Goal: Task Accomplishment & Management: Use online tool/utility

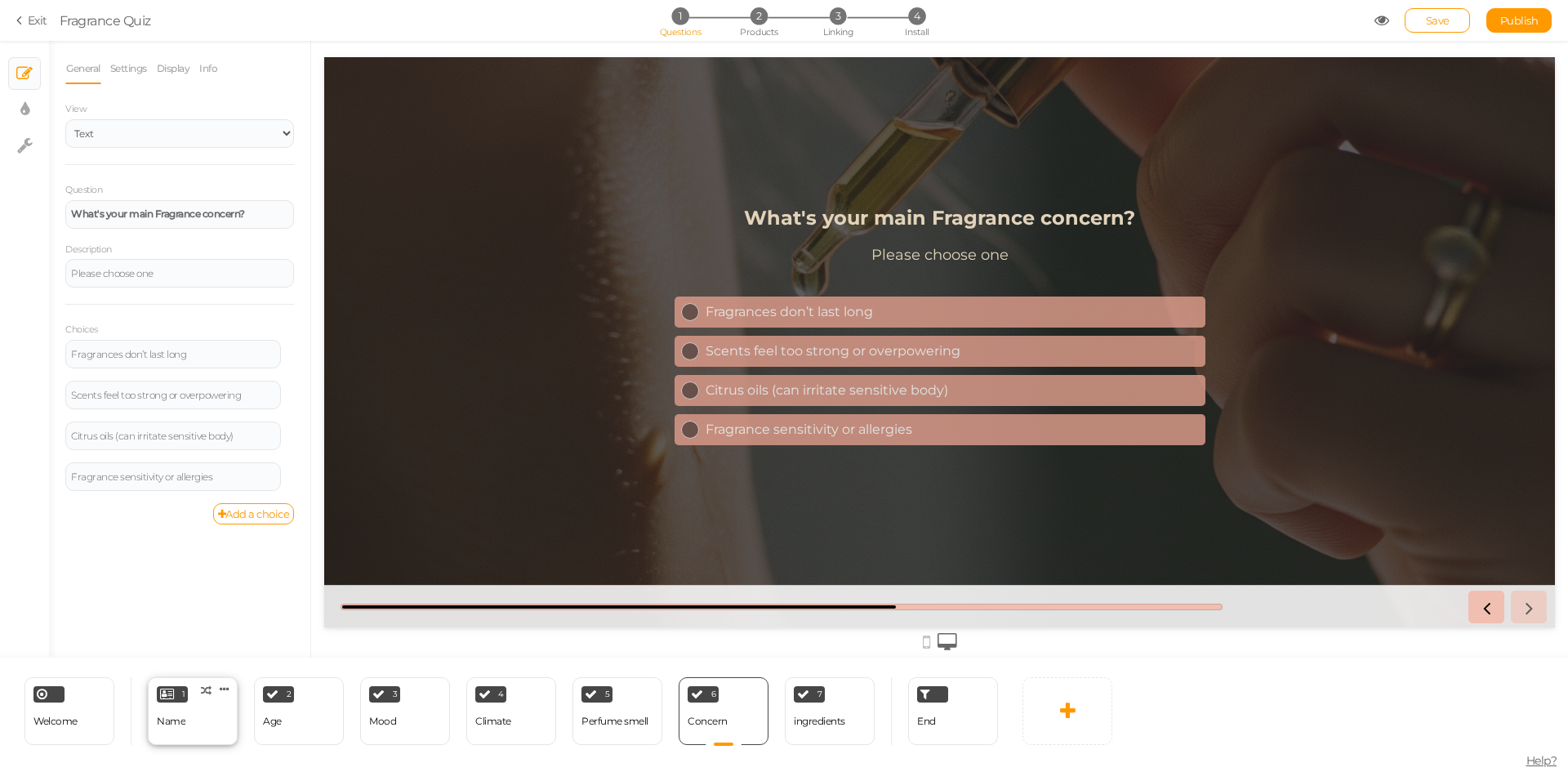
click at [178, 724] on div "Name" at bounding box center [171, 722] width 29 height 12
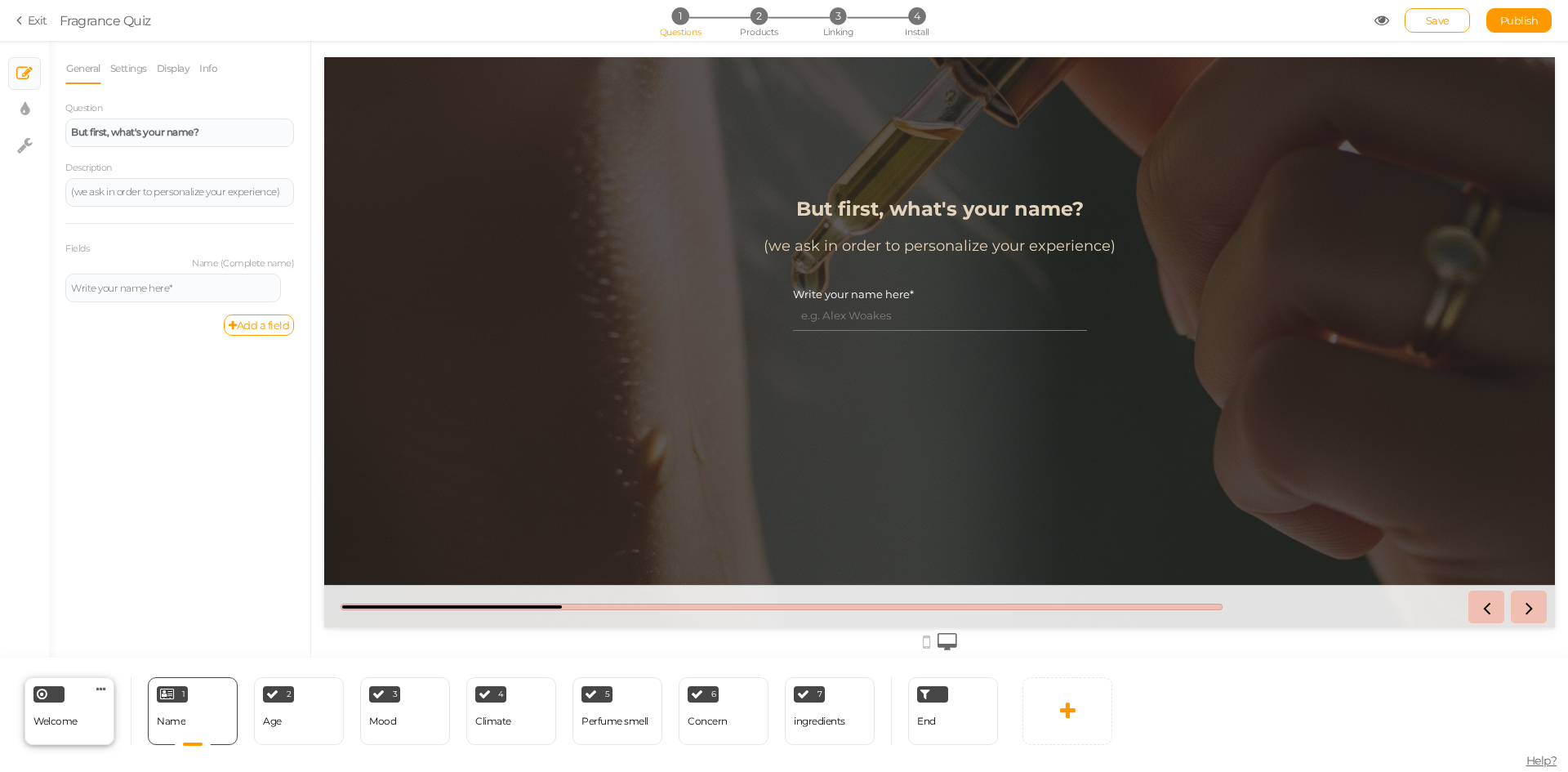
click at [44, 727] on div "Welcome" at bounding box center [56, 722] width 44 height 29
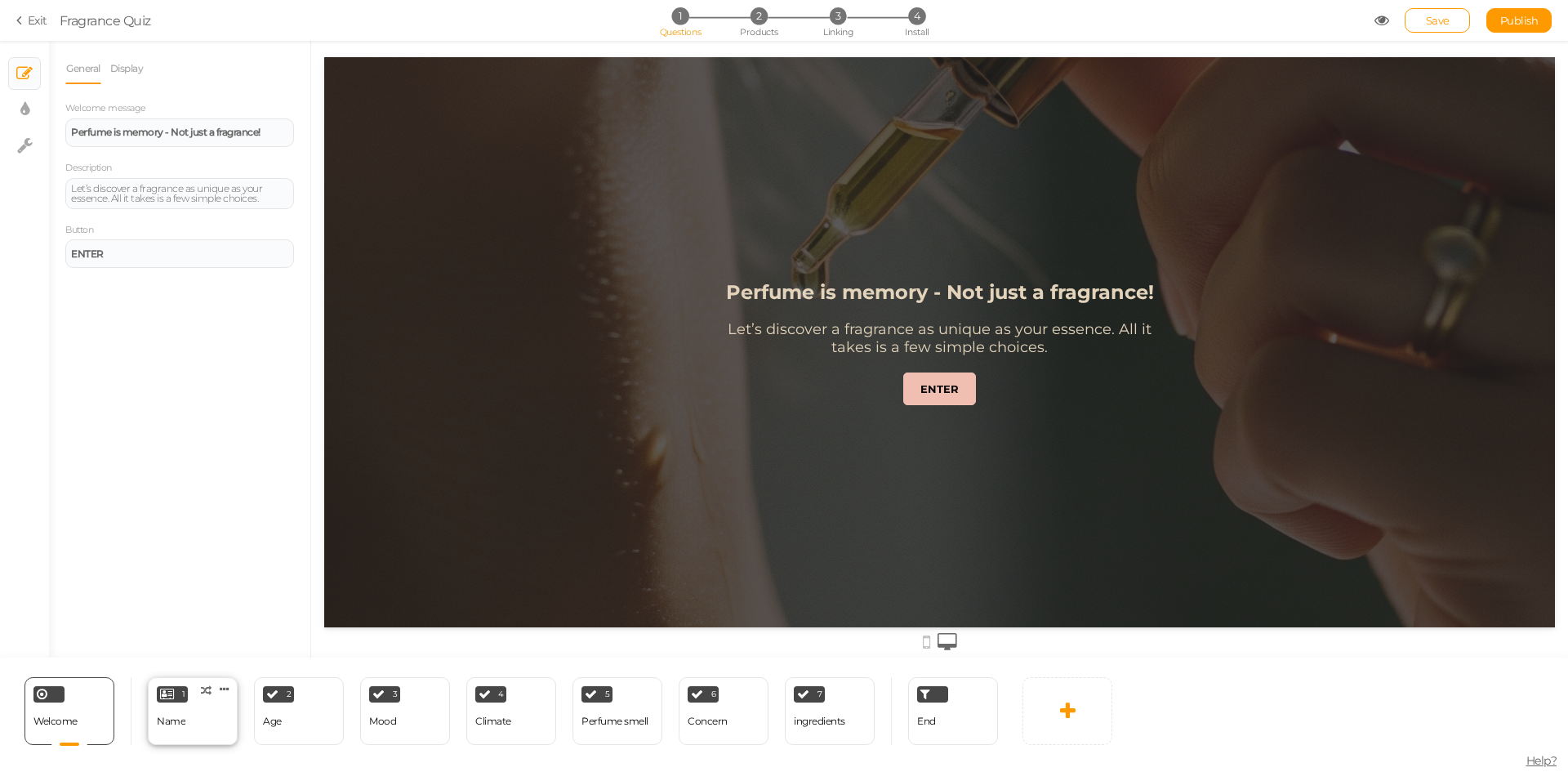
click at [170, 736] on div "1 Name × Define the conditions to show this slide. Clone Change type Delete" at bounding box center [192, 711] width 90 height 68
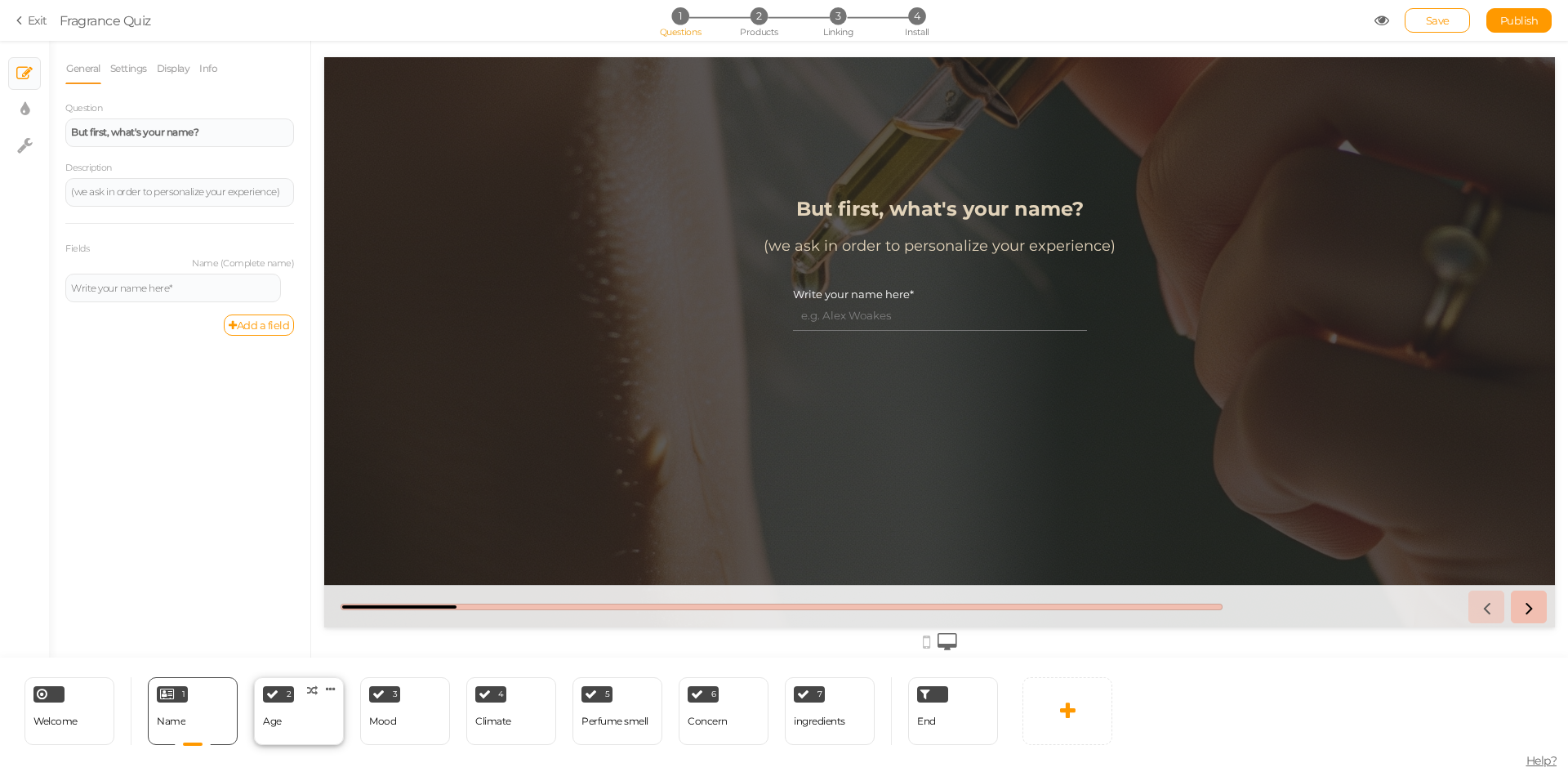
click at [273, 729] on div "Age" at bounding box center [272, 722] width 18 height 29
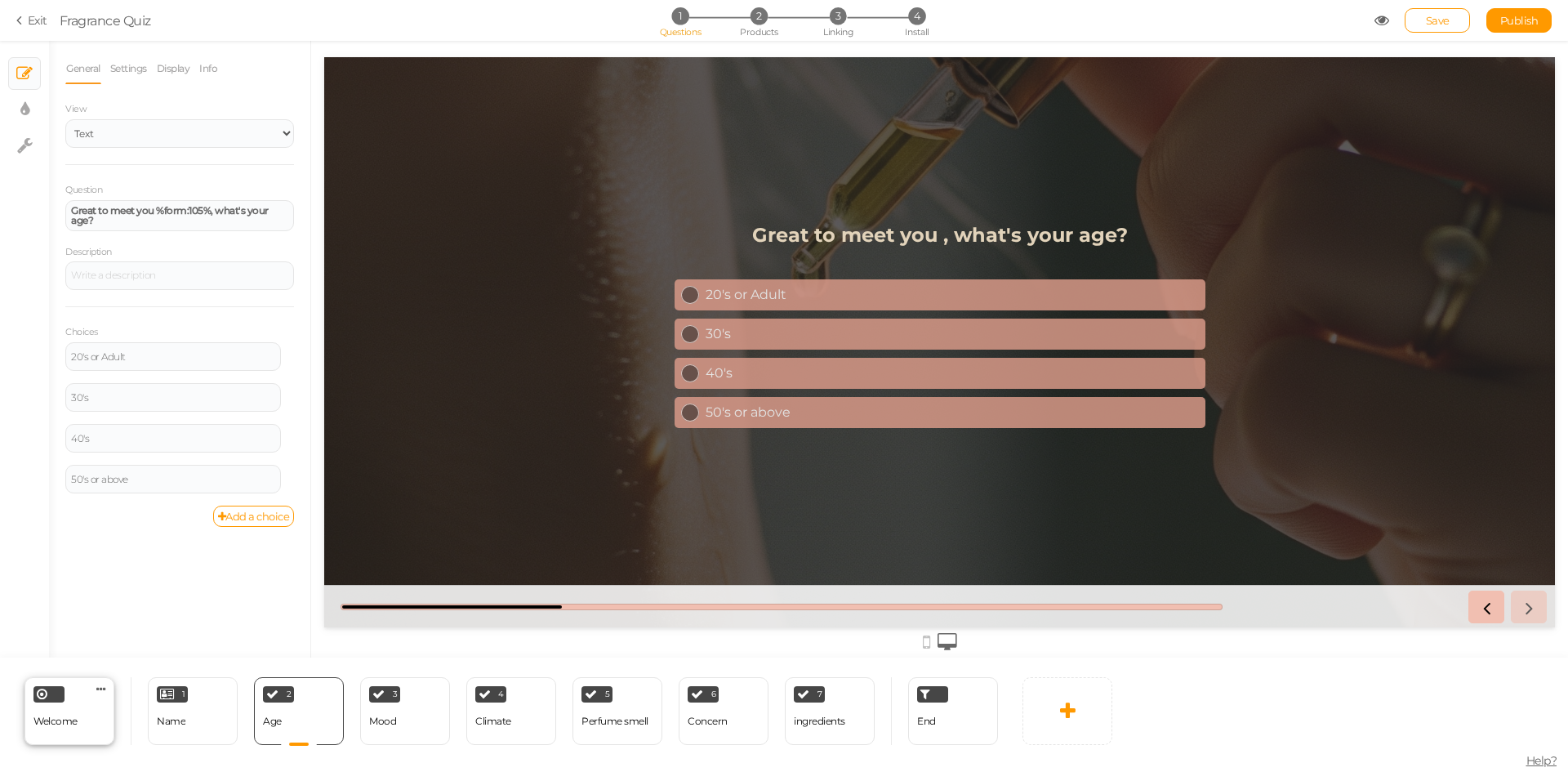
click at [48, 733] on div "Welcome" at bounding box center [56, 722] width 44 height 29
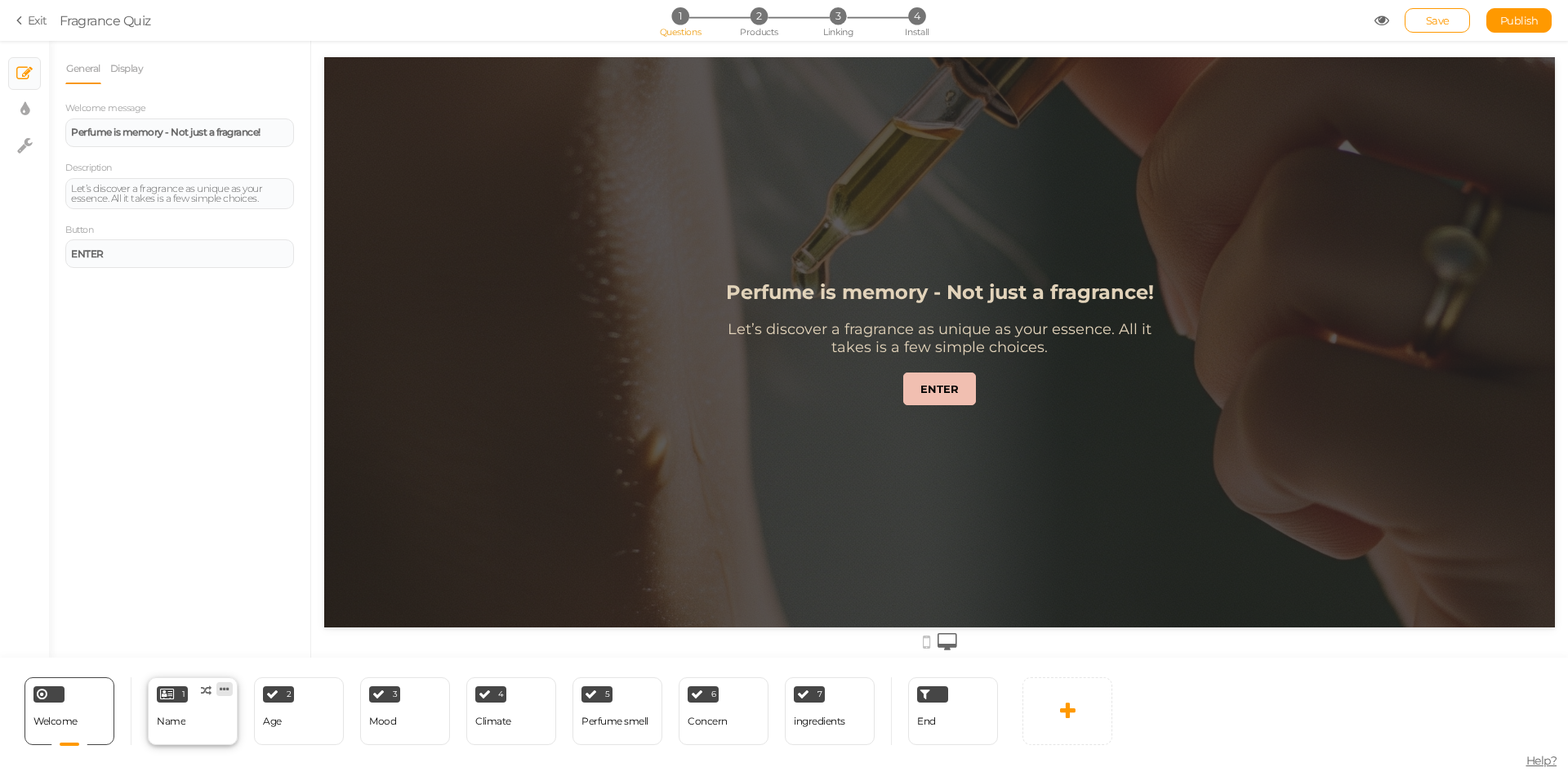
click at [225, 689] on icon at bounding box center [224, 689] width 10 height 13
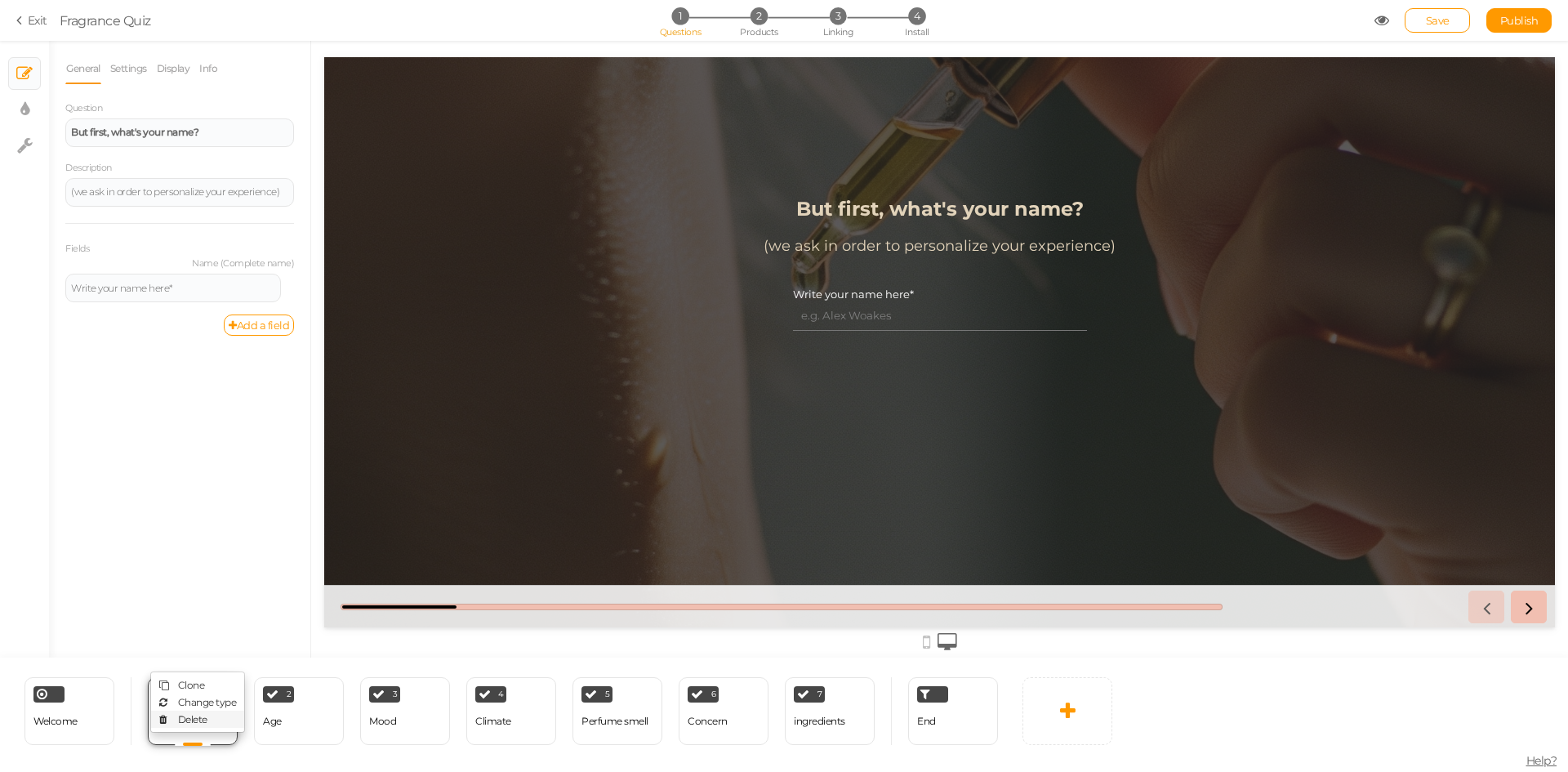
click at [202, 722] on span "Delete" at bounding box center [192, 719] width 29 height 13
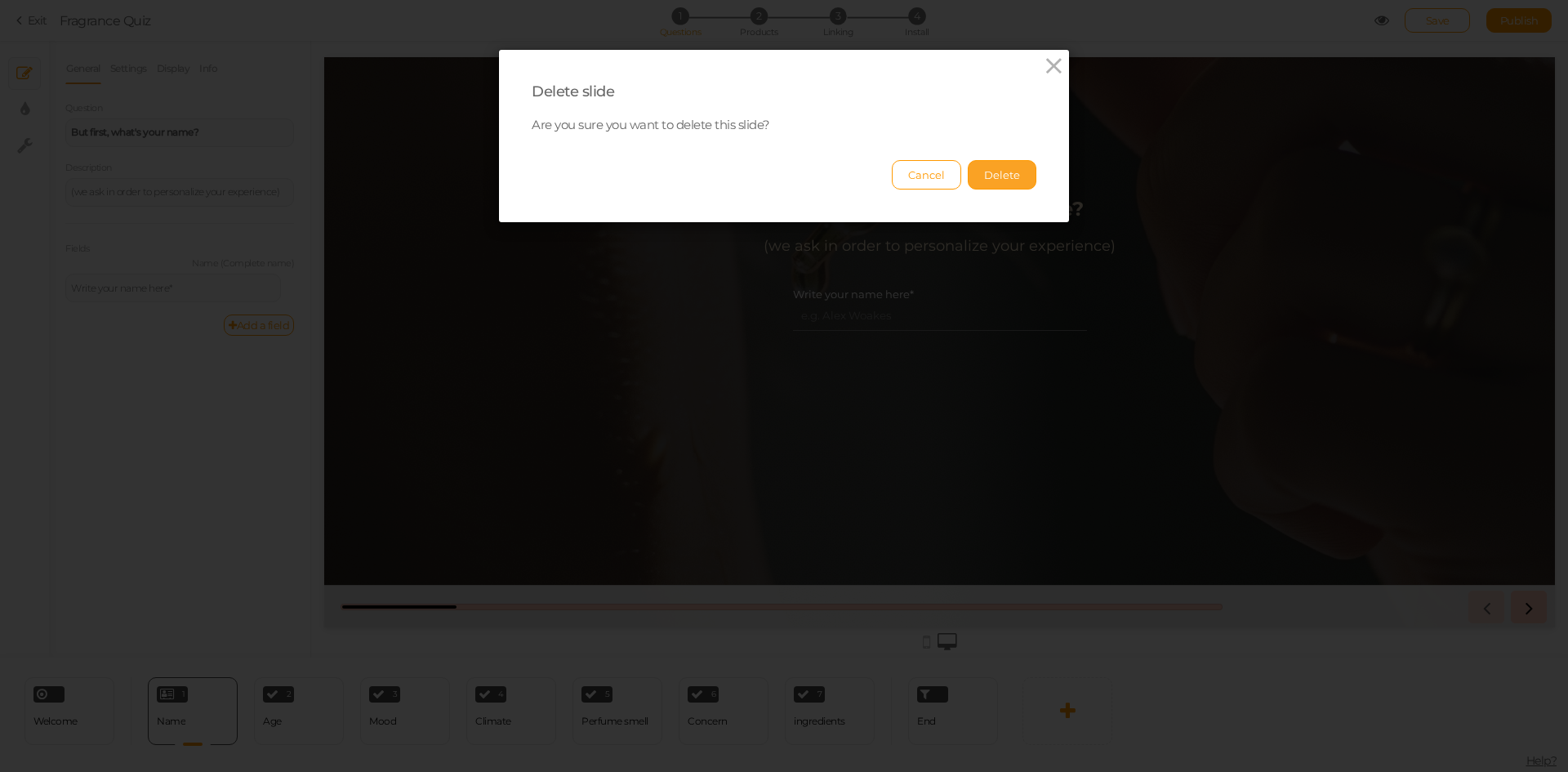
click at [992, 171] on button "Delete" at bounding box center [1001, 174] width 69 height 29
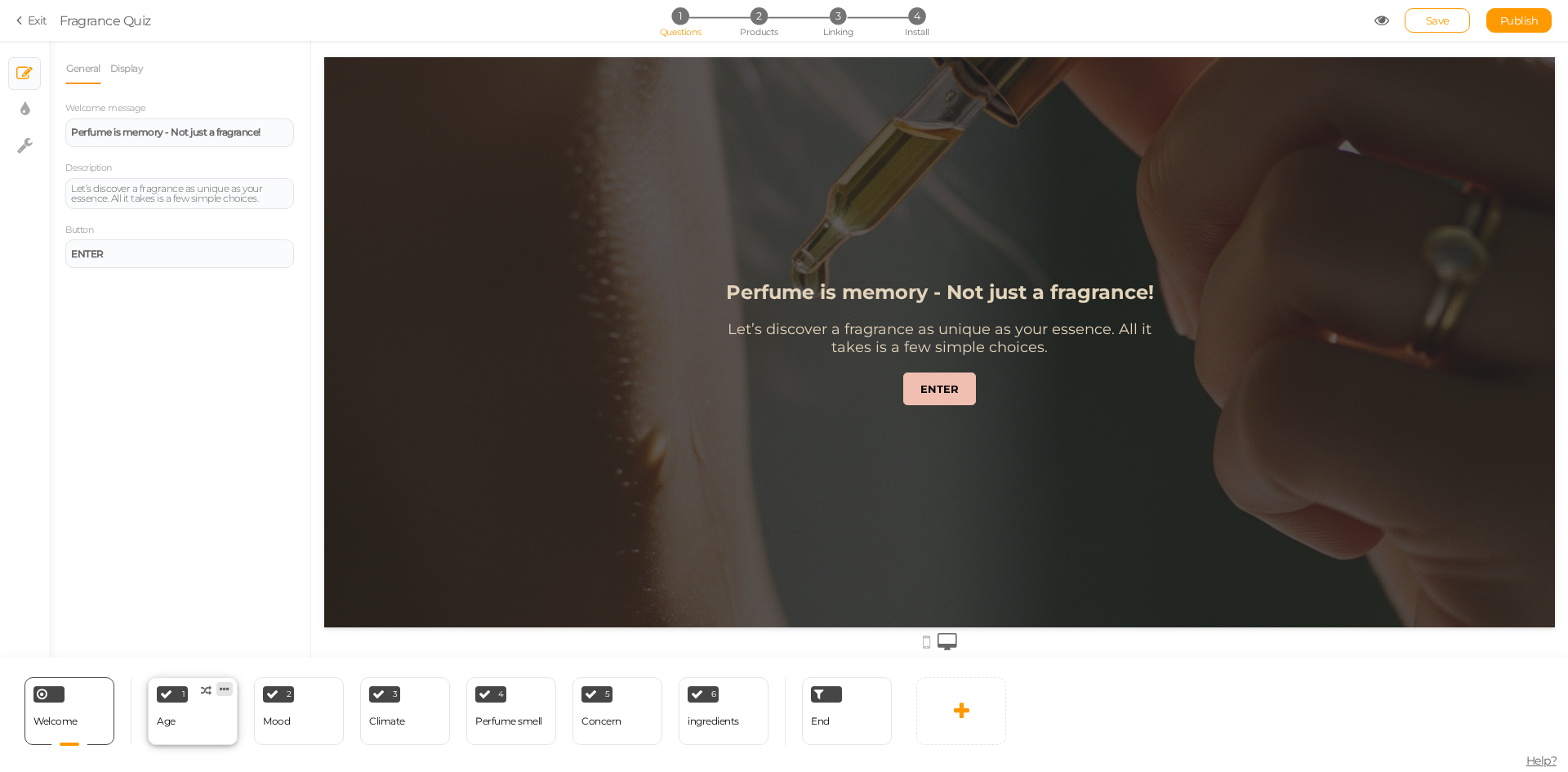
click at [224, 692] on icon at bounding box center [224, 689] width 10 height 13
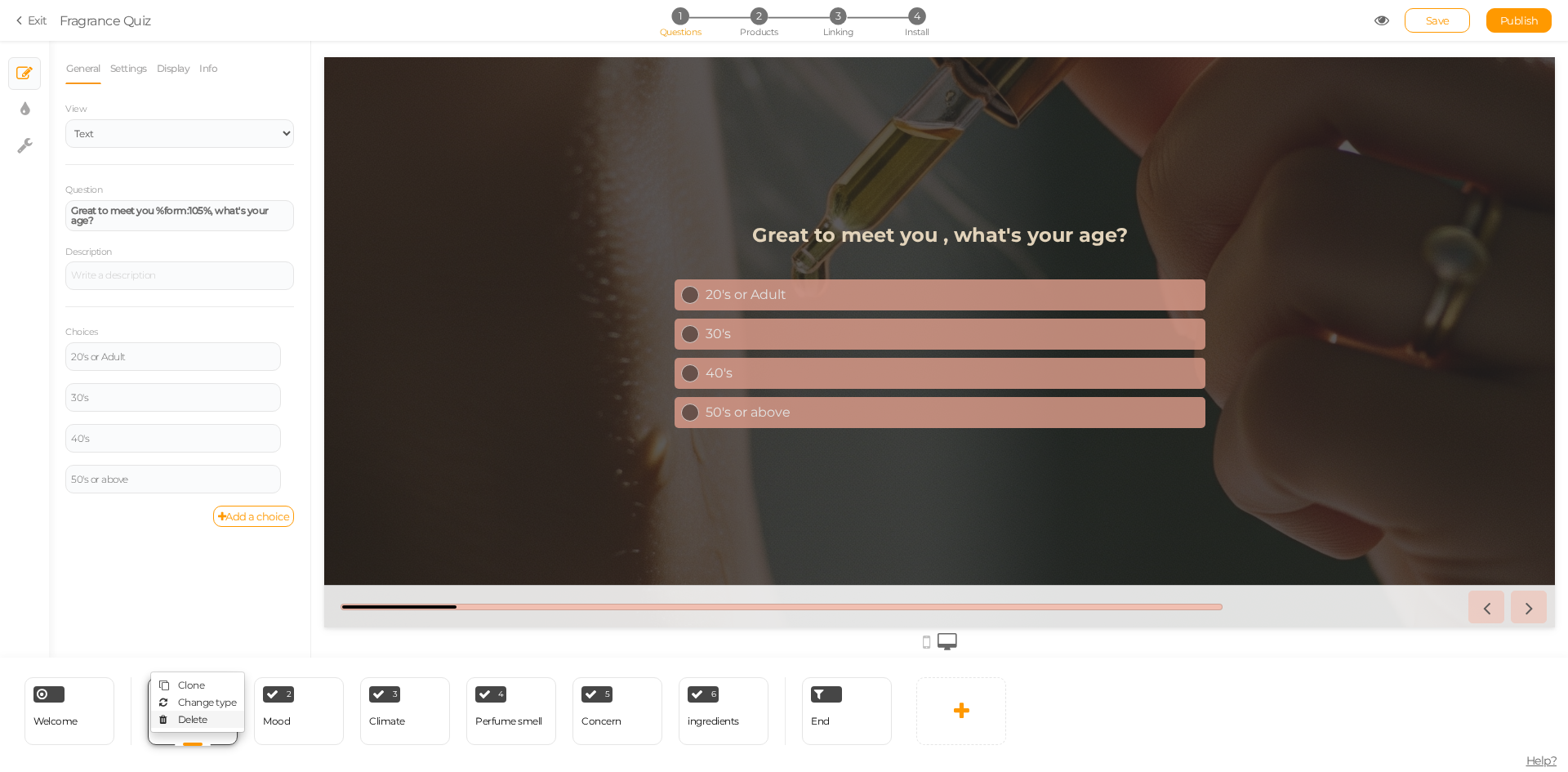
click at [198, 721] on span "Delete" at bounding box center [192, 719] width 29 height 13
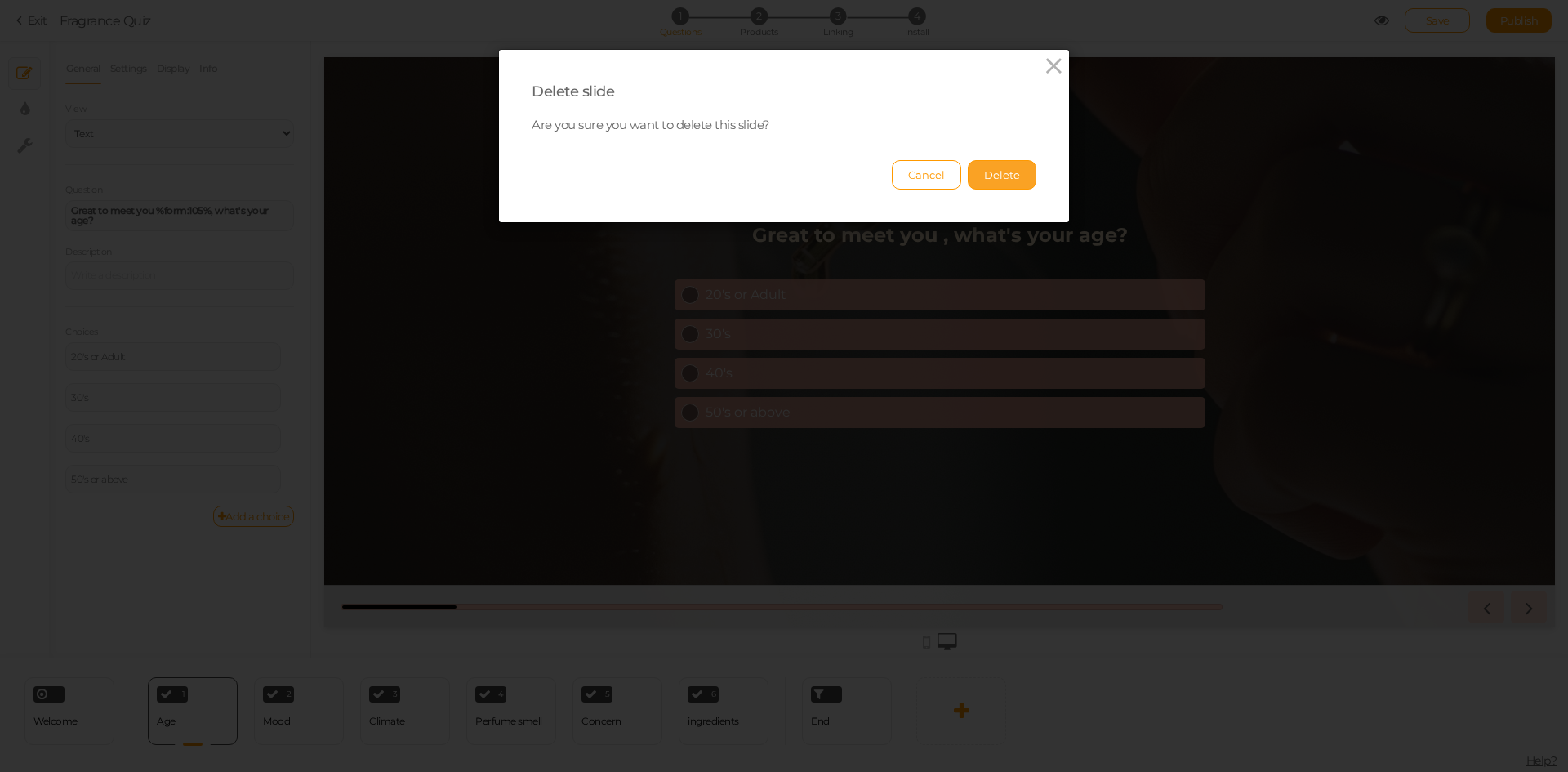
click at [998, 179] on button "Delete" at bounding box center [1001, 174] width 69 height 29
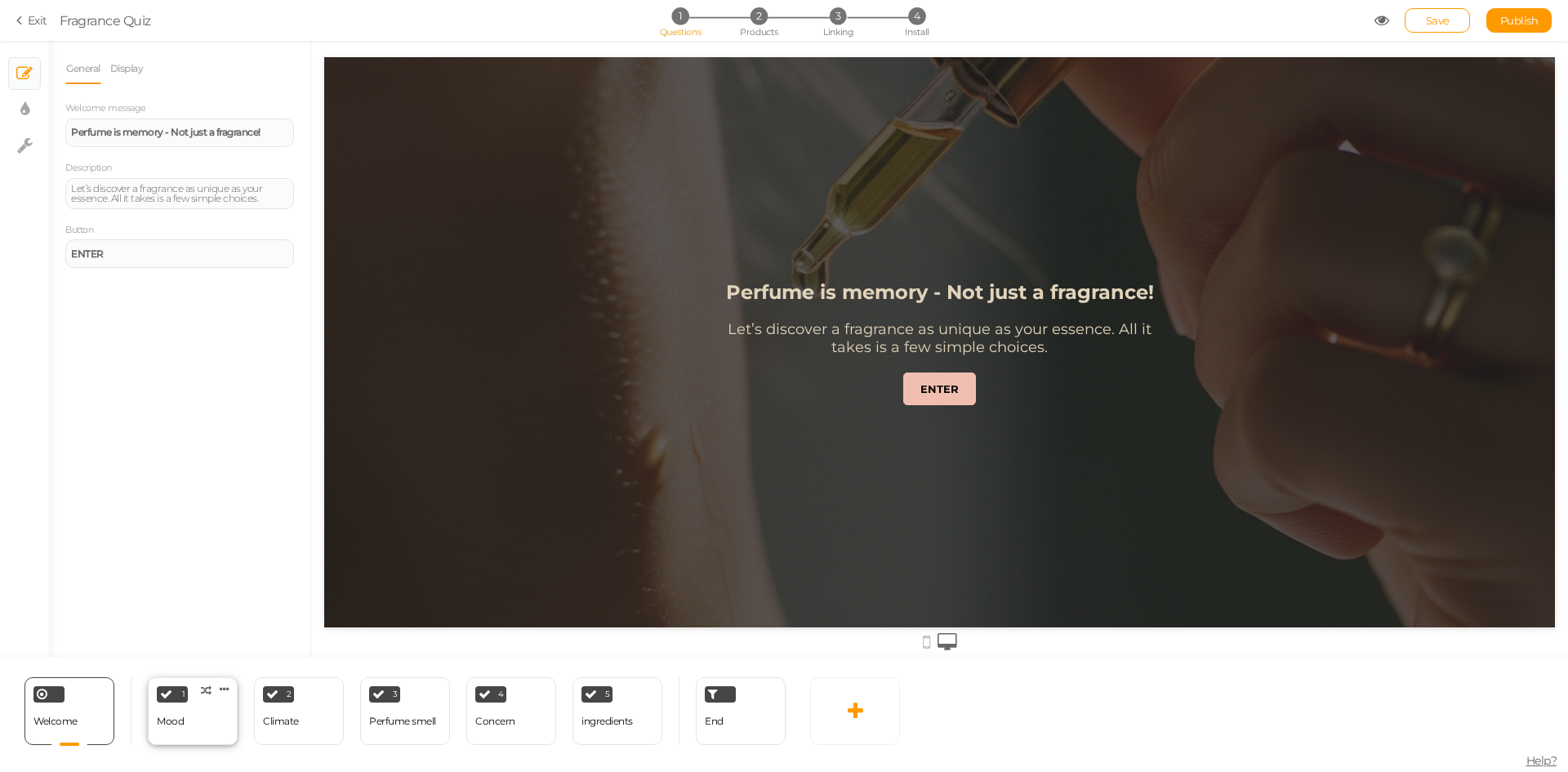
click at [198, 726] on div "1 Mood × Define the conditions to show this slide. Clone Change type Delete" at bounding box center [192, 711] width 90 height 68
select select "2"
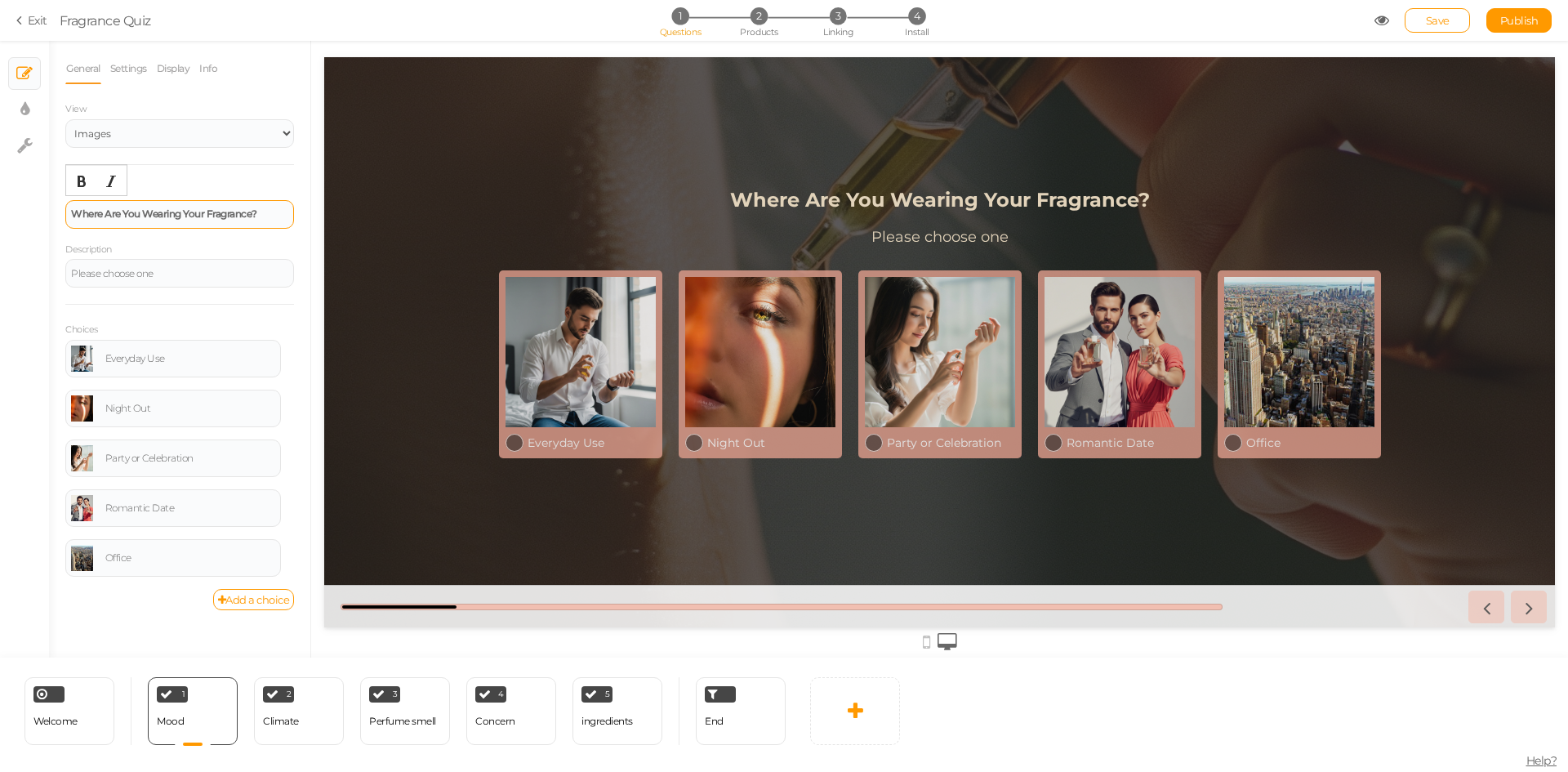
click at [206, 206] on div "Where Are You Wearing Your Fragrance?" at bounding box center [180, 215] width 228 height 29
paste div
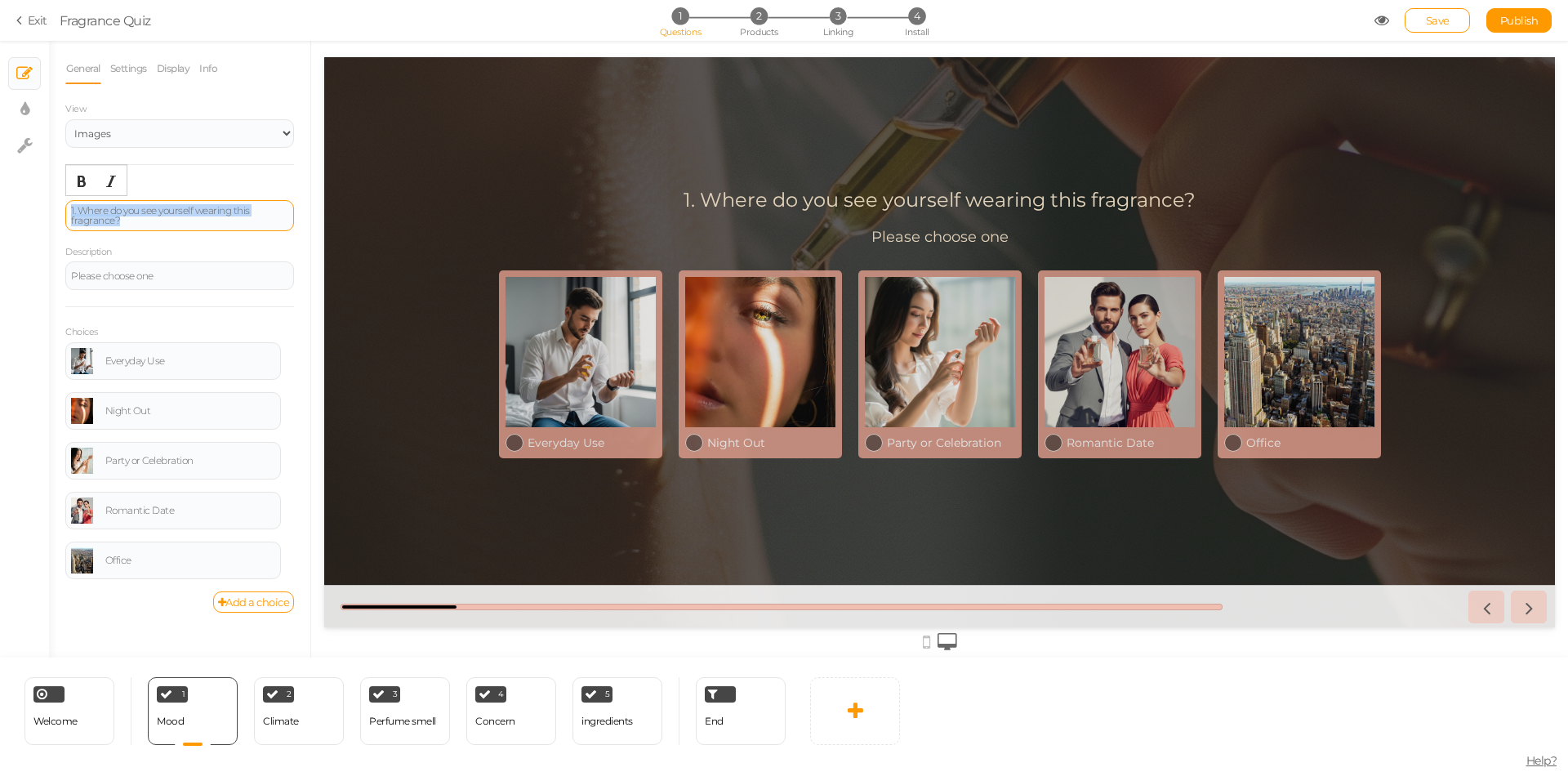
click at [79, 207] on div "1. Where do you see yourself wearing this fragrance?" at bounding box center [179, 216] width 218 height 19
click at [137, 220] on div "Where do you see yourself wearing this fragrance?" at bounding box center [179, 216] width 218 height 19
click at [81, 183] on icon "Bold" at bounding box center [82, 182] width 14 height 14
click at [15, 268] on div "× Slides × Display settings × Settings" at bounding box center [24, 348] width 49 height 616
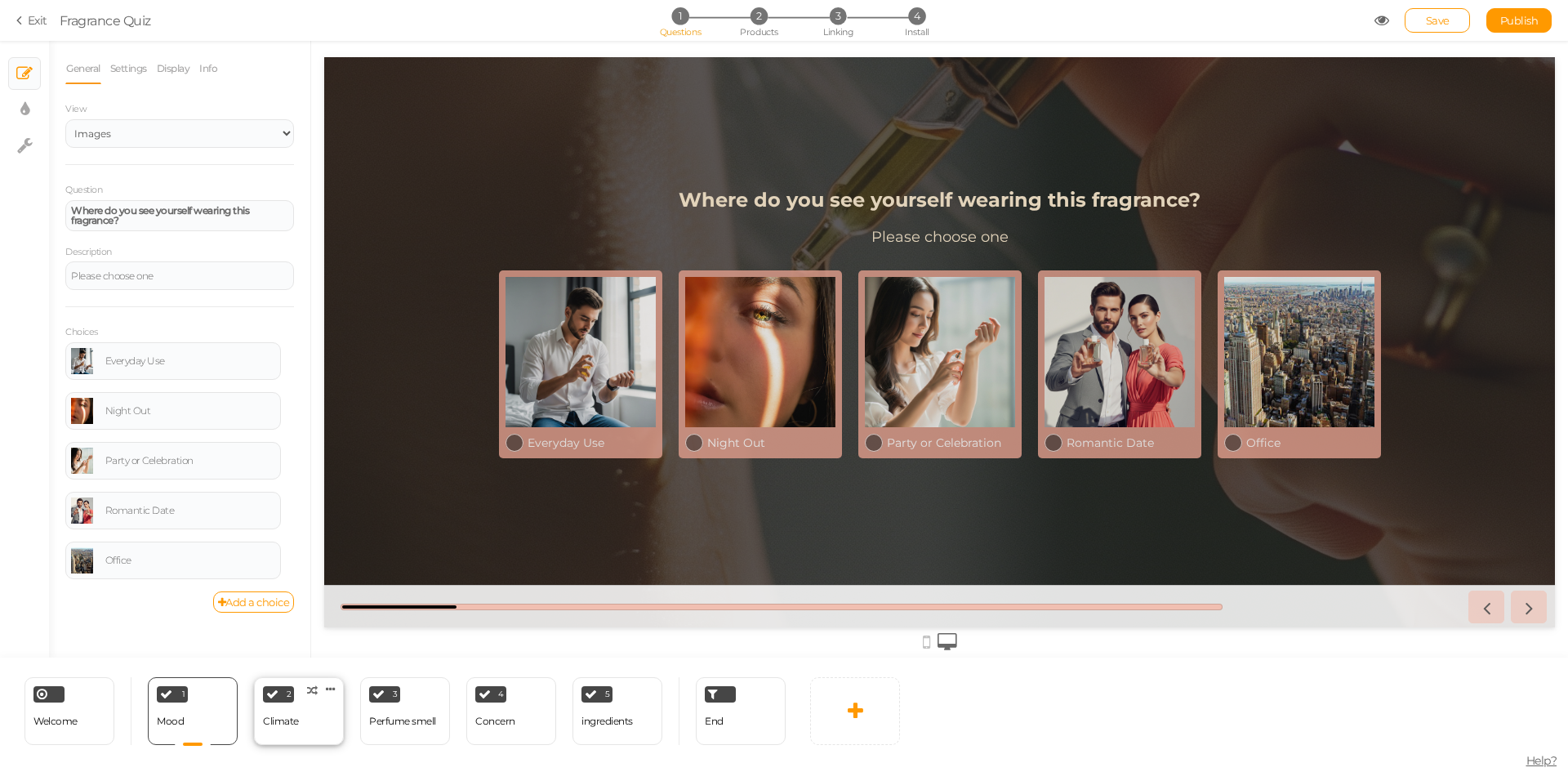
click at [282, 729] on div "Climate" at bounding box center [281, 722] width 36 height 29
select select "2"
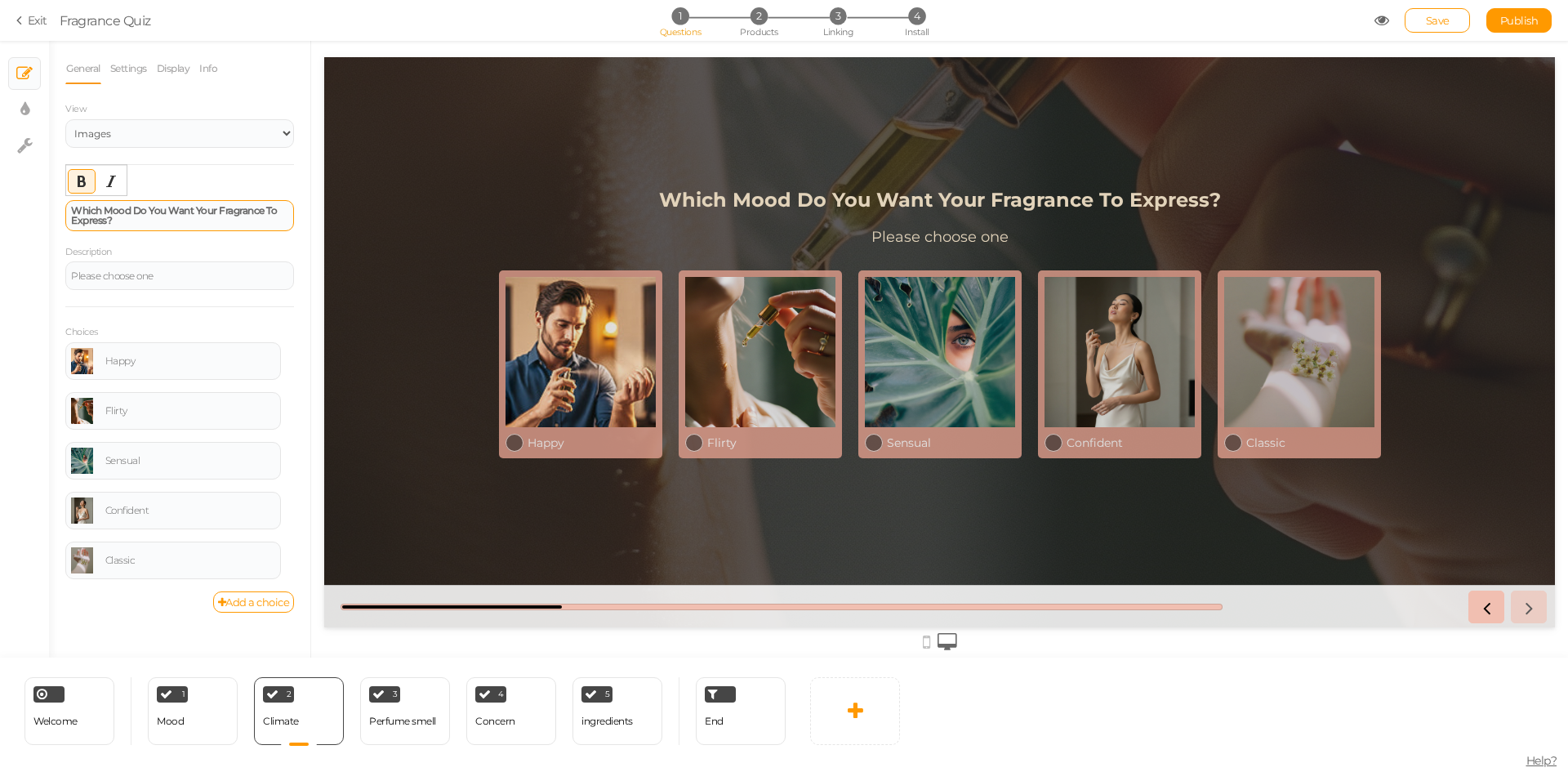
click at [141, 221] on div "Which Mood Do You Want Your Fragrance To Express?" at bounding box center [179, 216] width 218 height 19
paste div
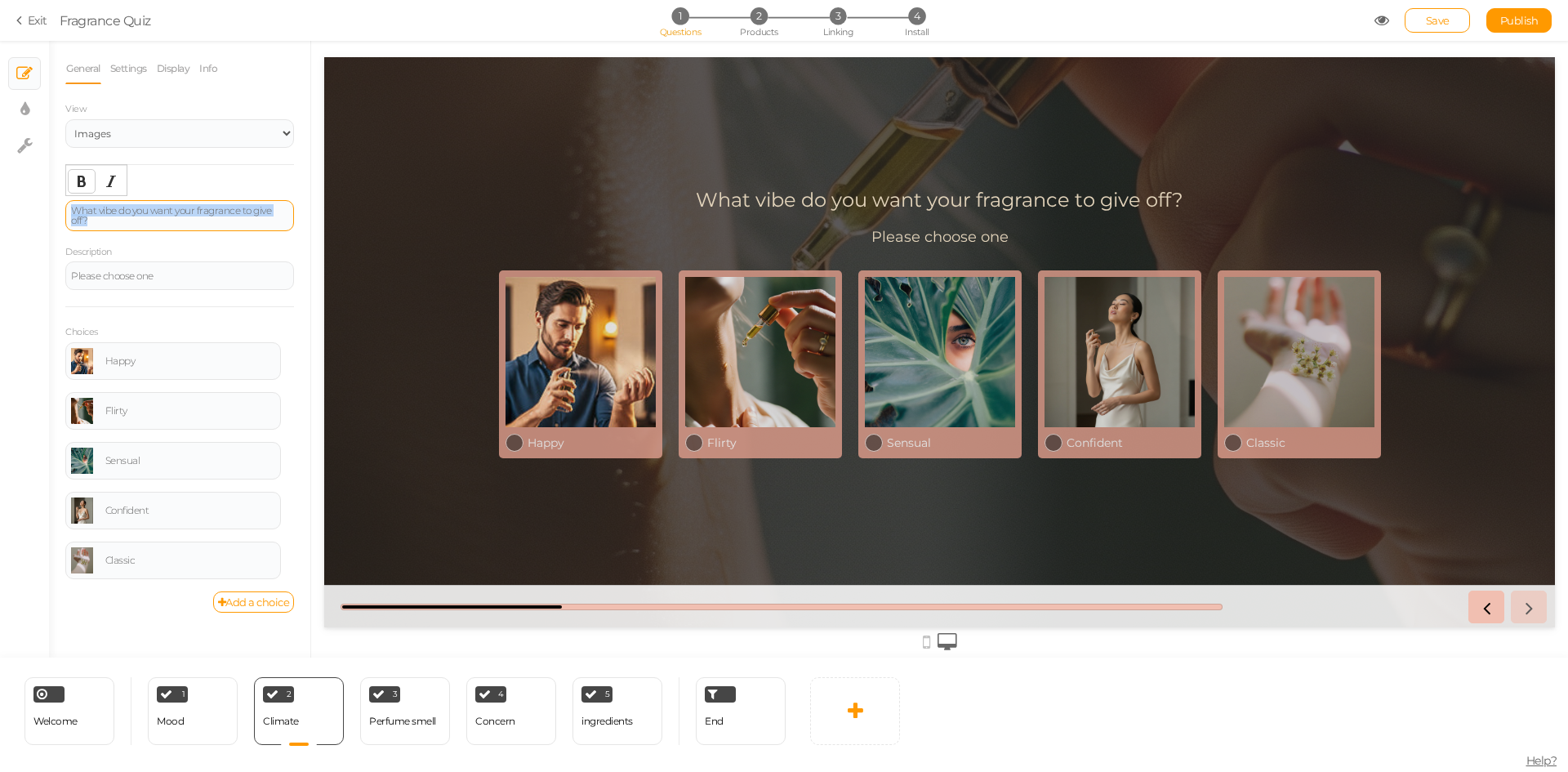
click at [74, 181] on button "Bold" at bounding box center [81, 182] width 26 height 23
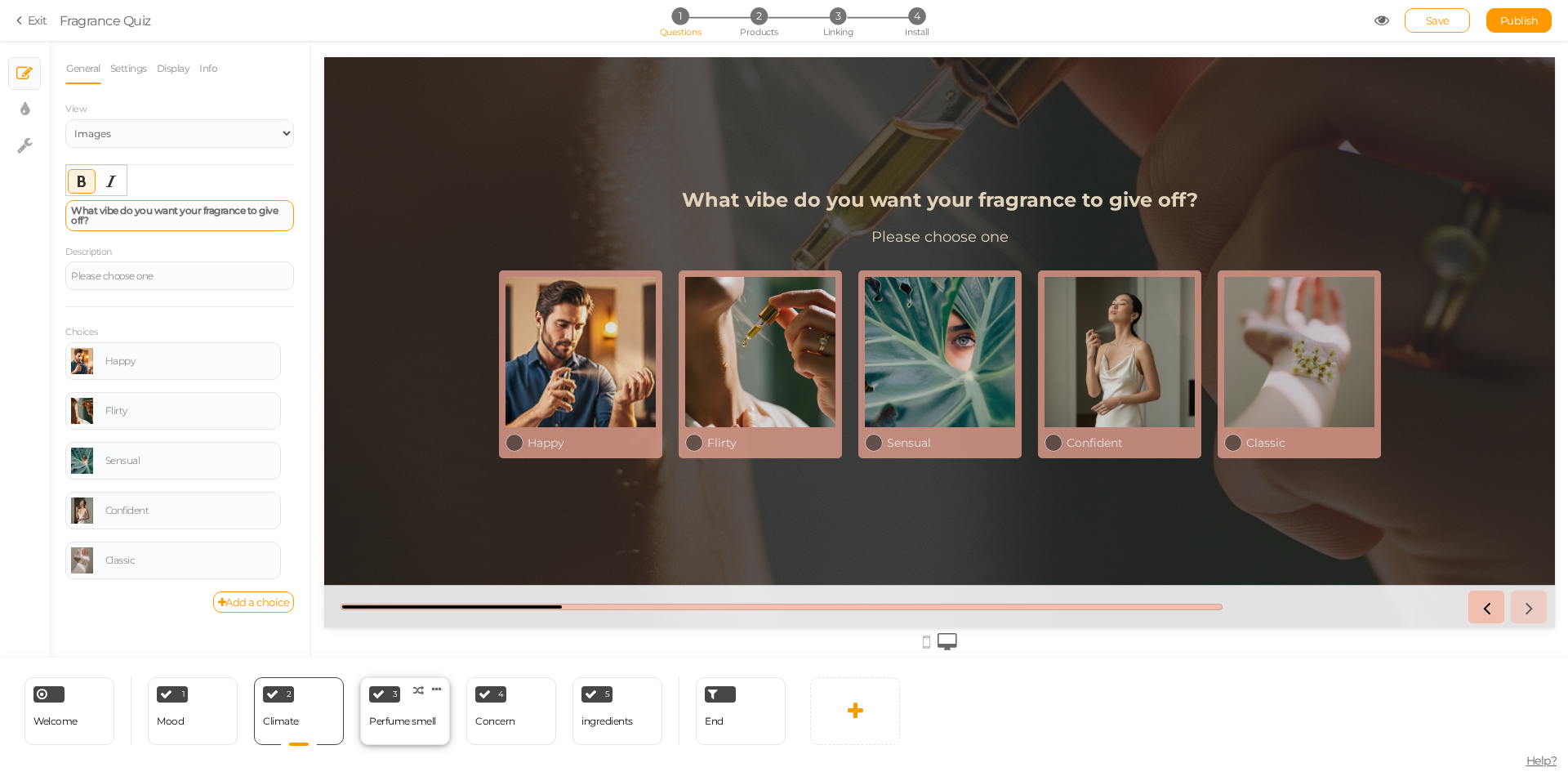
click at [421, 731] on div "Perfume smell" at bounding box center [402, 722] width 67 height 29
select select "2"
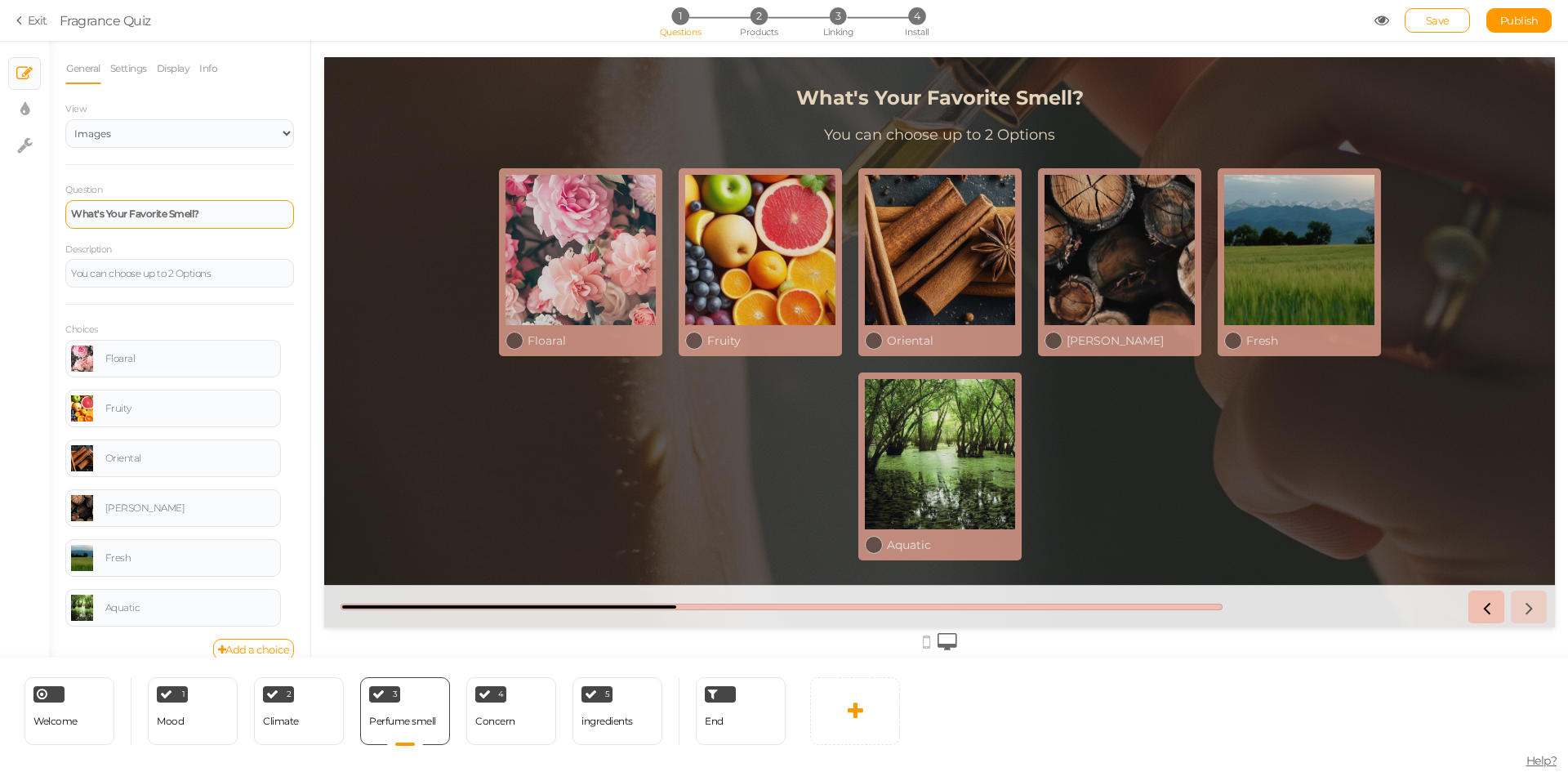
click at [216, 212] on div "What's Your Favorite Smell?" at bounding box center [179, 214] width 218 height 10
paste div
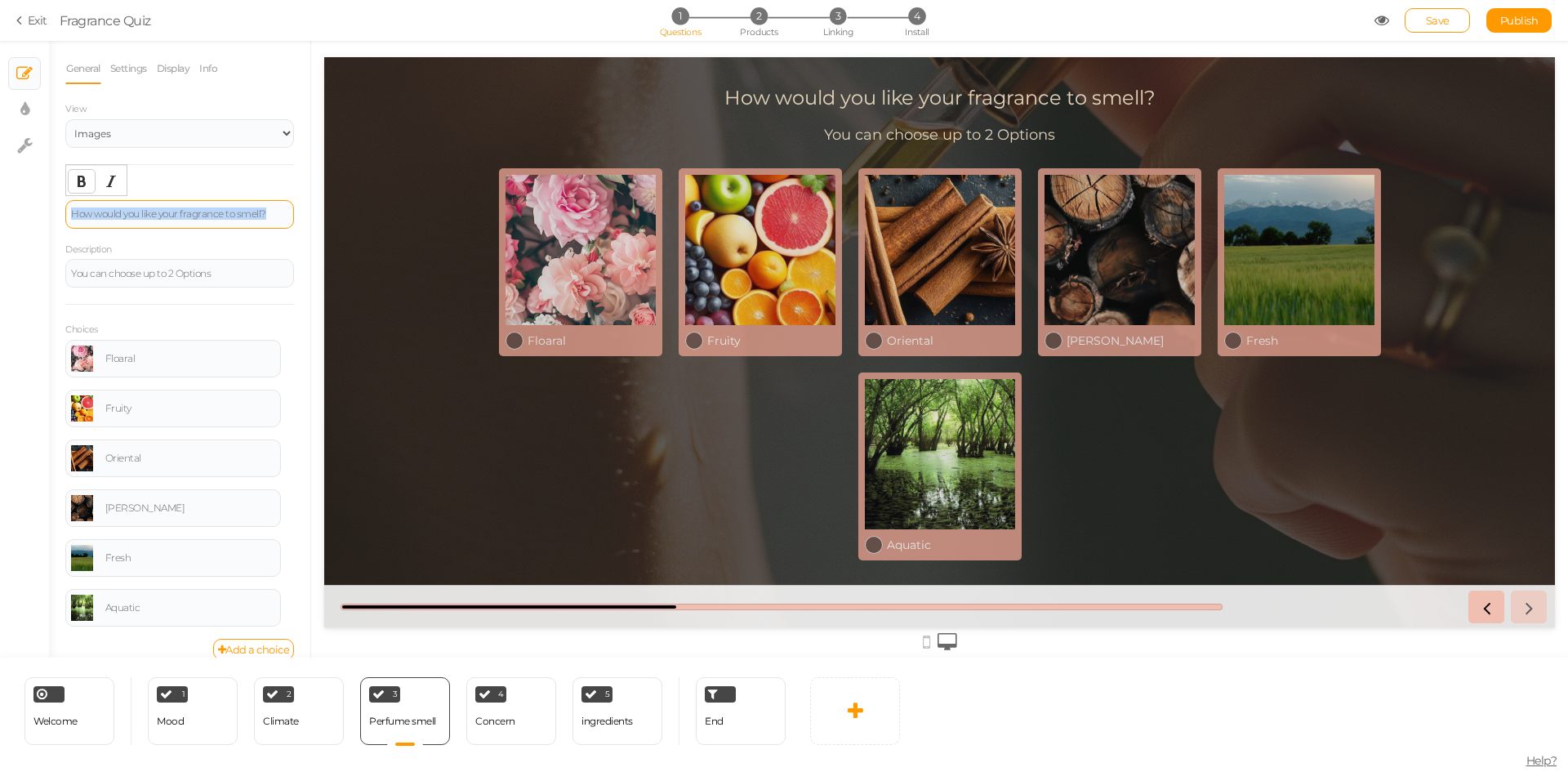
click at [82, 188] on button "Bold" at bounding box center [81, 182] width 26 height 23
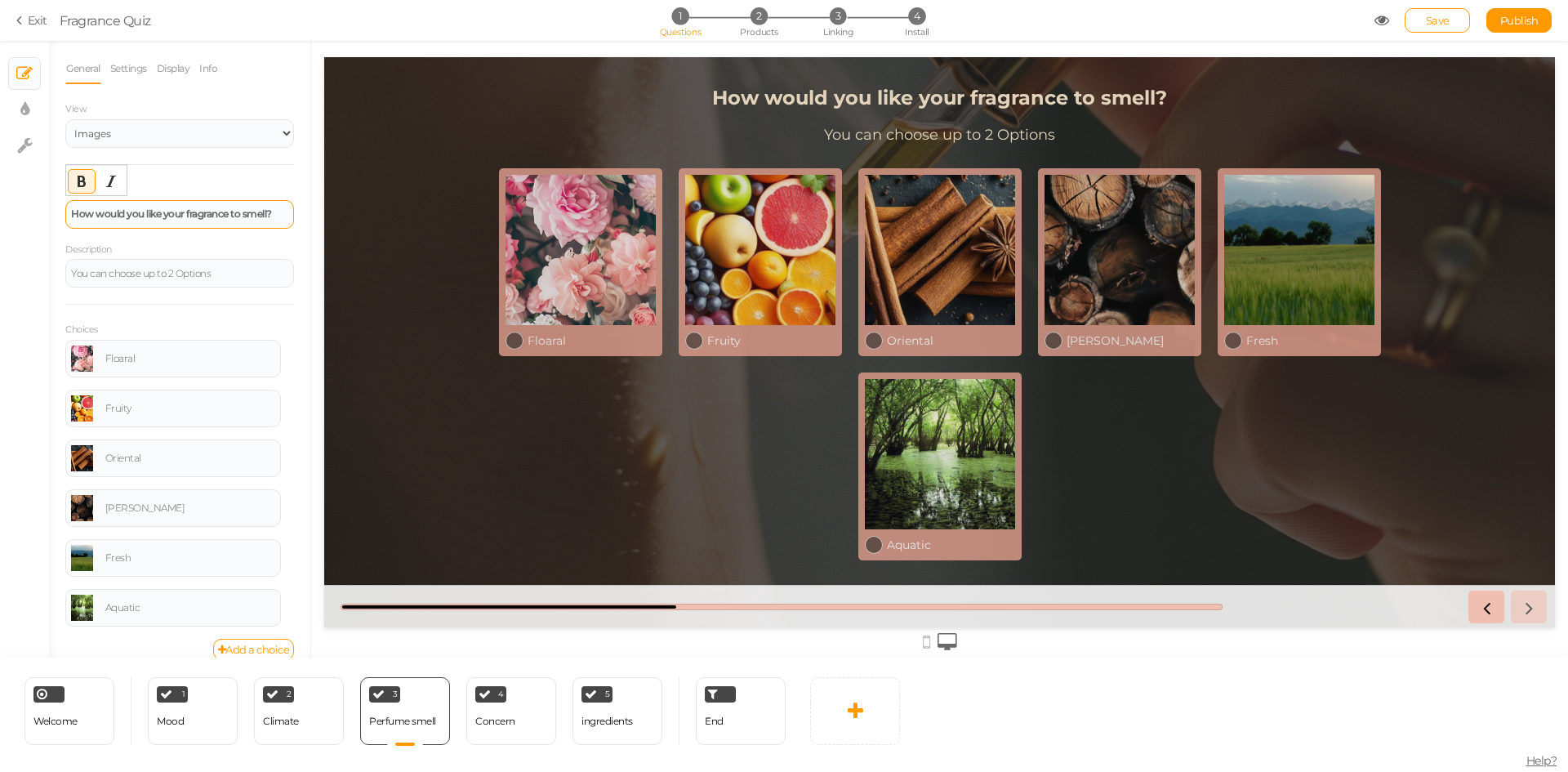
click at [23, 351] on div "× Slides × Display settings × Settings" at bounding box center [24, 348] width 49 height 616
click at [523, 725] on div "4 Concern × Define the conditions to show this slide. Clone Change type Delete" at bounding box center [511, 711] width 90 height 68
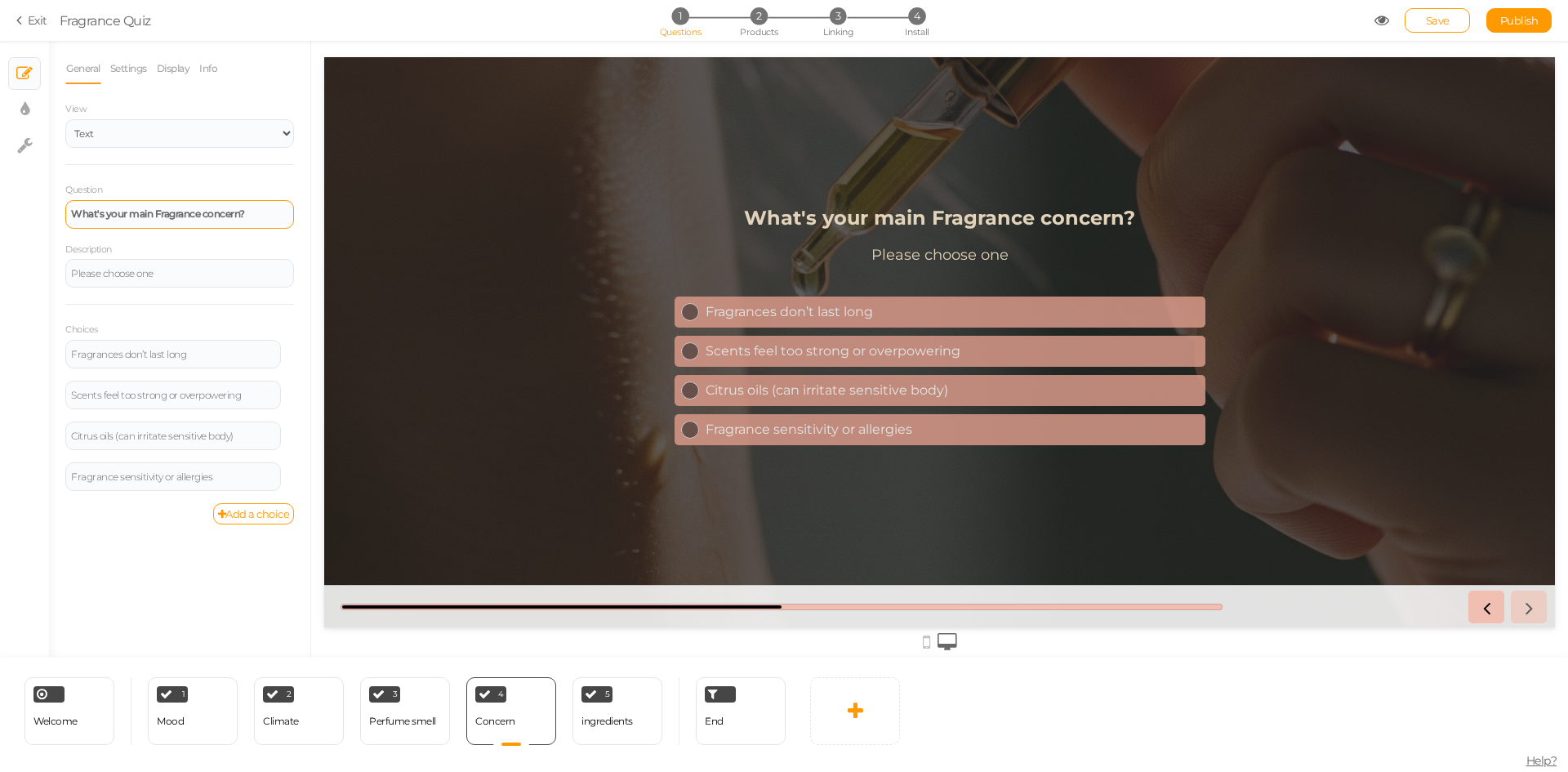
click at [254, 207] on div "What's your main Fragrance concern?" at bounding box center [180, 215] width 228 height 29
paste div
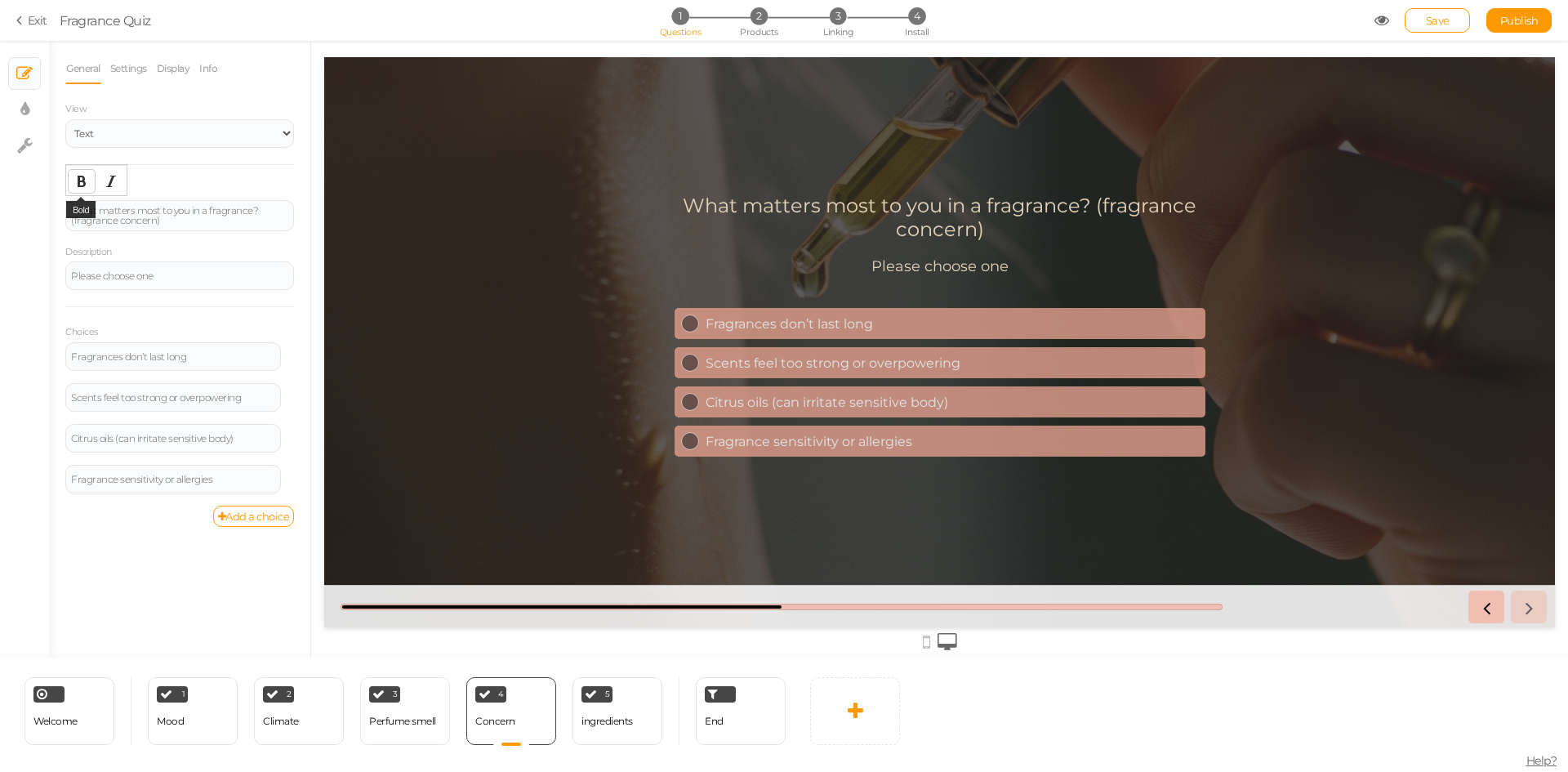
click at [81, 189] on button "Bold" at bounding box center [81, 182] width 26 height 23
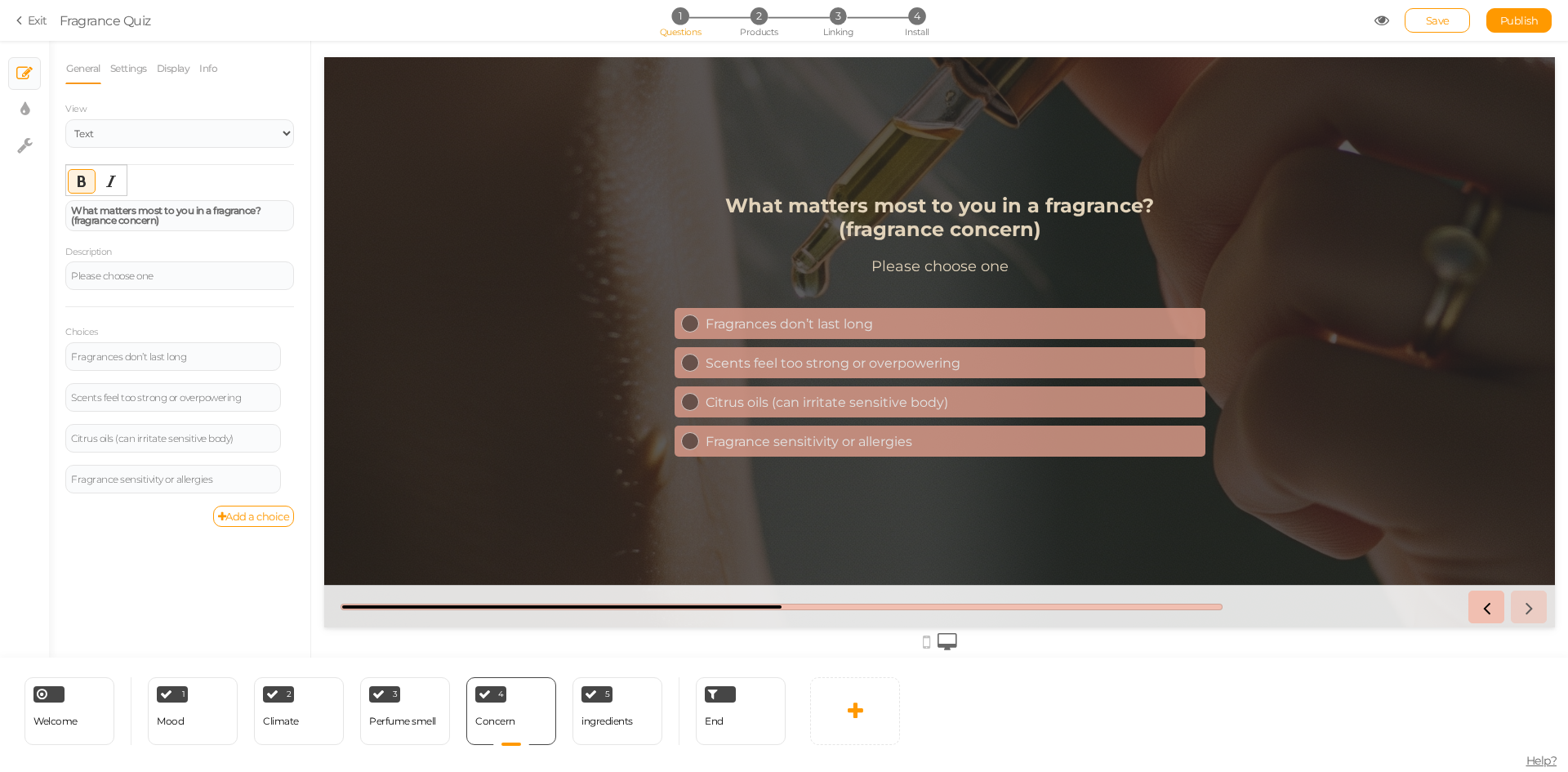
click at [50, 373] on div "General Settings Display Info View Text Images Slider Dropdown Question What ma…" at bounding box center [180, 355] width 261 height 605
click at [647, 692] on icon at bounding box center [649, 689] width 10 height 13
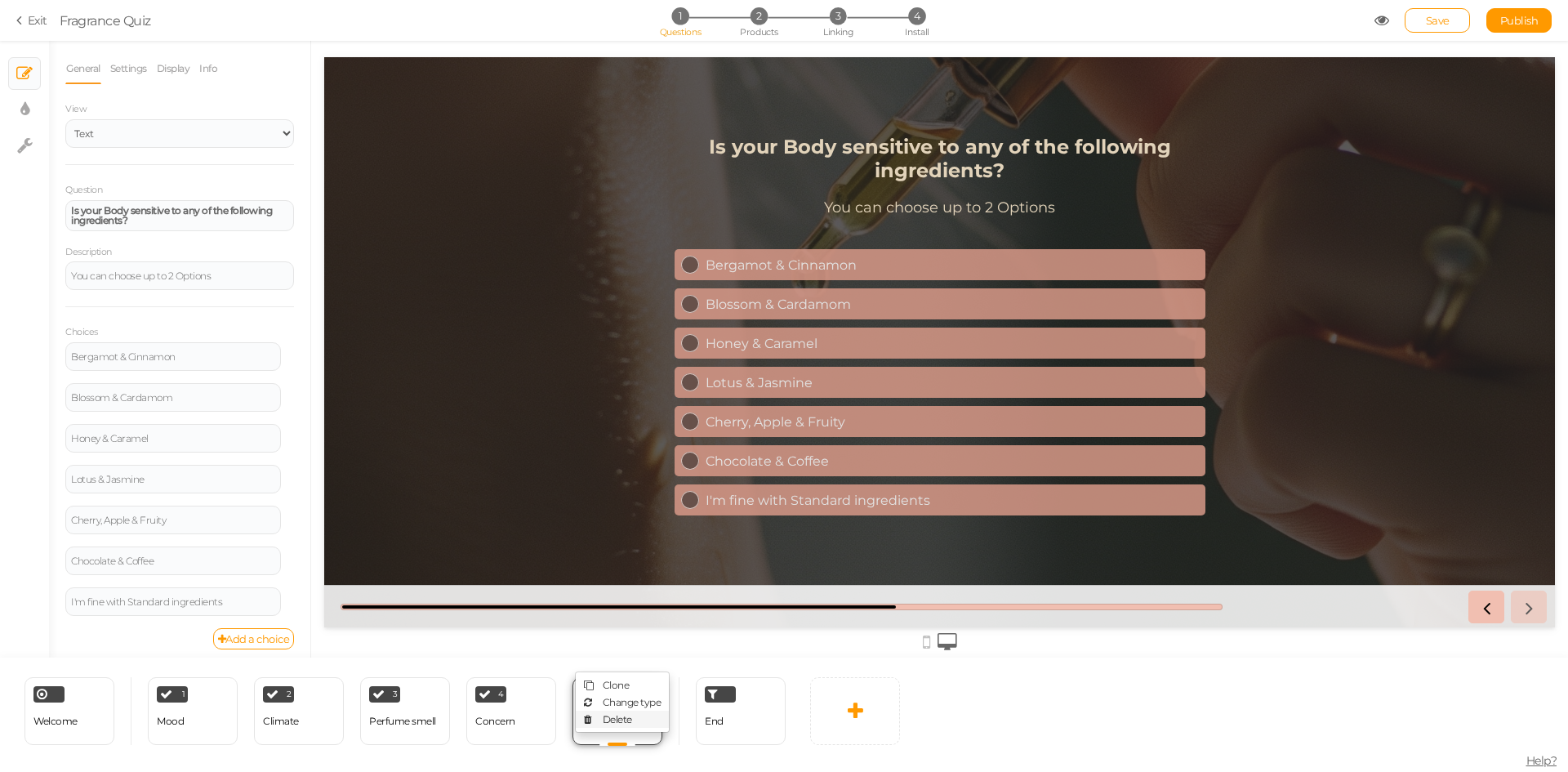
click at [636, 715] on link "Delete" at bounding box center [622, 719] width 93 height 17
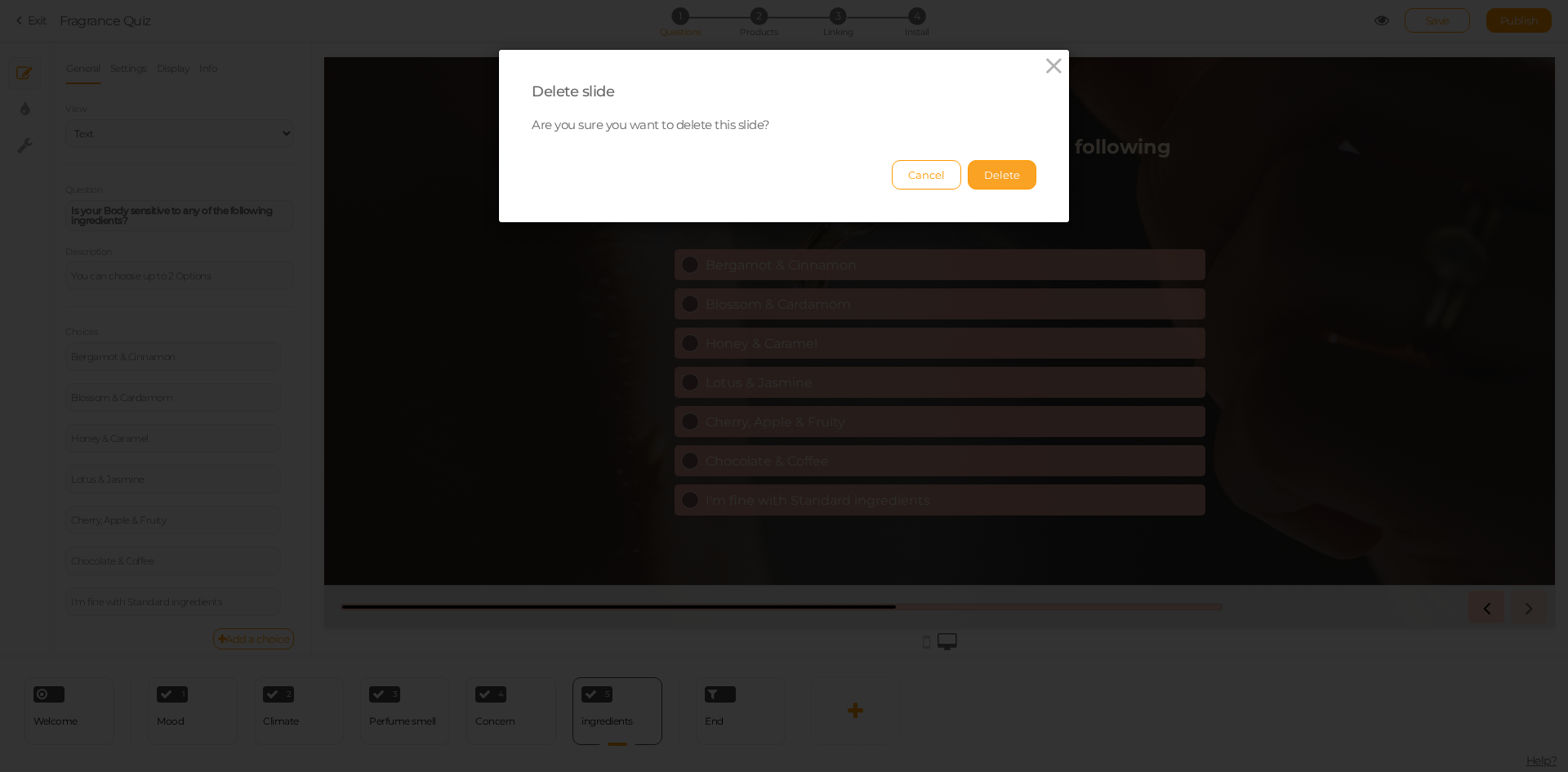
click at [999, 173] on button "Delete" at bounding box center [1001, 174] width 69 height 29
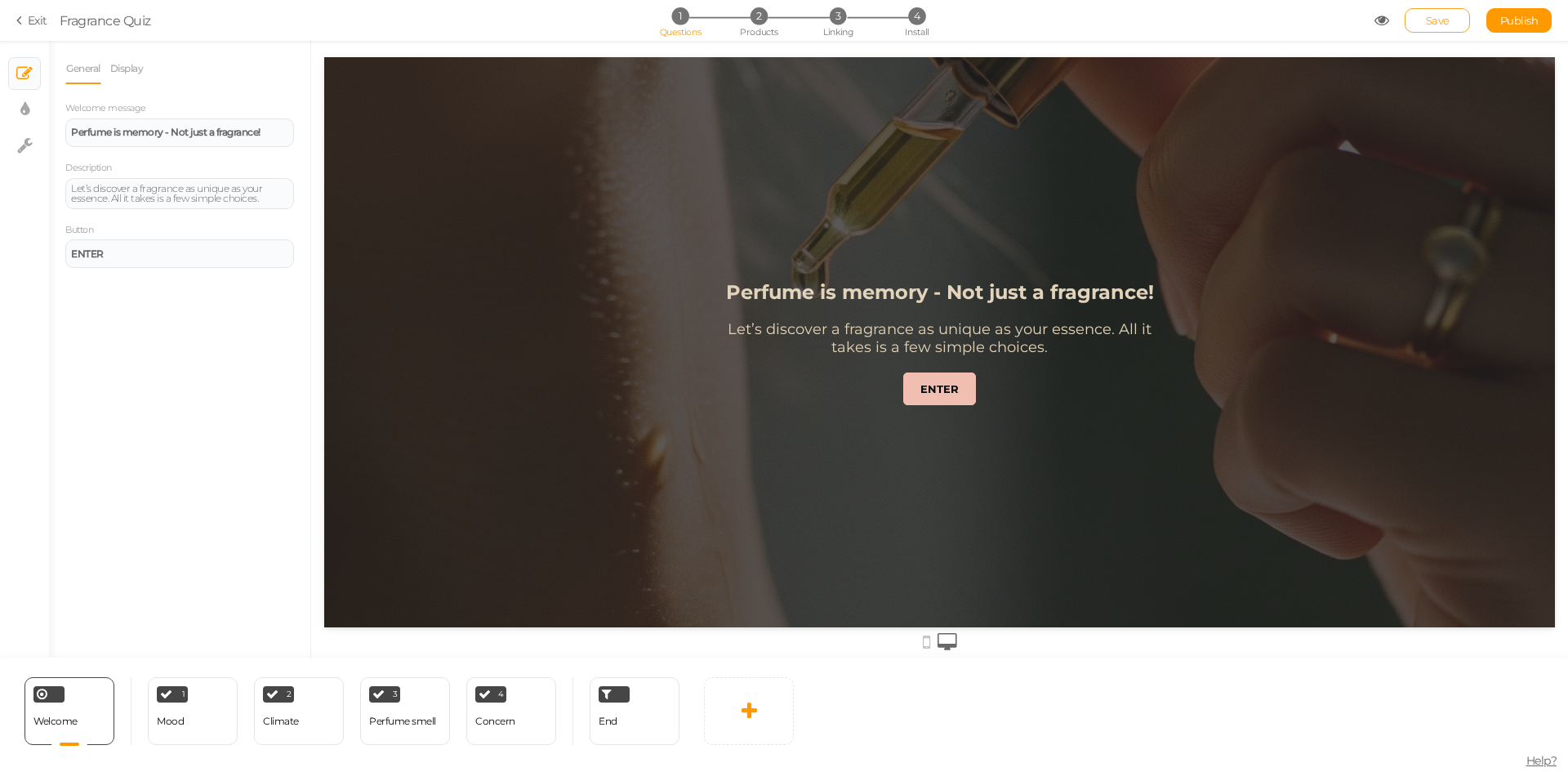
click at [1444, 15] on span "Save" at bounding box center [1437, 20] width 23 height 14
click at [1501, 26] on span "Publish" at bounding box center [1520, 20] width 39 height 14
click at [214, 727] on div "1 Mood × Define the conditions to show this slide. Clone Change type Delete" at bounding box center [192, 711] width 90 height 68
select select "2"
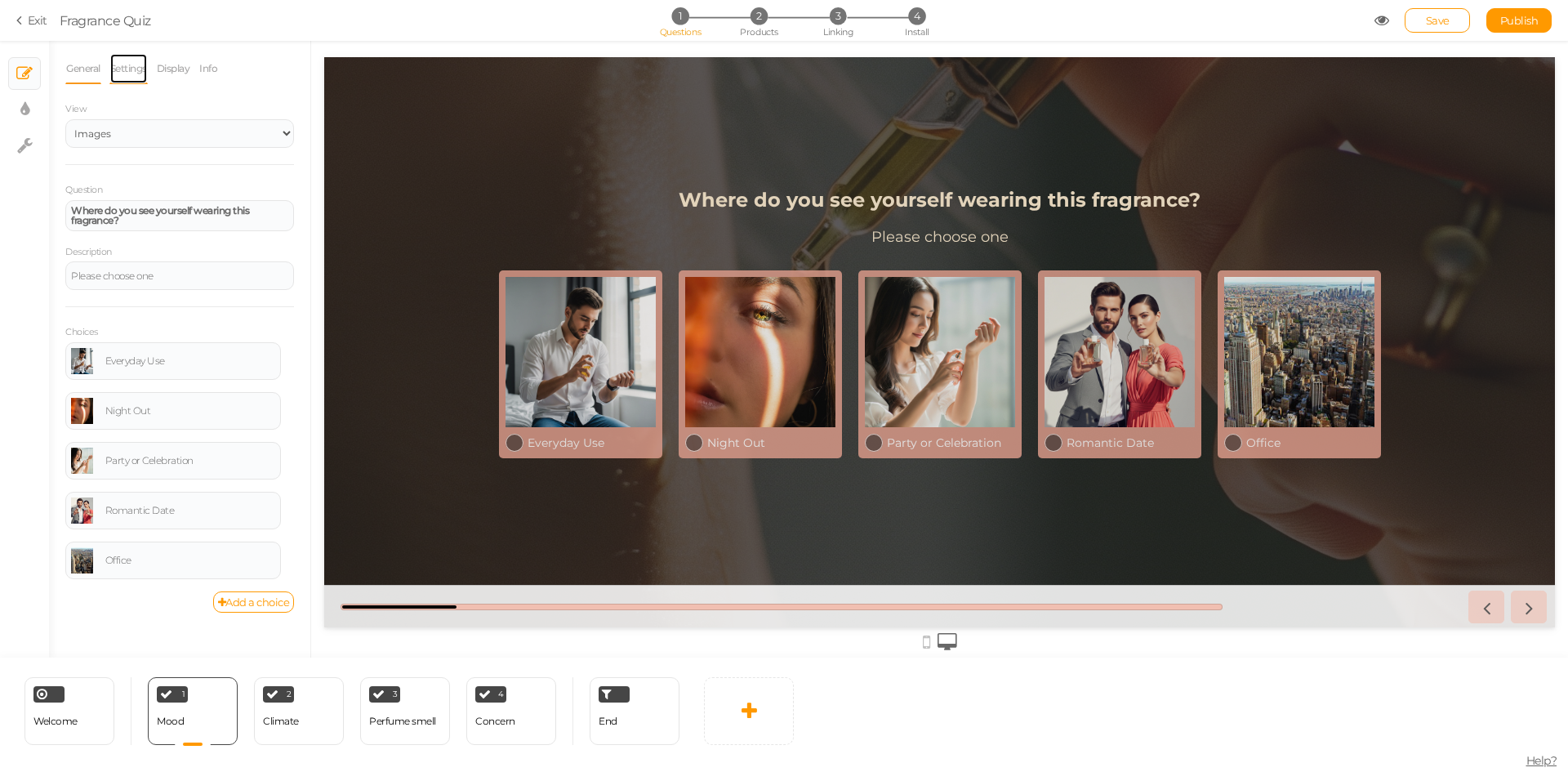
click at [140, 81] on link "Settings" at bounding box center [129, 69] width 39 height 31
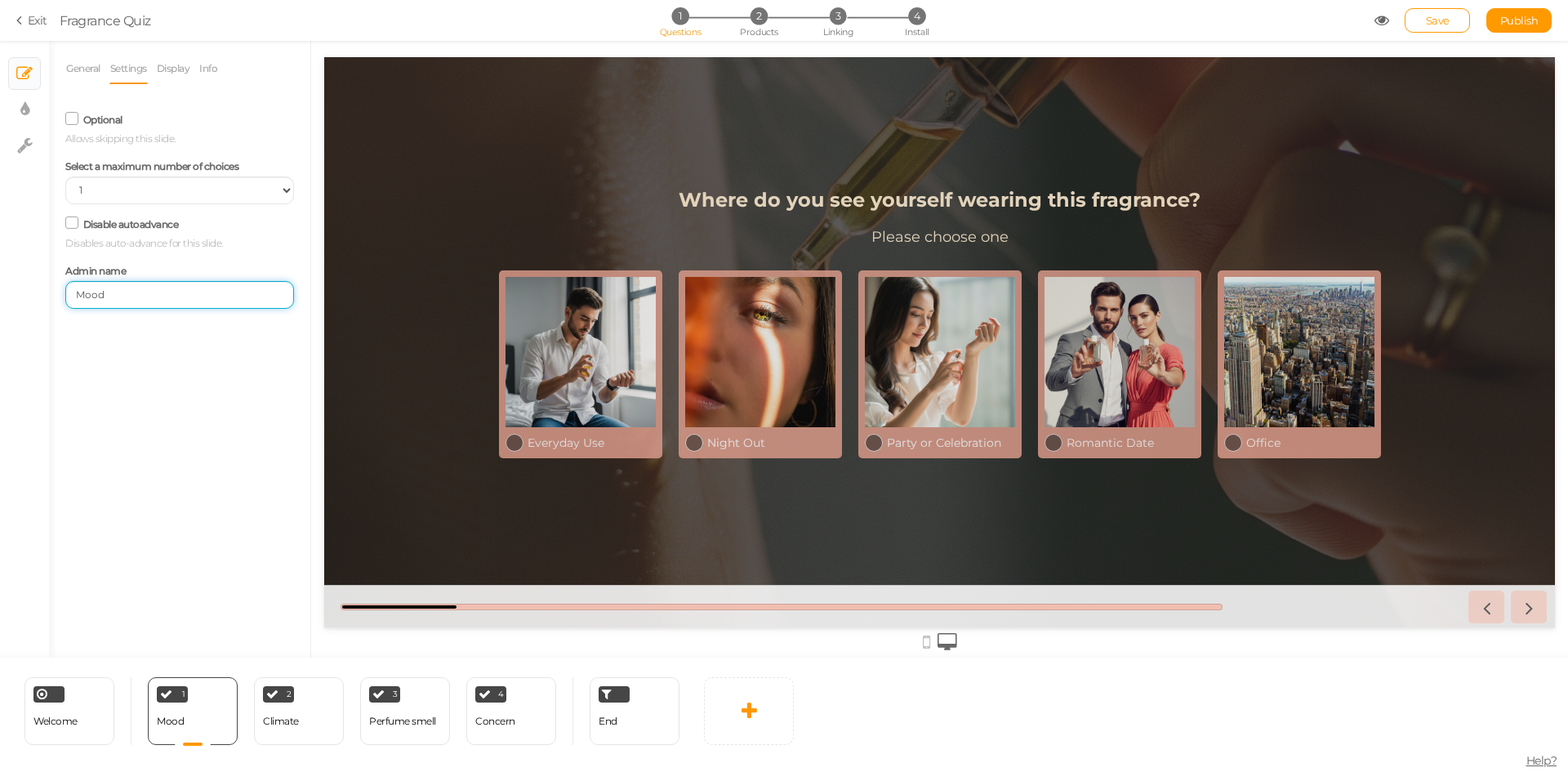
drag, startPoint x: 111, startPoint y: 301, endPoint x: 57, endPoint y: 286, distance: 56.0
click at [57, 286] on div "Admin name Mood" at bounding box center [180, 283] width 253 height 49
type input "Place"
click at [299, 730] on div "2 Climate × Define the conditions to show this slide. Clone Change type Delete" at bounding box center [299, 711] width 90 height 68
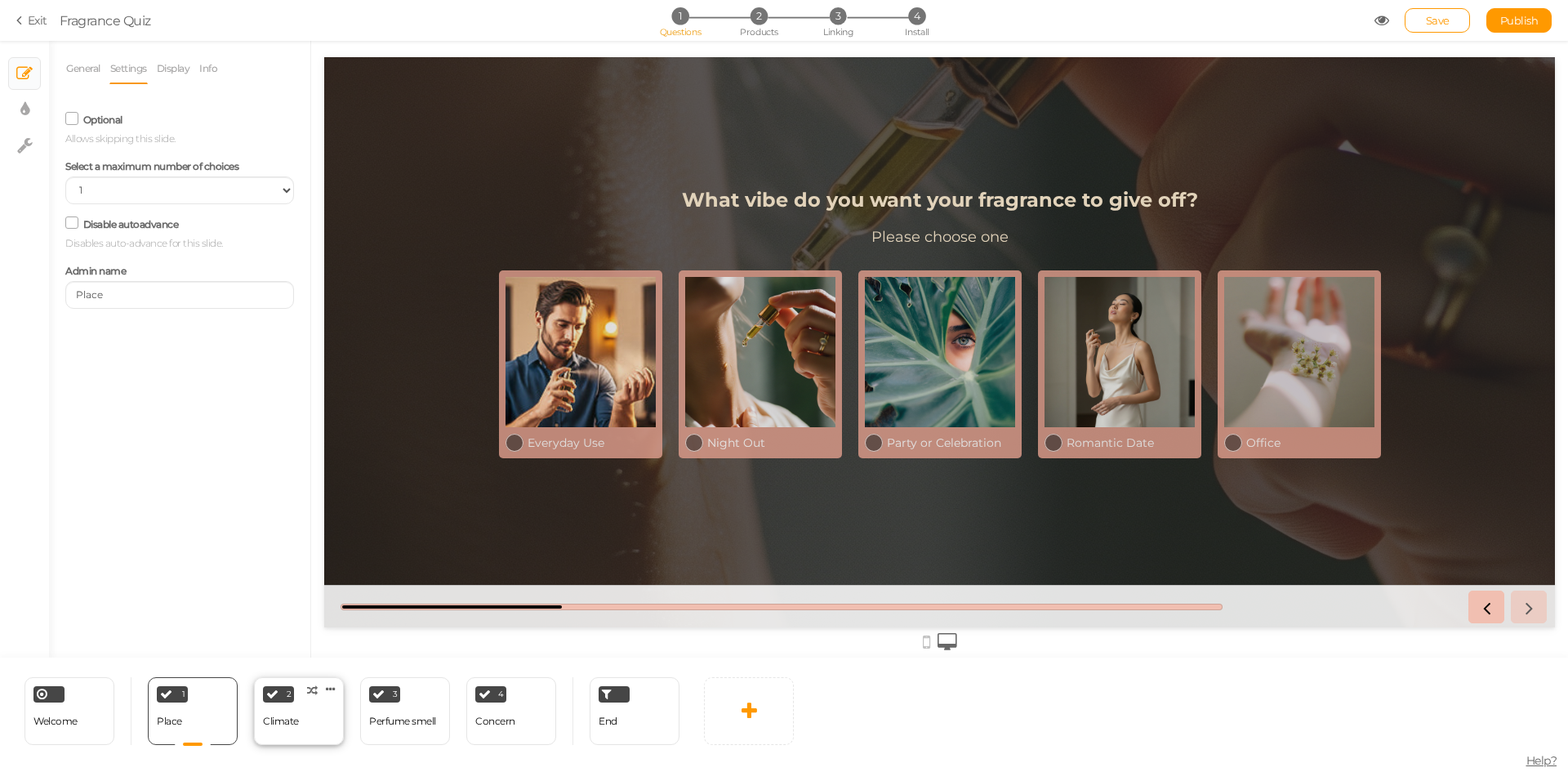
select select "2"
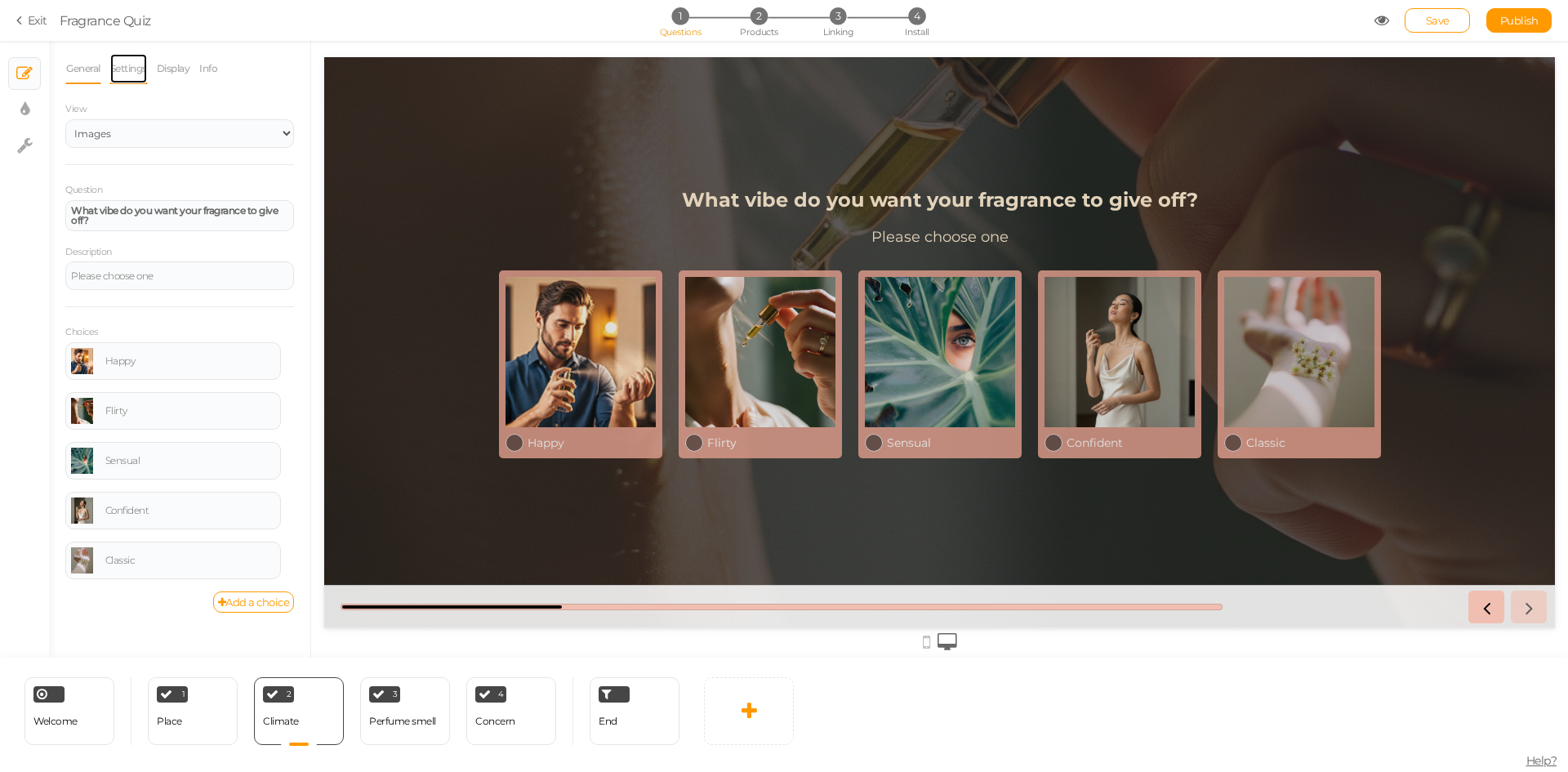
click at [129, 76] on link "Settings" at bounding box center [129, 69] width 39 height 31
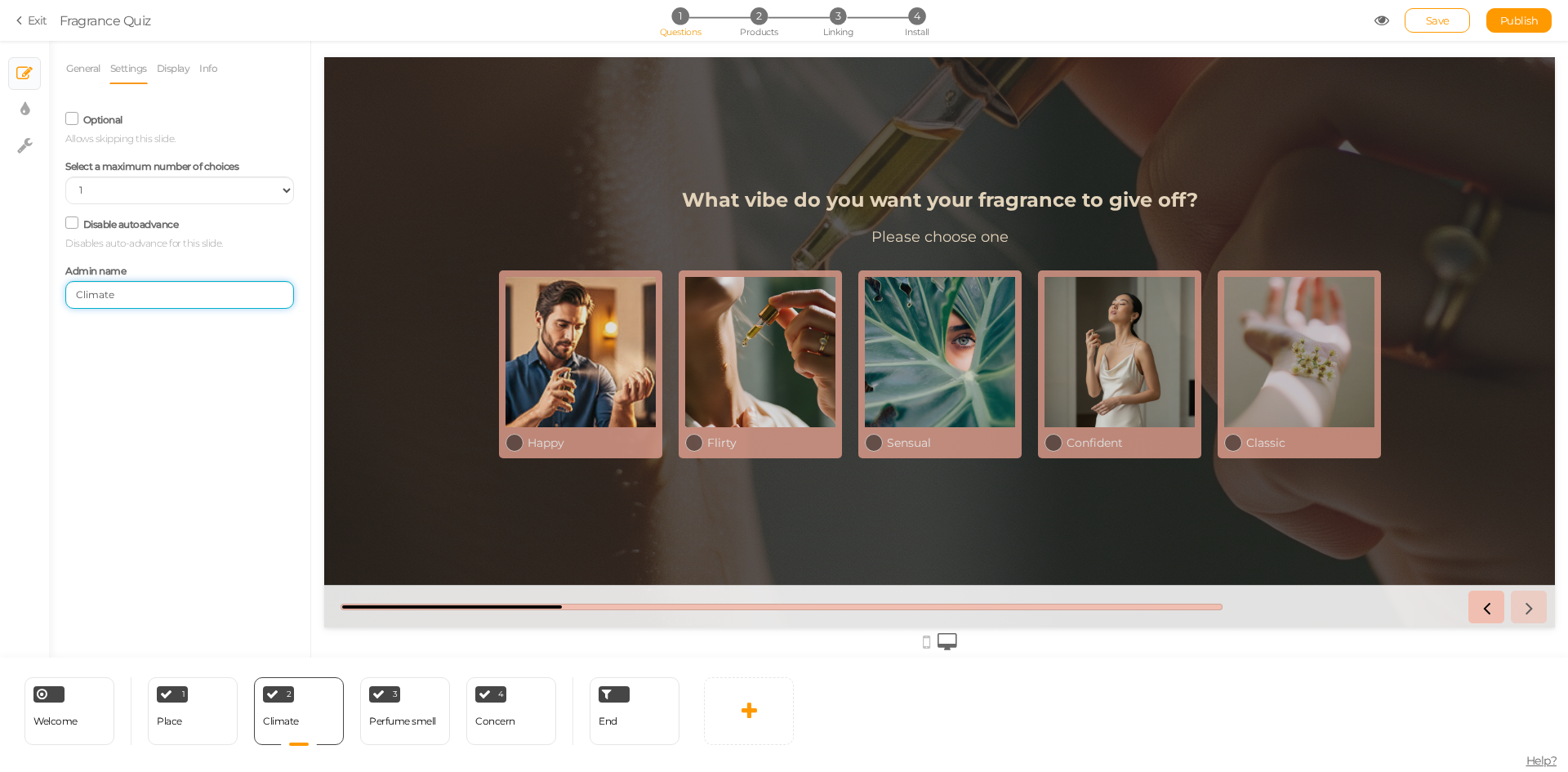
drag, startPoint x: 119, startPoint y: 300, endPoint x: 40, endPoint y: 294, distance: 79.2
click at [40, 294] on div "× Slides × Display settings × Settings General Settings Display Info View Text …" at bounding box center [784, 348] width 1568 height 616
type input "mood"
click at [409, 729] on div "Perfume smell" at bounding box center [402, 722] width 67 height 29
select select "2"
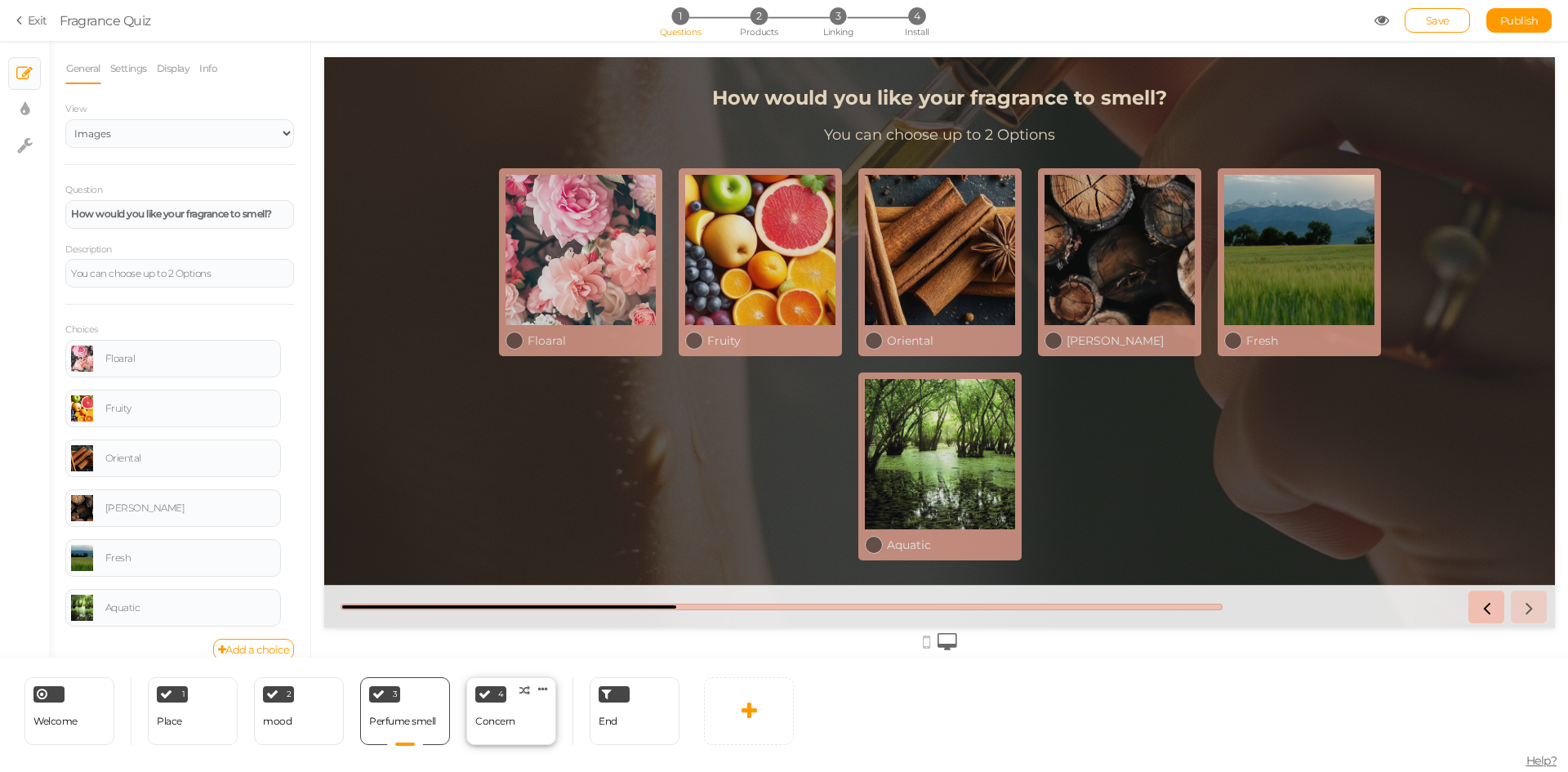
click at [523, 728] on div "4 Concern × Define the conditions to show this slide. Clone Change type Delete" at bounding box center [511, 711] width 90 height 68
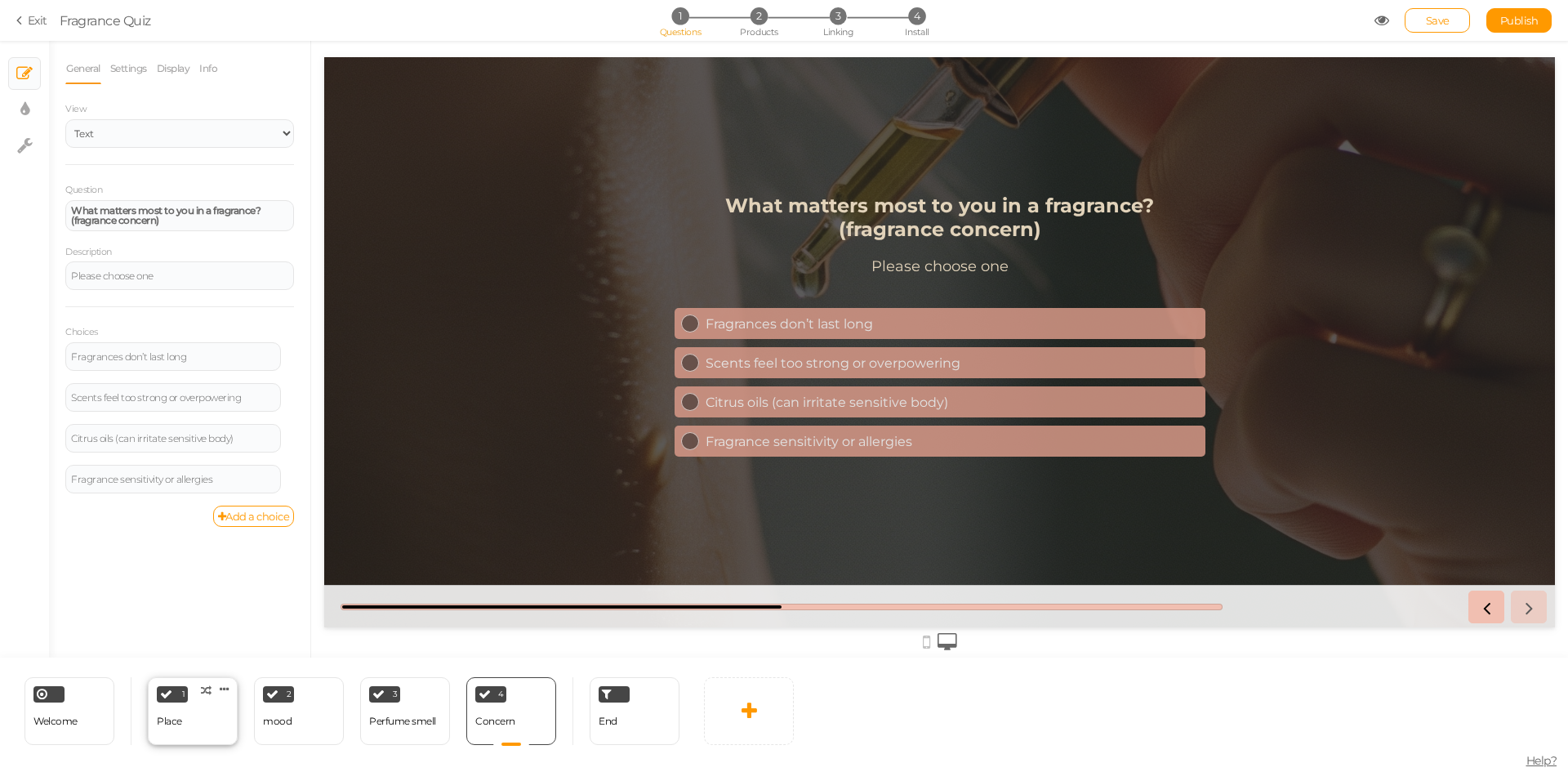
click at [181, 730] on div "Place" at bounding box center [169, 722] width 25 height 29
select select "2"
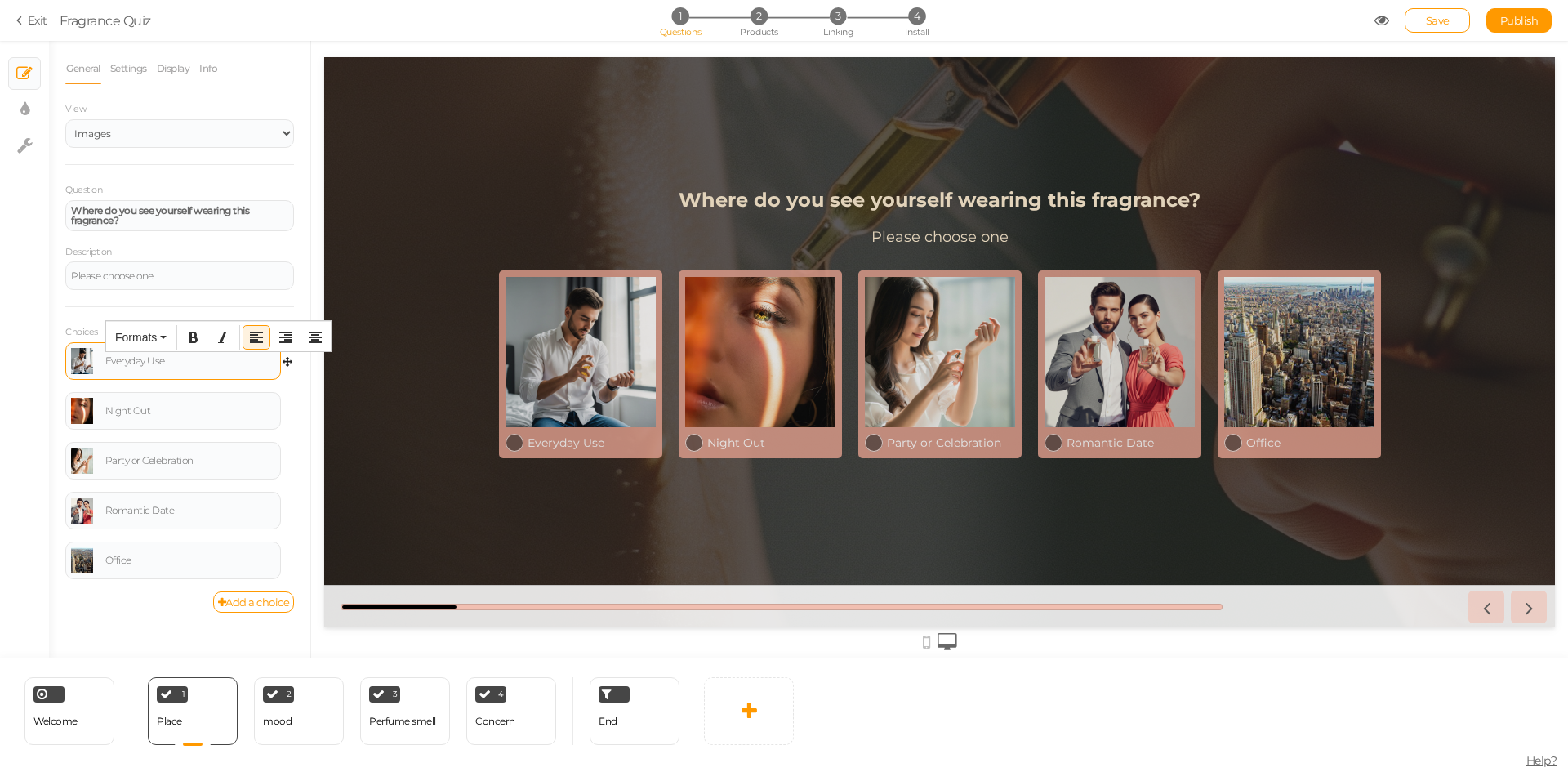
click at [176, 364] on div "Everyday Use" at bounding box center [191, 361] width 170 height 10
paste div
click at [171, 407] on div "Night Out" at bounding box center [191, 411] width 170 height 10
paste div
click at [228, 470] on div "Party or Celebration" at bounding box center [172, 460] width 204 height 26
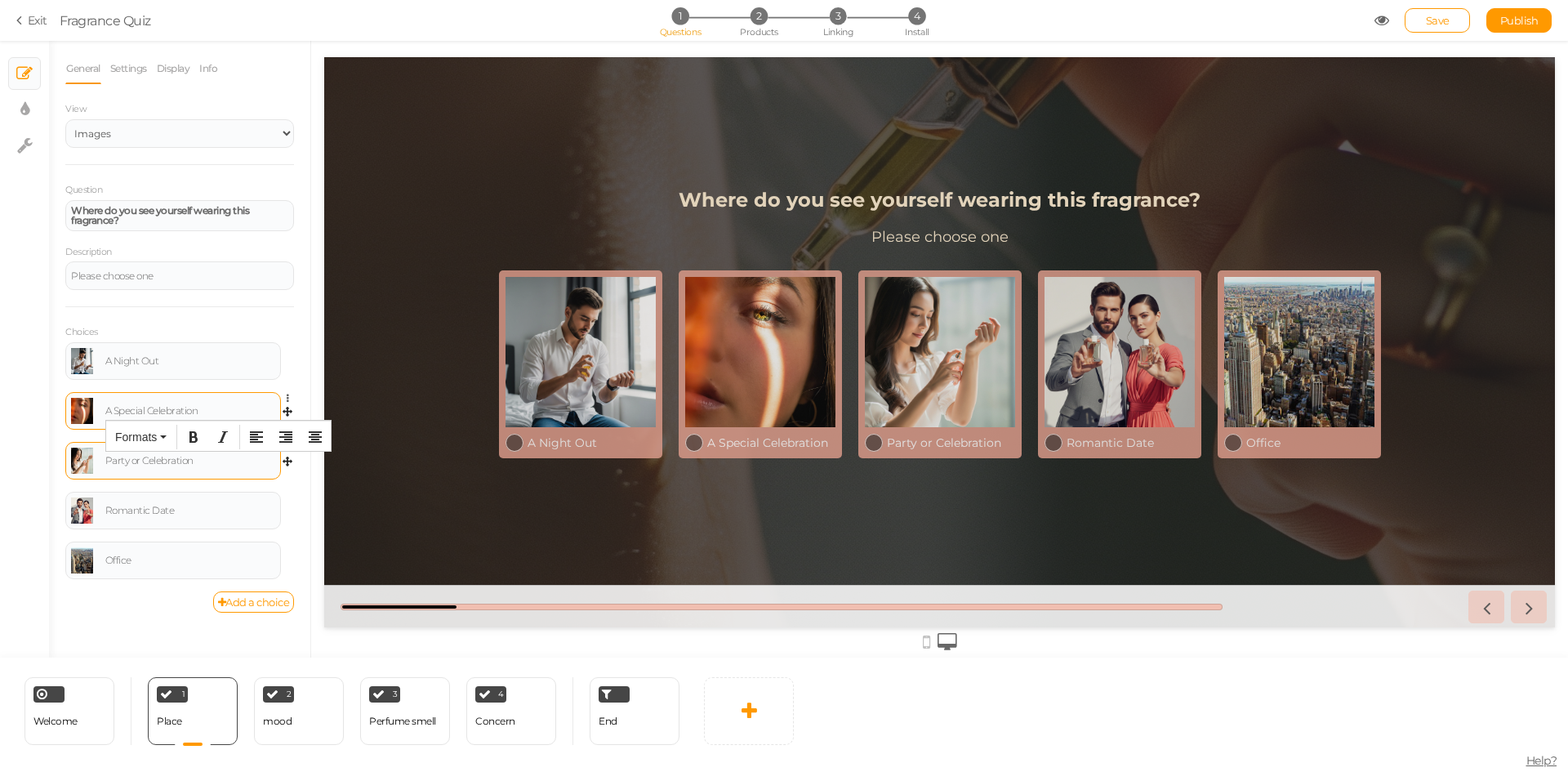
paste div
click at [200, 508] on div "Romantic Date" at bounding box center [191, 511] width 170 height 10
paste div
click at [178, 563] on div "Office" at bounding box center [191, 560] width 170 height 10
paste div
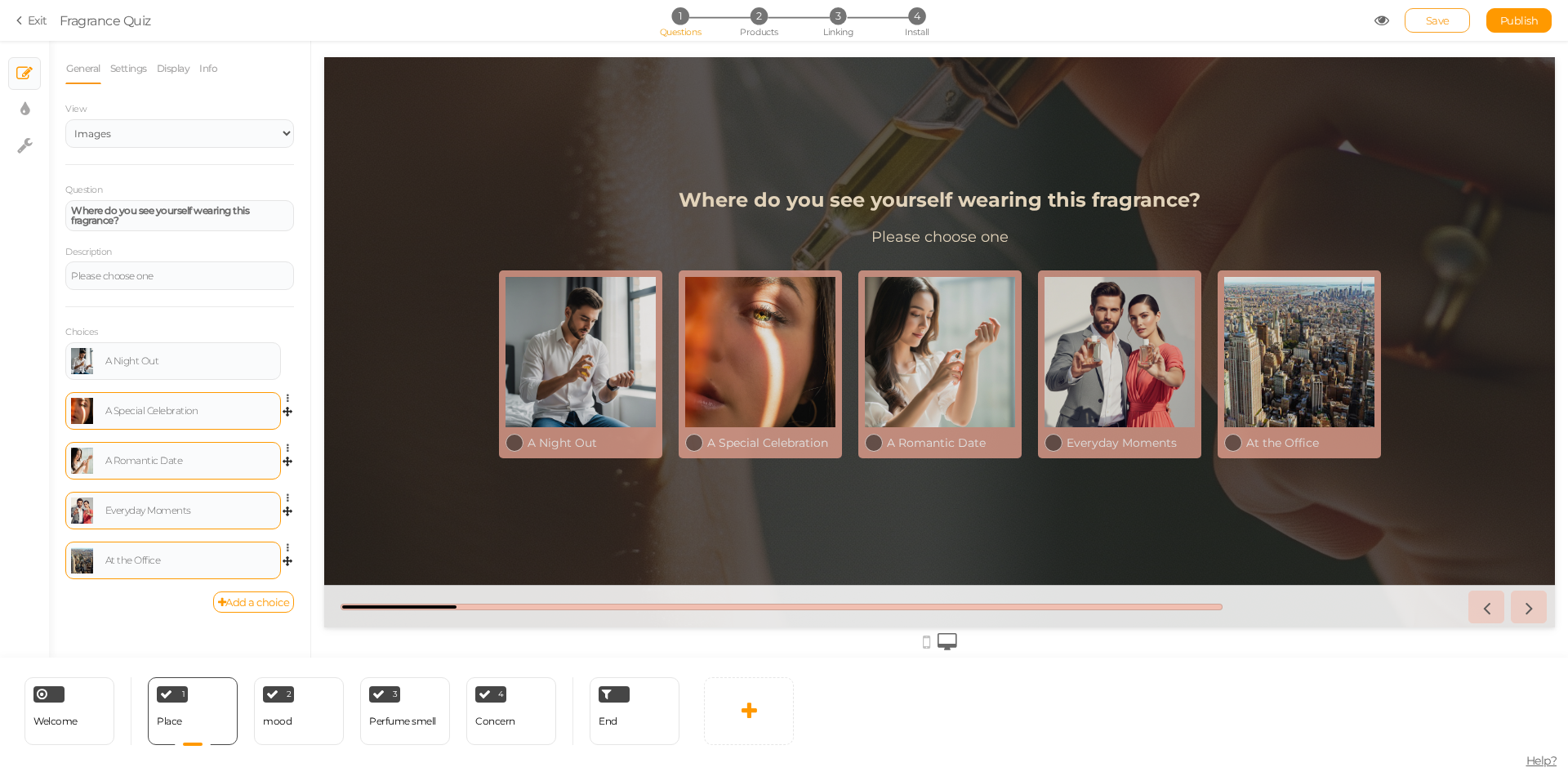
click at [1434, 21] on span "Save" at bounding box center [1437, 20] width 23 height 14
click at [1508, 13] on link "Publish" at bounding box center [1519, 19] width 66 height 24
click at [323, 734] on div "2 mood × Define the conditions to show this slide. Clone Change type Delete" at bounding box center [299, 711] width 90 height 68
select select "2"
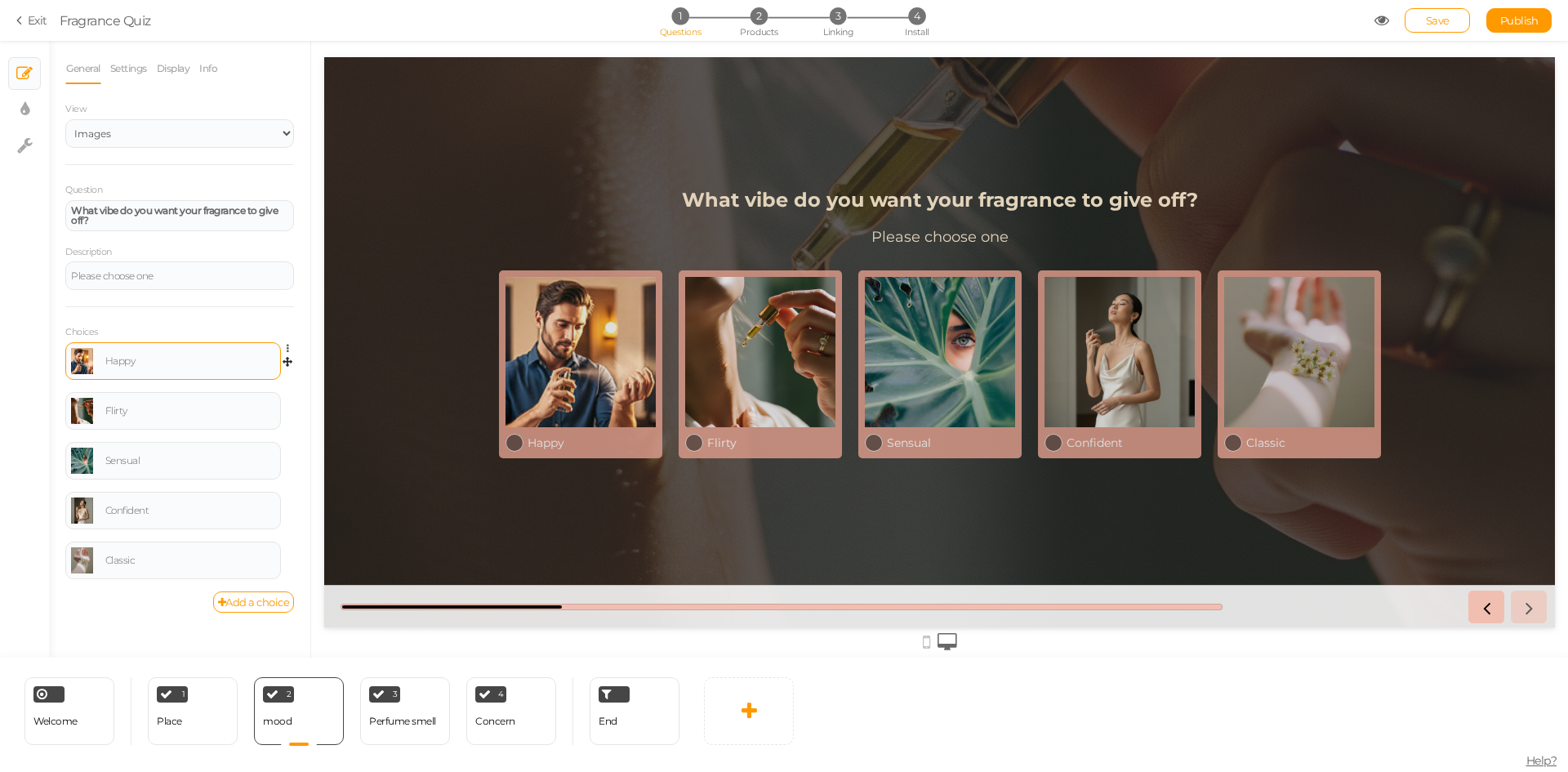
click at [186, 365] on div "Happy" at bounding box center [191, 361] width 170 height 10
paste div
click at [167, 408] on div "Flirty" at bounding box center [191, 411] width 170 height 10
paste div
click at [159, 463] on div "Sensual" at bounding box center [191, 460] width 170 height 10
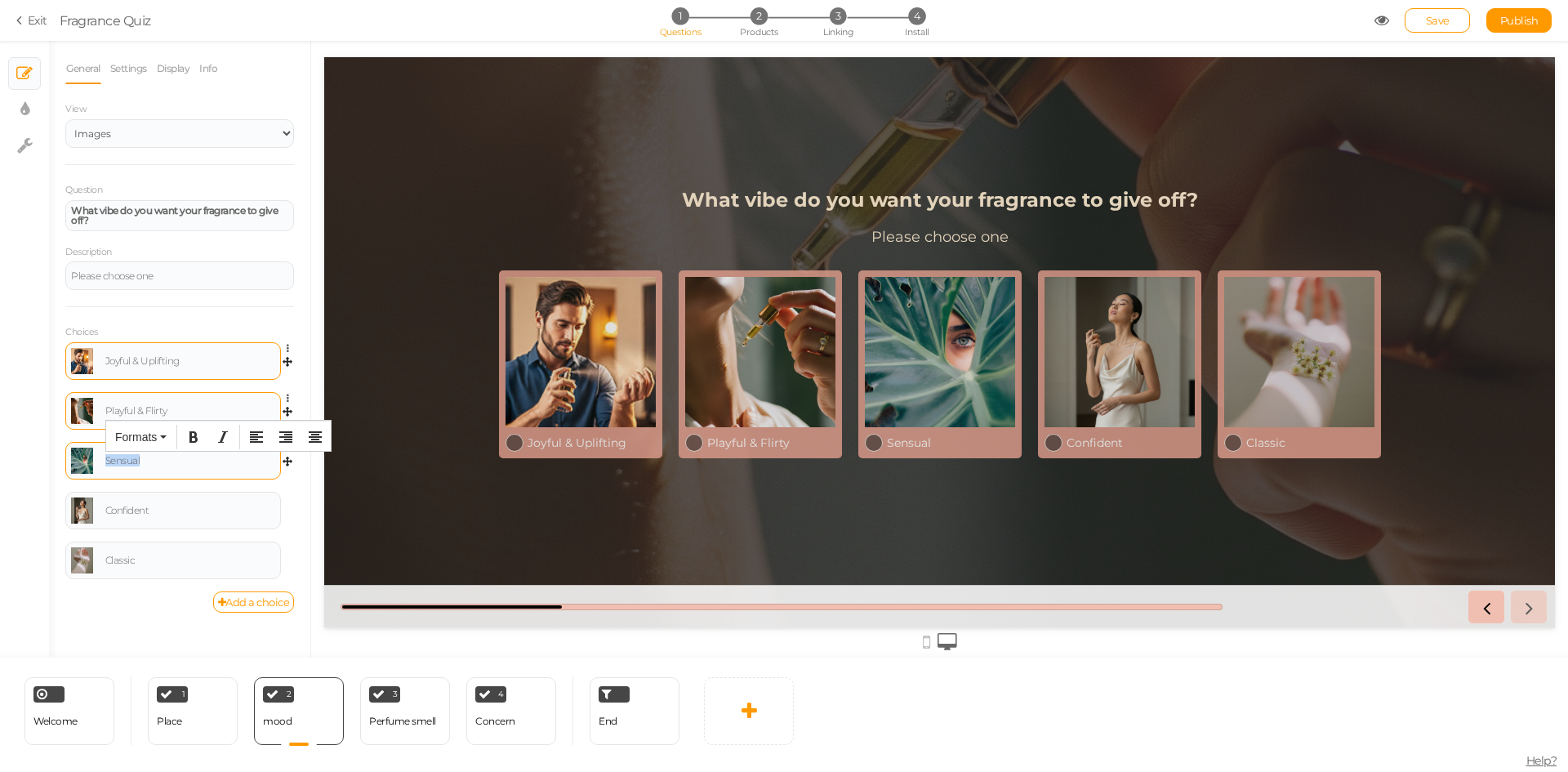
paste div
click at [165, 493] on body "× Close A wider screen is needed to use the Pickzen builder Exit Fragrance Quiz…" at bounding box center [784, 386] width 1568 height 772
paste div
click at [194, 555] on div "Classic" at bounding box center [191, 560] width 170 height 10
paste div
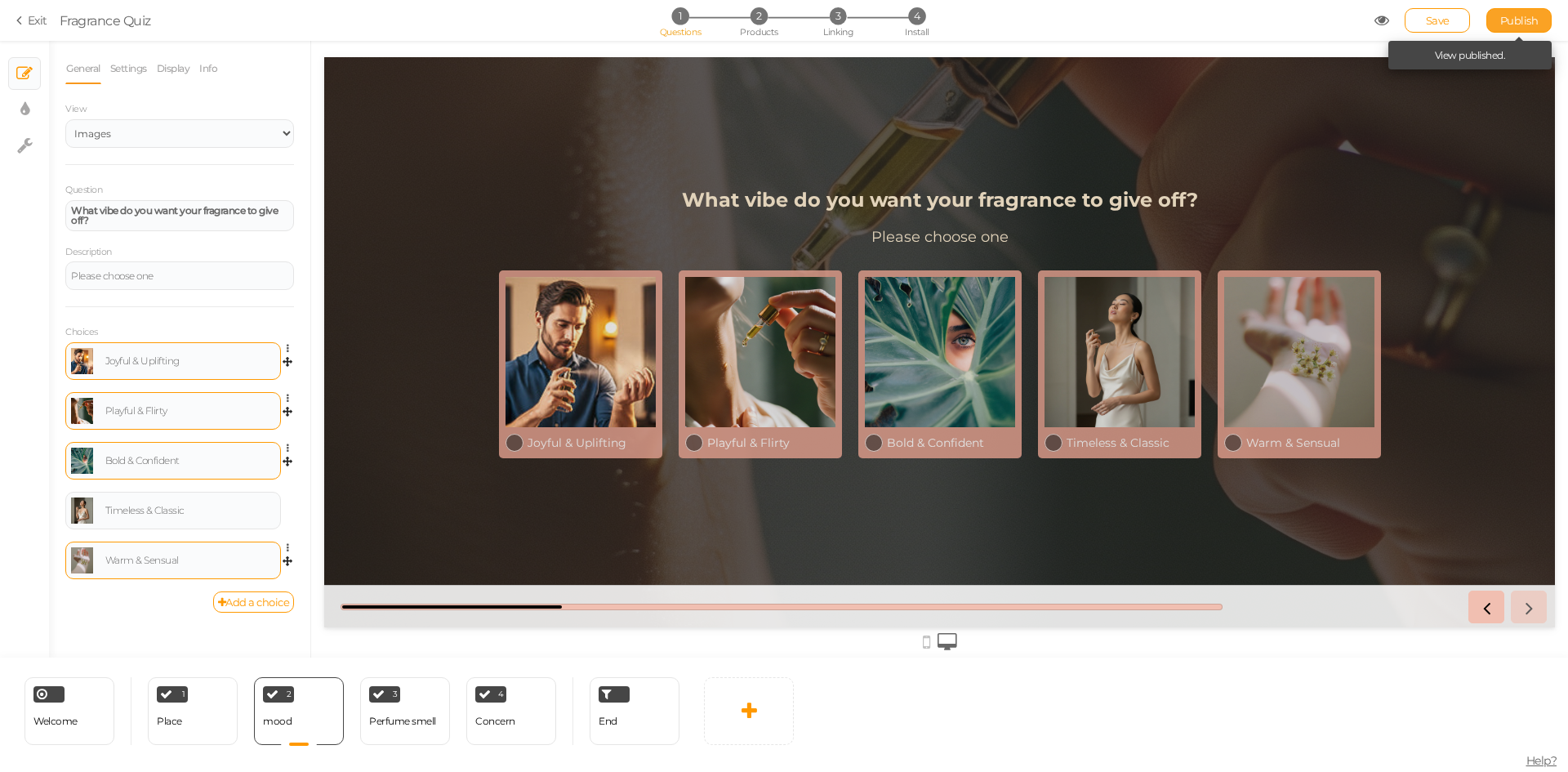
click at [1513, 25] on span "Publish" at bounding box center [1520, 20] width 39 height 14
click at [419, 726] on div "Perfume smell" at bounding box center [402, 722] width 67 height 12
select select "2"
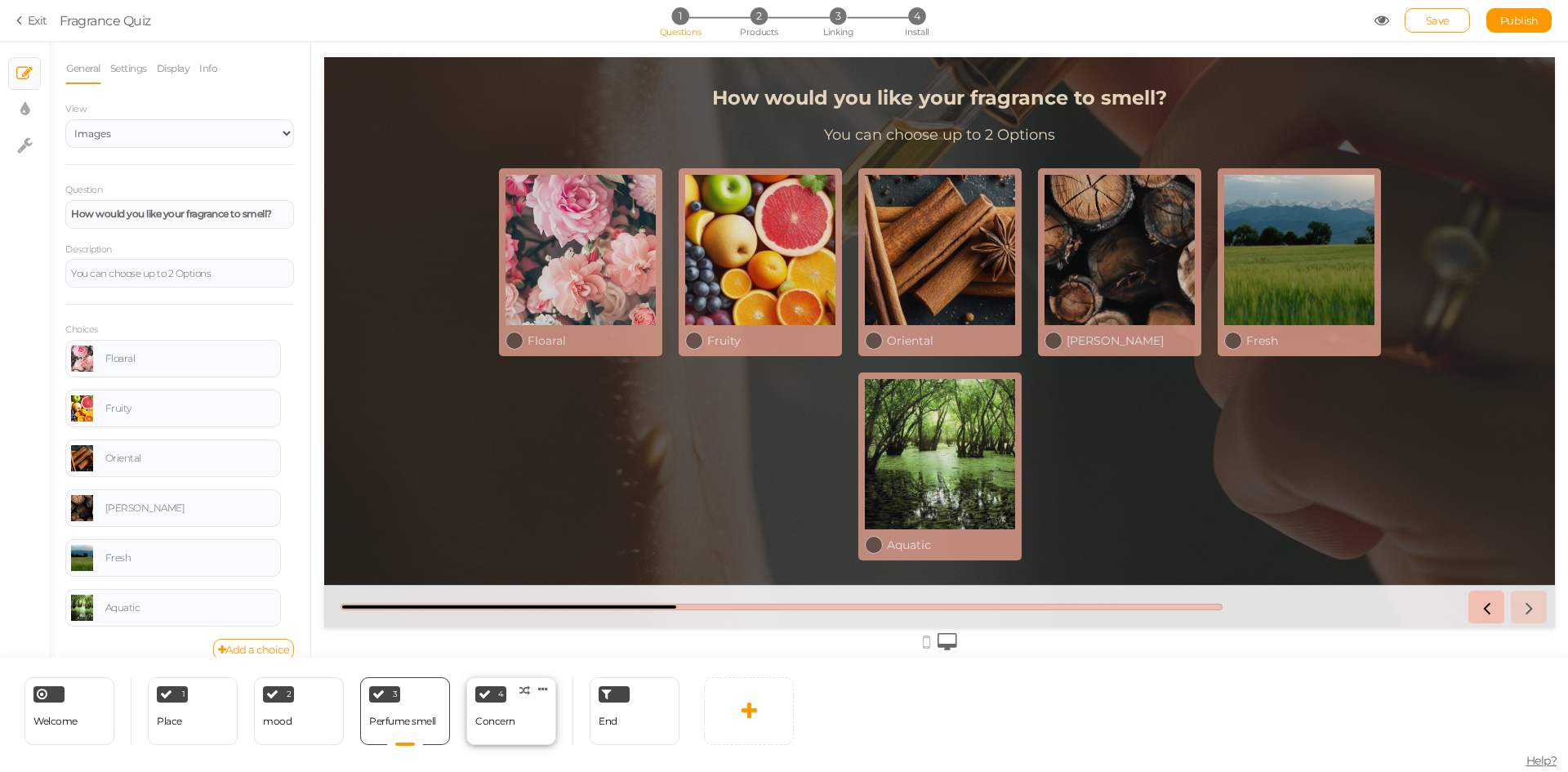
click at [506, 727] on div "Concern" at bounding box center [494, 722] width 40 height 12
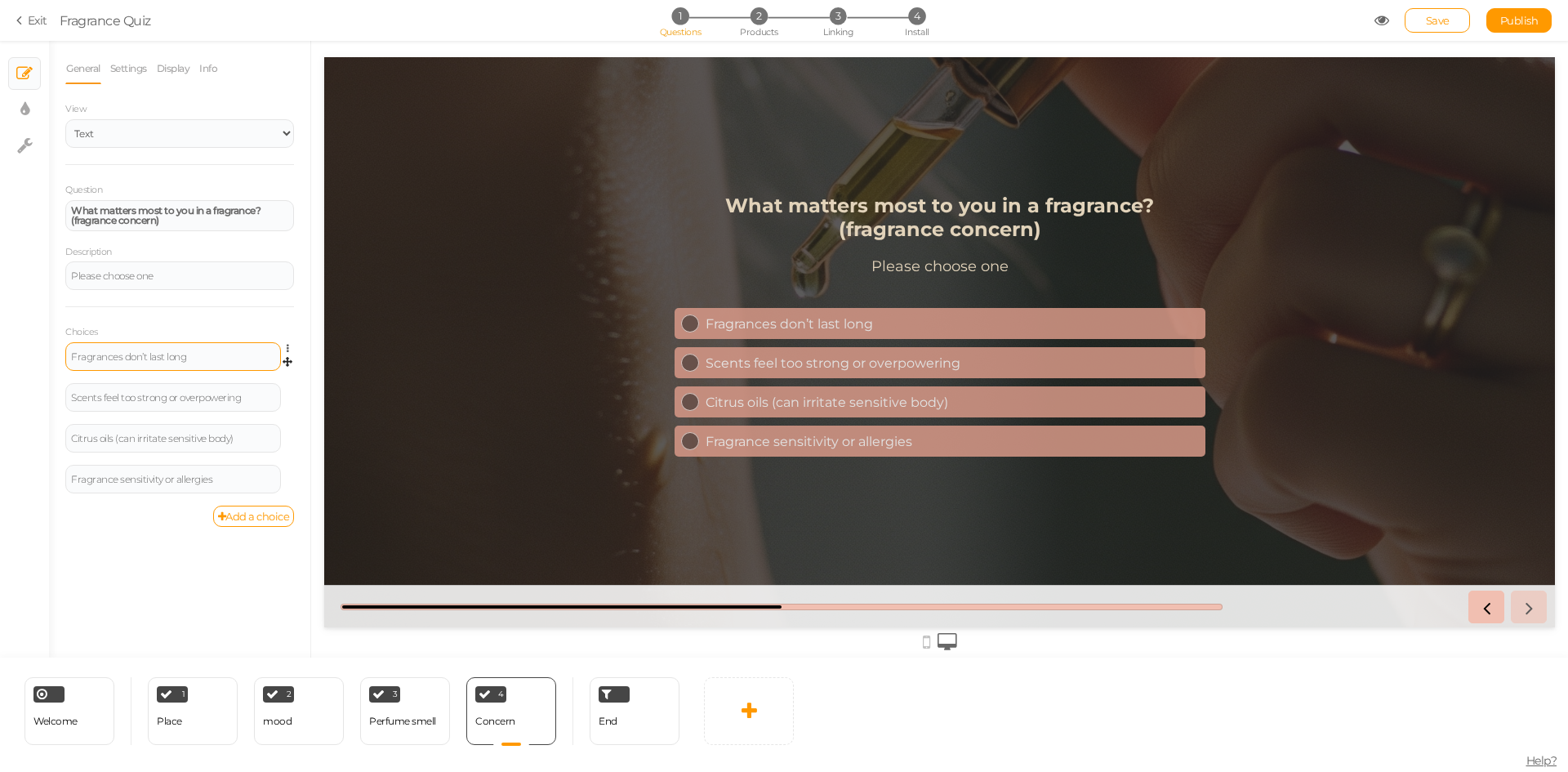
click at [195, 354] on div "Fragrances don’t last long" at bounding box center [172, 357] width 204 height 10
paste div
click at [230, 401] on div "Scents feel too strong or overpowering" at bounding box center [172, 398] width 204 height 10
paste div
click at [248, 443] on div "Citrus oils (can irritate sensitive body)" at bounding box center [172, 438] width 204 height 10
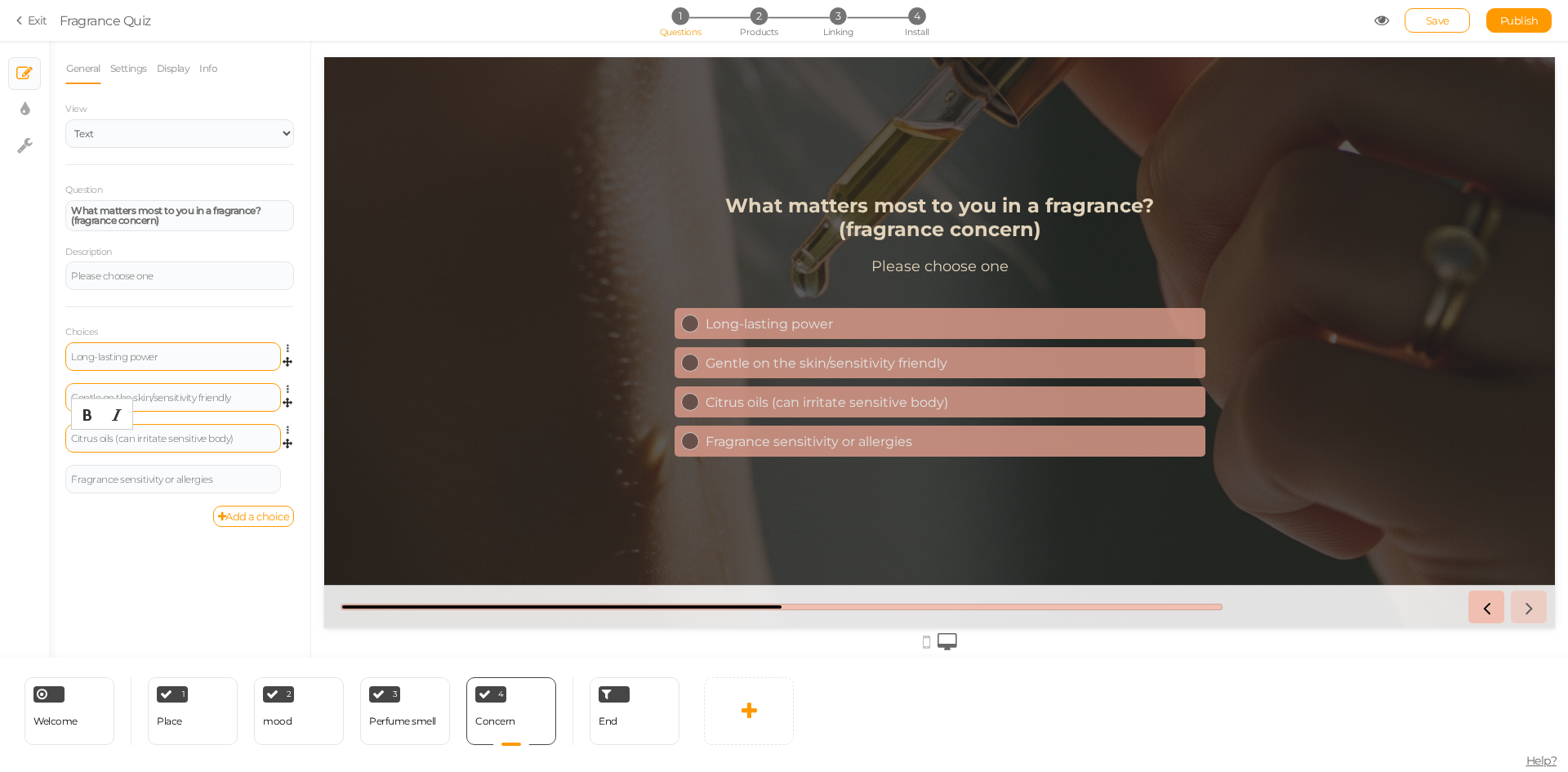
paste div
click at [223, 477] on div "Fragrance sensitivity or allergies" at bounding box center [172, 479] width 204 height 10
paste div
click at [240, 510] on link "Add a choice" at bounding box center [253, 517] width 81 height 21
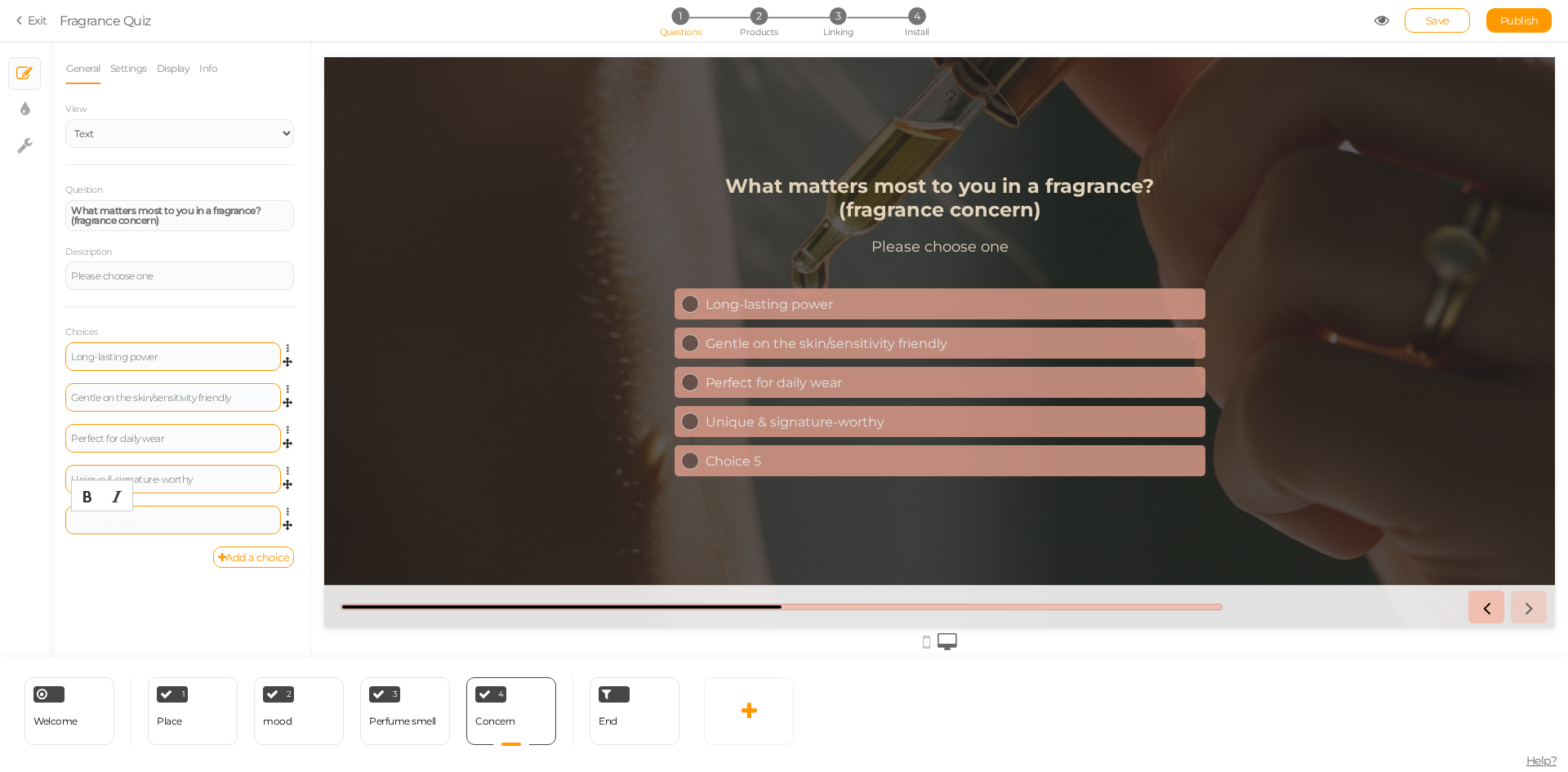
click at [193, 524] on div at bounding box center [172, 520] width 204 height 10
click at [1438, 24] on span "Save" at bounding box center [1437, 20] width 23 height 14
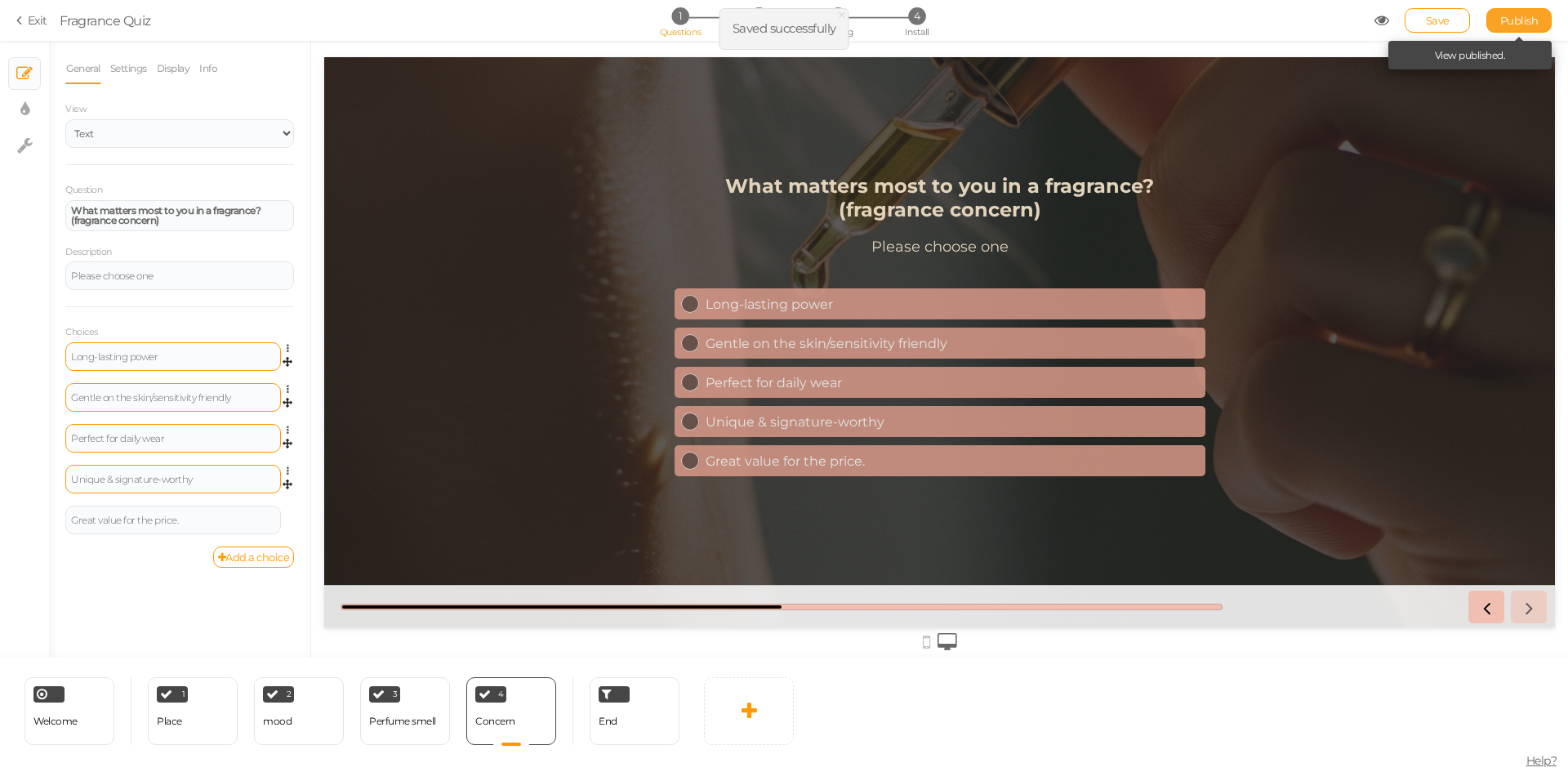
click at [1512, 23] on span "Publish" at bounding box center [1520, 20] width 39 height 14
click at [1525, 23] on span "Publish" at bounding box center [1520, 20] width 39 height 14
click at [390, 727] on div "Perfume smell" at bounding box center [402, 722] width 67 height 12
select select "2"
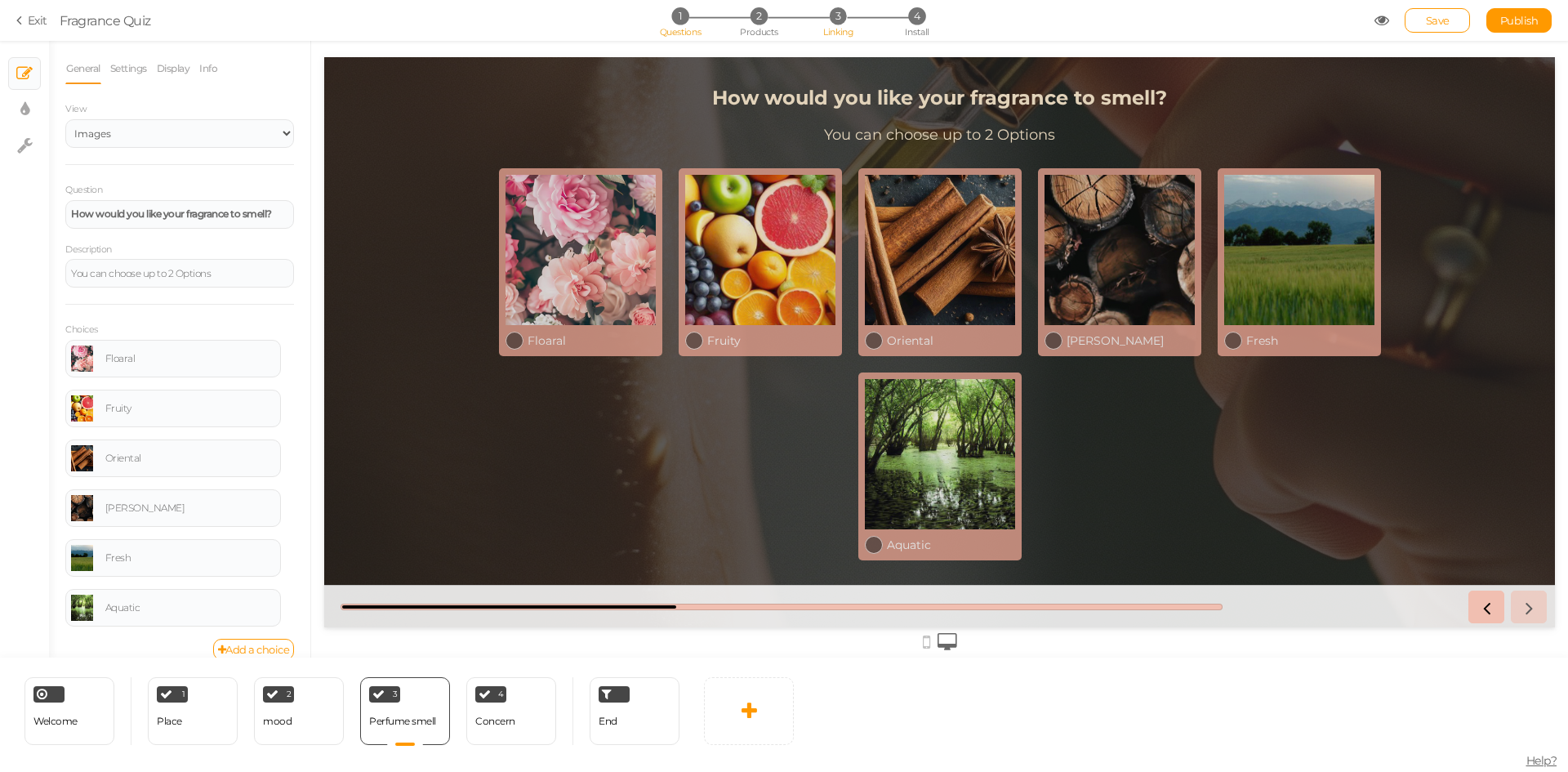
click at [837, 27] on span "Linking" at bounding box center [838, 32] width 29 height 12
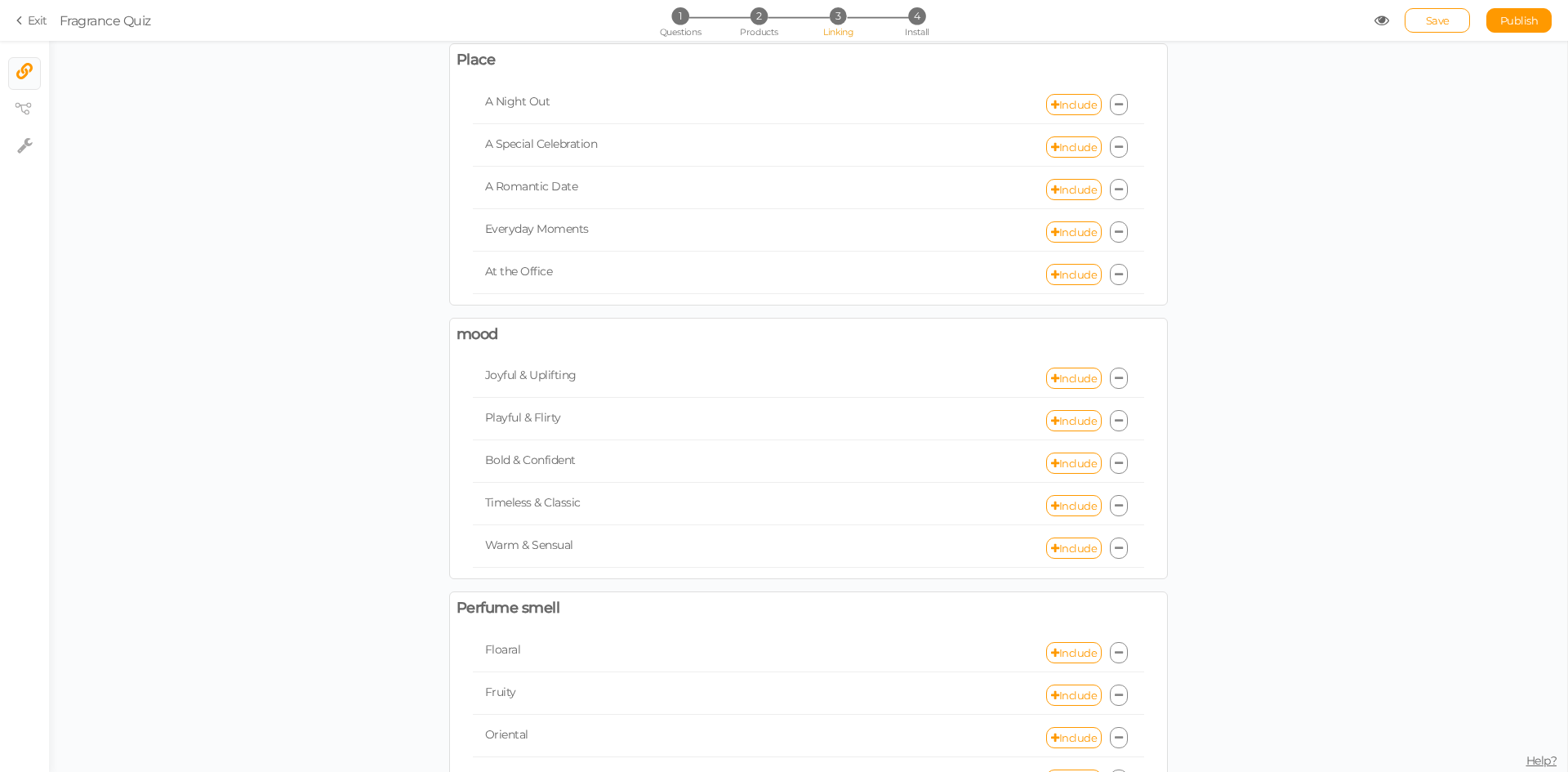
scroll to position [163, 0]
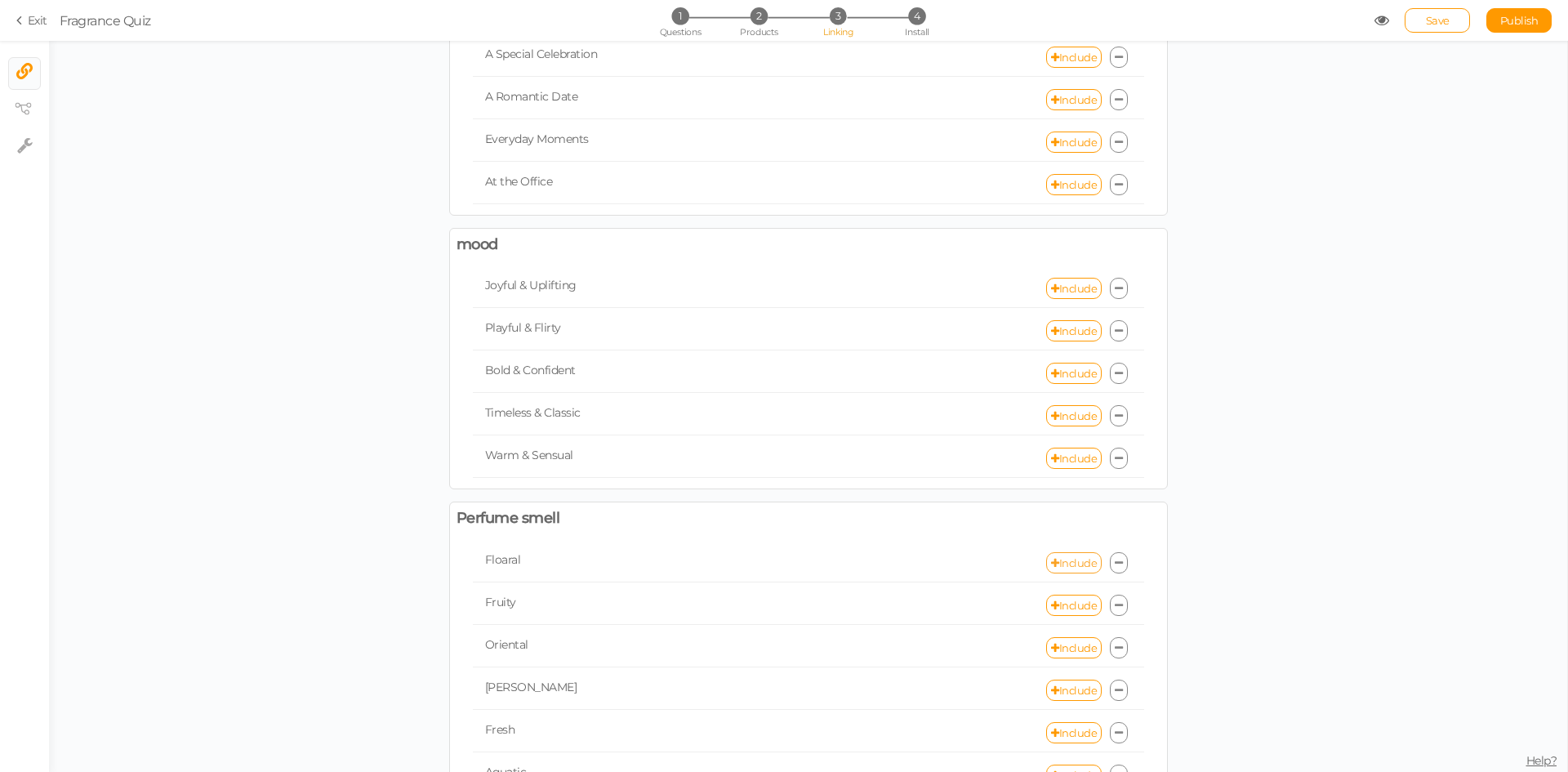
click at [1064, 565] on link "Include" at bounding box center [1073, 563] width 55 height 21
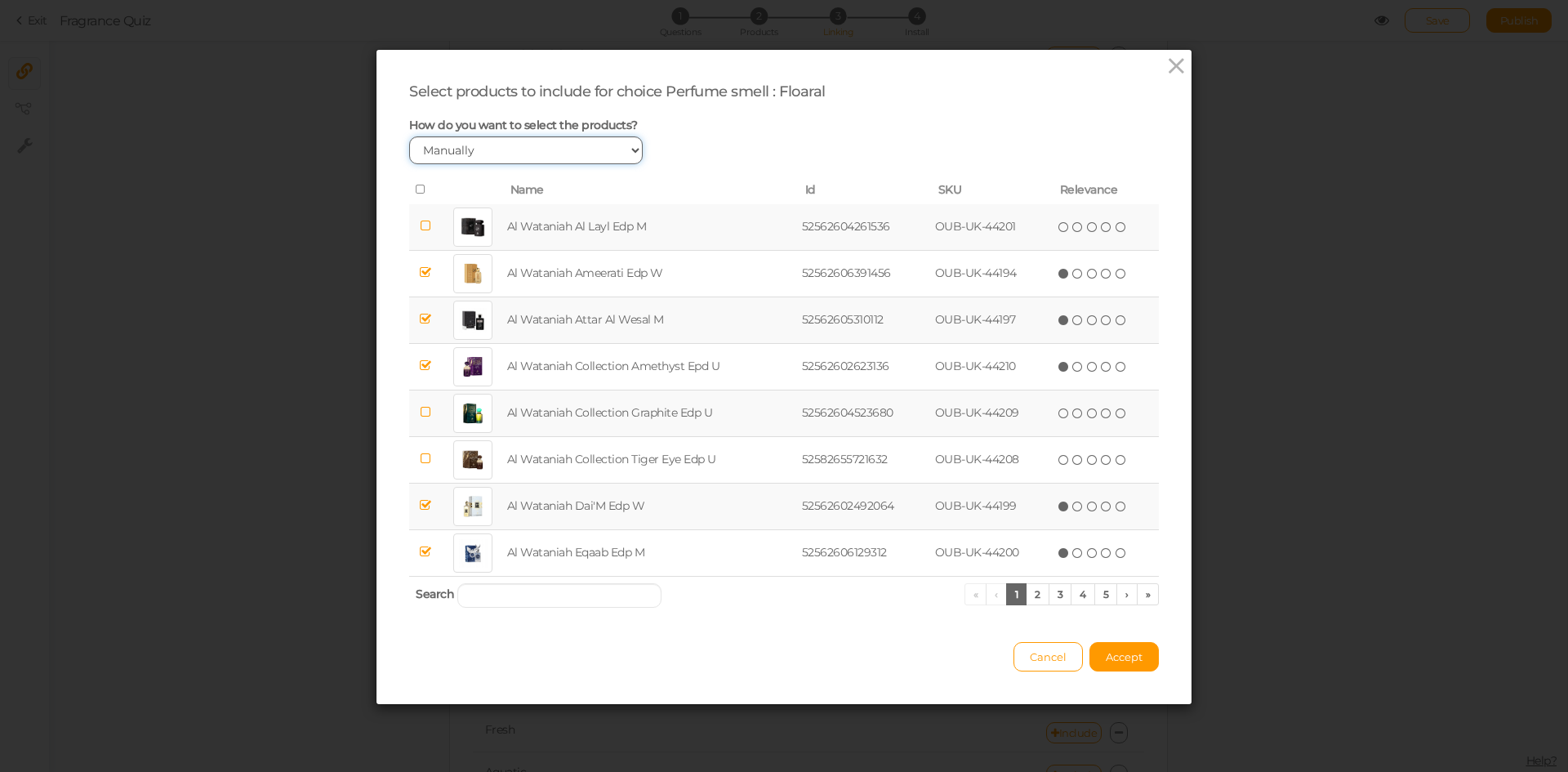
click at [489, 141] on select "Manually By tags By price" at bounding box center [525, 150] width 233 height 28
click at [409, 136] on select "Manually By tags By price" at bounding box center [525, 150] width 233 height 28
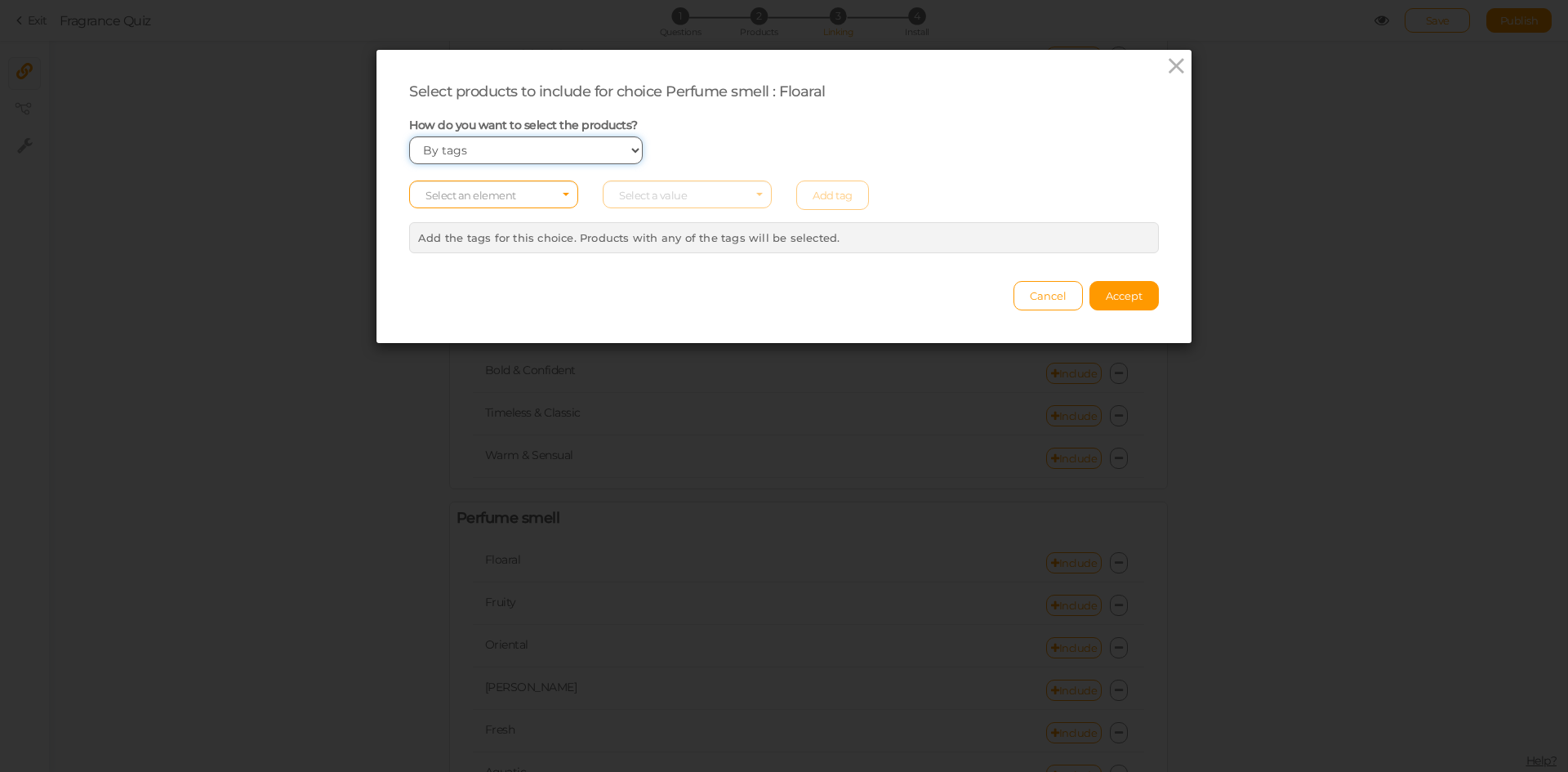
click at [477, 154] on select "Manually By tags By price" at bounding box center [525, 150] width 233 height 28
click at [409, 136] on select "Manually By tags By price" at bounding box center [525, 150] width 233 height 28
drag, startPoint x: 459, startPoint y: 142, endPoint x: 459, endPoint y: 154, distance: 12.0
click at [459, 142] on select "Manually By tags By price" at bounding box center [525, 150] width 233 height 28
click at [409, 136] on select "Manually By tags By price" at bounding box center [525, 150] width 233 height 28
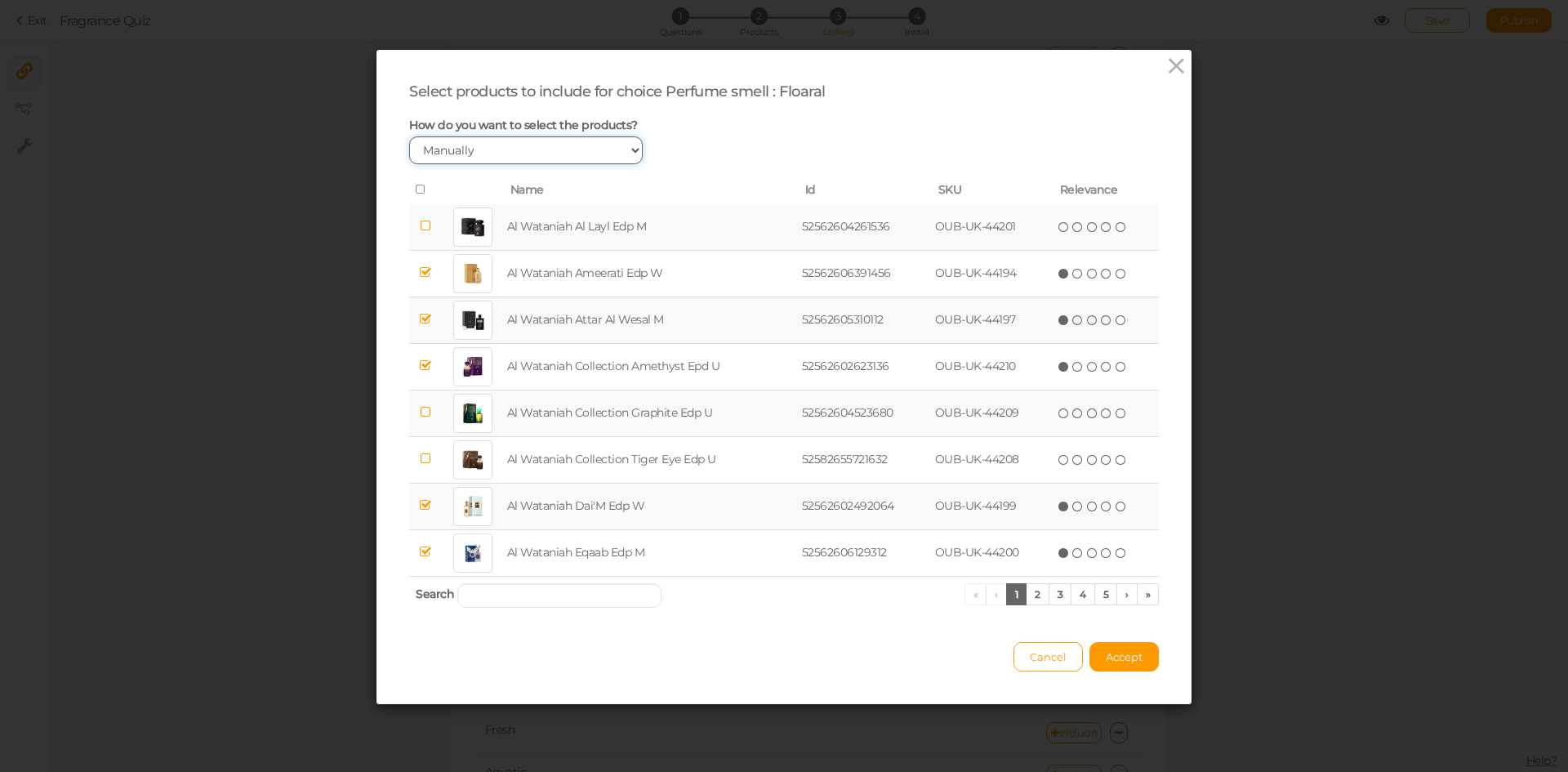
click at [471, 144] on select "Manually By tags By price" at bounding box center [525, 150] width 233 height 28
select select "expr"
click at [409, 136] on select "Manually By tags By price" at bounding box center [525, 150] width 233 height 28
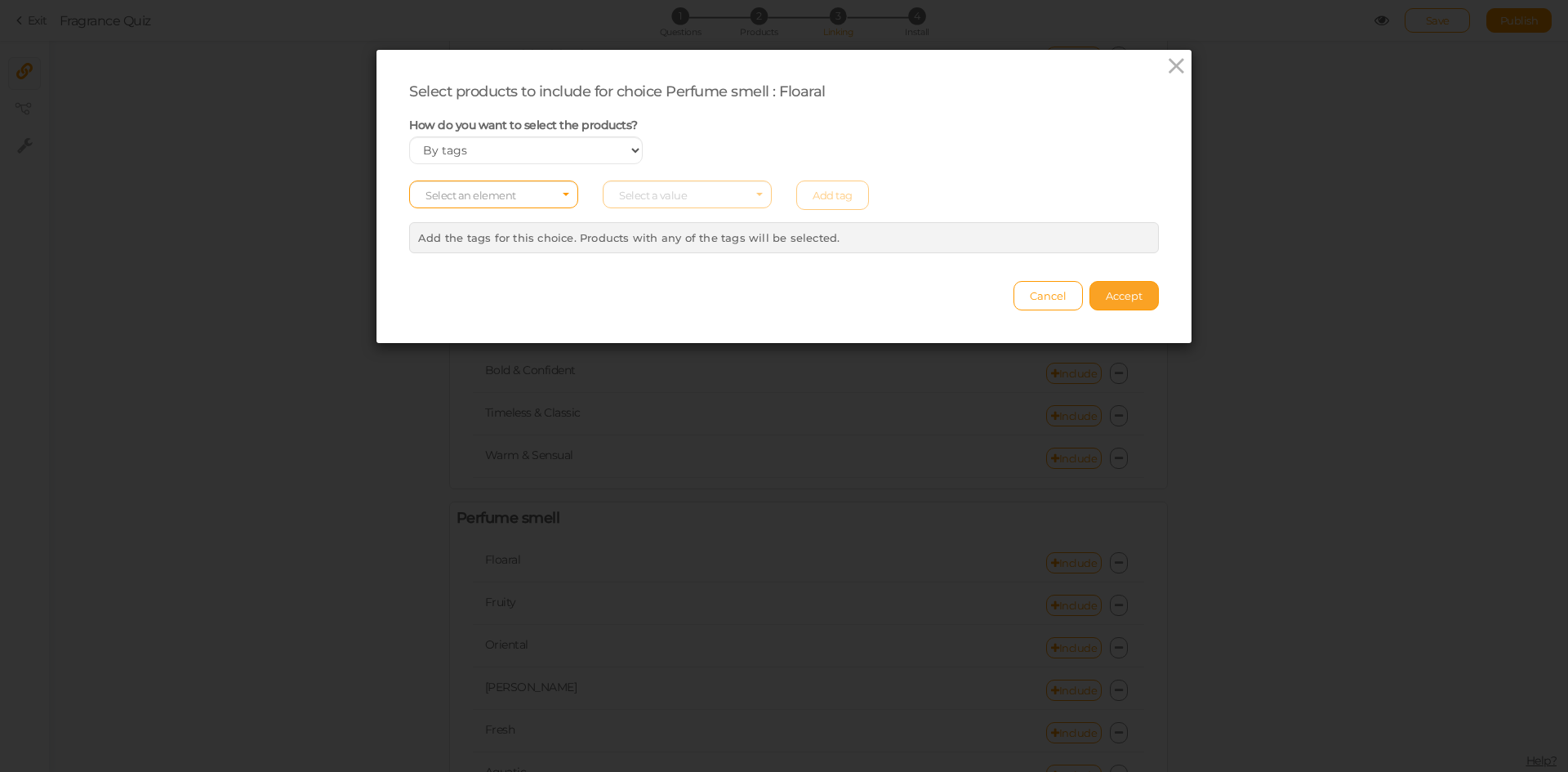
click at [1106, 298] on span "Accept" at bounding box center [1124, 296] width 37 height 14
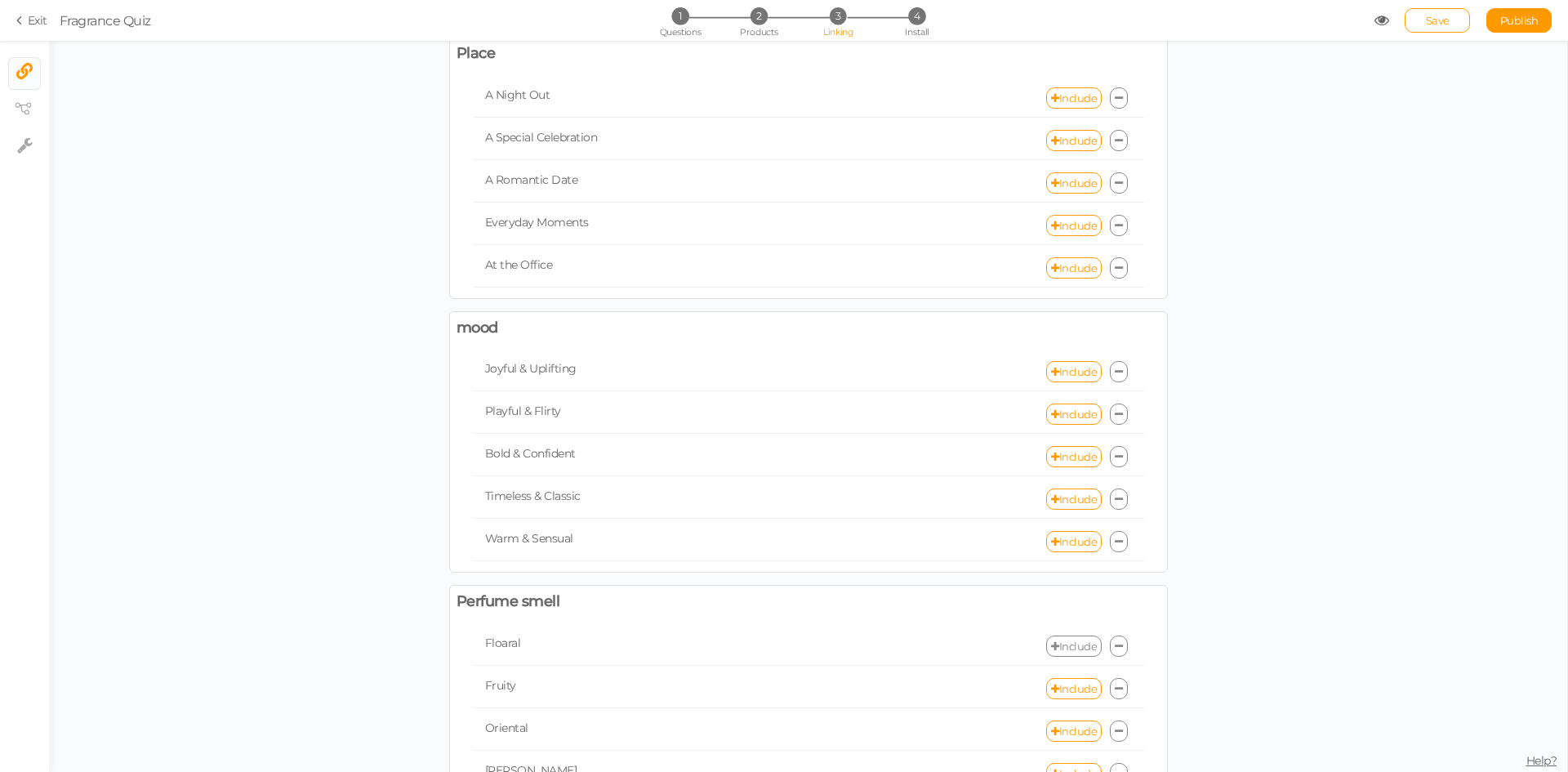
scroll to position [0, 0]
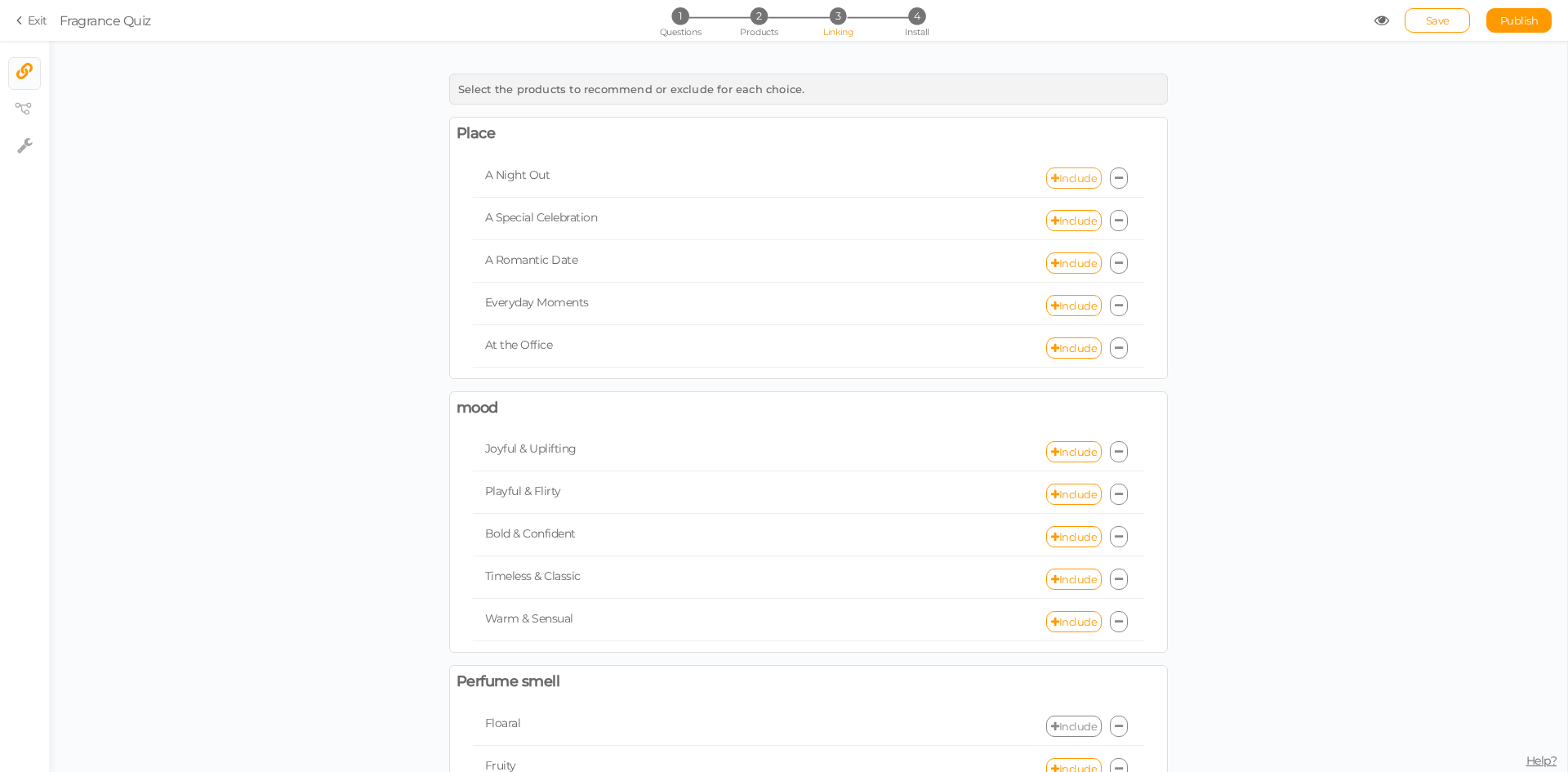
click at [1067, 179] on link "Include" at bounding box center [1073, 178] width 55 height 21
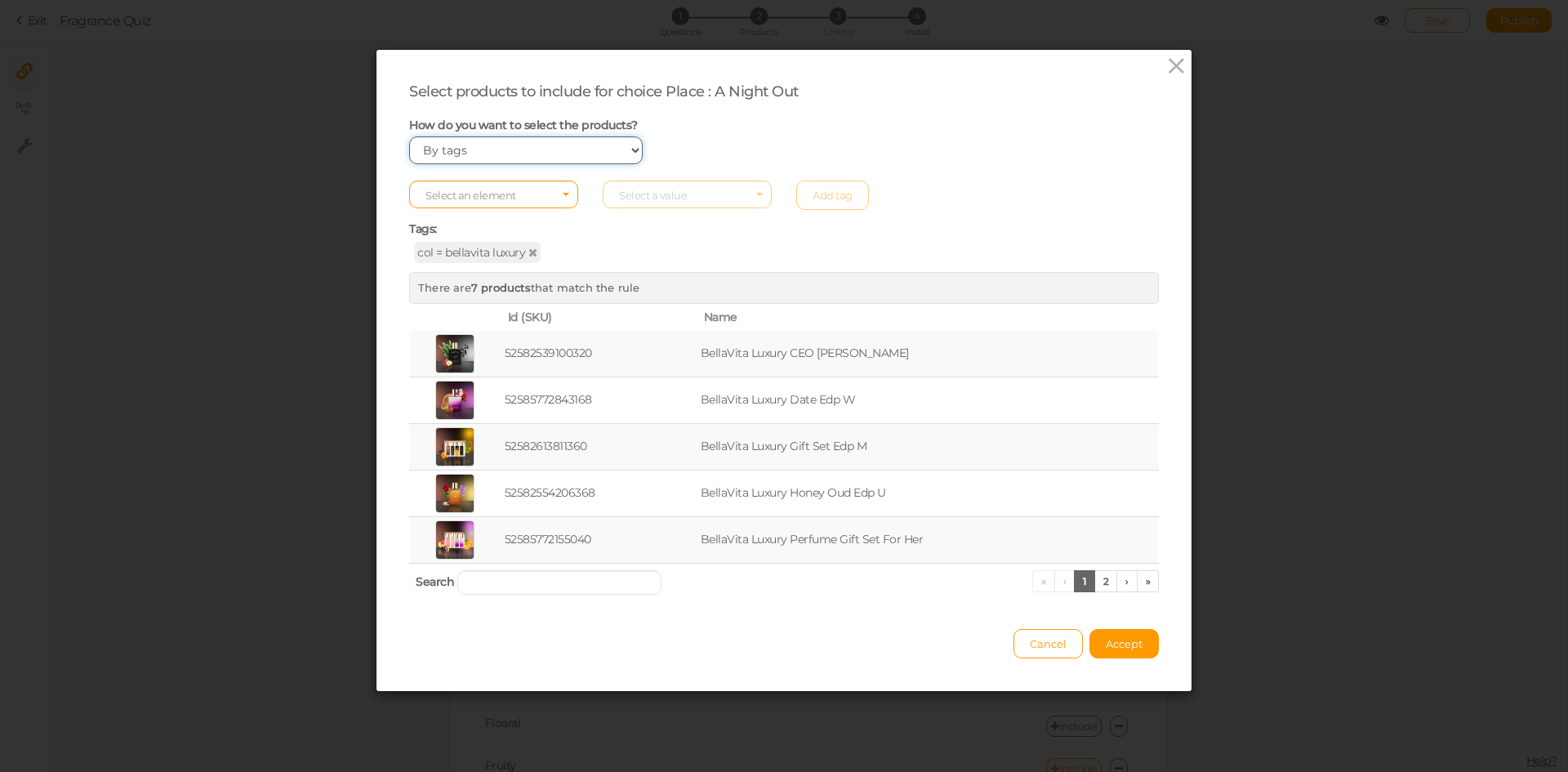
click at [474, 155] on select "Manually By tags By price" at bounding box center [525, 150] width 233 height 28
select select "manual"
click at [409, 136] on select "Manually By tags By price" at bounding box center [525, 150] width 233 height 28
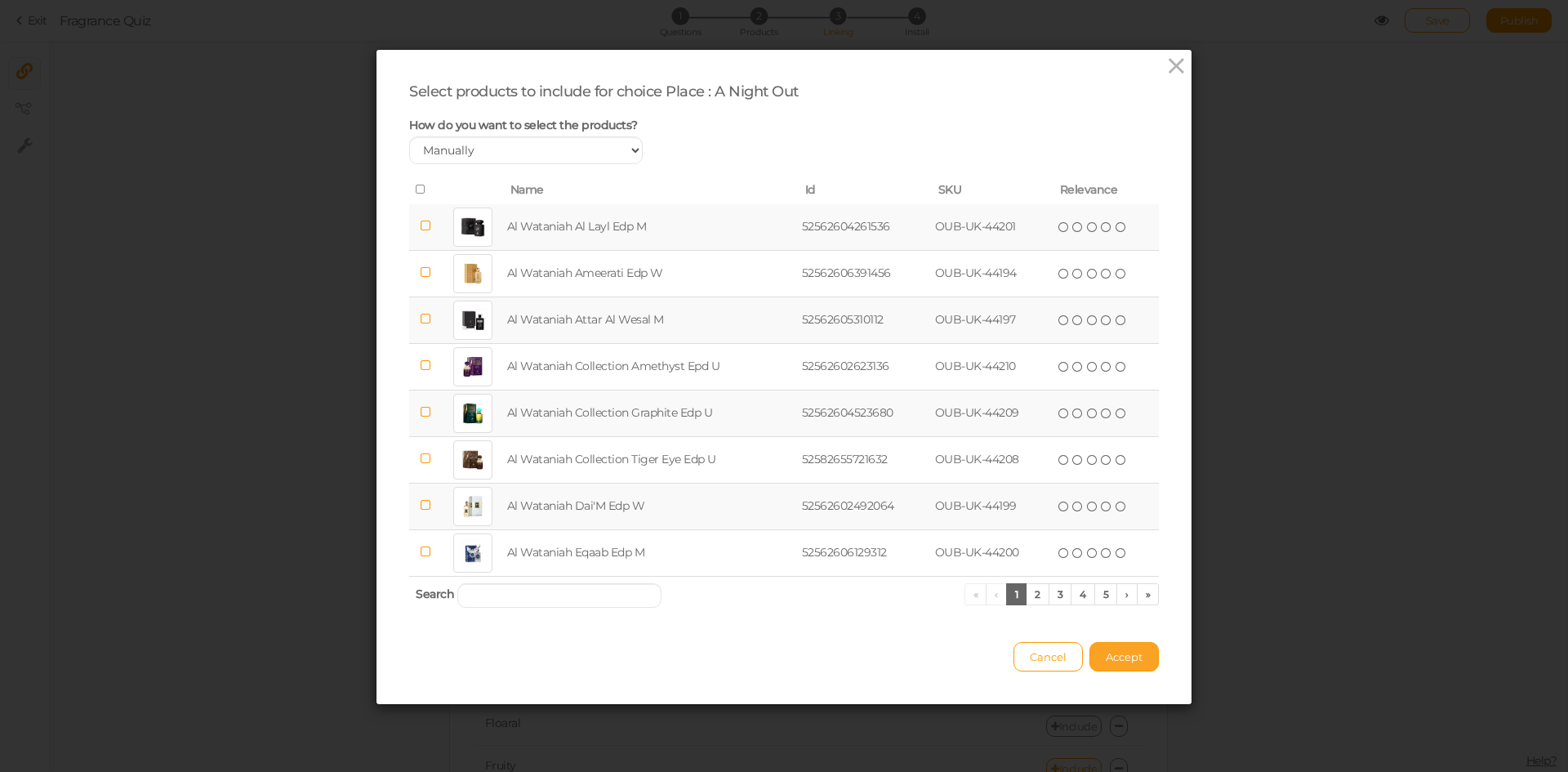
click at [1119, 660] on span "Accept" at bounding box center [1124, 657] width 37 height 14
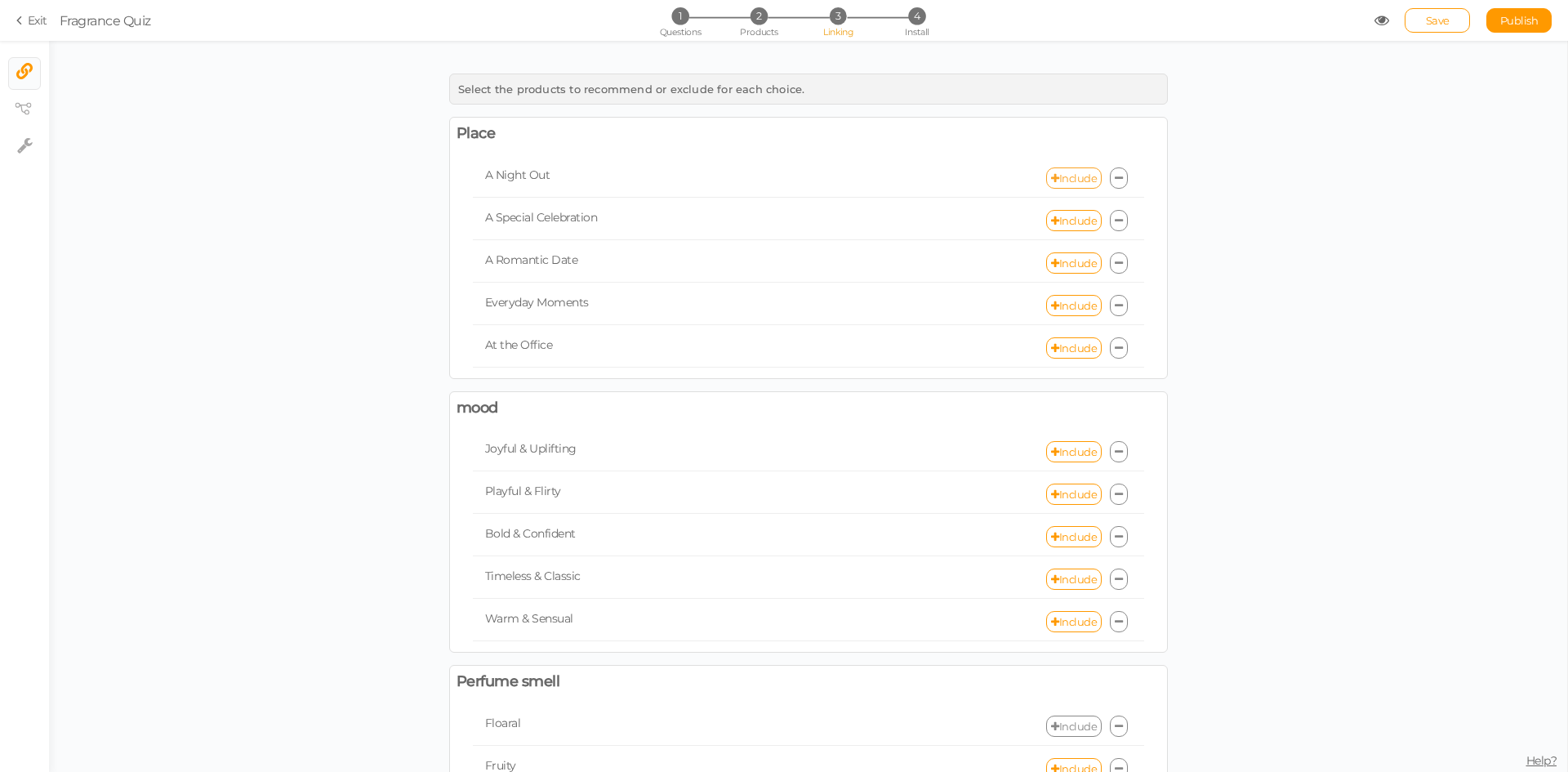
click at [1056, 183] on link "Include" at bounding box center [1073, 178] width 55 height 21
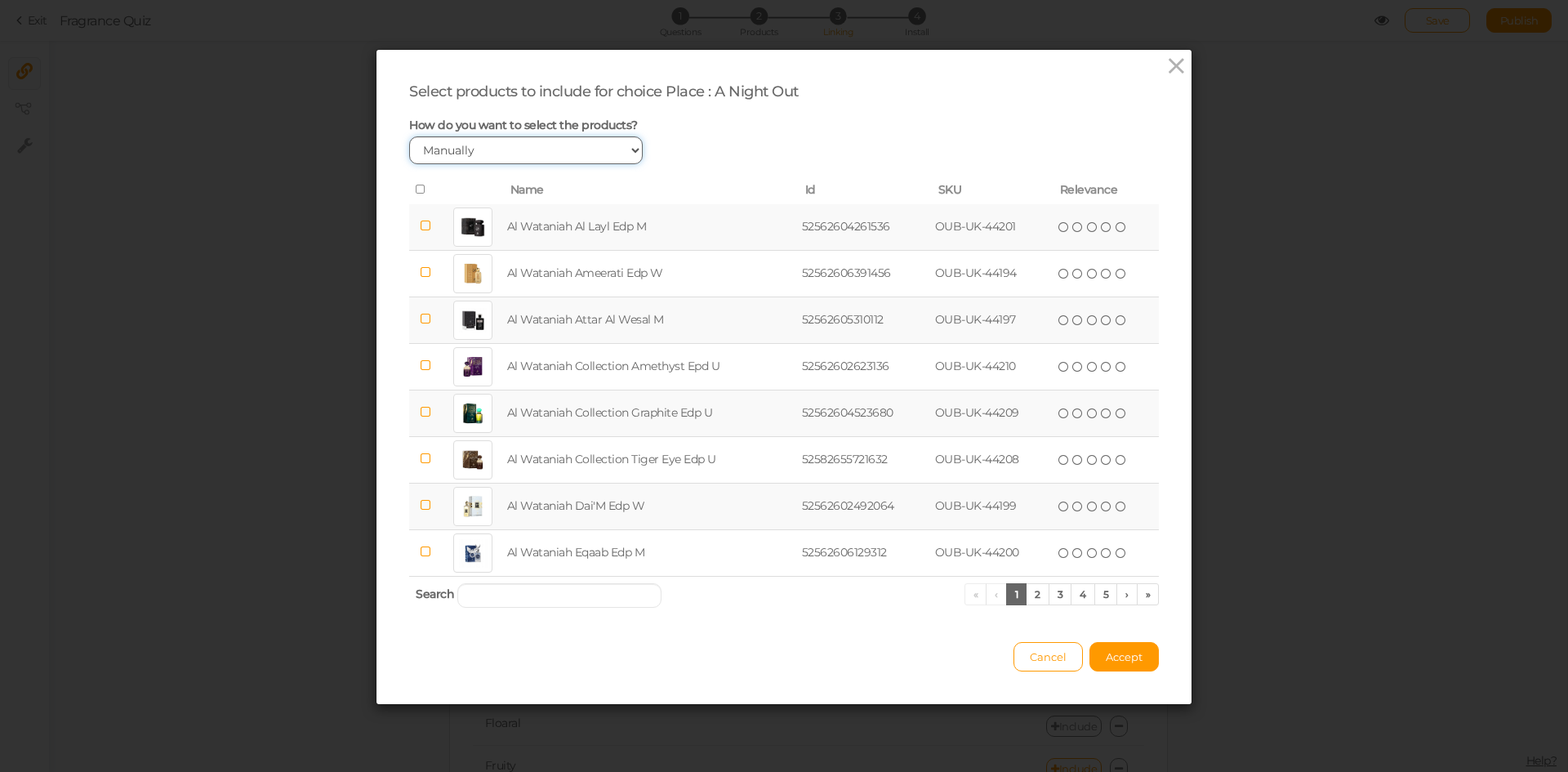
click at [478, 158] on select "Manually By tags By price" at bounding box center [525, 150] width 233 height 28
select select "price"
click at [409, 136] on select "Manually By tags By price" at bounding box center [525, 150] width 233 height 28
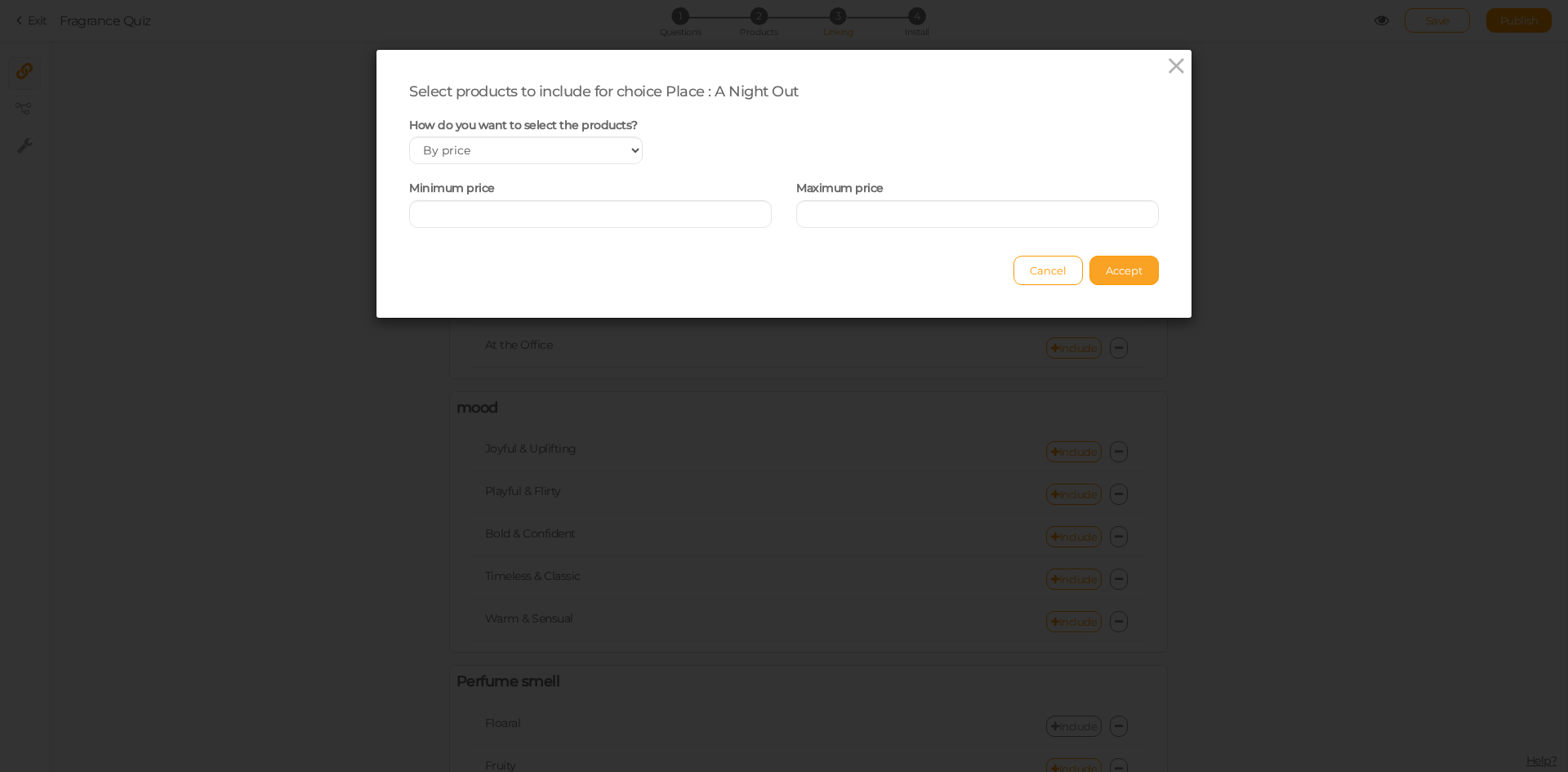
click at [1120, 265] on span "Accept" at bounding box center [1124, 271] width 37 height 14
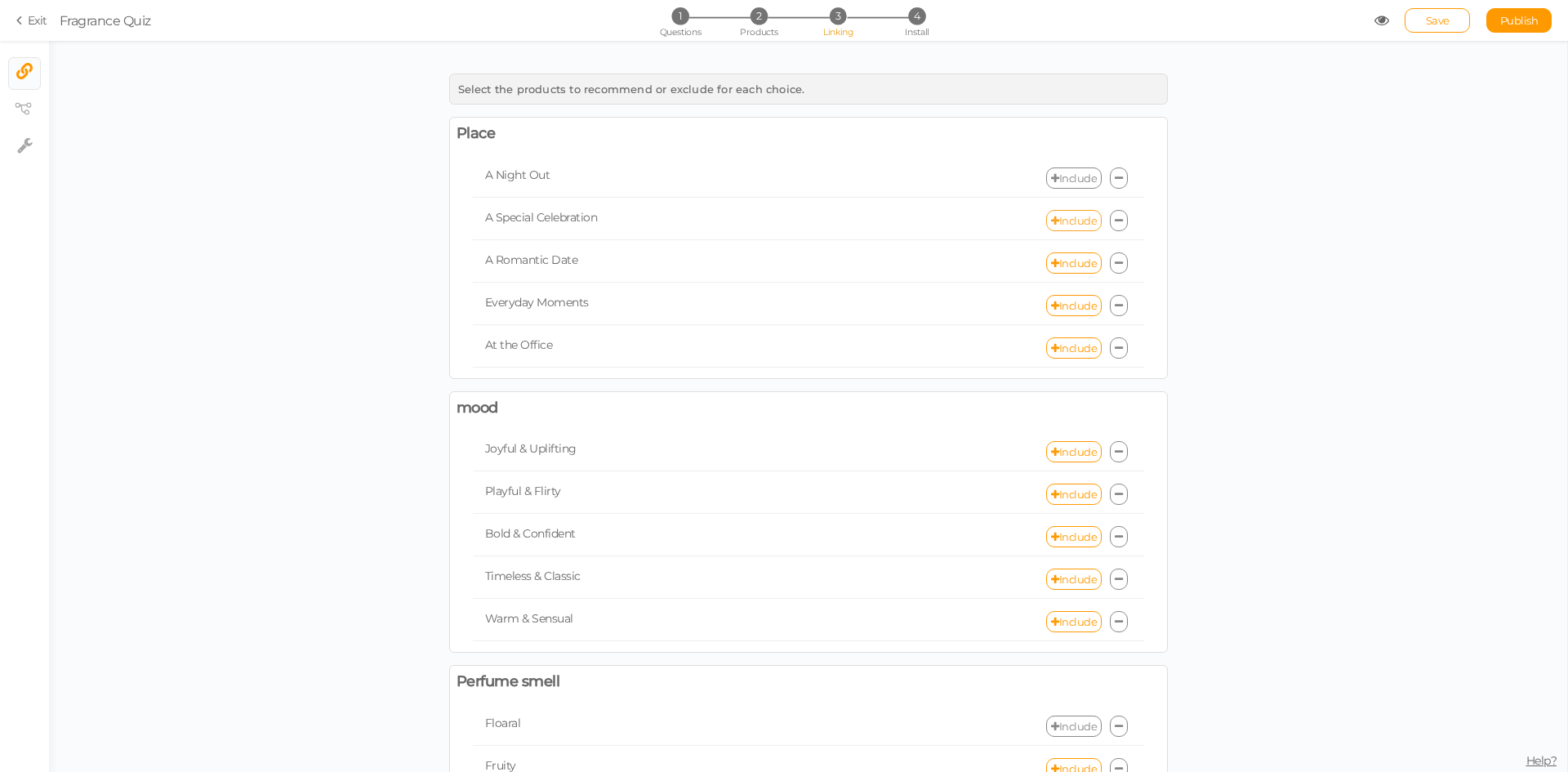
click at [1057, 223] on link "Include" at bounding box center [1073, 221] width 55 height 21
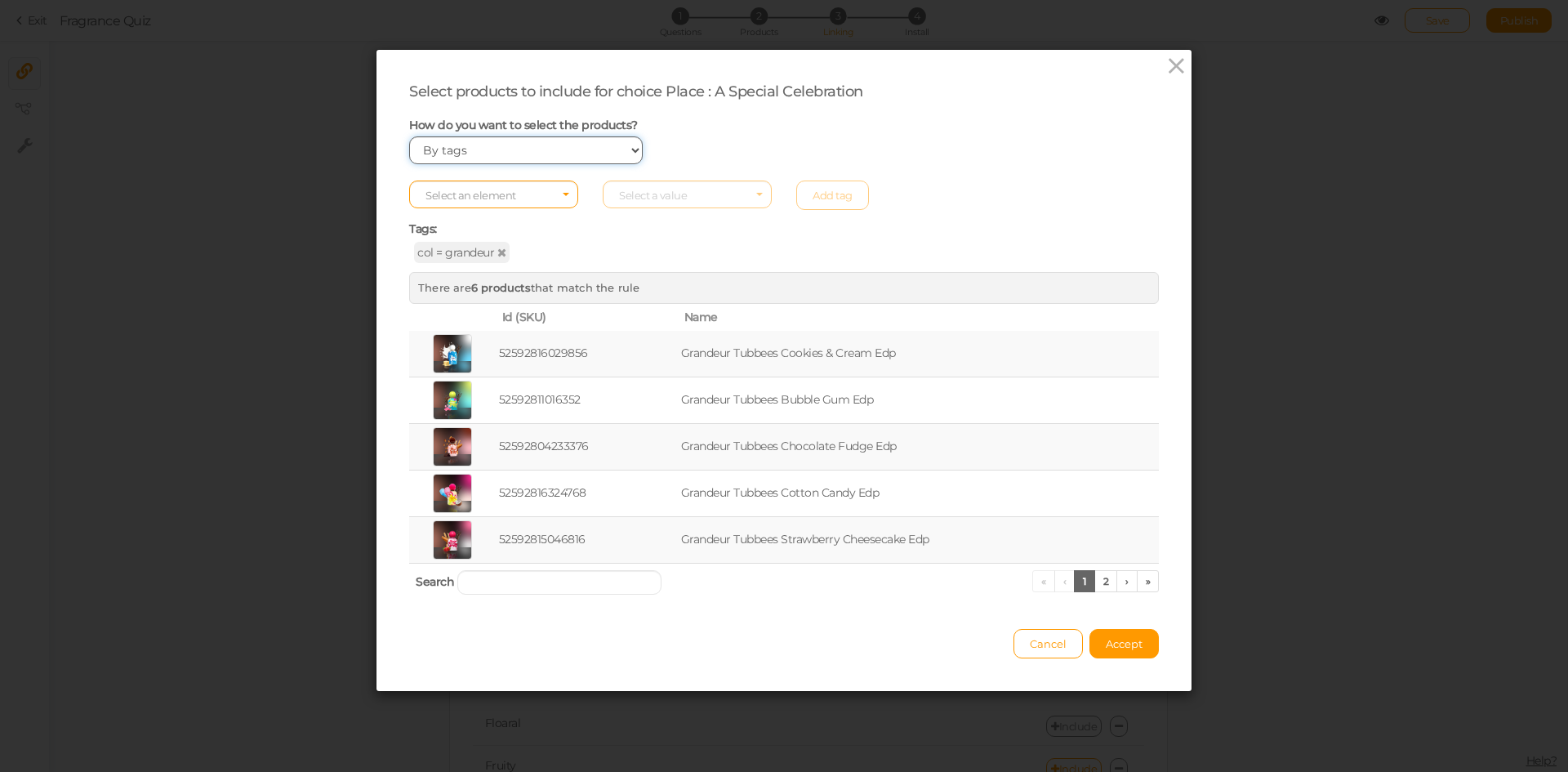
click at [465, 137] on select "Manually By tags By price" at bounding box center [525, 150] width 233 height 28
select select "price"
click at [409, 136] on select "Manually By tags By price" at bounding box center [525, 150] width 233 height 28
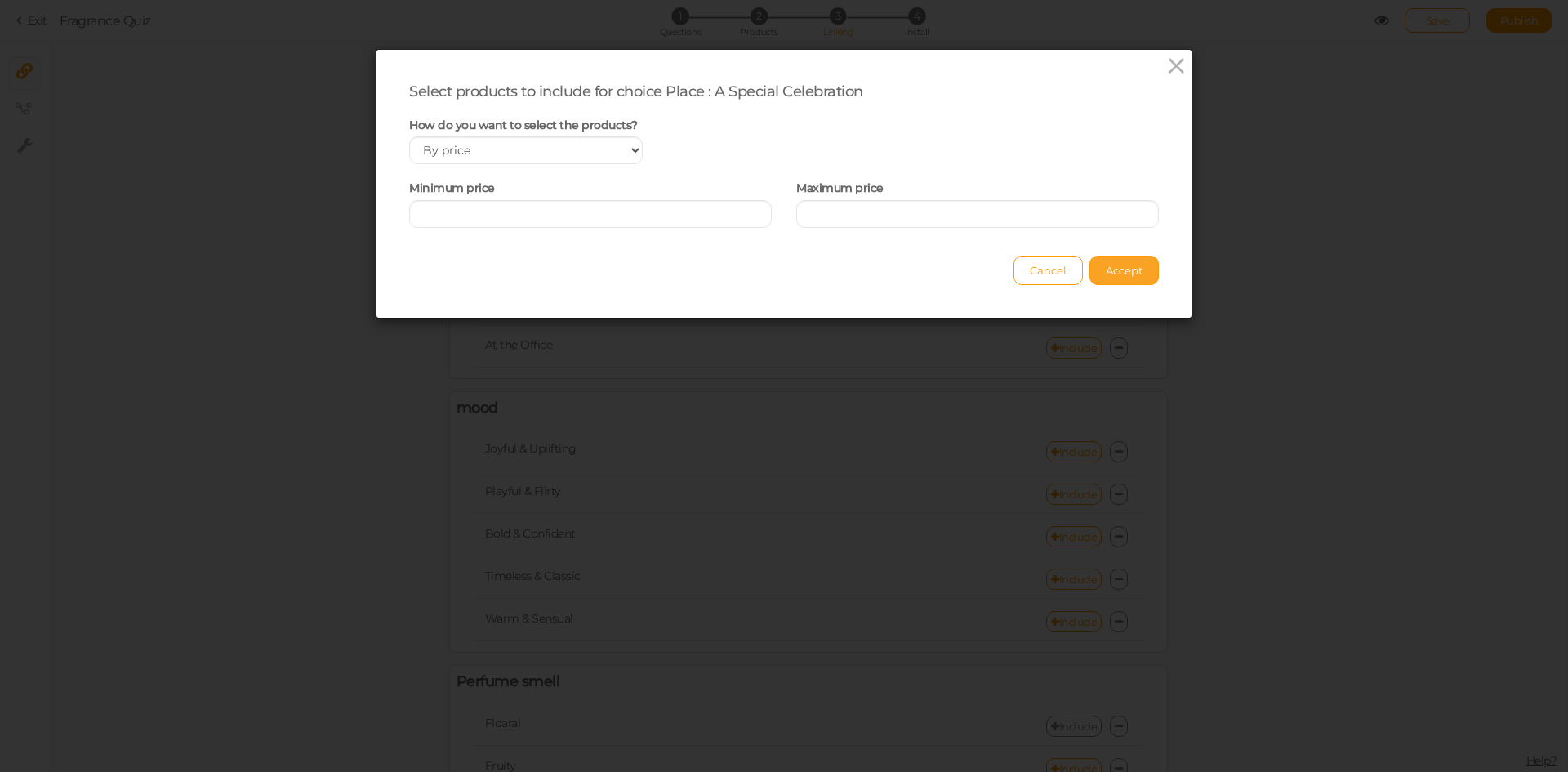
click at [1124, 270] on span "Accept" at bounding box center [1124, 271] width 37 height 14
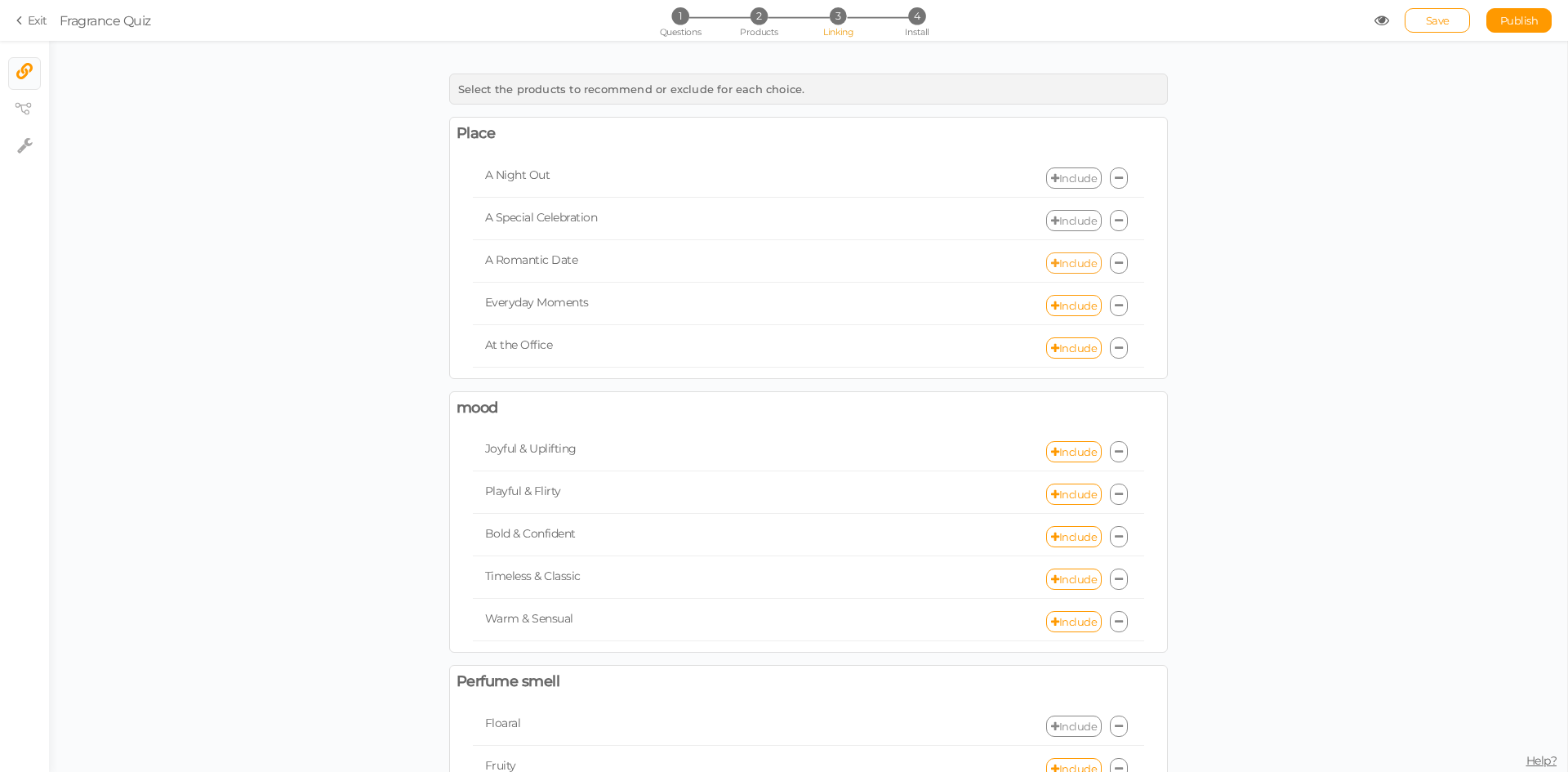
click at [1078, 261] on link "Include" at bounding box center [1073, 263] width 55 height 21
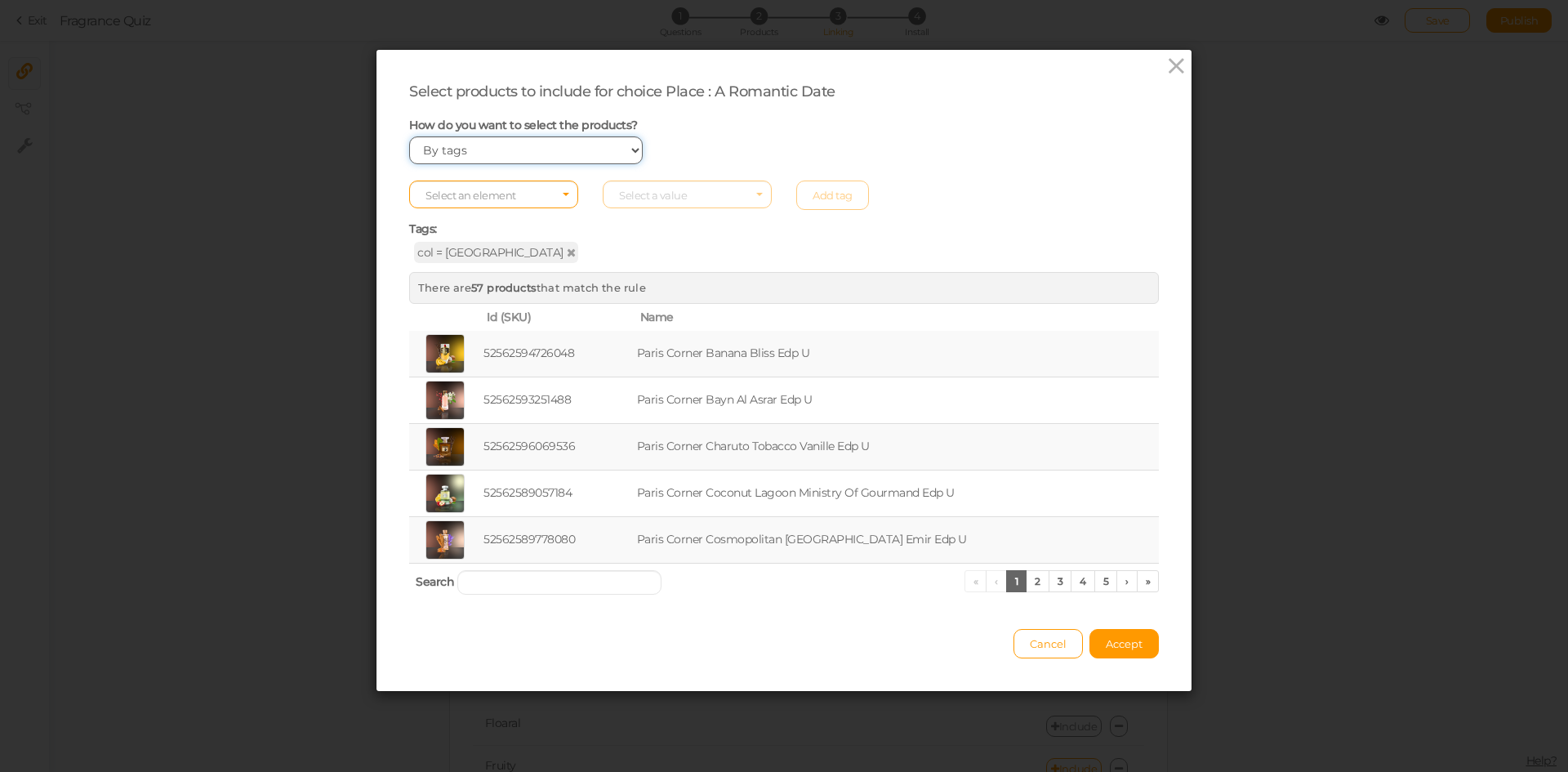
click at [482, 143] on select "Manually By tags By price" at bounding box center [525, 150] width 233 height 28
select select "price"
click at [409, 136] on select "Manually By tags By price" at bounding box center [525, 150] width 233 height 28
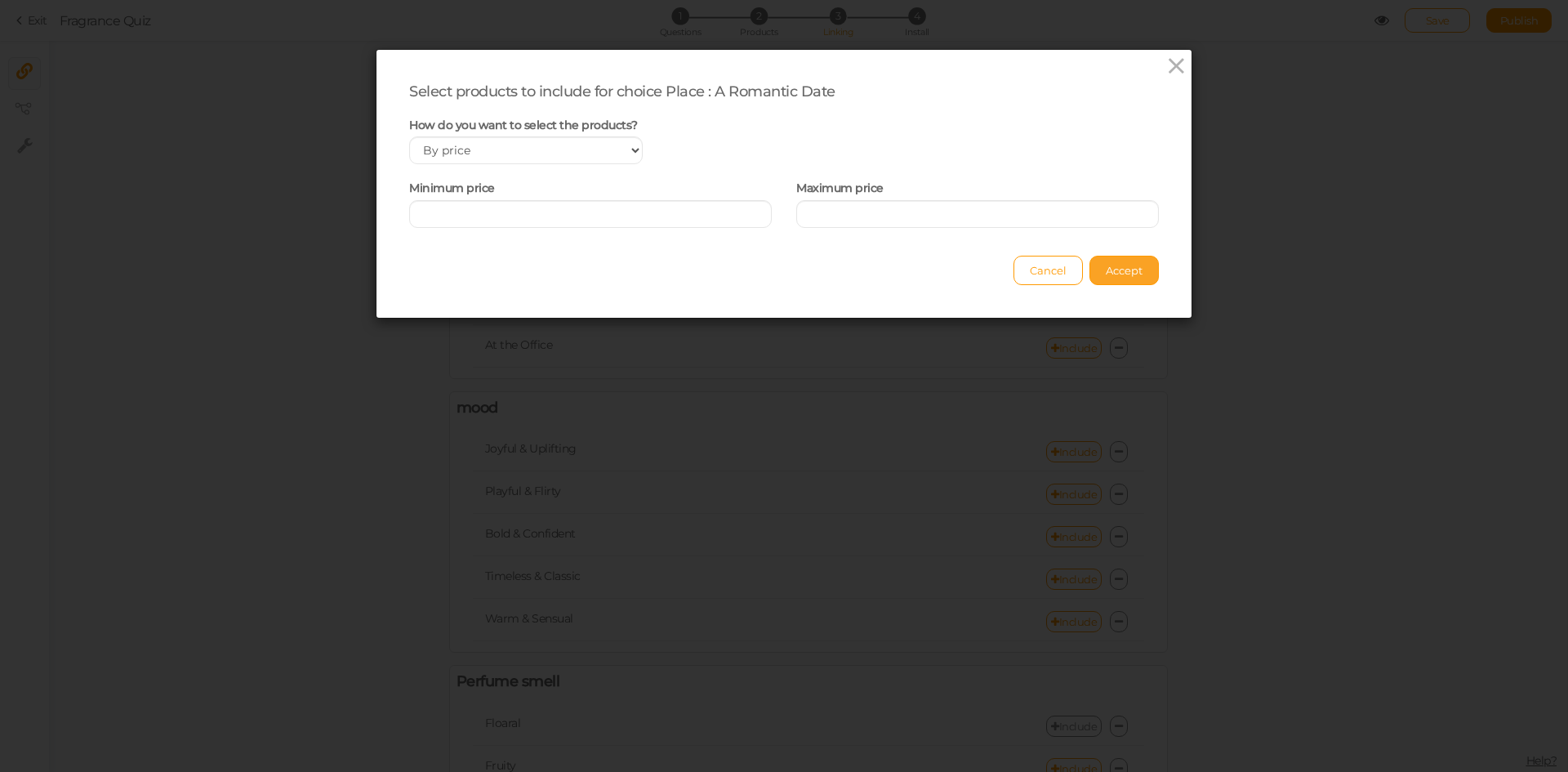
click at [1109, 277] on button "Accept" at bounding box center [1124, 270] width 70 height 29
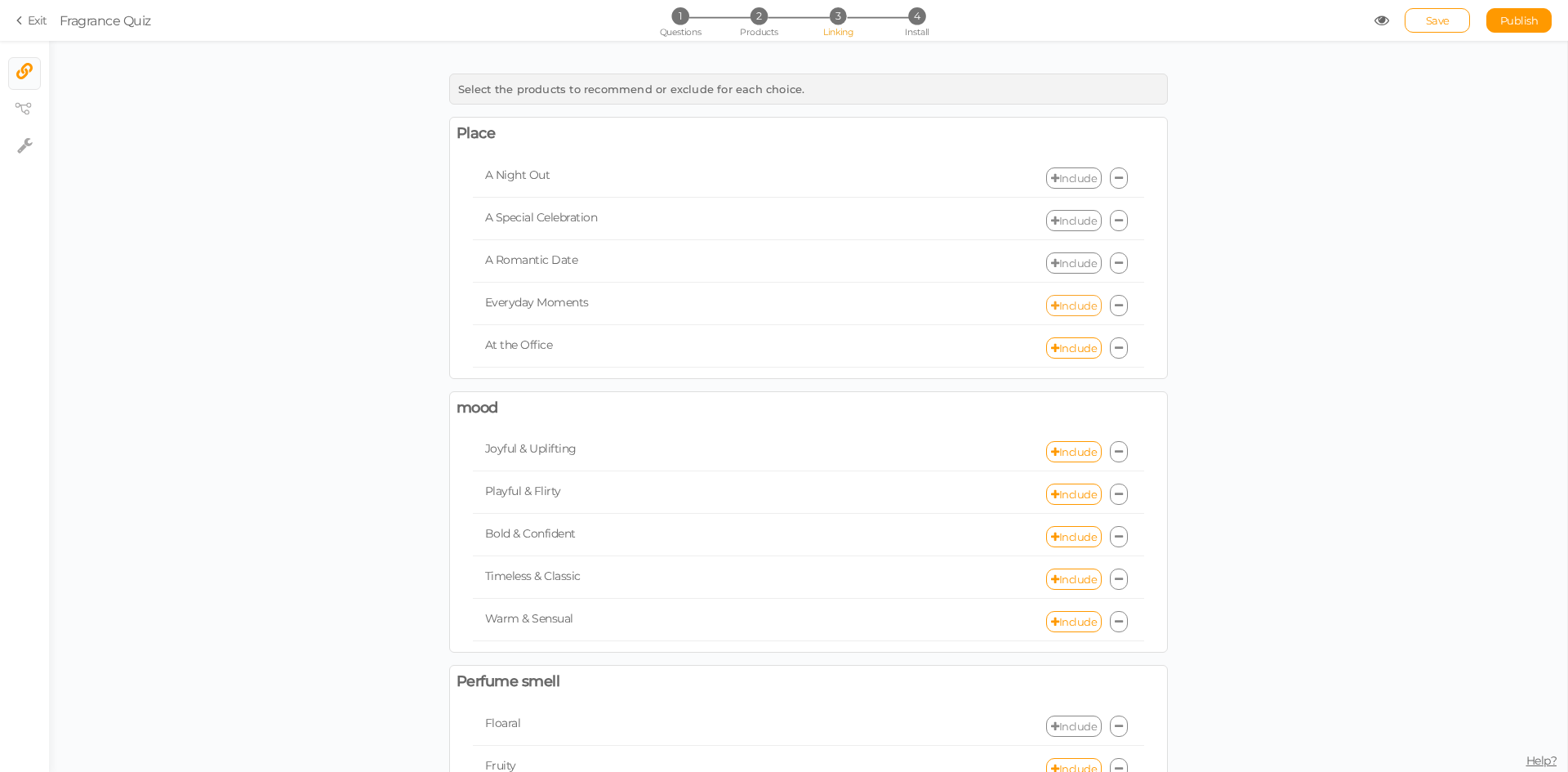
click at [1067, 306] on link "Include" at bounding box center [1073, 306] width 55 height 21
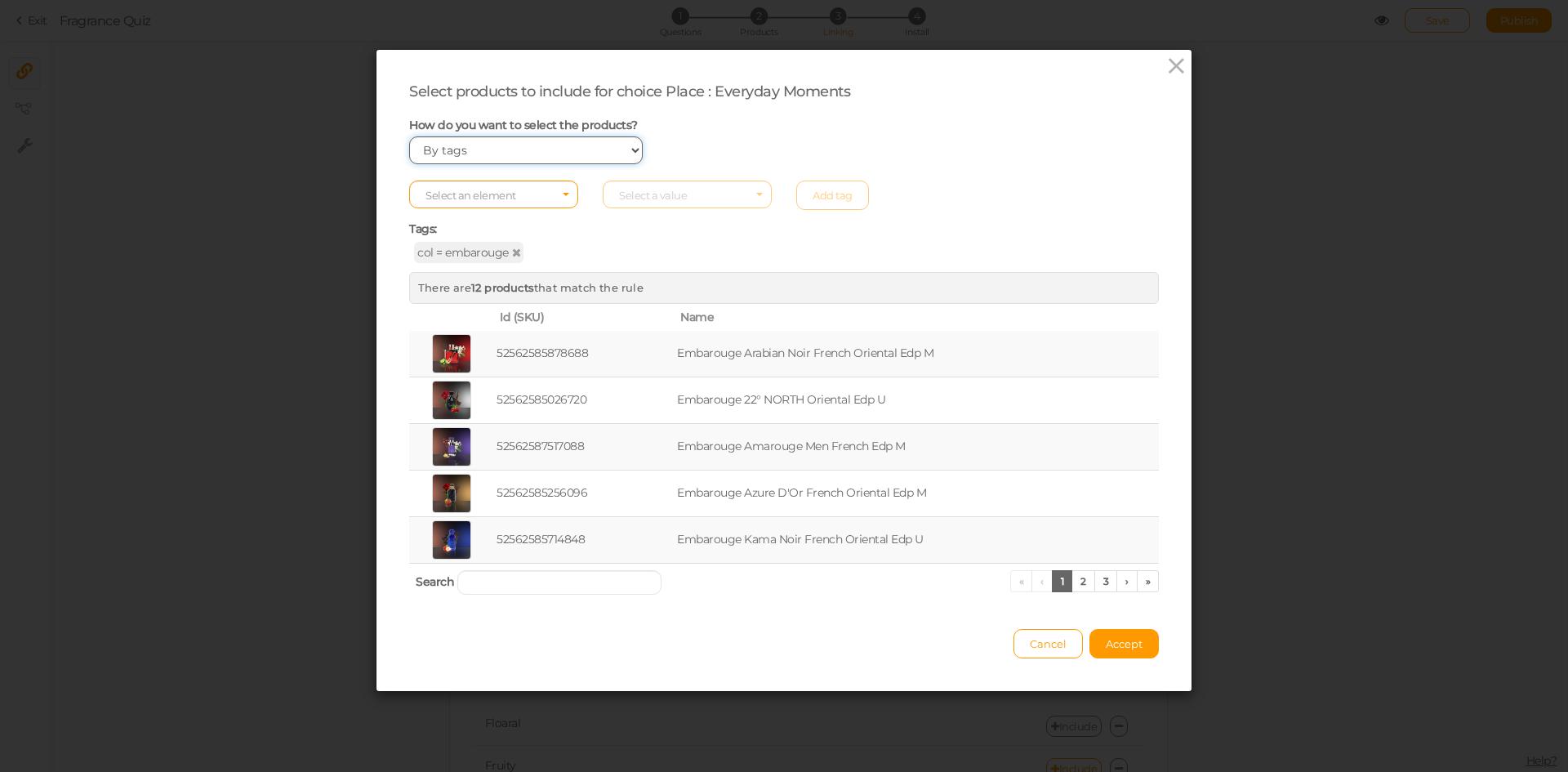
drag, startPoint x: 500, startPoint y: 142, endPoint x: 504, endPoint y: 159, distance: 17.5
click at [500, 142] on select "Manually By tags By price" at bounding box center [525, 150] width 233 height 28
select select "price"
click at [409, 136] on select "Manually By tags By price" at bounding box center [525, 150] width 233 height 28
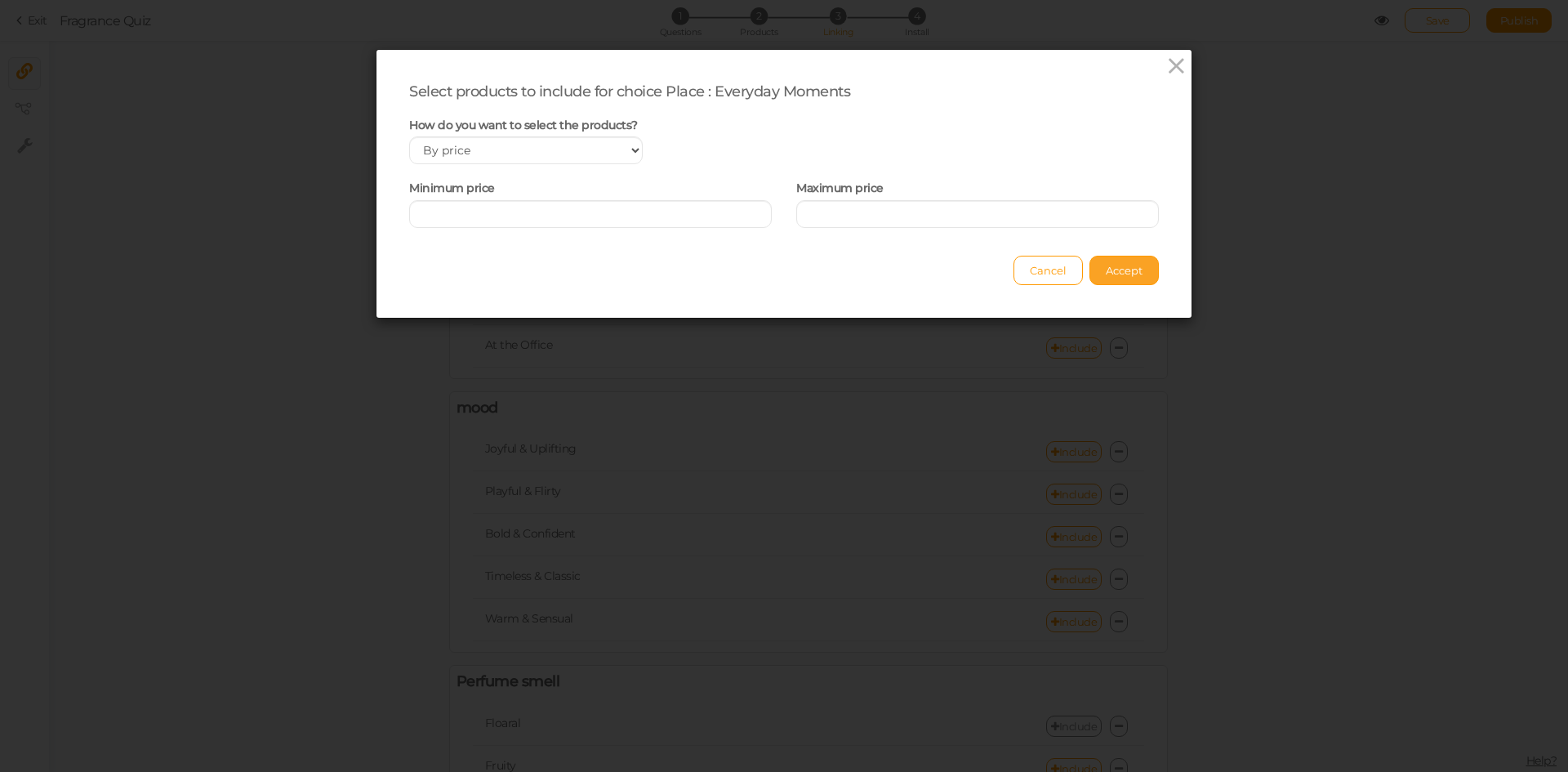
click at [1111, 272] on span "Accept" at bounding box center [1124, 271] width 37 height 14
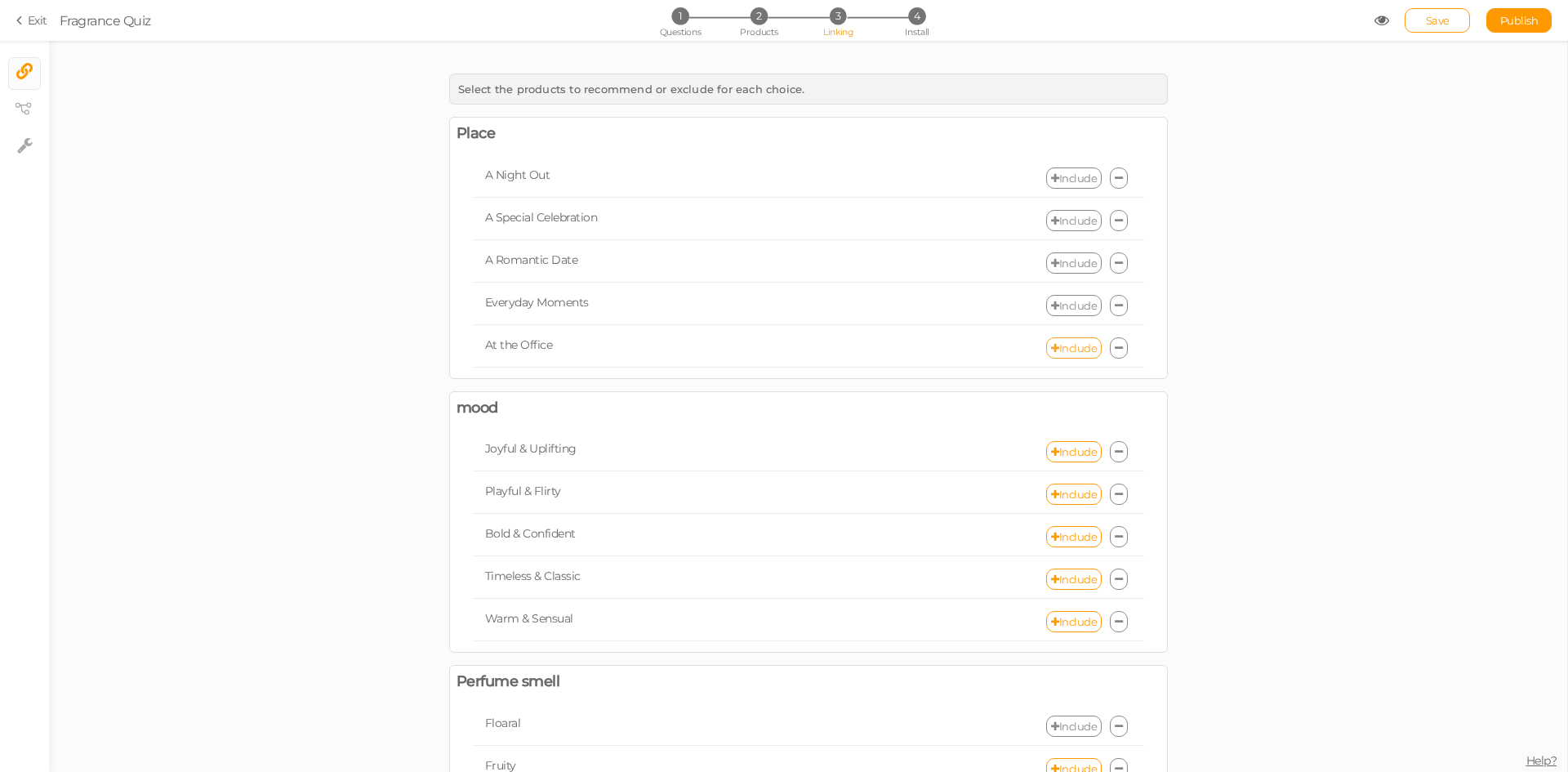
click at [1076, 347] on link "Include" at bounding box center [1073, 348] width 55 height 21
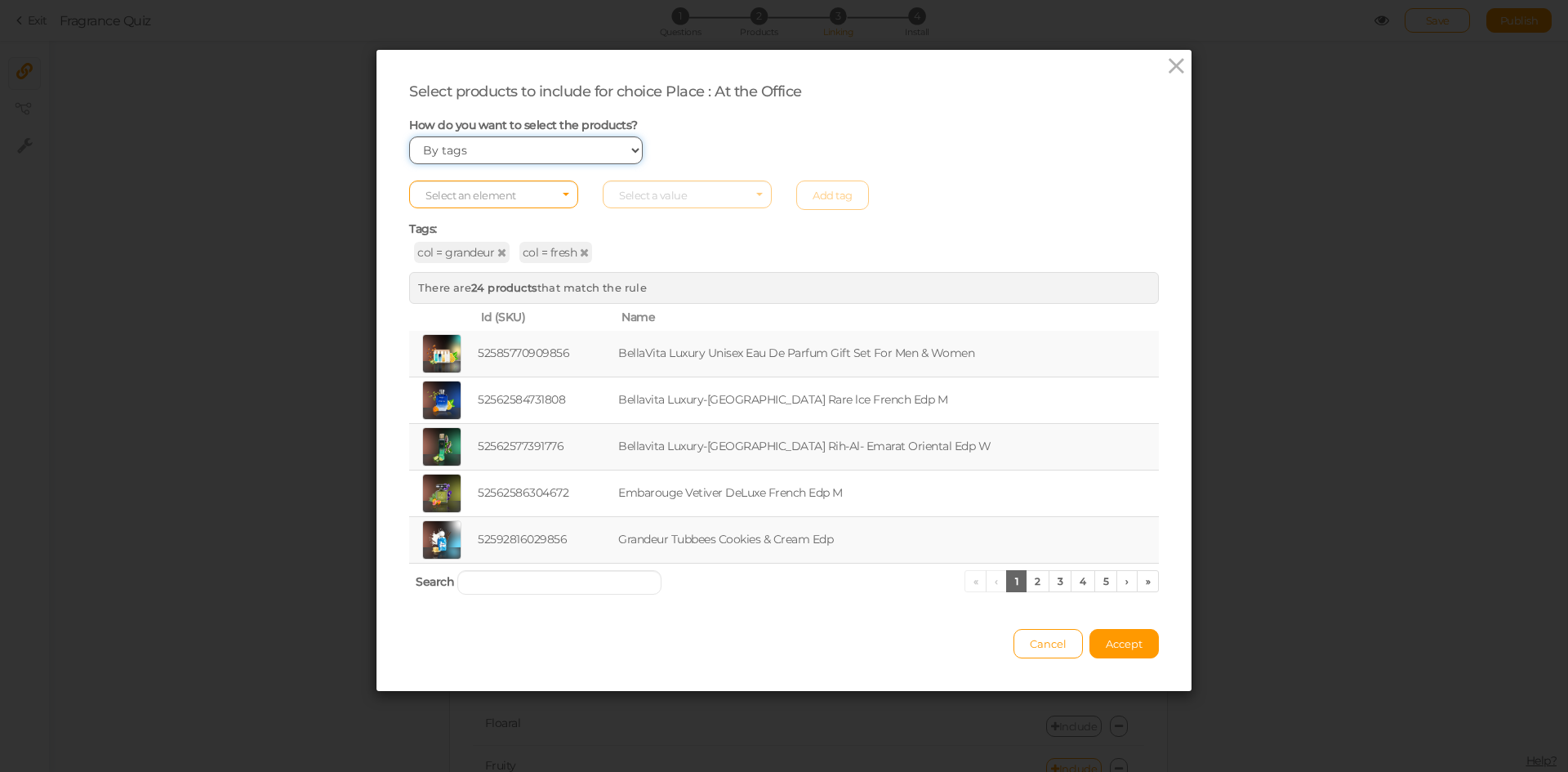
click at [442, 144] on select "Manually By tags By price" at bounding box center [525, 150] width 233 height 28
select select "price"
click at [409, 136] on select "Manually By tags By price" at bounding box center [525, 150] width 233 height 28
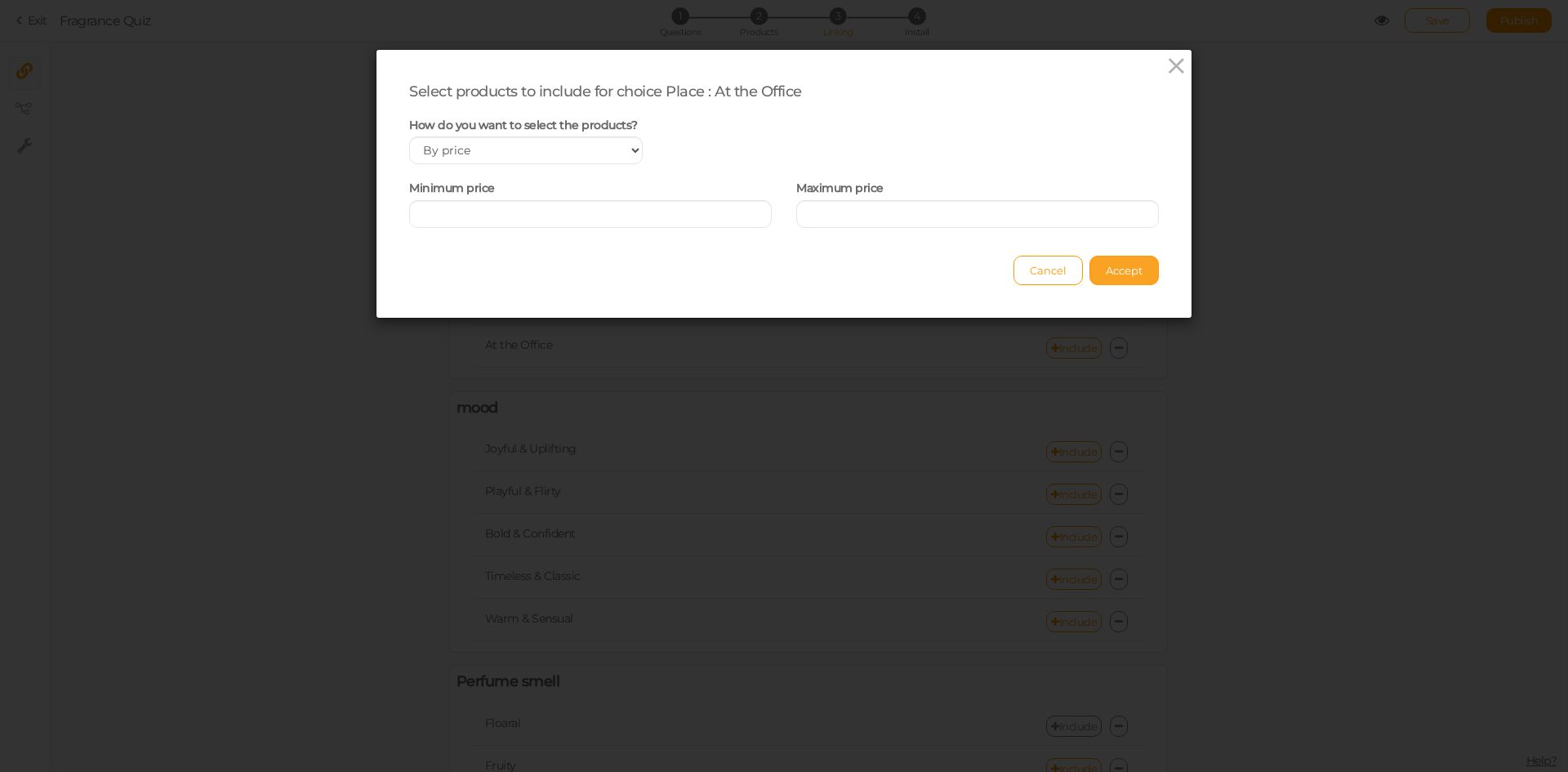
click at [1106, 270] on span "Accept" at bounding box center [1124, 271] width 37 height 14
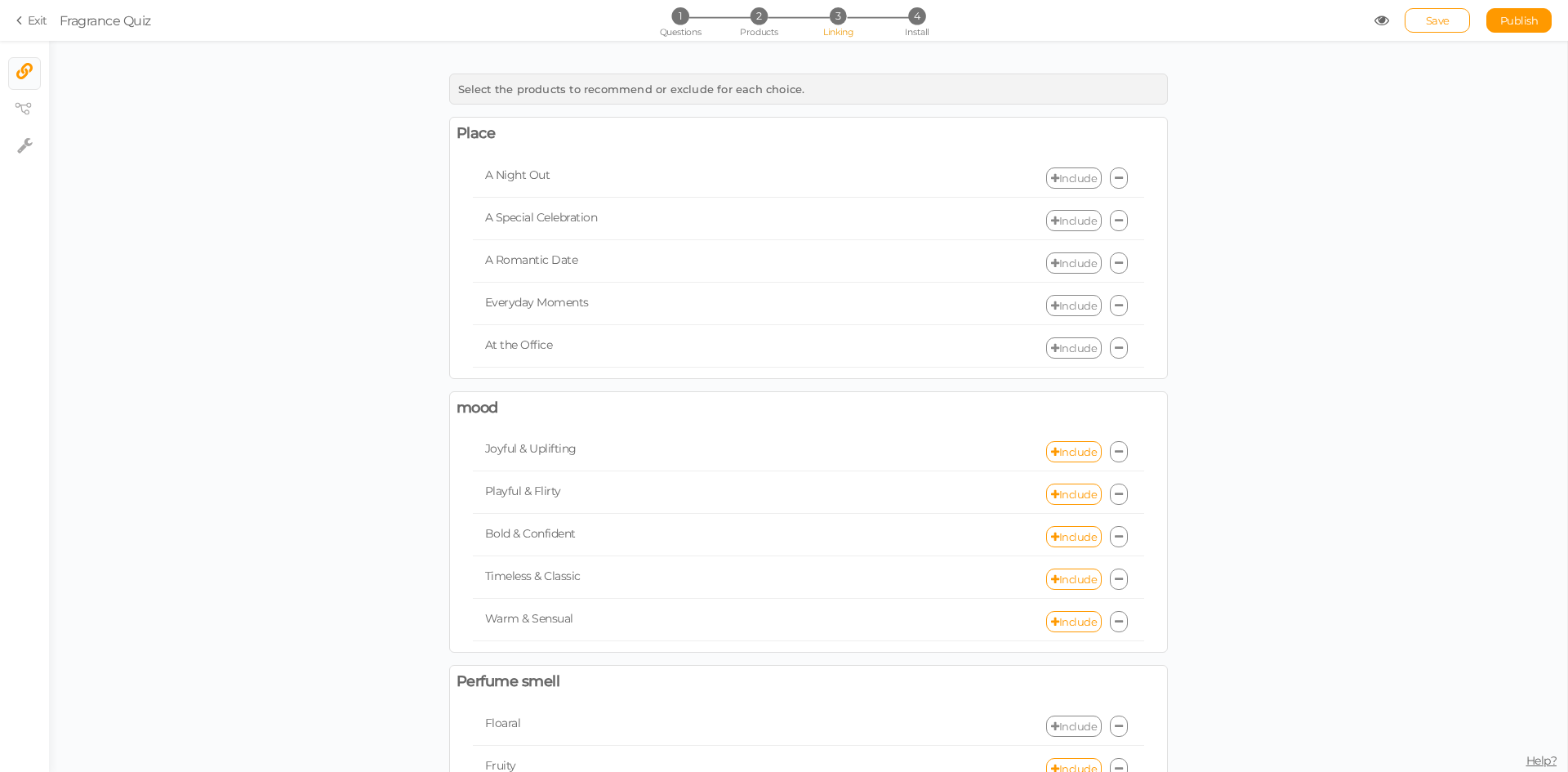
scroll to position [81, 0]
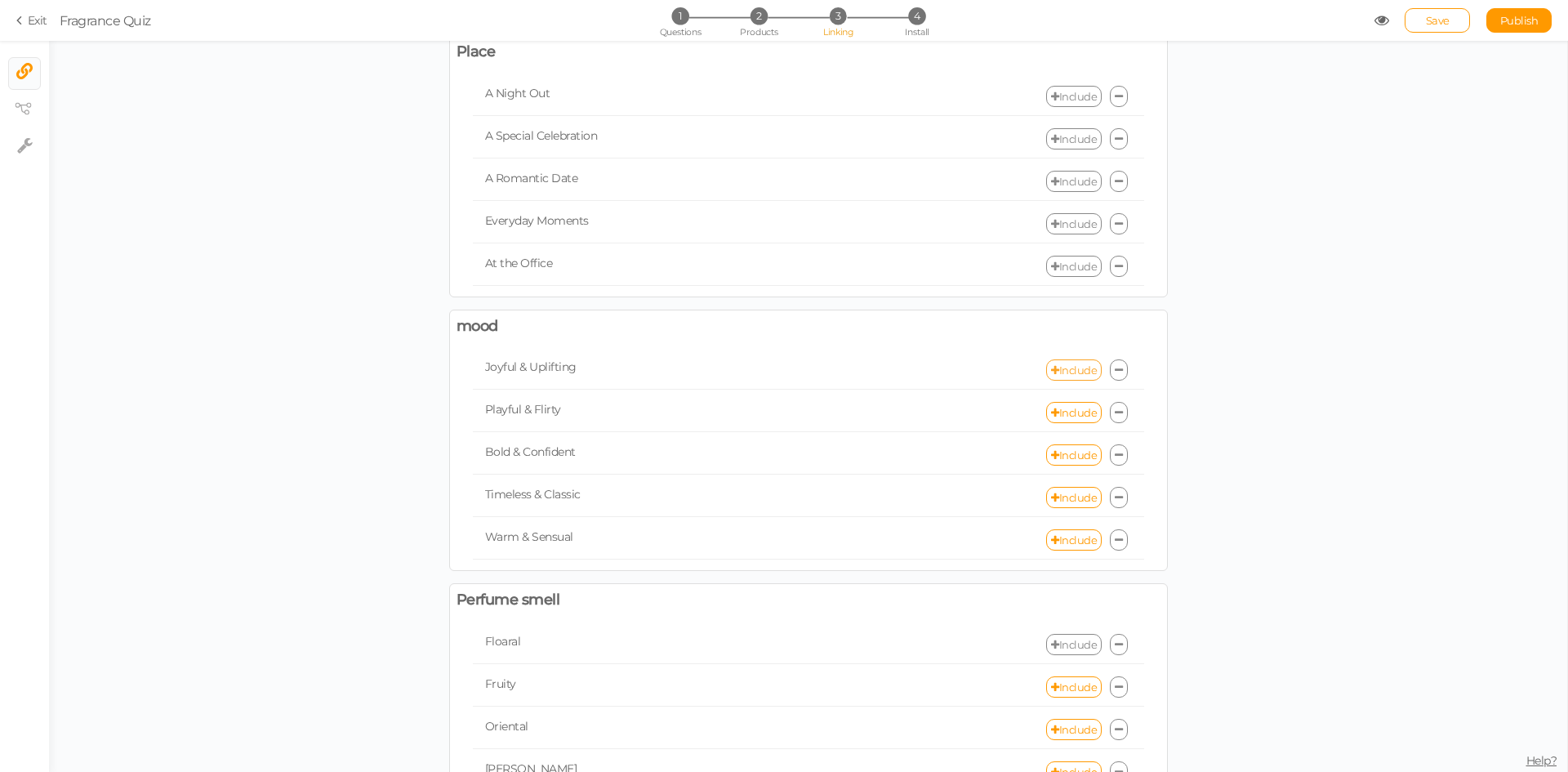
click at [1059, 369] on link "Include" at bounding box center [1073, 370] width 55 height 21
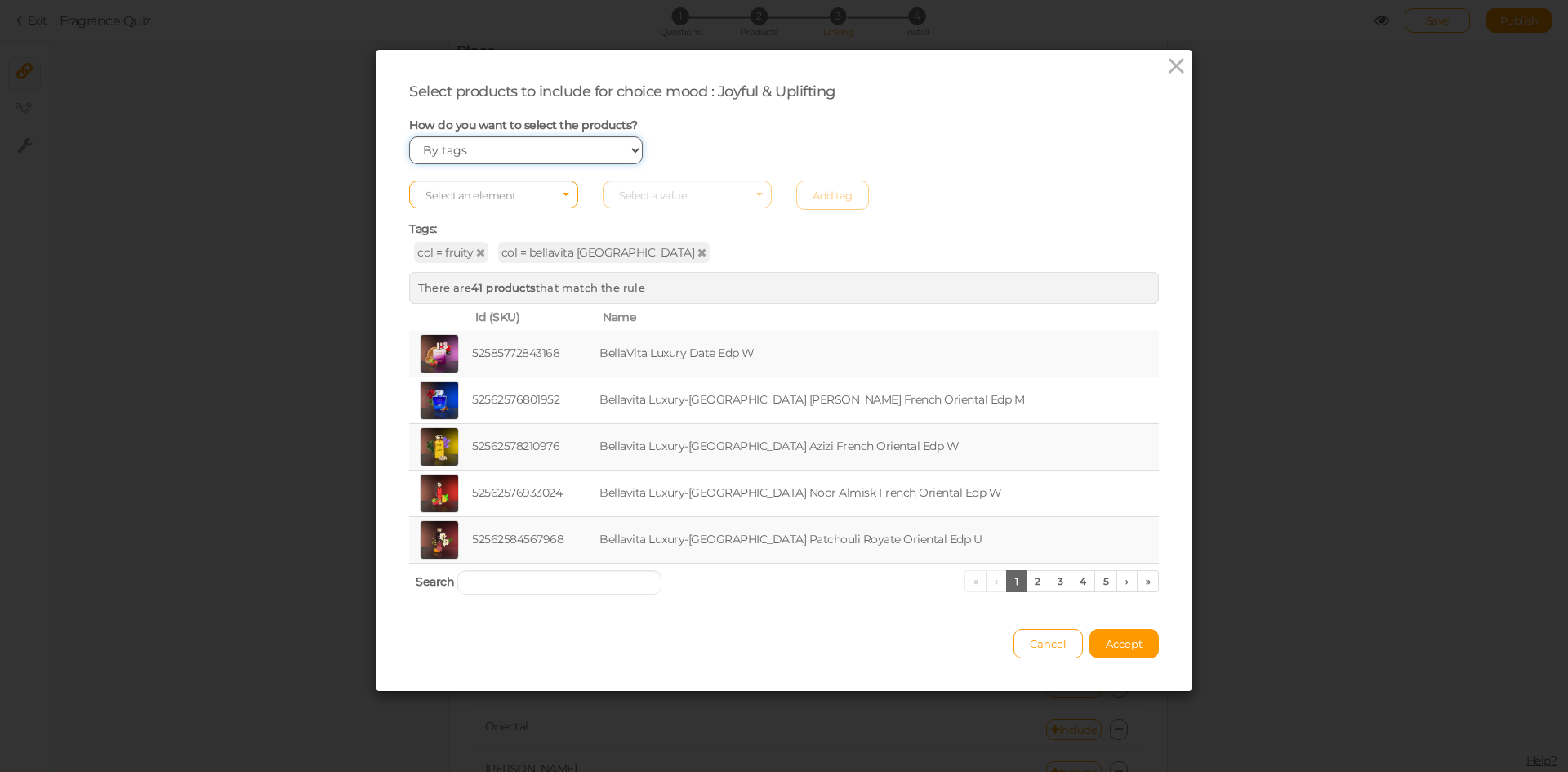
click at [486, 157] on select "Manually By tags By price" at bounding box center [525, 150] width 233 height 28
select select "price"
click at [409, 136] on select "Manually By tags By price" at bounding box center [525, 150] width 233 height 28
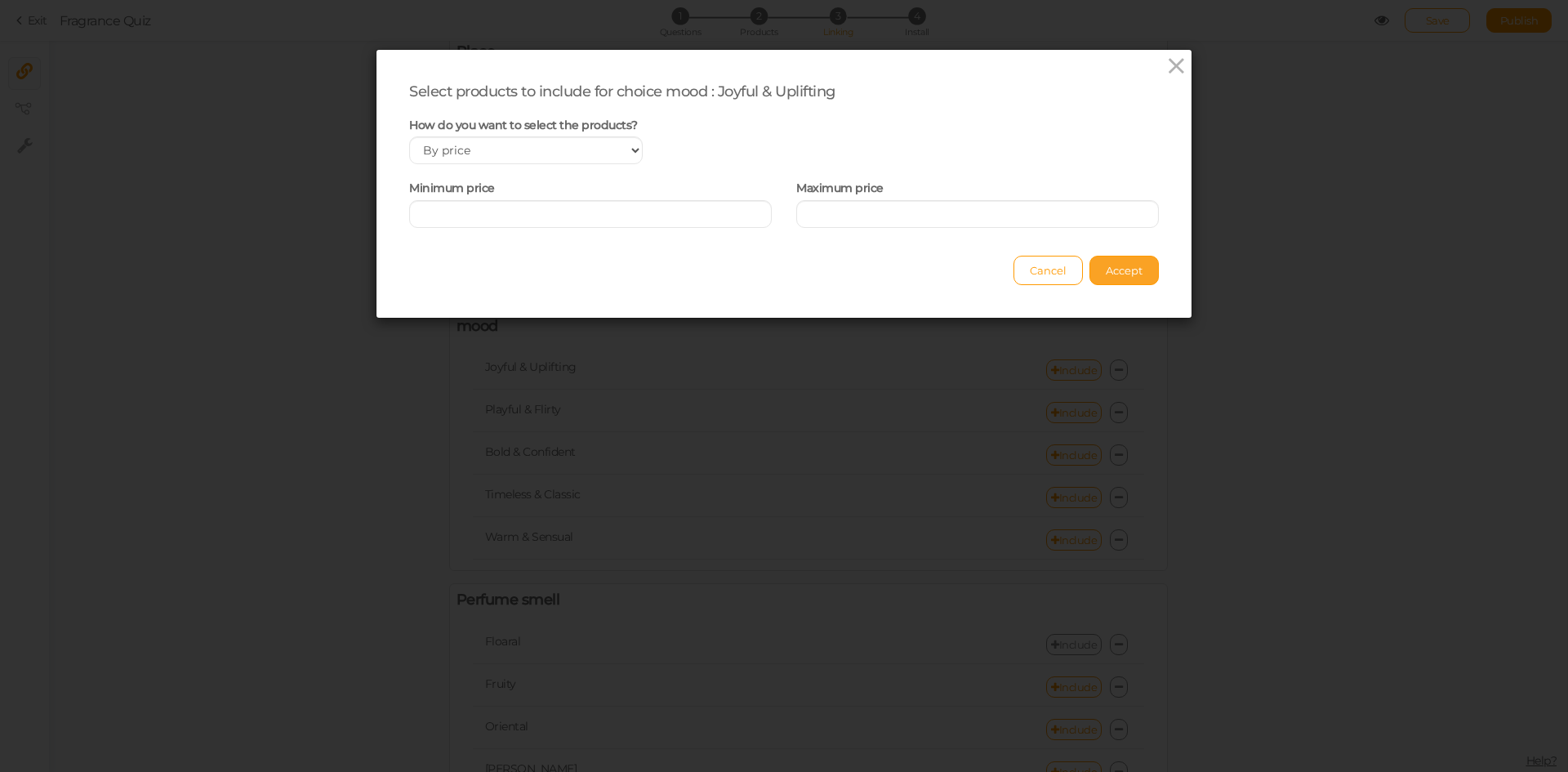
click at [1132, 272] on span "Accept" at bounding box center [1124, 271] width 37 height 14
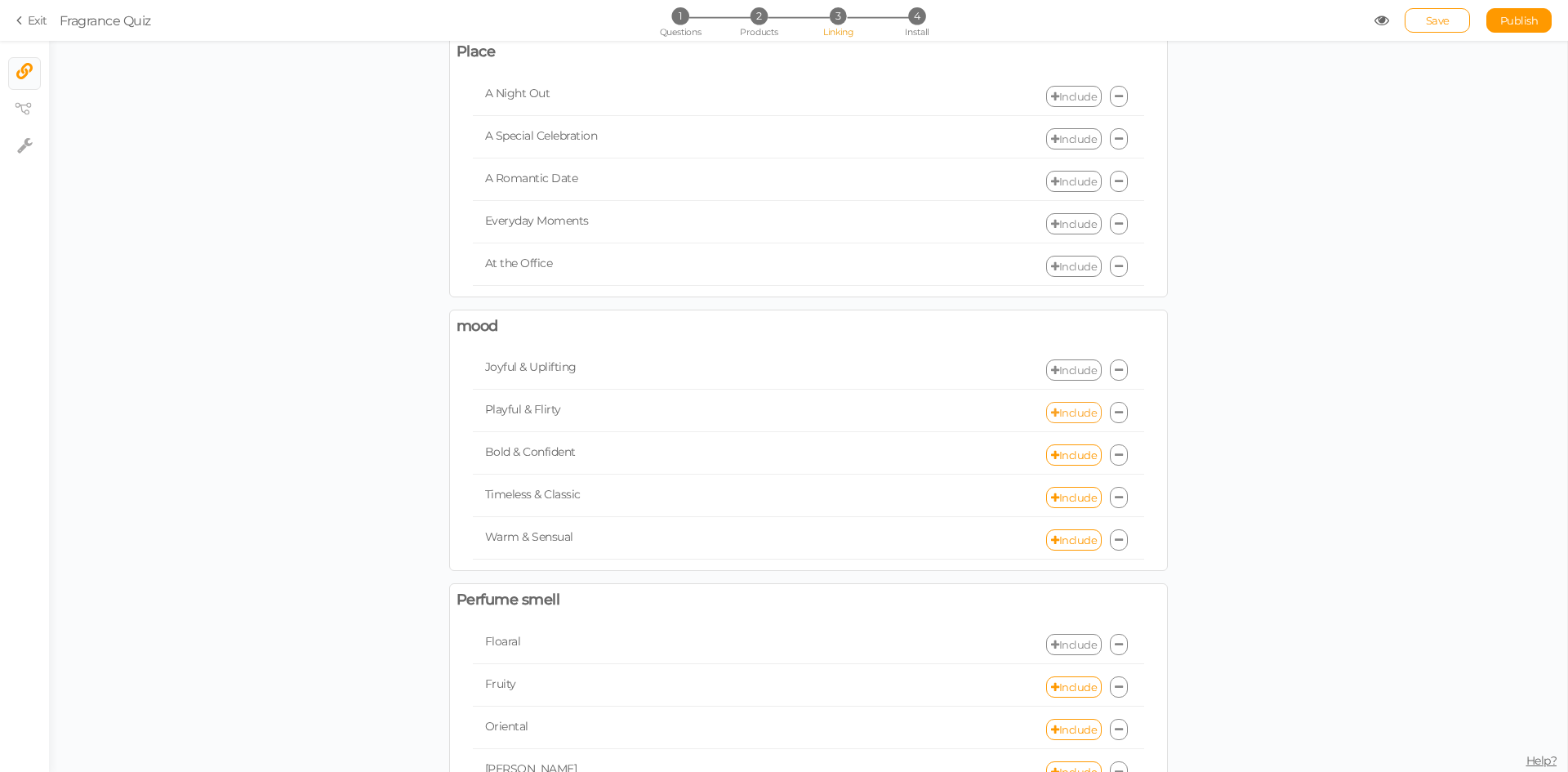
click at [1070, 415] on link "Include" at bounding box center [1073, 412] width 55 height 21
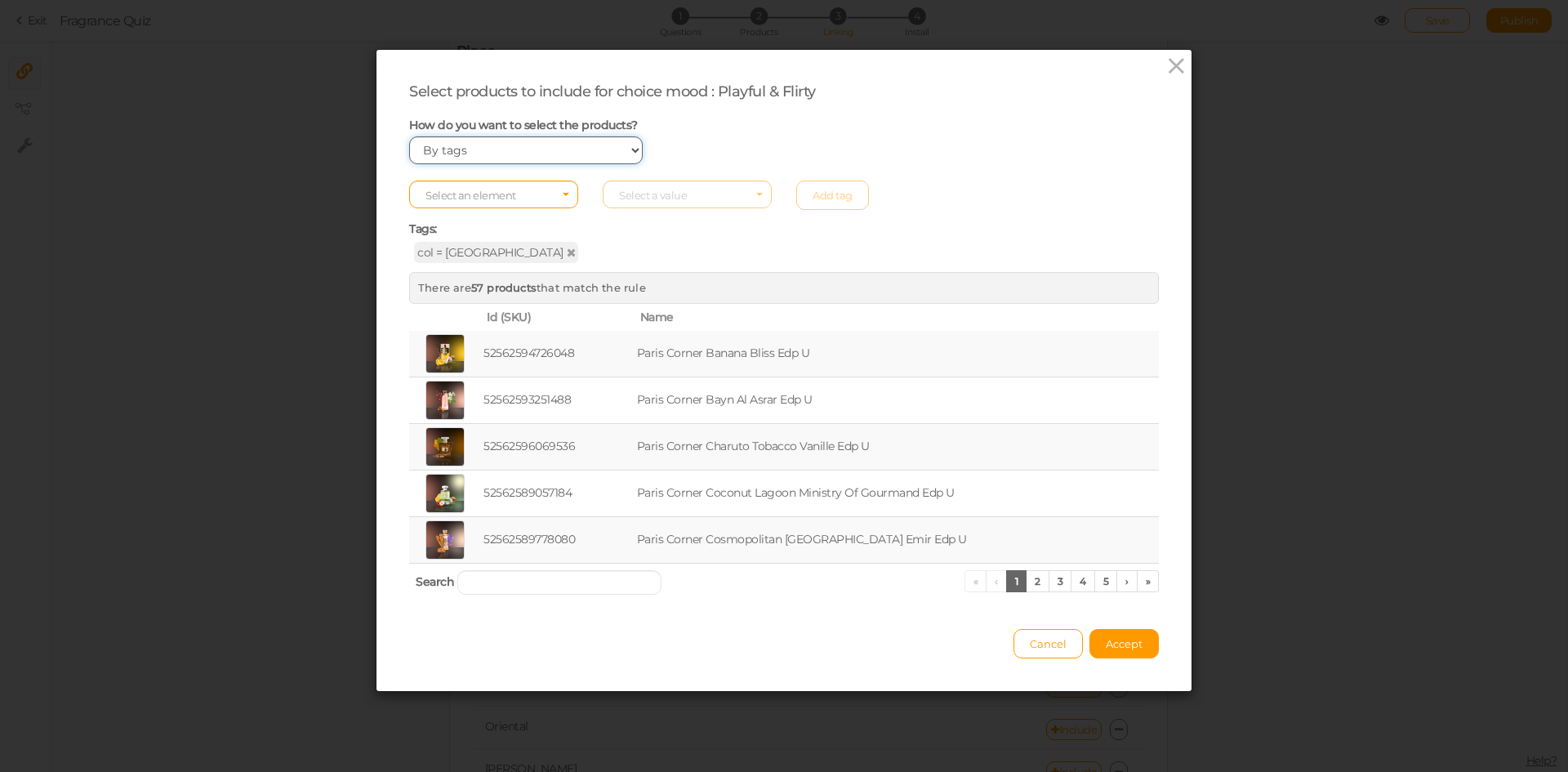
drag, startPoint x: 468, startPoint y: 153, endPoint x: 472, endPoint y: 163, distance: 10.8
click at [468, 153] on select "Manually By tags By price" at bounding box center [525, 150] width 233 height 28
select select "price"
click at [409, 136] on select "Manually By tags By price" at bounding box center [525, 150] width 233 height 28
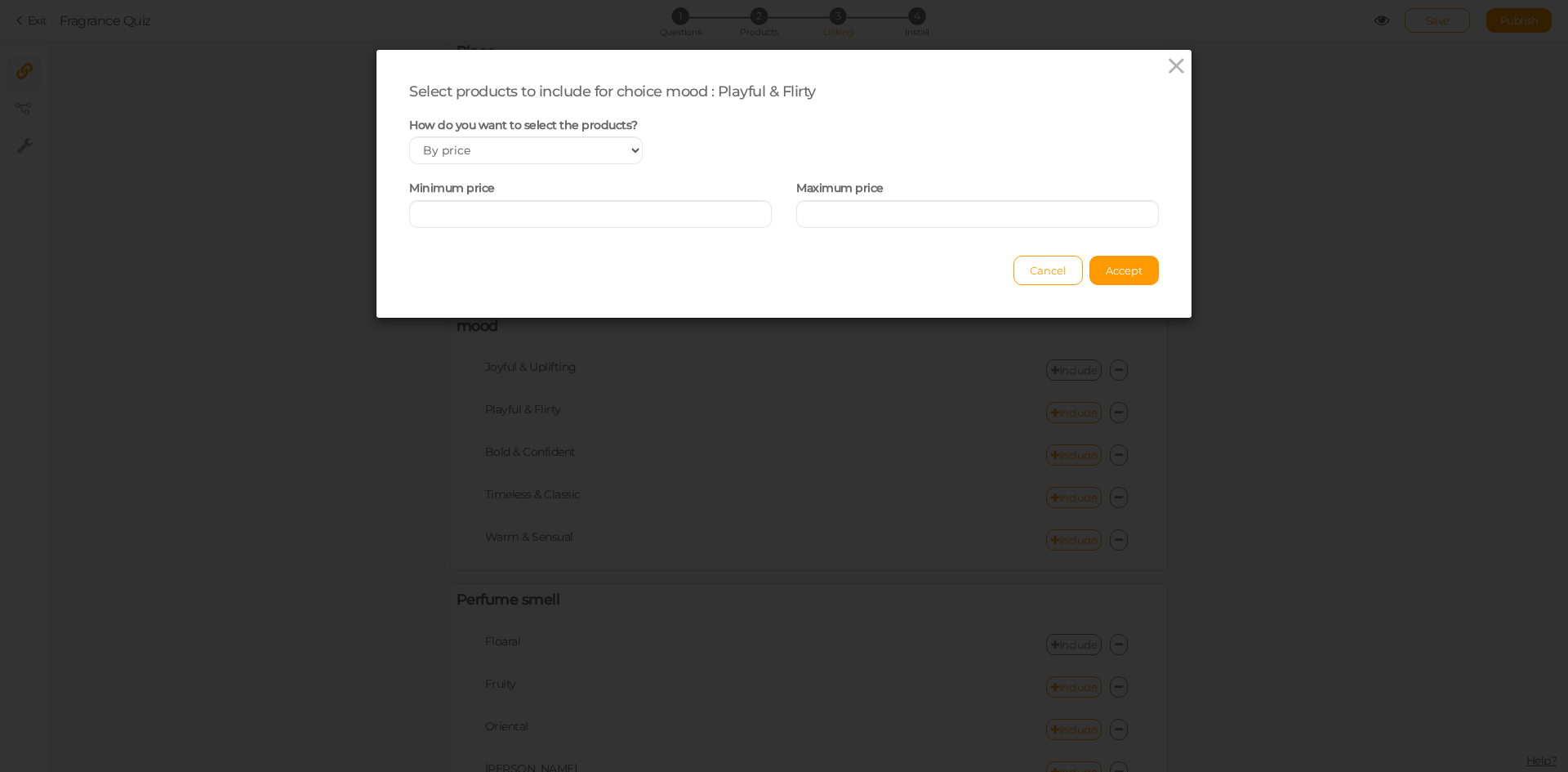
click at [1119, 252] on div "Cancel Accept" at bounding box center [784, 262] width 750 height 45
click at [1120, 270] on span "Accept" at bounding box center [1124, 271] width 37 height 14
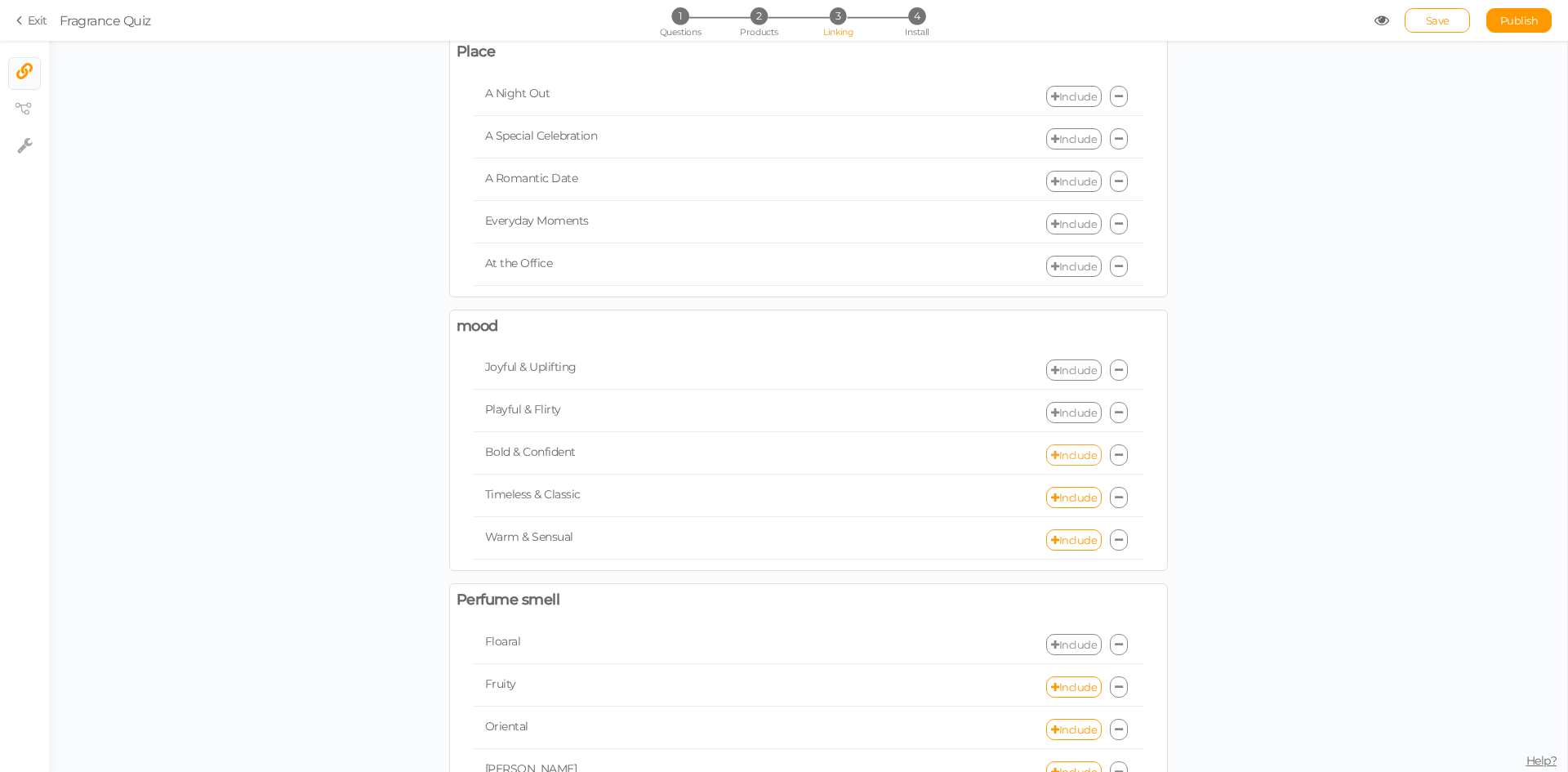
click at [1067, 458] on link "Include" at bounding box center [1073, 455] width 55 height 21
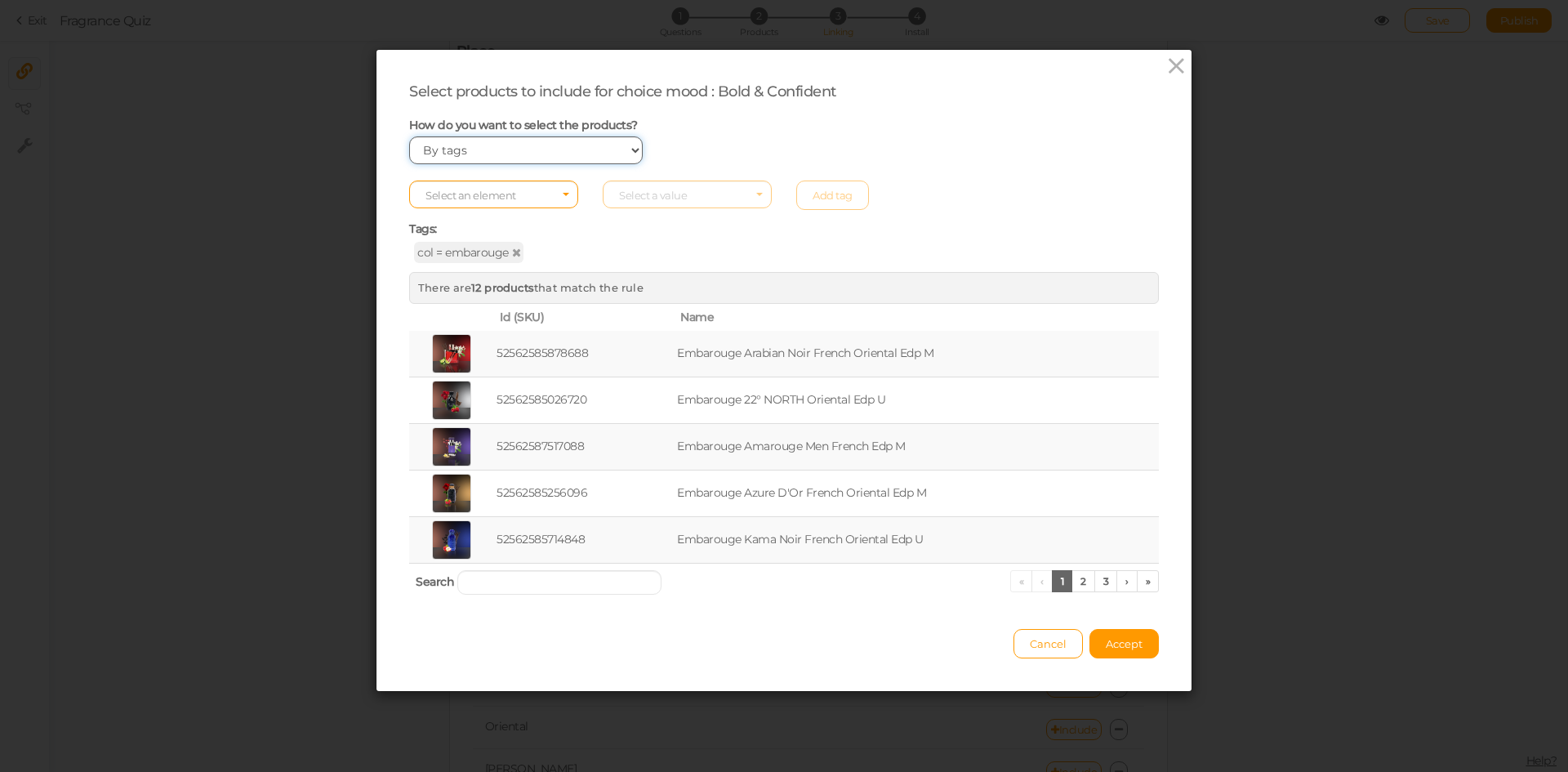
click at [471, 156] on select "Manually By tags By price" at bounding box center [525, 150] width 233 height 28
select select "price"
click at [409, 136] on select "Manually By tags By price" at bounding box center [525, 150] width 233 height 28
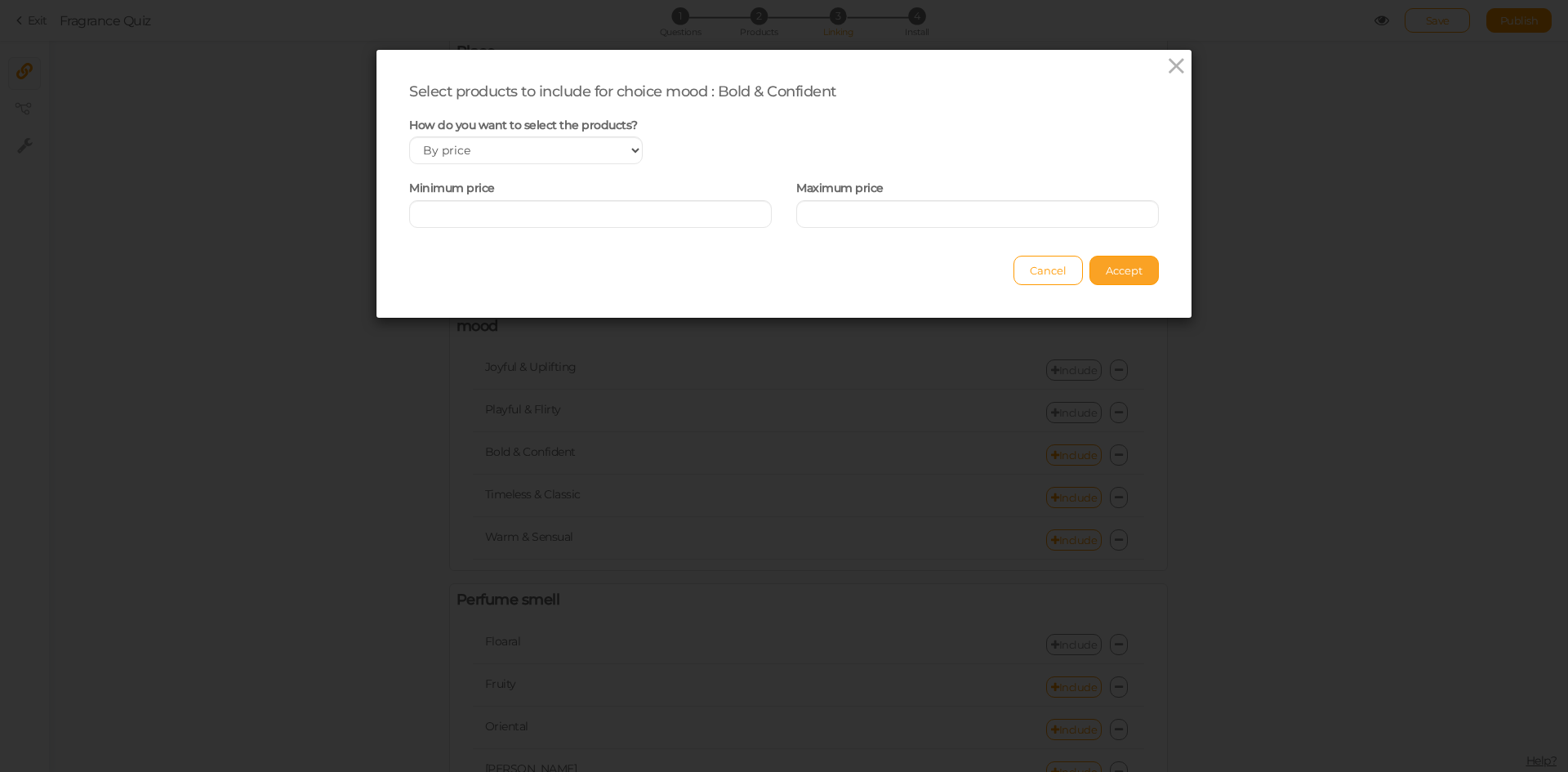
click at [1126, 265] on span "Accept" at bounding box center [1124, 271] width 37 height 14
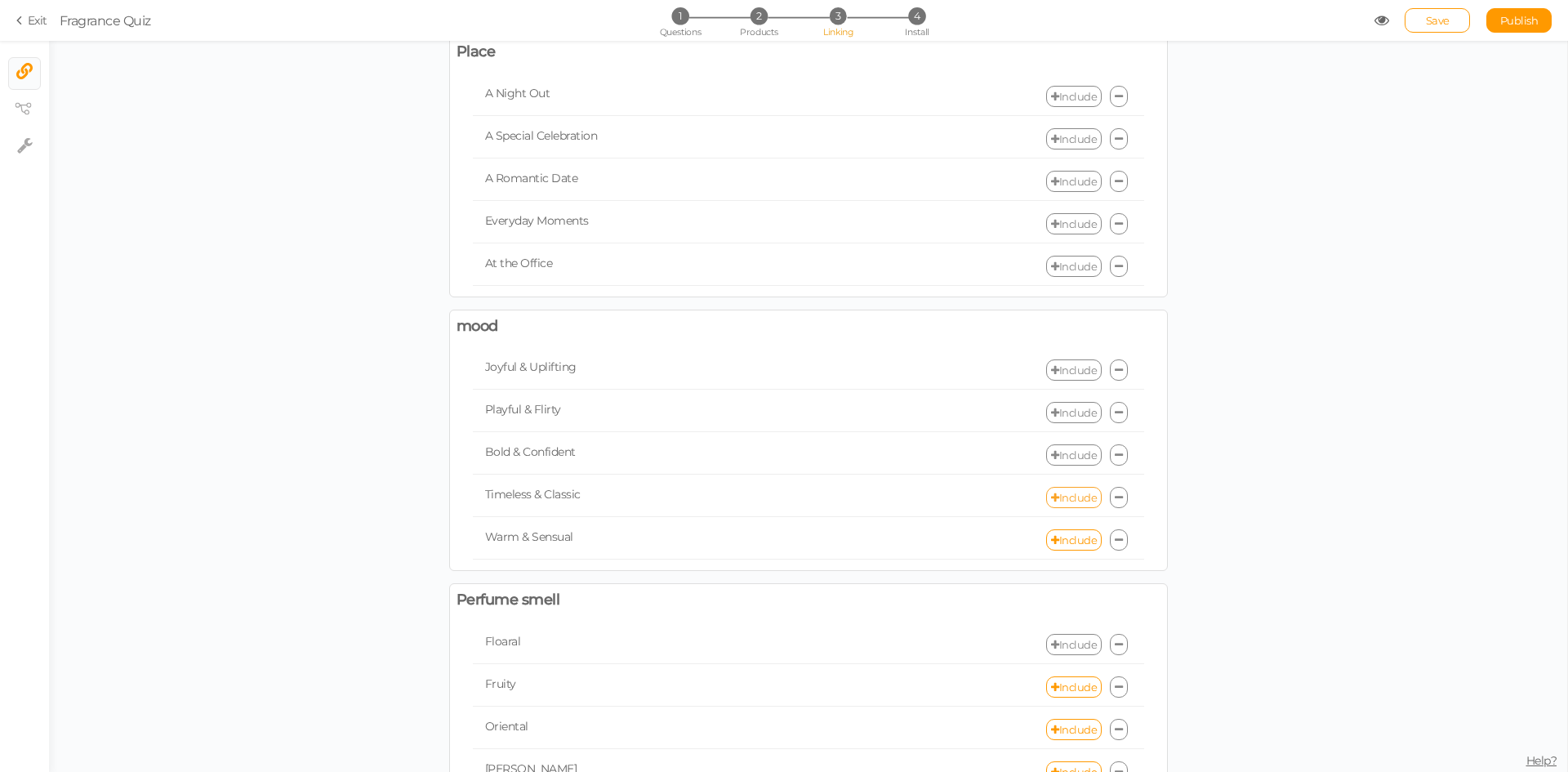
click at [1068, 499] on link "Include" at bounding box center [1073, 497] width 55 height 21
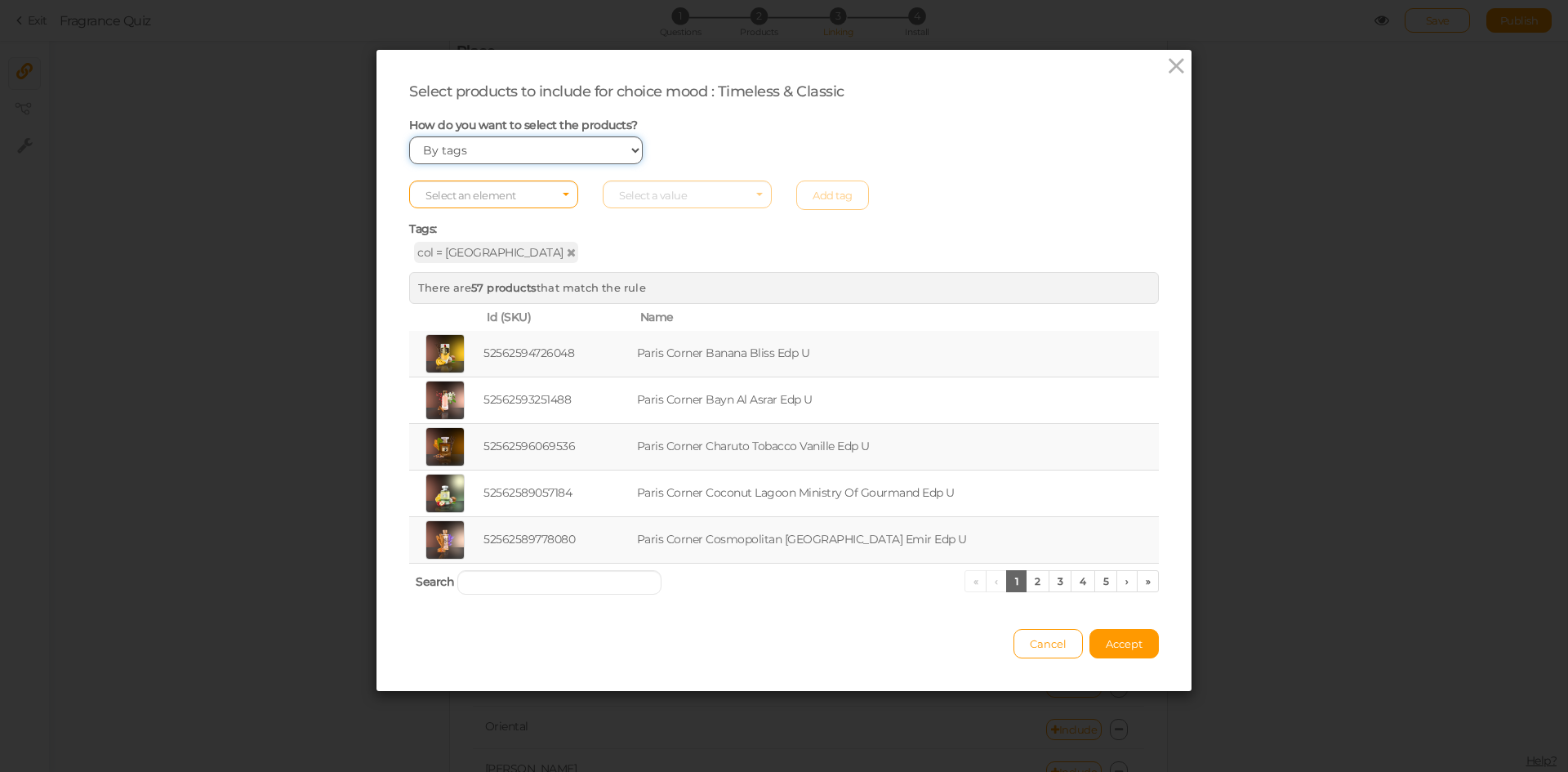
click at [472, 149] on select "Manually By tags By price" at bounding box center [525, 150] width 233 height 28
select select "price"
click at [409, 136] on select "Manually By tags By price" at bounding box center [525, 150] width 233 height 28
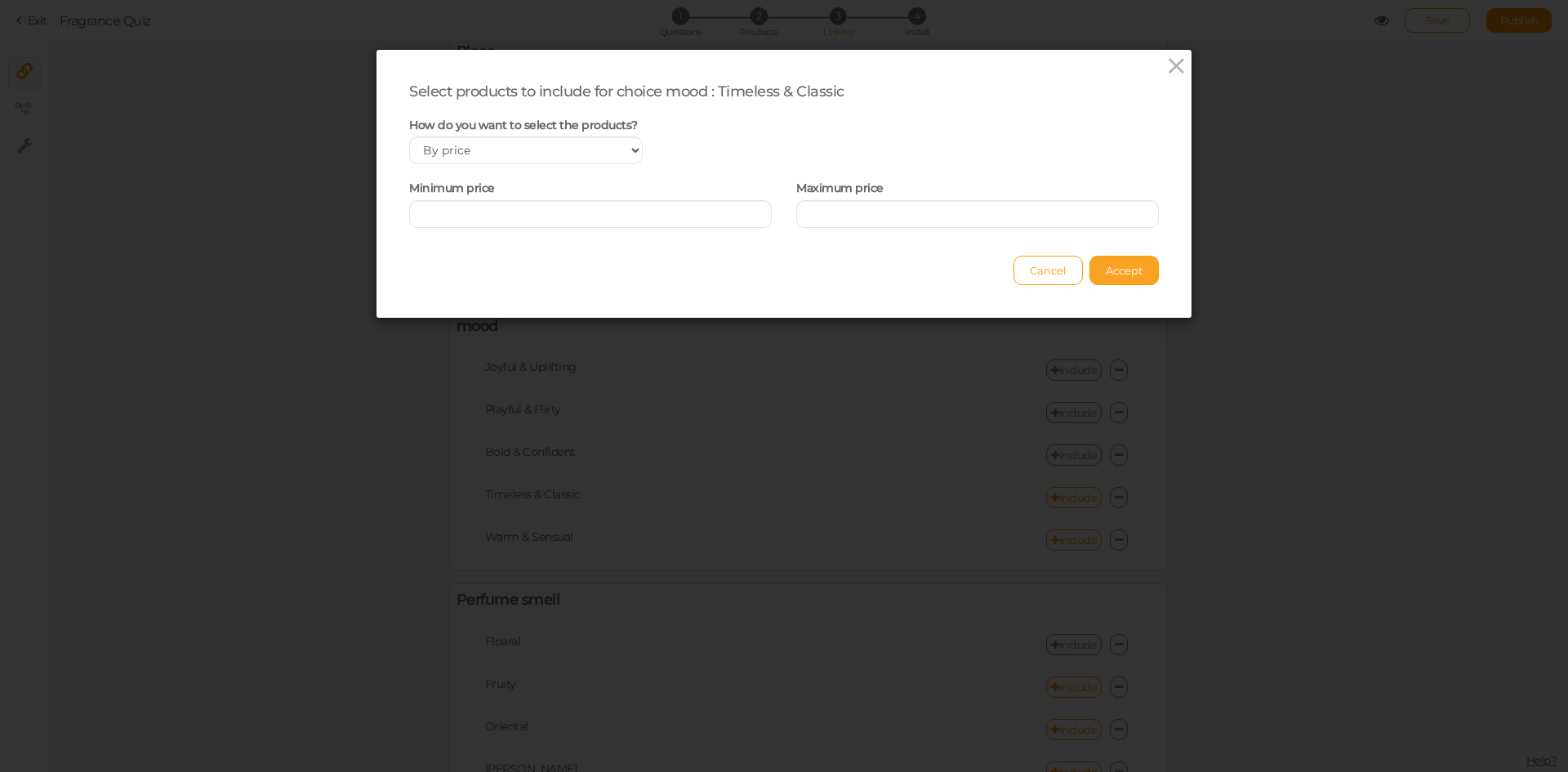
click at [1131, 273] on span "Accept" at bounding box center [1124, 271] width 37 height 14
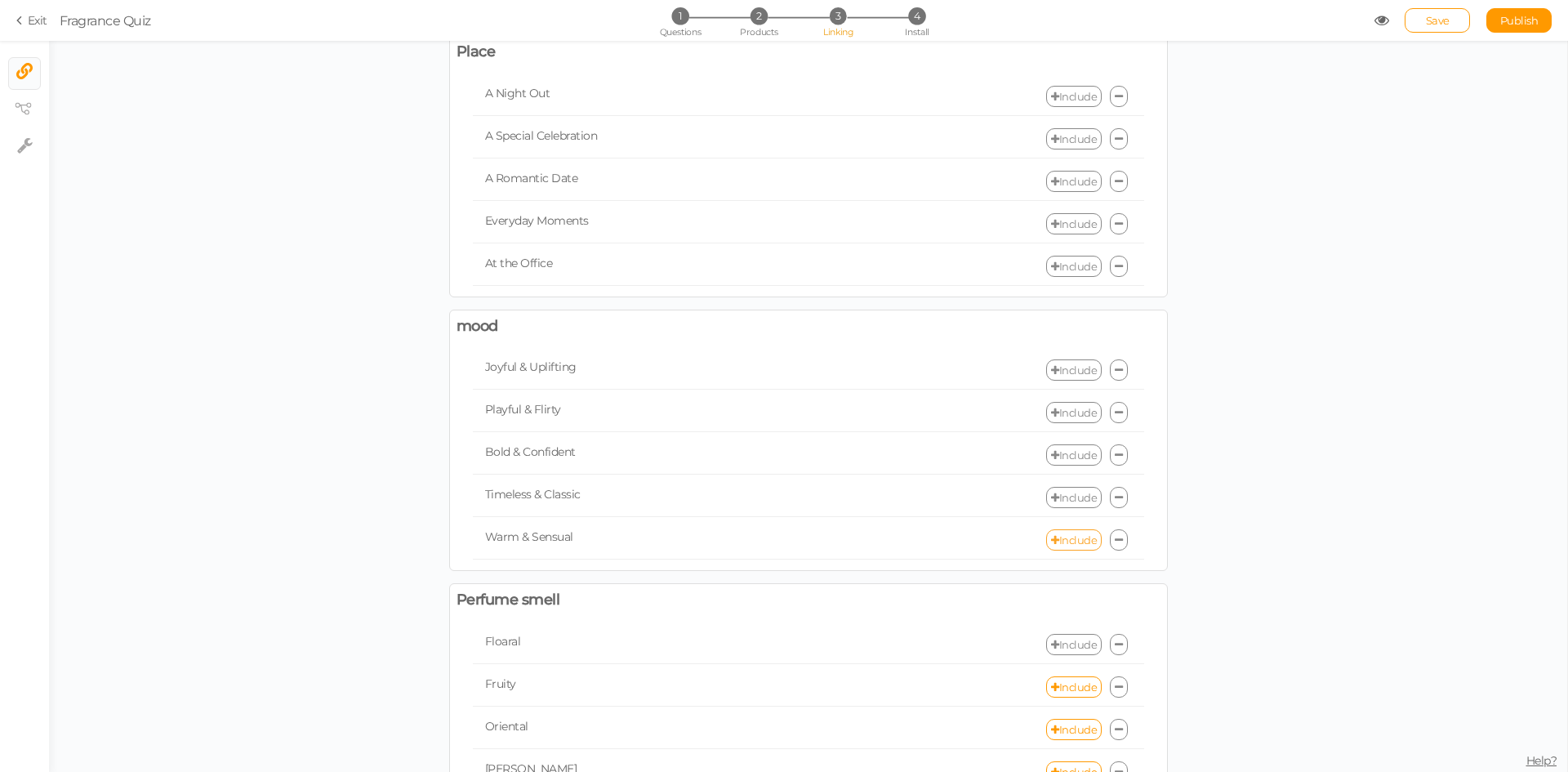
click at [1067, 541] on link "Include" at bounding box center [1073, 540] width 55 height 21
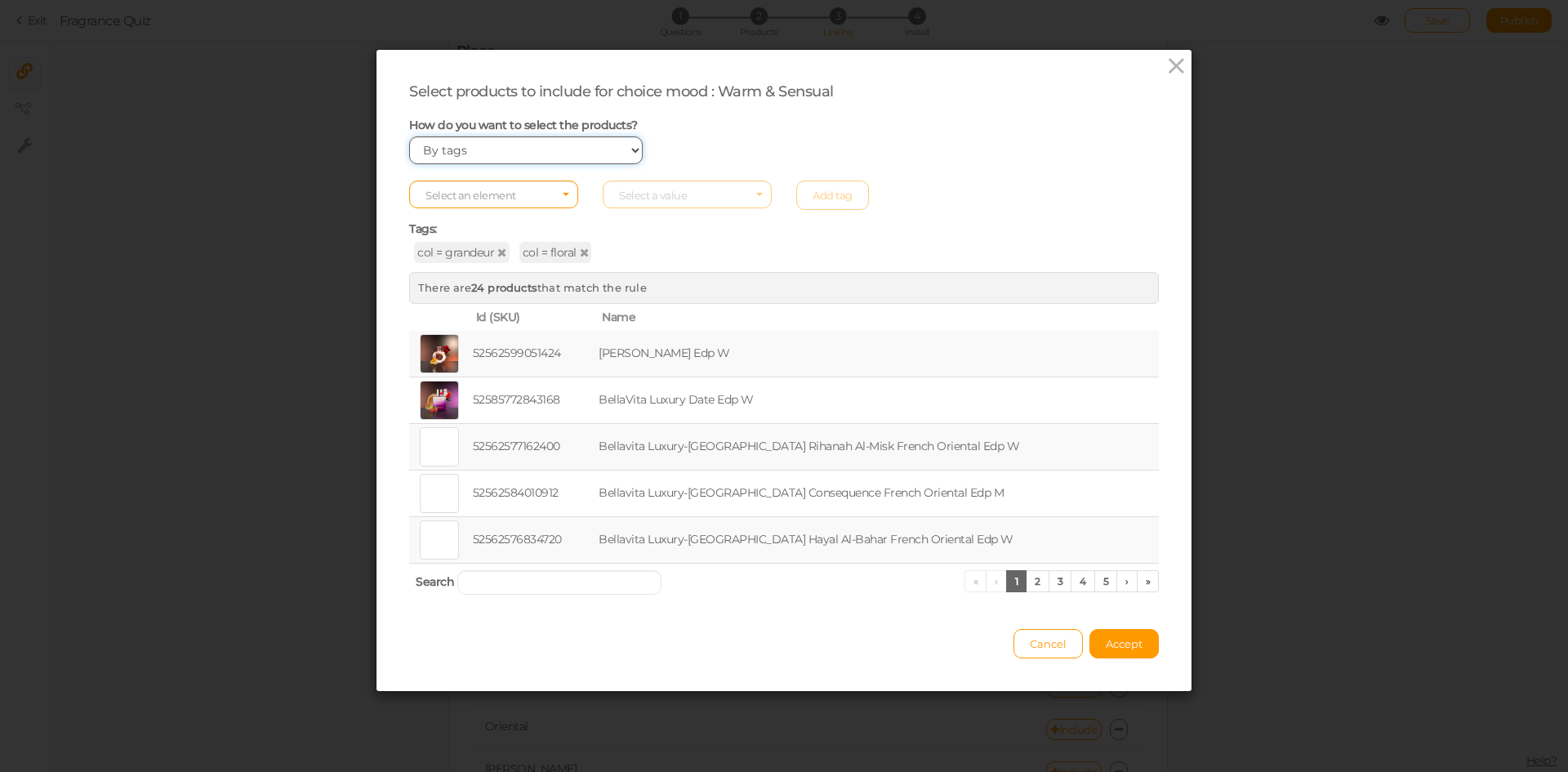
click at [505, 146] on select "Manually By tags By price" at bounding box center [525, 150] width 233 height 28
select select "price"
click at [409, 136] on select "Manually By tags By price" at bounding box center [525, 150] width 233 height 28
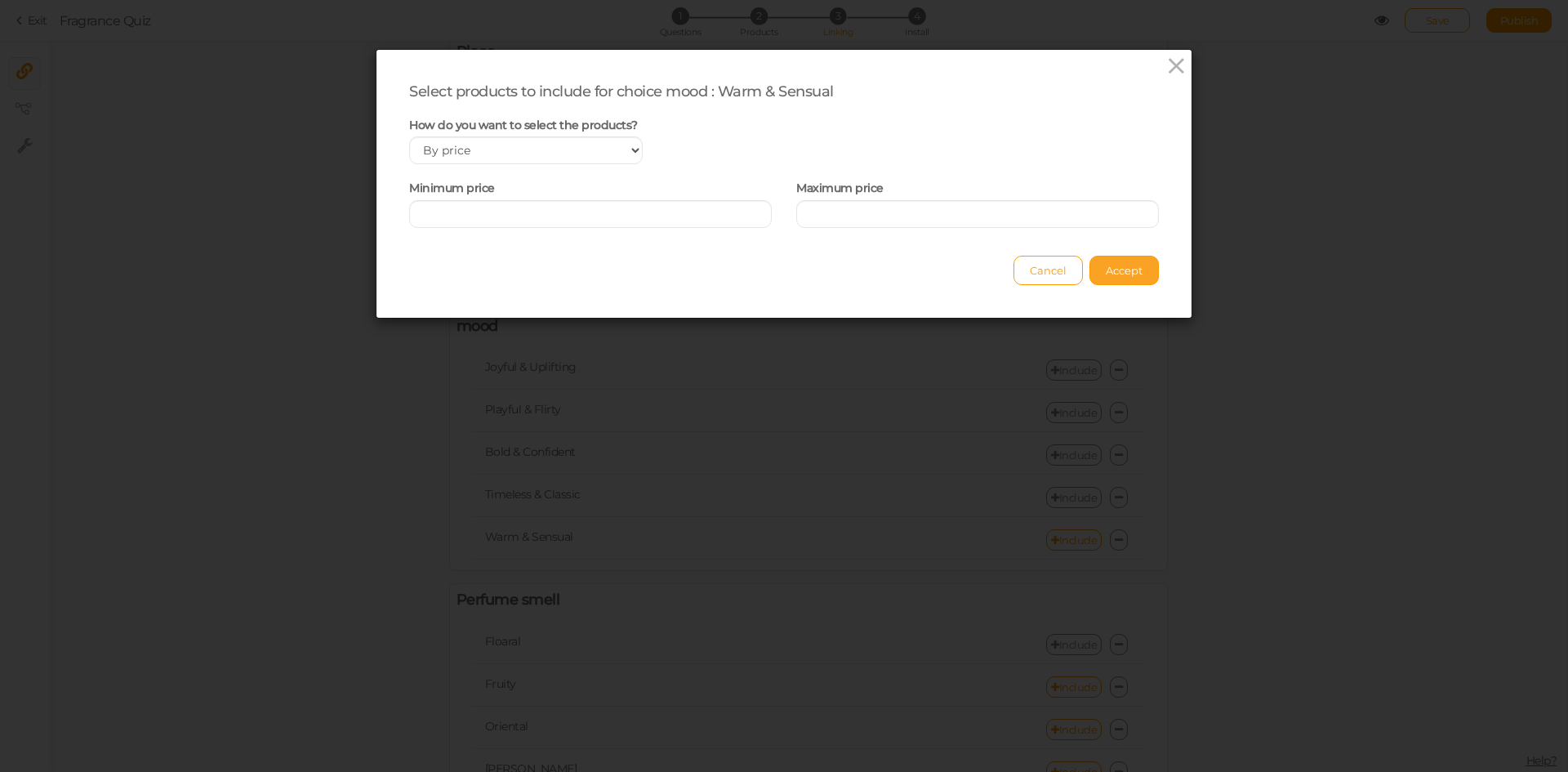
click at [1114, 267] on span "Accept" at bounding box center [1124, 271] width 37 height 14
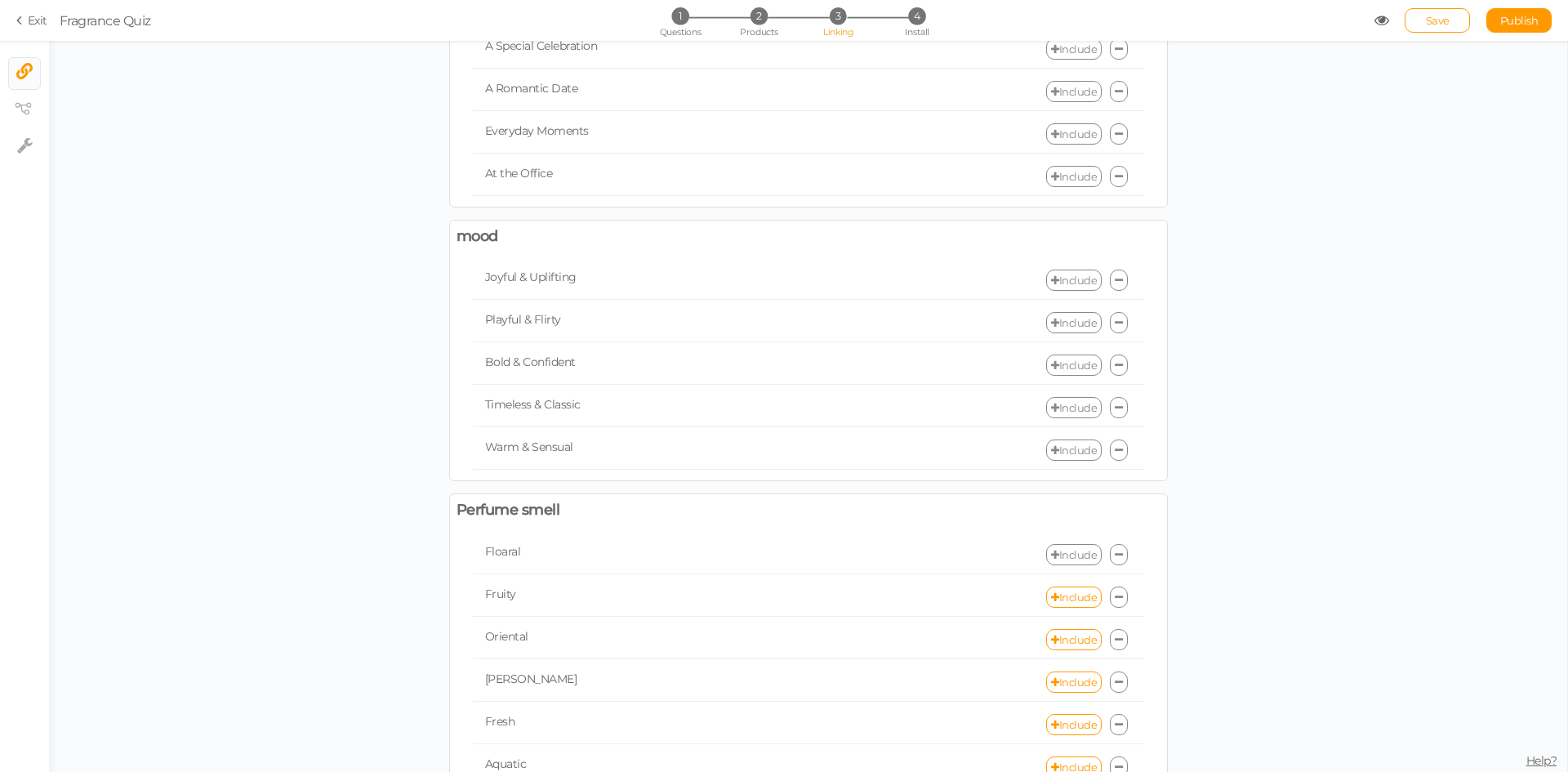
scroll to position [490, 0]
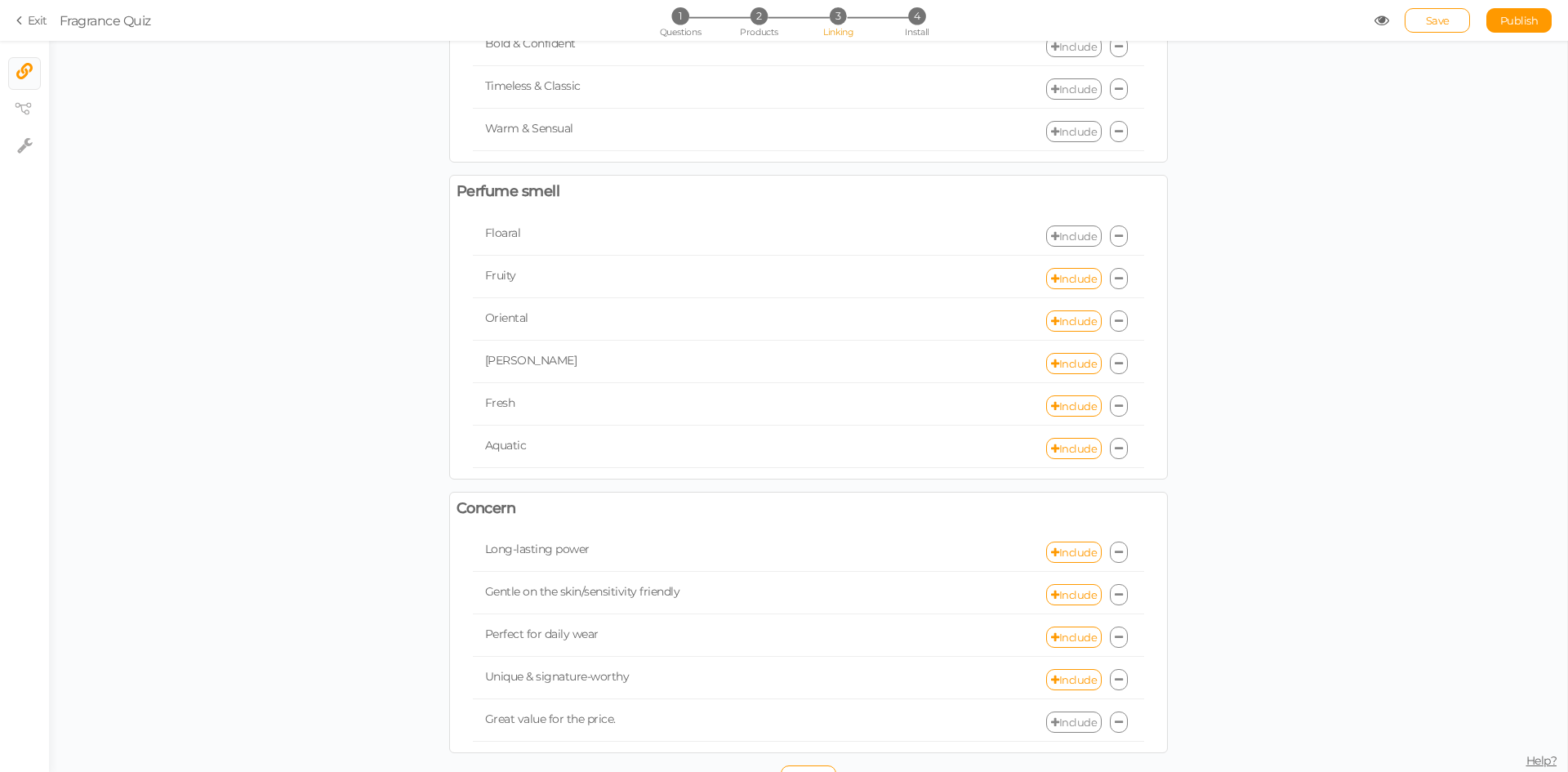
click at [1053, 289] on div "Fruity Include" at bounding box center [809, 279] width 671 height 39
click at [1066, 282] on link "Include" at bounding box center [1073, 279] width 55 height 21
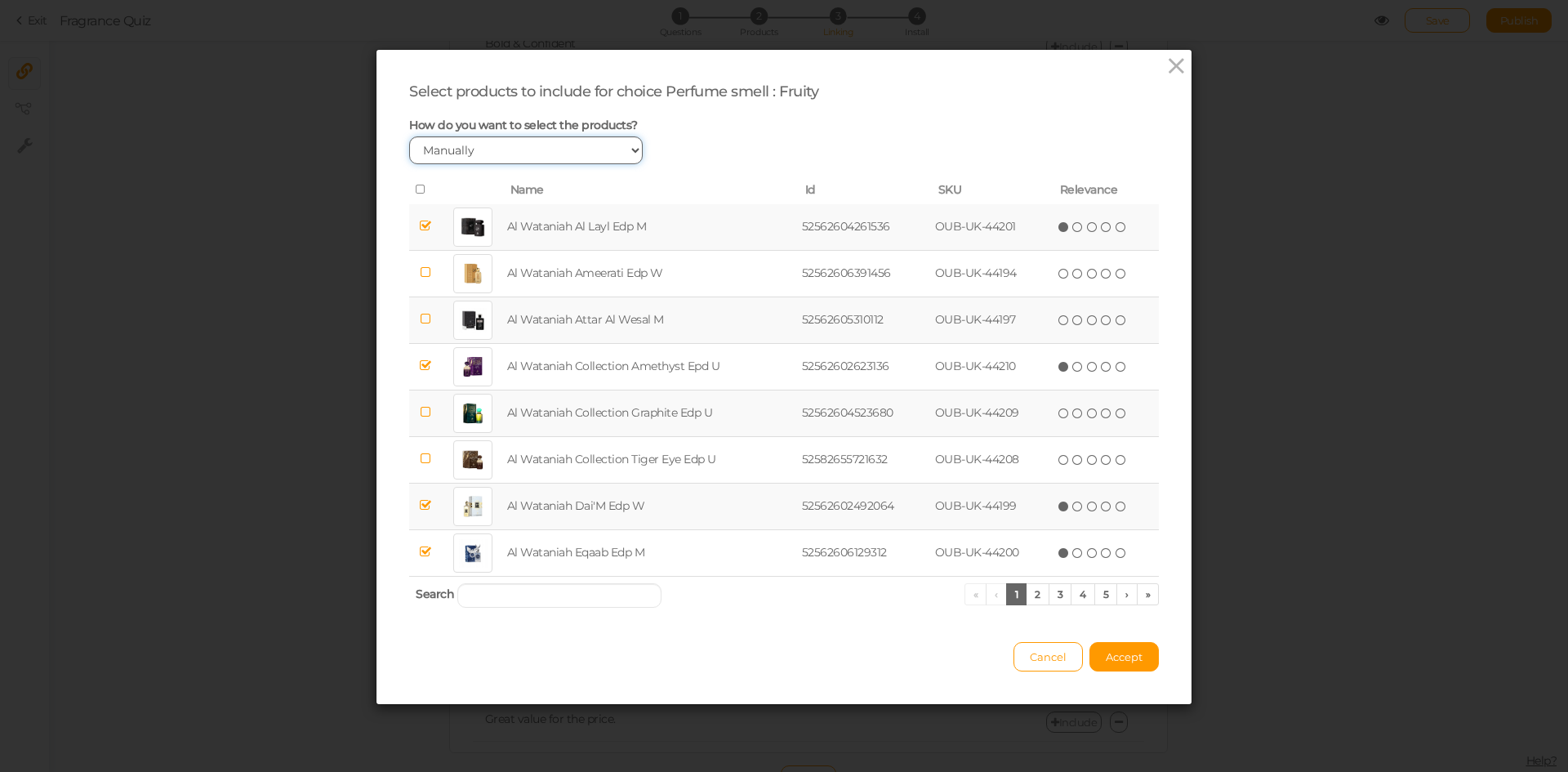
click at [590, 152] on select "Manually By tags By price" at bounding box center [525, 150] width 233 height 28
select select "price"
click at [409, 136] on select "Manually By tags By price" at bounding box center [525, 150] width 233 height 28
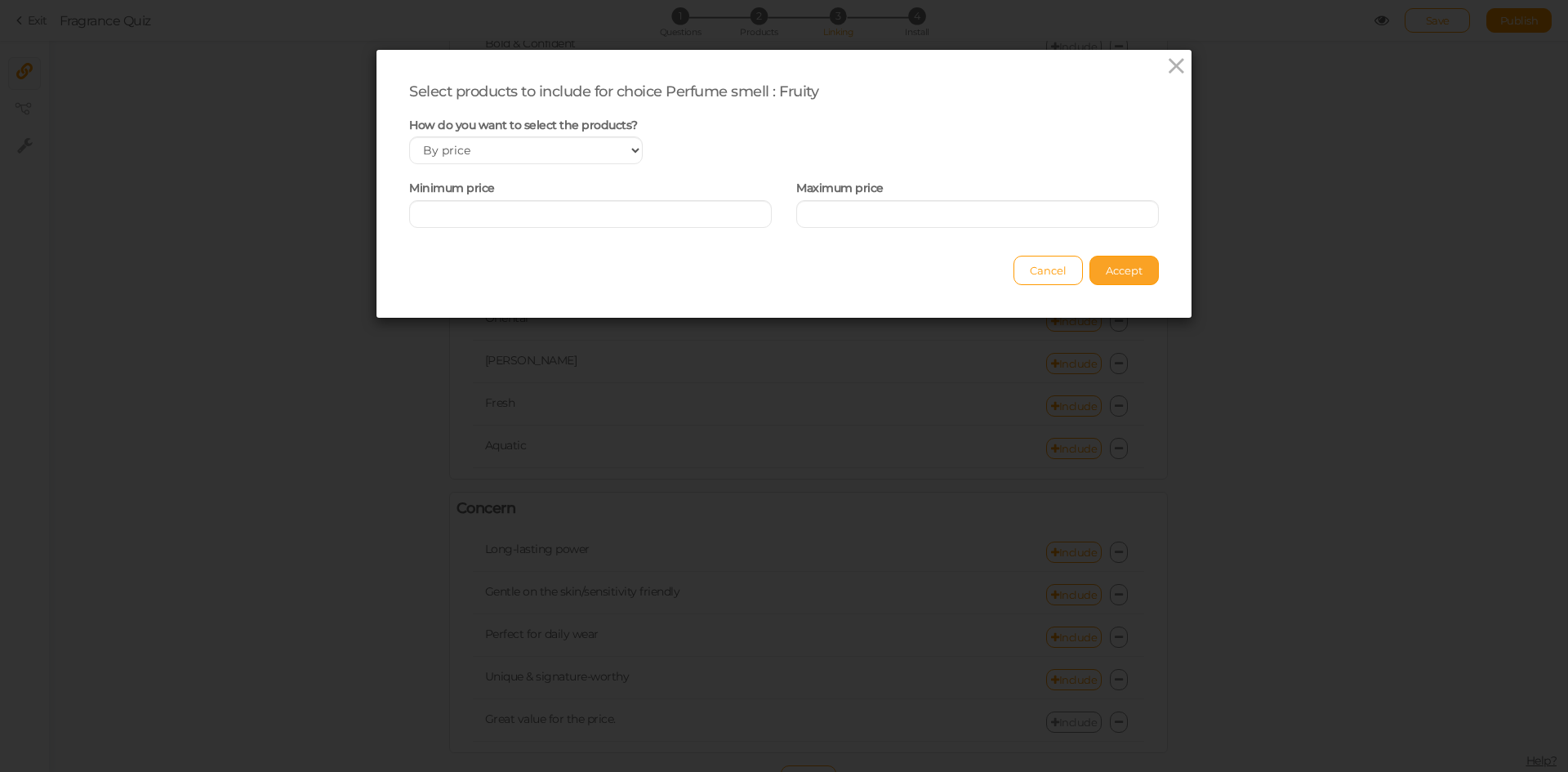
click at [1108, 262] on button "Accept" at bounding box center [1124, 270] width 70 height 29
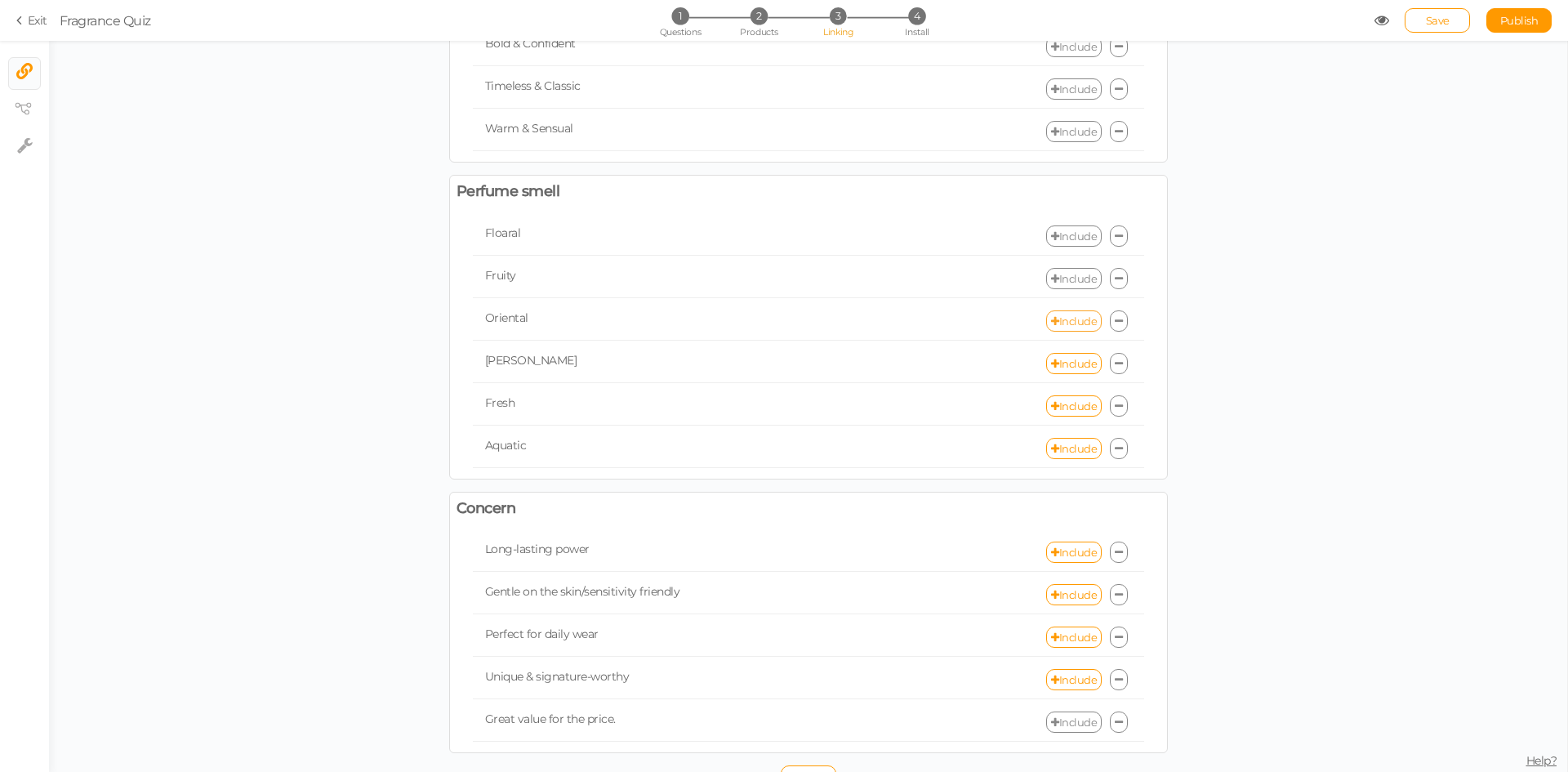
click at [1066, 318] on link "Include" at bounding box center [1073, 321] width 55 height 21
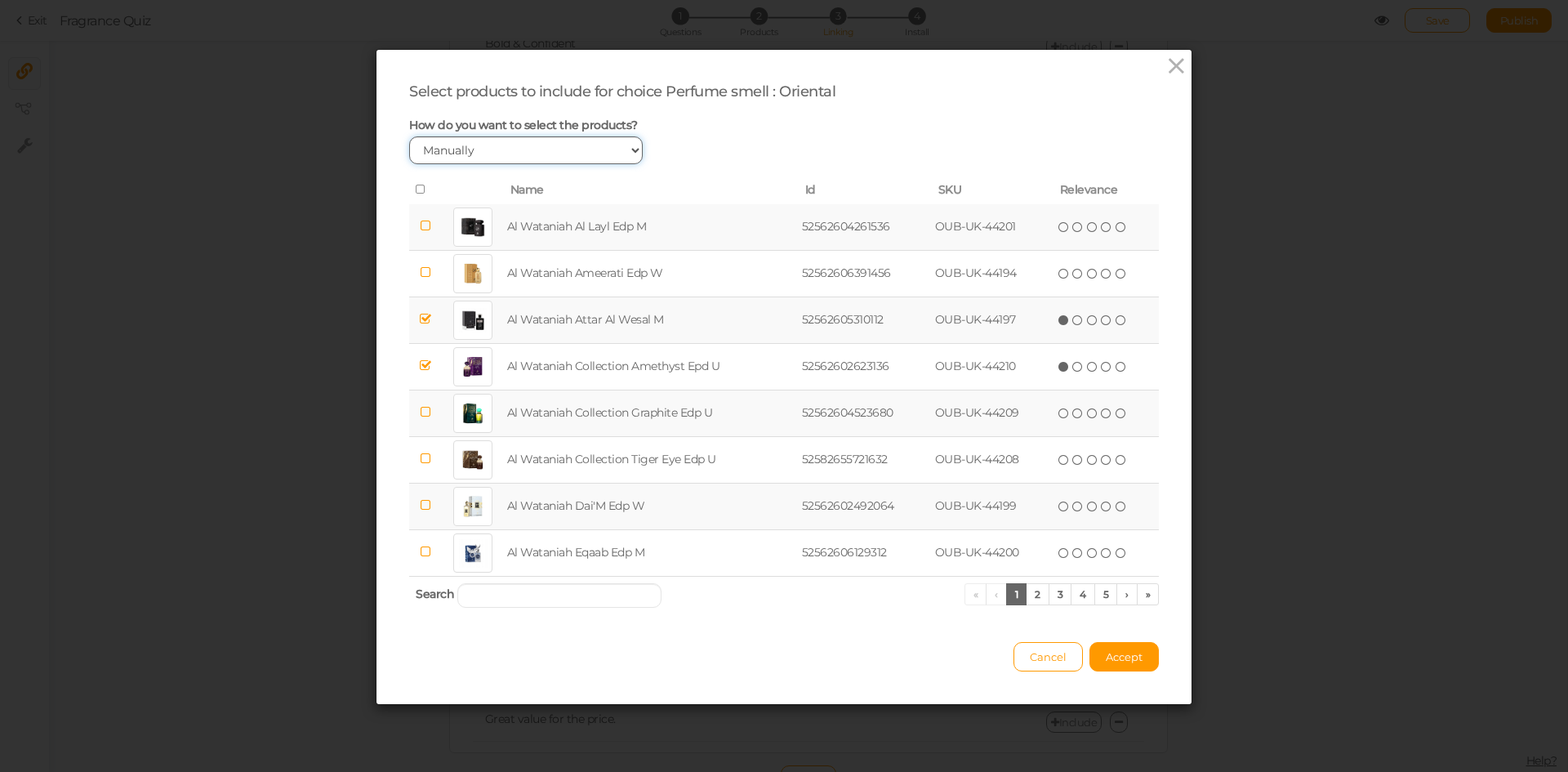
click at [547, 149] on select "Manually By tags By price" at bounding box center [525, 150] width 233 height 28
select select "price"
click at [409, 136] on select "Manually By tags By price" at bounding box center [525, 150] width 233 height 28
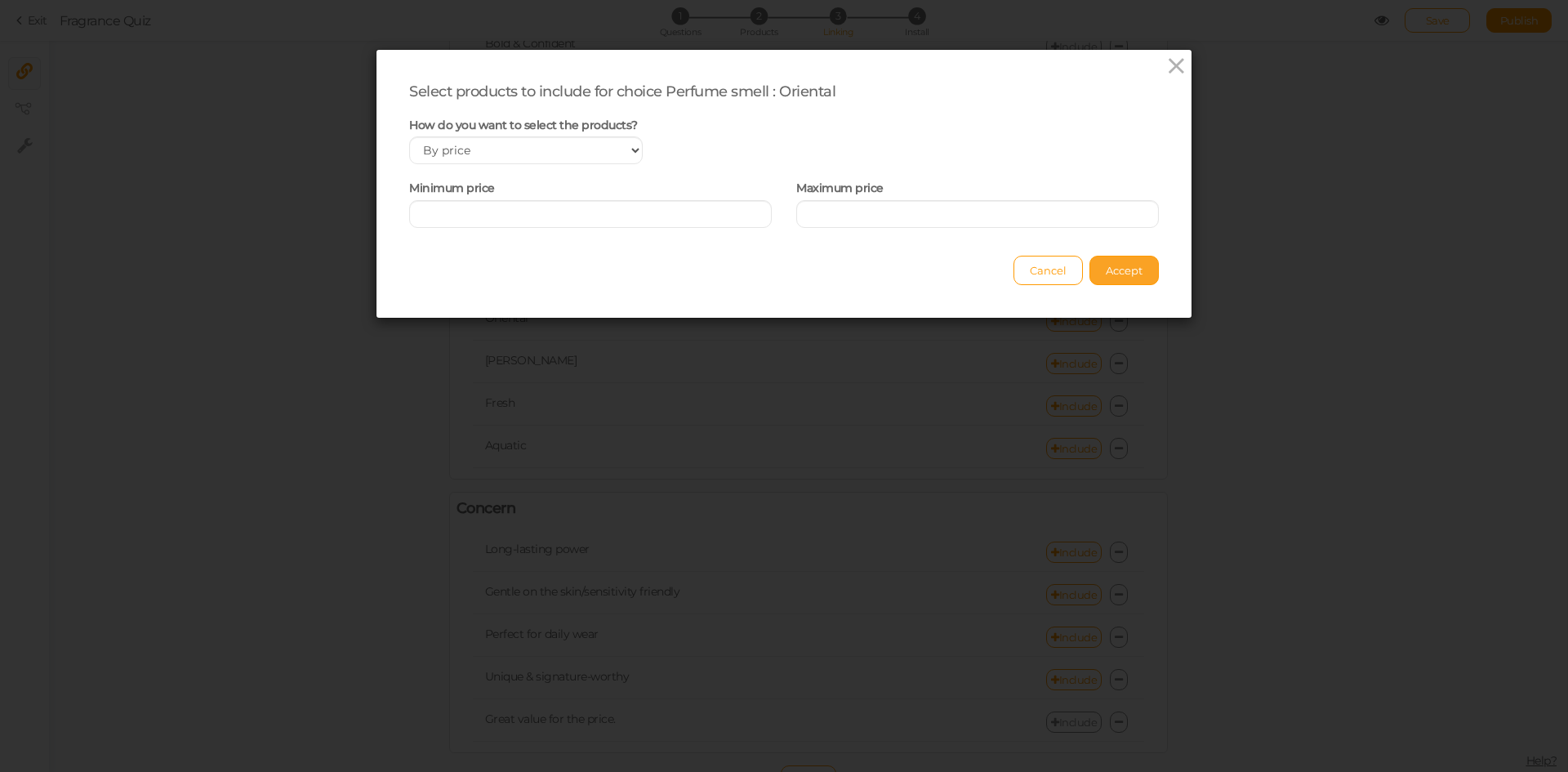
click at [1116, 272] on span "Accept" at bounding box center [1124, 271] width 37 height 14
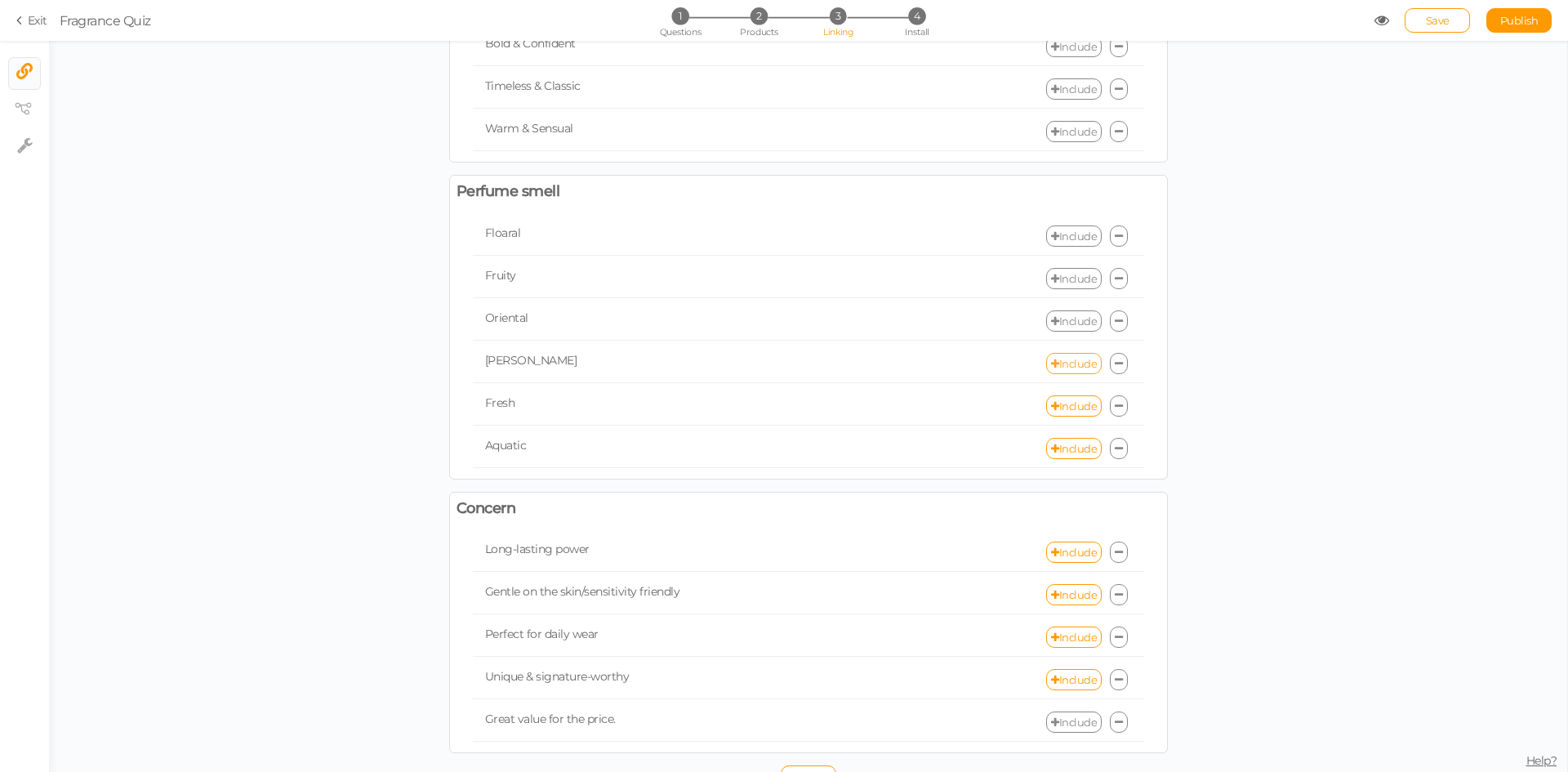
click at [1066, 370] on link "Include" at bounding box center [1073, 364] width 55 height 21
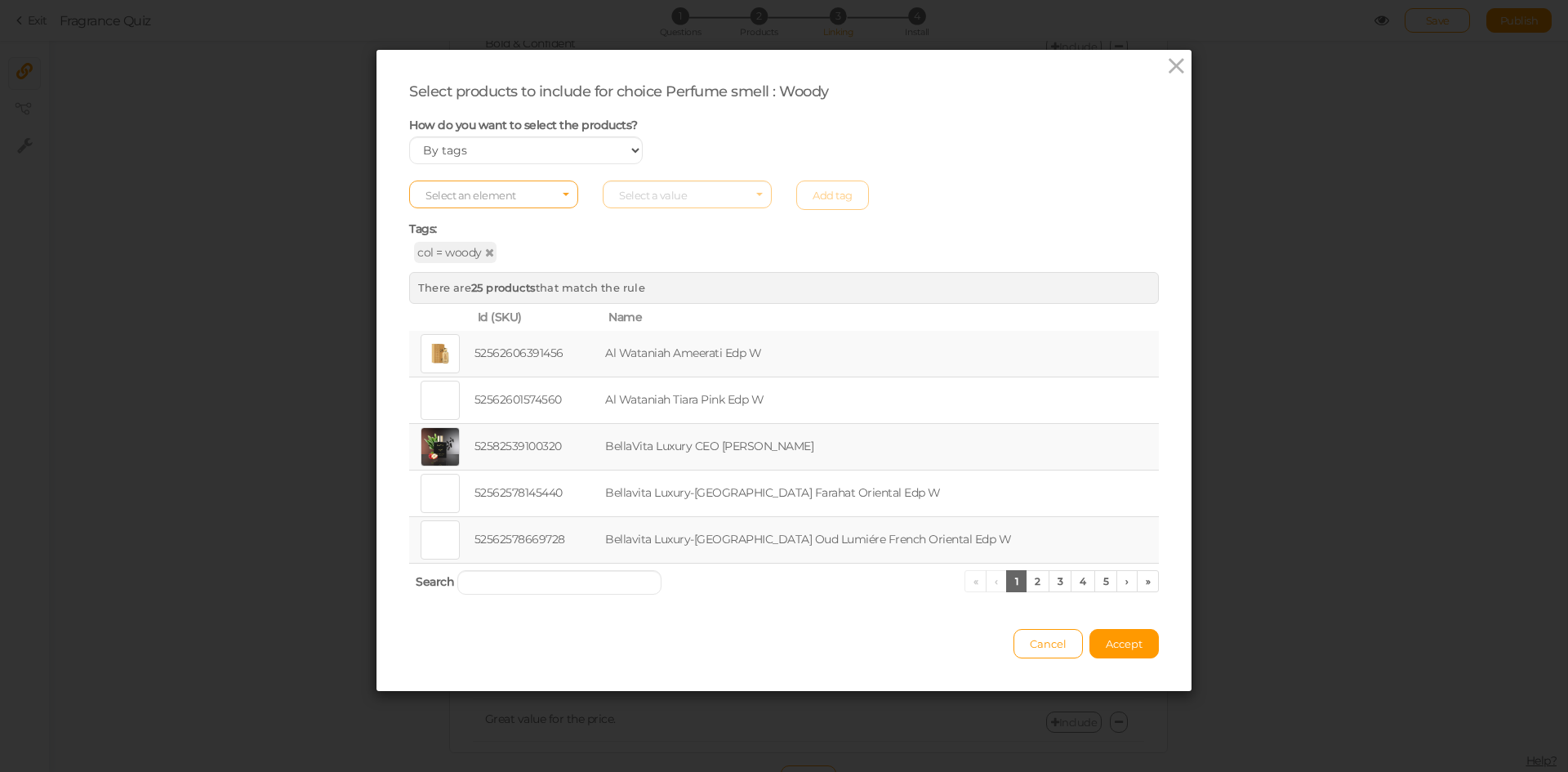
click at [533, 194] on span "Select an element" at bounding box center [493, 194] width 169 height 28
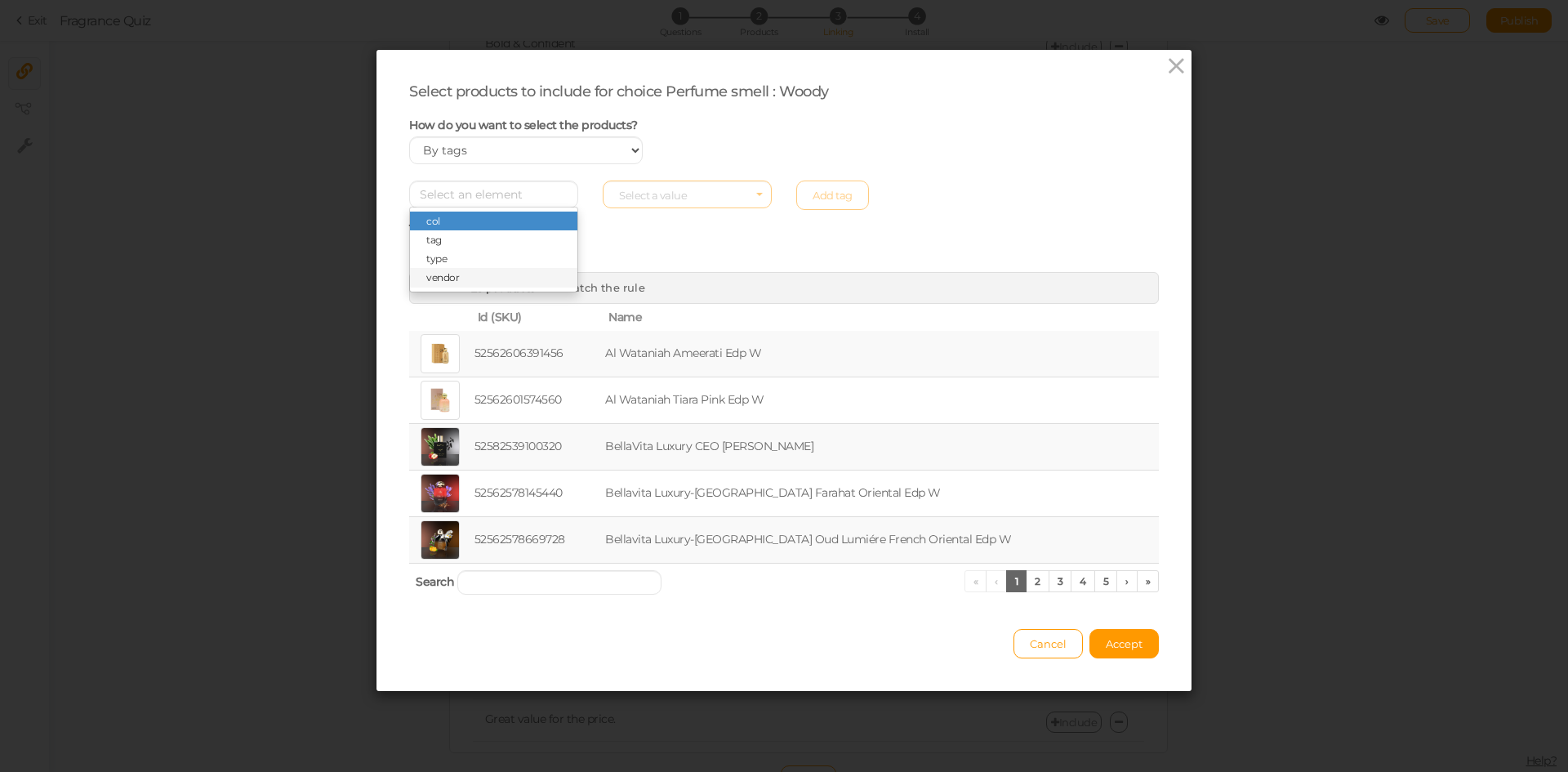
click at [501, 279] on span "vendor" at bounding box center [493, 277] width 167 height 18
click at [567, 132] on span "How do you want to select the products?" at bounding box center [523, 125] width 228 height 15
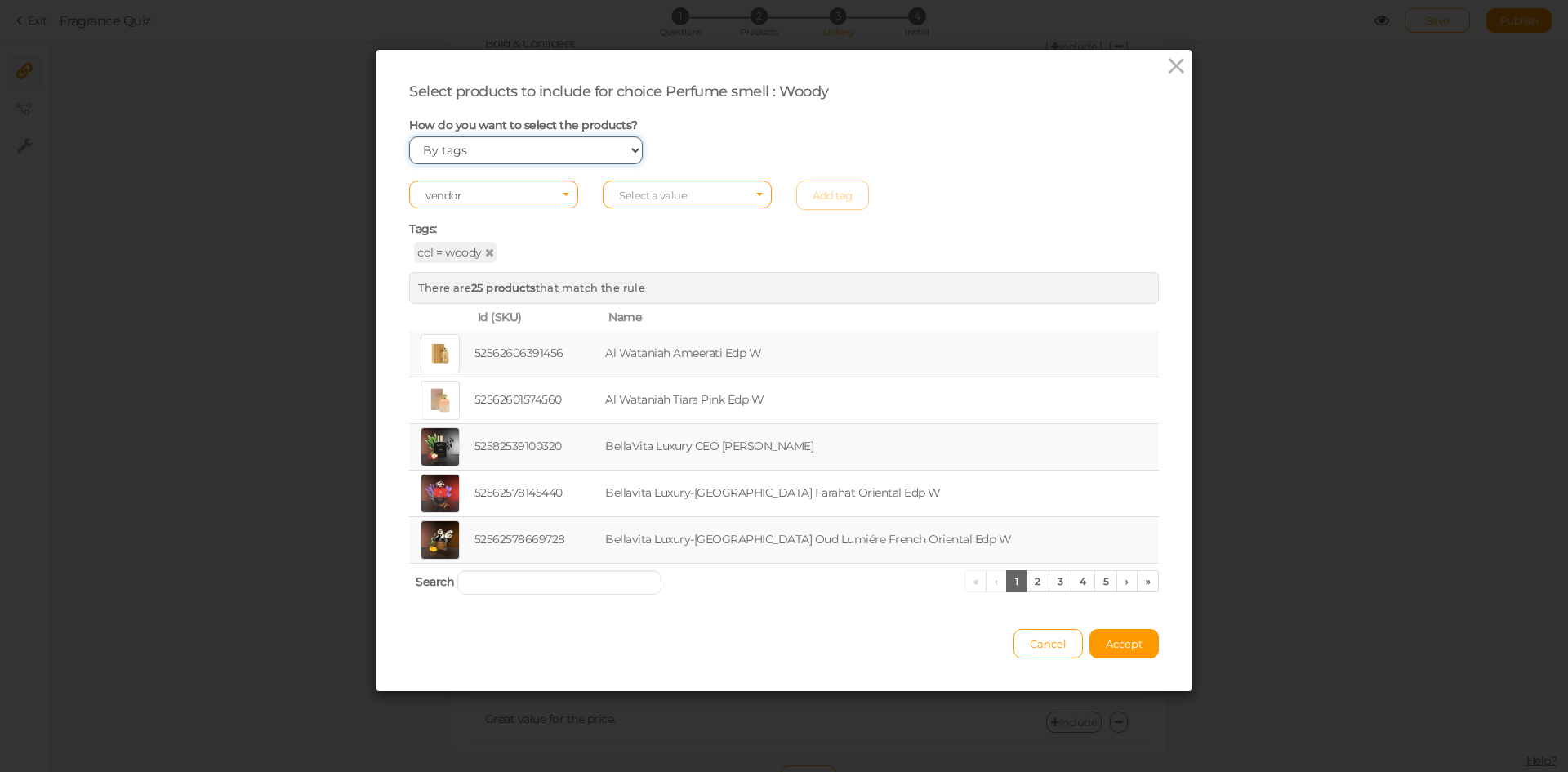
click at [506, 155] on select "Manually By tags By price" at bounding box center [525, 150] width 233 height 28
select select "price"
click at [409, 136] on select "Manually By tags By price" at bounding box center [525, 150] width 233 height 28
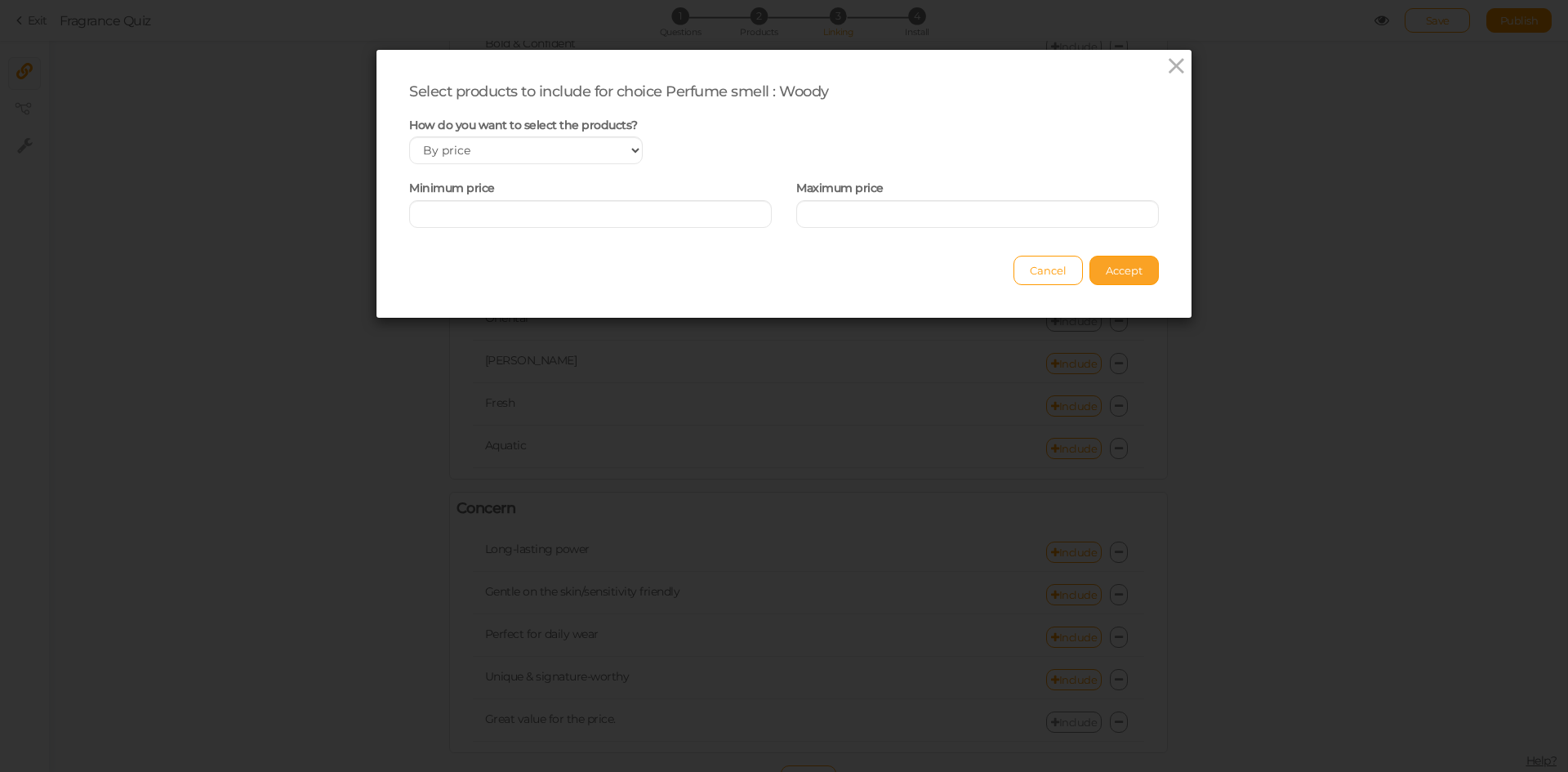
click at [1109, 274] on span "Accept" at bounding box center [1124, 271] width 37 height 14
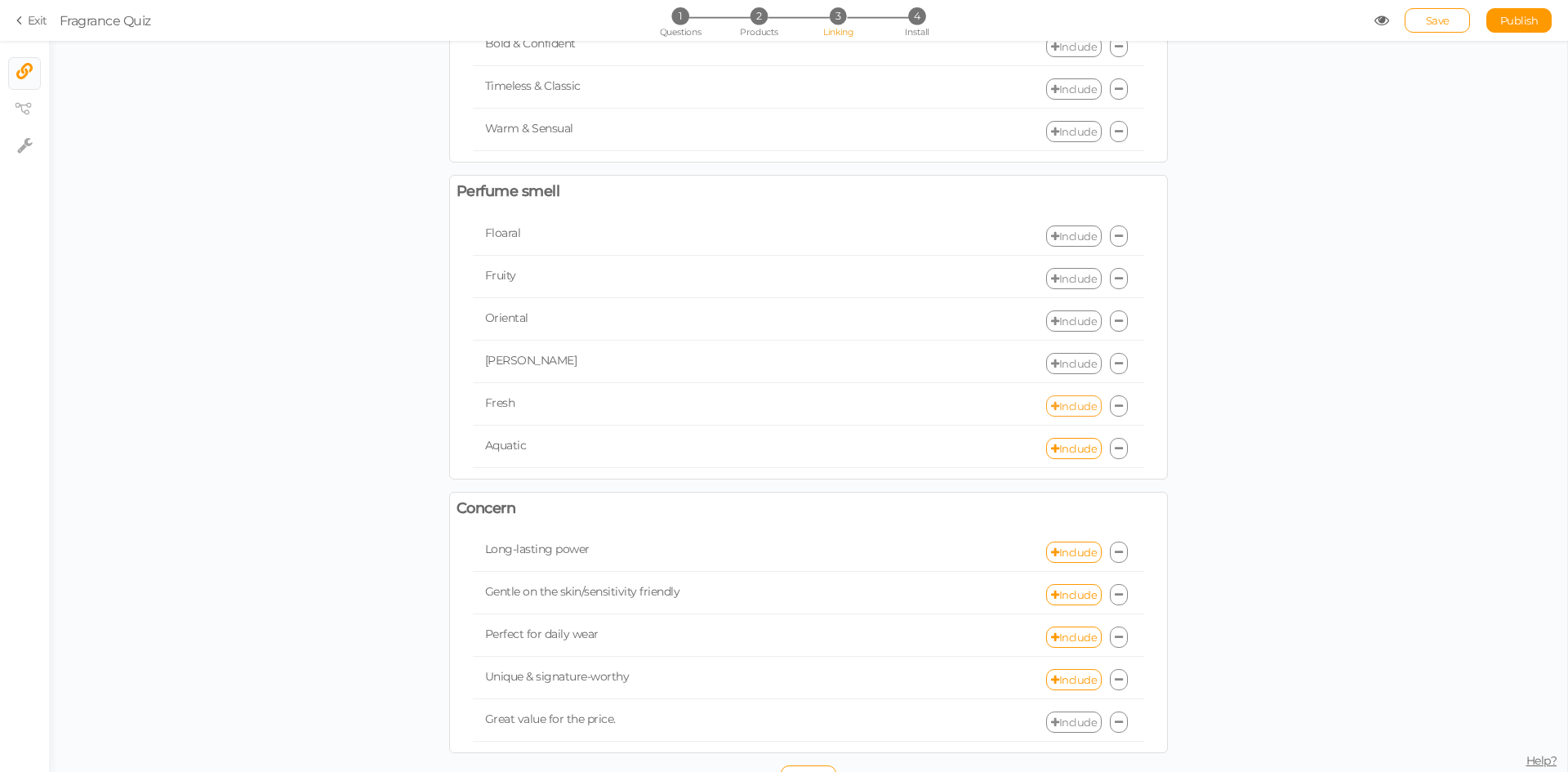
click at [1067, 408] on link "Include" at bounding box center [1073, 406] width 55 height 21
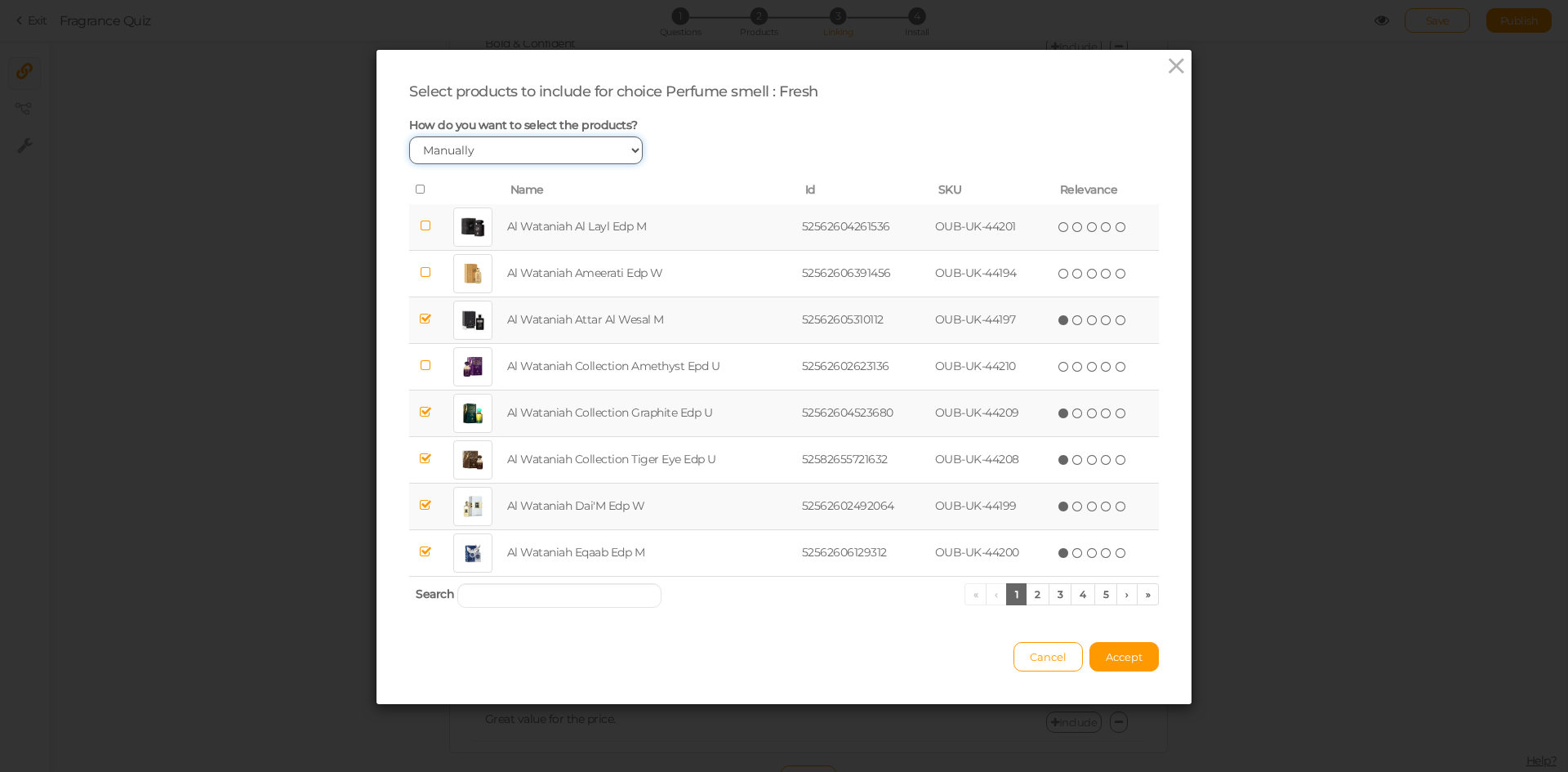
click at [515, 157] on select "Manually By tags By price" at bounding box center [525, 150] width 233 height 28
select select "price"
click at [409, 136] on select "Manually By tags By price" at bounding box center [525, 150] width 233 height 28
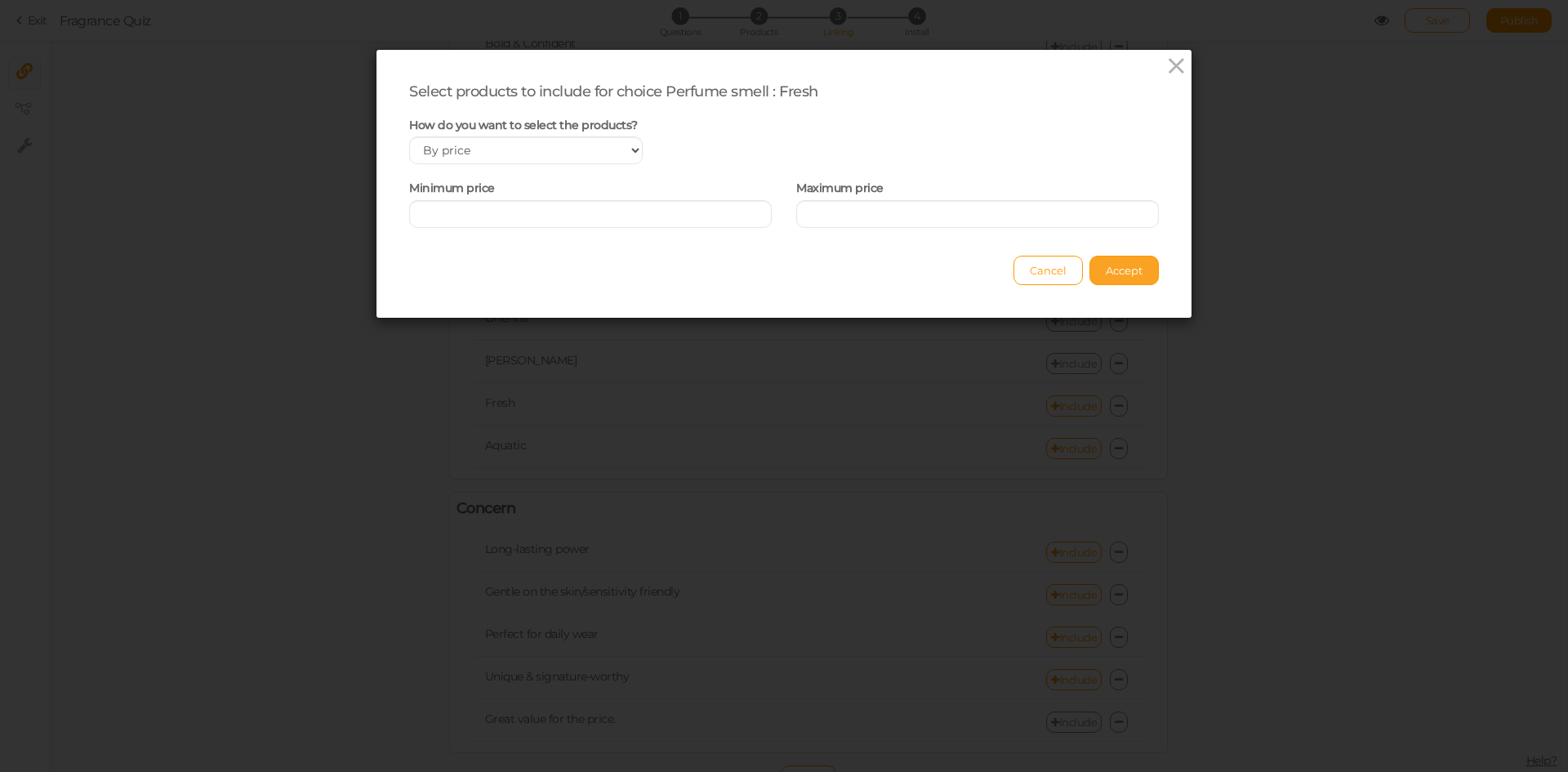
click at [1124, 264] on span "Accept" at bounding box center [1124, 271] width 37 height 14
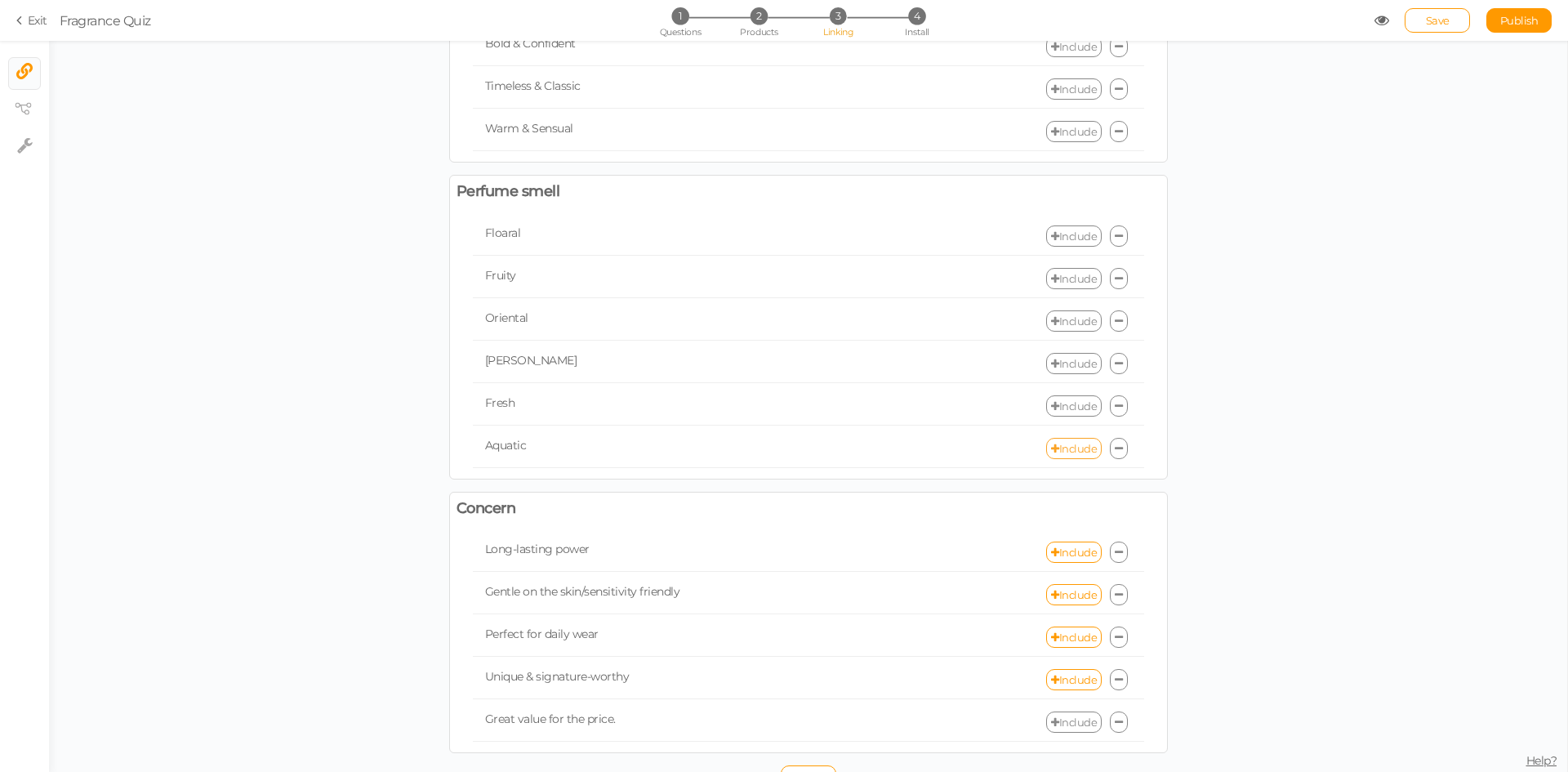
click at [1065, 448] on link "Include" at bounding box center [1073, 449] width 55 height 21
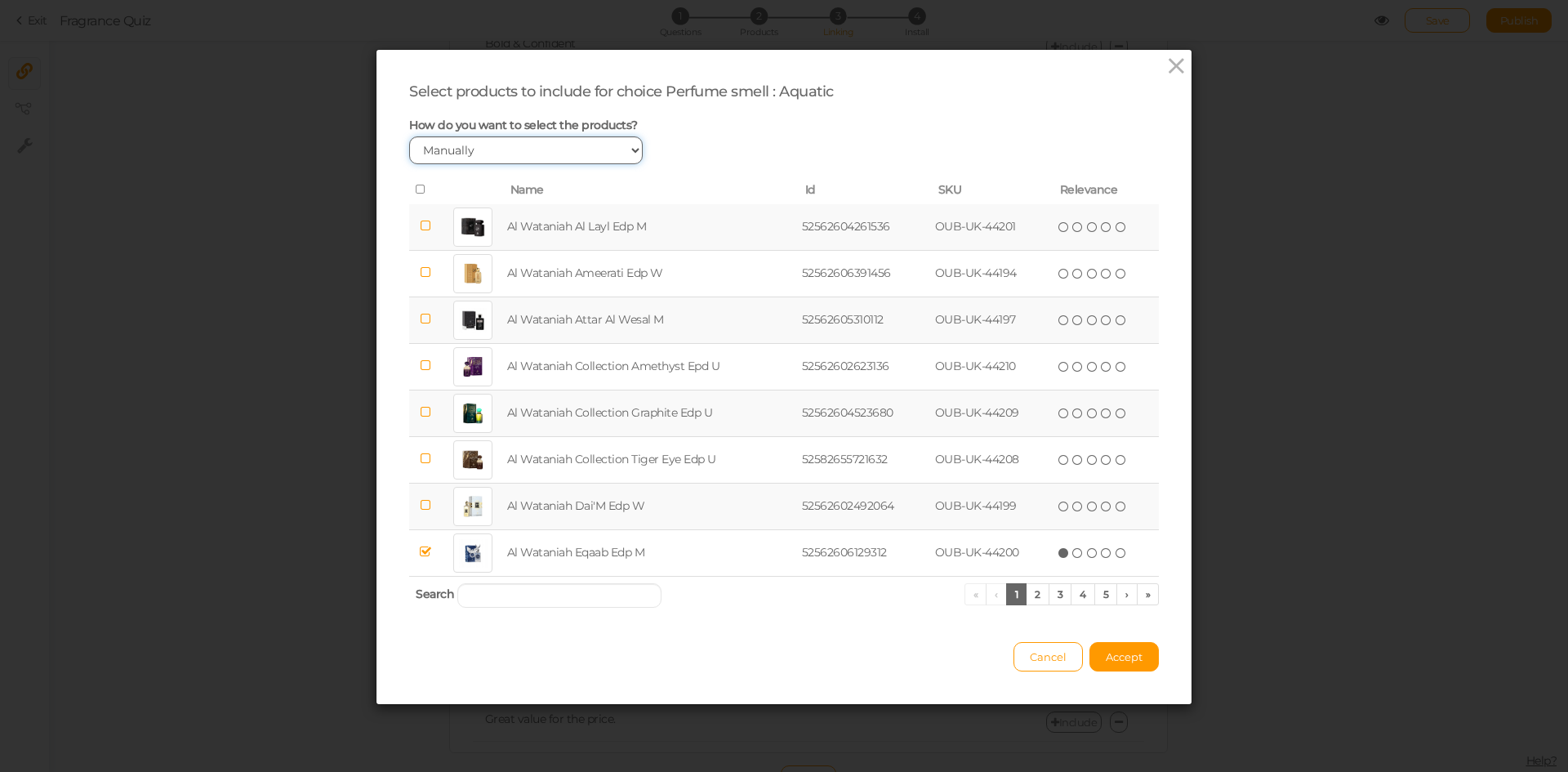
drag, startPoint x: 474, startPoint y: 144, endPoint x: 484, endPoint y: 160, distance: 18.9
click at [474, 144] on select "Manually By tags By price" at bounding box center [525, 150] width 233 height 28
select select "price"
click at [409, 136] on select "Manually By tags By price" at bounding box center [525, 150] width 233 height 28
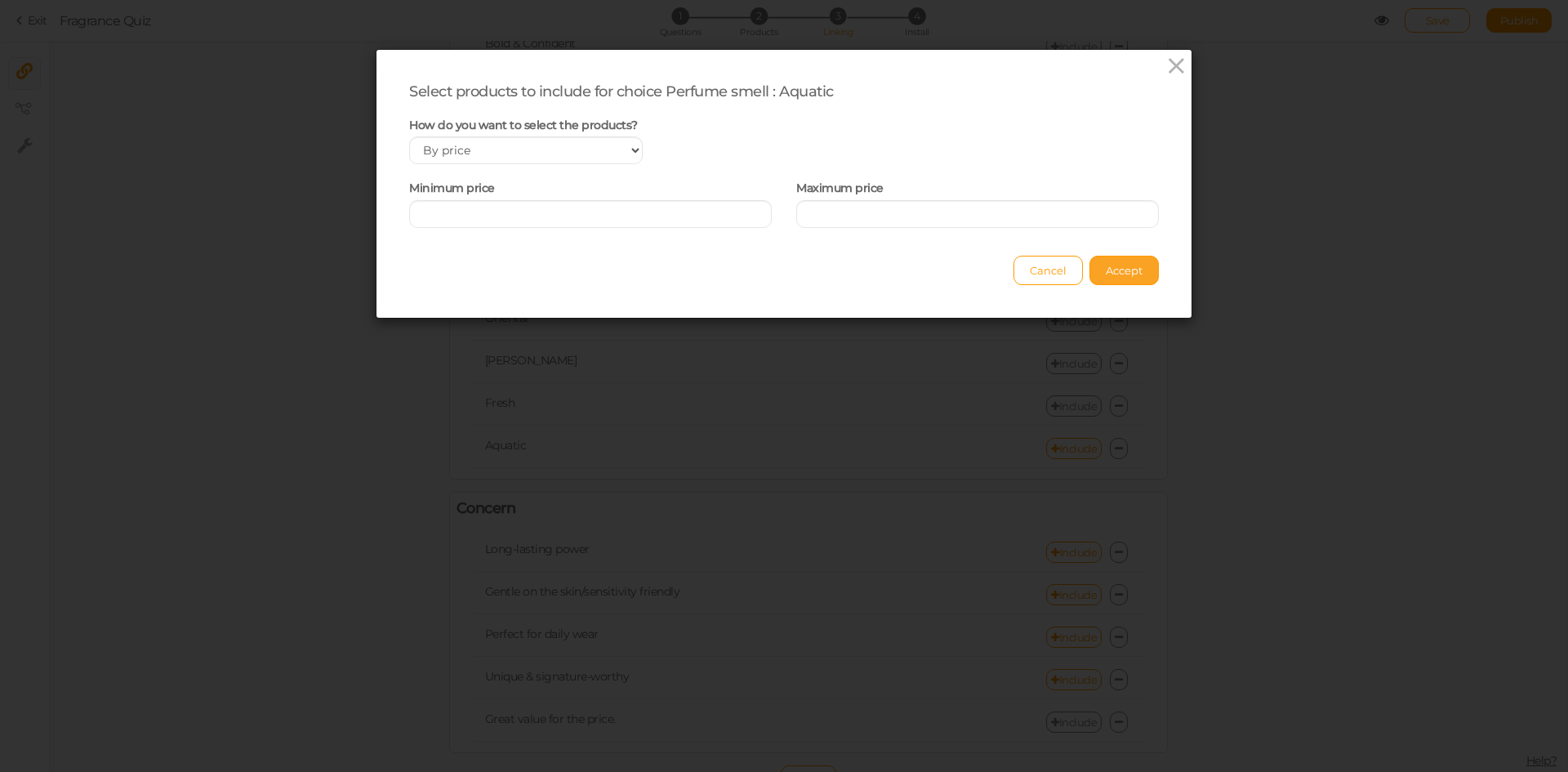
click at [1111, 270] on span "Accept" at bounding box center [1124, 271] width 37 height 14
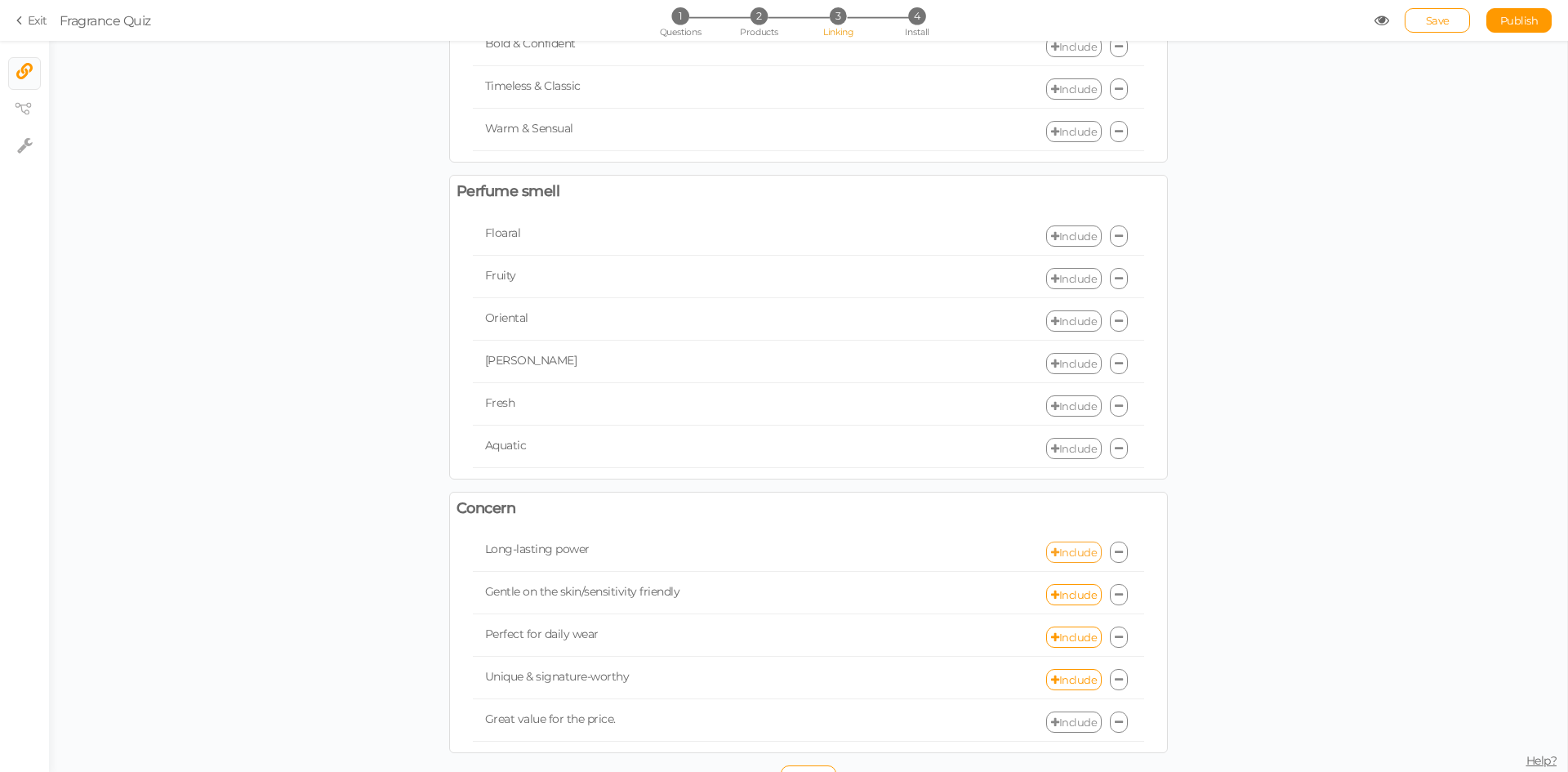
click at [1051, 556] on link "Include" at bounding box center [1073, 552] width 55 height 21
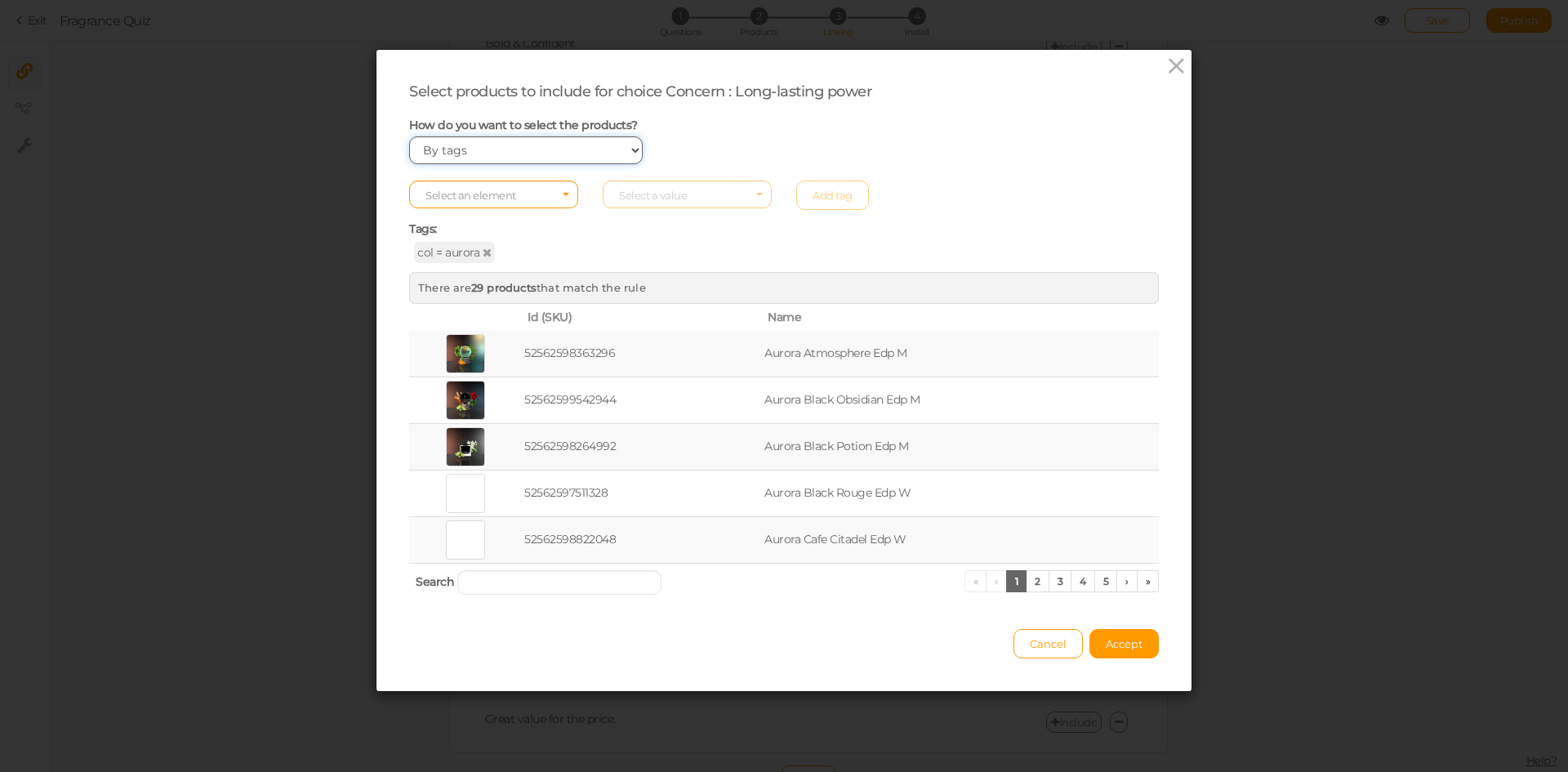
click at [495, 160] on select "Manually By tags By price" at bounding box center [525, 150] width 233 height 28
select select "price"
click at [409, 136] on select "Manually By tags By price" at bounding box center [525, 150] width 233 height 28
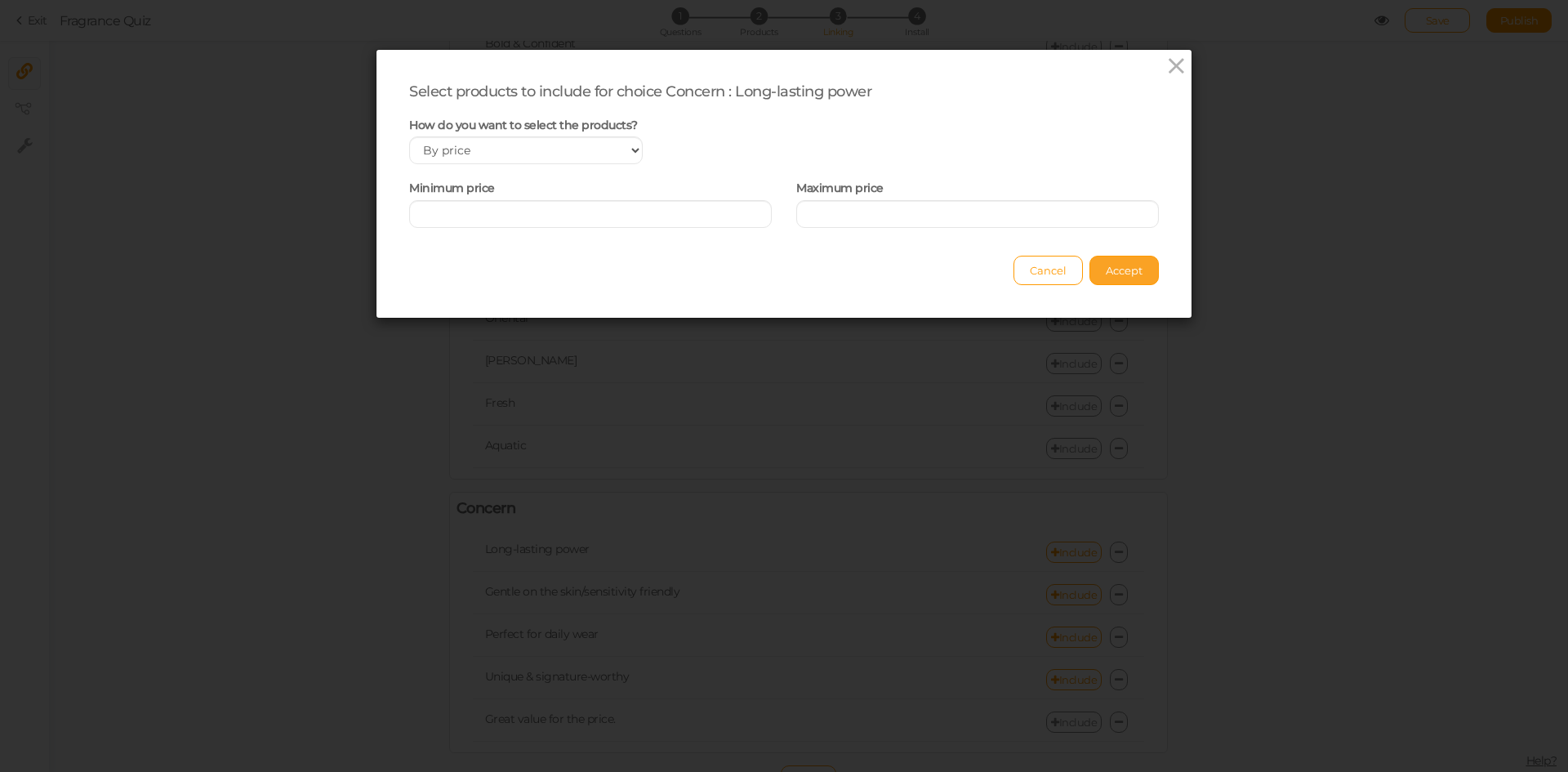
click at [1106, 274] on span "Accept" at bounding box center [1124, 271] width 37 height 14
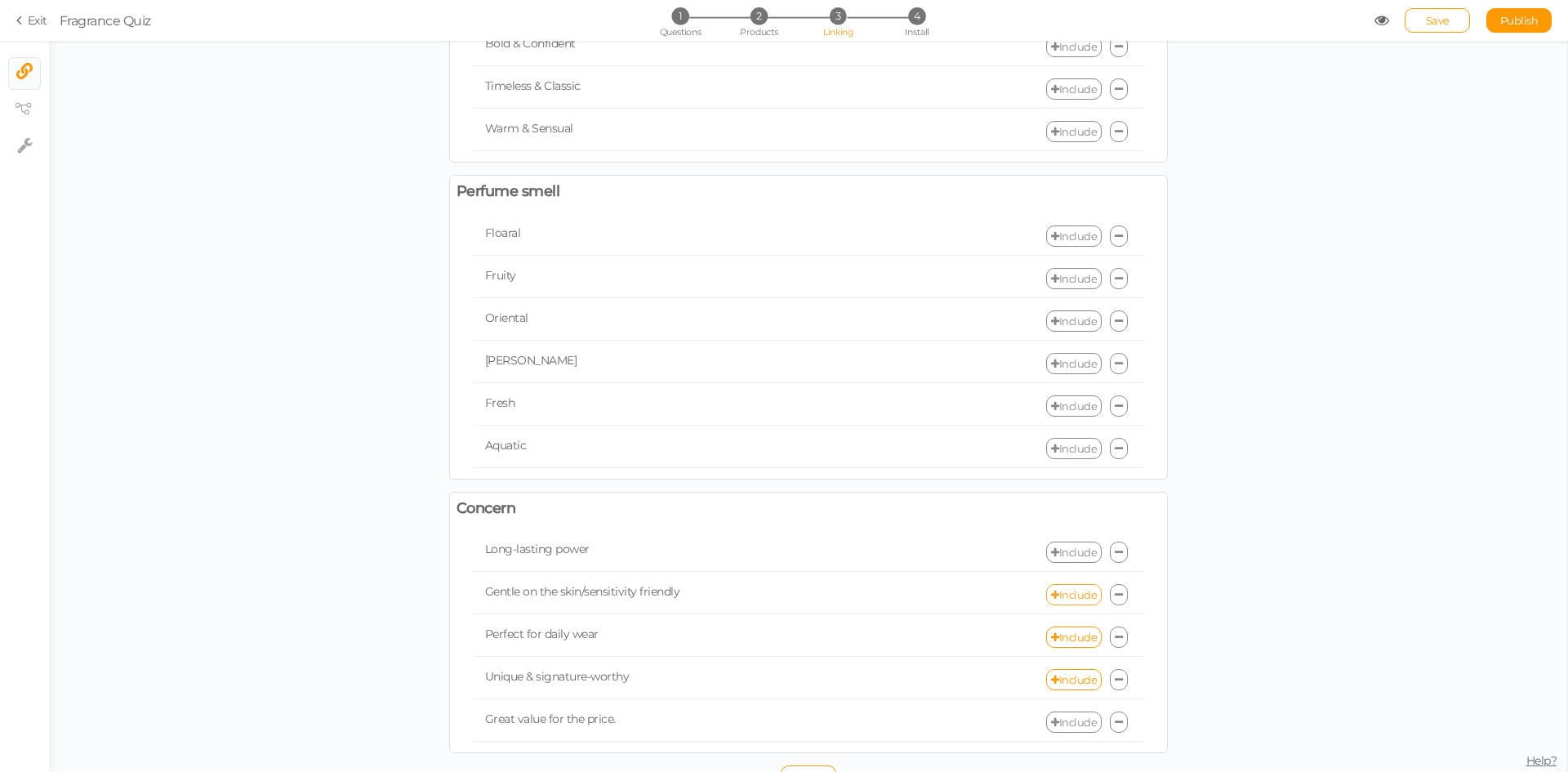
click at [1071, 592] on link "Include" at bounding box center [1073, 595] width 55 height 21
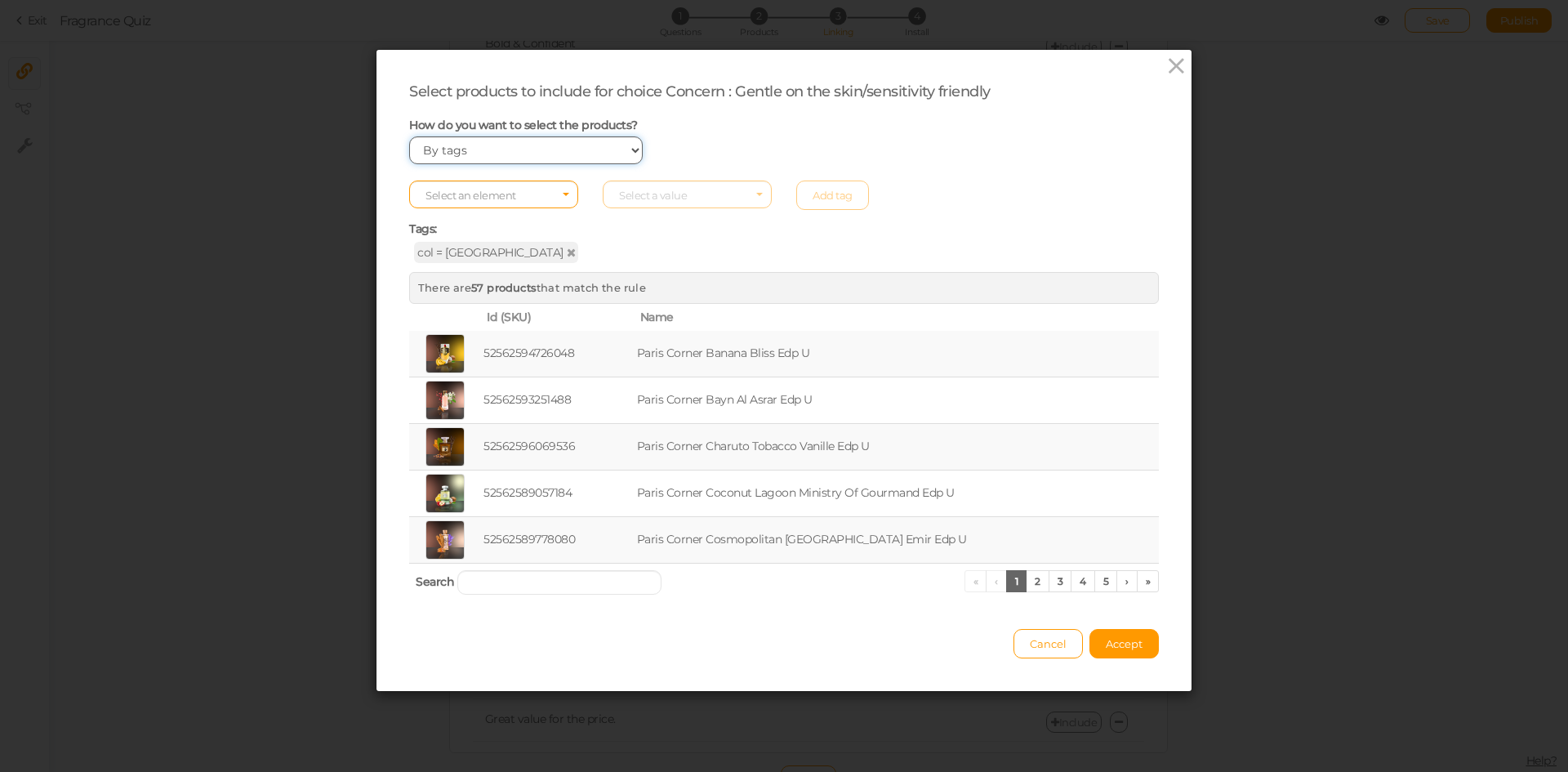
click at [538, 162] on select "Manually By tags By price" at bounding box center [525, 150] width 233 height 28
select select "price"
click at [409, 136] on select "Manually By tags By price" at bounding box center [525, 150] width 233 height 28
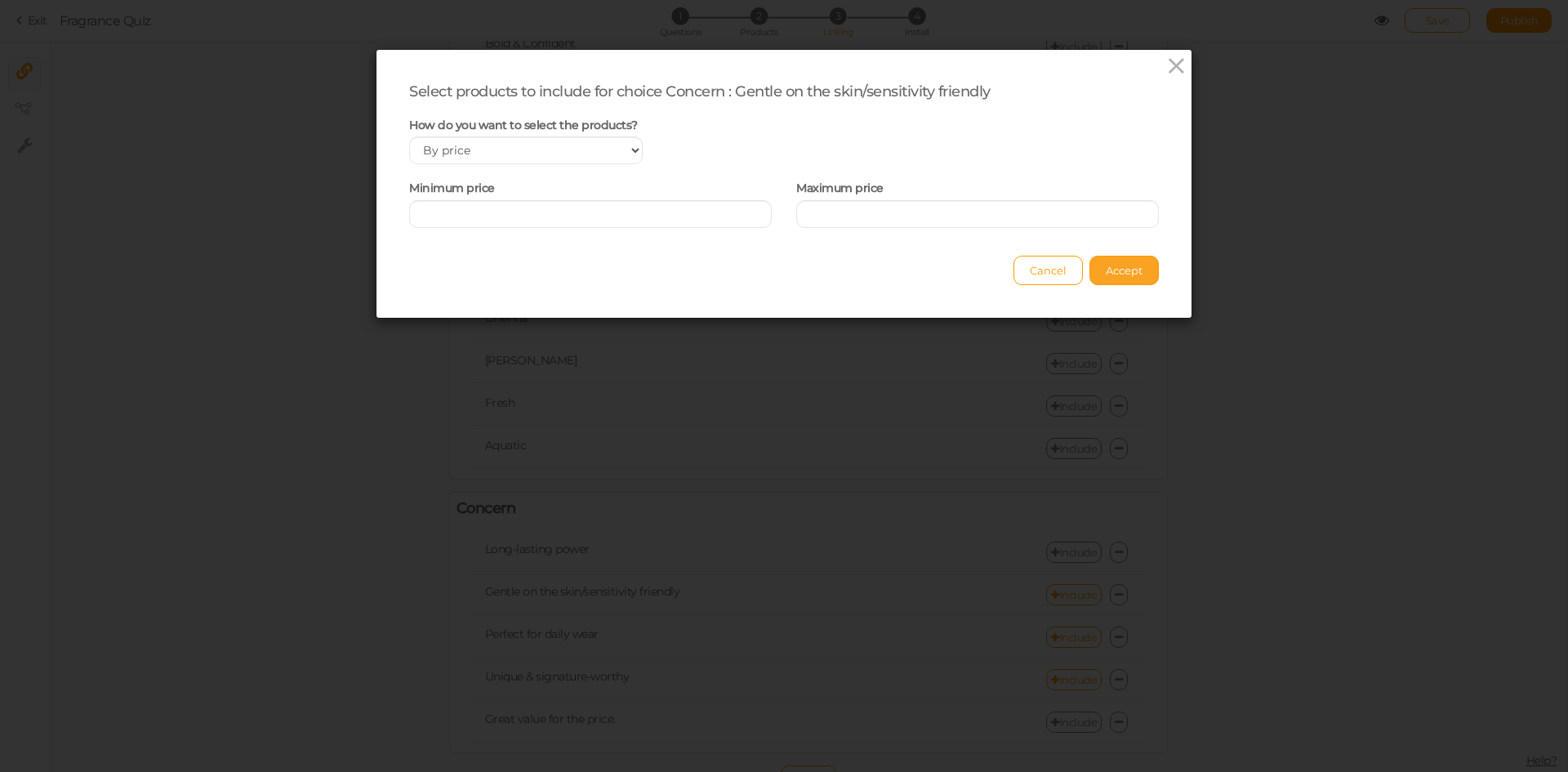
click at [1114, 275] on span "Accept" at bounding box center [1124, 271] width 37 height 14
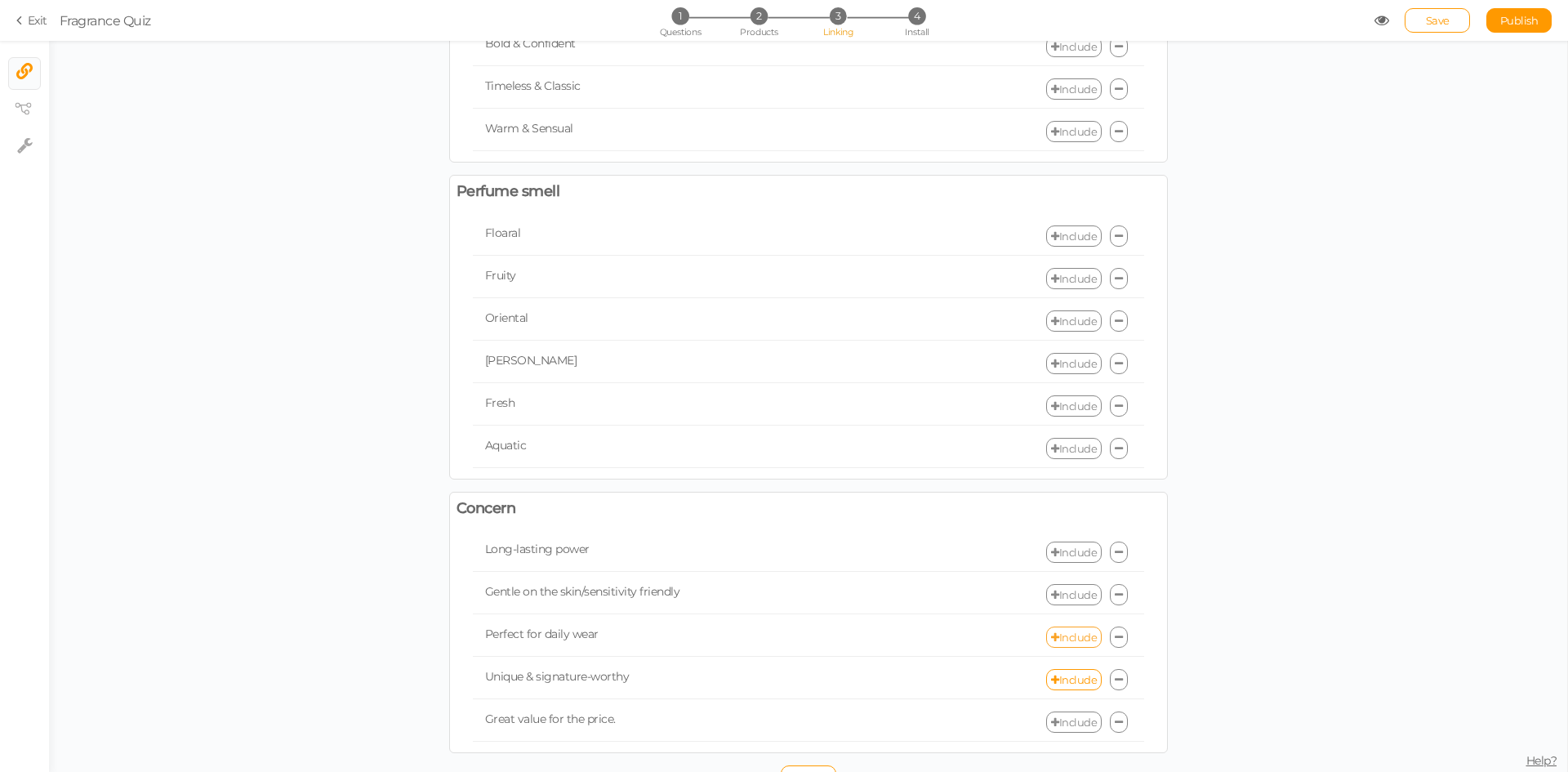
click at [1068, 644] on link "Include" at bounding box center [1073, 638] width 55 height 21
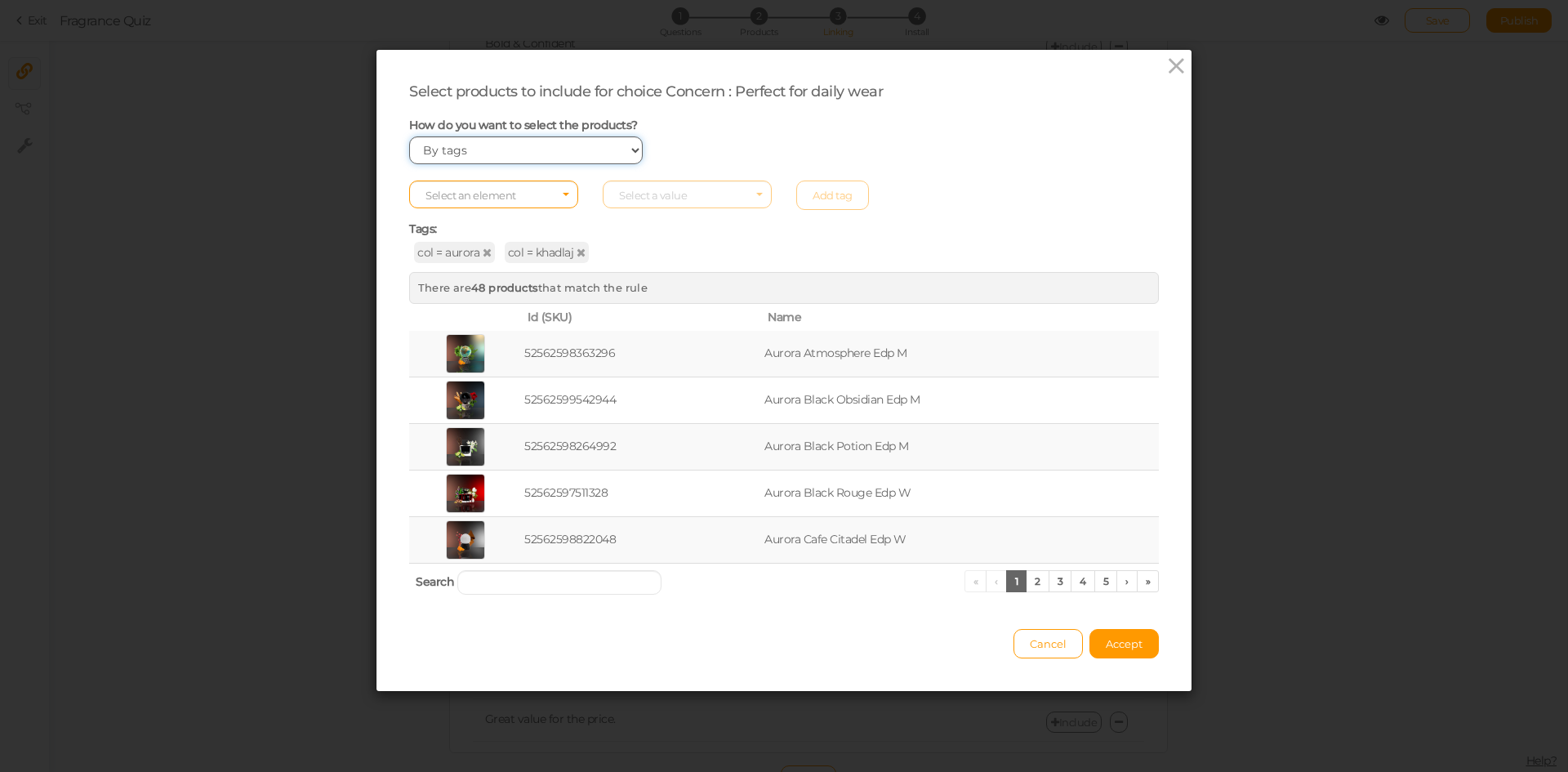
click at [517, 144] on select "Manually By tags By price" at bounding box center [525, 150] width 233 height 28
select select "price"
click at [409, 136] on select "Manually By tags By price" at bounding box center [525, 150] width 233 height 28
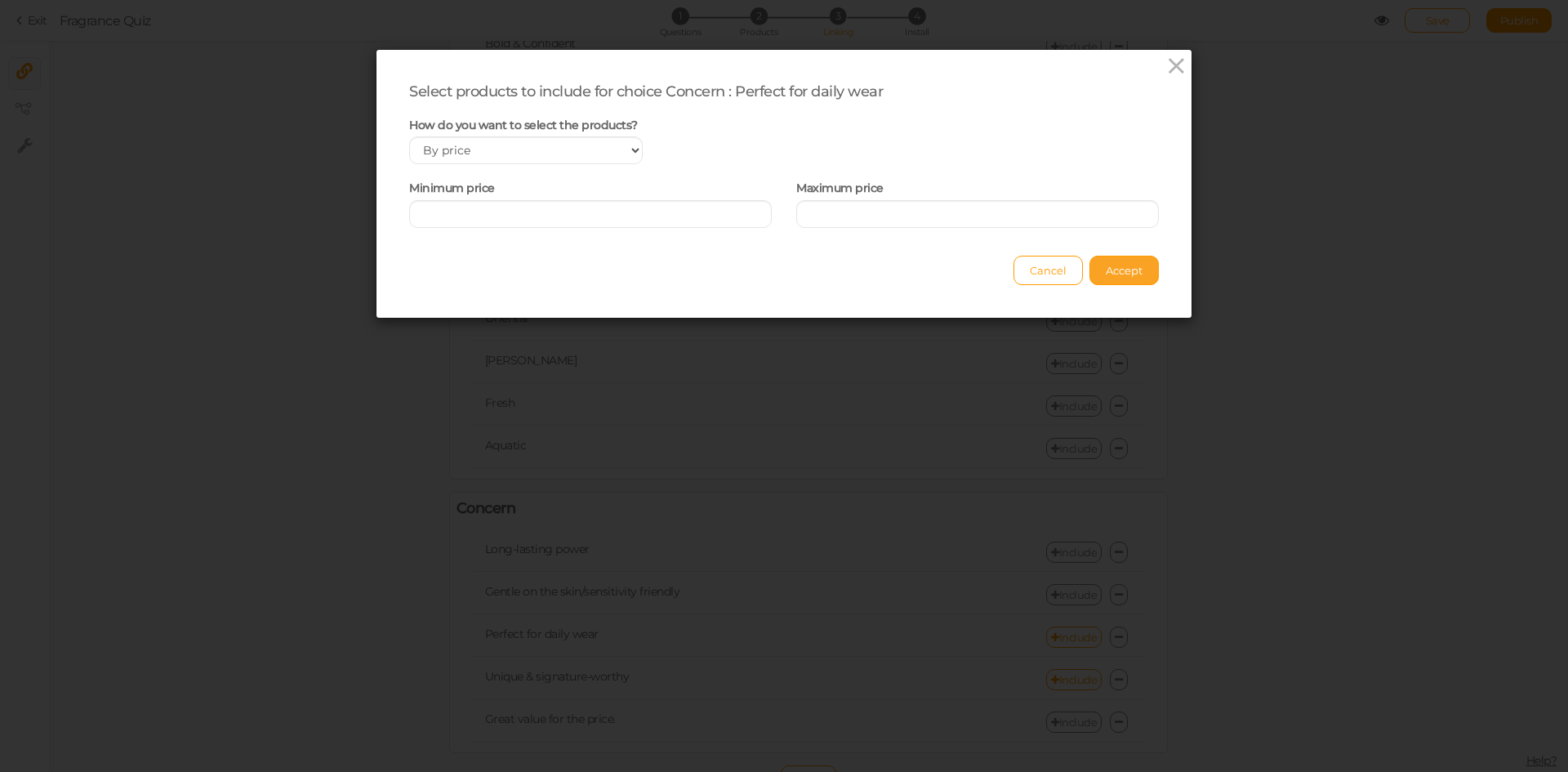
click at [1107, 266] on span "Accept" at bounding box center [1124, 271] width 37 height 14
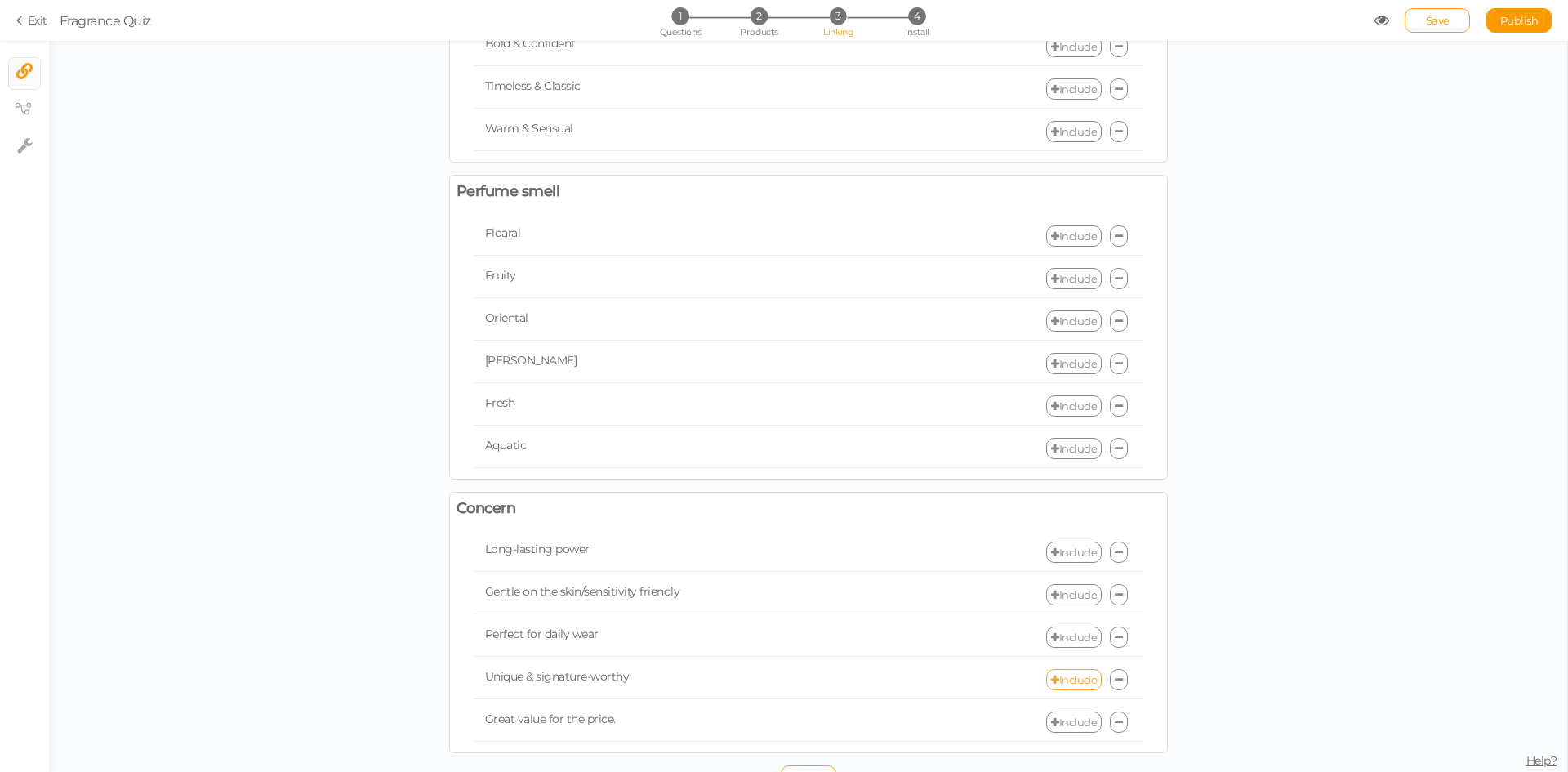
click at [1077, 679] on link "Include" at bounding box center [1073, 679] width 55 height 21
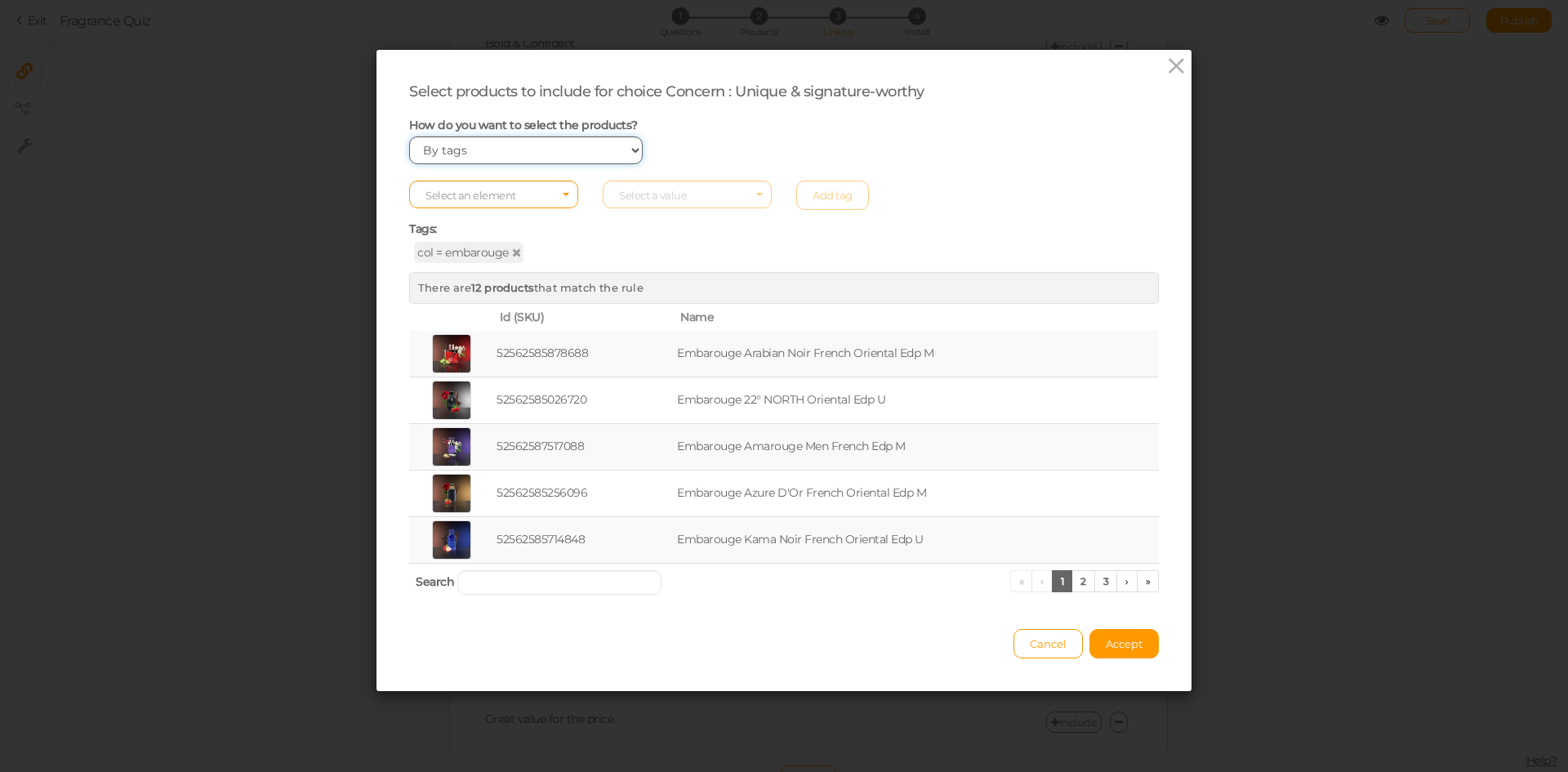
click at [486, 162] on select "Manually By tags By price" at bounding box center [525, 150] width 233 height 28
click at [409, 136] on select "Manually By tags By price" at bounding box center [525, 150] width 233 height 28
click at [489, 149] on select "Manually By tags By price" at bounding box center [525, 150] width 233 height 28
select select "price"
click at [409, 136] on select "Manually By tags By price" at bounding box center [525, 150] width 233 height 28
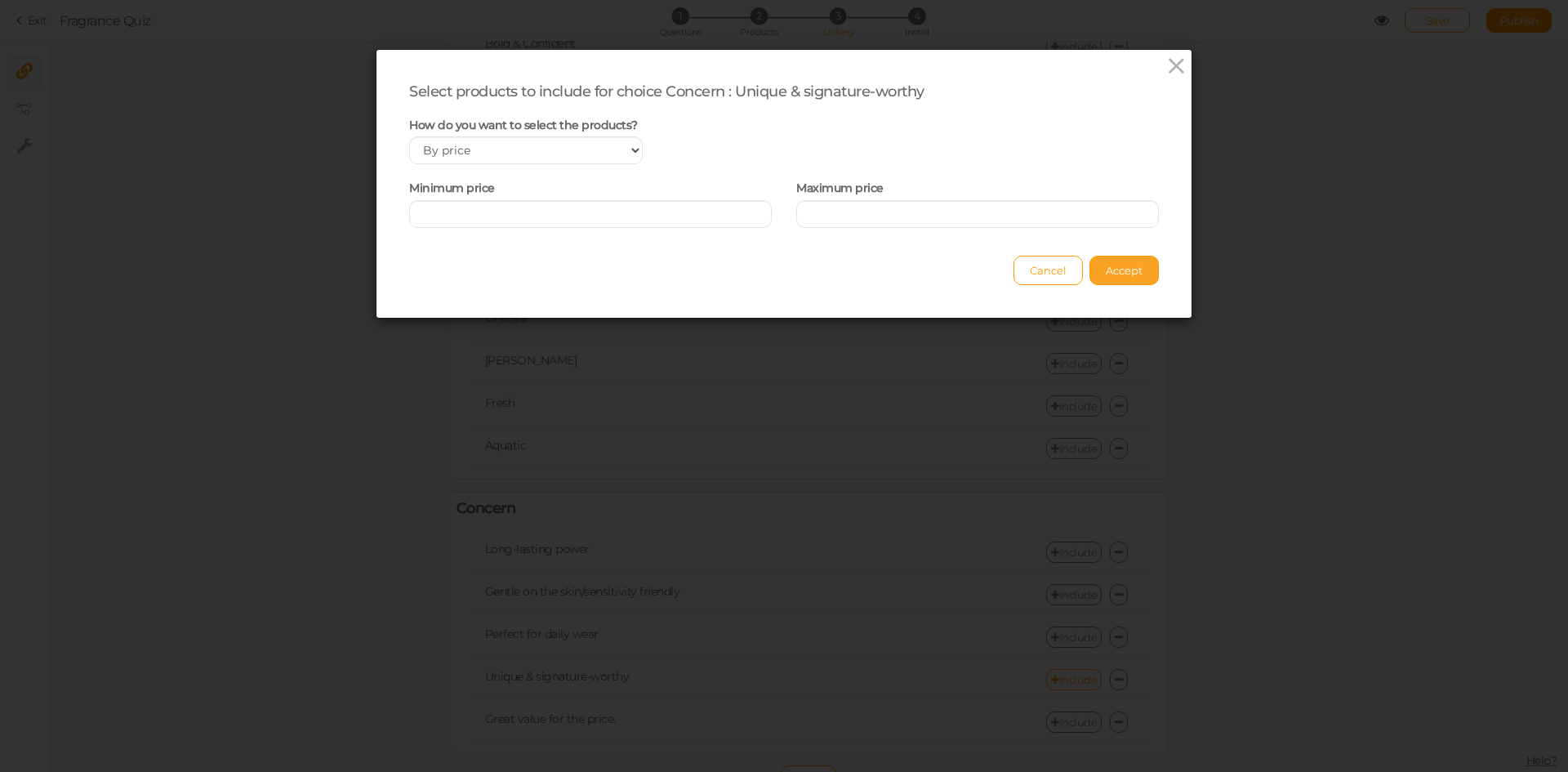
click at [1151, 265] on button "Accept" at bounding box center [1124, 270] width 70 height 29
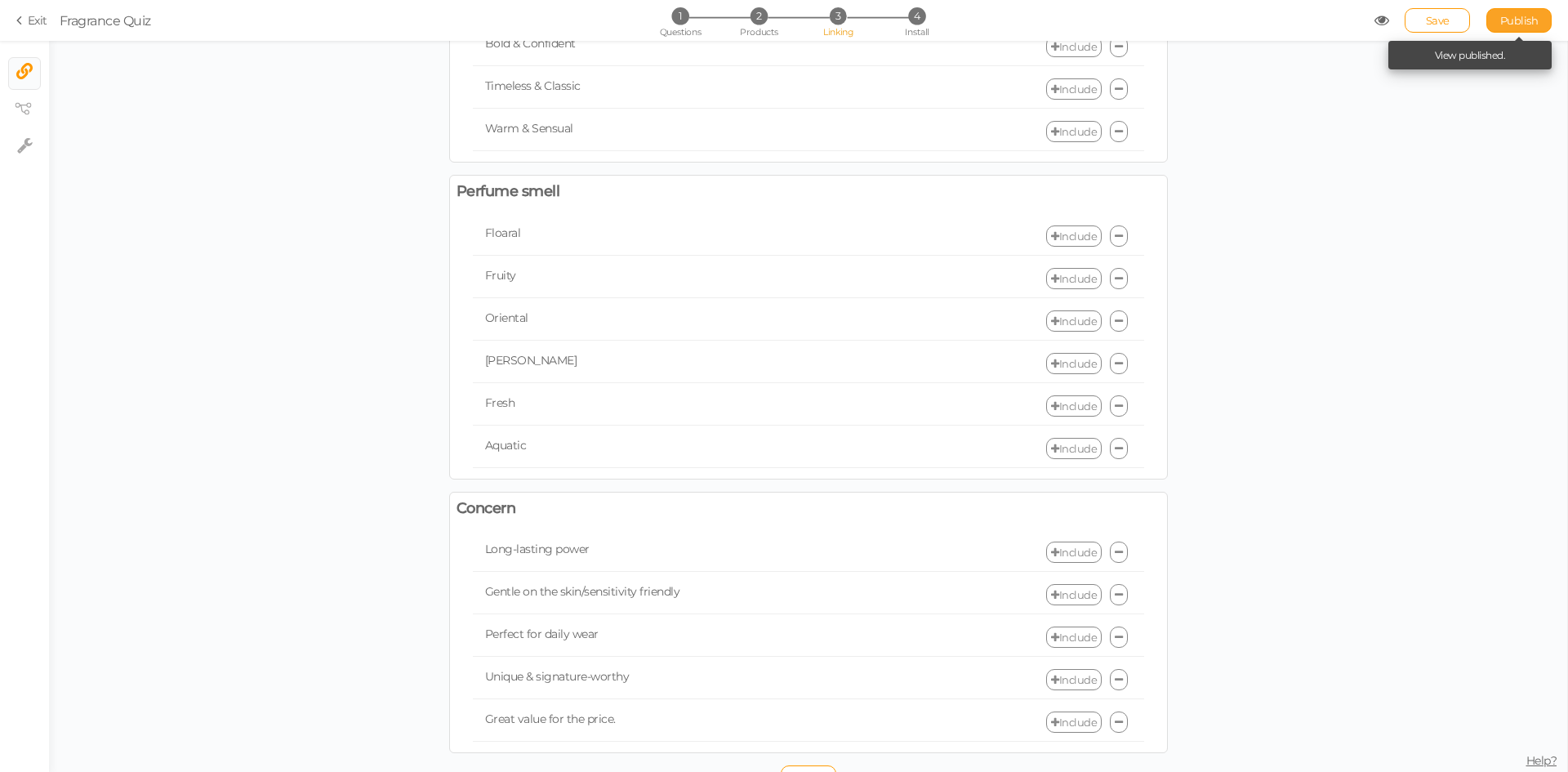
click at [1507, 21] on span "Publish" at bounding box center [1520, 20] width 39 height 14
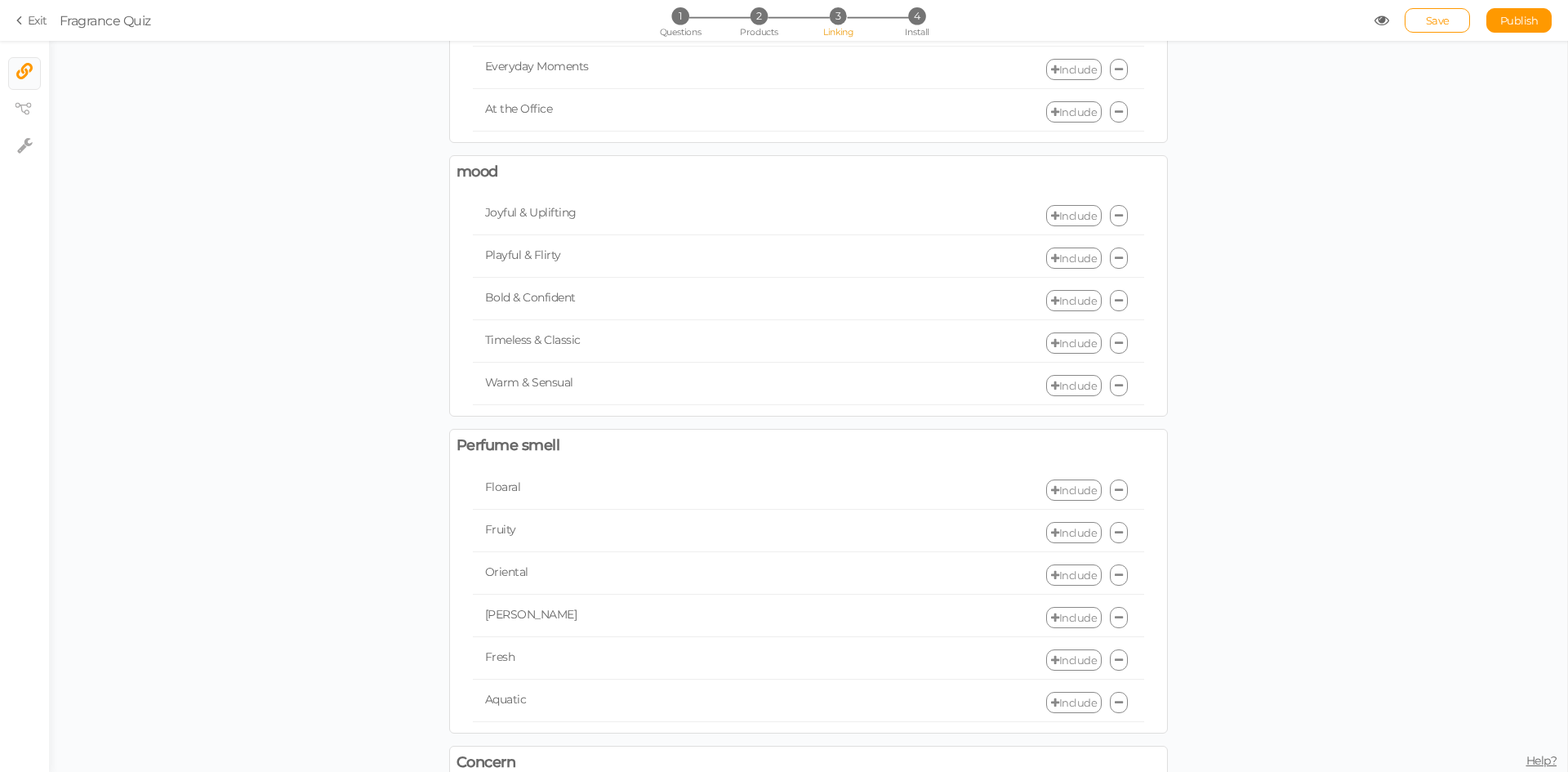
scroll to position [245, 0]
click at [1073, 483] on link "Include" at bounding box center [1073, 481] width 55 height 21
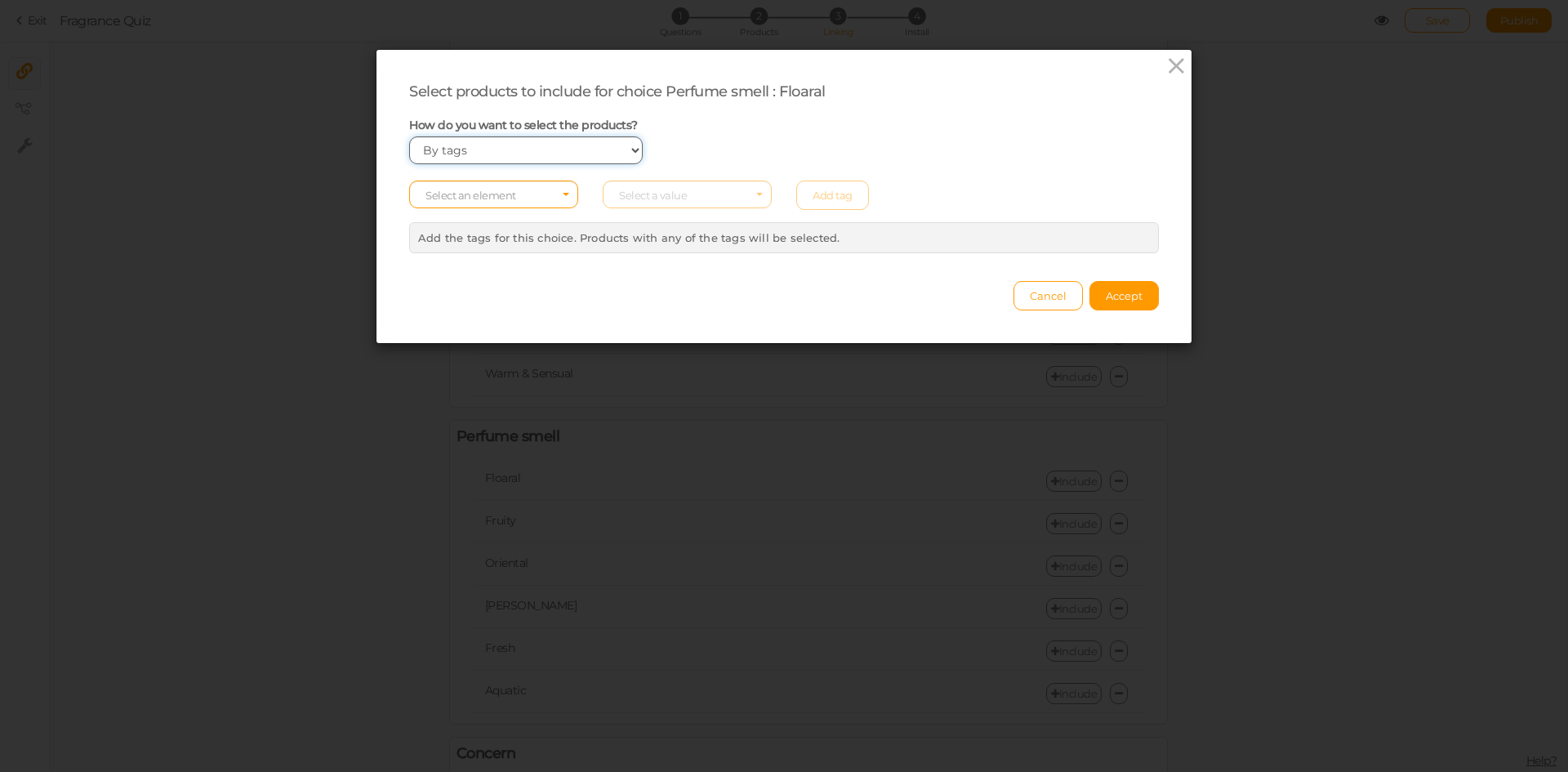
click at [485, 156] on select "Manually By tags By price" at bounding box center [525, 150] width 233 height 28
select select "manual"
click at [409, 136] on select "Manually By tags By price" at bounding box center [525, 150] width 233 height 28
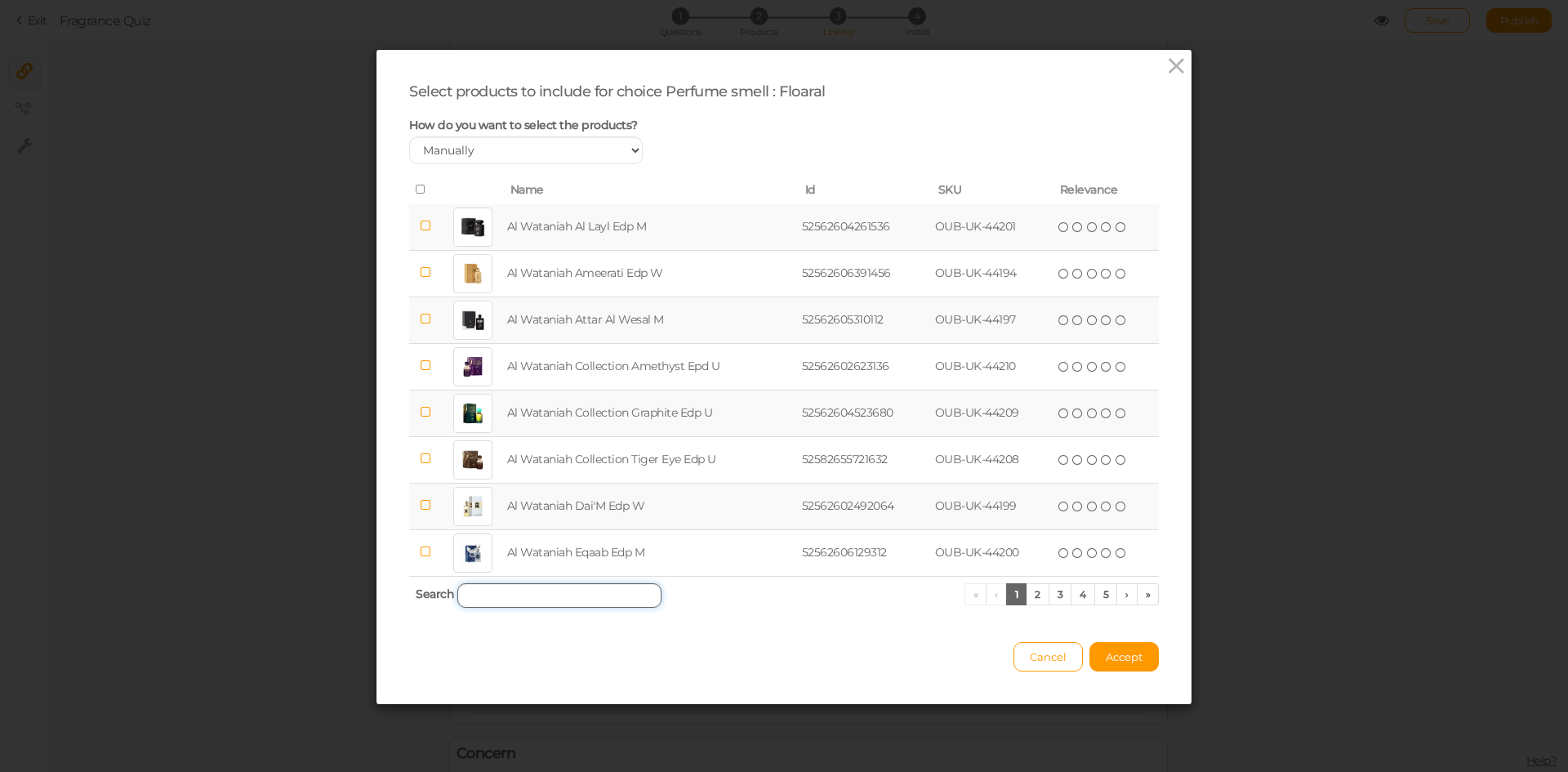
click at [556, 601] on input "search" at bounding box center [559, 595] width 204 height 24
paste input "Al Wataniah Rose Mystery Intense"
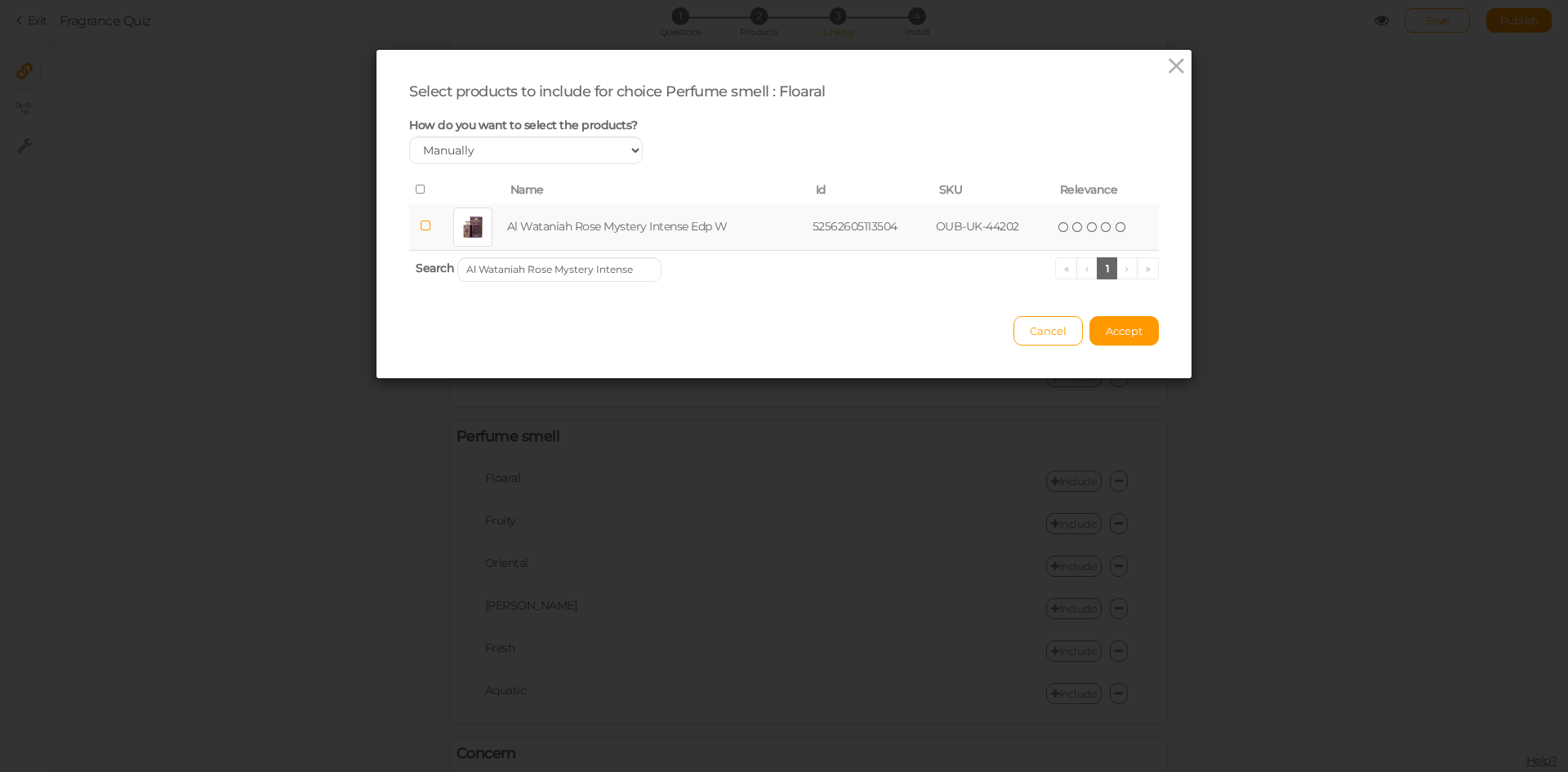
click at [526, 231] on td "Al Wataniah Rose Mystery Intense Edp W" at bounding box center [657, 227] width 306 height 46
click at [595, 272] on input "Al Wataniah Rose Mystery Intense" at bounding box center [559, 269] width 204 height 24
paste input "URORA CLEOPATRA"
click at [579, 228] on td "[PERSON_NAME] Edp W" at bounding box center [631, 227] width 219 height 46
click at [594, 271] on input "[PERSON_NAME]" at bounding box center [559, 269] width 204 height 24
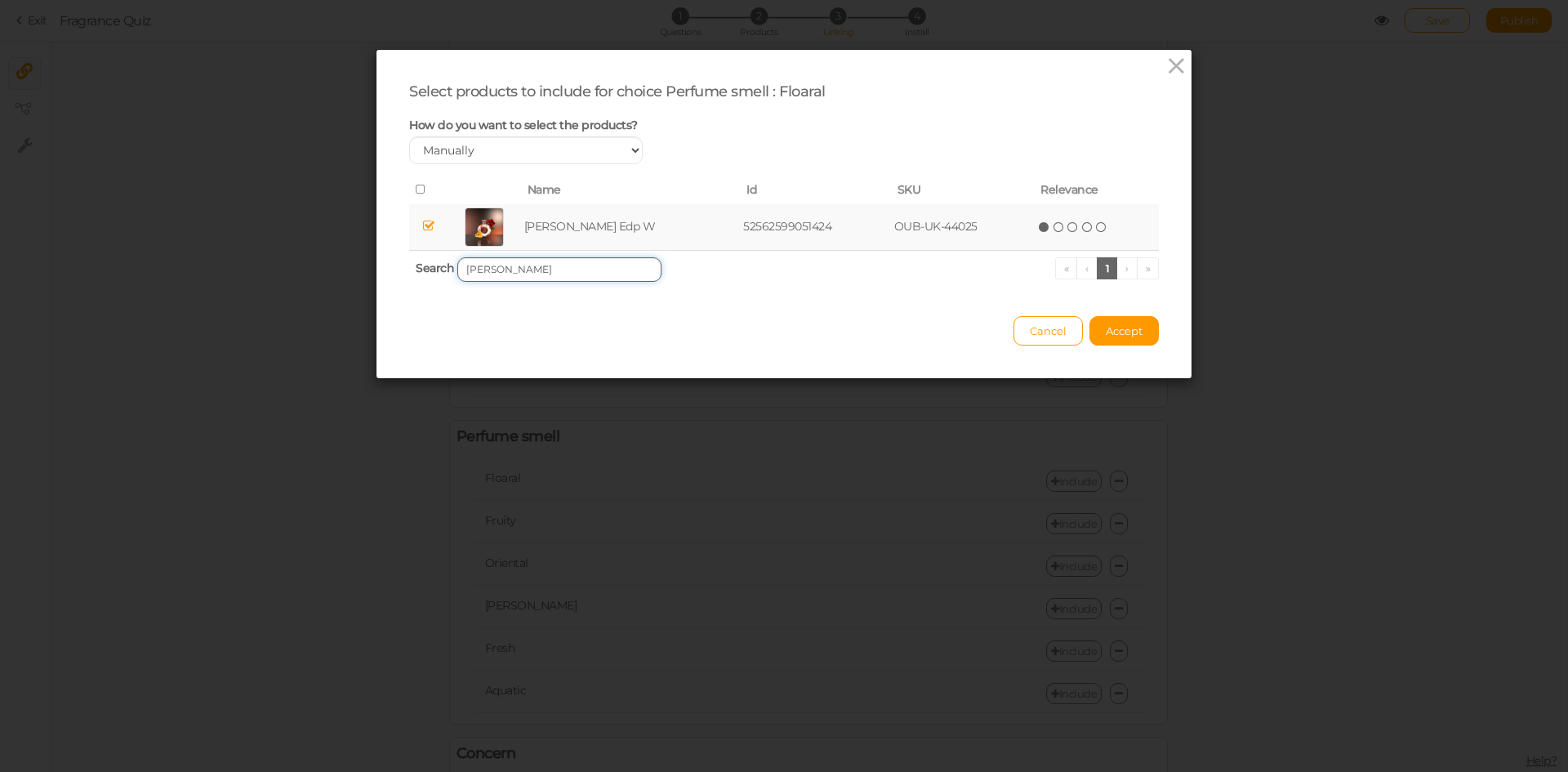
paste input "GEMINI + GEMINI NOIR"
click at [584, 222] on td "Aurora Gemini + Gemini Noir Edp M" at bounding box center [647, 227] width 279 height 46
click at [601, 277] on input "AURORA GEMINI + GEMINI NOIR" at bounding box center [559, 269] width 204 height 24
paste input "[PERSON_NAME]"
click at [645, 217] on td "[PERSON_NAME] [PERSON_NAME]" at bounding box center [648, 227] width 277 height 46
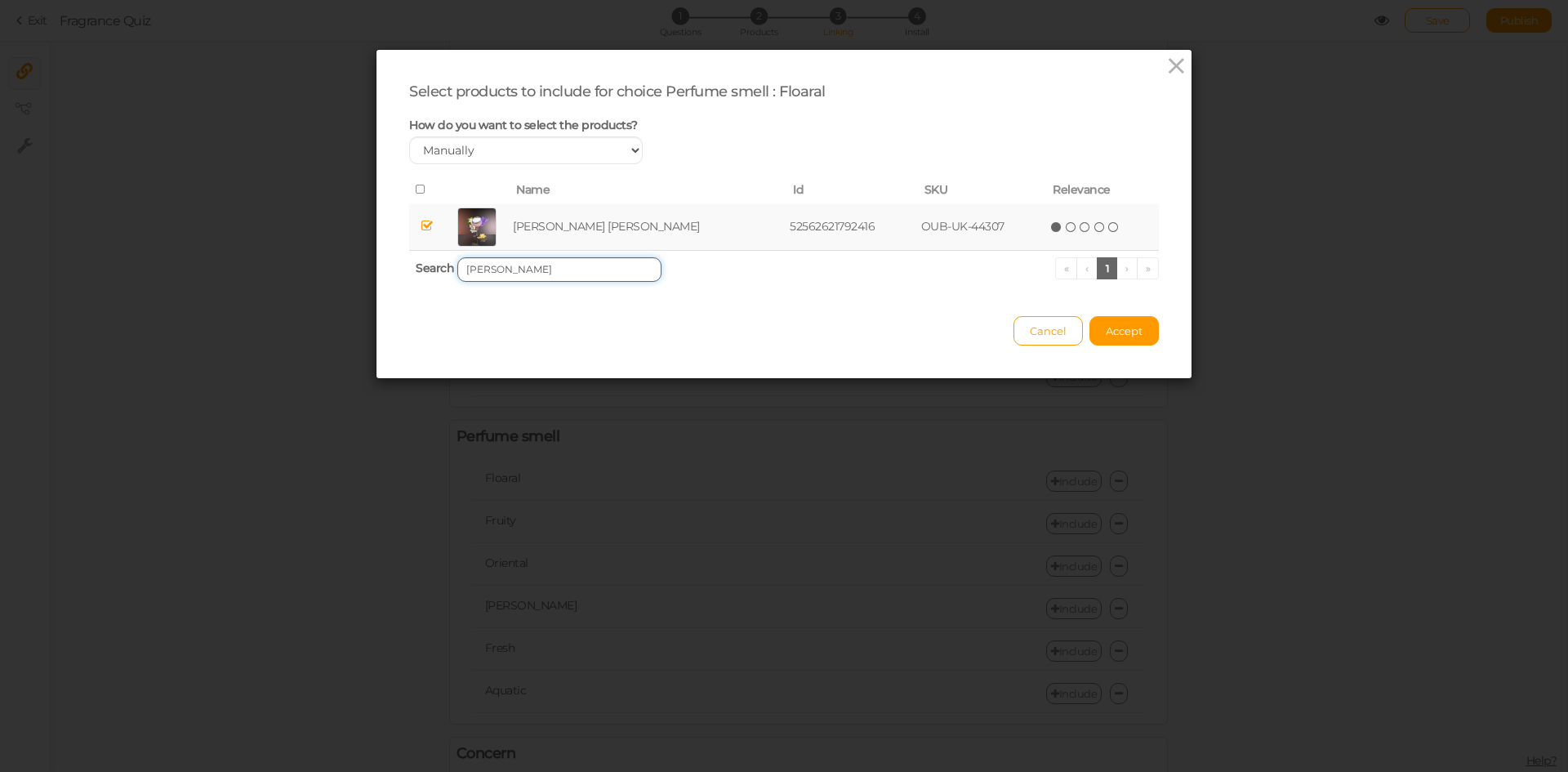
click at [572, 265] on input "[PERSON_NAME]" at bounding box center [559, 269] width 204 height 24
paste input "WHISPERS"
click at [570, 232] on td "Naseem Whispers Aqua Edp U" at bounding box center [637, 227] width 251 height 46
click at [591, 265] on input "[PERSON_NAME]" at bounding box center [559, 269] width 204 height 24
paste input "BELLAVITA DATE WOMEN PERFUME"
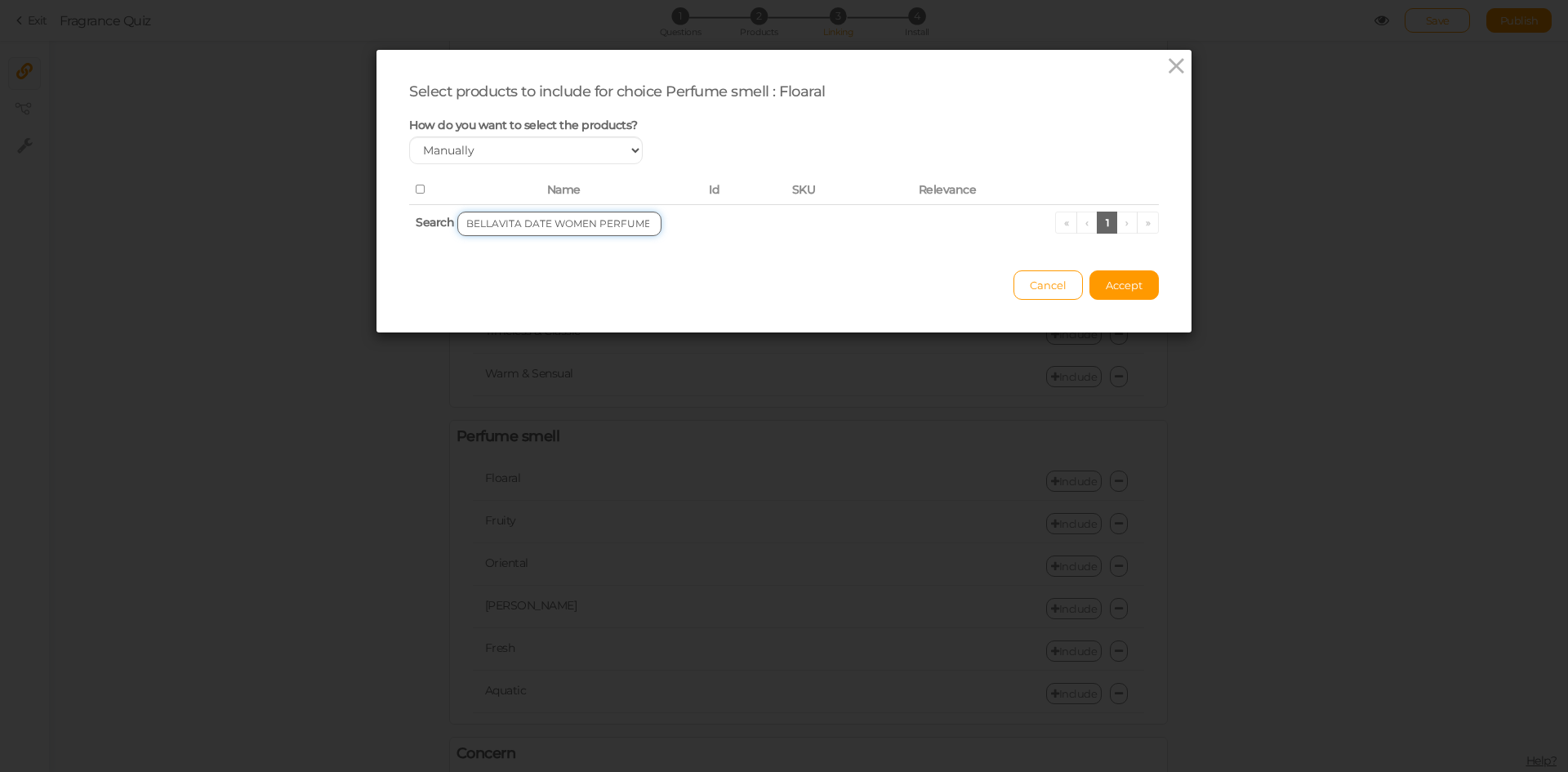
drag, startPoint x: 543, startPoint y: 223, endPoint x: 647, endPoint y: 221, distance: 104.0
click at [647, 221] on input "BELLAVITA DATE WOMEN PERFUME" at bounding box center [559, 223] width 204 height 24
drag, startPoint x: 516, startPoint y: 223, endPoint x: 459, endPoint y: 219, distance: 57.1
click at [459, 219] on input "DATE" at bounding box center [559, 223] width 204 height 24
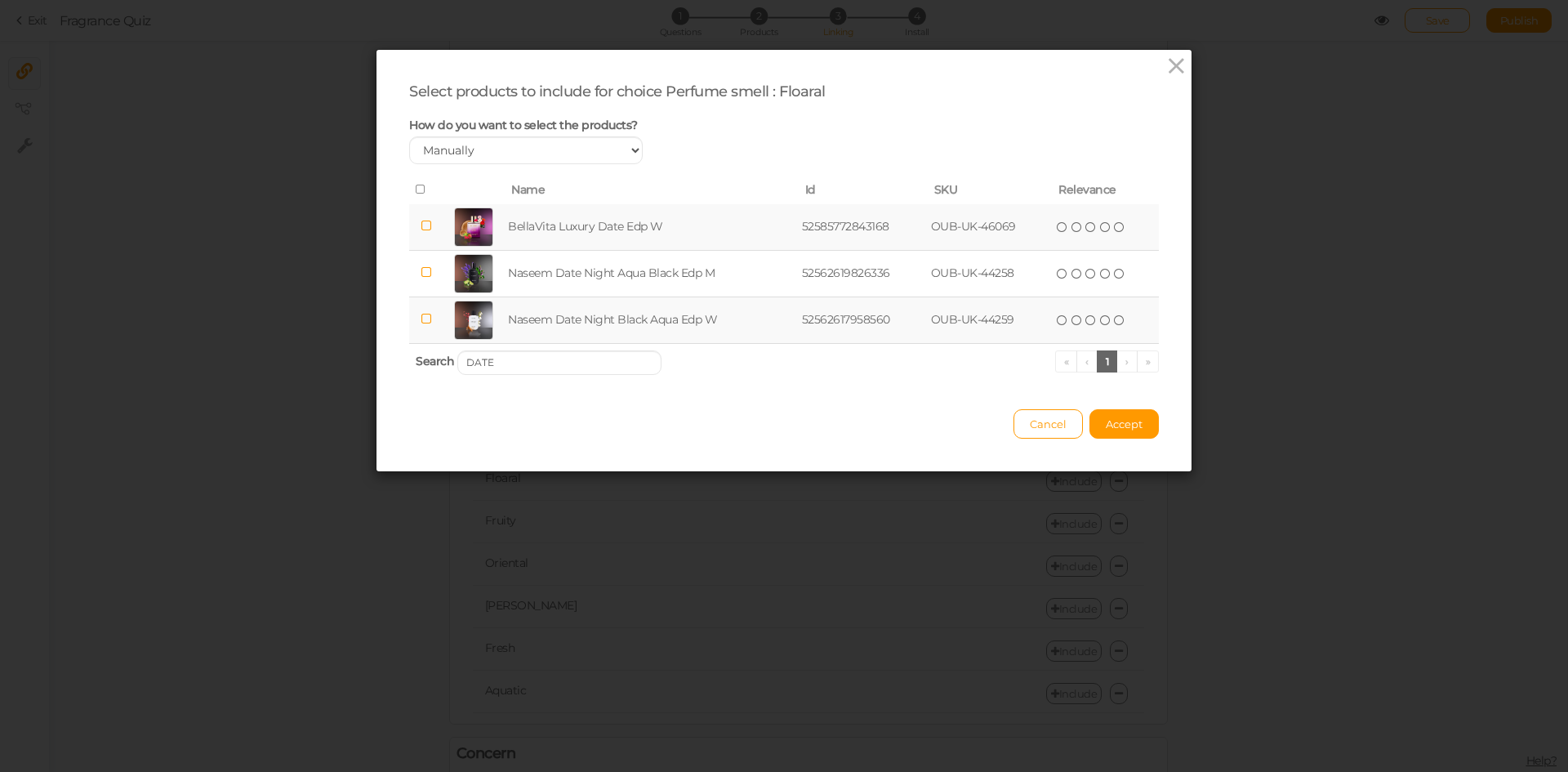
click at [559, 222] on td "BellaVita Luxury Date Edp W" at bounding box center [652, 227] width 294 height 46
drag, startPoint x: 475, startPoint y: 360, endPoint x: 443, endPoint y: 353, distance: 32.8
click at [440, 352] on th "Search DATE « ‹ 1 › »" at bounding box center [784, 363] width 750 height 39
drag, startPoint x: 452, startPoint y: 352, endPoint x: 428, endPoint y: 350, distance: 24.1
click at [428, 350] on th "Search DATE « ‹ 1 › »" at bounding box center [784, 363] width 750 height 39
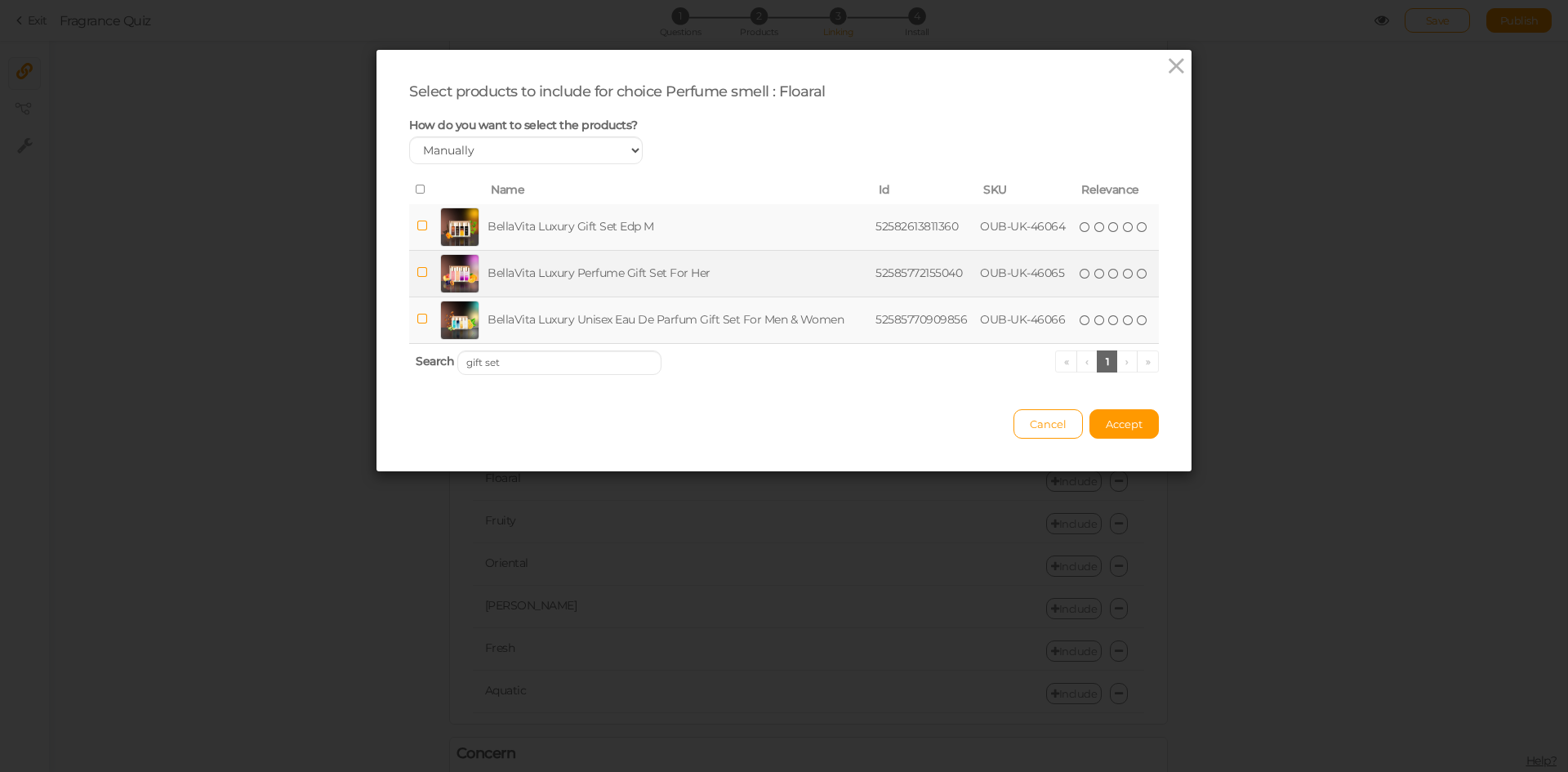
click at [631, 265] on td "BellaVita Luxury Perfume Gift Set For Her" at bounding box center [678, 273] width 388 height 46
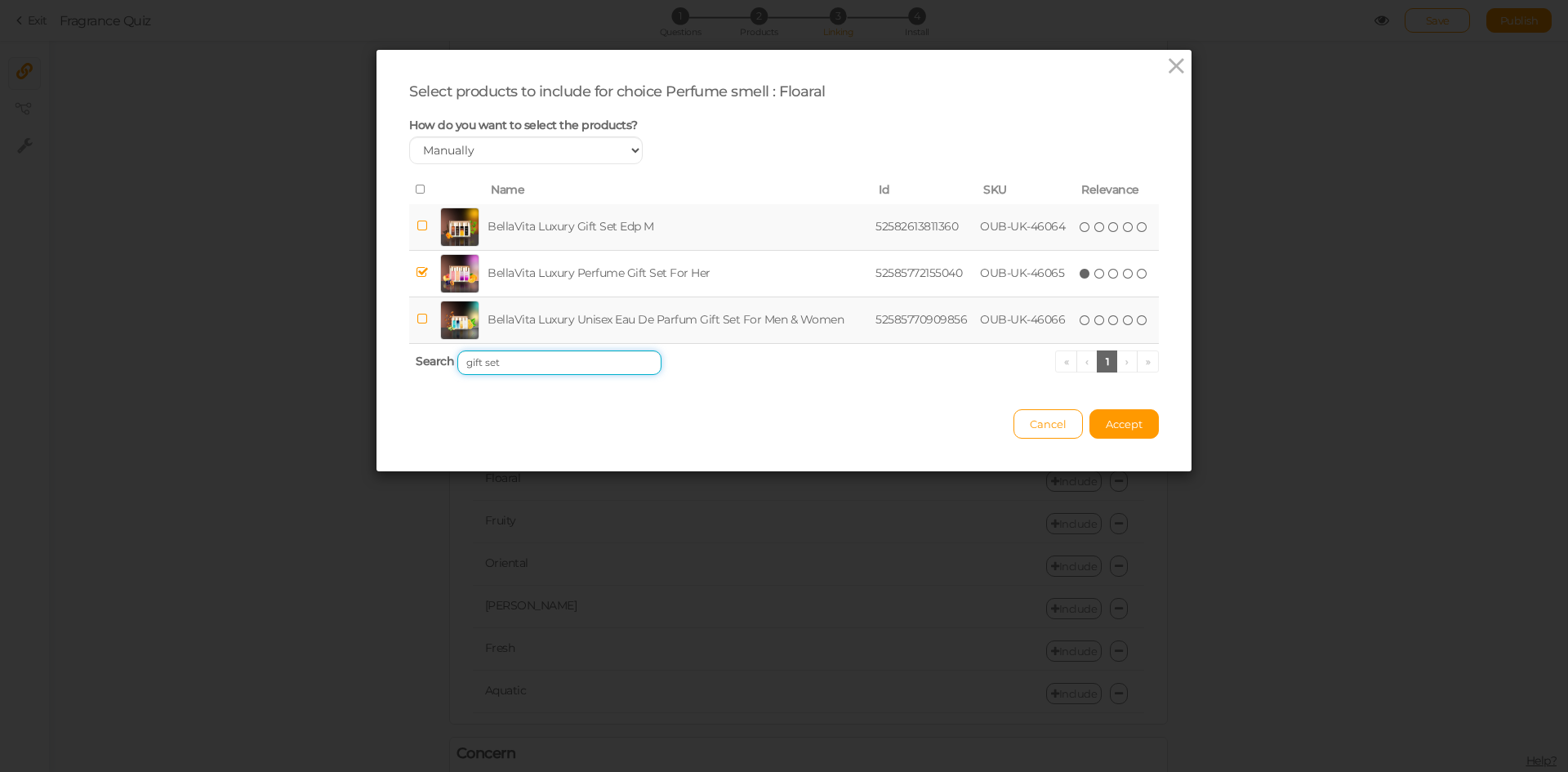
drag, startPoint x: 502, startPoint y: 363, endPoint x: 432, endPoint y: 359, distance: 70.1
click at [432, 359] on th "Search gift set « ‹ 1 › »" at bounding box center [784, 363] width 750 height 39
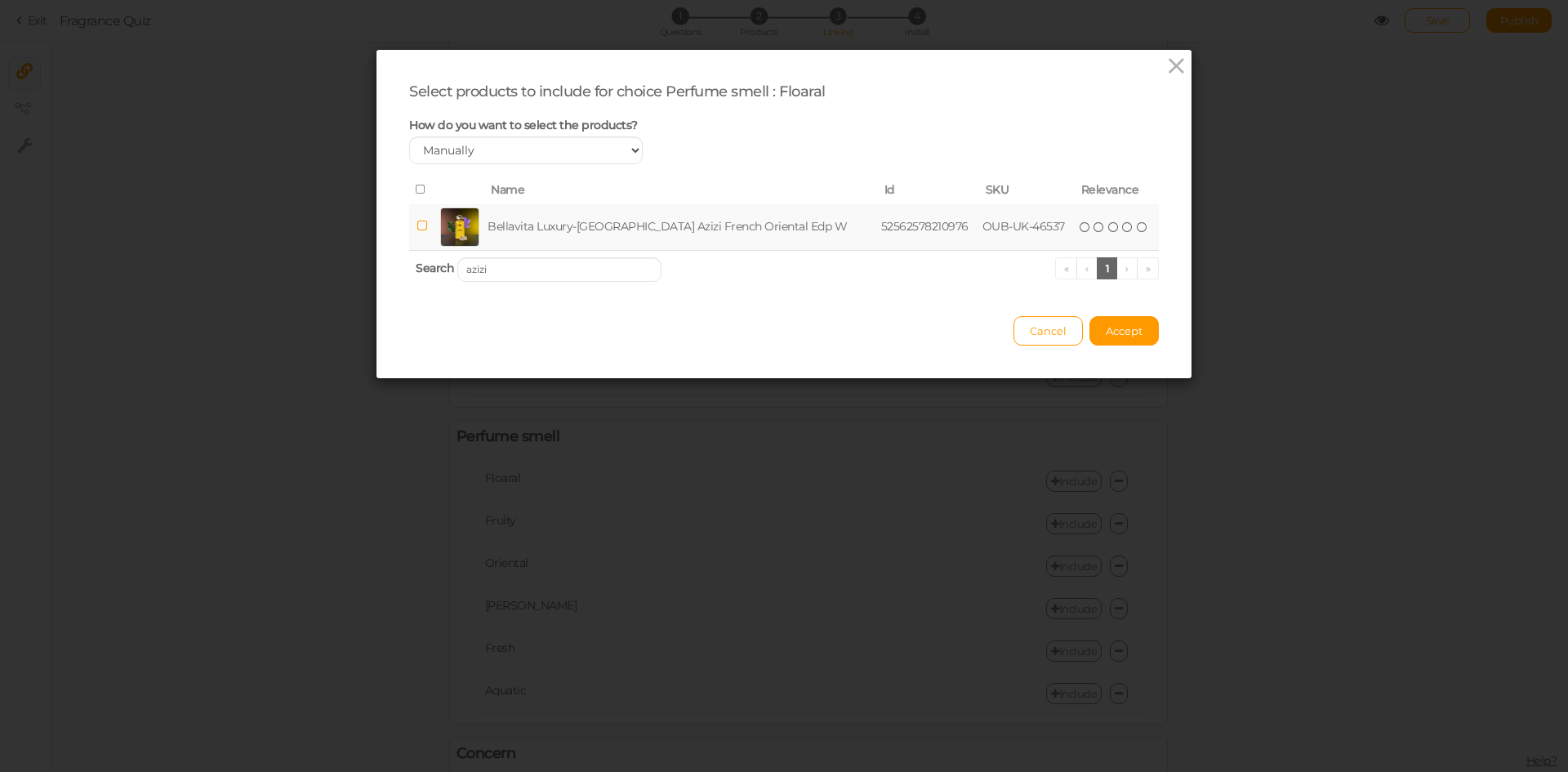
click at [523, 226] on td "Bellavita Luxury-[GEOGRAPHIC_DATA] Azizi French Oriental Edp W" at bounding box center [681, 227] width 394 height 46
drag, startPoint x: 512, startPoint y: 270, endPoint x: 428, endPoint y: 263, distance: 84.3
click at [428, 263] on th "Search [PERSON_NAME] « ‹ 1 › »" at bounding box center [784, 269] width 750 height 39
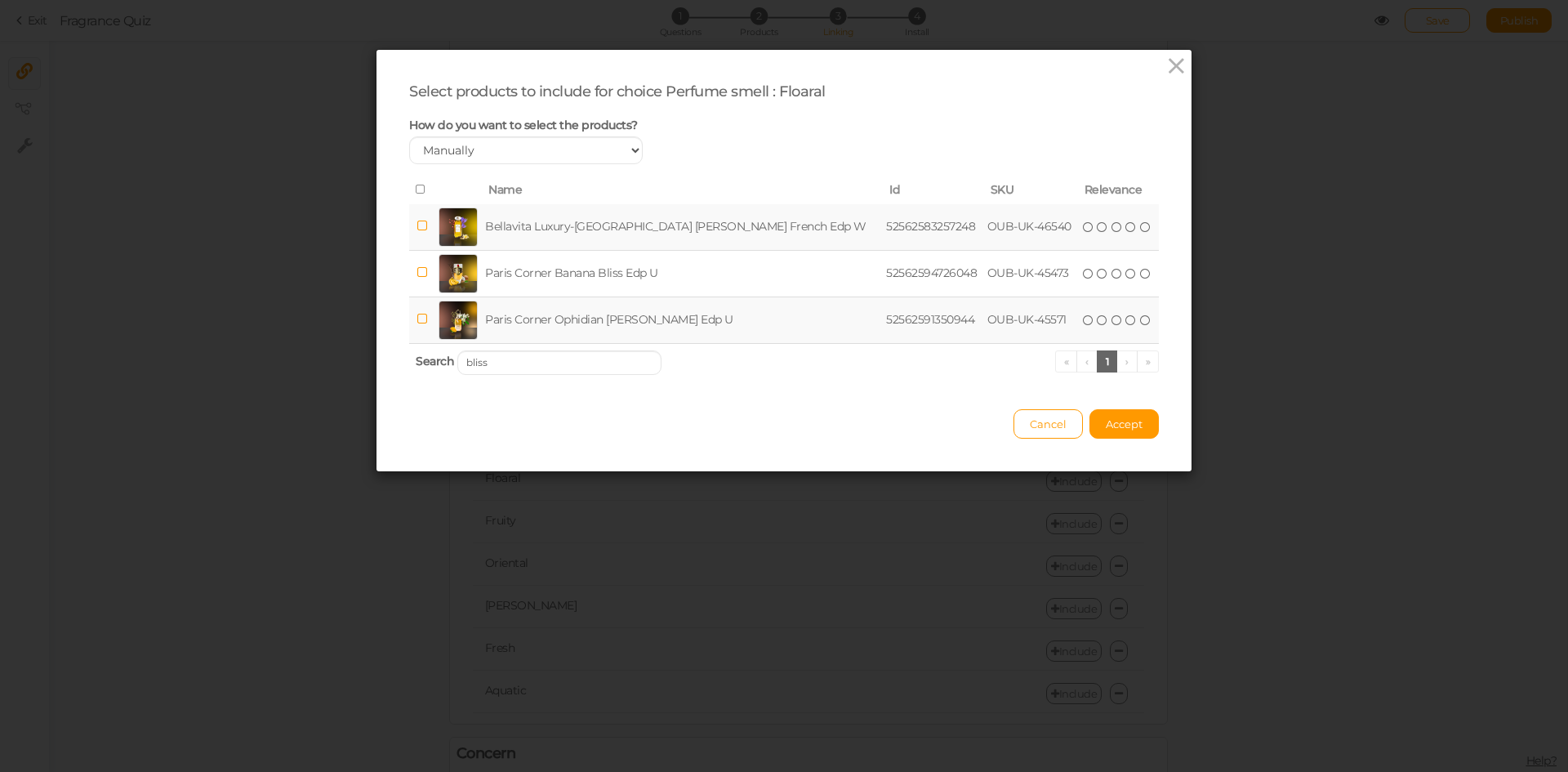
click at [585, 222] on td "Bellavita Luxury-[GEOGRAPHIC_DATA] [PERSON_NAME] French Edp W" at bounding box center [682, 227] width 401 height 46
click at [562, 360] on input "bliss" at bounding box center [559, 362] width 204 height 24
paste input "HUB LOVE"
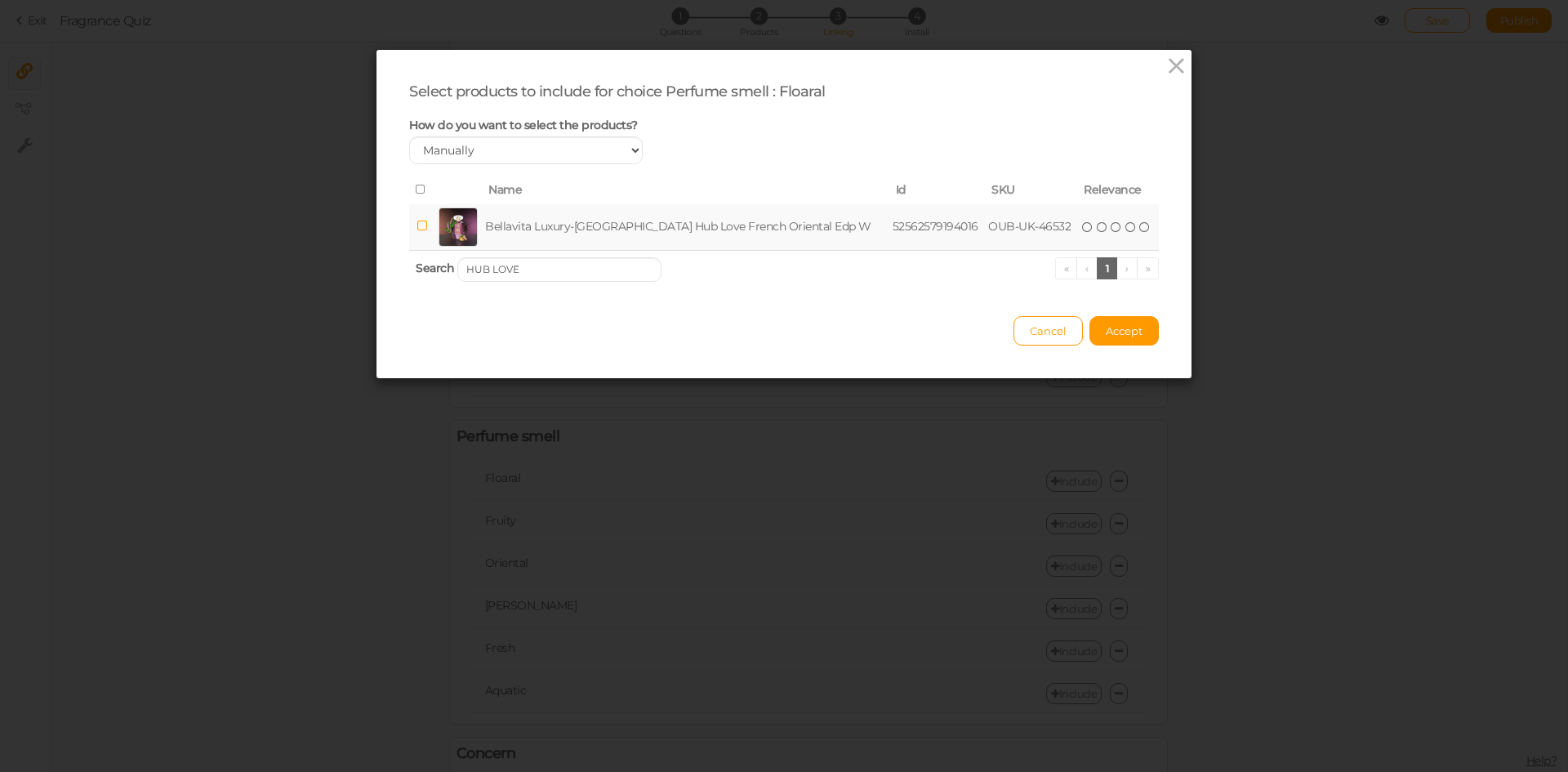
click at [558, 230] on td "Bellavita Luxury-[GEOGRAPHIC_DATA] Hub Love French Oriental Edp W" at bounding box center [685, 227] width 407 height 46
click at [550, 266] on input "HUB LOVE" at bounding box center [559, 269] width 204 height 24
paste input "[DEMOGRAPHIC_DATA] BOSS FEMM"
click at [523, 233] on td "Bellavita Luxury-UAE [DEMOGRAPHIC_DATA] Boss Femme French Edp W" at bounding box center [687, 227] width 412 height 46
click at [586, 270] on input "[DEMOGRAPHIC_DATA] BOSS FEMME" at bounding box center [559, 269] width 204 height 24
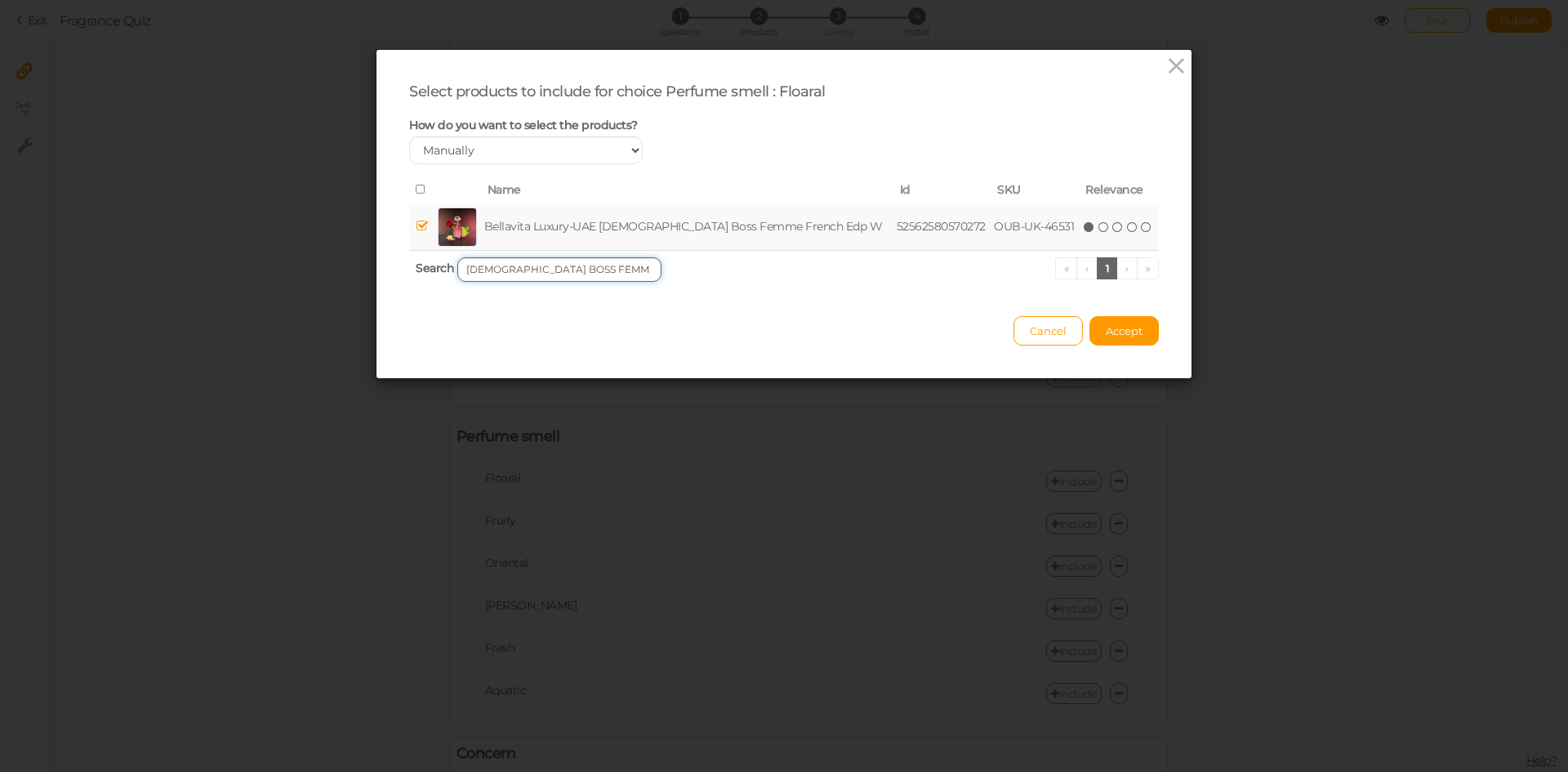
paste input "MAGNIFIQU"
click at [557, 231] on td "Bellavita Luxury-[GEOGRAPHIC_DATA] Magnifique French Edp W" at bounding box center [677, 227] width 386 height 46
click at [543, 270] on input "MAGNIFIQUE" at bounding box center [559, 269] width 204 height 24
paste input "TIMELESS FLORA"
click at [544, 228] on td "Bellavita Luxury-[GEOGRAPHIC_DATA] Timeless [PERSON_NAME] Edp W" at bounding box center [684, 227] width 406 height 46
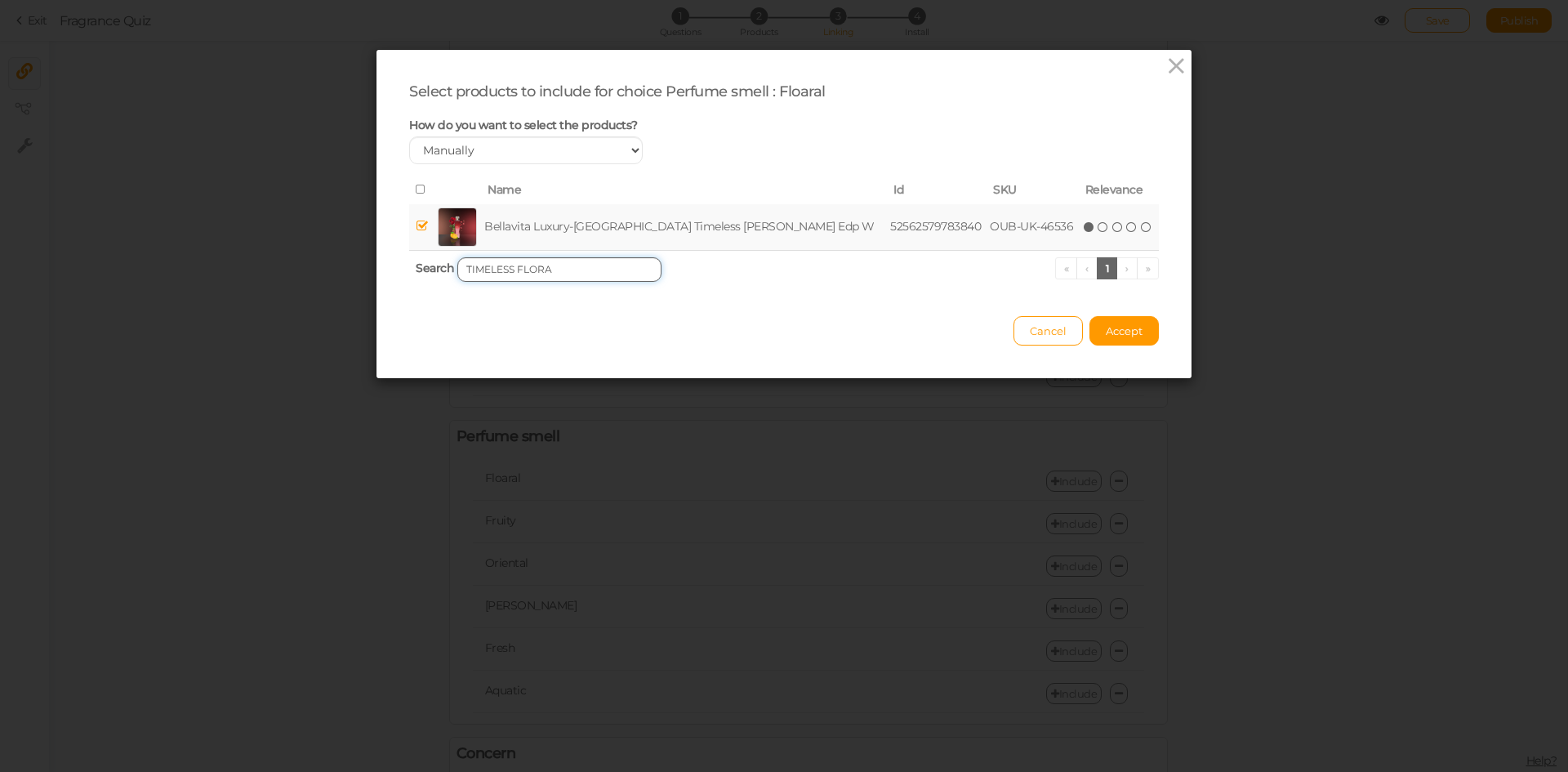
click at [613, 272] on input "TIMELESS FLORA" at bounding box center [559, 269] width 204 height 24
paste input "URBANE WOMAN"
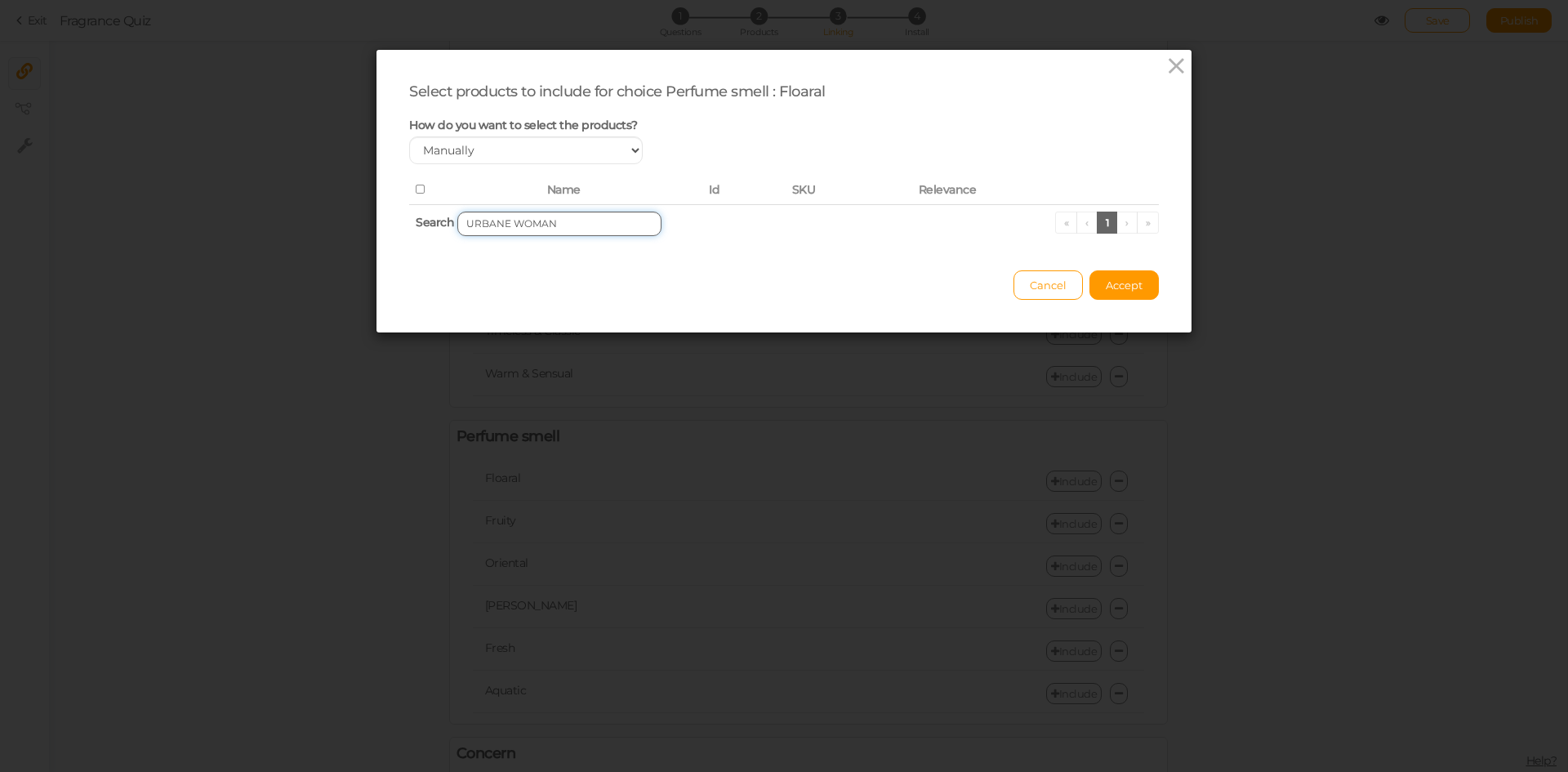
drag, startPoint x: 506, startPoint y: 224, endPoint x: 594, endPoint y: 228, distance: 88.1
click at [594, 228] on input "URBANE WOMAN" at bounding box center [559, 223] width 204 height 24
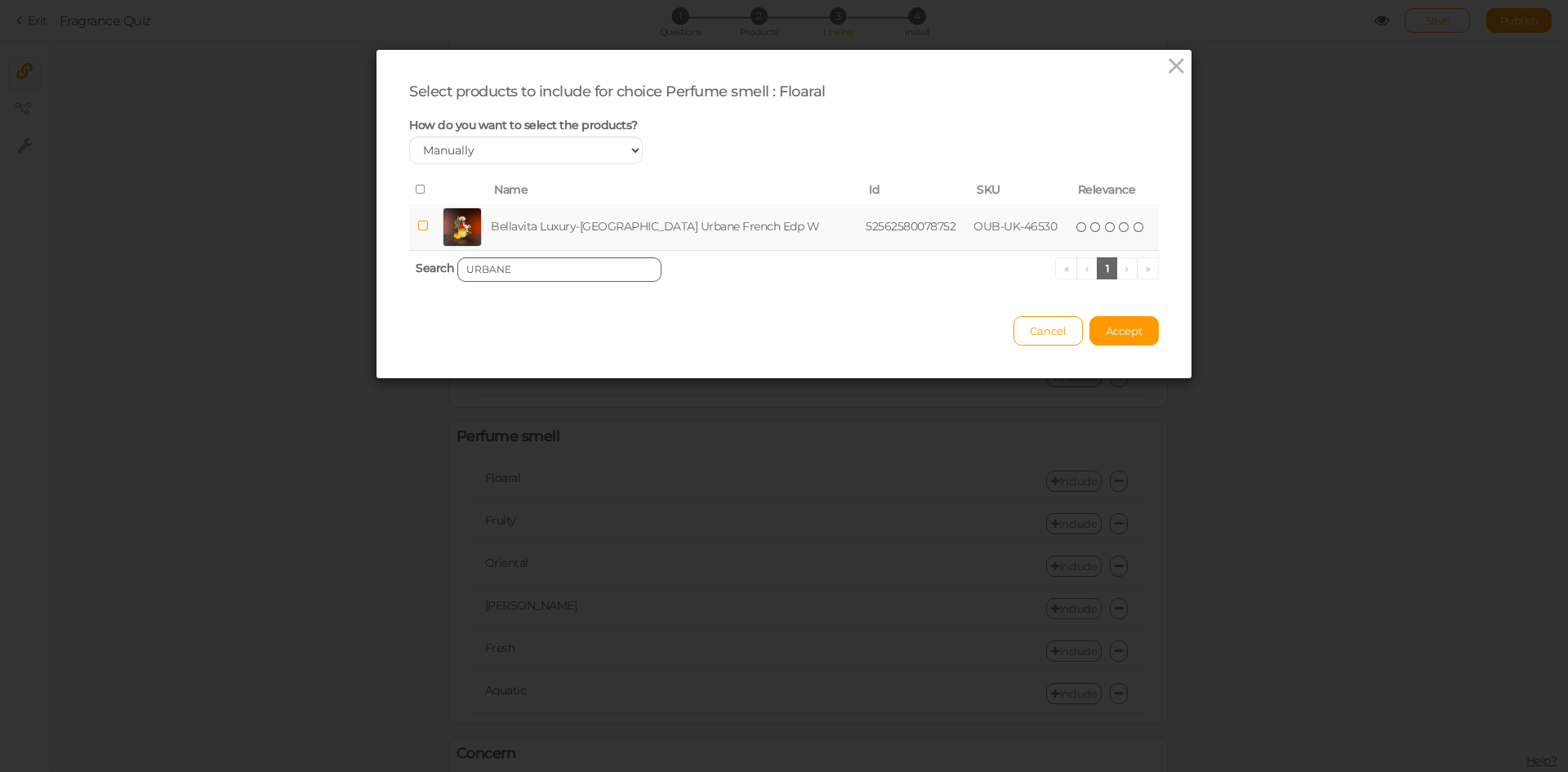
click at [594, 228] on td "Bellavita Luxury-[GEOGRAPHIC_DATA] Urbane French Edp W" at bounding box center [674, 227] width 374 height 46
click at [568, 278] on input "URBANE" at bounding box center [559, 269] width 204 height 24
paste input "[PERSON_NAME]"
click at [575, 228] on td "[PERSON_NAME] French Oriental Edp W" at bounding box center [653, 227] width 300 height 46
click at [598, 272] on input "[PERSON_NAME]" at bounding box center [559, 269] width 204 height 24
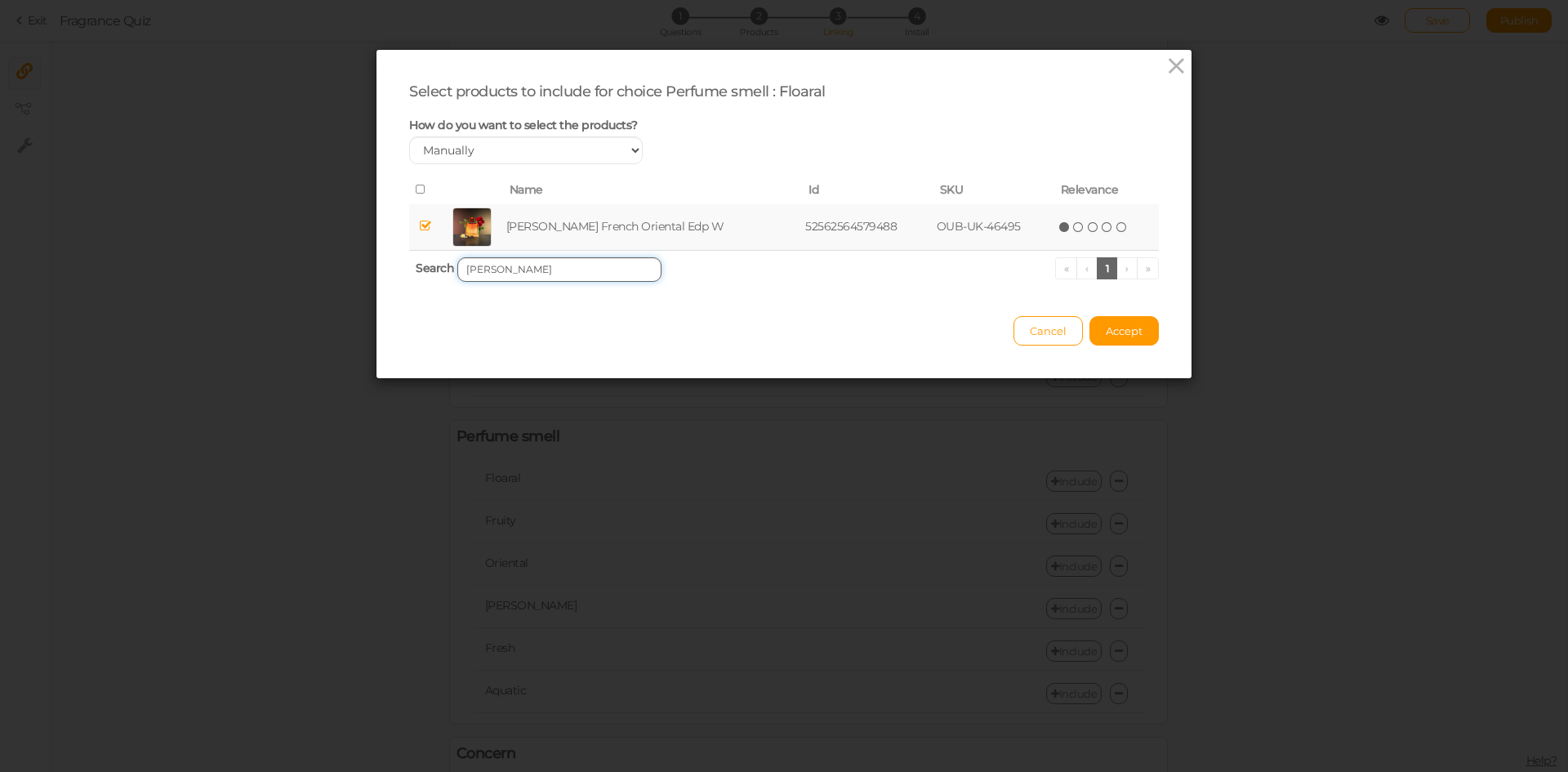
paste input "ORTUN"
click at [536, 235] on td "[PERSON_NAME] French Edp W" at bounding box center [642, 227] width 261 height 46
click at [573, 271] on input "FORTUNA" at bounding box center [559, 269] width 204 height 24
paste input "[PERSON_NAME]"
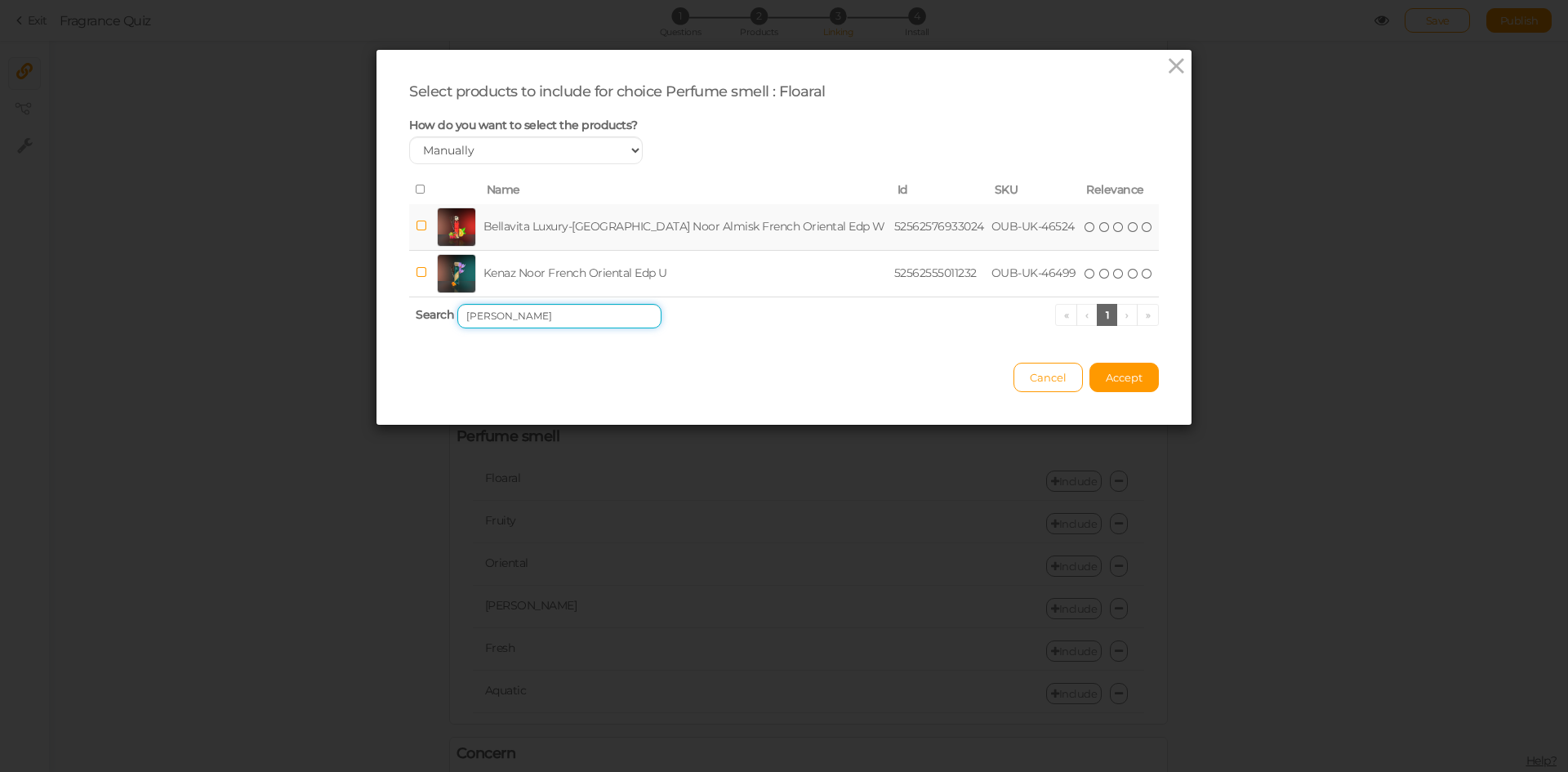
type input "[PERSON_NAME]"
click at [583, 227] on td "Bellavita Luxury-[GEOGRAPHIC_DATA] Noor Almisk French Oriental Edp W" at bounding box center [685, 227] width 411 height 46
click at [1098, 368] on button "Accept" at bounding box center [1124, 377] width 70 height 29
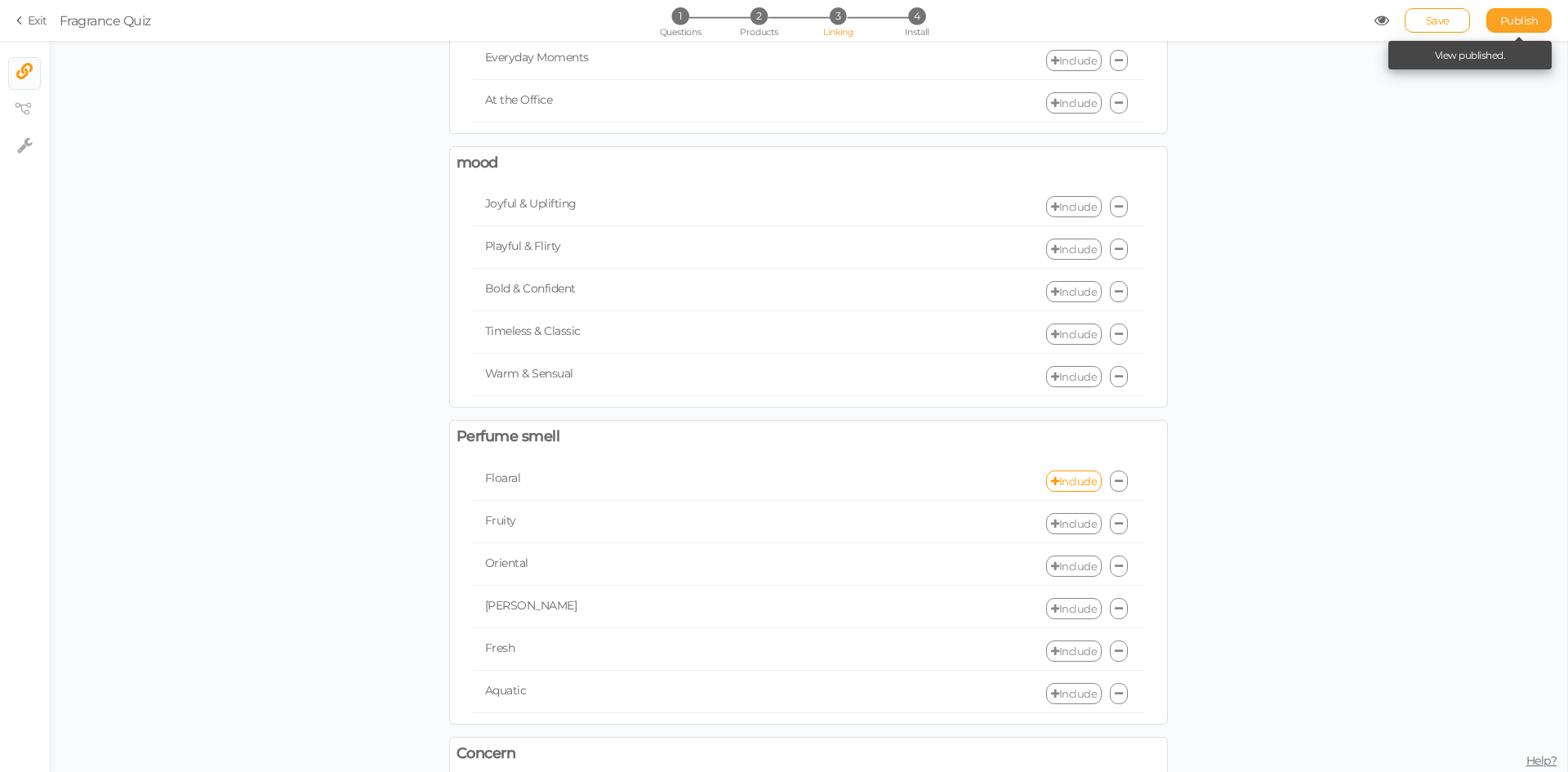
click at [1521, 12] on link "Publish" at bounding box center [1519, 19] width 66 height 24
click at [1072, 484] on link "Include" at bounding box center [1073, 481] width 55 height 21
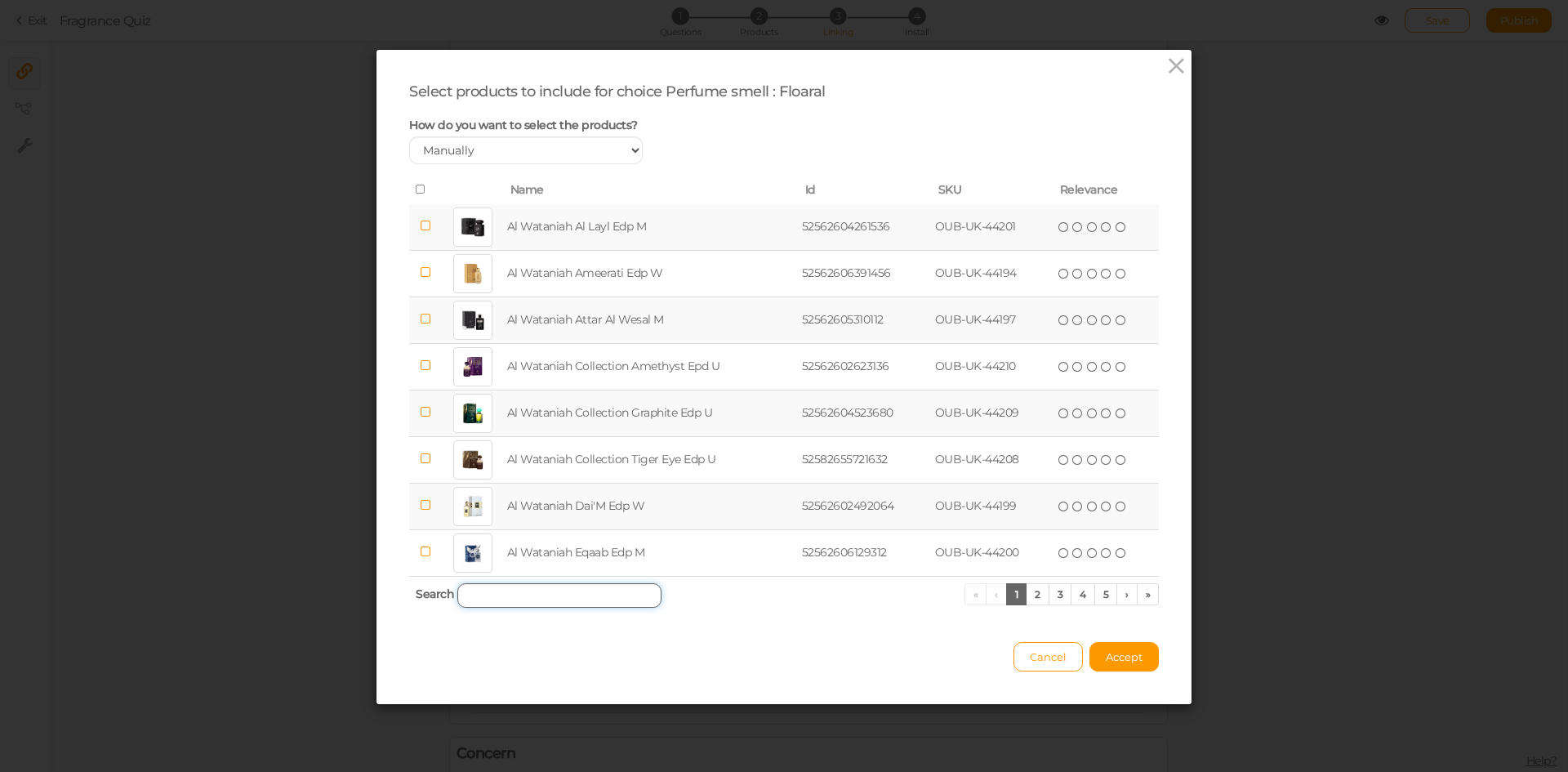
click at [547, 599] on input "search" at bounding box center [559, 595] width 204 height 24
paste input "Al Wataniah Eqaab"
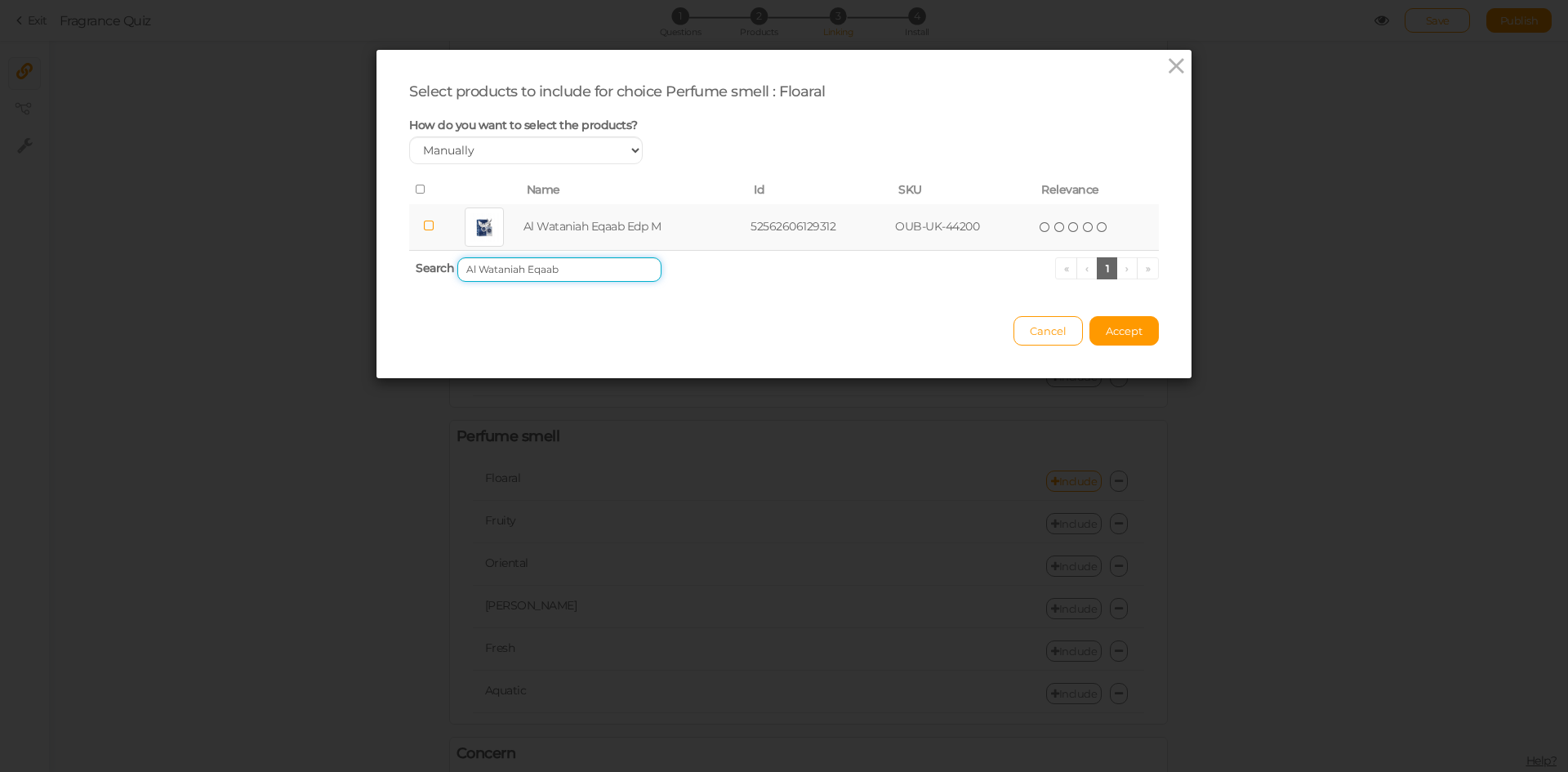
type input "Al Wataniah Eqaab"
click at [567, 228] on td "Al Wataniah Eqaab Edp M" at bounding box center [635, 227] width 228 height 46
click at [1121, 333] on span "Accept" at bounding box center [1124, 331] width 37 height 14
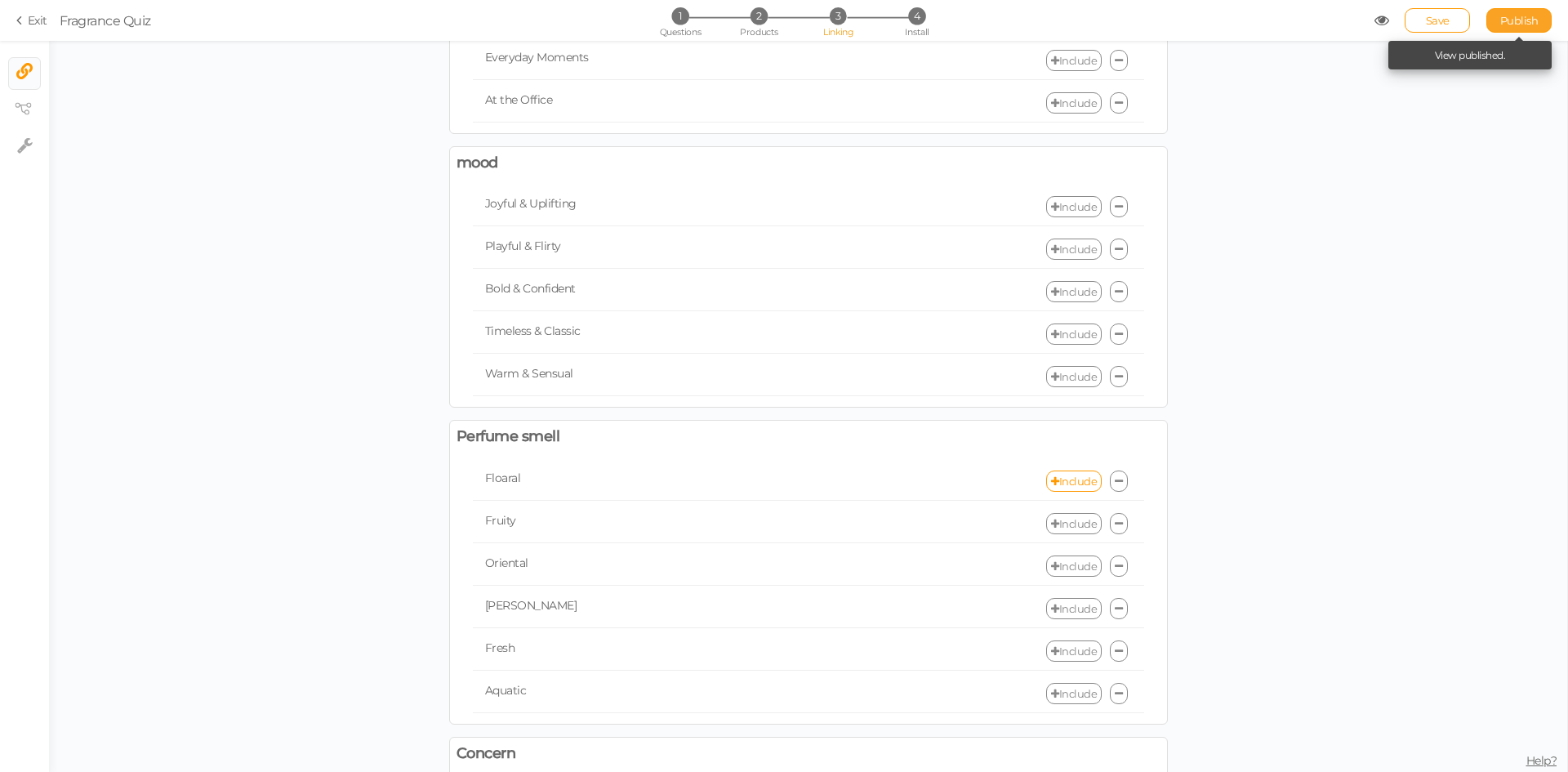
click at [1502, 22] on span "Publish" at bounding box center [1520, 20] width 39 height 14
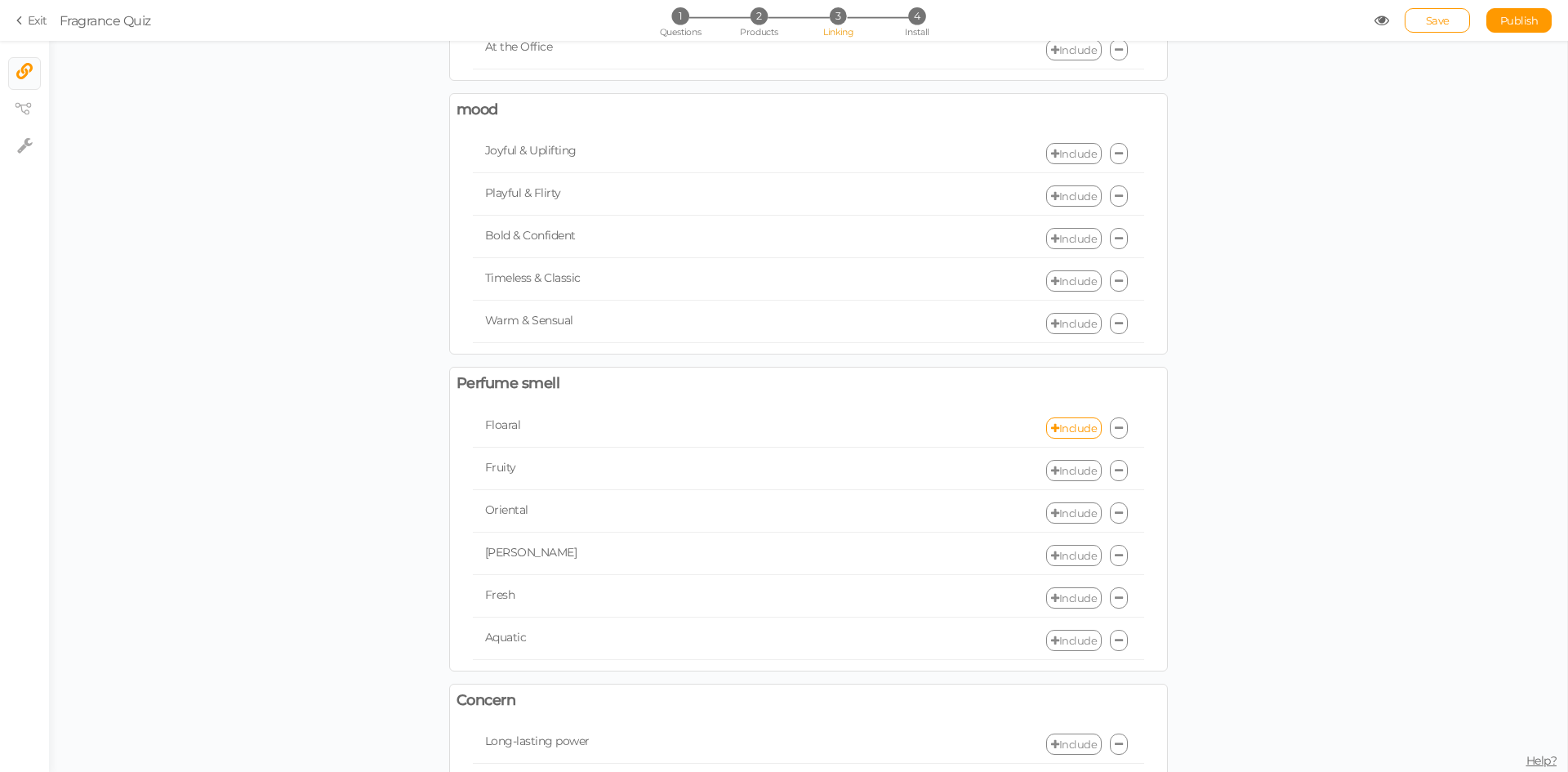
scroll to position [327, 0]
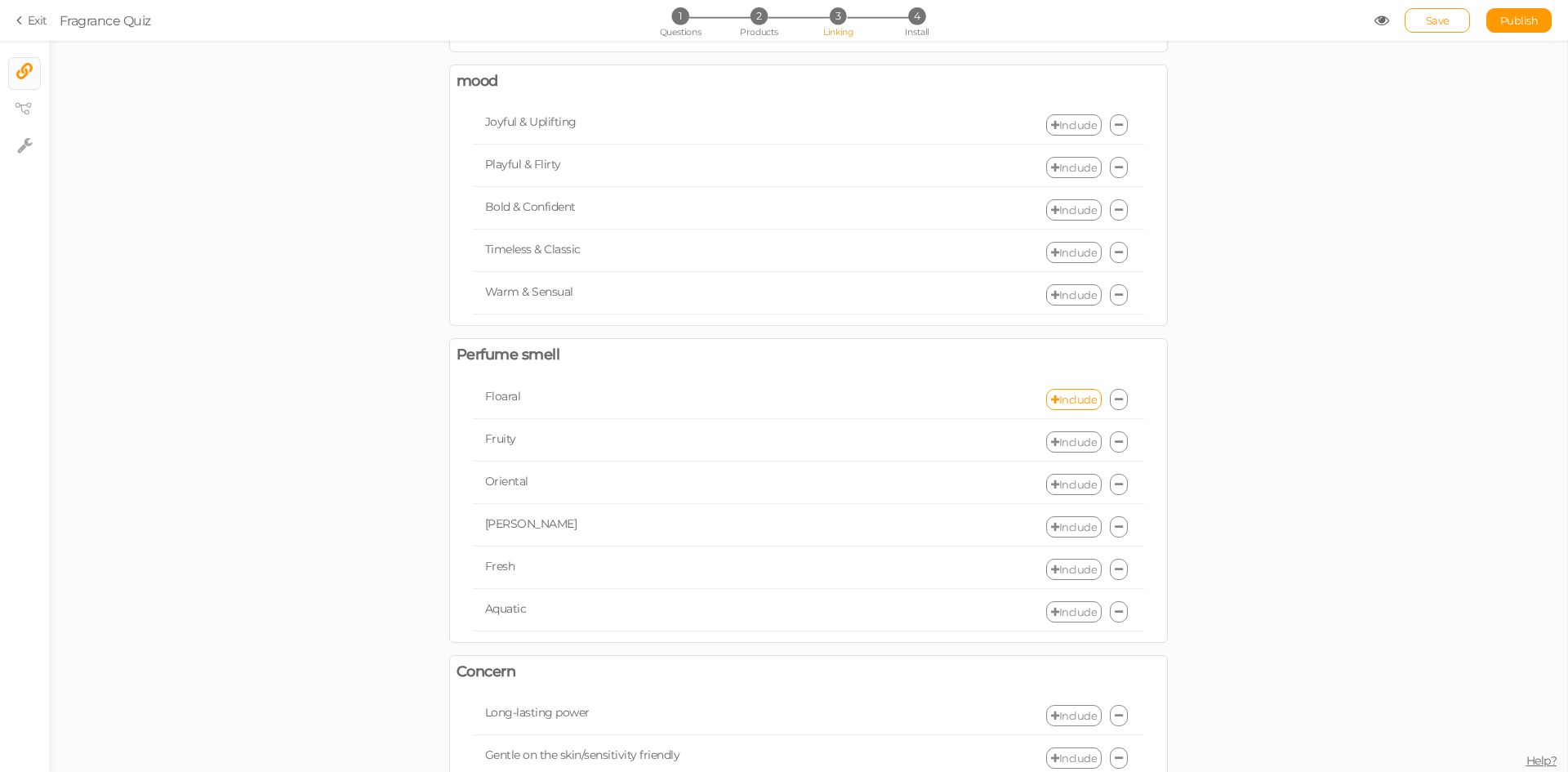
click at [1060, 485] on link "Include" at bounding box center [1073, 485] width 55 height 21
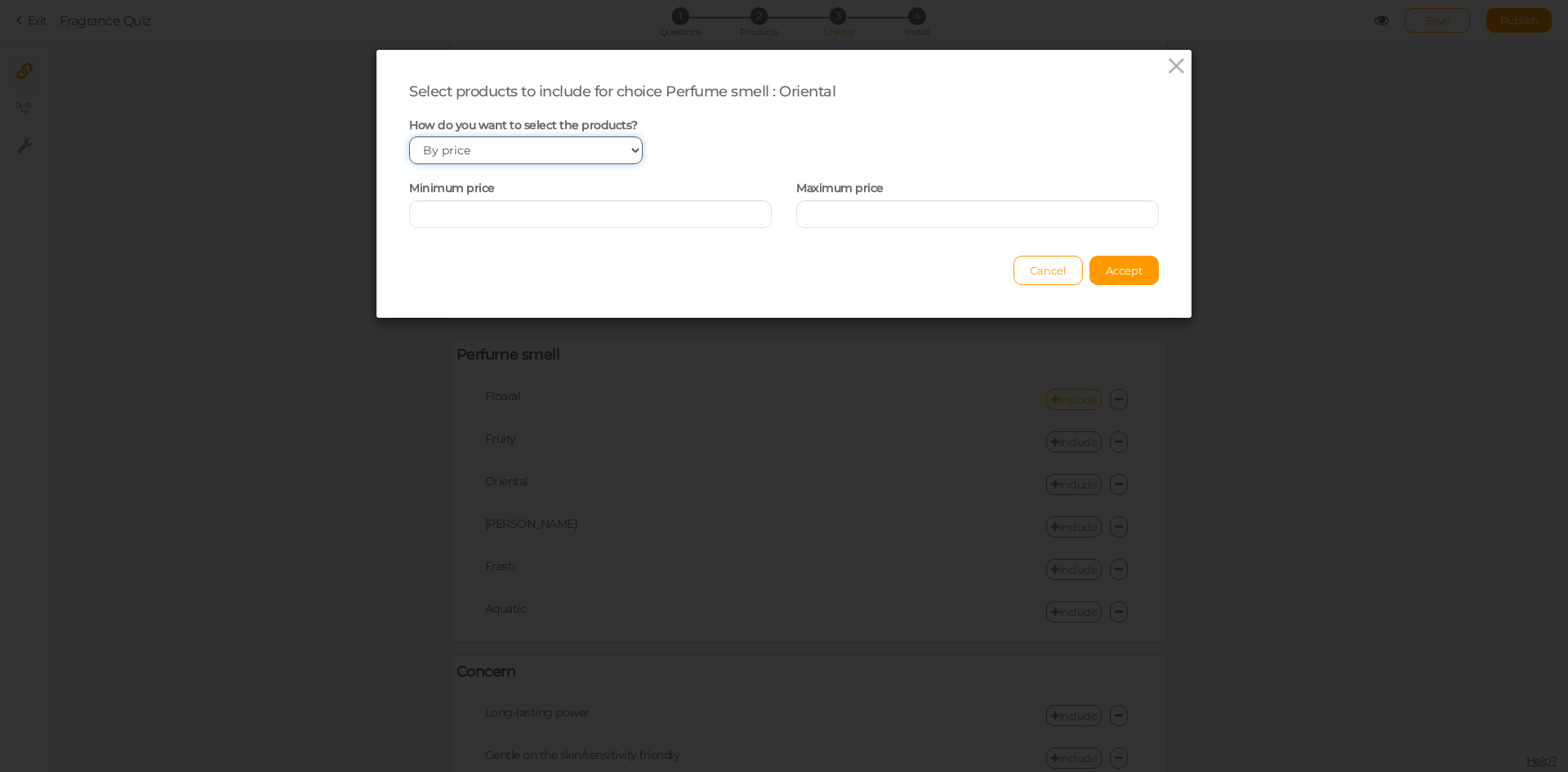
click at [454, 149] on select "Manually By tags By price" at bounding box center [525, 150] width 233 height 28
select select "manual"
click at [409, 136] on select "Manually By tags By price" at bounding box center [525, 150] width 233 height 28
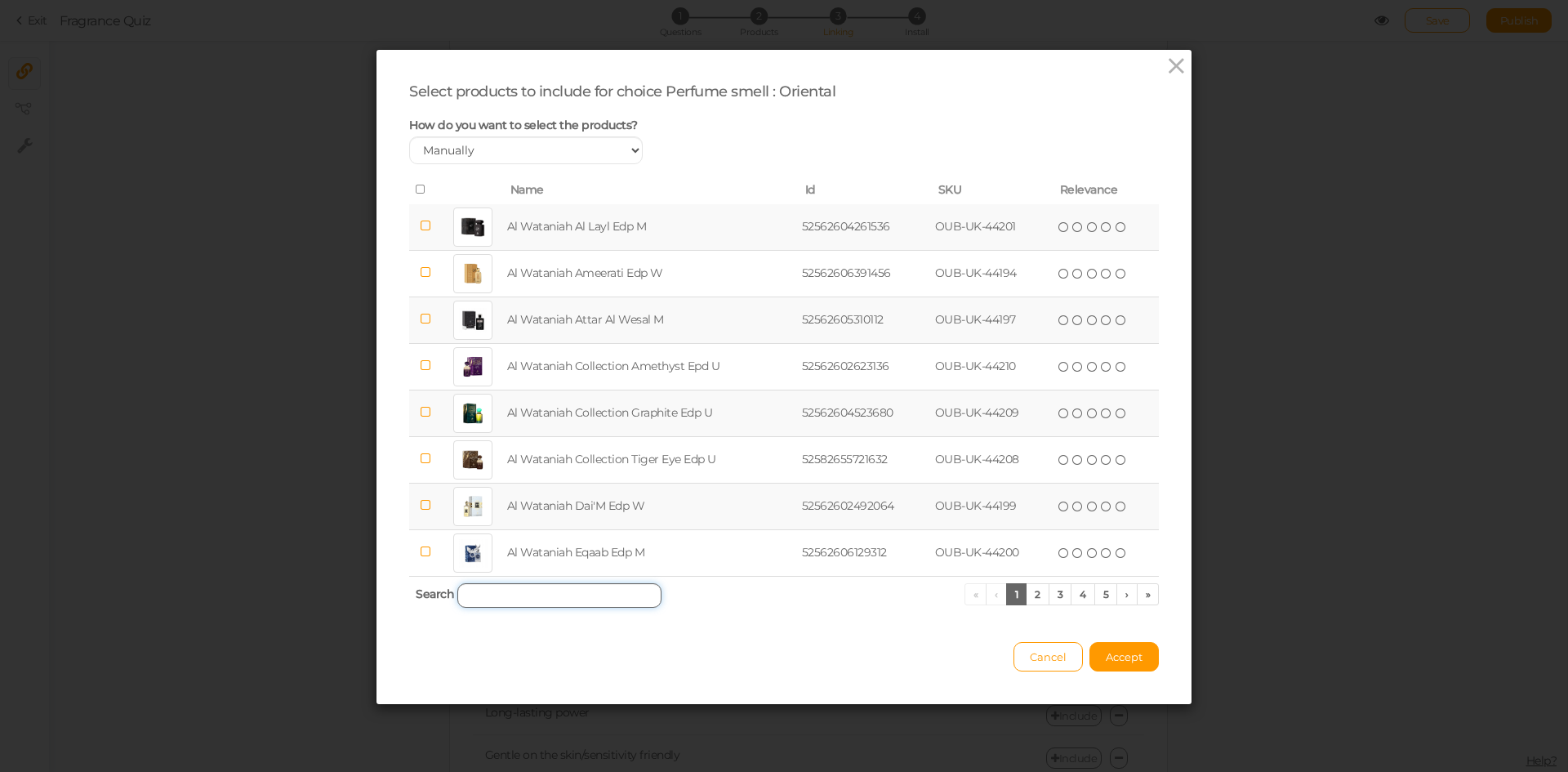
paste input "Al Wataniah Oud Mystery Intense"
click at [498, 595] on input "search" at bounding box center [559, 595] width 204 height 24
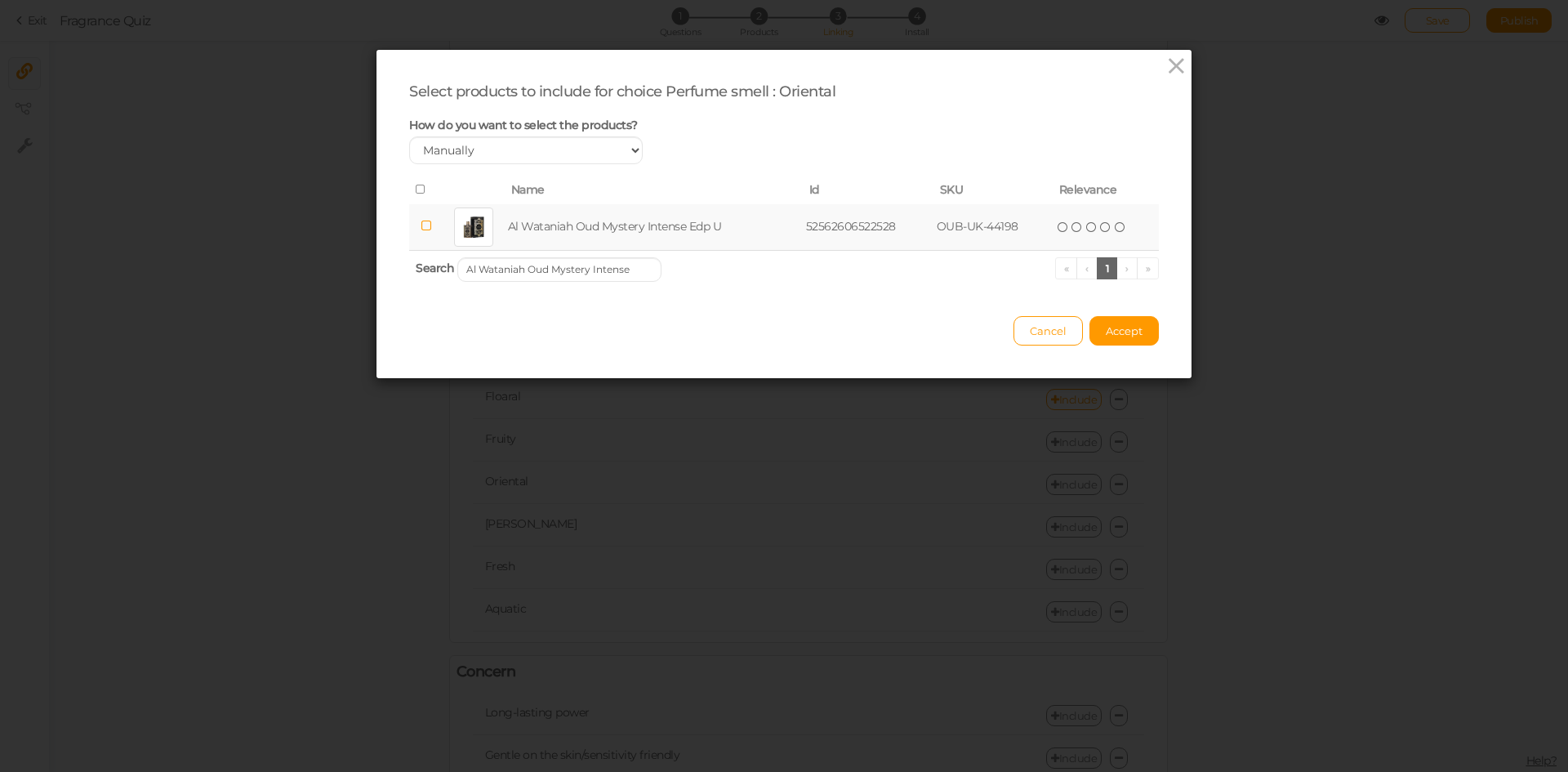
click at [553, 239] on td "Al Wataniah Oud Mystery Intense Edp U" at bounding box center [654, 227] width 298 height 46
click at [610, 265] on input "Al Wataniah Oud Mystery Intense" at bounding box center [559, 269] width 204 height 24
paste input "[PERSON_NAME]"
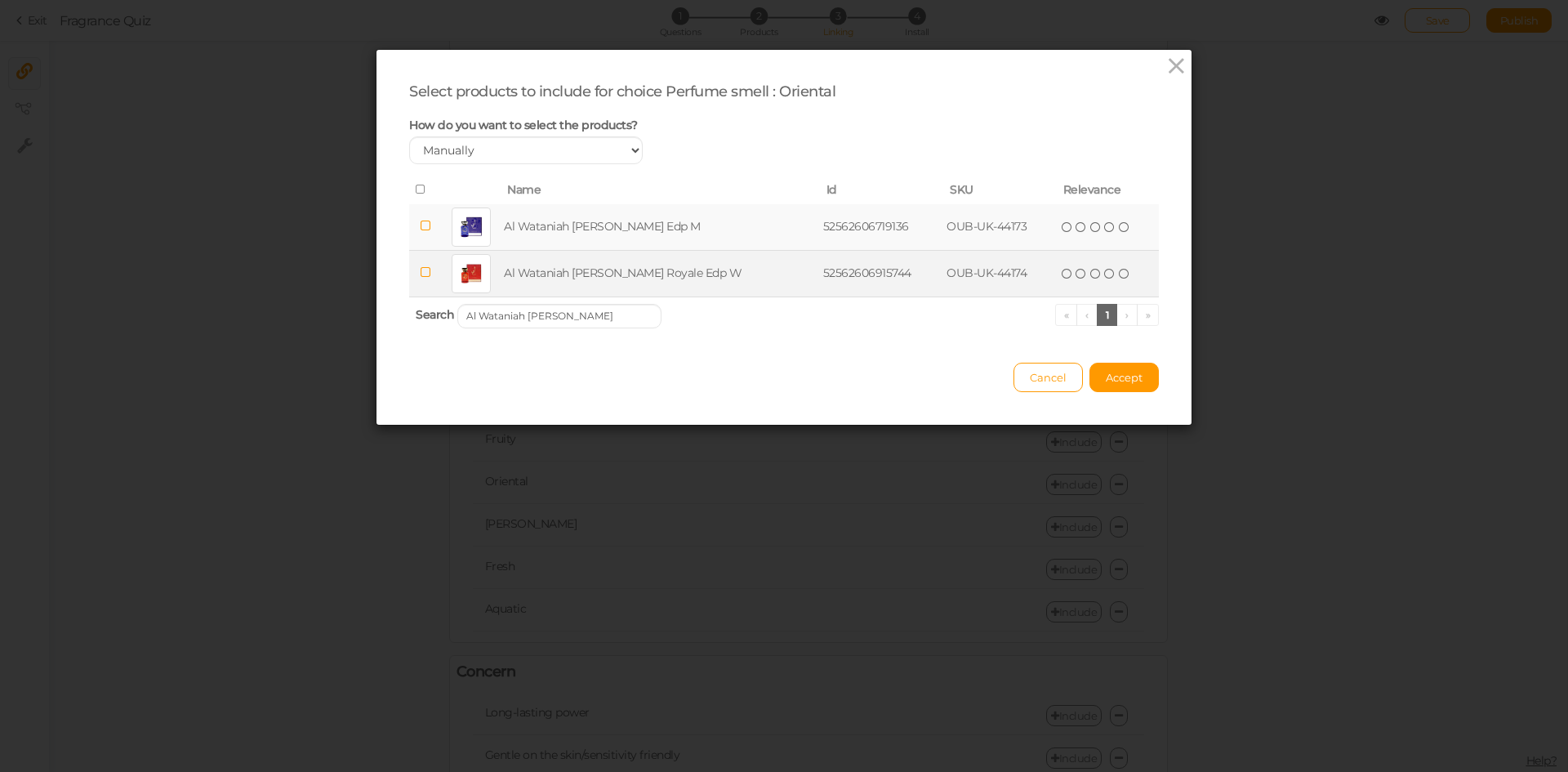
click at [585, 273] on td "Al Wataniah [PERSON_NAME] Royale Edp W" at bounding box center [660, 273] width 318 height 46
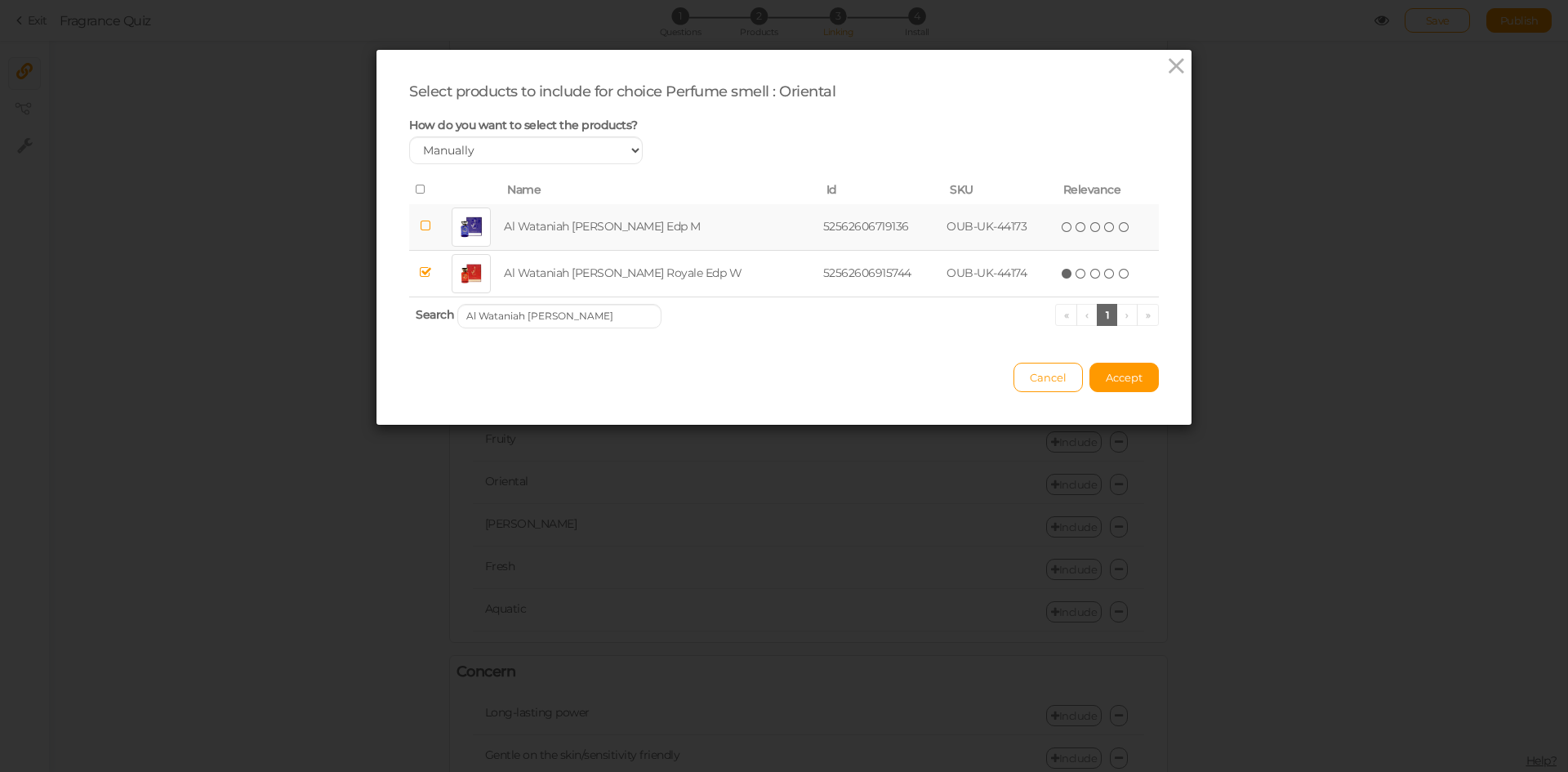
click at [592, 233] on td "Al Wataniah [PERSON_NAME] Edp M" at bounding box center [660, 227] width 318 height 46
click at [573, 321] on input "Al Wataniah [PERSON_NAME]" at bounding box center [559, 315] width 204 height 24
paste input "URORA ATMOSPHERE"
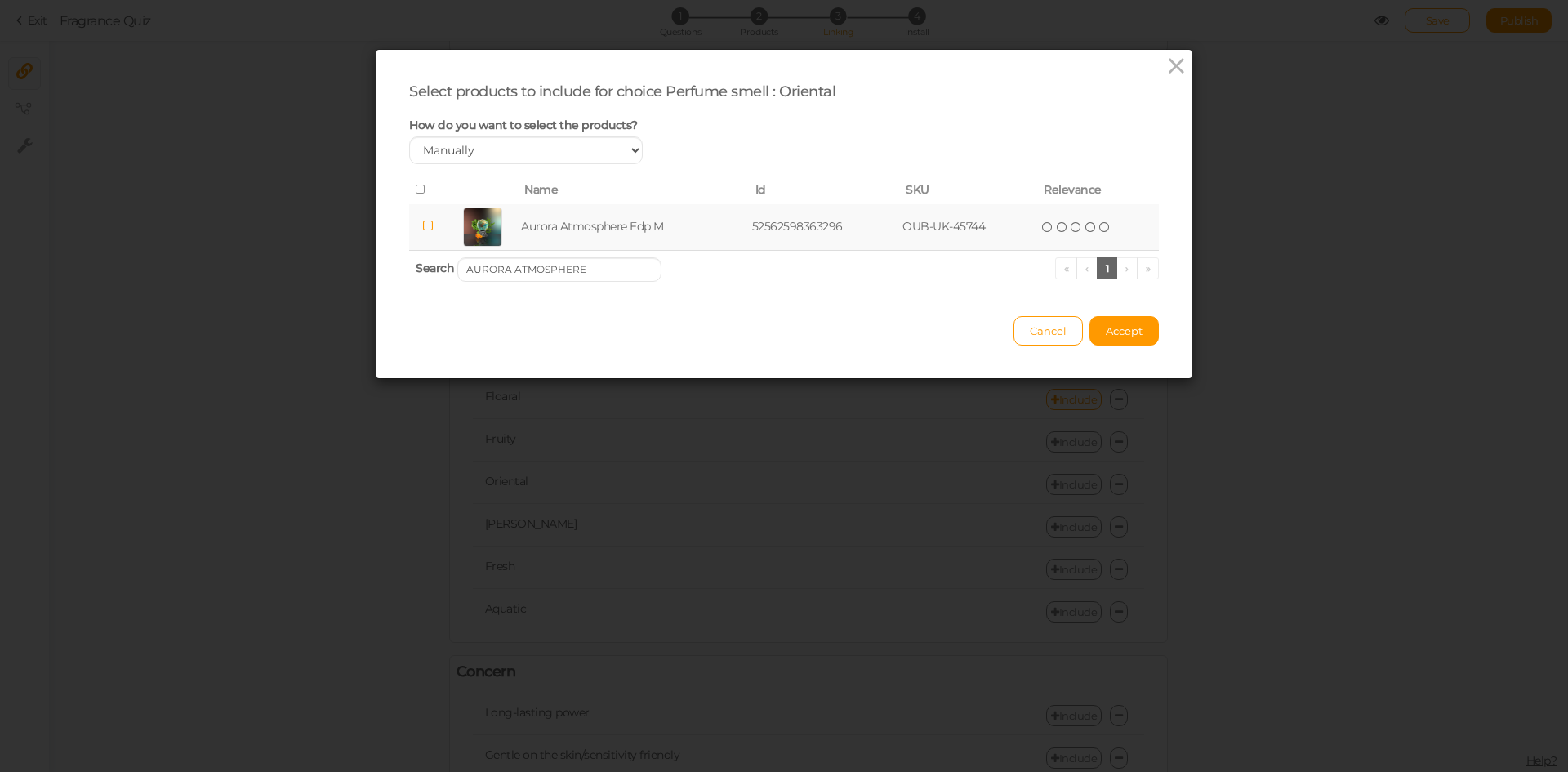
click at [577, 234] on td "Aurora Atmosphere Edp M" at bounding box center [633, 227] width 231 height 46
click at [574, 271] on input "AURORA ATMOSPHERE" at bounding box center [559, 269] width 204 height 24
paste input "PHARAOH"
click at [584, 236] on td "[PERSON_NAME] Edp M" at bounding box center [628, 227] width 215 height 46
click at [613, 270] on input "[PERSON_NAME]" at bounding box center [559, 269] width 204 height 24
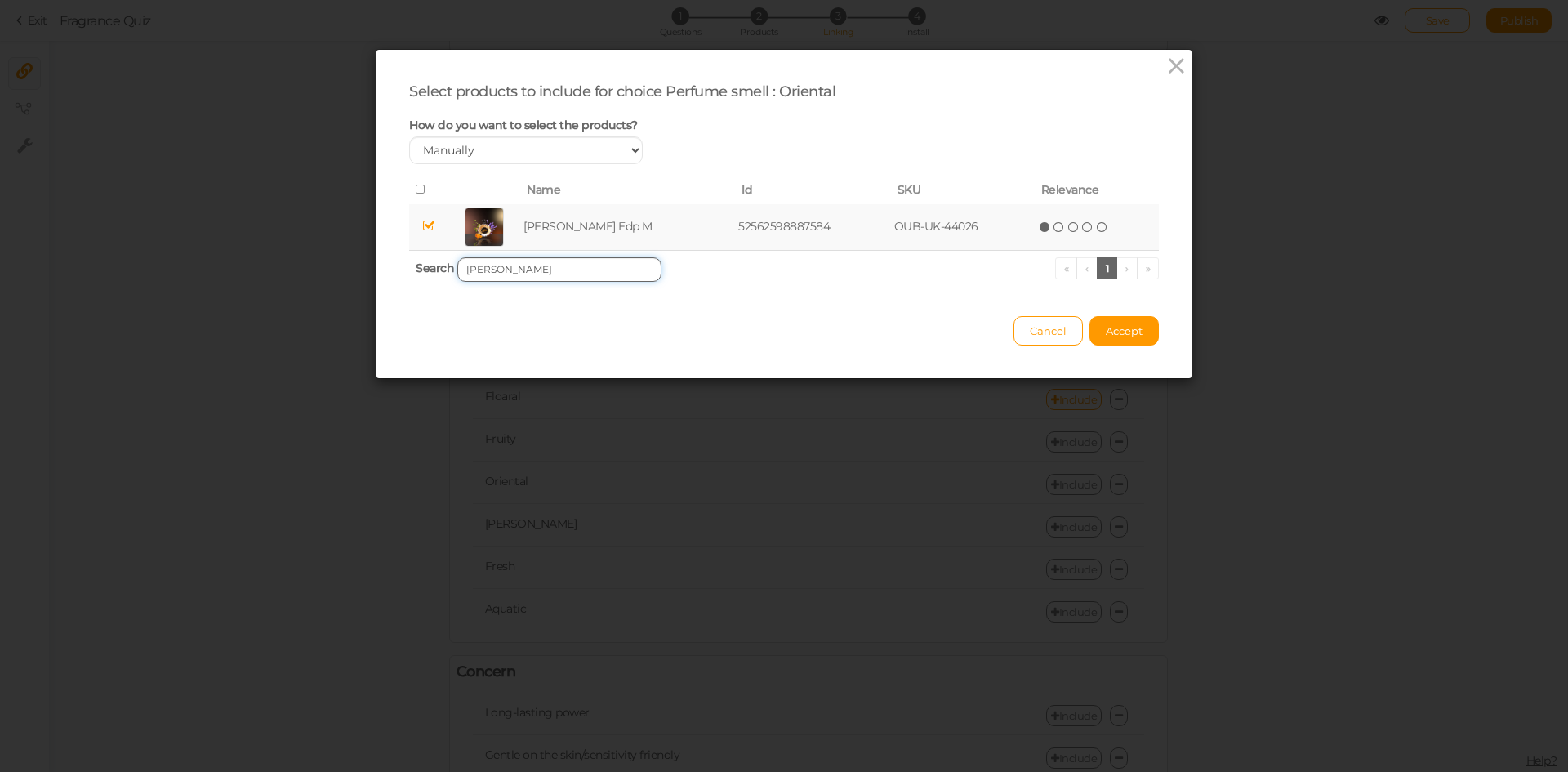
paste input "KHADLAJ SHIYAAKA GOLD"
click at [601, 234] on td "[PERSON_NAME] Gold Edp W" at bounding box center [638, 227] width 249 height 46
click at [601, 272] on input "KHADLAJ SHIYAAKA GOLD" at bounding box center [559, 269] width 204 height 24
paste input "NASEEM JOUR & NUIT"
click at [594, 228] on td "Naseem Jour & Nuit Edp U" at bounding box center [634, 227] width 230 height 46
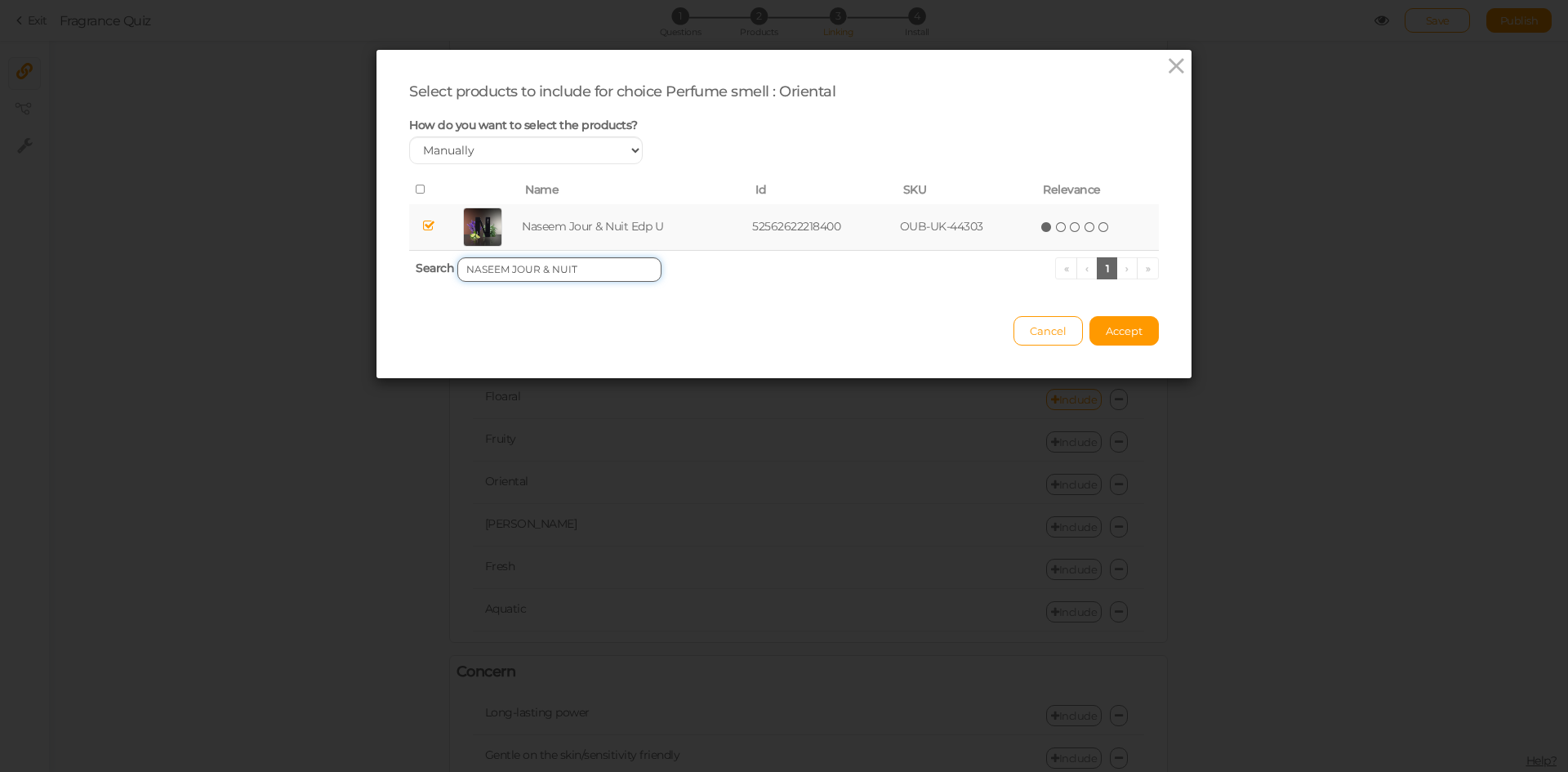
click at [602, 269] on input "NASEEM JOUR & NUIT" at bounding box center [559, 269] width 204 height 24
paste input "DATE NIGHT WHITE"
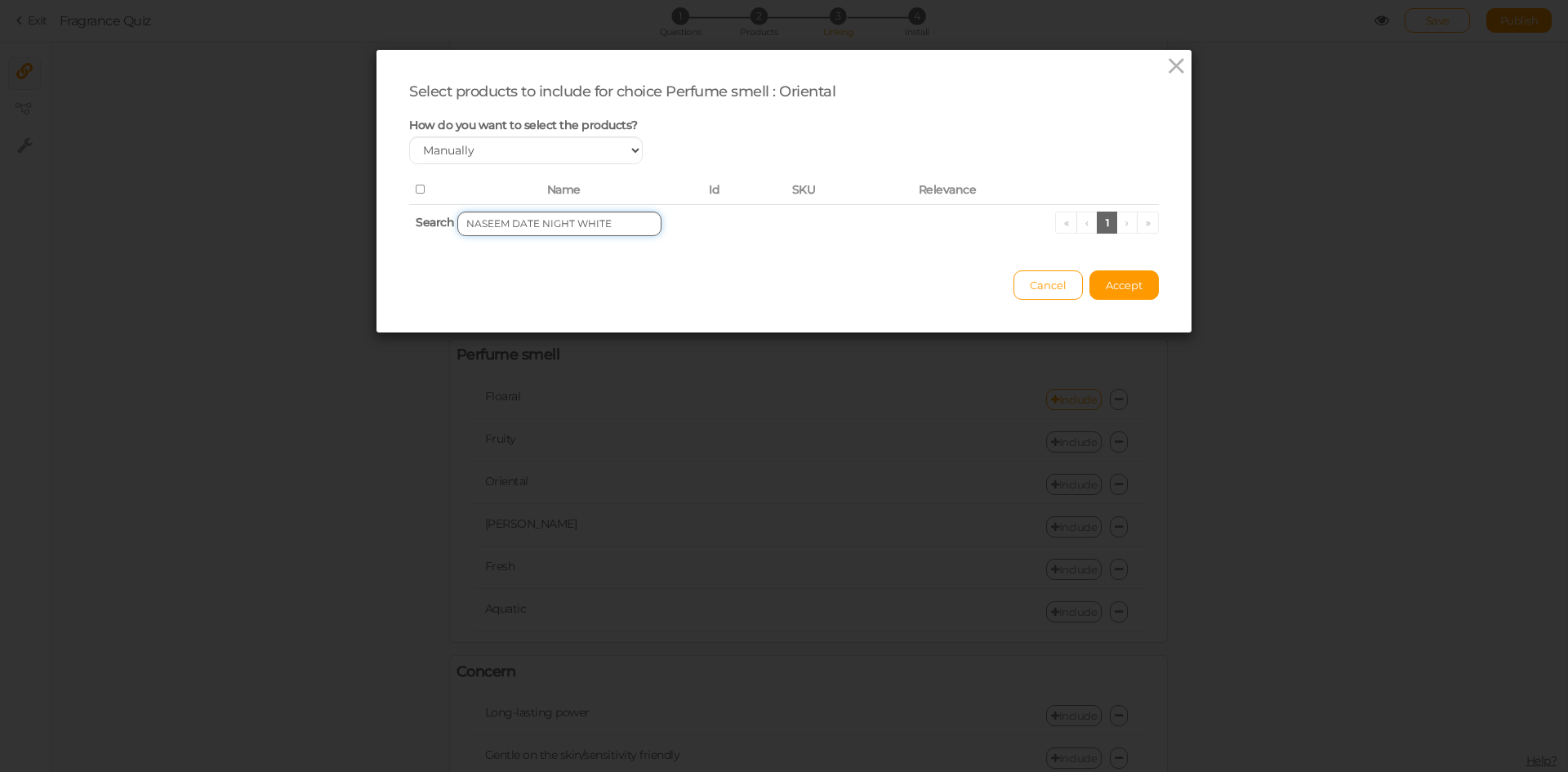
drag, startPoint x: 530, startPoint y: 226, endPoint x: 639, endPoint y: 226, distance: 109.0
click at [639, 226] on input "NASEEM DATE NIGHT WHITE" at bounding box center [559, 223] width 204 height 24
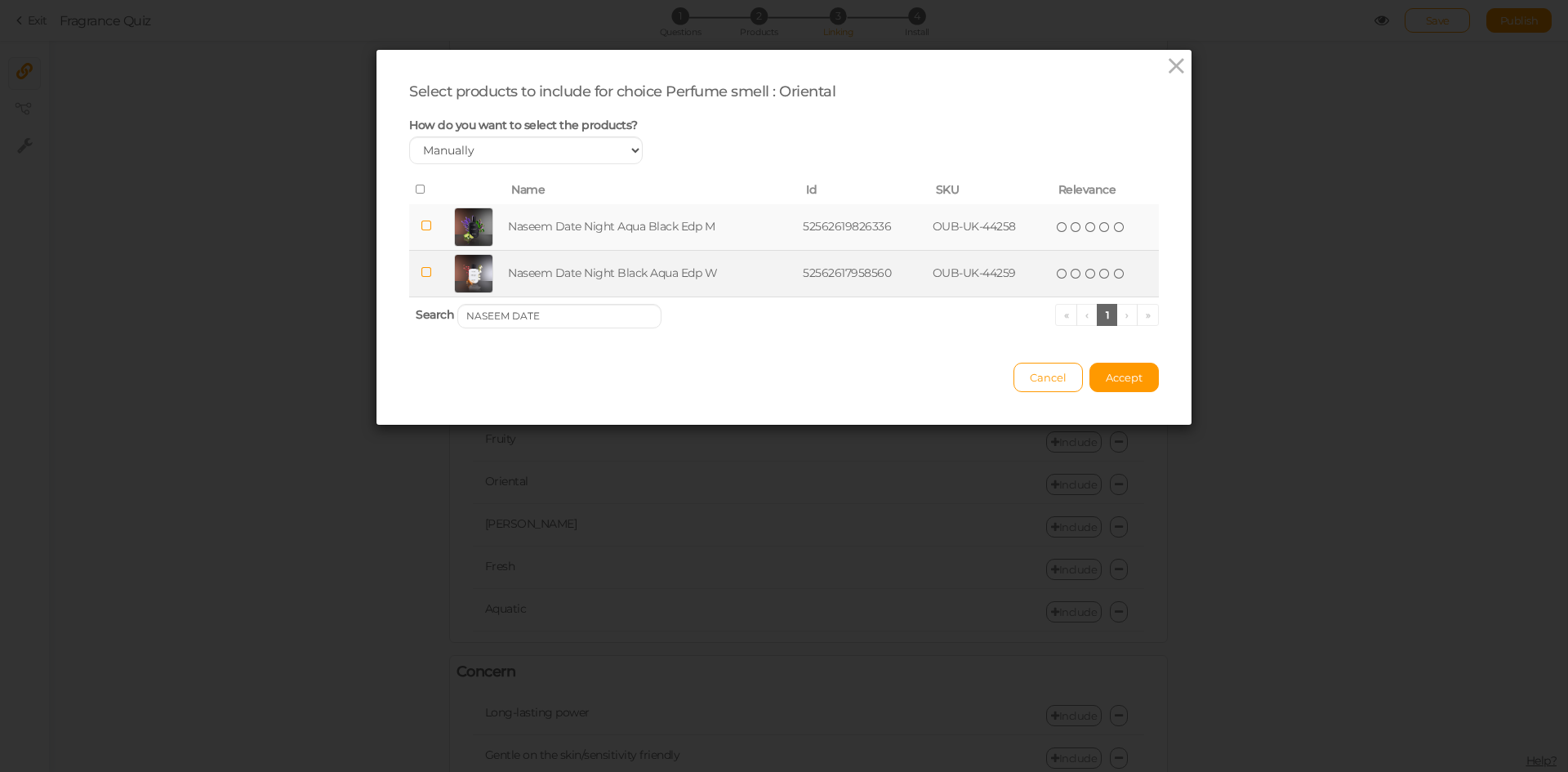
click at [581, 265] on td "Naseem Date Night Black Aqua Edp W" at bounding box center [652, 273] width 295 height 46
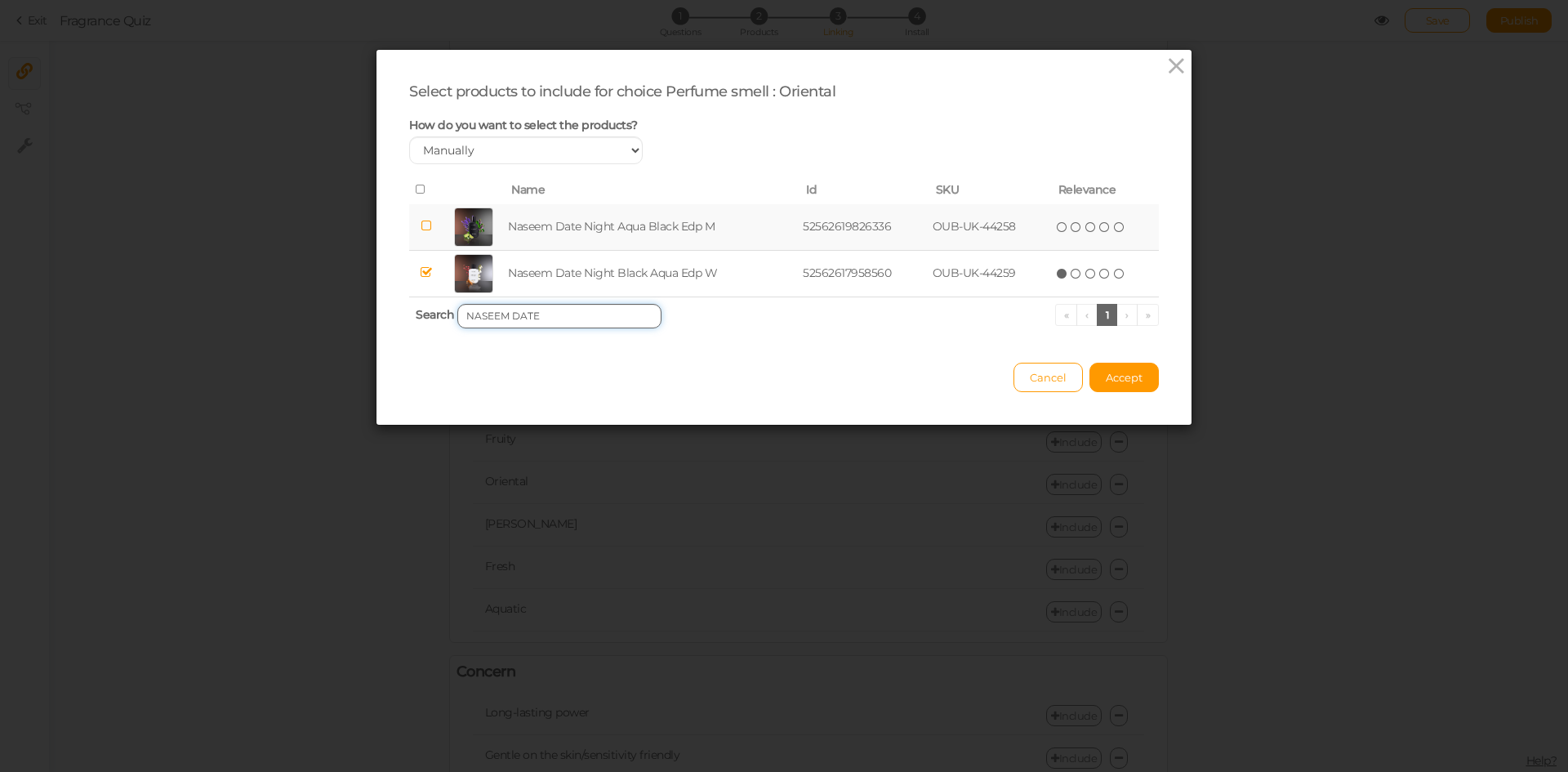
click at [552, 321] on input "NASEEM DATE" at bounding box center [559, 315] width 204 height 24
paste input "[GEOGRAPHIC_DATA] AL ASRAR"
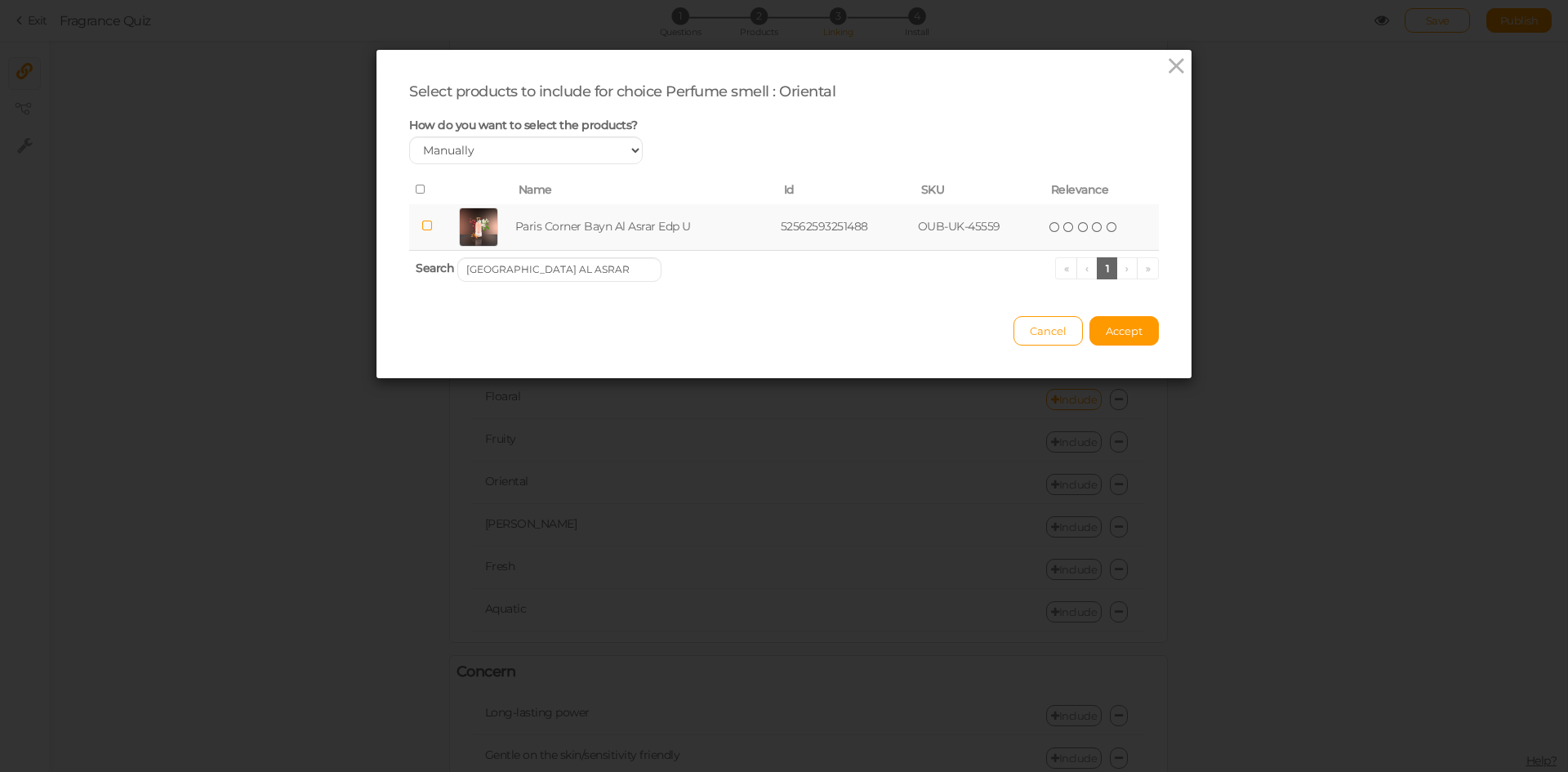
click at [571, 224] on td "Paris Corner Bayn Al Asrar Edp U" at bounding box center [644, 227] width 265 height 46
click at [625, 270] on input "[GEOGRAPHIC_DATA] AL ASRAR" at bounding box center [559, 269] width 204 height 24
paste input "BELLAVITA CEO MAN PERFUME"
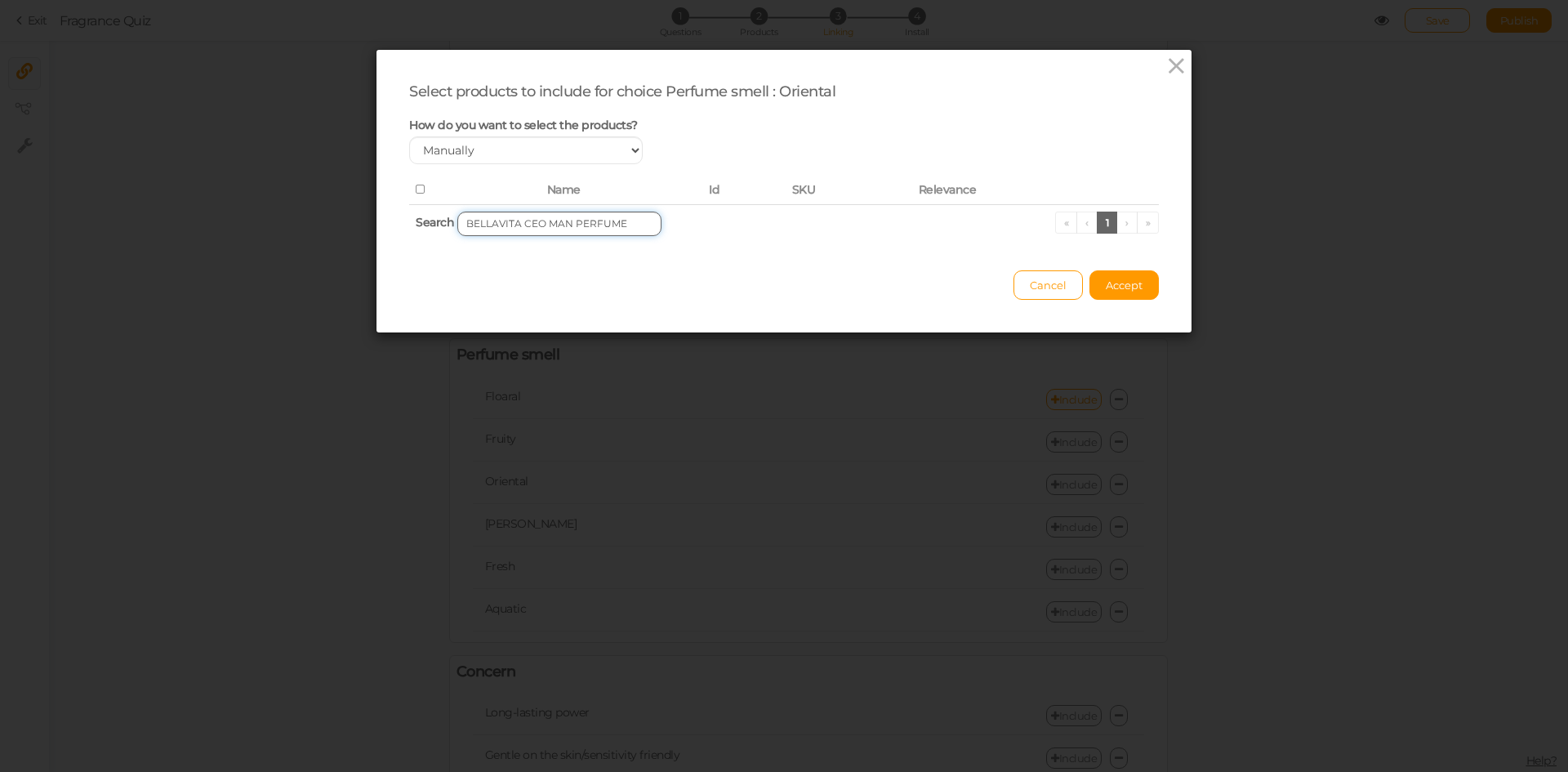
drag, startPoint x: 536, startPoint y: 224, endPoint x: 637, endPoint y: 223, distance: 101.0
click at [637, 223] on input "BELLAVITA CEO MAN PERFUME" at bounding box center [559, 223] width 204 height 24
drag, startPoint x: 517, startPoint y: 224, endPoint x: 430, endPoint y: 220, distance: 87.1
click at [430, 220] on th "Search BELLAVITA CEO « ‹ 1 › »" at bounding box center [784, 223] width 750 height 39
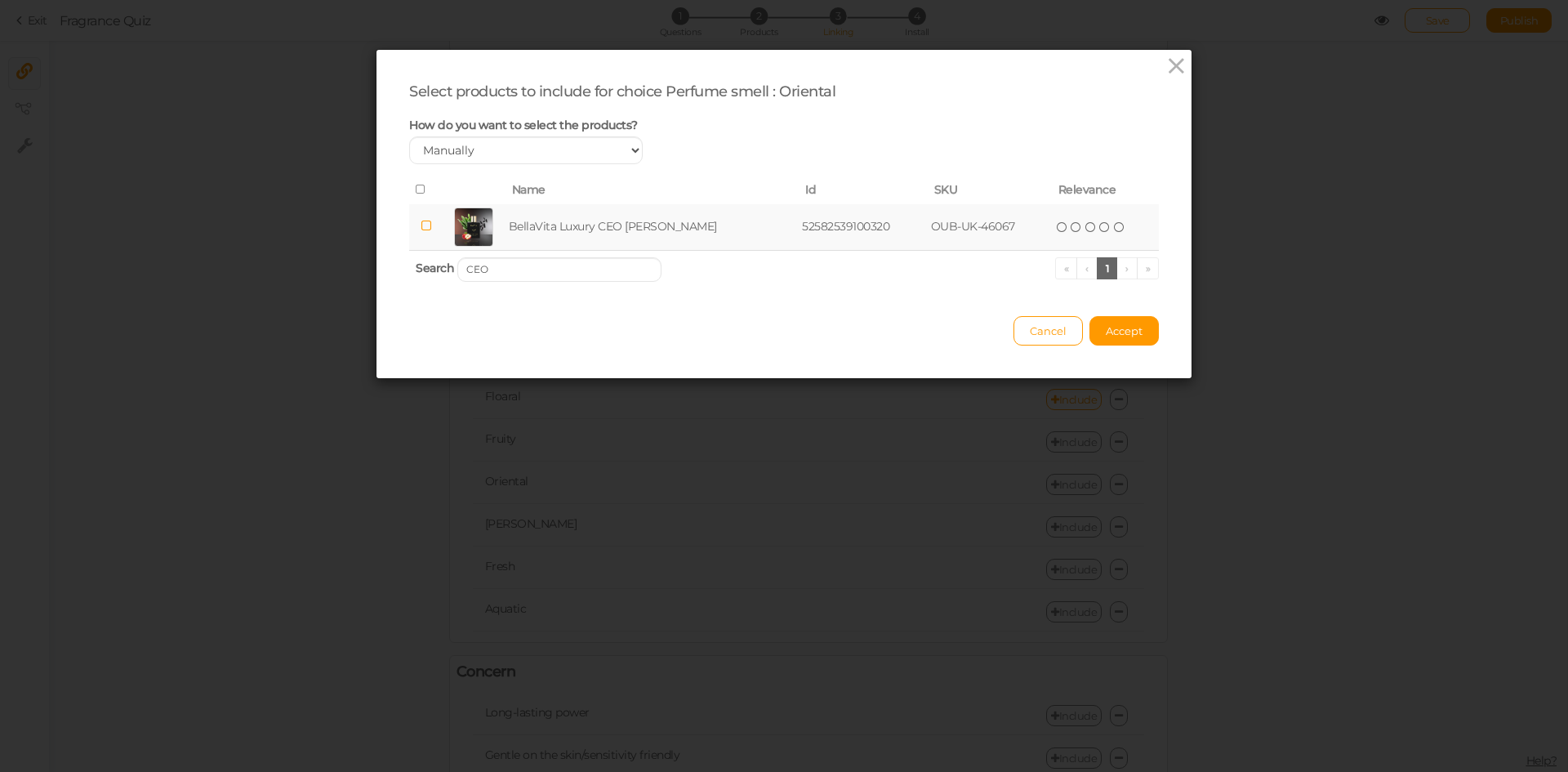
click at [529, 222] on td "BellaVita Luxury CEO [PERSON_NAME]" at bounding box center [653, 227] width 294 height 46
drag, startPoint x: 502, startPoint y: 263, endPoint x: 425, endPoint y: 269, distance: 77.2
click at [425, 269] on th "Search CEO « ‹ 1 › »" at bounding box center [784, 269] width 750 height 39
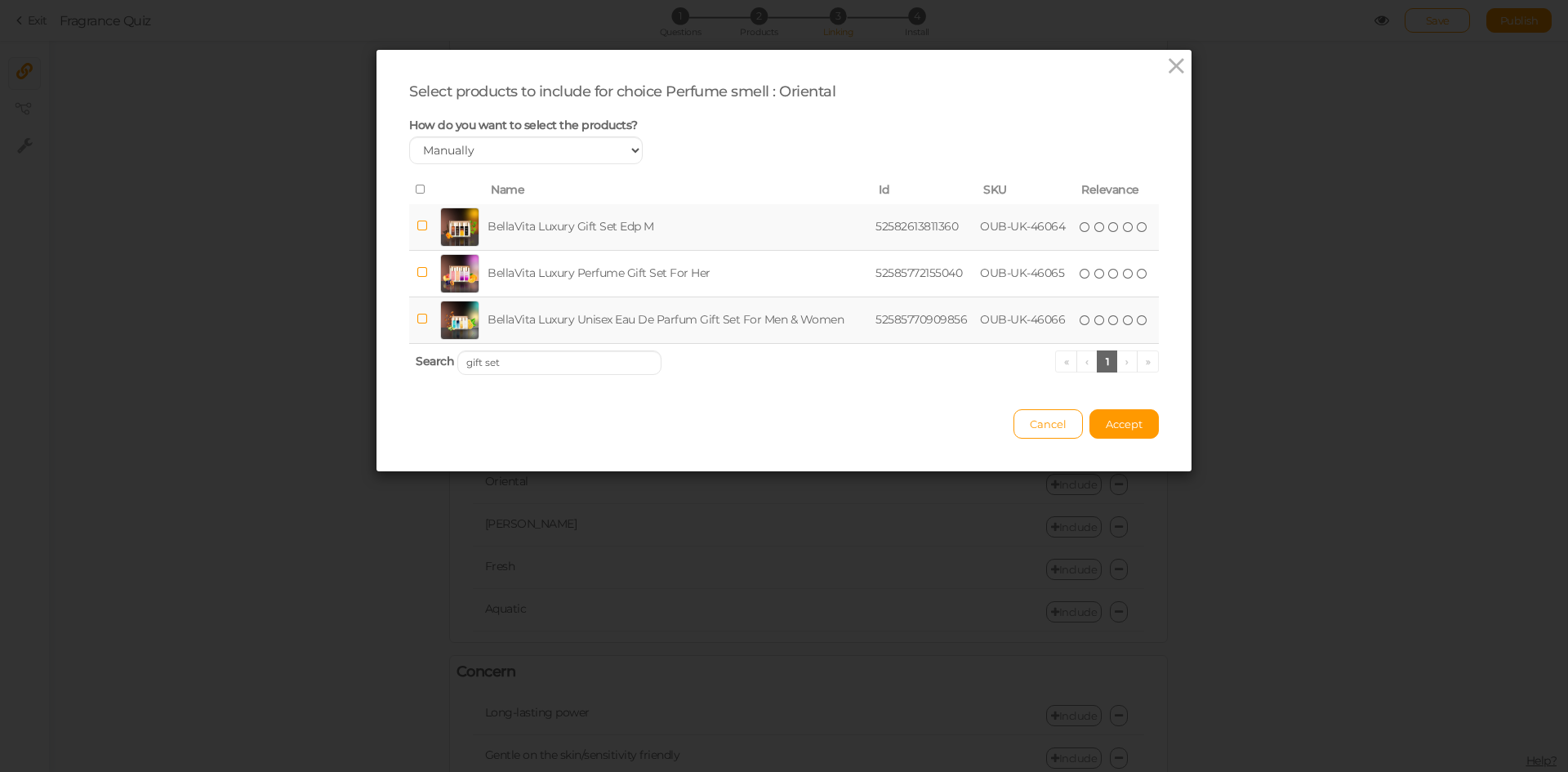
click at [569, 227] on td "BellaVita Luxury Gift Set Edp M" at bounding box center [678, 227] width 388 height 46
drag, startPoint x: 494, startPoint y: 365, endPoint x: 457, endPoint y: 354, distance: 38.6
click at [458, 354] on input "gift set" at bounding box center [559, 362] width 204 height 24
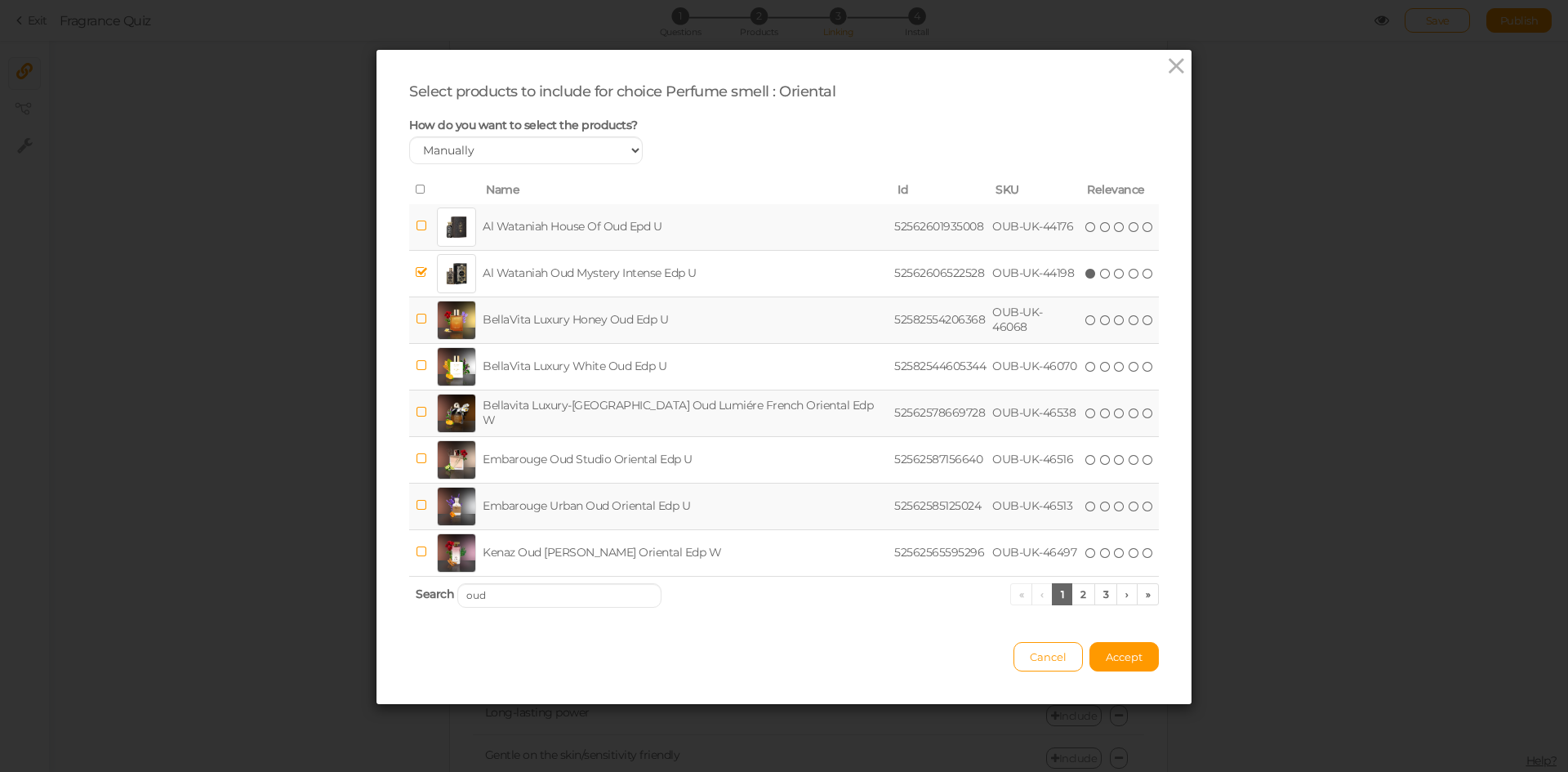
click at [536, 320] on td "BellaVita Luxury Honey Oud Edp U" at bounding box center [685, 319] width 411 height 46
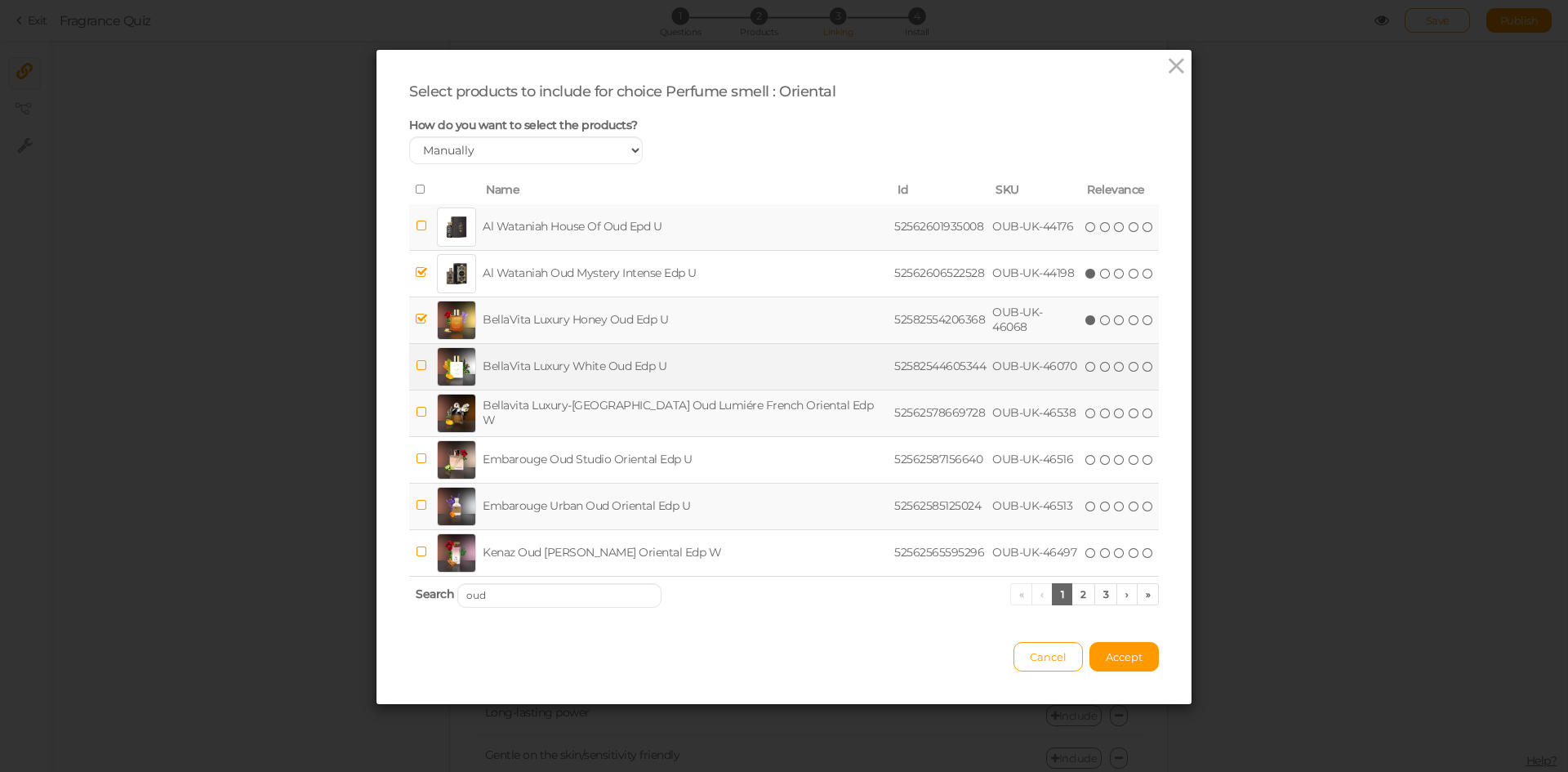
click at [541, 371] on td "BellaVita Luxury White Oud Edp U" at bounding box center [685, 367] width 411 height 46
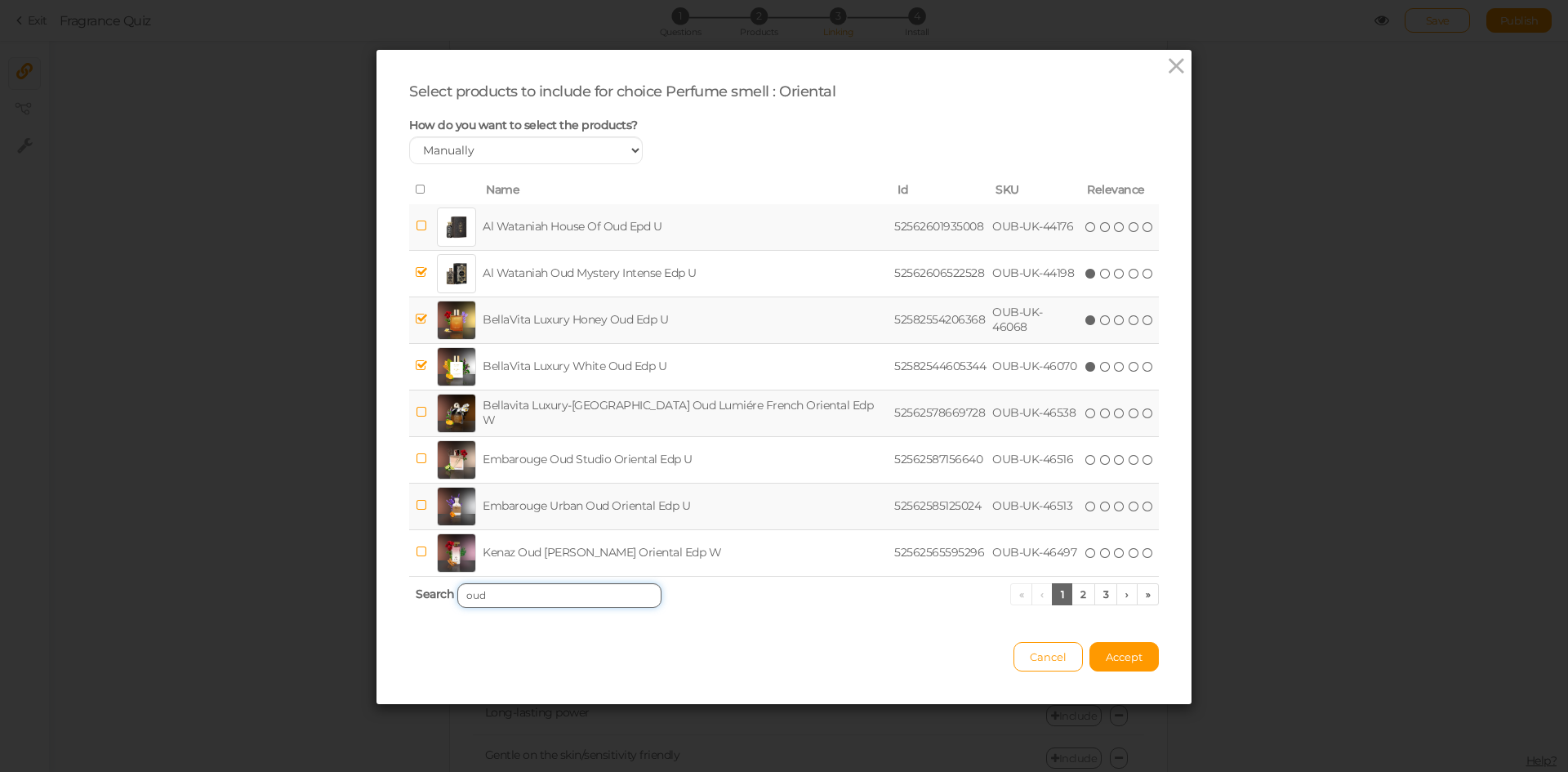
click at [551, 588] on input "oud" at bounding box center [559, 595] width 204 height 24
paste input "[PERSON_NAME]"
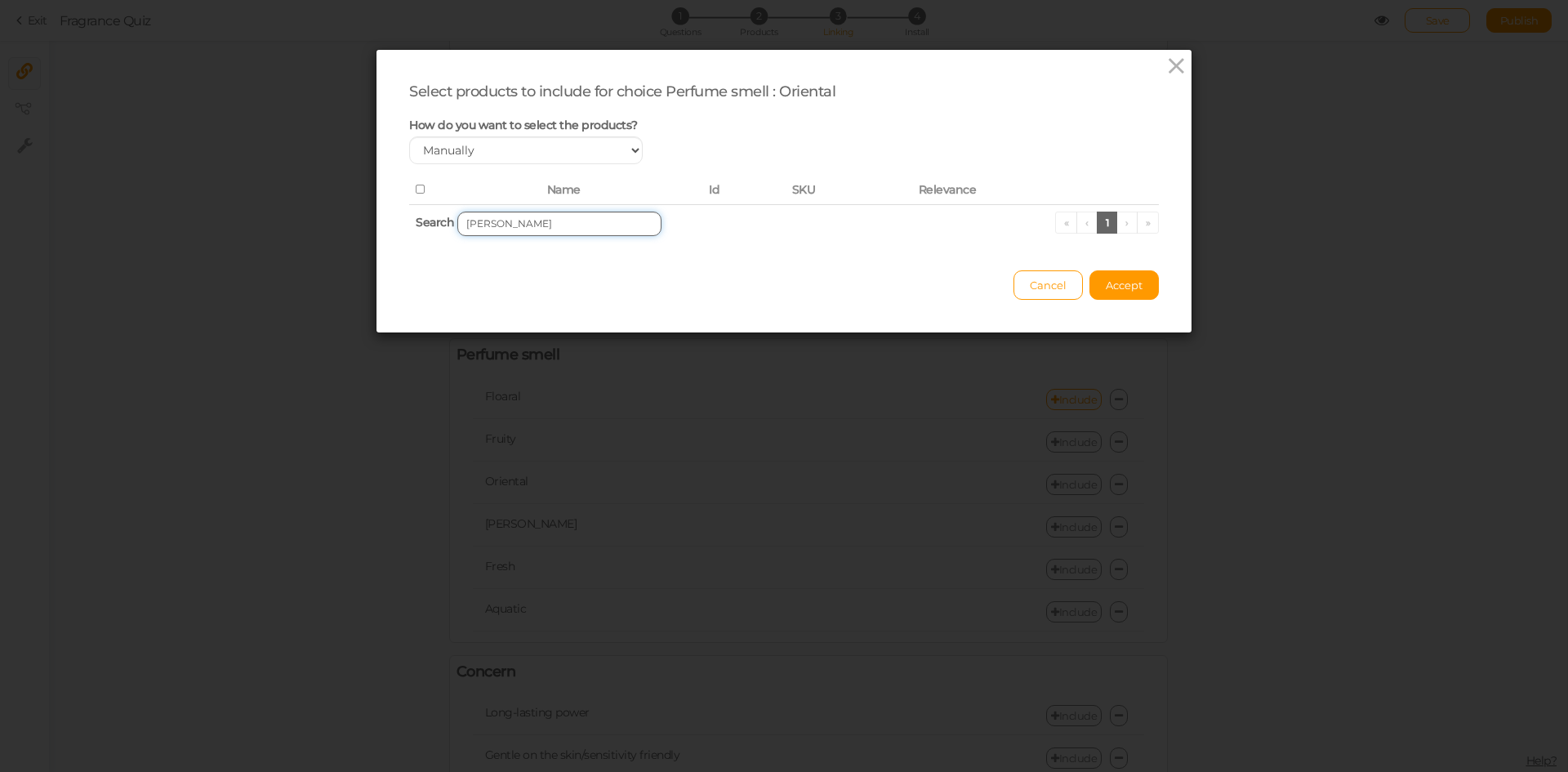
drag, startPoint x: 494, startPoint y: 225, endPoint x: 555, endPoint y: 225, distance: 61.0
click at [555, 225] on input "[PERSON_NAME]" at bounding box center [559, 223] width 204 height 24
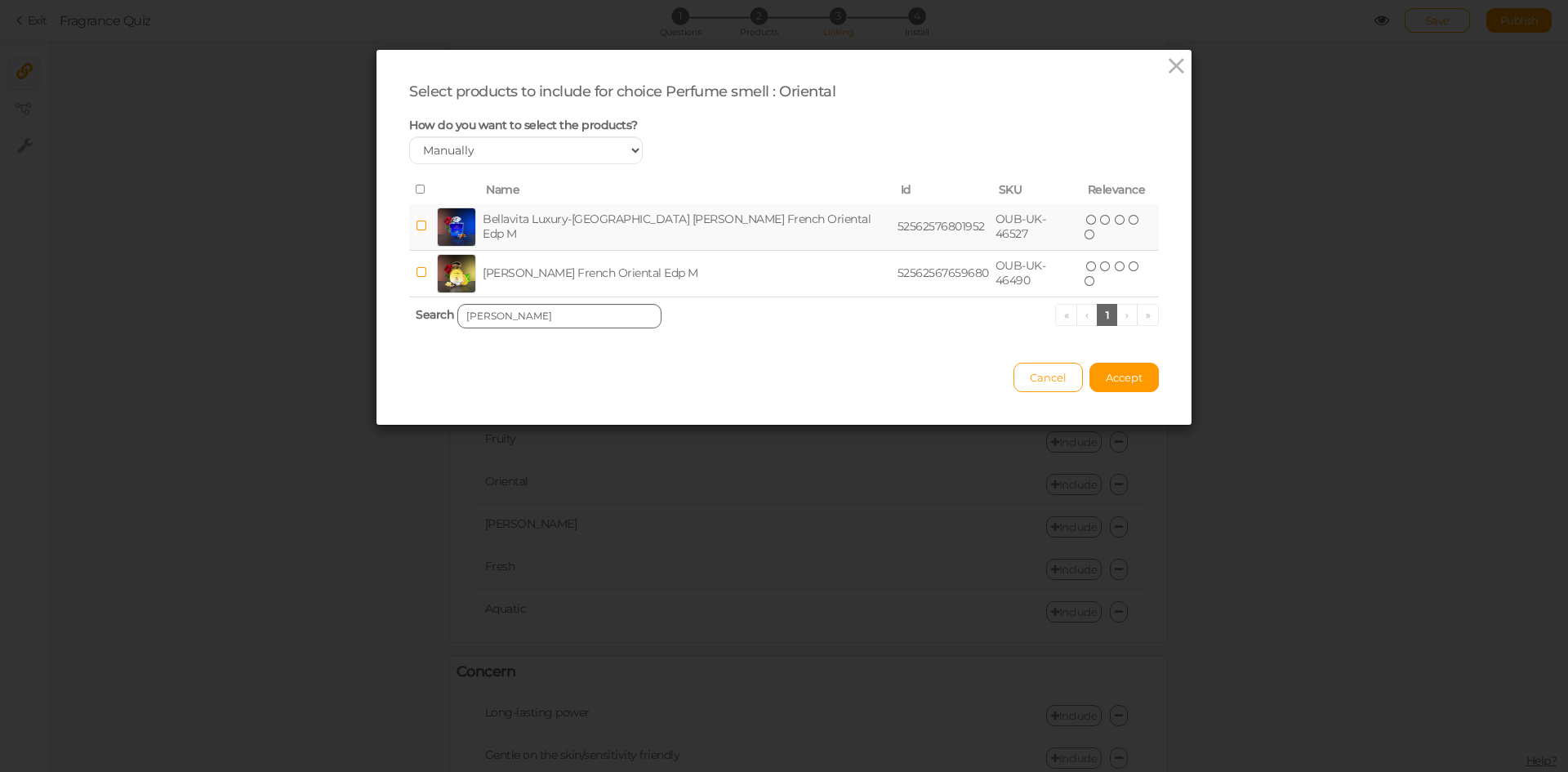
click at [555, 225] on td "Bellavita Luxury-[GEOGRAPHIC_DATA] [PERSON_NAME] French Oriental Edp M" at bounding box center [687, 227] width 415 height 46
click at [560, 322] on input "[PERSON_NAME]" at bounding box center [559, 315] width 204 height 24
paste input "[PERSON_NAME]"
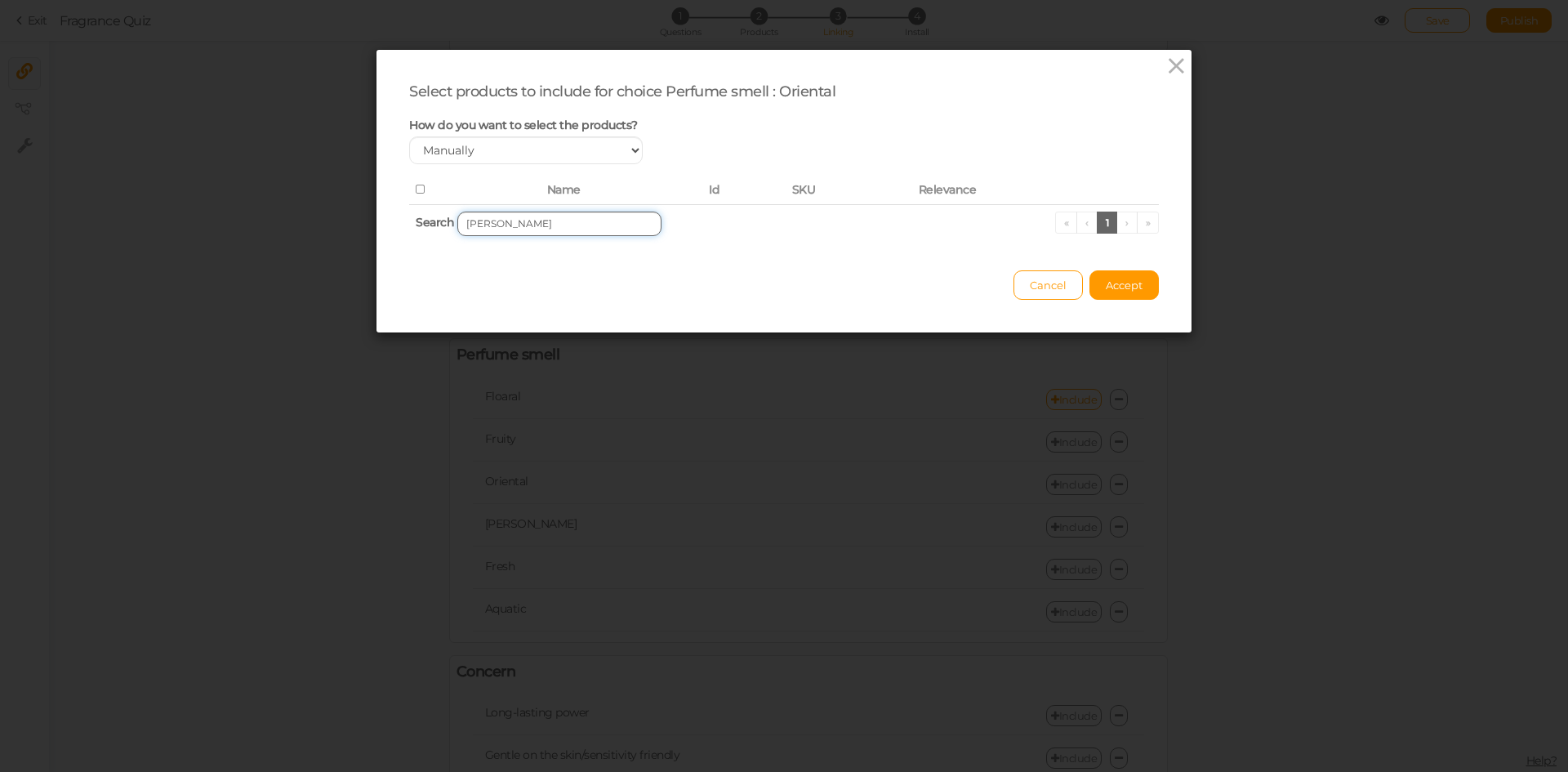
drag, startPoint x: 490, startPoint y: 223, endPoint x: 582, endPoint y: 226, distance: 92.0
click at [582, 226] on input "[PERSON_NAME]" at bounding box center [559, 223] width 204 height 24
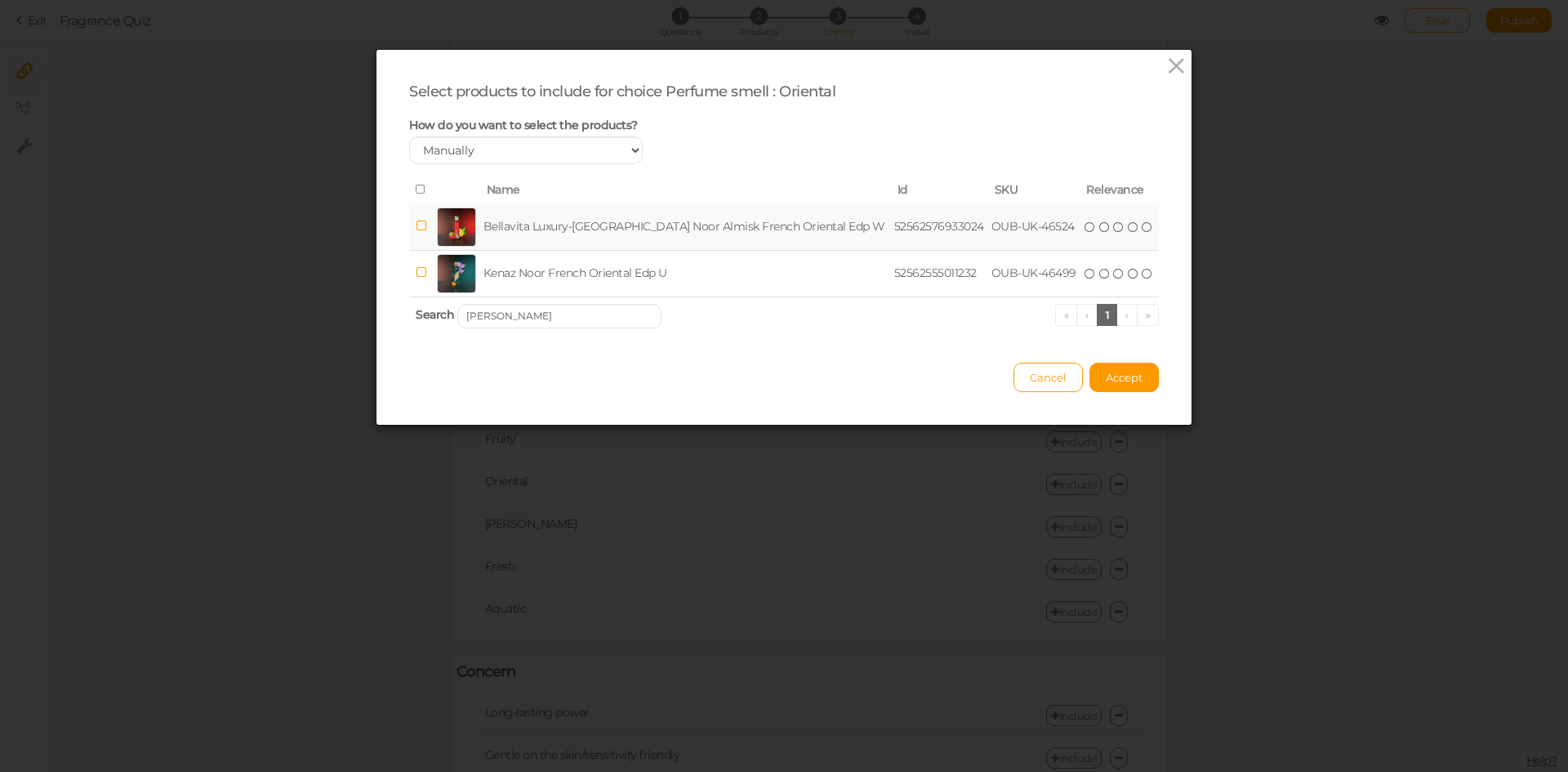
click at [616, 226] on td "Bellavita Luxury-[GEOGRAPHIC_DATA] Noor Almisk French Oriental Edp W" at bounding box center [685, 227] width 411 height 46
click at [527, 313] on input "[PERSON_NAME]" at bounding box center [559, 315] width 204 height 24
paste input "PATCHOULI ROYAŁE"
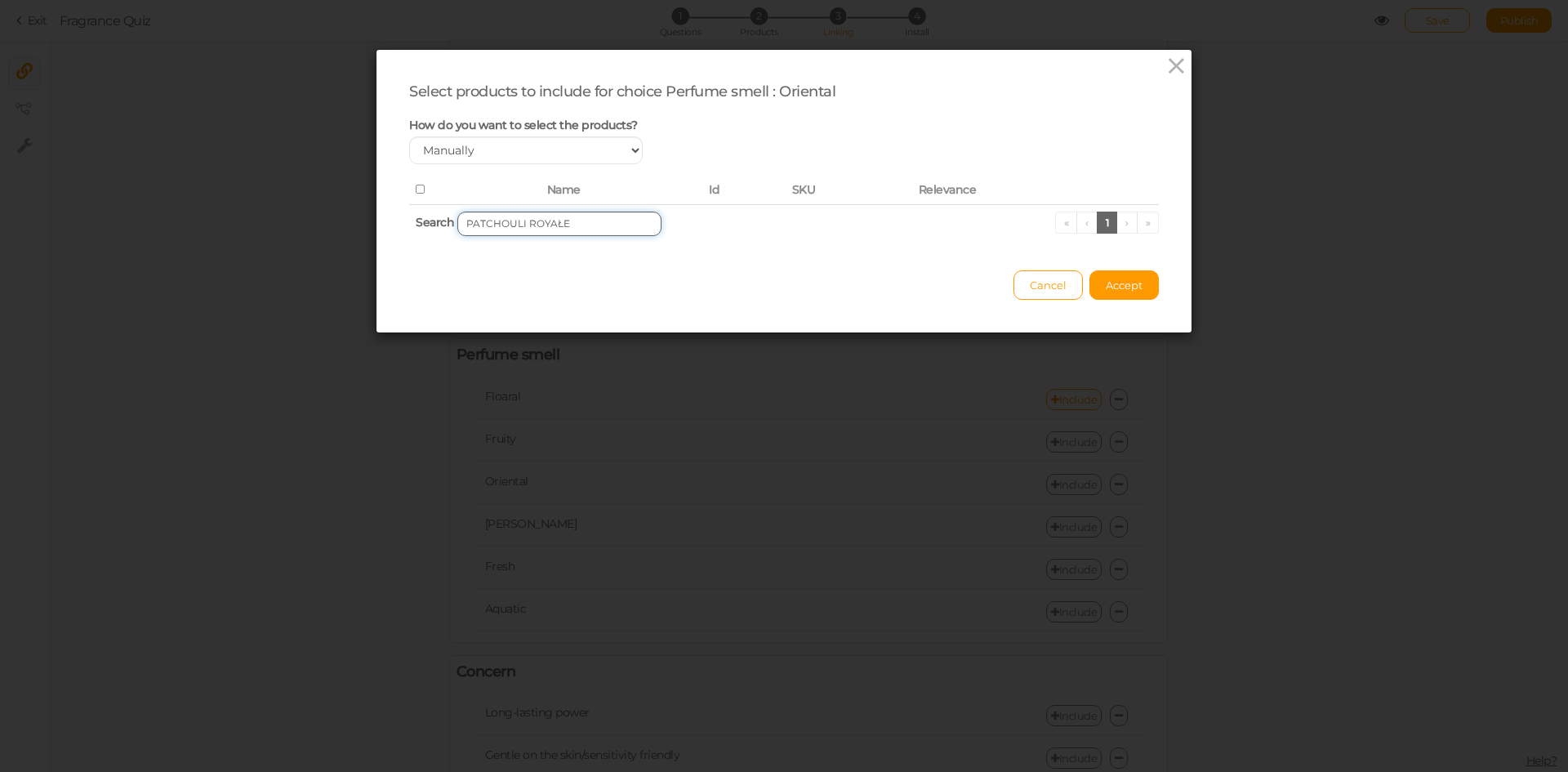
drag, startPoint x: 518, startPoint y: 221, endPoint x: 629, endPoint y: 223, distance: 111.0
click at [629, 223] on input "PATCHOULI ROYAŁE" at bounding box center [559, 223] width 204 height 24
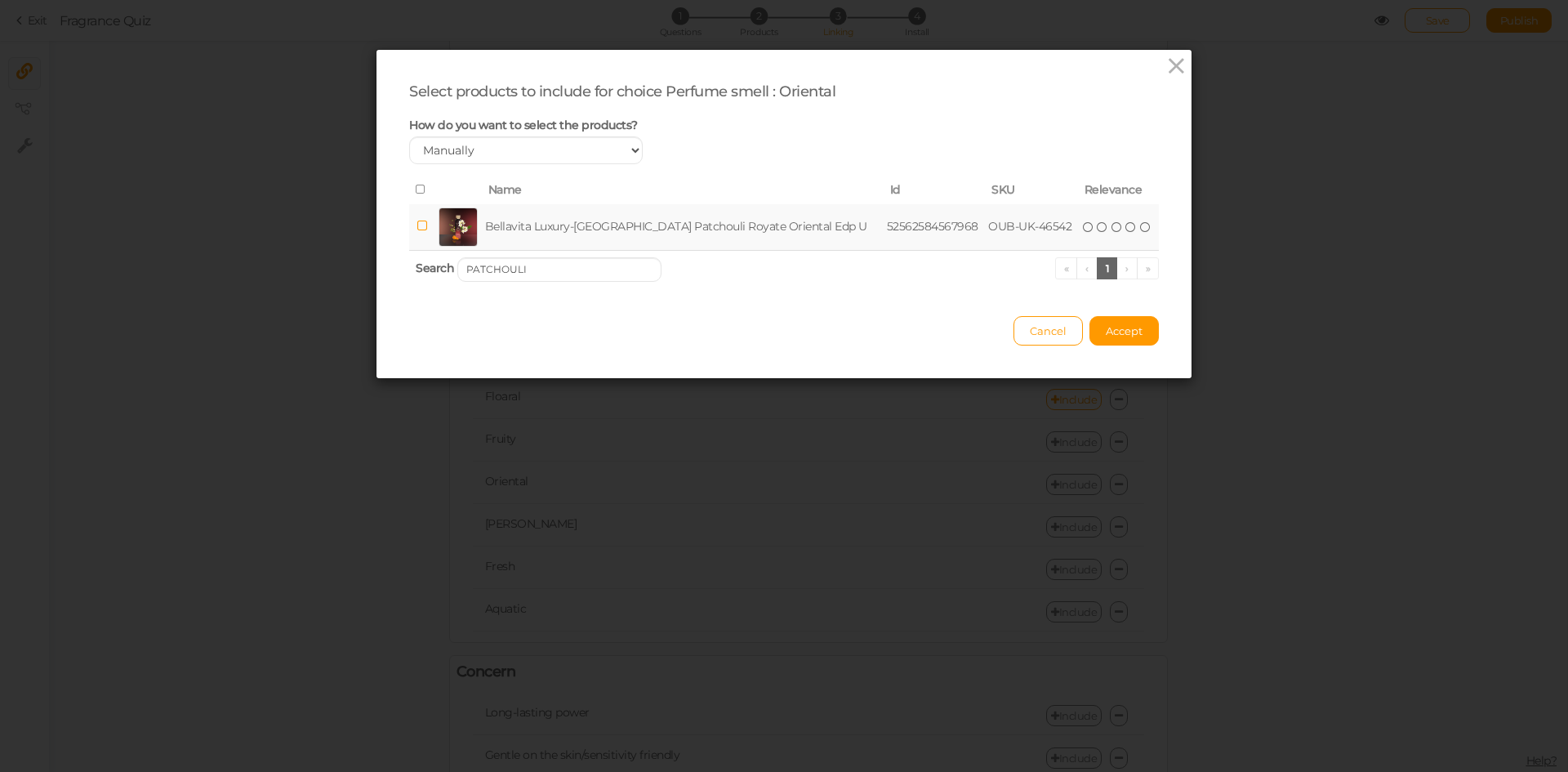
click at [585, 233] on td "Bellavita Luxury-[GEOGRAPHIC_DATA] Patchouli Royate Oriental Edp U" at bounding box center [682, 227] width 401 height 46
click at [572, 265] on input "PATCHOULI" at bounding box center [559, 269] width 204 height 24
paste input "RIHANAH"
click at [571, 232] on td "Bellavita Luxury-[GEOGRAPHIC_DATA] Rihanah Al-Misk French Oriental Edp W" at bounding box center [690, 227] width 420 height 46
click at [521, 278] on input "RIHANAH" at bounding box center [559, 269] width 204 height 24
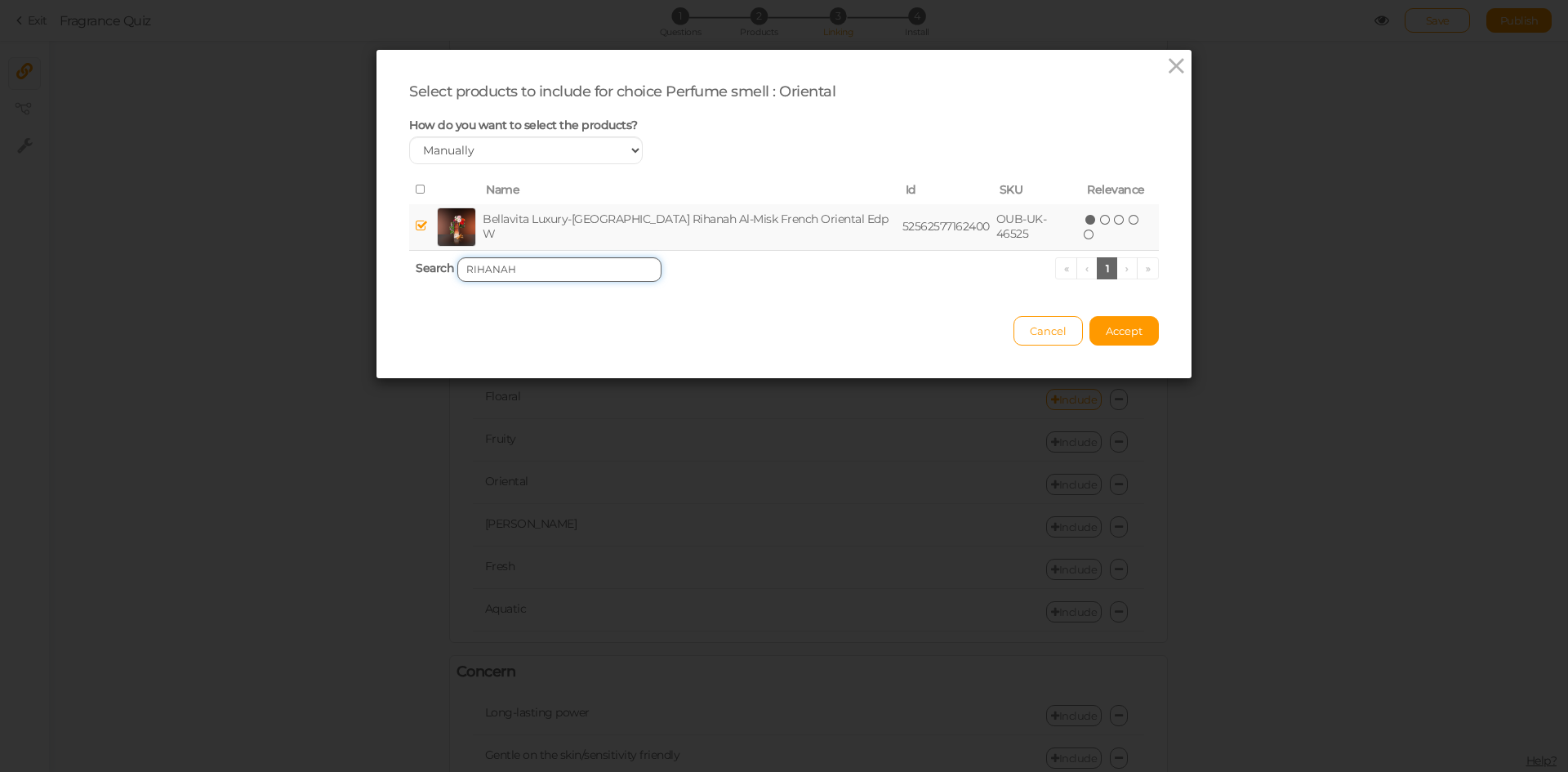
paste input "CONSEQUENCE"
click at [530, 233] on td "Bellavita Luxury-[GEOGRAPHIC_DATA] Consequence French Oriental Edp M" at bounding box center [688, 227] width 416 height 46
click at [565, 268] on input "CONSEQUENCE" at bounding box center [559, 269] width 204 height 24
paste input "[PERSON_NAME]"
click at [559, 227] on td "Bellavita Luxury-[GEOGRAPHIC_DATA] [PERSON_NAME] Oriental Edp W" at bounding box center [686, 227] width 408 height 46
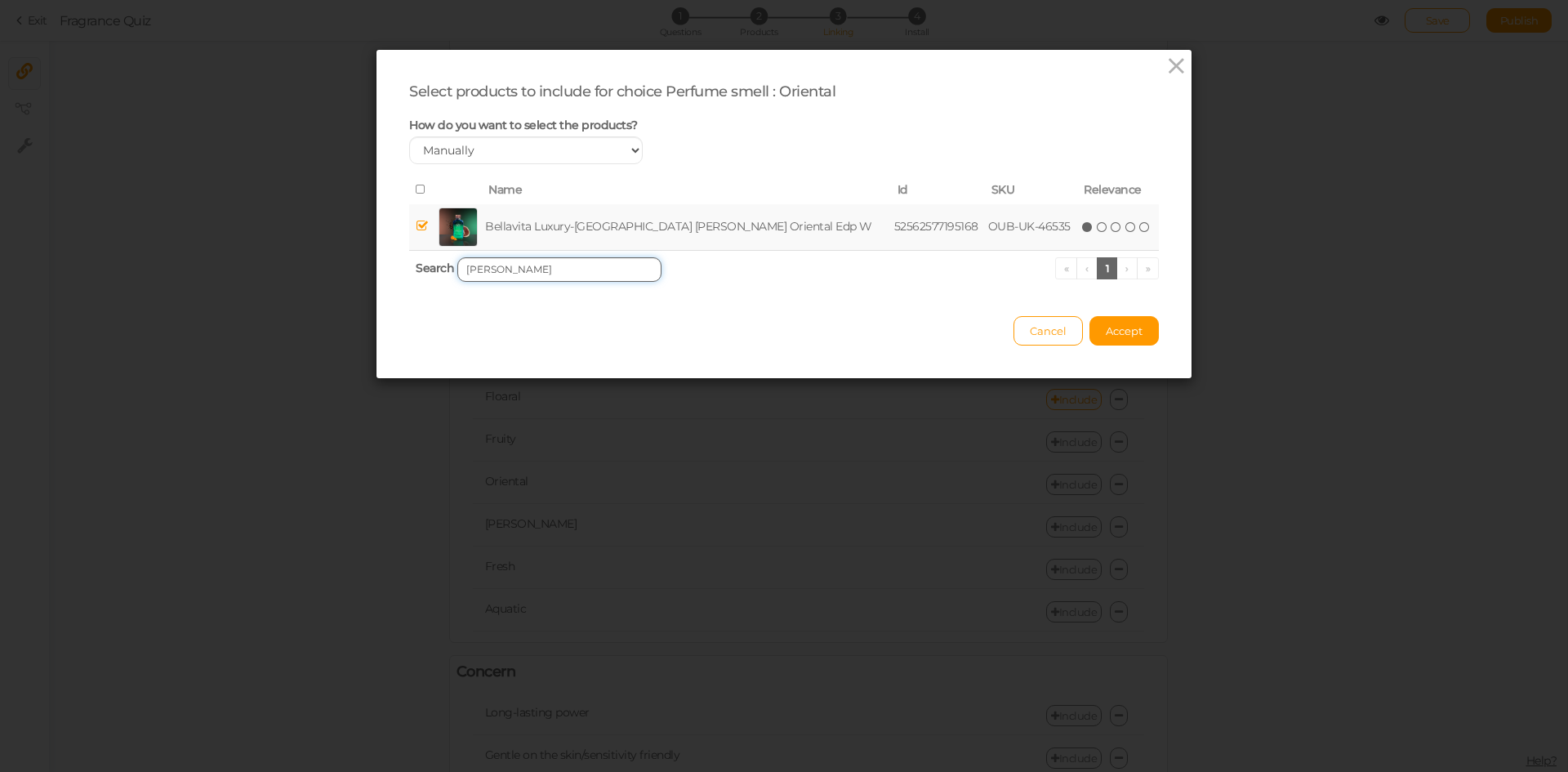
click at [584, 266] on input "[PERSON_NAME]" at bounding box center [559, 269] width 204 height 24
paste input "LUMIÈRE"
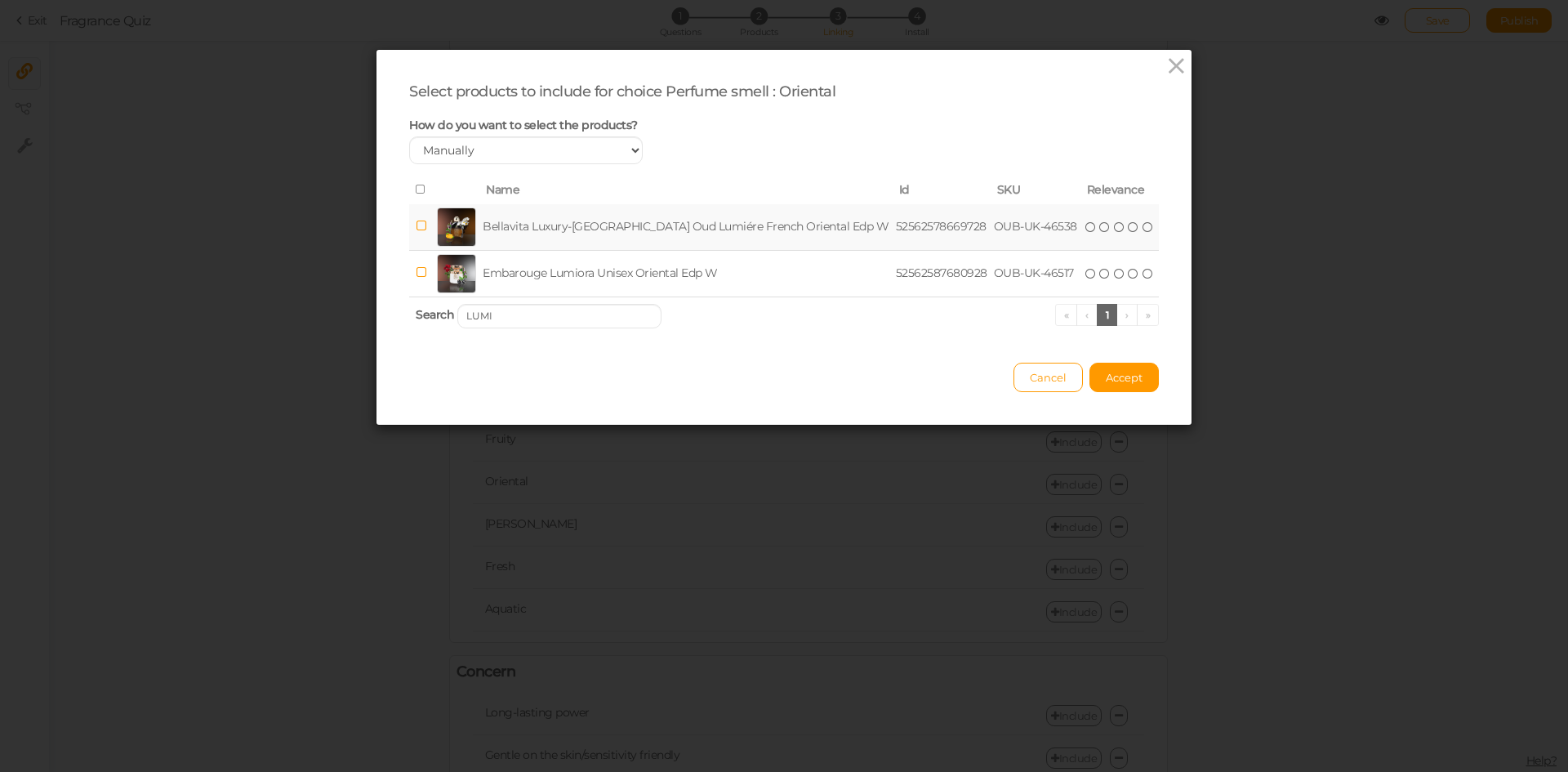
click at [519, 224] on td "Bellavita Luxury-[GEOGRAPHIC_DATA] Oud Lumiére French Oriental Edp W" at bounding box center [686, 227] width 413 height 46
click at [565, 314] on input "LUMI" at bounding box center [559, 315] width 204 height 24
paste input "RIH AL-EMARAT"
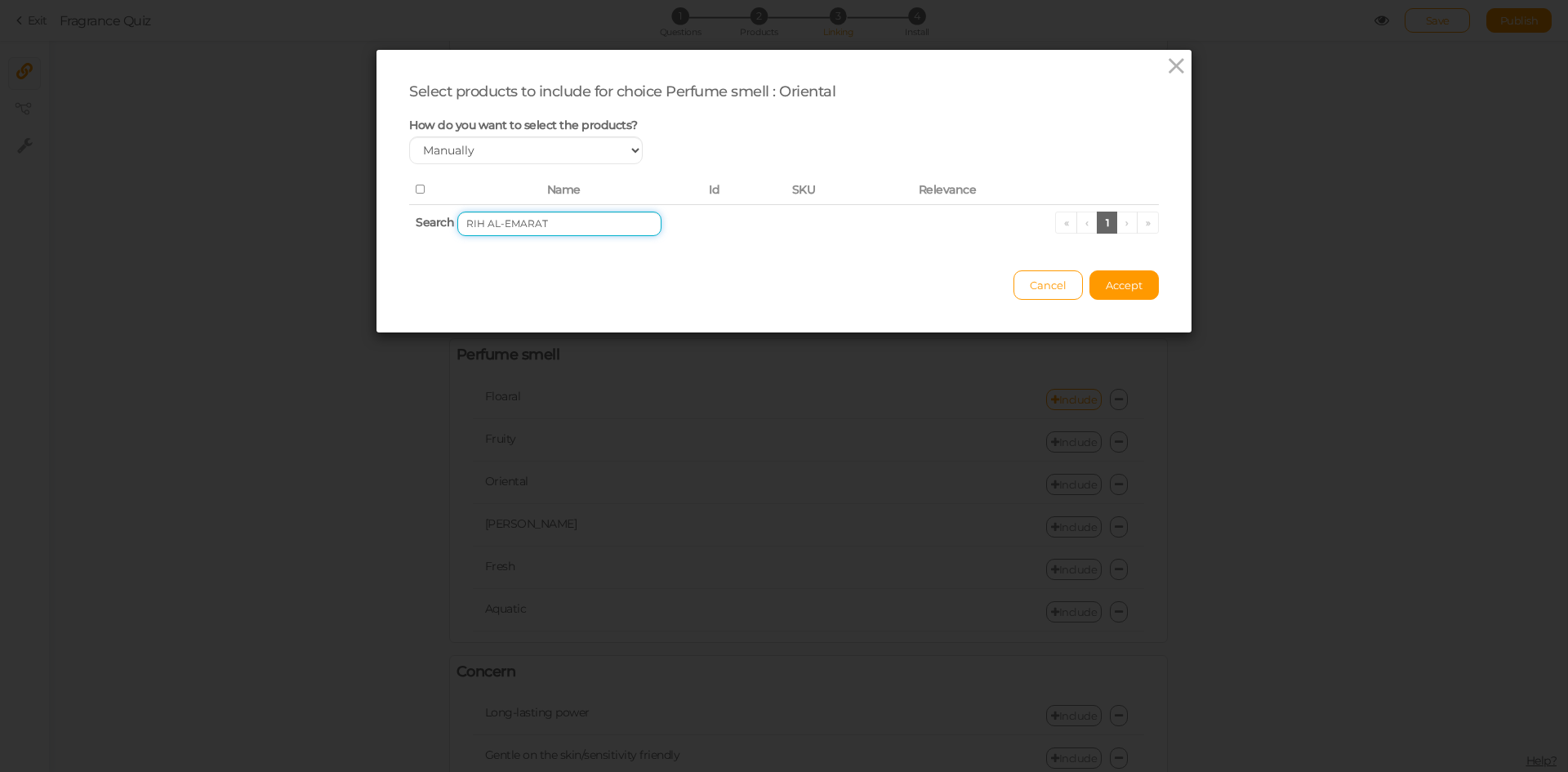
drag, startPoint x: 480, startPoint y: 226, endPoint x: 441, endPoint y: 225, distance: 39.0
click at [441, 225] on th "Search RIH AL-EMARAT « ‹ 1 › »" at bounding box center [784, 223] width 750 height 39
drag, startPoint x: 469, startPoint y: 228, endPoint x: 576, endPoint y: 228, distance: 107.0
click at [576, 228] on input "AL-EMARAT" at bounding box center [559, 223] width 204 height 24
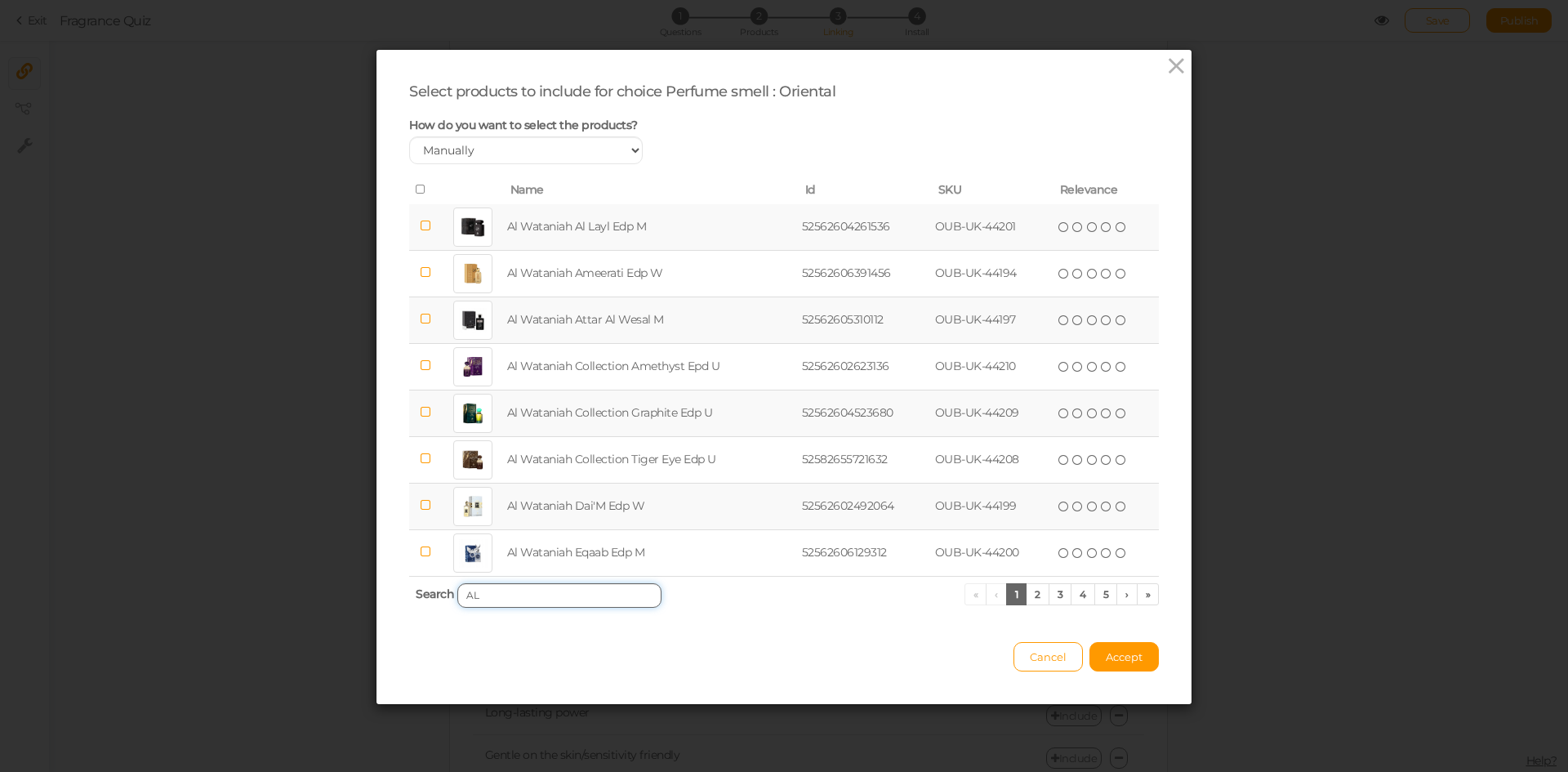
click at [495, 590] on input "AL" at bounding box center [559, 595] width 204 height 24
paste input "-EMARAT"
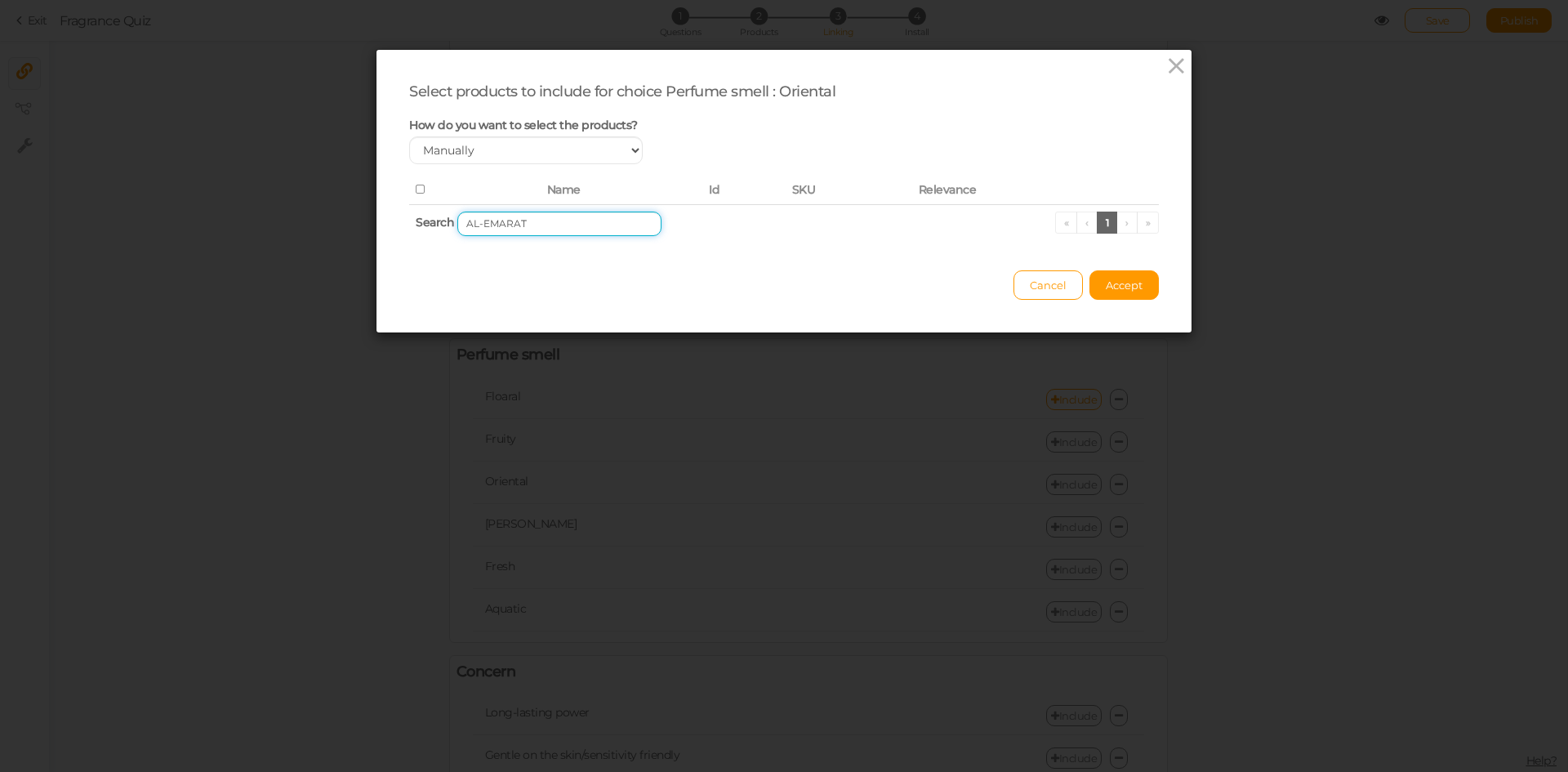
drag, startPoint x: 474, startPoint y: 224, endPoint x: 438, endPoint y: 223, distance: 36.0
click at [438, 223] on th "Search AL-EMARAT « ‹ 1 › »" at bounding box center [784, 223] width 750 height 39
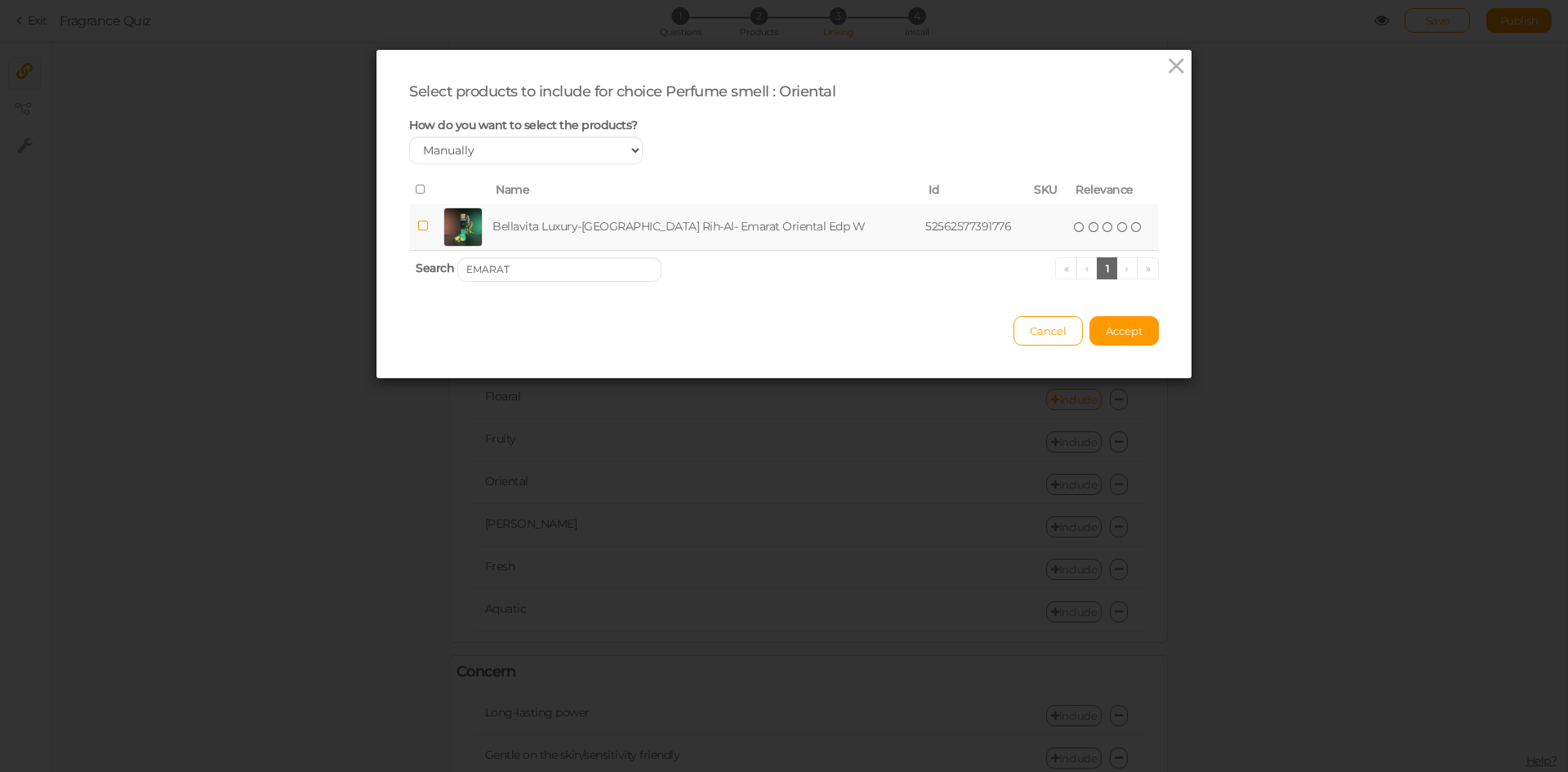
click at [547, 235] on td "Bellavita Luxury-[GEOGRAPHIC_DATA] Rih-Al- Emarat Oriental Edp W" at bounding box center [705, 227] width 432 height 46
click at [531, 265] on input "EMARAT" at bounding box center [559, 269] width 204 height 24
paste input "SÉDUCTEUR"
click at [543, 232] on td "Bellavita Luxury-UAE Séducteur Pcur Homme French Edp M" at bounding box center [676, 227] width 374 height 46
click at [602, 275] on input "SÉDUCTEUR" at bounding box center [559, 269] width 204 height 24
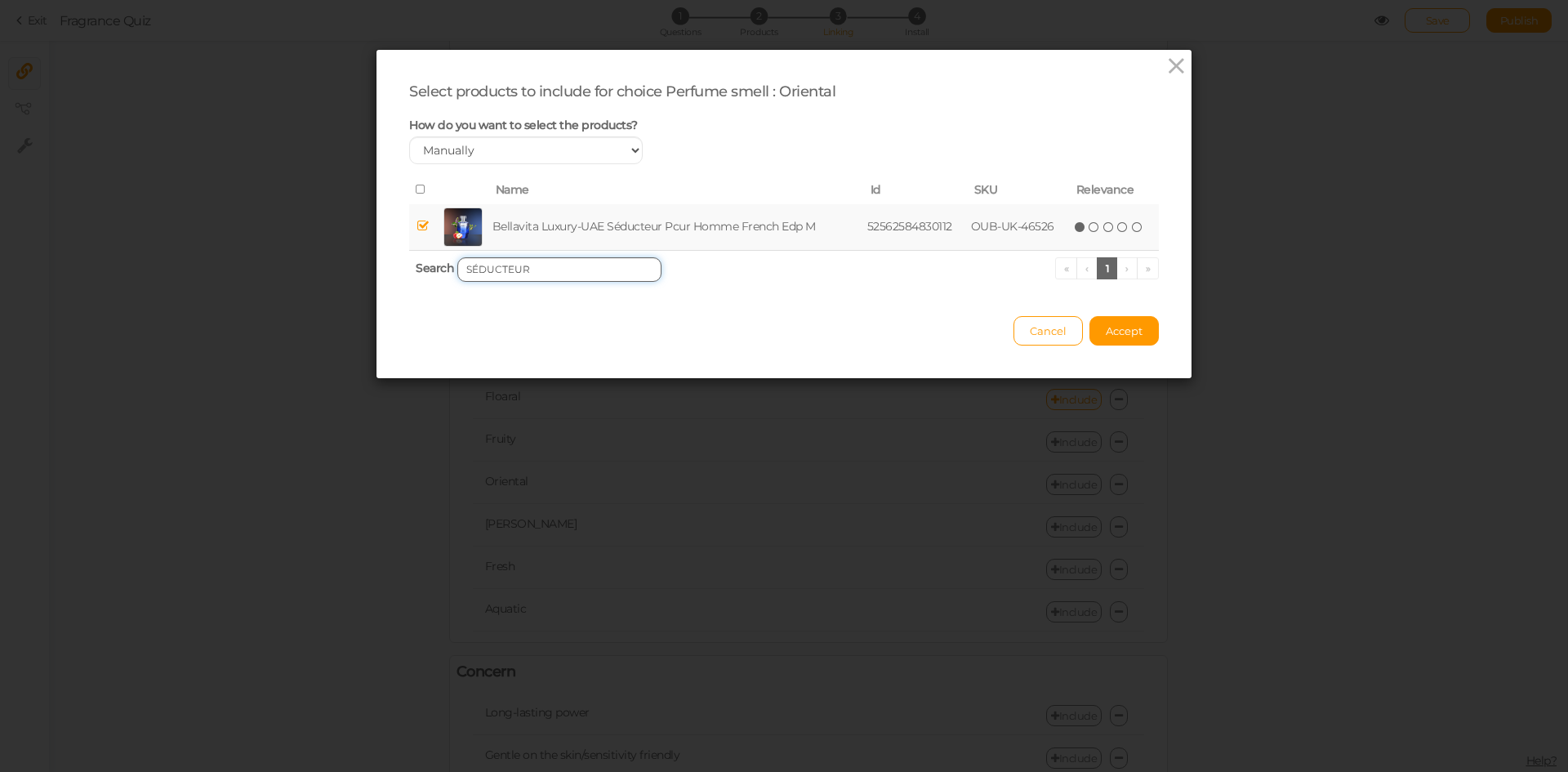
paste input "[PERSON_NAME]"
click at [592, 218] on td "[PERSON_NAME] French Oriental Edp M" at bounding box center [651, 227] width 297 height 46
click at [606, 276] on input "[PERSON_NAME]" at bounding box center [559, 269] width 204 height 24
paste input "KENAZ ERA"
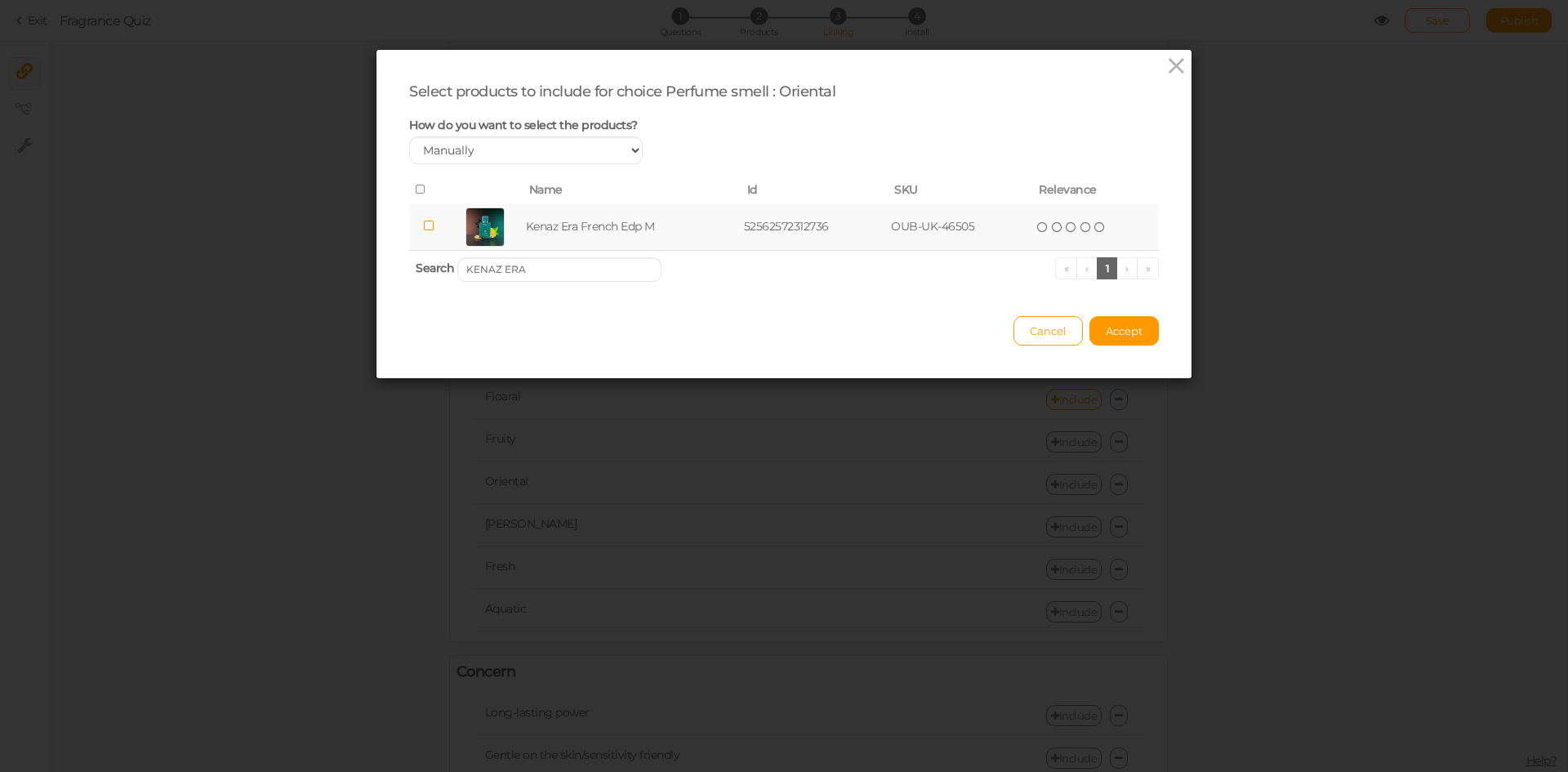
click at [601, 233] on td "Kenaz Era French Edp M" at bounding box center [631, 227] width 218 height 46
click at [564, 274] on input "KENAZ ERA" at bounding box center [559, 269] width 204 height 24
paste input "GHURAB"
click at [578, 230] on td "[PERSON_NAME] Oriental Edp U" at bounding box center [641, 227] width 262 height 46
click at [566, 269] on input "[PERSON_NAME]" at bounding box center [559, 269] width 204 height 24
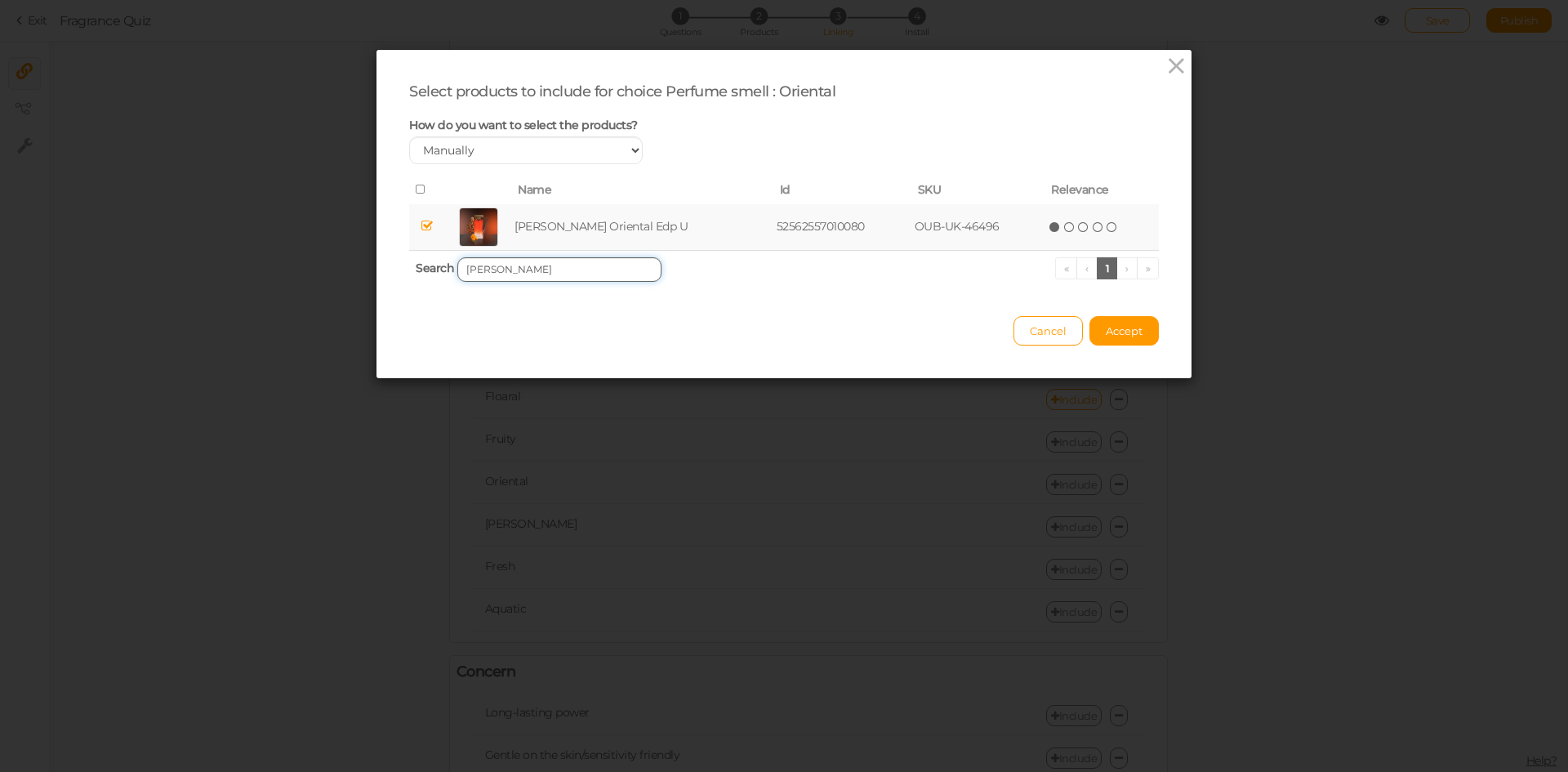
paste input "I.C.O.N"
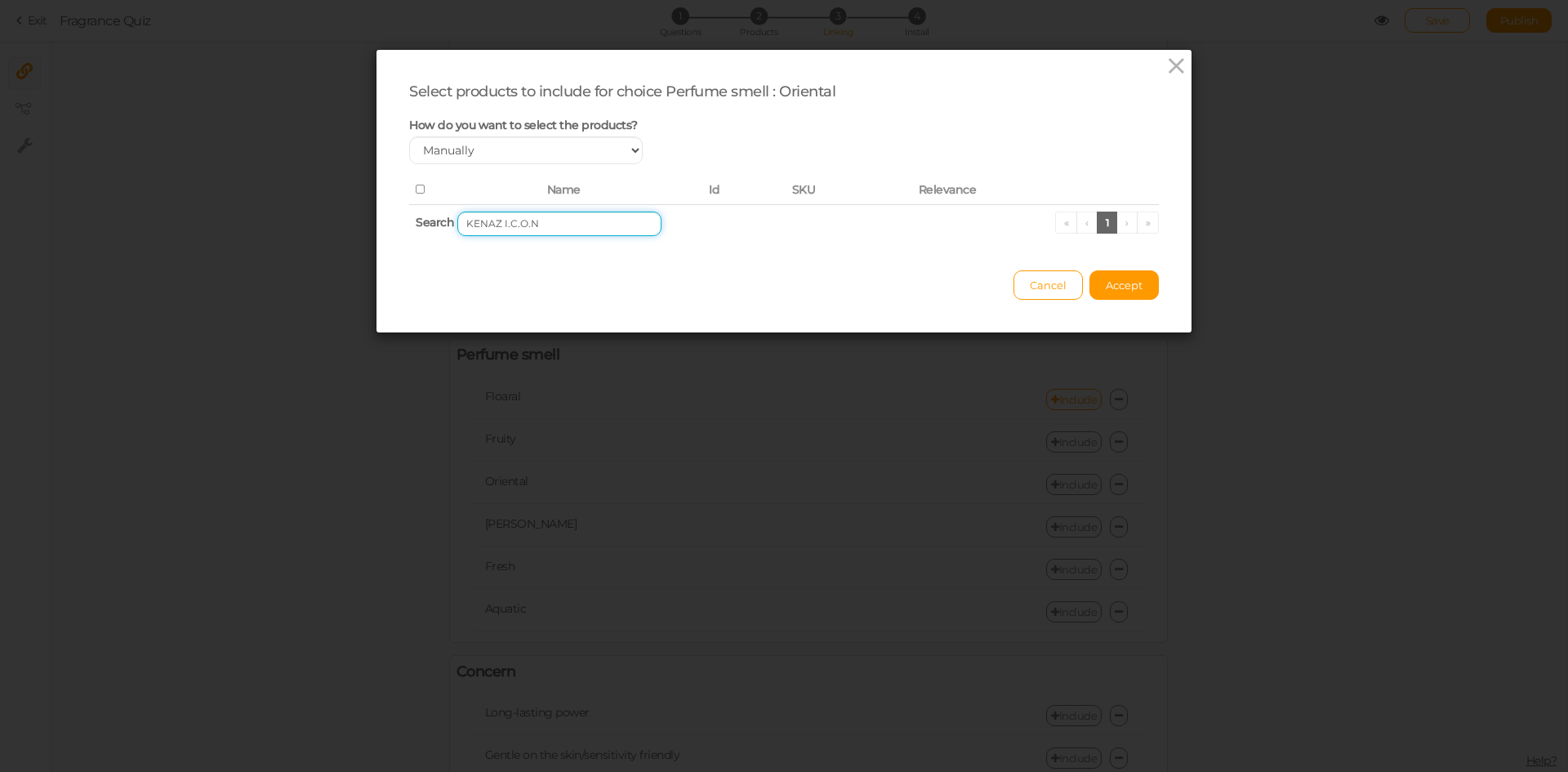
drag, startPoint x: 495, startPoint y: 228, endPoint x: 379, endPoint y: 225, distance: 116.0
click at [379, 225] on div "Select products to include for choice Perfume smell : Oriental How do you want …" at bounding box center [784, 191] width 815 height 282
drag, startPoint x: 498, startPoint y: 224, endPoint x: 408, endPoint y: 222, distance: 90.0
click at [409, 222] on th "Search I.C.O.N « ‹ 1 › »" at bounding box center [784, 223] width 750 height 39
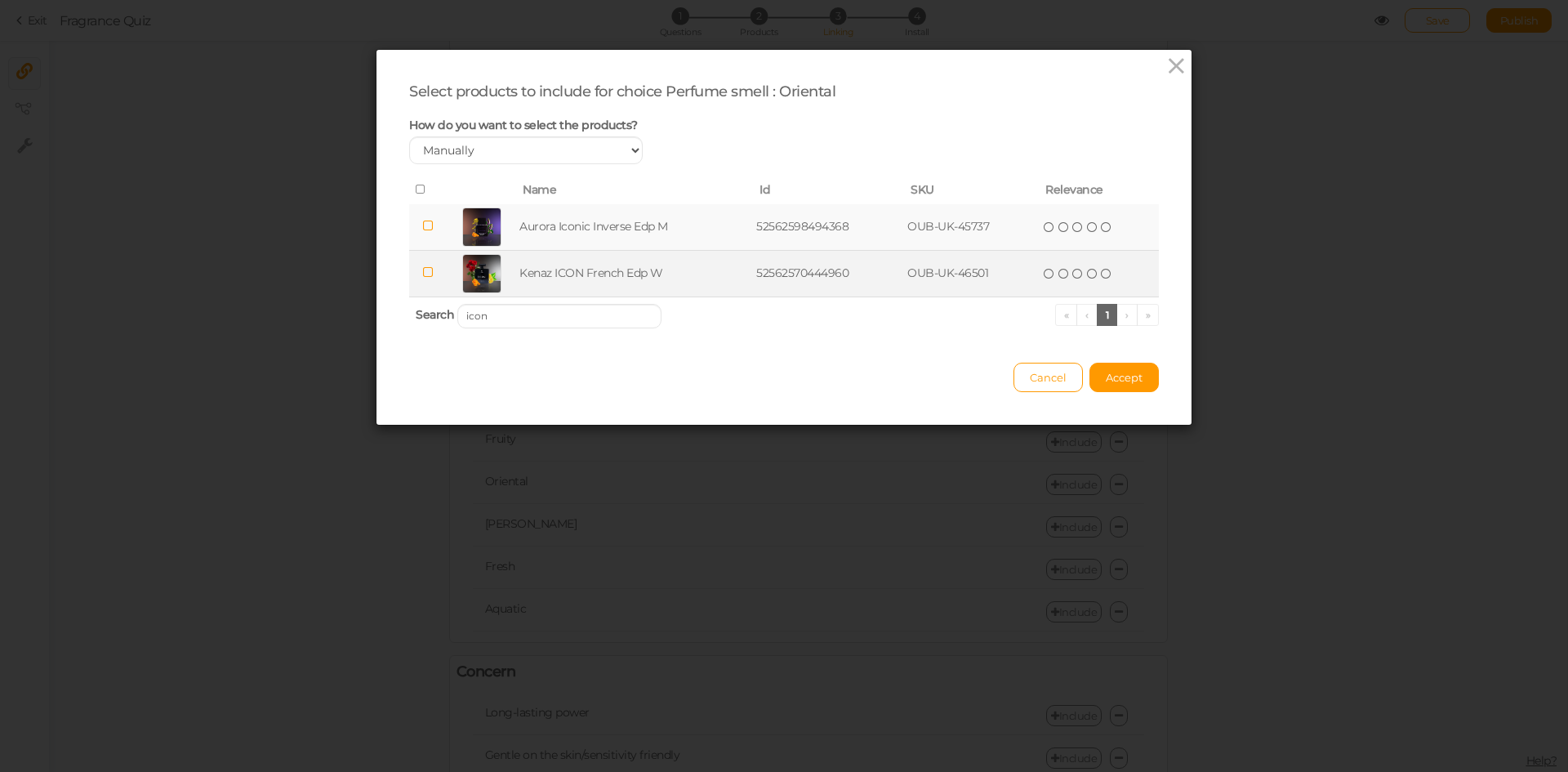
click at [579, 275] on td "Kenaz ICON French Edp W" at bounding box center [635, 273] width 237 height 46
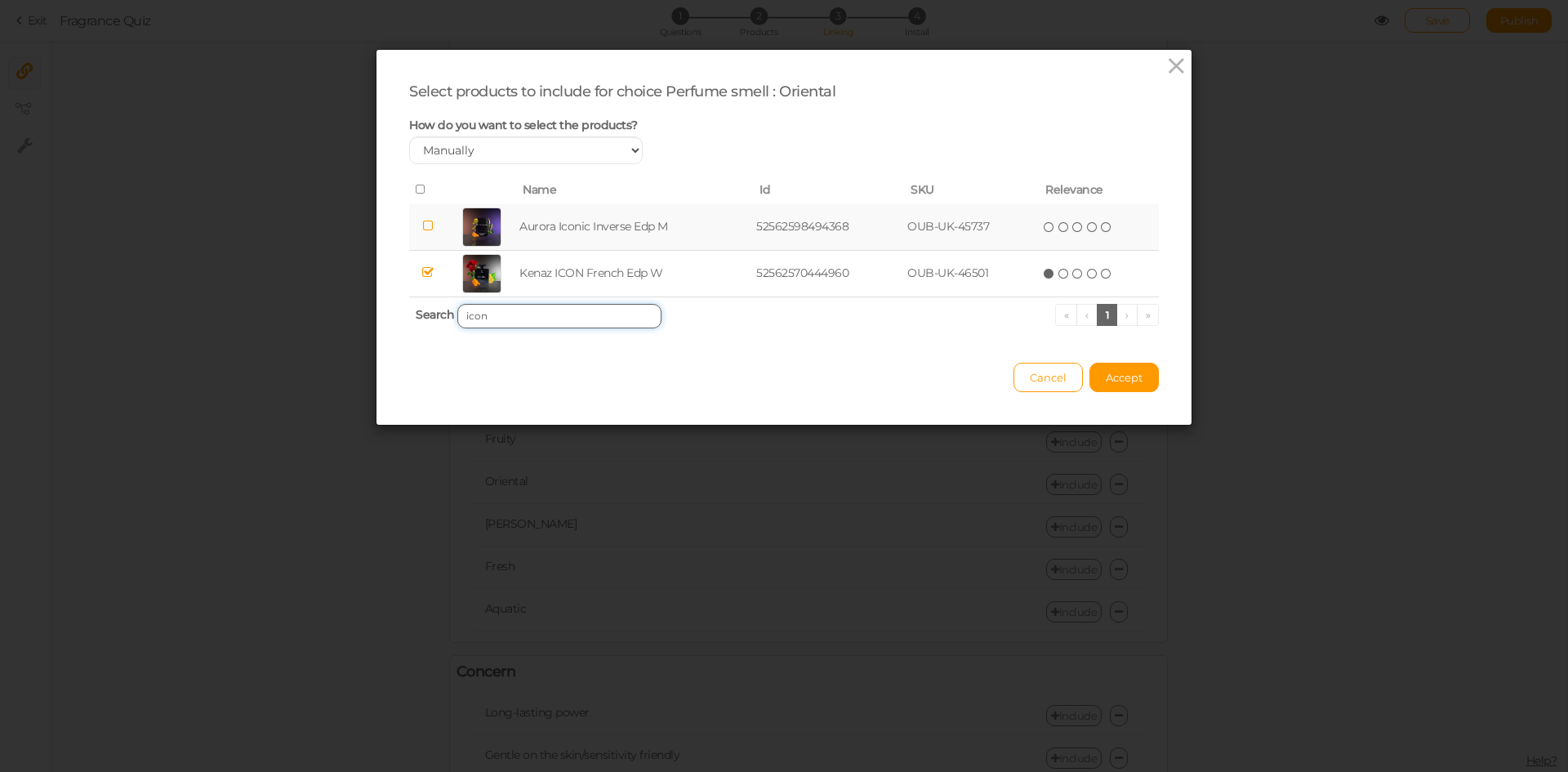
click at [551, 316] on input "icon" at bounding box center [559, 315] width 204 height 24
paste input "KENAZ MUSK OWHAR"
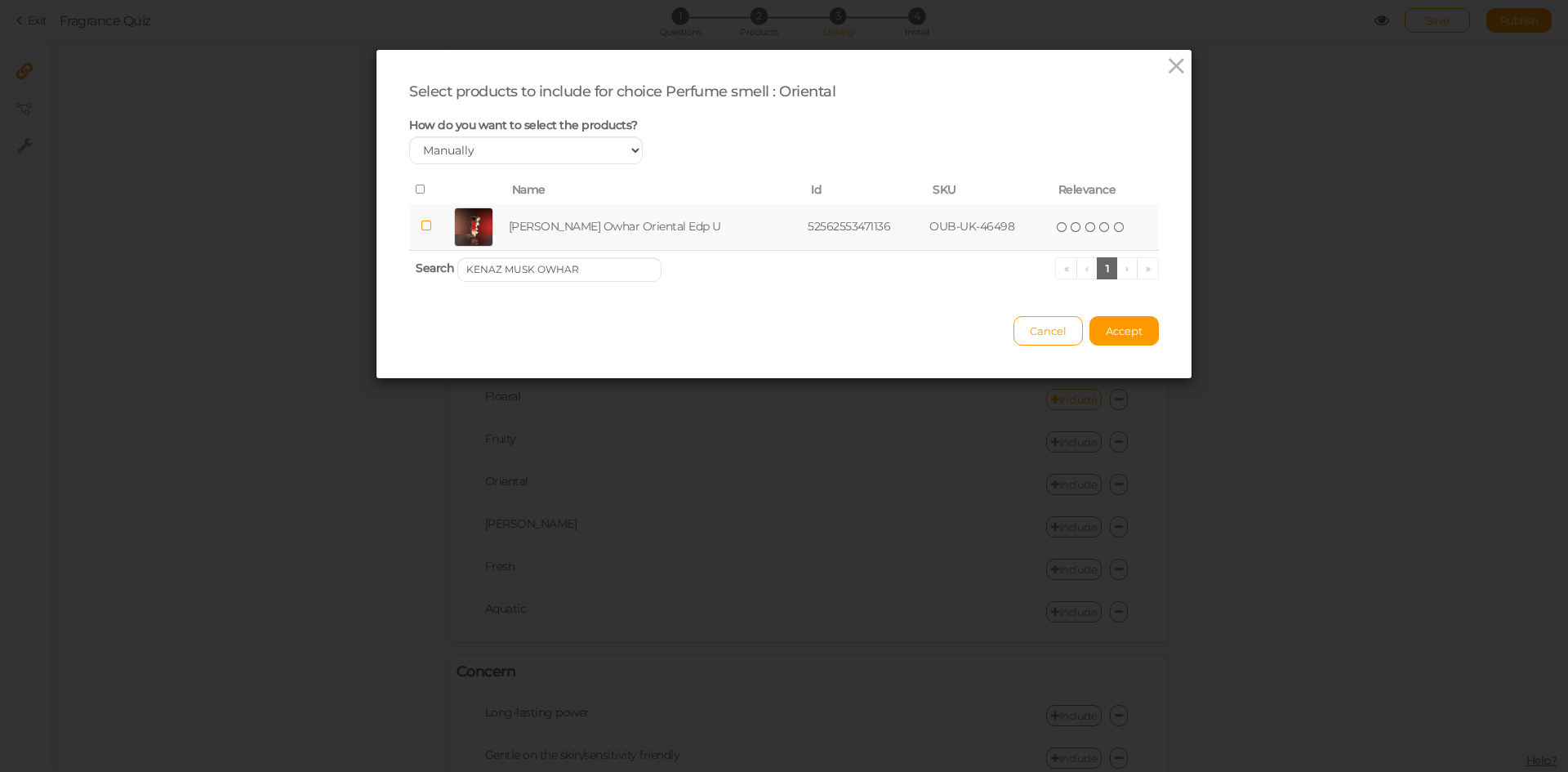
click at [574, 225] on td "[PERSON_NAME] Owhar Oriental Edp U" at bounding box center [656, 227] width 300 height 46
click at [553, 268] on input "KENAZ MUSK OWHAR" at bounding box center [559, 269] width 204 height 24
paste input "ONYX EDGE"
click at [555, 230] on td "Kenaz Onyx Edge French Edp U" at bounding box center [639, 227] width 256 height 46
click at [568, 276] on input "KENAZ ONYX EDGE" at bounding box center [559, 269] width 204 height 24
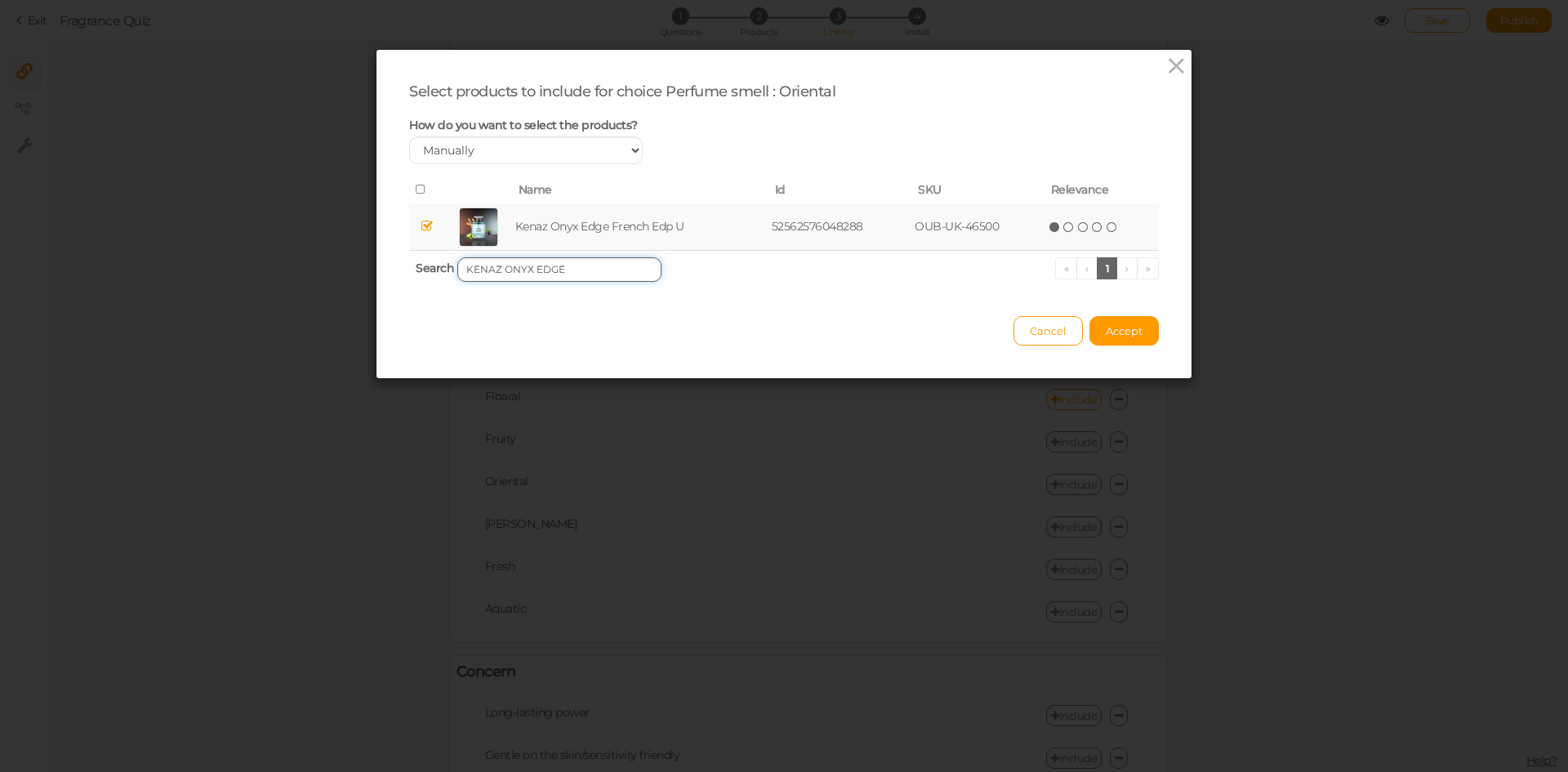
paste input "UD AMEER"
click at [583, 226] on td "Kenaz Oud [PERSON_NAME] Oriental Edp W" at bounding box center [658, 227] width 316 height 46
click at [564, 273] on input "KENAZ OUD AMEER" at bounding box center [559, 269] width 204 height 24
paste input "DAHAB"
click at [592, 222] on td "Kenaz Oud Dahab Oriental Edp W" at bounding box center [644, 227] width 269 height 46
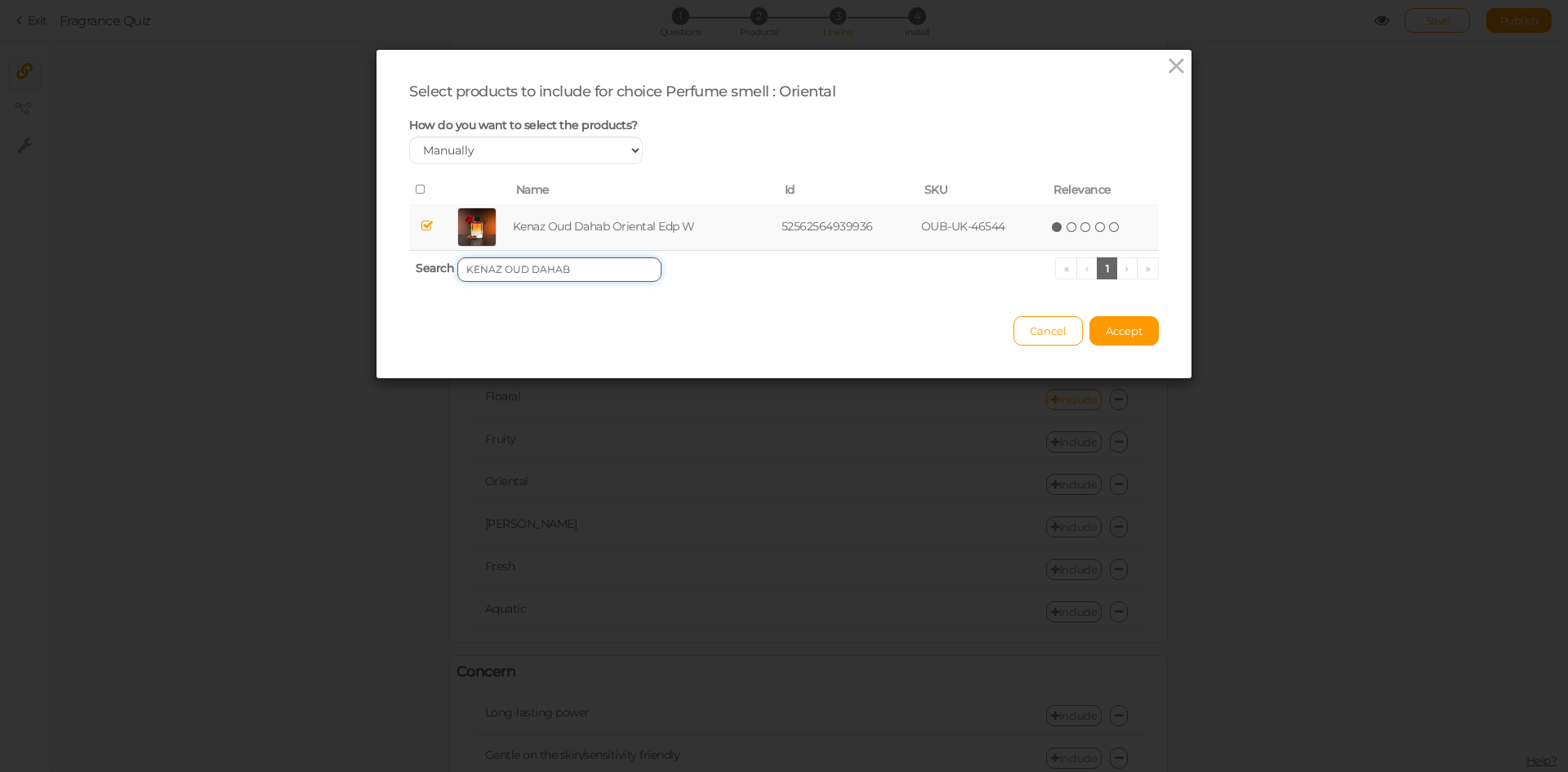
click at [615, 281] on input "KENAZ OUD DAHAB" at bounding box center [559, 269] width 204 height 24
paste input "[PERSON_NAME]"
click at [600, 223] on td "Kenaz Oud [PERSON_NAME] Oriental Edp W" at bounding box center [660, 227] width 318 height 46
click at [574, 262] on input "KENAZ OUD [PERSON_NAME]" at bounding box center [559, 269] width 204 height 24
paste input "[PERSON_NAME]"
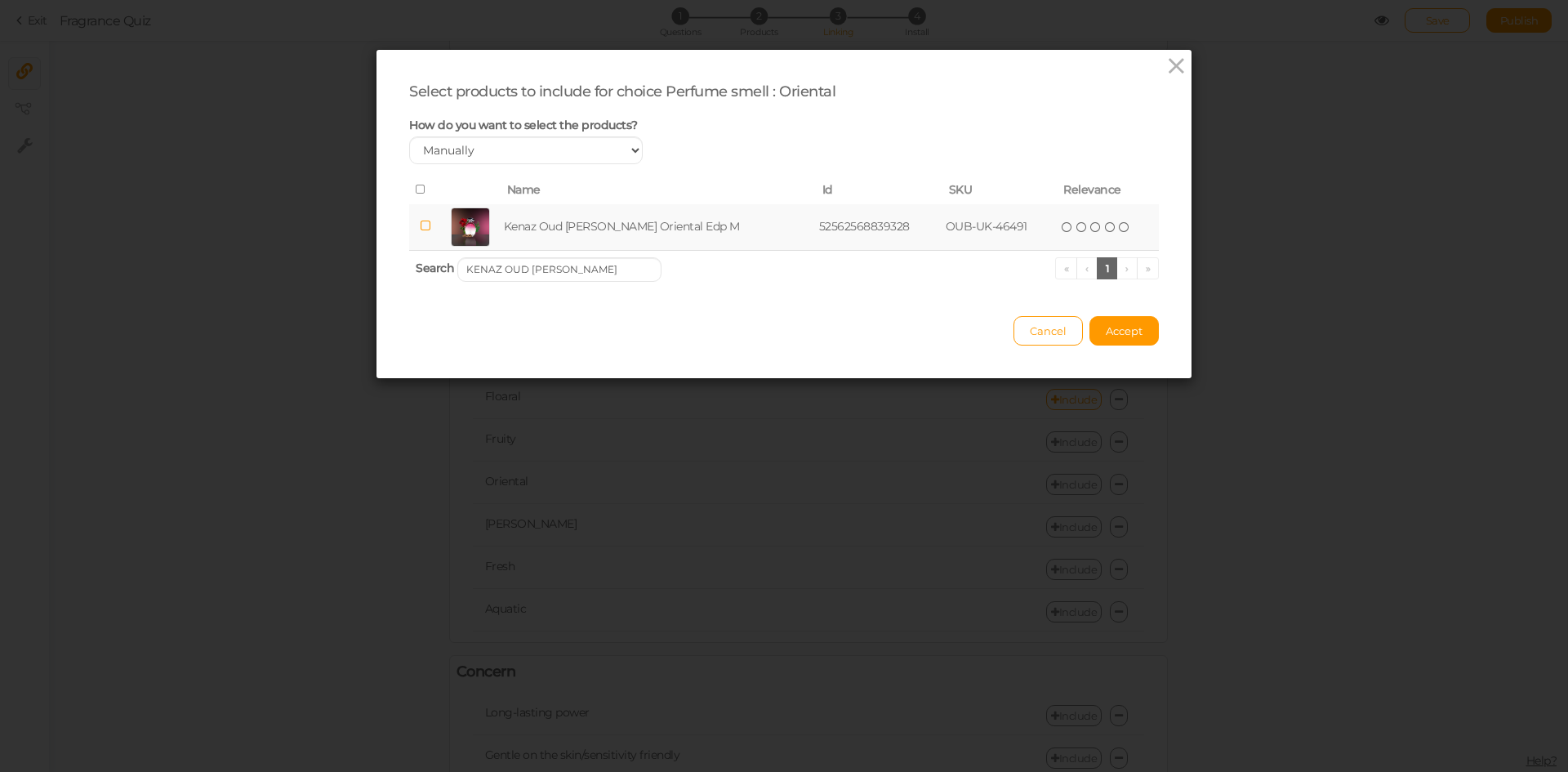
click at [618, 225] on td "Kenaz Oud [PERSON_NAME] Oriental Edp M" at bounding box center [659, 227] width 315 height 46
click at [602, 265] on input "KENAZ OUD [PERSON_NAME]" at bounding box center [559, 269] width 204 height 24
paste input "REGALE"
click at [606, 224] on td "Kenaz Regale French Edp M" at bounding box center [636, 227] width 239 height 46
click at [580, 265] on input "KENAZ REGALE" at bounding box center [559, 269] width 204 height 24
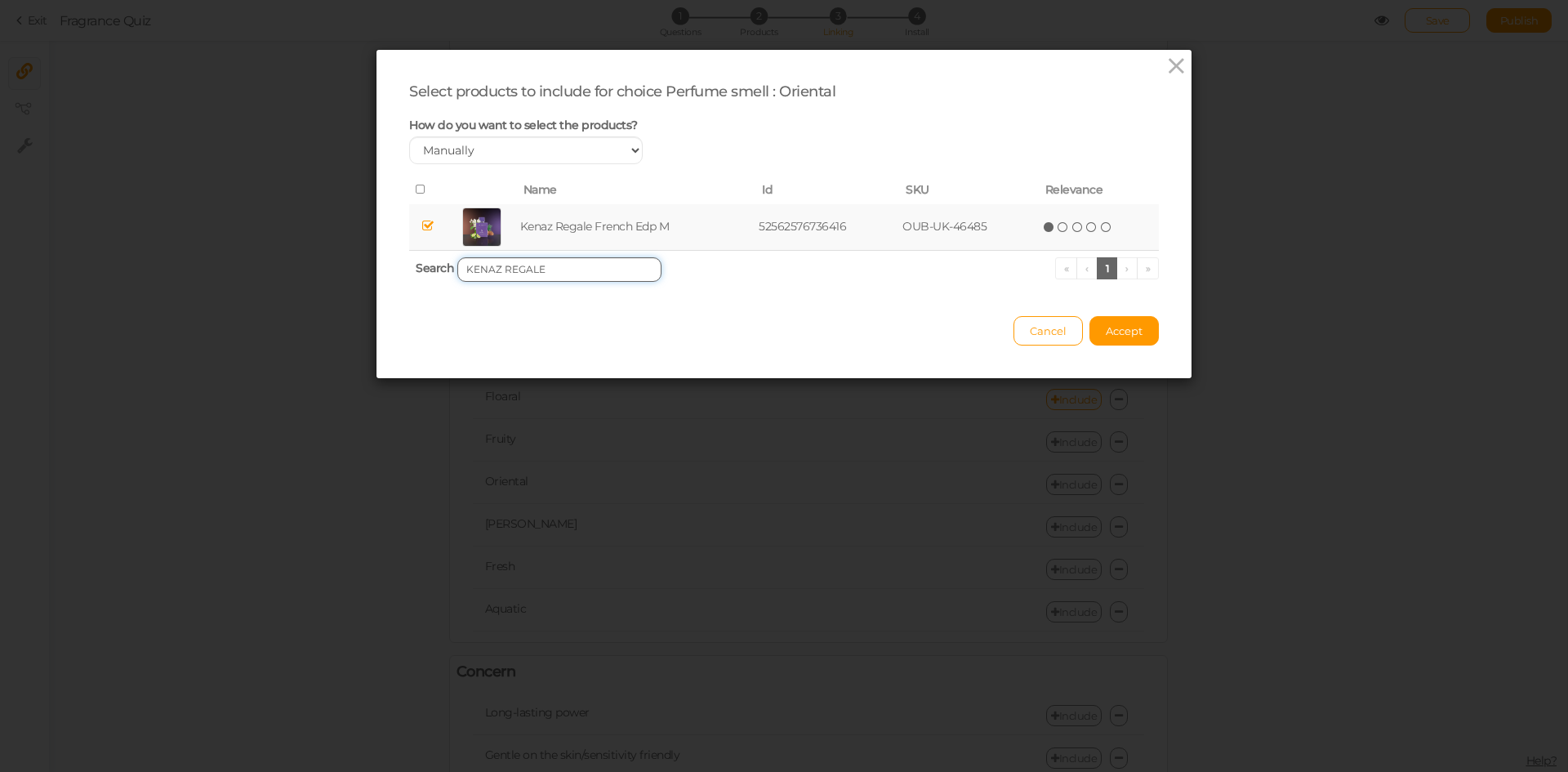
paste input "OUGE X"
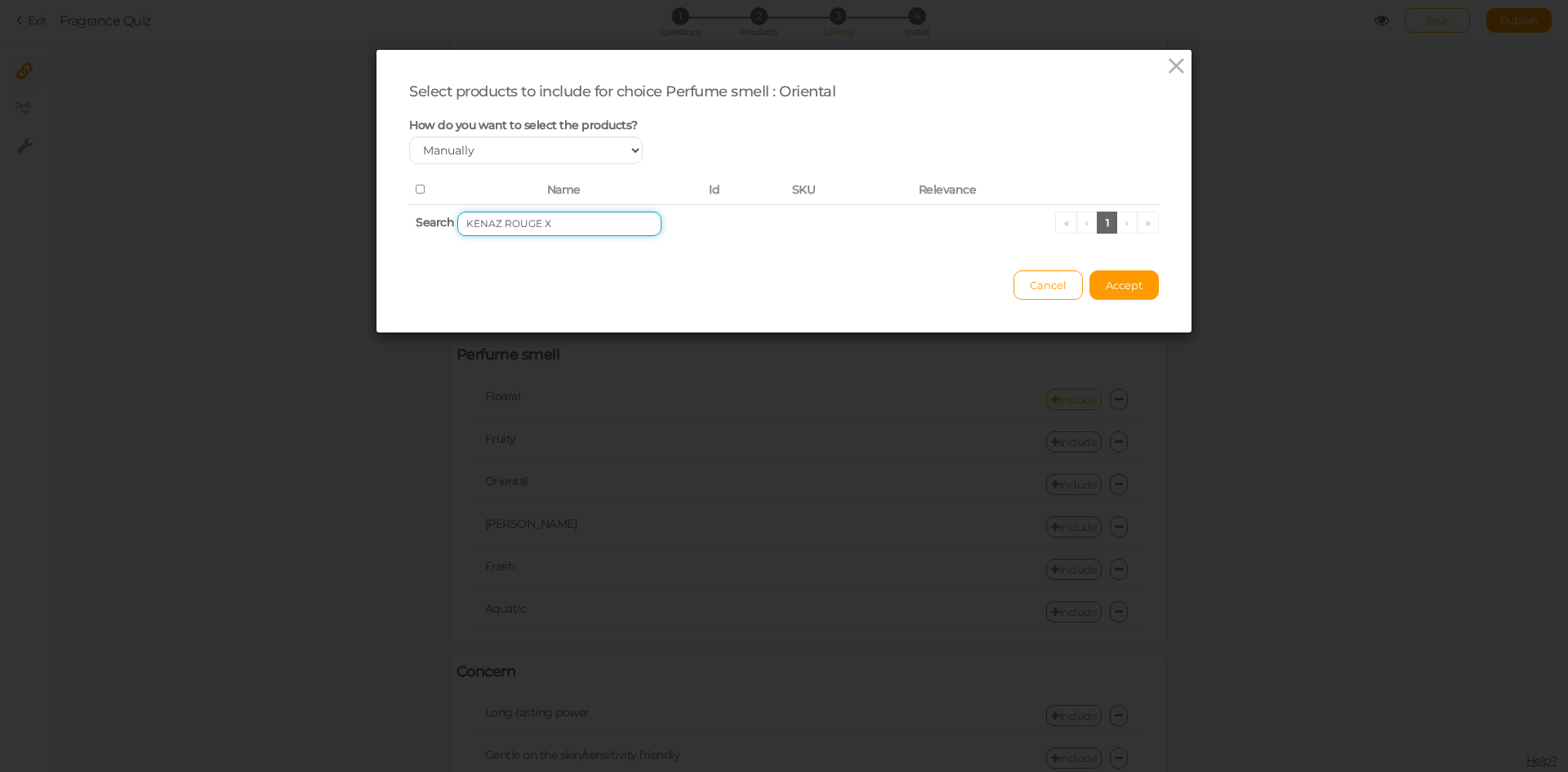
drag, startPoint x: 494, startPoint y: 223, endPoint x: 420, endPoint y: 223, distance: 74.0
click at [420, 223] on th "Search KENAZ ROUGE X « ‹ 1 › »" at bounding box center [784, 223] width 750 height 39
drag, startPoint x: 494, startPoint y: 226, endPoint x: 539, endPoint y: 224, distance: 45.0
click at [539, 224] on input "ROUGE" at bounding box center [559, 223] width 204 height 24
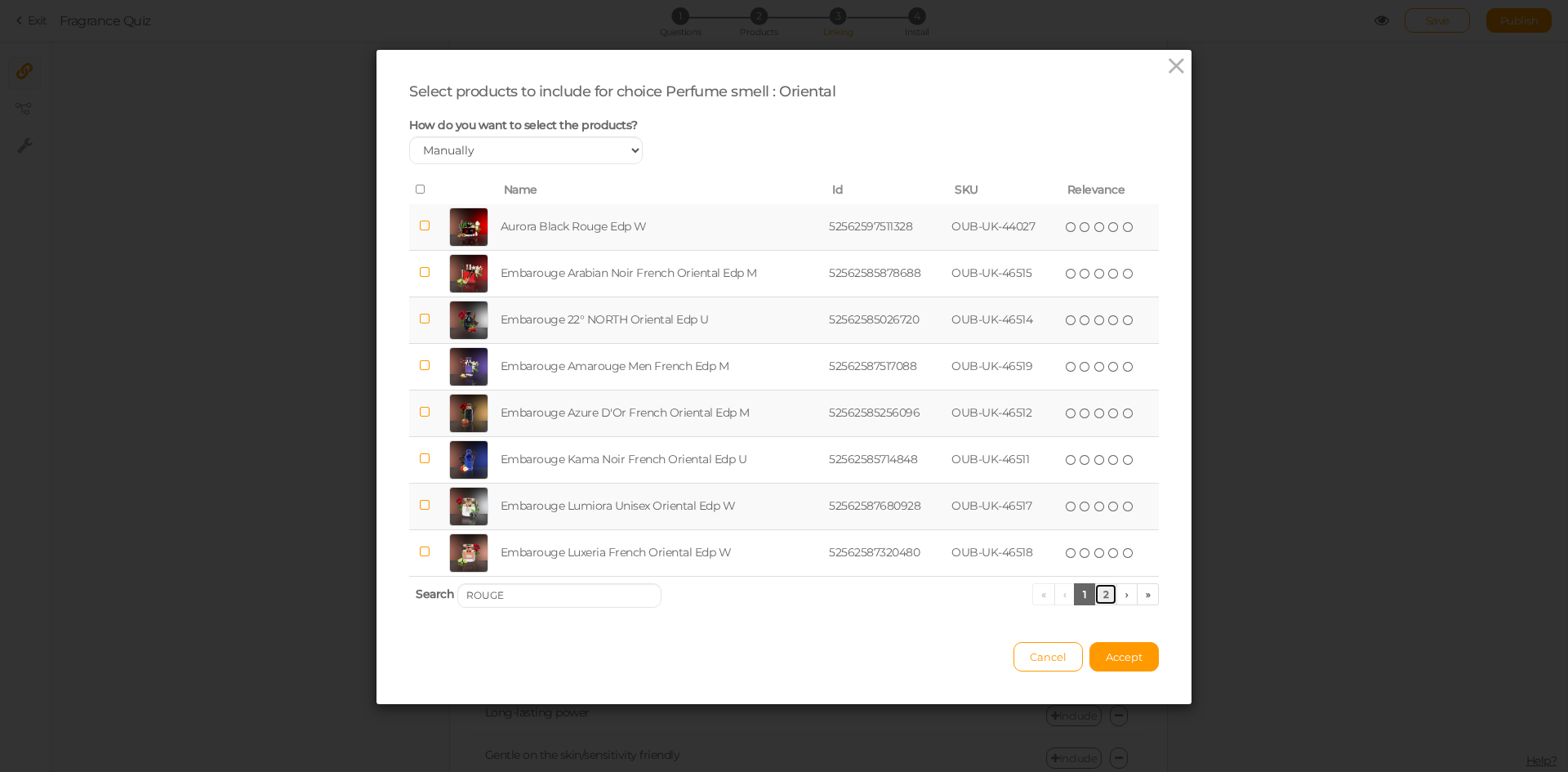
click at [1094, 592] on link "2" at bounding box center [1106, 594] width 23 height 22
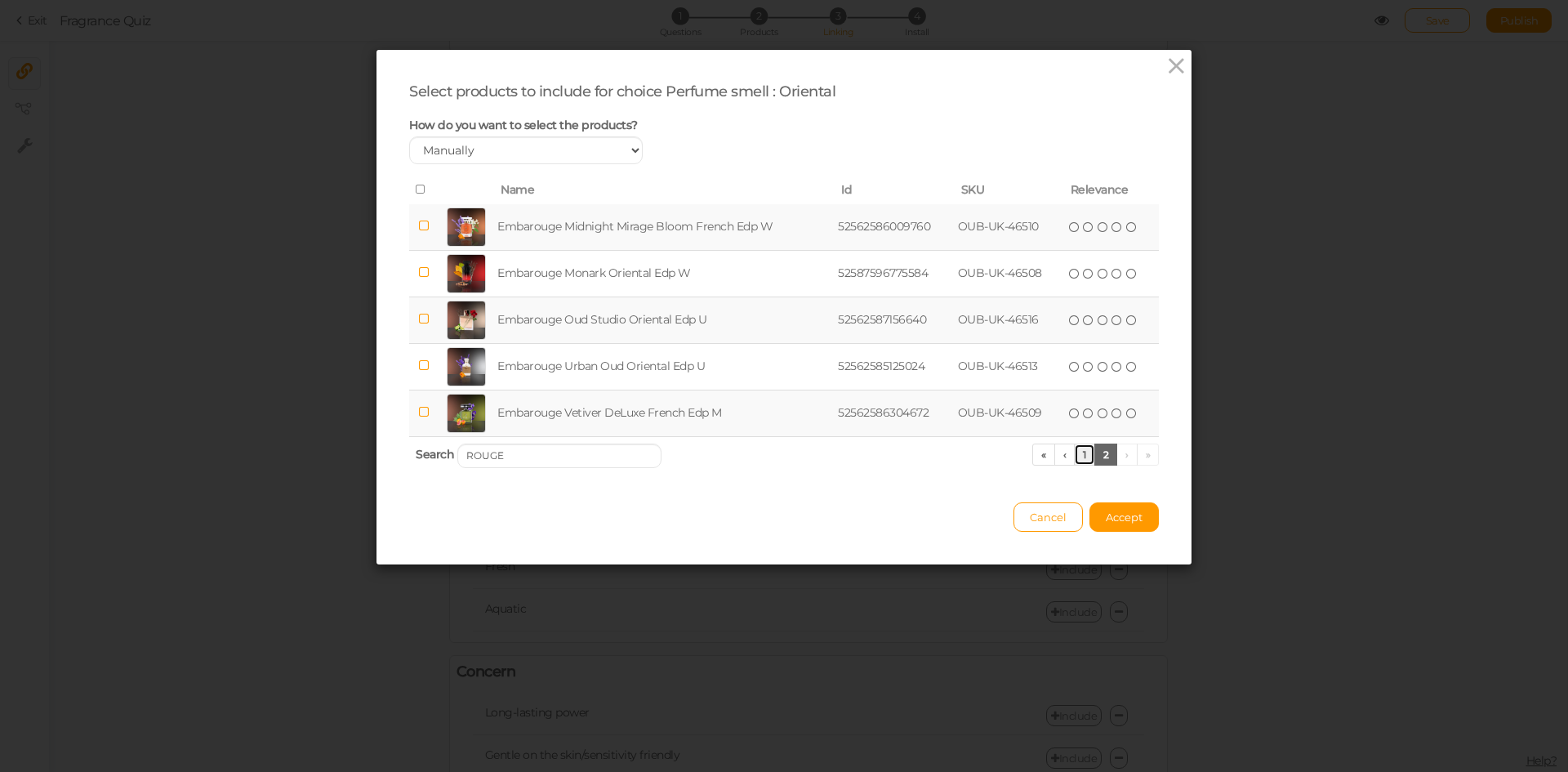
click at [1074, 454] on link "1" at bounding box center [1084, 454] width 21 height 22
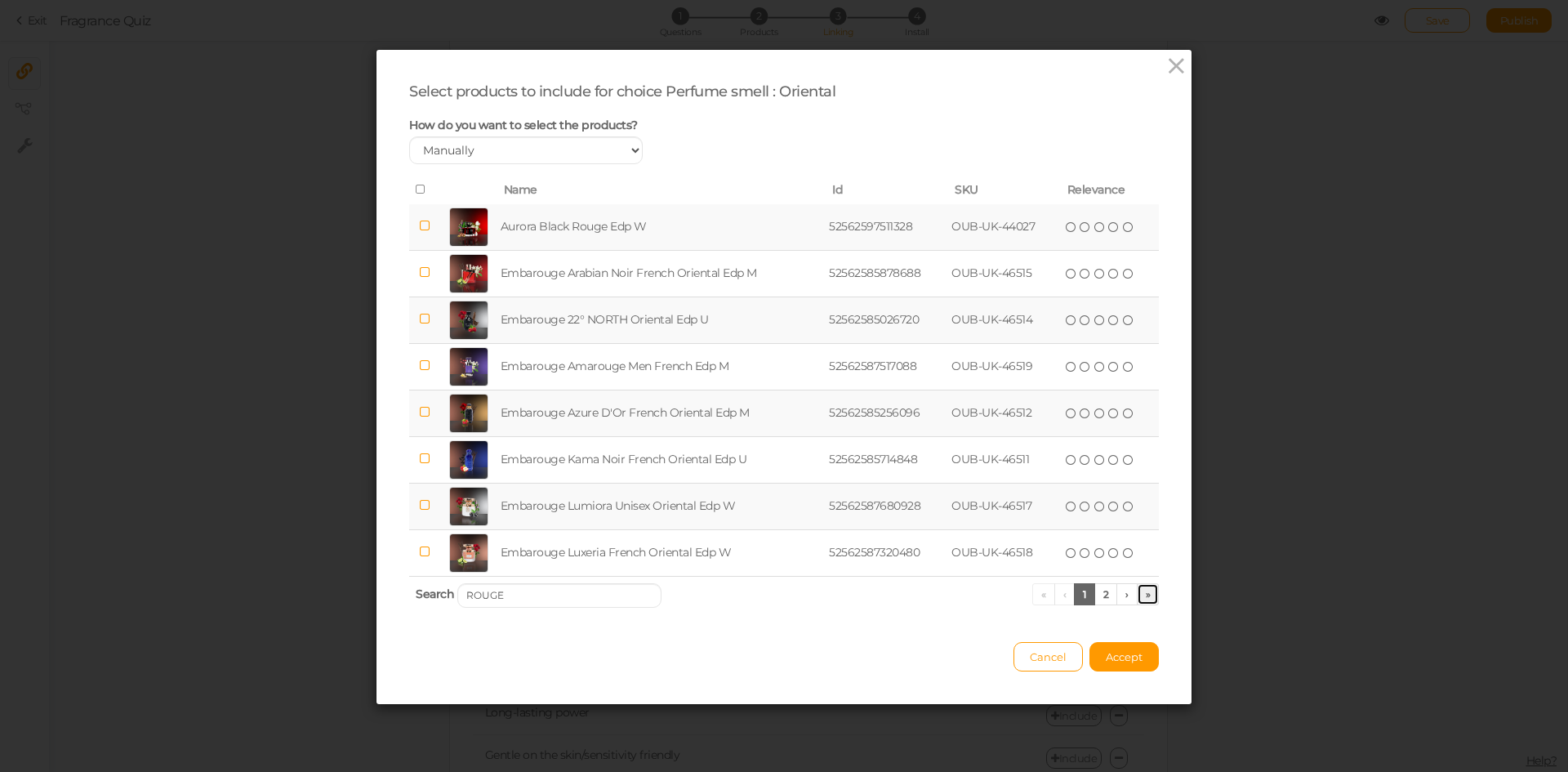
click at [1145, 593] on link "»" at bounding box center [1148, 594] width 23 height 22
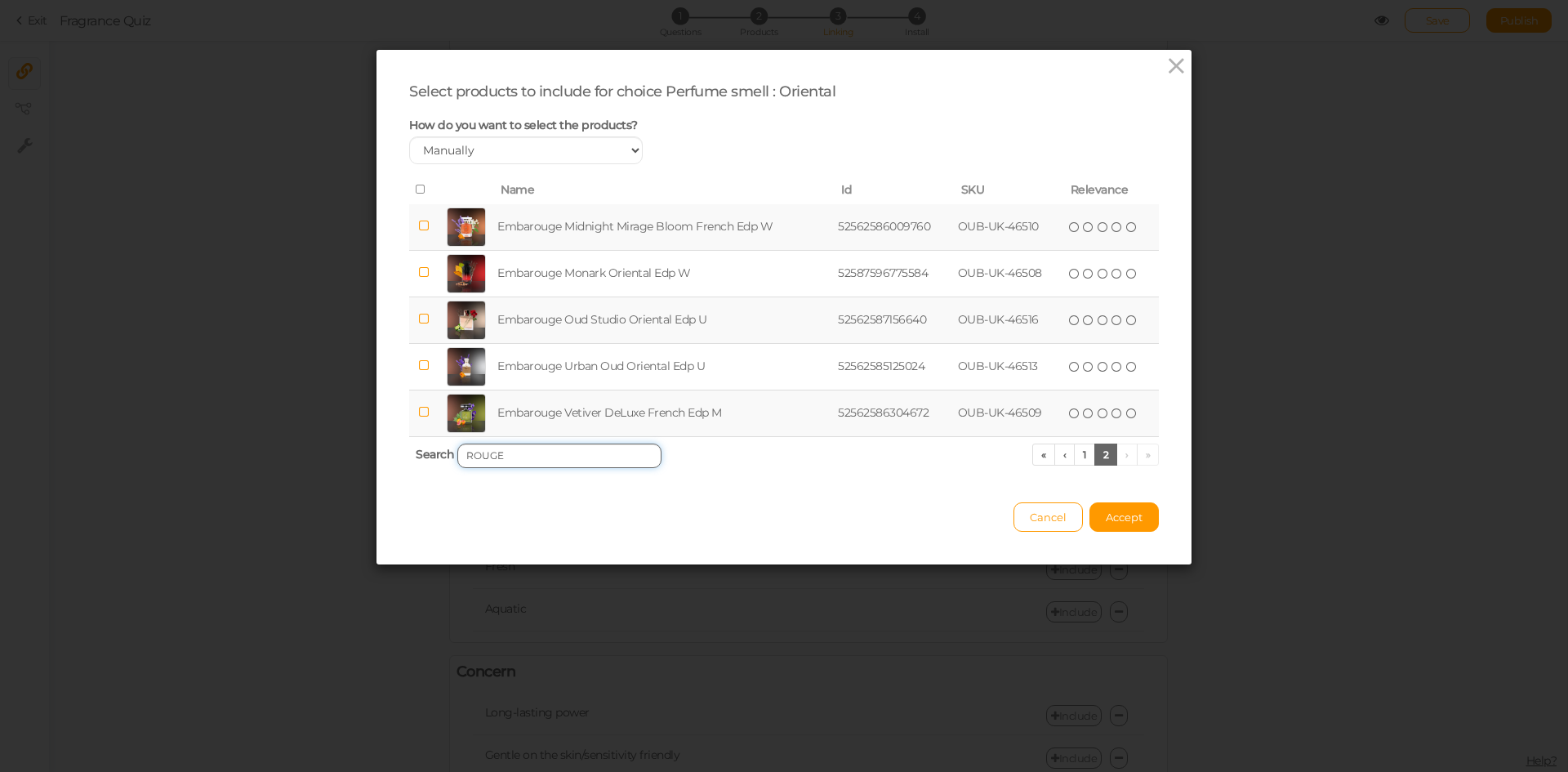
click at [520, 458] on input "ROUGE" at bounding box center [559, 455] width 204 height 24
paste input "KENAZ SARAYA"
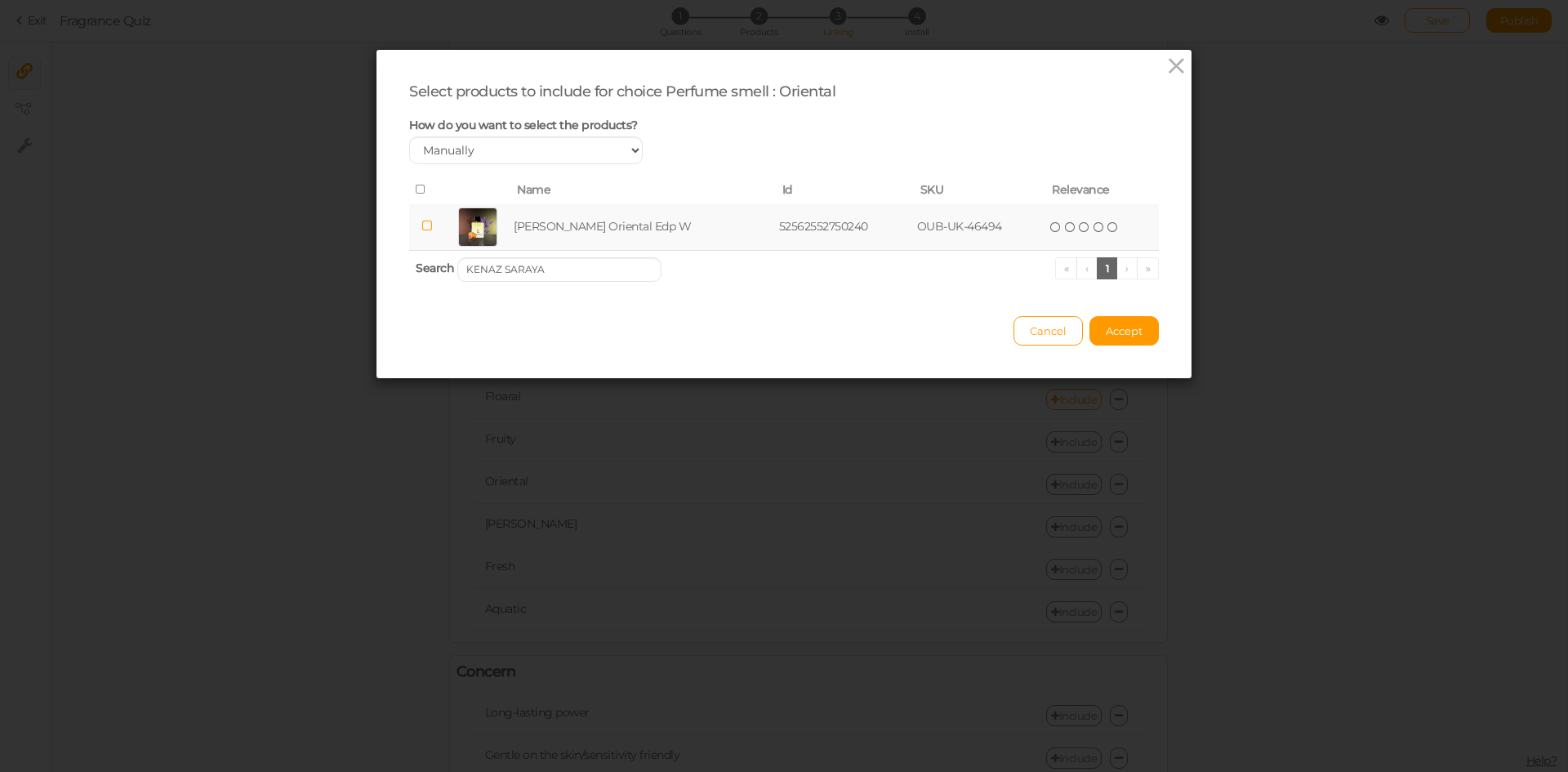
click at [579, 222] on td "[PERSON_NAME] Oriental Edp W" at bounding box center [643, 227] width 265 height 46
click at [587, 274] on input "KENAZ SARAYA" at bounding box center [559, 269] width 204 height 24
paste input "TWILIGHT"
click at [594, 221] on td "Kenaz Twilight French Edp W" at bounding box center [636, 227] width 246 height 46
click at [609, 272] on input "KENAZ TWILIGHT" at bounding box center [559, 269] width 204 height 24
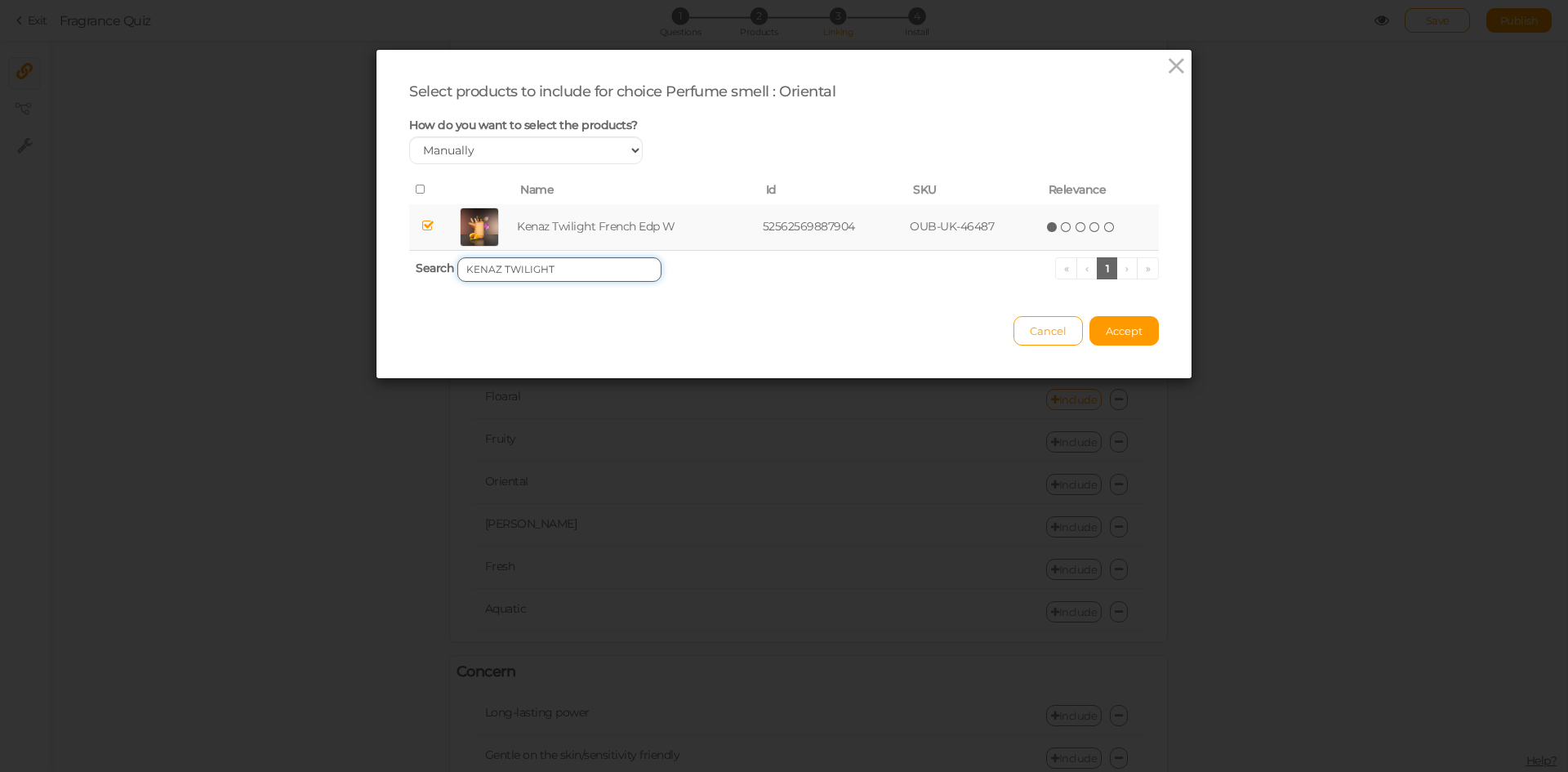
paste input "FORTUNA"
click at [602, 222] on td "[PERSON_NAME] French Edp W" at bounding box center [642, 227] width 261 height 46
click at [545, 264] on input "[PERSON_NAME]" at bounding box center [559, 269] width 204 height 24
paste input "BellaVita Luxury [DEMOGRAPHIC_DATA] BOSS FEMME"
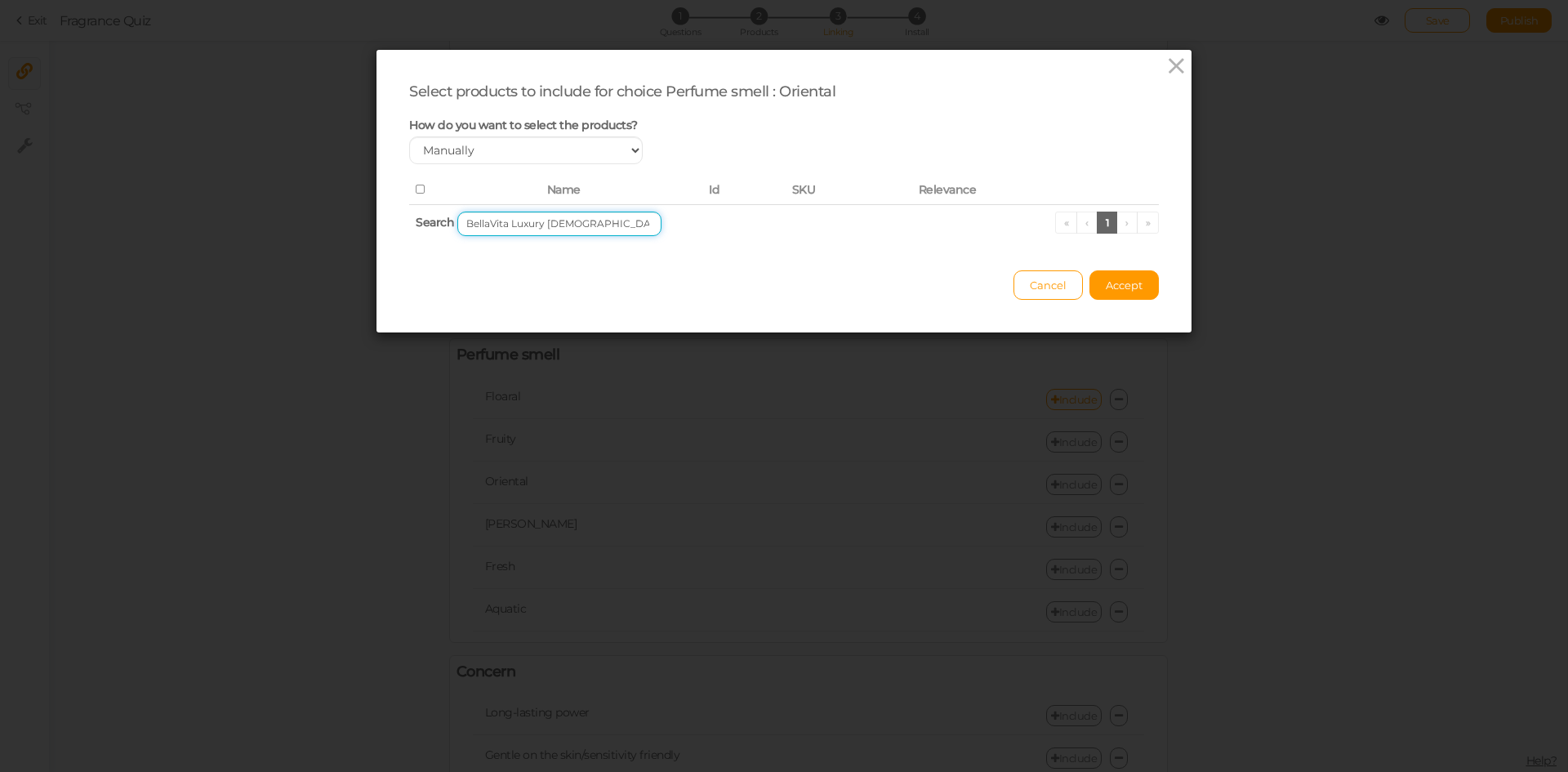
drag, startPoint x: 542, startPoint y: 224, endPoint x: 367, endPoint y: 225, distance: 175.0
click at [367, 225] on div "Select products to include for choice Perfume smell : Oriental How do you want …" at bounding box center [784, 386] width 1568 height 772
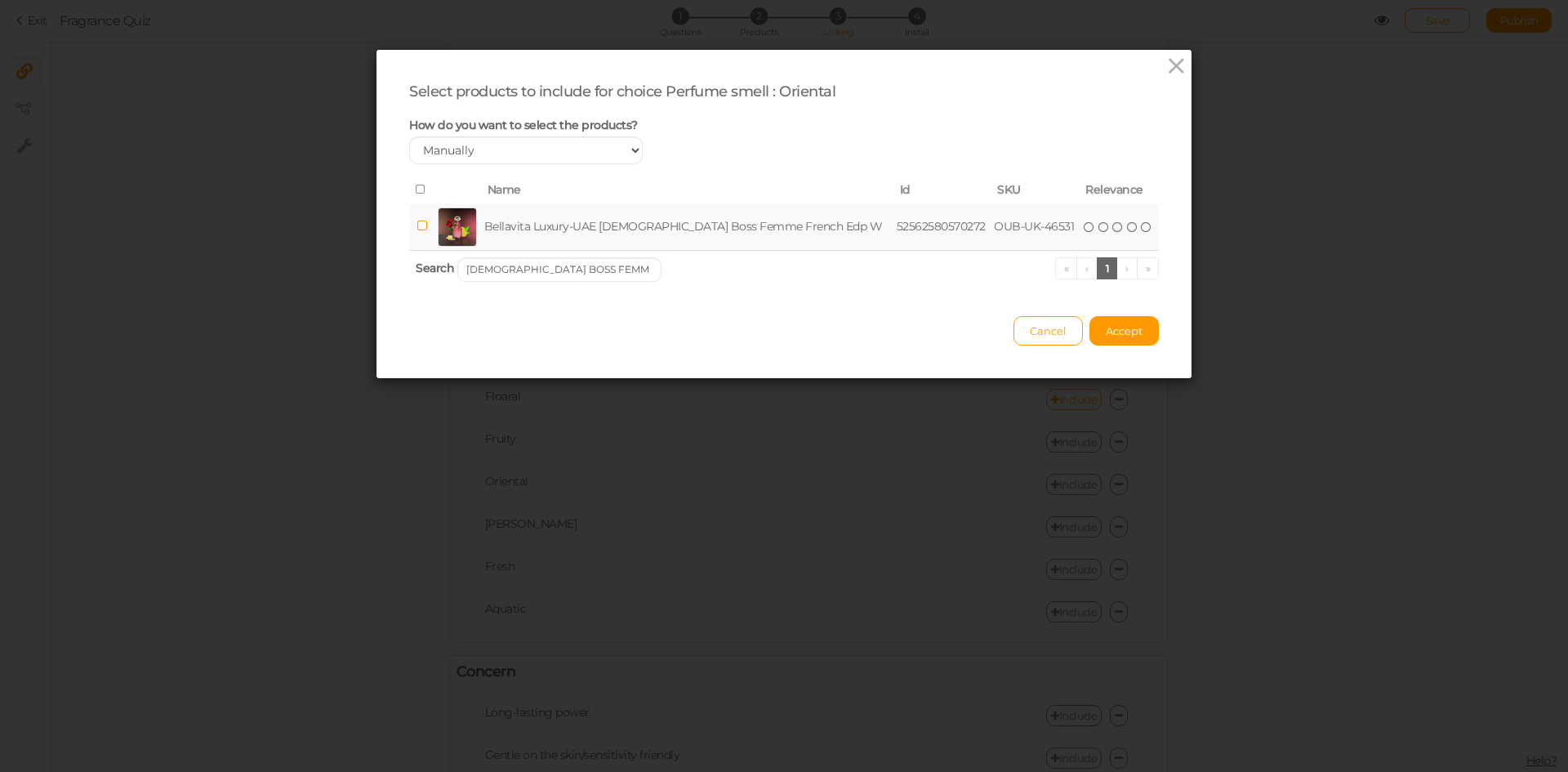
click at [537, 229] on td "Bellavita Luxury-UAE [DEMOGRAPHIC_DATA] Boss Femme French Edp W" at bounding box center [687, 227] width 412 height 46
click at [603, 258] on input "[DEMOGRAPHIC_DATA] BOSS FEMME" at bounding box center [559, 269] width 204 height 24
paste input "MAGNIFIQU"
click at [600, 244] on td "Bellavita Luxury-[GEOGRAPHIC_DATA] Magnifique French Edp W" at bounding box center [677, 227] width 386 height 46
click at [559, 272] on input "MAGNIFIQUE" at bounding box center [559, 269] width 204 height 24
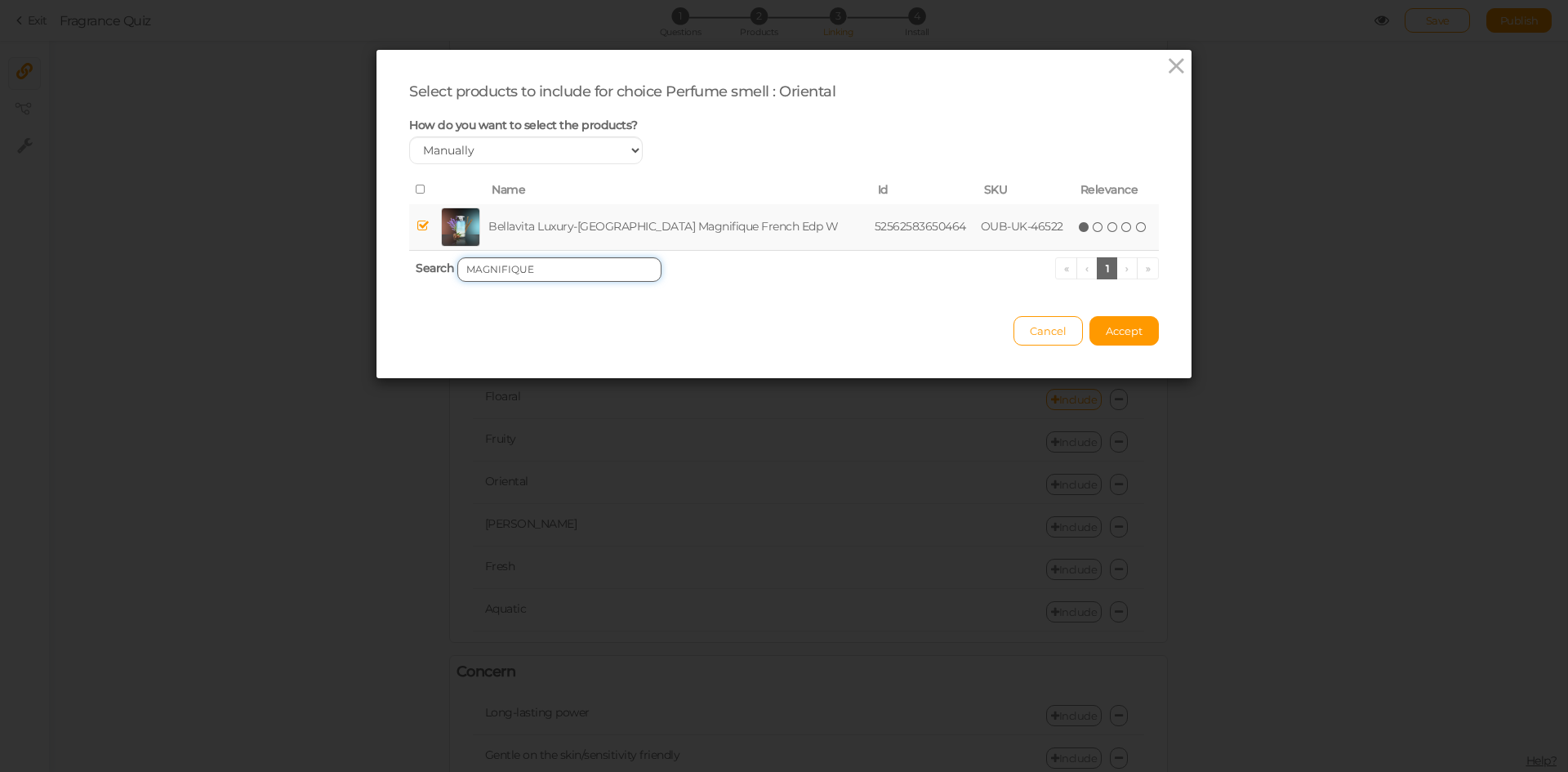
paste input "Asmira"
click at [565, 218] on td "[PERSON_NAME] [PERSON_NAME]" at bounding box center [648, 227] width 277 height 46
click at [574, 269] on input "Asmira" at bounding box center [559, 269] width 204 height 24
paste input "URORA GEMINI + GEMINI NOIR"
type input "AURORA GEMINI + GEMINI NOIR"
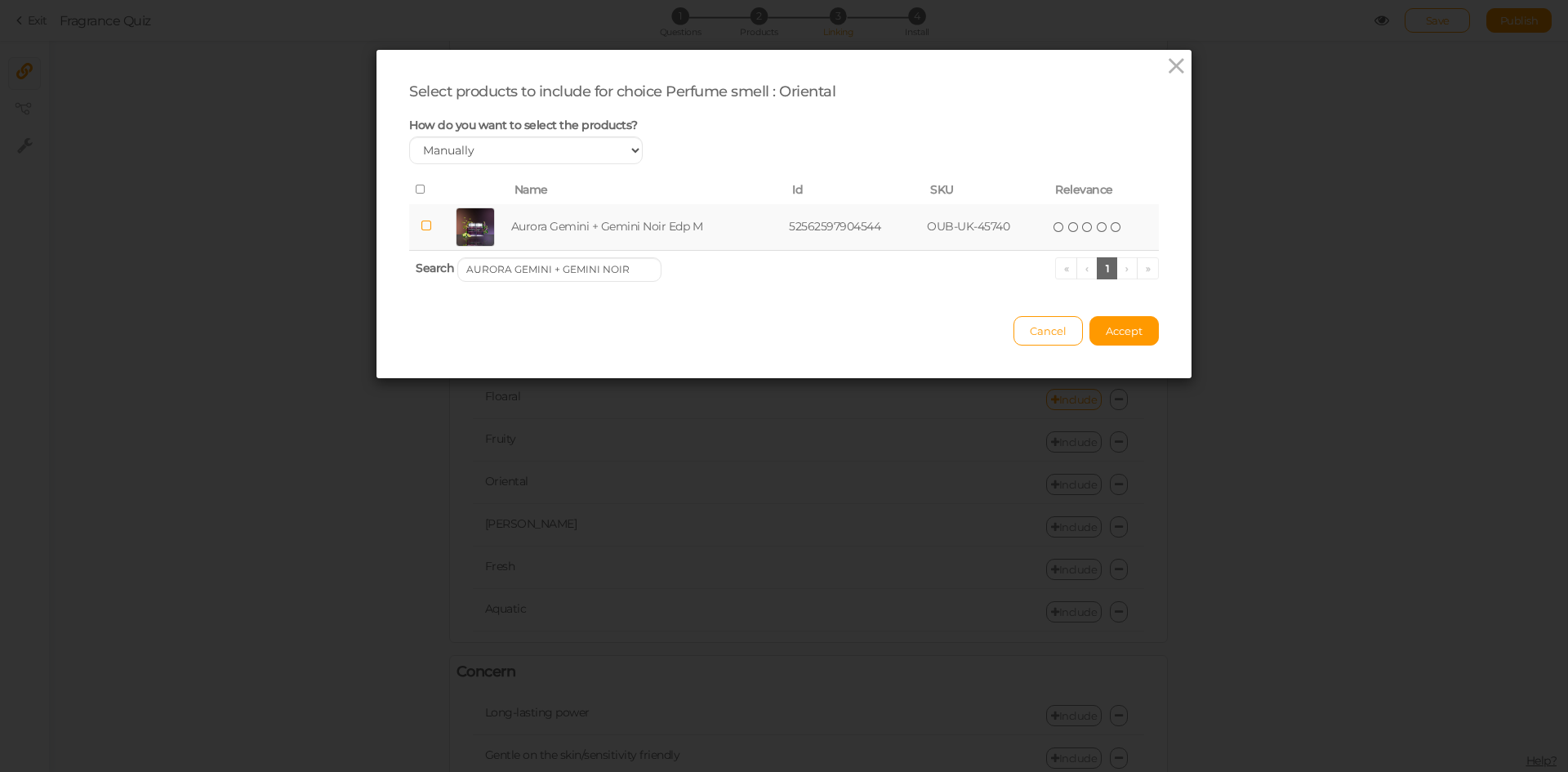
click at [581, 232] on td "Aurora Gemini + Gemini Noir Edp M" at bounding box center [647, 227] width 279 height 46
click at [1106, 327] on span "Accept" at bounding box center [1124, 331] width 37 height 14
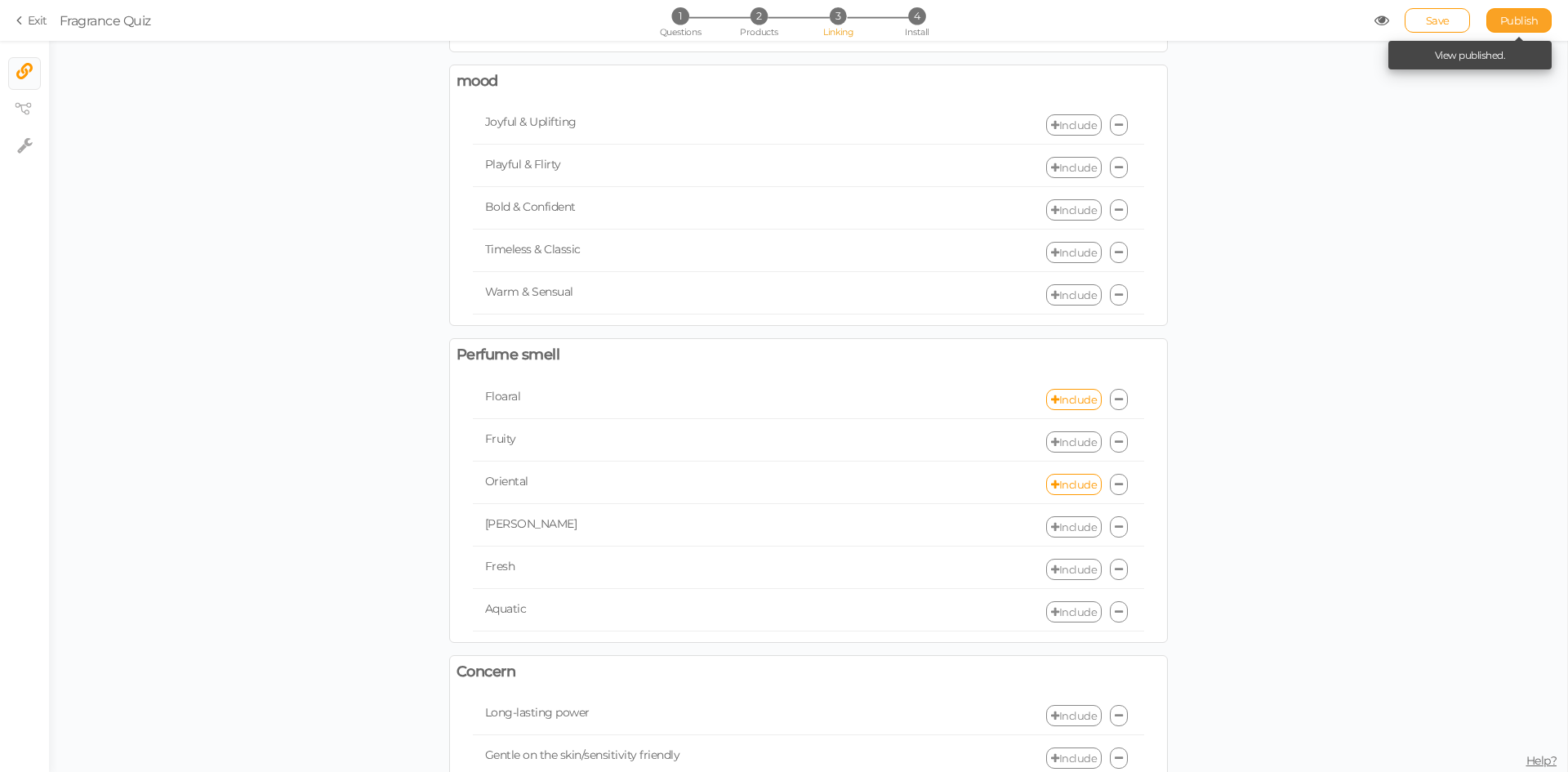
click at [1511, 23] on span "Publish" at bounding box center [1520, 20] width 39 height 14
click at [1445, 25] on span "Save" at bounding box center [1437, 20] width 23 height 14
click at [1505, 24] on span "Publish" at bounding box center [1520, 20] width 39 height 14
click at [1058, 564] on link "Include" at bounding box center [1073, 569] width 55 height 21
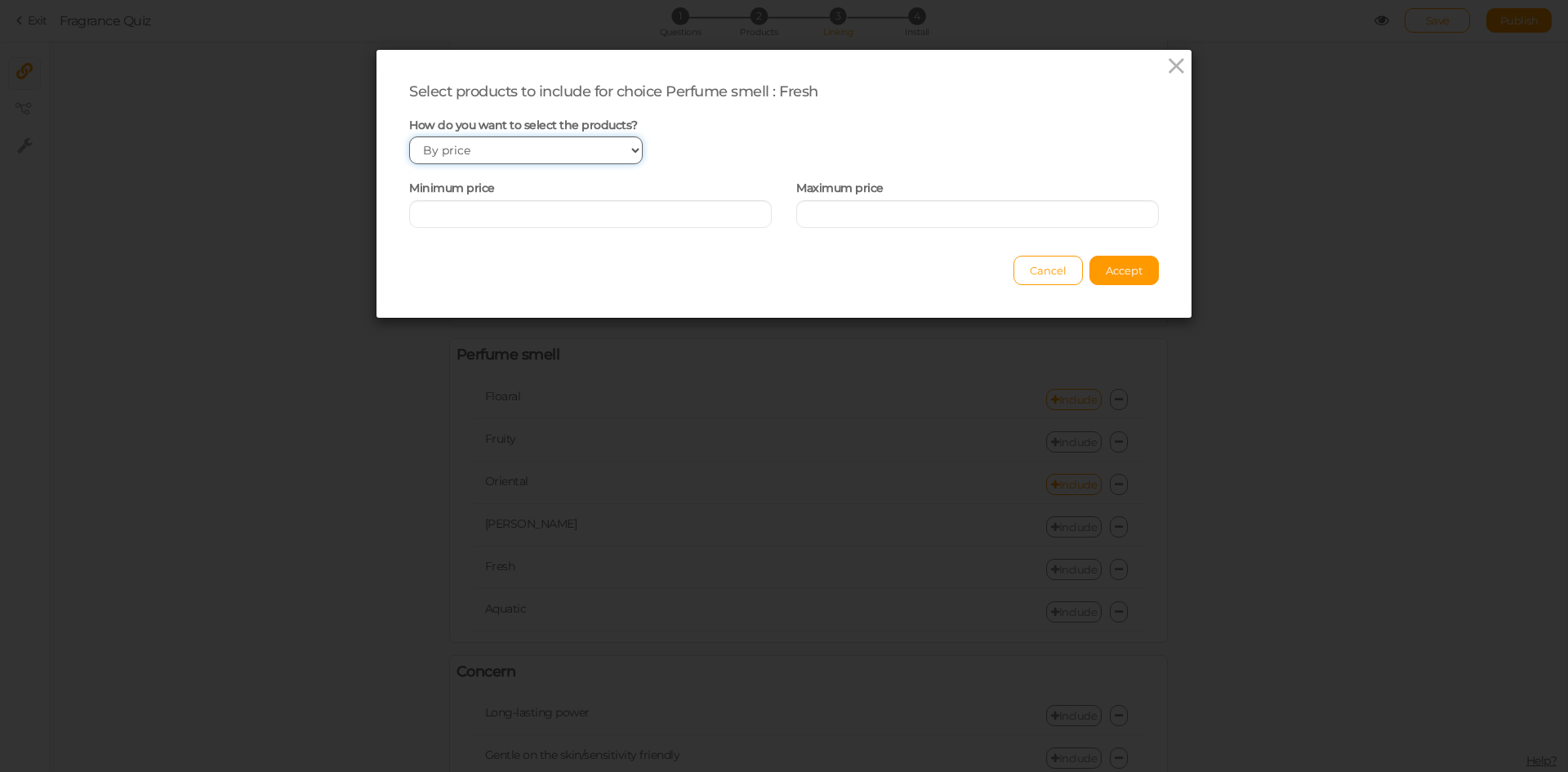
click at [564, 144] on select "Manually By tags By price" at bounding box center [525, 150] width 233 height 28
select select "manual"
click at [409, 136] on select "Manually By tags By price" at bounding box center [525, 150] width 233 height 28
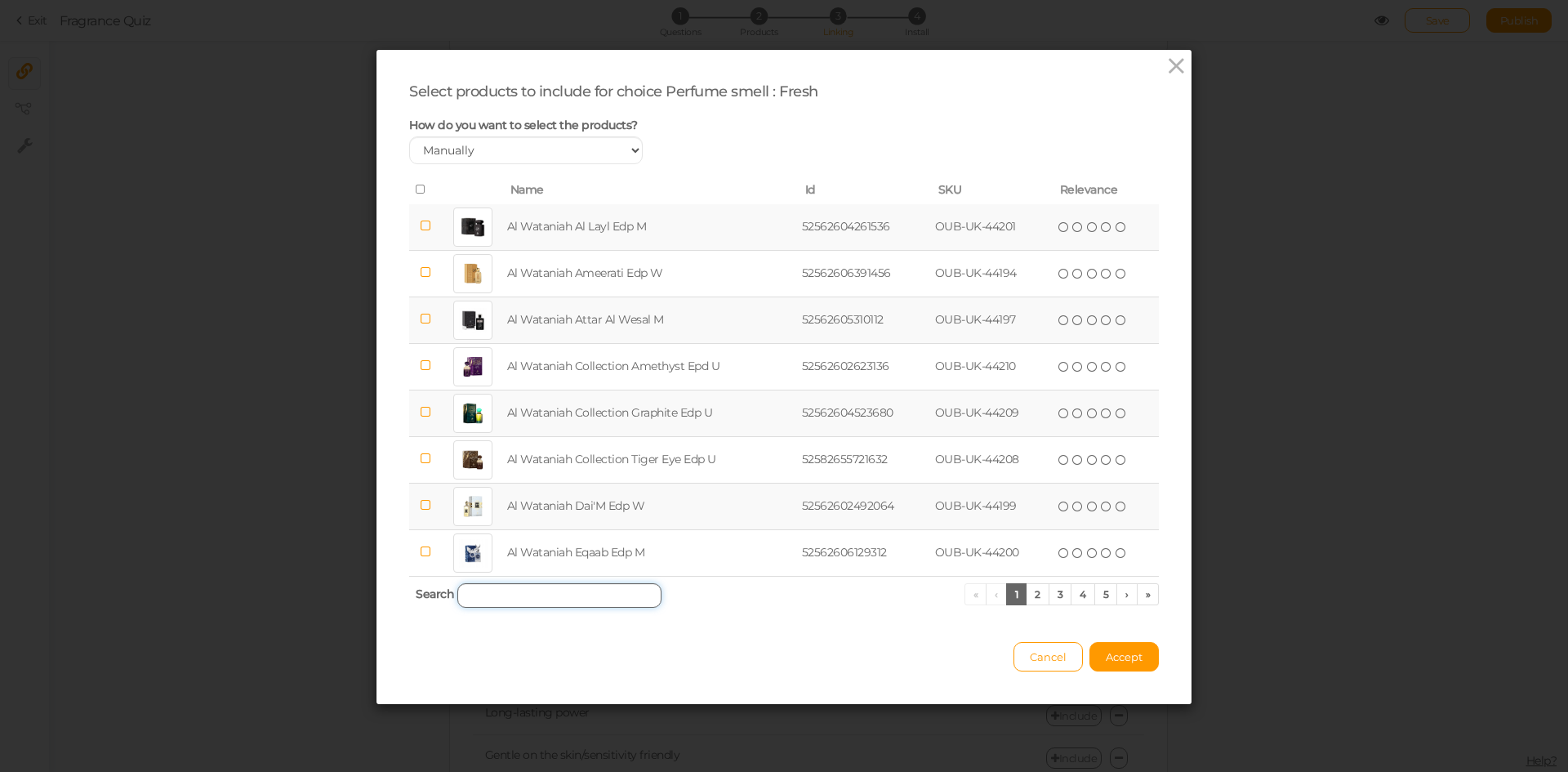
click at [535, 596] on input "search" at bounding box center [559, 595] width 204 height 24
paste input "KHADLAJ HAREEM AL SULTAN BLUE"
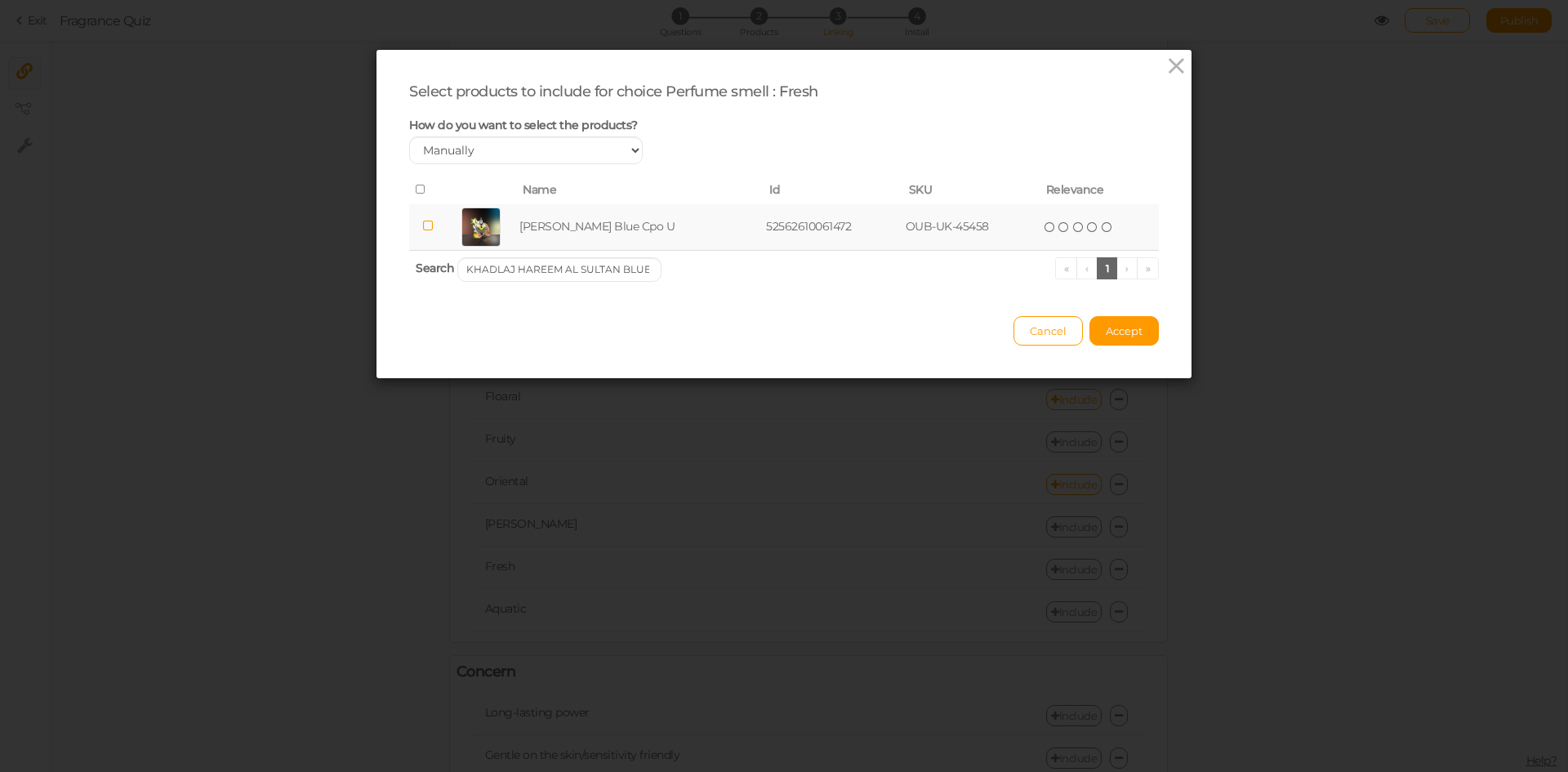
click at [571, 227] on td "[PERSON_NAME] Blue Cpo U" at bounding box center [639, 227] width 247 height 46
click at [576, 274] on input "KHADLAJ HAREEM AL SULTAN BLUE" at bounding box center [559, 269] width 204 height 24
paste input "SILVER"
click at [575, 238] on td "[PERSON_NAME] Silver Cpo U" at bounding box center [639, 227] width 250 height 46
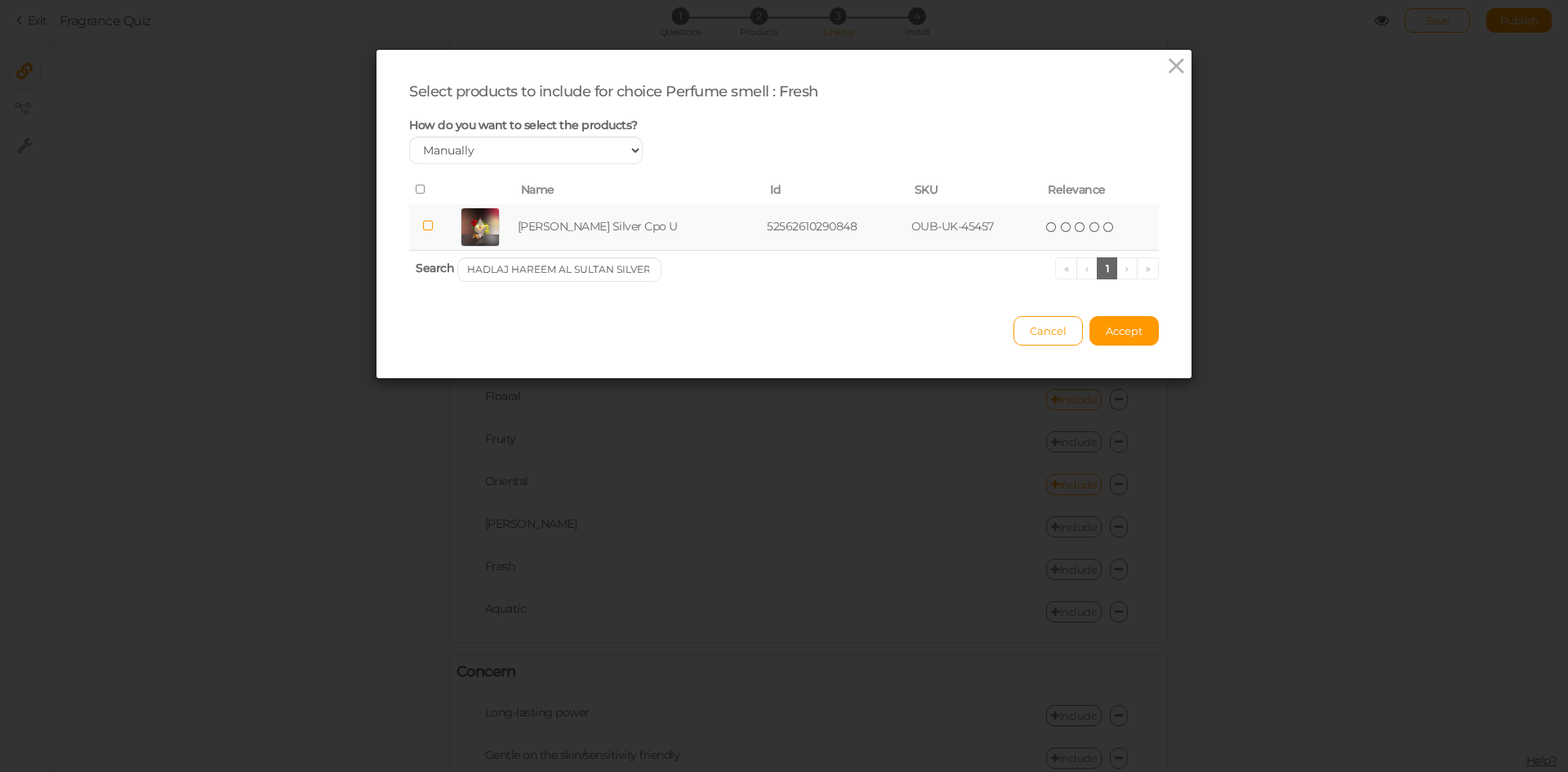
scroll to position [0, 0]
click at [595, 250] on th "Search KHADLAJ HAREEM AL SULTAN SILVER « ‹ 1 › »" at bounding box center [784, 269] width 750 height 39
click at [584, 277] on input "KHADLAJ HAREEM AL SULTAN SILVER" at bounding box center [559, 269] width 204 height 24
paste input "PARIS CORNER VOUX TURQUOISE"
click at [596, 216] on td "Paris Corner Voux Turquoise Edp U" at bounding box center [647, 227] width 276 height 46
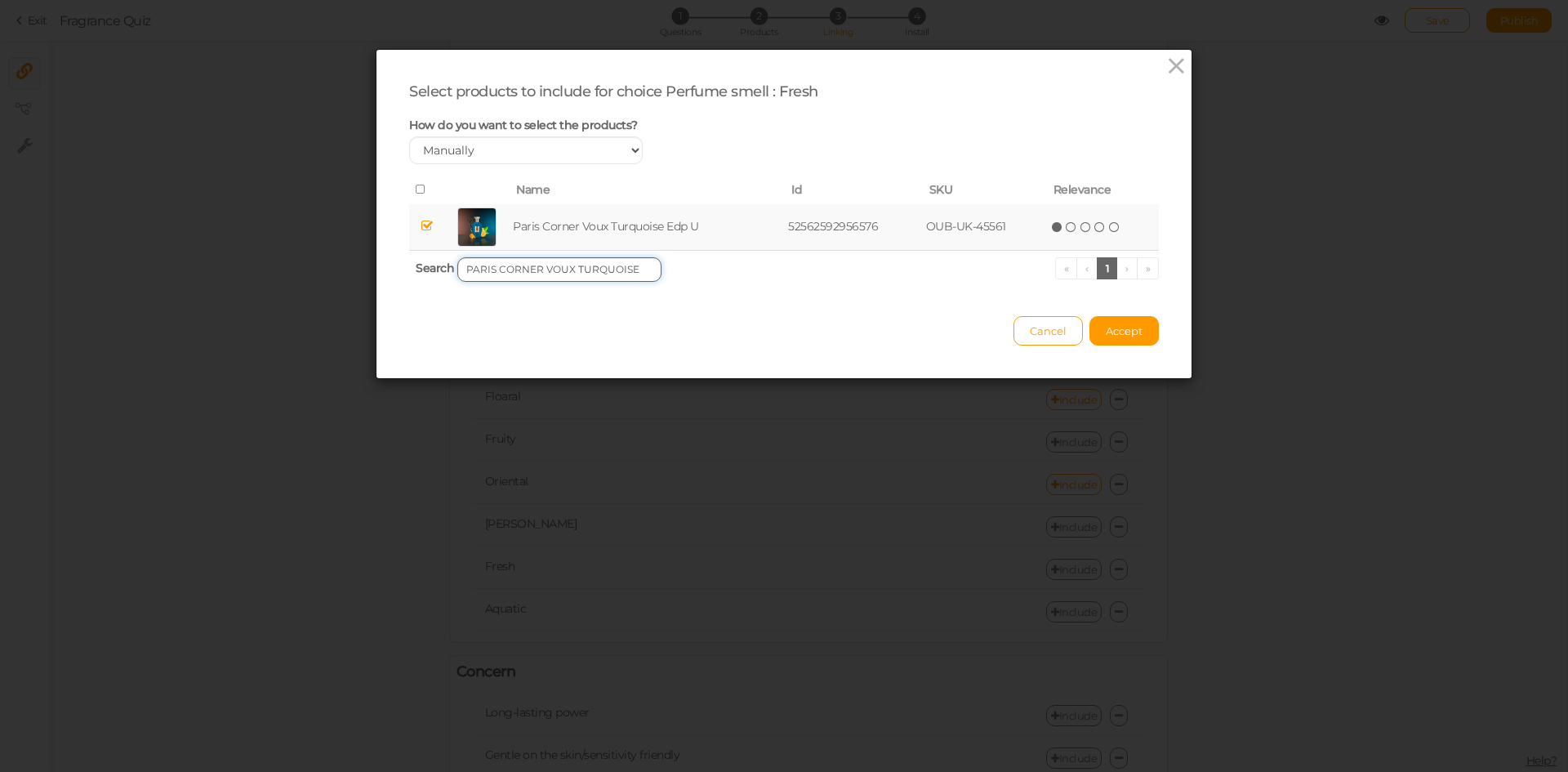
click at [558, 269] on input "PARIS CORNER VOUX TURQUOISE" at bounding box center [559, 269] width 204 height 24
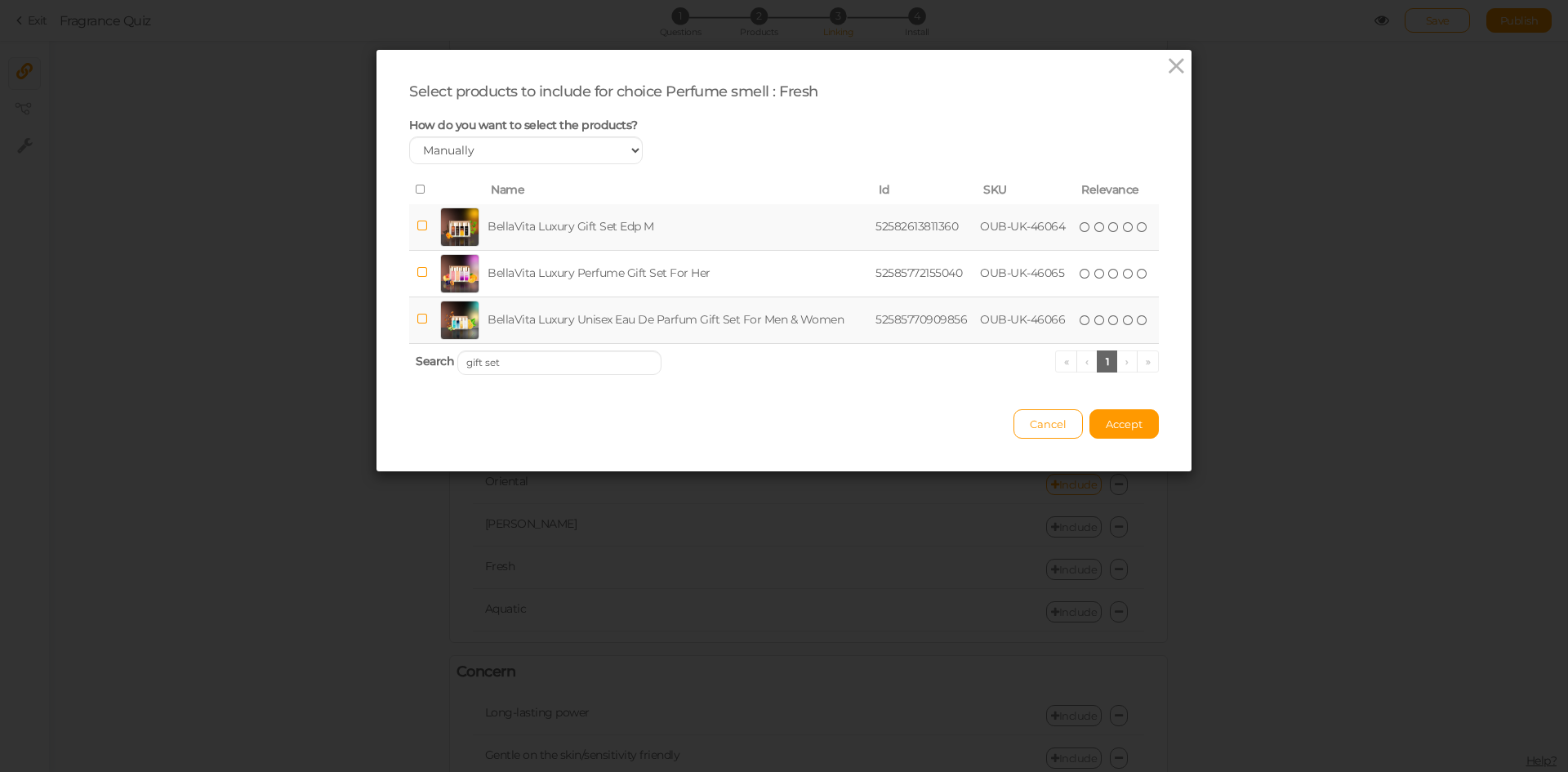
click at [577, 315] on td "BellaVita Luxury Unisex Eau De Parfum Gift Set For Men & Women" at bounding box center [678, 319] width 388 height 46
click at [520, 371] on input "gift set" at bounding box center [559, 362] width 204 height 24
paste input "CASCADE"
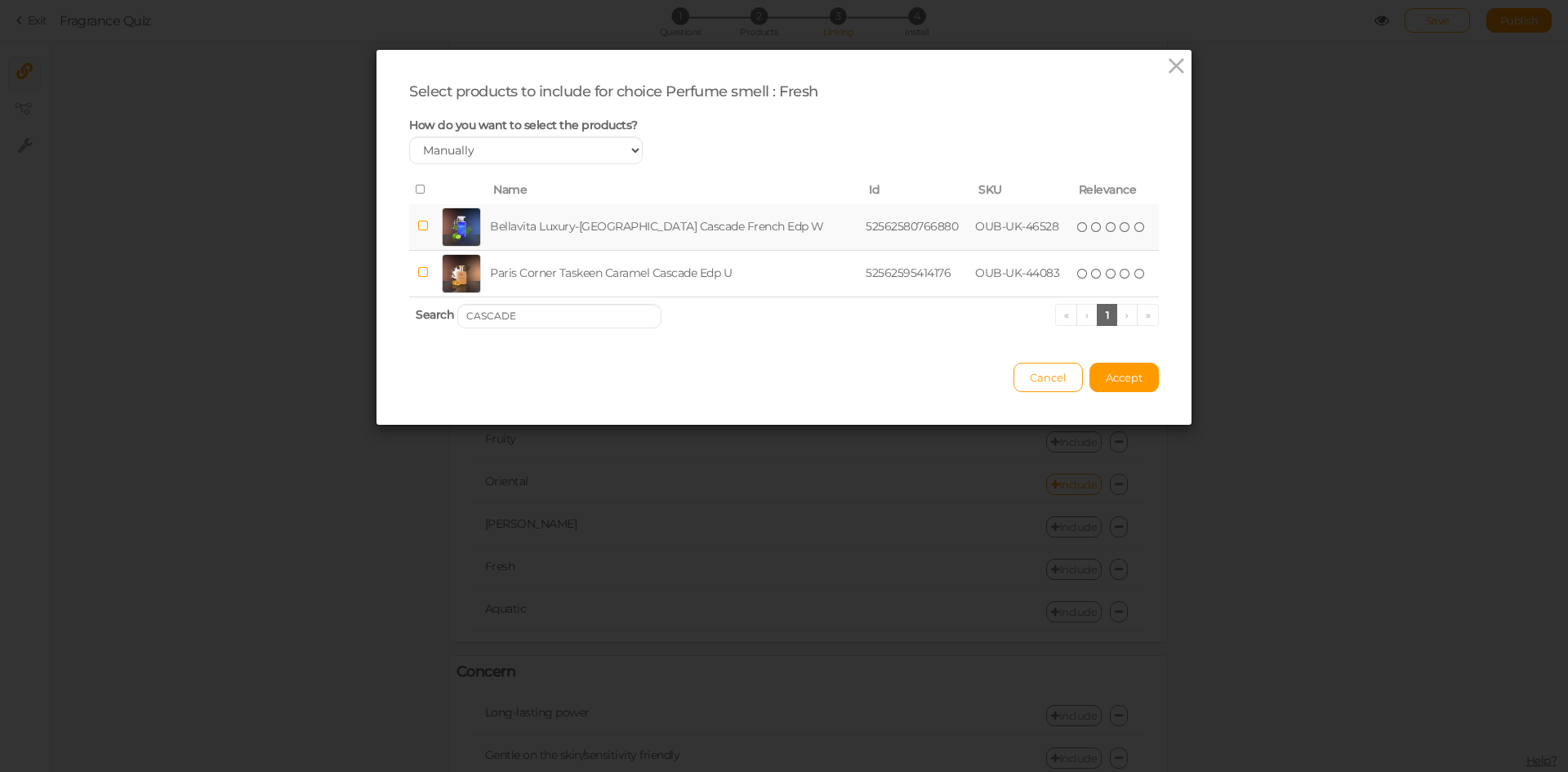
click at [544, 224] on td "Bellavita Luxury-[GEOGRAPHIC_DATA] Cascade French Edp W" at bounding box center [674, 227] width 375 height 46
click at [553, 318] on input "CASCADE" at bounding box center [559, 315] width 204 height 24
paste input "JUBILANT AURA"
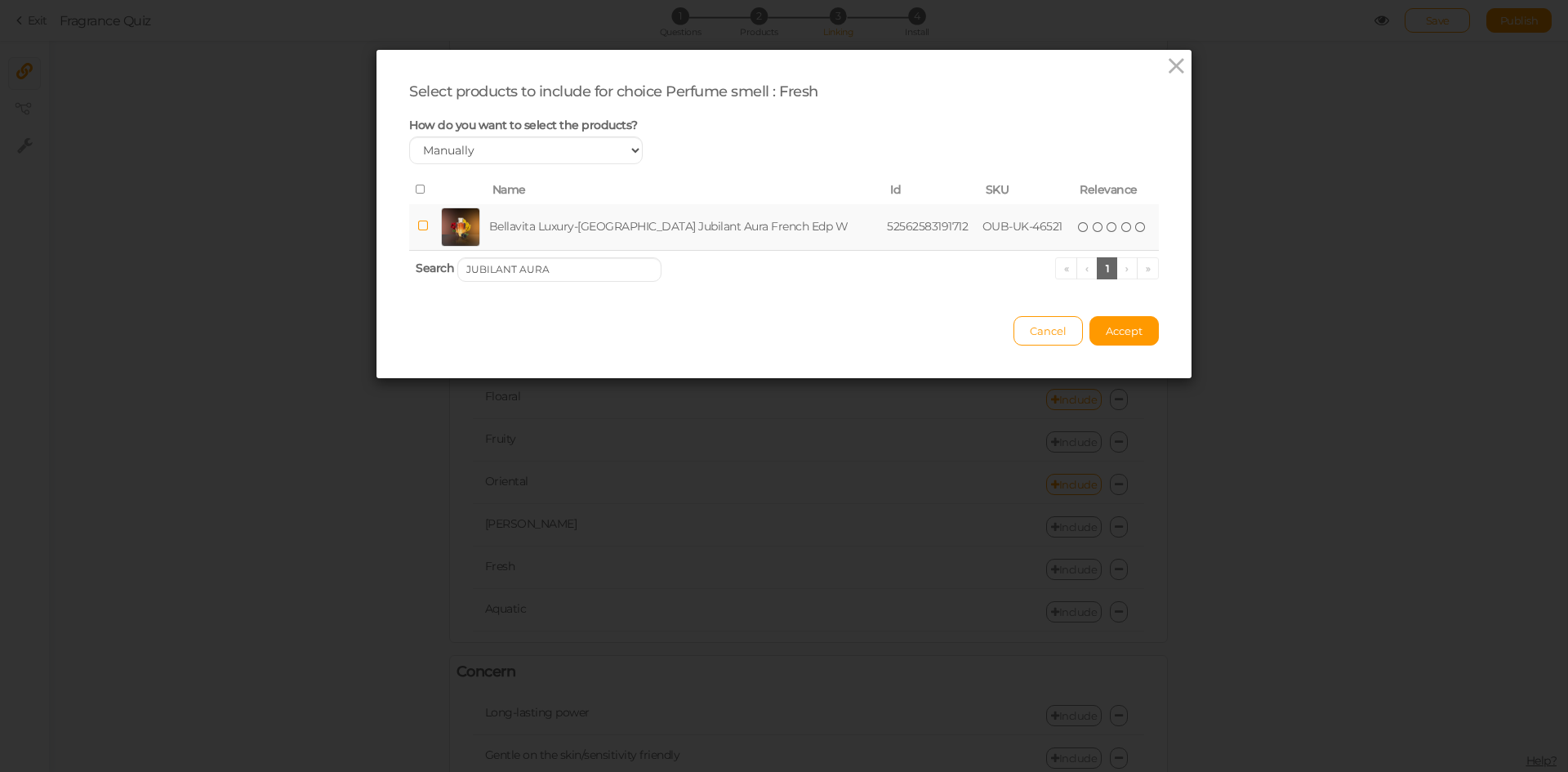
click at [554, 233] on td "Bellavita Luxury-[GEOGRAPHIC_DATA] Jubilant Aura French Edp W" at bounding box center [685, 227] width 399 height 46
click at [547, 271] on input "JUBILANT AURA" at bounding box center [559, 269] width 204 height 24
paste input "[PERSON_NAME]"
click at [573, 228] on td "Bellavita Luxury-[GEOGRAPHIC_DATA] [PERSON_NAME] French Oriental Edp W" at bounding box center [688, 227] width 417 height 46
click at [551, 276] on input "[PERSON_NAME]" at bounding box center [559, 269] width 204 height 24
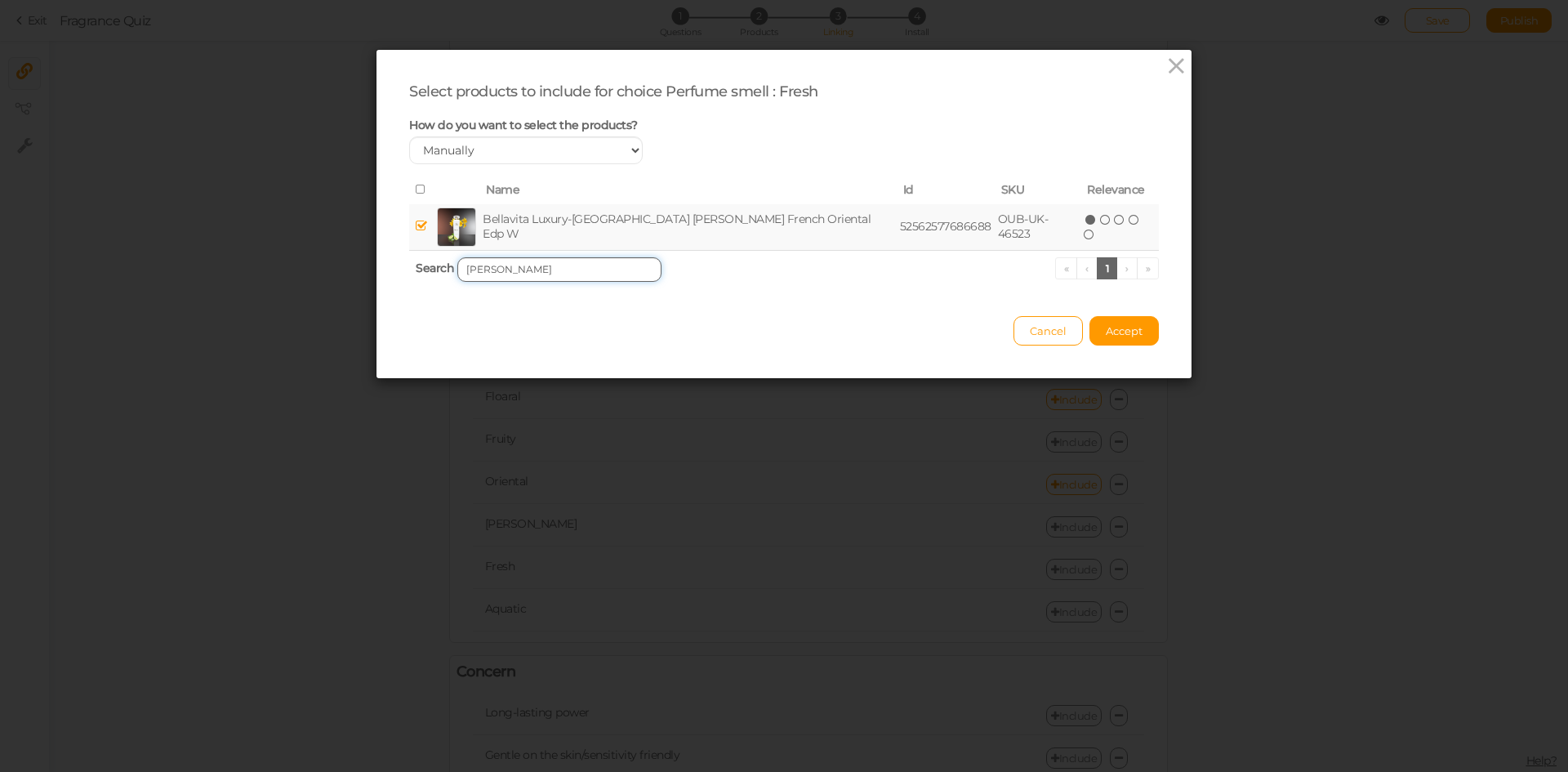
paste input "RARE ICE"
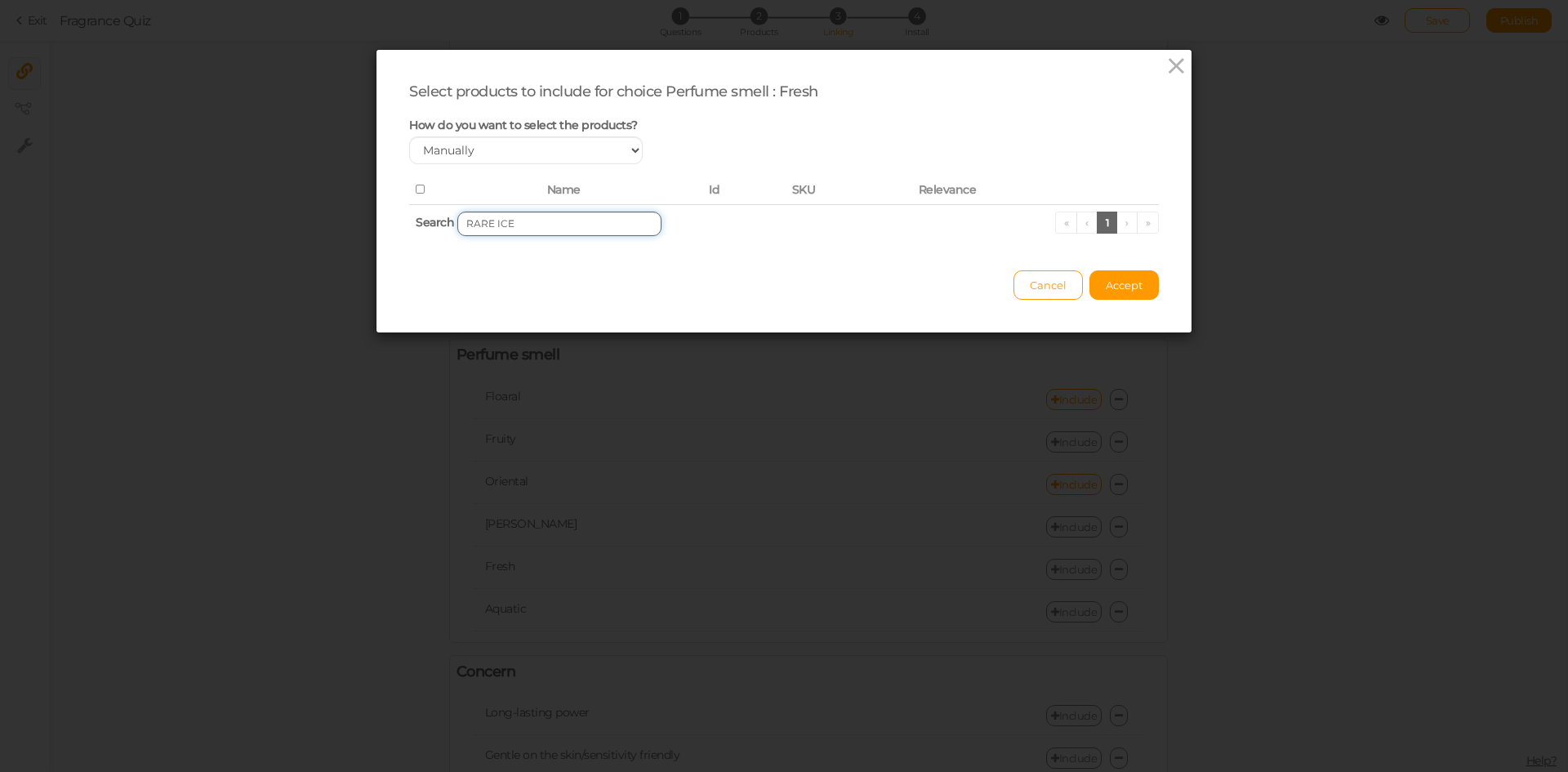
drag, startPoint x: 485, startPoint y: 223, endPoint x: 532, endPoint y: 223, distance: 47.0
click at [532, 223] on input "RARE ICE" at bounding box center [559, 223] width 204 height 24
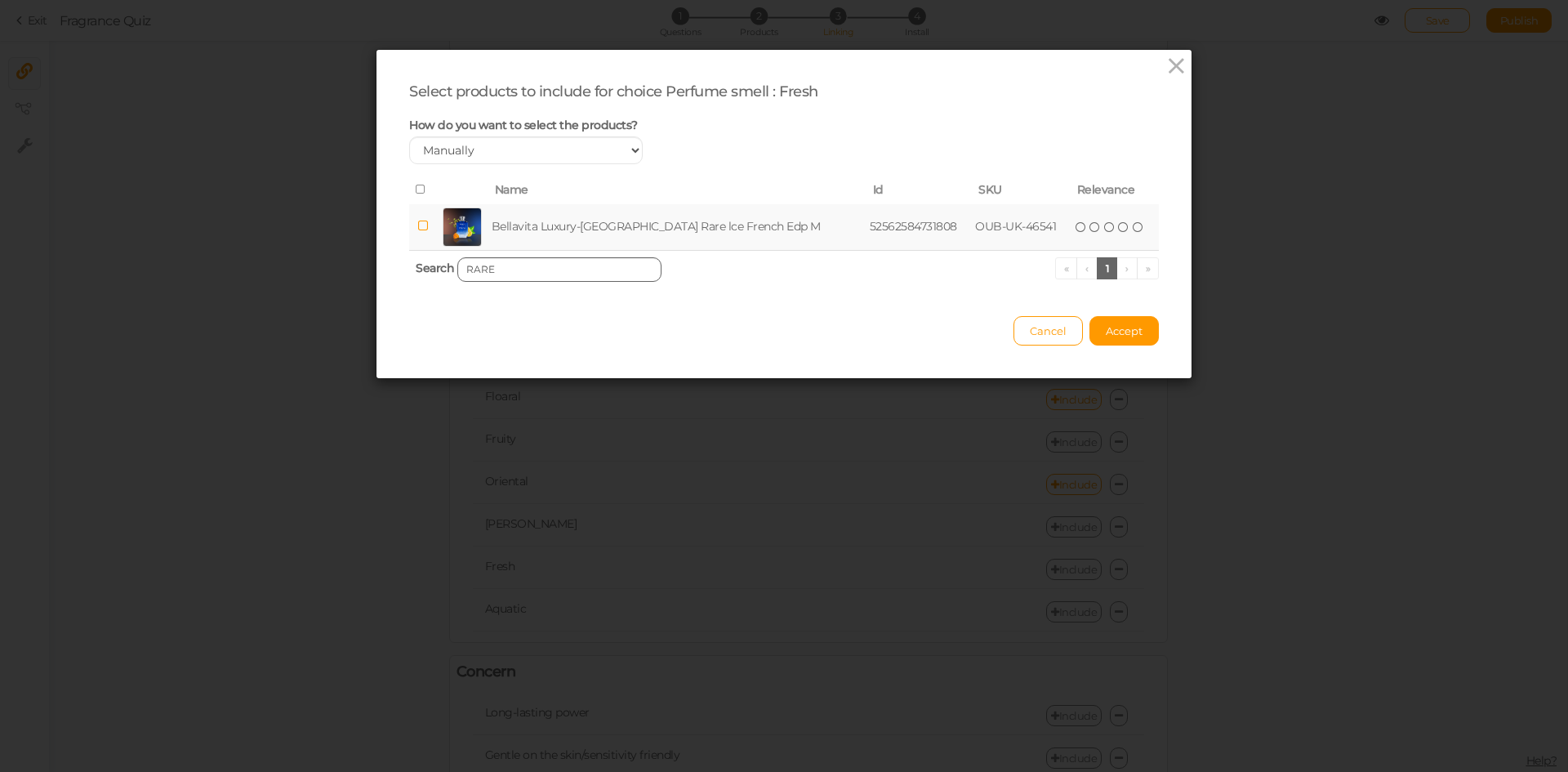
click at [532, 223] on td "Bellavita Luxury-[GEOGRAPHIC_DATA] Rare lce French Edp M" at bounding box center [677, 227] width 378 height 46
click at [547, 269] on input "RARE" at bounding box center [559, 269] width 204 height 24
paste input "[PERSON_NAME]"
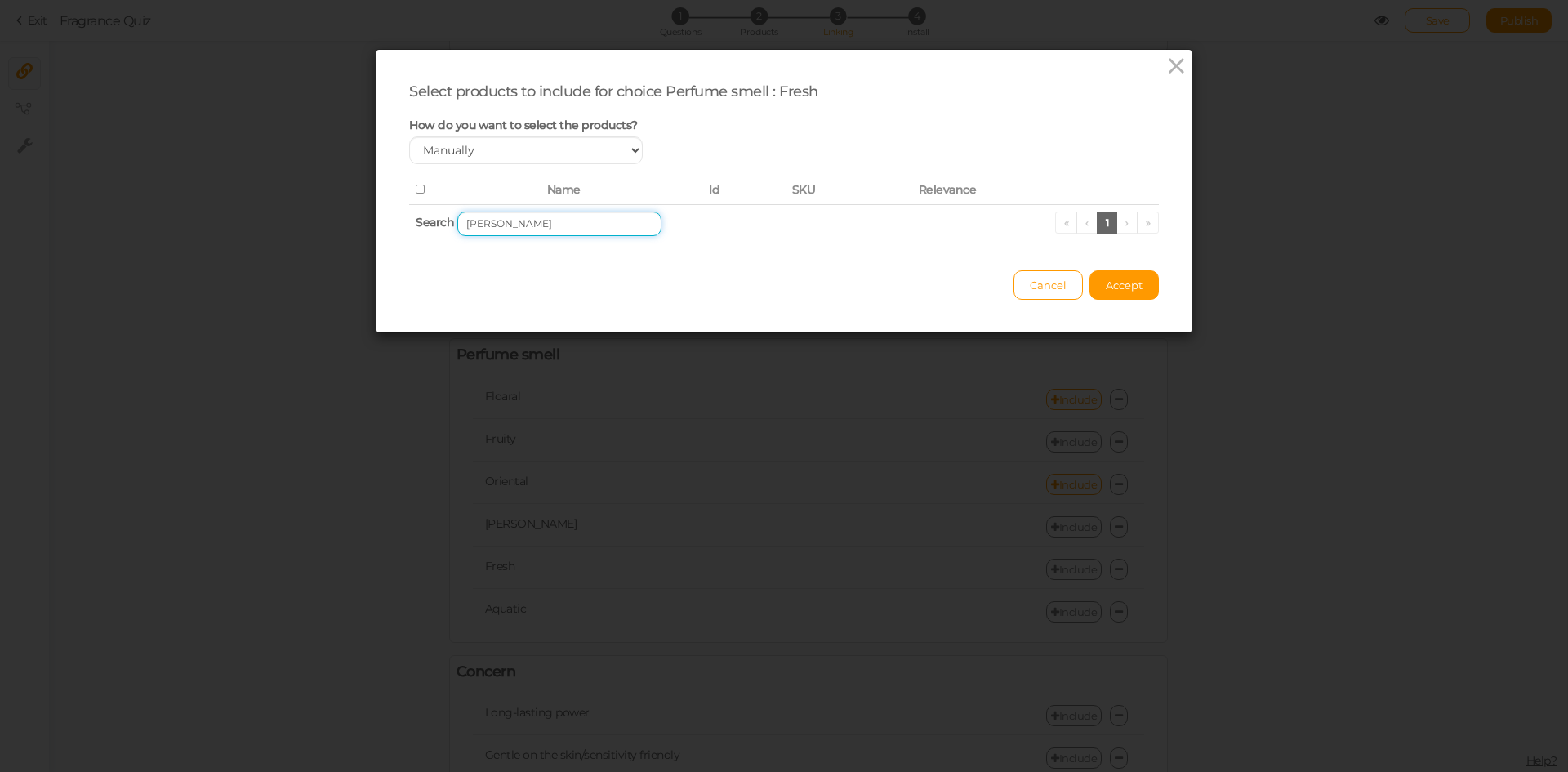
drag, startPoint x: 499, startPoint y: 225, endPoint x: 435, endPoint y: 226, distance: 64.0
click at [435, 226] on th "Search [PERSON_NAME] BAYDA « ‹ 1 › »" at bounding box center [784, 223] width 750 height 39
drag, startPoint x: 503, startPoint y: 223, endPoint x: 589, endPoint y: 221, distance: 86.0
click at [589, 221] on input "BAHIYAA BAYDA" at bounding box center [559, 223] width 204 height 24
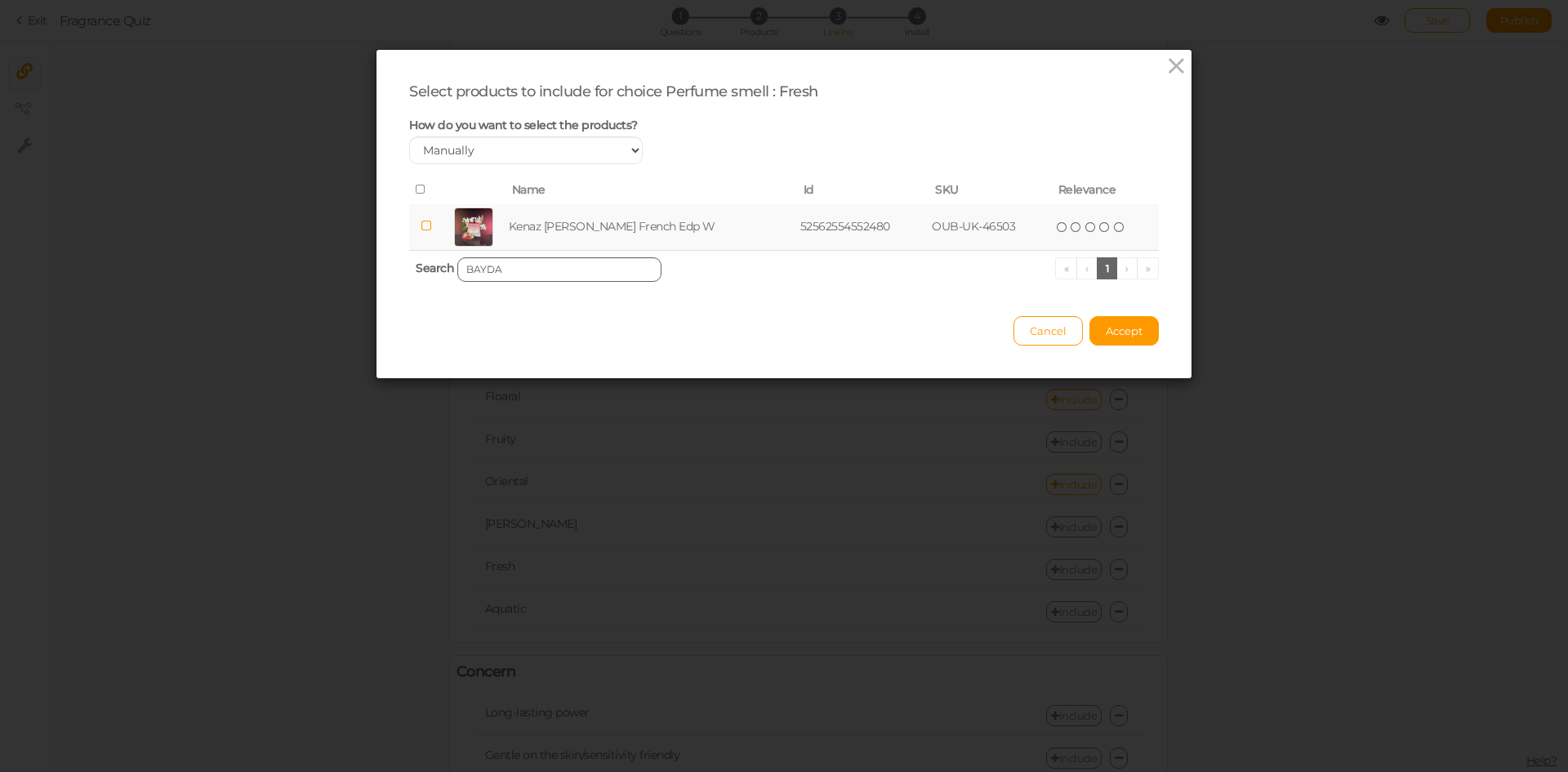
click at [589, 221] on td "Kenaz [PERSON_NAME] French Edp W" at bounding box center [651, 227] width 291 height 46
click at [589, 268] on input "BAYDA" at bounding box center [559, 269] width 204 height 24
paste input "INVINCIBLE"
click at [587, 228] on td "Kenaz Invincible French Edp M" at bounding box center [639, 227] width 251 height 46
click at [611, 262] on input "INVINCIBLE" at bounding box center [559, 269] width 204 height 24
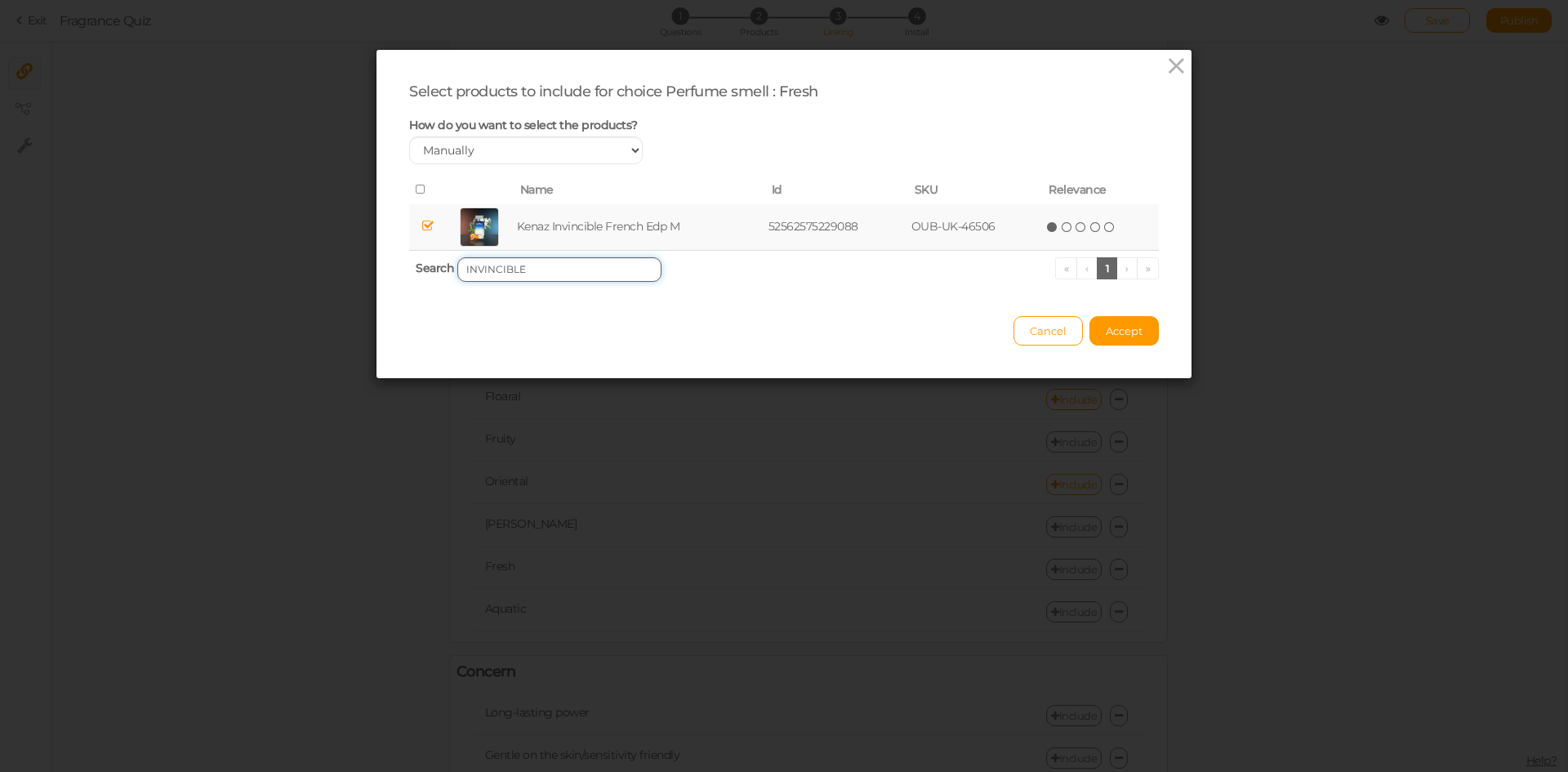
paste input "[PERSON_NAME]"
click at [597, 228] on td "[PERSON_NAME] Oriental Edp U" at bounding box center [641, 227] width 262 height 46
click at [577, 270] on input "[PERSON_NAME]" at bounding box center [559, 269] width 204 height 24
paste input "[PERSON_NAME]"
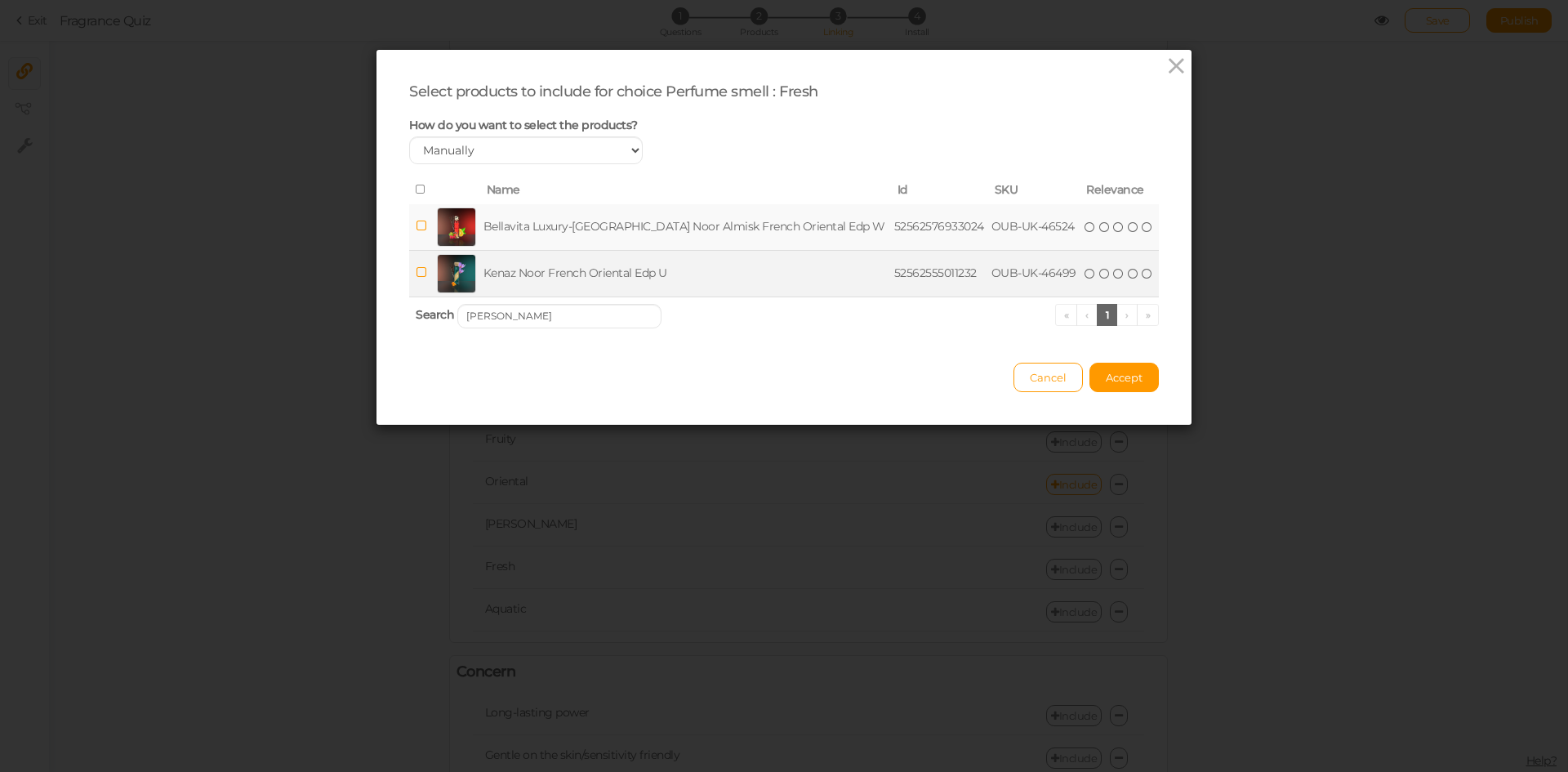
click at [561, 277] on td "Kenaz Noor French Oriental Edp U" at bounding box center [685, 273] width 411 height 46
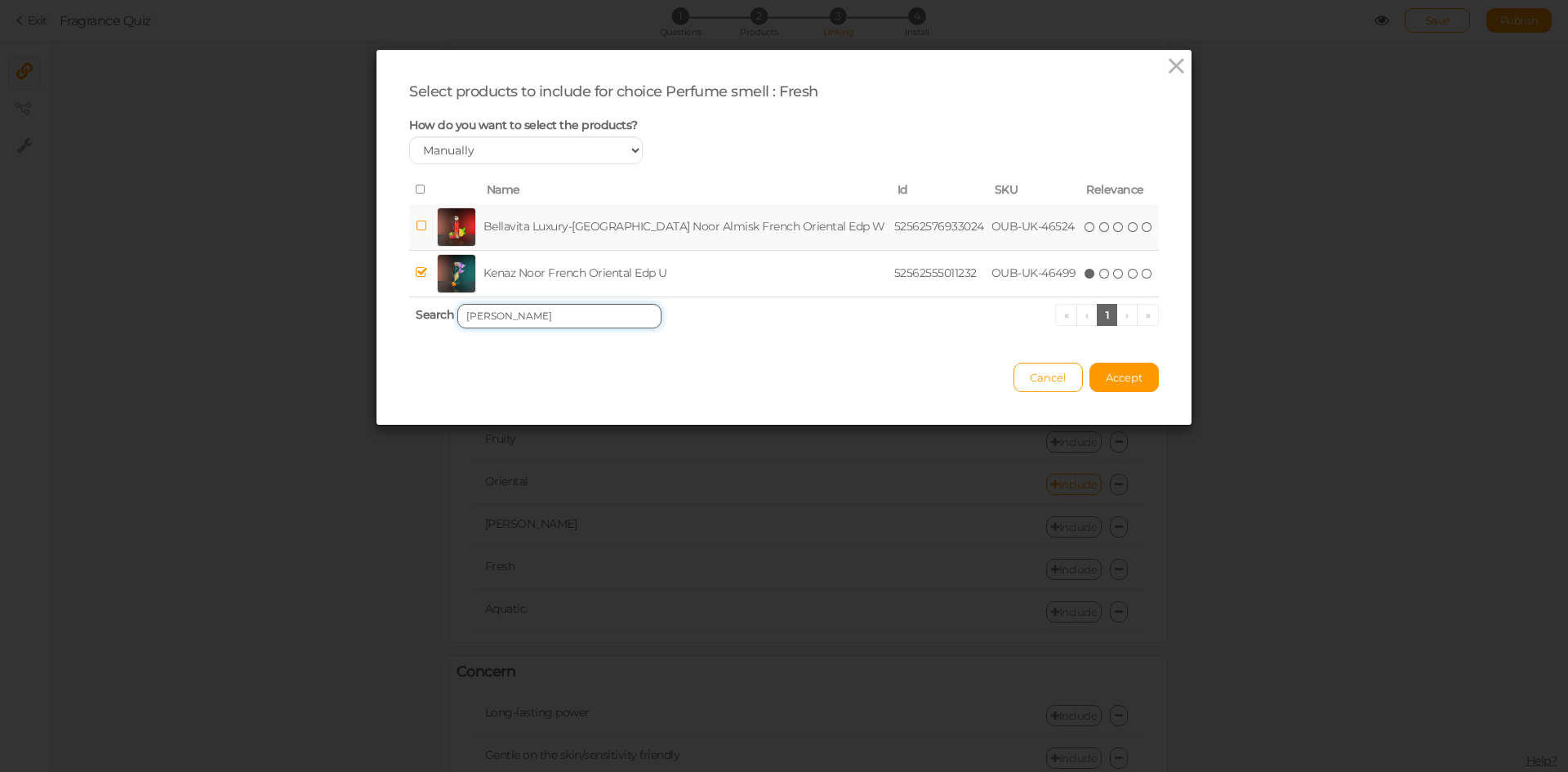
click at [513, 317] on input "[PERSON_NAME]" at bounding box center [559, 315] width 204 height 24
paste input "GentleMAN"
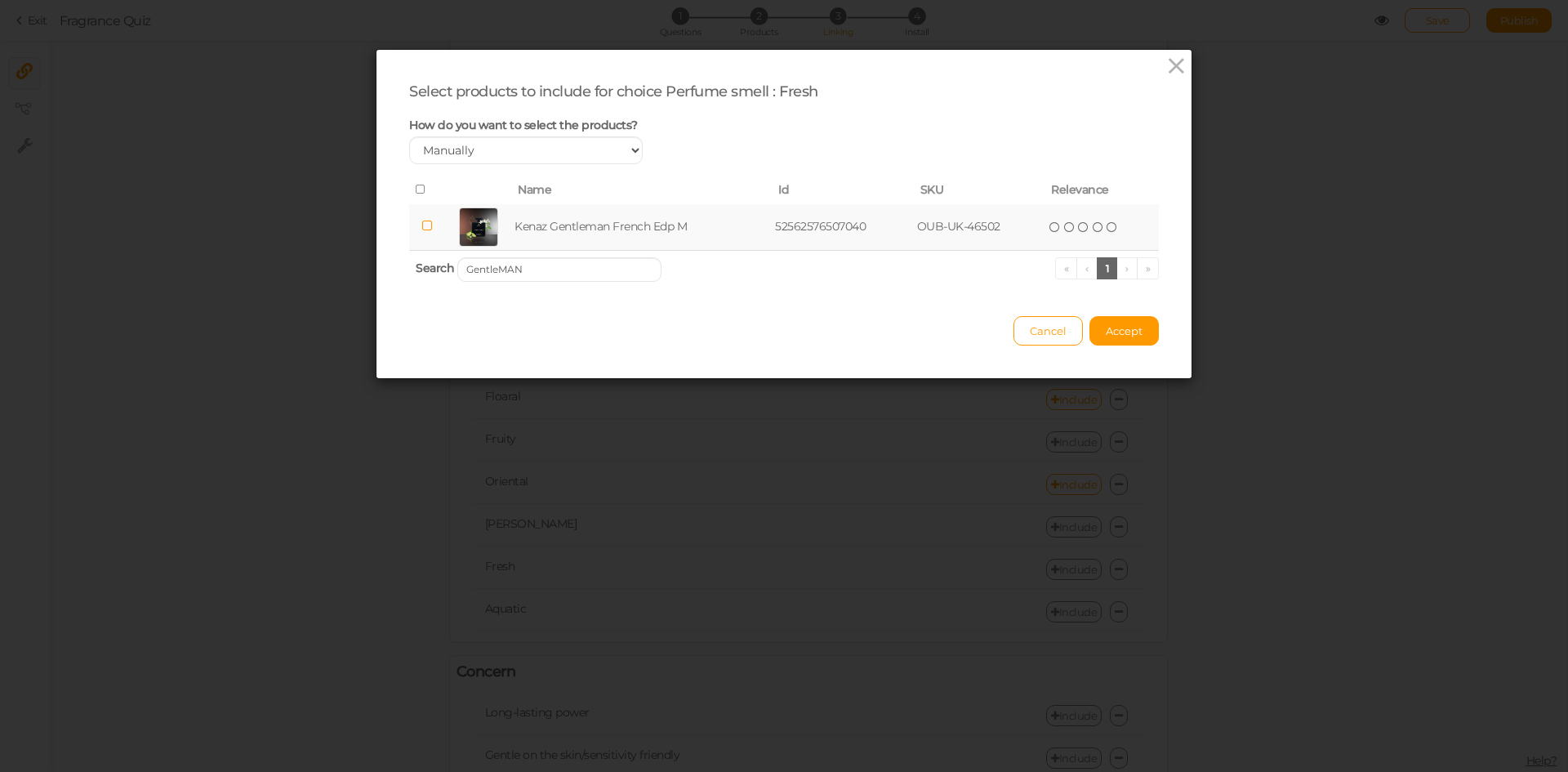
click at [569, 215] on td "Kenaz Gentleman French Edp M" at bounding box center [640, 227] width 260 height 46
click at [592, 263] on input "GentleMAN" at bounding box center [559, 269] width 204 height 24
paste input "URBANE WO"
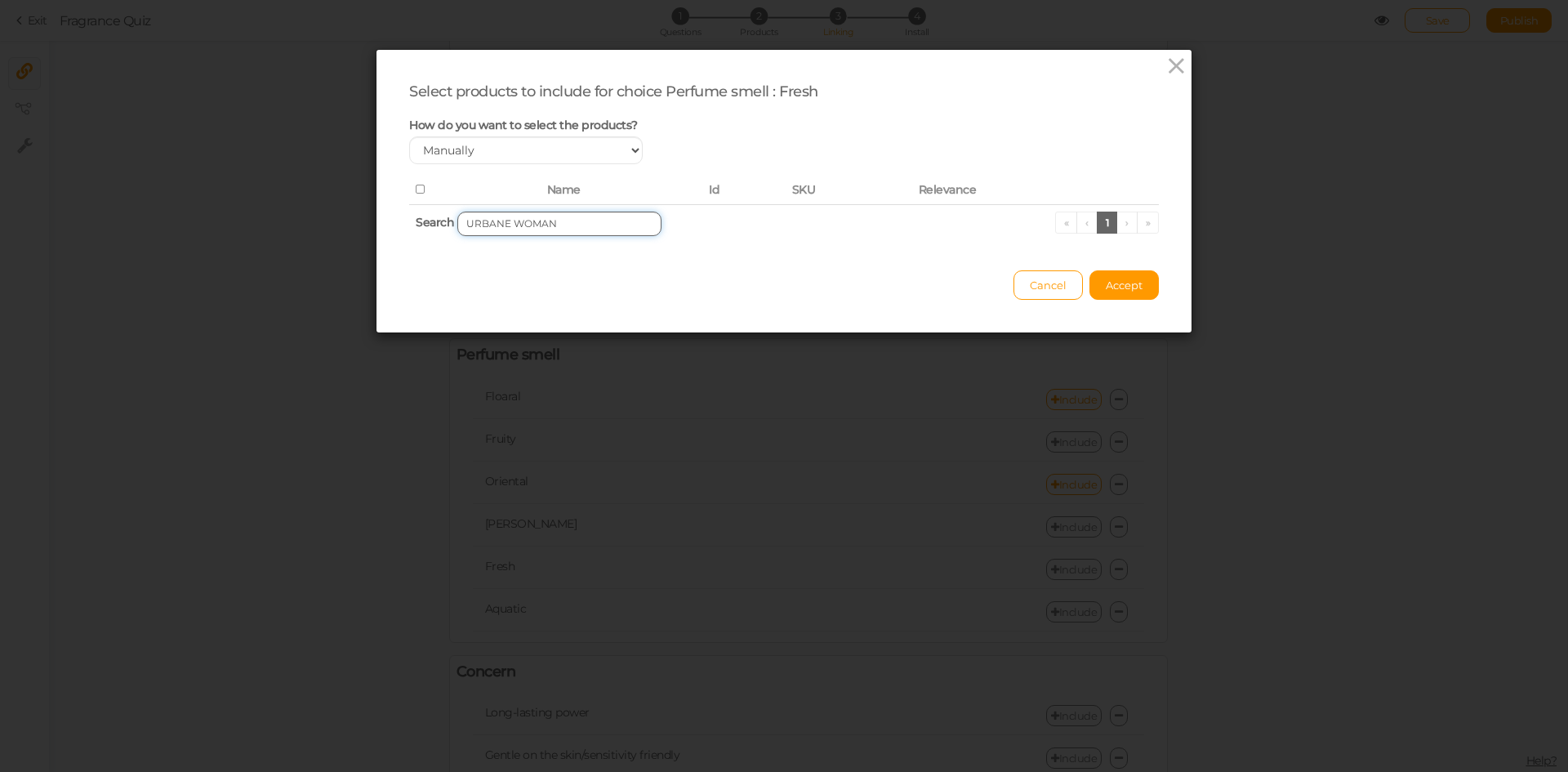
drag, startPoint x: 500, startPoint y: 223, endPoint x: 587, endPoint y: 222, distance: 87.0
click at [587, 222] on input "URBANE WOMAN" at bounding box center [559, 223] width 204 height 24
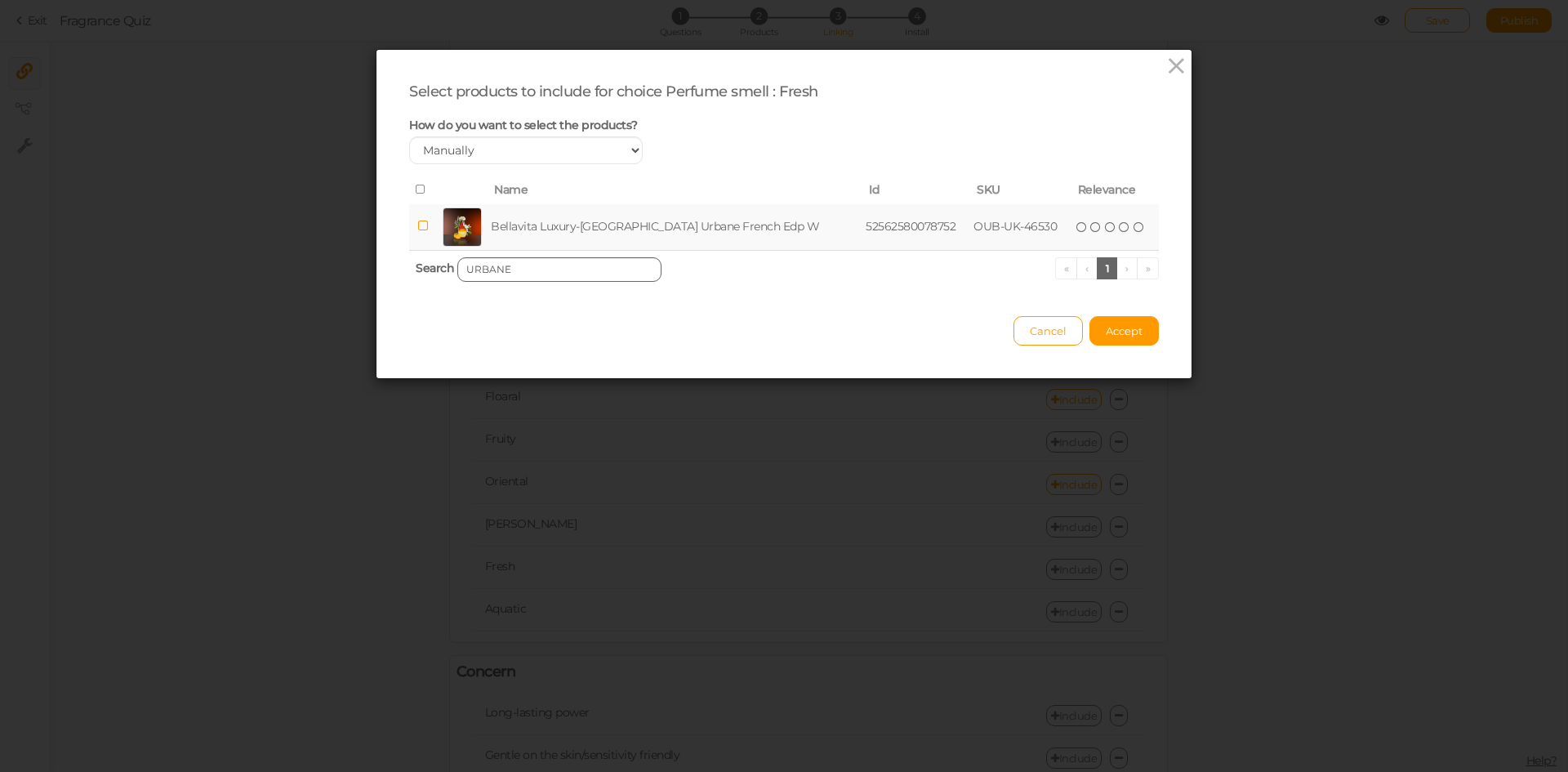
click at [587, 222] on td "Bellavita Luxury-[GEOGRAPHIC_DATA] Urbane French Edp W" at bounding box center [674, 227] width 374 height 46
click at [591, 268] on input "URBANE" at bounding box center [559, 269] width 204 height 24
paste input "MAN IN TUXEDO"
click at [579, 227] on td "Bellavita Luxury-[GEOGRAPHIC_DATA] Man In Tuxedo French Edp M" at bounding box center [682, 227] width 395 height 46
click at [609, 273] on input "MAN IN TUXEDO" at bounding box center [559, 269] width 204 height 24
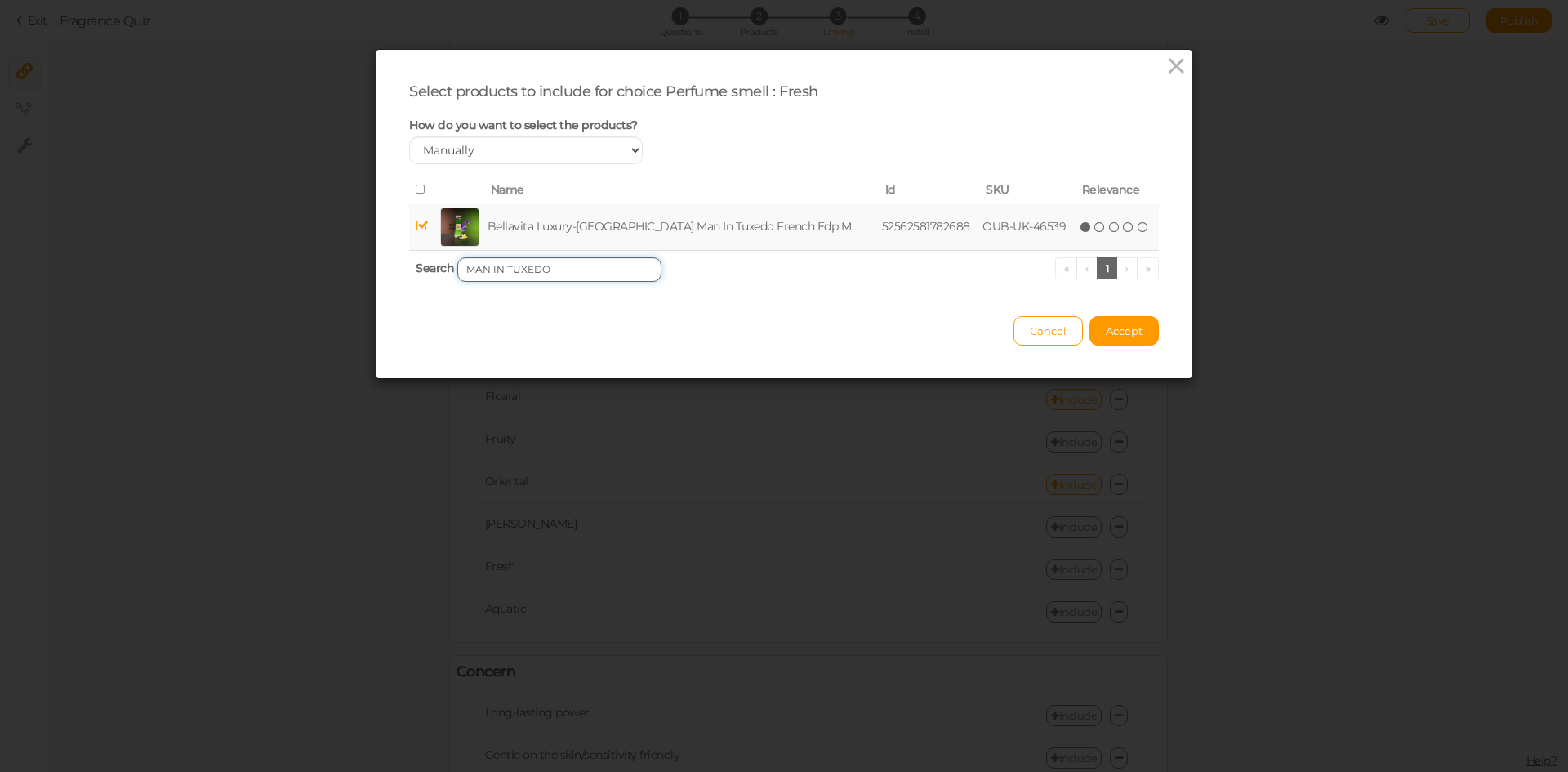
paste input "FARAHAT"
click at [585, 230] on td "Bellavita Luxury-[GEOGRAPHIC_DATA] Farahat Oriental Edp W" at bounding box center [677, 227] width 380 height 46
click at [538, 270] on input "FARAHAT" at bounding box center [559, 269] width 204 height 24
paste input "NIGHT WHITE"
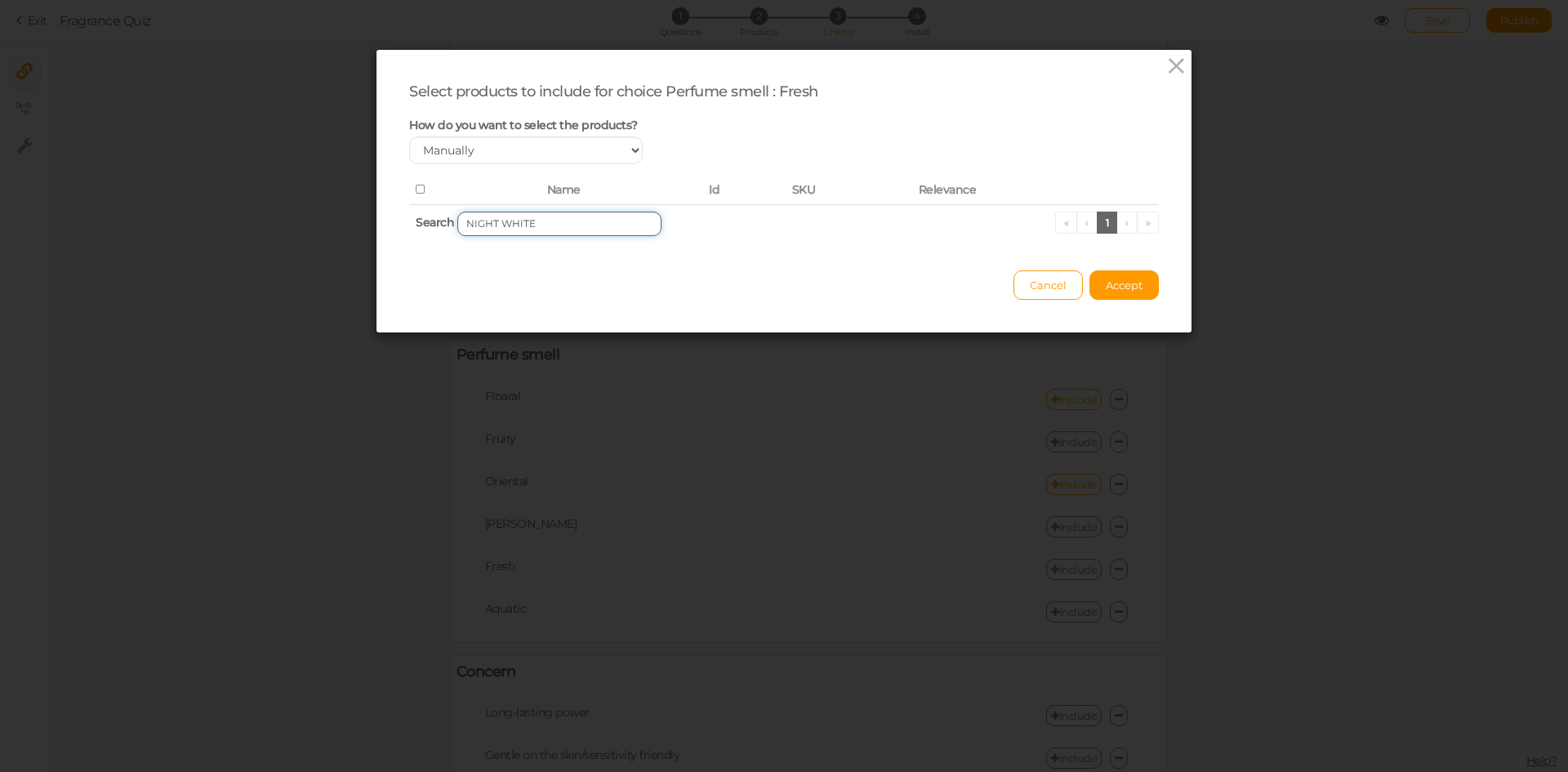
drag, startPoint x: 491, startPoint y: 222, endPoint x: 570, endPoint y: 223, distance: 79.0
click at [570, 223] on input "NIGHT WHITE" at bounding box center [559, 223] width 204 height 24
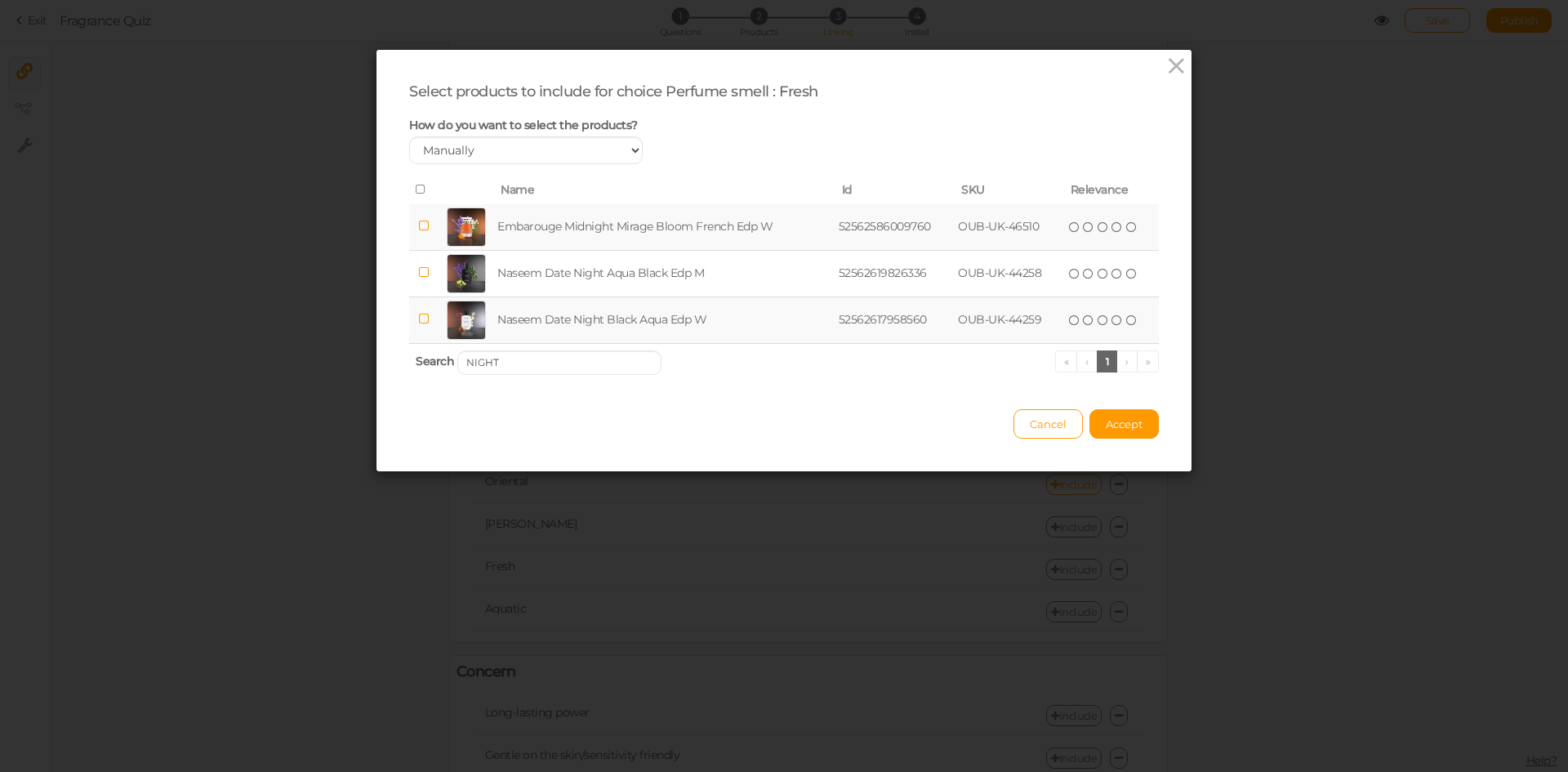
click at [576, 319] on td "Naseem Date Night Black Aqua Edp W" at bounding box center [665, 319] width 341 height 46
click at [513, 364] on input "NIGHT" at bounding box center [559, 362] width 204 height 24
paste input "WHISPERS"
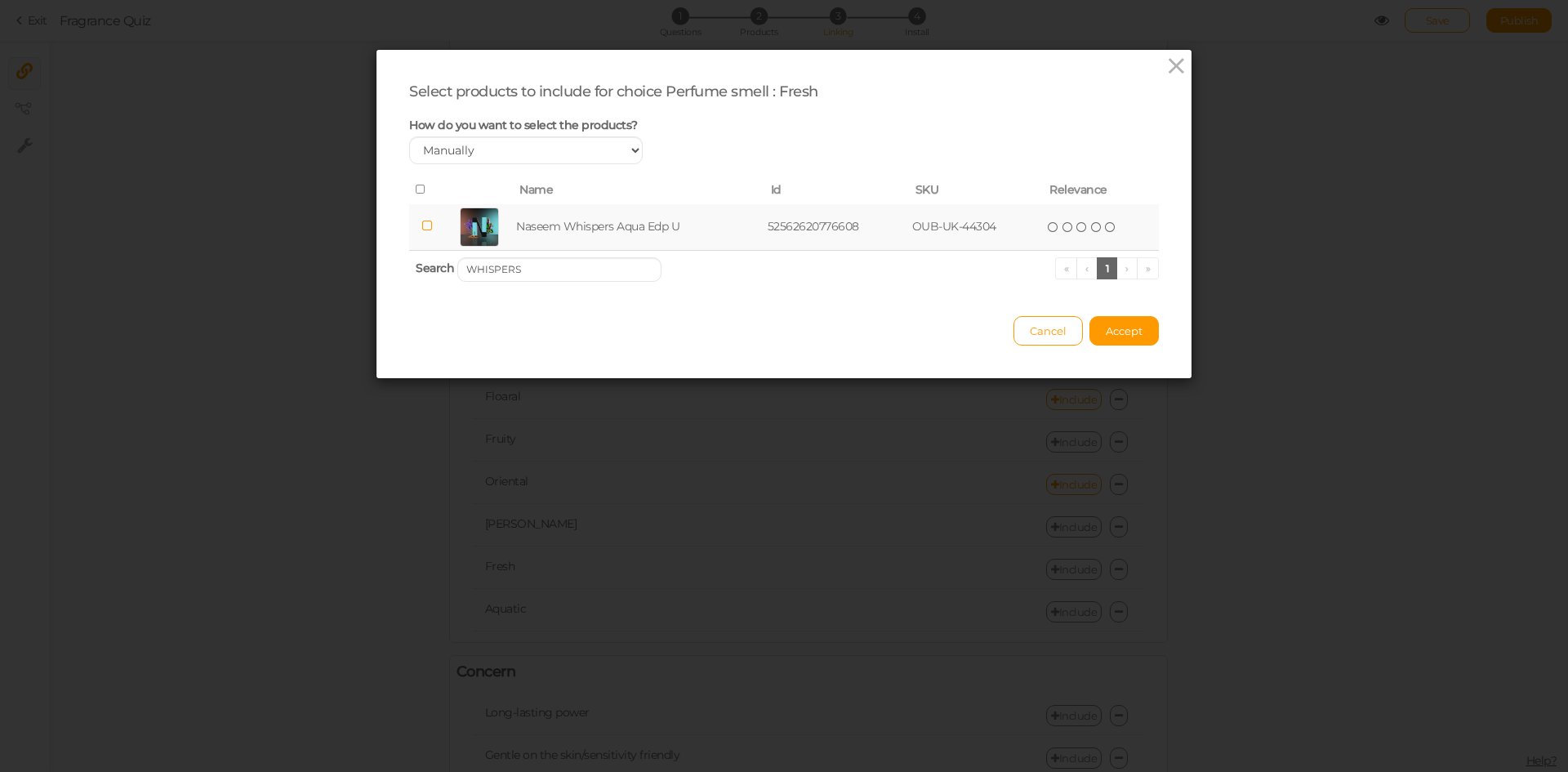
click at [590, 223] on td "Naseem Whispers Aqua Edp U" at bounding box center [637, 227] width 251 height 46
click at [551, 275] on input "WHISPERS" at bounding box center [559, 269] width 204 height 24
paste input "ATMOSPHERE"
click at [572, 230] on td "Aurora Atmosphere Edp M" at bounding box center [633, 227] width 231 height 46
click at [612, 270] on input "ATMOSPHERE" at bounding box center [559, 269] width 204 height 24
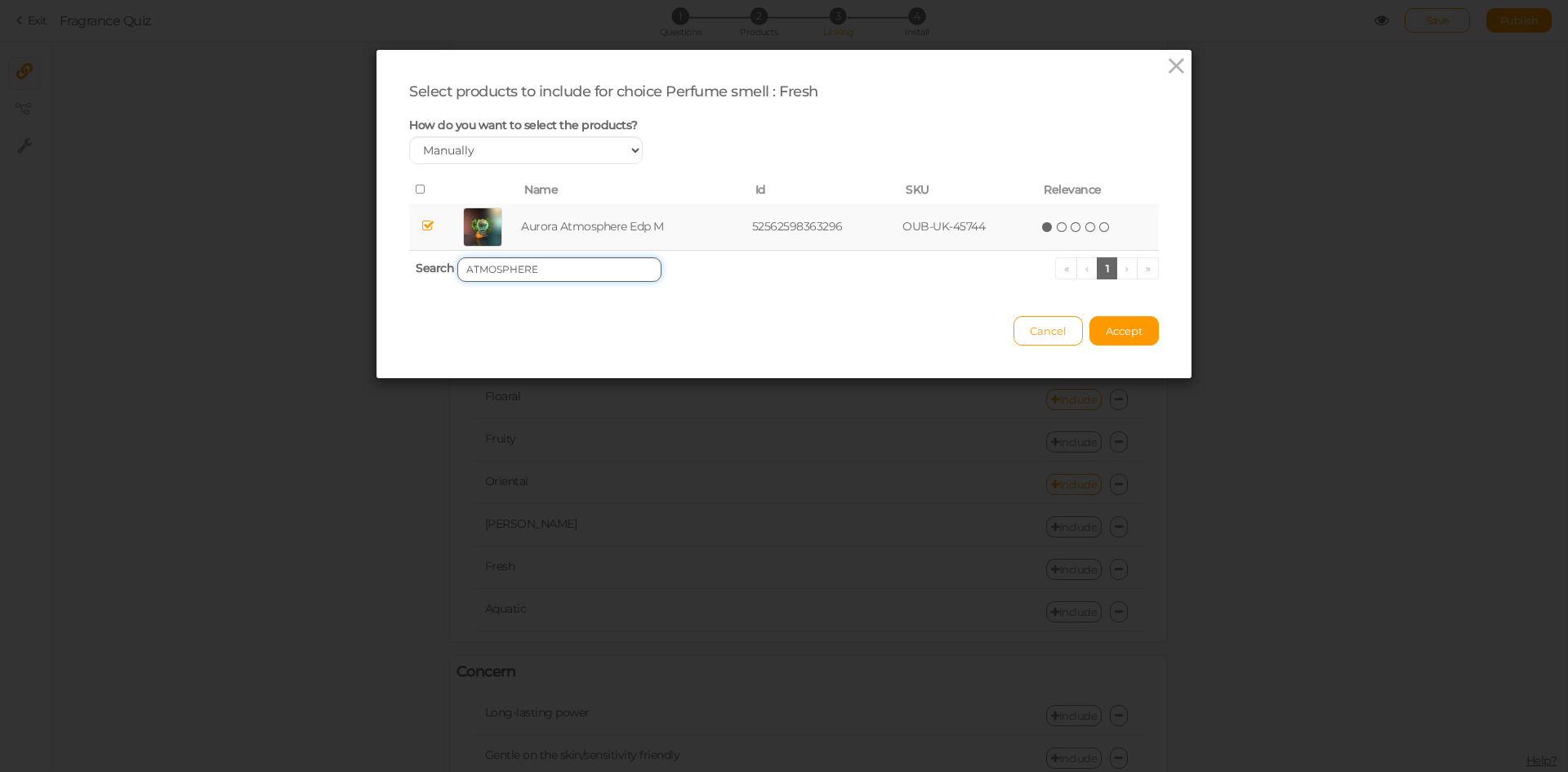
paste input "PURPLE BLU"
click at [547, 223] on td "Naseem Purple Blue Aqua Parfum Edp U" at bounding box center [658, 227] width 307 height 46
click at [537, 270] on input "PURPLE BLUE" at bounding box center [559, 269] width 204 height 24
type input "ceo"
click at [543, 231] on td "BellaVita Luxury CEO [PERSON_NAME]" at bounding box center [653, 227] width 294 height 46
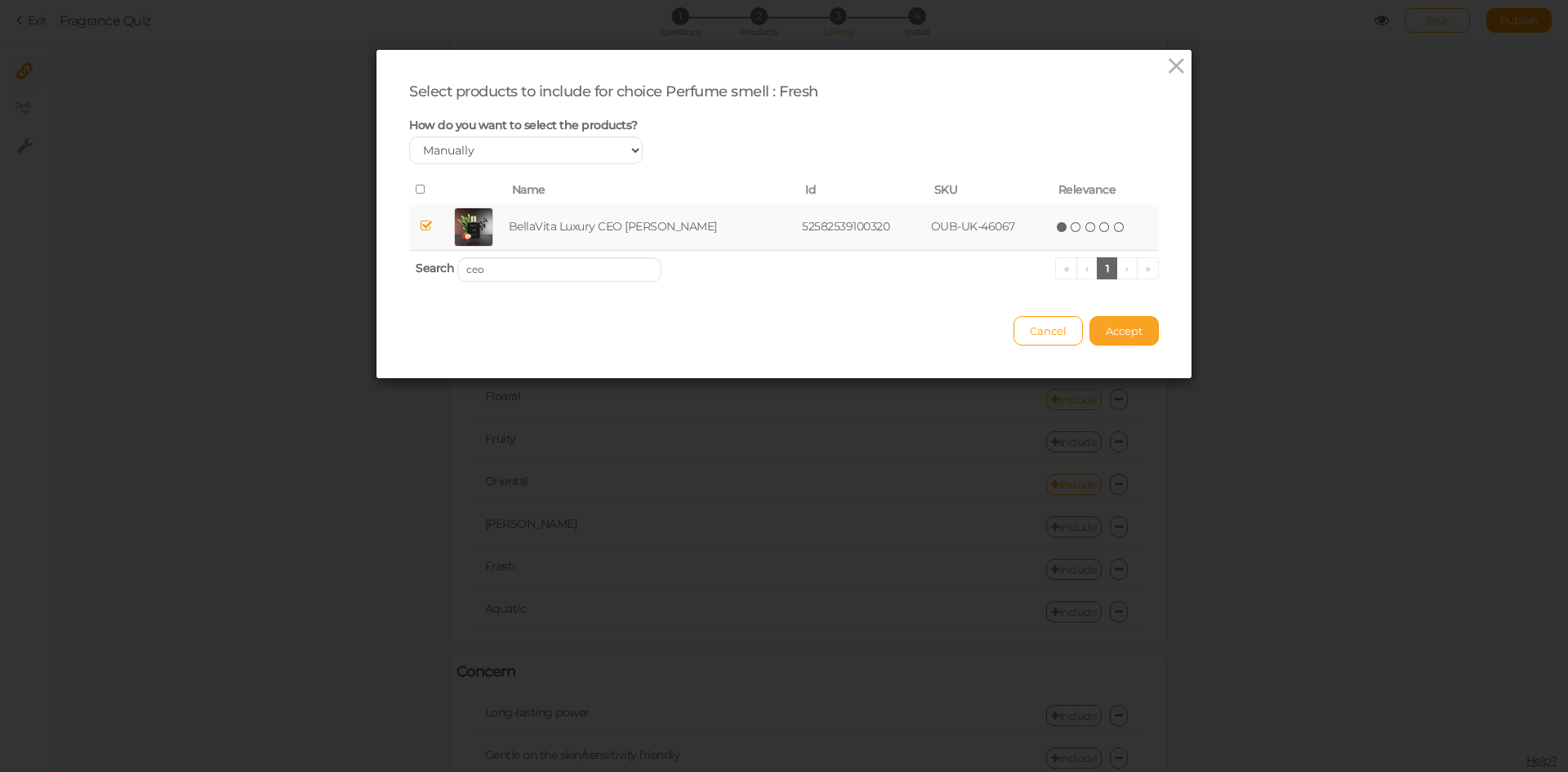
click at [1106, 324] on span "Accept" at bounding box center [1124, 331] width 37 height 14
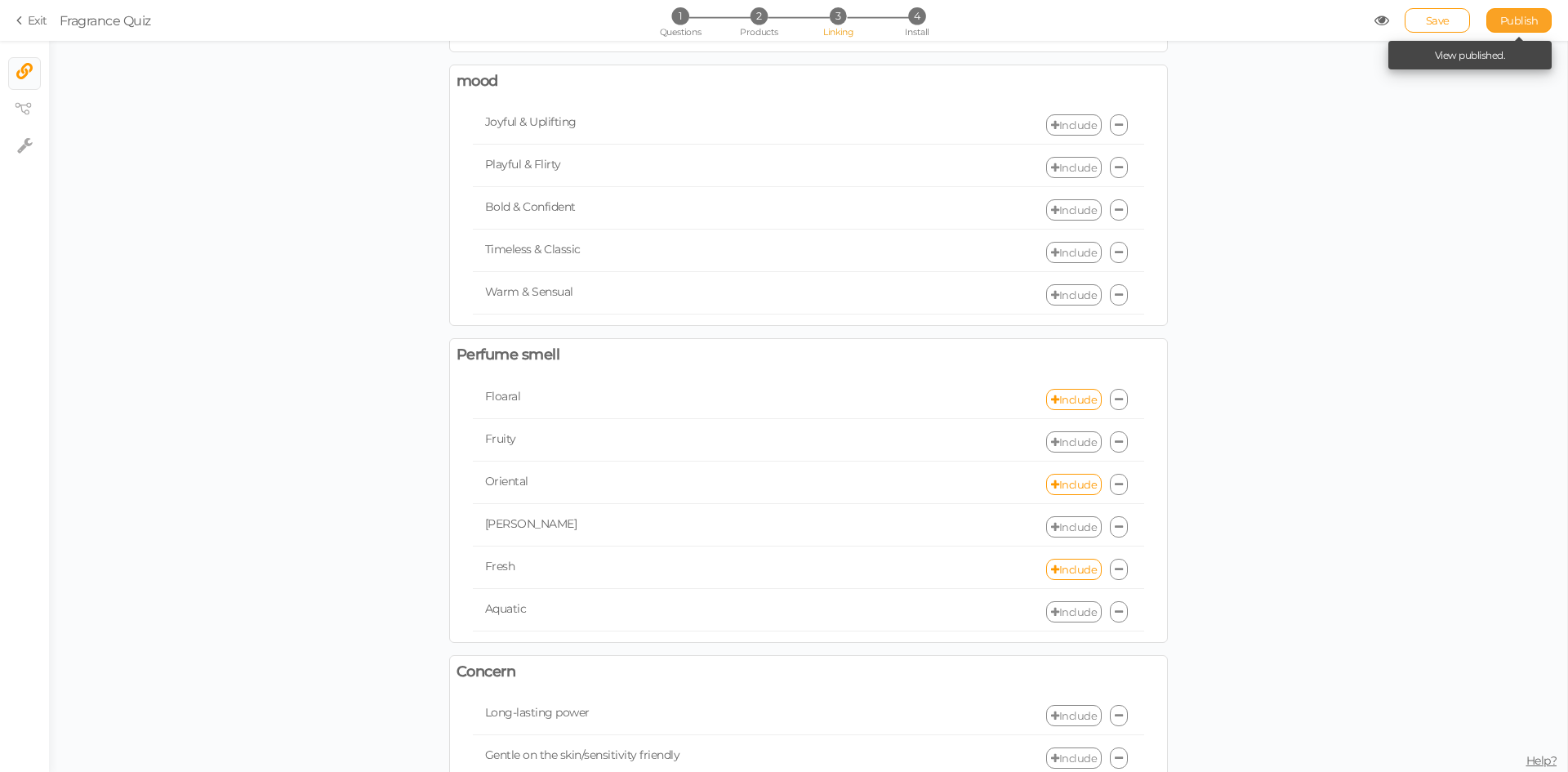
click at [1524, 23] on span "Publish" at bounding box center [1520, 20] width 39 height 14
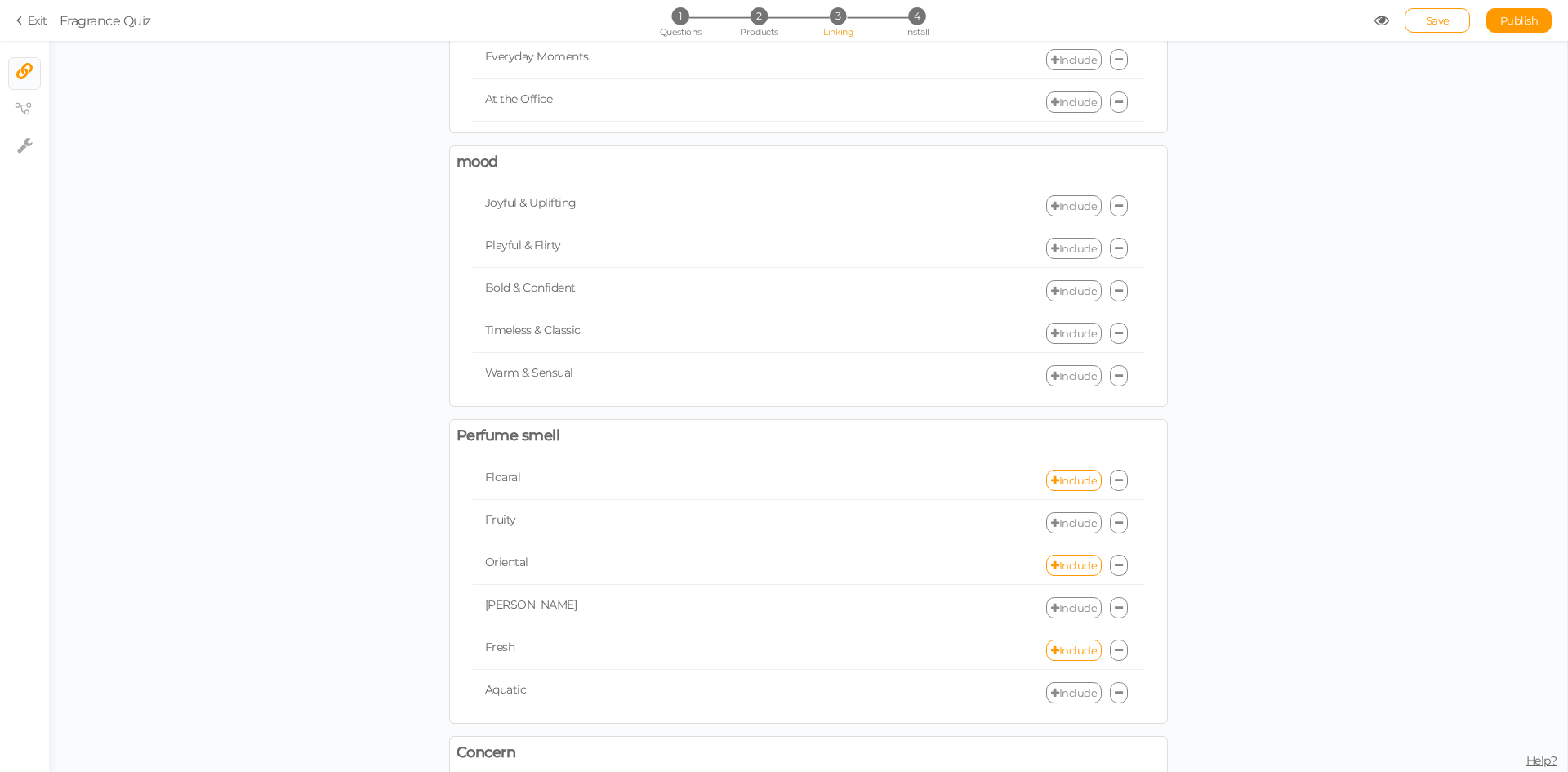
scroll to position [245, 0]
click at [1064, 688] on link "Include" at bounding box center [1073, 694] width 55 height 21
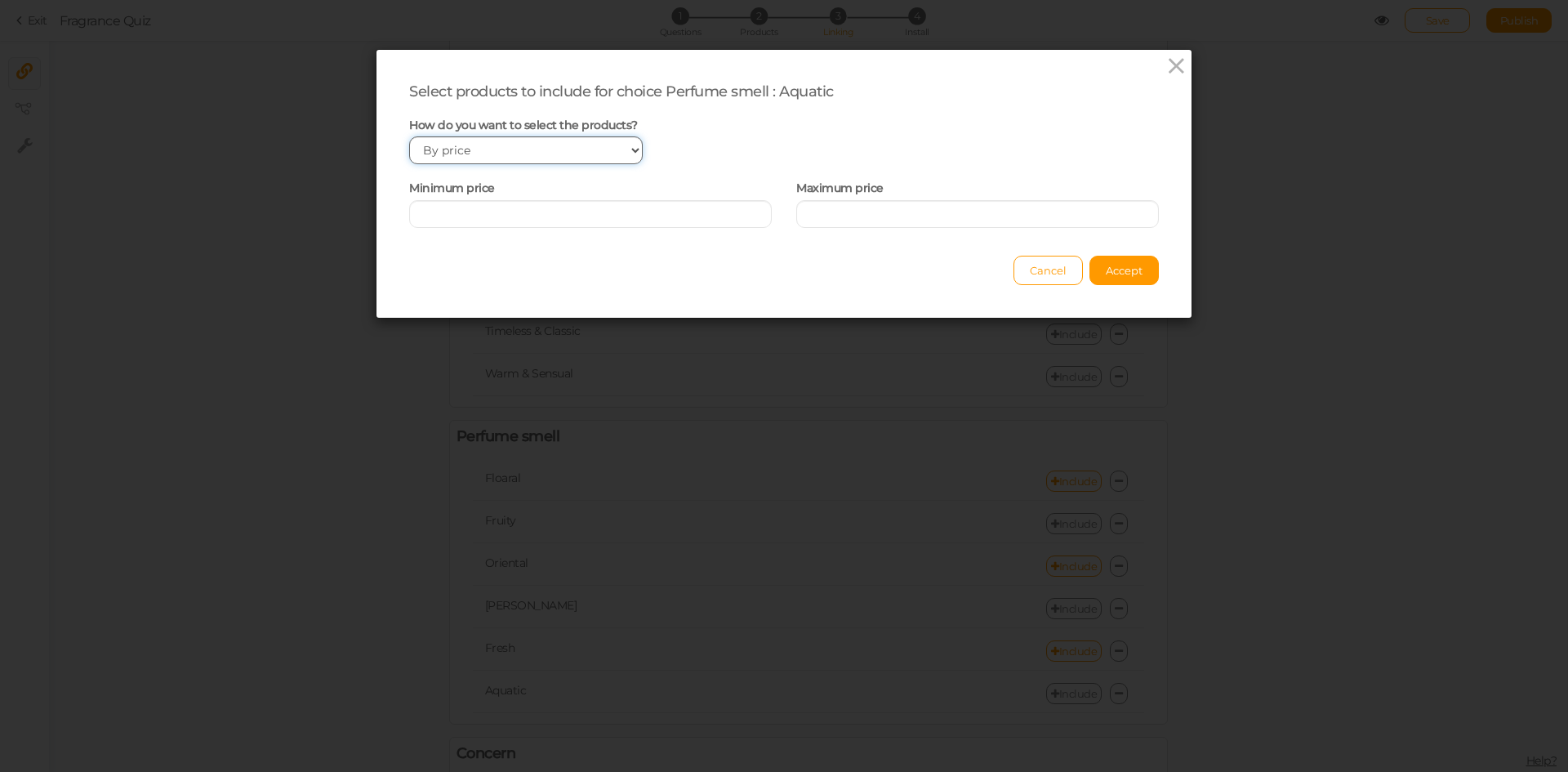
click at [584, 138] on select "Manually By tags By price" at bounding box center [525, 150] width 233 height 28
select select "manual"
click at [409, 136] on select "Manually By tags By price" at bounding box center [525, 150] width 233 height 28
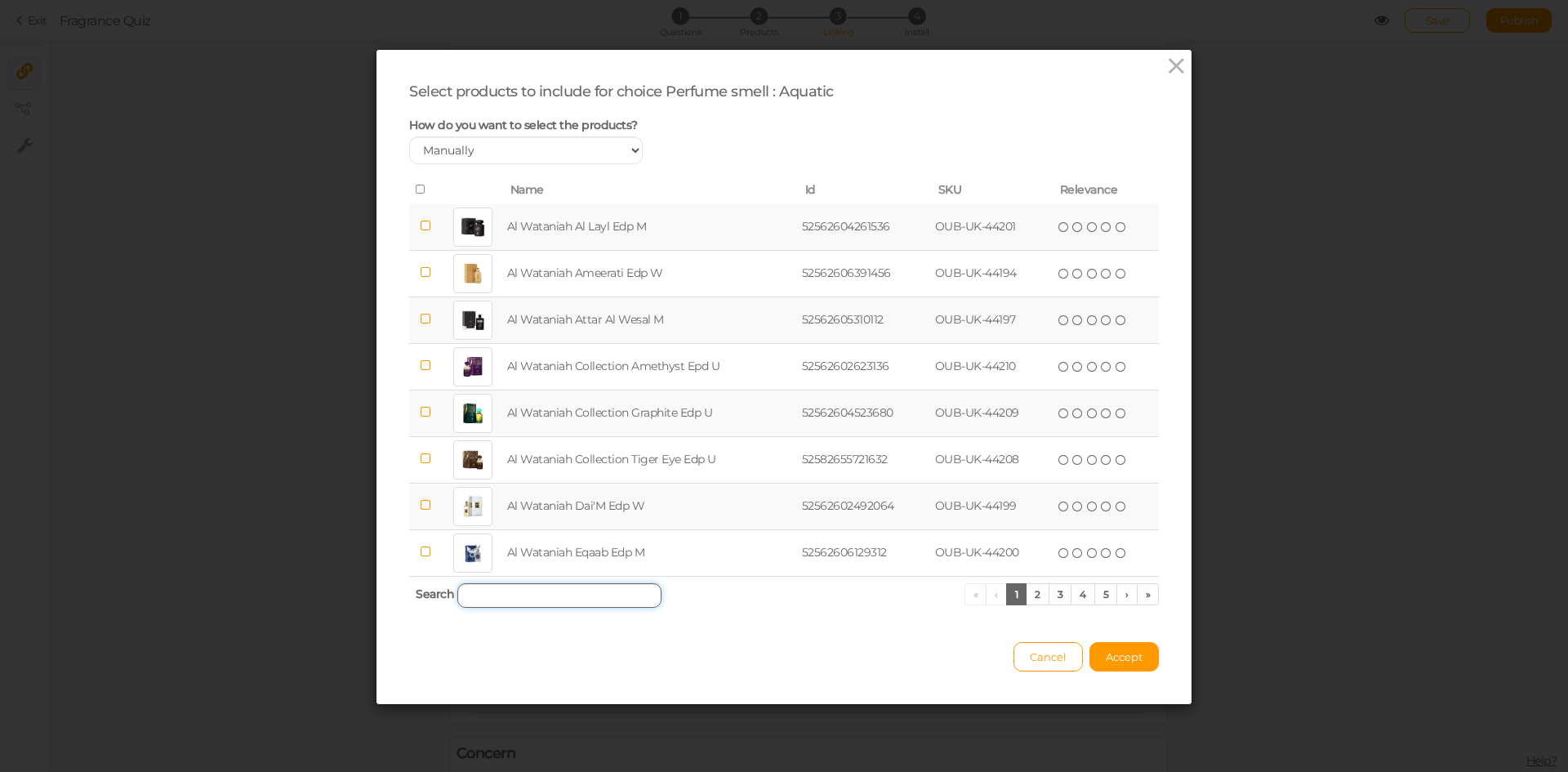
click at [563, 591] on input "search" at bounding box center [559, 595] width 204 height 24
paste input "HAYAL AL-BAHAR"
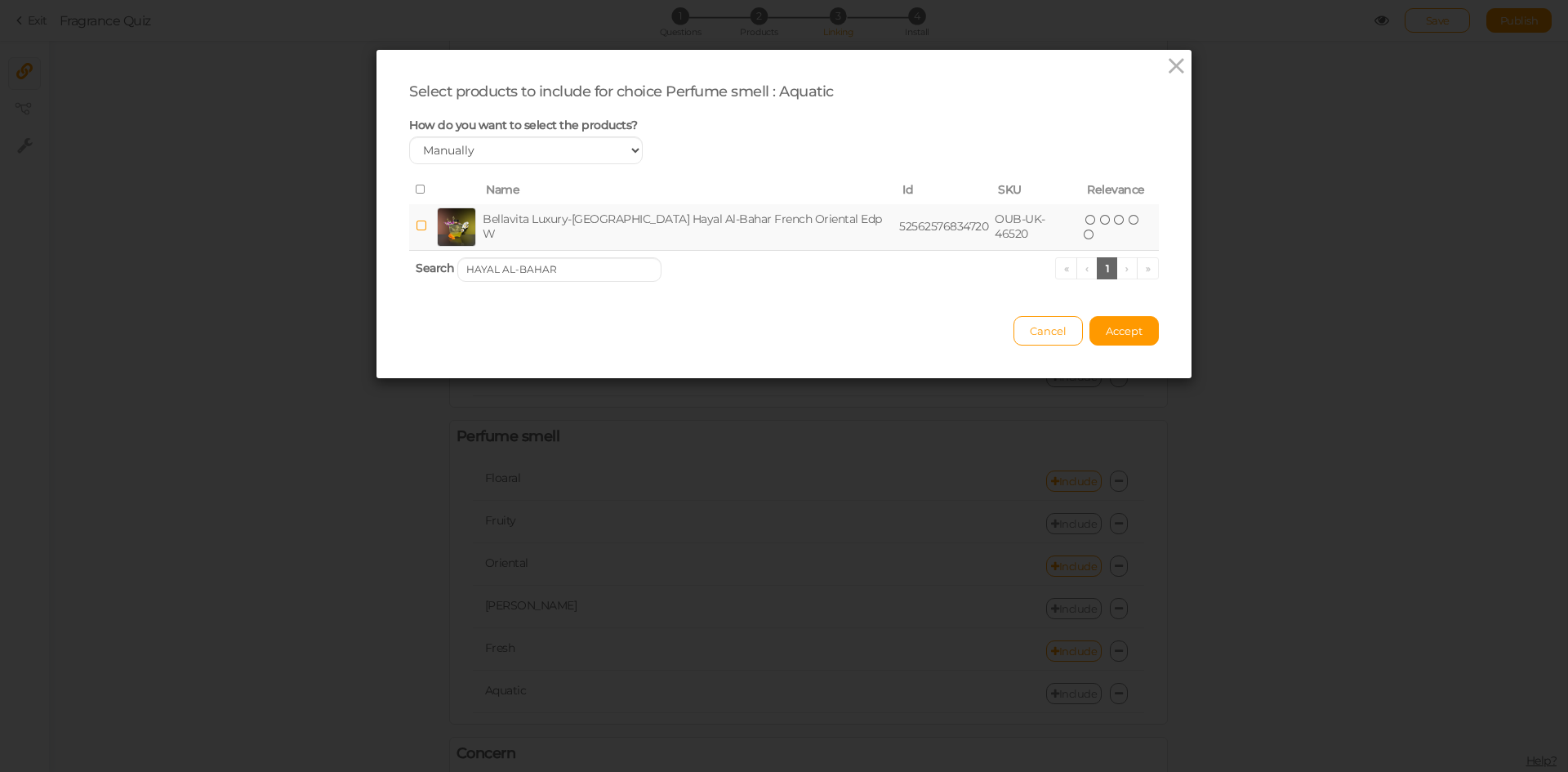
click at [557, 233] on td "Bellavita Luxury-[GEOGRAPHIC_DATA] Hayal Al-Bahar French Oriental Edp W" at bounding box center [688, 227] width 417 height 46
click at [556, 270] on input "HAYAL AL-BAHAR" at bounding box center [559, 269] width 204 height 24
paste input "KHADLAJ HAREEM AL SULTAN BLUE"
click at [564, 223] on td "[PERSON_NAME] Blue Cpo U" at bounding box center [639, 227] width 247 height 46
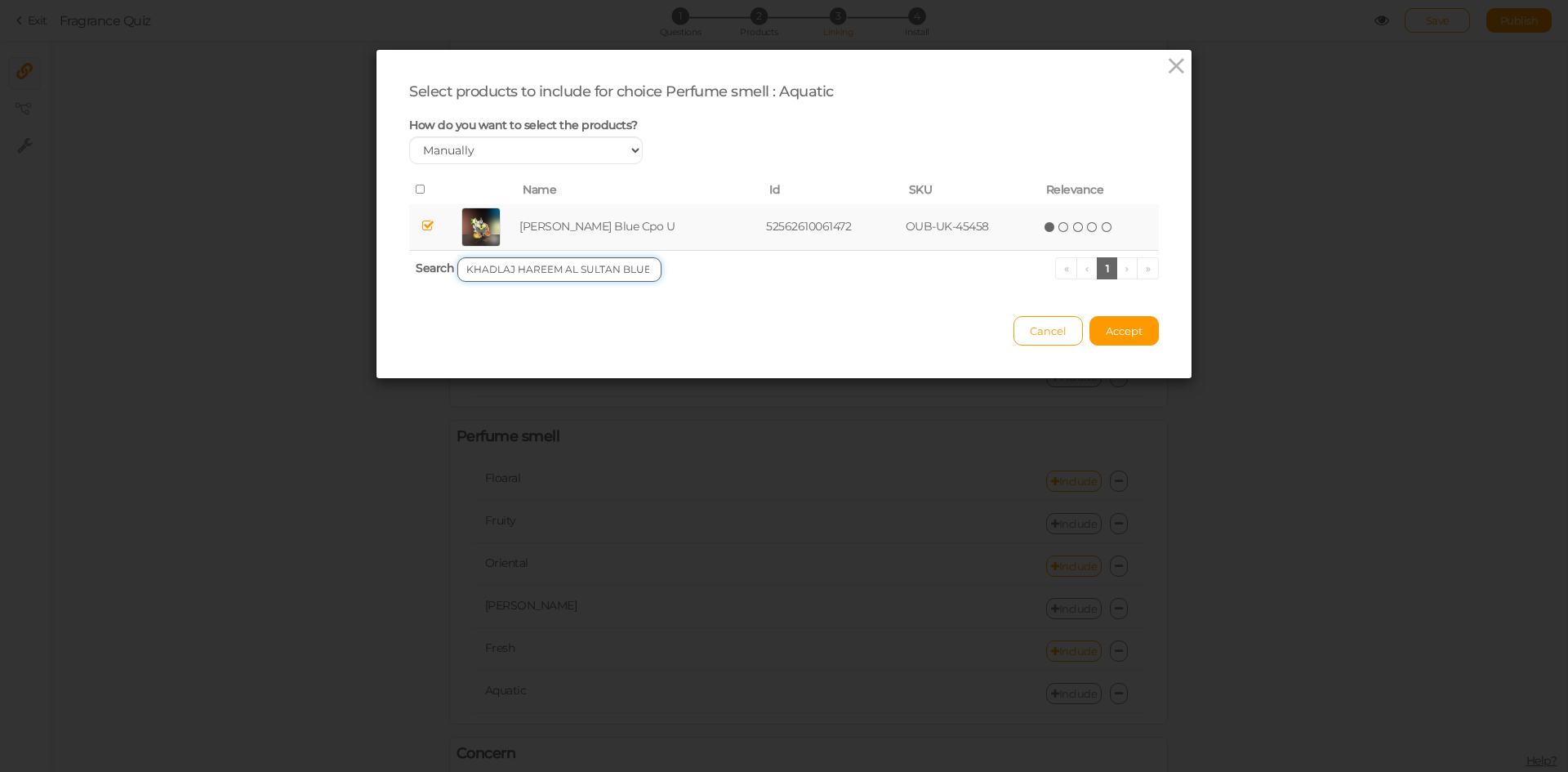
click at [589, 276] on input "KHADLAJ HAREEM AL SULTAN BLUE" at bounding box center [559, 269] width 204 height 24
paste input "NASEEM PURPLE"
click at [597, 223] on td "Naseem Purple Blue Aqua Parfum Edp U" at bounding box center [658, 227] width 307 height 46
click at [626, 270] on input "NASEEM PURPLE BLUE" at bounding box center [559, 269] width 204 height 24
paste input "PARIS CORNER VOUX TURQUOIS"
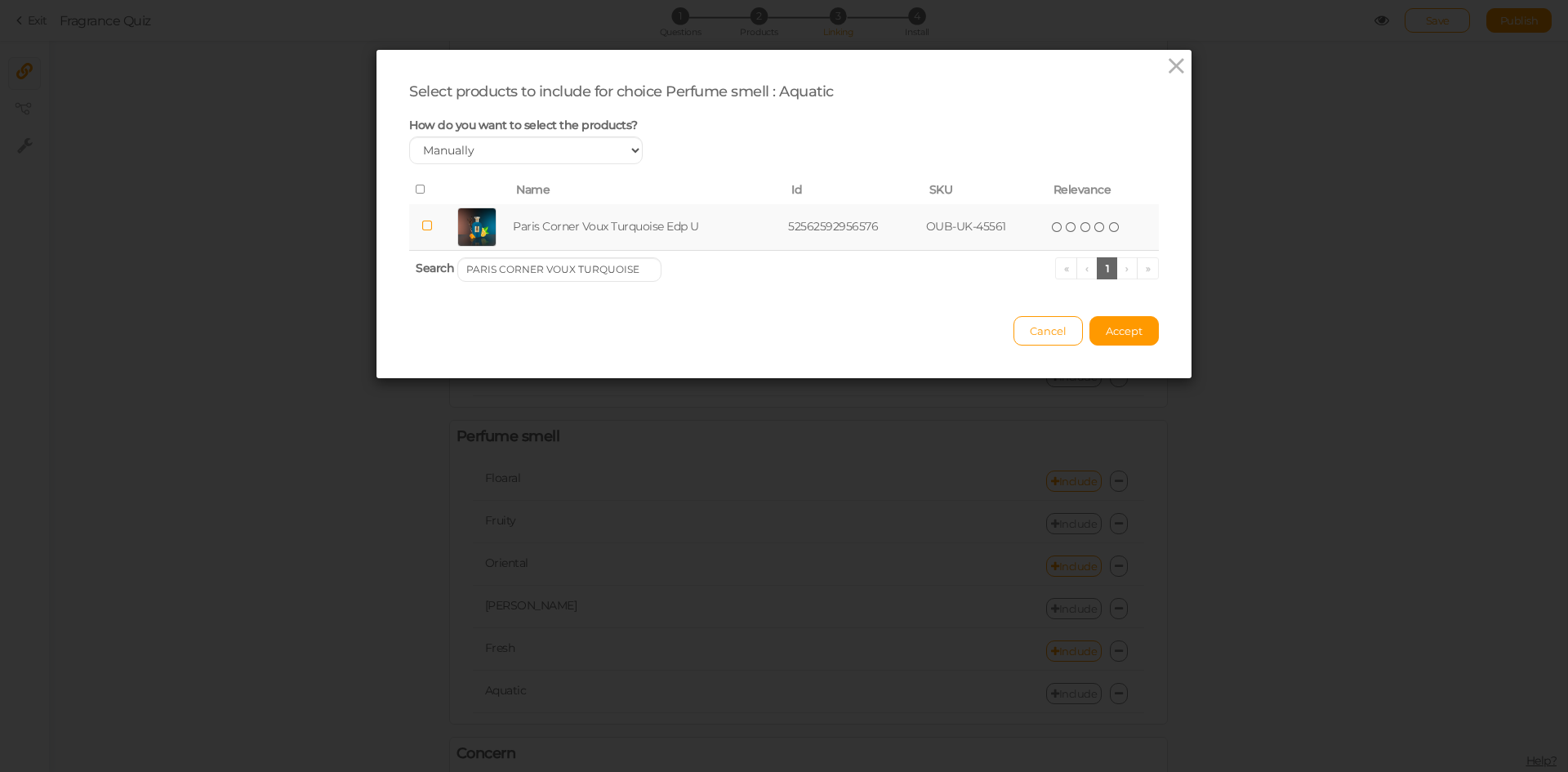
click at [611, 228] on td "Paris Corner Voux Turquoise Edp U" at bounding box center [647, 227] width 276 height 46
click at [590, 267] on input "PARIS CORNER VOUX TURQUOISE" at bounding box center [559, 269] width 204 height 24
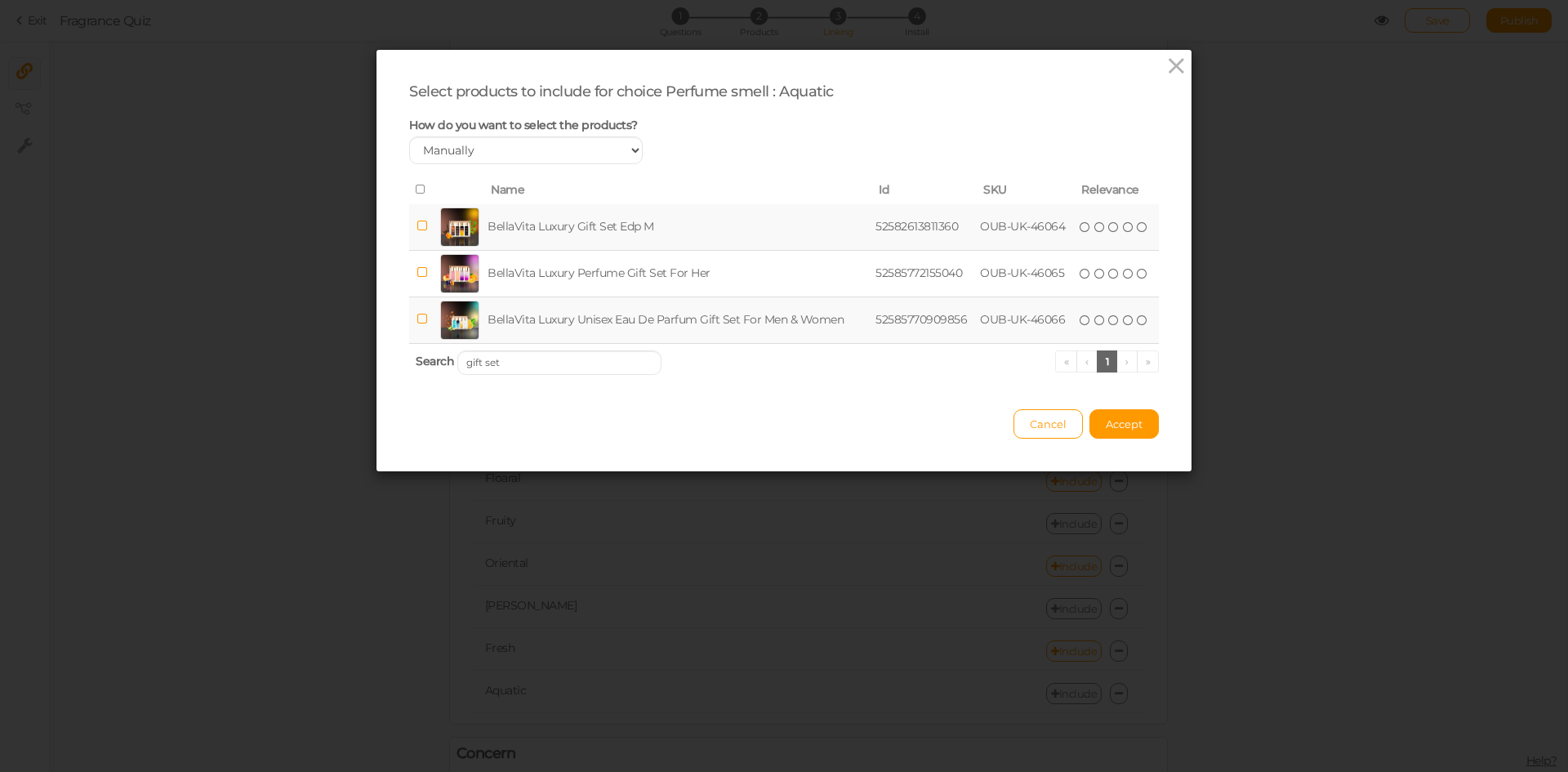
click at [639, 312] on td "BellaVita Luxury Unisex Eau De Parfum Gift Set For Men & Women" at bounding box center [678, 319] width 388 height 46
click at [538, 356] on input "gift set" at bounding box center [559, 362] width 204 height 24
paste input "CASCADE"
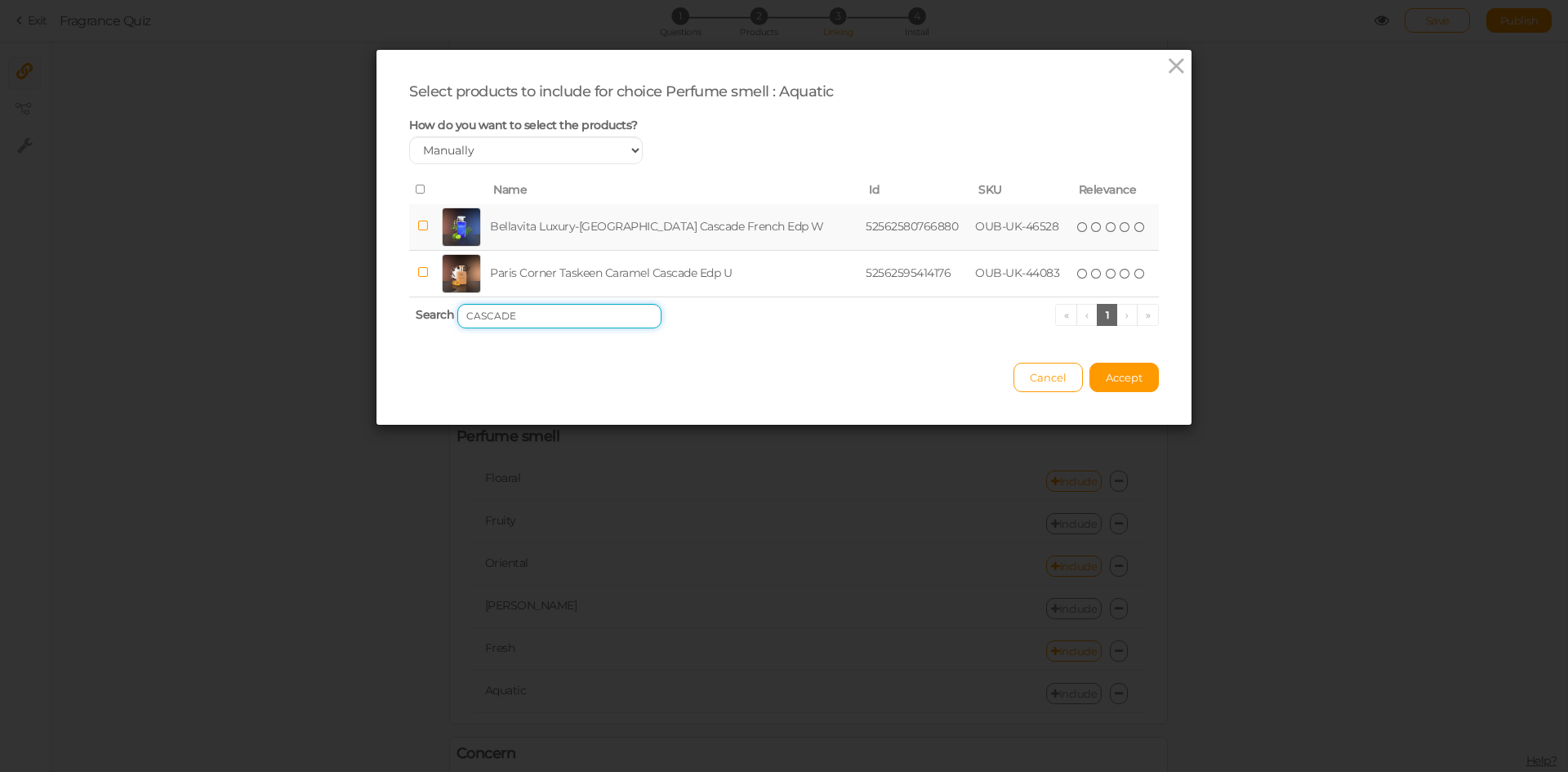
type input "CASCADE"
click at [574, 232] on td "Bellavita Luxury-[GEOGRAPHIC_DATA] Cascade French Edp W" at bounding box center [674, 227] width 375 height 46
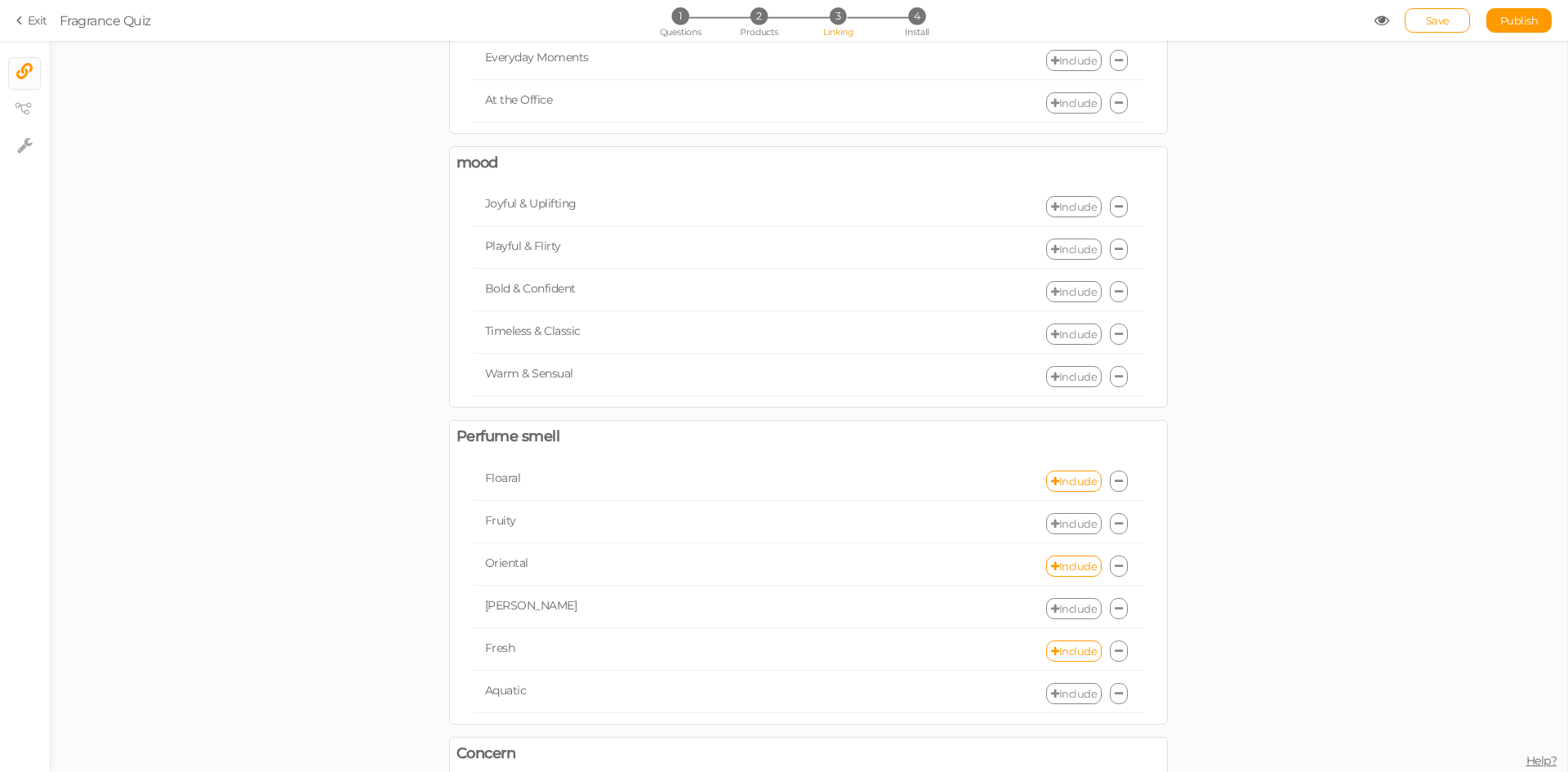
click at [330, 527] on div "Select the products to recommend or exclude for each choice. Place A Night Out …" at bounding box center [808, 430] width 1518 height 1219
click at [1058, 705] on div "Aquatic Include" at bounding box center [809, 694] width 671 height 39
click at [1059, 698] on link "Include" at bounding box center [1073, 694] width 55 height 21
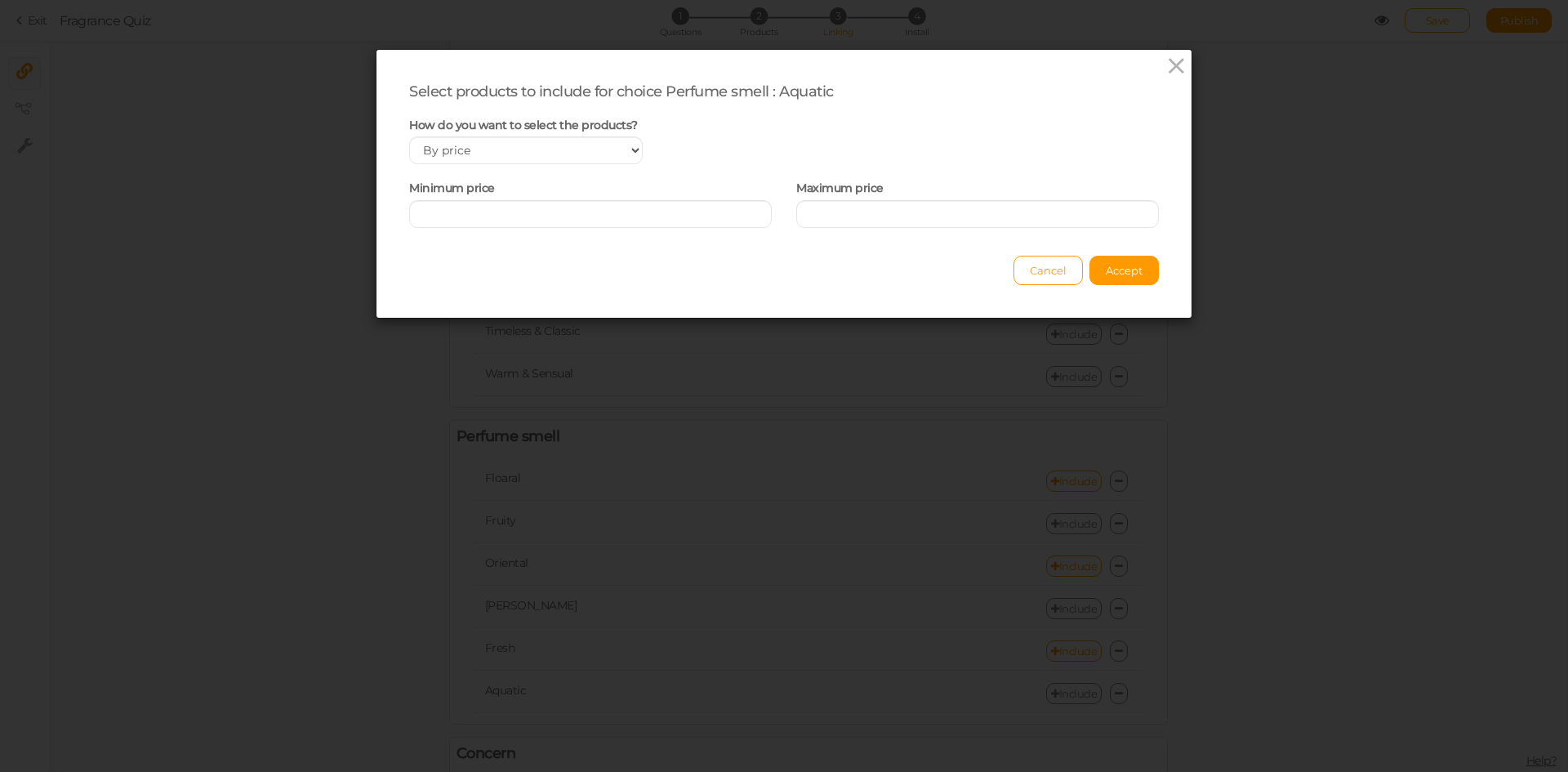
click at [610, 233] on div "Select products to include for choice Perfume smell : Aquatic How do you want t…" at bounding box center [784, 183] width 815 height 268
click at [552, 153] on select "Manually By tags By price" at bounding box center [525, 150] width 233 height 28
select select "manual"
click at [409, 136] on select "Manually By tags By price" at bounding box center [525, 150] width 233 height 28
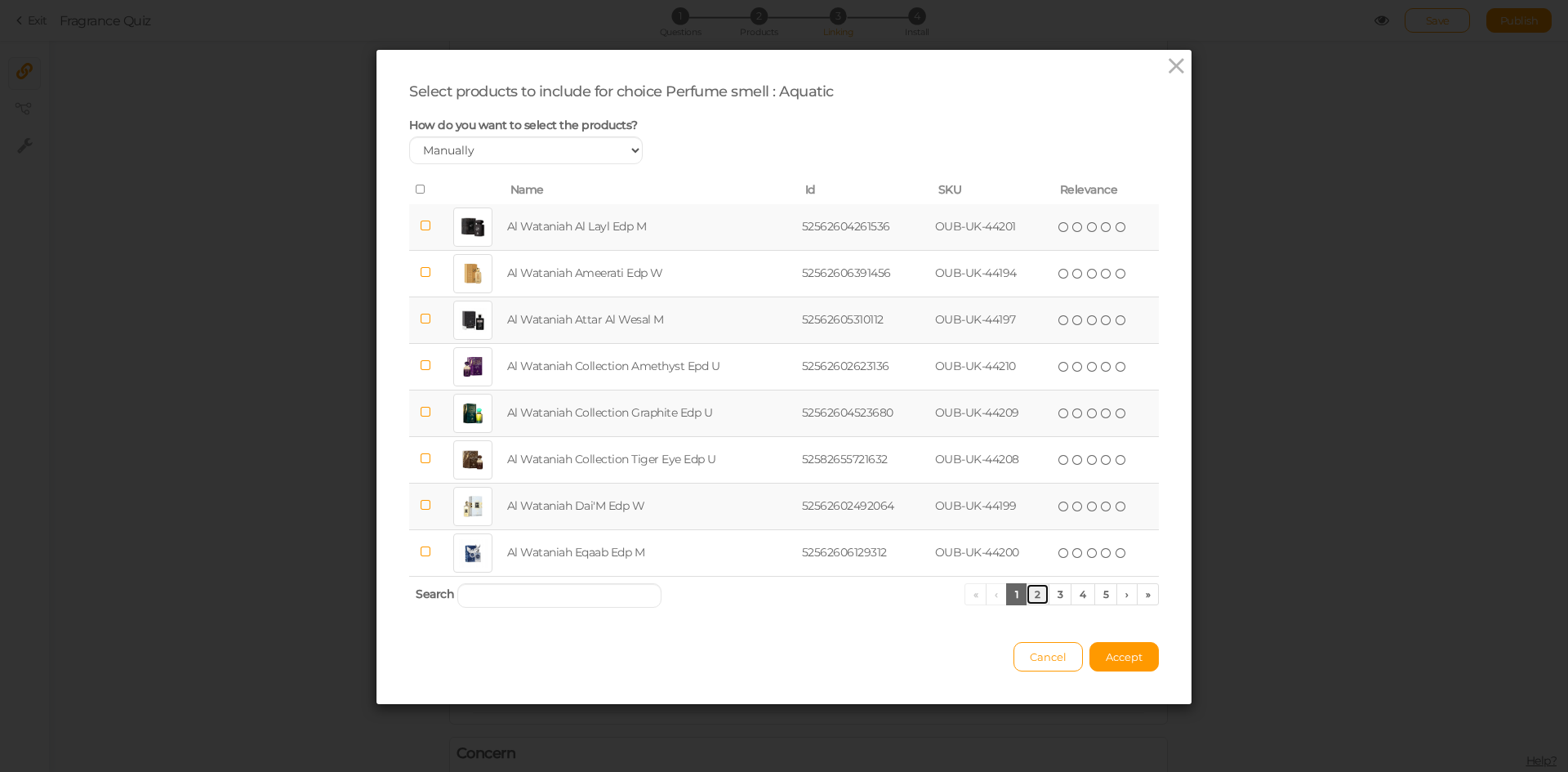
click at [1030, 596] on link "2" at bounding box center [1037, 594] width 23 height 22
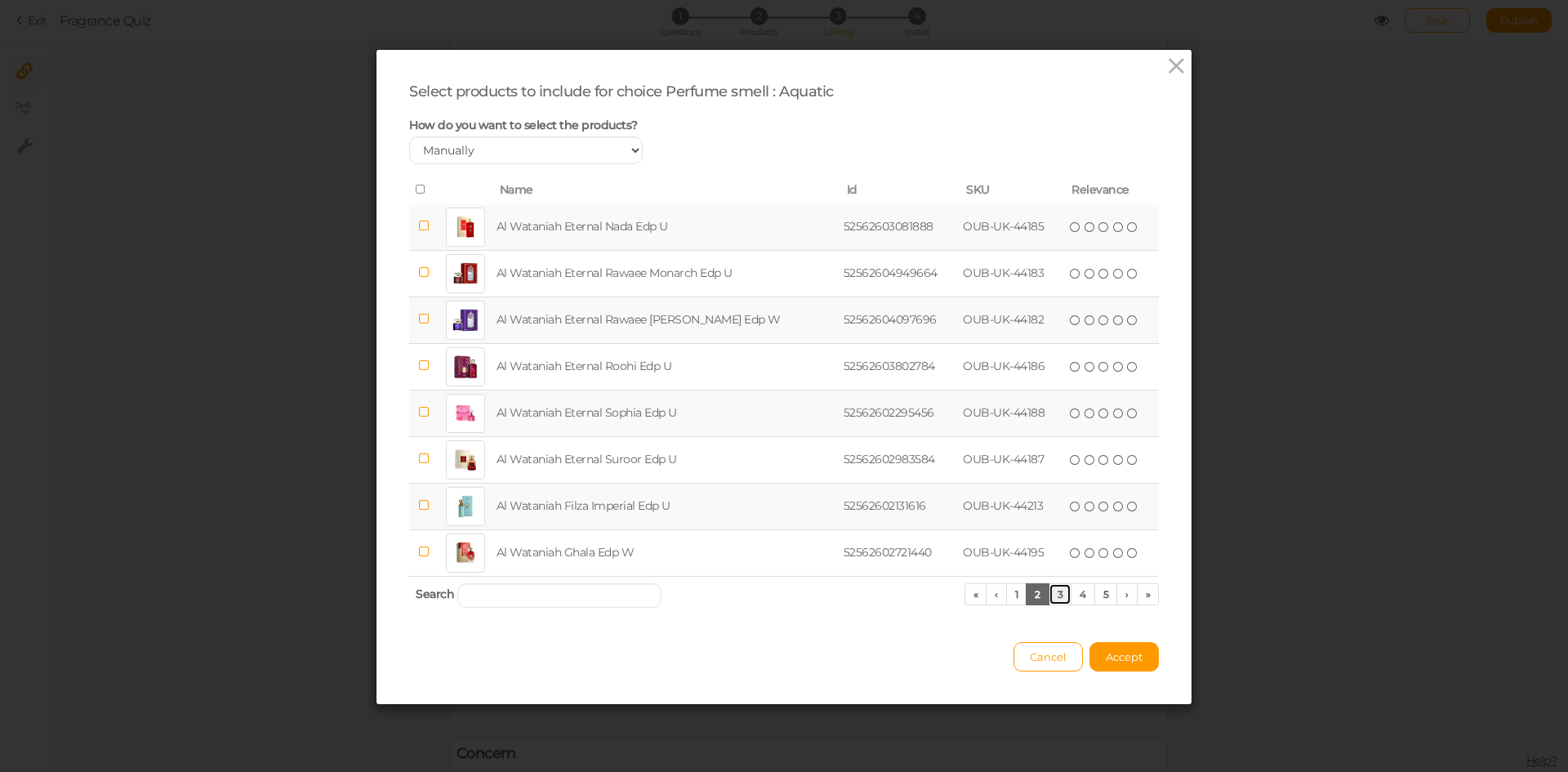
click at [1049, 601] on link "3" at bounding box center [1060, 594] width 23 height 22
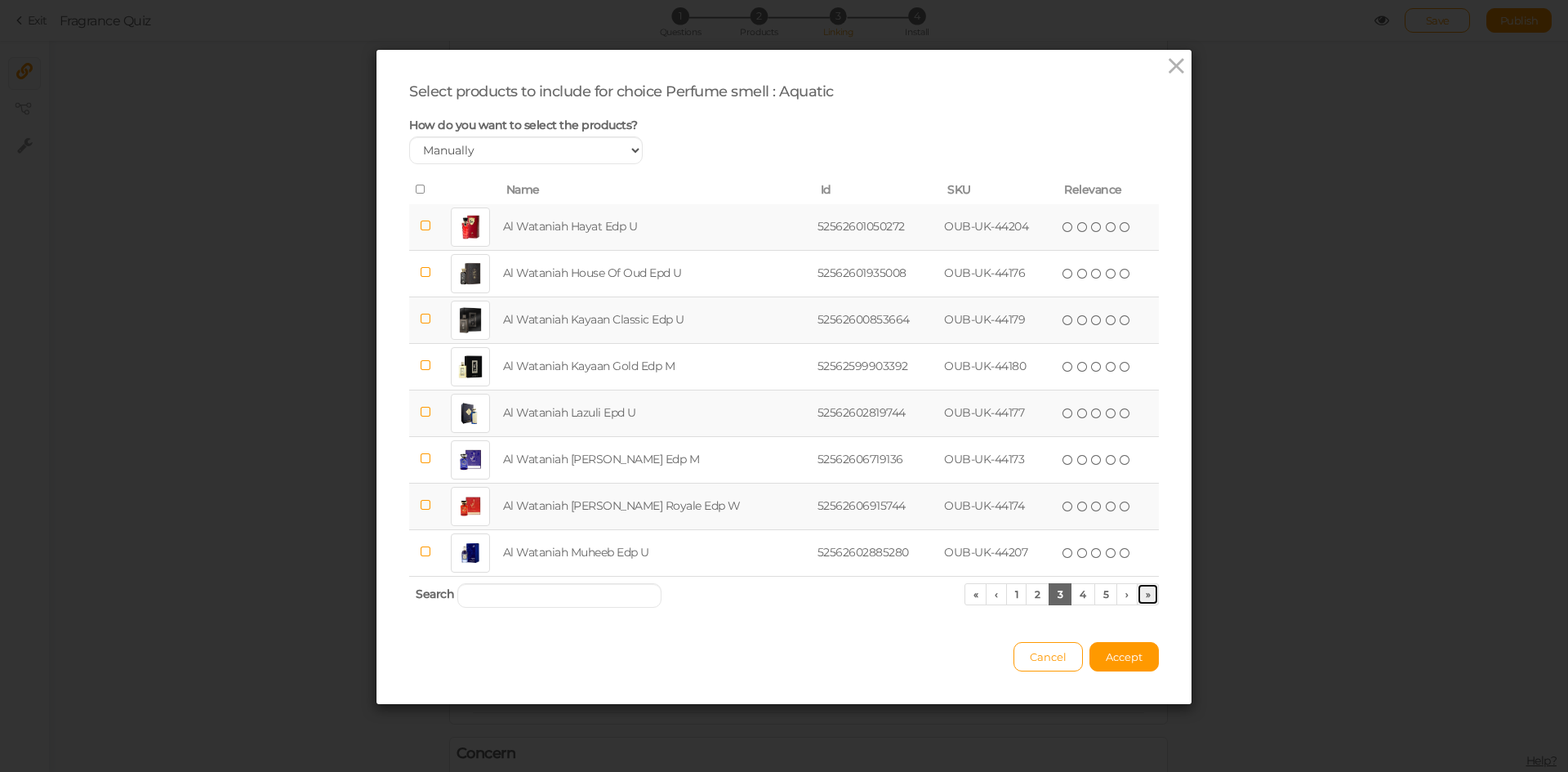
click at [1142, 595] on link "»" at bounding box center [1148, 594] width 23 height 22
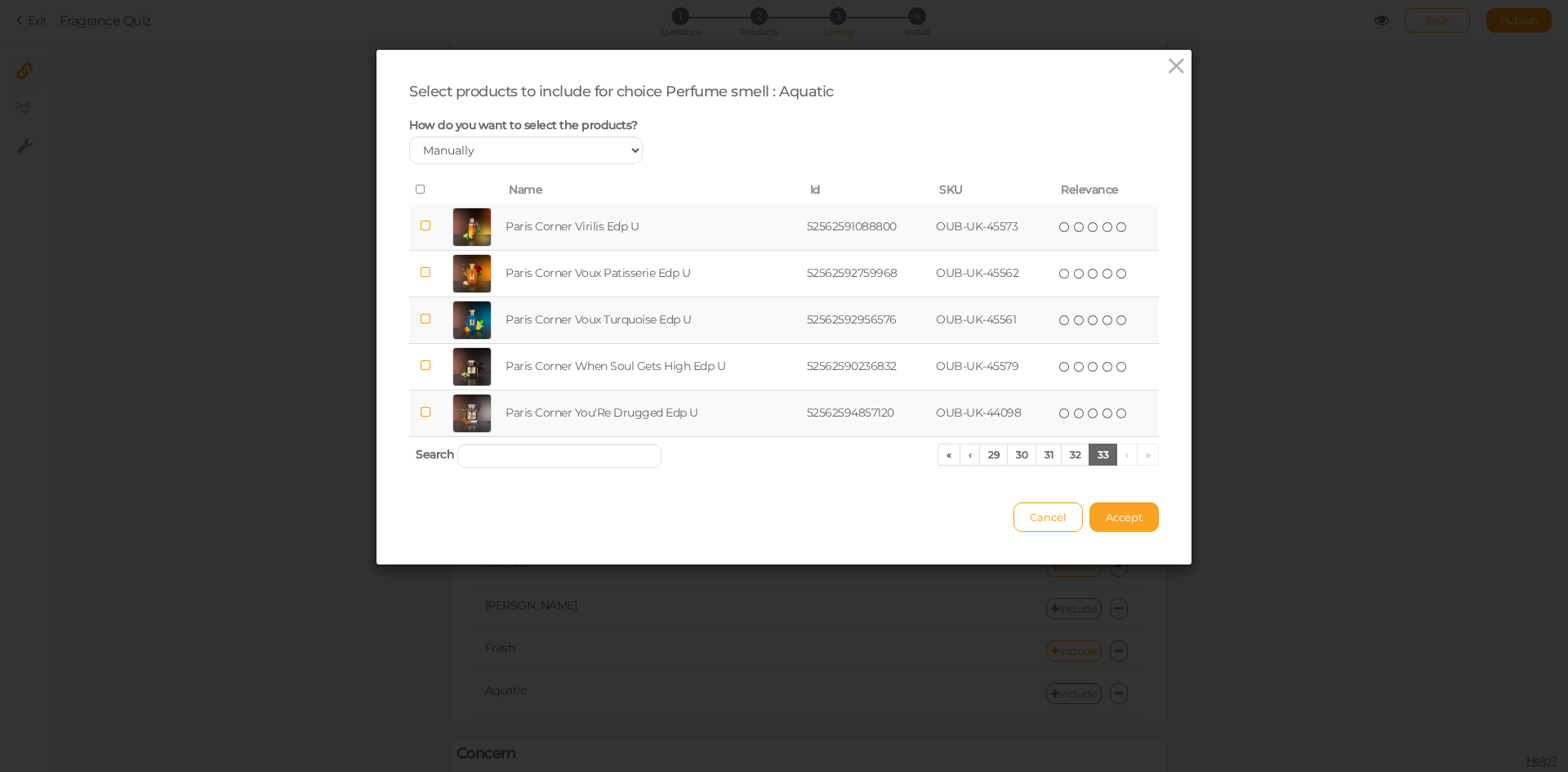
click at [1115, 519] on span "Accept" at bounding box center [1124, 518] width 37 height 14
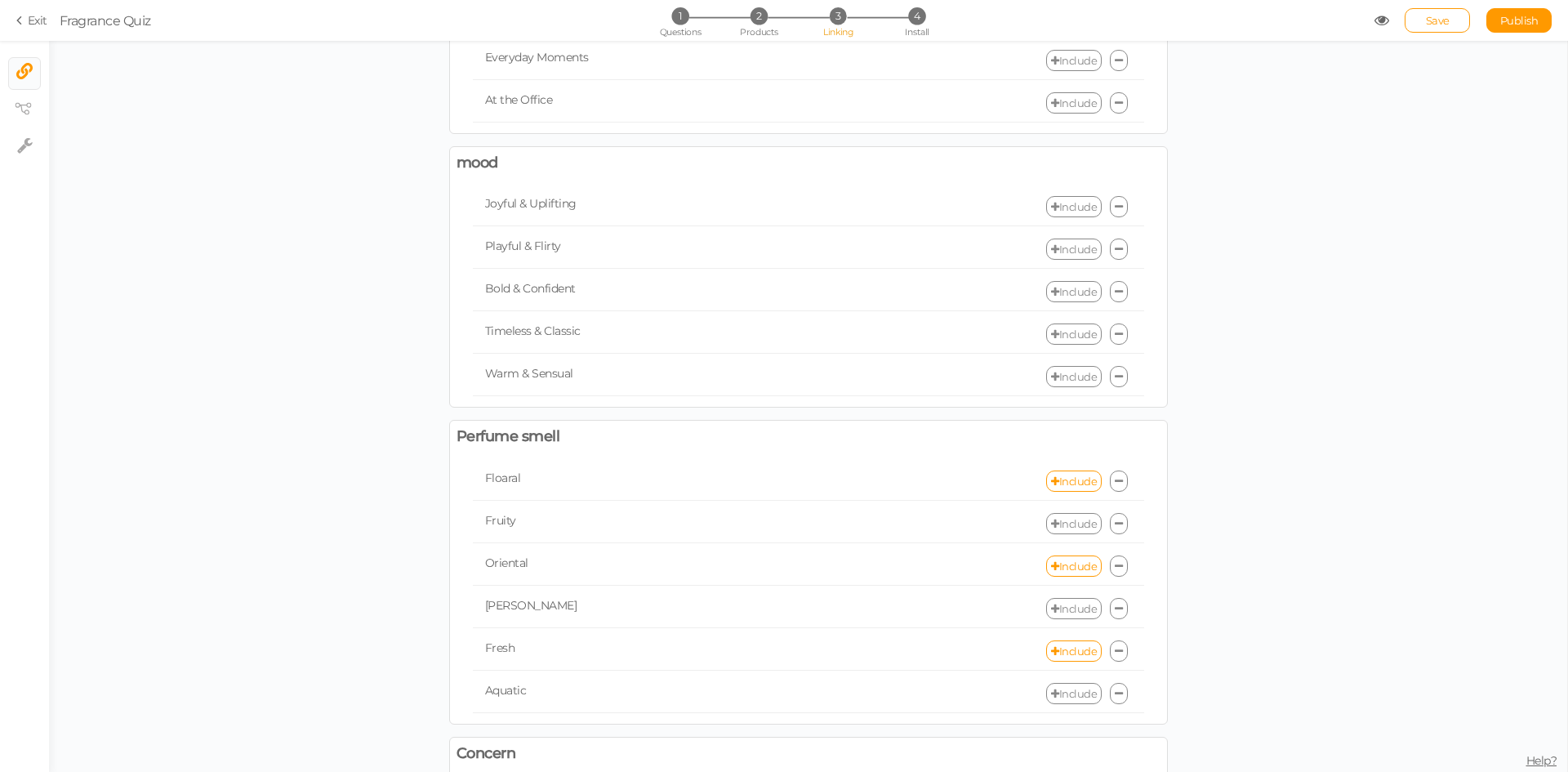
click at [1070, 689] on link "Include" at bounding box center [1073, 694] width 55 height 21
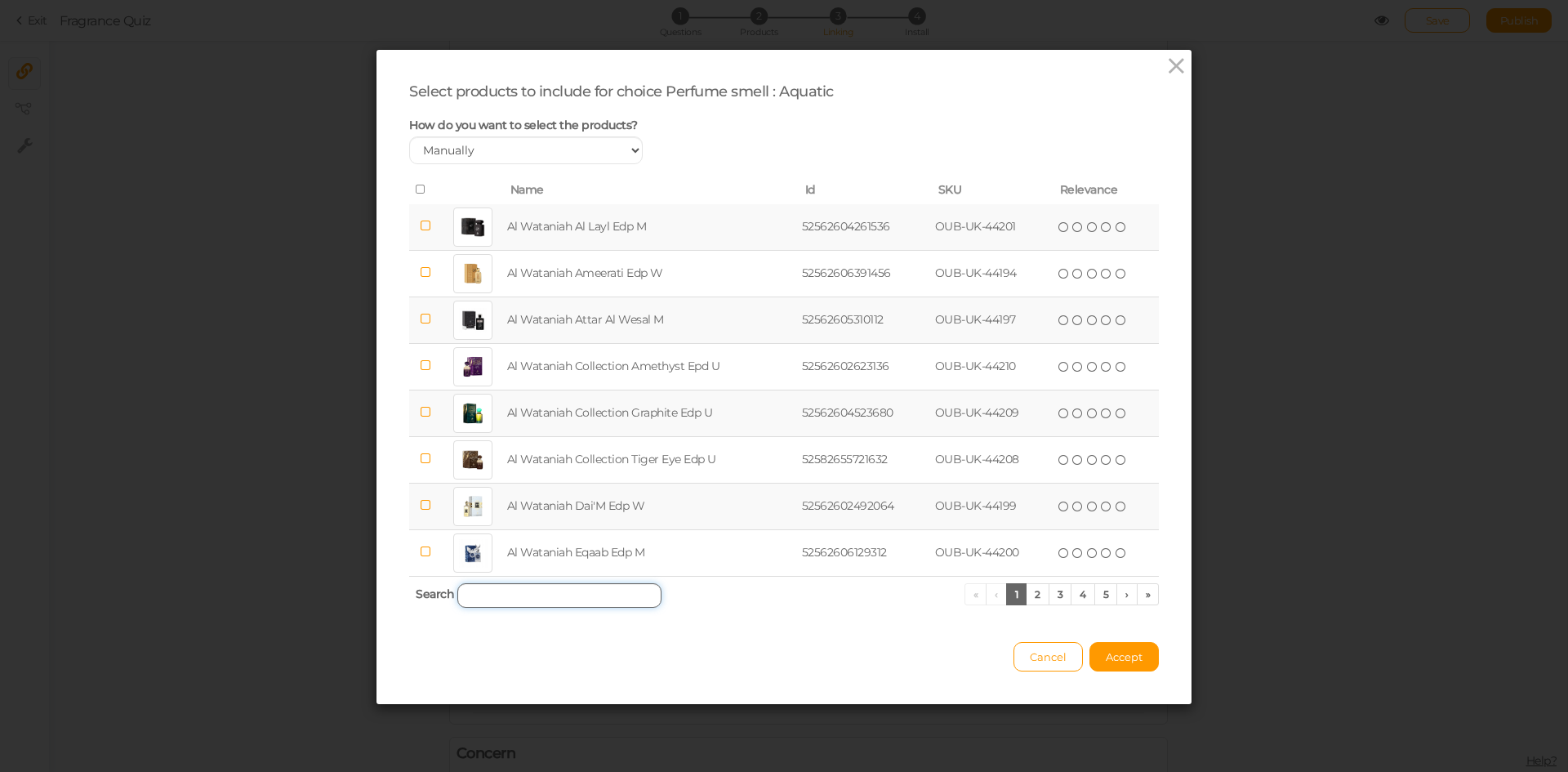
click at [506, 591] on input "search" at bounding box center [559, 595] width 204 height 24
paste input "KHADLAJ HAREEM AL SULTAN BLUE"
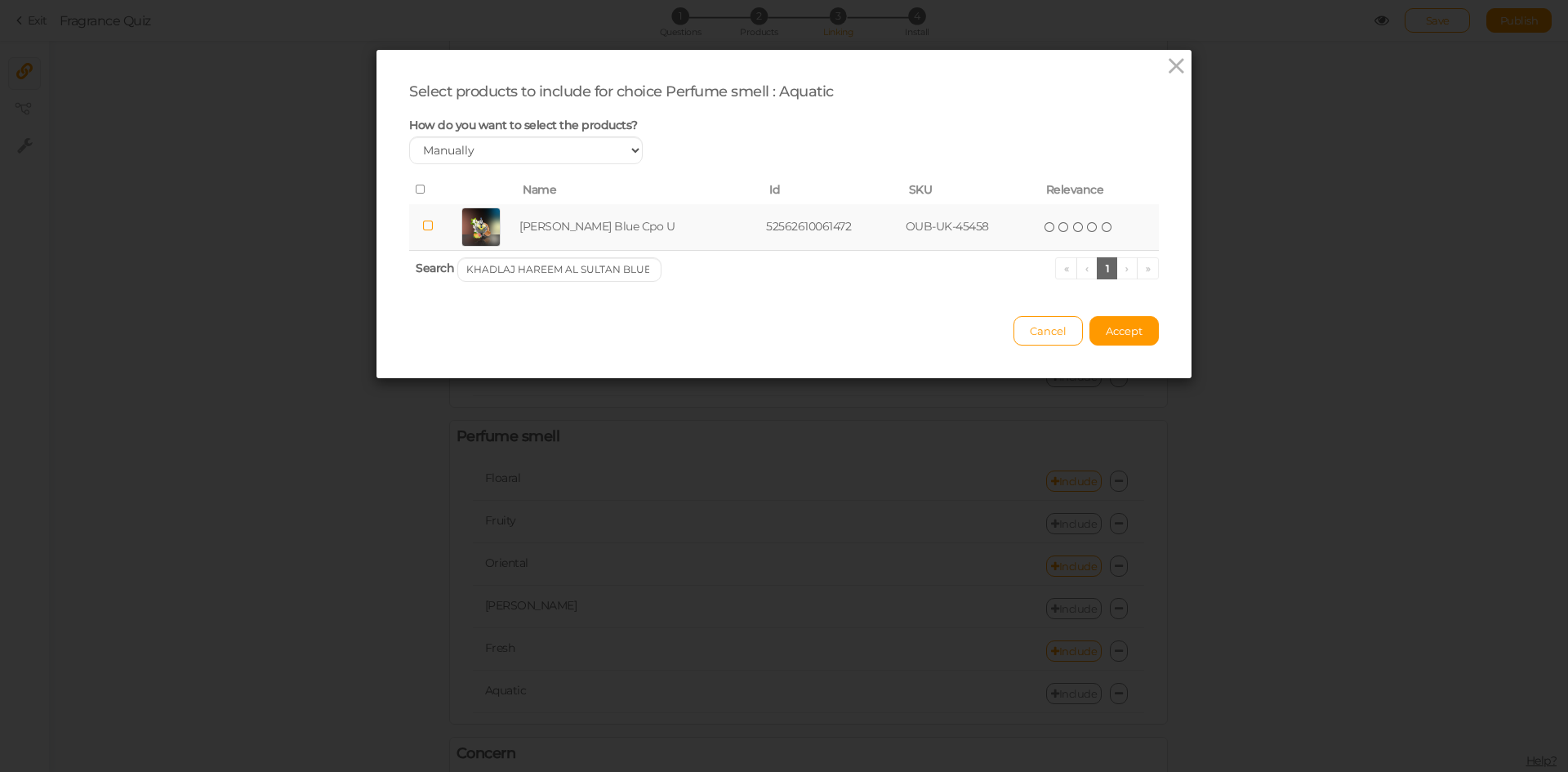
click at [525, 221] on td "[PERSON_NAME] Blue Cpo U" at bounding box center [639, 227] width 247 height 46
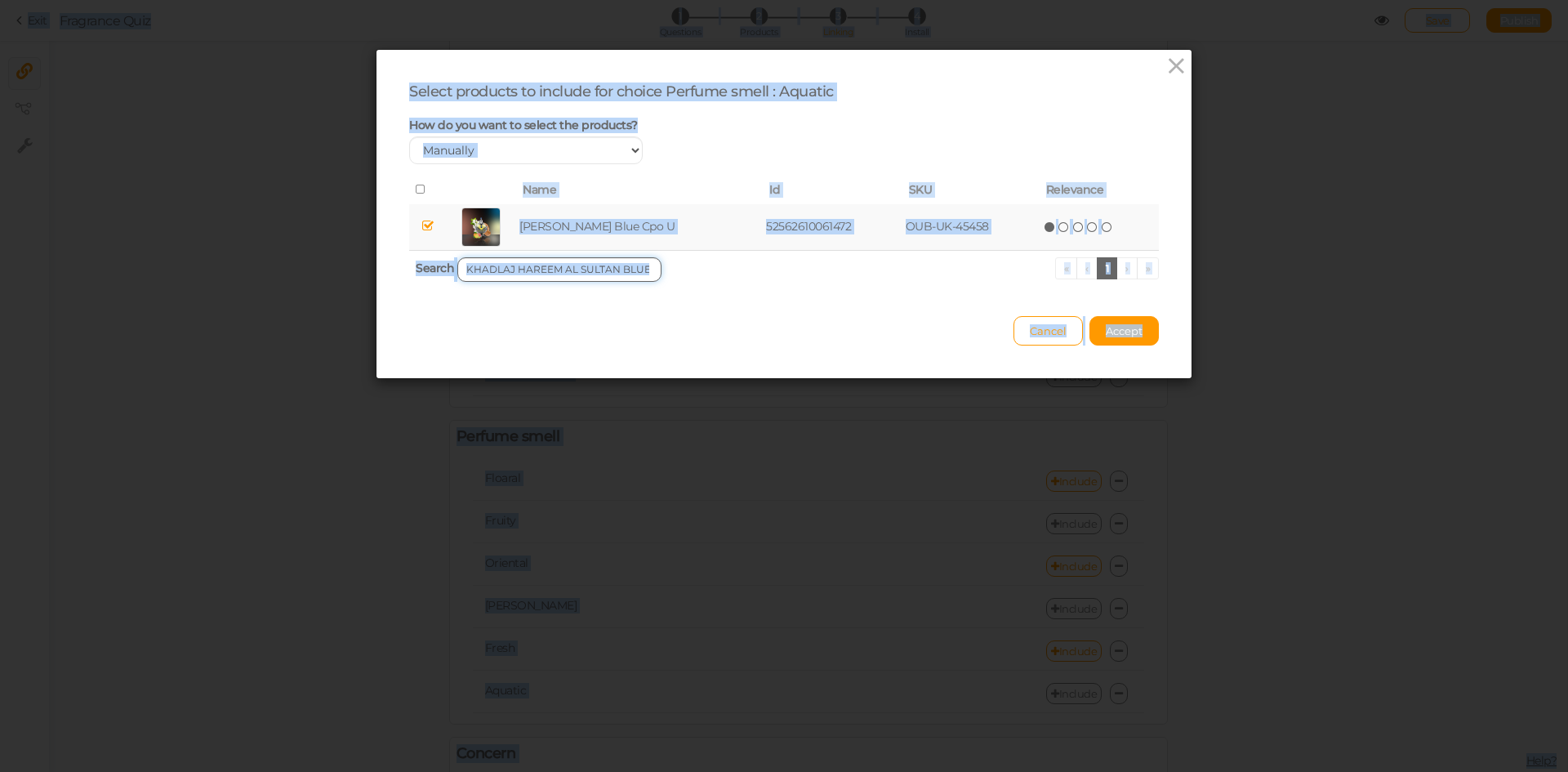
click at [545, 270] on input "KHADLAJ HAREEM AL SULTAN BLUE" at bounding box center [559, 269] width 204 height 24
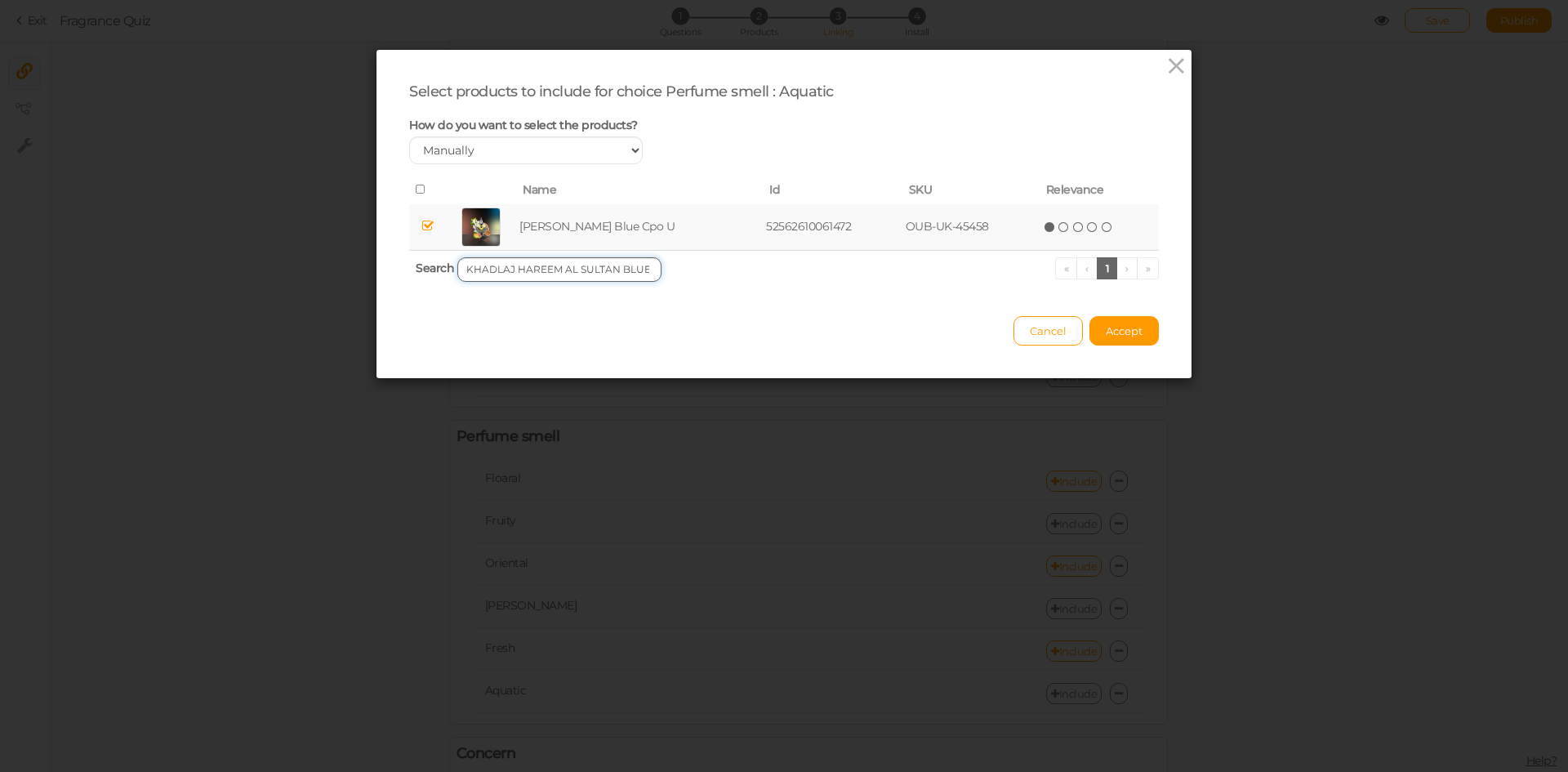
paste input "NASEEM PURPLE"
click at [570, 215] on td "Naseem Purple Blue Aqua Parfum Edp U" at bounding box center [658, 227] width 307 height 46
click at [636, 267] on input "NASEEM PURPLE BLUE" at bounding box center [559, 269] width 204 height 24
paste input "PARIS CORNER VOUX TURQUOIS"
click at [622, 229] on td "Paris Corner Voux Turquoise Edp U" at bounding box center [647, 227] width 276 height 46
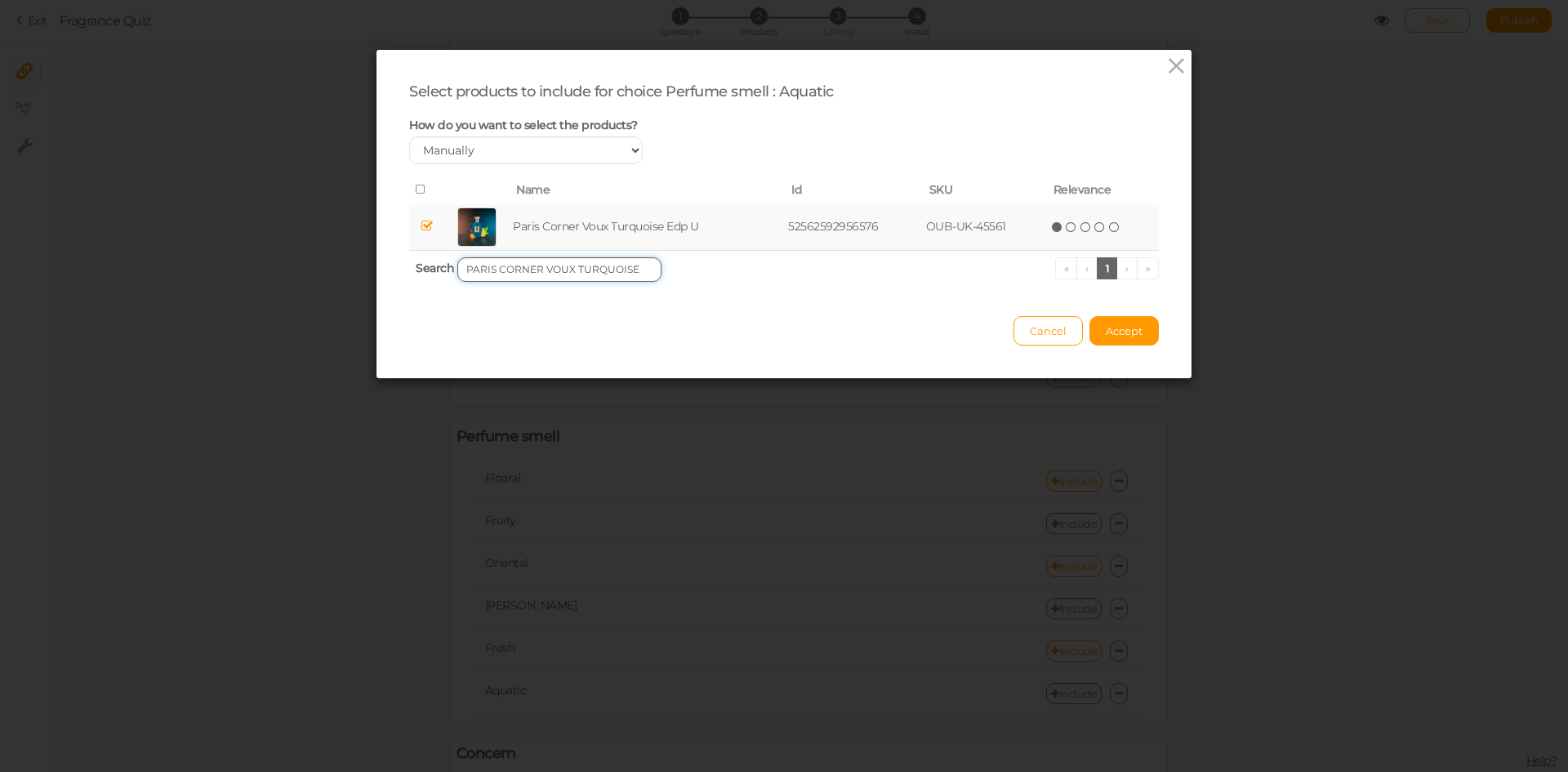
click at [584, 267] on input "PARIS CORNER VOUX TURQUOISE" at bounding box center [559, 269] width 204 height 24
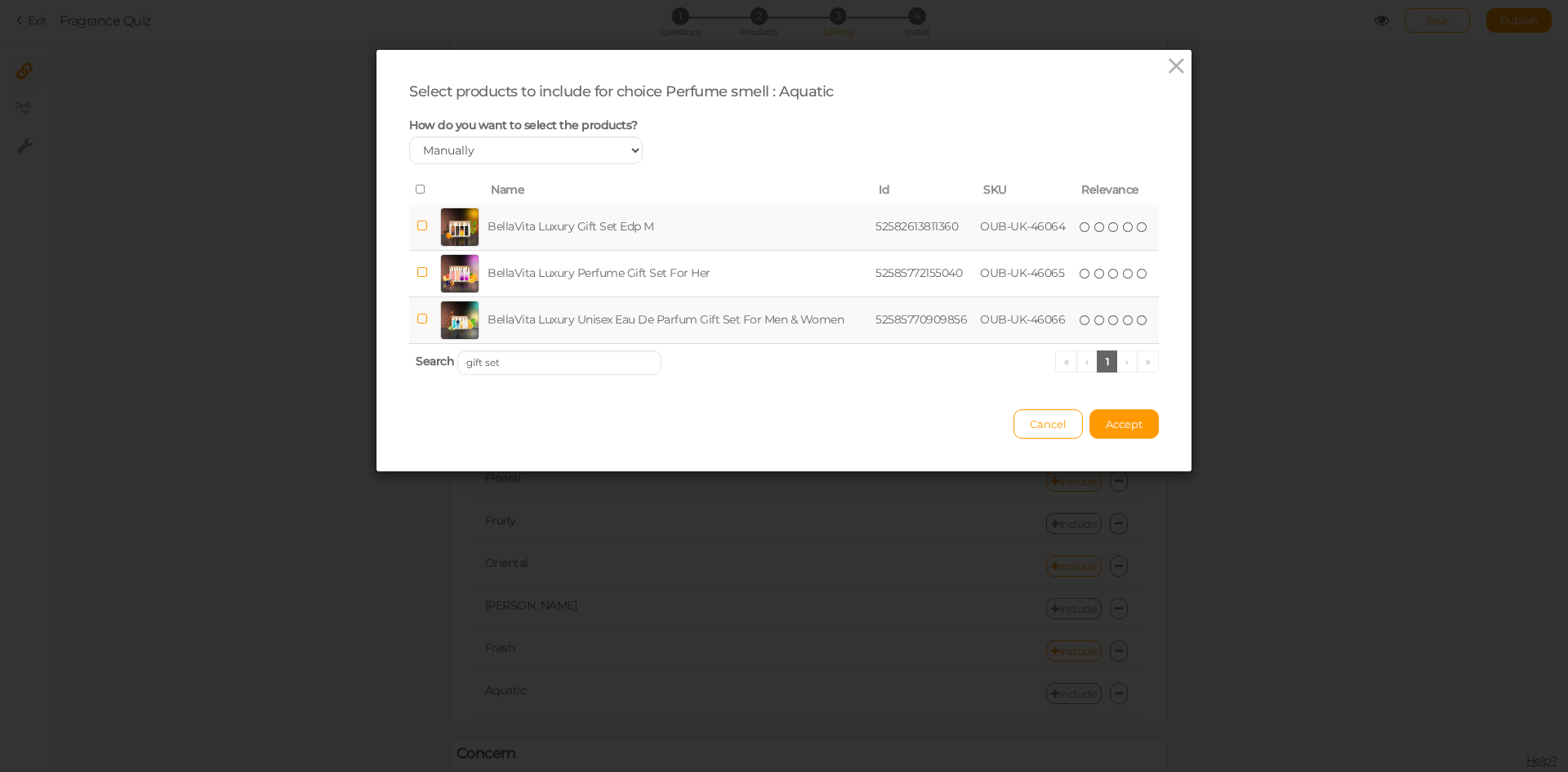
click at [621, 310] on td "BellaVita Luxury Unisex Eau De Parfum Gift Set For Men & Women" at bounding box center [678, 319] width 388 height 46
click at [597, 367] on input "gift set" at bounding box center [559, 362] width 204 height 24
paste input "CASCADE"
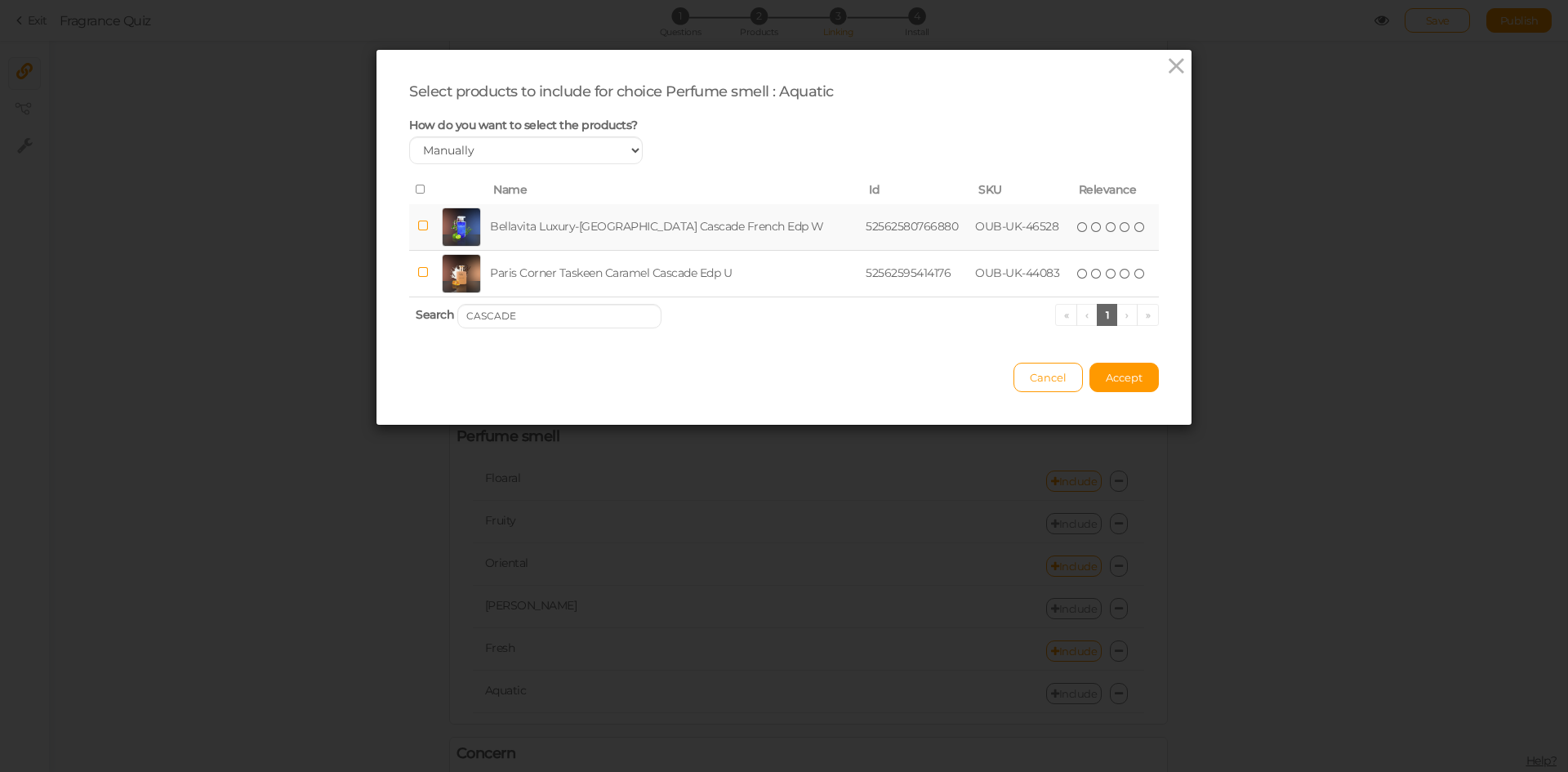
click at [578, 223] on td "Bellavita Luxury-[GEOGRAPHIC_DATA] Cascade French Edp W" at bounding box center [674, 227] width 375 height 46
click at [572, 312] on input "CASCADE" at bounding box center [559, 315] width 204 height 24
paste input "HAYAL AL-BAHAR"
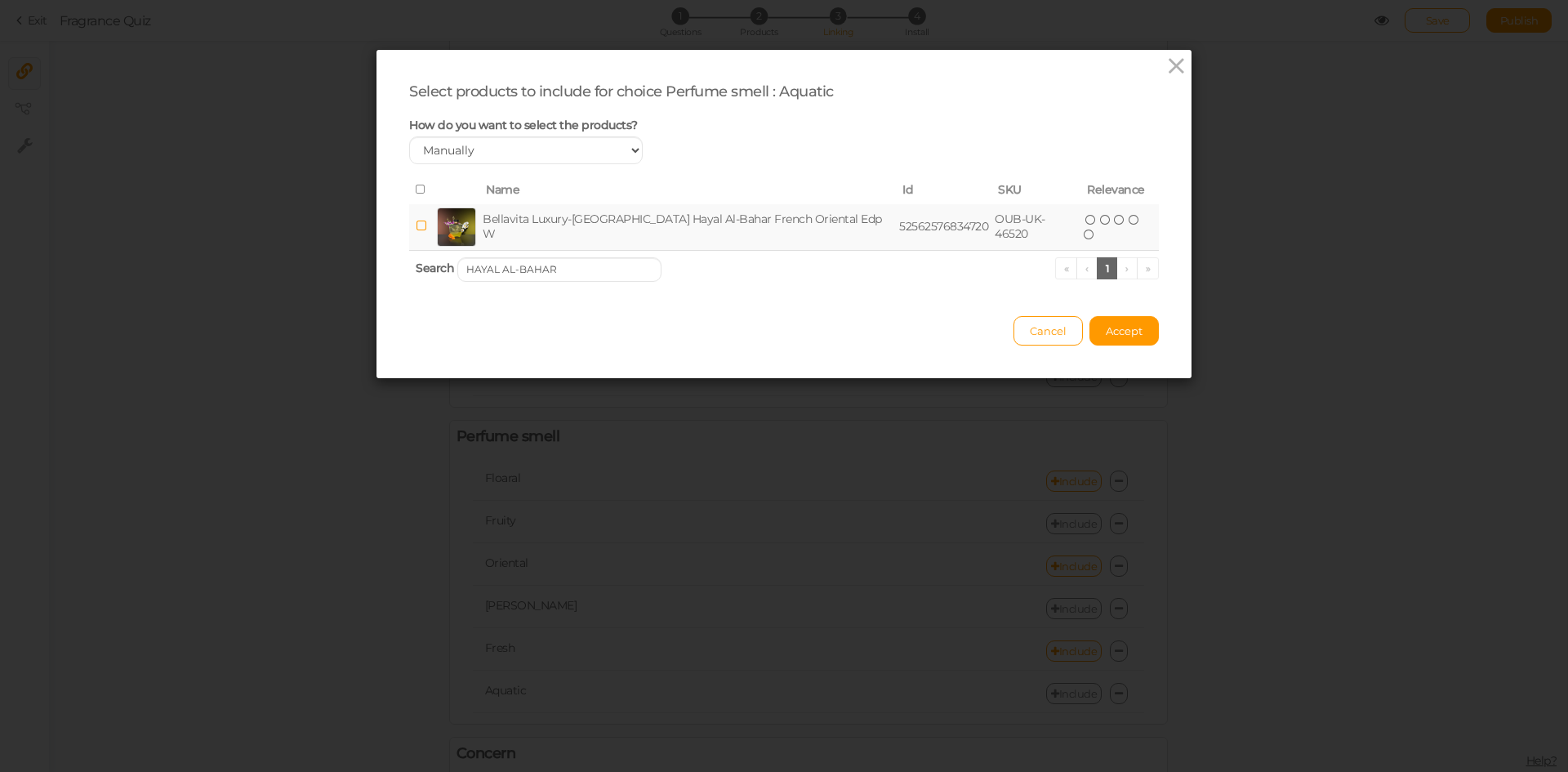
click at [604, 232] on td "Bellavita Luxury-[GEOGRAPHIC_DATA] Hayal Al-Bahar French Oriental Edp W" at bounding box center [688, 227] width 417 height 46
click at [586, 276] on input "HAYAL AL-BAHAR" at bounding box center [559, 269] width 204 height 24
paste
type input "RARE"
click at [588, 231] on td "Bellavita Luxury-[GEOGRAPHIC_DATA] Rare lce French Edp M" at bounding box center [677, 227] width 378 height 46
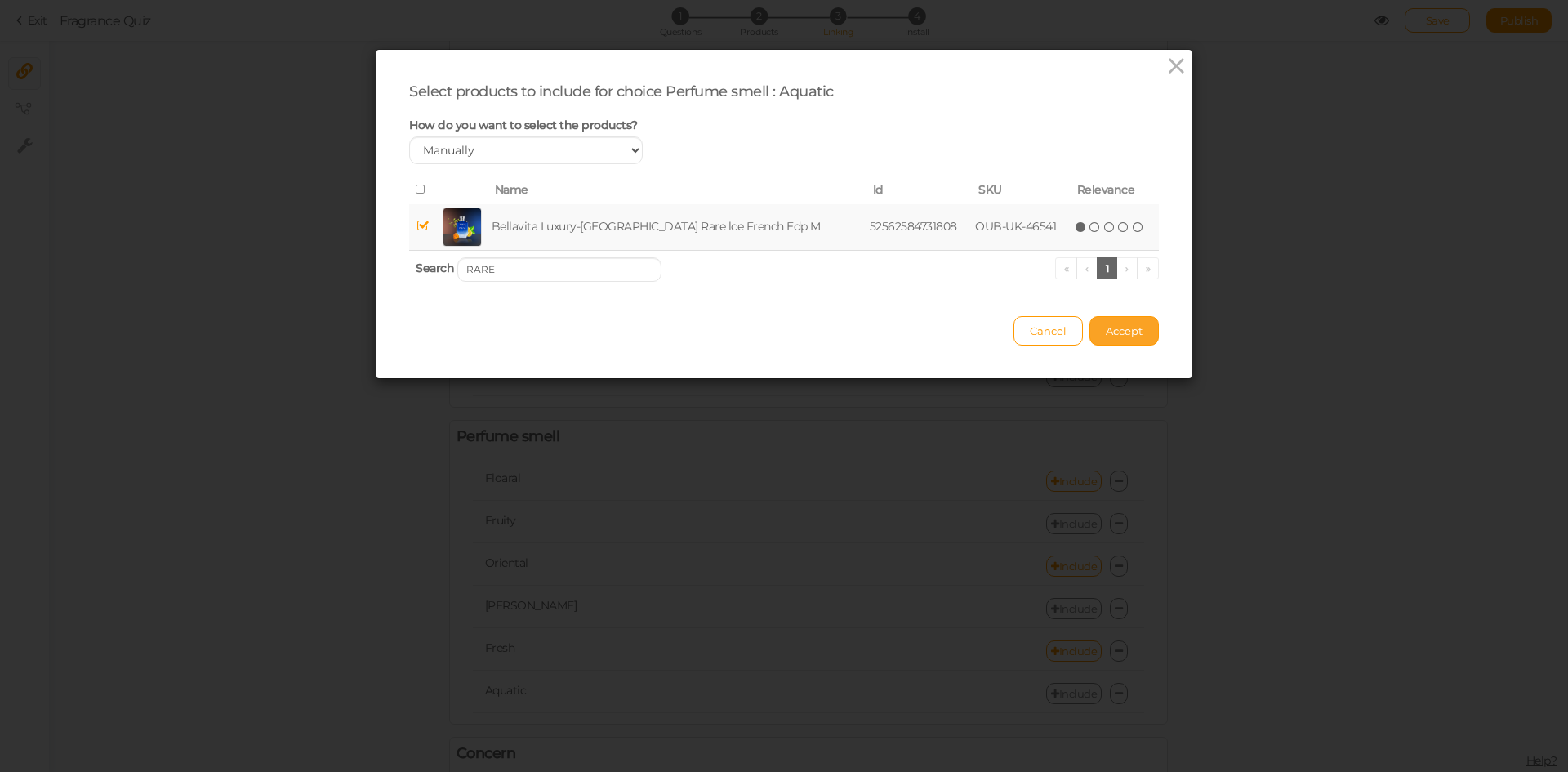
click at [1130, 325] on span "Accept" at bounding box center [1124, 331] width 37 height 14
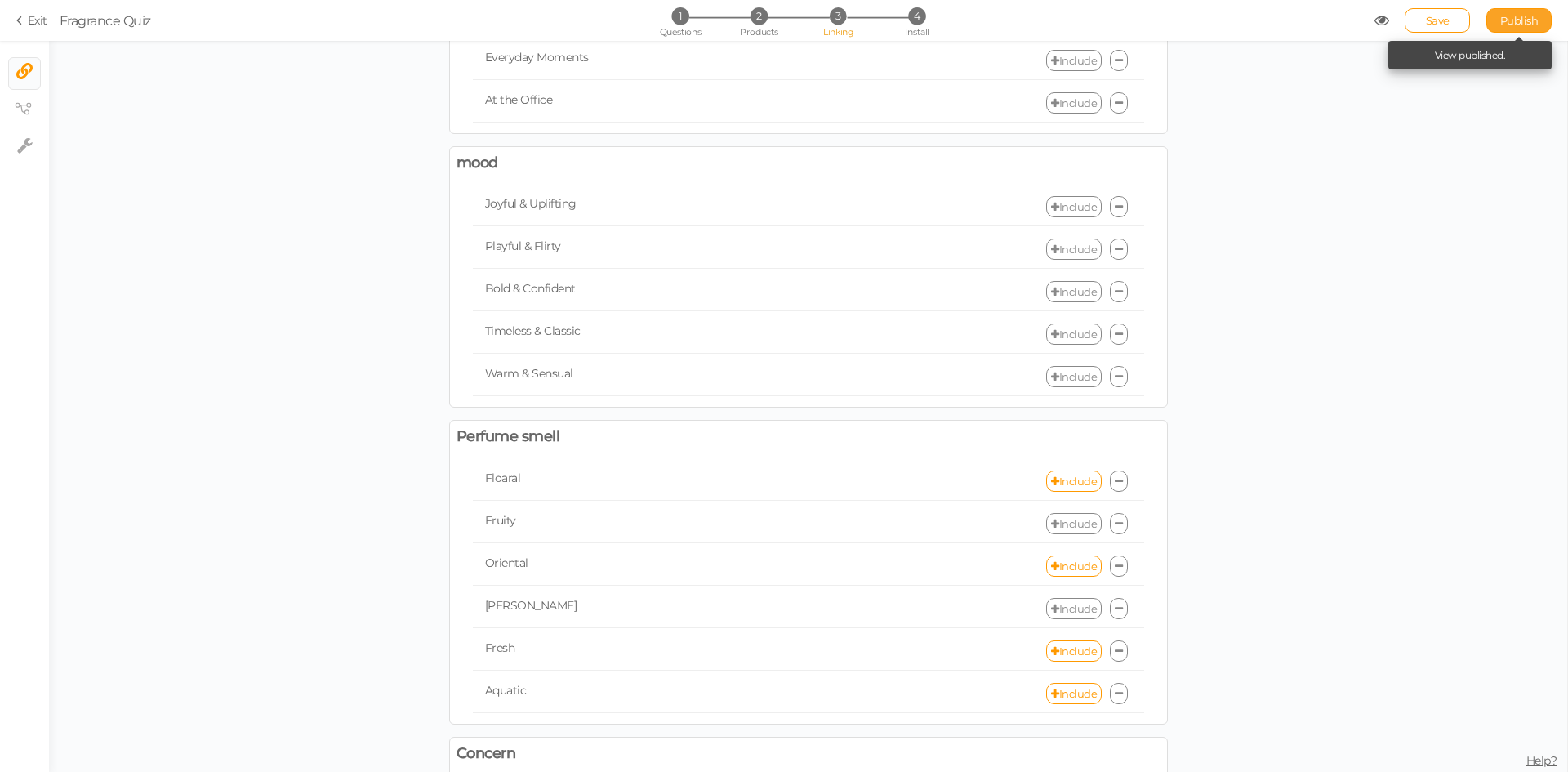
click at [1514, 18] on span "Publish" at bounding box center [1520, 20] width 39 height 14
click at [1071, 485] on link "Include" at bounding box center [1073, 481] width 55 height 21
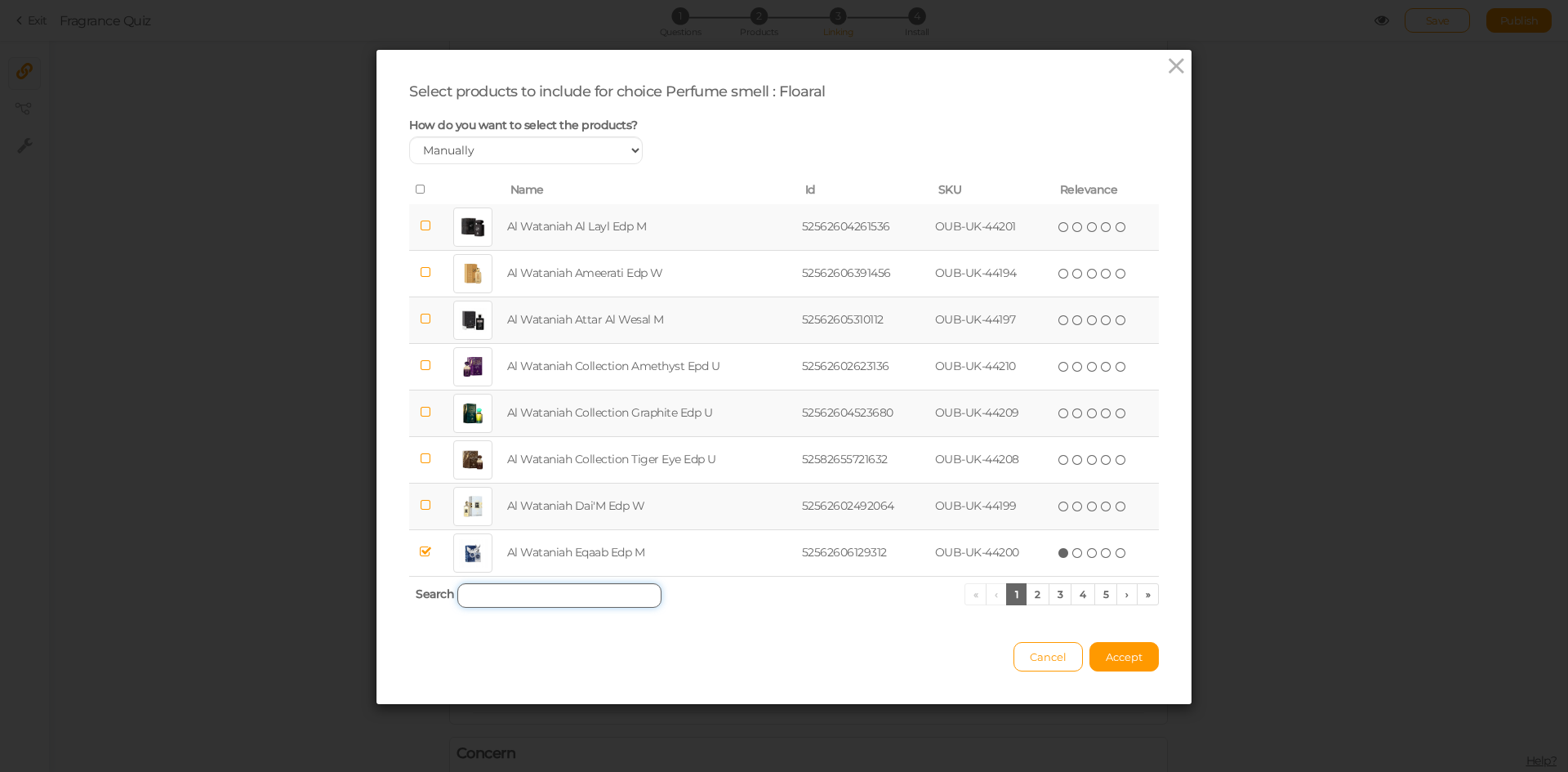
click at [529, 591] on input "search" at bounding box center [559, 595] width 204 height 24
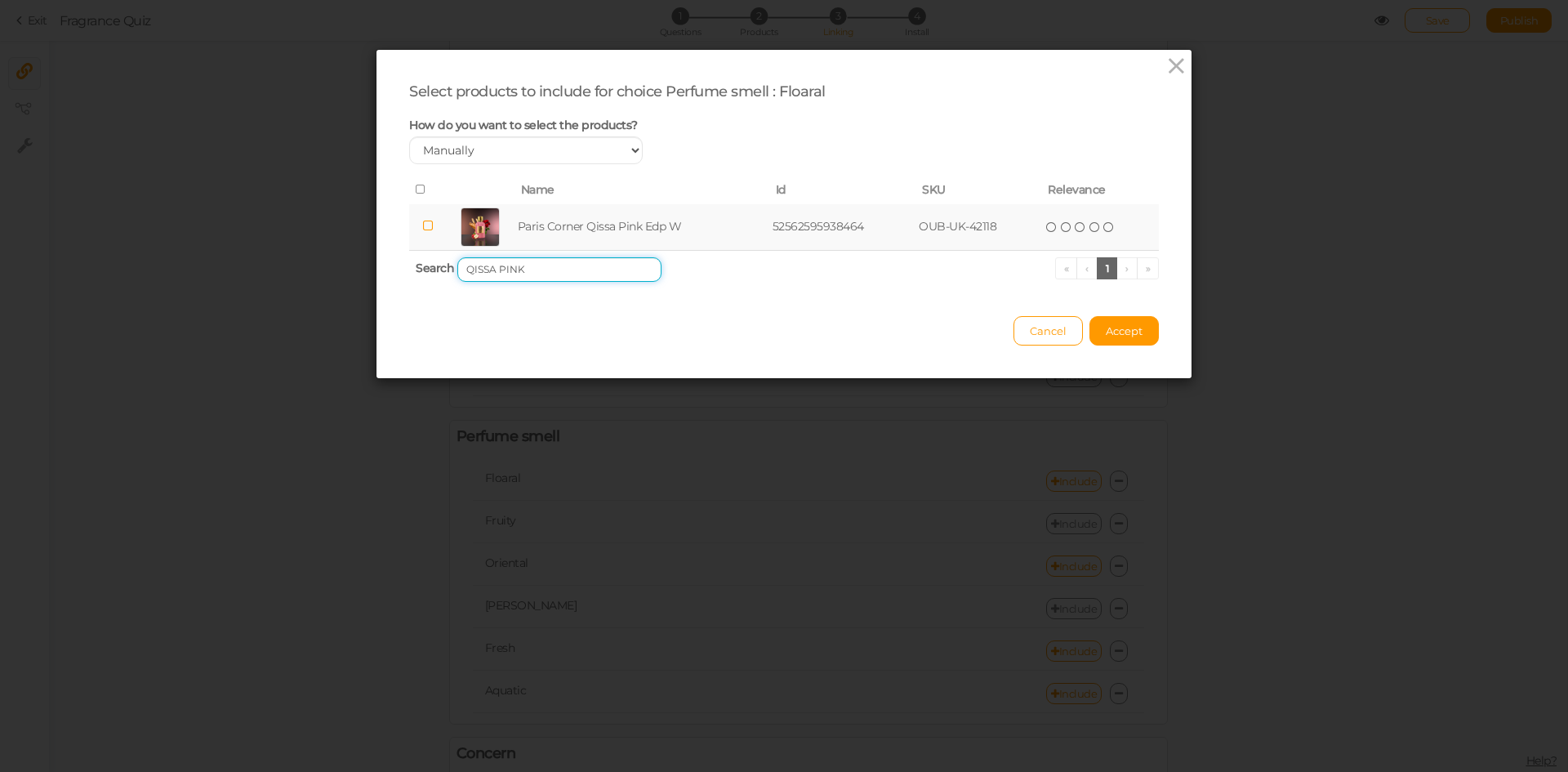
type input "QISSA PINK"
click at [554, 223] on td "Paris Corner Qissa Pink Edp W" at bounding box center [641, 227] width 254 height 46
click at [1124, 331] on span "Accept" at bounding box center [1124, 331] width 37 height 14
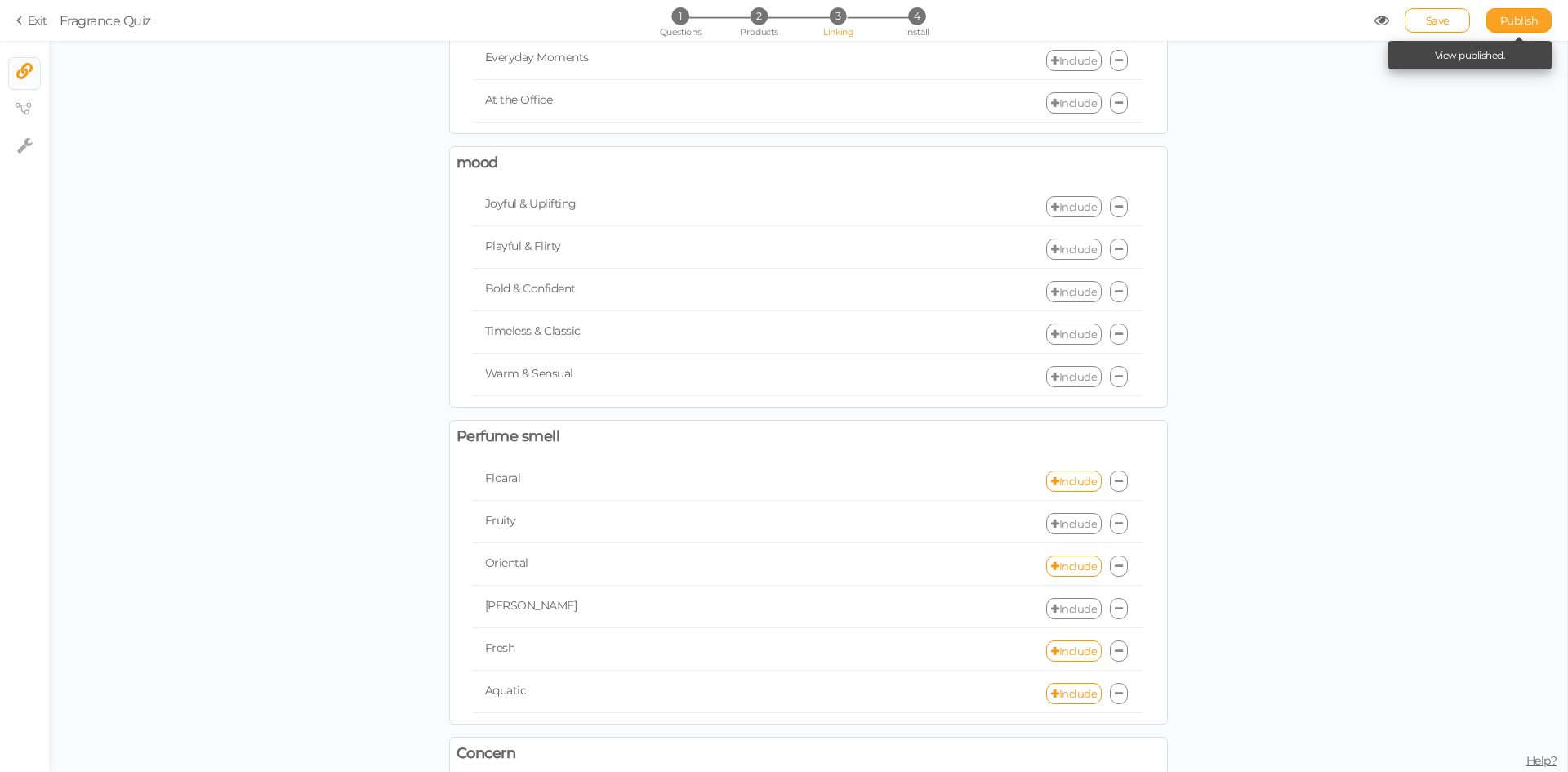
click at [1518, 21] on span "Publish" at bounding box center [1520, 20] width 39 height 14
click at [1055, 698] on link "Include" at bounding box center [1073, 694] width 55 height 21
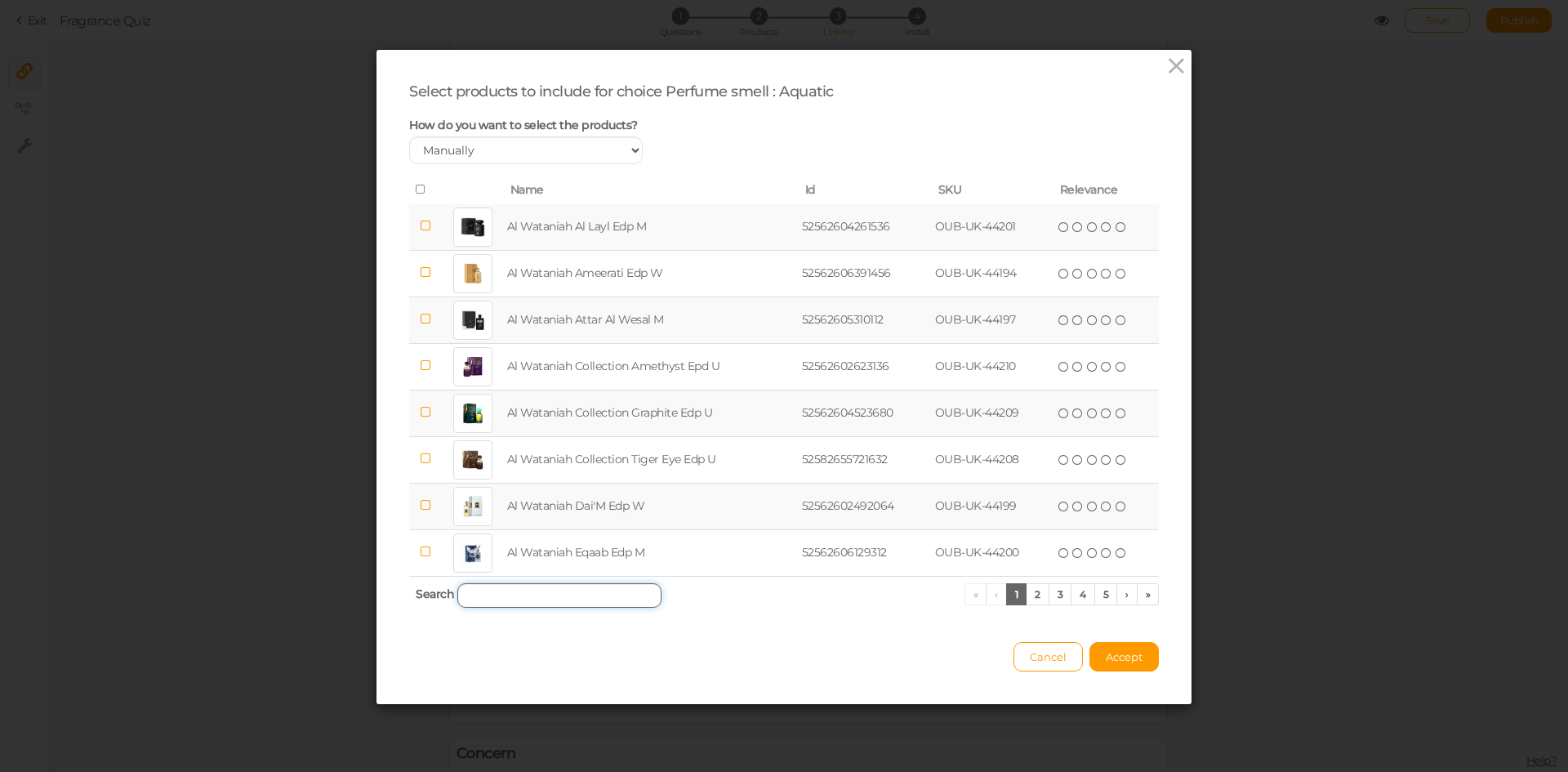
click at [549, 606] on input "search" at bounding box center [559, 595] width 204 height 24
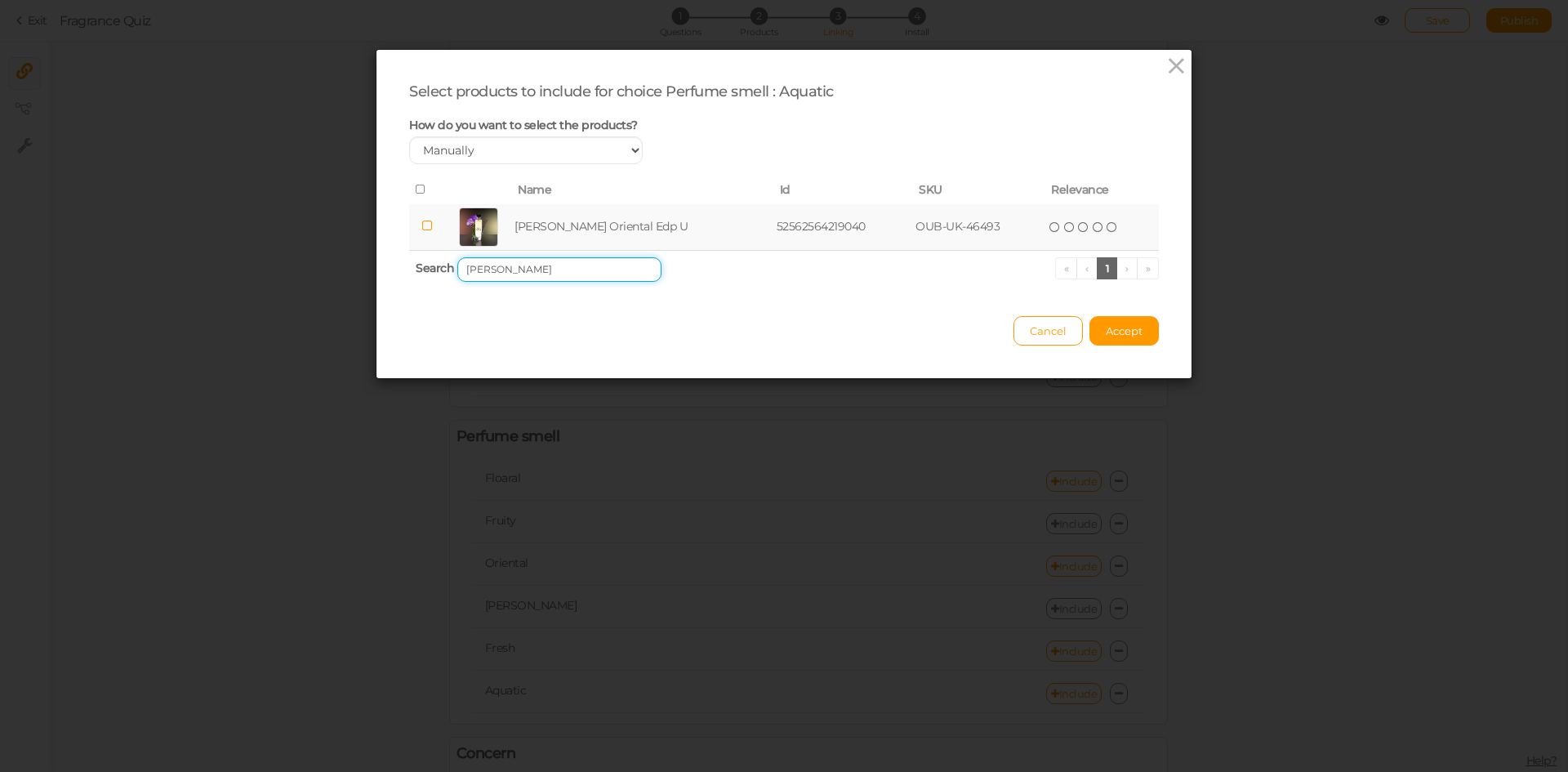
type input "[PERSON_NAME]"
click at [568, 209] on td "[PERSON_NAME] Oriental Edp U" at bounding box center [641, 227] width 262 height 46
click at [1136, 337] on span "Accept" at bounding box center [1124, 331] width 37 height 14
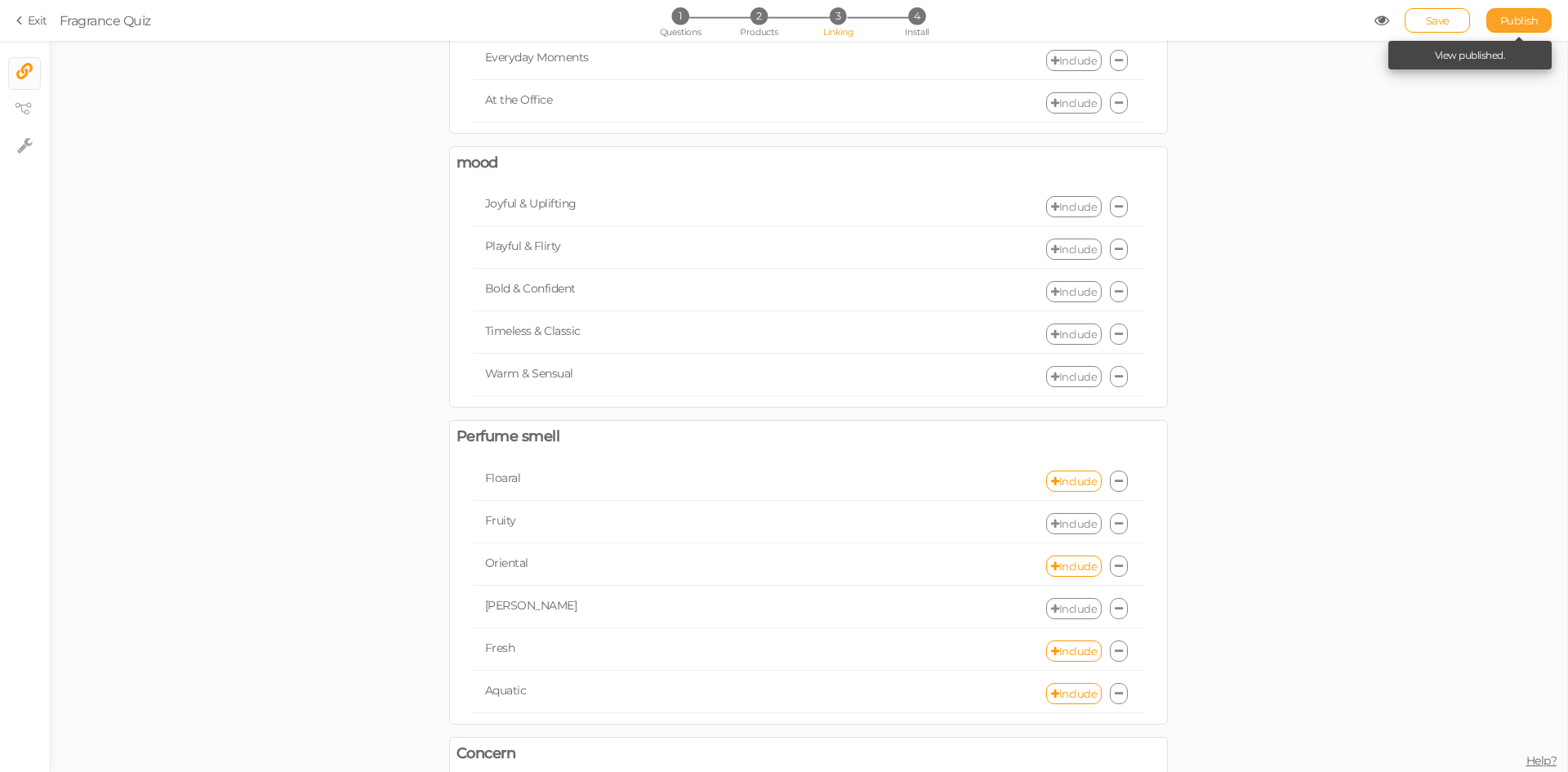
click at [1520, 21] on span "Publish" at bounding box center [1520, 20] width 39 height 14
click at [1067, 658] on link "Include" at bounding box center [1073, 651] width 55 height 21
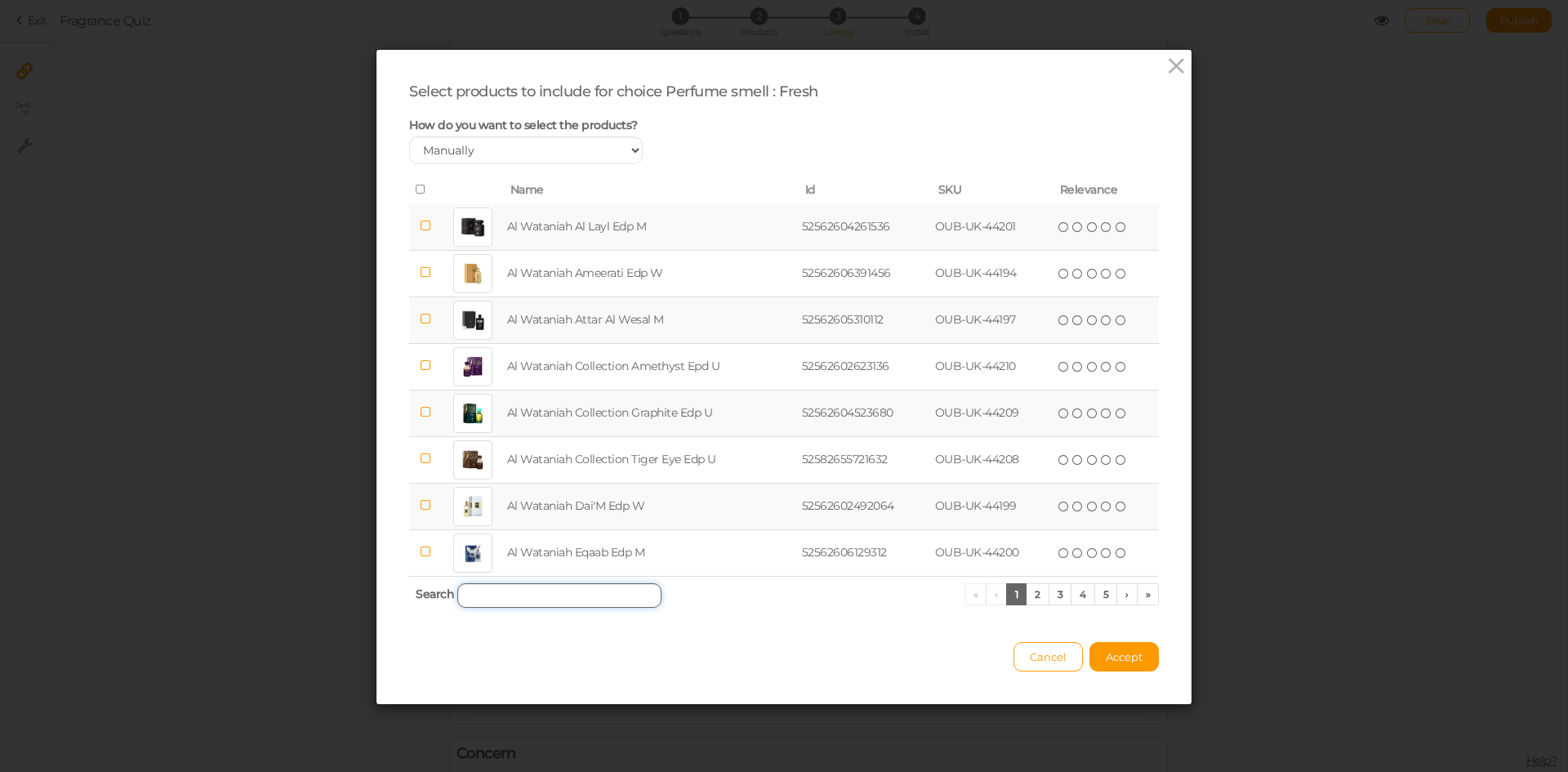
click at [622, 593] on input "search" at bounding box center [559, 595] width 204 height 24
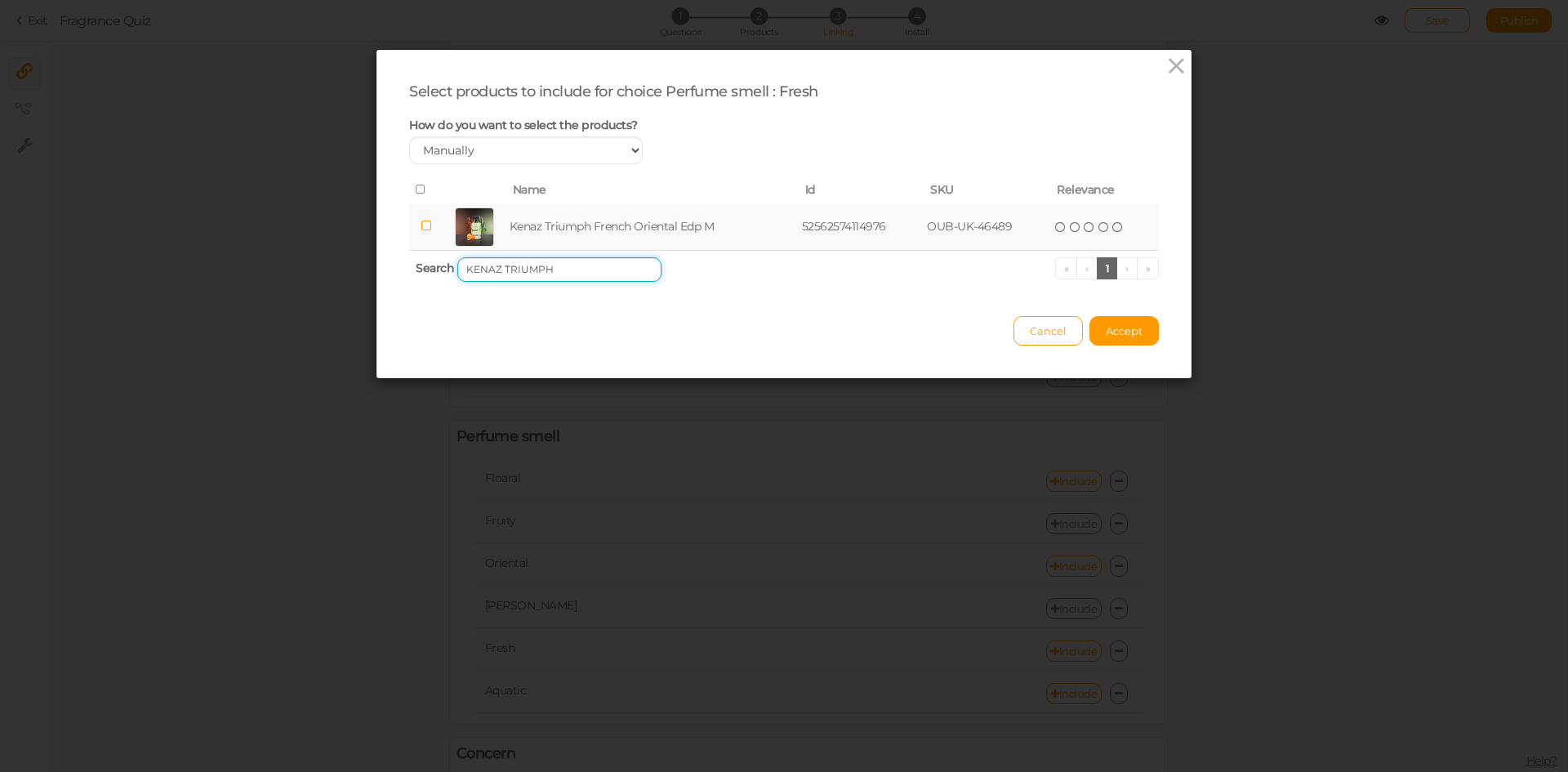
type input "KENAZ TRIUMPH"
click at [577, 219] on td "Kenaz Triumph French Oriental Edp M" at bounding box center [652, 227] width 292 height 46
click at [1126, 333] on span "Accept" at bounding box center [1124, 331] width 37 height 14
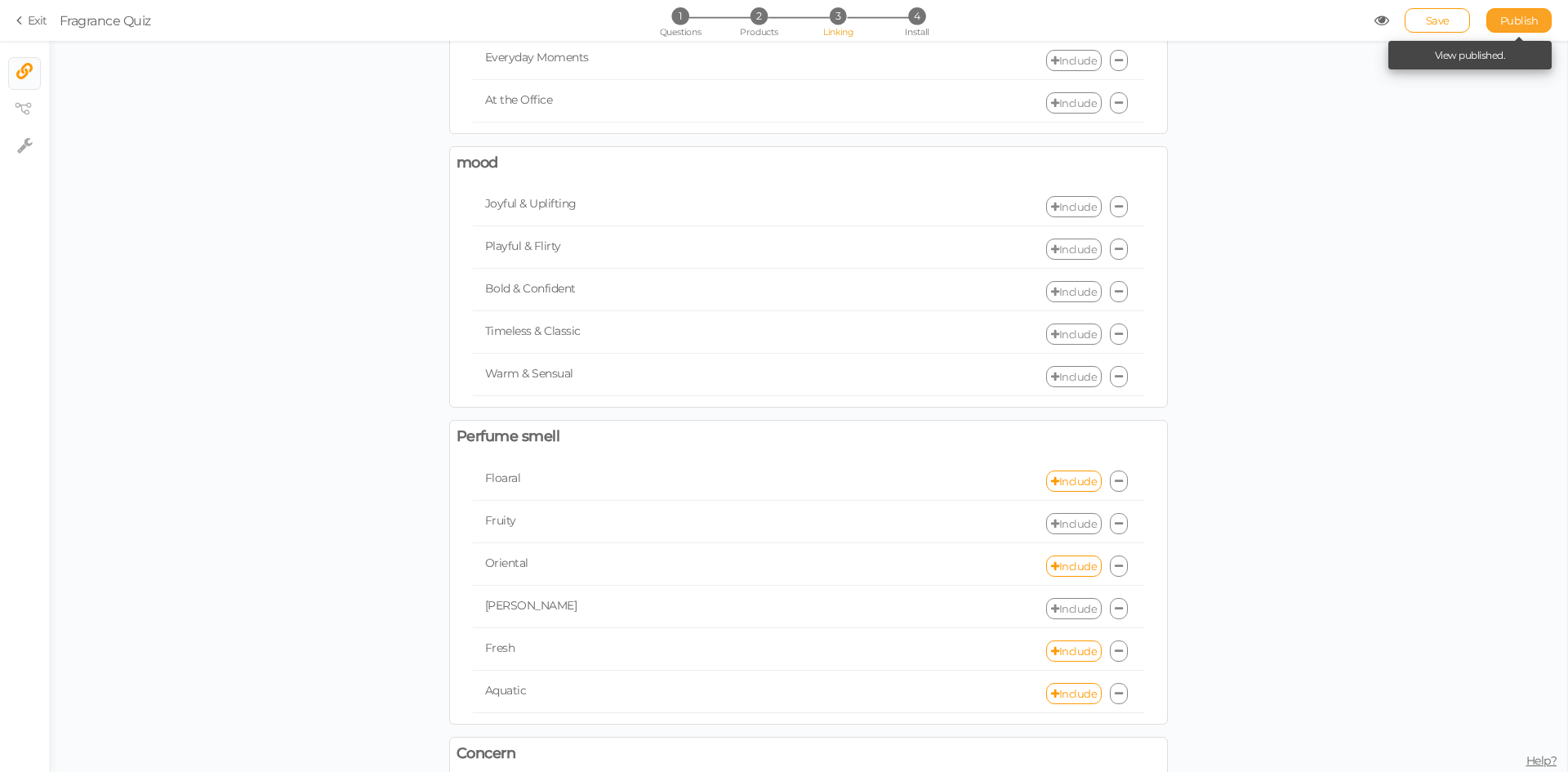
click at [1512, 22] on span "Publish" at bounding box center [1520, 20] width 39 height 14
click at [1064, 485] on link "Include" at bounding box center [1073, 481] width 55 height 21
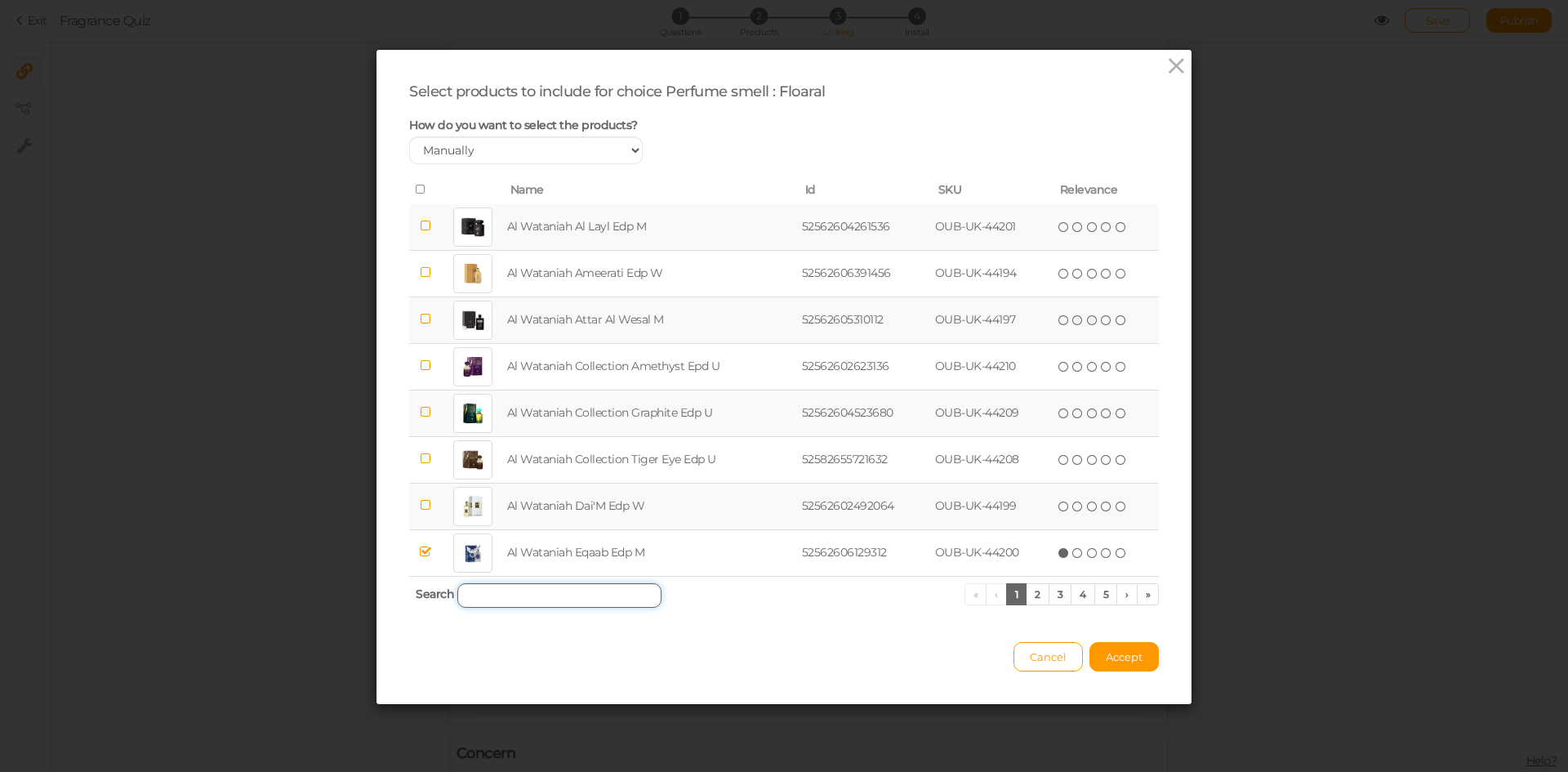
click at [570, 583] on input "search" at bounding box center [559, 595] width 204 height 24
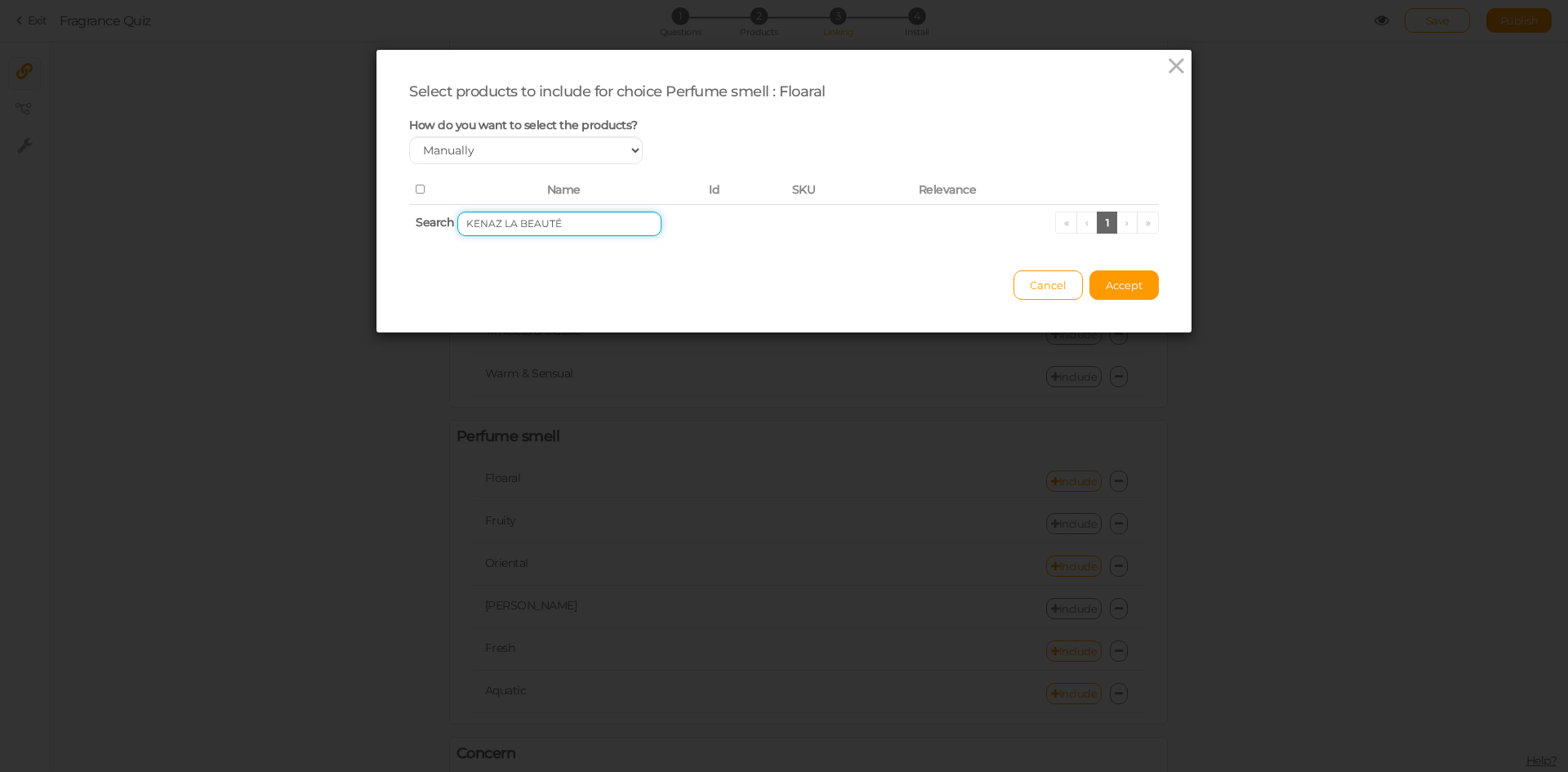
drag, startPoint x: 513, startPoint y: 224, endPoint x: 447, endPoint y: 223, distance: 66.0
click at [447, 223] on th "Search KENAZ LA BEAUTÉ « ‹ 1 › »" at bounding box center [784, 223] width 750 height 39
click at [502, 225] on input "BEAUTÉ" at bounding box center [559, 223] width 204 height 24
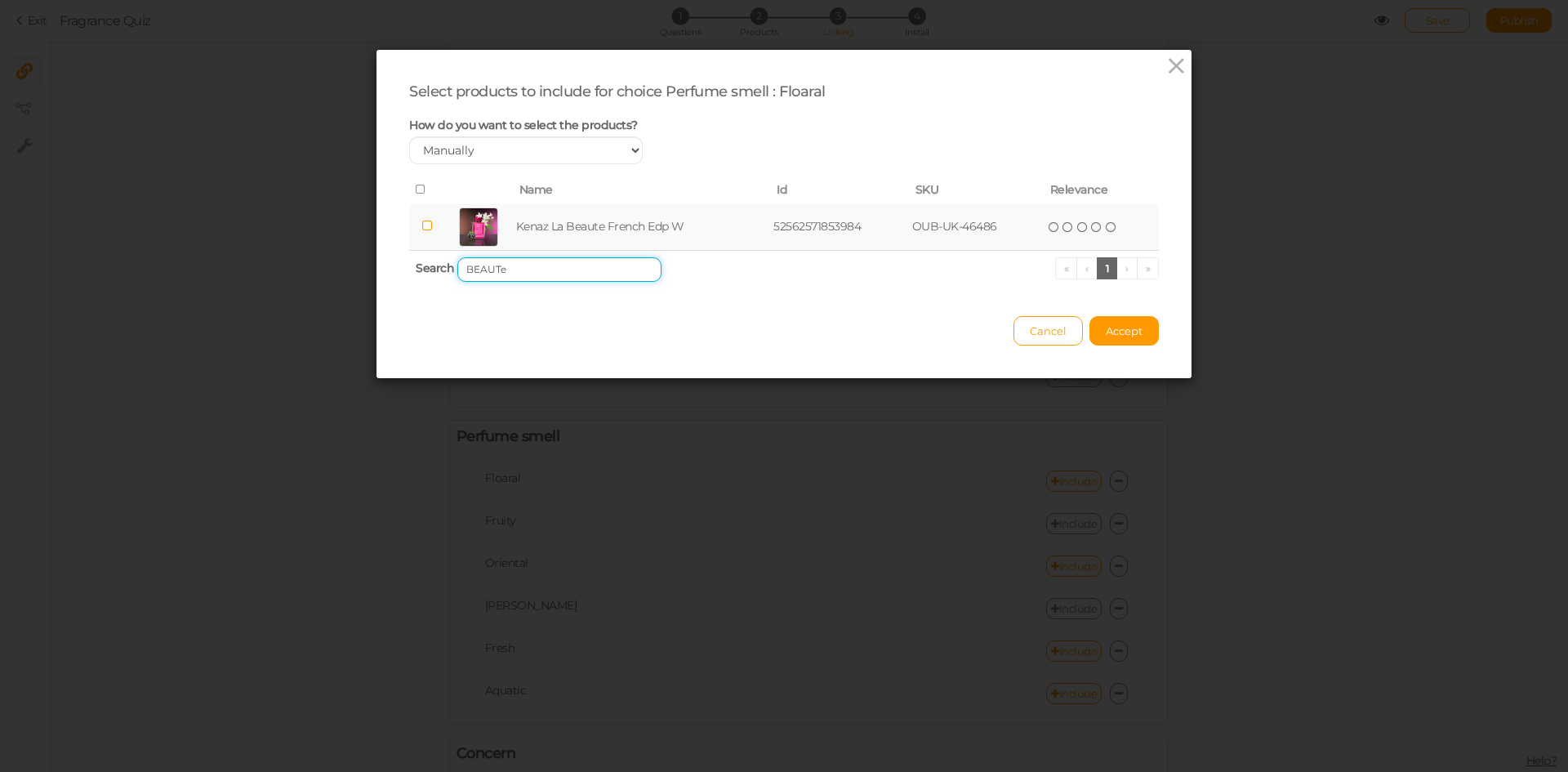
type input "BEAUTe"
click at [521, 224] on td "Kenaz La Beaute French Edp W" at bounding box center [641, 227] width 257 height 46
click at [1109, 337] on span "Accept" at bounding box center [1124, 331] width 37 height 14
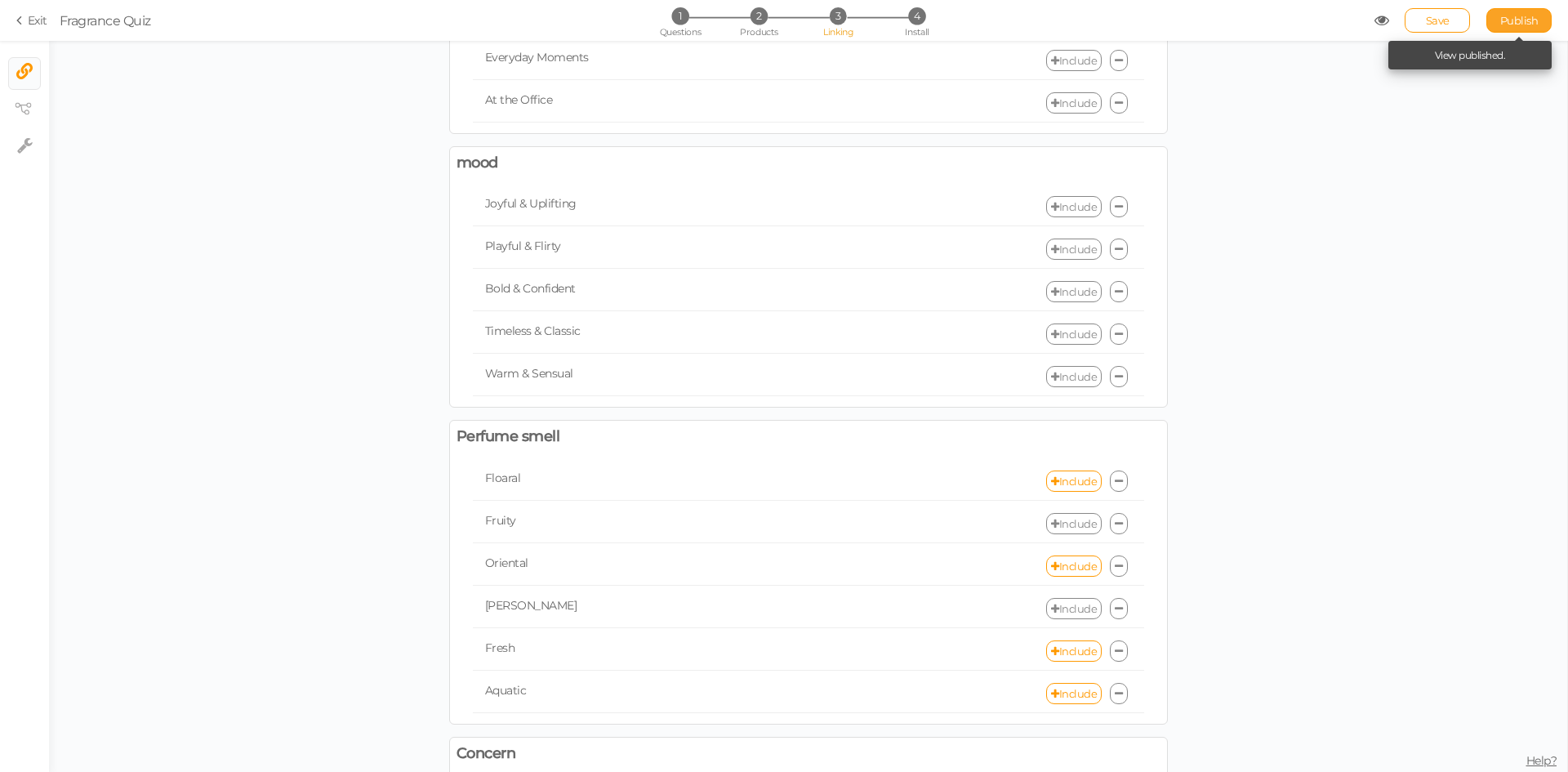
click at [1513, 17] on span "Publish" at bounding box center [1520, 20] width 39 height 14
click at [1072, 651] on link "Include" at bounding box center [1073, 651] width 55 height 21
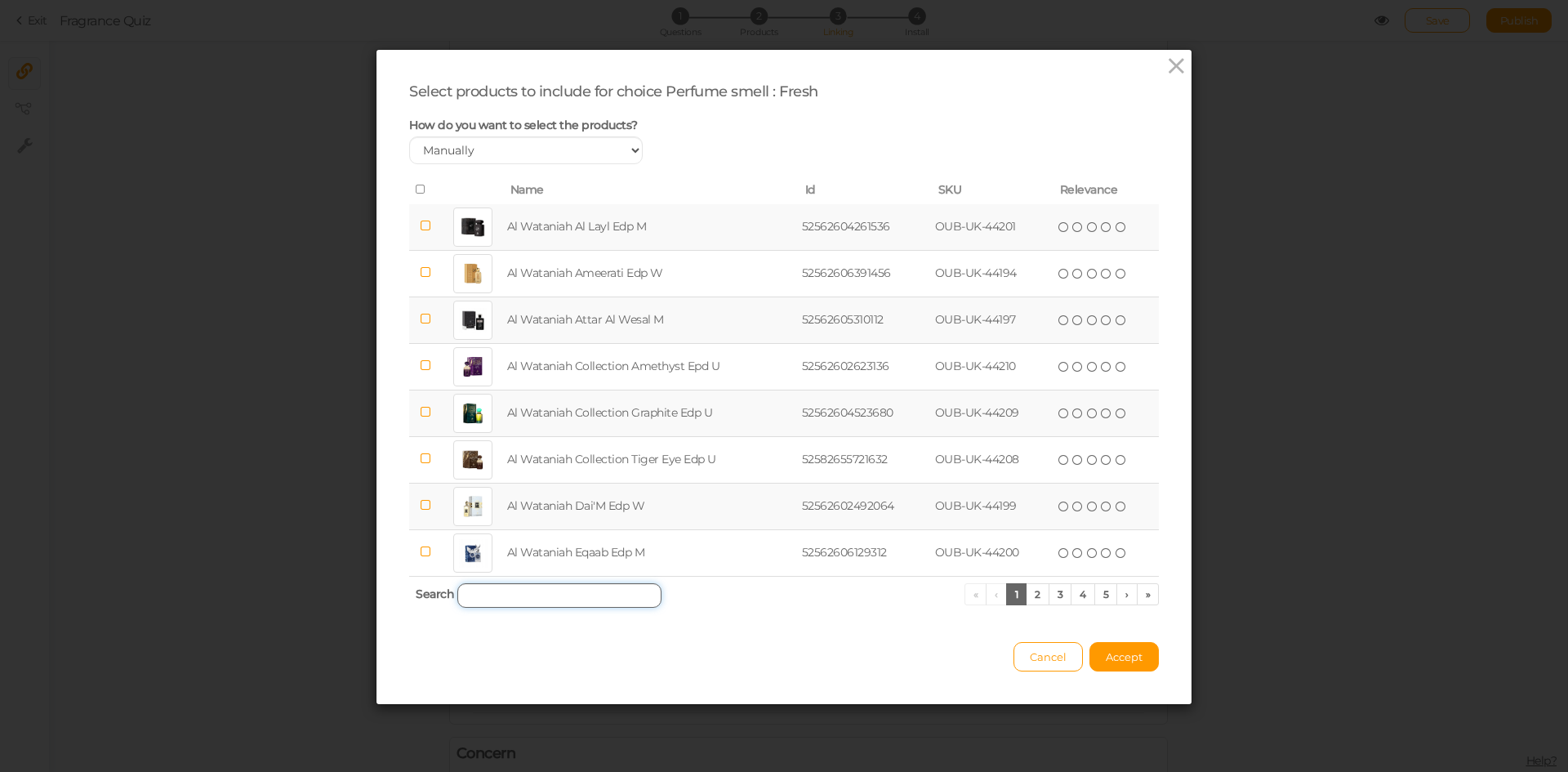
click at [567, 596] on input "search" at bounding box center [559, 595] width 204 height 24
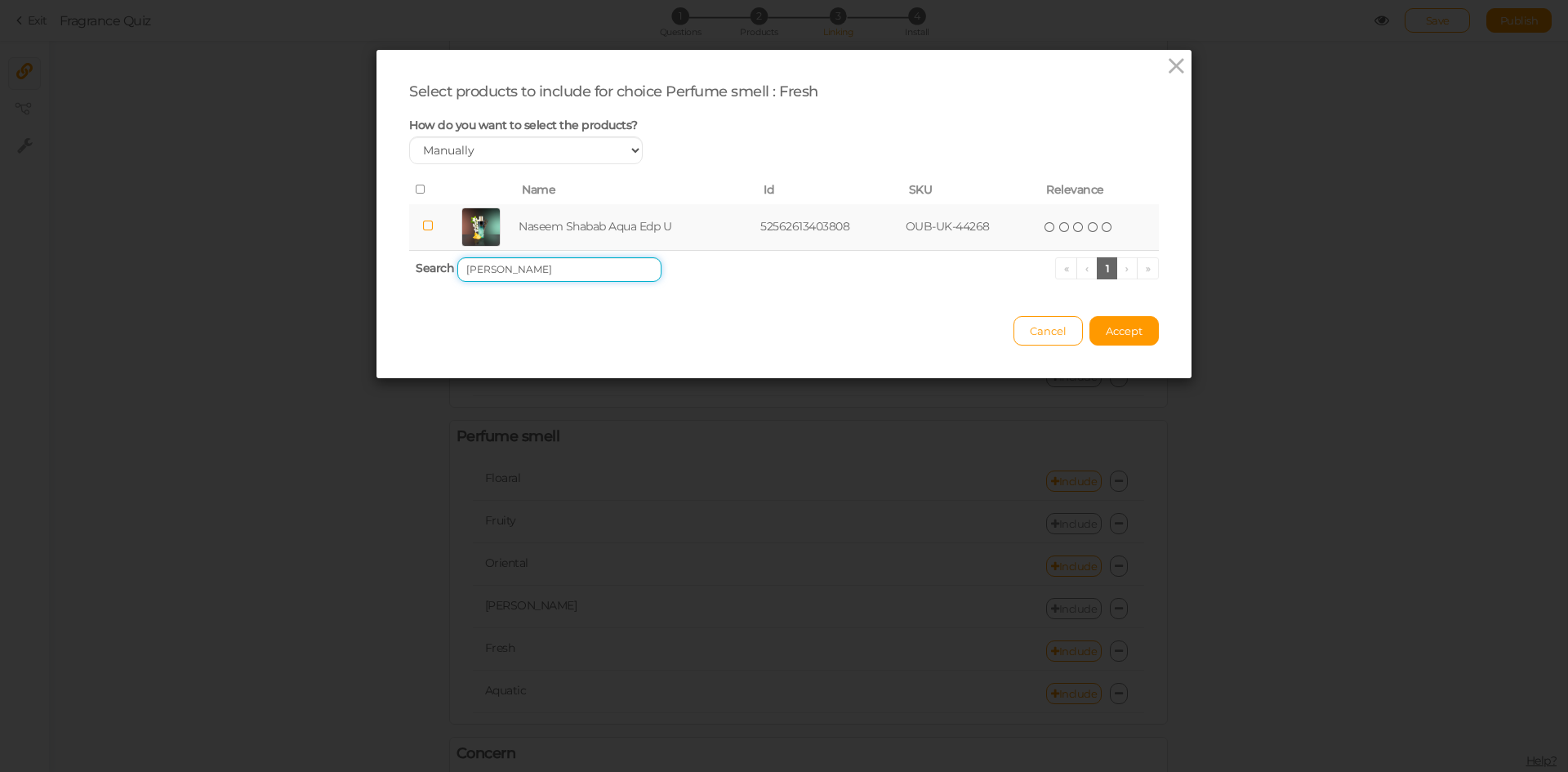
type input "[PERSON_NAME]"
click at [577, 230] on td "Naseem Shabab Aqua Edp U" at bounding box center [636, 227] width 242 height 46
click at [1124, 344] on button "Accept" at bounding box center [1124, 331] width 70 height 29
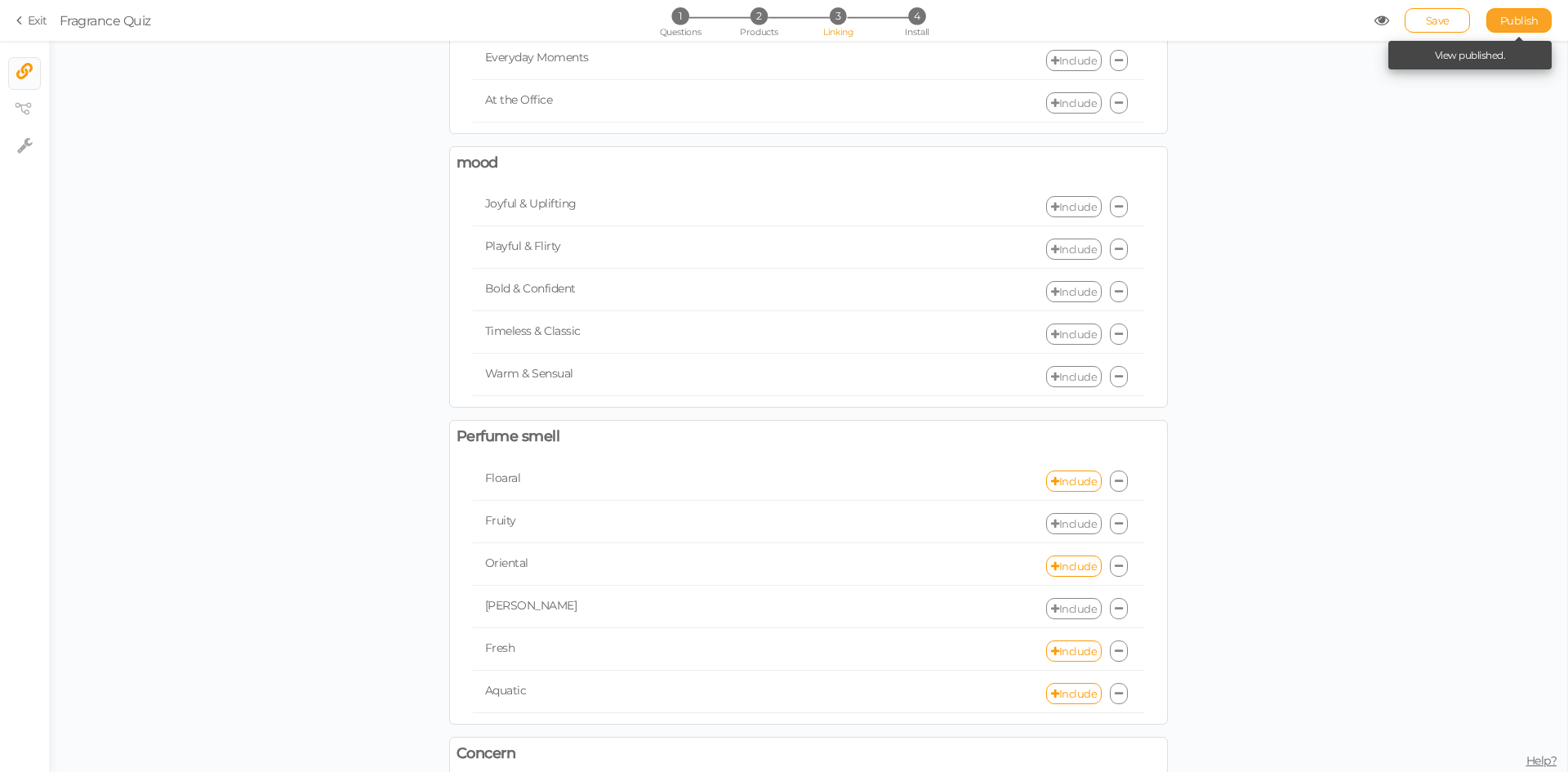
click at [1528, 22] on span "Publish" at bounding box center [1520, 20] width 39 height 14
click at [1054, 525] on link "Include" at bounding box center [1073, 523] width 55 height 21
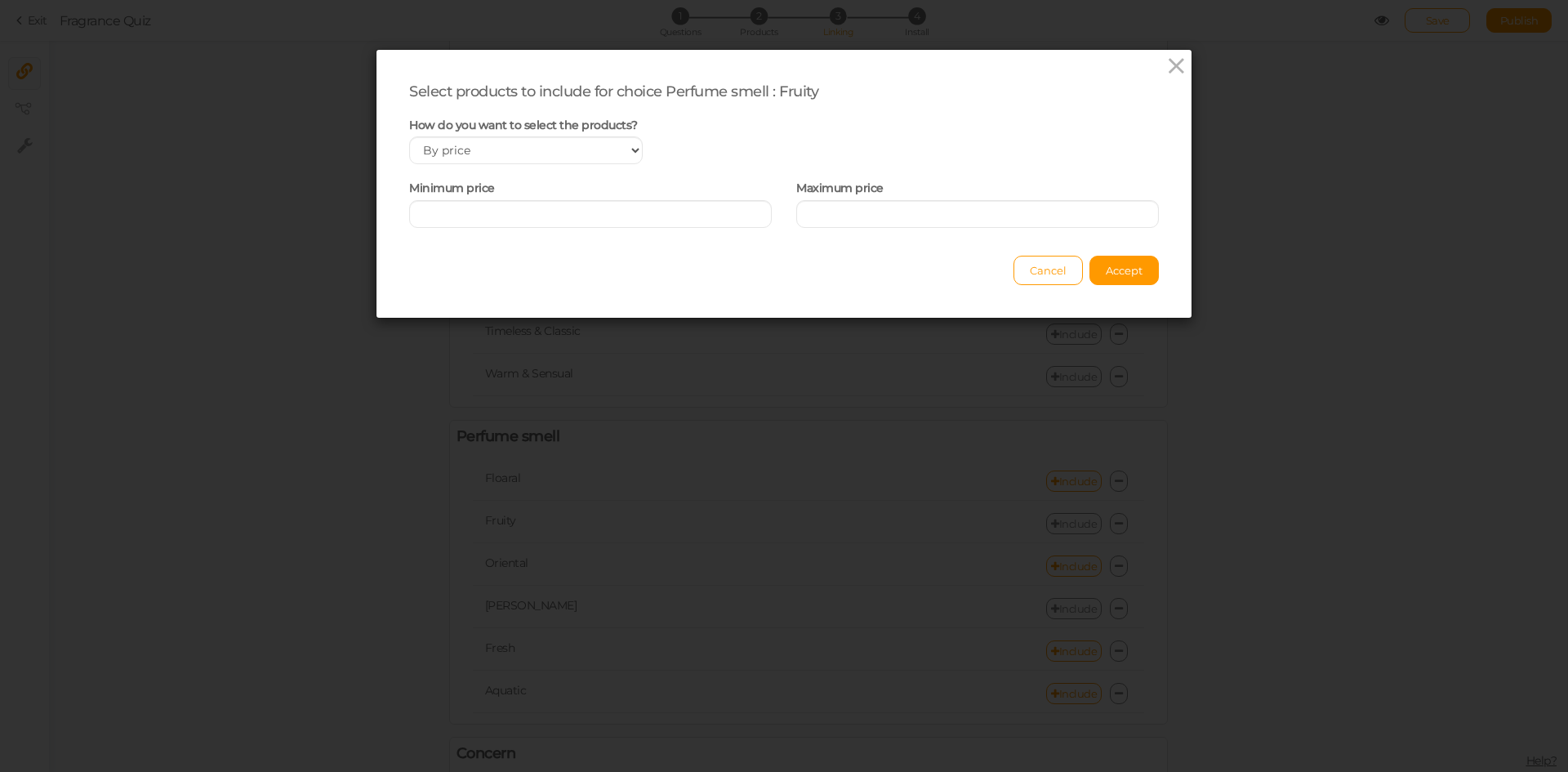
click at [536, 133] on div "How do you want to select the products? Manually By tags By price" at bounding box center [525, 141] width 258 height 47
click at [544, 152] on select "Manually By tags By price" at bounding box center [525, 150] width 233 height 28
select select "manual"
click at [409, 136] on select "Manually By tags By price" at bounding box center [525, 150] width 233 height 28
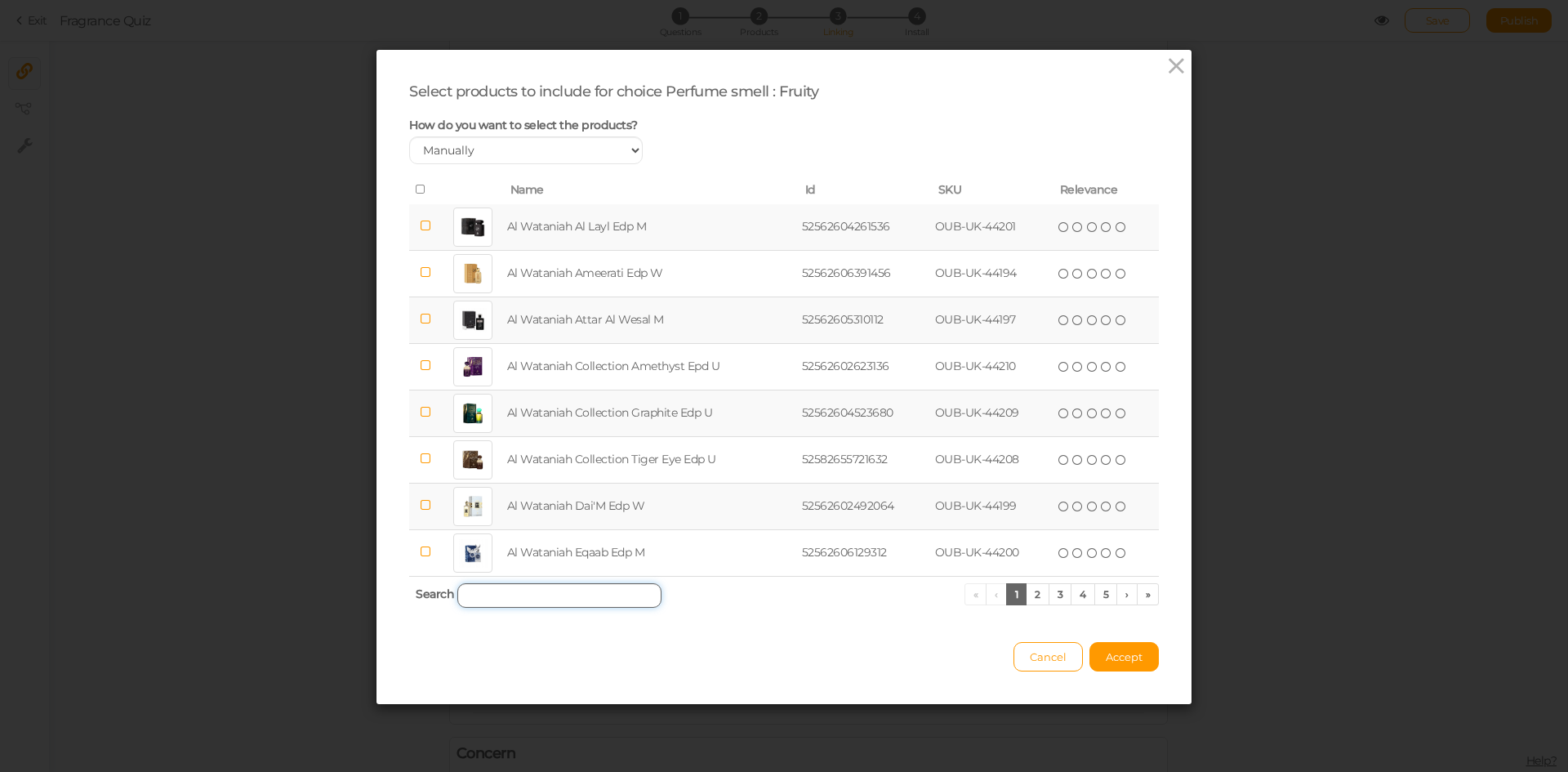
click at [557, 590] on input "search" at bounding box center [559, 595] width 204 height 24
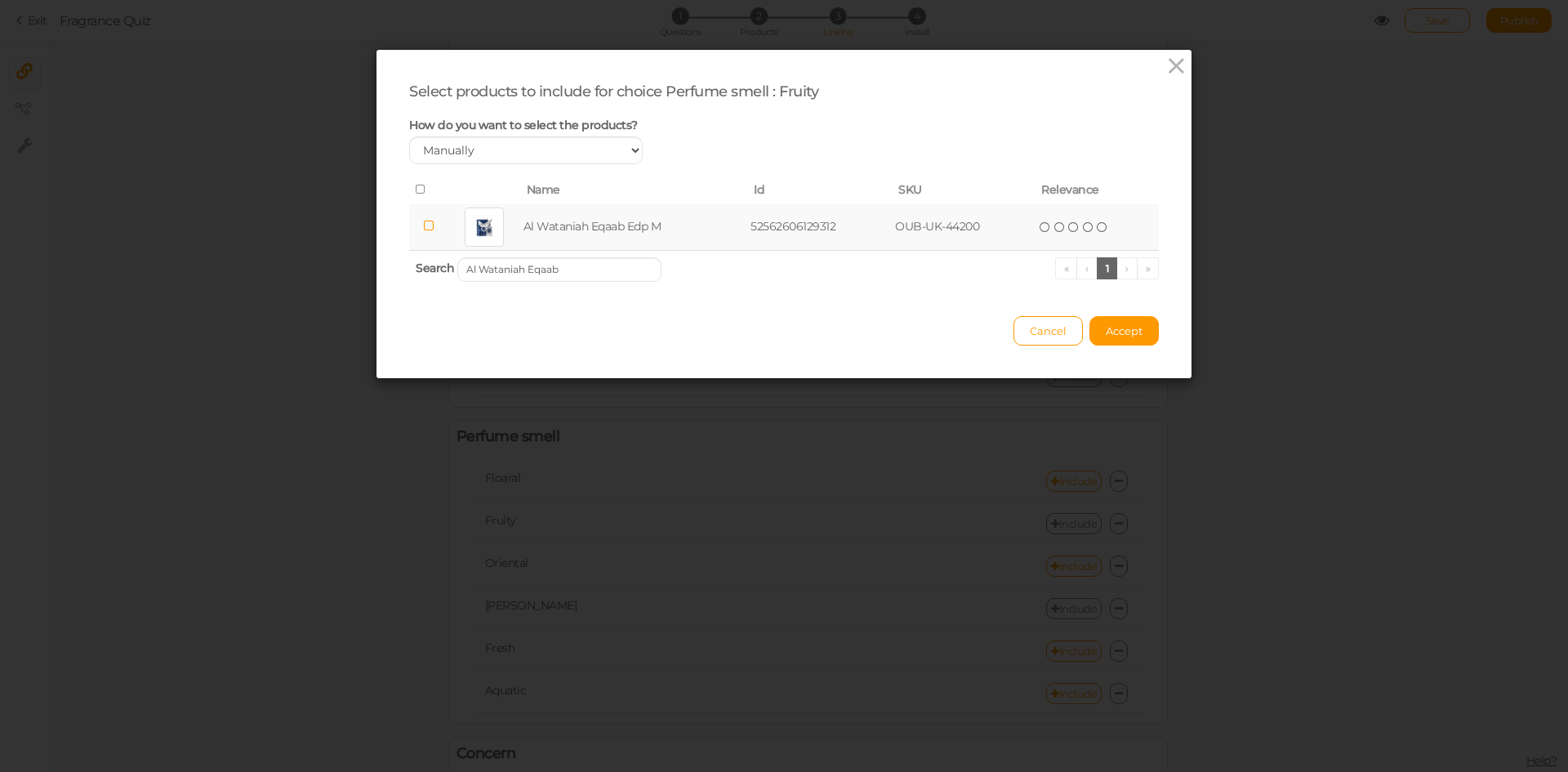
click at [604, 221] on td "Al Wataniah Eqaab Edp M" at bounding box center [635, 227] width 228 height 46
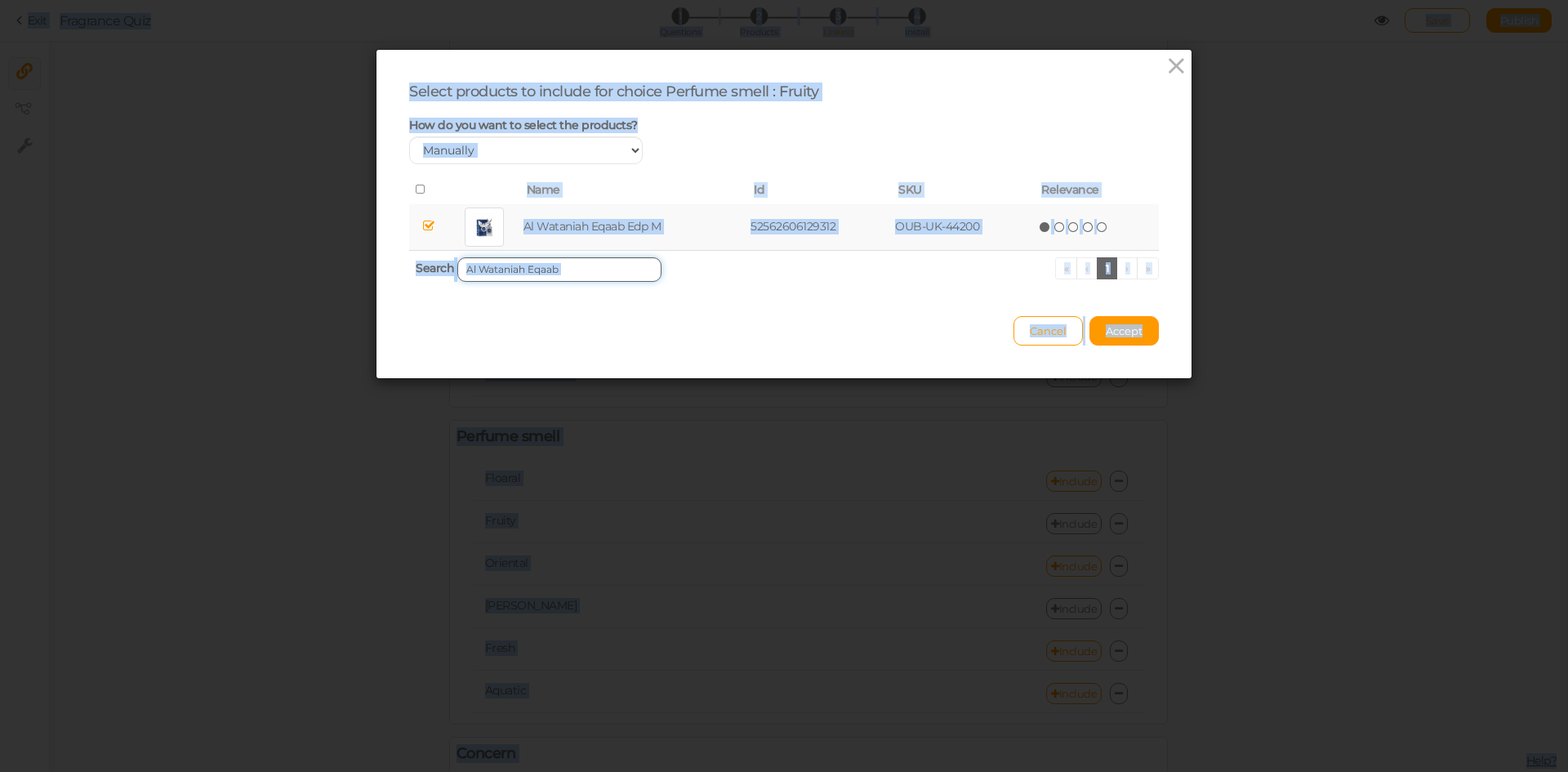
click at [519, 275] on input "Al Wataniah Eqaab" at bounding box center [559, 269] width 204 height 24
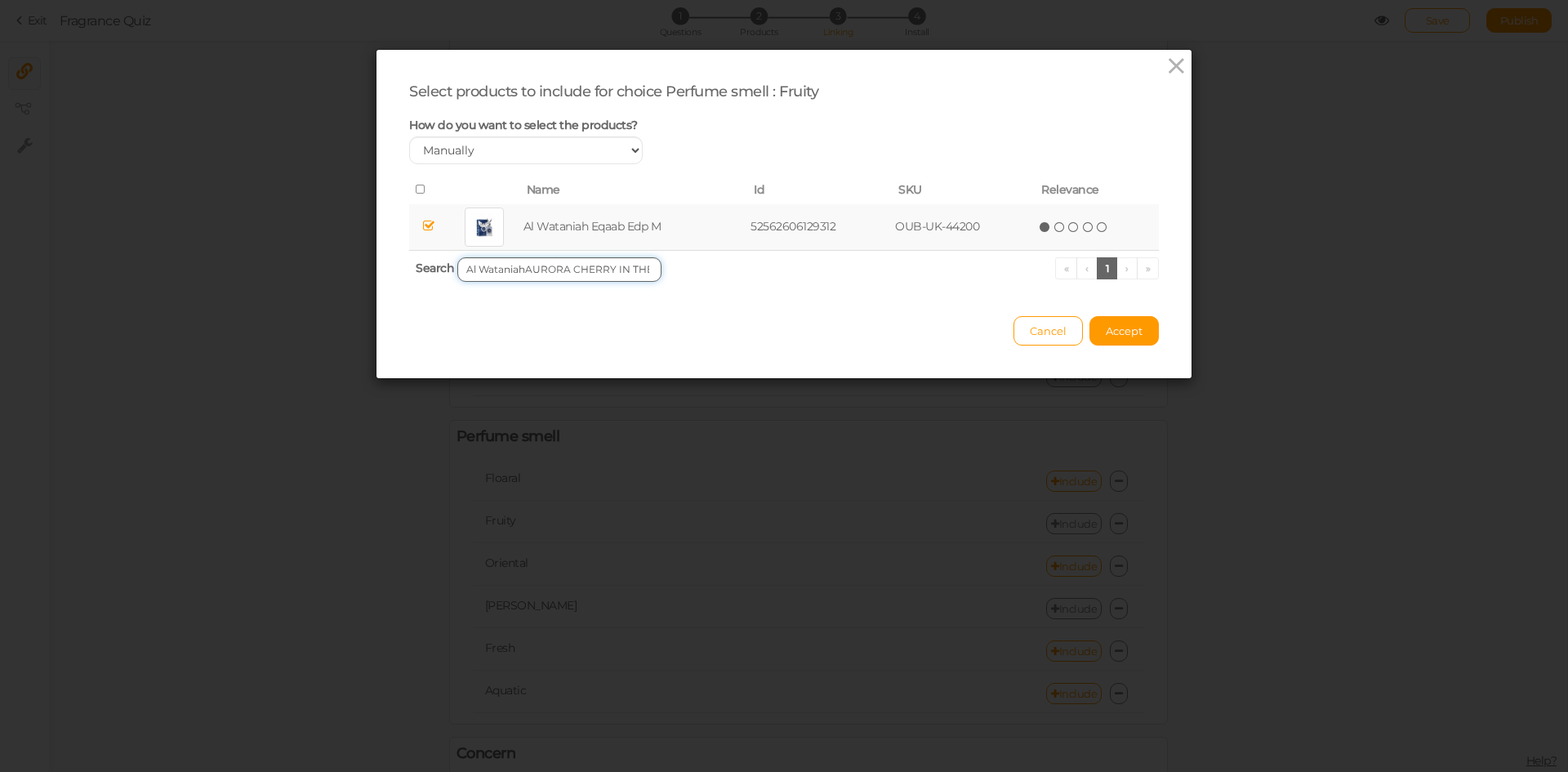
scroll to position [0, 46]
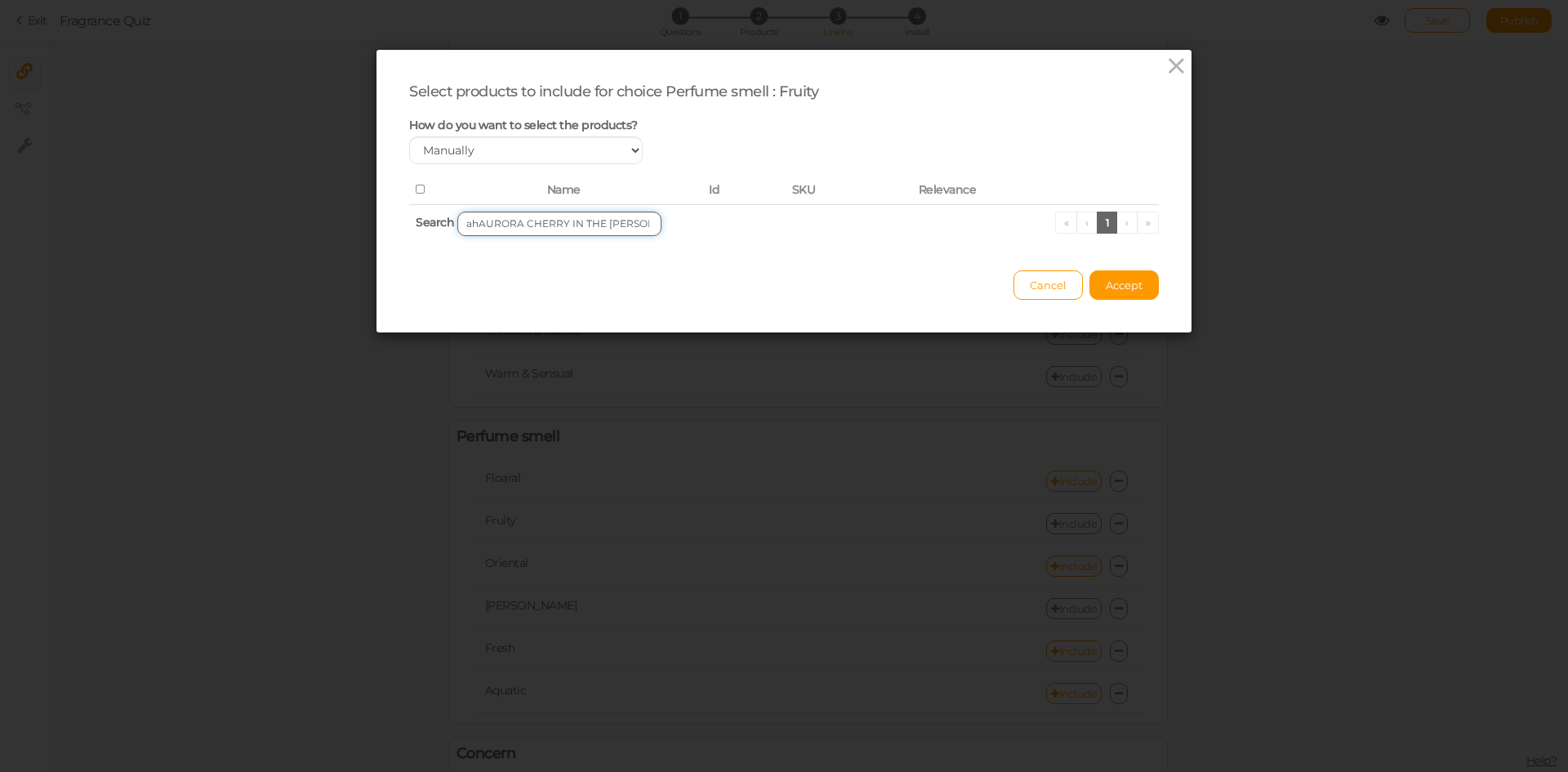
click at [528, 228] on input "Al WataniahAURORA CHERRY IN THE [PERSON_NAME] Eqaab" at bounding box center [559, 223] width 204 height 24
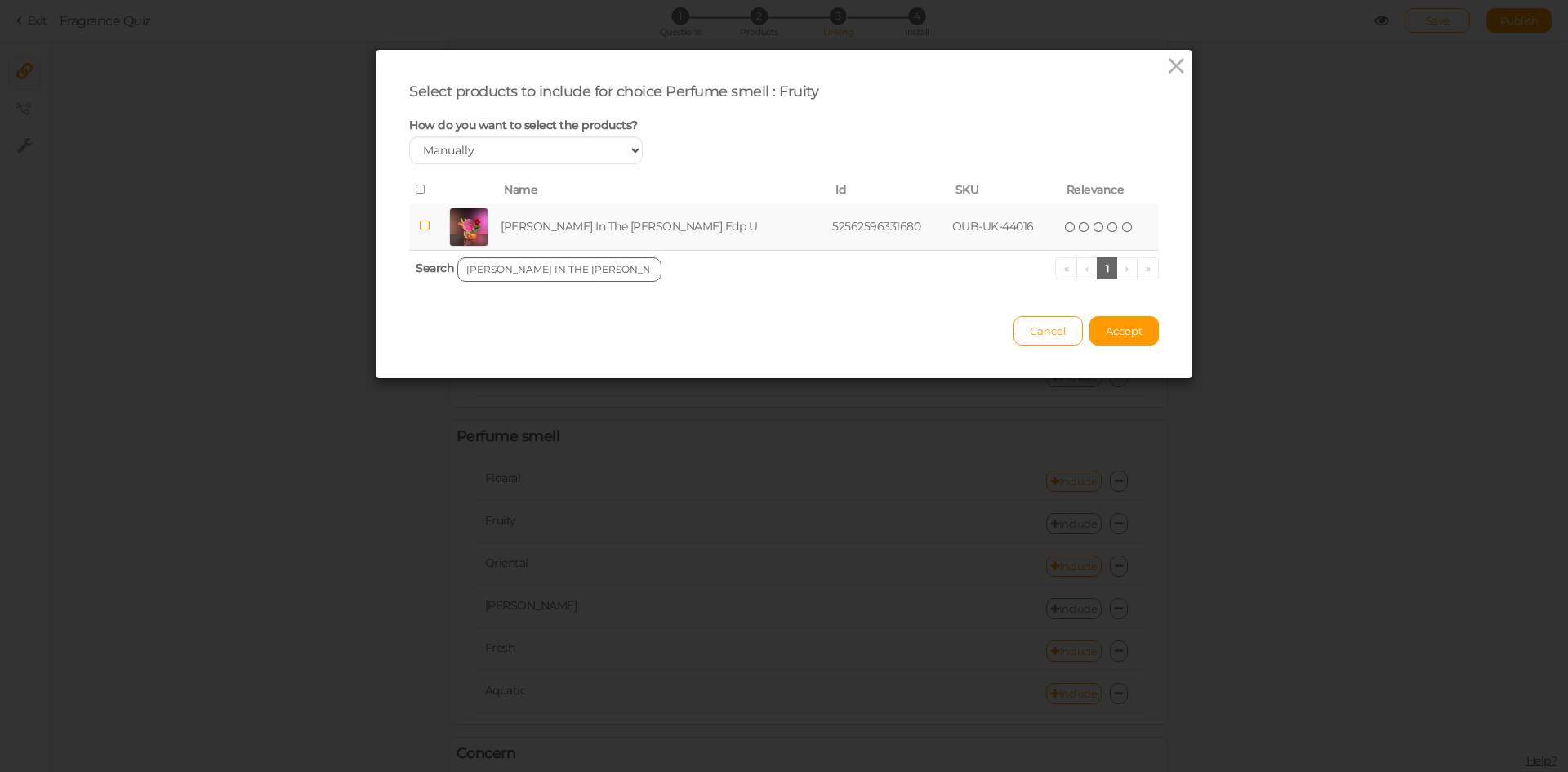
click at [528, 228] on td "[PERSON_NAME] In The [PERSON_NAME] Edp U" at bounding box center [663, 227] width 332 height 46
click at [560, 276] on input "[PERSON_NAME] IN THE [PERSON_NAME]" at bounding box center [559, 269] width 204 height 24
click at [566, 232] on td "Naseem Shabab Aqua Edp U" at bounding box center [636, 227] width 242 height 46
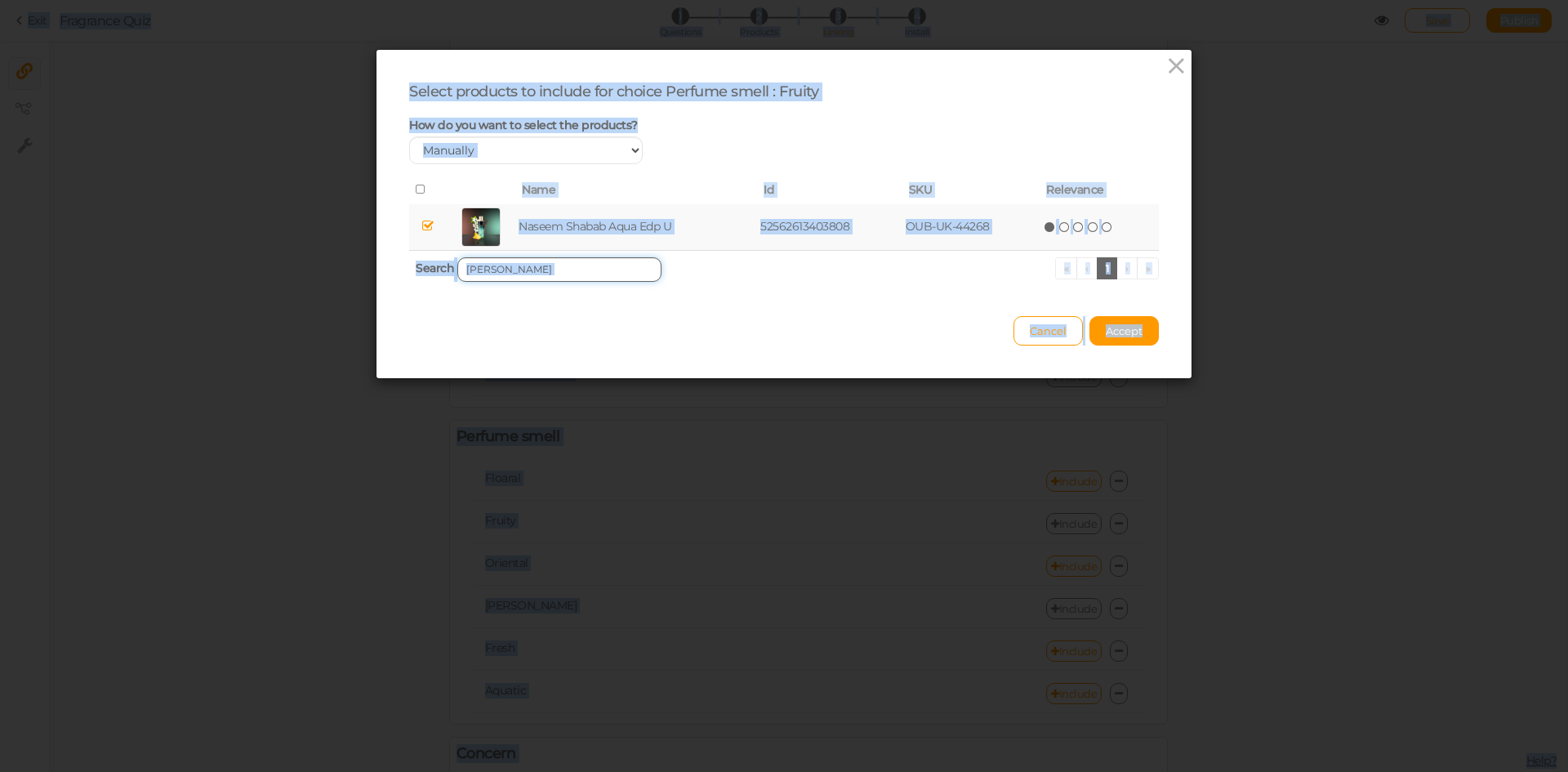
click at [588, 273] on input "[PERSON_NAME]" at bounding box center [559, 269] width 204 height 24
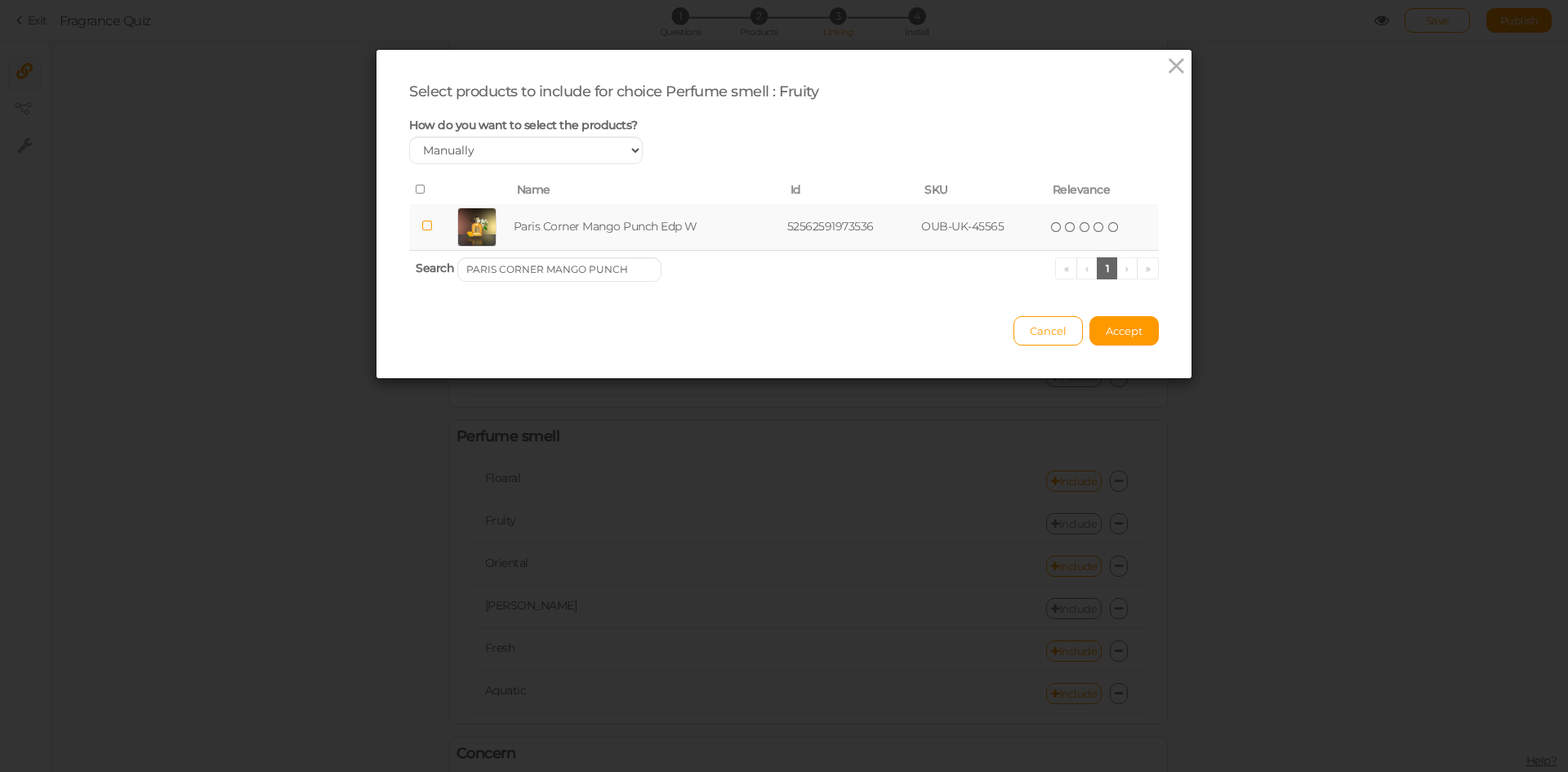
click at [584, 223] on td "Paris Corner Mango Punch Edp W" at bounding box center [647, 227] width 274 height 46
click at [612, 267] on input "PARIS CORNER MANGO PUNCH" at bounding box center [559, 269] width 204 height 24
click at [614, 227] on td "Paris Corner Banana Bliss Edp U" at bounding box center [642, 227] width 262 height 46
click at [562, 269] on input "PARIS CORNER BANANA BLISS" at bounding box center [559, 269] width 204 height 24
click at [590, 216] on td "Paris Corner Qissa Pink Edp W" at bounding box center [641, 227] width 254 height 46
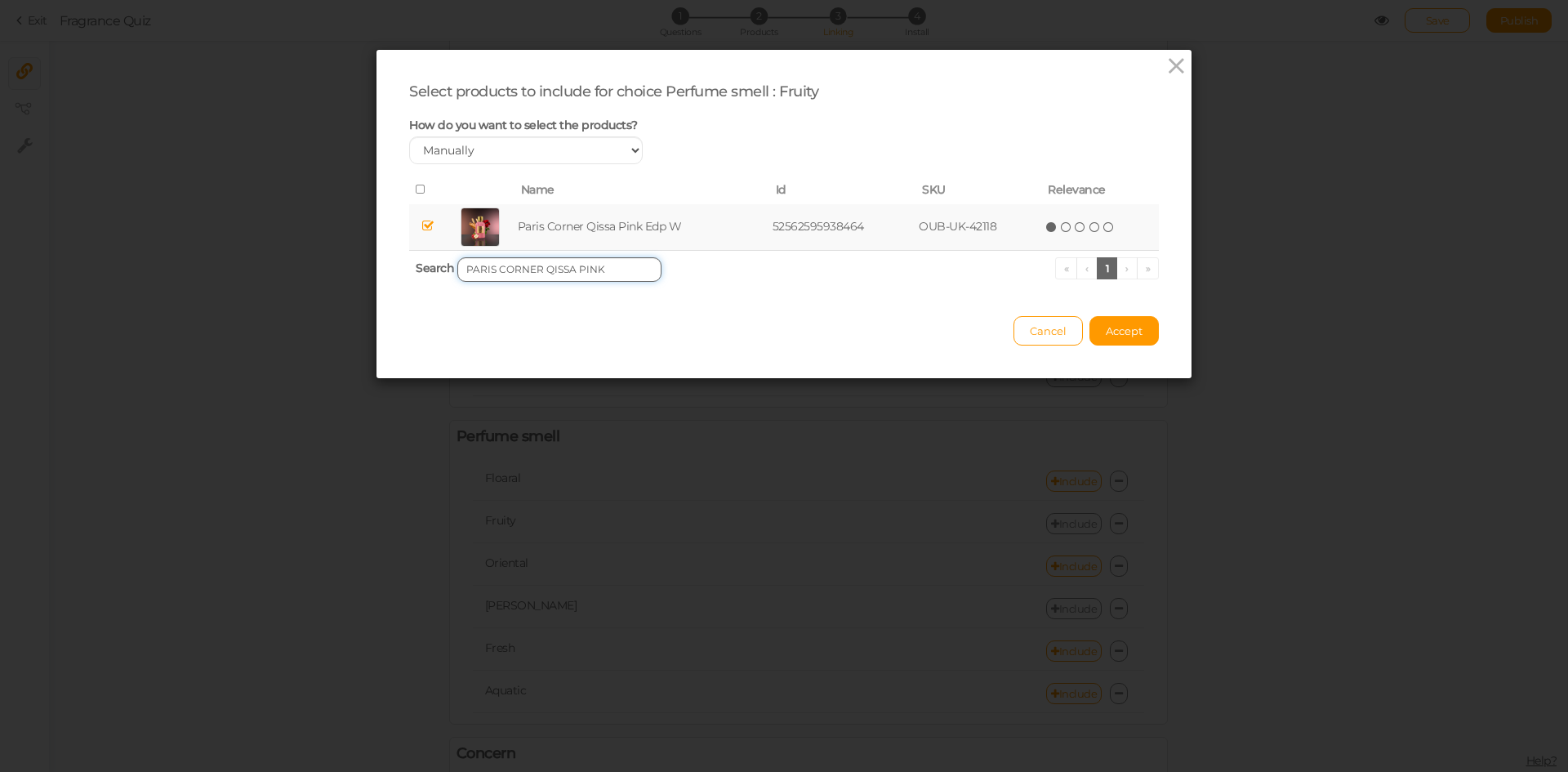
click at [602, 265] on input "PARIS CORNER QISSA PINK" at bounding box center [559, 269] width 204 height 24
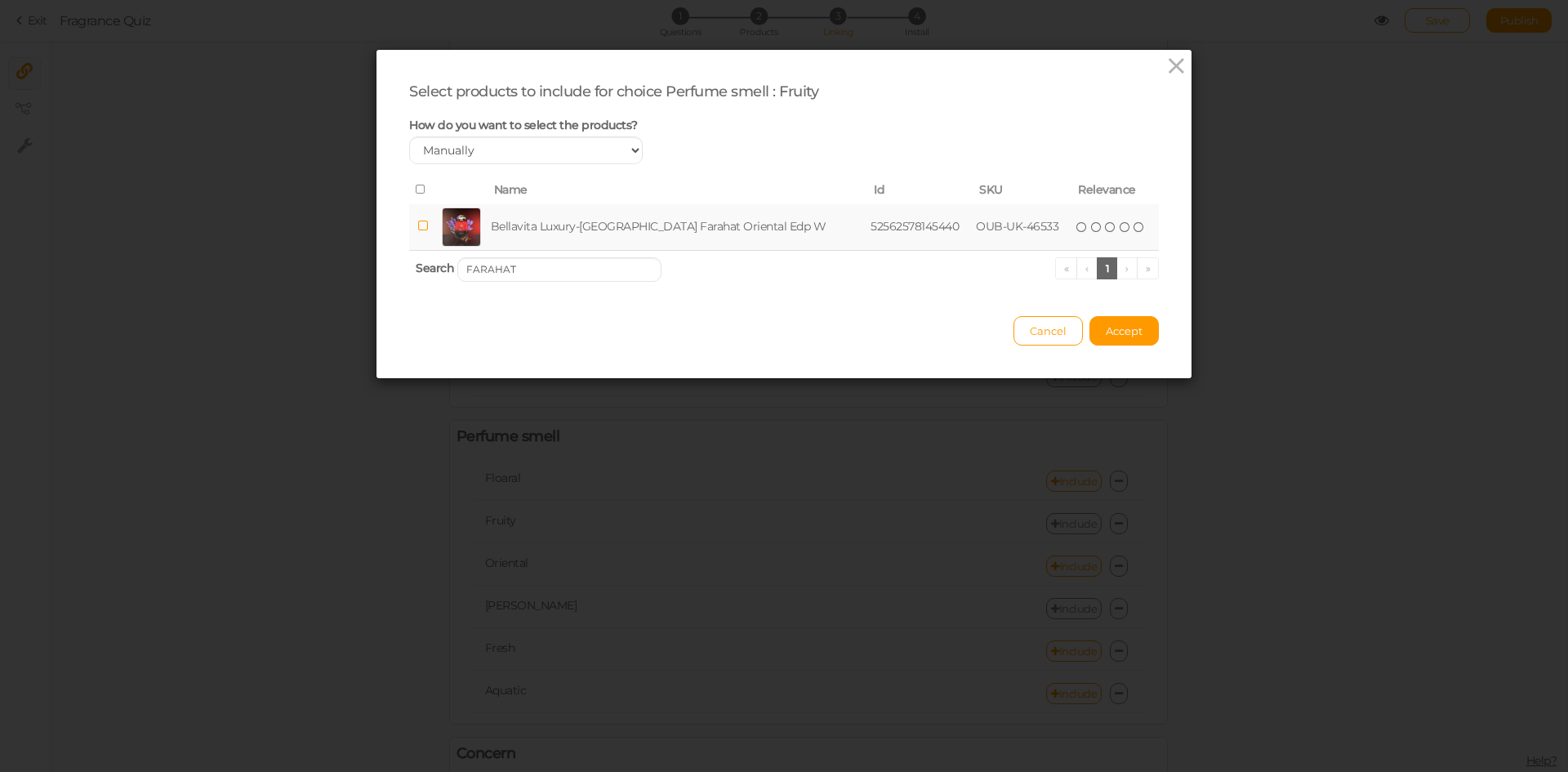
click at [591, 225] on td "Bellavita Luxury-[GEOGRAPHIC_DATA] Farahat Oriental Edp W" at bounding box center [677, 227] width 380 height 46
click at [544, 276] on input "FARAHAT" at bounding box center [559, 269] width 204 height 24
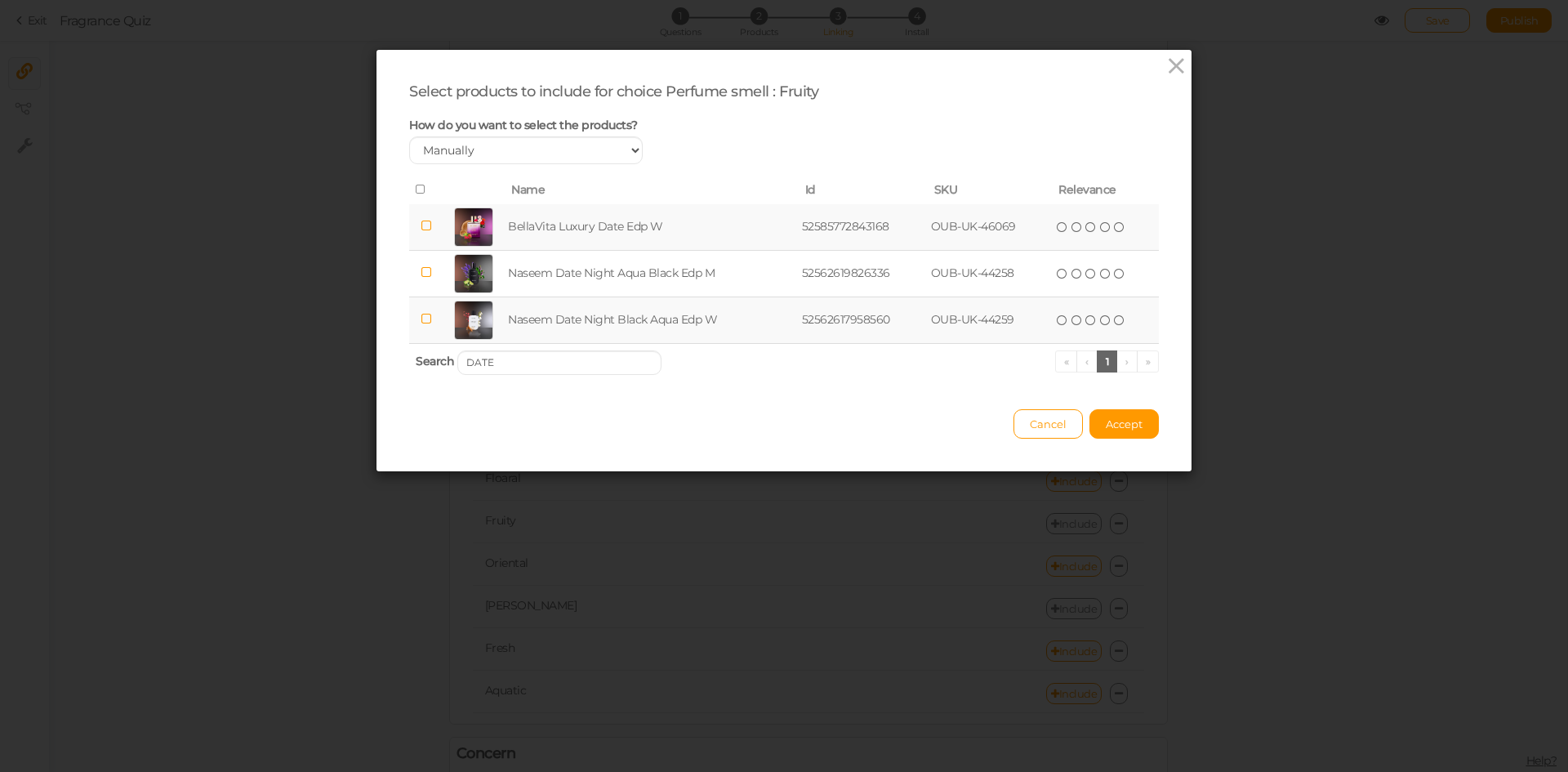
click at [558, 218] on td "BellaVita Luxury Date Edp W" at bounding box center [652, 227] width 294 height 46
click at [553, 365] on input "DATE" at bounding box center [559, 362] width 204 height 24
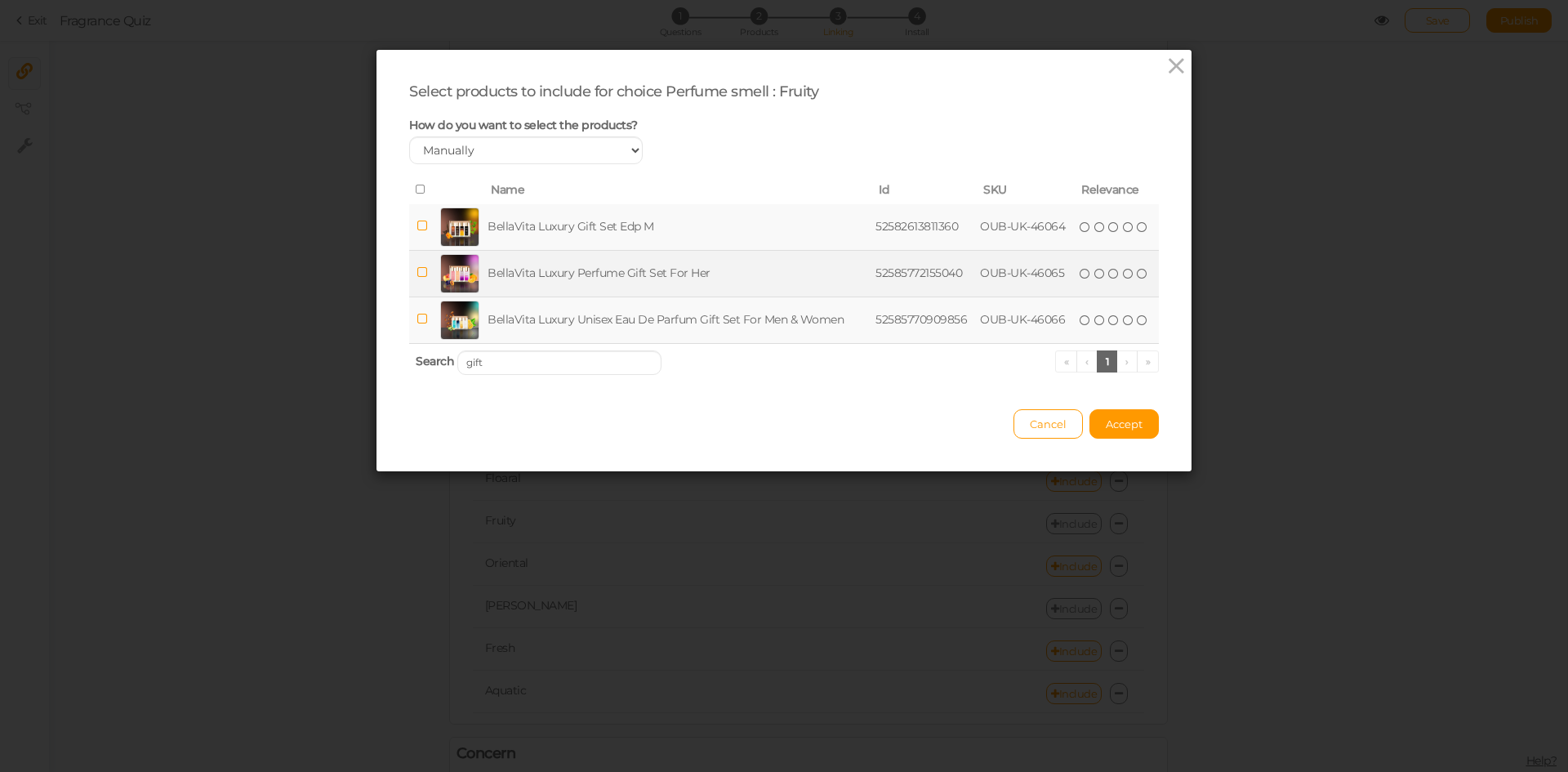
click at [541, 282] on td "BellaVita Luxury Perfume Gift Set For Her" at bounding box center [678, 273] width 388 height 46
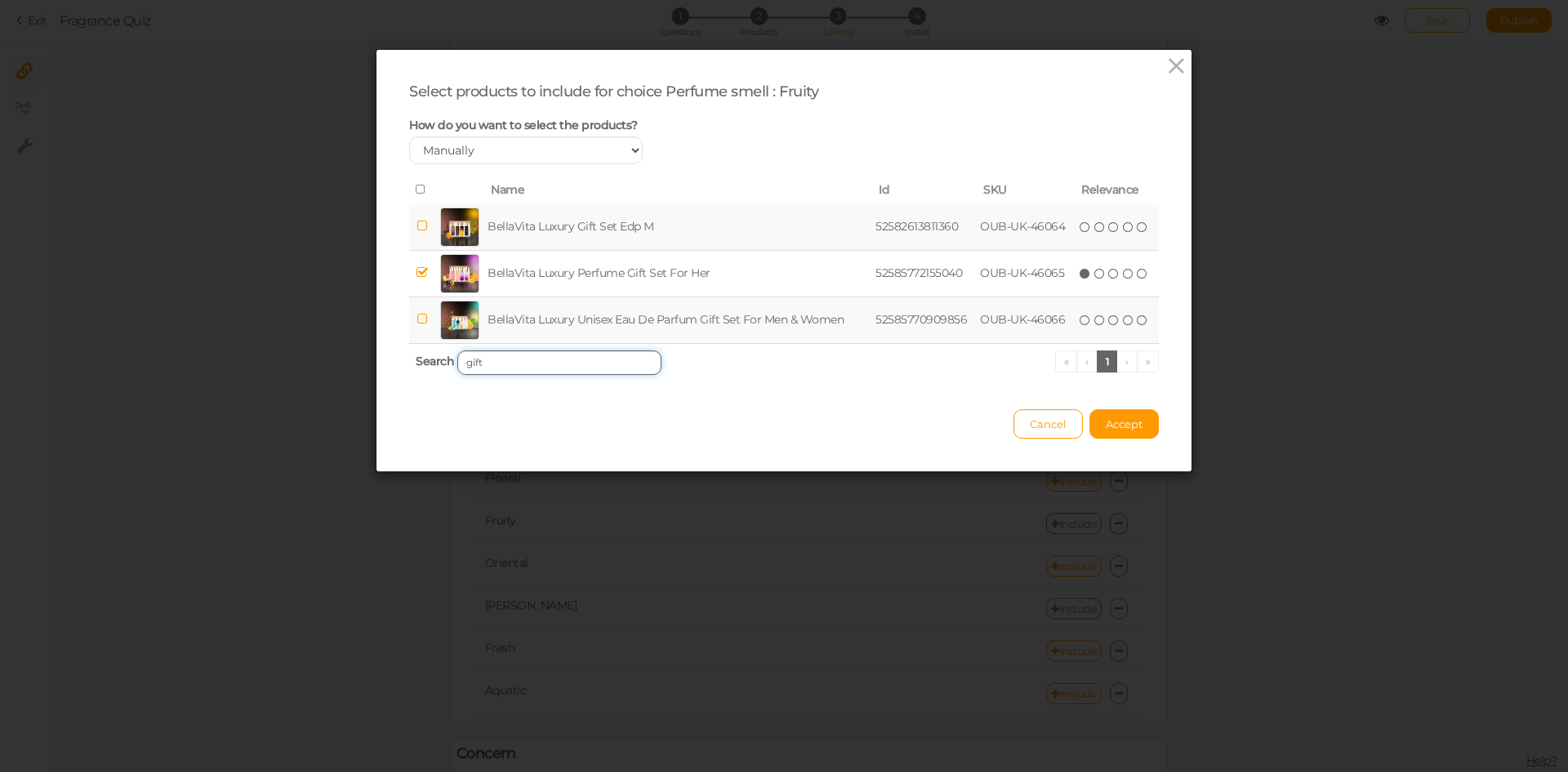
click at [537, 361] on input "gift" at bounding box center [559, 362] width 204 height 24
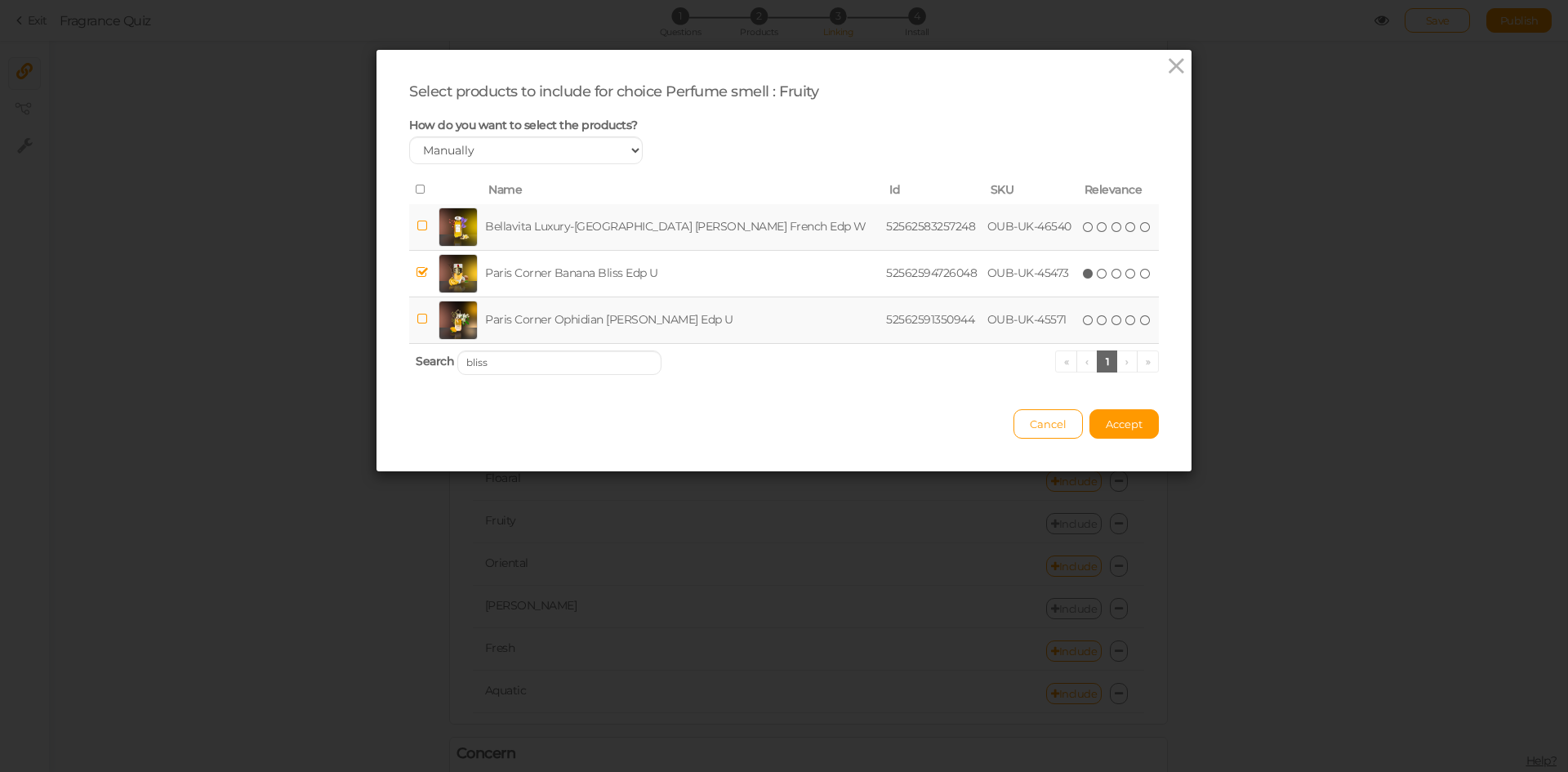
click at [564, 210] on td "Bellavita Luxury-[GEOGRAPHIC_DATA] [PERSON_NAME] French Edp W" at bounding box center [682, 227] width 401 height 46
click at [562, 364] on input "bliss" at bounding box center [559, 362] width 204 height 24
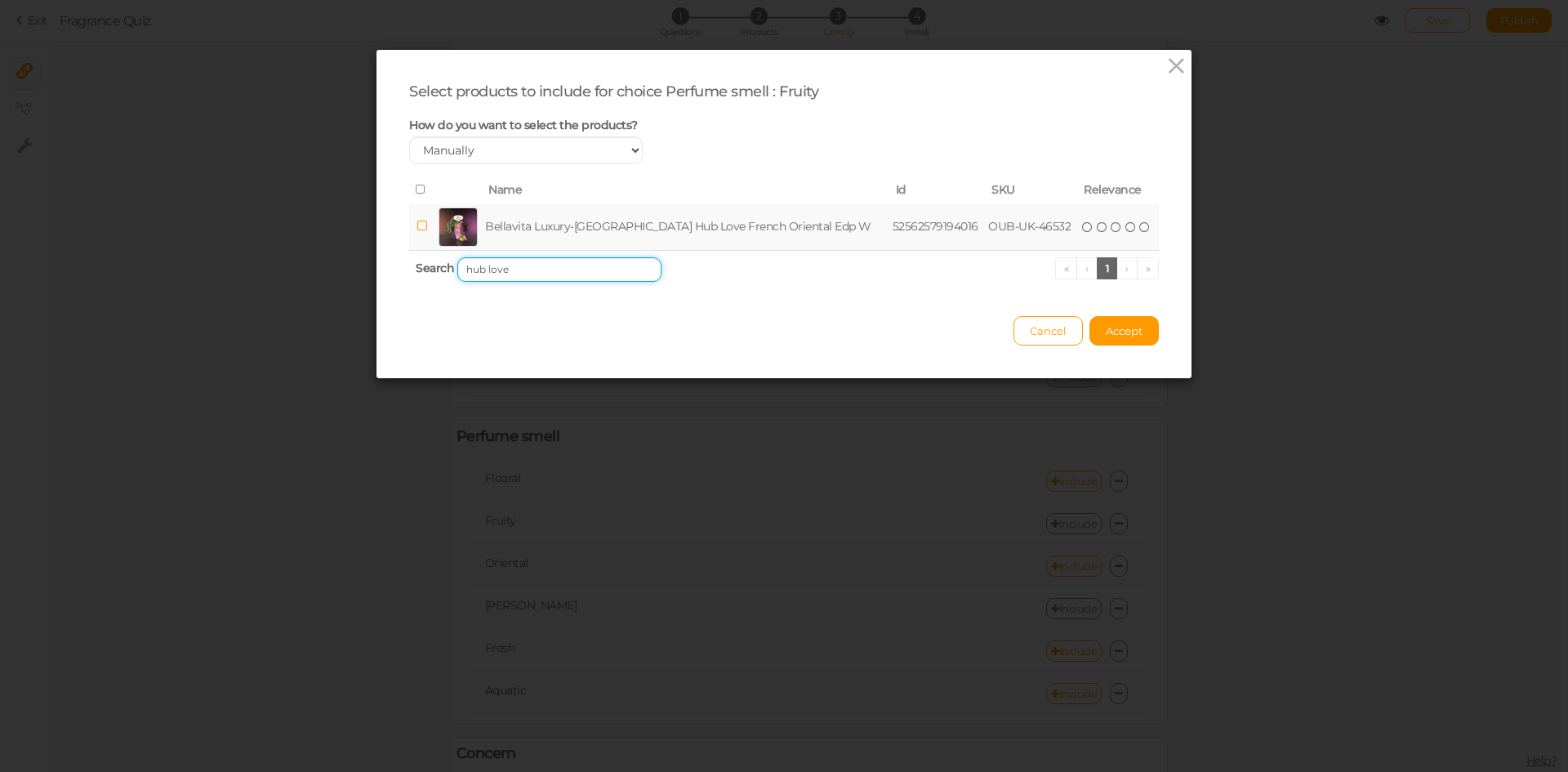
type input "hub love"
click at [540, 224] on td "Bellavita Luxury-[GEOGRAPHIC_DATA] Hub Love French Oriental Edp W" at bounding box center [685, 227] width 407 height 46
click at [1137, 337] on button "Accept" at bounding box center [1124, 331] width 70 height 29
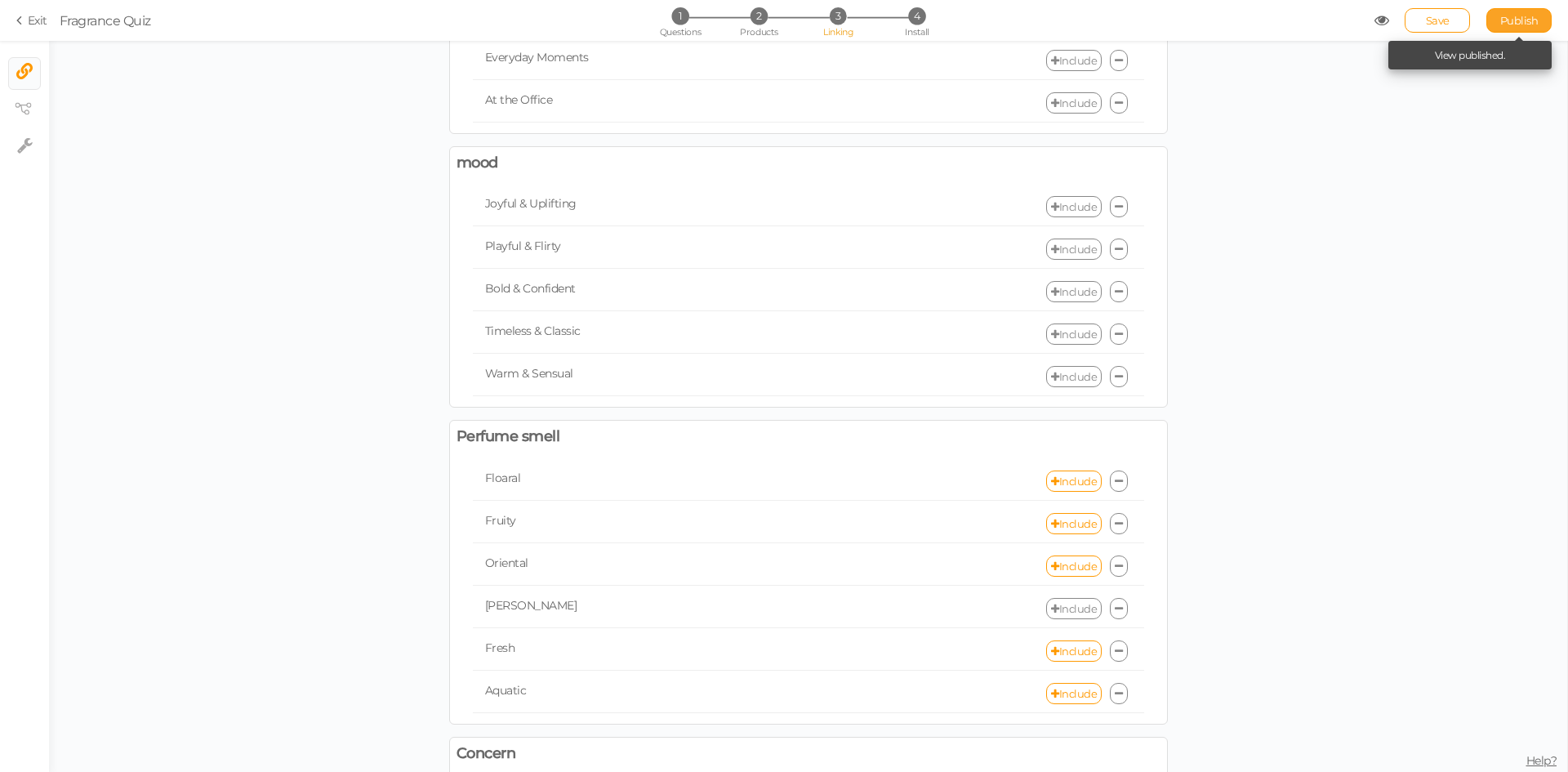
click at [1501, 17] on span "Publish" at bounding box center [1520, 20] width 39 height 14
click at [1054, 609] on link "Include" at bounding box center [1073, 609] width 55 height 21
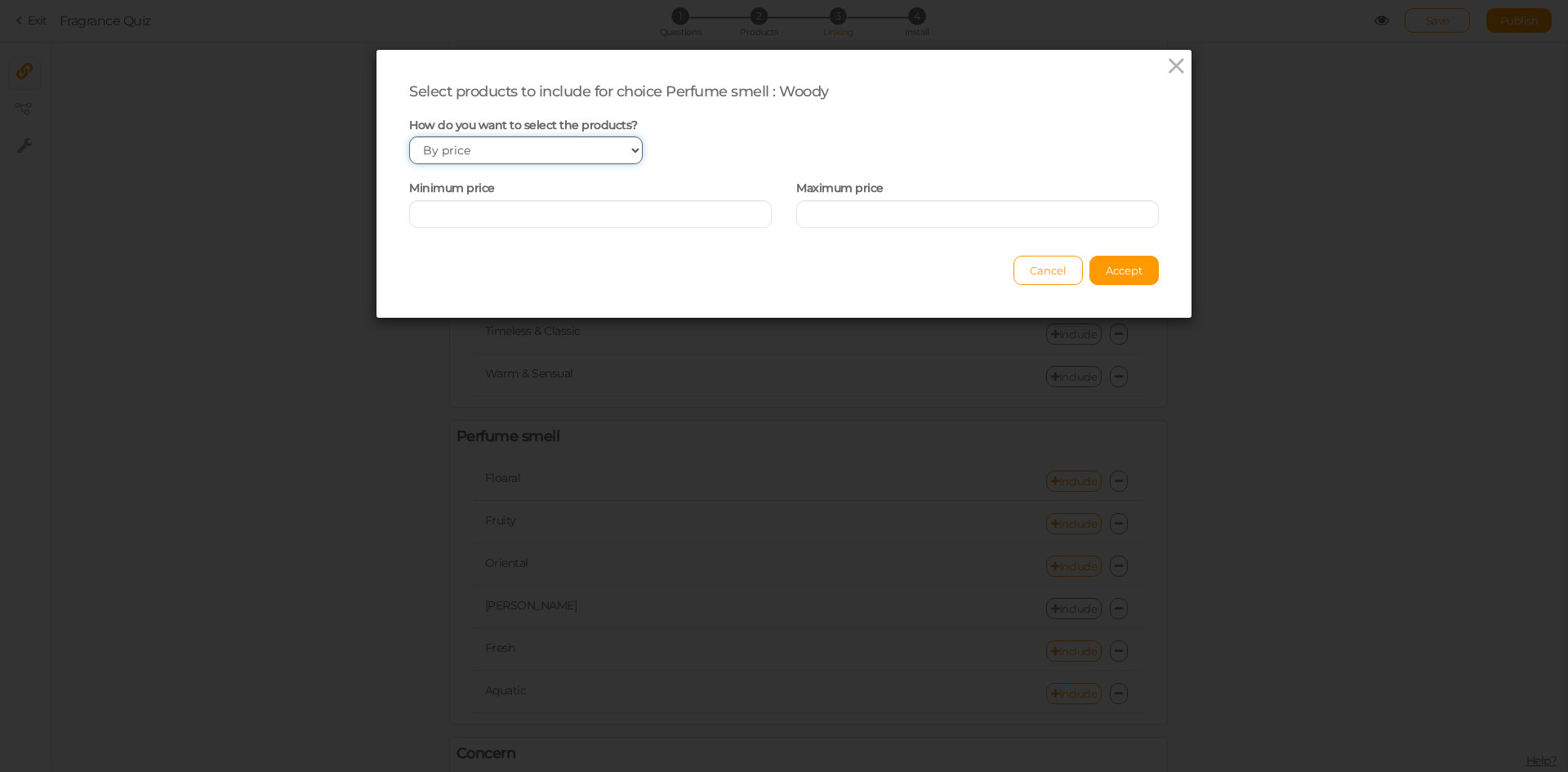
click at [489, 147] on select "Manually By tags By price" at bounding box center [525, 150] width 233 height 28
select select "manual"
click at [409, 136] on select "Manually By tags By price" at bounding box center [525, 150] width 233 height 28
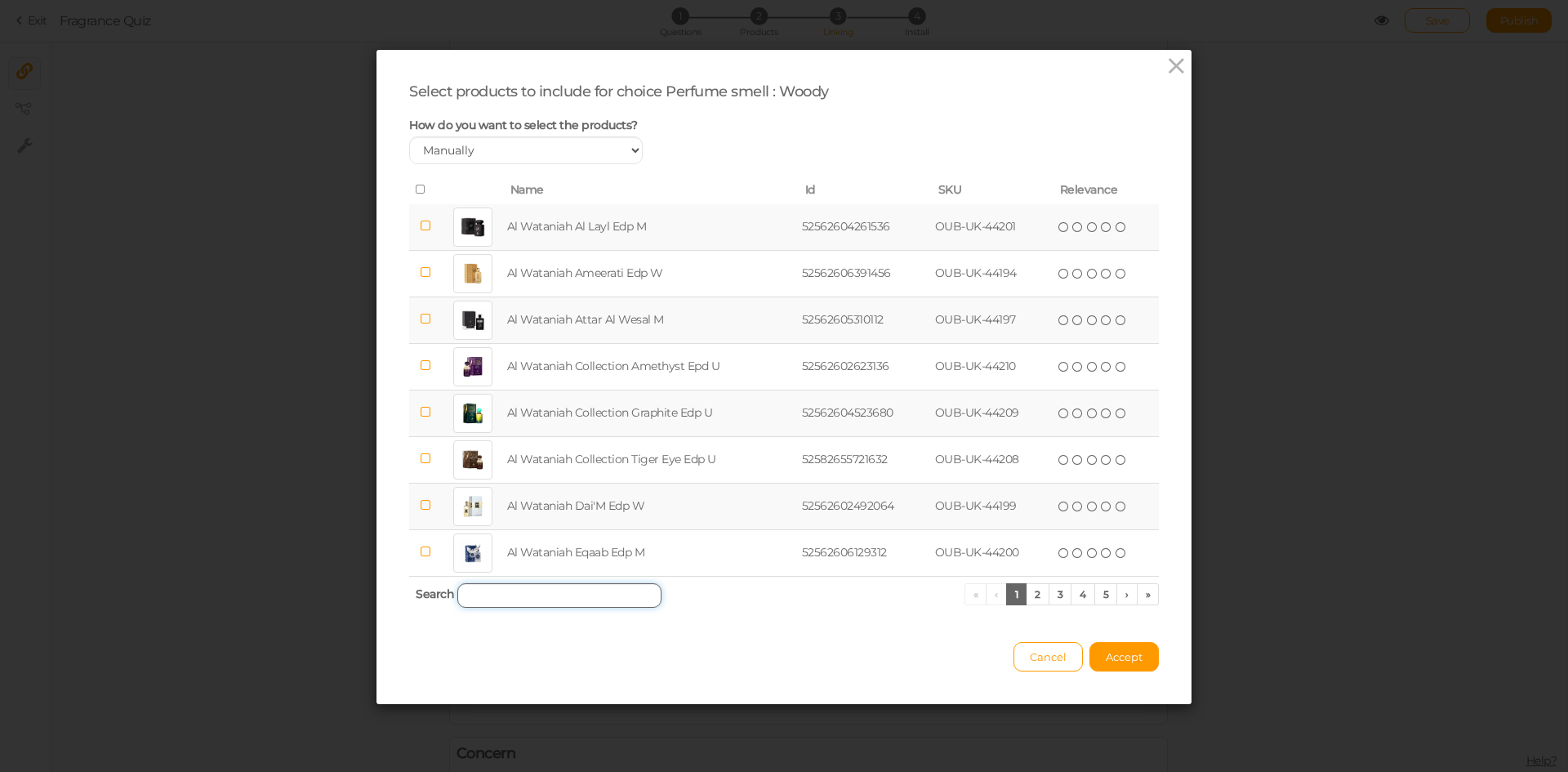
drag, startPoint x: 506, startPoint y: 592, endPoint x: 527, endPoint y: 601, distance: 22.8
click at [506, 593] on input "search" at bounding box center [559, 595] width 204 height 24
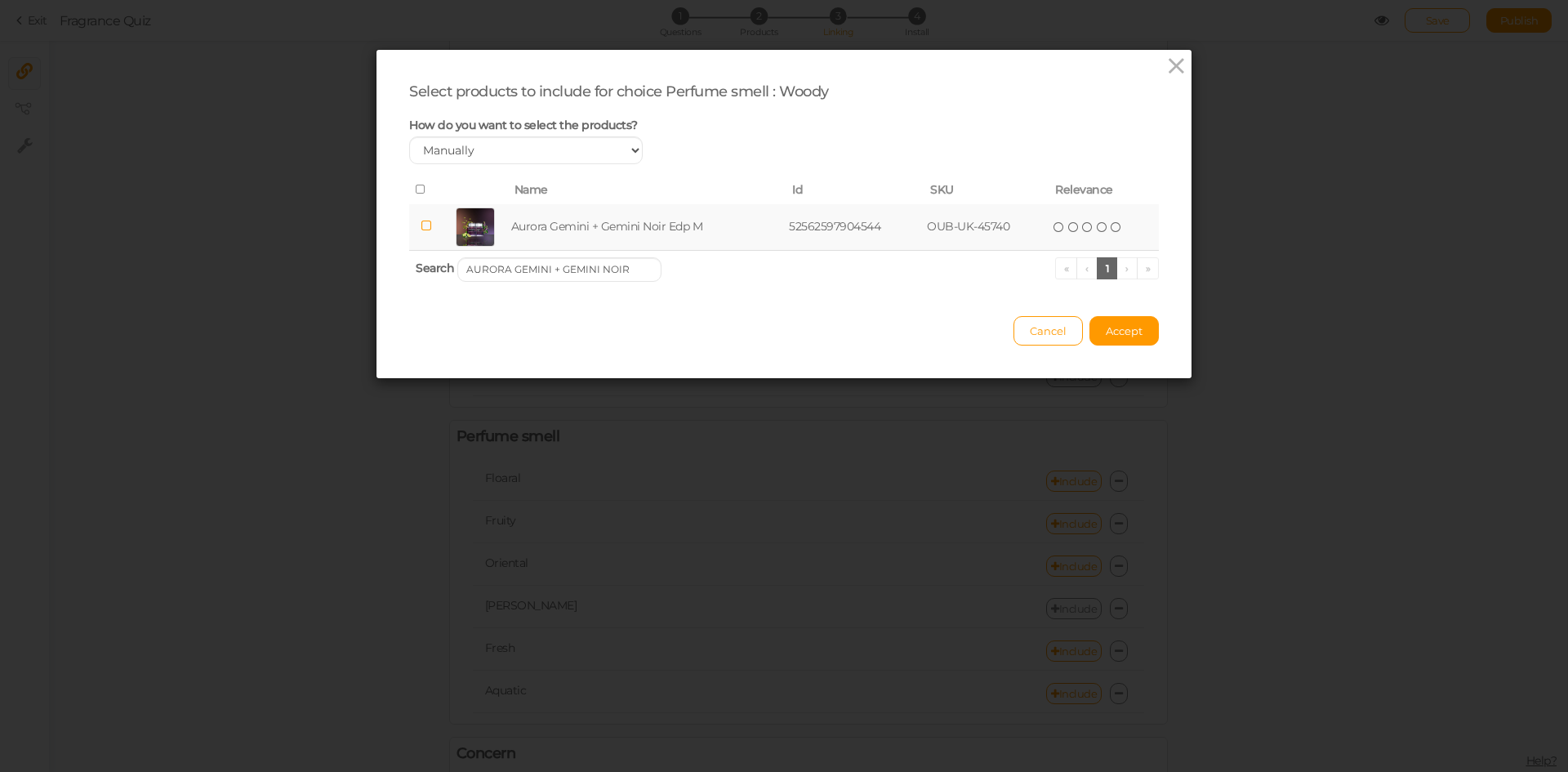
click at [546, 226] on td "Aurora Gemini + Gemini Noir Edp M" at bounding box center [647, 227] width 279 height 46
click at [599, 270] on input "AURORA GEMINI + GEMINI NOIR" at bounding box center [559, 269] width 204 height 24
click at [595, 228] on td "[PERSON_NAME] [PERSON_NAME]" at bounding box center [648, 227] width 277 height 46
click at [600, 272] on input "[PERSON_NAME]" at bounding box center [559, 269] width 204 height 24
click at [615, 224] on td "Naseem Purple Blue Aqua Parfum Edp U" at bounding box center [658, 227] width 307 height 46
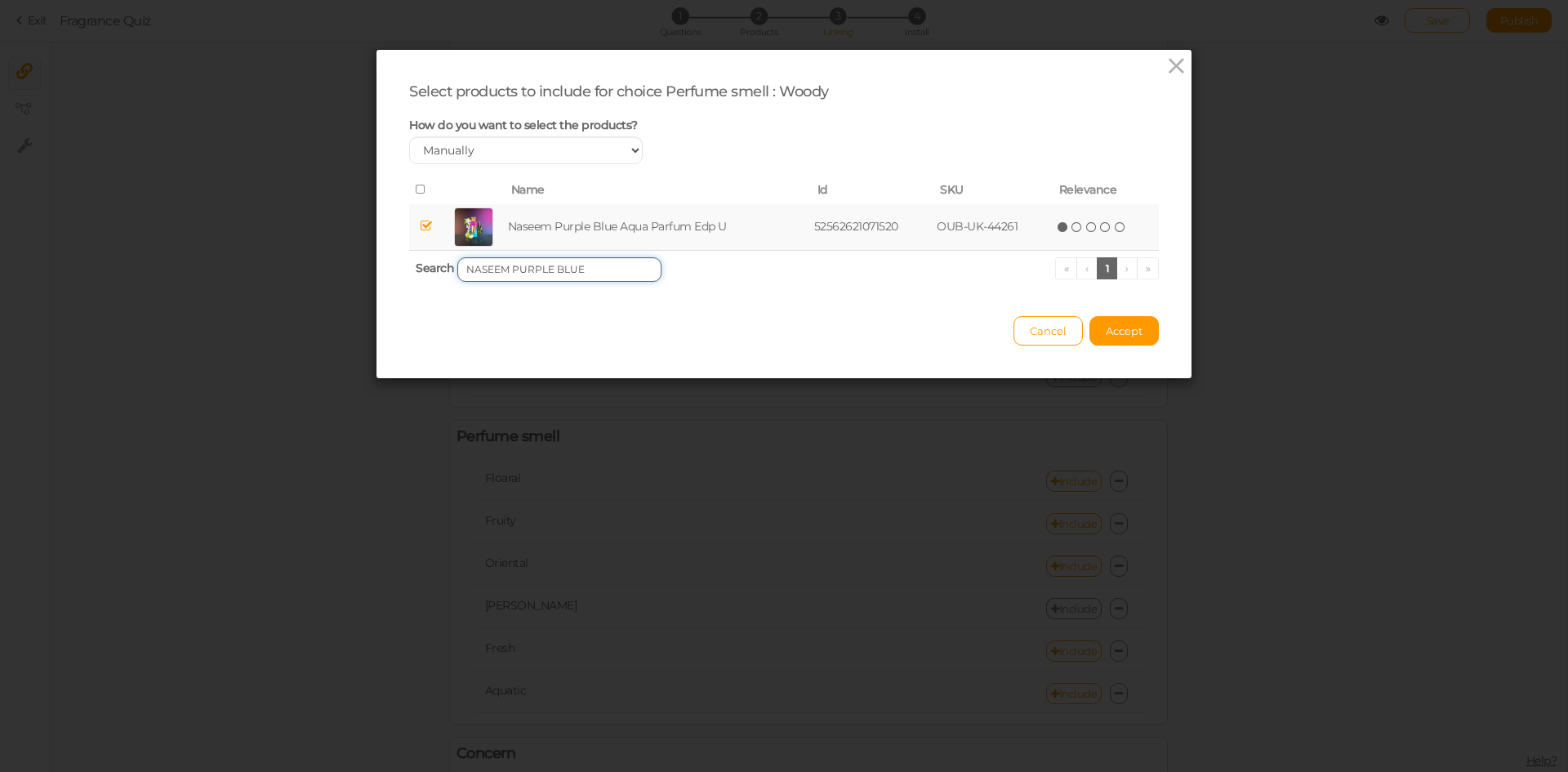
click at [575, 270] on input "NASEEM PURPLE BLUE" at bounding box center [559, 269] width 204 height 24
click at [592, 225] on td "Bellavita Luxury-[GEOGRAPHIC_DATA] Zawwarat Oriental Edp W" at bounding box center [678, 227] width 385 height 46
click at [591, 273] on input "ZAWWARAT" at bounding box center [559, 269] width 204 height 24
click at [593, 240] on td "Bellavita Luxury-[GEOGRAPHIC_DATA] Man In Tuxedo French Edp M" at bounding box center [682, 227] width 395 height 46
click at [590, 272] on input "MAN IN TUXEDO" at bounding box center [559, 269] width 204 height 24
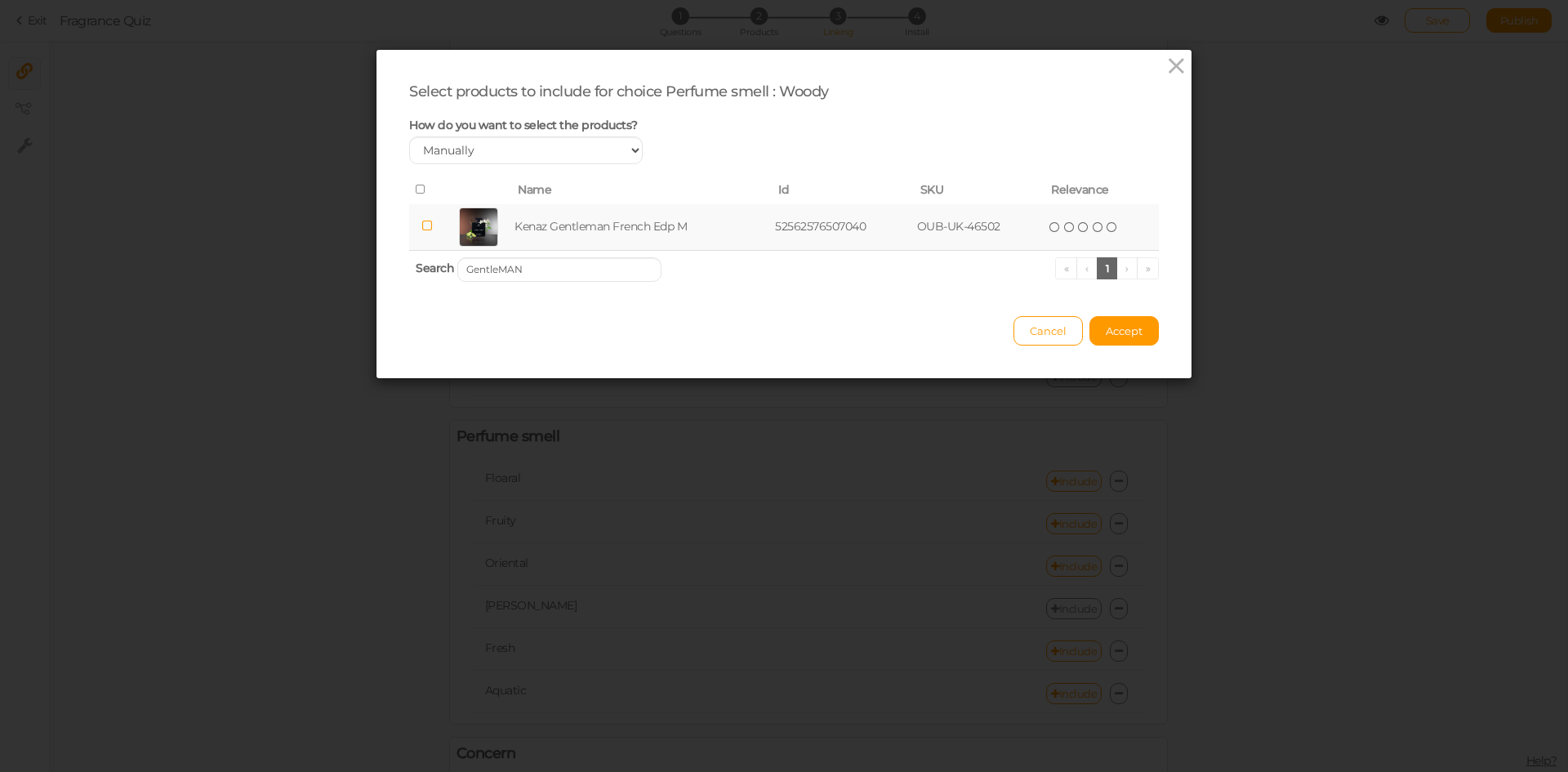
click at [621, 228] on td "Kenaz Gentleman French Edp M" at bounding box center [640, 227] width 260 height 46
click at [606, 266] on input "GentleMAN" at bounding box center [559, 269] width 204 height 24
type input "UNTAMED"
click at [612, 215] on td "Kenaz Untamed Parfum Edp U" at bounding box center [637, 227] width 251 height 46
click at [1107, 331] on span "Accept" at bounding box center [1124, 331] width 37 height 14
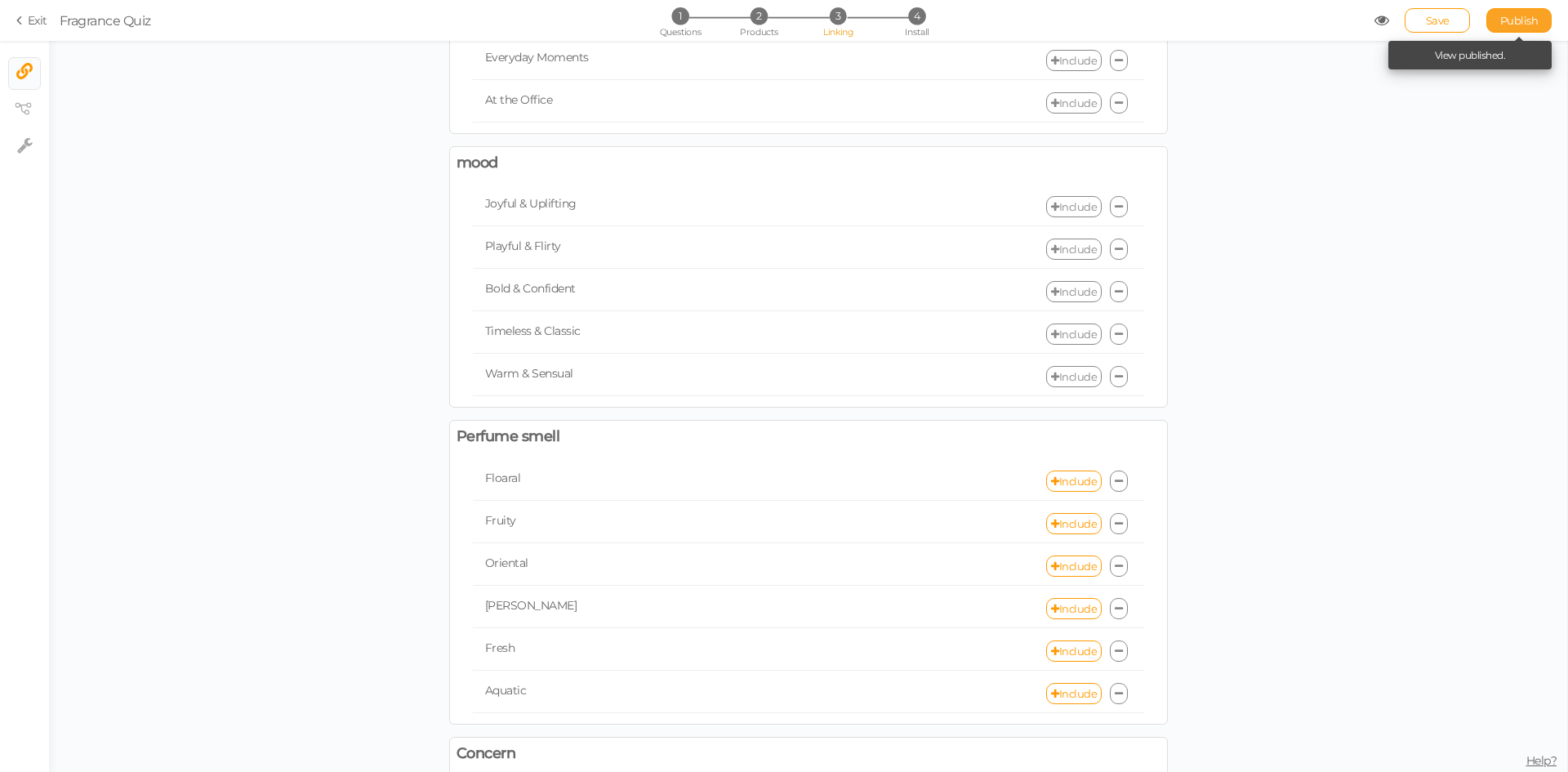
click at [1504, 17] on span "Publish" at bounding box center [1520, 20] width 39 height 14
click at [1069, 606] on link "Include" at bounding box center [1073, 609] width 55 height 21
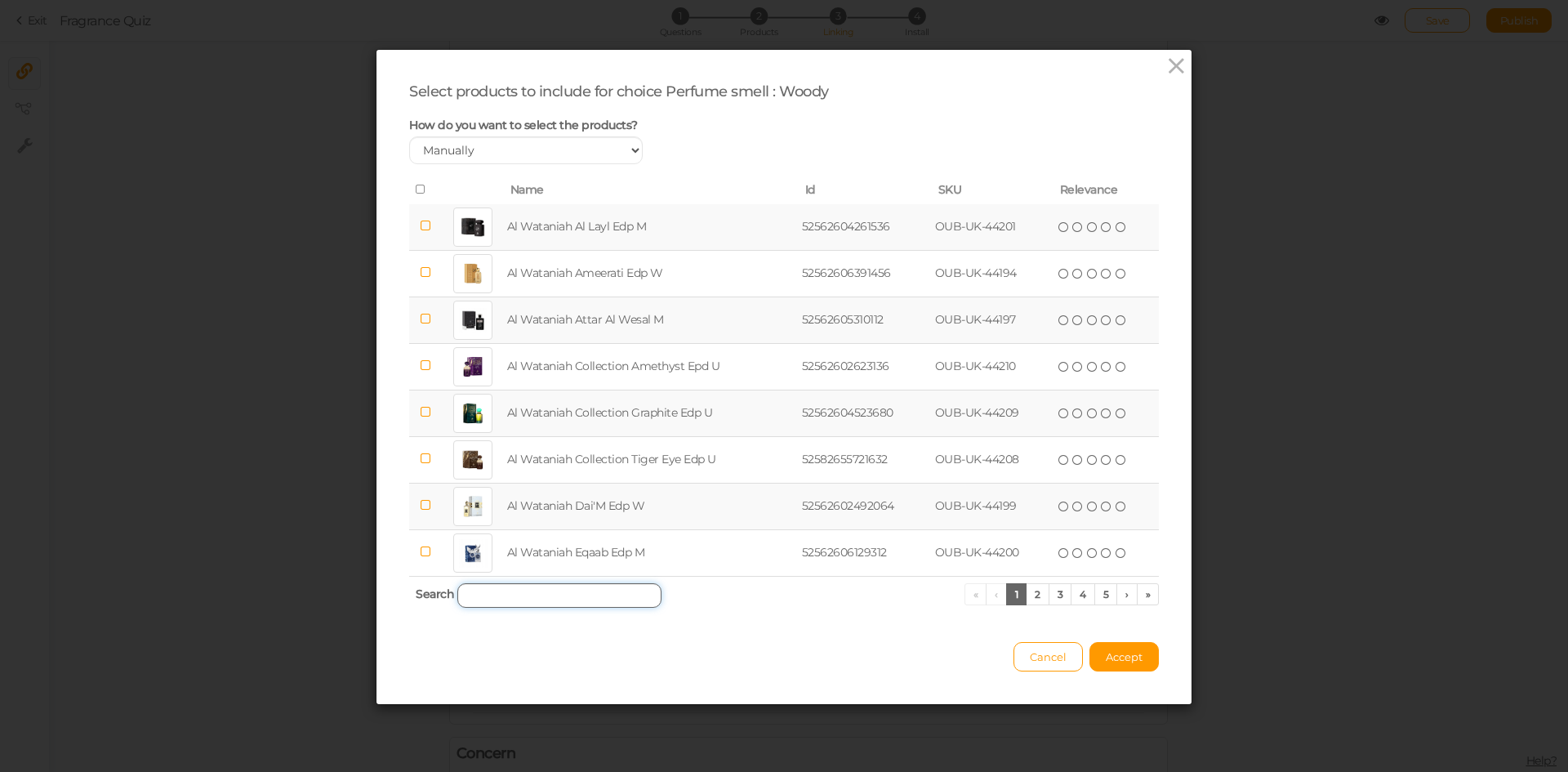
click at [527, 595] on input "search" at bounding box center [559, 595] width 204 height 24
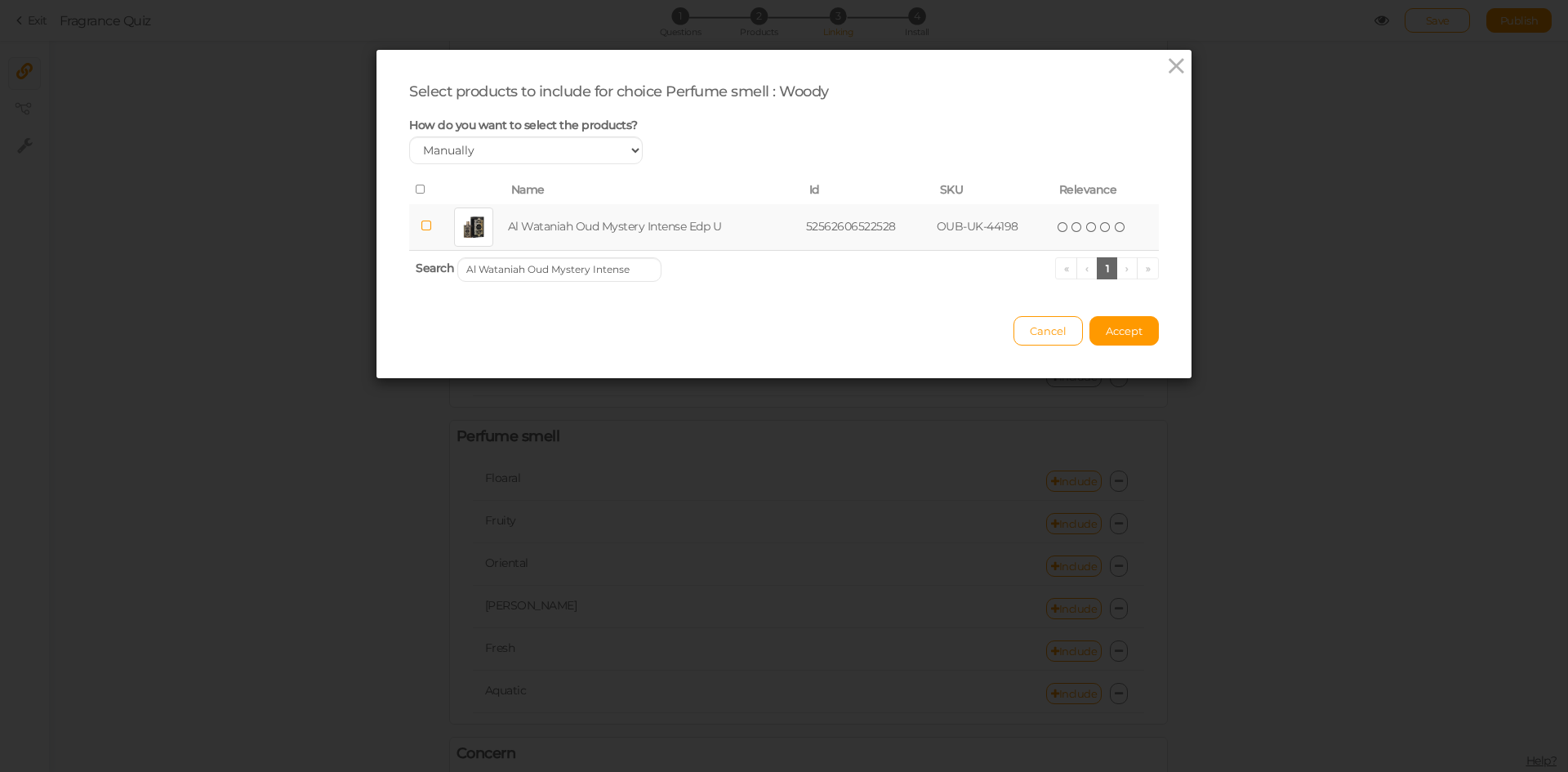
click at [590, 211] on td "Al Wataniah Oud Mystery Intense Edp U" at bounding box center [654, 227] width 298 height 46
click at [597, 276] on input "Al Wataniah Oud Mystery Intense" at bounding box center [559, 269] width 204 height 24
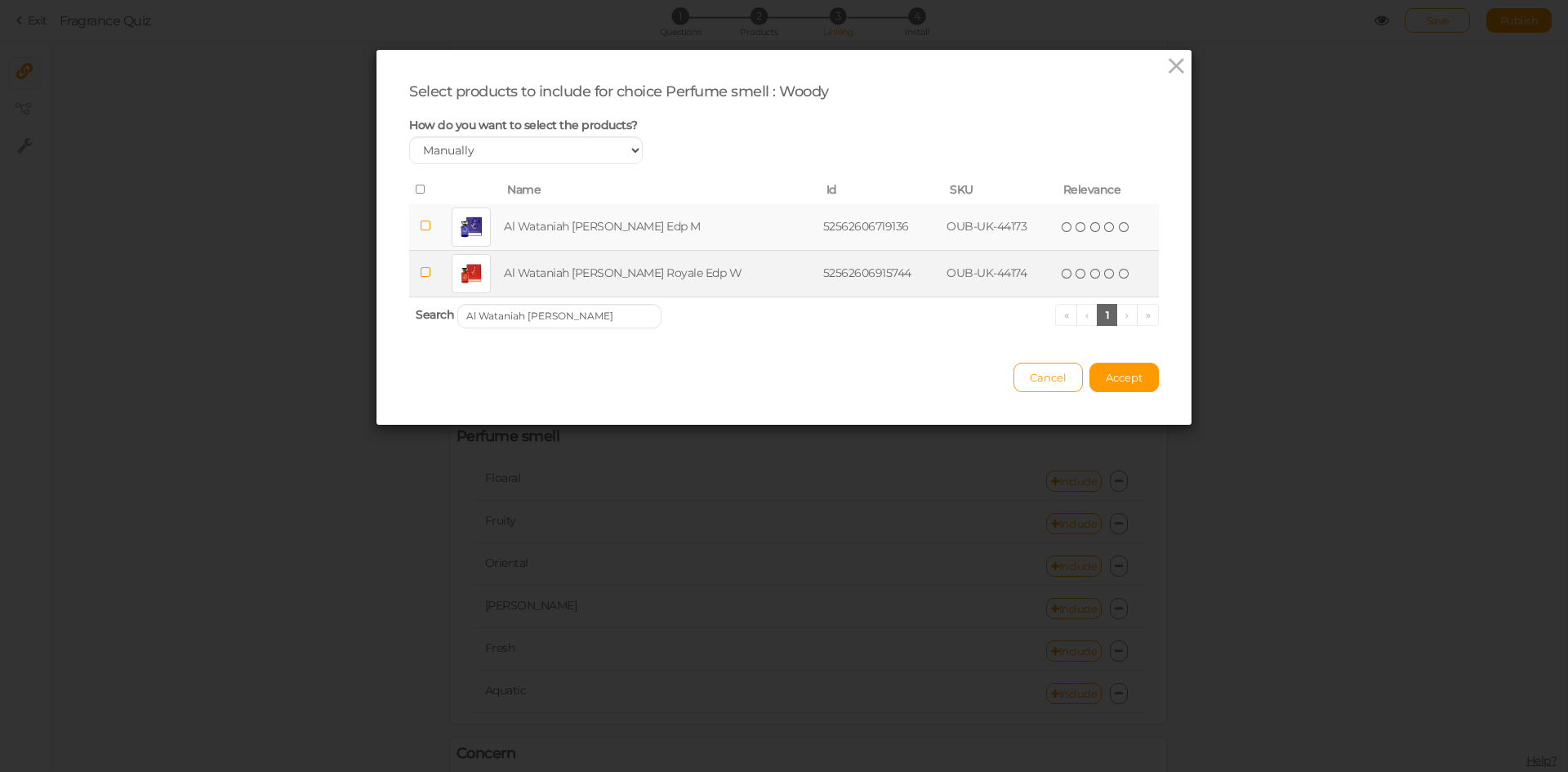
click at [595, 259] on td "Al Wataniah [PERSON_NAME] Royale Edp W" at bounding box center [660, 273] width 318 height 46
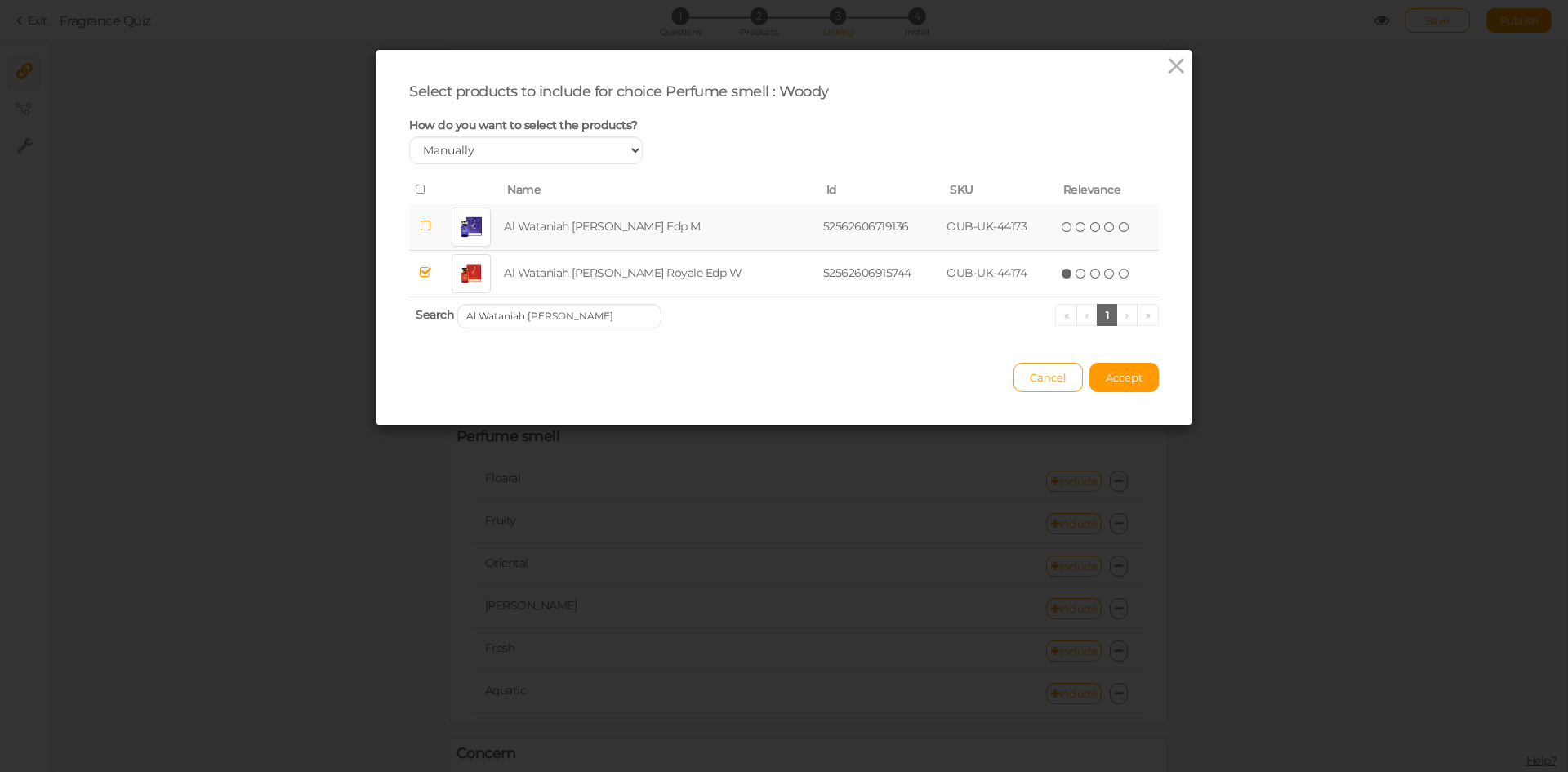
click at [592, 236] on td "Al Wataniah [PERSON_NAME] Edp M" at bounding box center [660, 227] width 318 height 46
click at [616, 312] on input "Al Wataniah [PERSON_NAME]" at bounding box center [559, 315] width 204 height 24
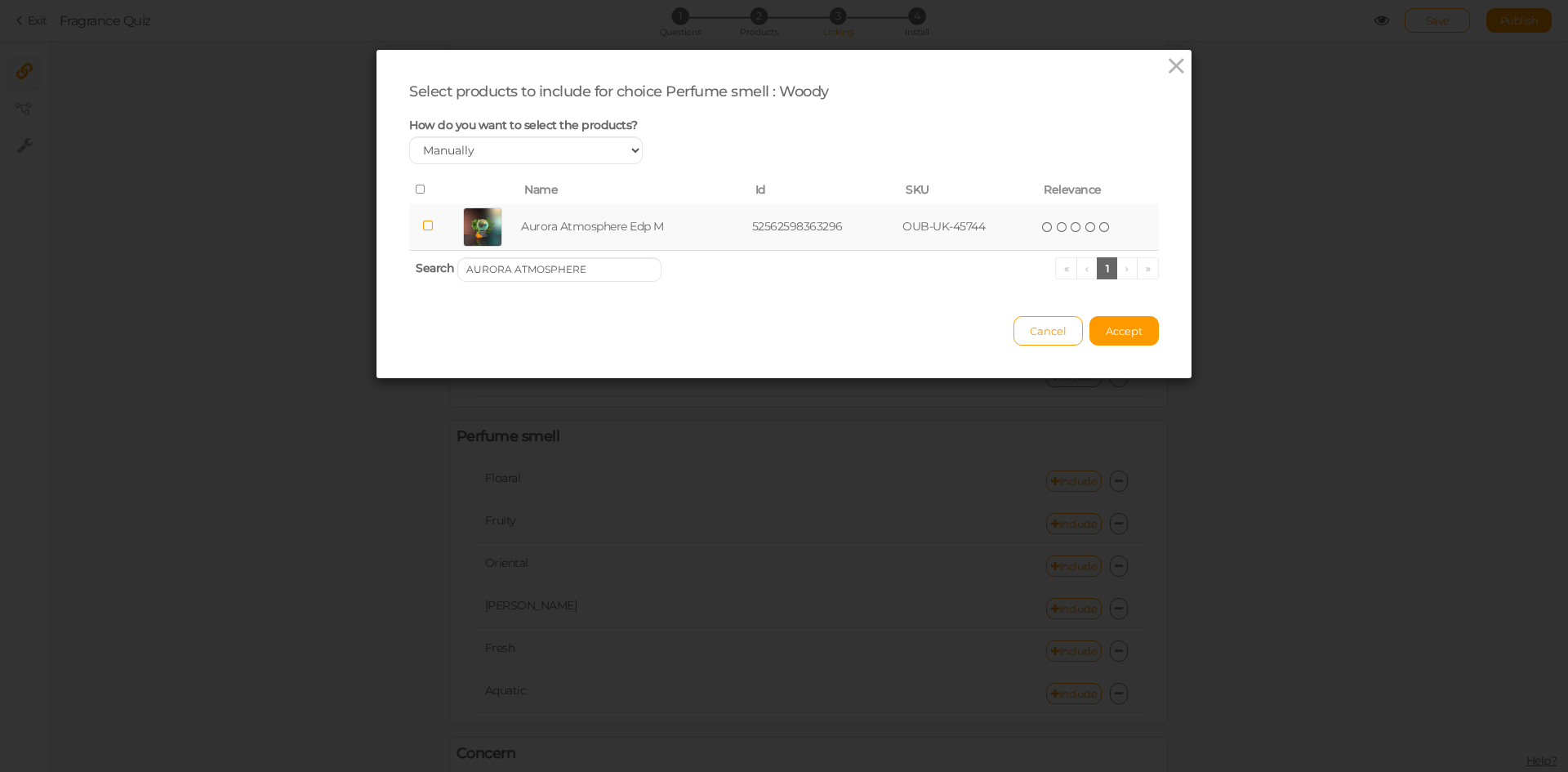
click at [625, 229] on td "Aurora Atmosphere Edp M" at bounding box center [633, 227] width 231 height 46
click at [621, 261] on input "AURORA ATMOSPHERE" at bounding box center [559, 269] width 204 height 24
click at [621, 227] on td "[PERSON_NAME] Edp M" at bounding box center [628, 227] width 215 height 46
click at [600, 276] on input "[PERSON_NAME]" at bounding box center [559, 269] width 204 height 24
click at [609, 225] on td "[PERSON_NAME] Gold Edp W" at bounding box center [638, 227] width 249 height 46
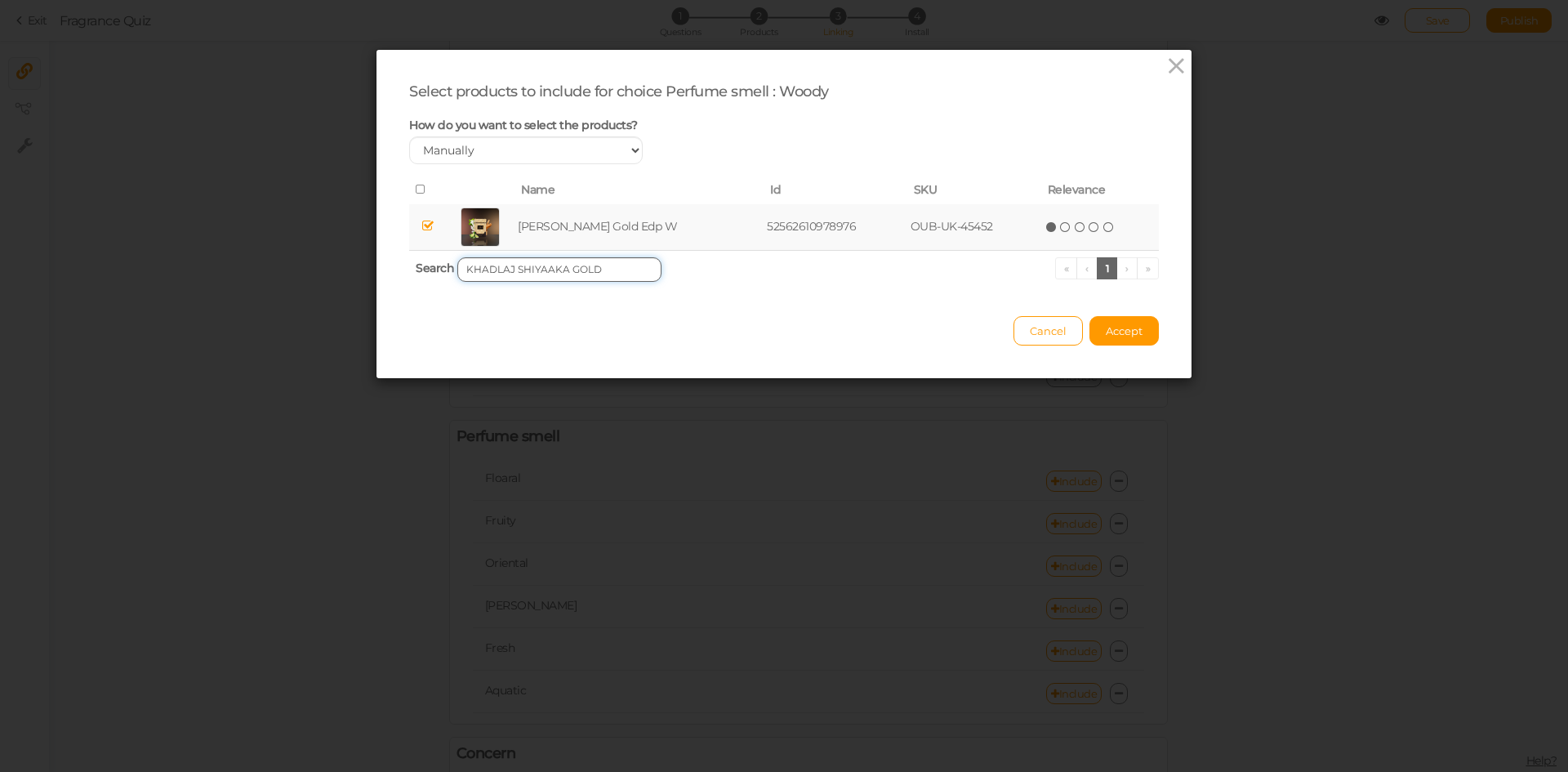
click at [616, 268] on input "KHADLAJ SHIYAAKA GOLD" at bounding box center [559, 269] width 204 height 24
click at [630, 223] on td "Naseem Jour & Nuit Edp U" at bounding box center [634, 227] width 230 height 46
click at [566, 269] on input "NASEEM JOUR & NUIT" at bounding box center [559, 269] width 204 height 24
click at [545, 230] on td "BellaVita Luxury CEO [PERSON_NAME]" at bounding box center [653, 227] width 294 height 46
click at [551, 277] on input "ceo" at bounding box center [559, 269] width 204 height 24
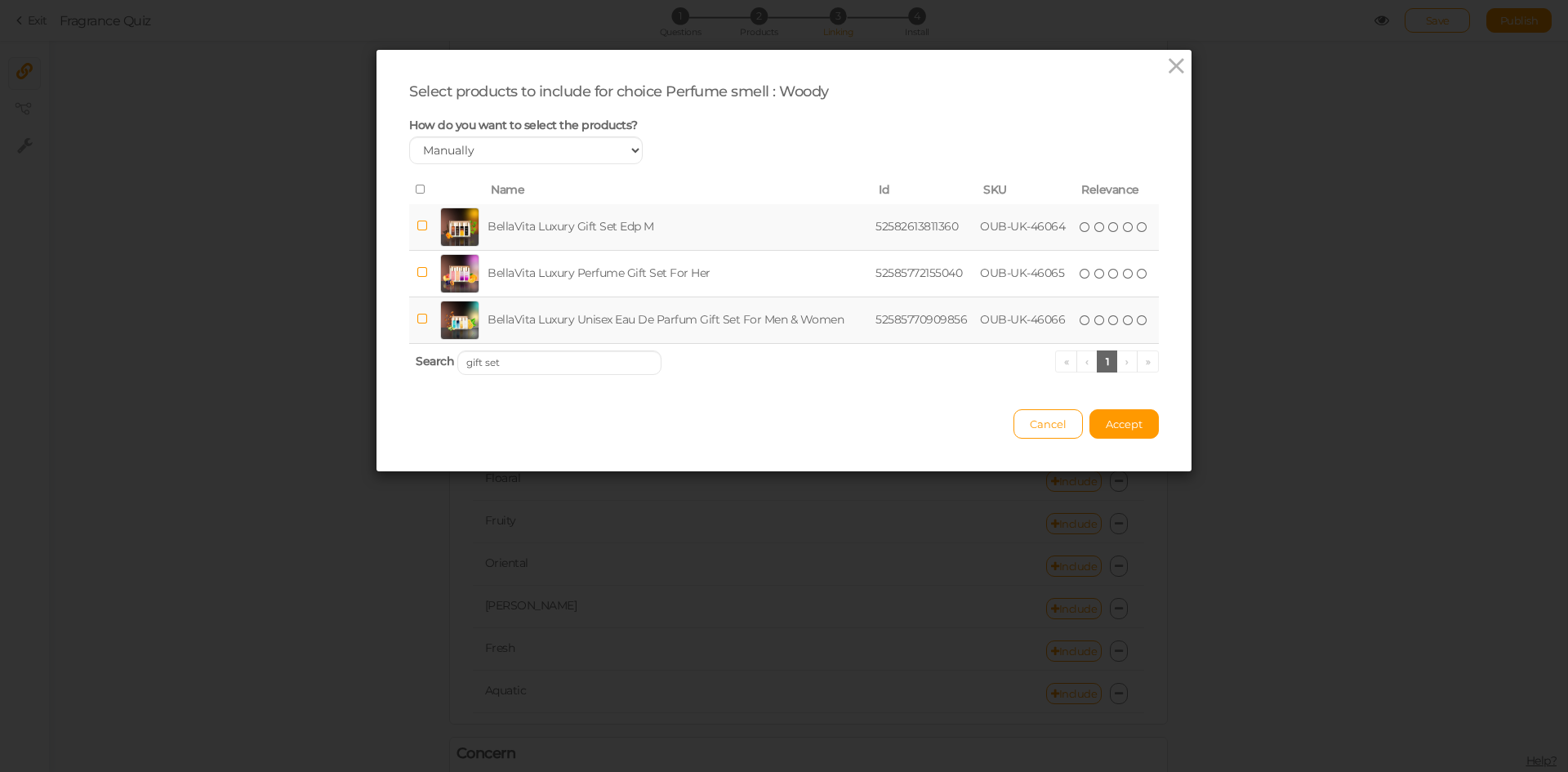
click at [645, 236] on td "BellaVita Luxury Gift Set Edp M" at bounding box center [678, 227] width 388 height 46
drag, startPoint x: 526, startPoint y: 359, endPoint x: 391, endPoint y: 341, distance: 136.2
click at [376, 359] on div "Select products to include for choice Perfume smell : [PERSON_NAME] How do you …" at bounding box center [784, 260] width 815 height 422
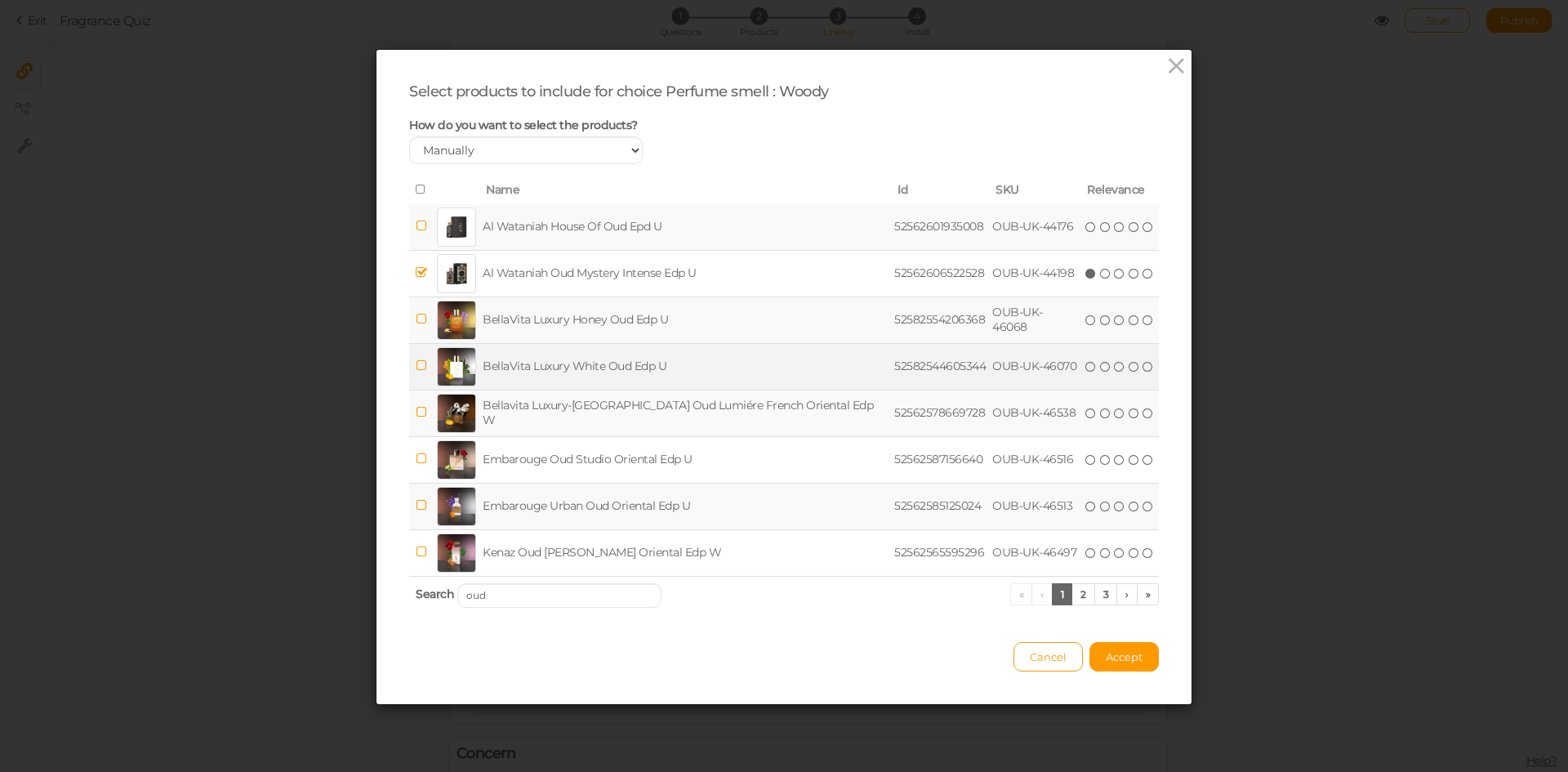
click at [590, 370] on td "BellaVita Luxury White Oud Edp U" at bounding box center [685, 367] width 411 height 46
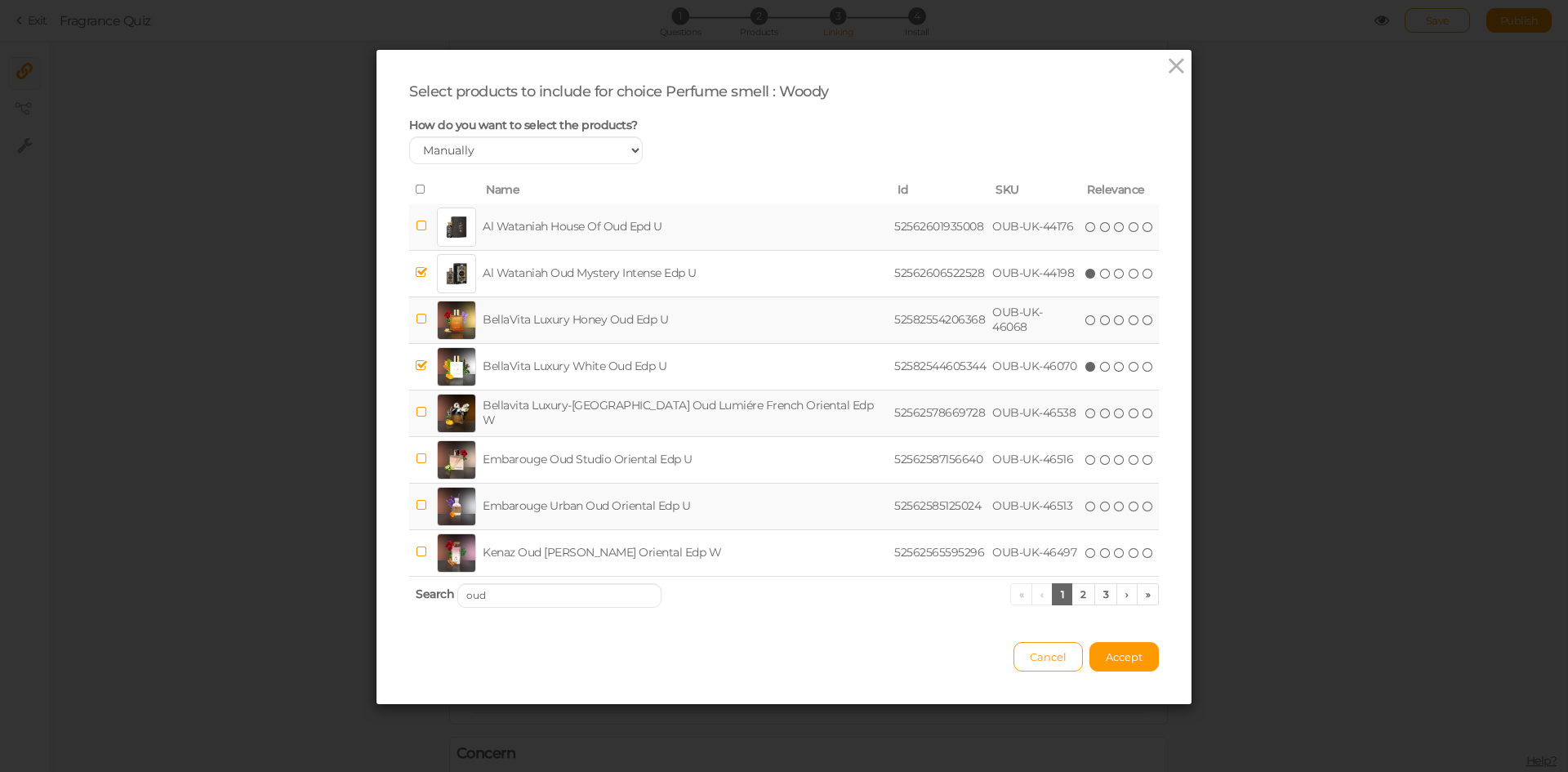
click at [580, 317] on td "BellaVita Luxury Honey Oud Edp U" at bounding box center [685, 319] width 411 height 46
click at [532, 600] on input "oud" at bounding box center [559, 595] width 204 height 24
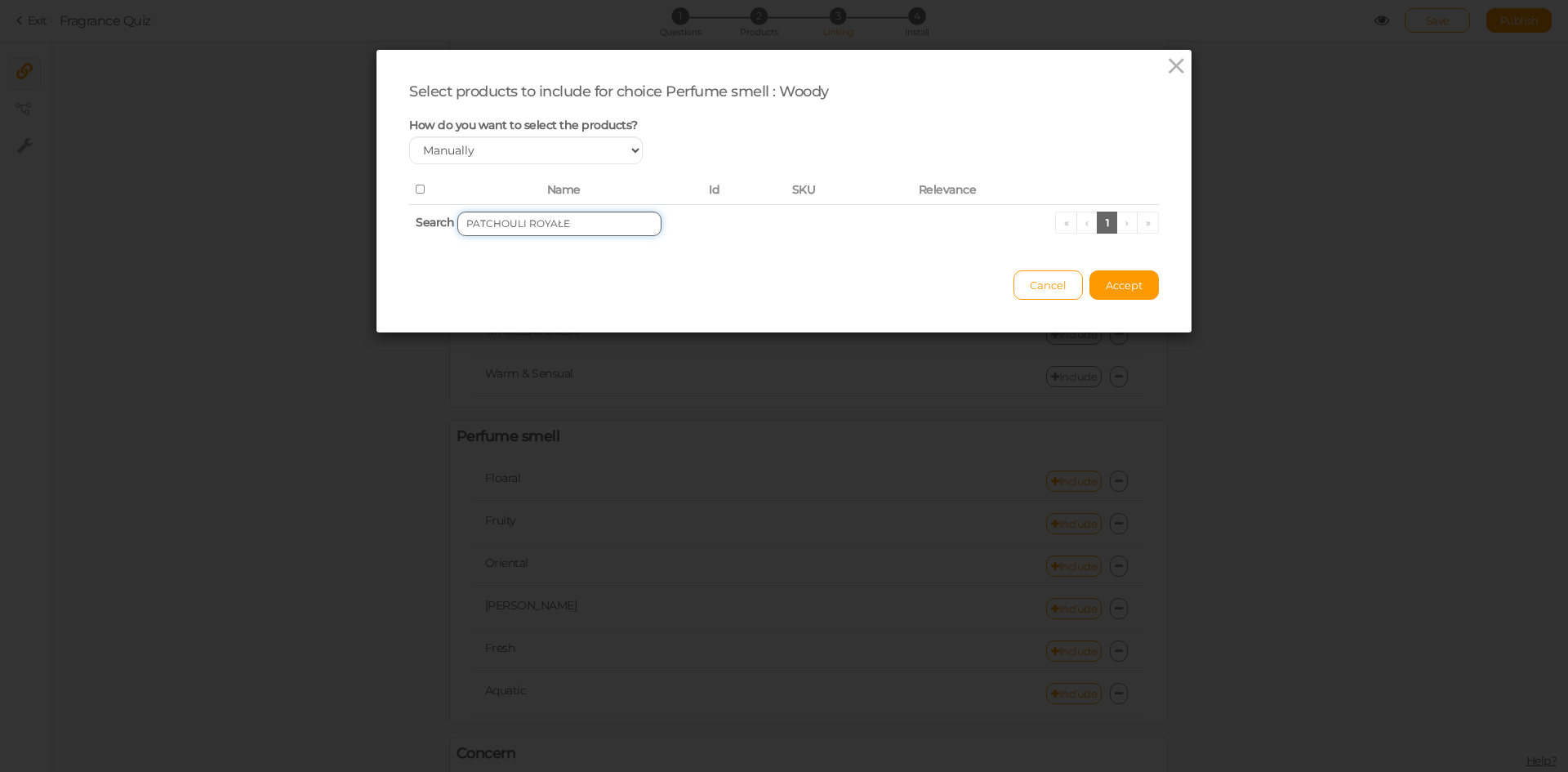
drag, startPoint x: 516, startPoint y: 224, endPoint x: 646, endPoint y: 224, distance: 130.0
click at [646, 224] on input "PATCHOULI ROYAŁE" at bounding box center [559, 223] width 204 height 24
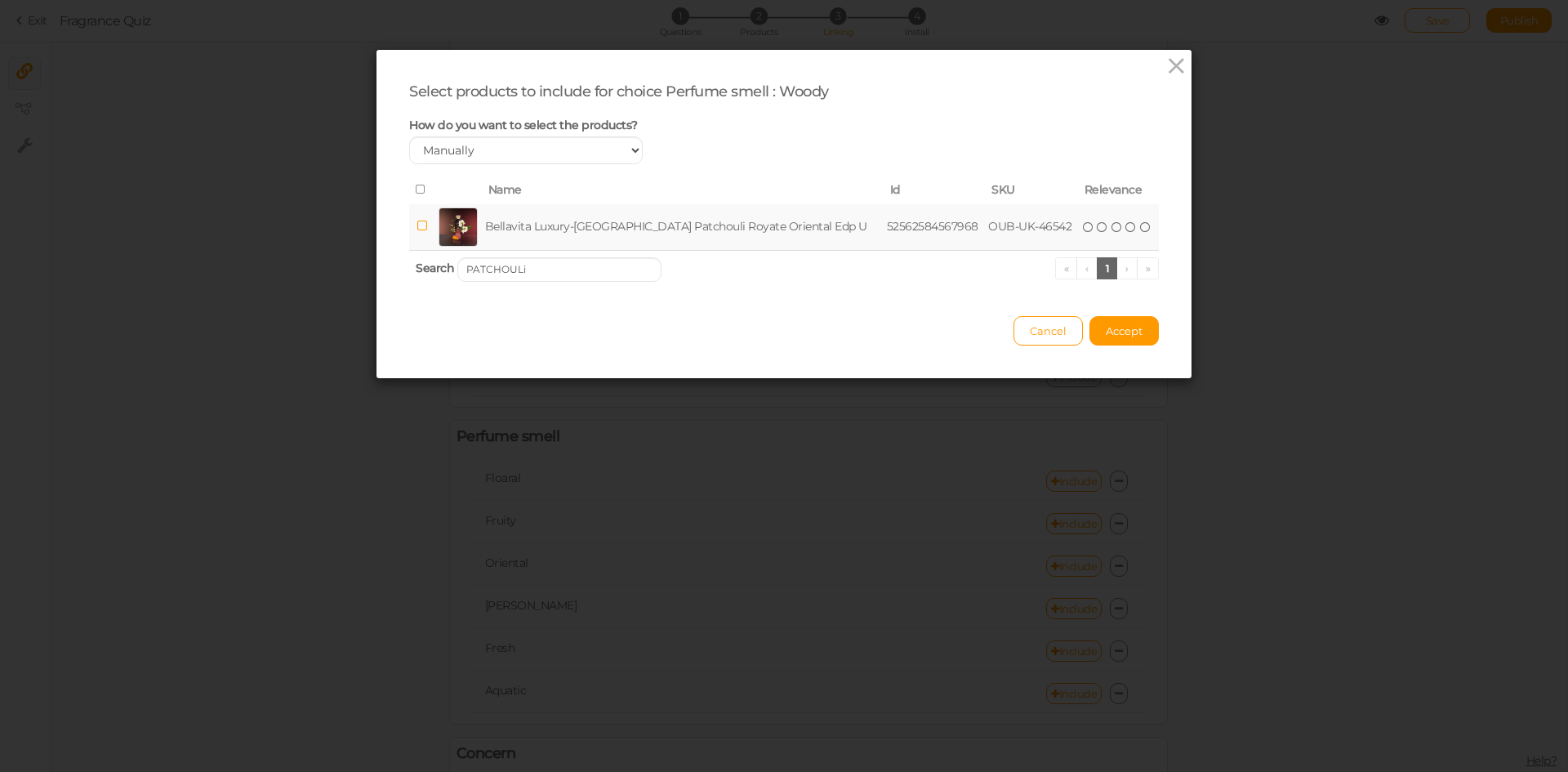
click at [607, 220] on td "Bellavita Luxury-[GEOGRAPHIC_DATA] Patchouli Royate Oriental Edp U" at bounding box center [682, 227] width 401 height 46
click at [539, 277] on input "PATCHOULi" at bounding box center [559, 269] width 204 height 24
click at [596, 230] on td "Bellavita Luxury-[GEOGRAPHIC_DATA] Azizi French Oriental Edp W" at bounding box center [681, 227] width 394 height 46
click at [567, 272] on input "azizi" at bounding box center [559, 269] width 204 height 24
click at [586, 227] on td "Bellavita Luxury-[GEOGRAPHIC_DATA] Consequence French Oriental Edp M" at bounding box center [688, 227] width 416 height 46
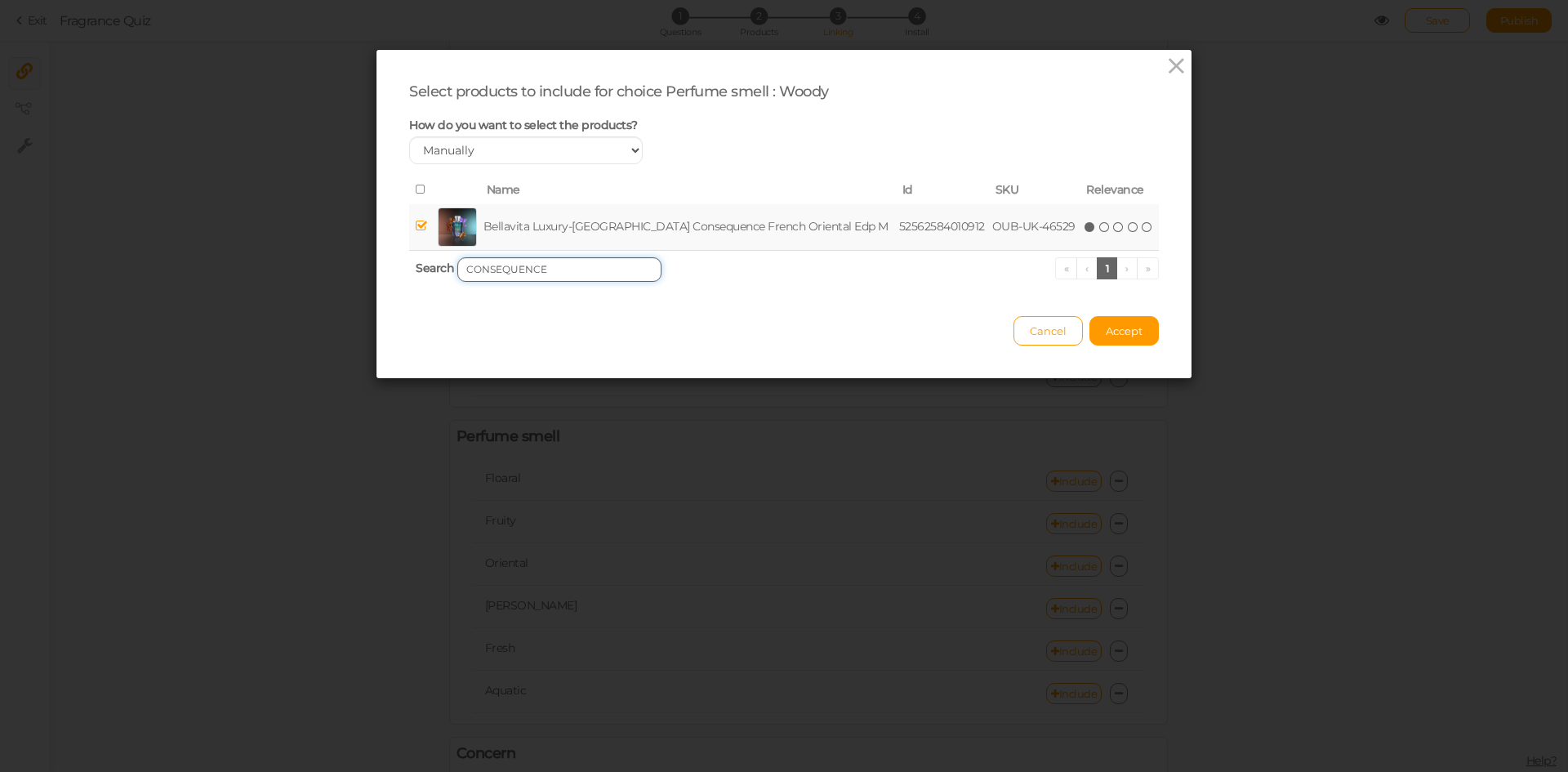
click at [549, 269] on input "CONSEQUENCE" at bounding box center [559, 269] width 204 height 24
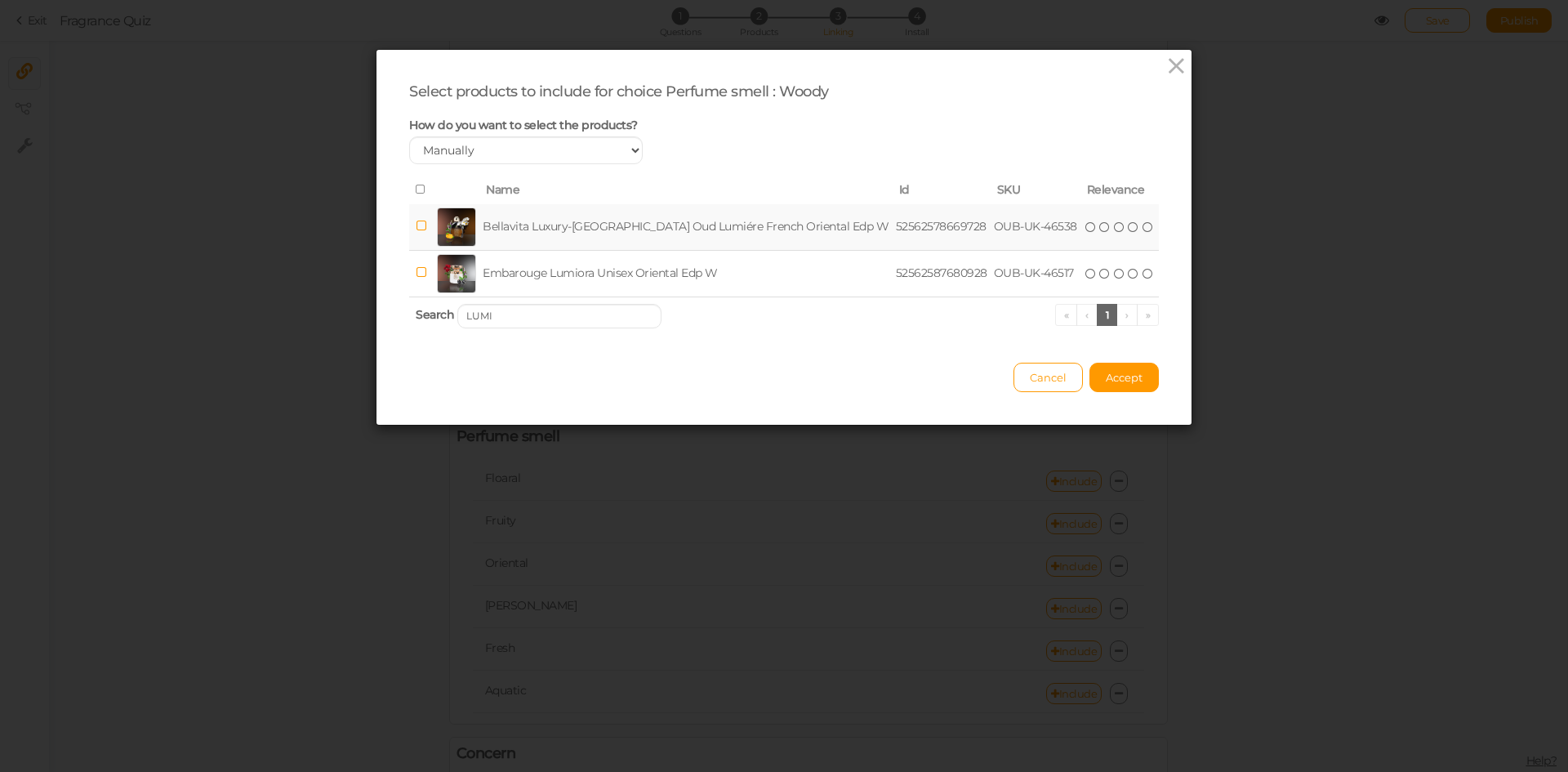
click at [565, 229] on td "Bellavita Luxury-[GEOGRAPHIC_DATA] Oud Lumiére French Oriental Edp W" at bounding box center [686, 227] width 413 height 46
click at [583, 325] on input "LUMI" at bounding box center [559, 315] width 204 height 24
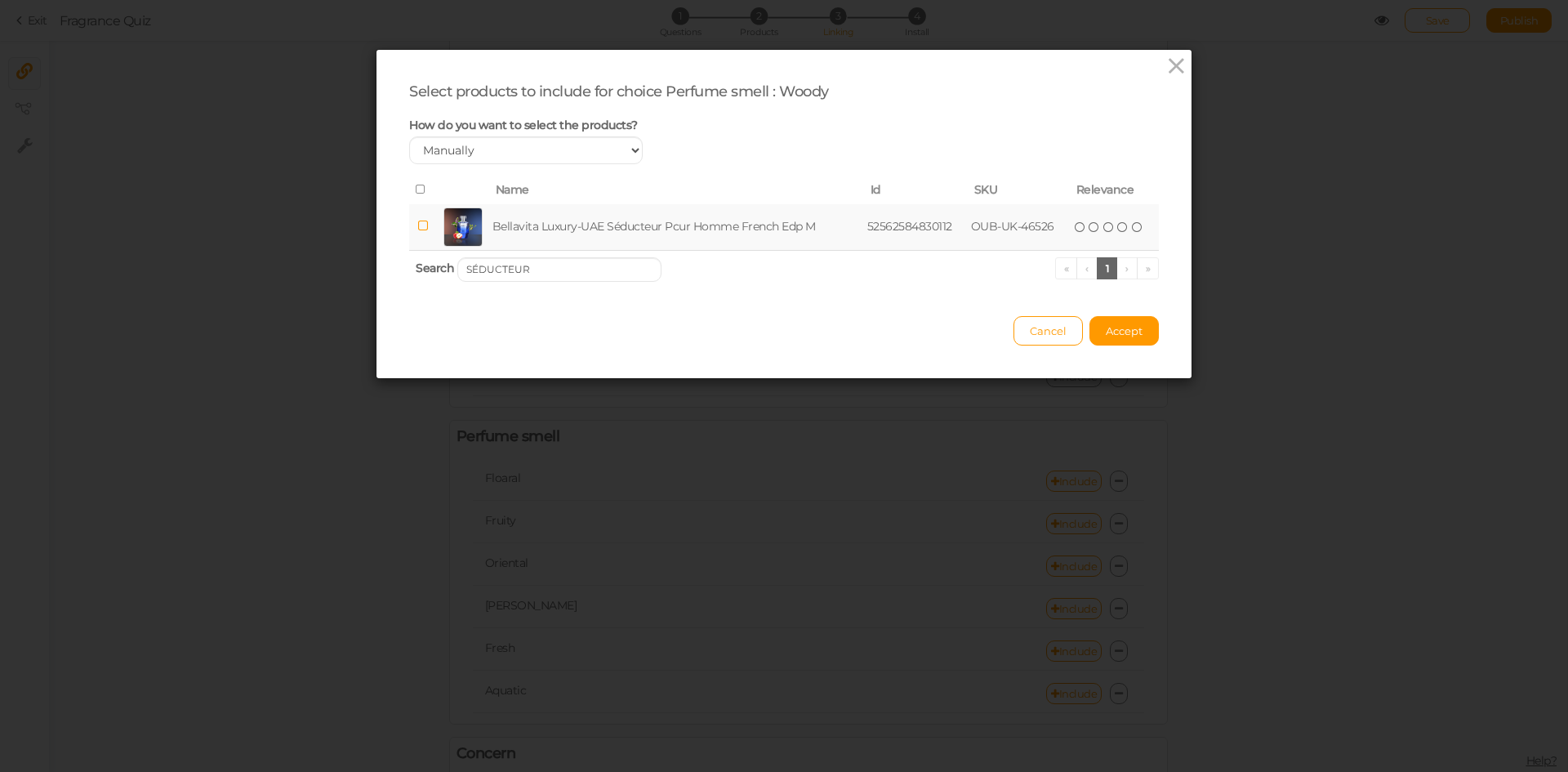
click at [602, 238] on td "Bellavita Luxury-UAE Séducteur Pcur Homme French Edp M" at bounding box center [676, 227] width 374 height 46
click at [549, 259] on input "SÉDUCTEUR" at bounding box center [559, 269] width 204 height 24
click at [554, 225] on td "[PERSON_NAME] French Oriental Edp M" at bounding box center [651, 227] width 297 height 46
click at [554, 264] on input "[PERSON_NAME]" at bounding box center [559, 269] width 204 height 24
click at [574, 227] on td "Kenaz Era French Edp M" at bounding box center [631, 227] width 218 height 46
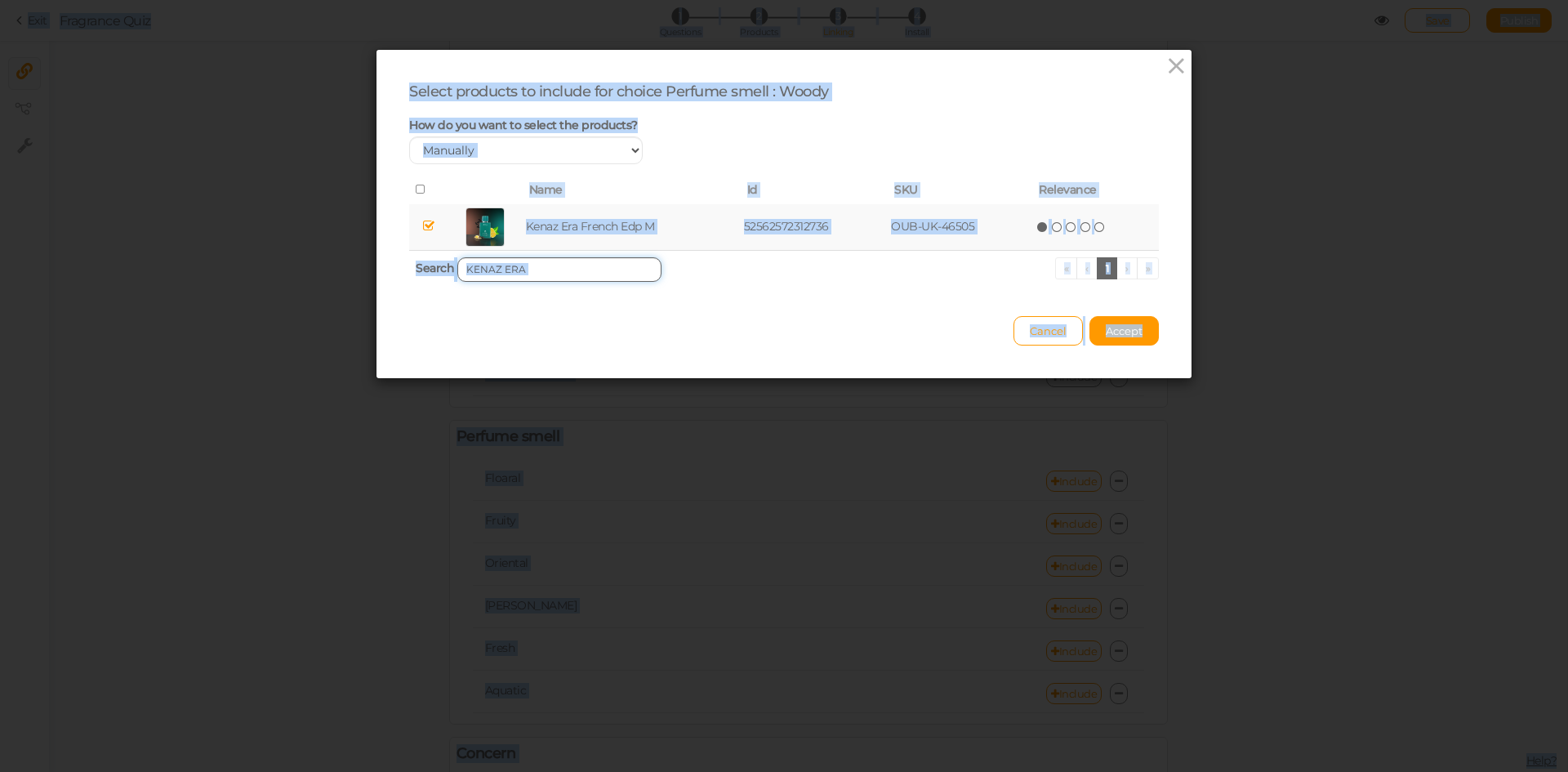
click at [556, 269] on input "KENAZ ERA" at bounding box center [559, 269] width 204 height 24
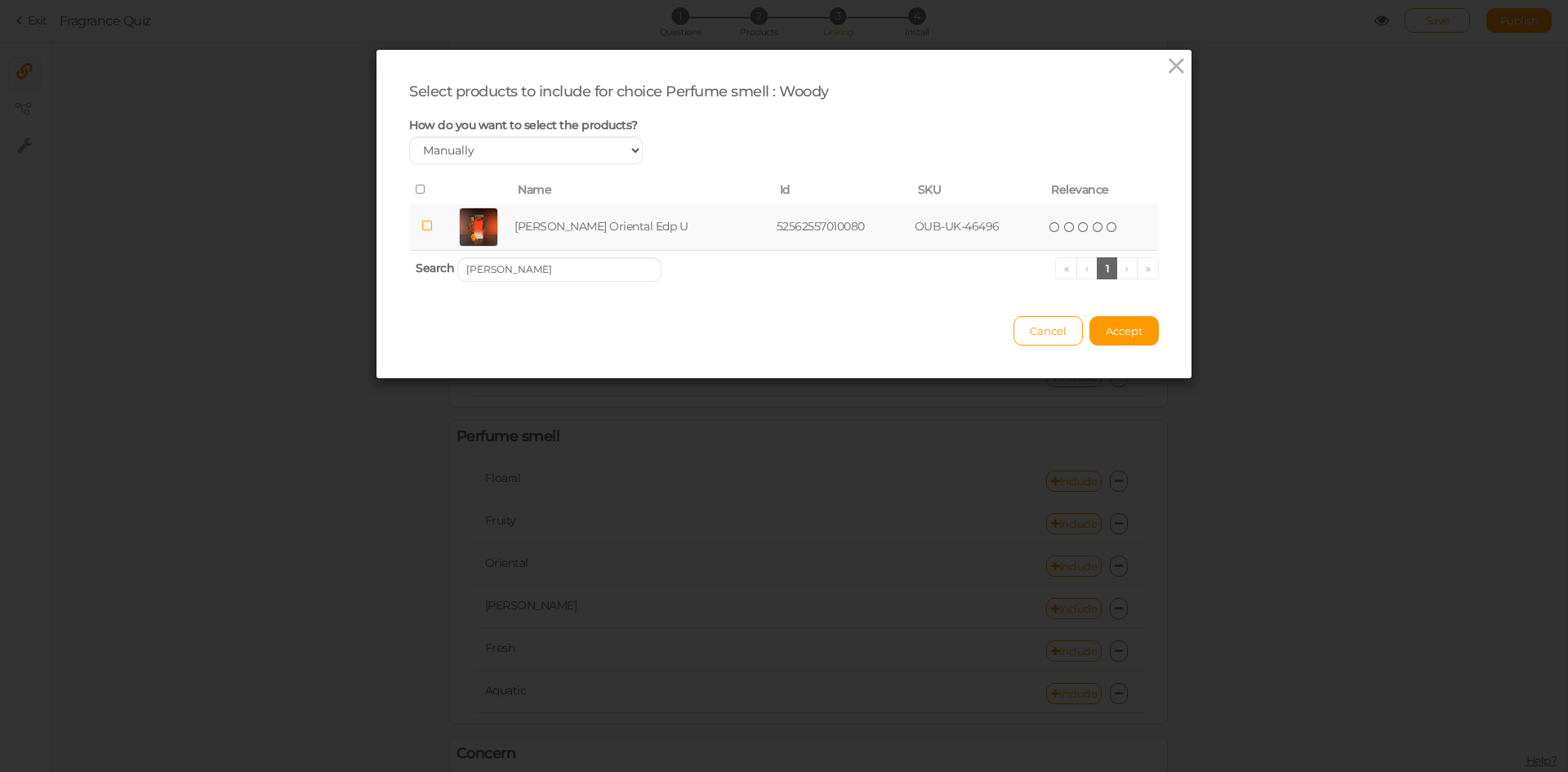
click at [602, 228] on td "[PERSON_NAME] Oriental Edp U" at bounding box center [641, 227] width 262 height 46
click at [599, 269] on input "[PERSON_NAME]" at bounding box center [559, 269] width 204 height 24
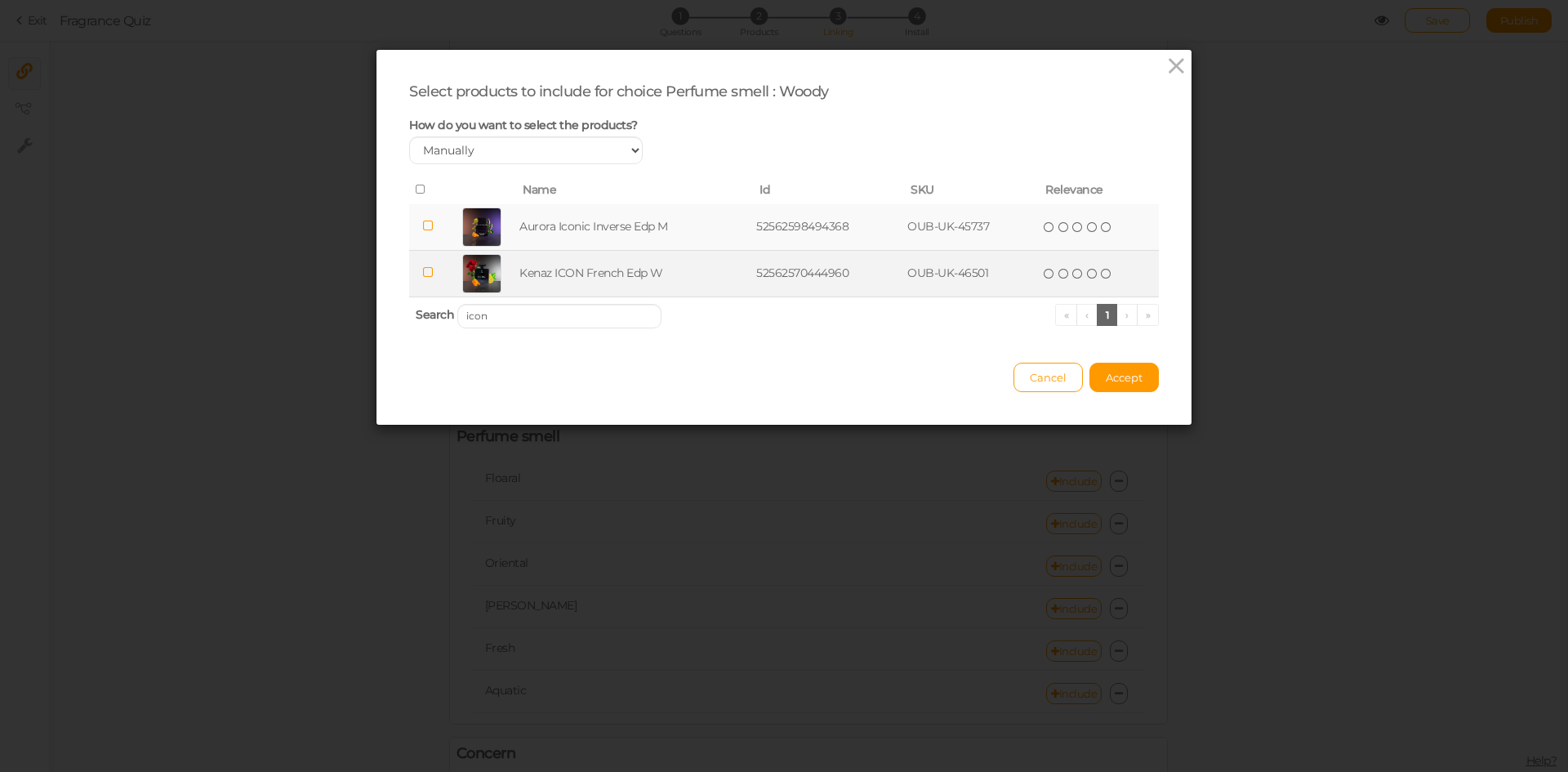
click at [576, 270] on td "Kenaz ICON French Edp W" at bounding box center [635, 273] width 237 height 46
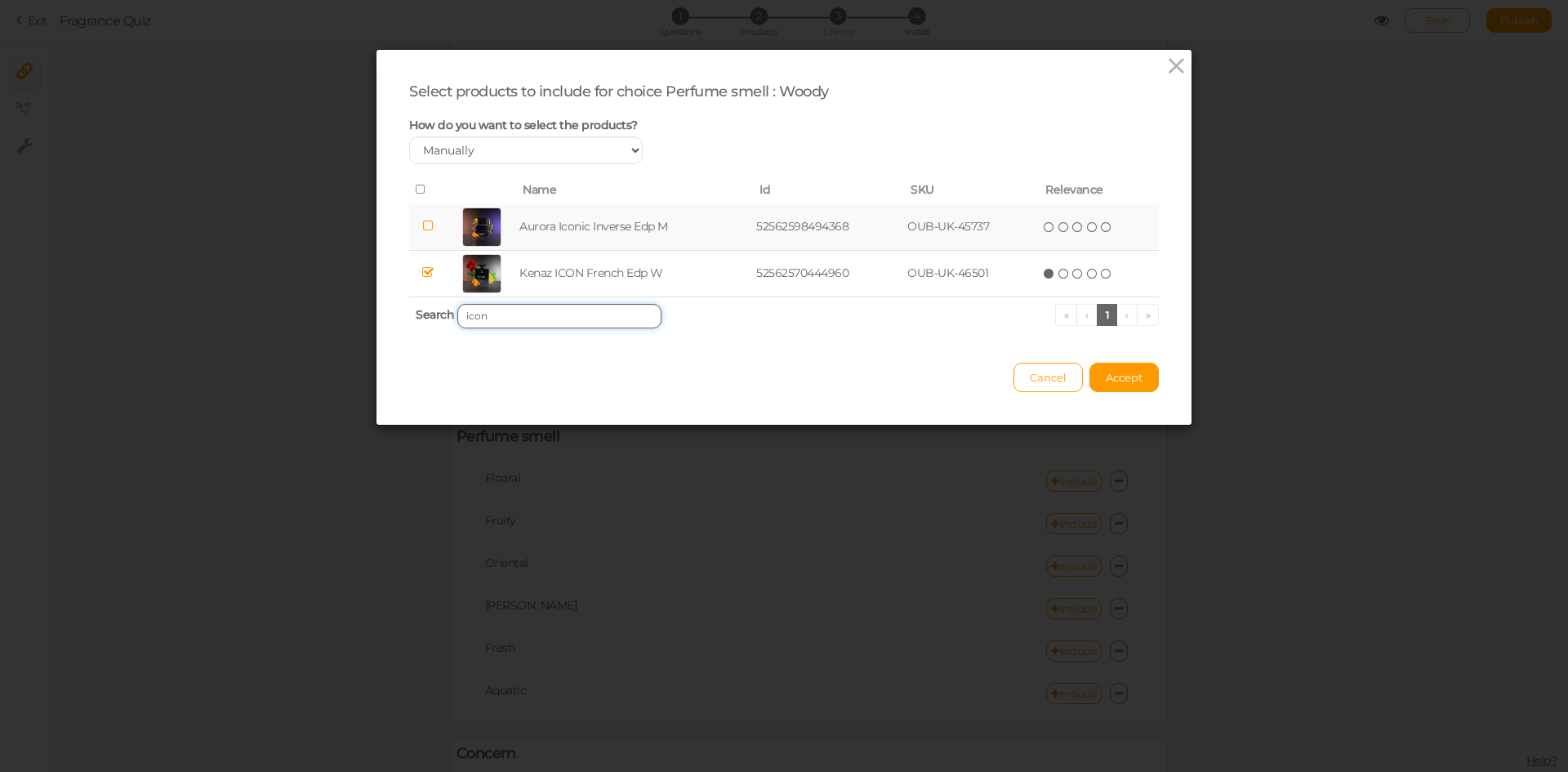
click at [553, 317] on input "icon" at bounding box center [559, 315] width 204 height 24
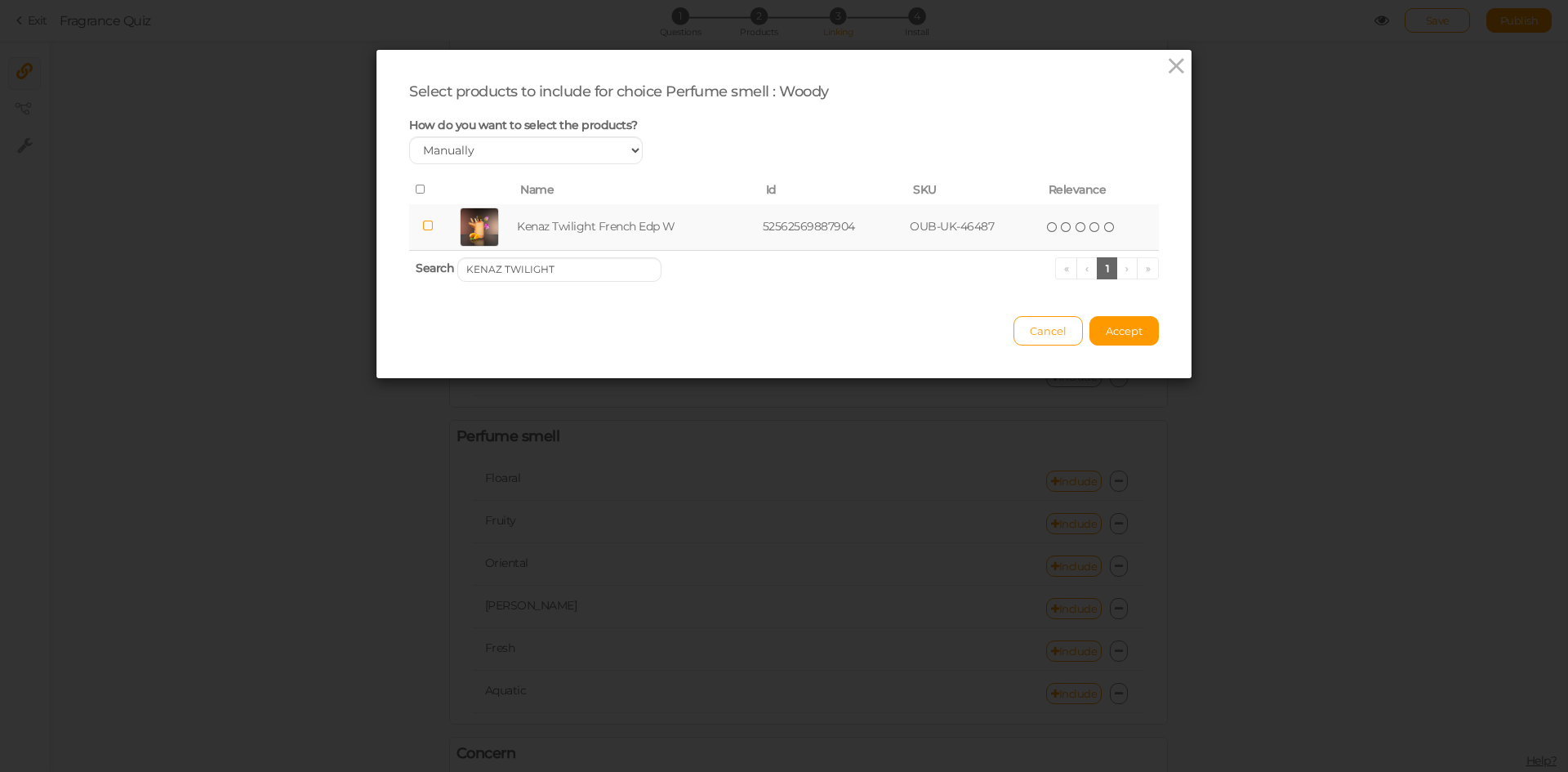
click at [606, 230] on td "Kenaz Twilight French Edp W" at bounding box center [636, 227] width 246 height 46
click at [567, 266] on input "KENAZ TWILIGHT" at bounding box center [559, 269] width 204 height 24
click at [590, 230] on td "Kenaz Onyx Edge French Edp U" at bounding box center [639, 227] width 256 height 46
click at [597, 270] on input "KENAZ ONYX EDGE" at bounding box center [559, 269] width 204 height 24
click at [617, 226] on td "Kenaz Oud [PERSON_NAME] Oriental Edp W" at bounding box center [658, 227] width 316 height 46
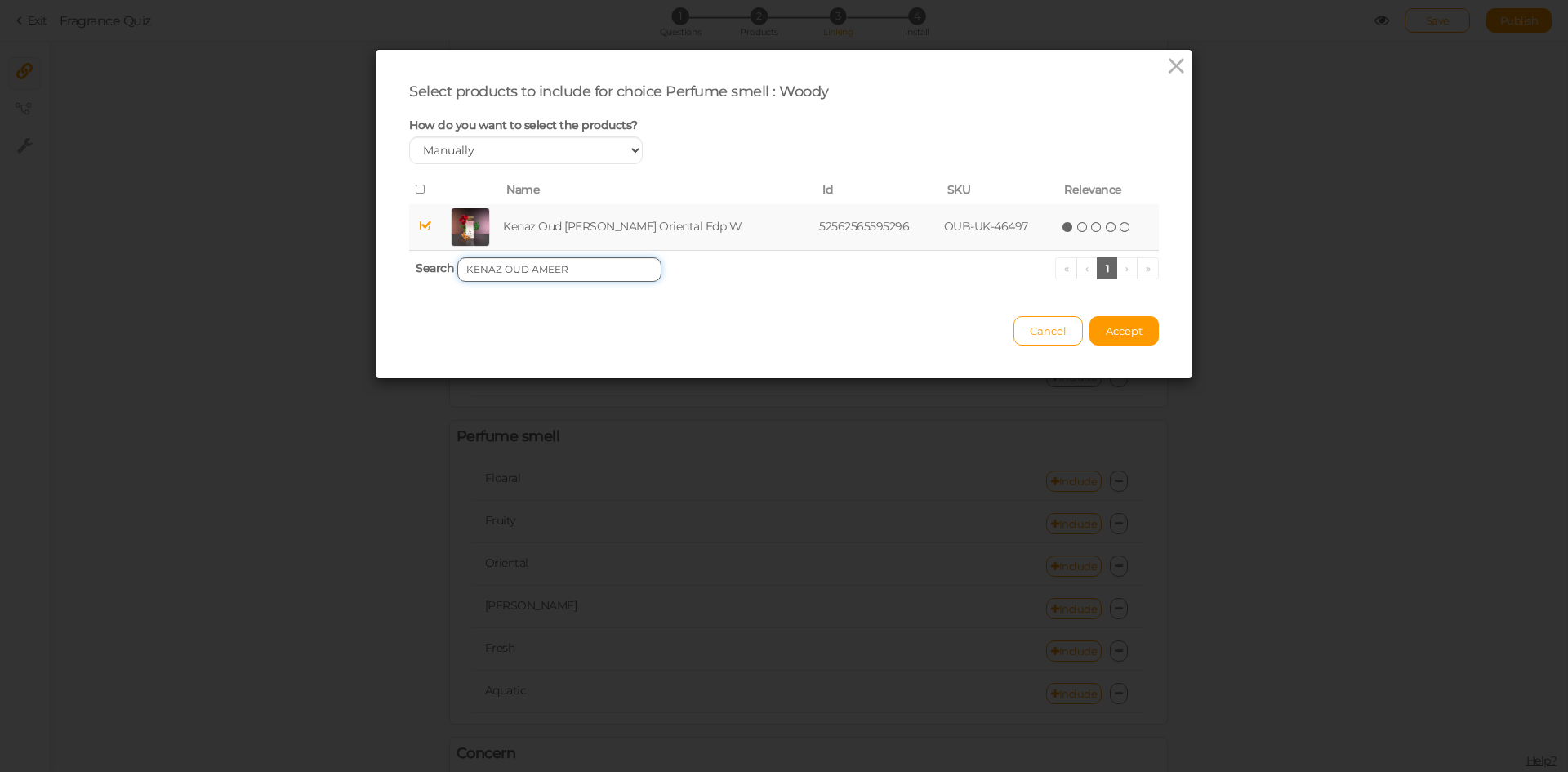
click at [566, 278] on input "KENAZ OUD AMEER" at bounding box center [559, 269] width 204 height 24
click at [589, 219] on td "Kenaz Oud Dahab Oriental Edp W" at bounding box center [644, 227] width 269 height 46
click at [565, 266] on input "KENAZ OUD DAHAB" at bounding box center [559, 269] width 204 height 24
click at [587, 227] on td "Kenaz Oud [PERSON_NAME] Oriental Edp W" at bounding box center [660, 227] width 318 height 46
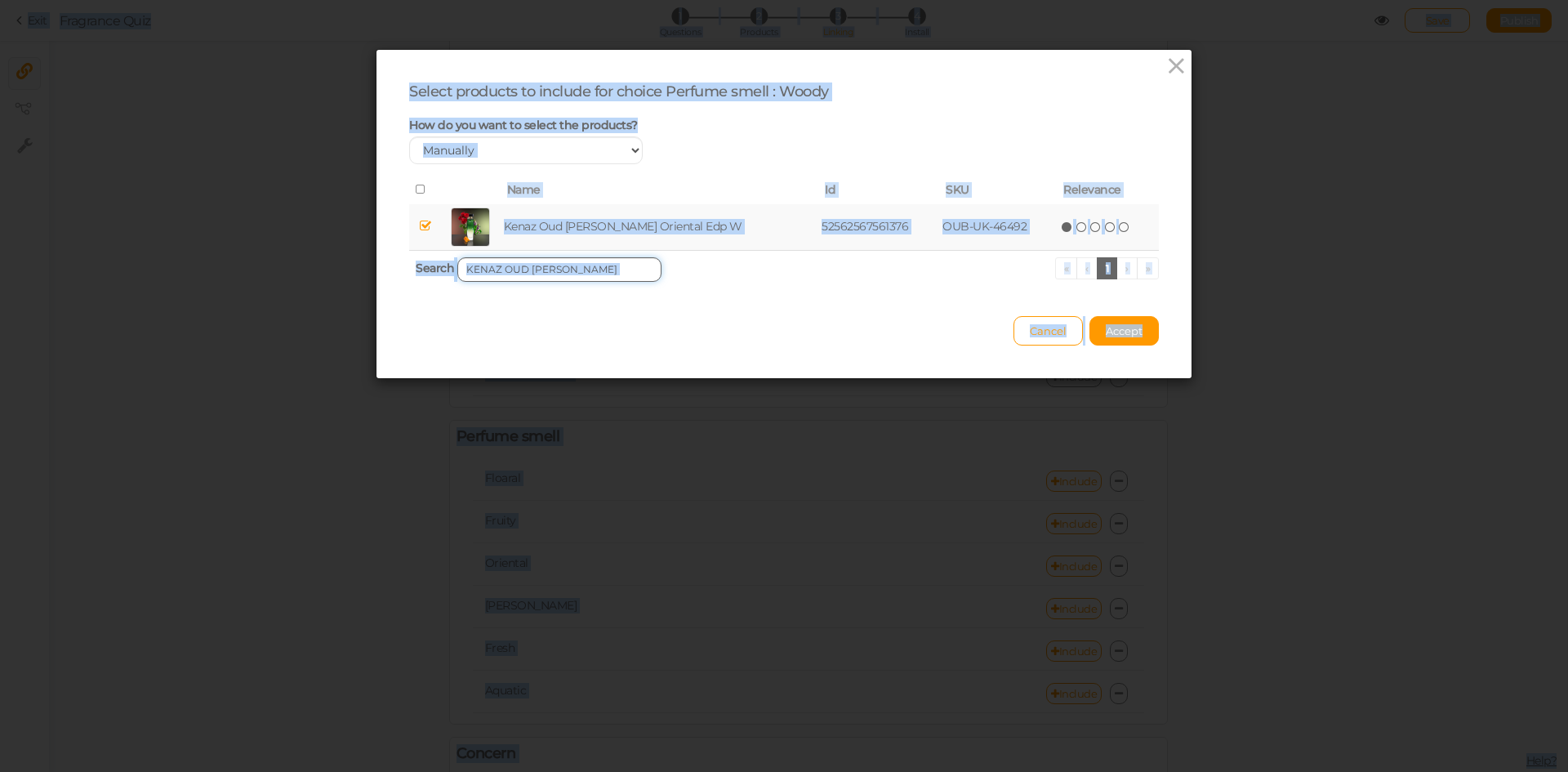
click at [588, 270] on input "KENAZ OUD [PERSON_NAME]" at bounding box center [559, 269] width 204 height 24
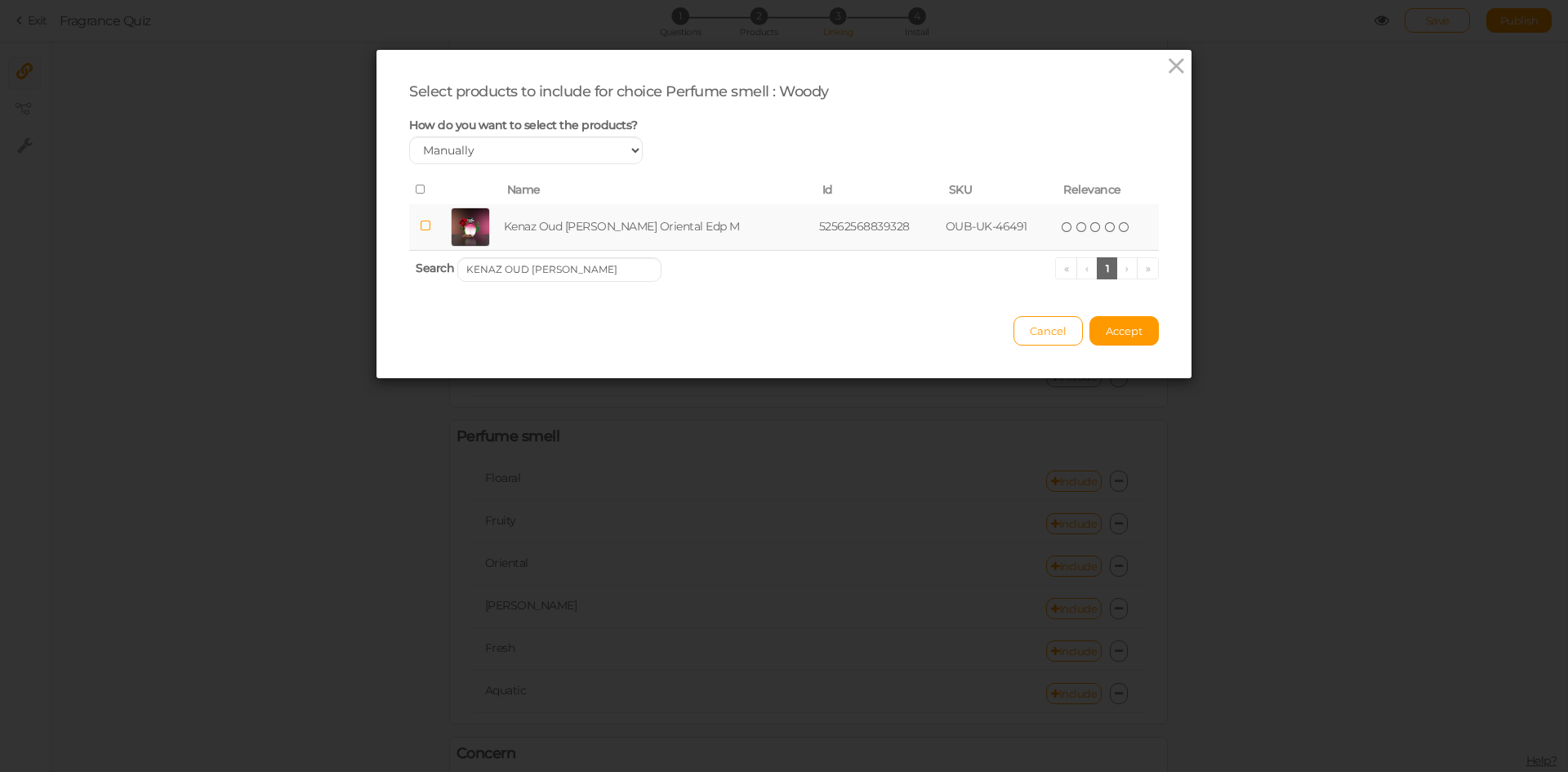
click at [619, 226] on td "Kenaz Oud [PERSON_NAME] Oriental Edp M" at bounding box center [659, 227] width 315 height 46
click at [607, 266] on input "KENAZ OUD [PERSON_NAME]" at bounding box center [559, 269] width 204 height 24
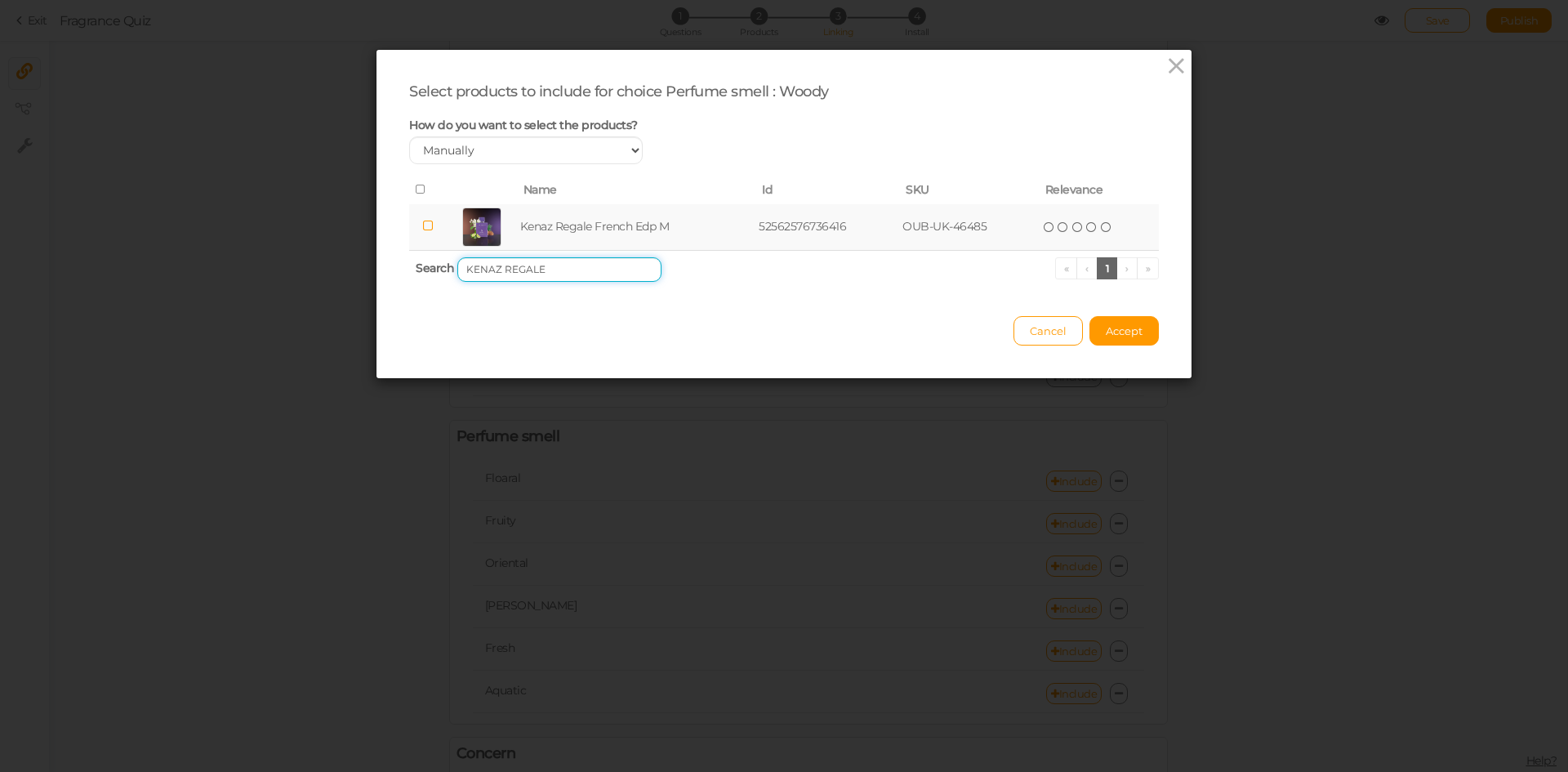
type input "KENAZ REGALE"
click at [610, 229] on td "Kenaz Regale French Edp M" at bounding box center [636, 227] width 239 height 46
click at [1120, 337] on span "Accept" at bounding box center [1124, 331] width 37 height 14
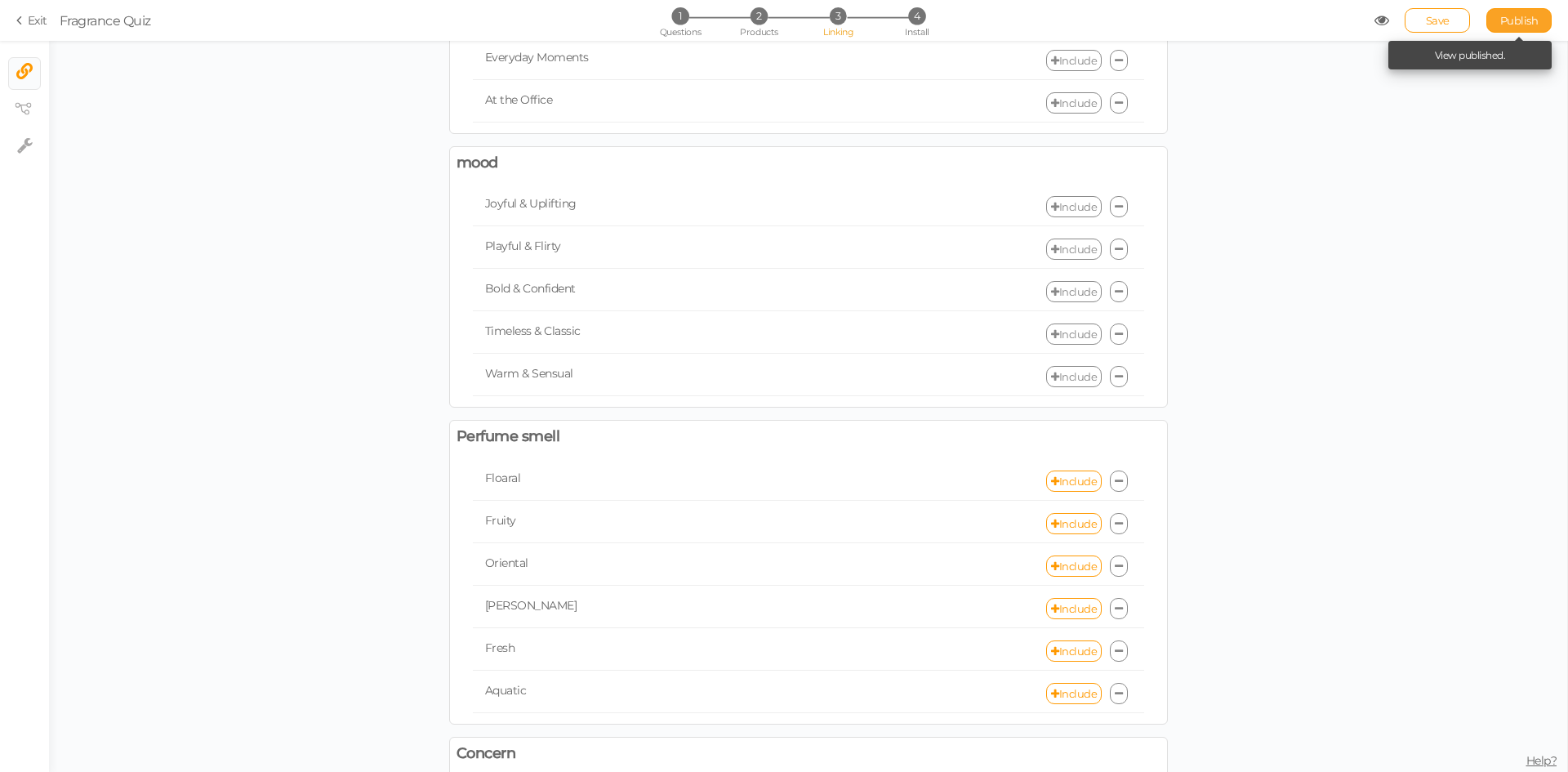
click at [1508, 21] on span "Publish" at bounding box center [1520, 20] width 39 height 14
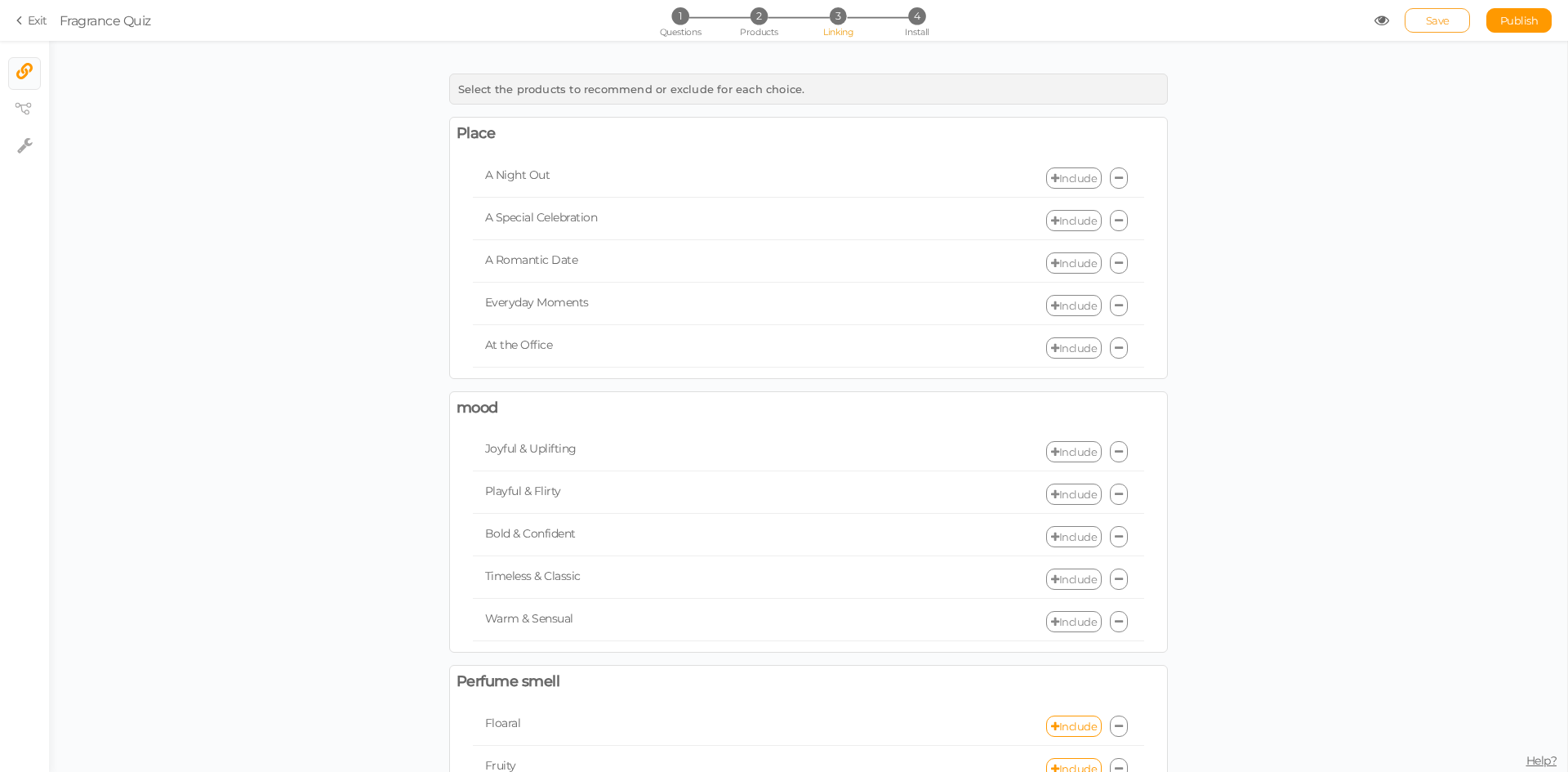
click at [1435, 21] on span "Save" at bounding box center [1437, 20] width 23 height 14
click at [1061, 172] on link "Include" at bounding box center [1073, 178] width 55 height 21
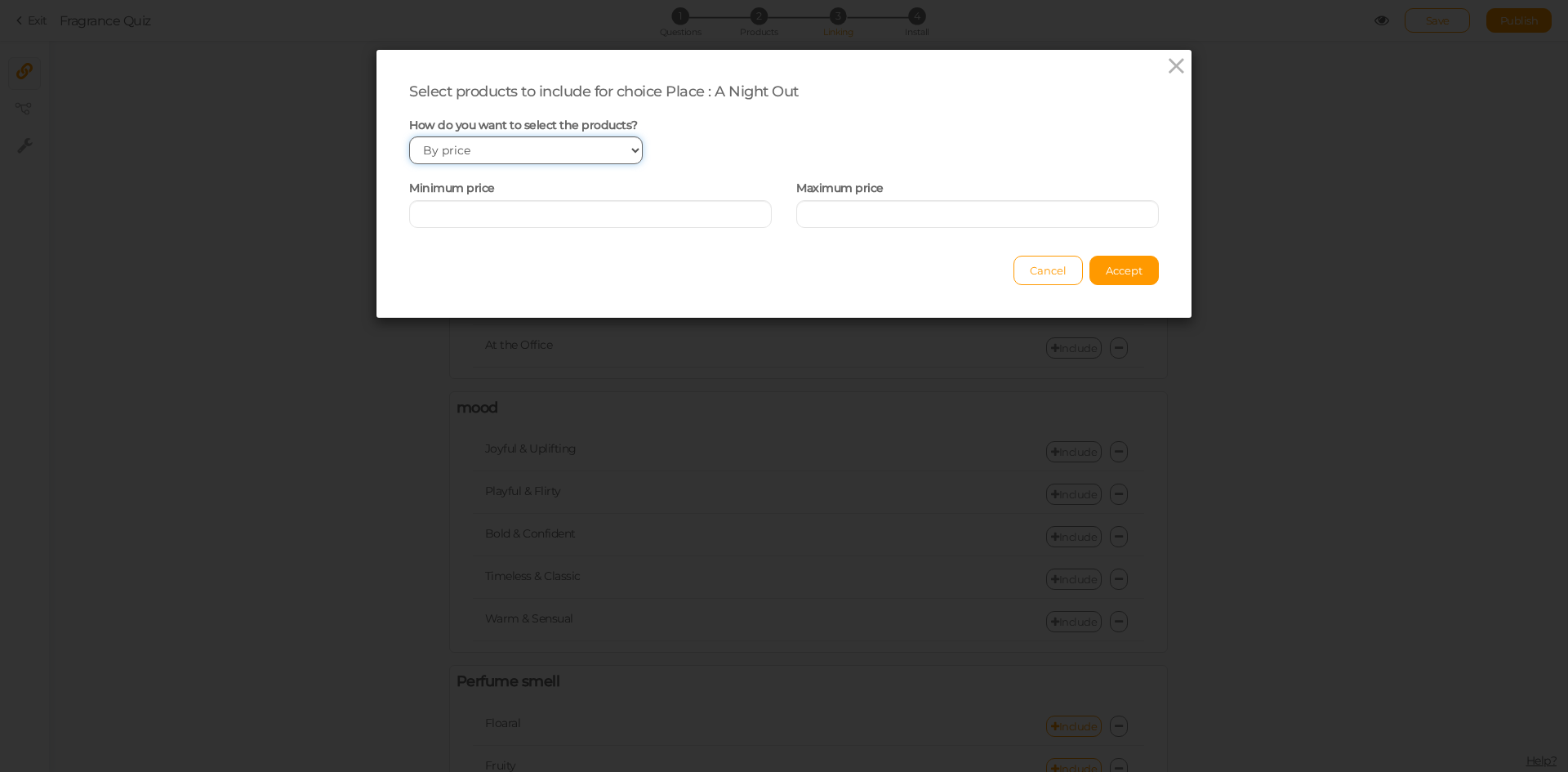
click at [545, 152] on select "Manually By tags By price" at bounding box center [525, 150] width 233 height 28
select select "manual"
click at [409, 136] on select "Manually By tags By price" at bounding box center [525, 150] width 233 height 28
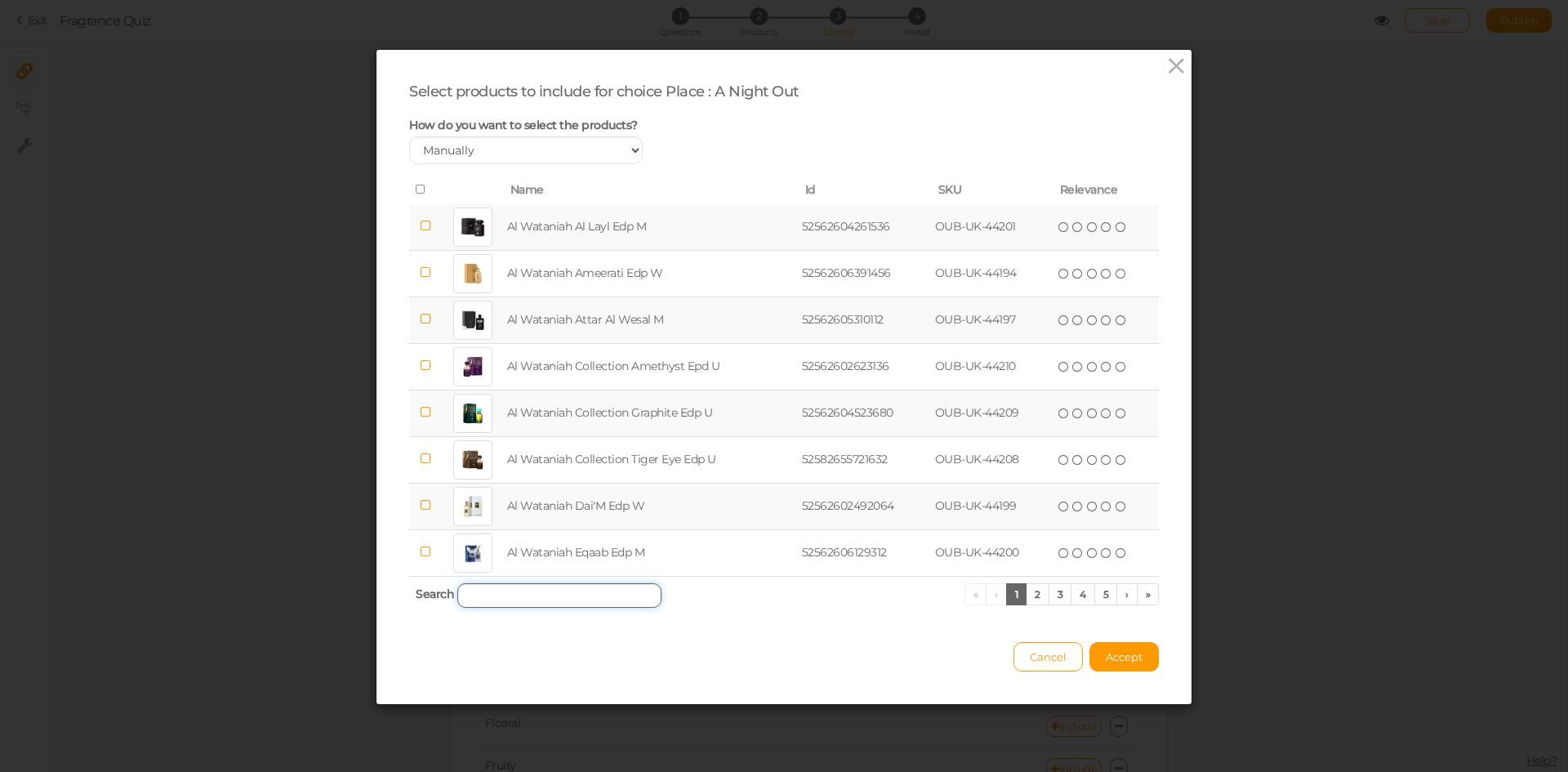
click at [525, 600] on input "search" at bounding box center [559, 595] width 204 height 24
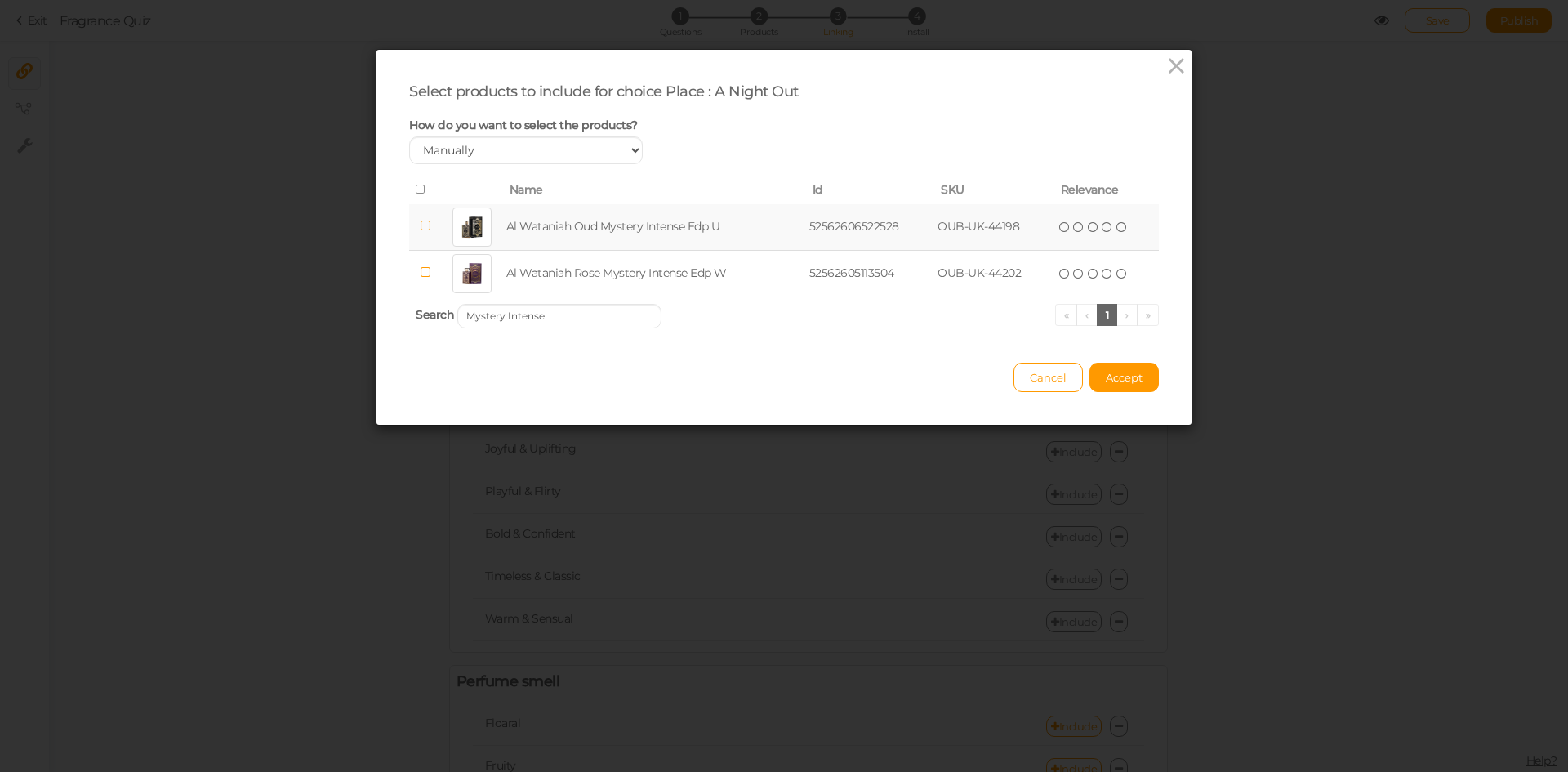
click at [585, 231] on td "Al Wataniah Oud Mystery Intense Edp U" at bounding box center [654, 227] width 303 height 46
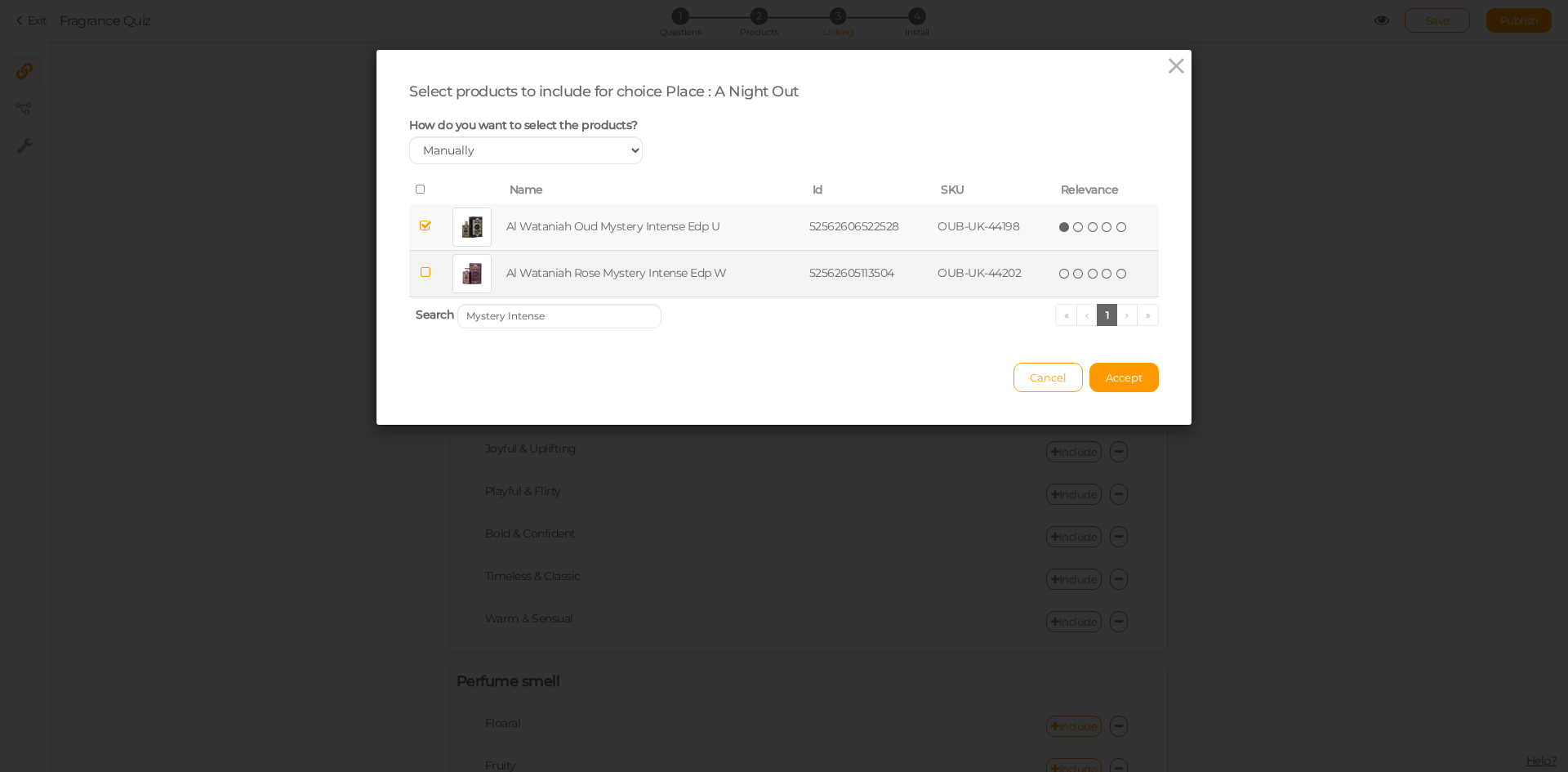
click at [588, 262] on td "Al Wataniah Rose Mystery Intense Edp W" at bounding box center [654, 273] width 303 height 46
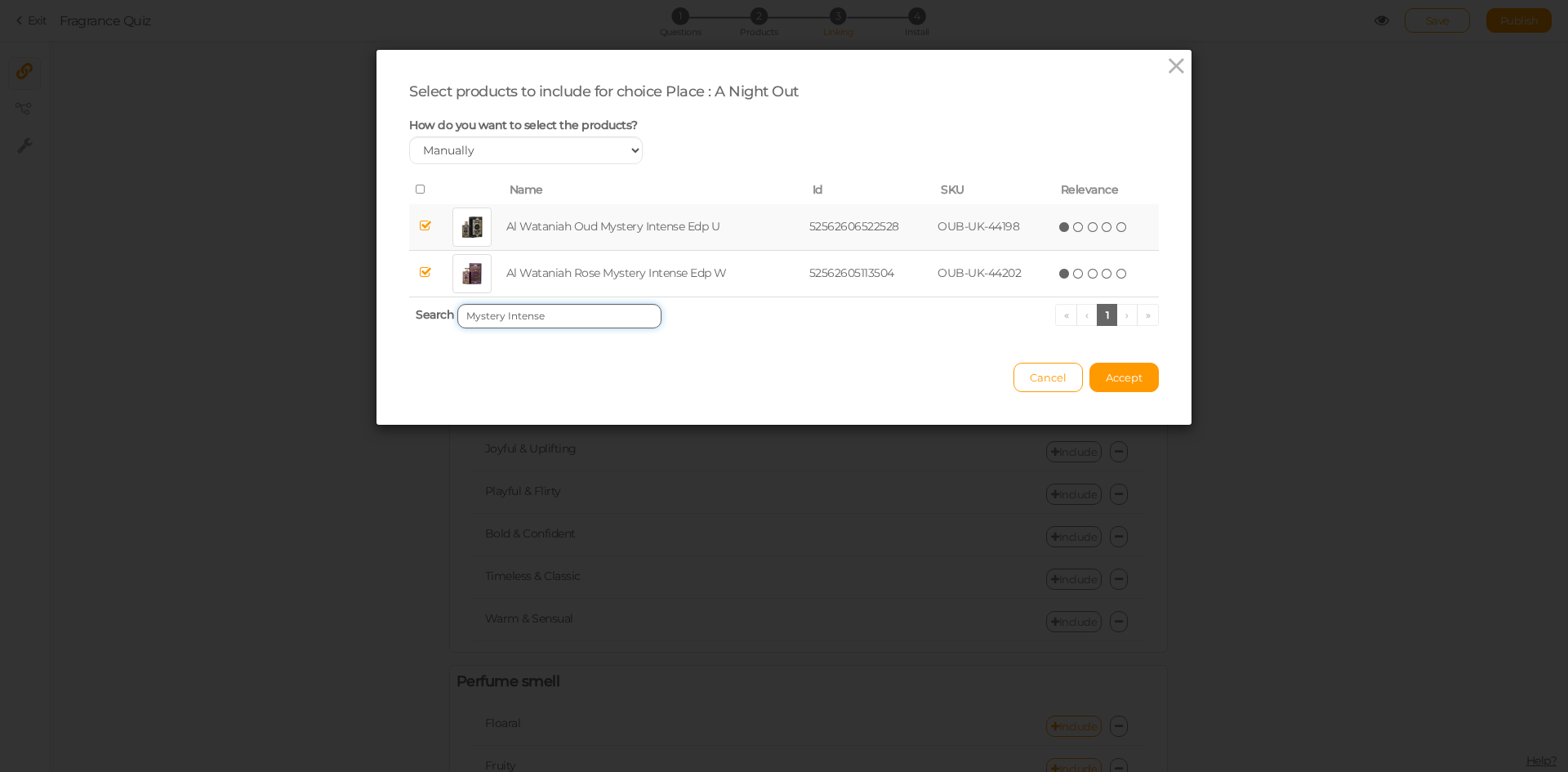
click at [563, 319] on input "Mystery Intense" at bounding box center [559, 315] width 204 height 24
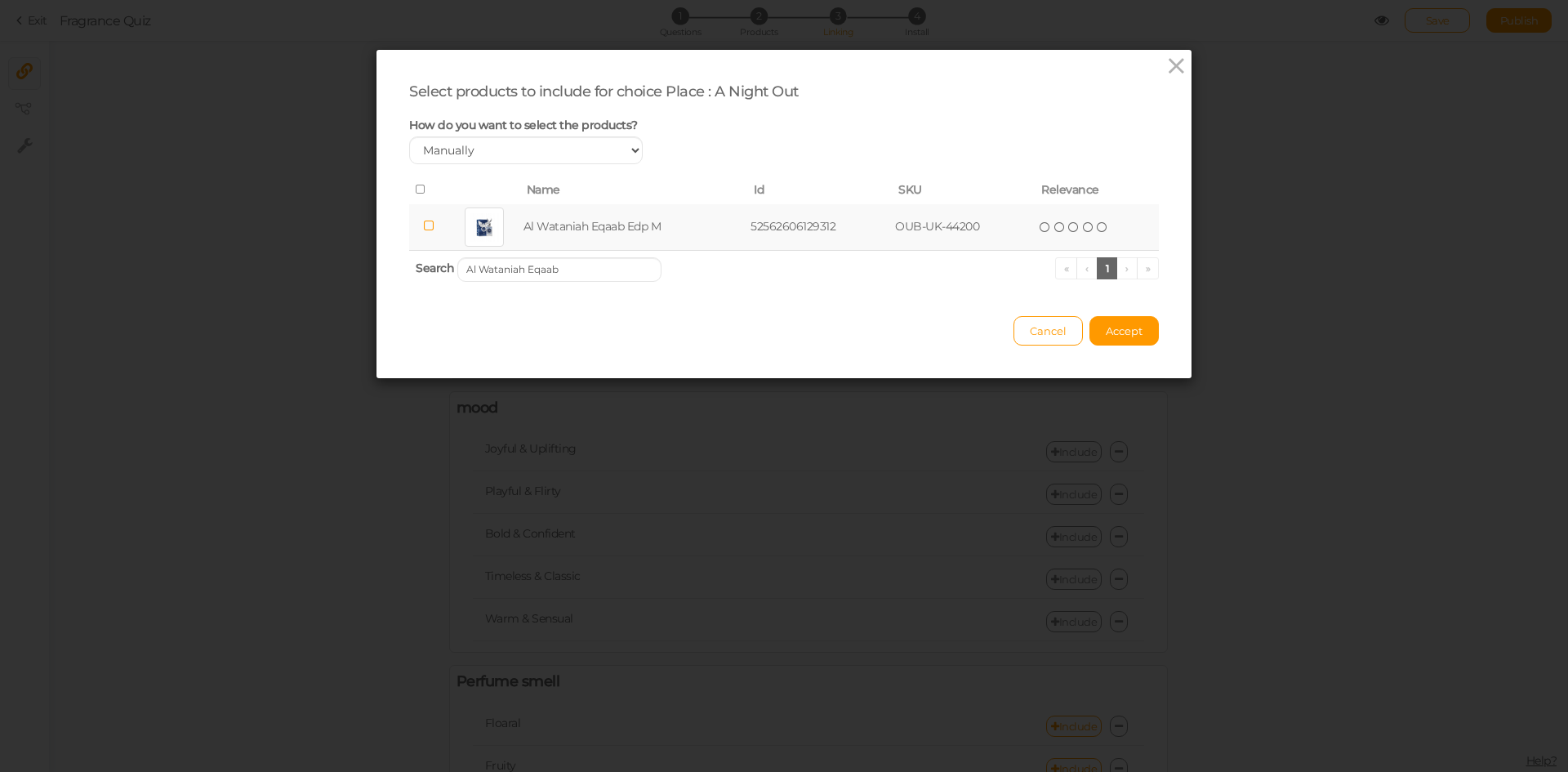
click at [596, 223] on td "Al Wataniah Eqaab Edp M" at bounding box center [635, 227] width 228 height 46
click at [572, 265] on input "Al Wataniah Eqaab" at bounding box center [559, 269] width 204 height 24
click at [593, 222] on td "[PERSON_NAME] Edp W" at bounding box center [631, 227] width 219 height 46
click at [569, 278] on input "[PERSON_NAME]" at bounding box center [559, 269] width 204 height 24
click at [595, 221] on td "[PERSON_NAME] Edp M" at bounding box center [628, 227] width 215 height 46
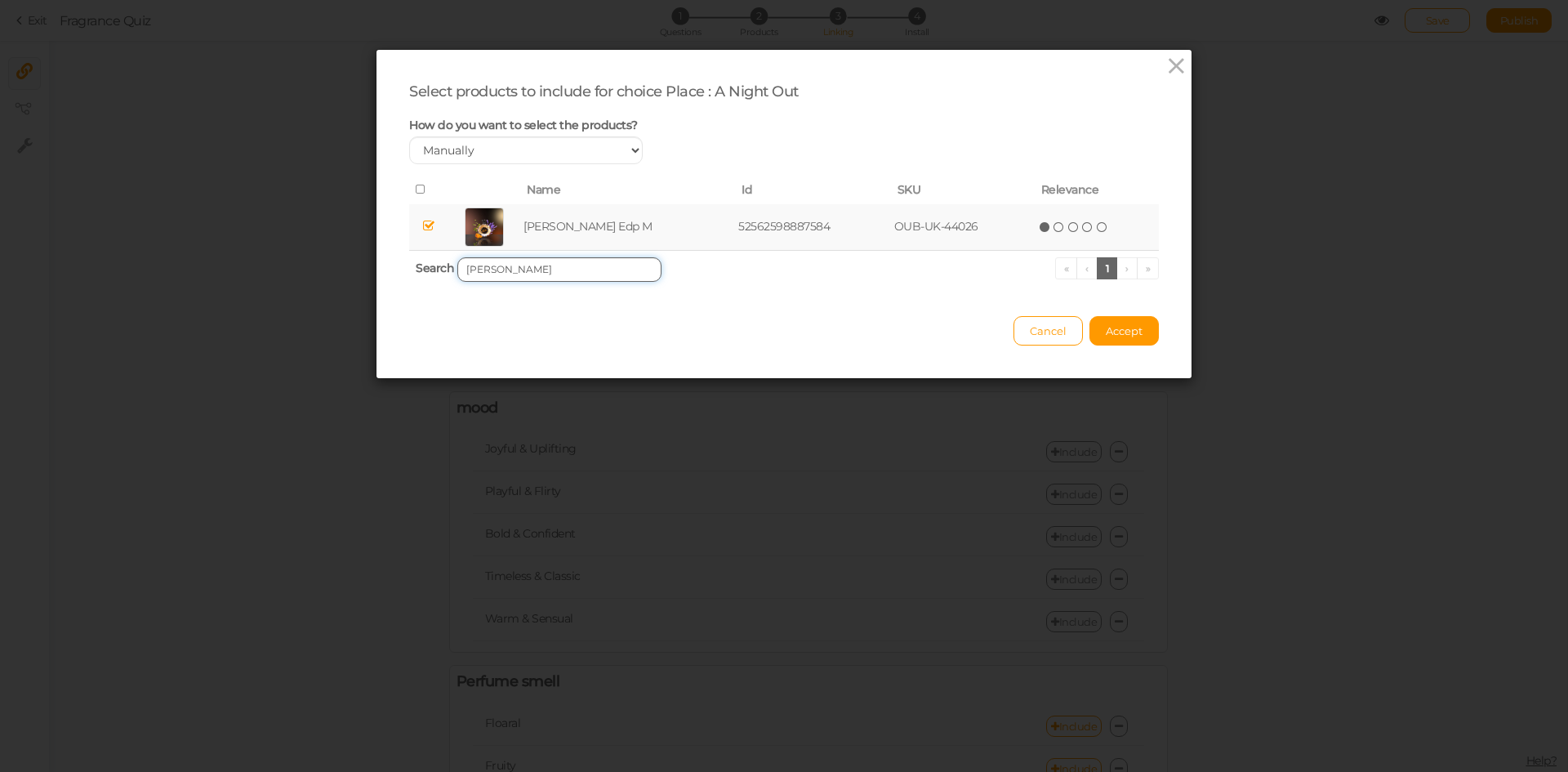
click at [565, 273] on input "[PERSON_NAME]" at bounding box center [559, 269] width 204 height 24
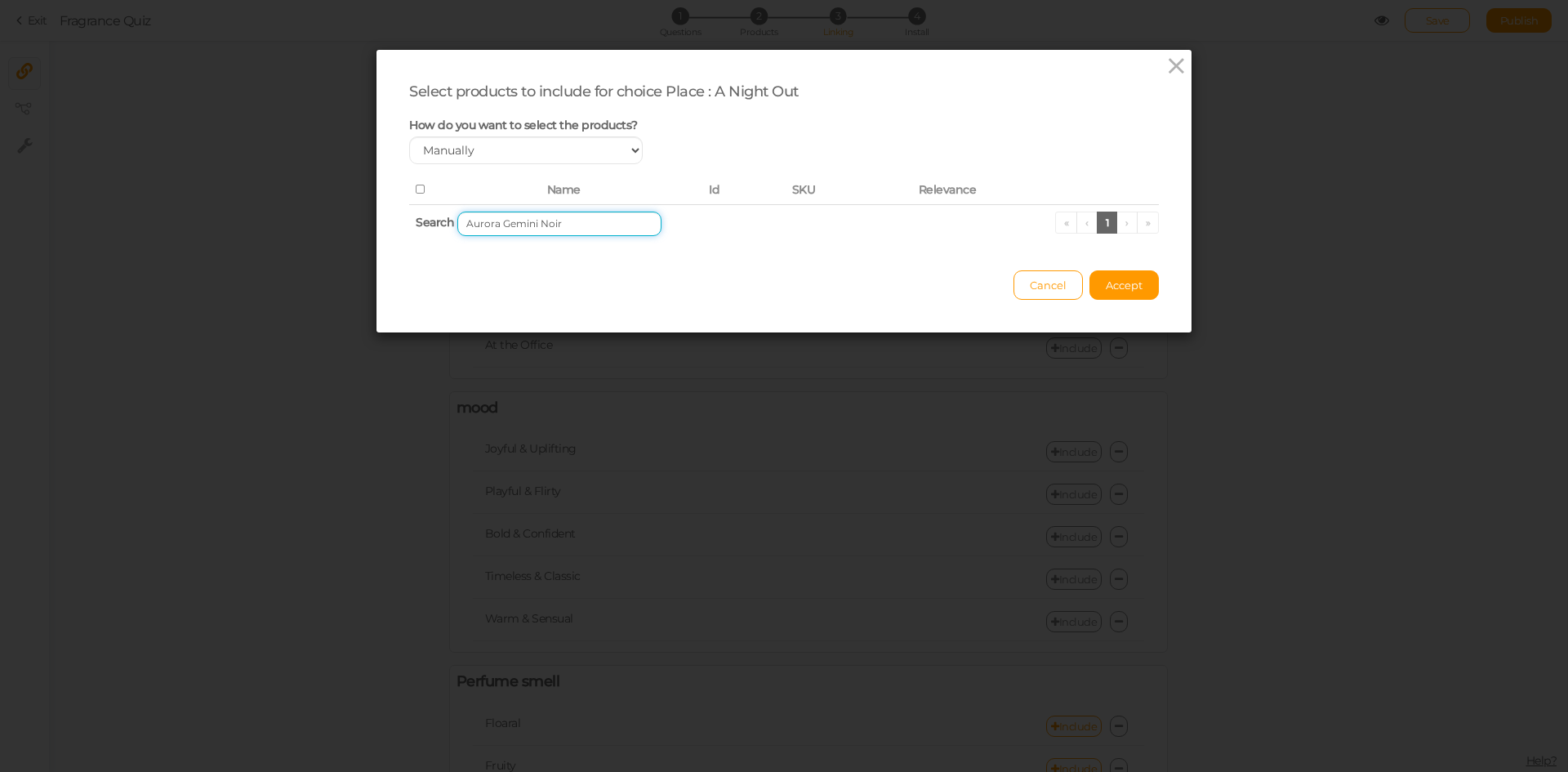
drag, startPoint x: 494, startPoint y: 223, endPoint x: 406, endPoint y: 223, distance: 88.0
click at [409, 223] on th "Search Aurora Gemini Noir « ‹ 1 › »" at bounding box center [784, 223] width 750 height 39
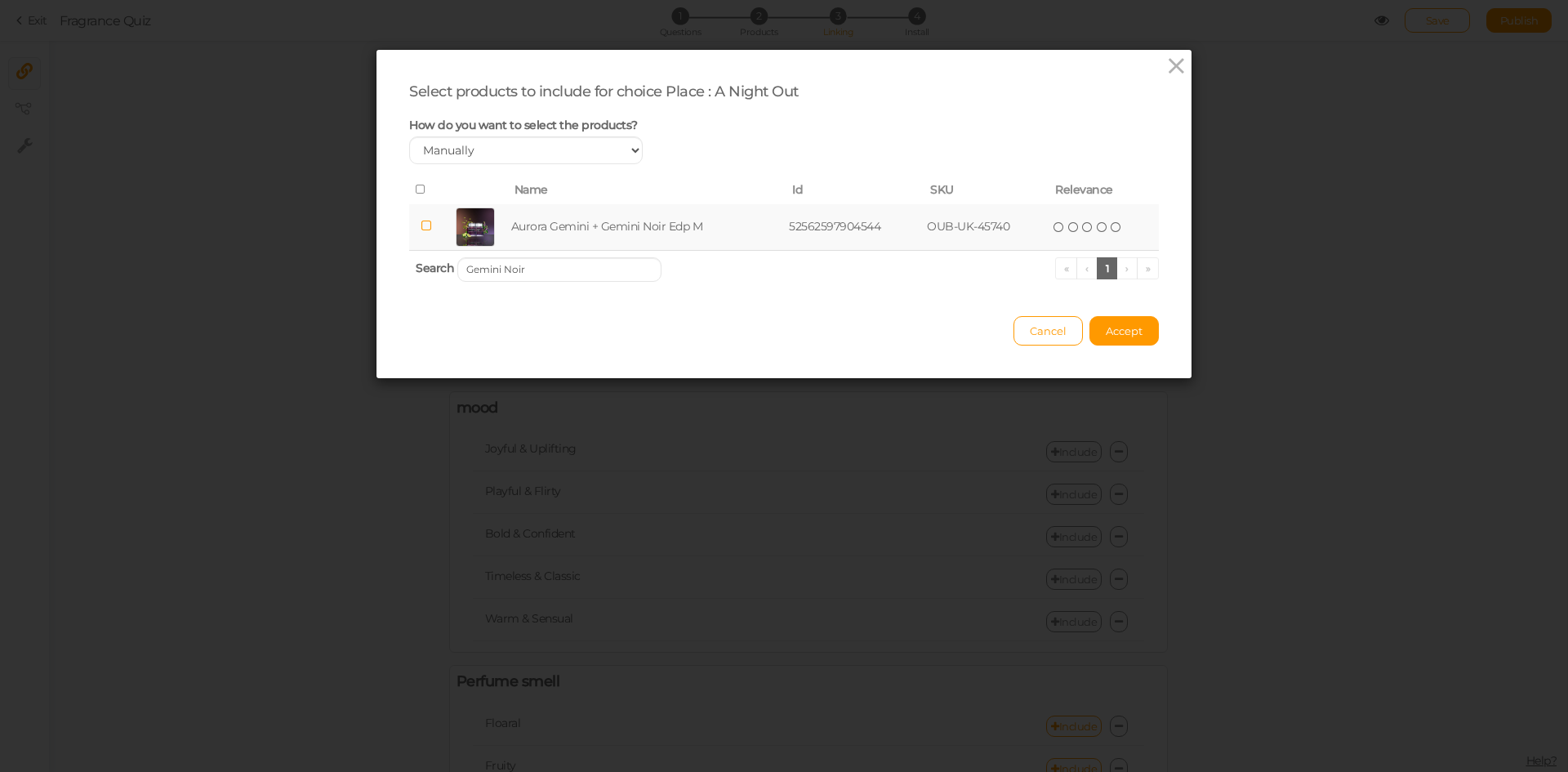
click at [618, 225] on td "Aurora Gemini + Gemini Noir Edp M" at bounding box center [647, 227] width 279 height 46
click at [567, 271] on input "Gemini Noir" at bounding box center [559, 269] width 204 height 24
click at [586, 217] on td "[PERSON_NAME] Gold Edp W" at bounding box center [638, 227] width 249 height 46
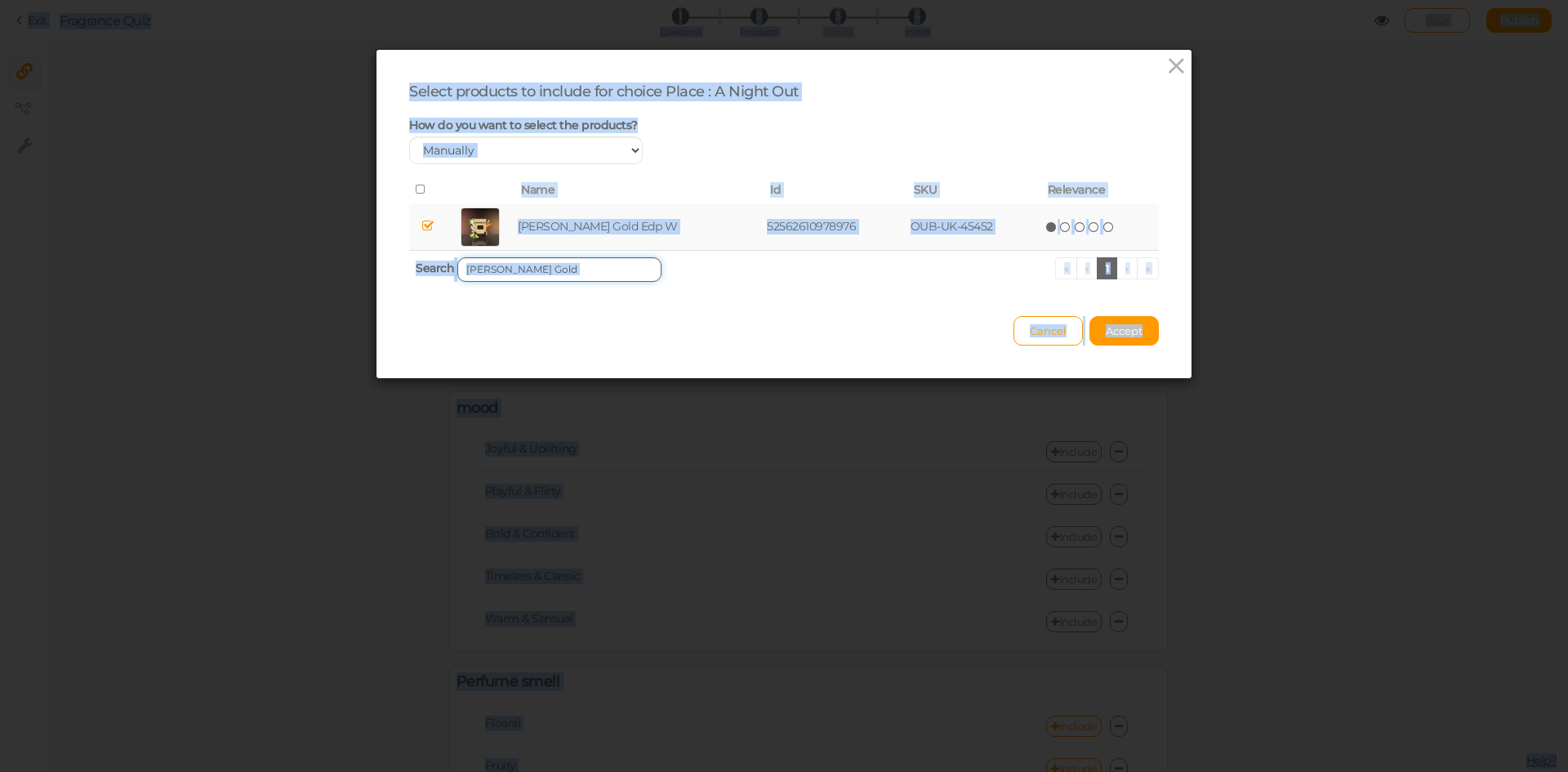
click at [601, 274] on input "[PERSON_NAME] Gold" at bounding box center [559, 269] width 204 height 24
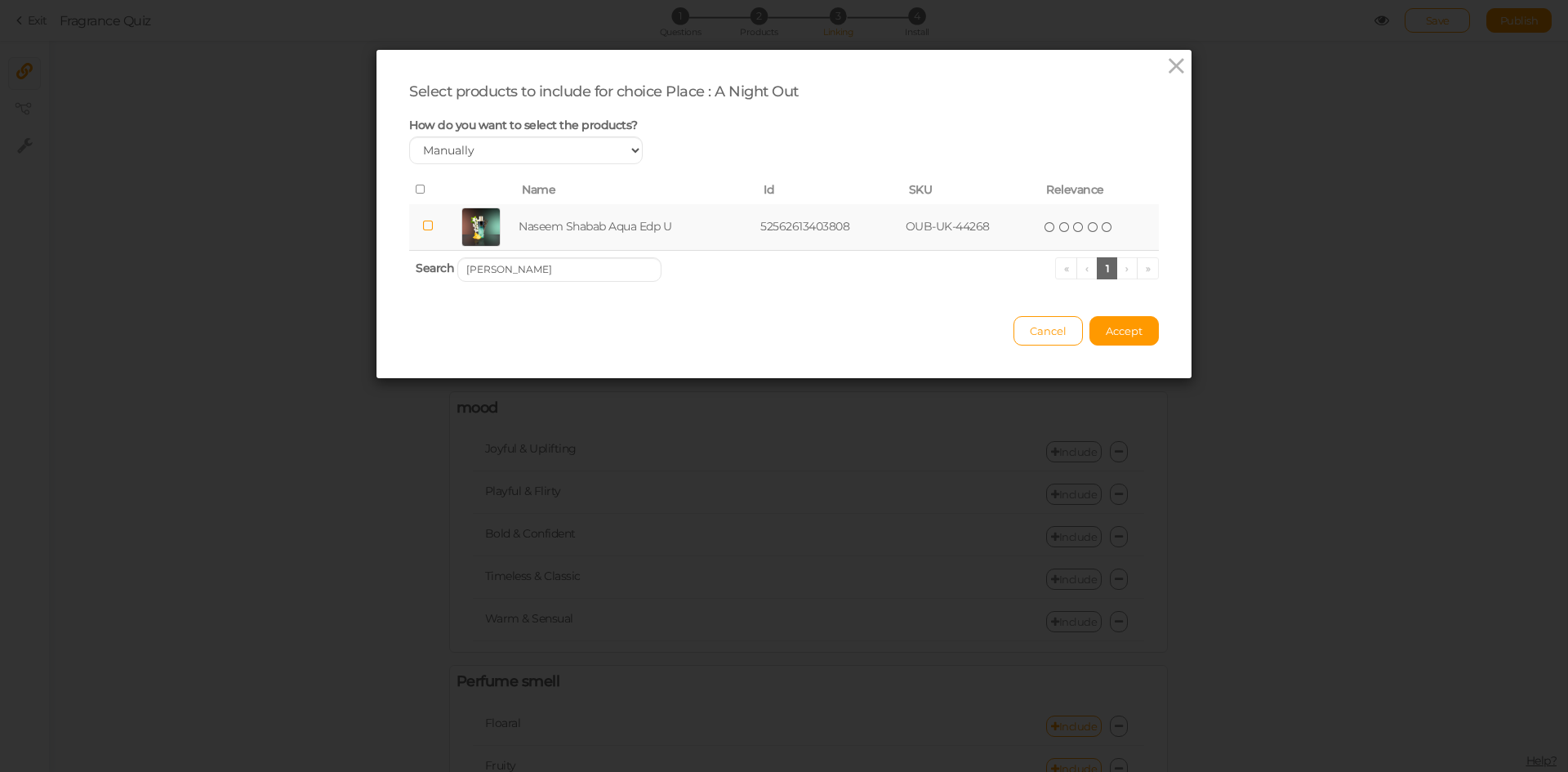
click at [619, 233] on td "Naseem Shabab Aqua Edp U" at bounding box center [636, 227] width 242 height 46
click at [588, 270] on input "[PERSON_NAME]" at bounding box center [559, 269] width 204 height 24
click at [595, 214] on td "Naseem Purple Blue Aqua Parfum Edp U" at bounding box center [658, 227] width 307 height 46
click at [581, 270] on input "Naseem Purple Blue" at bounding box center [559, 269] width 204 height 24
click at [589, 219] on td "Paris Corner Bayn Al Asrar Edp U" at bounding box center [644, 227] width 265 height 46
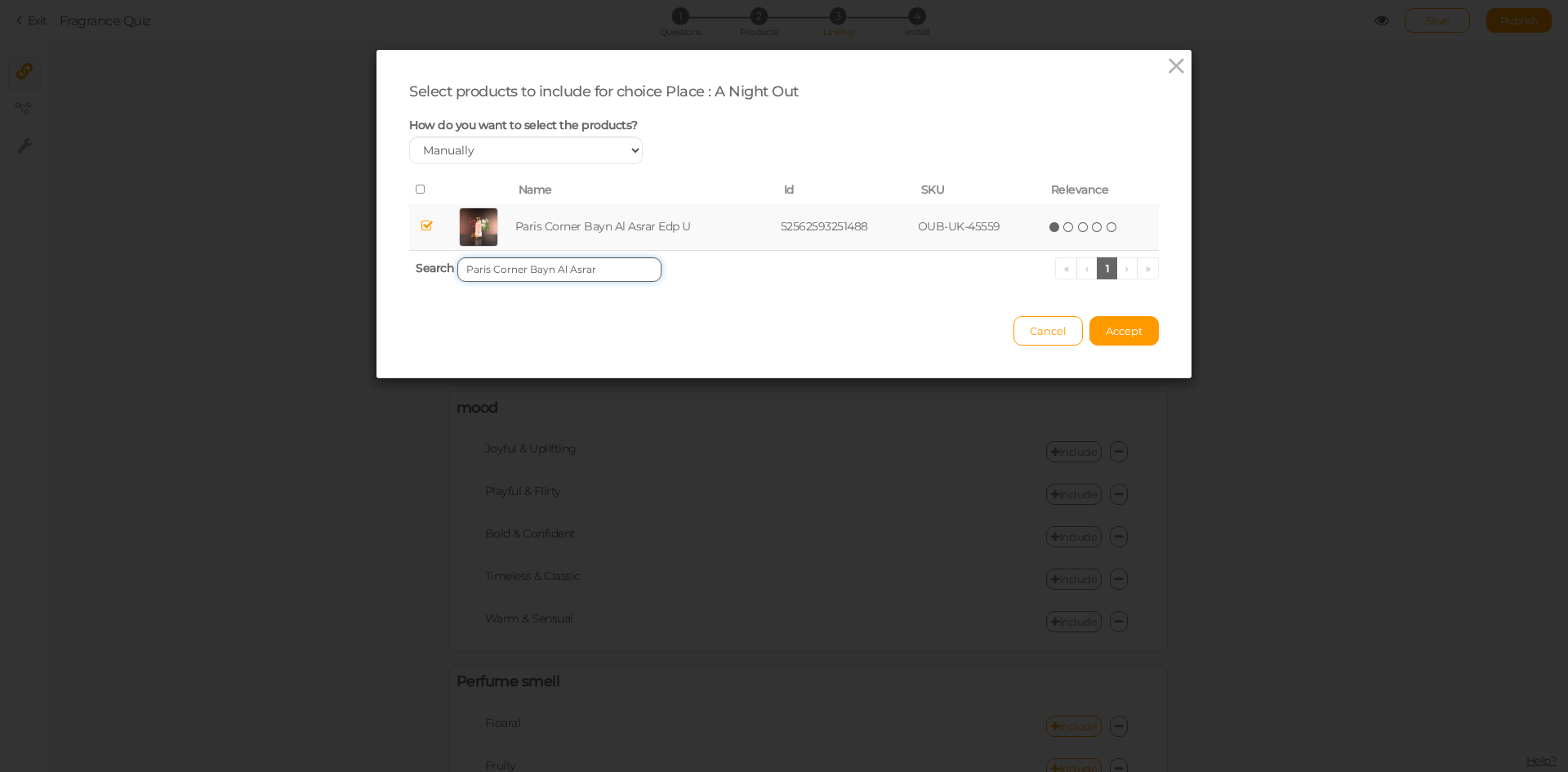
click at [590, 261] on input "Paris Corner Bayn Al Asrar" at bounding box center [559, 269] width 204 height 24
click at [630, 229] on td "Paris Corner Voux Turquoise Edp U" at bounding box center [647, 227] width 276 height 46
click at [627, 263] on input "Paris Corner Voux Turquoise" at bounding box center [559, 269] width 204 height 24
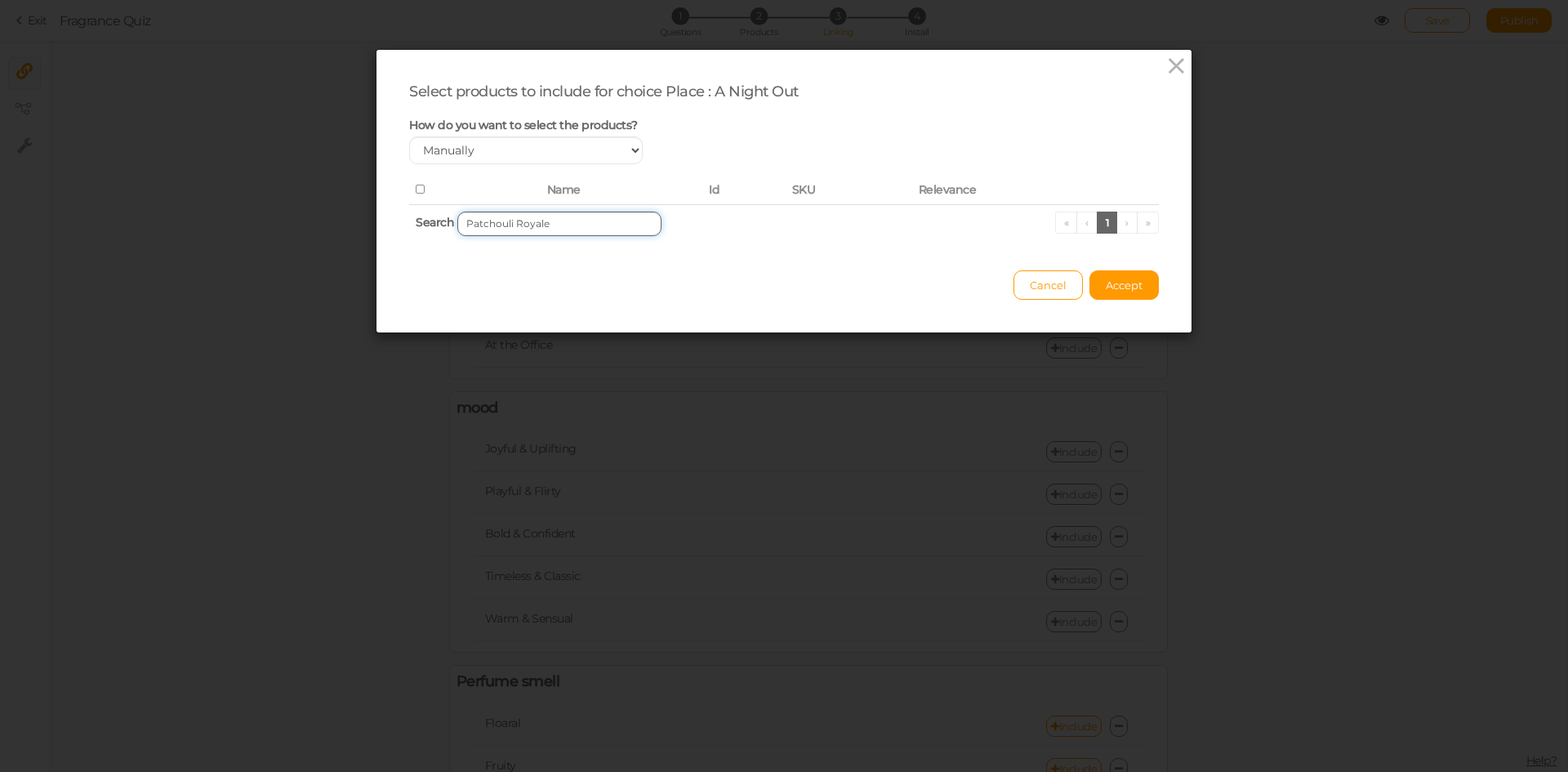
drag, startPoint x: 506, startPoint y: 223, endPoint x: 625, endPoint y: 227, distance: 119.1
click at [625, 227] on input "Patchouli Royale" at bounding box center [559, 223] width 204 height 24
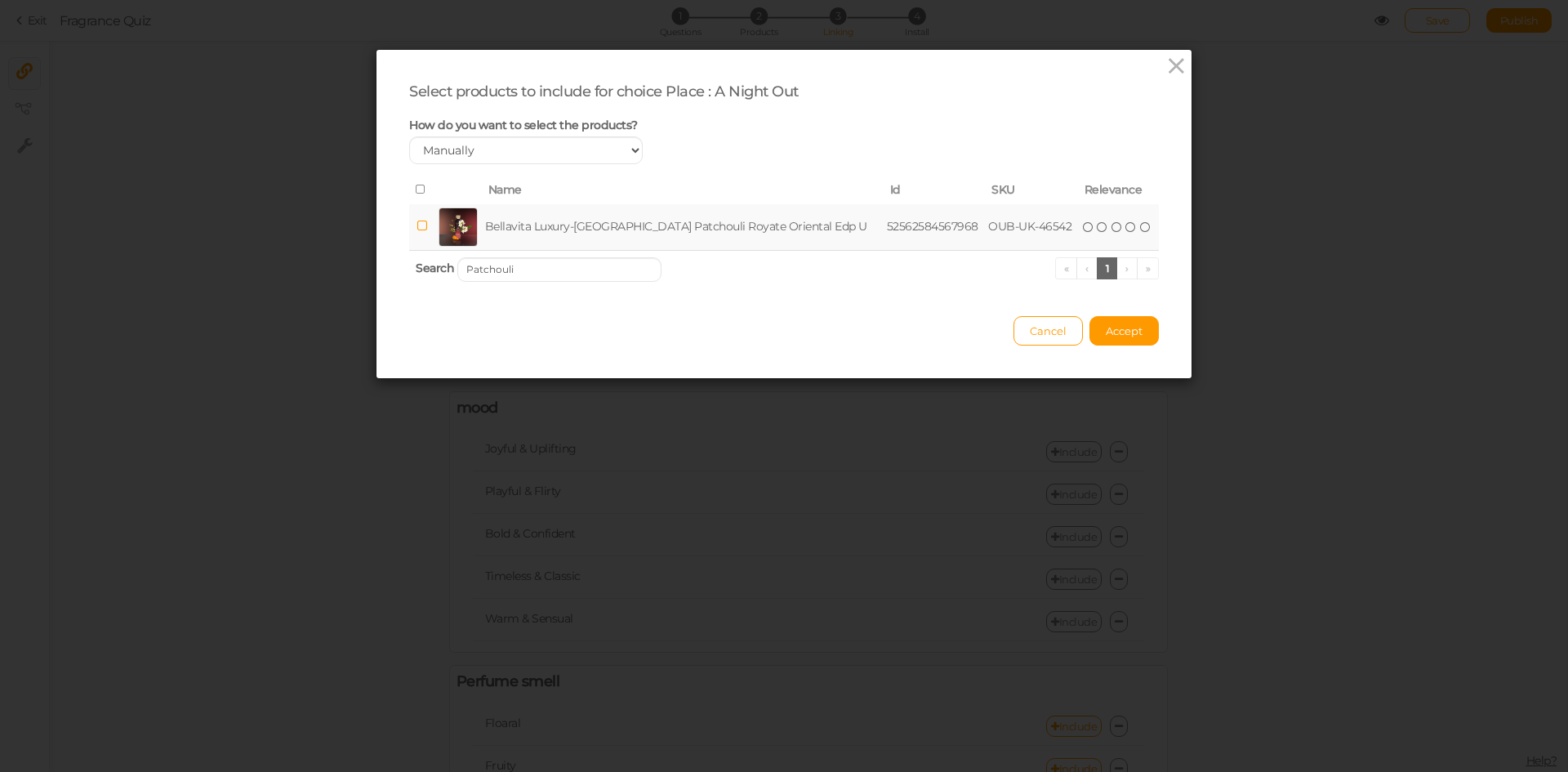
click at [629, 222] on td "Bellavita Luxury-[GEOGRAPHIC_DATA] Patchouli Royate Oriental Edp U" at bounding box center [682, 227] width 401 height 46
click at [579, 274] on input "Patchouli" at bounding box center [559, 269] width 204 height 24
click at [589, 233] on td "Bellavita Luxury-[GEOGRAPHIC_DATA] [PERSON_NAME] Oriental Edp W" at bounding box center [686, 227] width 408 height 46
click at [606, 270] on input "[PERSON_NAME]" at bounding box center [559, 269] width 204 height 24
drag, startPoint x: 632, startPoint y: 252, endPoint x: 636, endPoint y: 231, distance: 21.4
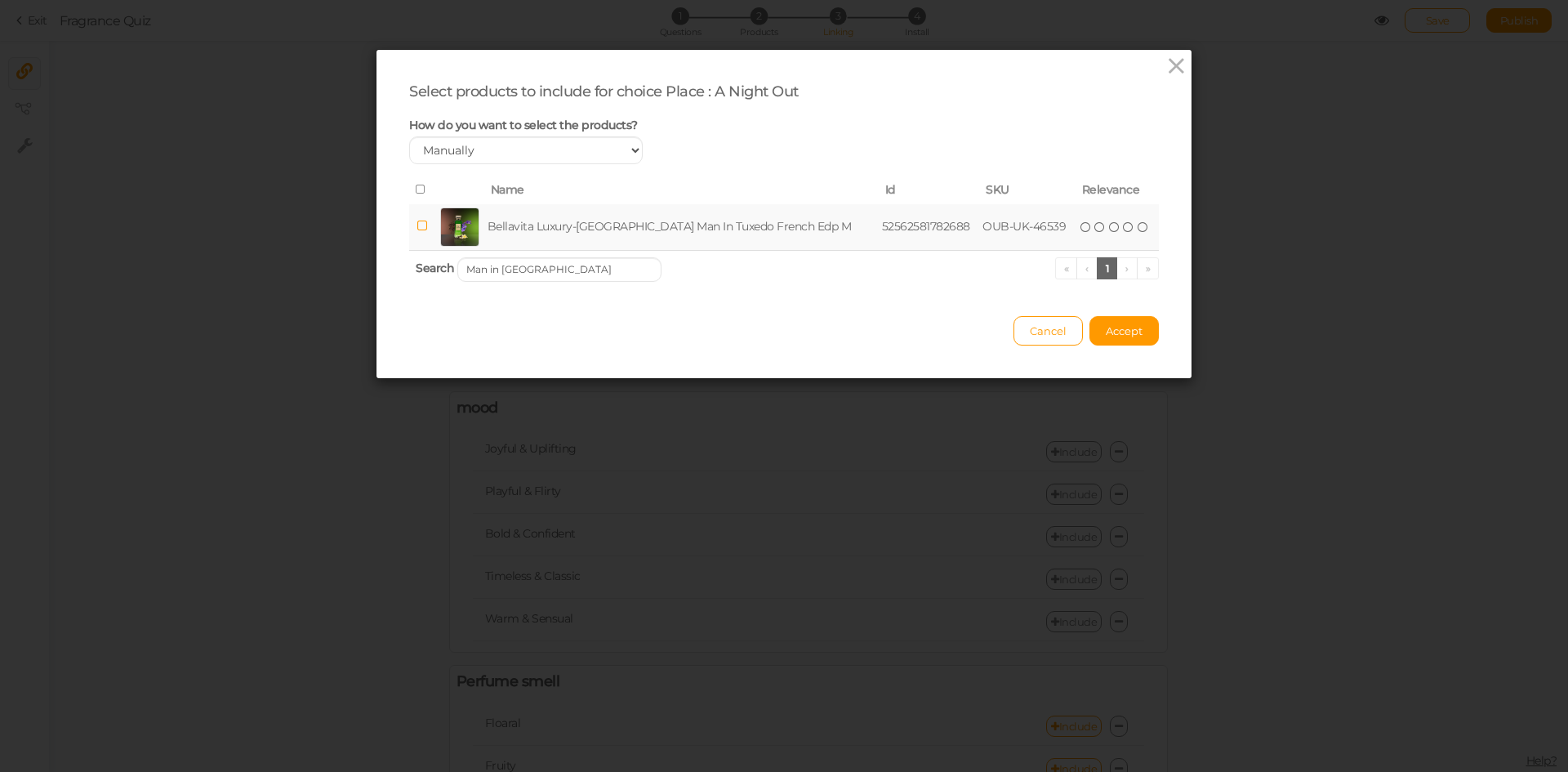
click at [636, 231] on td "Bellavita Luxury-[GEOGRAPHIC_DATA] Man In Tuxedo French Edp M" at bounding box center [682, 227] width 395 height 46
click at [605, 276] on input "Man in [GEOGRAPHIC_DATA]" at bounding box center [559, 269] width 204 height 24
click at [627, 232] on td "Bellavita Luxury-[GEOGRAPHIC_DATA] [PERSON_NAME] French Oriental Edp W" at bounding box center [688, 227] width 417 height 46
click at [533, 264] on input "[PERSON_NAME]" at bounding box center [559, 269] width 204 height 24
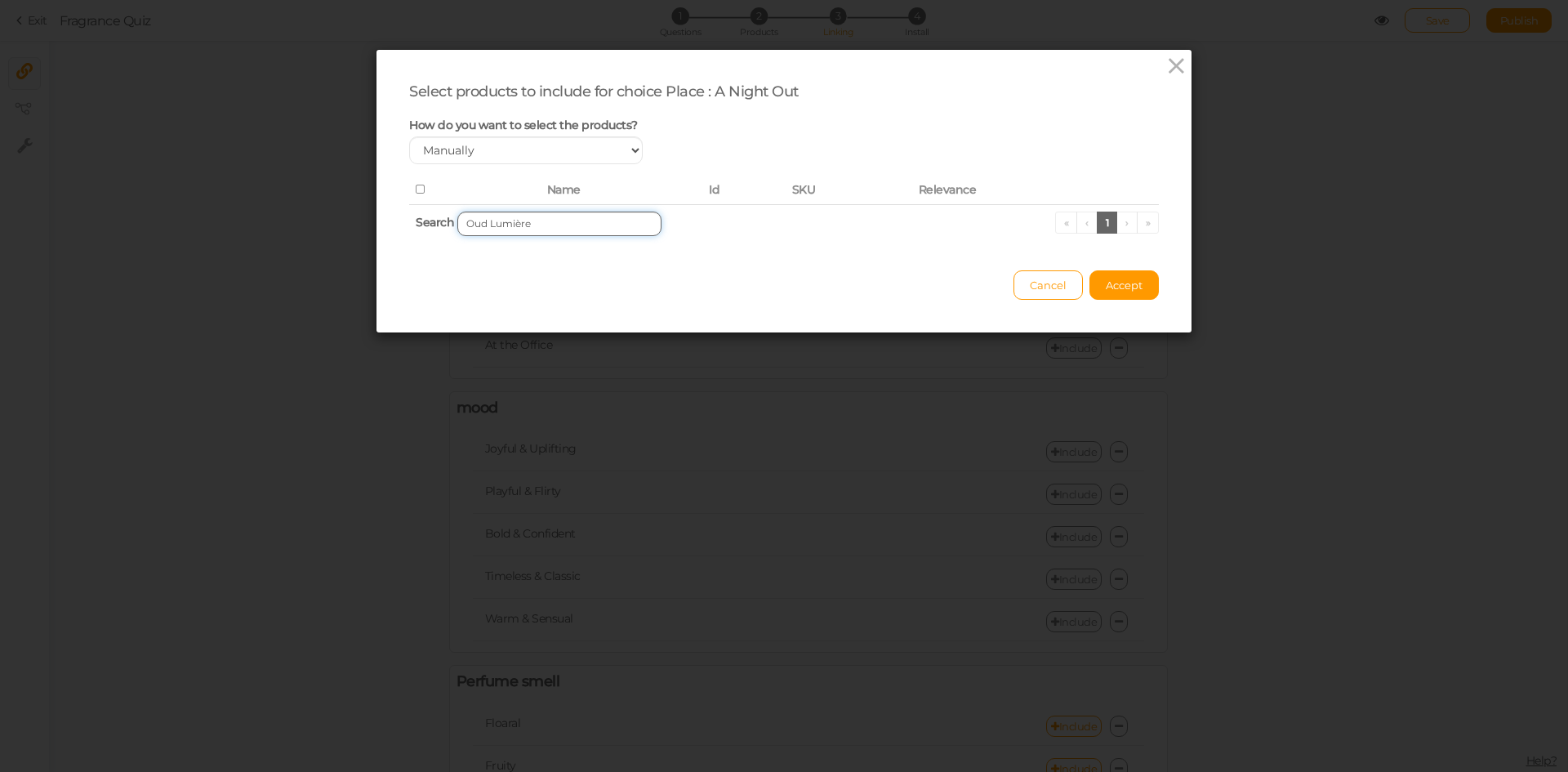
drag, startPoint x: 509, startPoint y: 226, endPoint x: 582, endPoint y: 228, distance: 73.0
click at [582, 228] on input "Oud Lumière" at bounding box center [559, 223] width 204 height 24
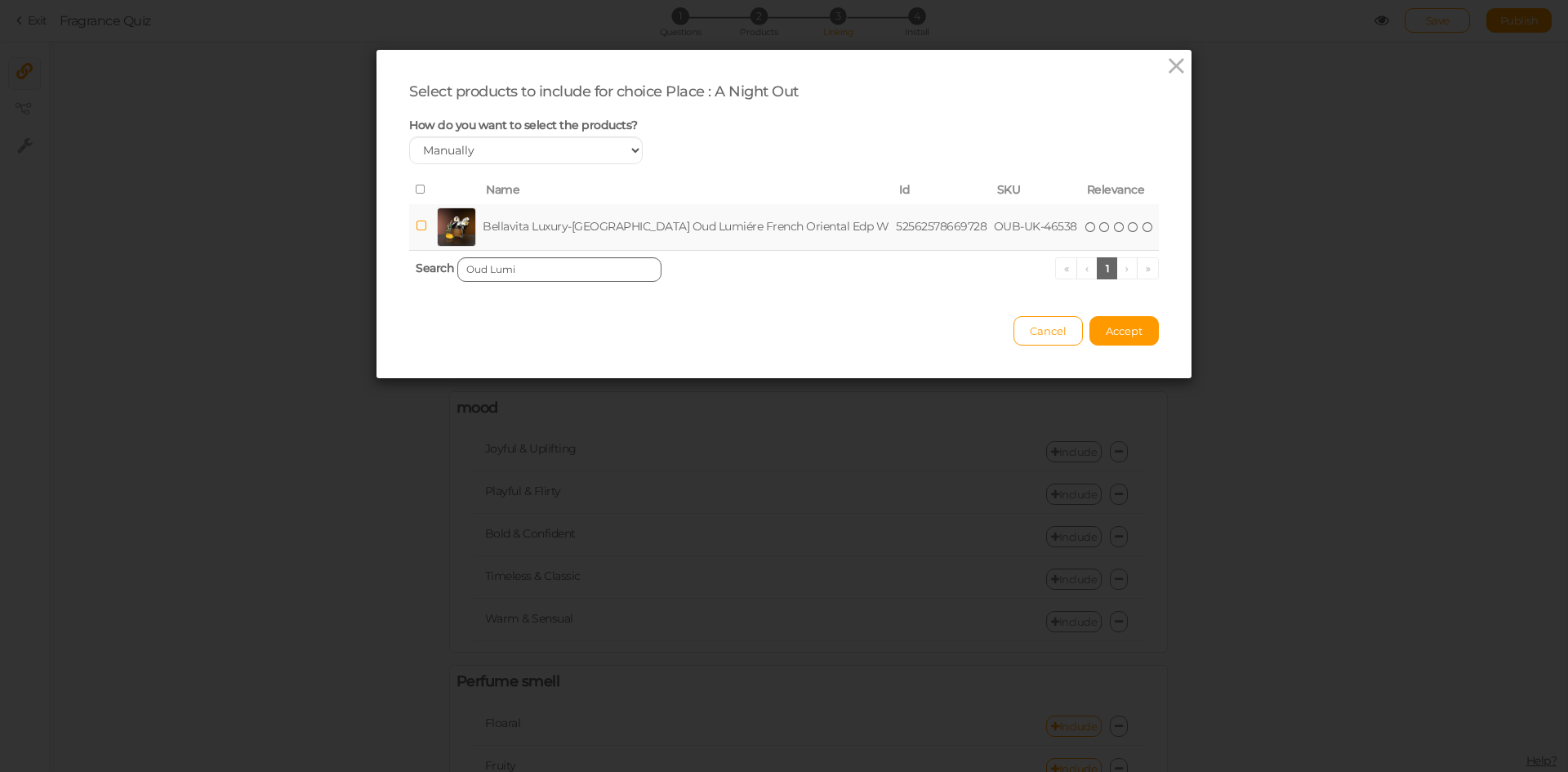
click at [582, 228] on td "Bellavita Luxury-[GEOGRAPHIC_DATA] Oud Lumiére French Oriental Edp W" at bounding box center [686, 227] width 413 height 46
click at [619, 271] on input "Oud Lumi" at bounding box center [559, 269] width 204 height 24
click at [649, 223] on td "Bellavita Luxury-[GEOGRAPHIC_DATA] Rare lce French Edp M" at bounding box center [677, 227] width 378 height 46
click at [606, 260] on input "Rare" at bounding box center [559, 269] width 204 height 24
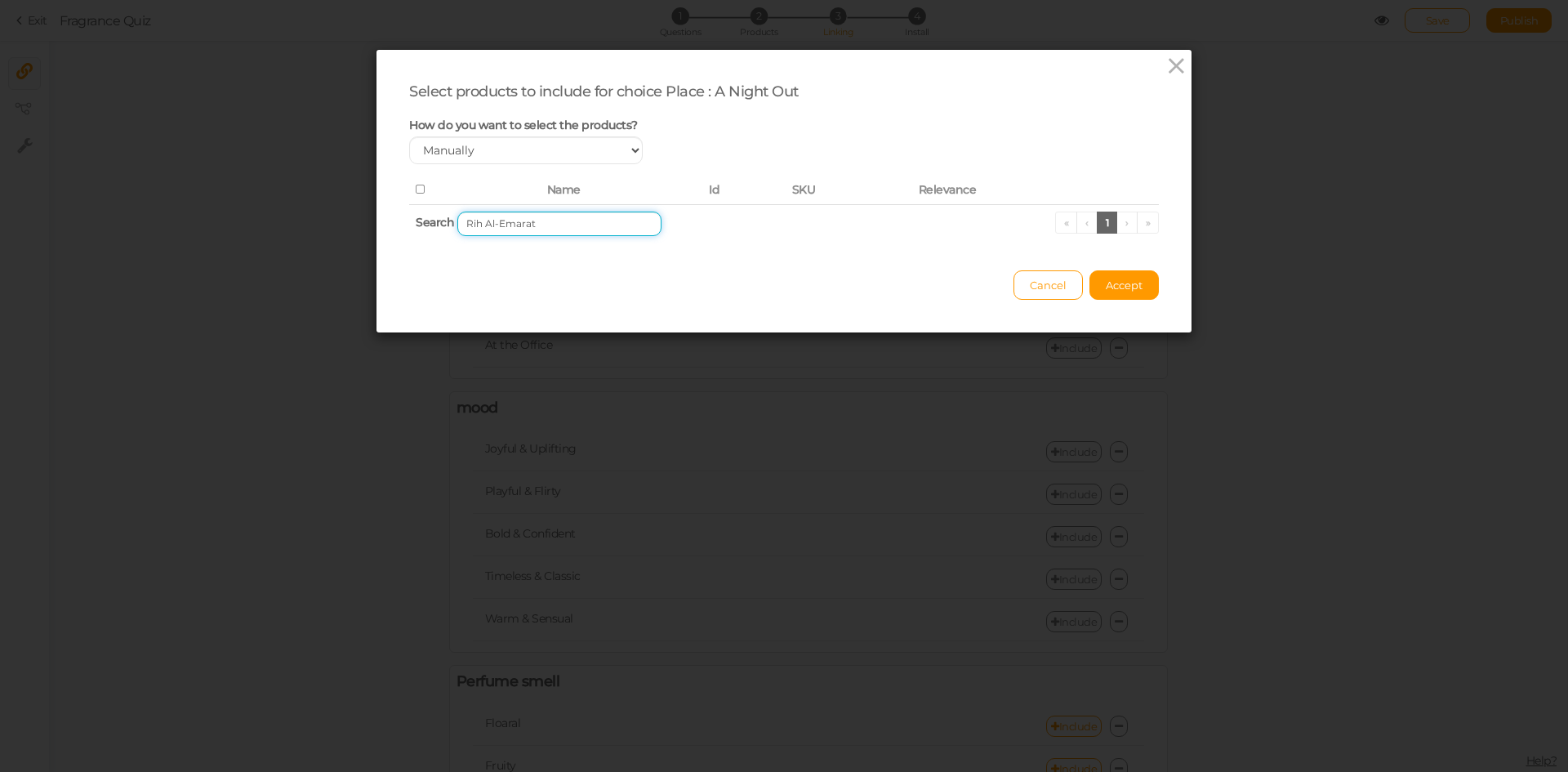
drag, startPoint x: 479, startPoint y: 223, endPoint x: 416, endPoint y: 223, distance: 63.0
click at [416, 223] on th "Search Rih Al-Emarat « ‹ 1 › »" at bounding box center [784, 223] width 750 height 39
drag, startPoint x: 473, startPoint y: 223, endPoint x: 432, endPoint y: 225, distance: 41.0
click at [432, 225] on th "Search Emarat « ‹ 1 › »" at bounding box center [784, 223] width 750 height 39
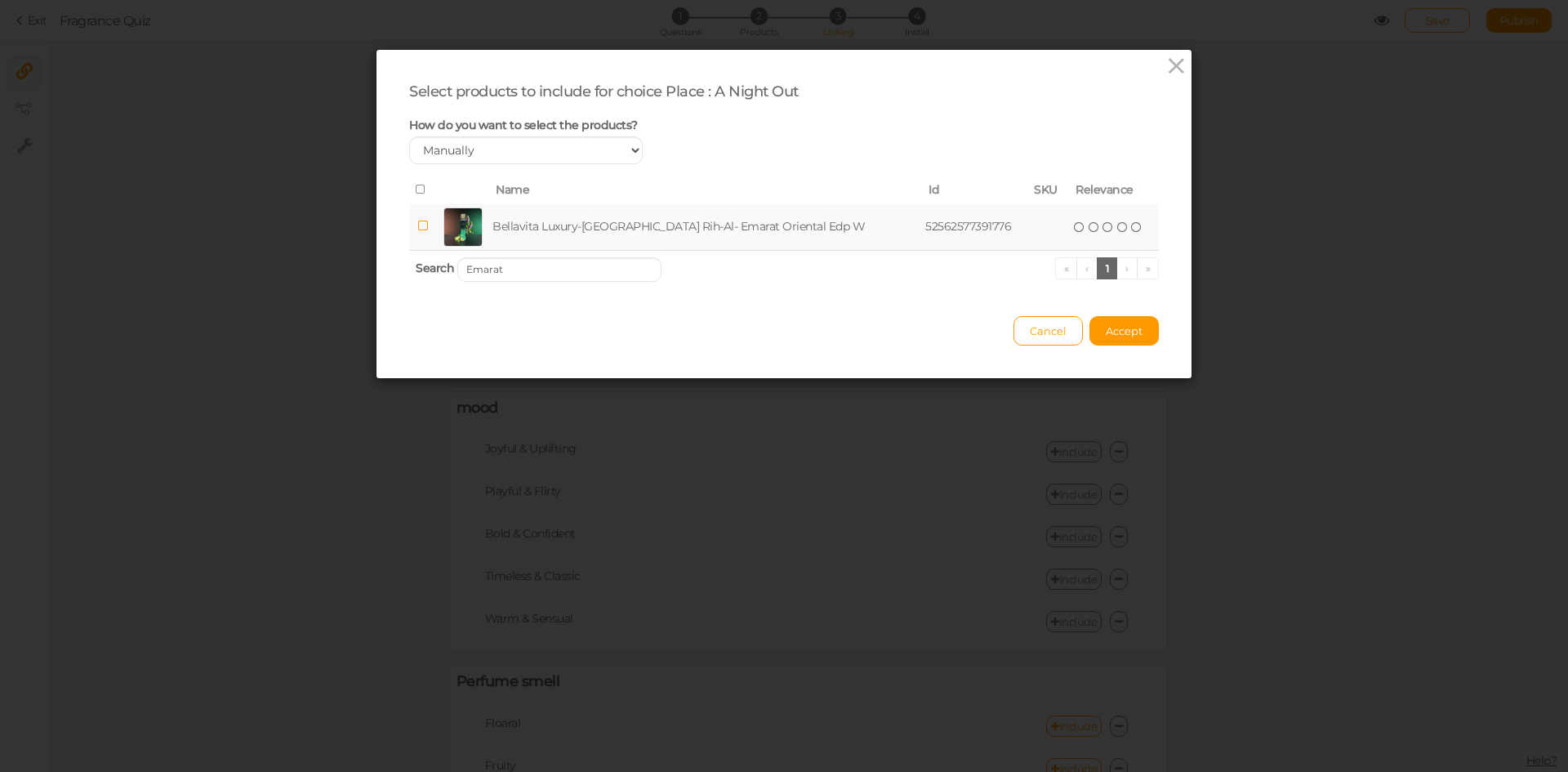
click at [544, 217] on td "Bellavita Luxury-[GEOGRAPHIC_DATA] Rih-Al- Emarat Oriental Edp W" at bounding box center [705, 227] width 432 height 46
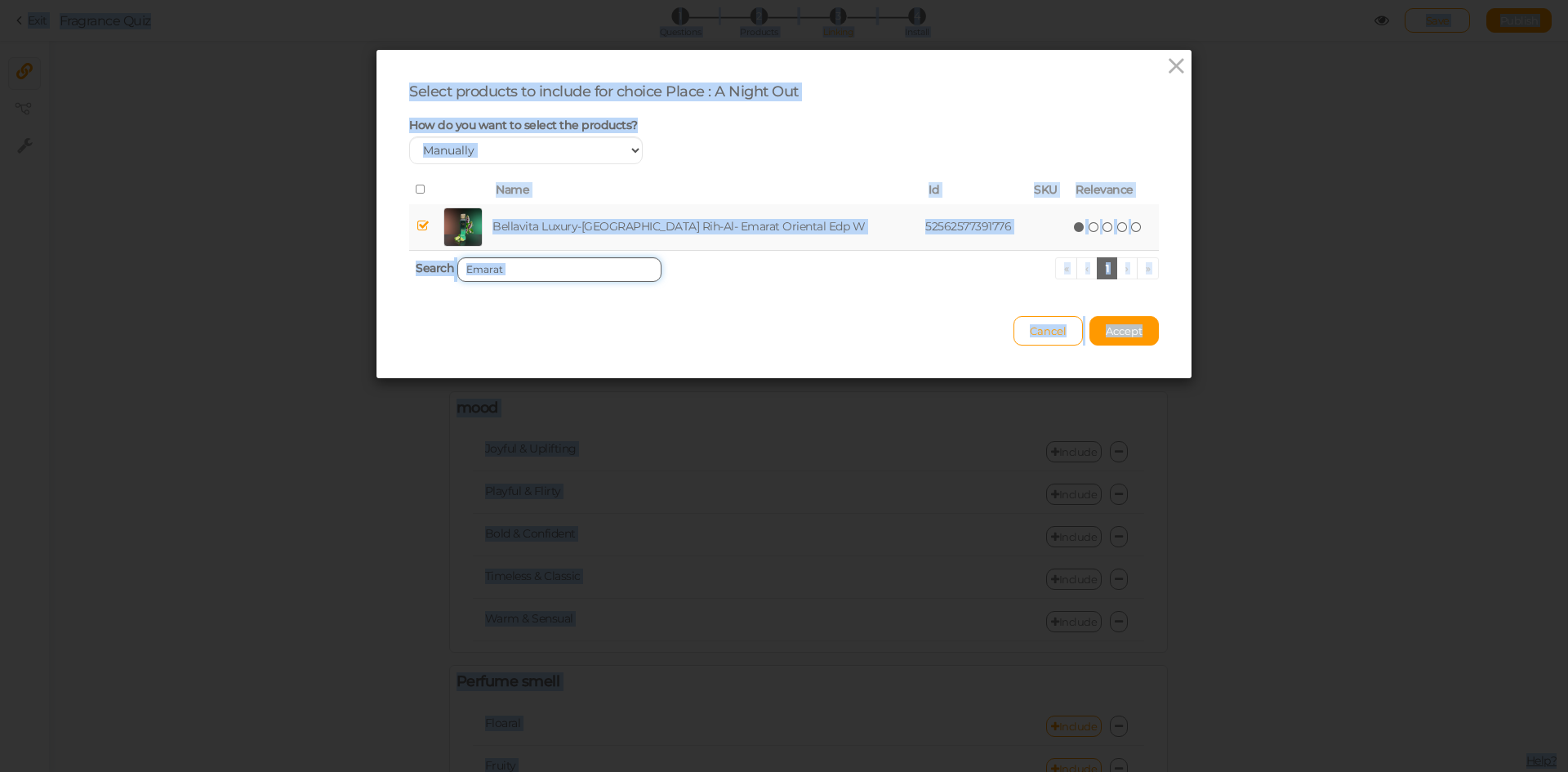
click at [538, 270] on input "Emarat" at bounding box center [559, 269] width 204 height 24
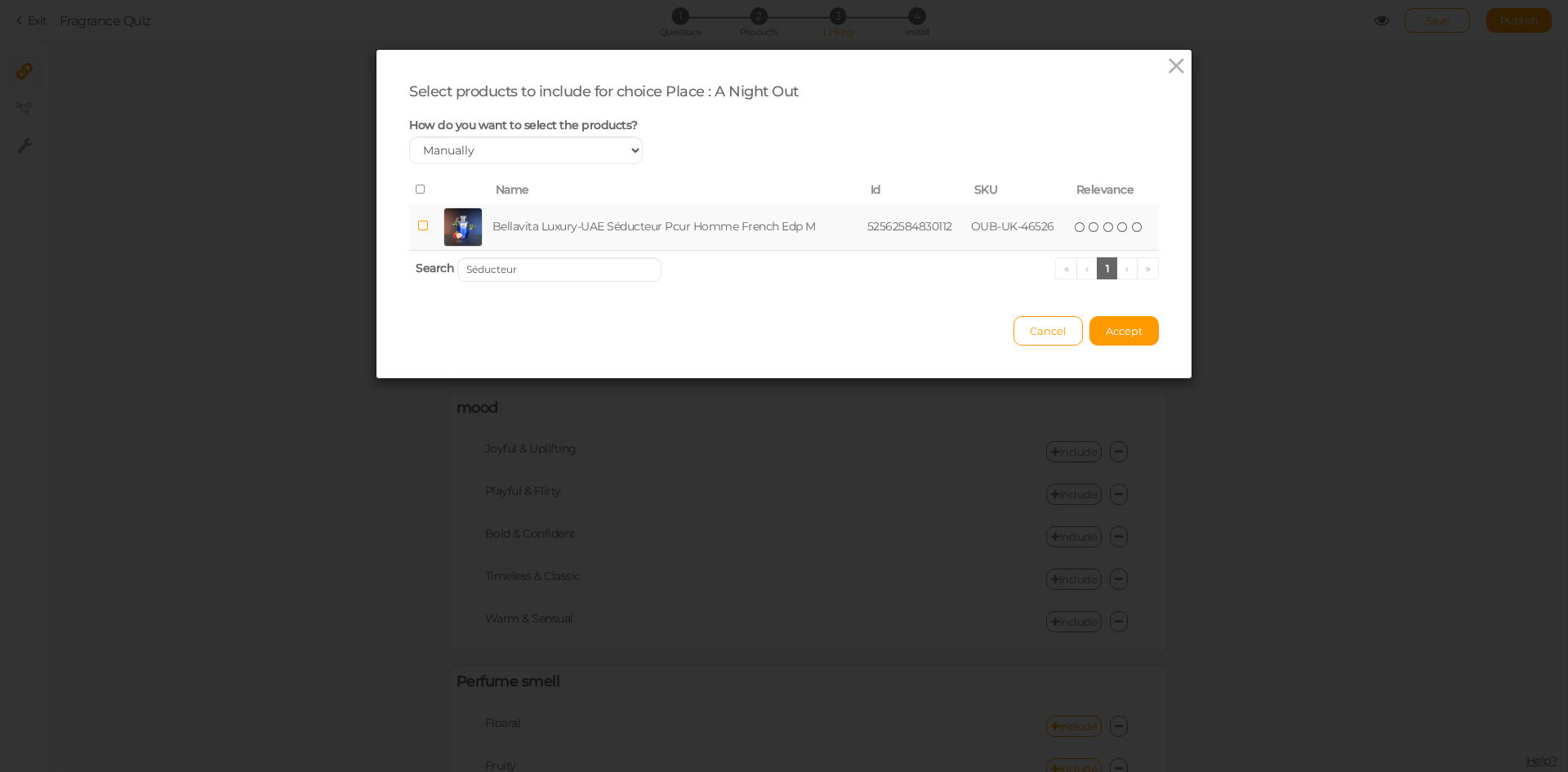
click at [552, 230] on td "Bellavita Luxury-UAE Séducteur Pcur Homme French Edp M" at bounding box center [676, 227] width 374 height 46
click at [555, 275] on input "Séducteur" at bounding box center [559, 269] width 204 height 24
click at [579, 228] on td "Kenaz Invincible French Edp M" at bounding box center [639, 227] width 251 height 46
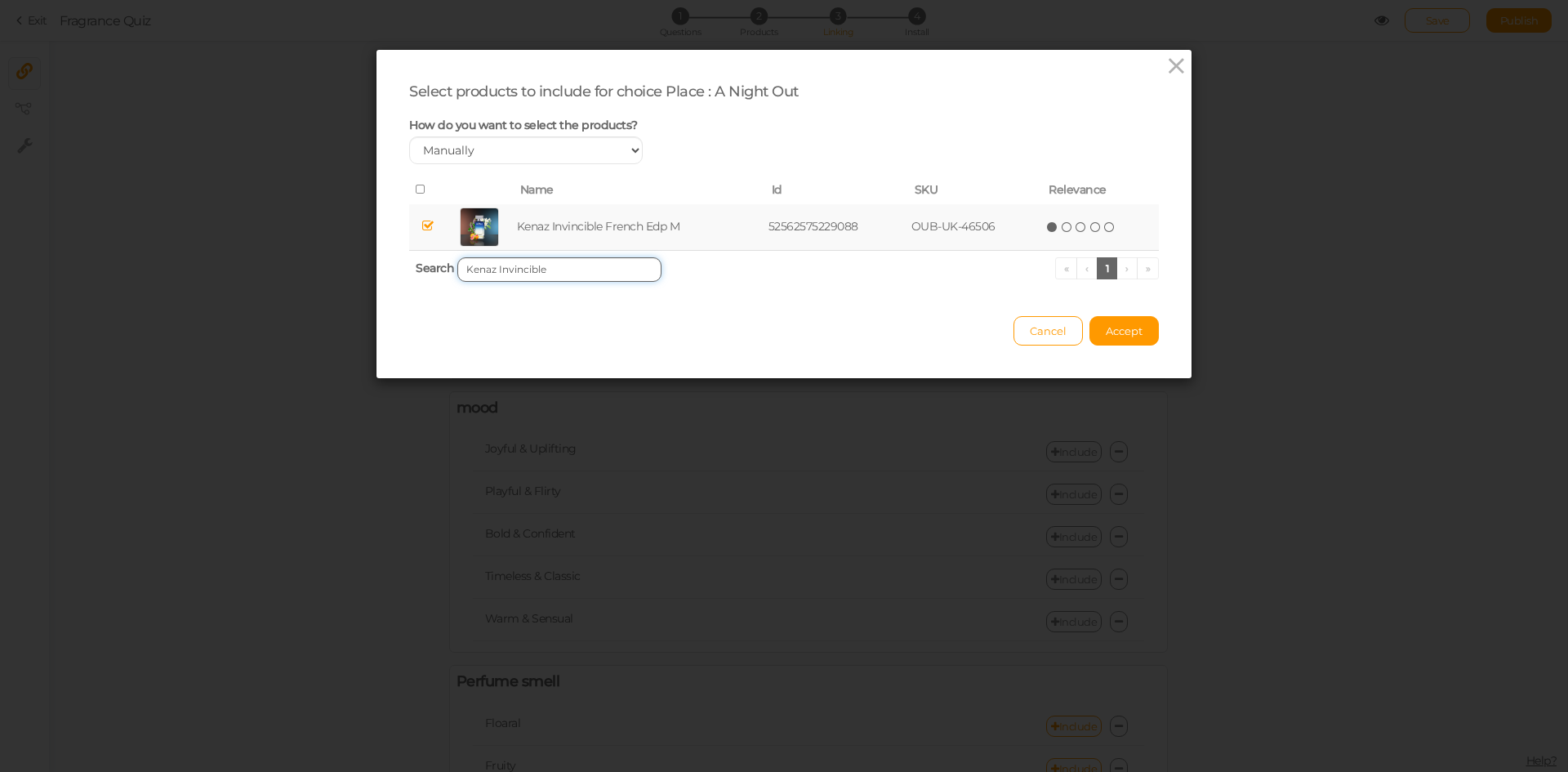
click at [593, 270] on input "Kenaz Invincible" at bounding box center [559, 269] width 204 height 24
click at [611, 217] on td "Kenaz Onyx Edge French Edp U" at bounding box center [639, 227] width 256 height 46
click at [572, 267] on input "Kenaz Onyx Edge" at bounding box center [559, 269] width 204 height 24
click at [606, 233] on td "Kenaz Oud [PERSON_NAME] Oriental Edp W" at bounding box center [658, 227] width 316 height 46
click at [588, 266] on input "[PERSON_NAME] Ameer" at bounding box center [559, 269] width 204 height 24
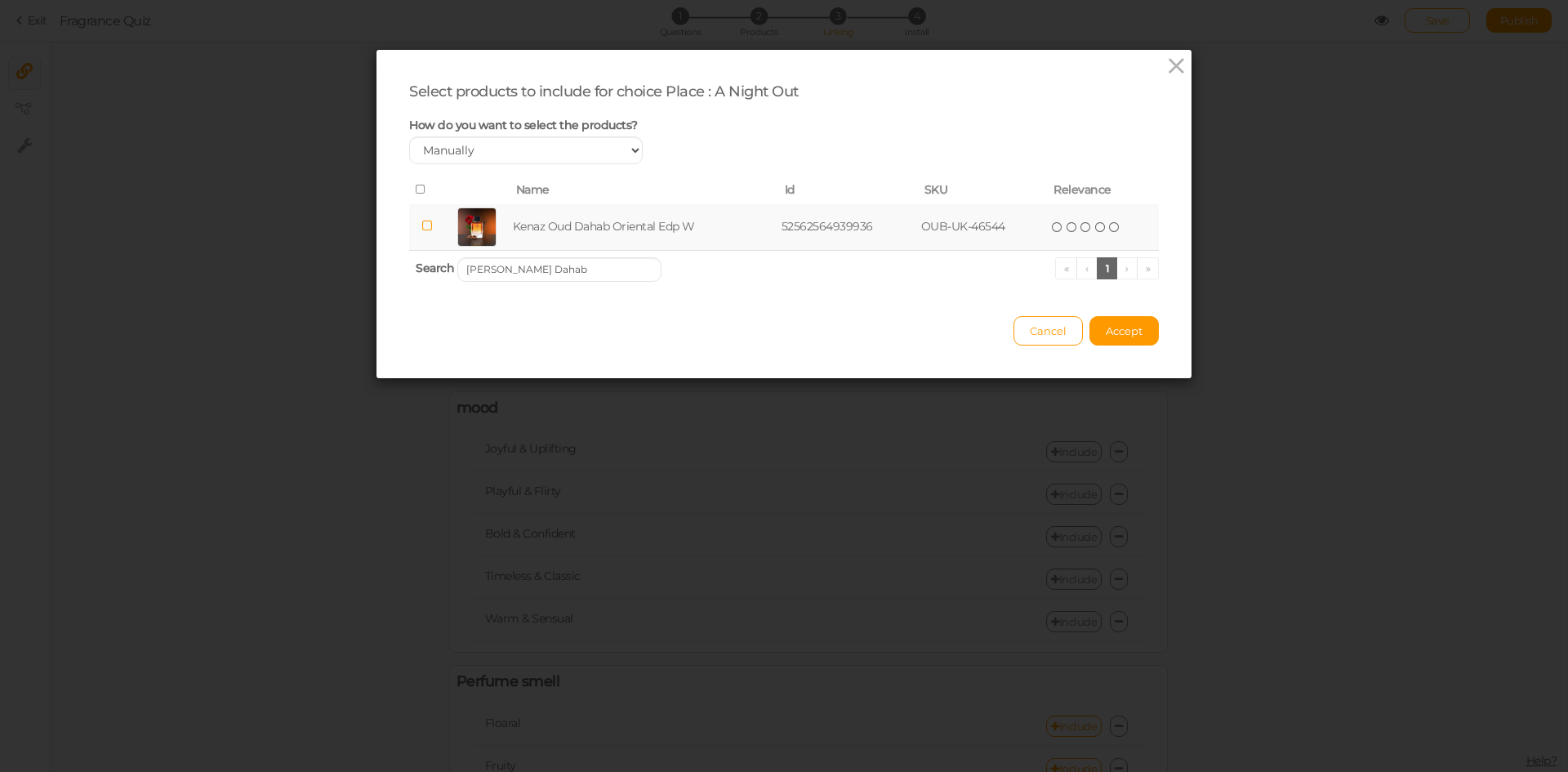
click at [596, 231] on td "Kenaz Oud Dahab Oriental Edp W" at bounding box center [644, 227] width 269 height 46
click at [581, 267] on input "[PERSON_NAME] Dahab" at bounding box center [559, 269] width 204 height 24
click at [606, 225] on td "Kenaz Oud [PERSON_NAME] Oriental Edp W" at bounding box center [660, 227] width 318 height 46
click at [586, 260] on input "[PERSON_NAME] [PERSON_NAME]" at bounding box center [559, 269] width 204 height 24
click at [630, 226] on td "Kenaz Oud [PERSON_NAME] Oriental Edp M" at bounding box center [659, 227] width 315 height 46
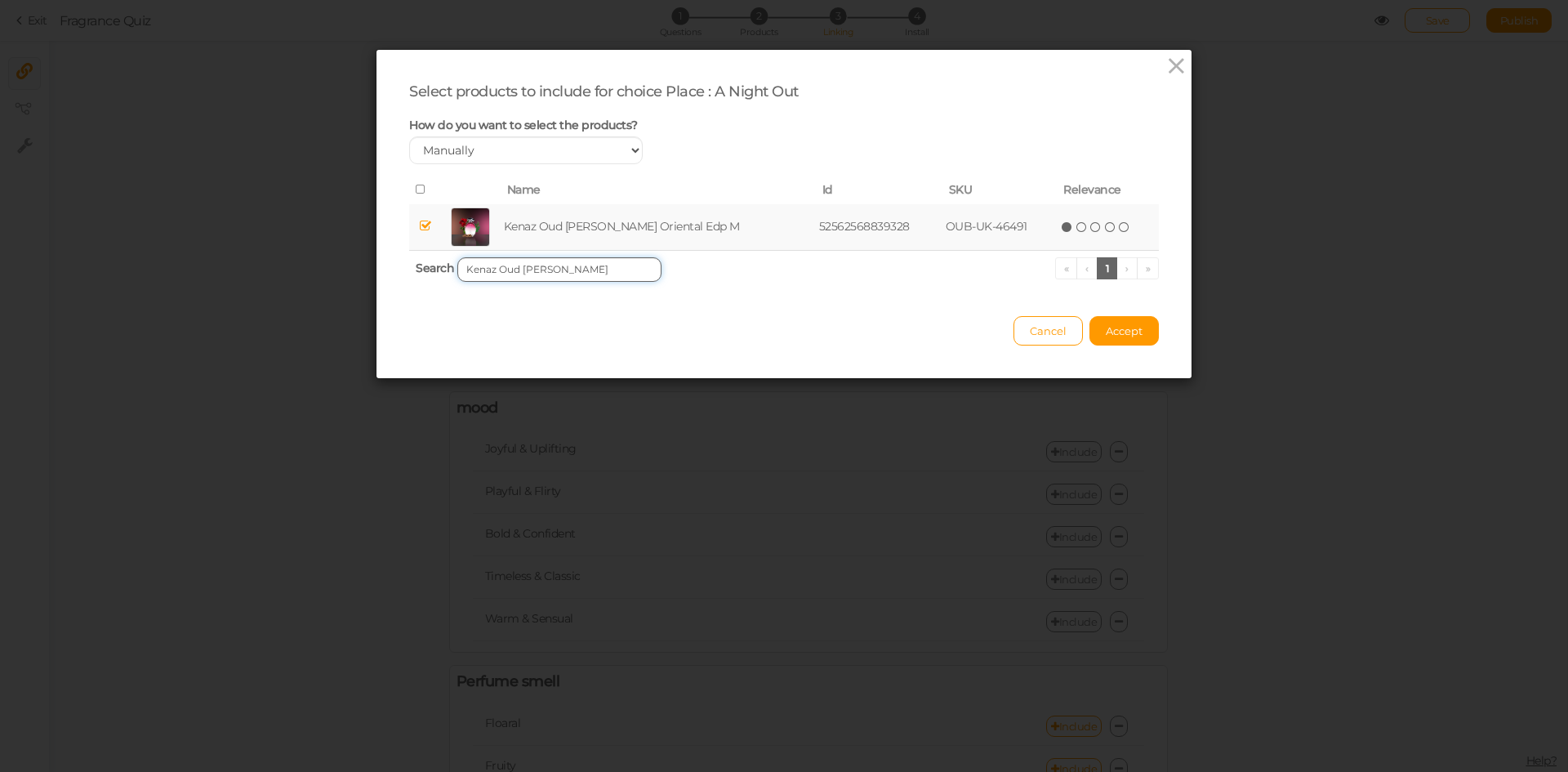
click at [606, 259] on input "Kenaz Oud [PERSON_NAME]" at bounding box center [559, 269] width 204 height 24
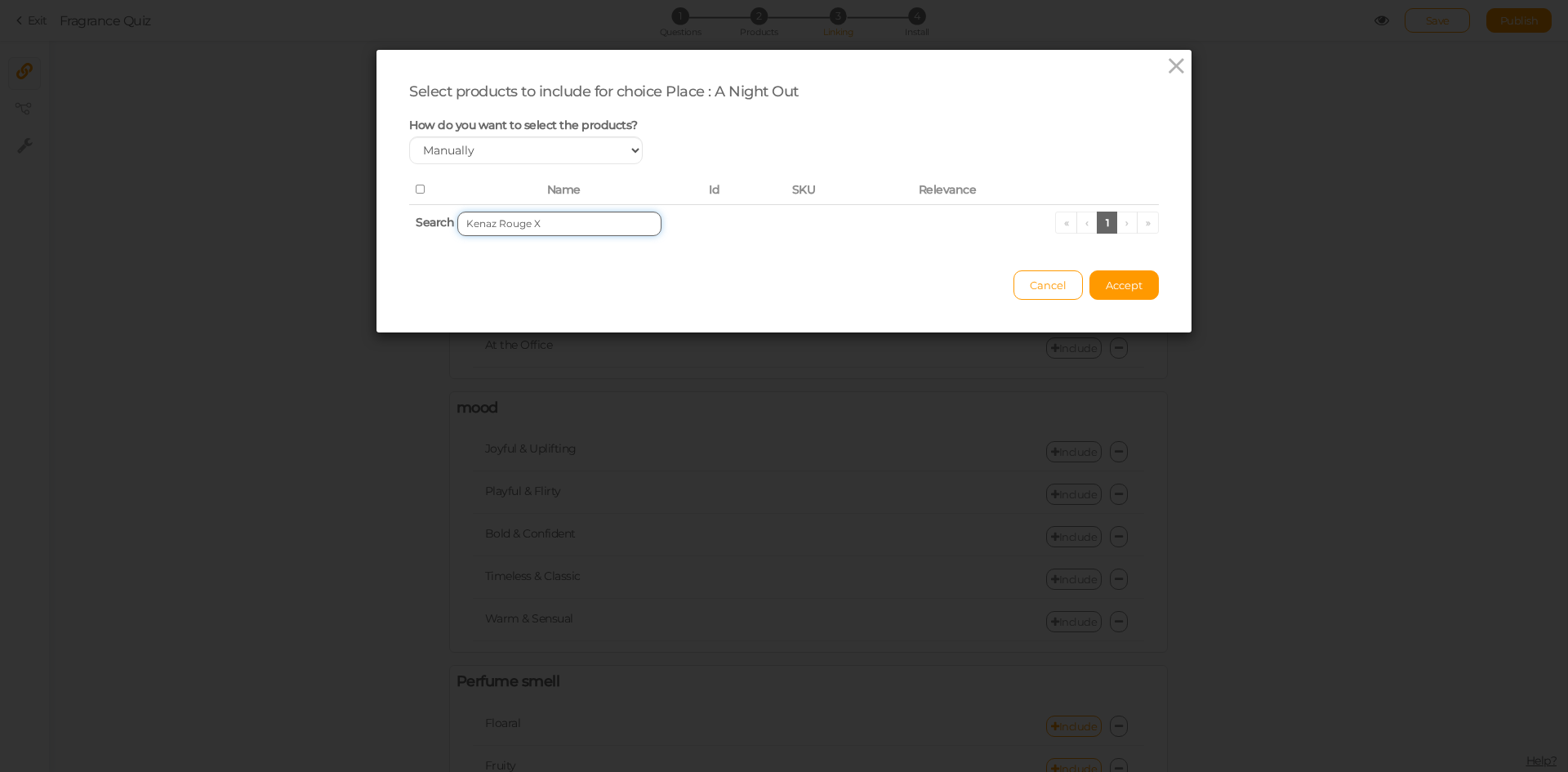
drag, startPoint x: 523, startPoint y: 224, endPoint x: 564, endPoint y: 228, distance: 41.2
click at [564, 228] on input "Kenaz Rouge X" at bounding box center [559, 223] width 204 height 24
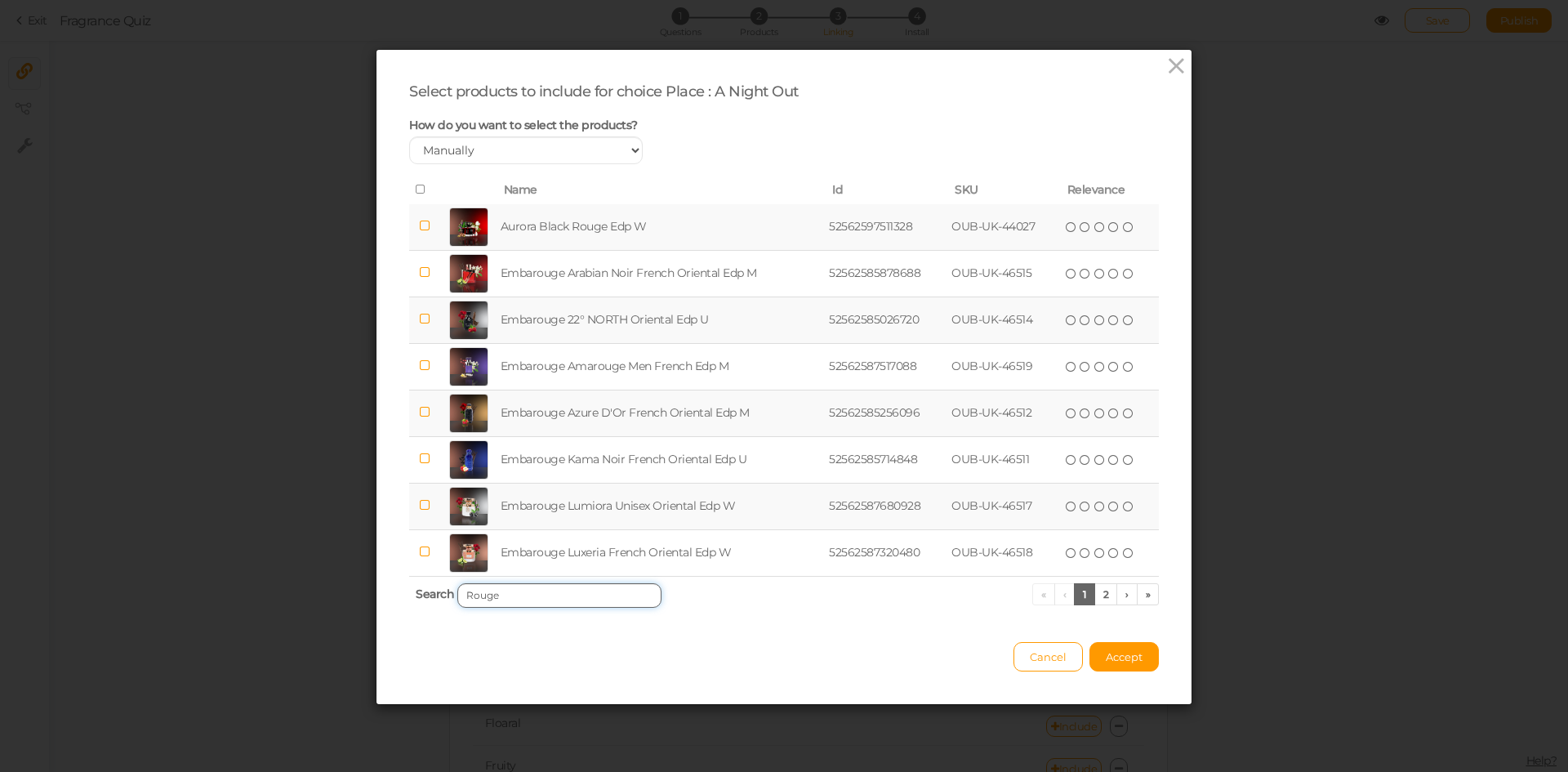
click at [518, 590] on input "Rouge" at bounding box center [559, 595] width 204 height 24
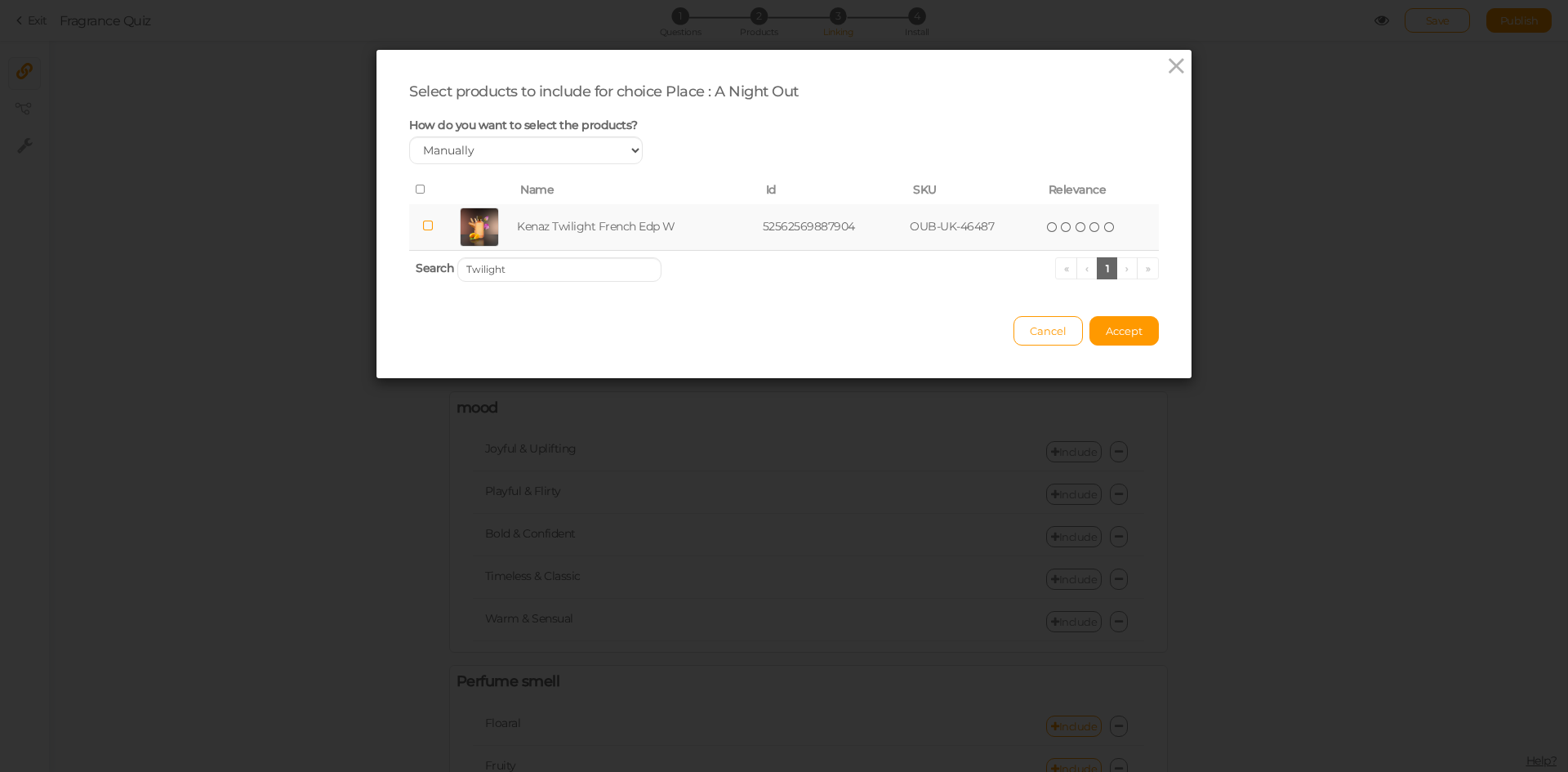
click at [621, 216] on td "Kenaz Twilight French Edp W" at bounding box center [636, 227] width 246 height 46
click at [592, 274] on input "Twilight" at bounding box center [559, 269] width 204 height 24
type input "Untamed"
click at [616, 216] on td "Kenaz Untamed Parfum Edp U" at bounding box center [637, 227] width 251 height 46
click at [1108, 340] on button "Accept" at bounding box center [1124, 331] width 70 height 29
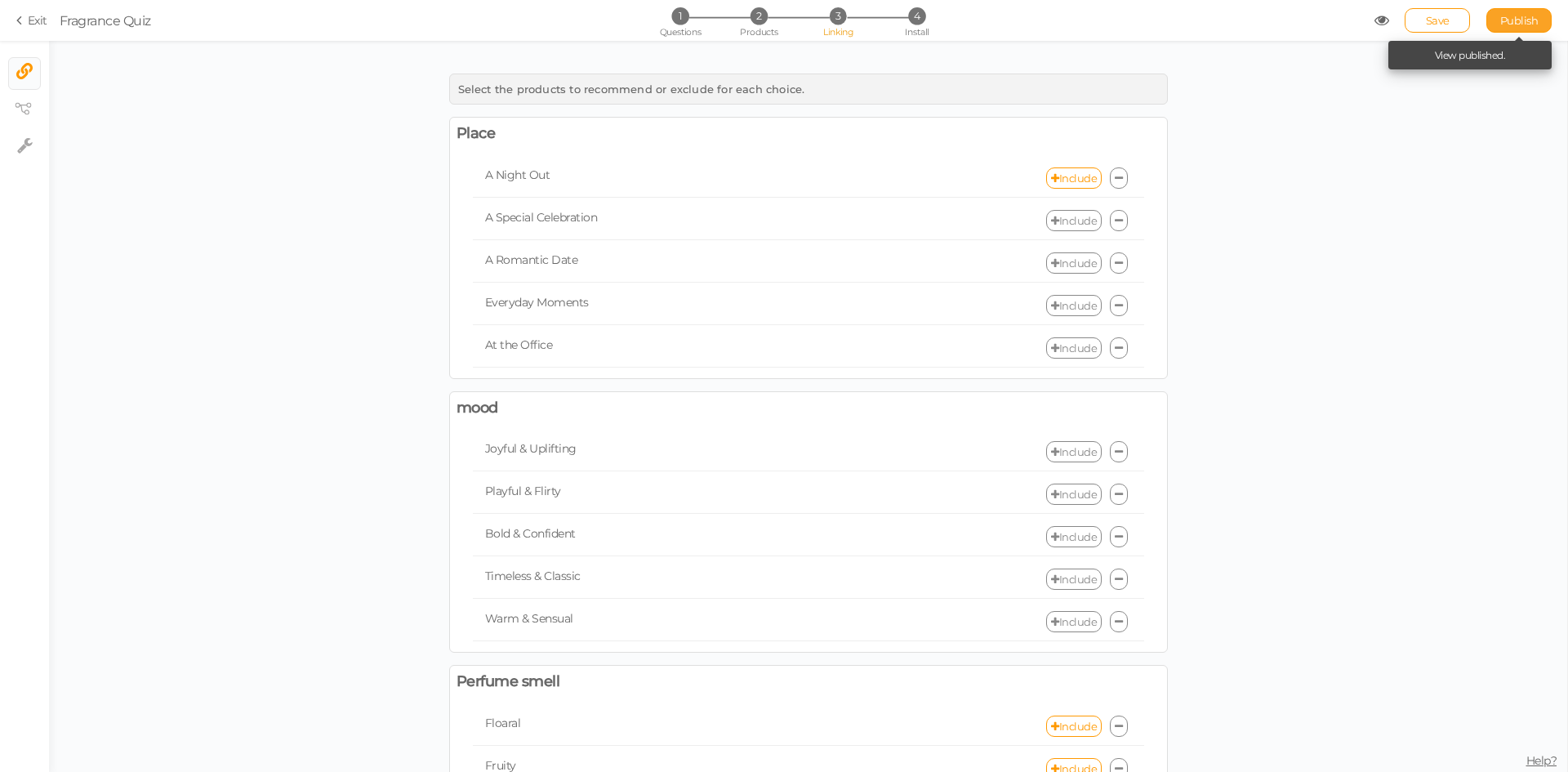
click at [1519, 29] on link "Publish" at bounding box center [1519, 19] width 66 height 24
click at [1525, 9] on link "Publish" at bounding box center [1519, 19] width 66 height 24
click at [1064, 223] on link "Include" at bounding box center [1073, 221] width 55 height 21
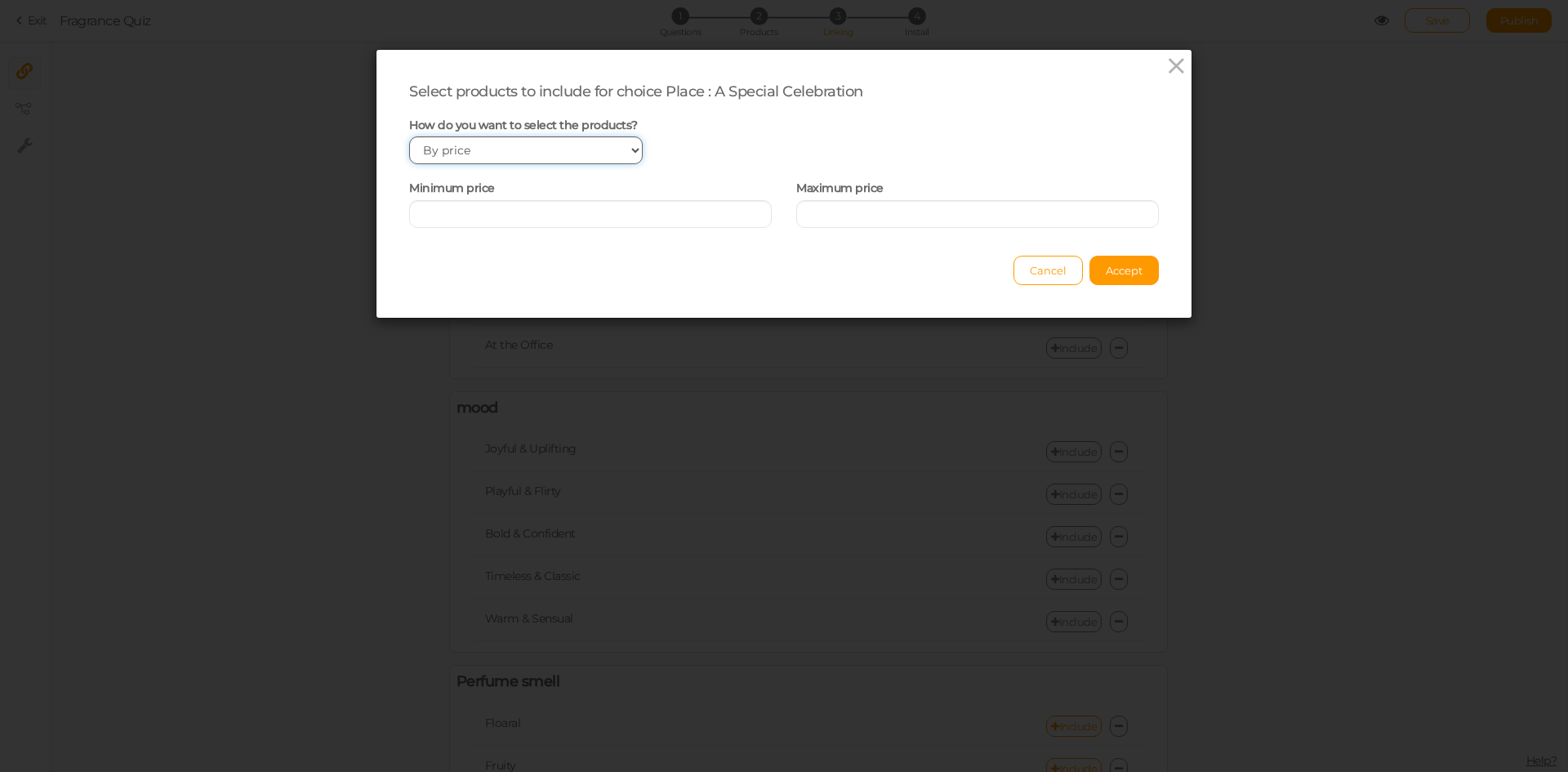
drag, startPoint x: 594, startPoint y: 151, endPoint x: 583, endPoint y: 163, distance: 16.3
click at [594, 151] on select "Manually By tags By price" at bounding box center [525, 150] width 233 height 28
select select "manual"
click at [409, 136] on select "Manually By tags By price" at bounding box center [525, 150] width 233 height 28
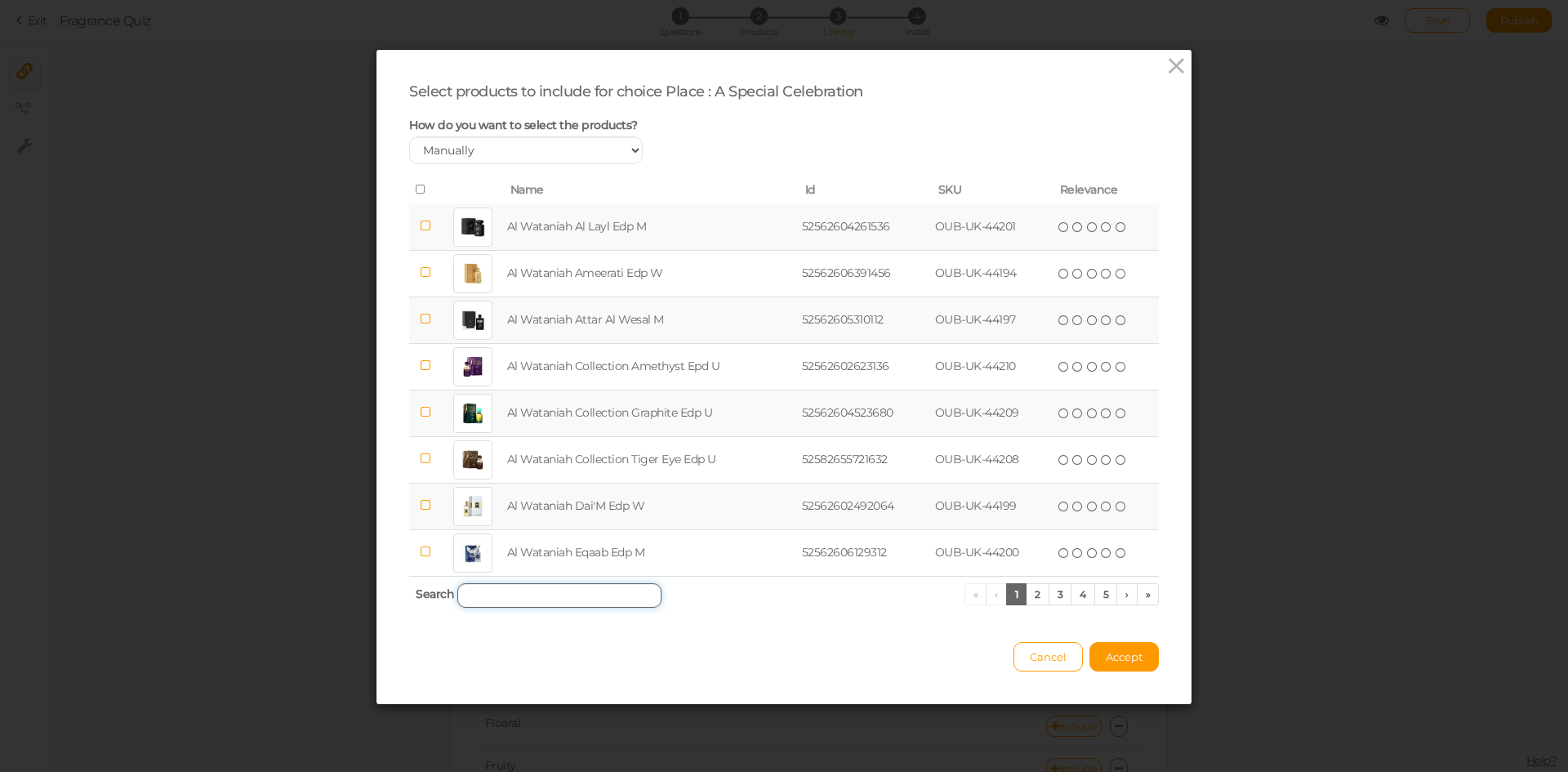
click at [515, 597] on input "search" at bounding box center [559, 595] width 204 height 24
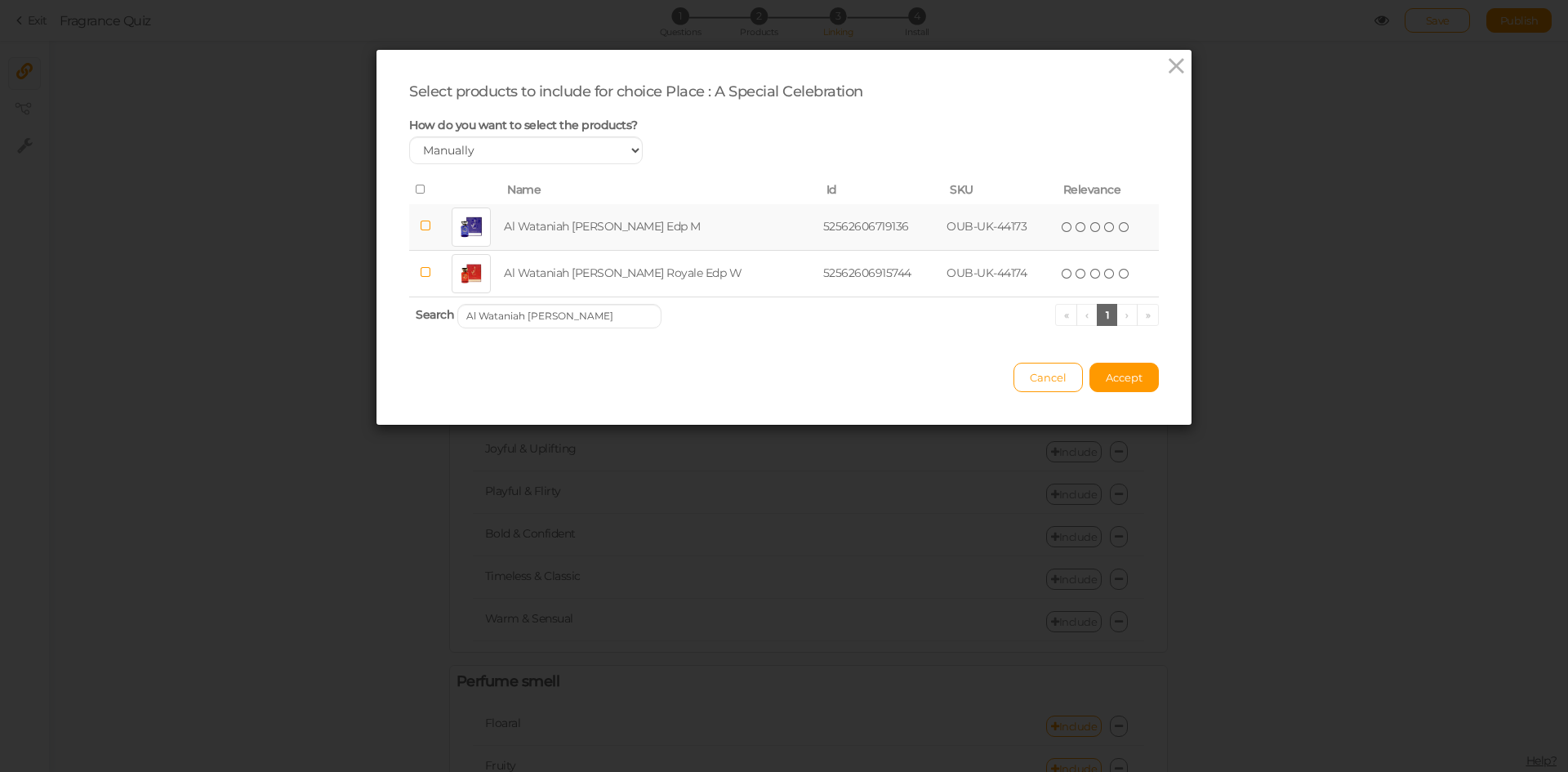
click at [591, 217] on td "Al Wataniah [PERSON_NAME] Edp M" at bounding box center [660, 227] width 318 height 46
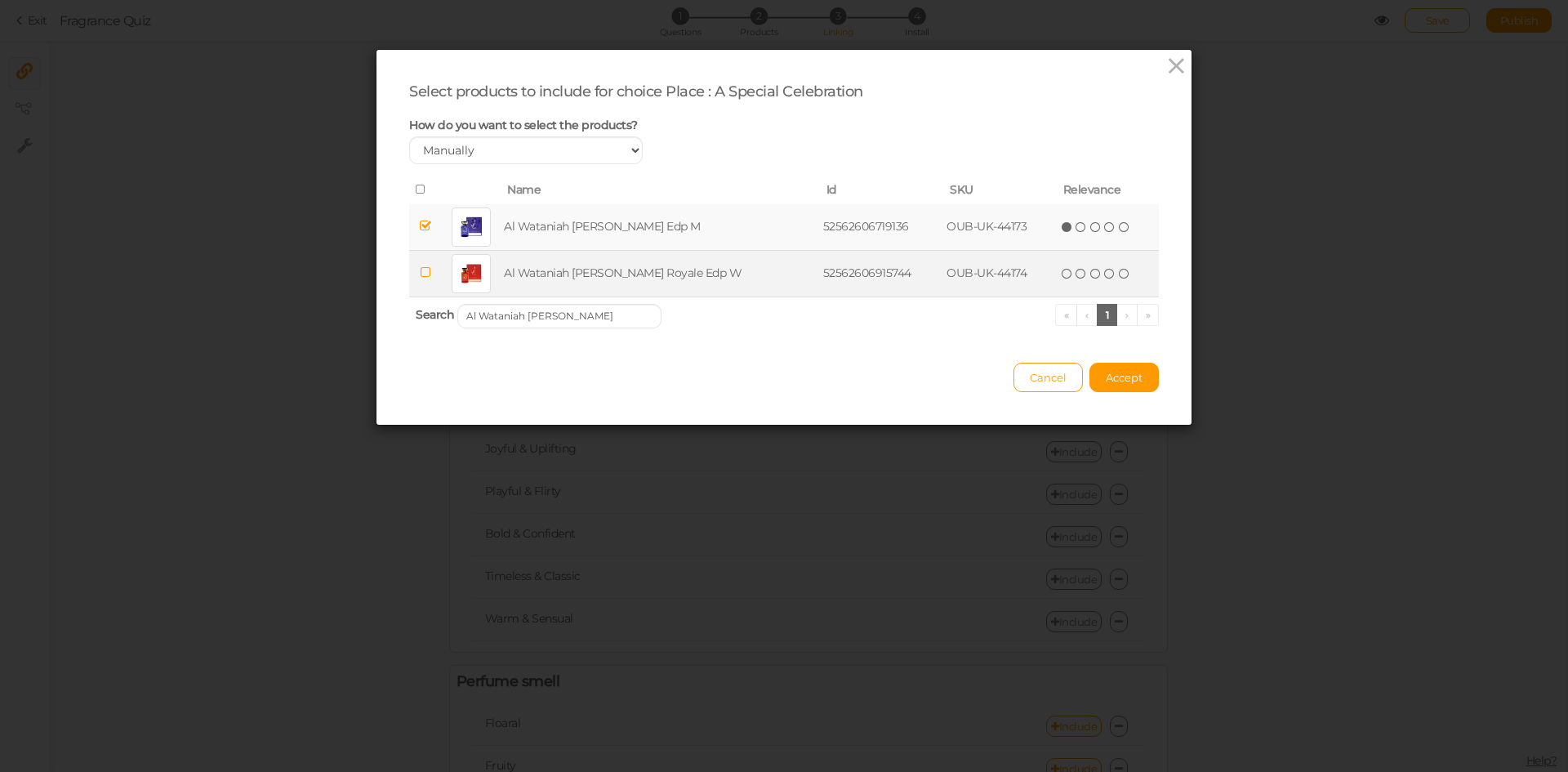
click at [605, 267] on td "Al Wataniah [PERSON_NAME] Royale Edp W" at bounding box center [660, 273] width 318 height 46
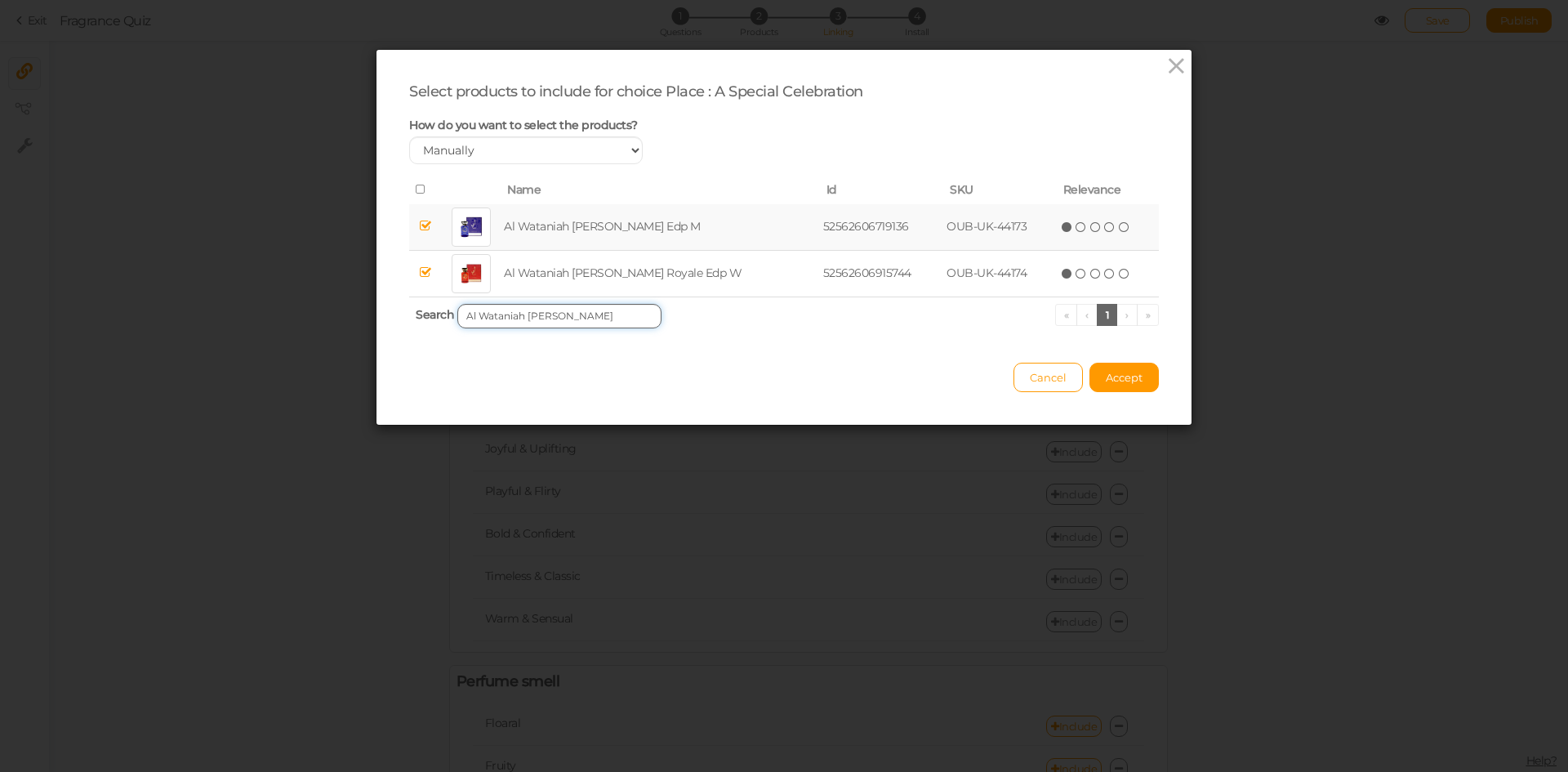
click at [586, 317] on input "Al Wataniah [PERSON_NAME]" at bounding box center [559, 315] width 204 height 24
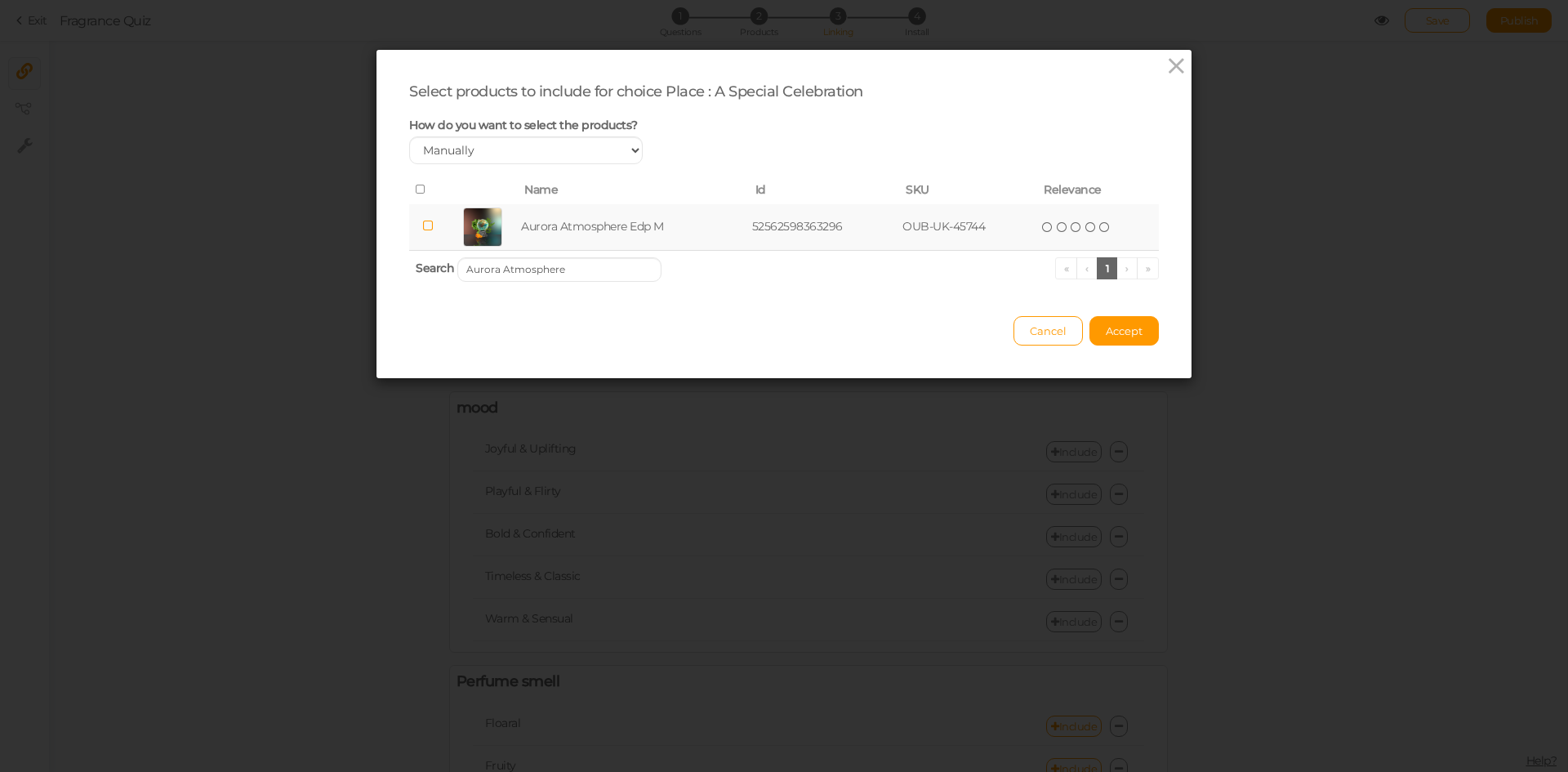
click at [601, 233] on td "Aurora Atmosphere Edp M" at bounding box center [633, 227] width 231 height 46
click at [568, 265] on input "Aurora Atmosphere" at bounding box center [559, 269] width 204 height 24
click at [581, 223] on td "[PERSON_NAME] Edp M" at bounding box center [628, 227] width 215 height 46
click at [593, 276] on input "[PERSON_NAME]" at bounding box center [559, 269] width 204 height 24
click at [564, 231] on td "[PERSON_NAME] Blue Cpo U" at bounding box center [639, 227] width 247 height 46
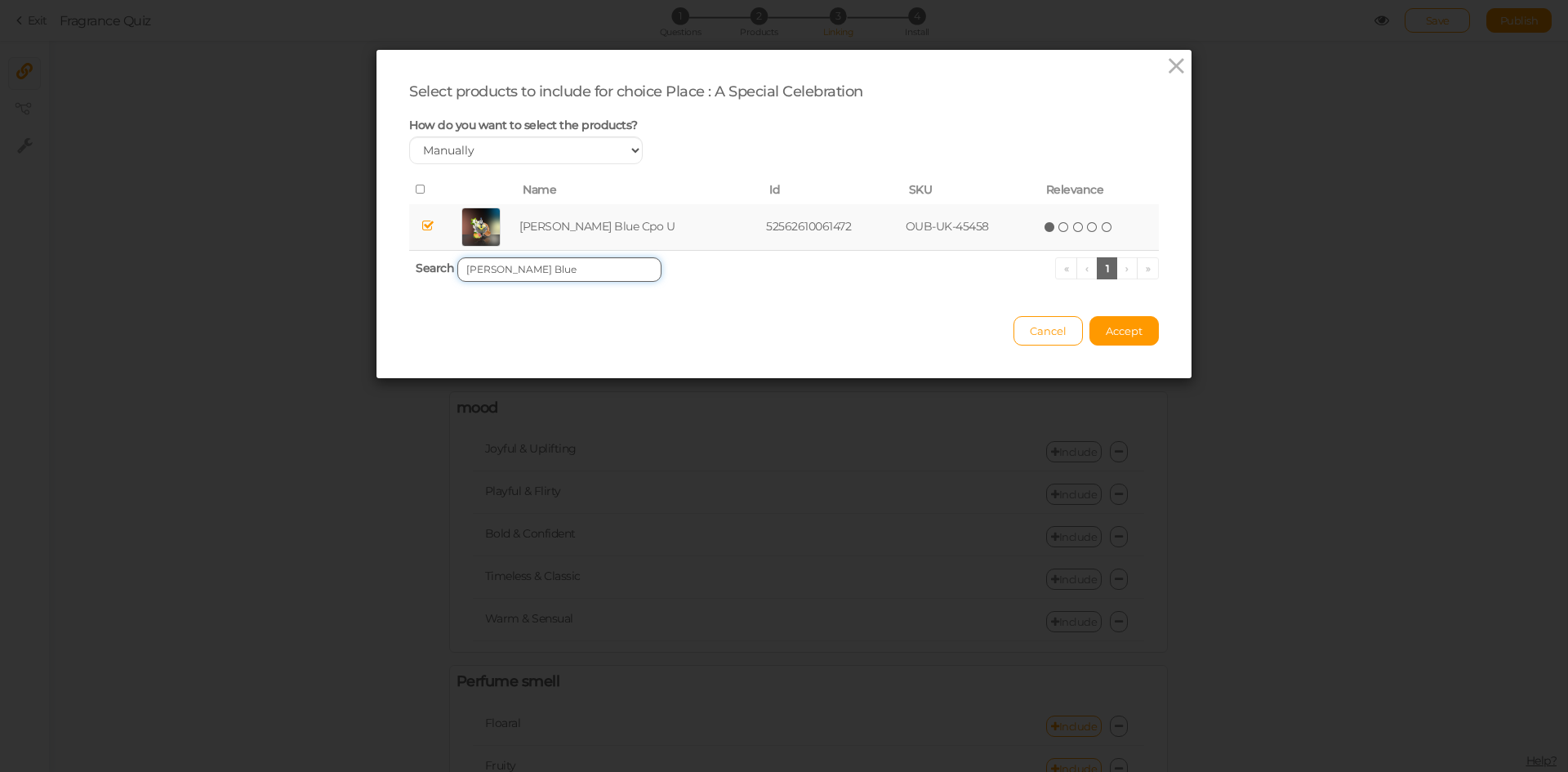
click at [619, 280] on input "[PERSON_NAME] Blue" at bounding box center [559, 269] width 204 height 24
click at [584, 225] on td "[PERSON_NAME] Silver Cpo U" at bounding box center [639, 227] width 250 height 46
click at [619, 269] on input "[PERSON_NAME] Silver" at bounding box center [559, 269] width 204 height 24
click at [626, 228] on td "[PERSON_NAME] [PERSON_NAME]" at bounding box center [648, 227] width 277 height 46
click at [584, 274] on input "[PERSON_NAME]" at bounding box center [559, 269] width 204 height 24
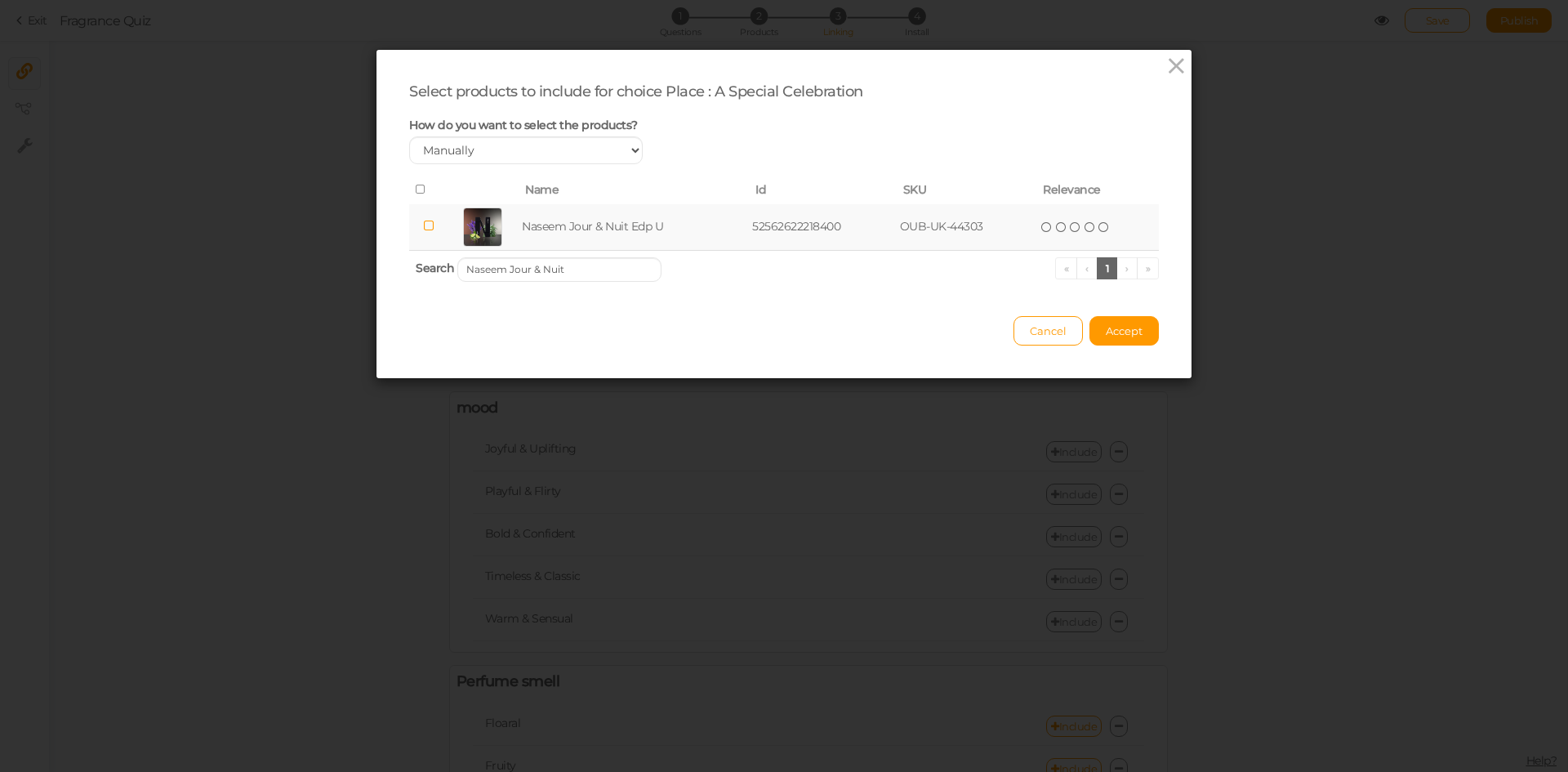
click at [601, 229] on td "Naseem Jour & Nuit Edp U" at bounding box center [634, 227] width 230 height 46
click at [581, 270] on input "Naseem Jour & Nuit" at bounding box center [559, 269] width 204 height 24
click at [593, 225] on td "Paris Corner Qissa Pink Edp W" at bounding box center [641, 227] width 254 height 46
click at [616, 269] on input "Paris Corner [PERSON_NAME]" at bounding box center [559, 269] width 204 height 24
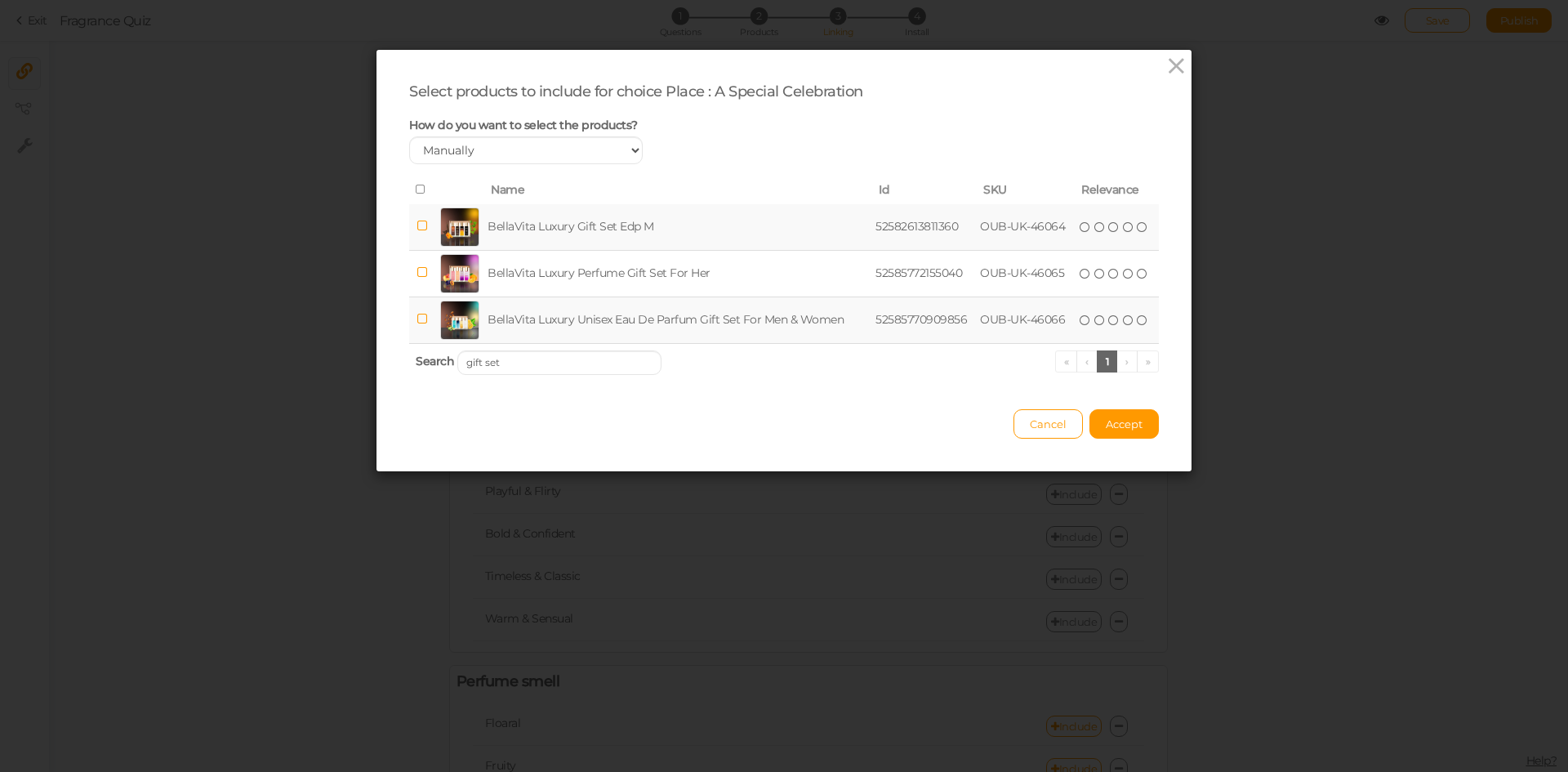
click at [584, 218] on td "BellaVita Luxury Gift Set Edp M" at bounding box center [678, 227] width 388 height 46
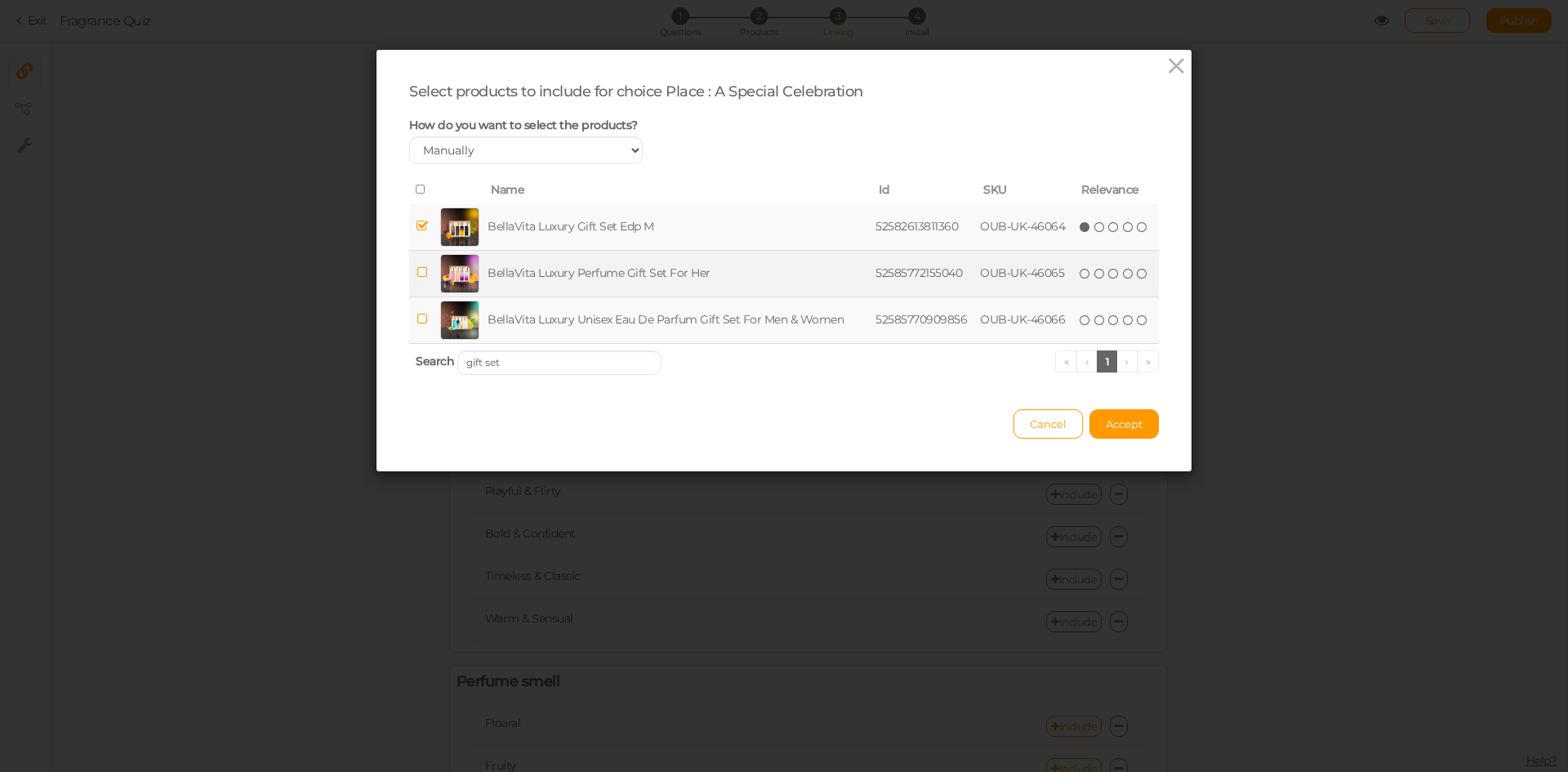
click at [579, 284] on td "BellaVita Luxury Perfume Gift Set For Her" at bounding box center [678, 273] width 388 height 46
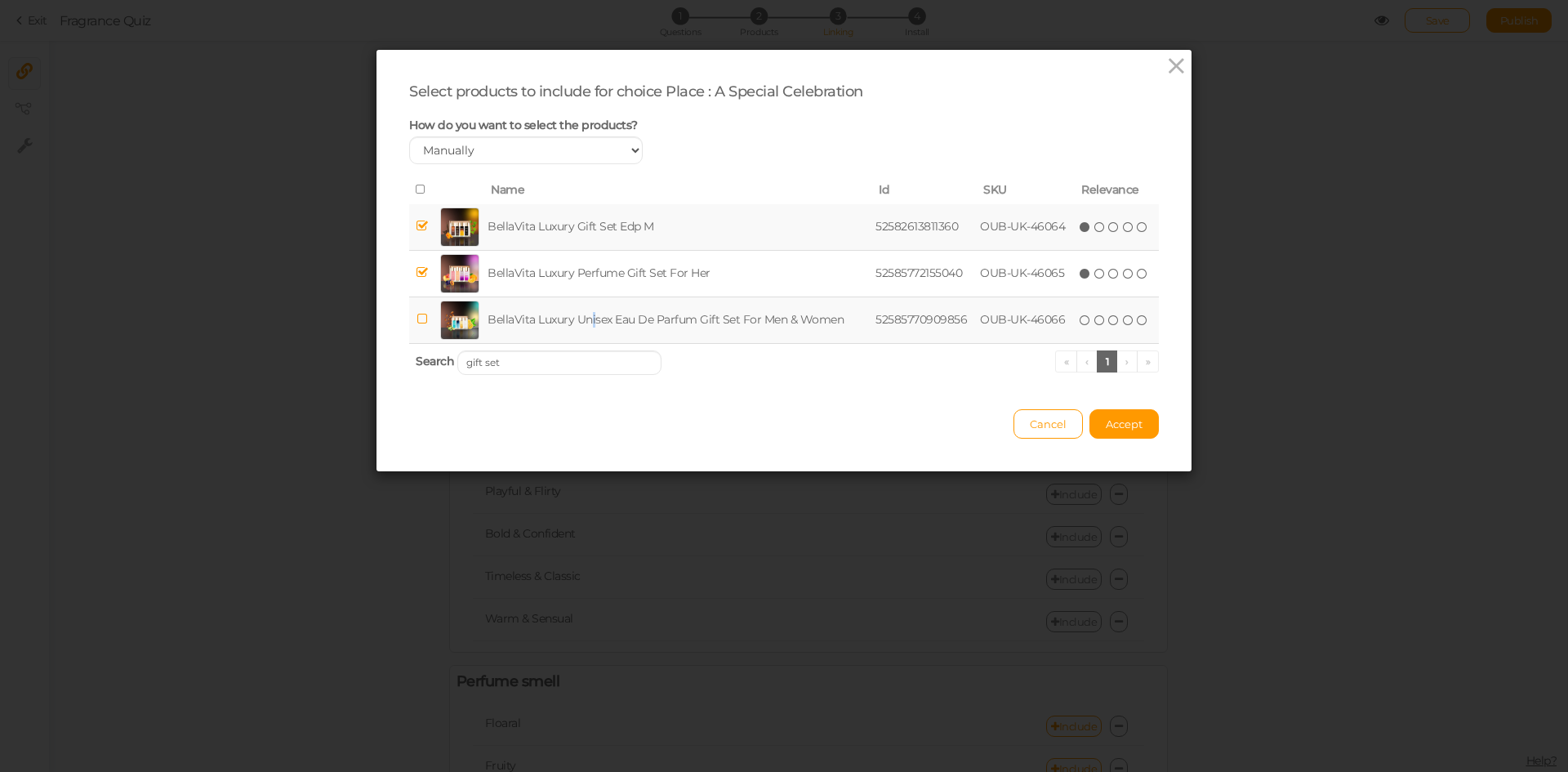
click at [588, 337] on td "BellaVita Luxury Unisex Eau De Parfum Gift Set For Men & Women" at bounding box center [678, 319] width 388 height 46
click at [591, 368] on input "gift set" at bounding box center [559, 362] width 204 height 24
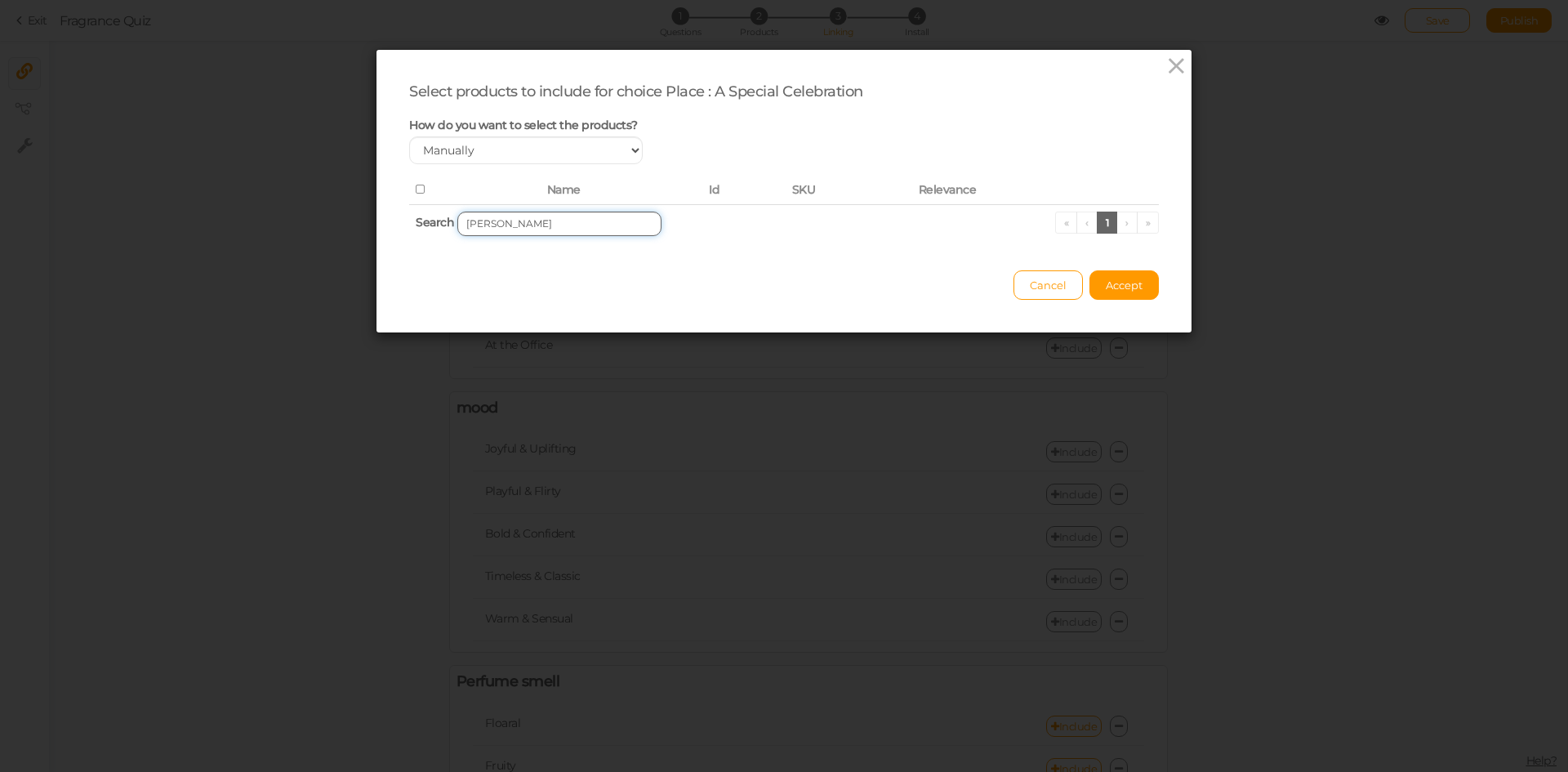
drag, startPoint x: 488, startPoint y: 228, endPoint x: 590, endPoint y: 227, distance: 102.0
click at [587, 231] on input "[PERSON_NAME]" at bounding box center [559, 223] width 204 height 24
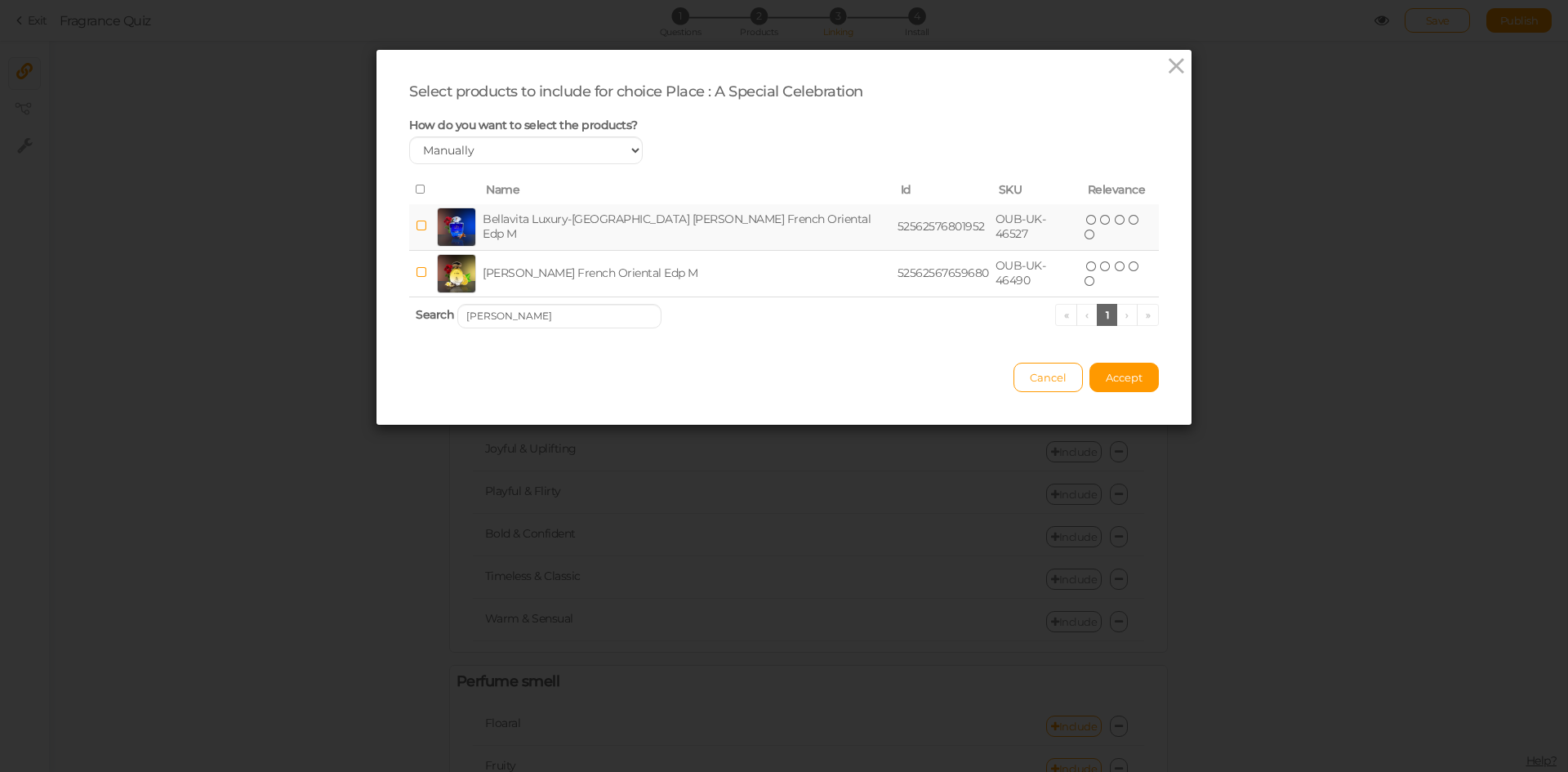
click at [655, 238] on td "Bellavita Luxury-[GEOGRAPHIC_DATA] [PERSON_NAME] French Oriental Edp M" at bounding box center [687, 227] width 415 height 46
click at [595, 311] on input "[PERSON_NAME]" at bounding box center [559, 315] width 204 height 24
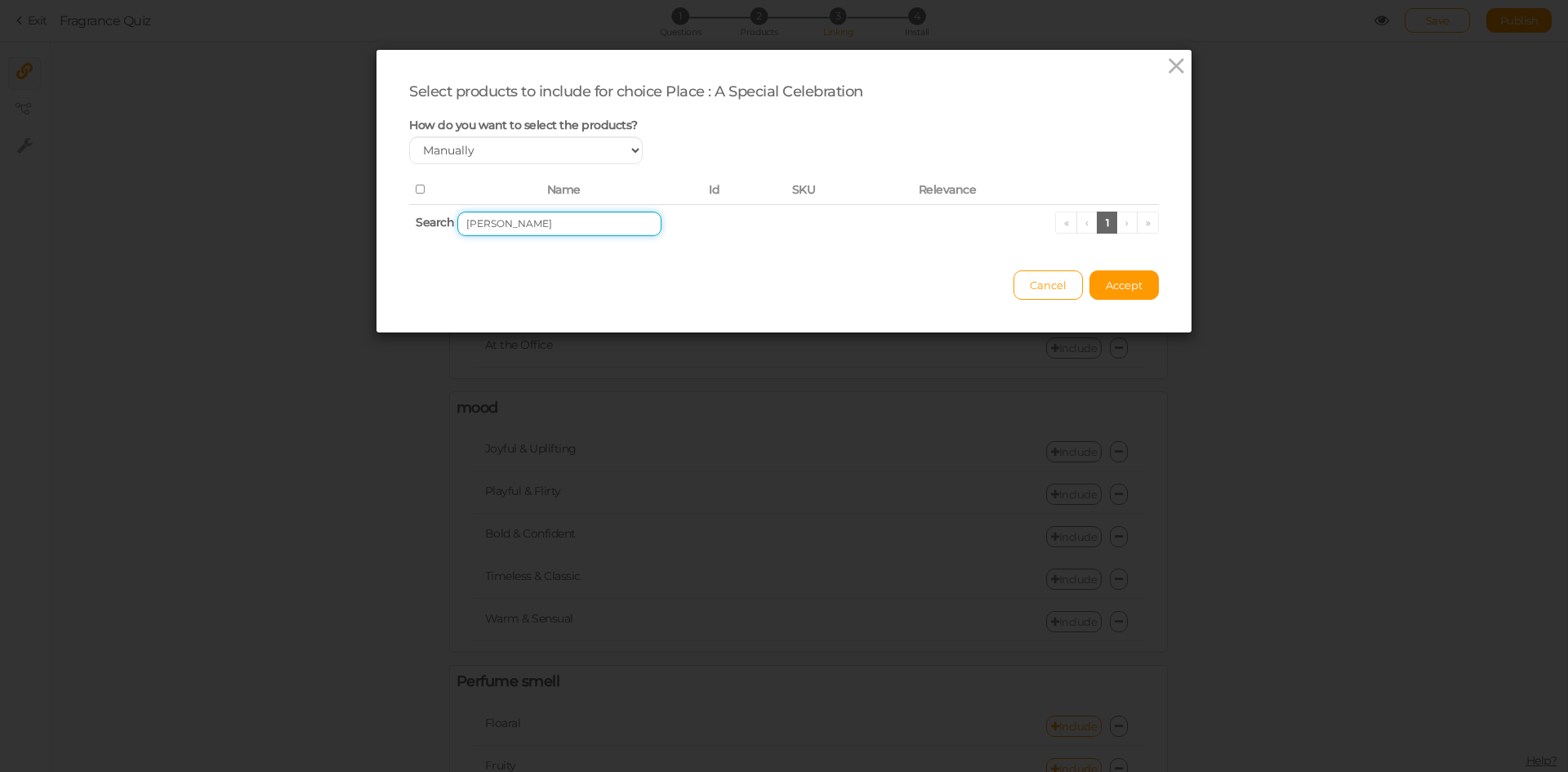
drag, startPoint x: 484, startPoint y: 227, endPoint x: 413, endPoint y: 222, distance: 71.2
click at [413, 222] on th "Search [PERSON_NAME] « ‹ 1 › »" at bounding box center [784, 223] width 750 height 39
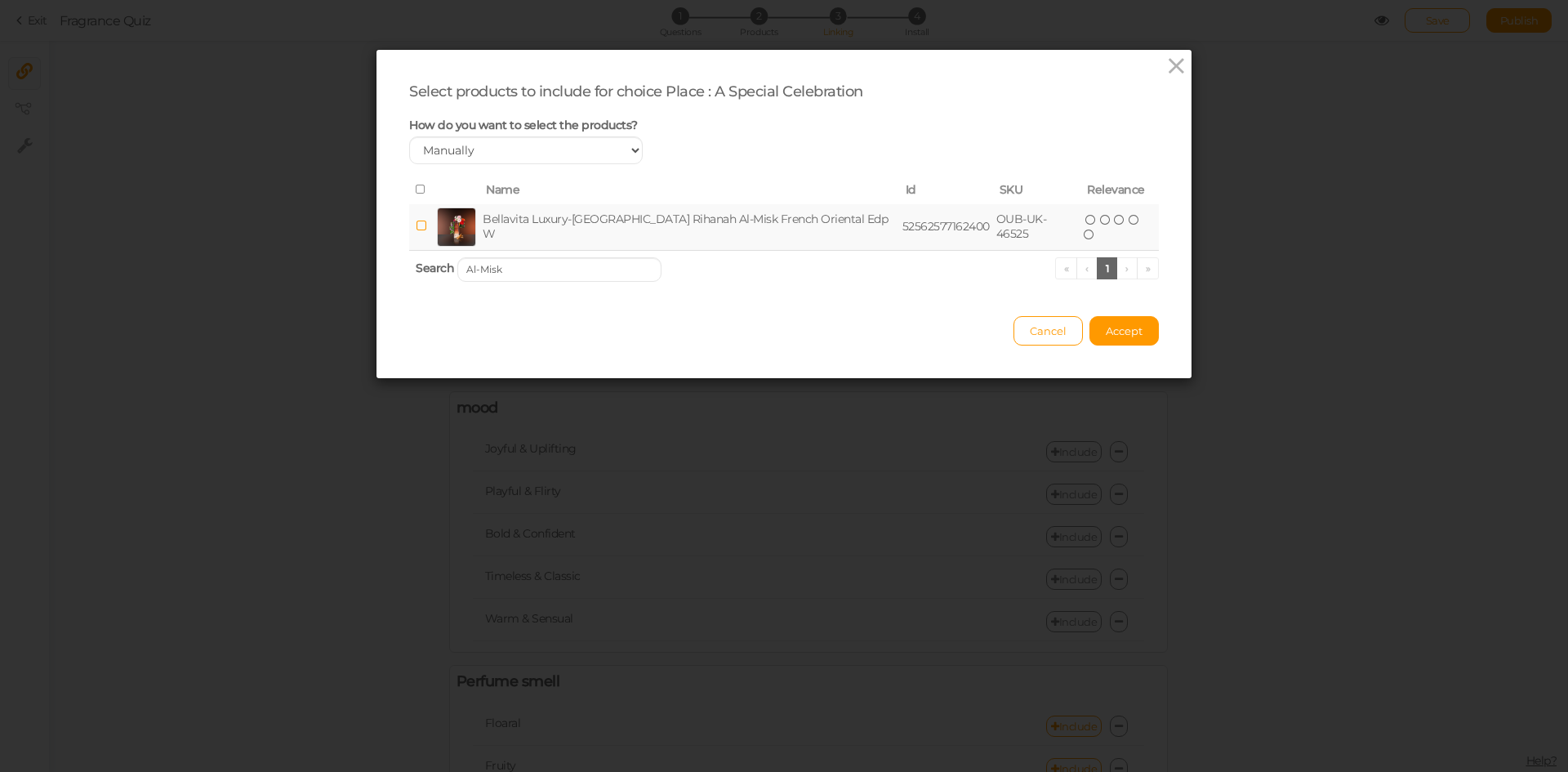
click at [547, 224] on td "Bellavita Luxury-[GEOGRAPHIC_DATA] Rihanah Al-Misk French Oriental Edp W" at bounding box center [690, 227] width 420 height 46
click at [542, 278] on input "Al-Misk" at bounding box center [559, 269] width 204 height 24
click at [572, 269] on input "Rihanah Al-Misk" at bounding box center [559, 269] width 204 height 24
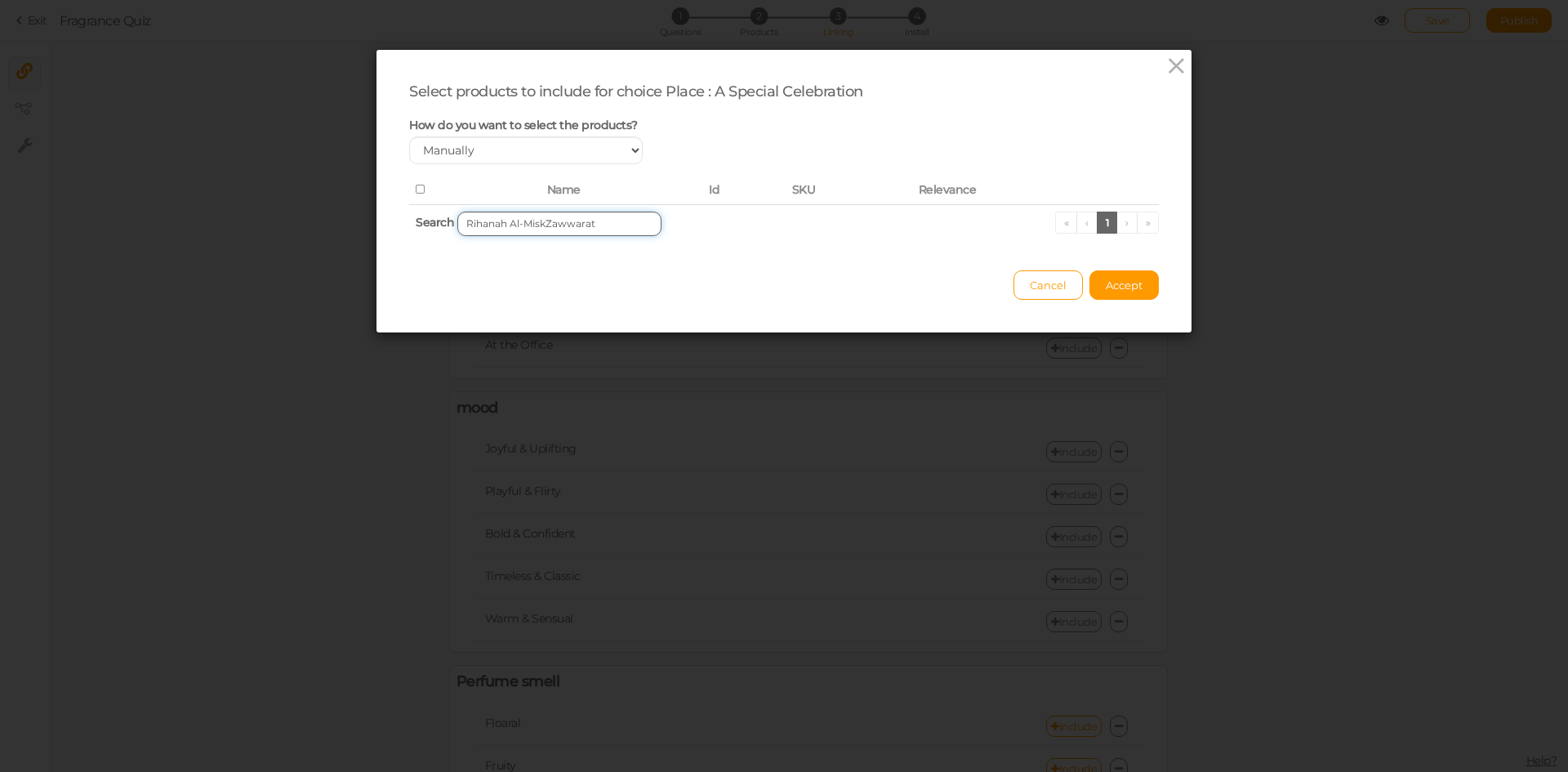
click at [602, 230] on input "Rihanah Al-MiskZawwarat" at bounding box center [559, 223] width 204 height 24
click at [624, 216] on input "Rihanah Al-MiskZawwaratZawwarat" at bounding box center [559, 223] width 204 height 24
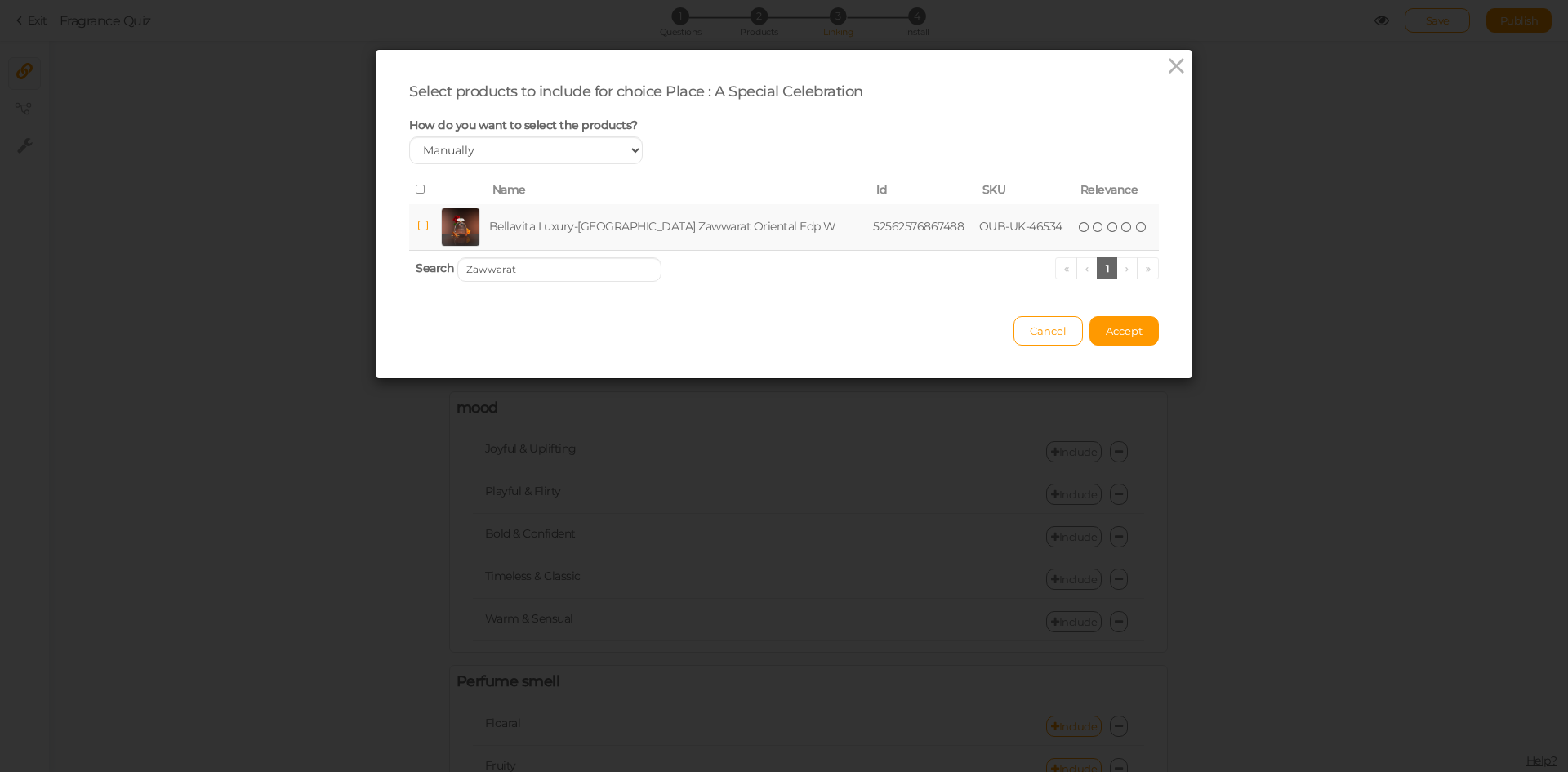
click at [624, 222] on td "Bellavita Luxury-[GEOGRAPHIC_DATA] Zawwarat Oriental Edp W" at bounding box center [678, 227] width 385 height 46
click at [528, 272] on input "Zawwarat" at bounding box center [559, 269] width 204 height 24
click at [574, 225] on td "Bellavita Luxury-[GEOGRAPHIC_DATA] Azizi French Oriental Edp W" at bounding box center [681, 227] width 394 height 46
click at [556, 272] on input "Azizi" at bounding box center [559, 269] width 204 height 24
click at [590, 232] on td "Bellavita Luxury-[GEOGRAPHIC_DATA] Consequence French Oriental Edp M" at bounding box center [688, 227] width 416 height 46
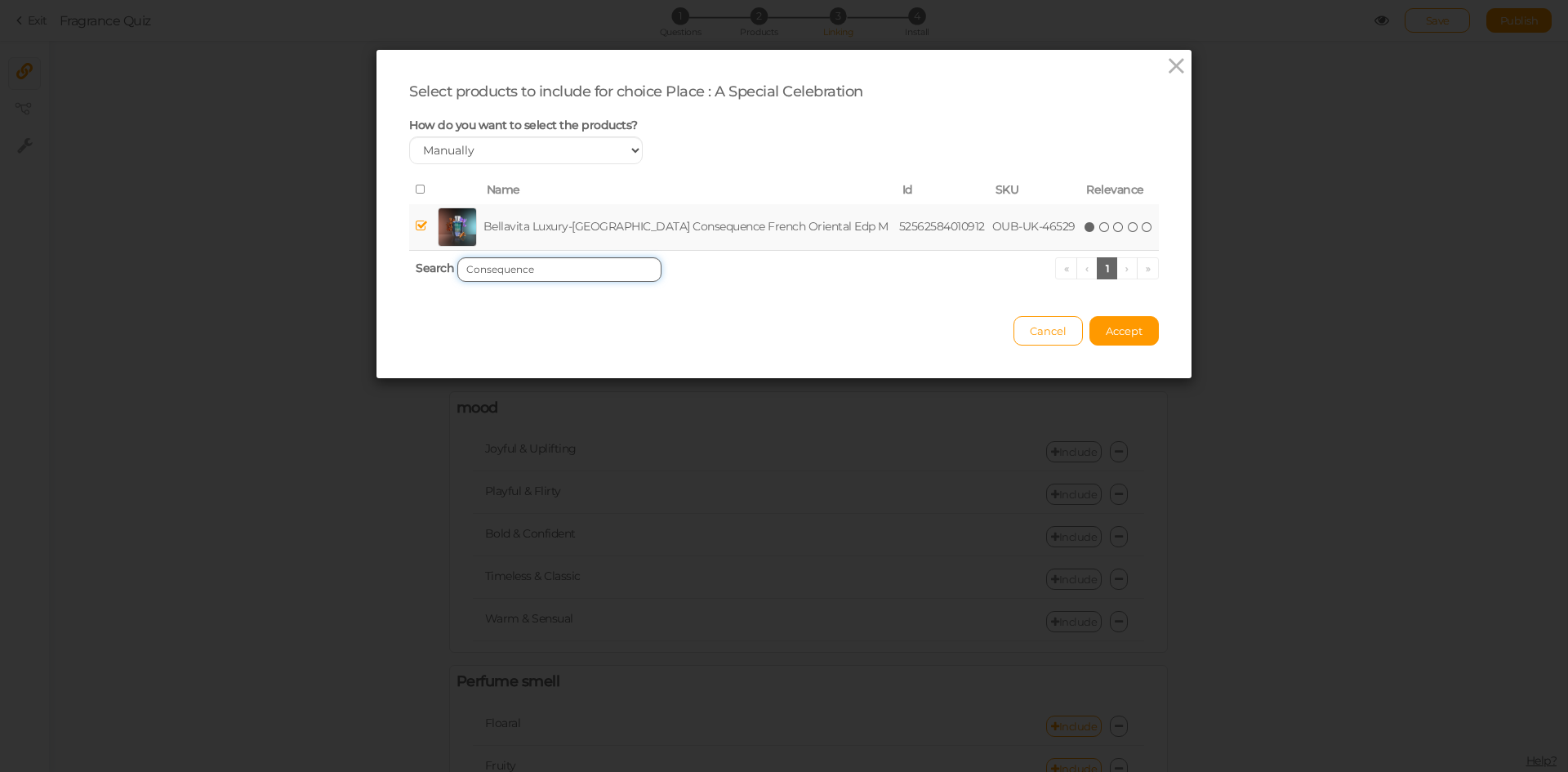
click at [581, 260] on input "Consequence" at bounding box center [559, 269] width 204 height 24
click at [616, 225] on td "Bellavita Luxury-[GEOGRAPHIC_DATA] Farahat Oriental Edp W" at bounding box center [677, 227] width 380 height 46
click at [611, 276] on input "Farahat" at bounding box center [559, 269] width 204 height 24
click at [641, 222] on td "Bellavita Luxury-[GEOGRAPHIC_DATA] Hayal Al-Bahar French Oriental Edp W" at bounding box center [688, 227] width 417 height 46
click at [606, 265] on input "Hayal Al-Bahar" at bounding box center [559, 269] width 204 height 24
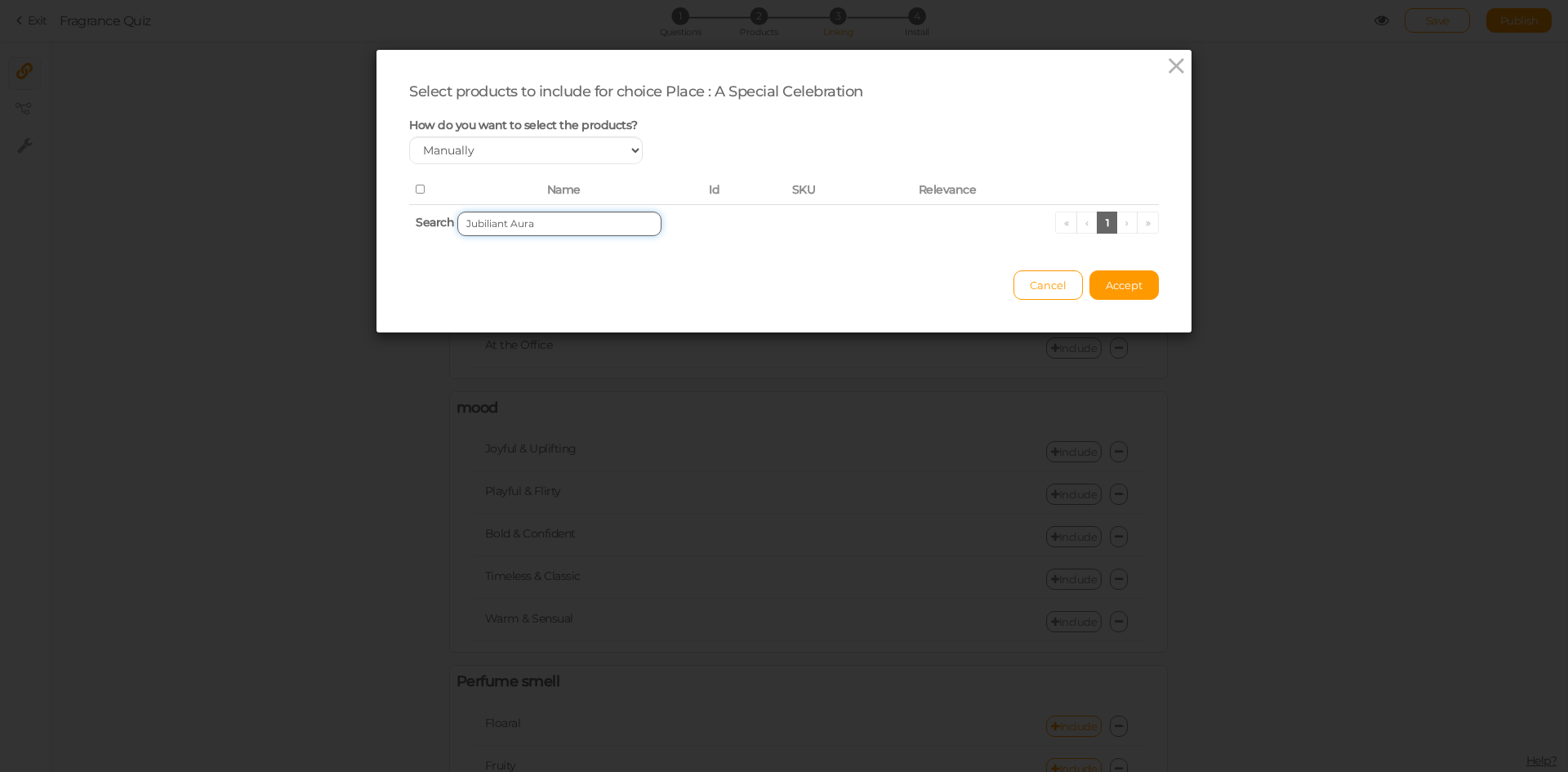
click at [647, 227] on input "Jubiliant Aura" at bounding box center [559, 223] width 204 height 24
drag, startPoint x: 502, startPoint y: 224, endPoint x: 582, endPoint y: 224, distance: 80.0
click at [582, 224] on input "Jubiliant Aura" at bounding box center [559, 223] width 204 height 24
click at [600, 224] on input "Jubiliant" at bounding box center [559, 223] width 204 height 24
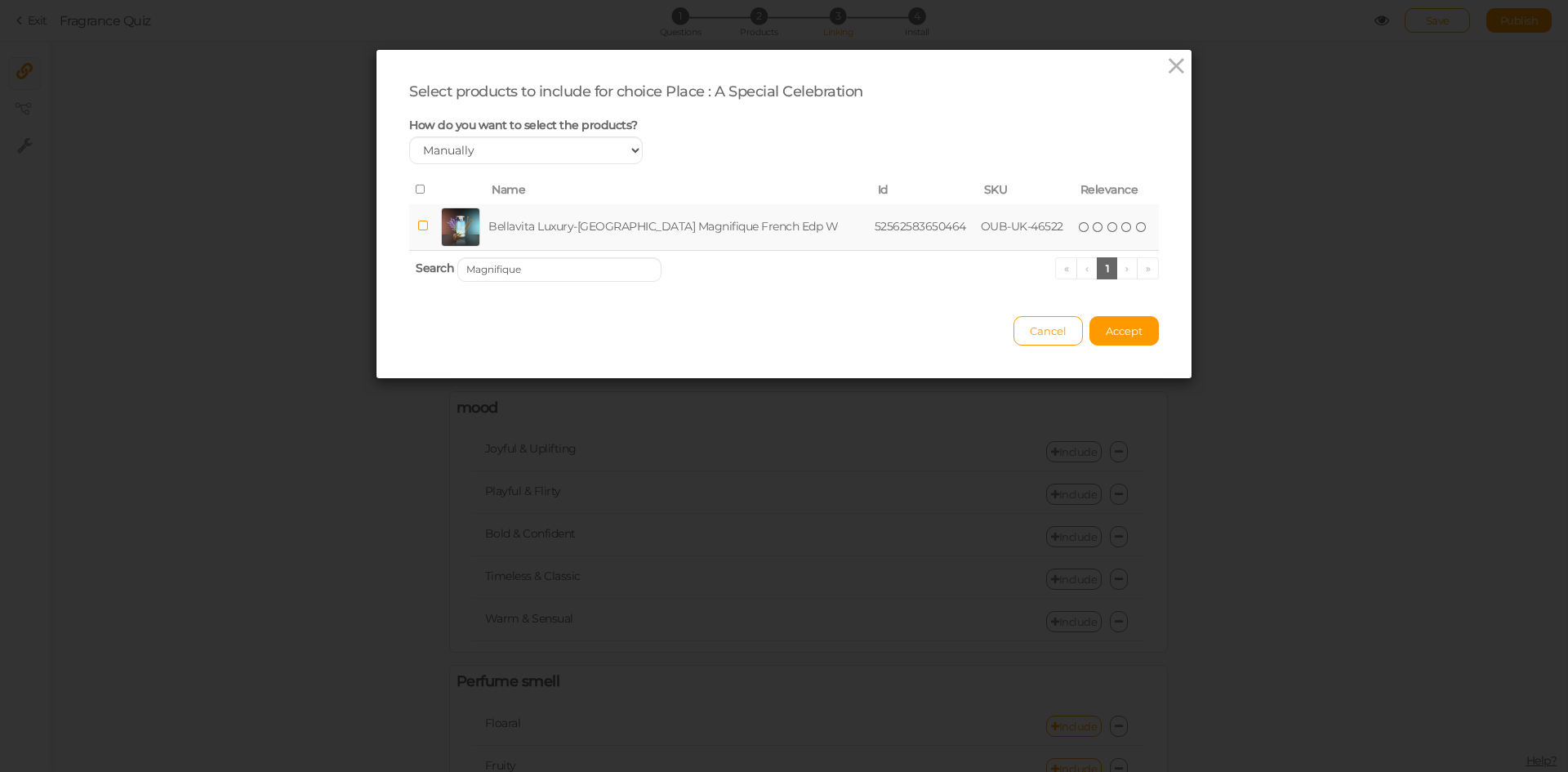
click at [606, 220] on td "Bellavita Luxury-[GEOGRAPHIC_DATA] Magnifique French Edp W" at bounding box center [677, 227] width 386 height 46
click at [590, 269] on input "Magnifique" at bounding box center [559, 269] width 204 height 24
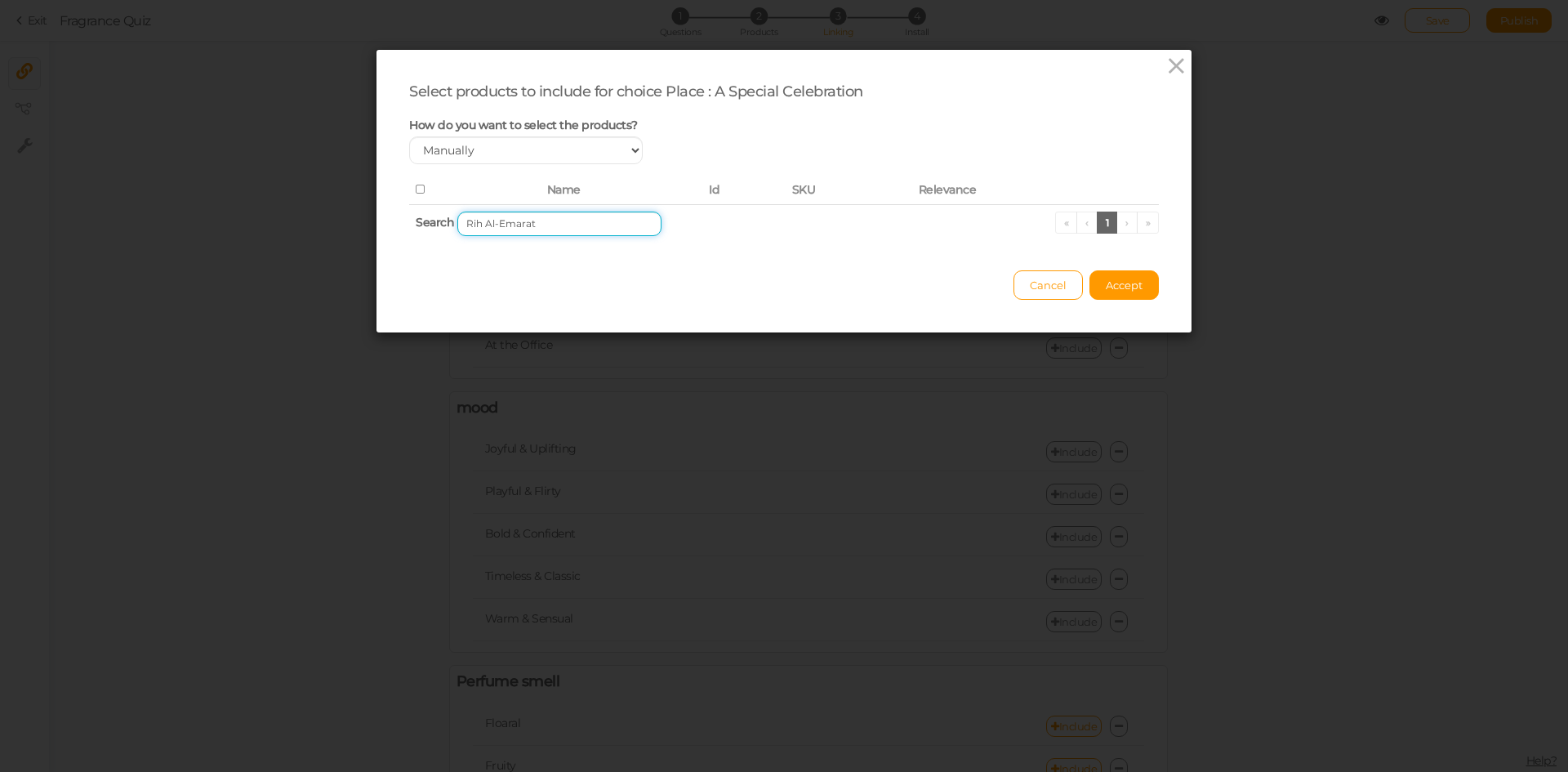
drag, startPoint x: 480, startPoint y: 225, endPoint x: 419, endPoint y: 224, distance: 61.0
click at [419, 224] on th "Search Rih Al-Emarat « ‹ 1 › »" at bounding box center [784, 223] width 750 height 39
drag, startPoint x: 473, startPoint y: 222, endPoint x: 448, endPoint y: 219, distance: 25.2
click at [448, 219] on th "Search Emarat « ‹ 1 › »" at bounding box center [784, 223] width 750 height 39
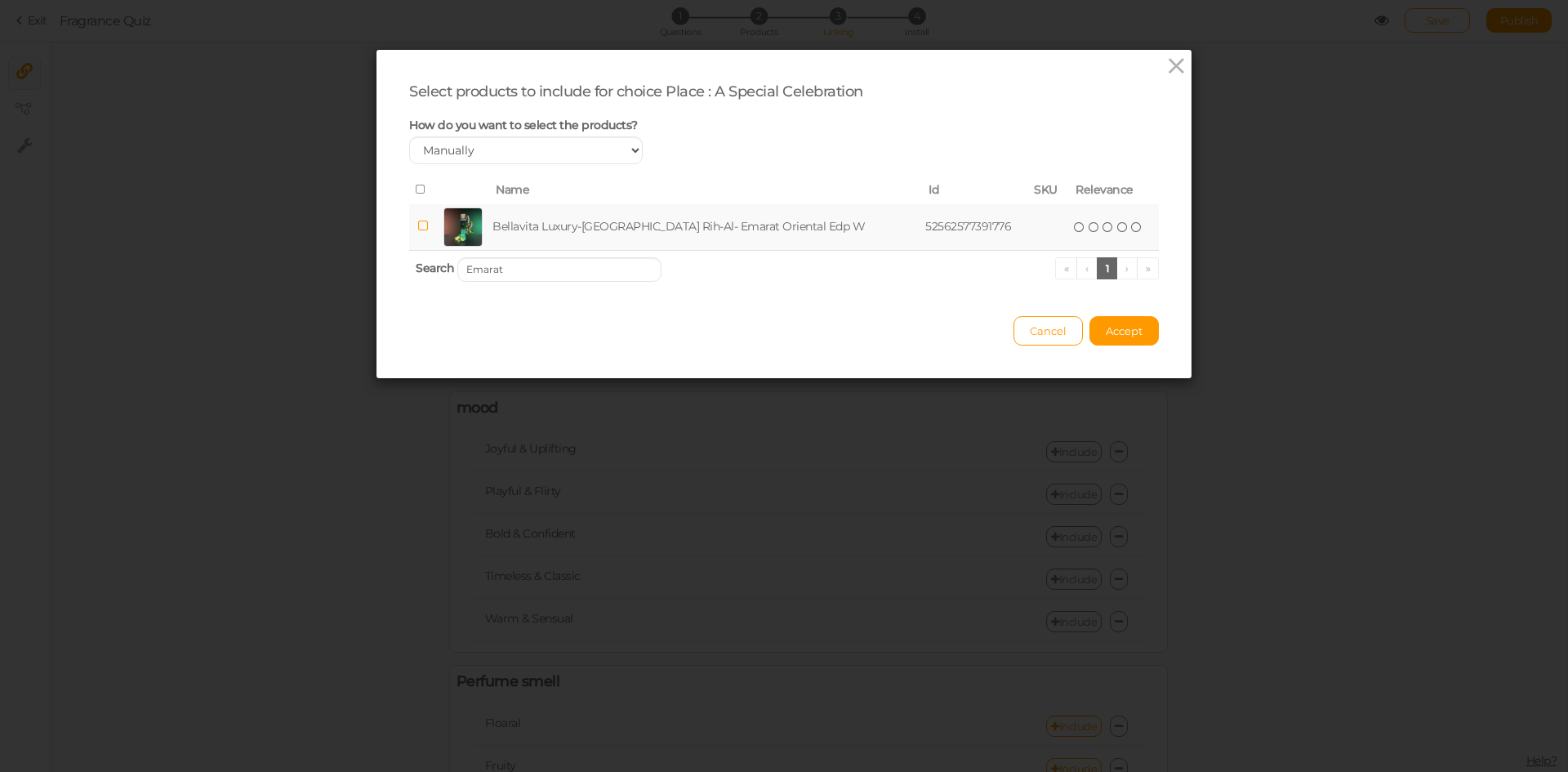
click at [564, 225] on td "Bellavita Luxury-[GEOGRAPHIC_DATA] Rih-Al- Emarat Oriental Edp W" at bounding box center [705, 227] width 432 height 46
click at [585, 260] on input "Emarat" at bounding box center [559, 269] width 204 height 24
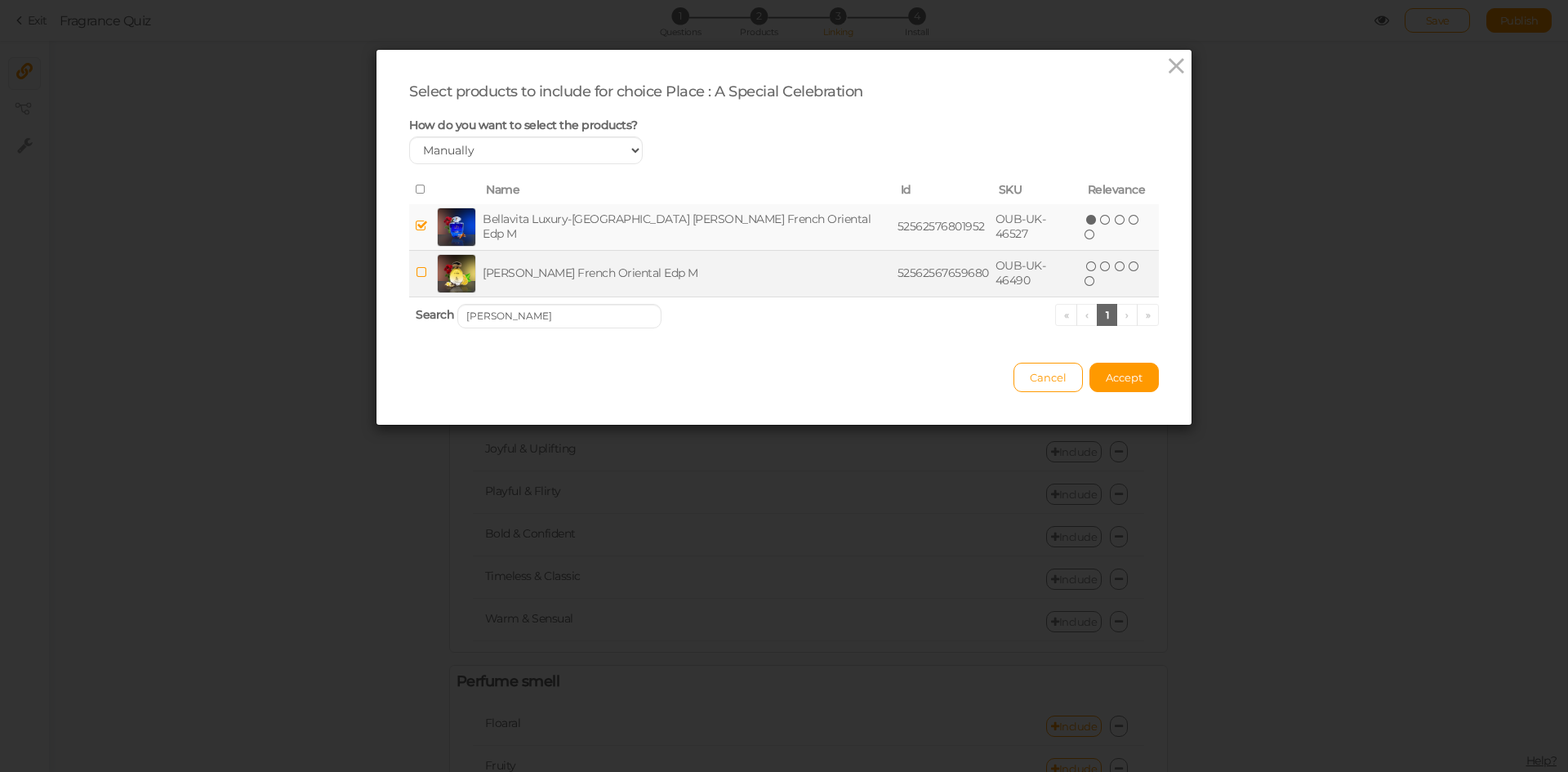
click at [639, 267] on td "[PERSON_NAME] French Oriental Edp M" at bounding box center [687, 273] width 415 height 46
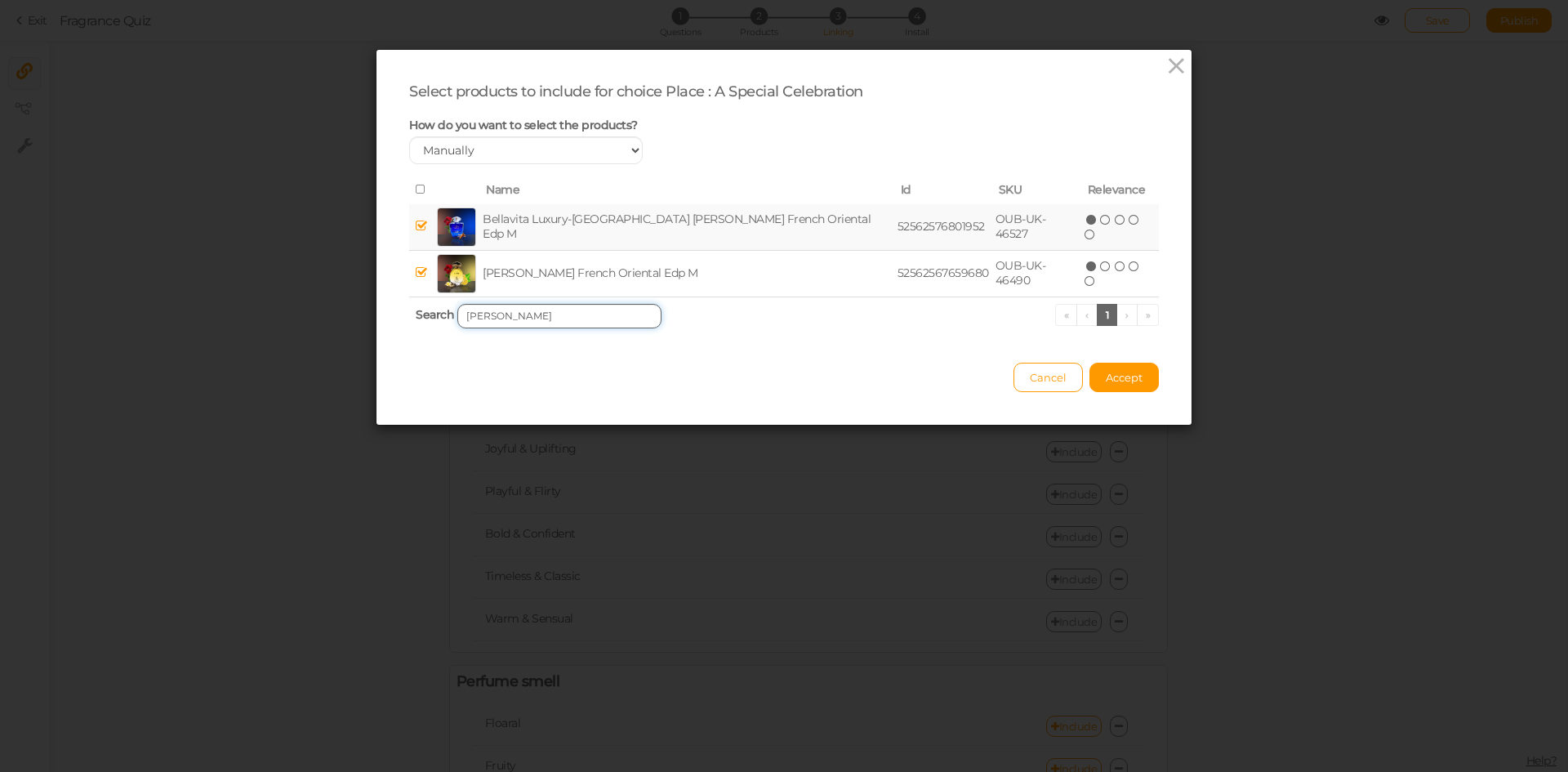
click at [608, 318] on input "[PERSON_NAME]" at bounding box center [559, 315] width 204 height 24
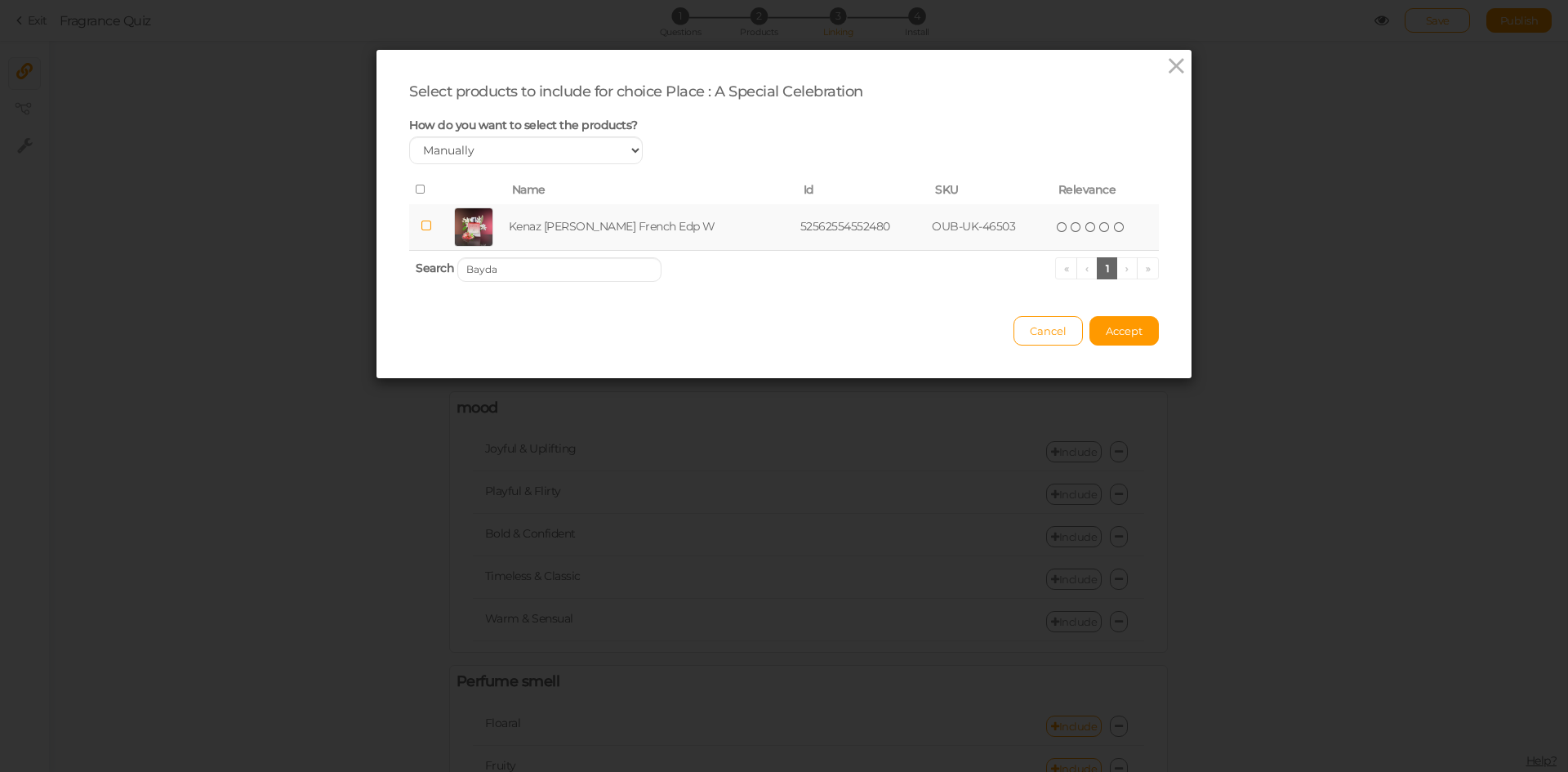
click at [621, 236] on td "Kenaz [PERSON_NAME] French Edp W" at bounding box center [651, 227] width 291 height 46
click at [627, 264] on input "Bayda" at bounding box center [559, 269] width 204 height 24
click at [643, 225] on td "[PERSON_NAME] French Oriental Edp W" at bounding box center [653, 227] width 300 height 46
click at [576, 266] on input "Rawda" at bounding box center [559, 269] width 204 height 24
click at [649, 223] on td "[PERSON_NAME] French Edp W" at bounding box center [642, 227] width 261 height 46
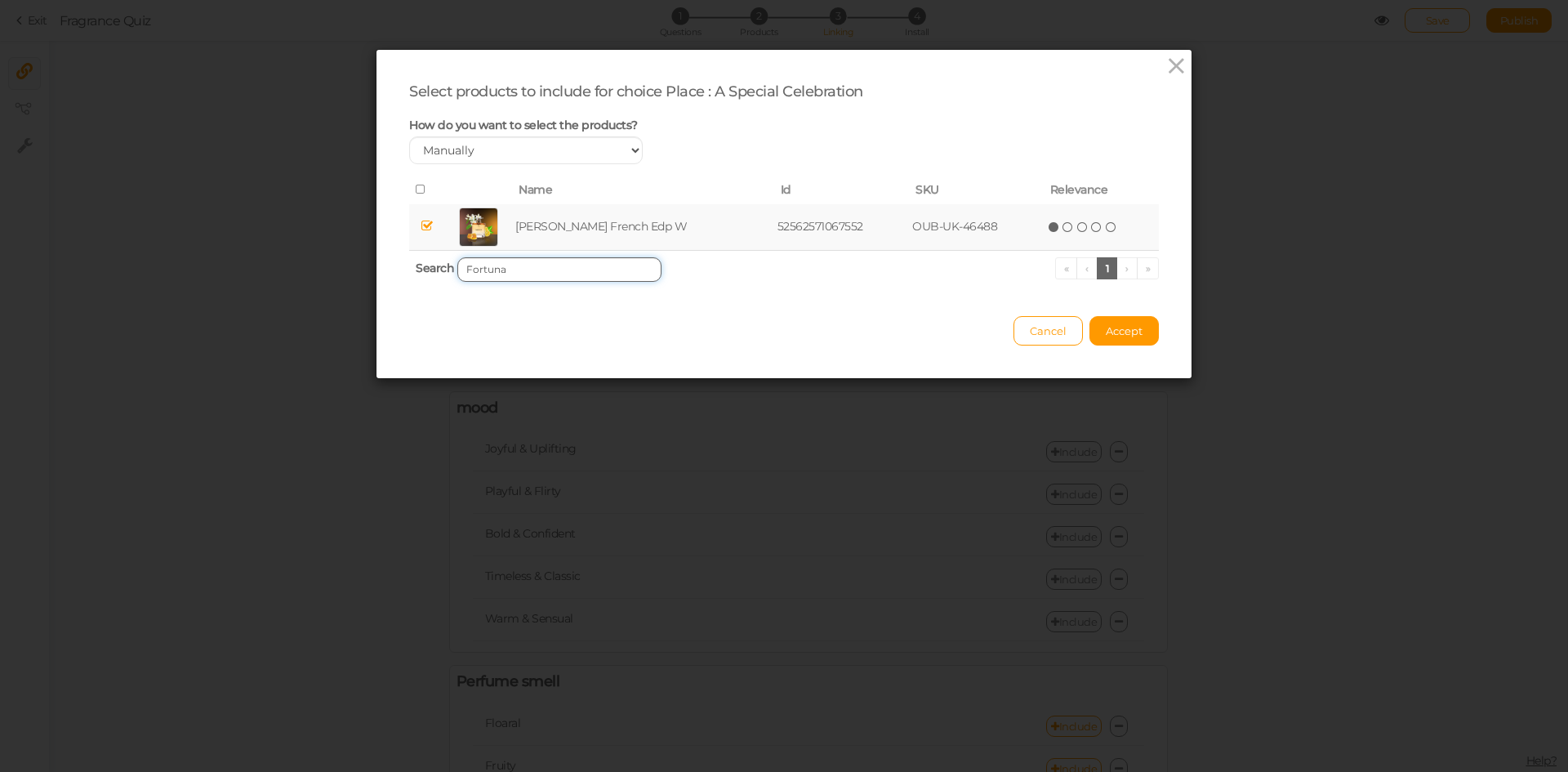
click at [605, 270] on input "Fortuna" at bounding box center [559, 269] width 204 height 24
click at [628, 228] on td "Kenaz Regale French Edp M" at bounding box center [636, 227] width 239 height 46
click at [606, 276] on input "Regale" at bounding box center [559, 269] width 204 height 24
click at [613, 227] on td "[PERSON_NAME] Oriental Edp W" at bounding box center [643, 227] width 265 height 46
click at [591, 279] on input "Saraya" at bounding box center [559, 269] width 204 height 24
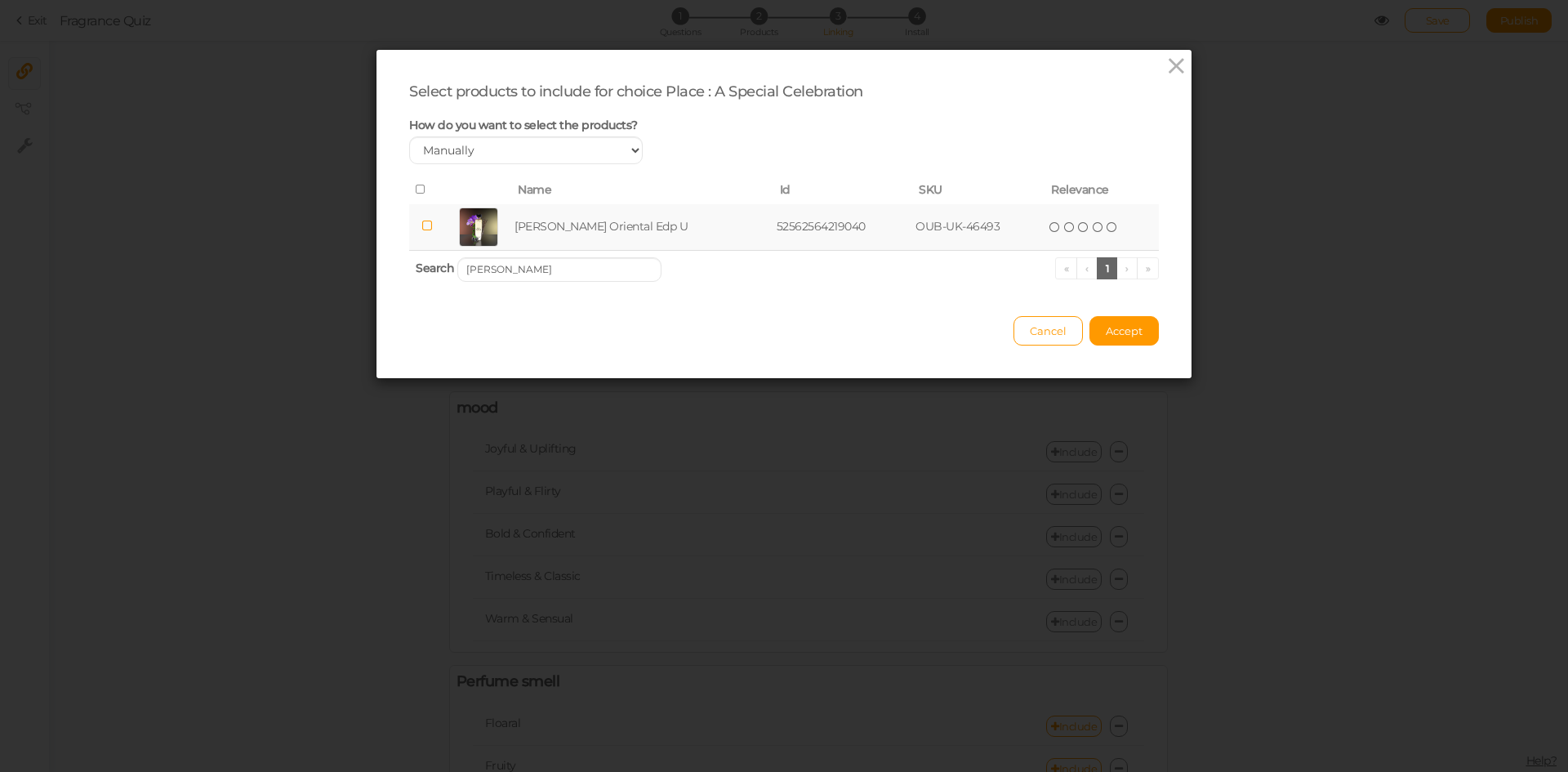
click at [664, 227] on td "[PERSON_NAME] Oriental Edp U" at bounding box center [641, 227] width 262 height 46
click at [577, 267] on input "[PERSON_NAME]" at bounding box center [559, 269] width 204 height 24
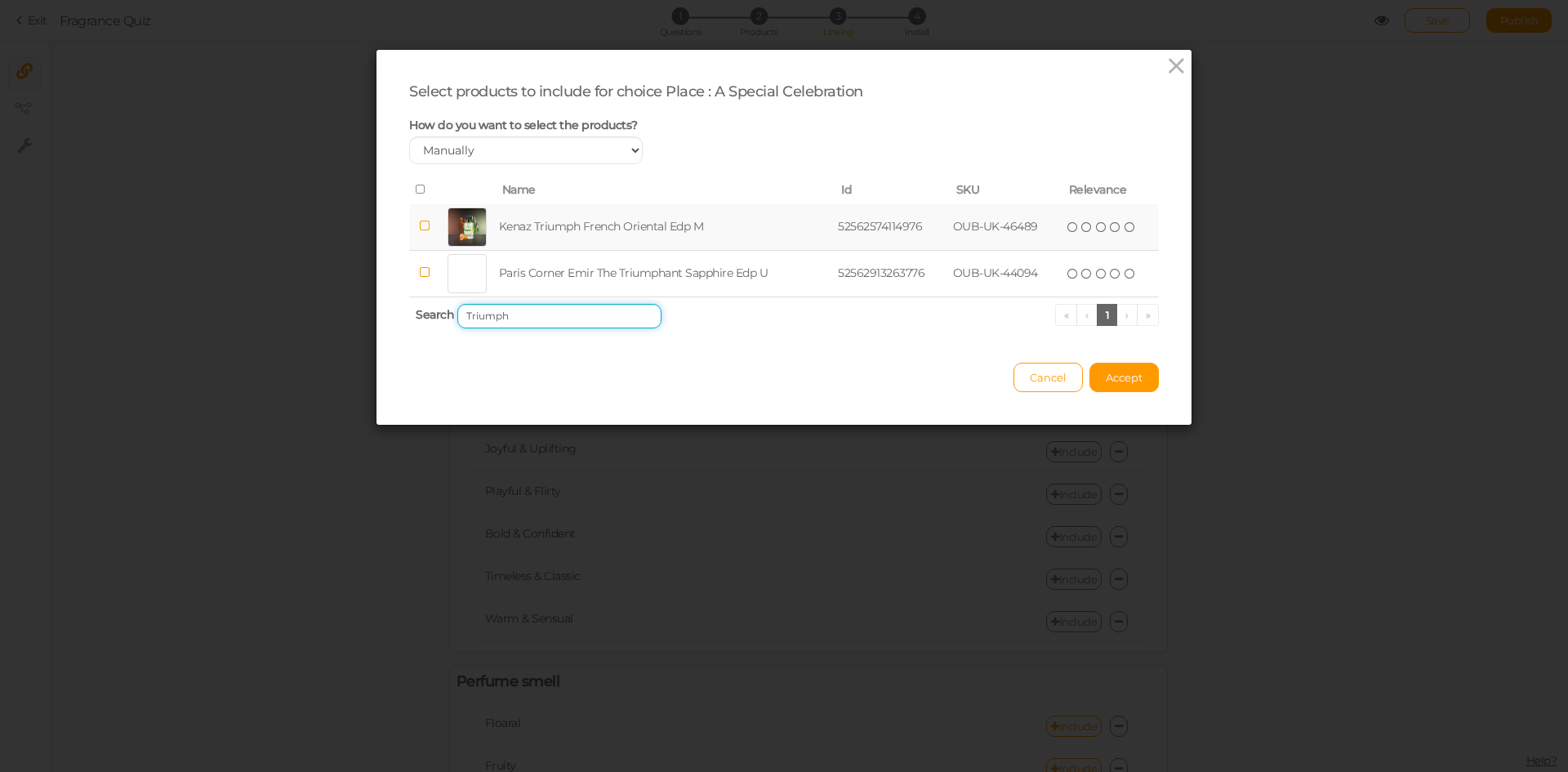
type input "Triumph"
click at [711, 222] on td "Kenaz Triumph French Oriental Edp M" at bounding box center [665, 227] width 340 height 46
click at [1108, 371] on button "Accept" at bounding box center [1124, 377] width 70 height 29
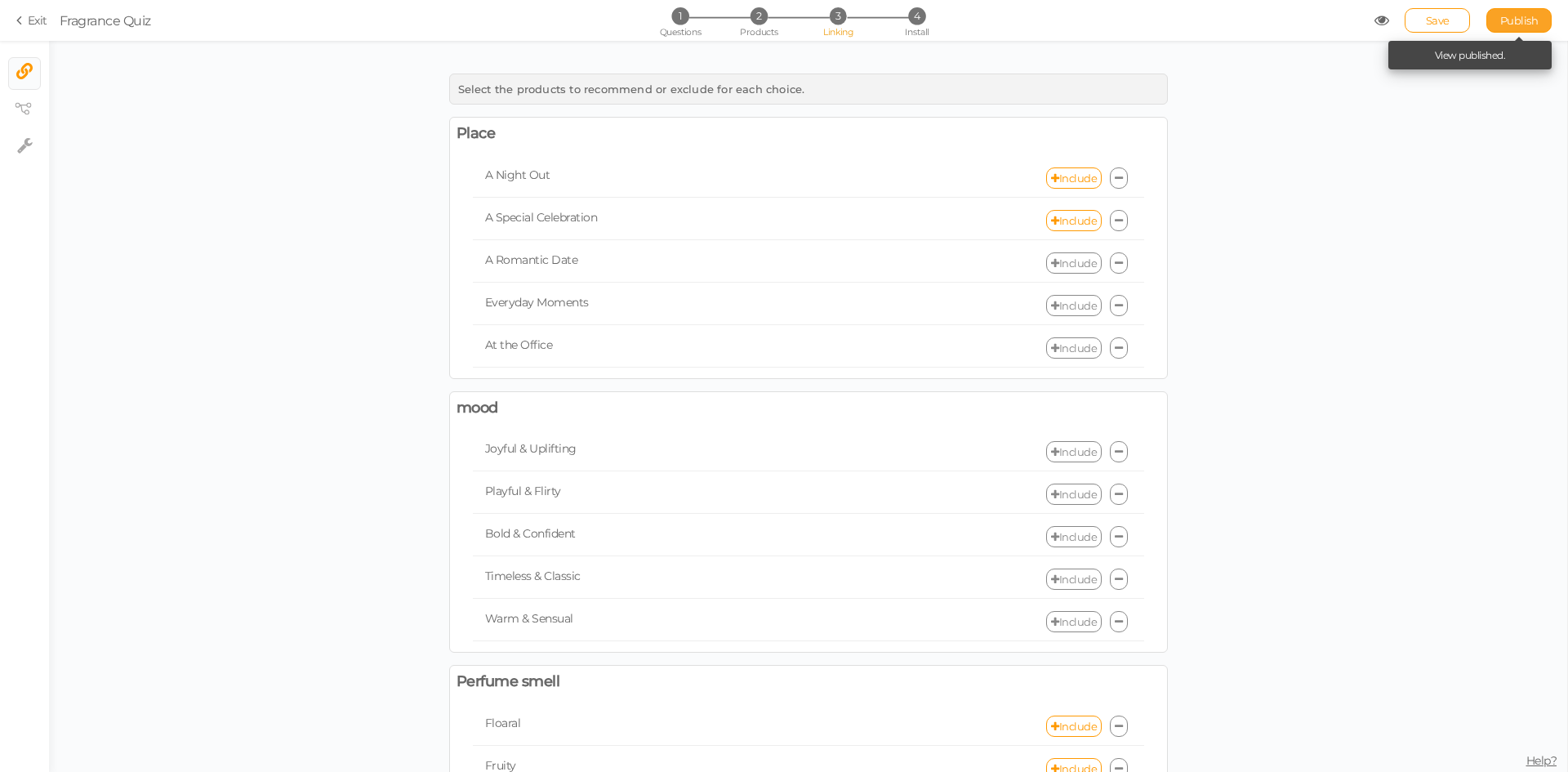
click at [1511, 9] on link "Publish" at bounding box center [1519, 19] width 66 height 24
click at [1075, 257] on link "Include" at bounding box center [1073, 263] width 55 height 21
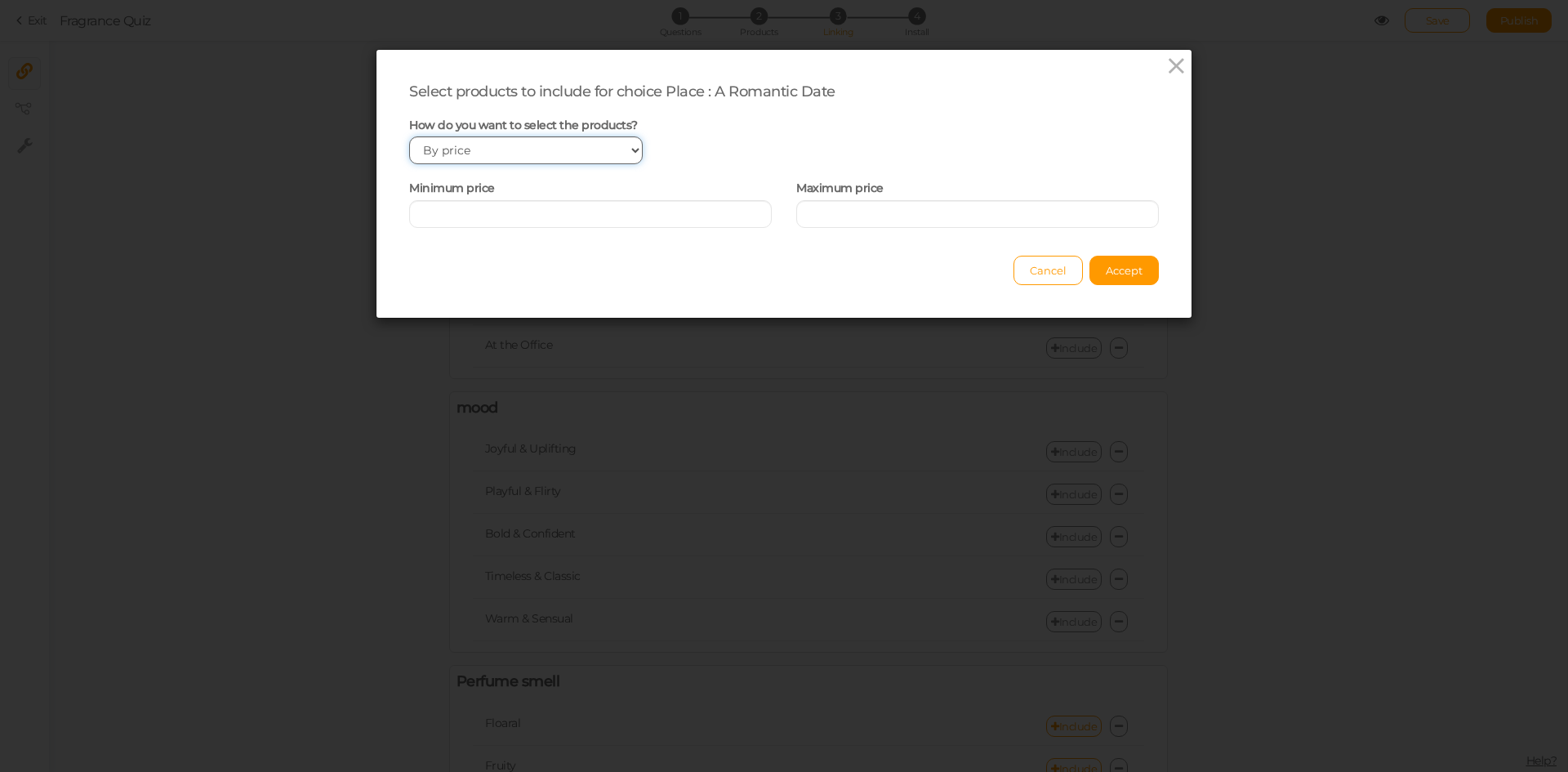
click at [511, 151] on select "Manually By tags By price" at bounding box center [525, 150] width 233 height 28
select select "manual"
click at [409, 136] on select "Manually By tags By price" at bounding box center [525, 150] width 233 height 28
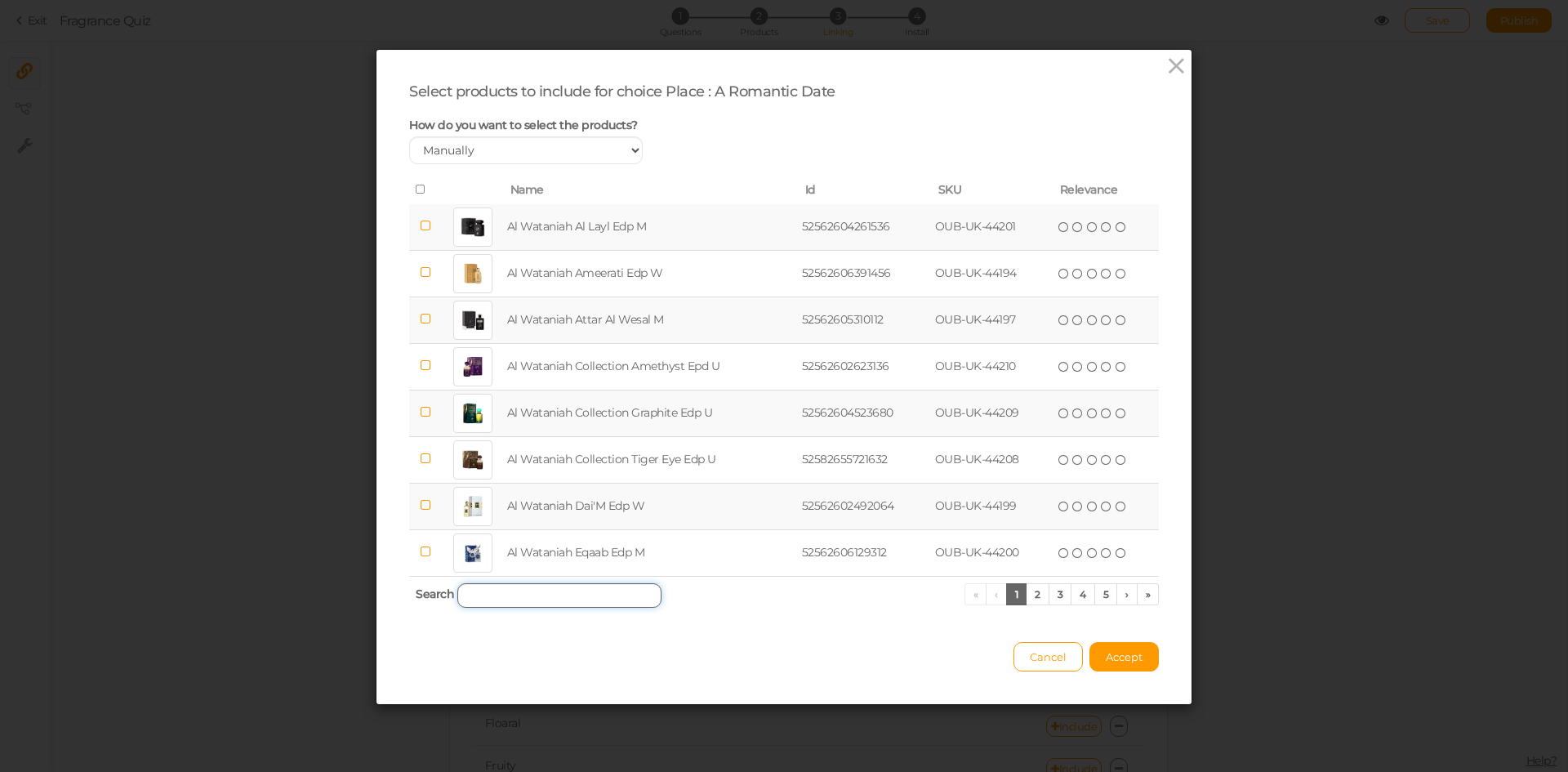
click at [535, 599] on input "search" at bounding box center [559, 595] width 204 height 24
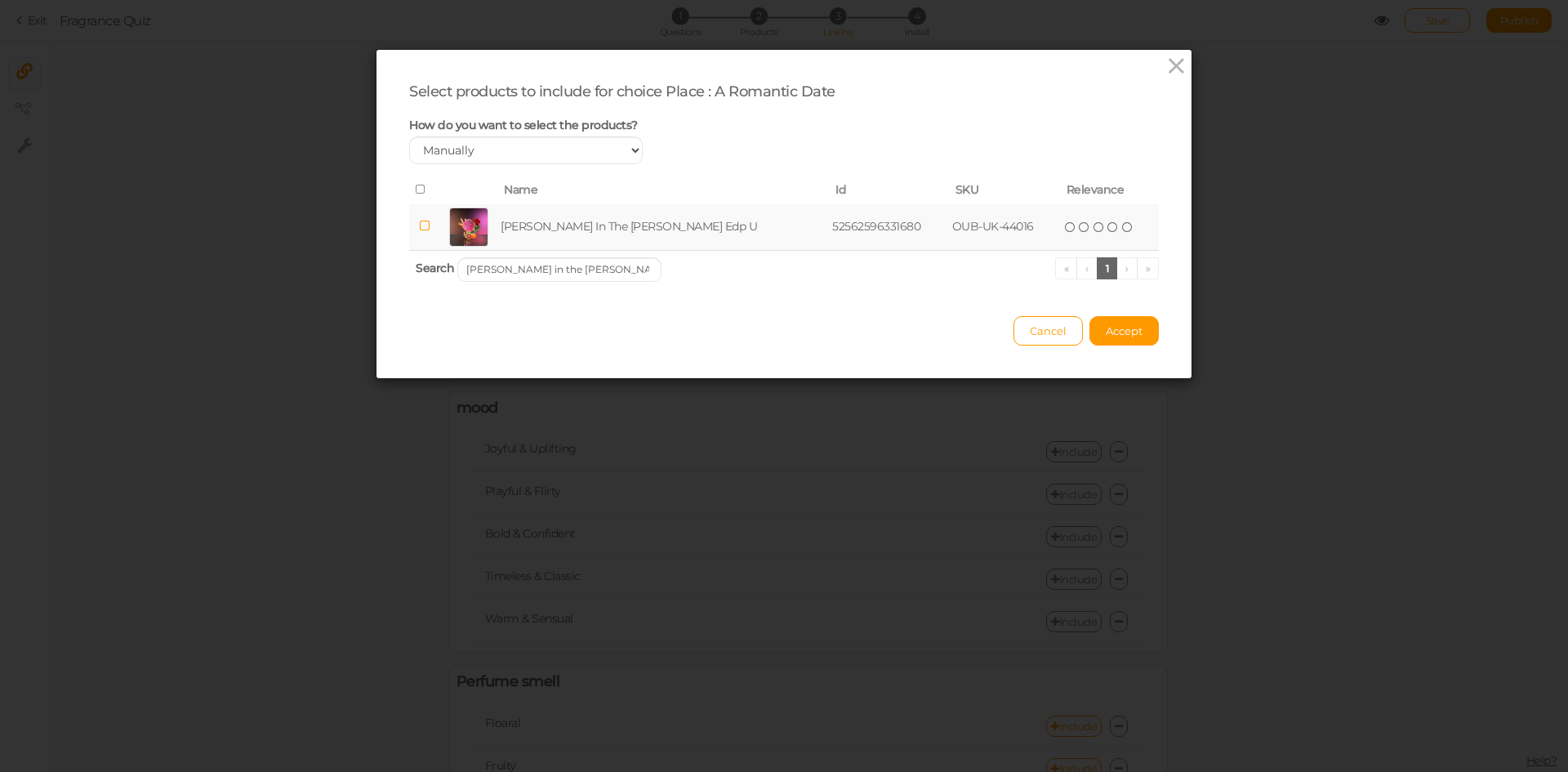
click at [583, 231] on td "[PERSON_NAME] In The [PERSON_NAME] Edp U" at bounding box center [663, 227] width 332 height 46
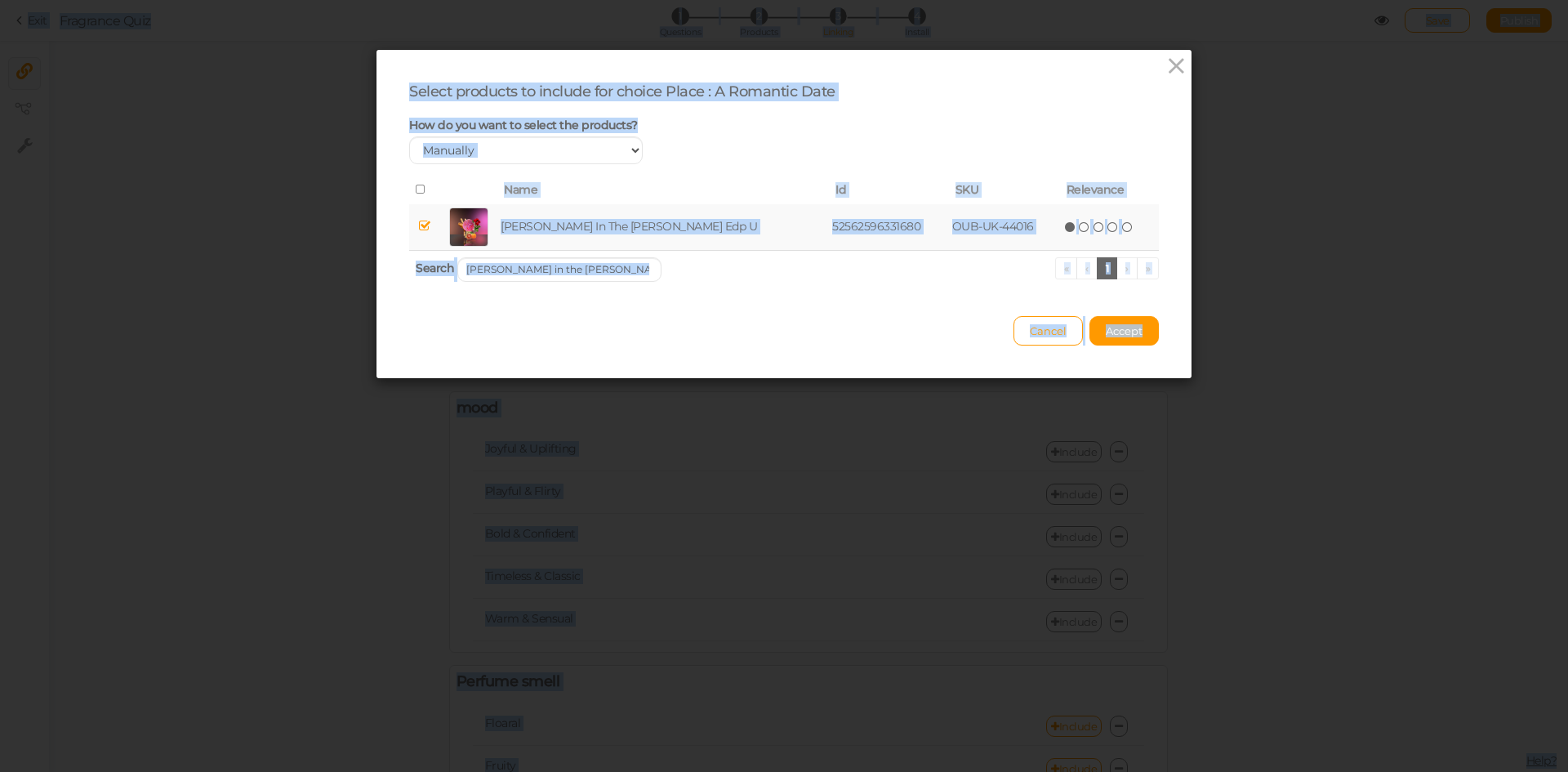
click at [565, 282] on th "Search [PERSON_NAME] in the [PERSON_NAME] « ‹ 1 › »" at bounding box center [784, 269] width 750 height 39
click at [594, 273] on input "[PERSON_NAME] in the [PERSON_NAME]" at bounding box center [559, 269] width 204 height 24
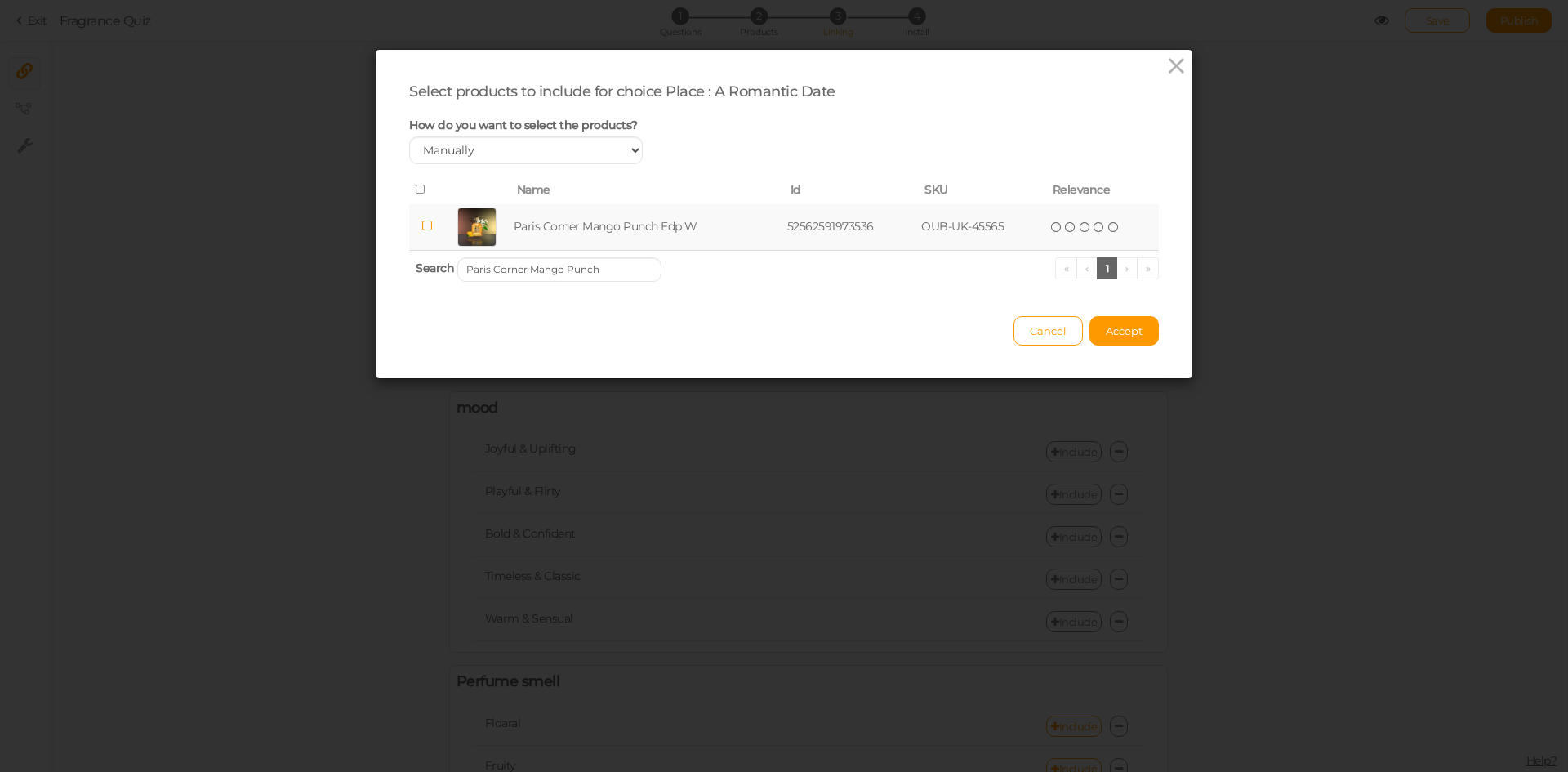
click at [627, 223] on td "Paris Corner Mango Punch Edp W" at bounding box center [647, 227] width 274 height 46
click at [604, 267] on input "Paris Corner Mango Punch" at bounding box center [559, 269] width 204 height 24
click at [615, 224] on td "Paris Corner Banana Bliss Edp U" at bounding box center [642, 227] width 262 height 46
click at [601, 265] on input "Paris Corner Banana Bliss" at bounding box center [559, 269] width 204 height 24
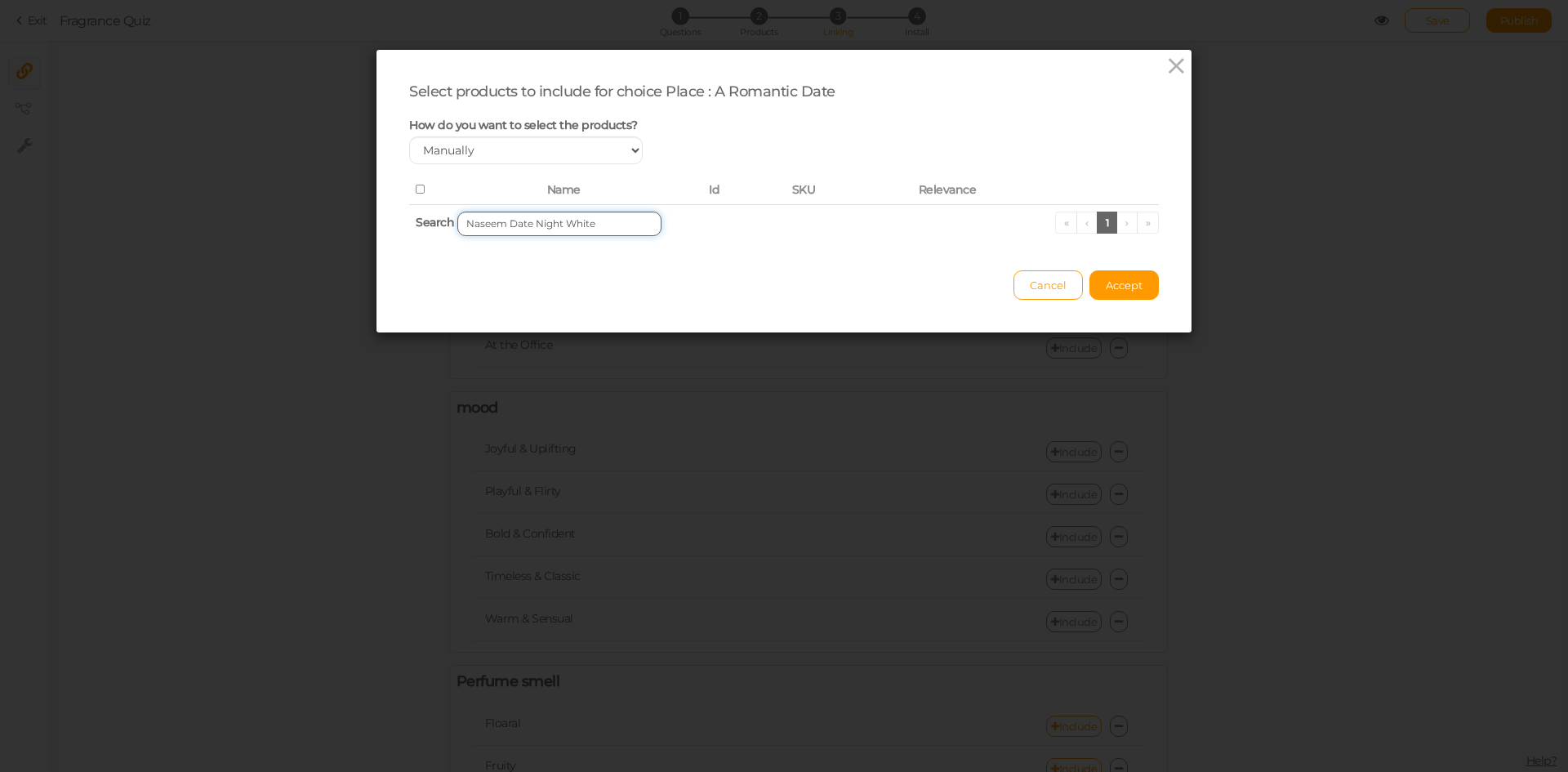
drag, startPoint x: 552, startPoint y: 221, endPoint x: 624, endPoint y: 227, distance: 72.2
click at [624, 227] on input "Naseem Date Night White" at bounding box center [559, 223] width 204 height 24
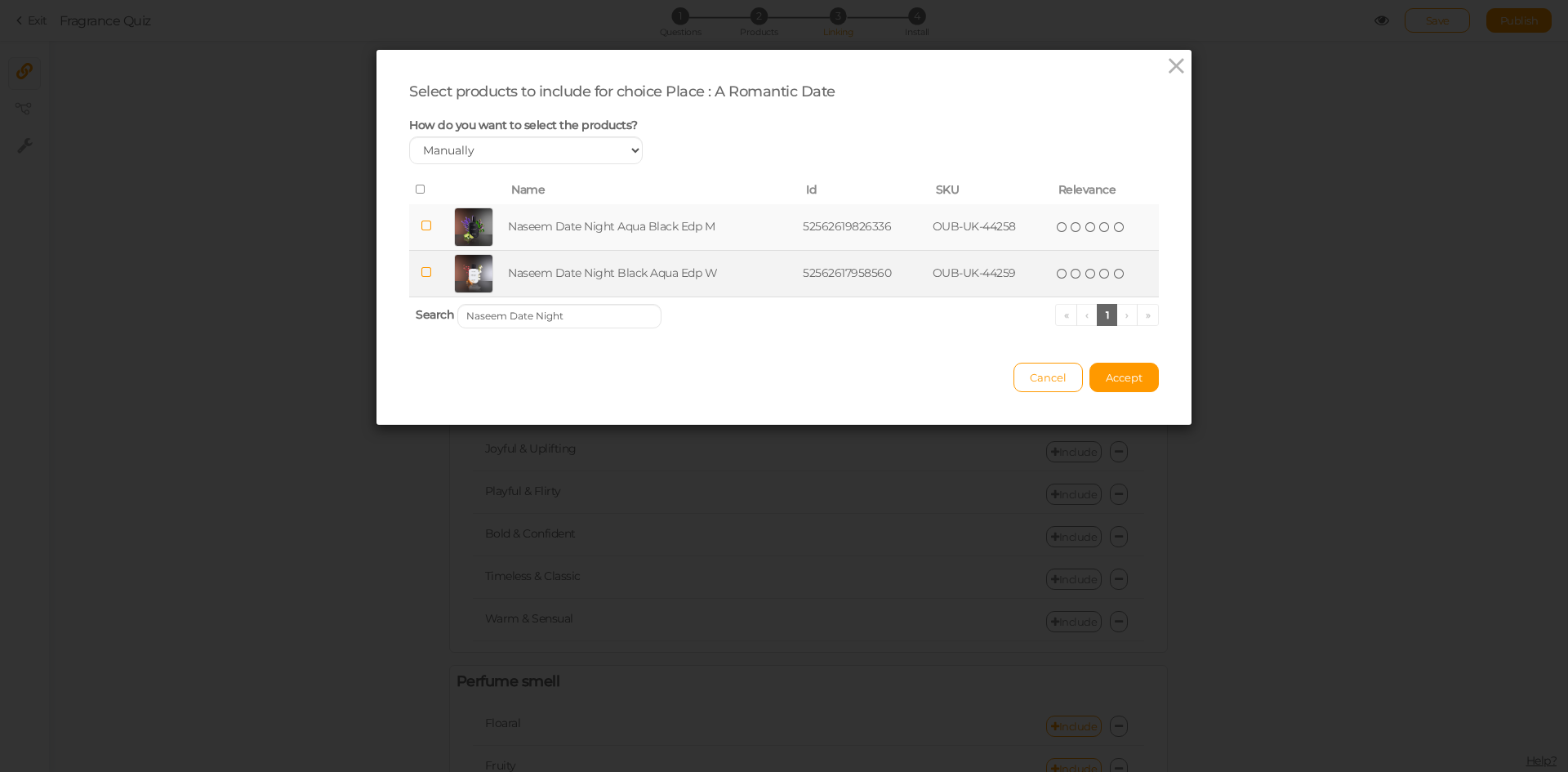
click at [620, 265] on td "Naseem Date Night Black Aqua Edp W" at bounding box center [652, 273] width 295 height 46
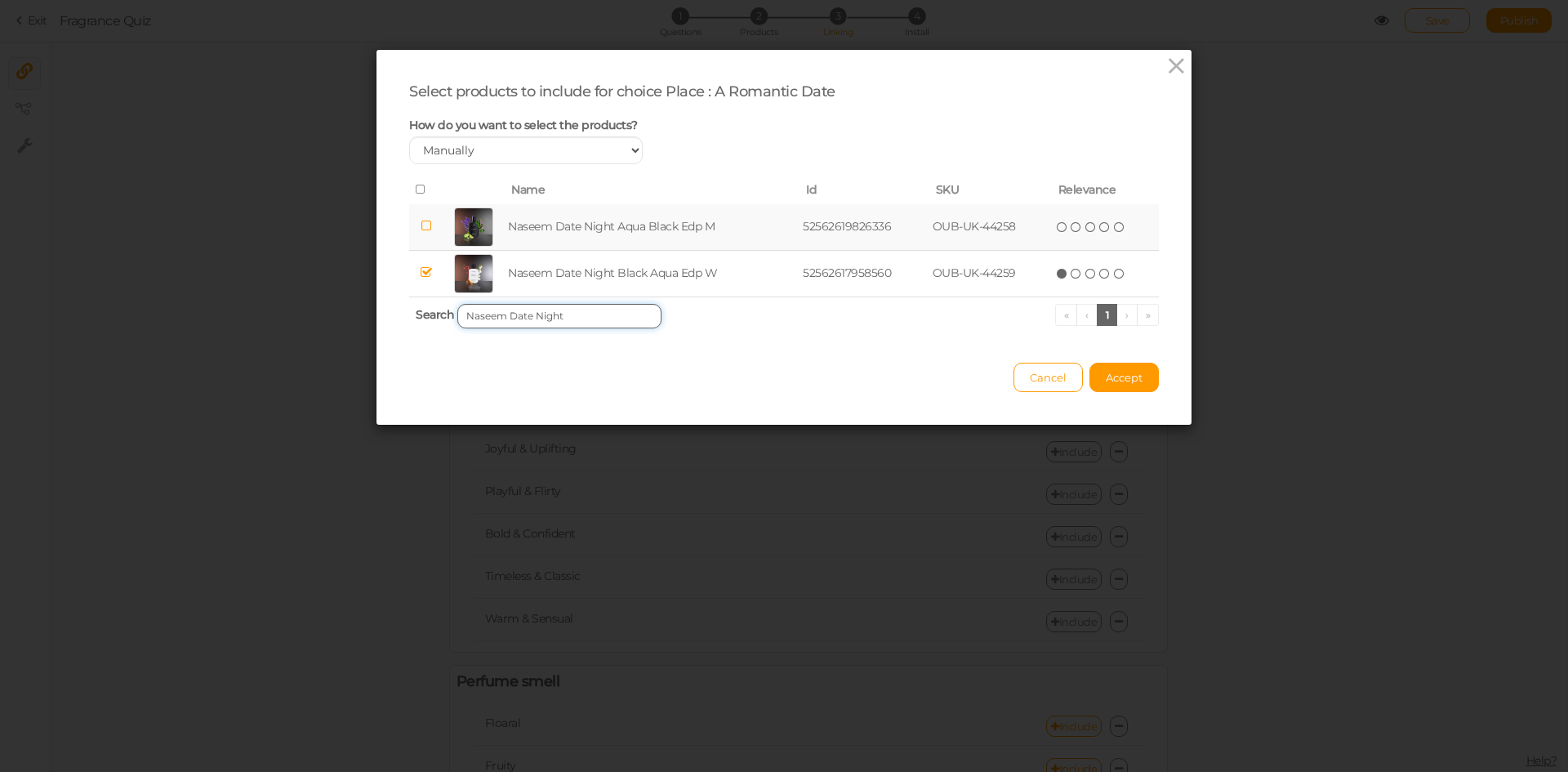
click at [574, 322] on input "Naseem Date Night" at bounding box center [559, 315] width 204 height 24
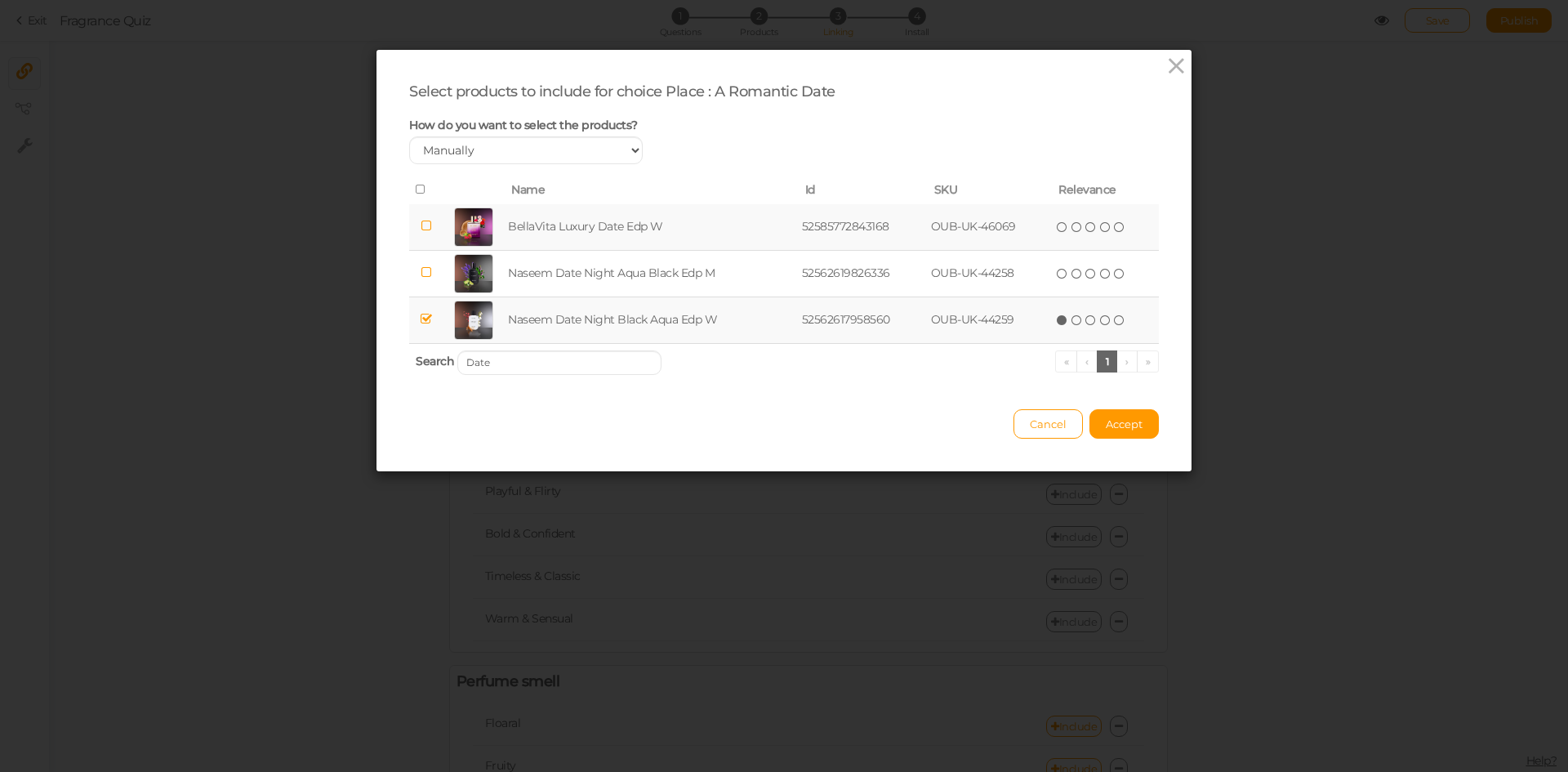
click at [622, 233] on td "BellaVita Luxury Date Edp W" at bounding box center [652, 227] width 294 height 46
click at [598, 354] on input "Date" at bounding box center [559, 362] width 204 height 24
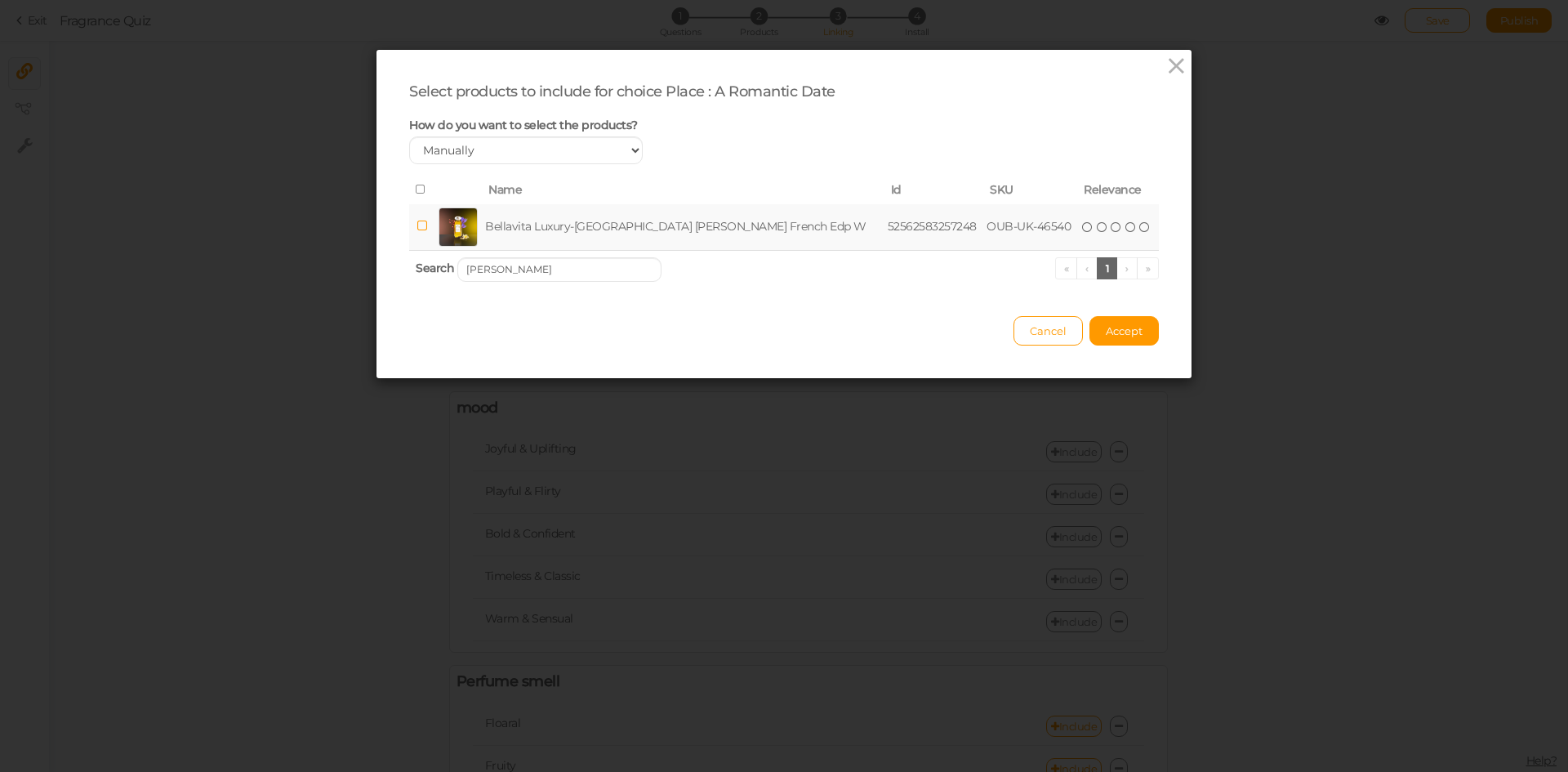
click at [633, 224] on td "Bellavita Luxury-[GEOGRAPHIC_DATA] [PERSON_NAME] French Edp W" at bounding box center [682, 227] width 401 height 46
click at [635, 267] on input "[PERSON_NAME]" at bounding box center [559, 269] width 204 height 24
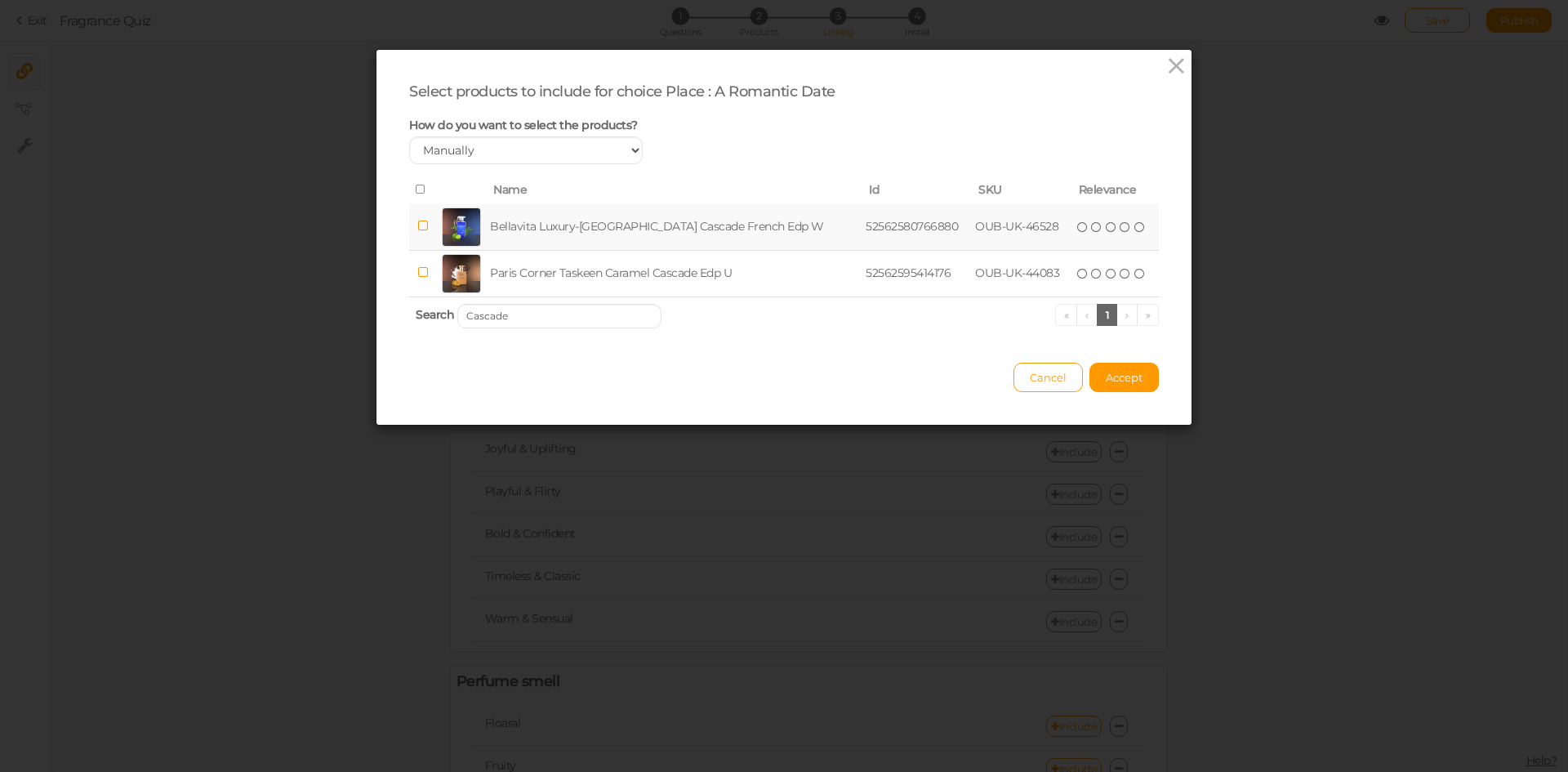
click at [643, 233] on td "Bellavita Luxury-[GEOGRAPHIC_DATA] Cascade French Edp W" at bounding box center [674, 227] width 375 height 46
click at [576, 319] on input "Cascade" at bounding box center [559, 315] width 204 height 24
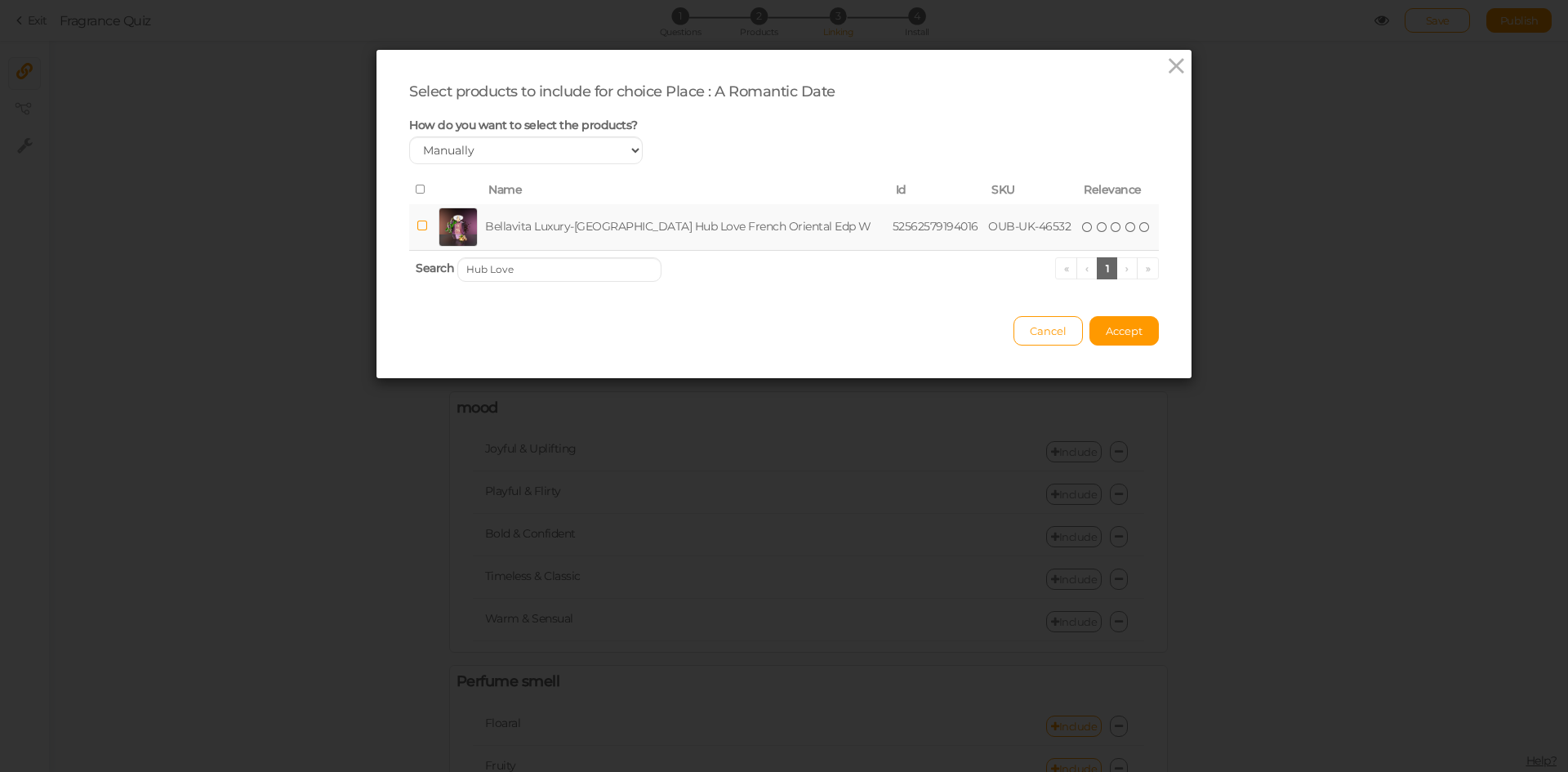
click at [645, 233] on td "Bellavita Luxury-[GEOGRAPHIC_DATA] Hub Love French Oriental Edp W" at bounding box center [685, 227] width 407 height 46
click at [615, 267] on input "Hub Love" at bounding box center [559, 269] width 204 height 24
click at [631, 233] on td "Bellavita Luxury-UAE [DEMOGRAPHIC_DATA] Boss Femme French Edp W" at bounding box center [687, 227] width 412 height 46
click at [606, 274] on input "[DEMOGRAPHIC_DATA] Boss Femme" at bounding box center [559, 269] width 204 height 24
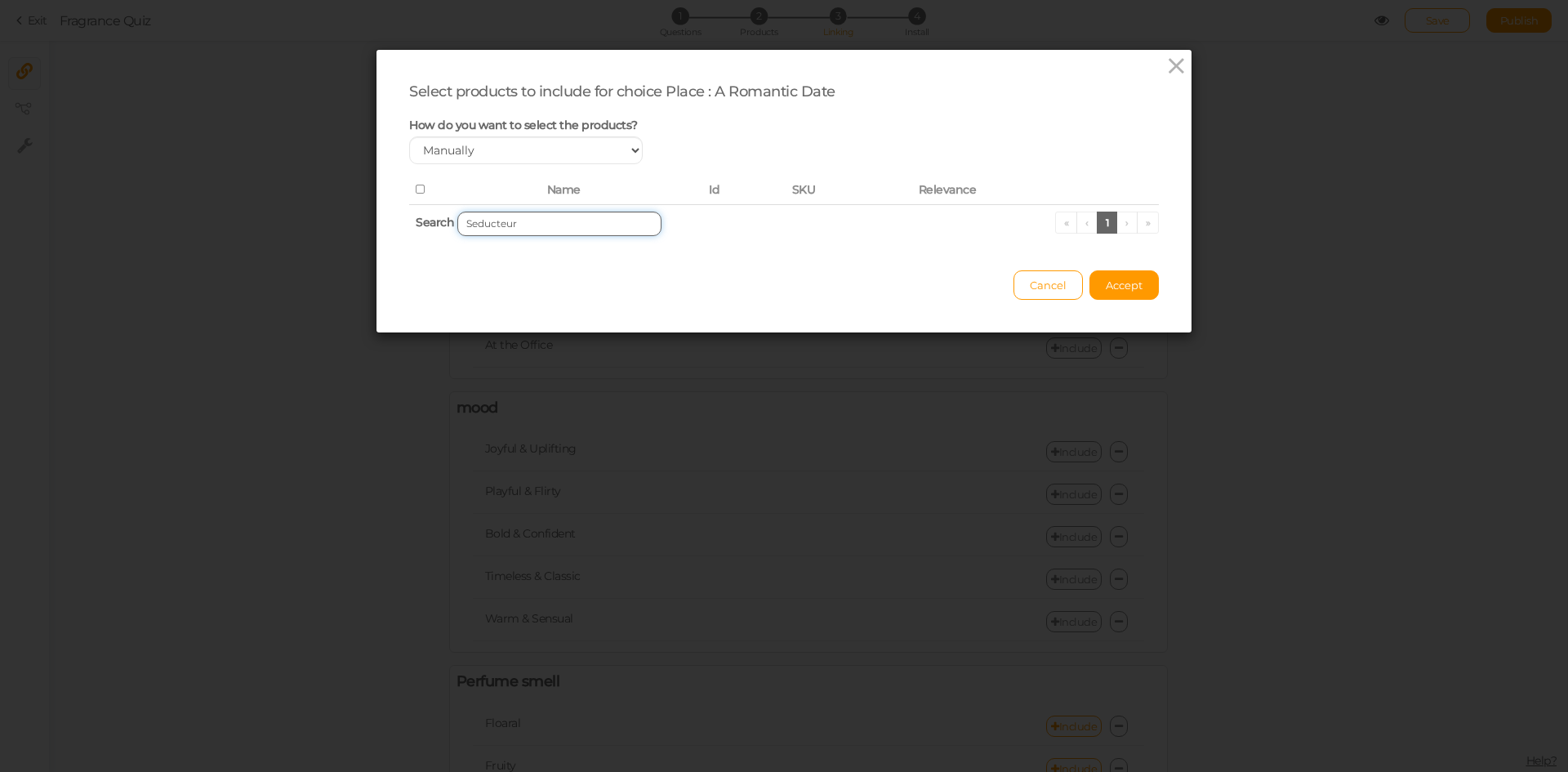
drag, startPoint x: 500, startPoint y: 224, endPoint x: 549, endPoint y: 228, distance: 49.2
click at [549, 228] on input "Seducteur" at bounding box center [559, 223] width 204 height 24
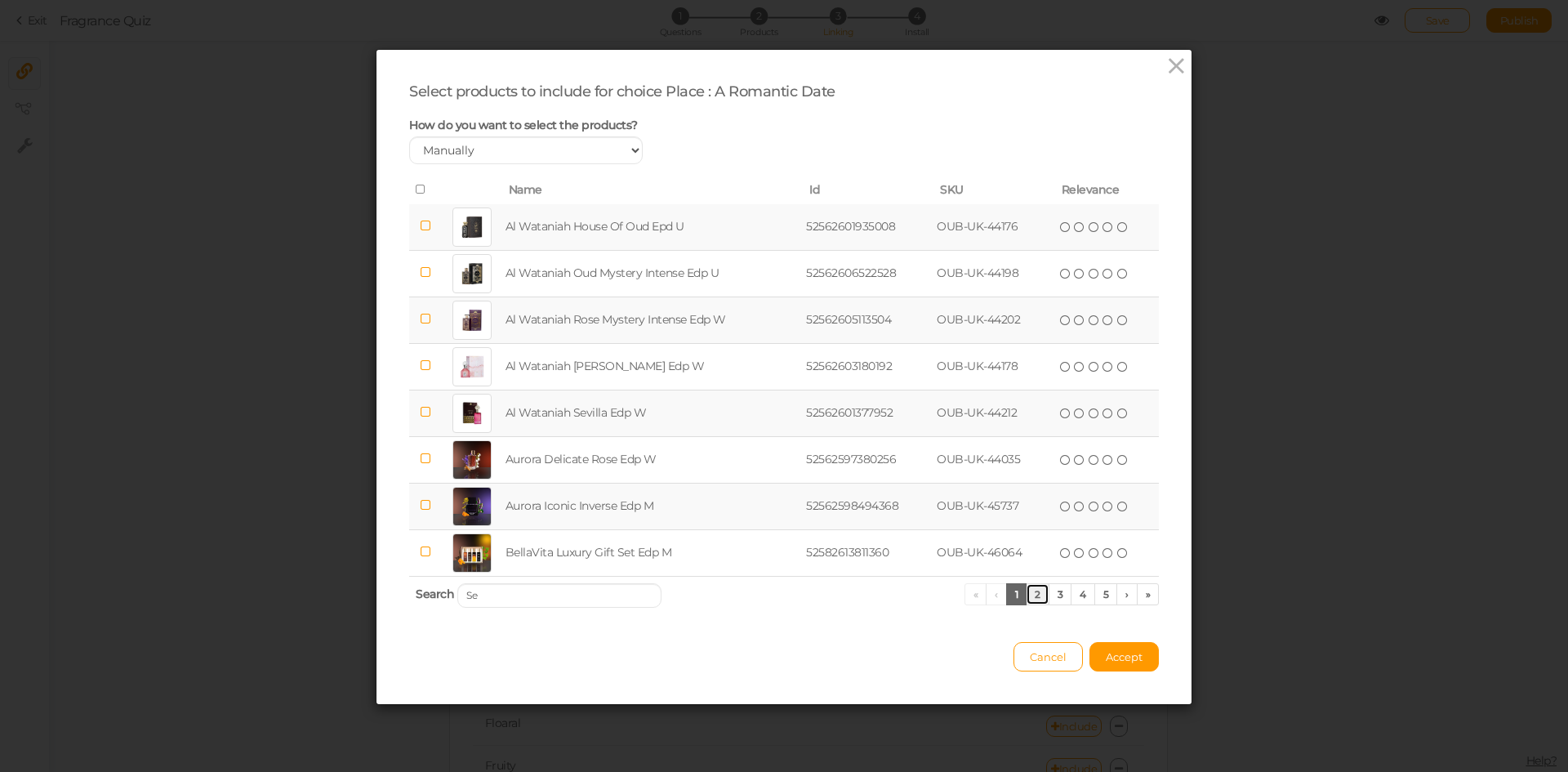
click at [1030, 590] on link "2" at bounding box center [1037, 594] width 23 height 22
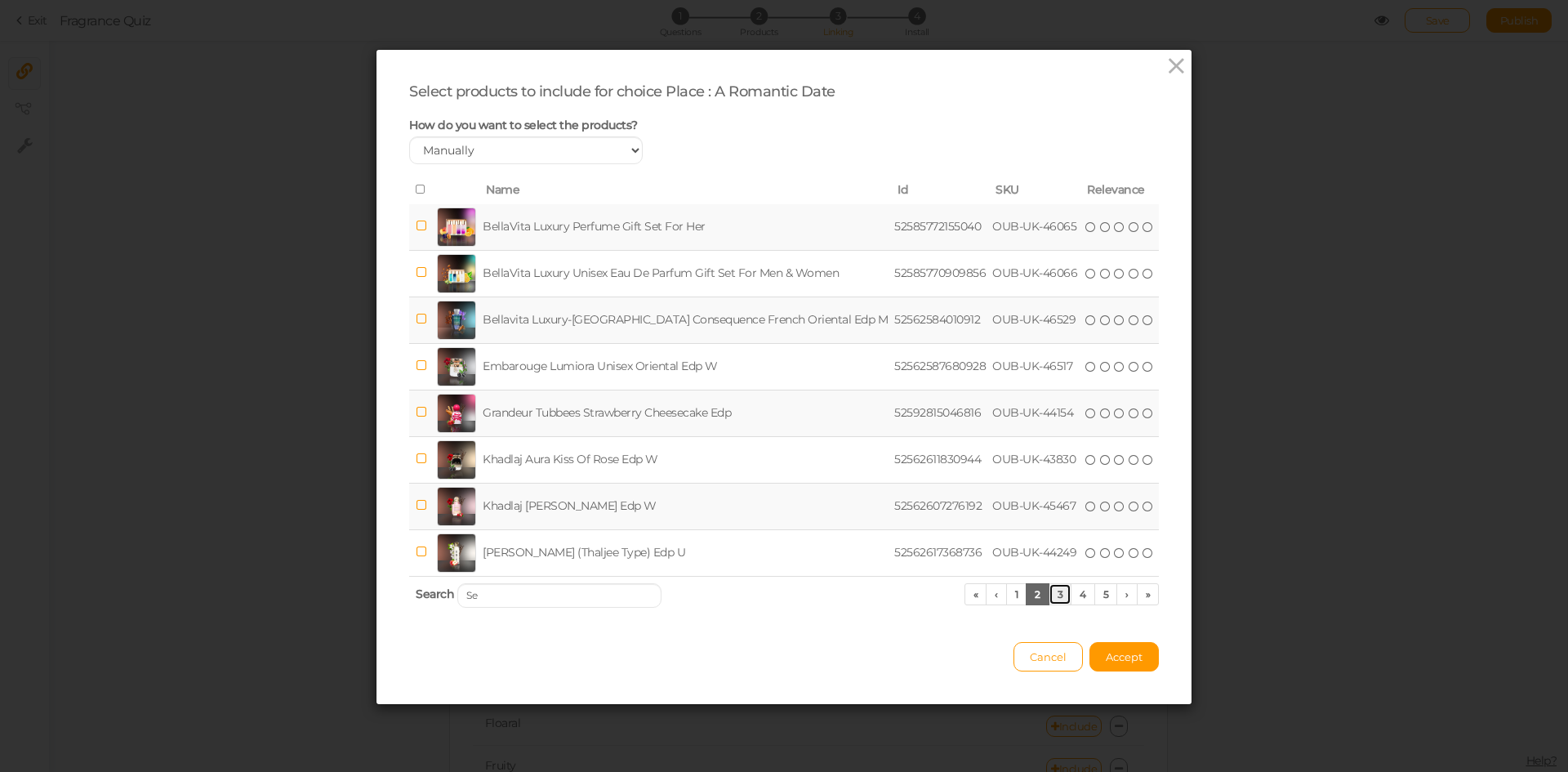
click at [1050, 599] on link "3" at bounding box center [1060, 594] width 23 height 22
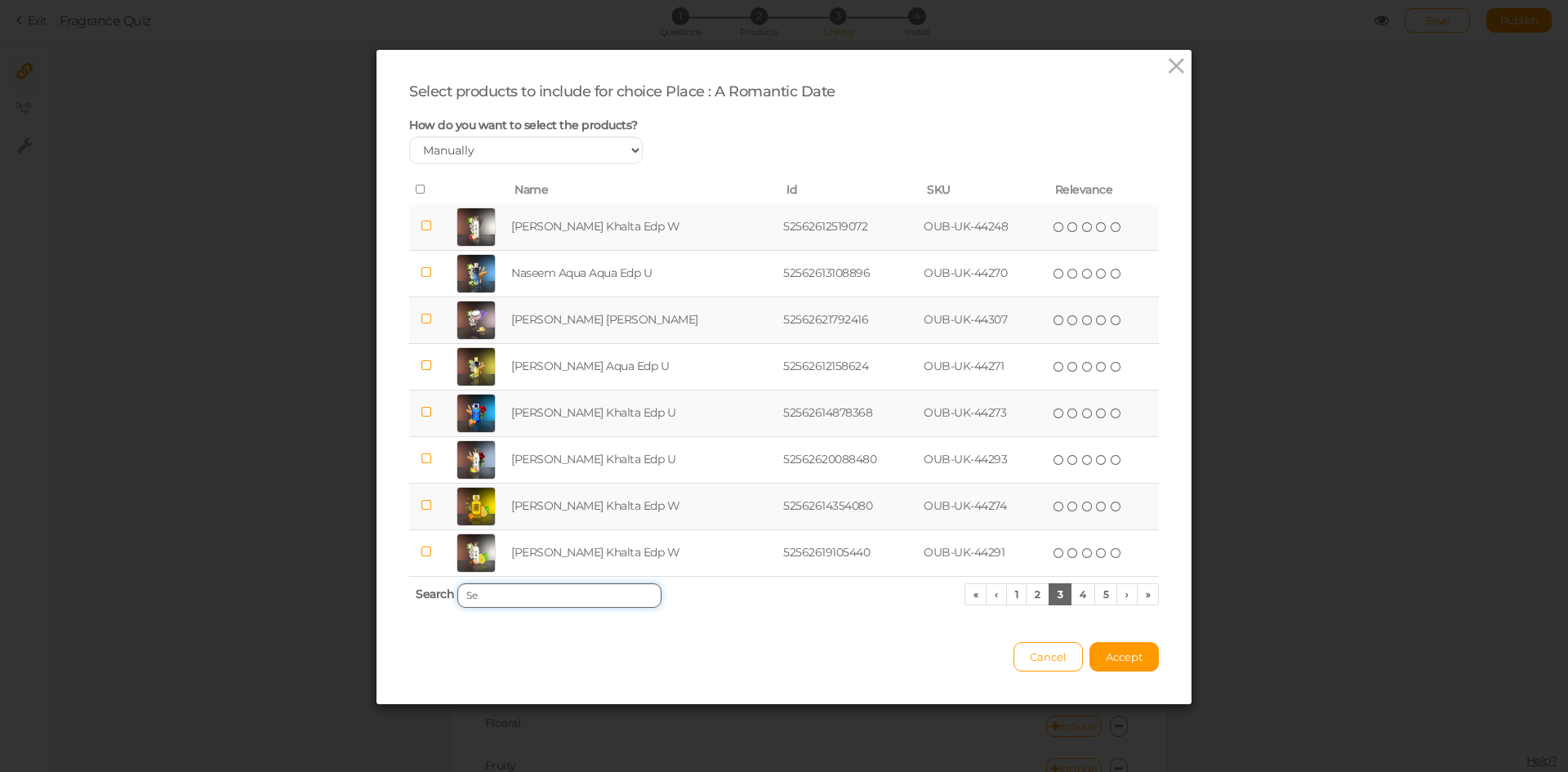
click at [513, 597] on input "Se" at bounding box center [559, 595] width 204 height 24
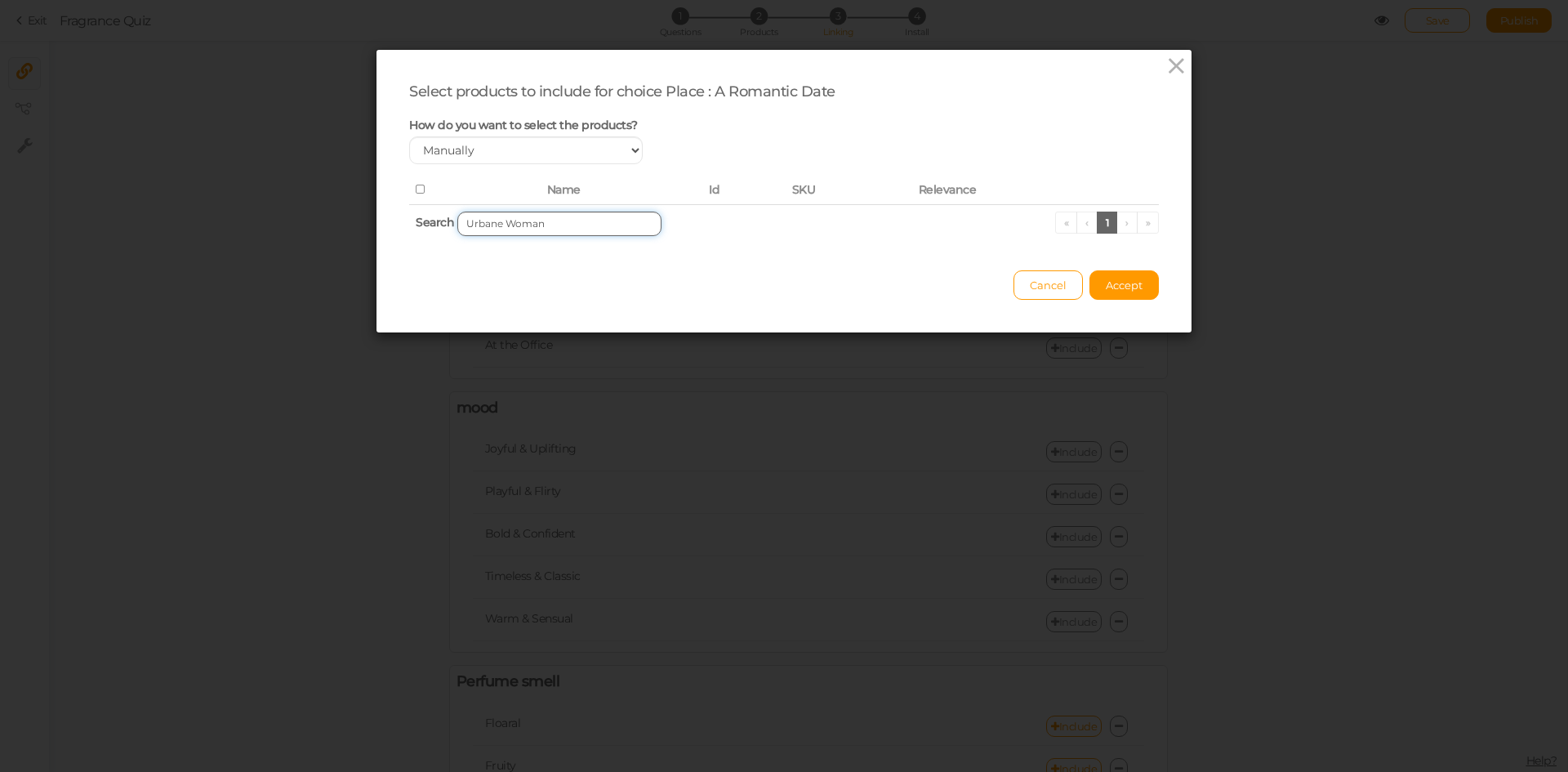
drag, startPoint x: 495, startPoint y: 226, endPoint x: 614, endPoint y: 227, distance: 119.0
click at [614, 227] on input "Urbane Woman" at bounding box center [559, 223] width 204 height 24
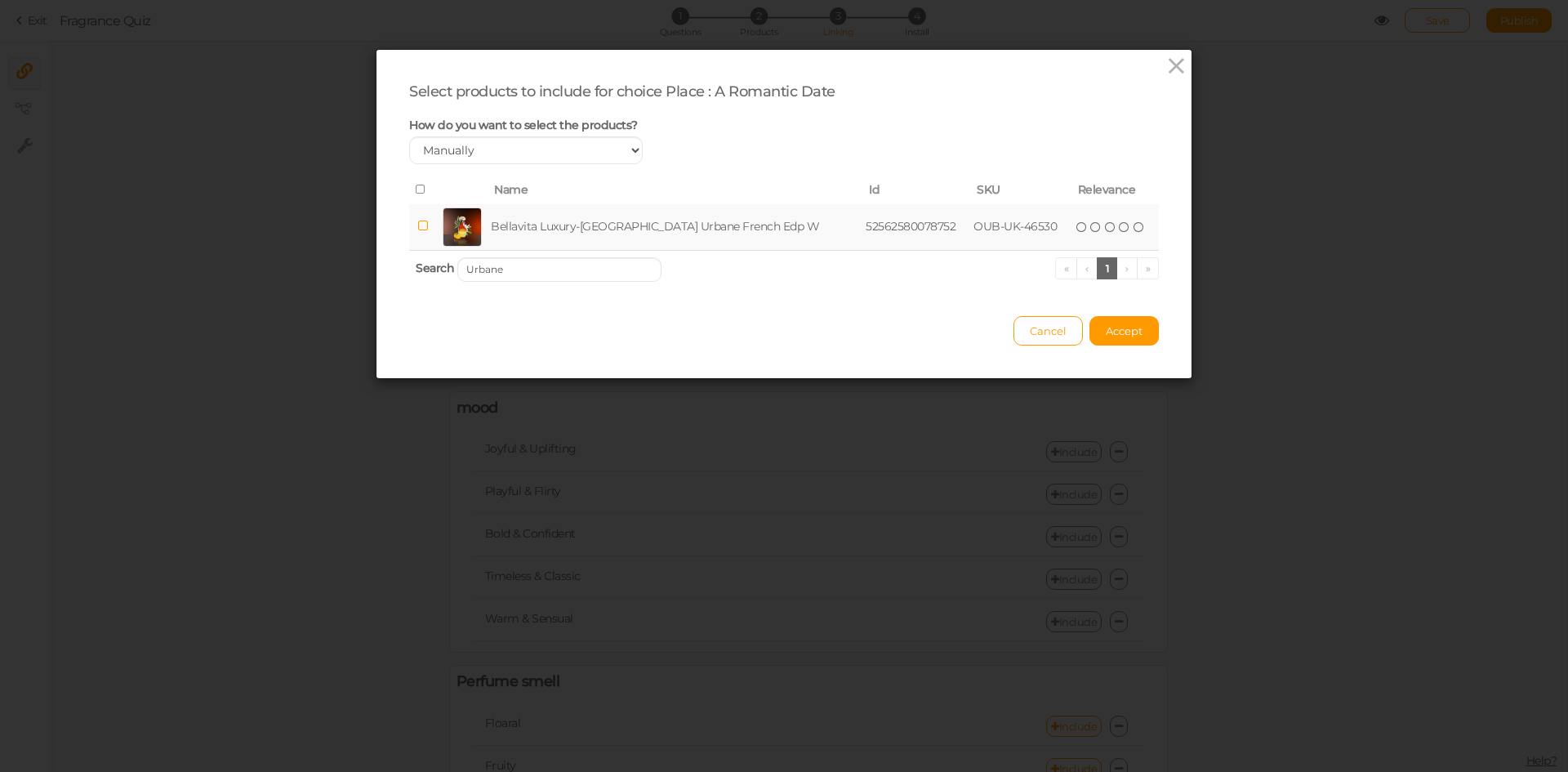
click at [596, 223] on td "Bellavita Luxury-[GEOGRAPHIC_DATA] Urbane French Edp W" at bounding box center [674, 227] width 374 height 46
click at [547, 272] on input "Urbane" at bounding box center [559, 269] width 204 height 24
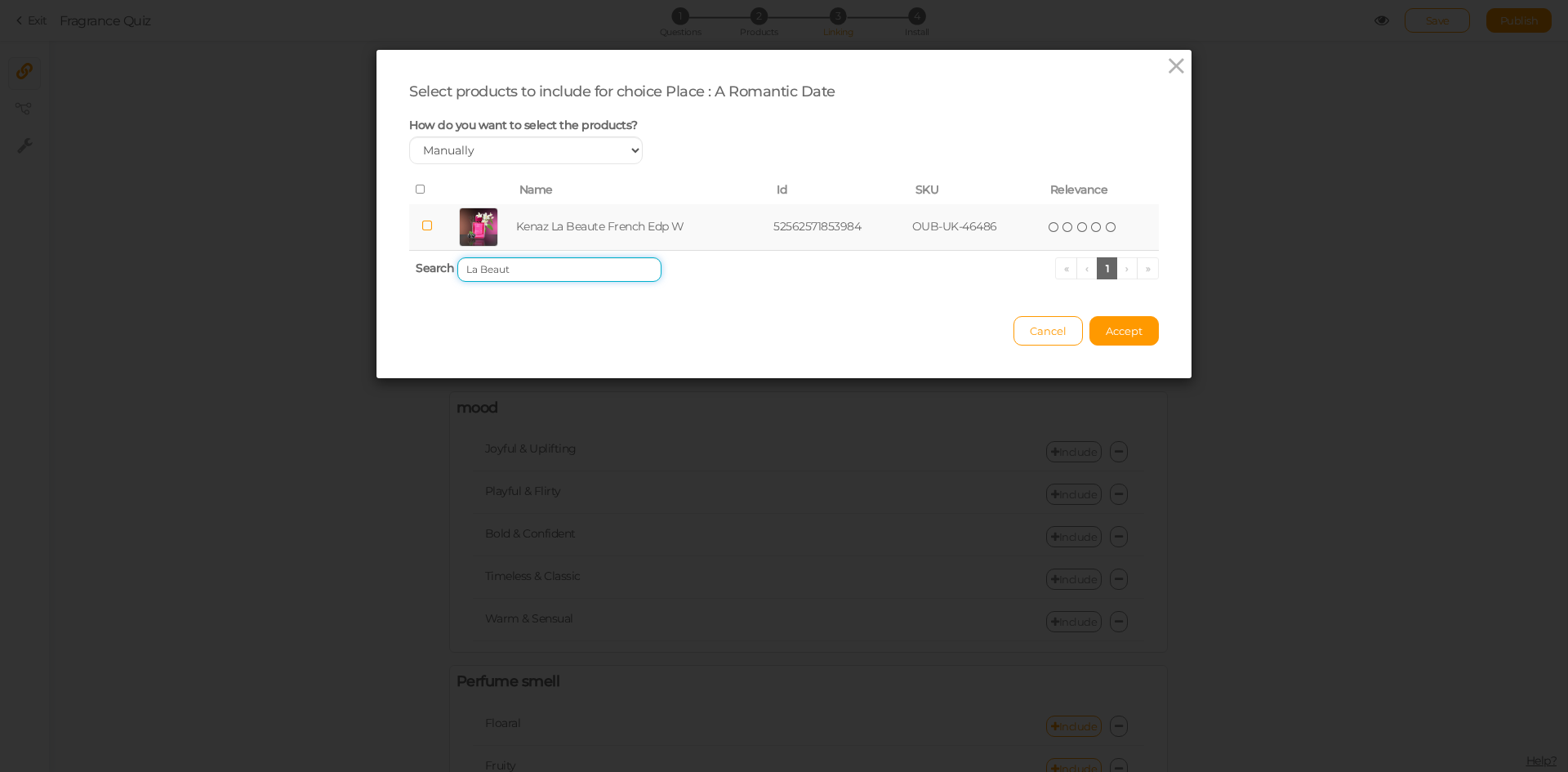
type input "La Beaut"
click at [584, 218] on td "Kenaz La Beaute French Edp W" at bounding box center [641, 227] width 257 height 46
click at [1111, 344] on button "Accept" at bounding box center [1124, 331] width 70 height 29
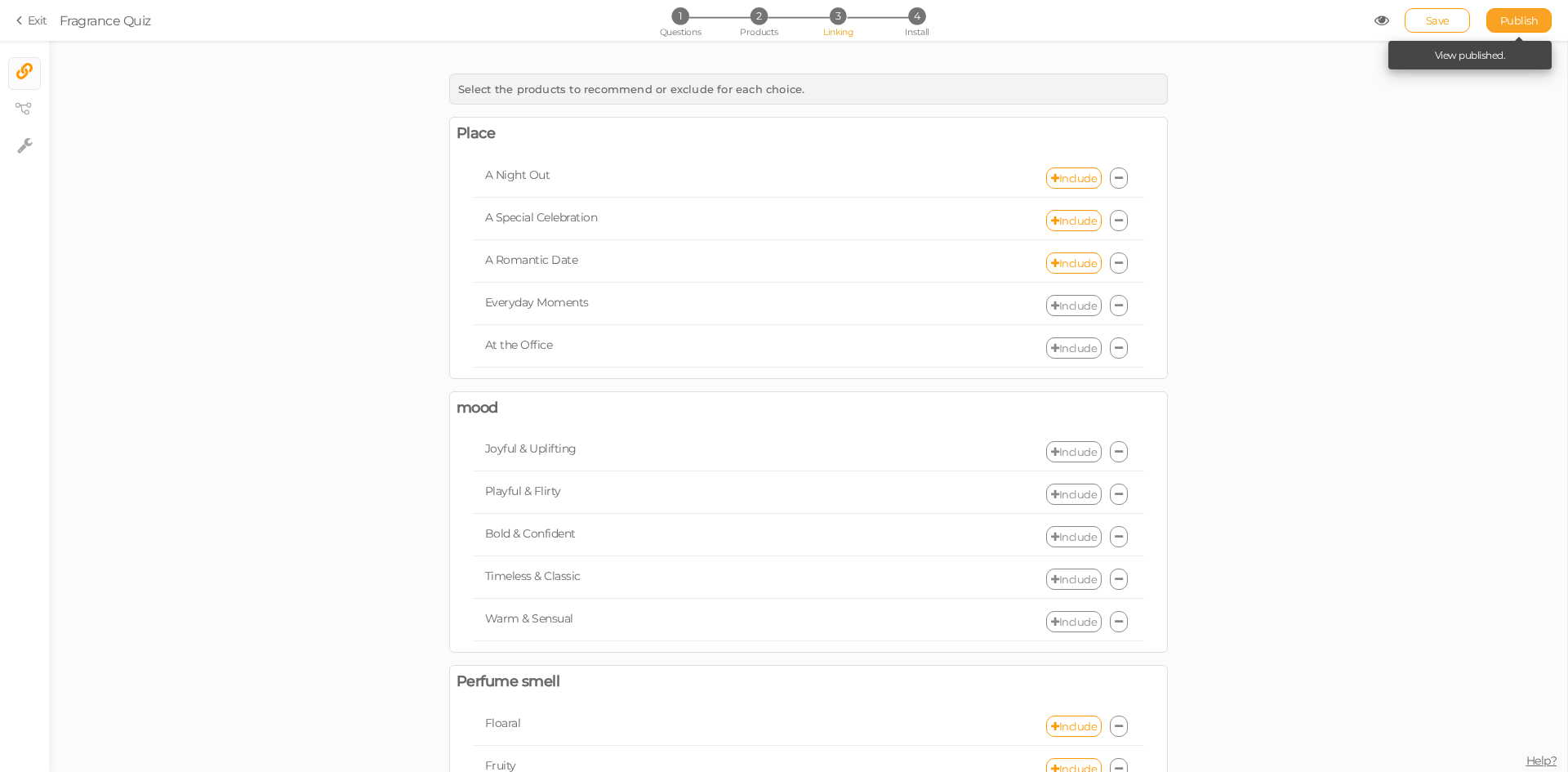
click at [1515, 18] on span "Publish" at bounding box center [1520, 20] width 39 height 14
click at [1056, 302] on link "Include" at bounding box center [1073, 306] width 55 height 21
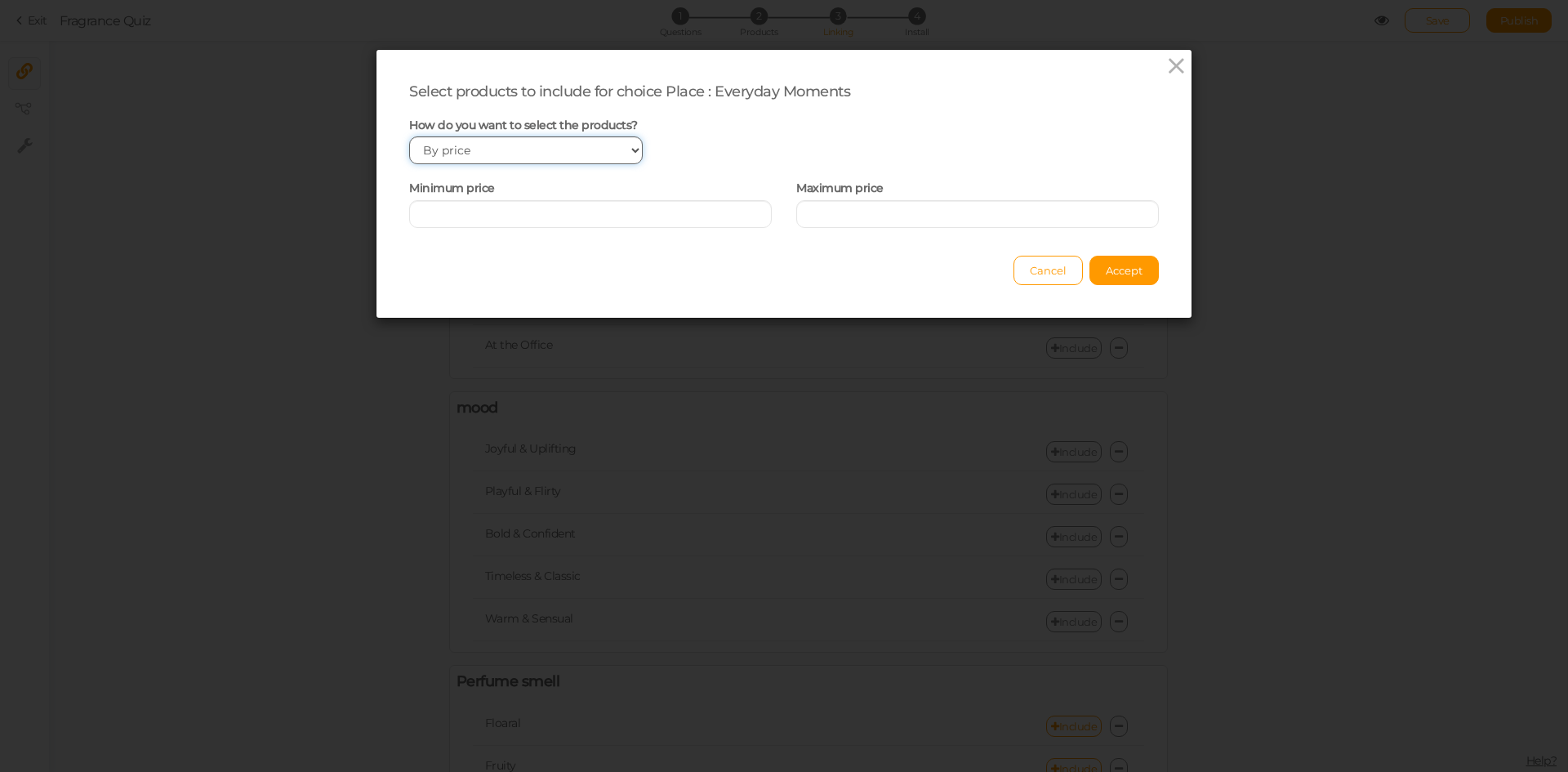
drag, startPoint x: 555, startPoint y: 149, endPoint x: 553, endPoint y: 157, distance: 8.2
click at [555, 149] on select "Manually By tags By price" at bounding box center [525, 150] width 233 height 28
select select "manual"
click at [409, 136] on select "Manually By tags By price" at bounding box center [525, 150] width 233 height 28
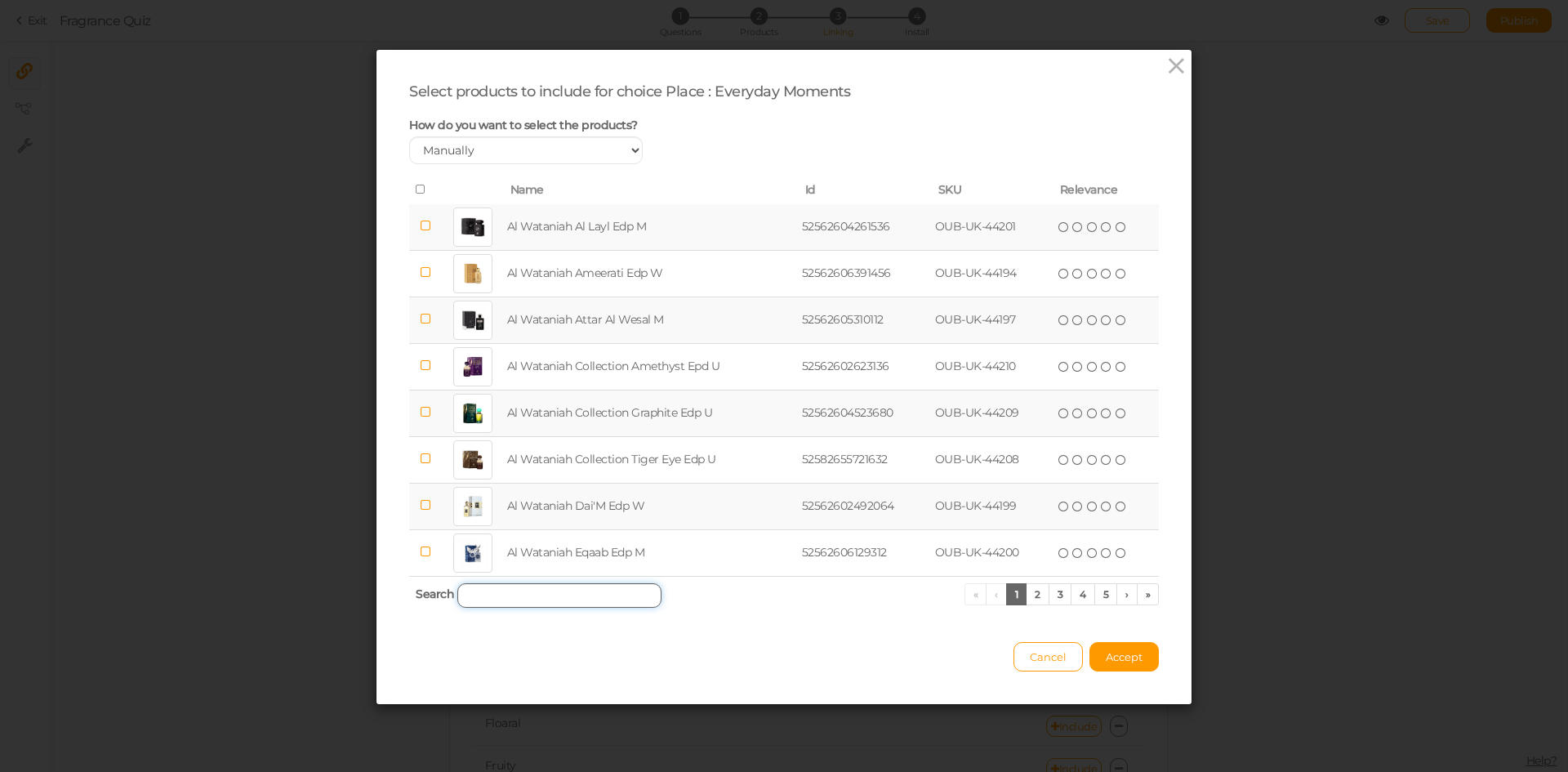
click at [538, 606] on input "search" at bounding box center [559, 595] width 204 height 24
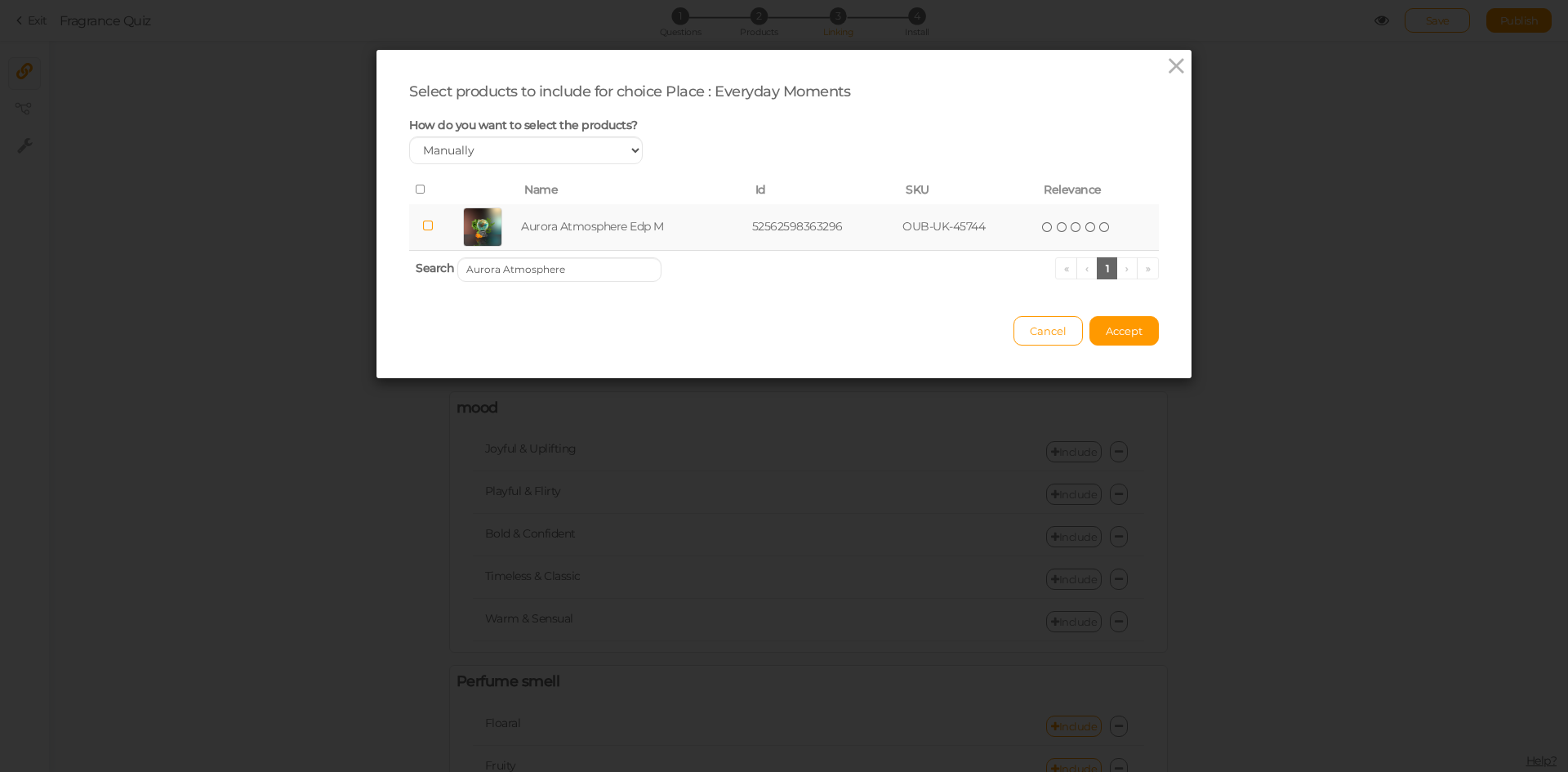
click at [589, 216] on td "Aurora Atmosphere Edp M" at bounding box center [633, 227] width 231 height 46
click at [558, 271] on input "Aurora Atmosphere" at bounding box center [559, 269] width 204 height 24
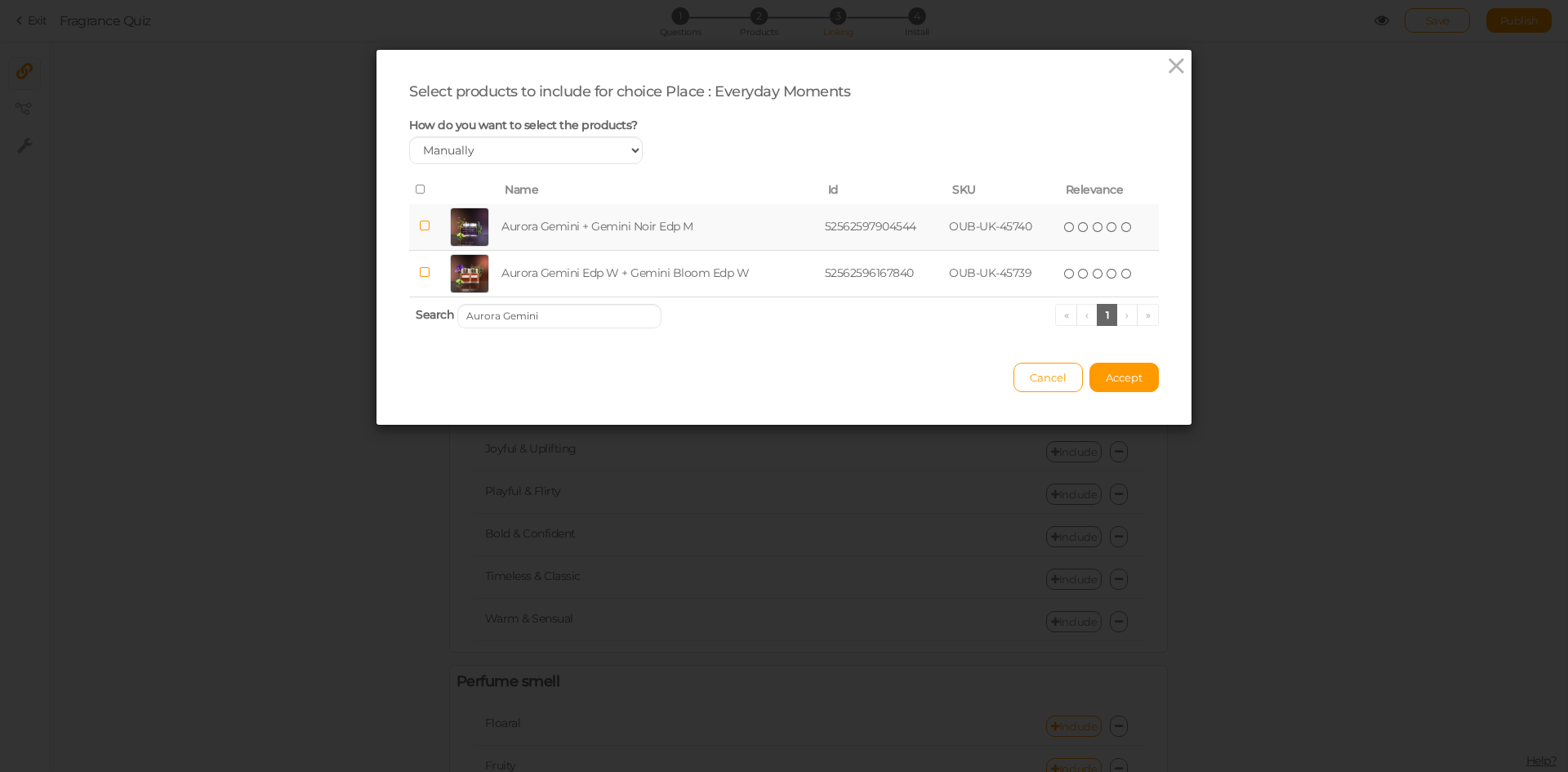
click at [616, 233] on td "Aurora Gemini + Gemini Noir Edp M" at bounding box center [659, 227] width 322 height 46
click at [570, 316] on input "Aurora Gemini" at bounding box center [559, 315] width 204 height 24
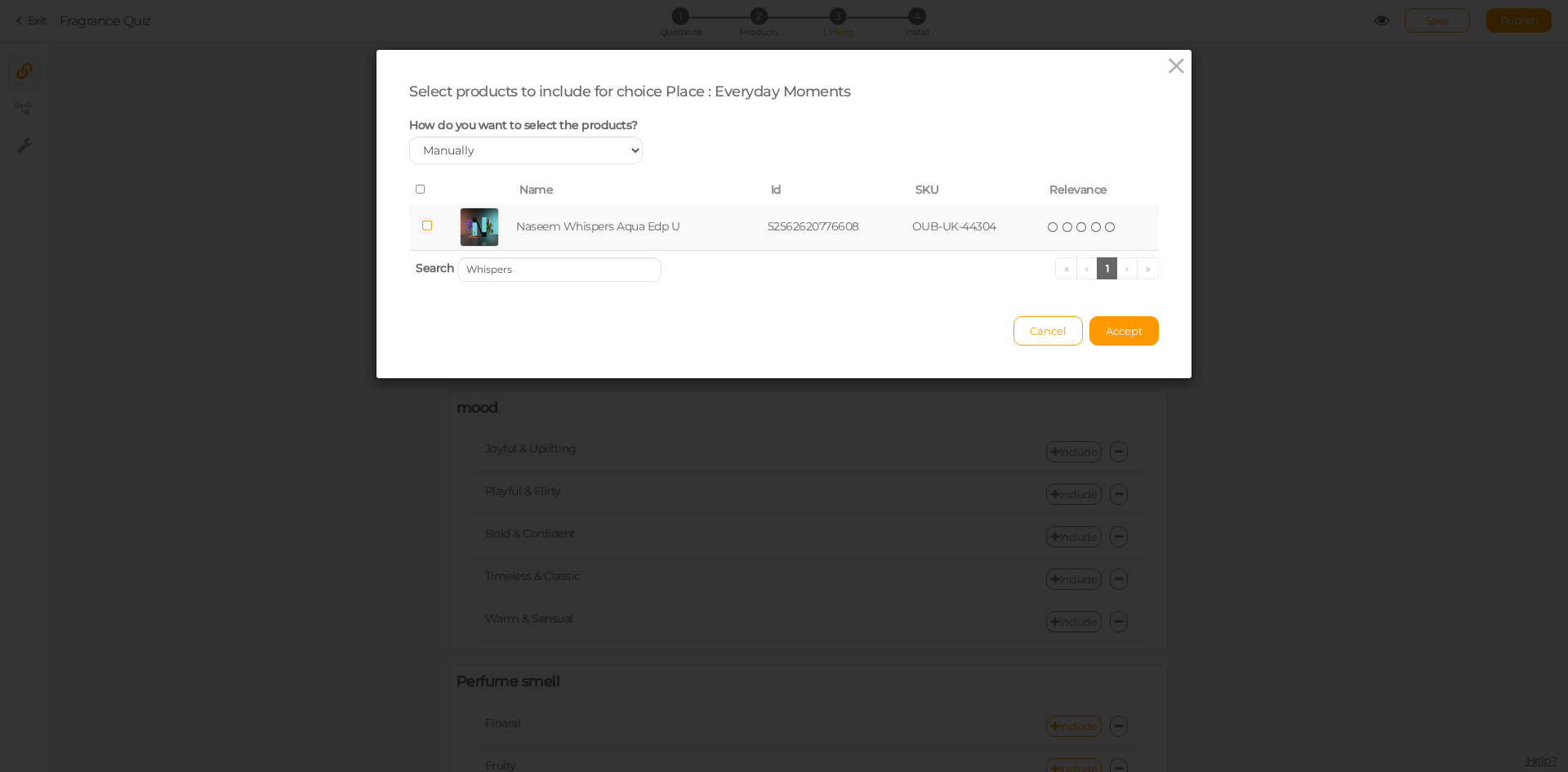
click at [606, 224] on td "Naseem Whispers Aqua Edp U" at bounding box center [637, 227] width 251 height 46
click at [596, 269] on input "Whispers" at bounding box center [559, 269] width 204 height 24
click at [622, 235] on td "Naseem Jour & Nuit Edp U" at bounding box center [634, 227] width 230 height 46
click at [593, 270] on input "Jour & Nuit" at bounding box center [559, 269] width 204 height 24
click at [585, 233] on td "BellaVita Luxury CEO [PERSON_NAME]" at bounding box center [653, 227] width 294 height 46
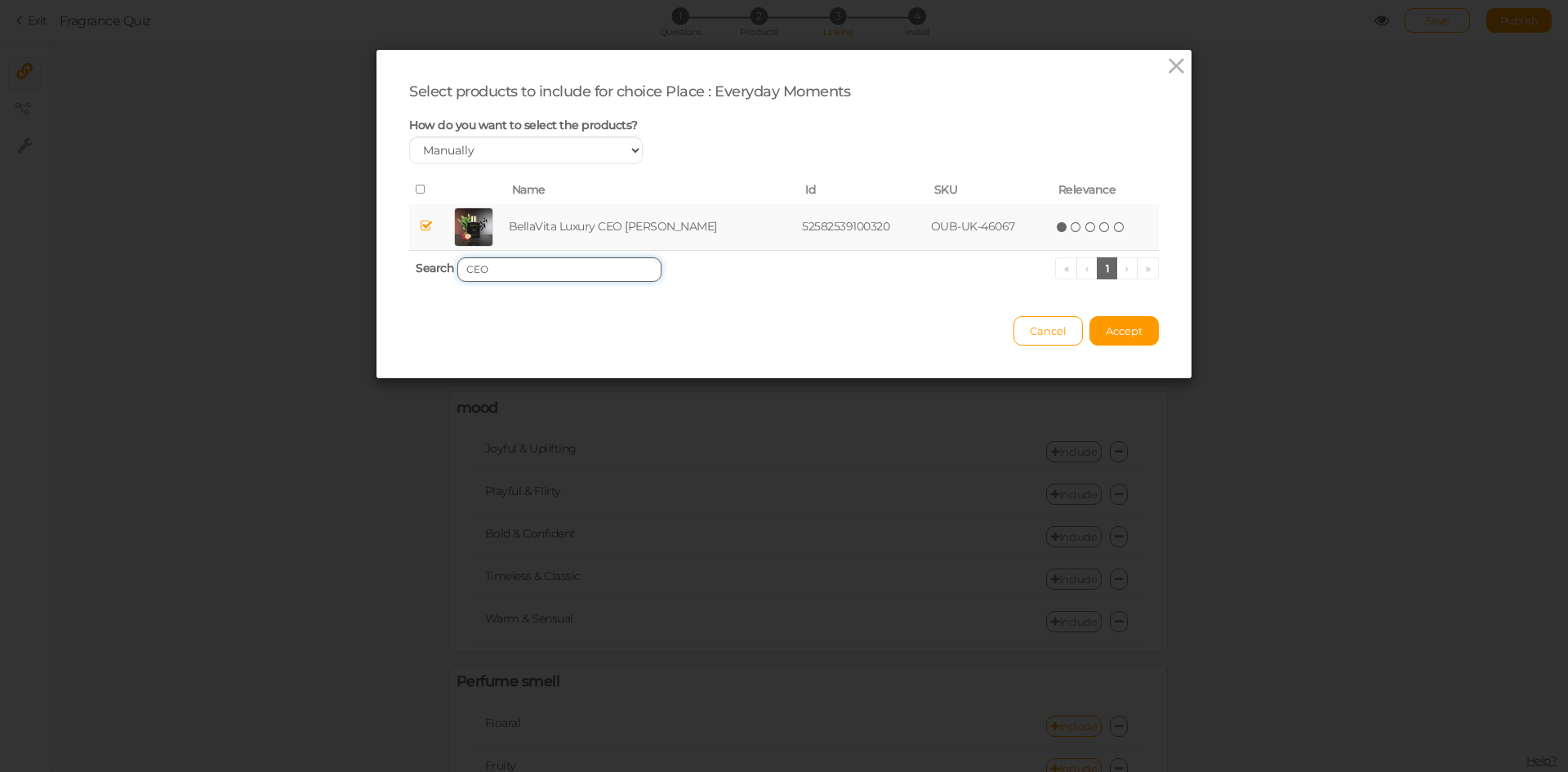
click at [603, 266] on input "CEO" at bounding box center [559, 269] width 204 height 24
click at [627, 223] on td "Bellavita Luxury-[GEOGRAPHIC_DATA] Timeless [PERSON_NAME] Edp W" at bounding box center [684, 227] width 406 height 46
click at [576, 259] on input "Timeless Flora" at bounding box center [559, 269] width 204 height 24
click at [620, 232] on td "Bellavita Luxury-[GEOGRAPHIC_DATA] Consequence French Oriental Edp M" at bounding box center [688, 227] width 416 height 46
click at [614, 268] on input "Consequence" at bounding box center [559, 269] width 204 height 24
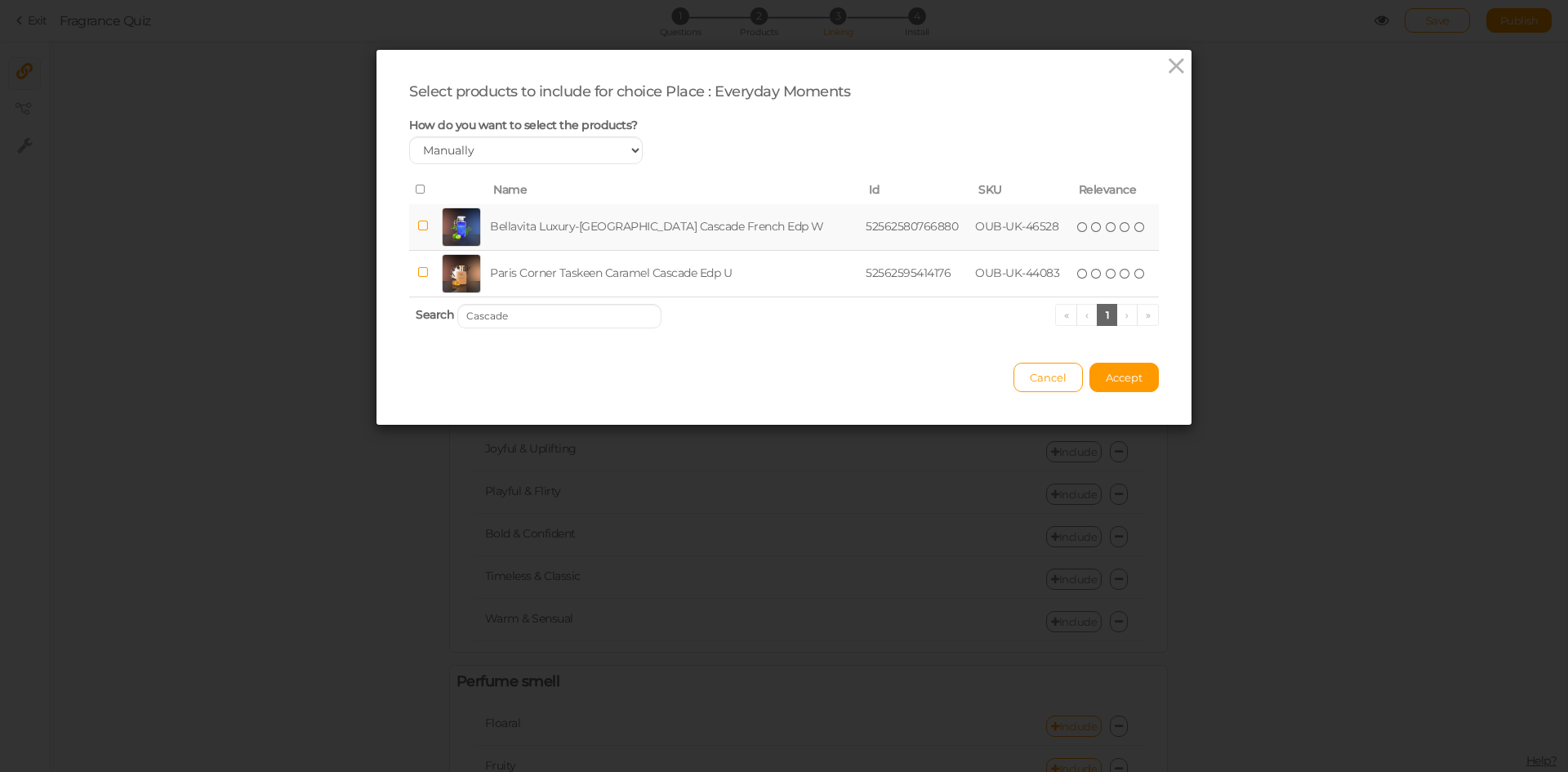
click at [614, 230] on td "Bellavita Luxury-[GEOGRAPHIC_DATA] Cascade French Edp W" at bounding box center [674, 227] width 375 height 46
click at [567, 319] on input "Cascade" at bounding box center [559, 315] width 204 height 24
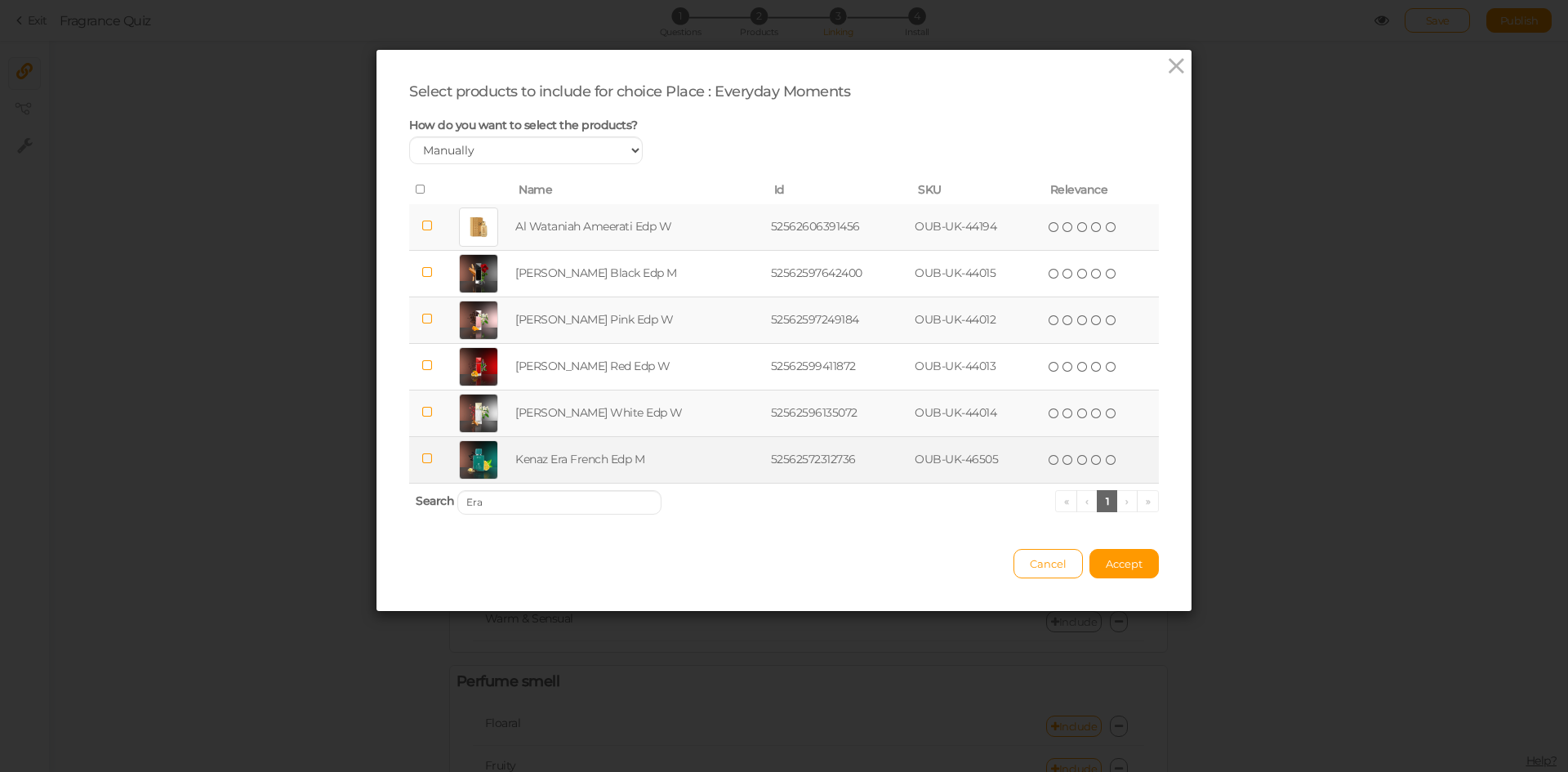
click at [590, 461] on td "Kenaz Era French Edp M" at bounding box center [638, 460] width 254 height 46
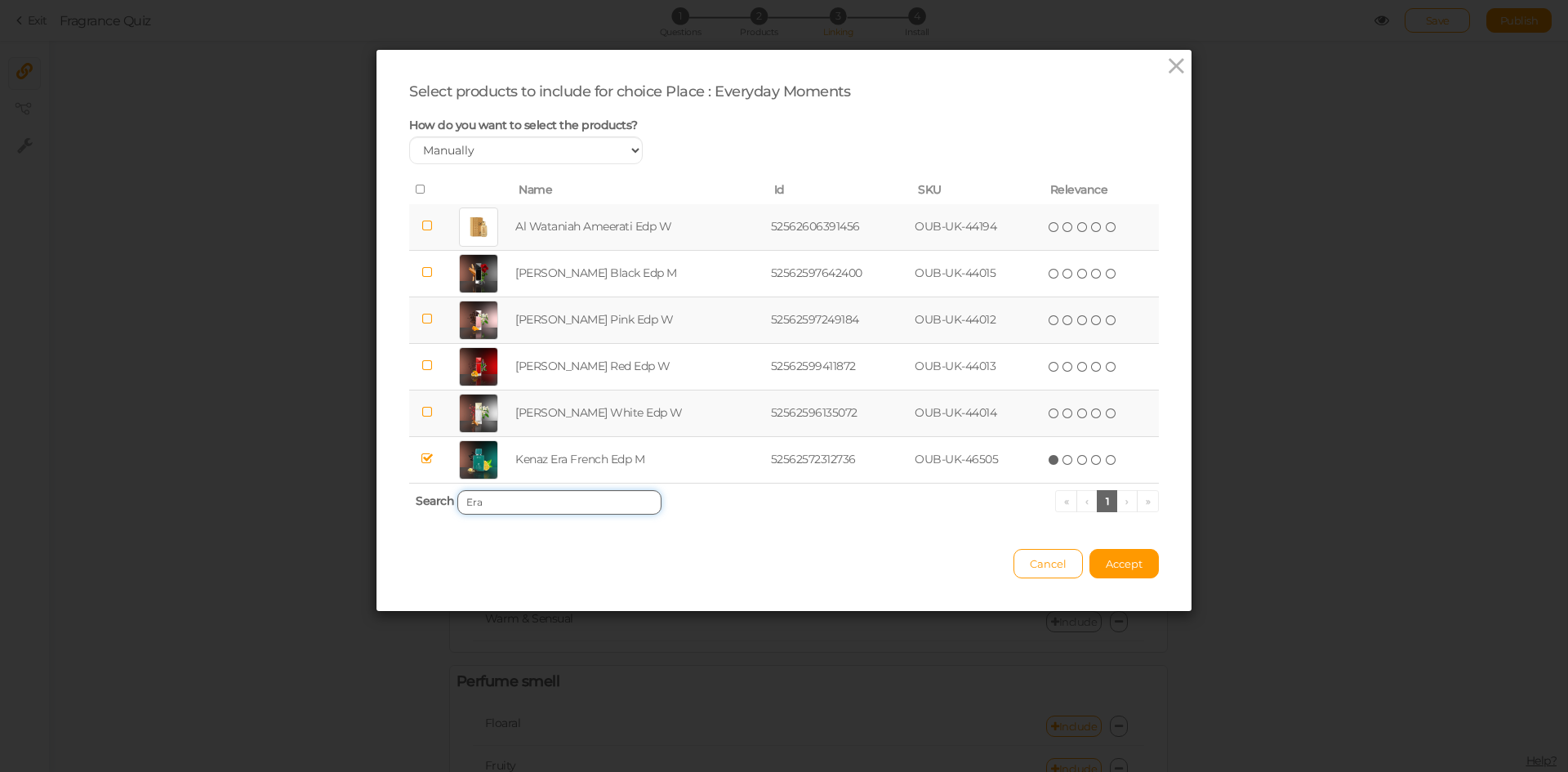
click at [526, 494] on input "Era" at bounding box center [559, 502] width 204 height 24
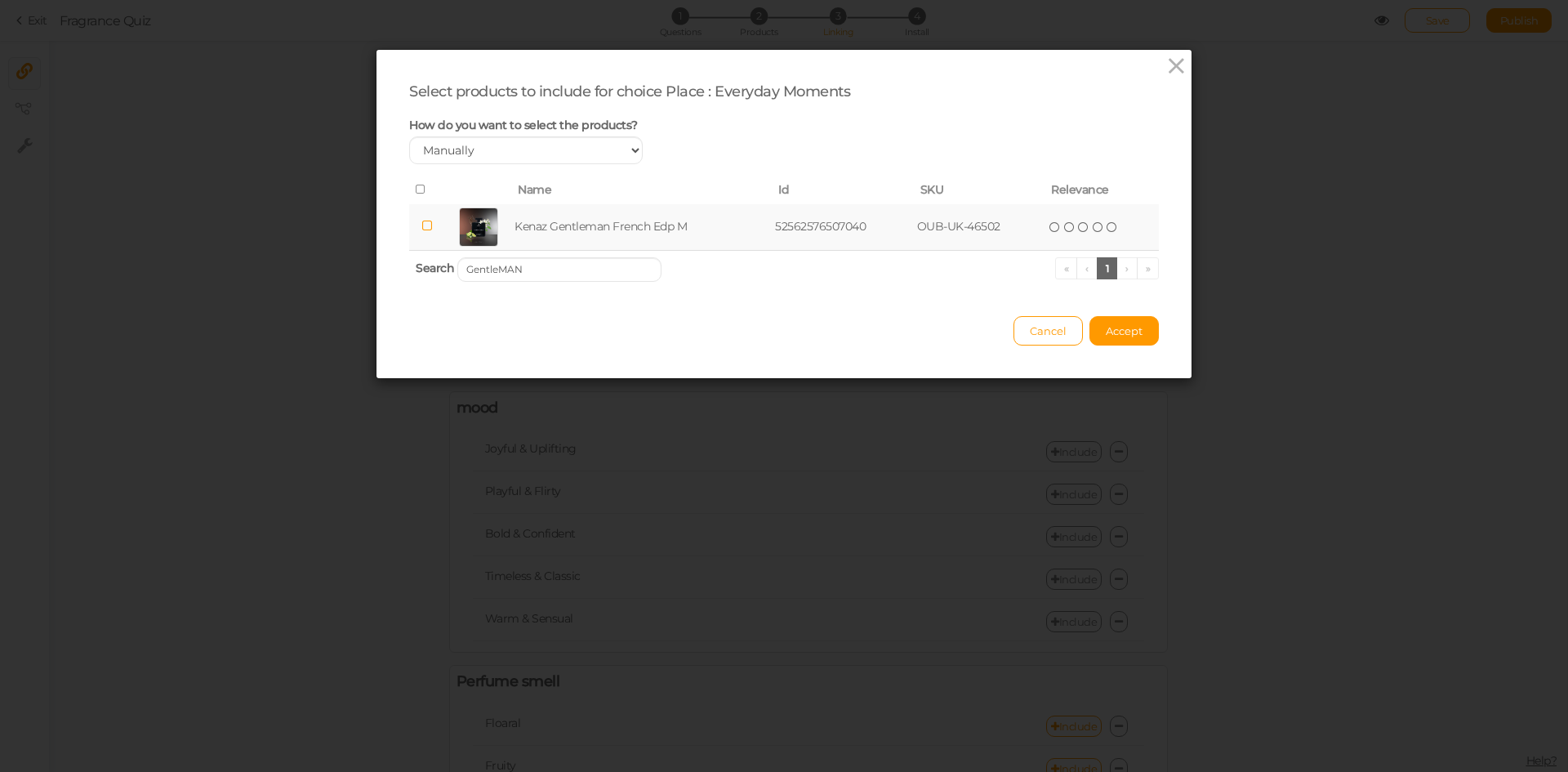
click at [596, 225] on td "Kenaz Gentleman French Edp M" at bounding box center [640, 227] width 260 height 46
click at [589, 272] on input "GentleMAN" at bounding box center [559, 269] width 204 height 24
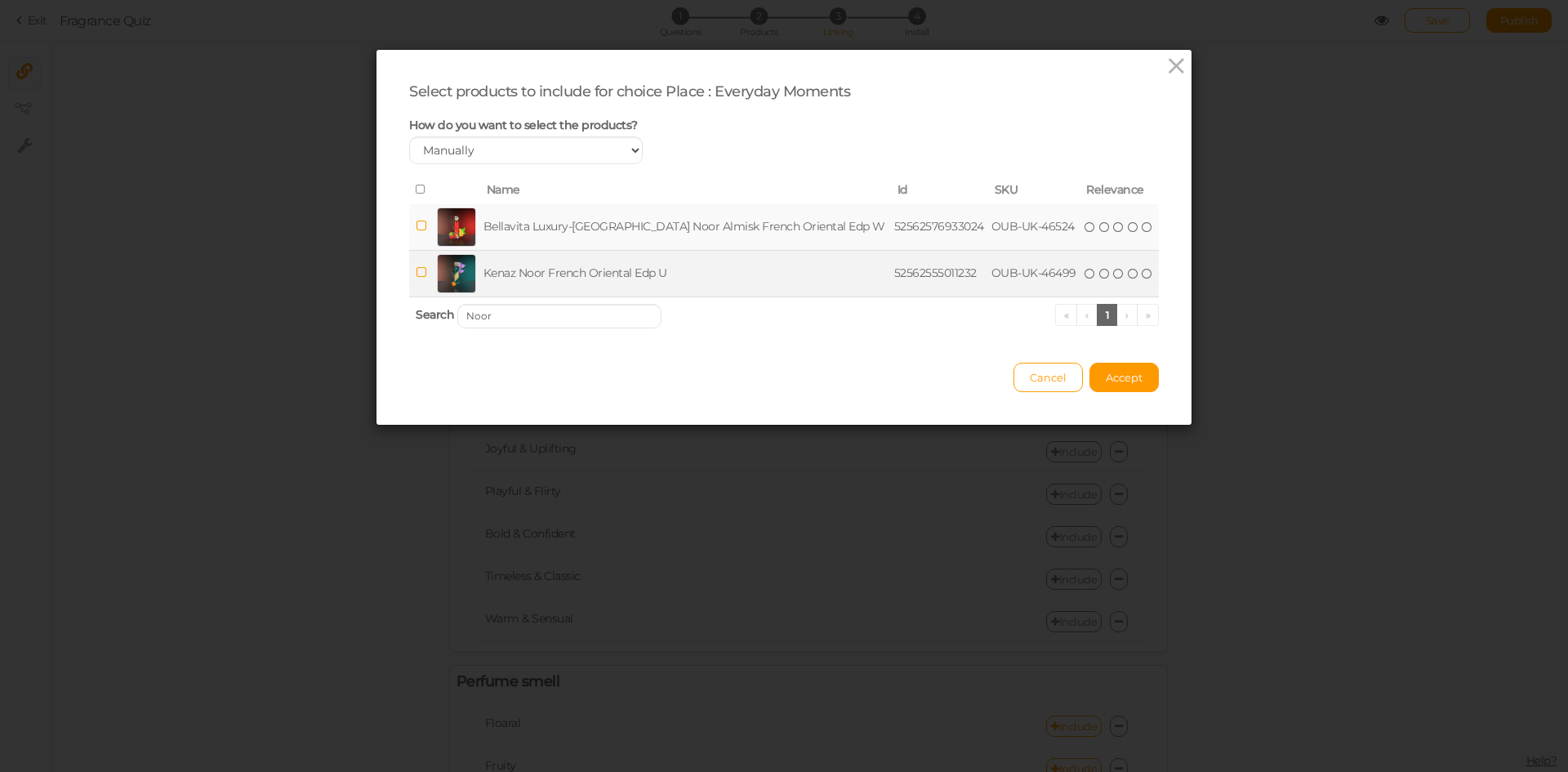
click at [602, 269] on td "Kenaz Noor French Oriental Edp U" at bounding box center [685, 273] width 411 height 46
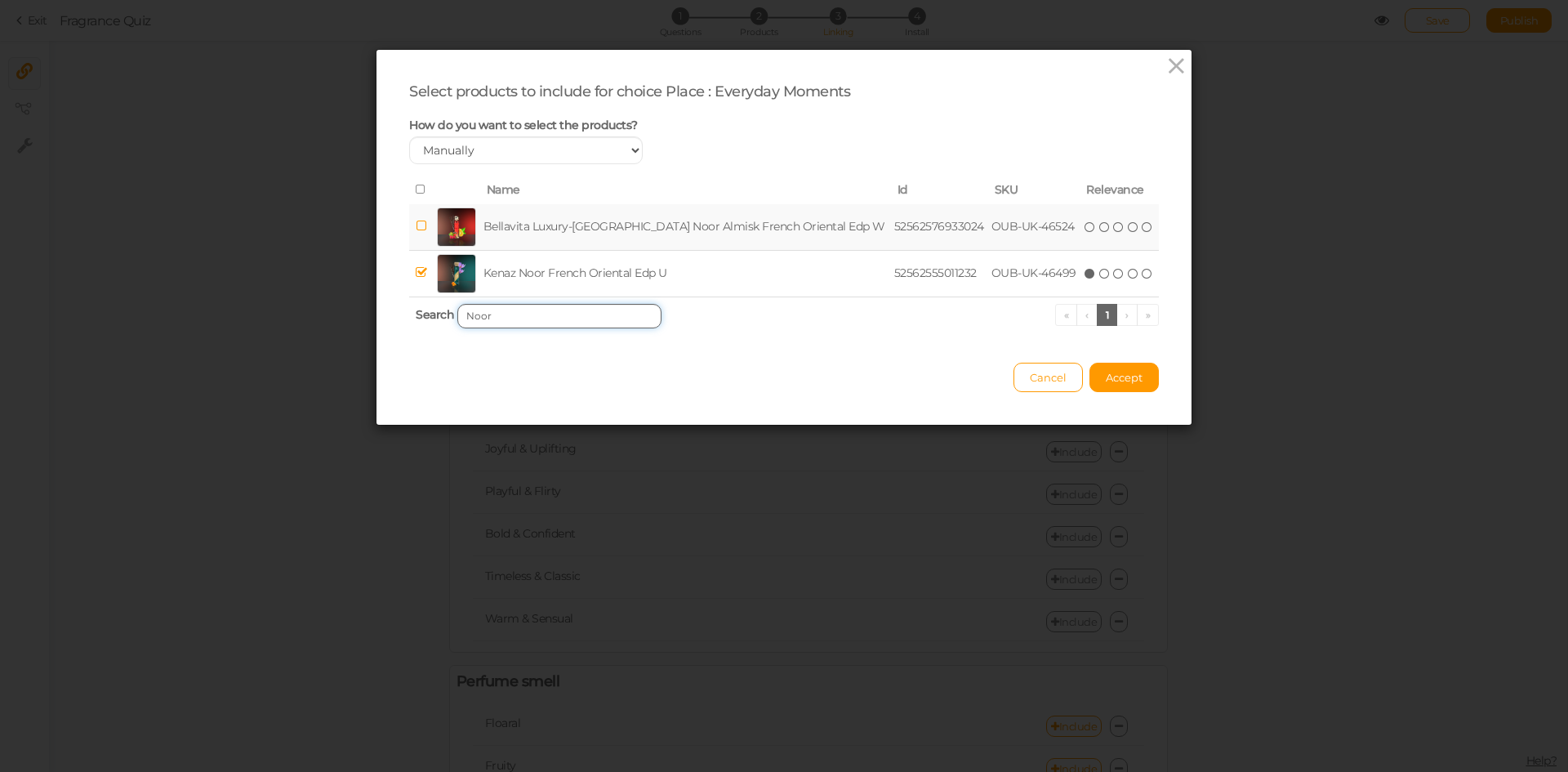
click at [580, 311] on input "Noor" at bounding box center [559, 315] width 204 height 24
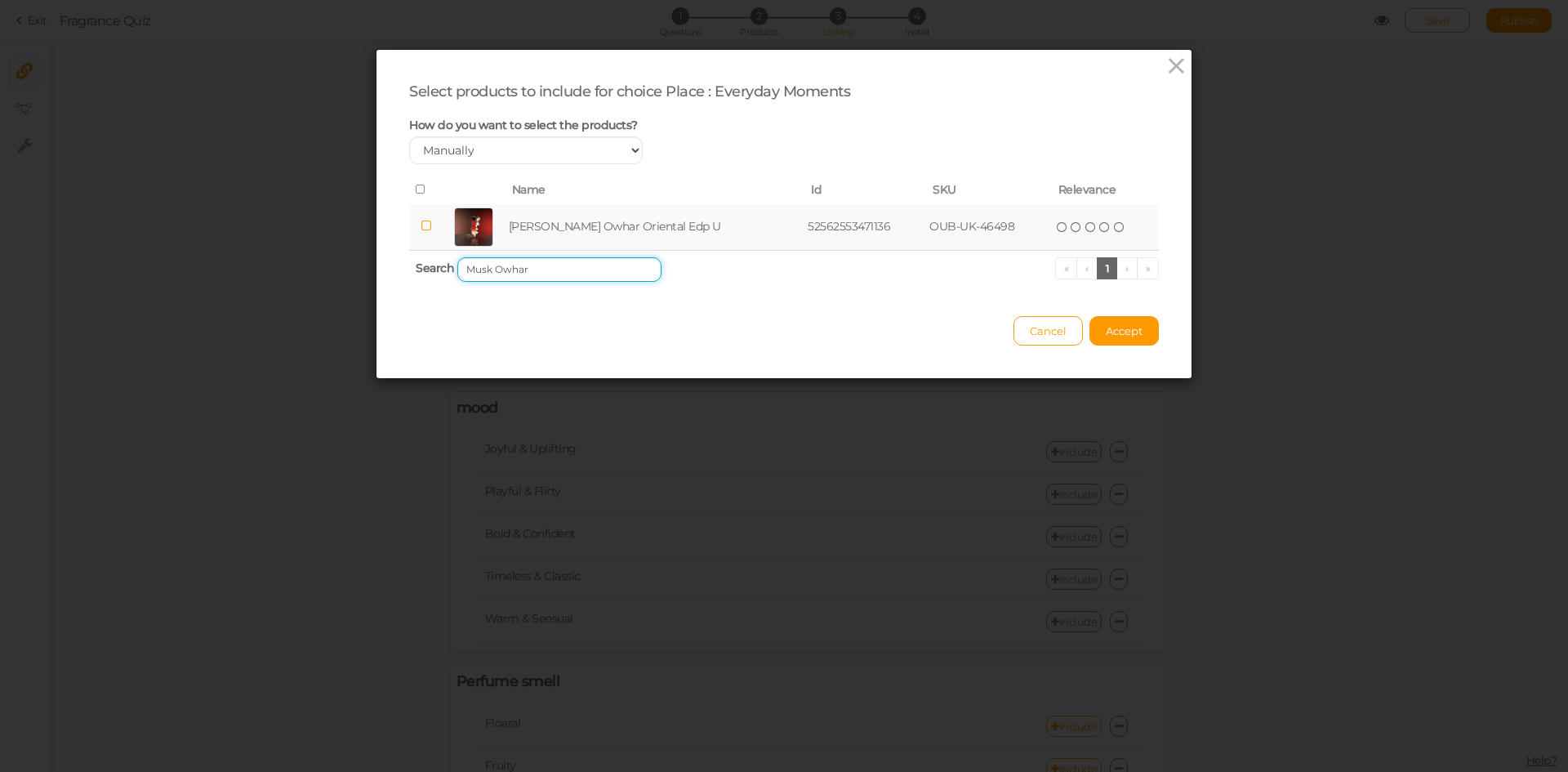
type input "Musk Owhar"
click at [595, 231] on td "[PERSON_NAME] Owhar Oriental Edp U" at bounding box center [656, 227] width 300 height 46
click at [1109, 333] on span "Accept" at bounding box center [1124, 331] width 37 height 14
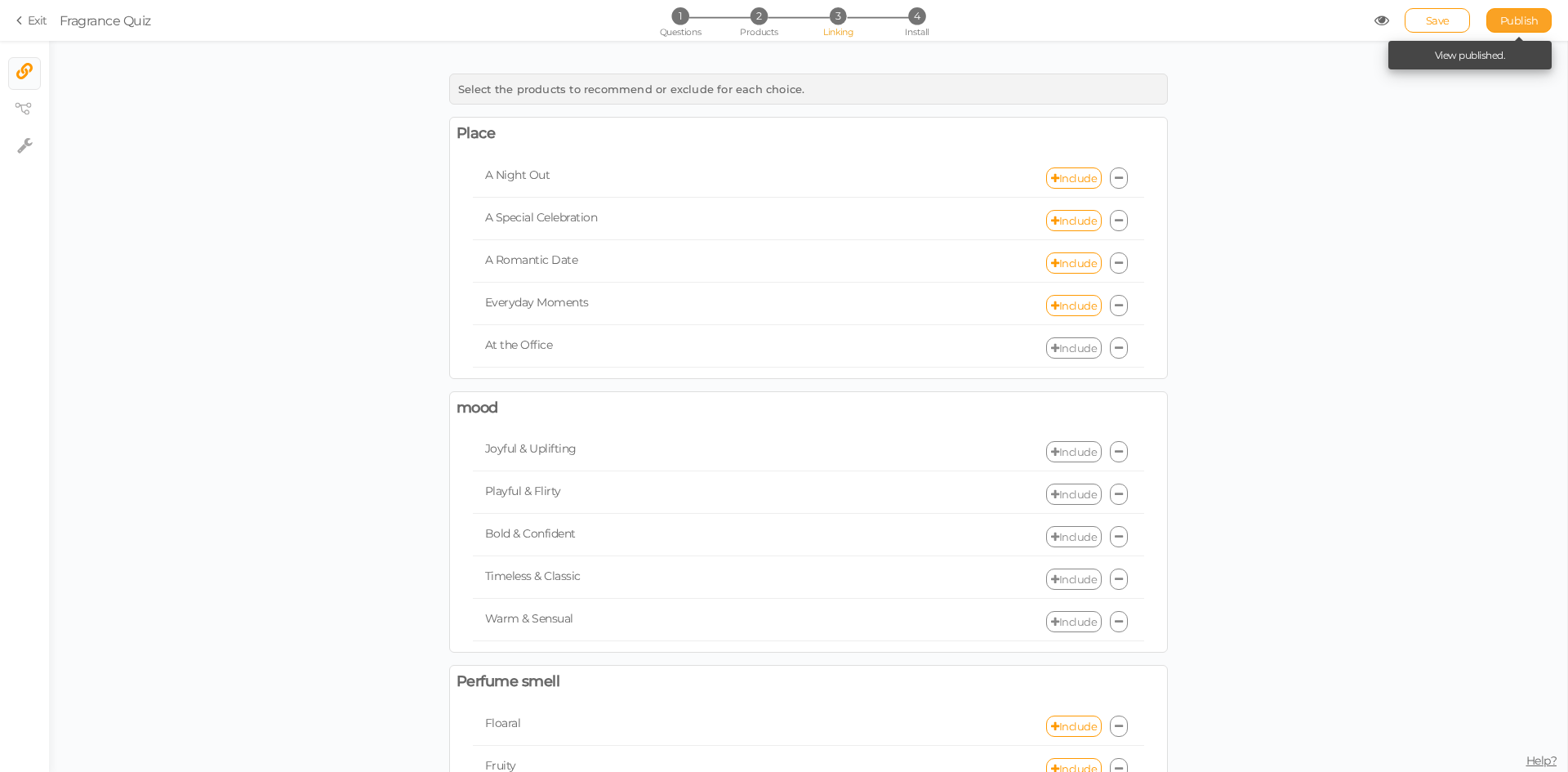
click at [1519, 25] on span "Publish" at bounding box center [1520, 20] width 39 height 14
click at [1055, 343] on link "Include" at bounding box center [1073, 348] width 55 height 21
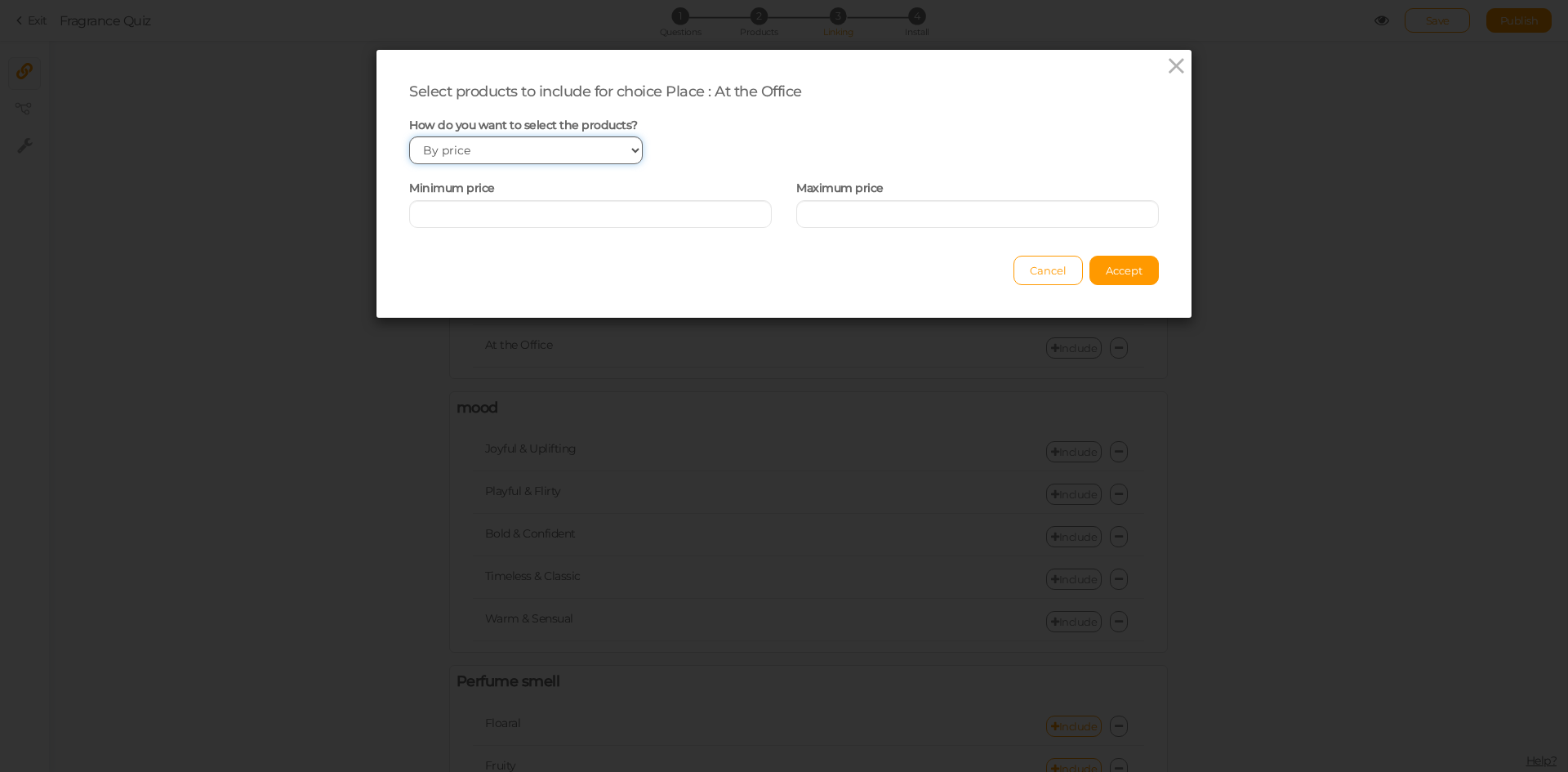
click at [551, 149] on select "Manually By tags By price" at bounding box center [525, 150] width 233 height 28
select select "manual"
click at [409, 136] on select "Manually By tags By price" at bounding box center [525, 150] width 233 height 28
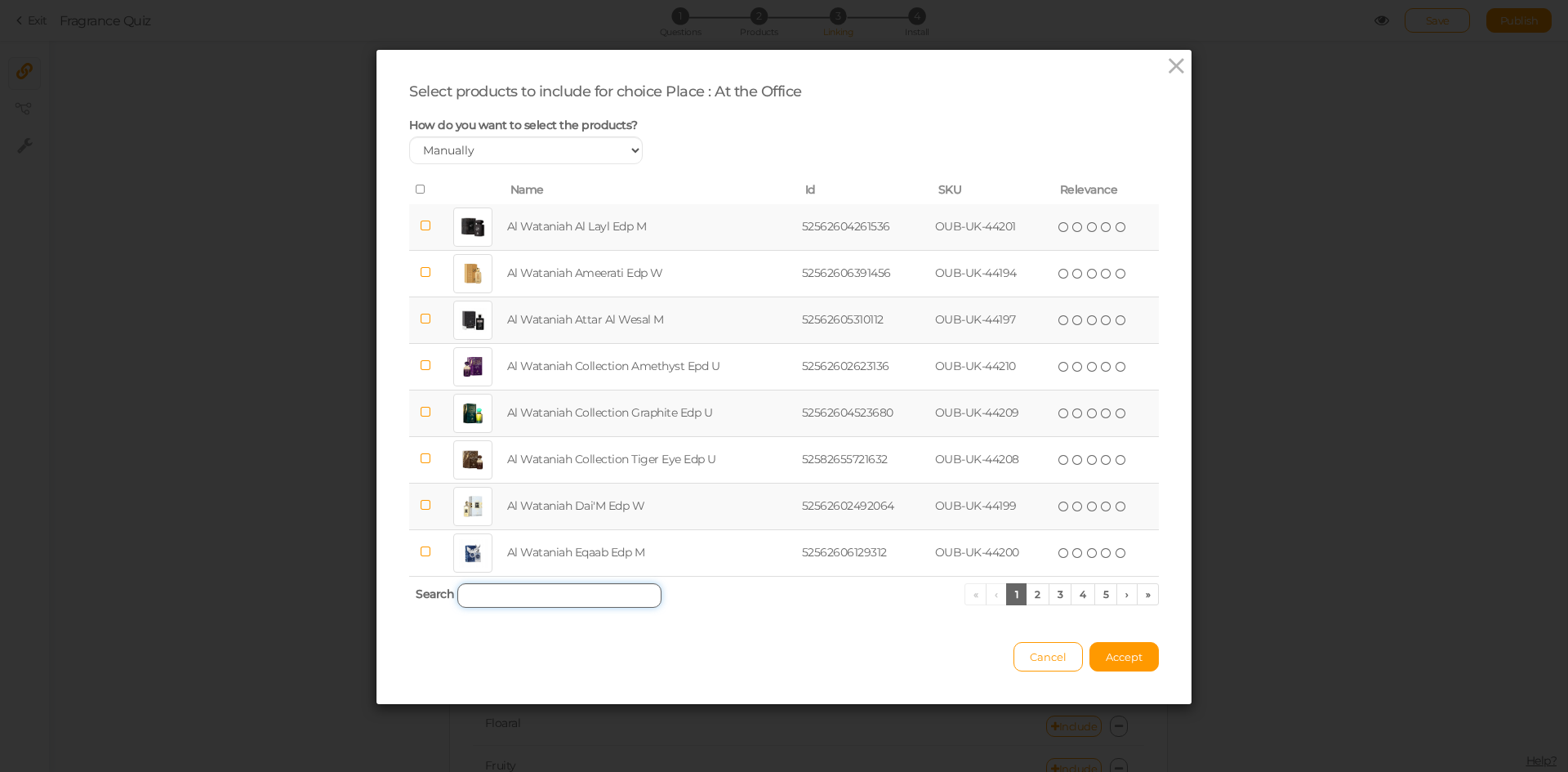
click at [534, 606] on input "search" at bounding box center [559, 595] width 204 height 24
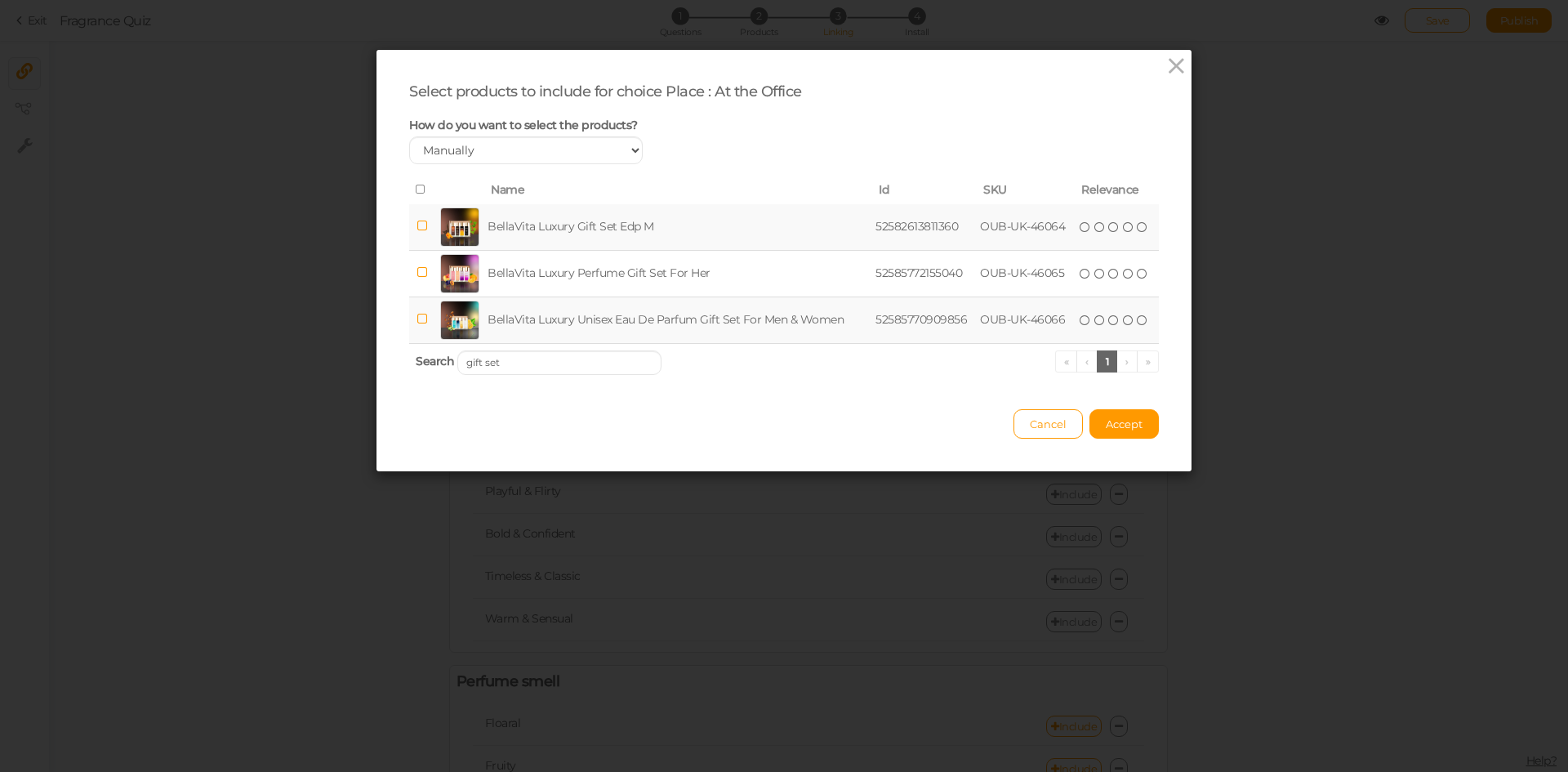
click at [717, 318] on td "BellaVita Luxury Unisex Eau De Parfum Gift Set For Men & Women" at bounding box center [678, 319] width 388 height 46
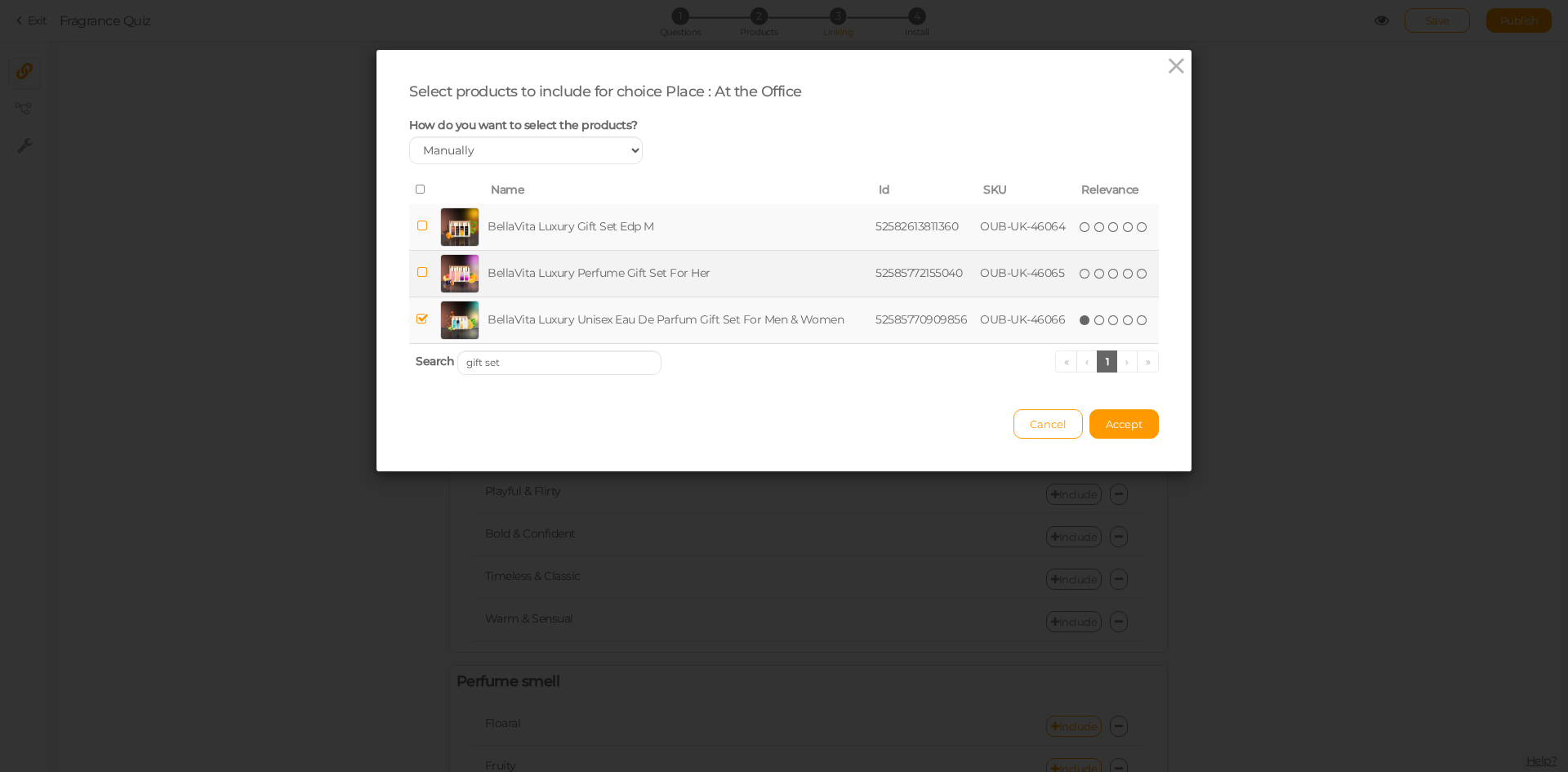
click at [720, 263] on td "BellaVita Luxury Perfume Gift Set For Her" at bounding box center [678, 273] width 388 height 46
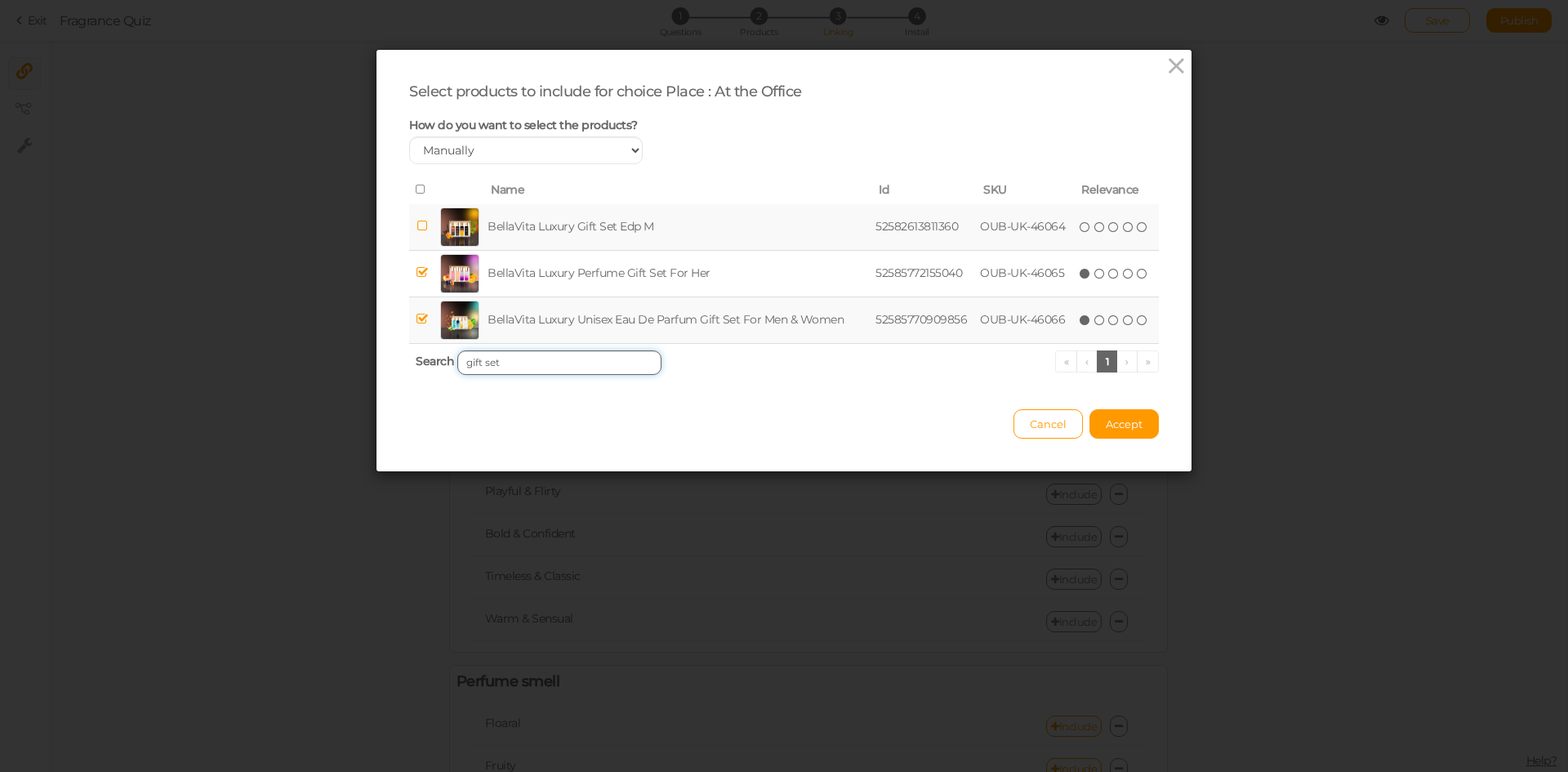
click at [578, 355] on input "gift set" at bounding box center [559, 362] width 204 height 24
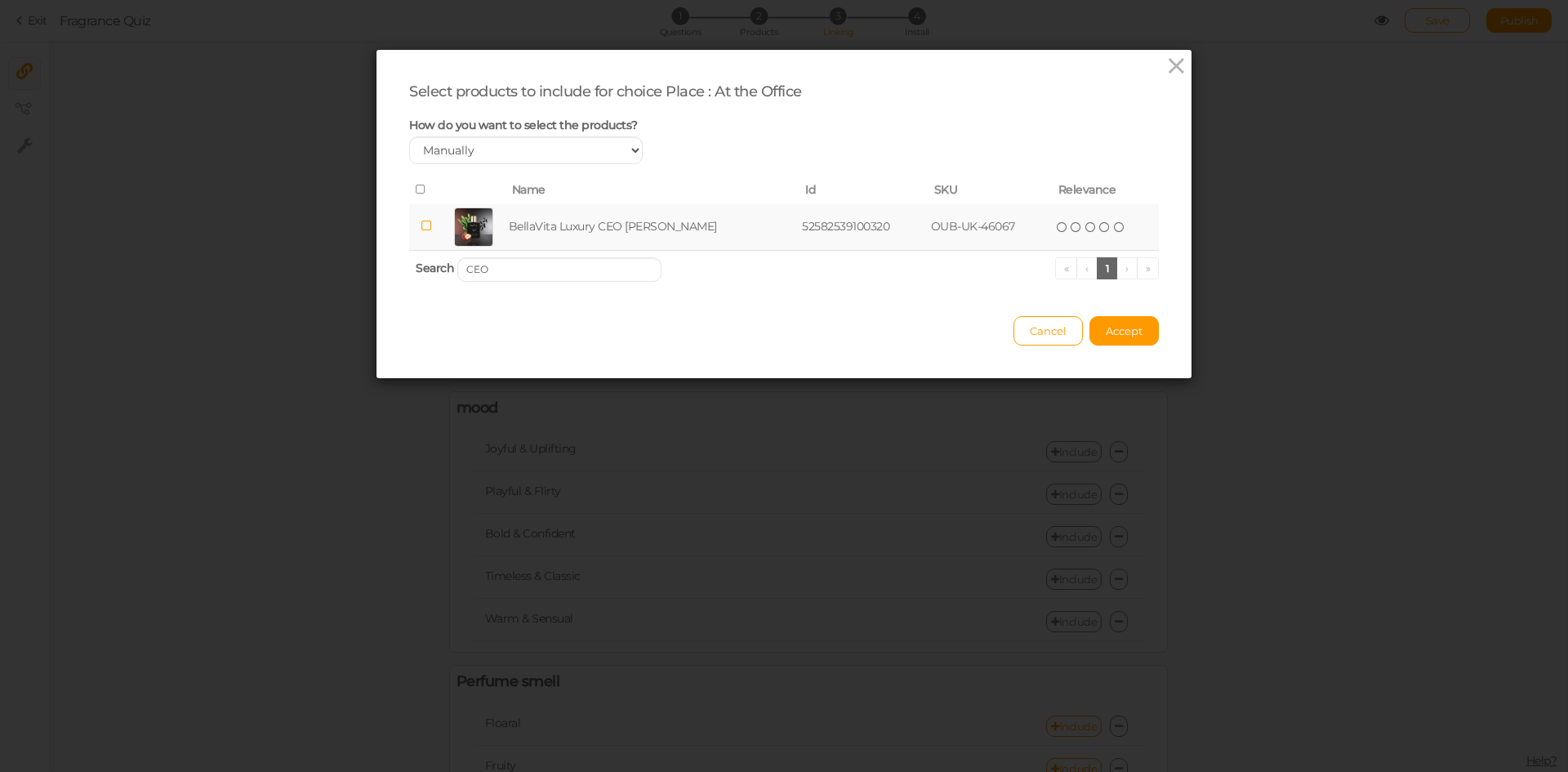
click at [584, 229] on td "BellaVita Luxury CEO [PERSON_NAME]" at bounding box center [653, 227] width 294 height 46
click at [600, 271] on input "CEO" at bounding box center [559, 269] width 204 height 24
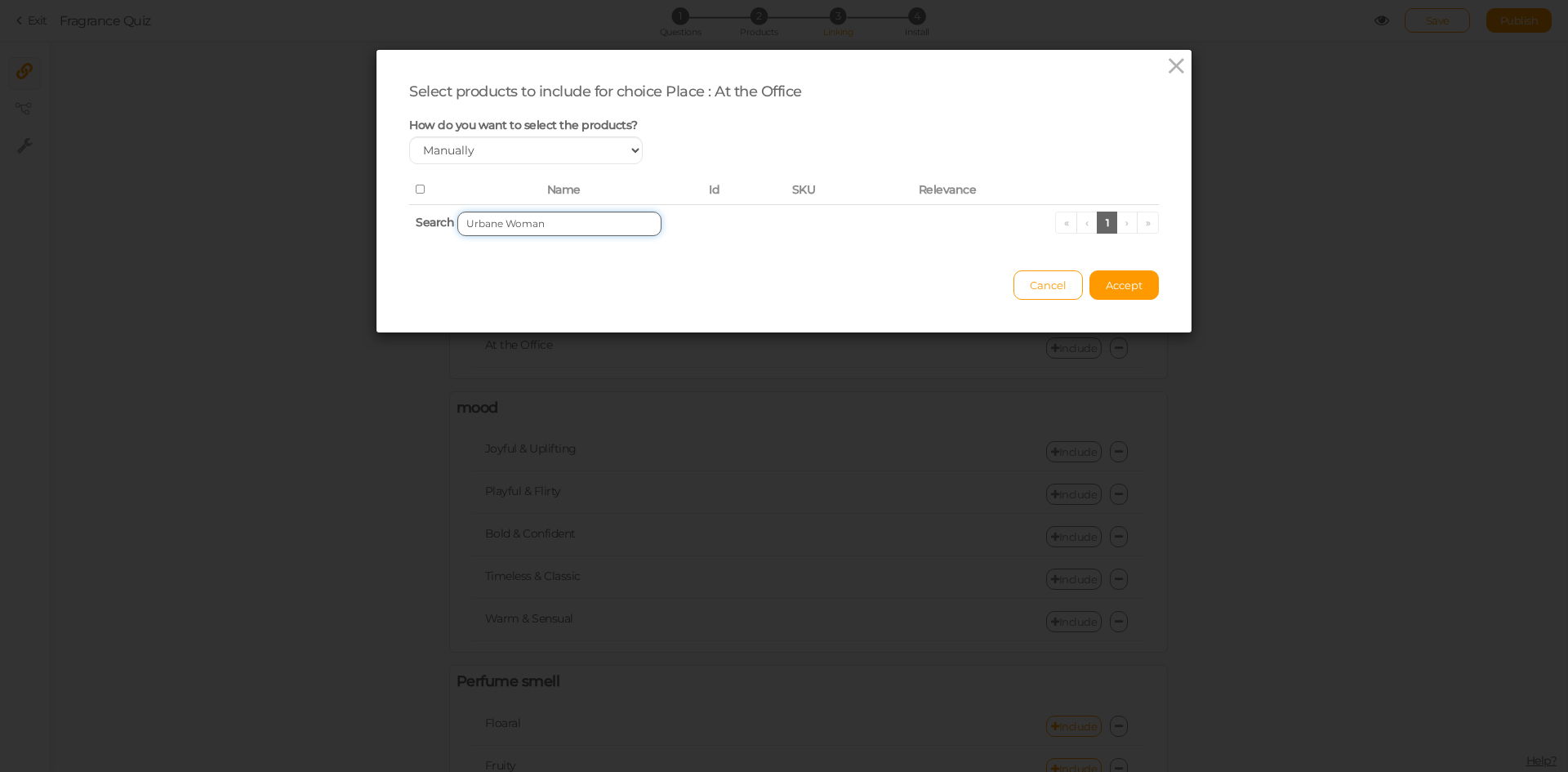
drag, startPoint x: 495, startPoint y: 223, endPoint x: 602, endPoint y: 232, distance: 107.4
click at [602, 232] on input "Urbane Woman" at bounding box center [559, 223] width 204 height 24
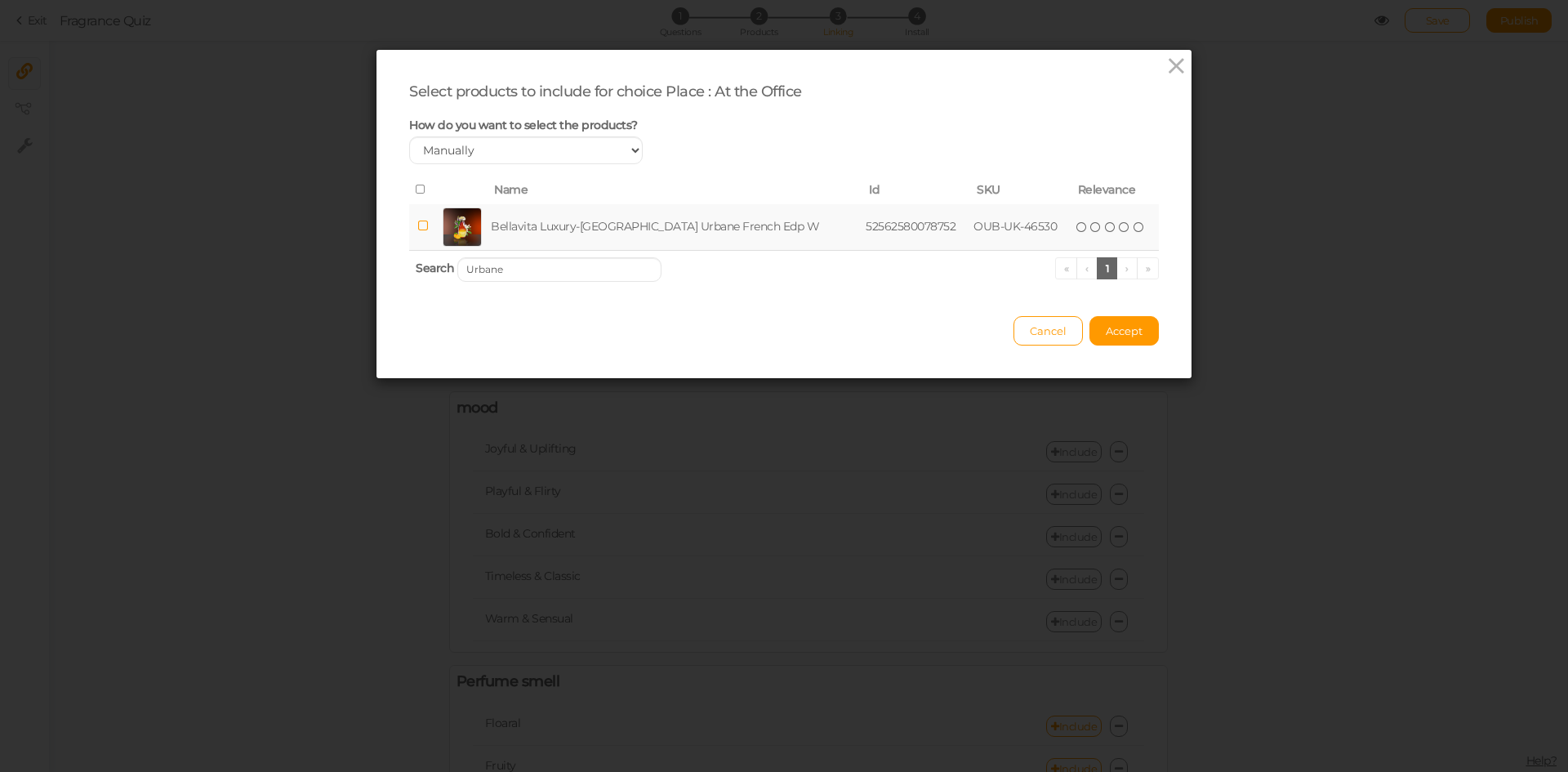
click at [601, 230] on td "Bellavita Luxury-[GEOGRAPHIC_DATA] Urbane French Edp W" at bounding box center [674, 227] width 374 height 46
click at [608, 267] on input "Urbane" at bounding box center [559, 269] width 204 height 24
click at [601, 230] on td "Bellavita Luxury-[GEOGRAPHIC_DATA] Timeless [PERSON_NAME] Edp W" at bounding box center [684, 227] width 406 height 46
click at [621, 276] on input "Timeless Flora" at bounding box center [559, 269] width 204 height 24
click at [622, 230] on td "Bellavita Luxury-[GEOGRAPHIC_DATA] Man In Tuxedo French Edp M" at bounding box center [682, 227] width 395 height 46
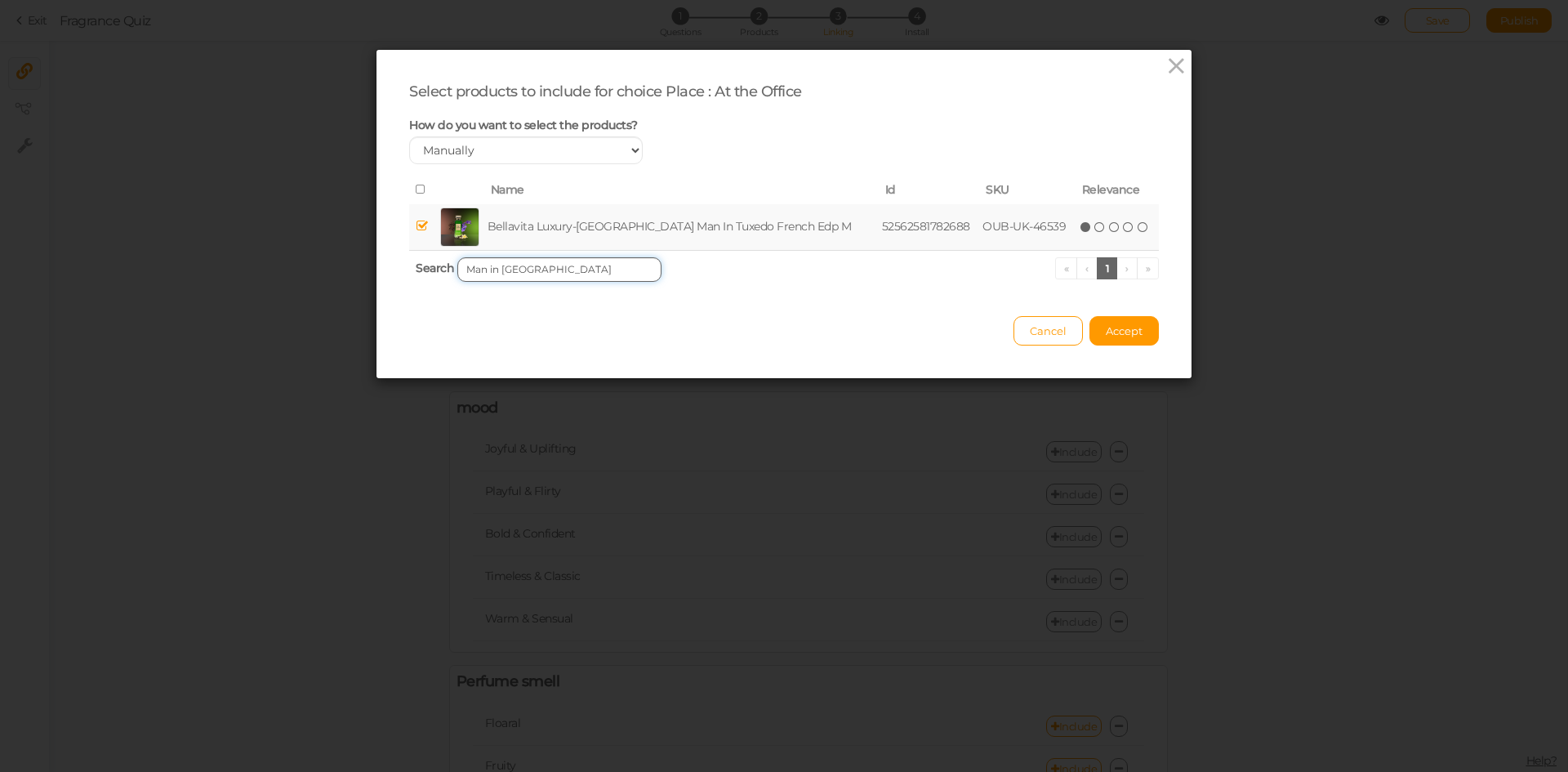
click at [558, 264] on input "Man in [GEOGRAPHIC_DATA]" at bounding box center [559, 269] width 204 height 24
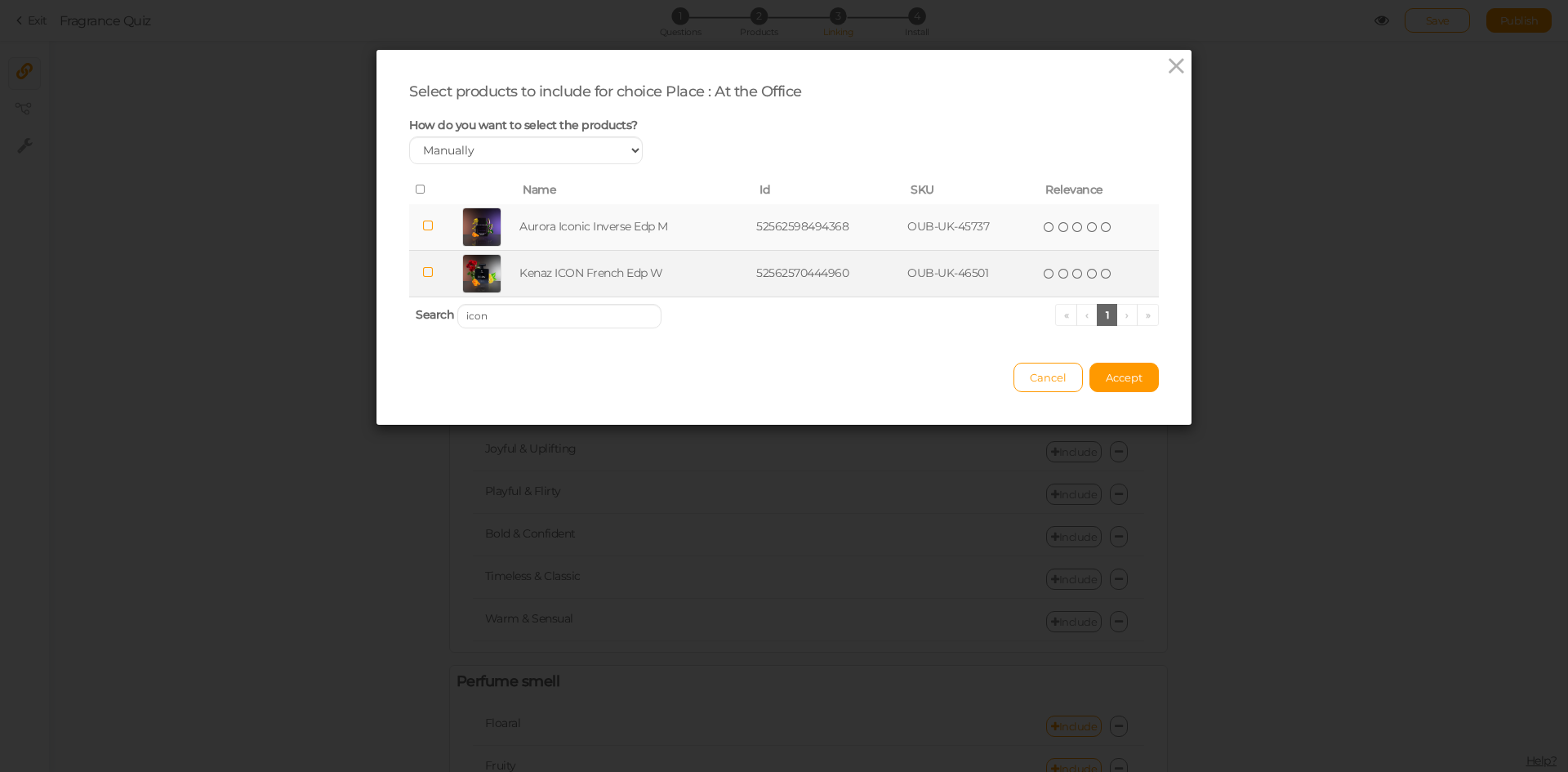
click at [545, 280] on td "Kenaz ICON French Edp W" at bounding box center [635, 273] width 237 height 46
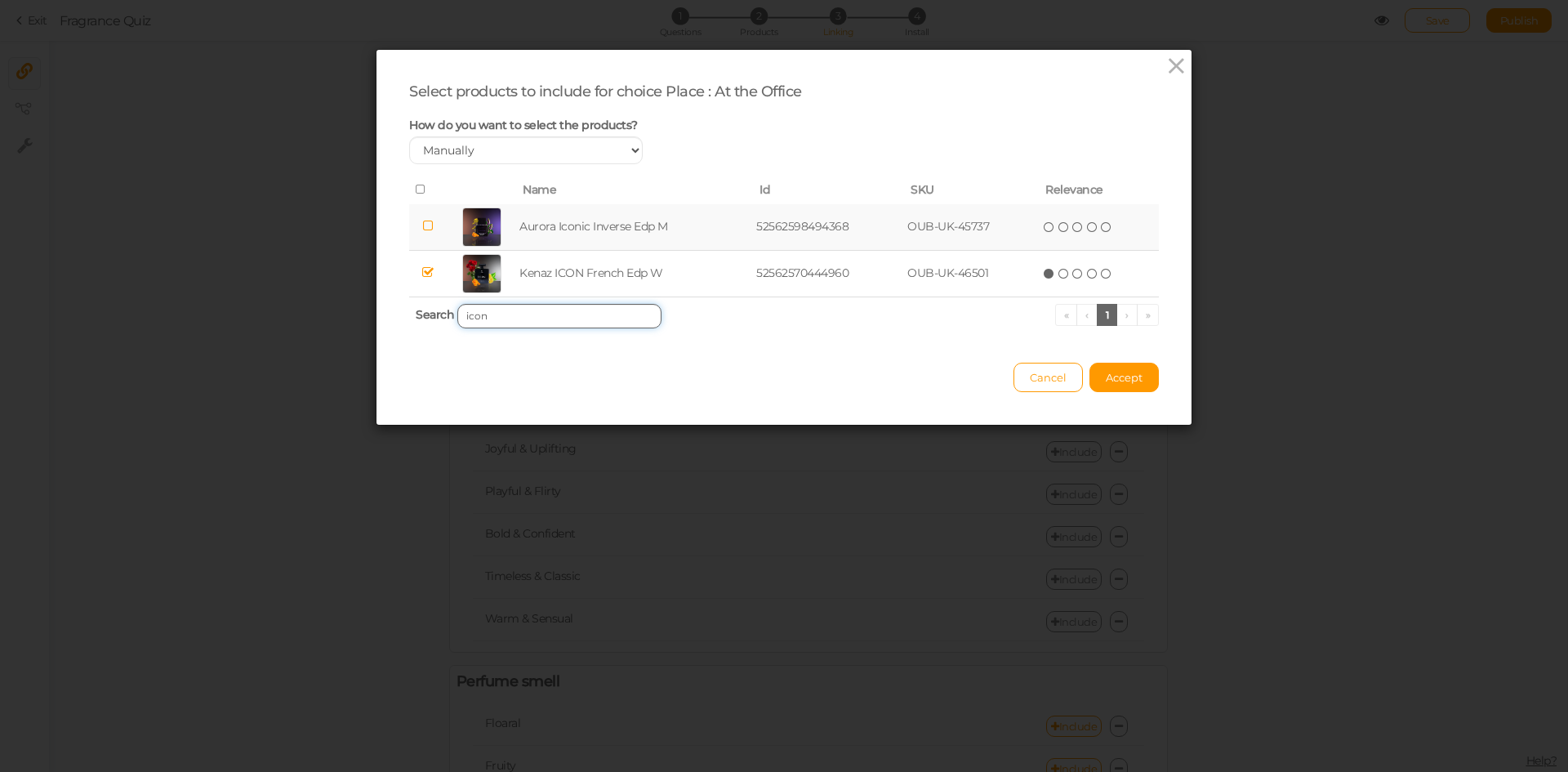
click at [508, 320] on input "icon" at bounding box center [559, 315] width 204 height 24
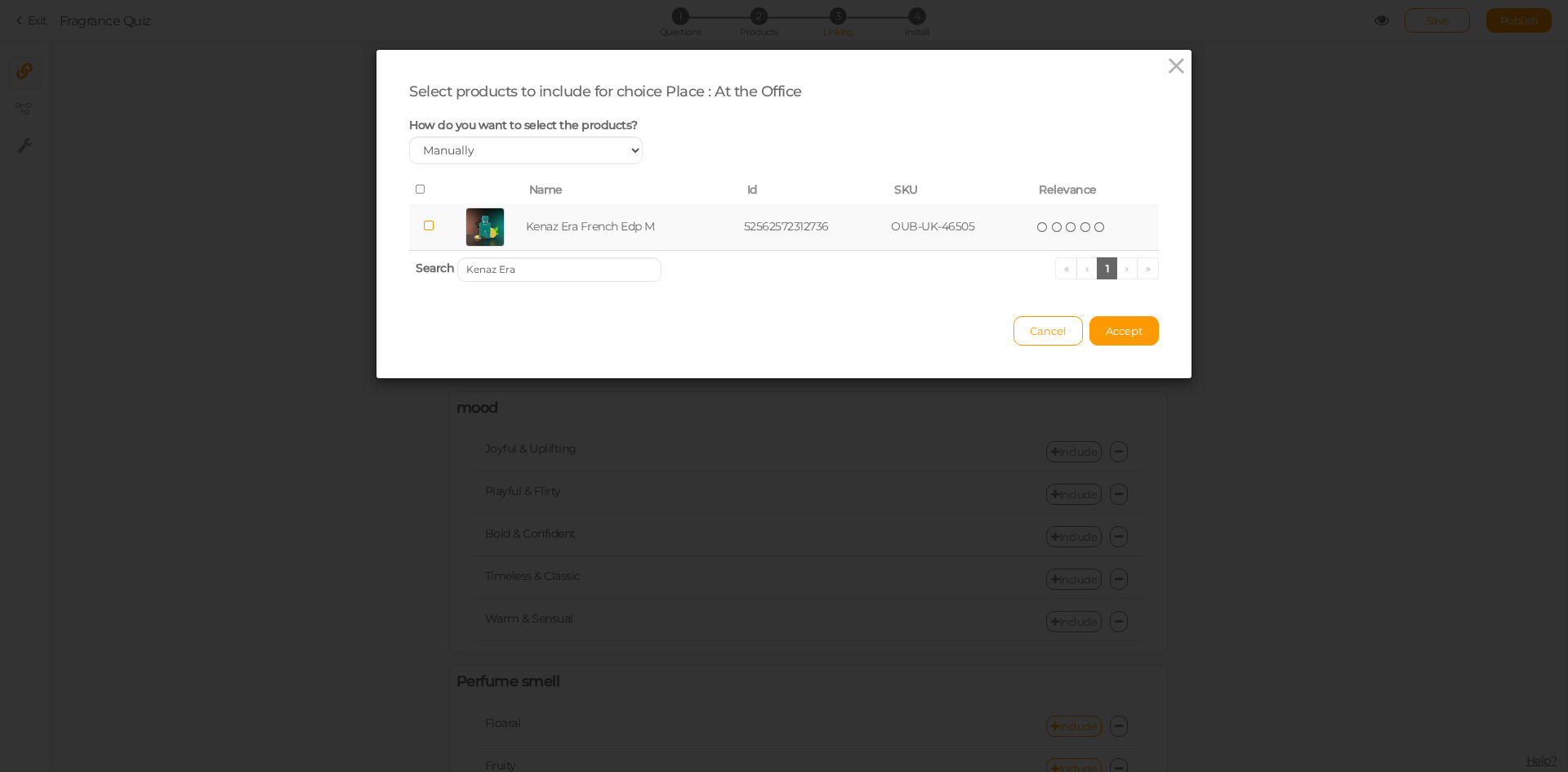
click at [574, 234] on td "Kenaz Era French Edp M" at bounding box center [631, 227] width 218 height 46
click at [608, 274] on input "Kenaz Era" at bounding box center [559, 269] width 204 height 24
click at [616, 233] on td "Kenaz Gentleman French Edp M" at bounding box center [640, 227] width 260 height 46
click at [562, 275] on input "GentleMAN" at bounding box center [559, 269] width 204 height 24
click at [579, 238] on td "Naseem Jour & Nuit Edp U" at bounding box center [634, 227] width 230 height 46
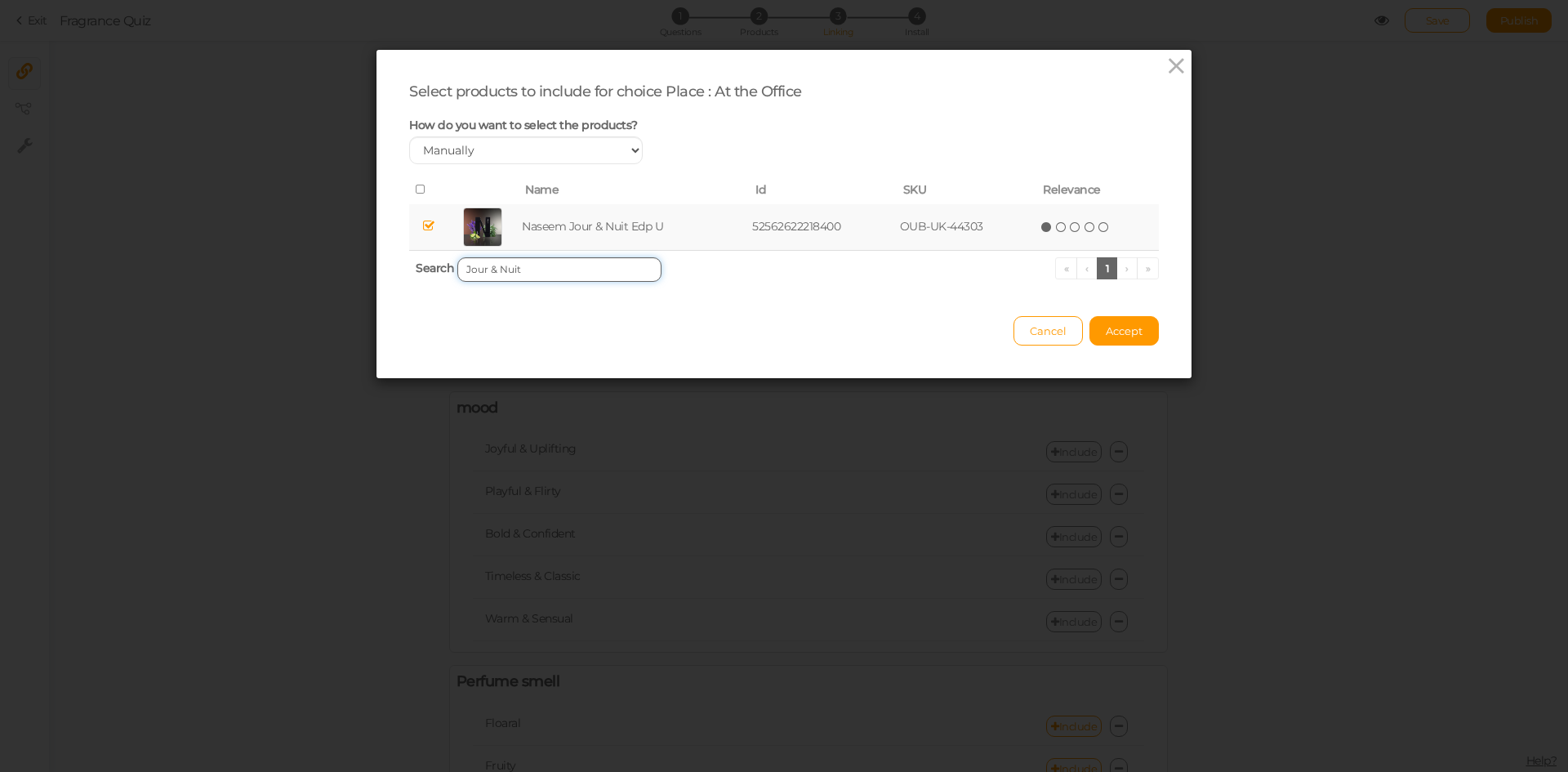
click at [598, 270] on input "Jour & Nuit" at bounding box center [559, 269] width 204 height 24
type input "Consequence"
click at [607, 219] on td "Bellavita Luxury-[GEOGRAPHIC_DATA] Consequence French Oriental Edp M" at bounding box center [688, 227] width 416 height 46
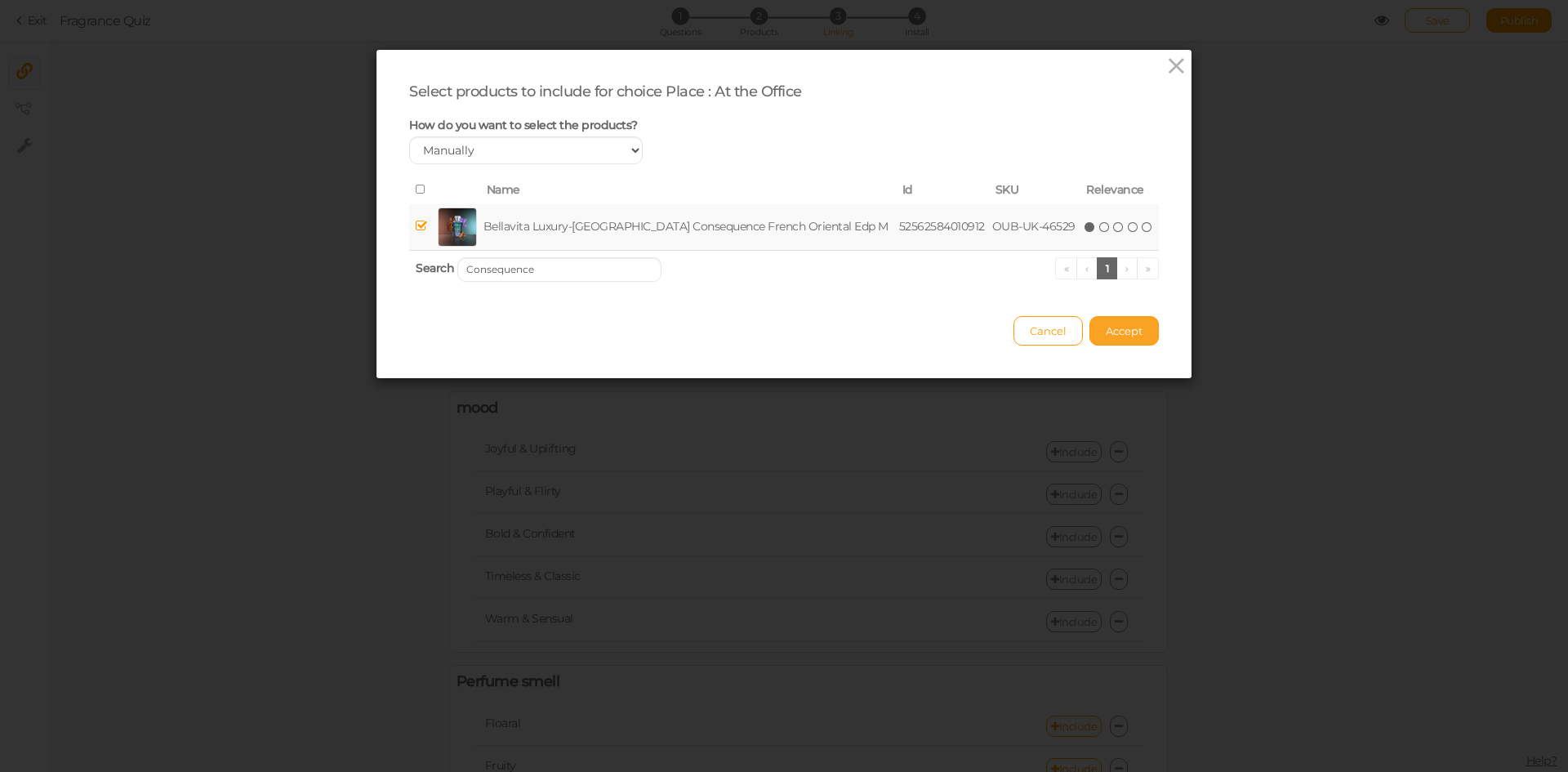
click at [1127, 341] on button "Accept" at bounding box center [1124, 331] width 70 height 29
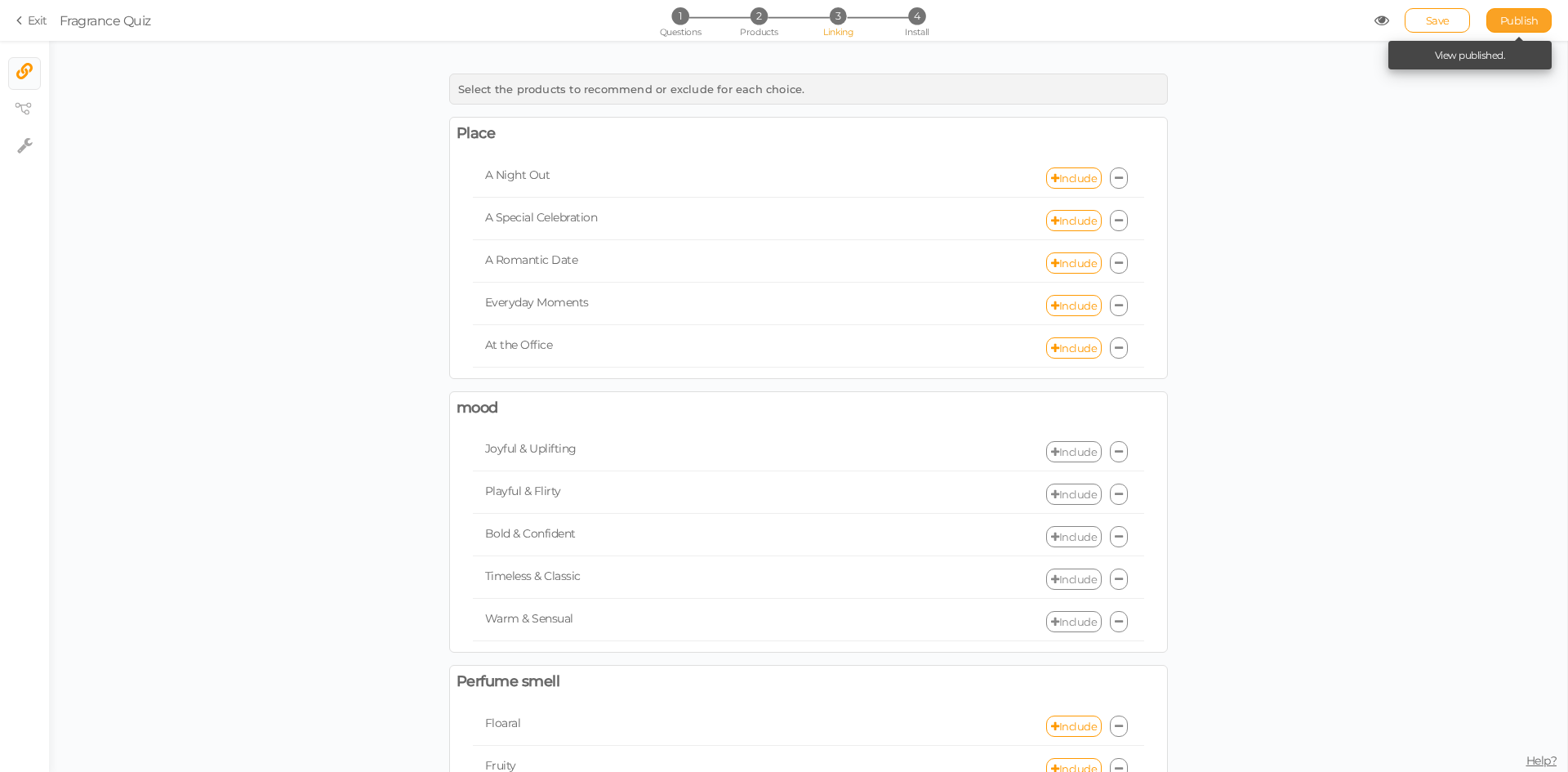
click at [1526, 25] on span "Publish" at bounding box center [1520, 20] width 39 height 14
click at [1432, 22] on span "Save" at bounding box center [1437, 20] width 23 height 14
click at [1500, 23] on span "Publish" at bounding box center [1520, 20] width 39 height 14
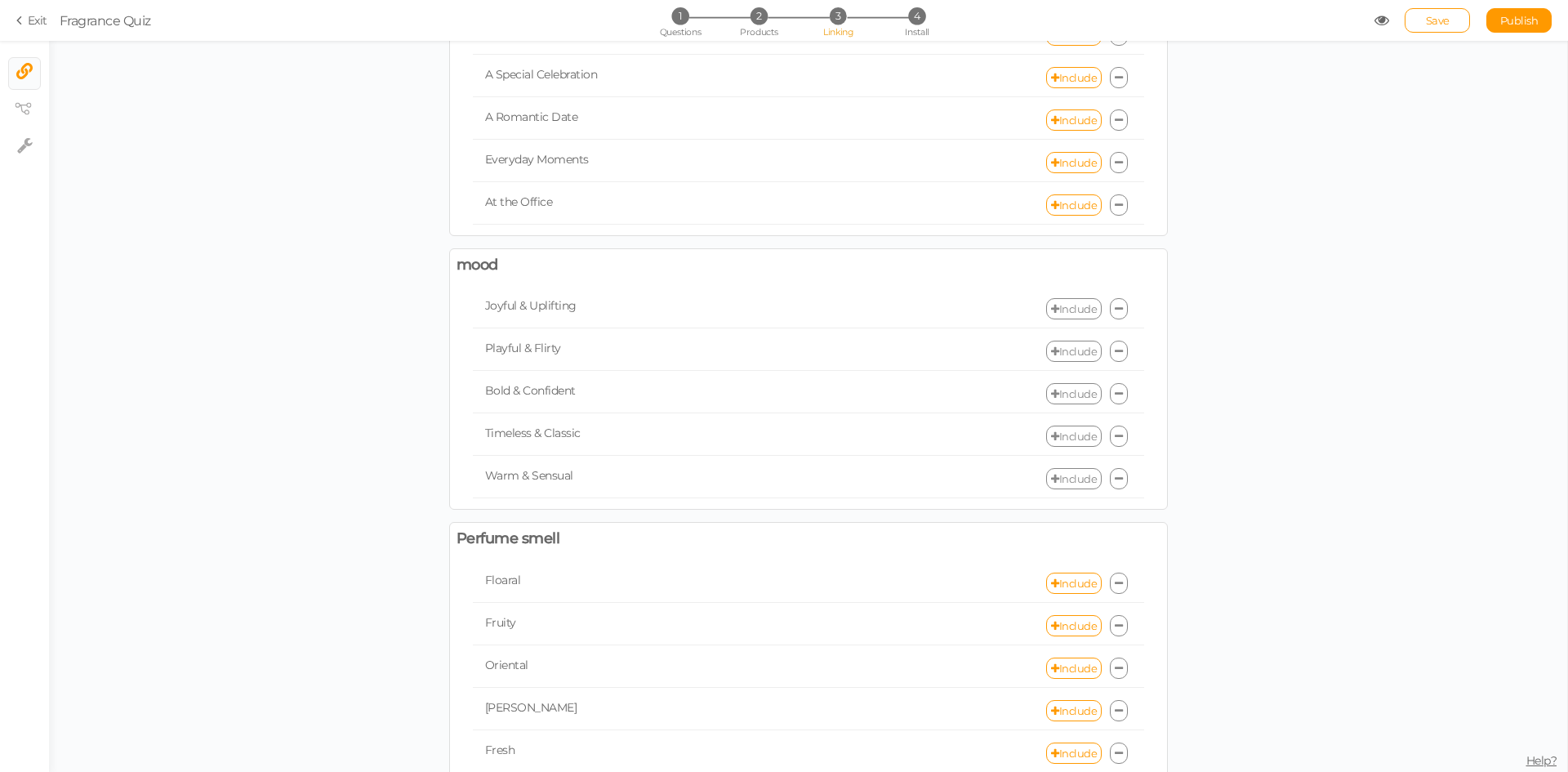
scroll to position [104, 0]
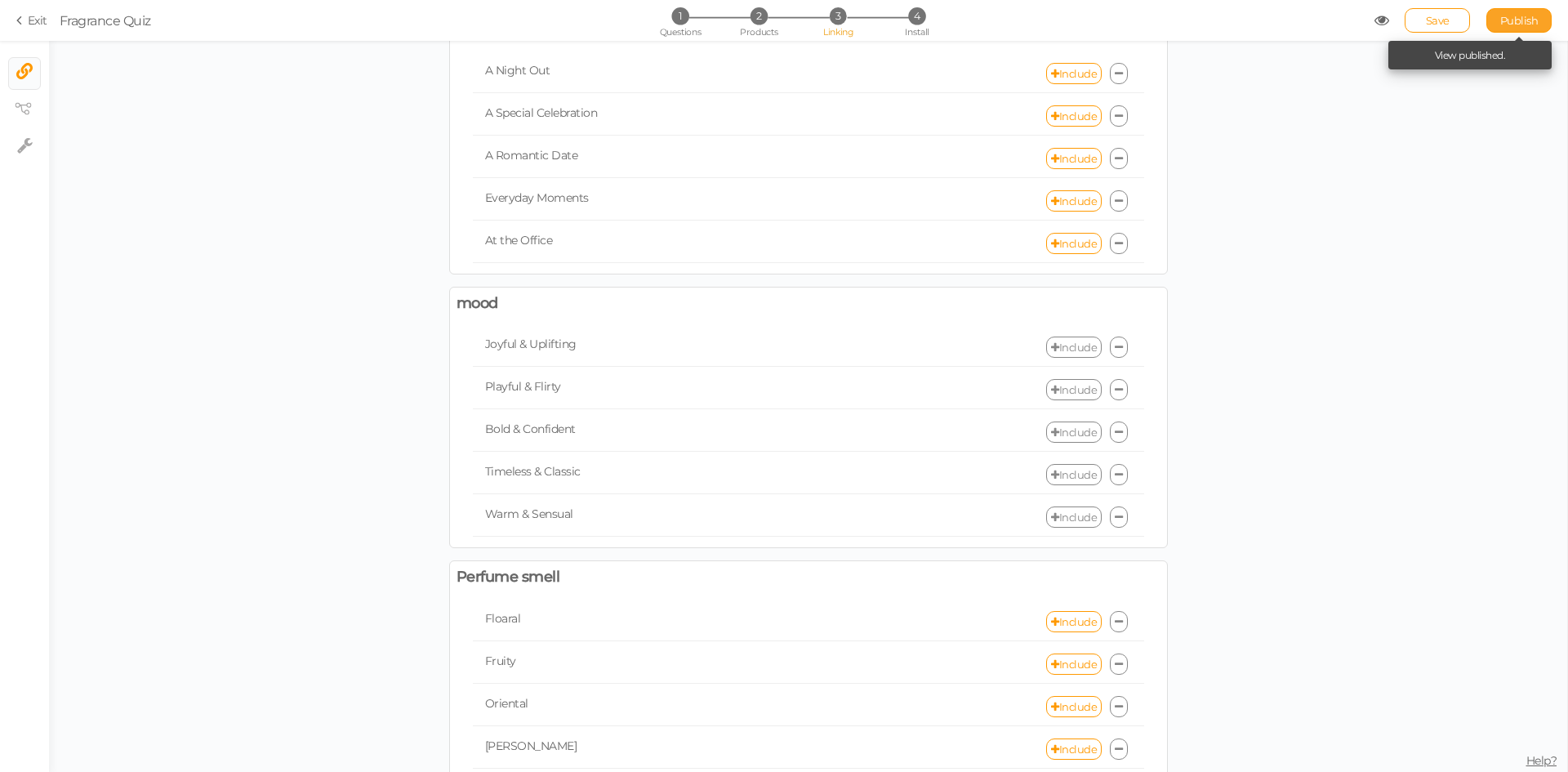
click at [1518, 22] on span "Publish" at bounding box center [1520, 20] width 39 height 14
click at [1068, 521] on link "Include" at bounding box center [1073, 517] width 55 height 21
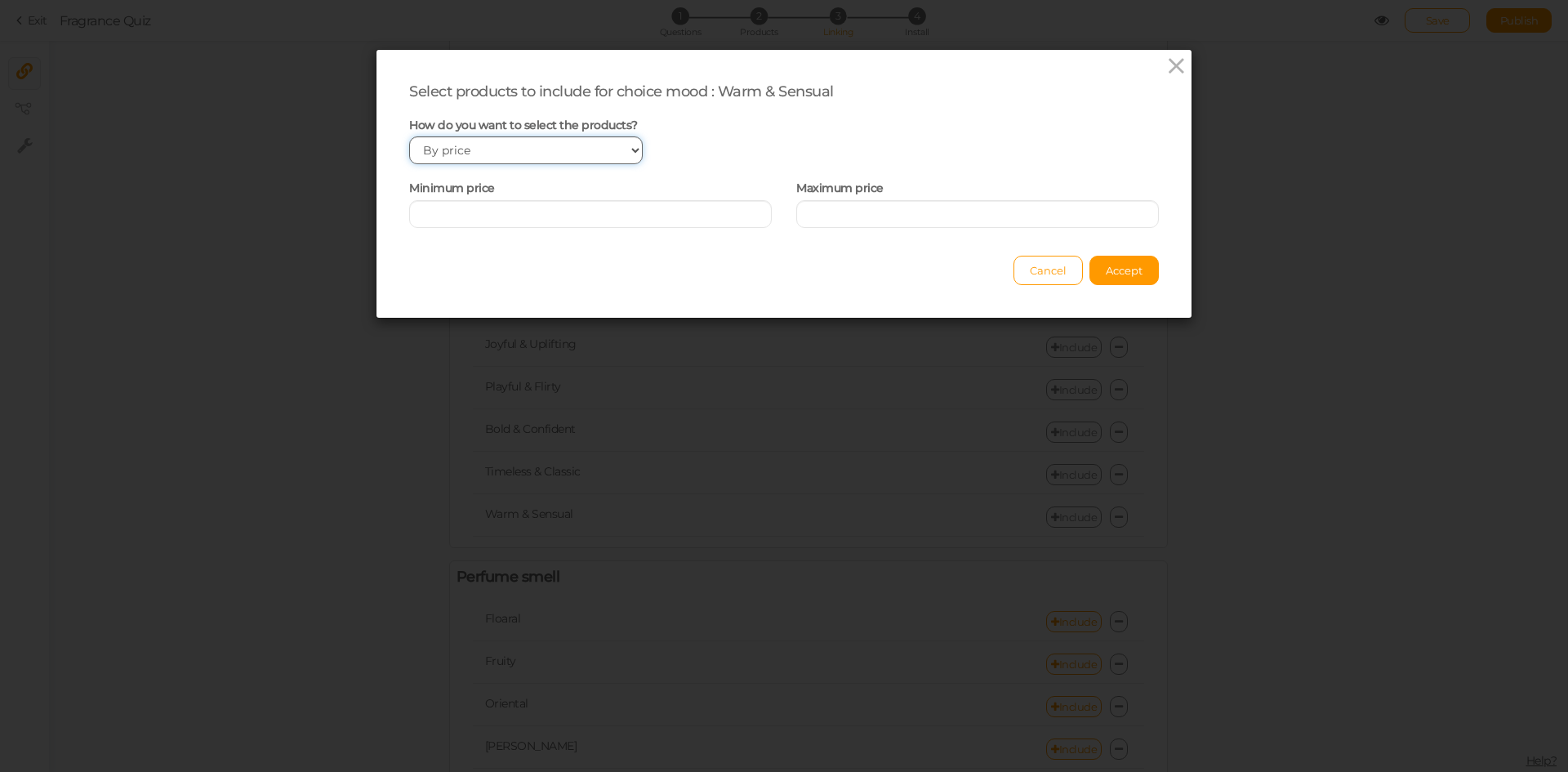
click at [596, 152] on select "Manually By tags By price" at bounding box center [525, 150] width 233 height 28
select select "manual"
click at [409, 136] on select "Manually By tags By price" at bounding box center [525, 150] width 233 height 28
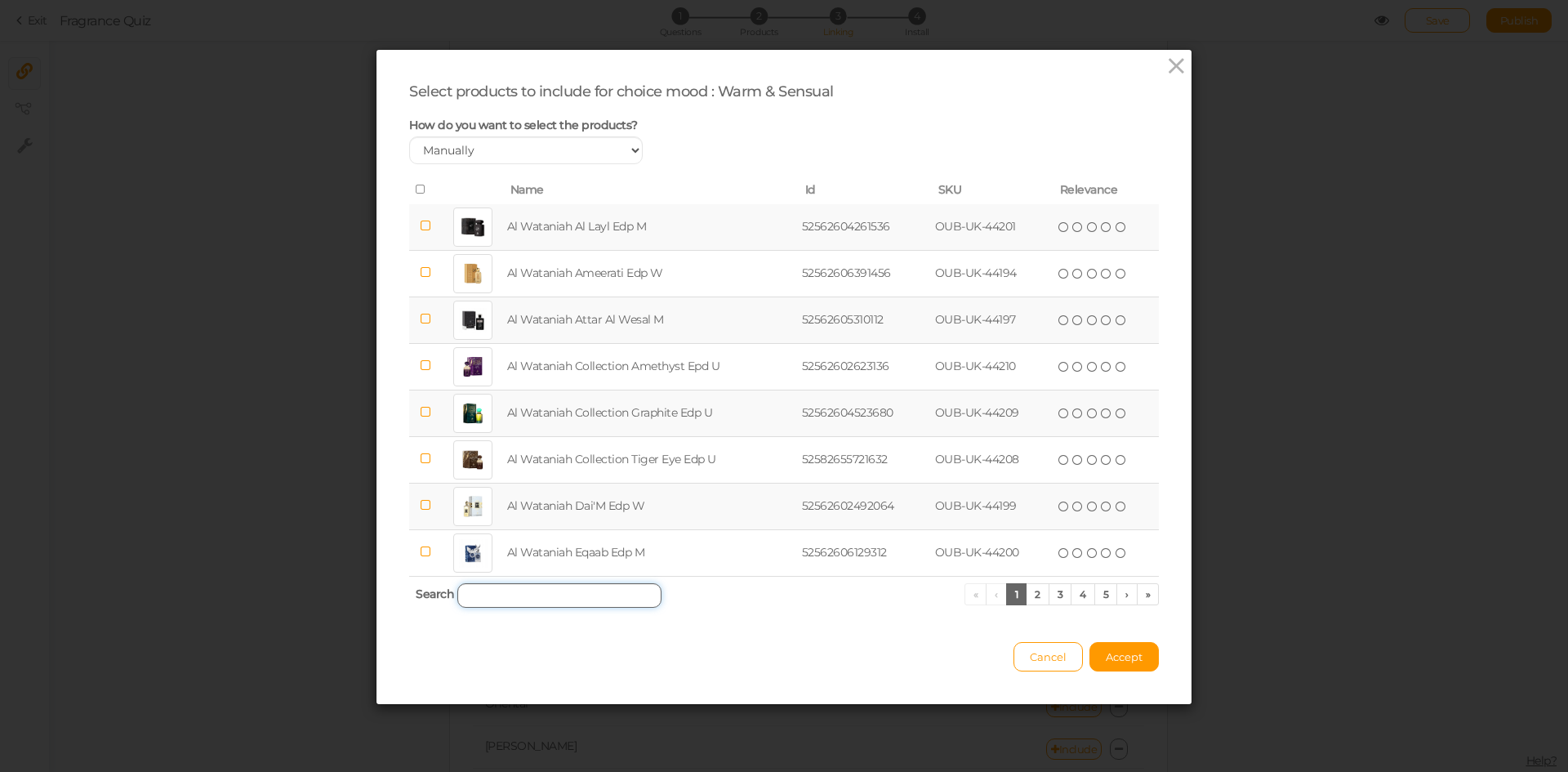
click at [506, 598] on input "search" at bounding box center [559, 595] width 204 height 24
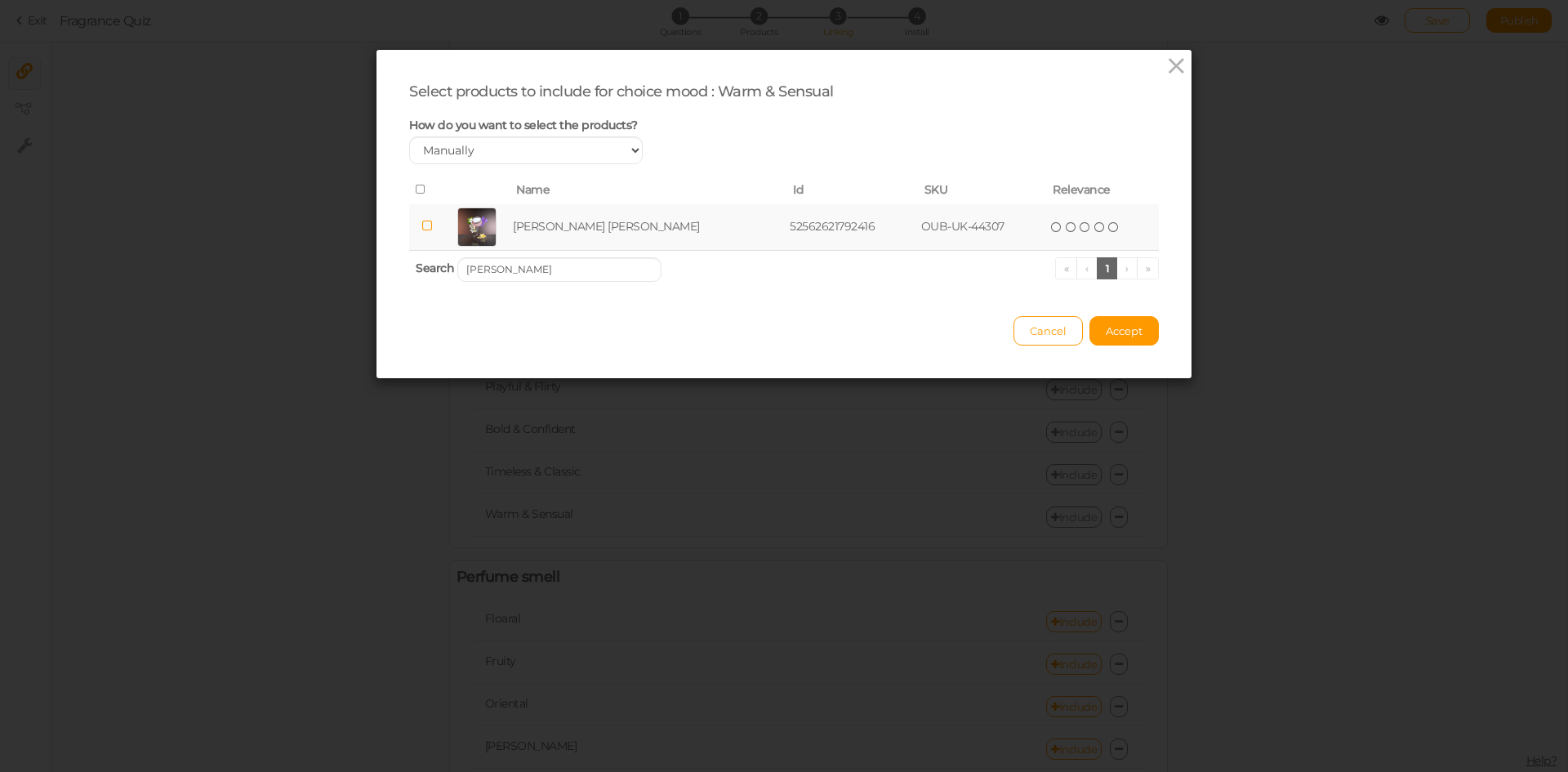
click at [545, 229] on td "[PERSON_NAME] [PERSON_NAME]" at bounding box center [648, 227] width 277 height 46
click at [567, 275] on input "[PERSON_NAME]" at bounding box center [559, 269] width 204 height 24
click at [577, 226] on td "Naseem Jour & Nuit Edp U" at bounding box center [634, 227] width 230 height 46
drag, startPoint x: 558, startPoint y: 276, endPoint x: 568, endPoint y: 274, distance: 10.2
click at [559, 276] on input "Naseem Jour & Nuit" at bounding box center [559, 269] width 204 height 24
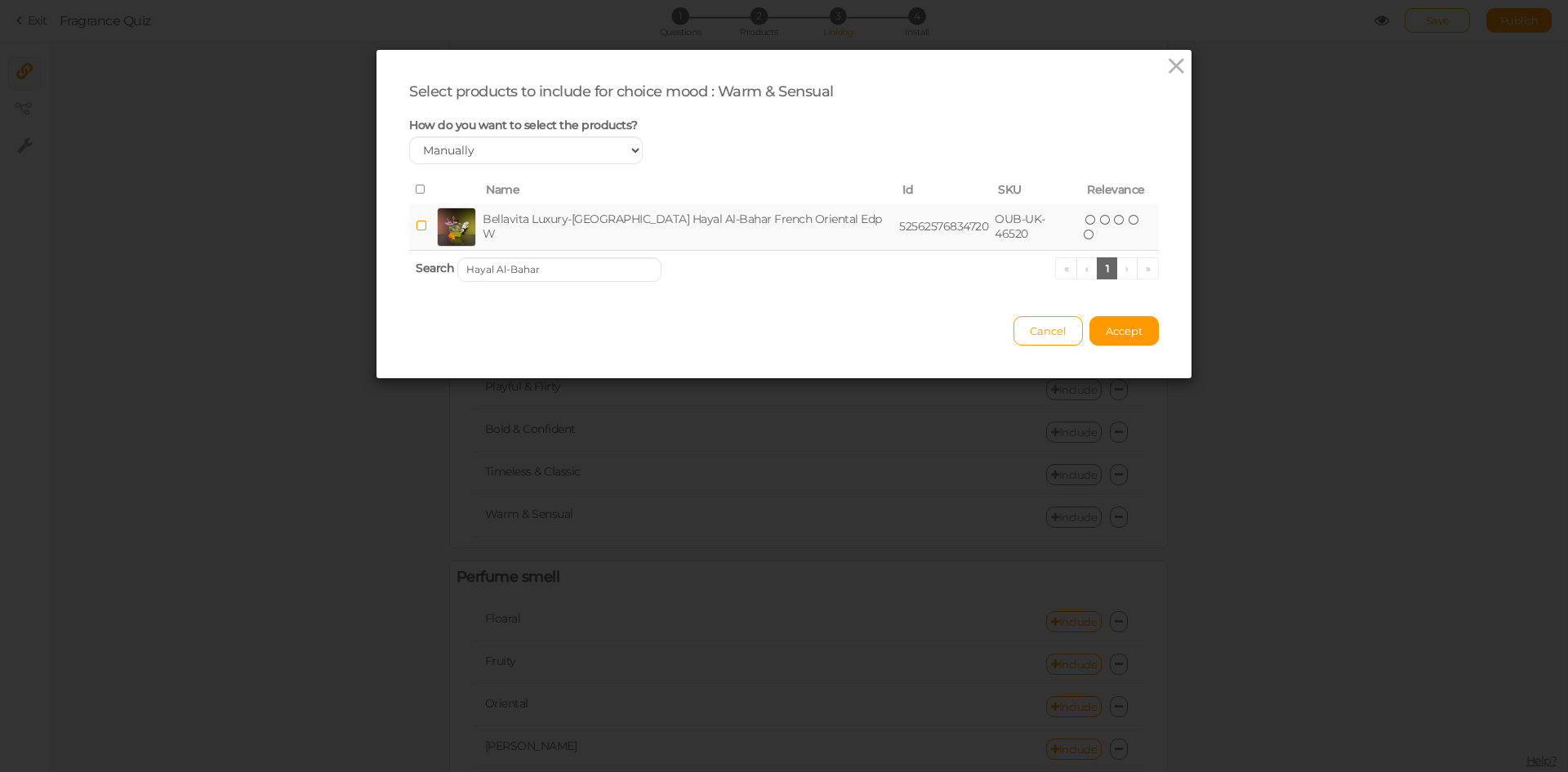
click at [592, 233] on td "Bellavita Luxury-[GEOGRAPHIC_DATA] Hayal Al-Bahar French Oriental Edp W" at bounding box center [688, 227] width 417 height 46
click at [542, 273] on input "Hayal Al-Bahar" at bounding box center [559, 269] width 204 height 24
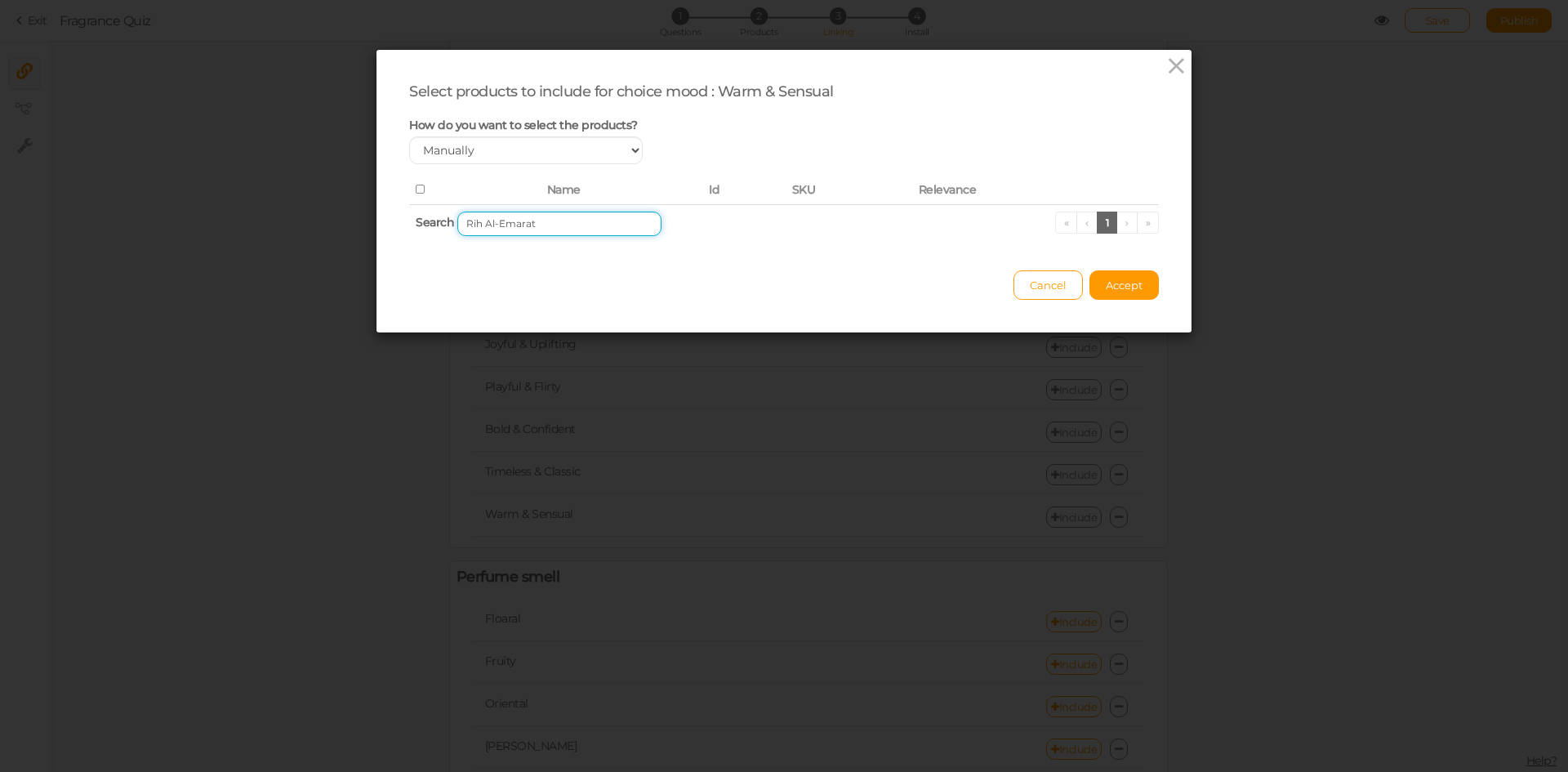
drag, startPoint x: 480, startPoint y: 223, endPoint x: 411, endPoint y: 227, distance: 69.1
click at [411, 227] on th "Search Rih Al-Emarat « ‹ 1 › »" at bounding box center [784, 223] width 750 height 39
drag, startPoint x: 474, startPoint y: 223, endPoint x: 433, endPoint y: 223, distance: 41.0
click at [433, 223] on th "Search Emarat « ‹ 1 › »" at bounding box center [784, 223] width 750 height 39
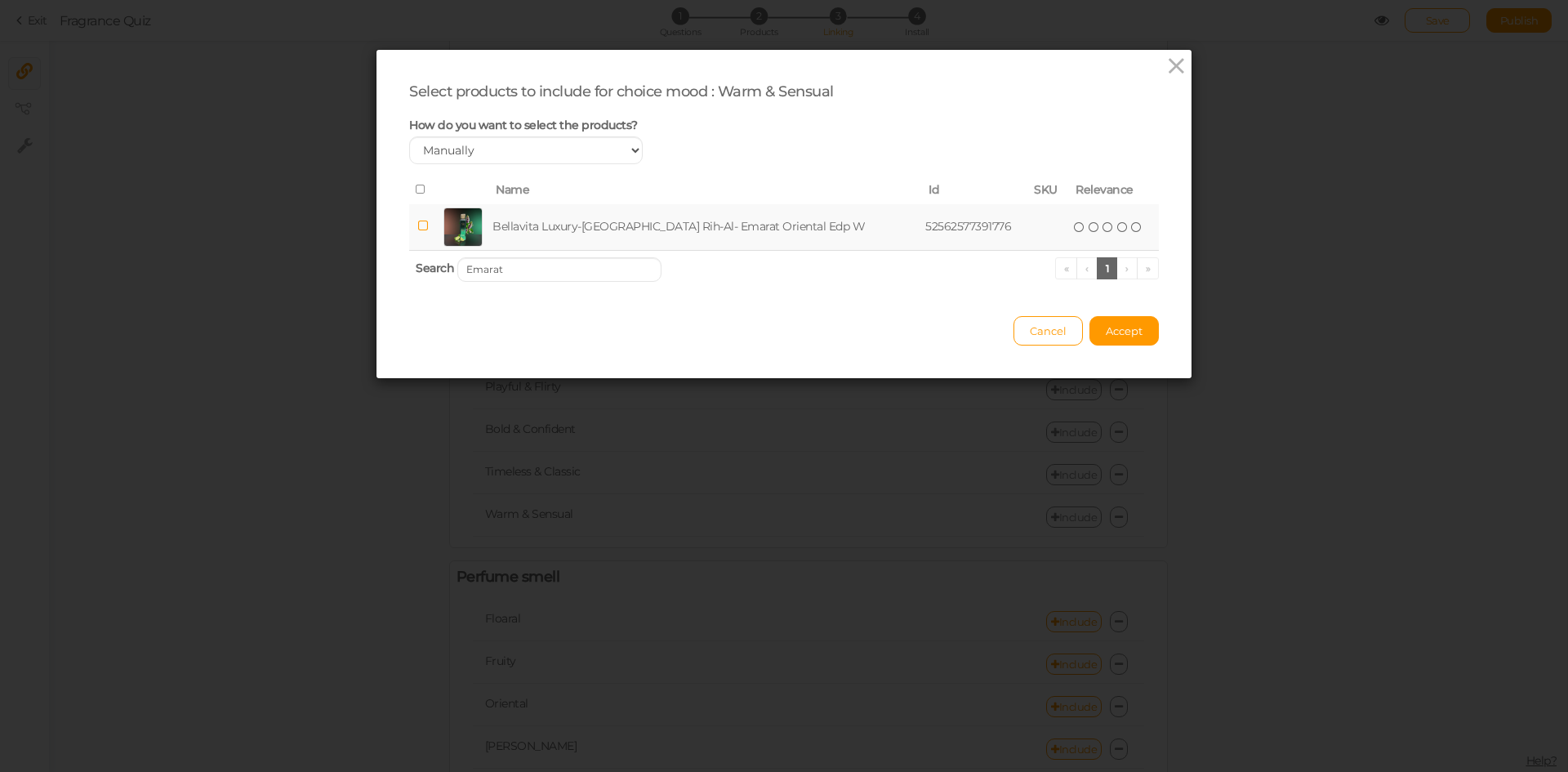
click at [568, 222] on td "Bellavita Luxury-[GEOGRAPHIC_DATA] Rih-Al- Emarat Oriental Edp W" at bounding box center [705, 227] width 432 height 46
click at [547, 268] on input "Emarat" at bounding box center [559, 269] width 204 height 24
click at [569, 228] on td "Bellavita Luxury-[GEOGRAPHIC_DATA] [PERSON_NAME] Oriental Edp W" at bounding box center [686, 227] width 408 height 46
click at [558, 269] on input "[PERSON_NAME]" at bounding box center [559, 269] width 204 height 24
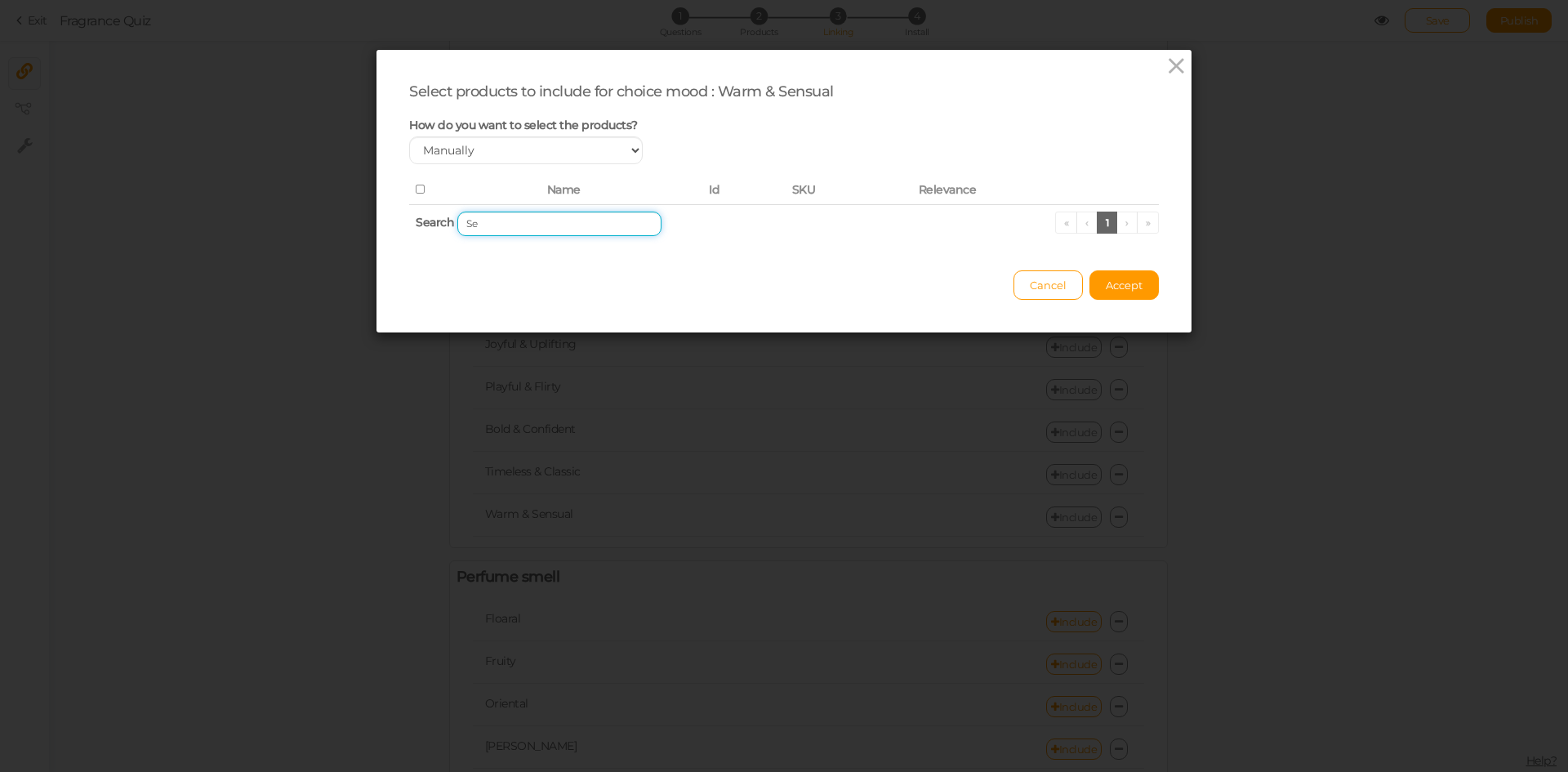
type input "S"
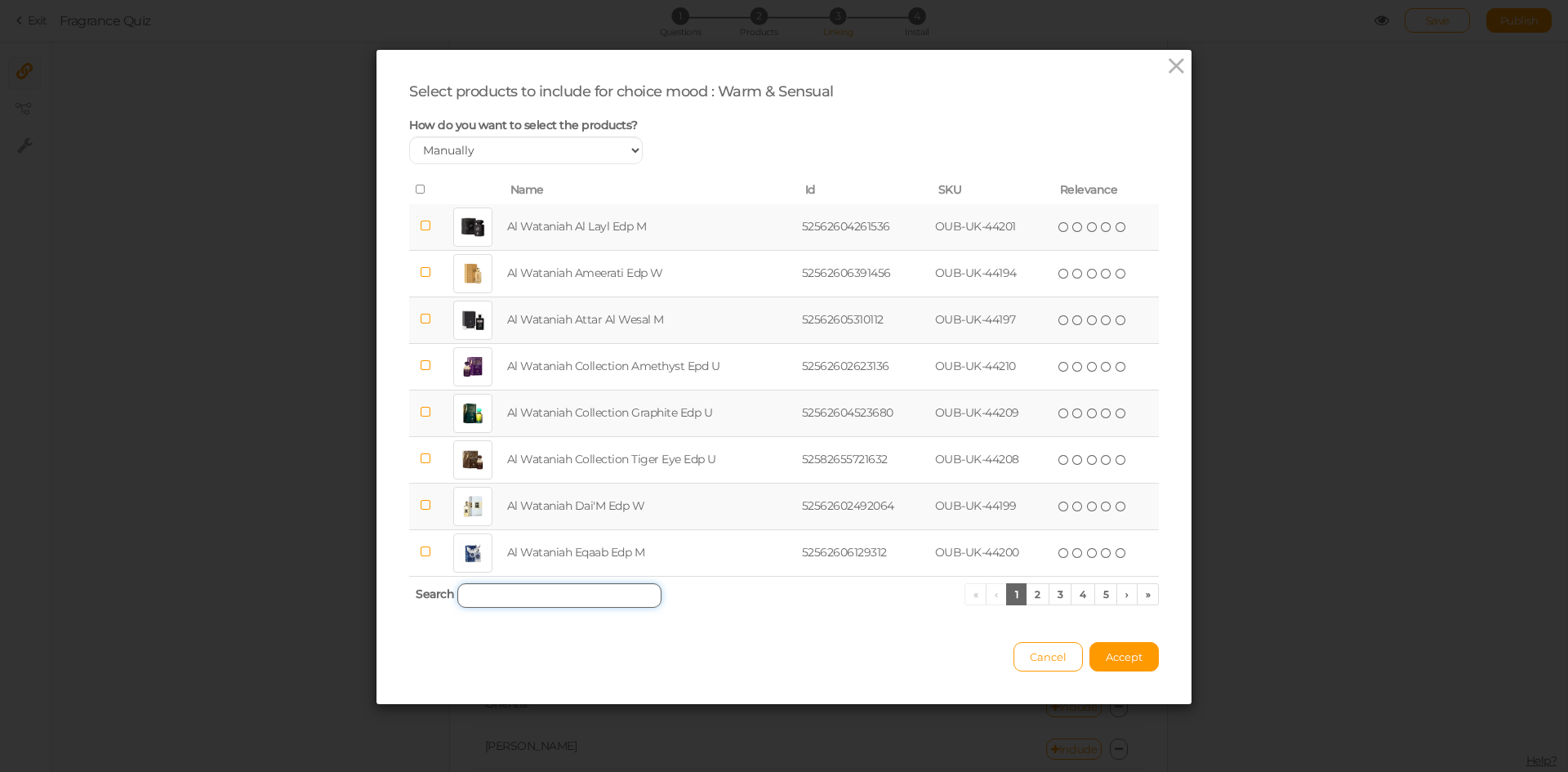
click at [475, 590] on input "search" at bounding box center [559, 595] width 204 height 24
click at [502, 595] on input "search" at bounding box center [559, 595] width 204 height 24
click at [518, 586] on input "search" at bounding box center [559, 595] width 204 height 24
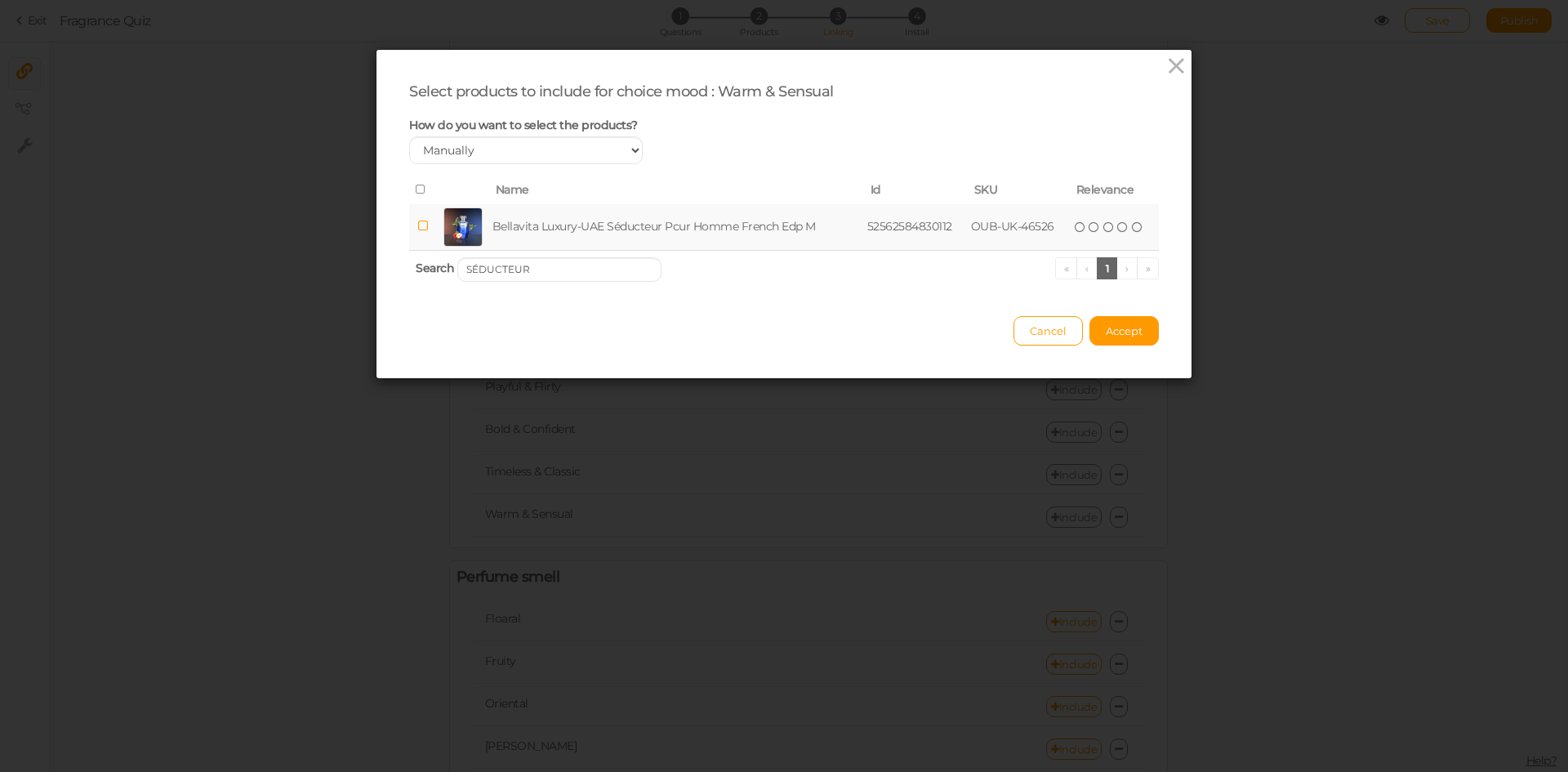
click at [547, 223] on td "Bellavita Luxury-UAE Séducteur Pcur Homme French Edp M" at bounding box center [676, 227] width 374 height 46
click at [574, 265] on input "SÉDUCTEUR" at bounding box center [559, 269] width 204 height 24
click at [577, 229] on td "Bellavita Luxury-[GEOGRAPHIC_DATA] Hub Love French Oriental Edp W" at bounding box center [685, 227] width 407 height 46
click at [582, 280] on input "Hub Love" at bounding box center [559, 269] width 204 height 24
click at [591, 223] on td "Bellavita Luxury-[GEOGRAPHIC_DATA] Magnifique French Edp W" at bounding box center [677, 227] width 386 height 46
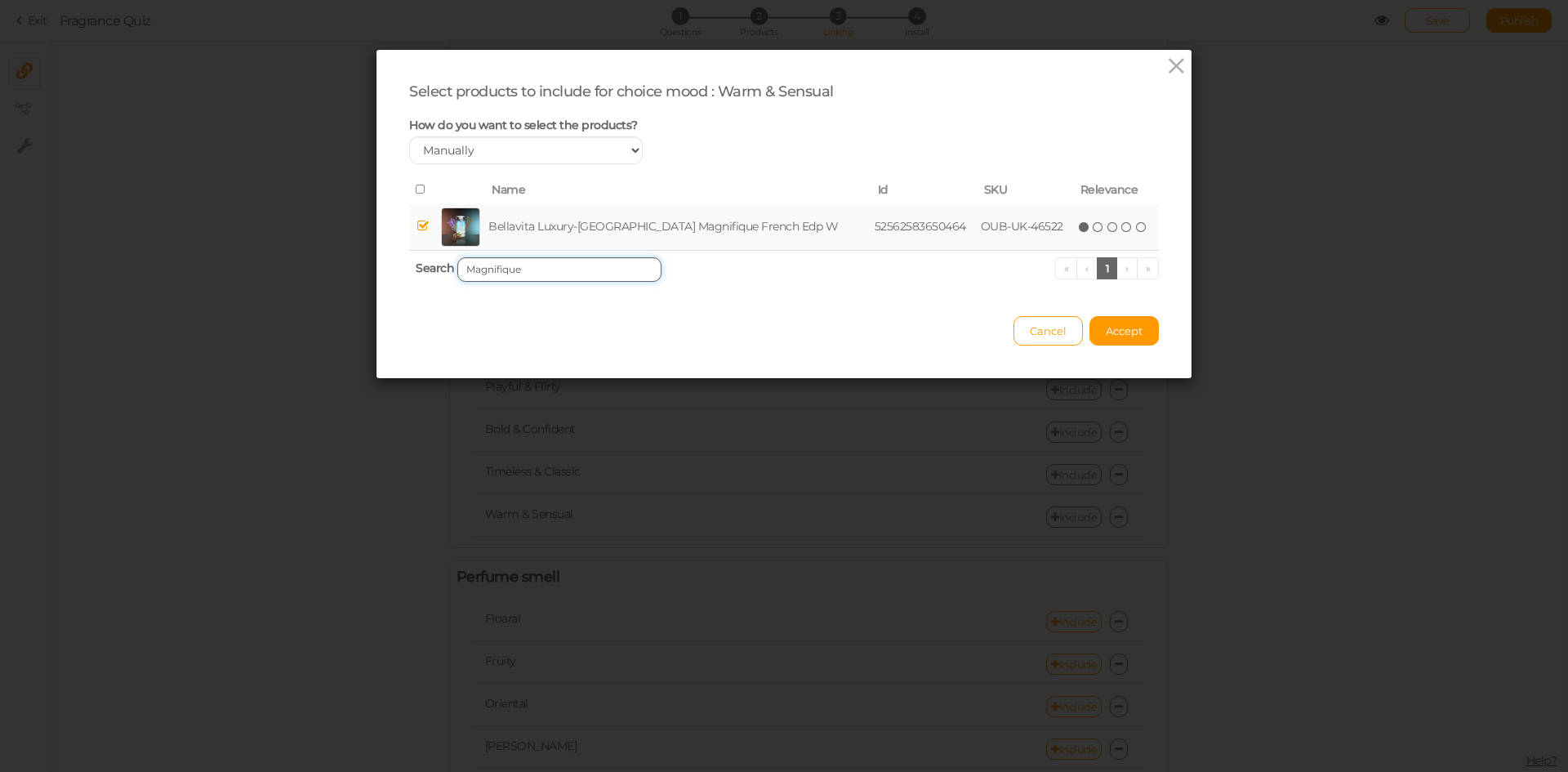
click at [569, 265] on input "Magnifique" at bounding box center [559, 269] width 204 height 24
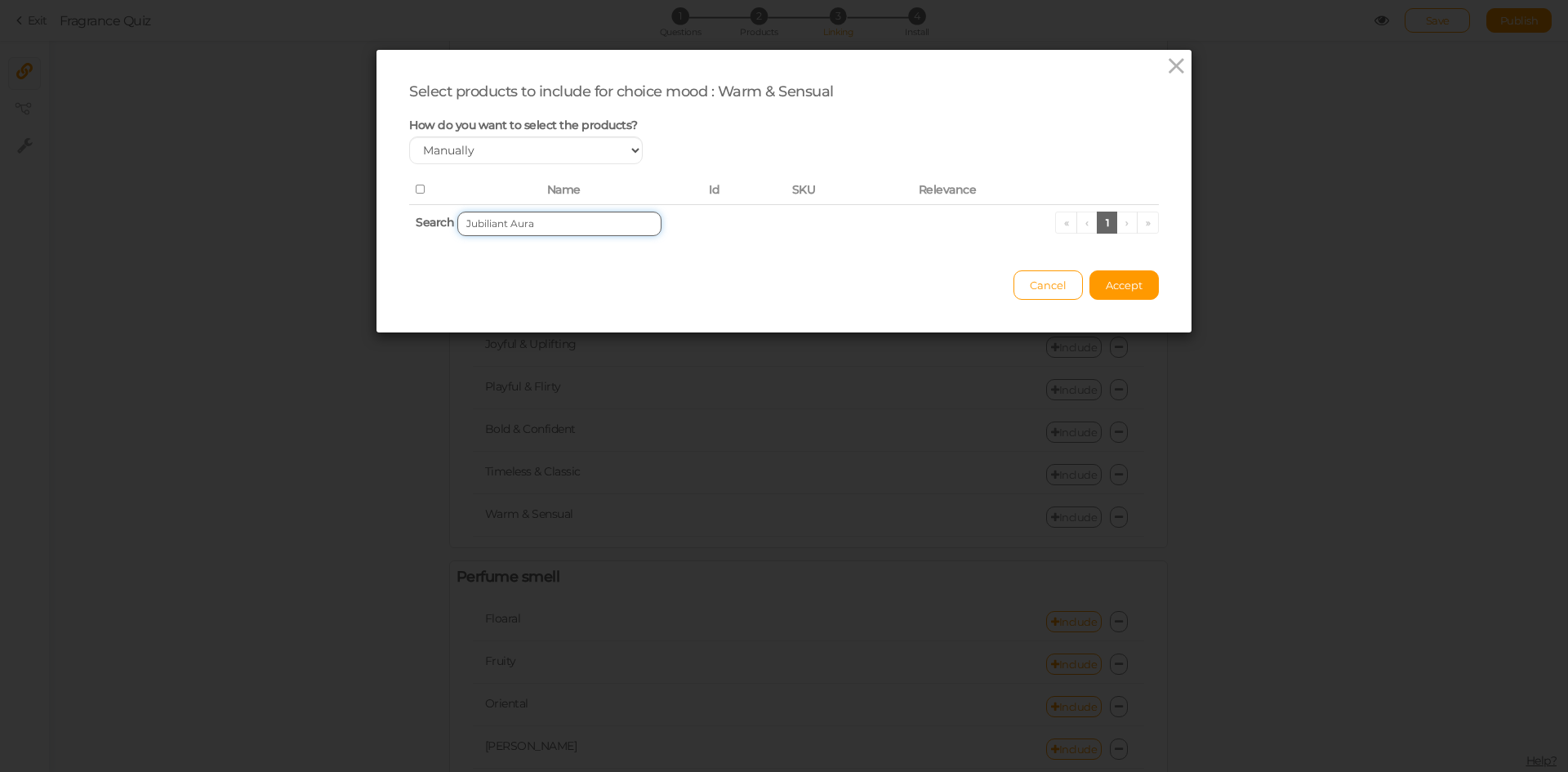
drag, startPoint x: 496, startPoint y: 219, endPoint x: 583, endPoint y: 223, distance: 87.1
click at [583, 223] on input "Jubiliant Aura" at bounding box center [559, 223] width 204 height 24
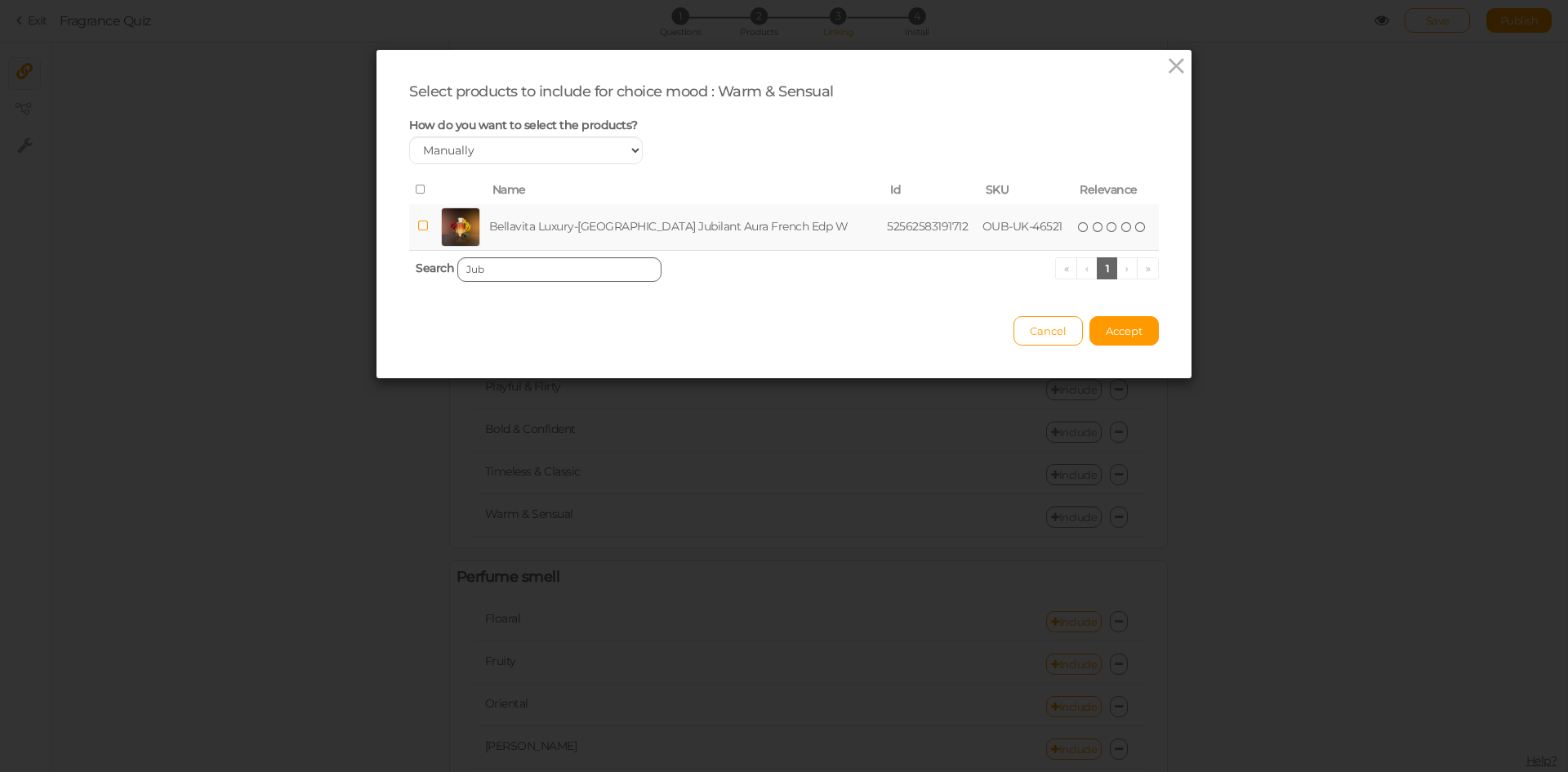
click at [569, 223] on td "Bellavita Luxury-[GEOGRAPHIC_DATA] Jubilant Aura French Edp W" at bounding box center [685, 227] width 399 height 46
click at [576, 271] on input "Jub" at bounding box center [559, 269] width 204 height 24
click at [584, 233] on td "Bellavita Luxury-[GEOGRAPHIC_DATA] Consequence French Oriental Edp M" at bounding box center [688, 227] width 416 height 46
click at [579, 270] on input "Consequence" at bounding box center [559, 269] width 204 height 24
click at [595, 223] on td "Kenaz [PERSON_NAME] French Edp W" at bounding box center [651, 227] width 291 height 46
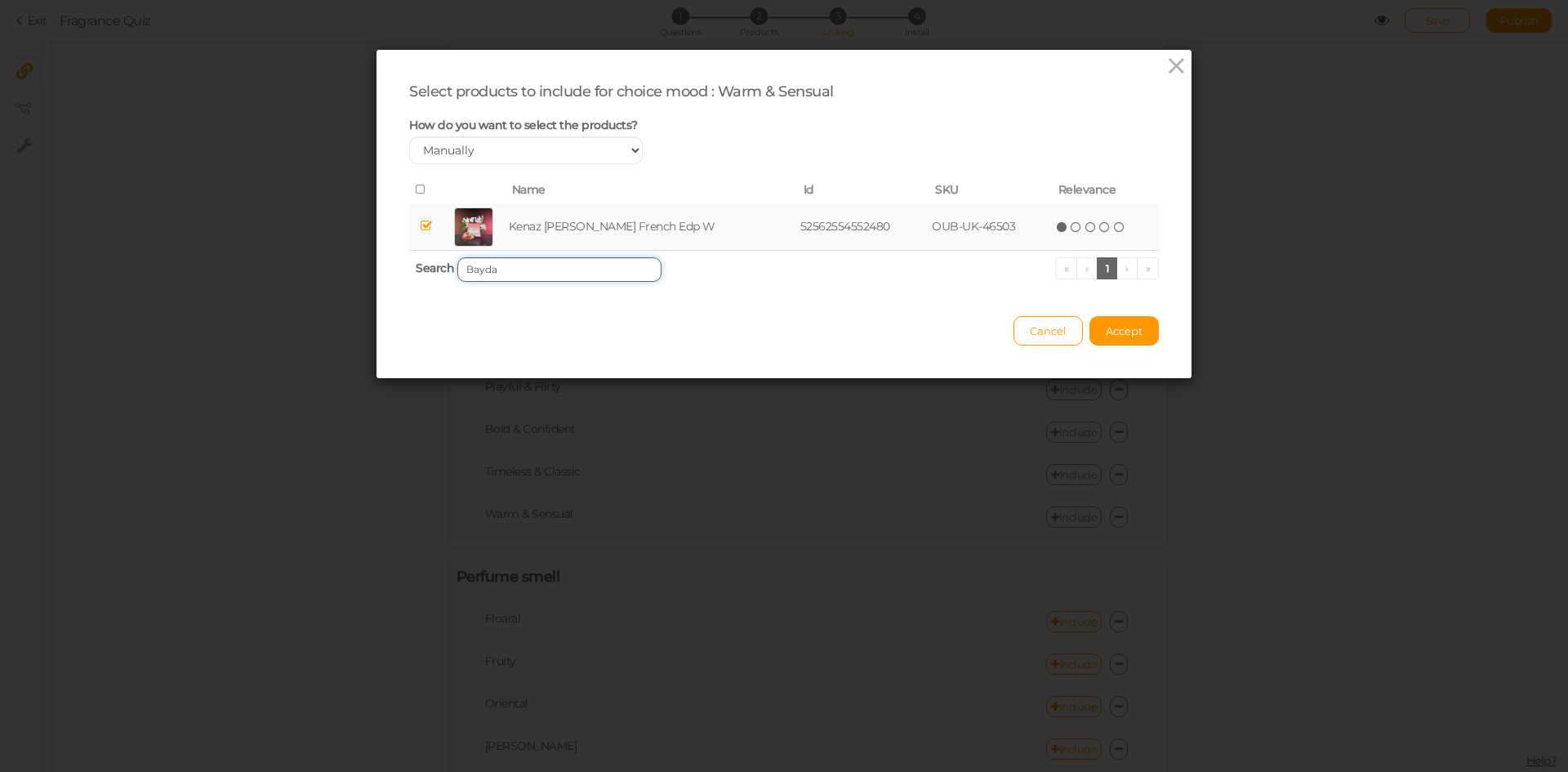
click at [601, 265] on input "Bayda" at bounding box center [559, 269] width 204 height 24
click at [616, 226] on td "[PERSON_NAME] French Oriental Edp W" at bounding box center [653, 227] width 300 height 46
click at [584, 265] on input "[PERSON_NAME]" at bounding box center [559, 269] width 204 height 24
type input "Fortuna"
click at [610, 223] on td "[PERSON_NAME] French Edp W" at bounding box center [642, 227] width 261 height 46
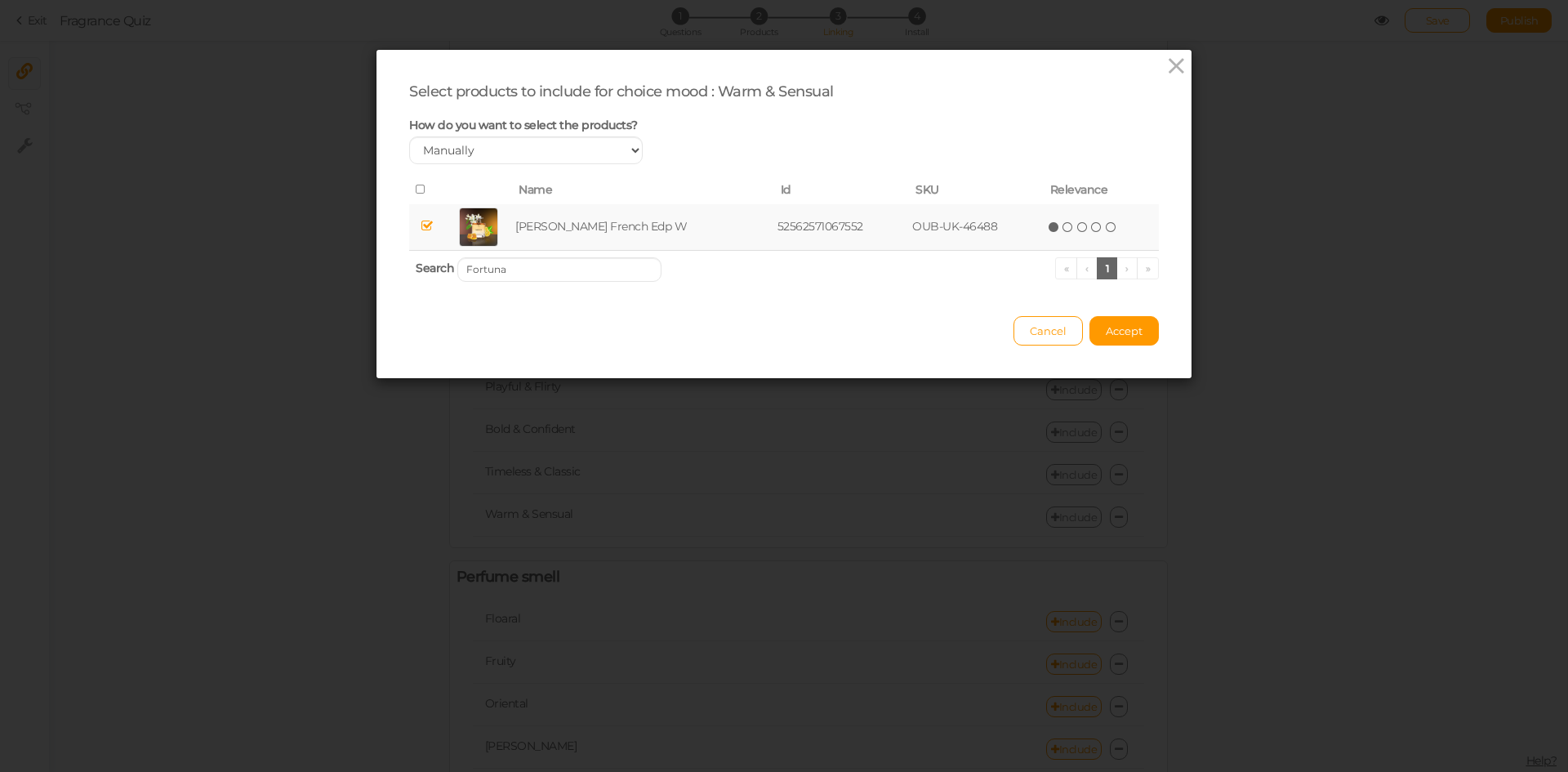
drag, startPoint x: 1103, startPoint y: 315, endPoint x: 1084, endPoint y: 317, distance: 19.1
click at [1104, 316] on button "Accept" at bounding box center [1124, 331] width 70 height 29
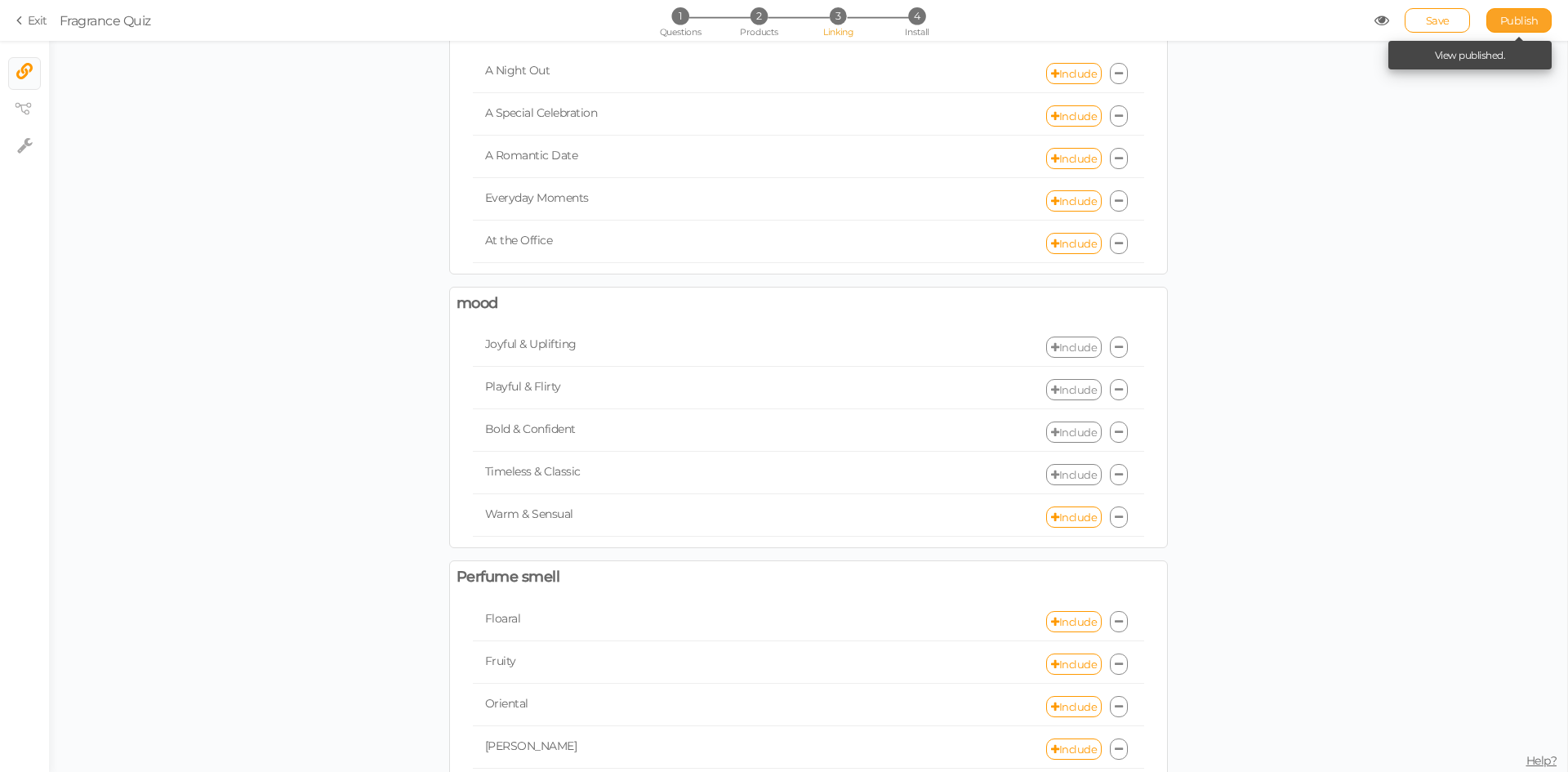
click at [1516, 26] on span "Publish" at bounding box center [1520, 20] width 39 height 14
click at [1052, 469] on link "Include" at bounding box center [1073, 475] width 55 height 21
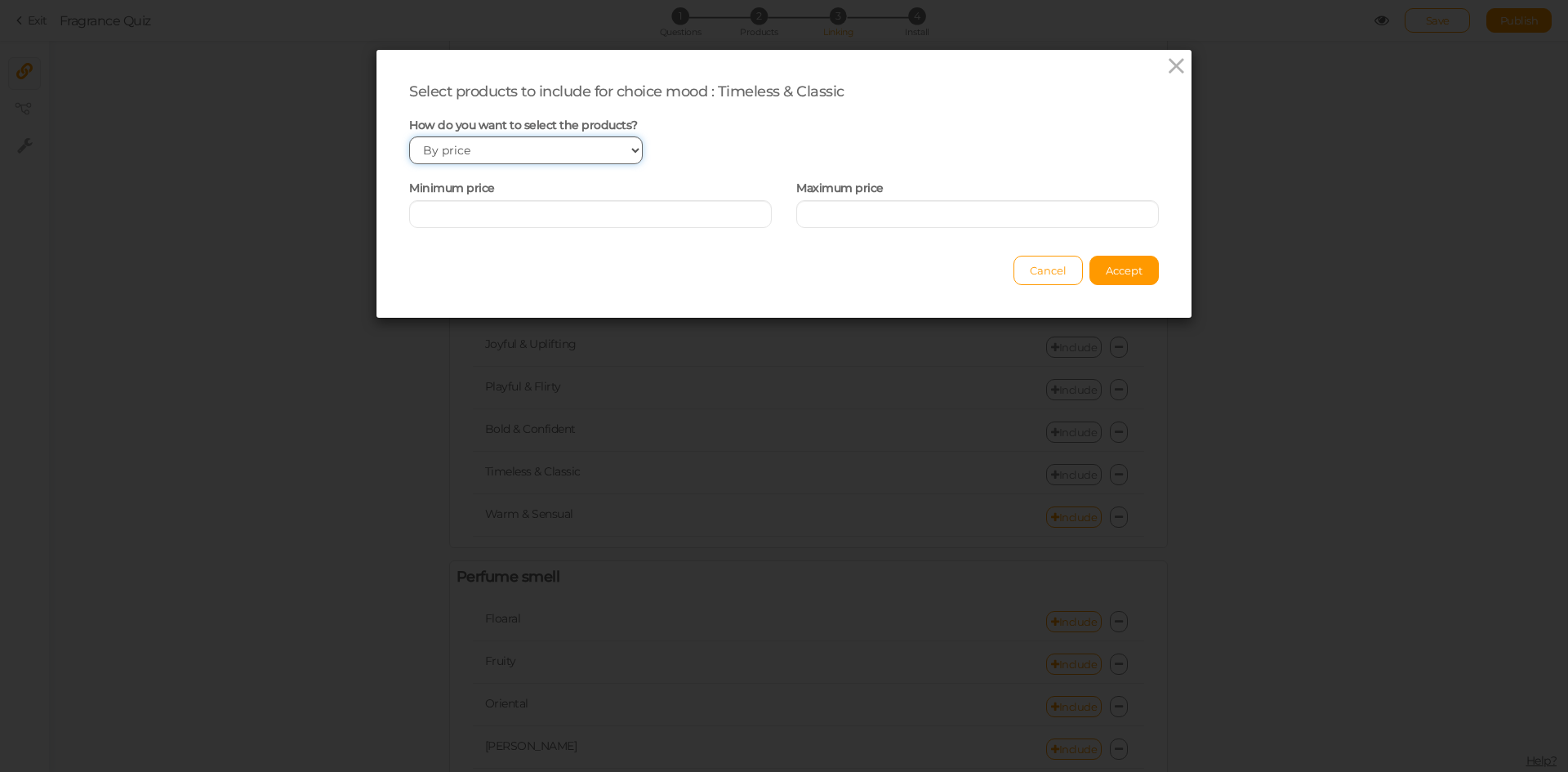
click at [573, 148] on select "Manually By tags By price" at bounding box center [525, 150] width 233 height 28
select select "manual"
click at [409, 136] on select "Manually By tags By price" at bounding box center [525, 150] width 233 height 28
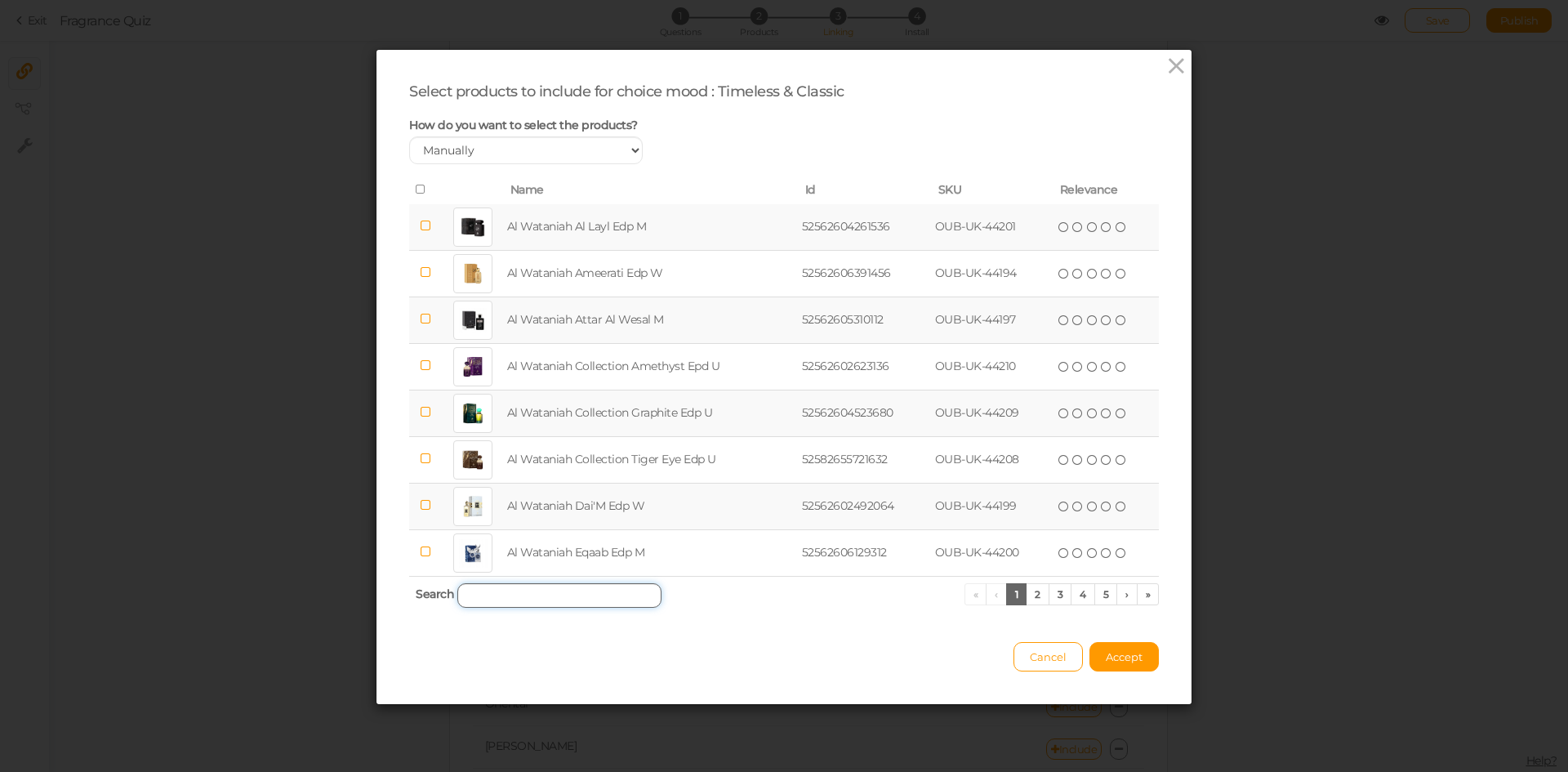
click at [532, 600] on input "search" at bounding box center [559, 595] width 204 height 24
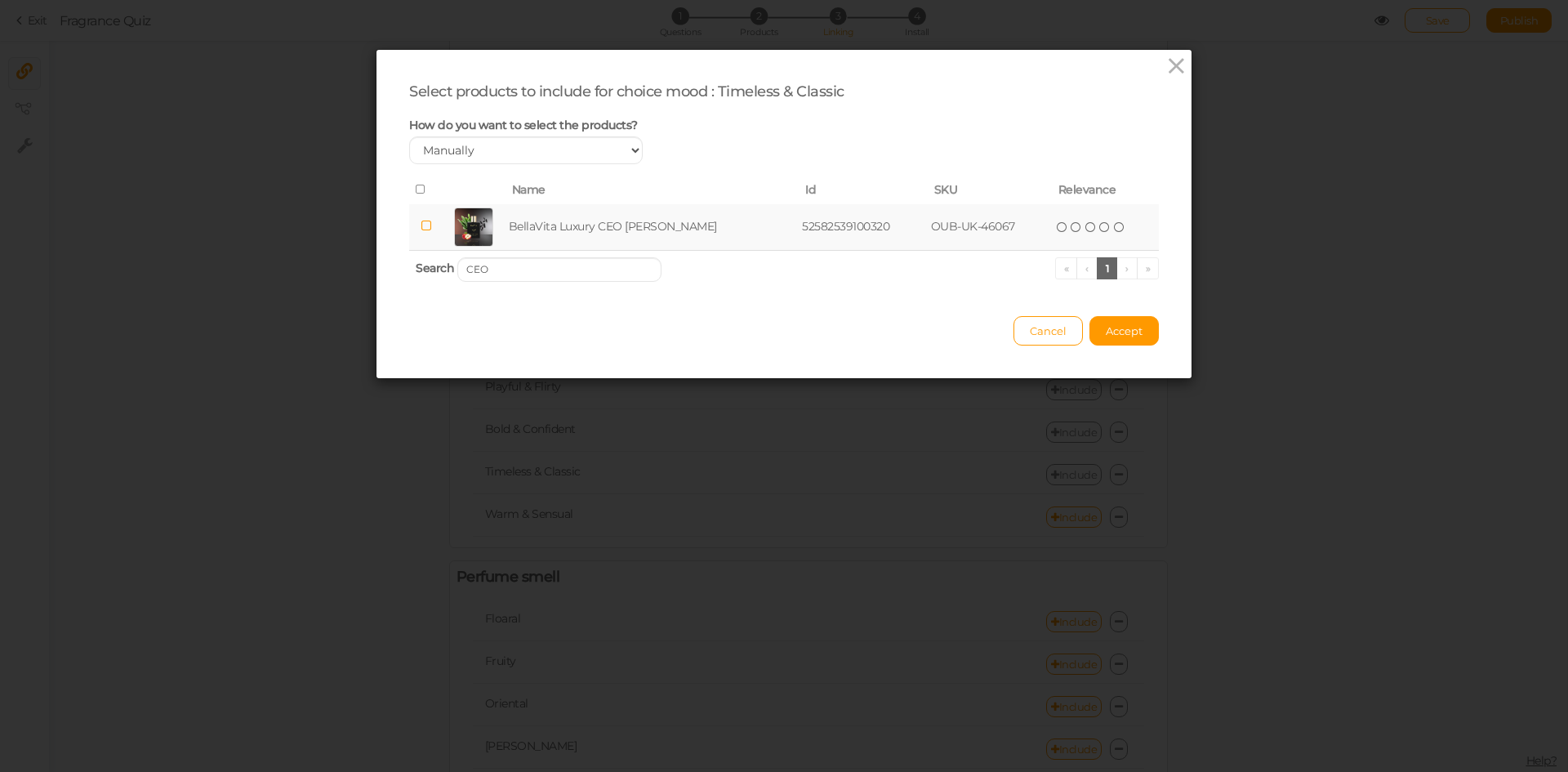
click at [554, 226] on td "BellaVita Luxury CEO [PERSON_NAME]" at bounding box center [653, 227] width 294 height 46
click at [530, 262] on input "CEO" at bounding box center [559, 269] width 204 height 24
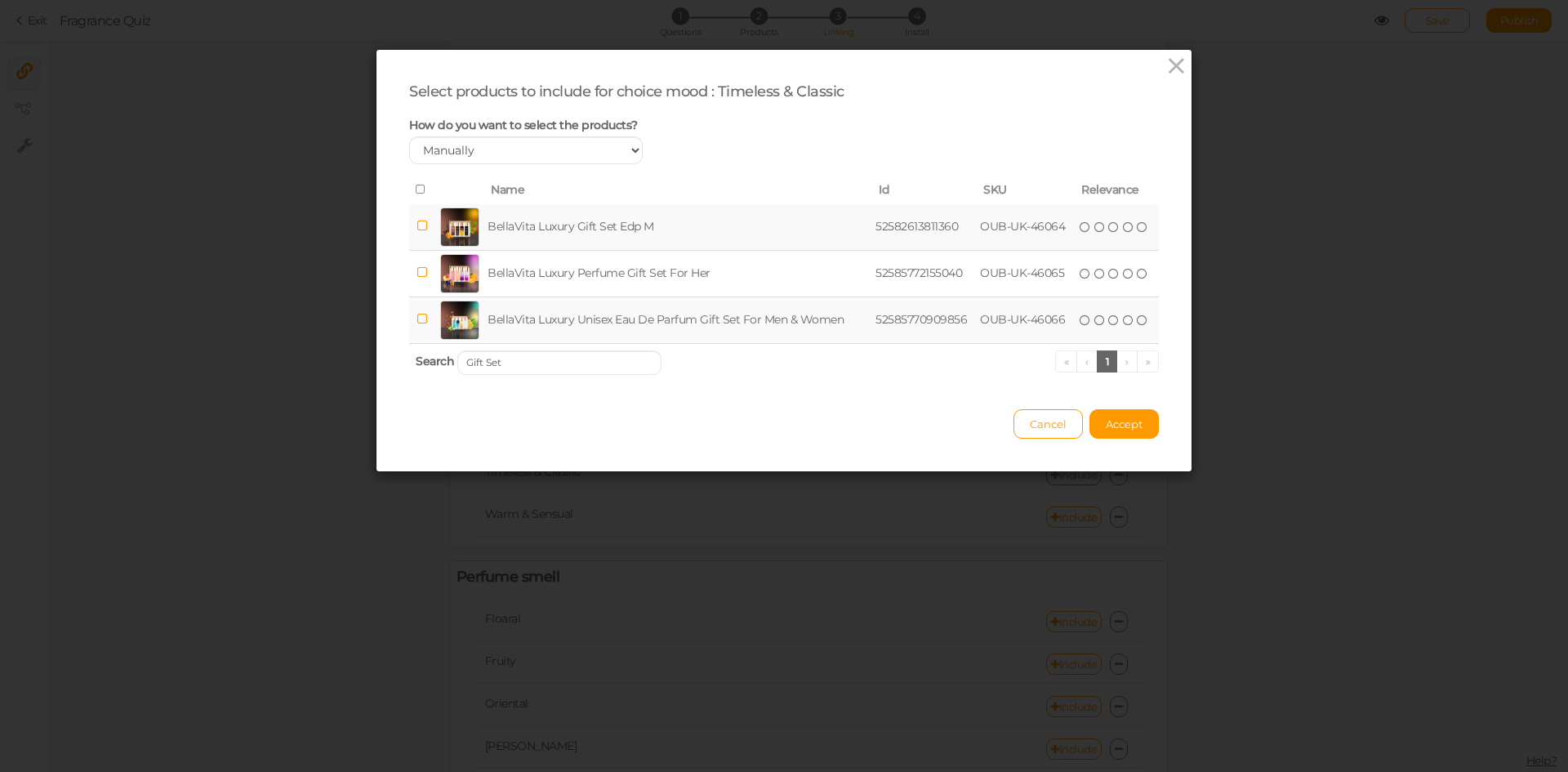
click at [547, 220] on td "BellaVita Luxury Gift Set Edp M" at bounding box center [678, 227] width 388 height 46
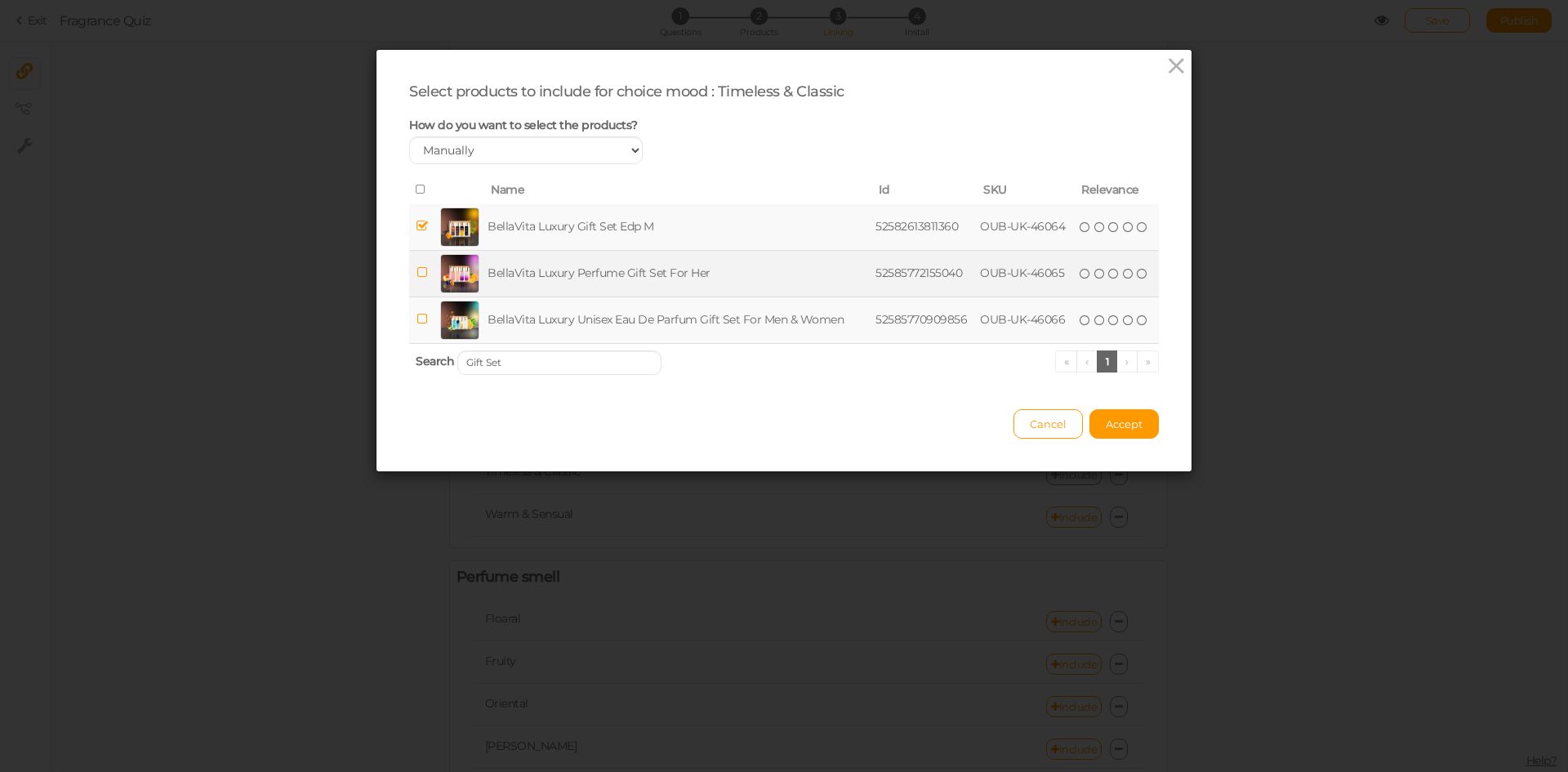
click at [549, 274] on td "BellaVita Luxury Perfume Gift Set For Her" at bounding box center [678, 273] width 388 height 46
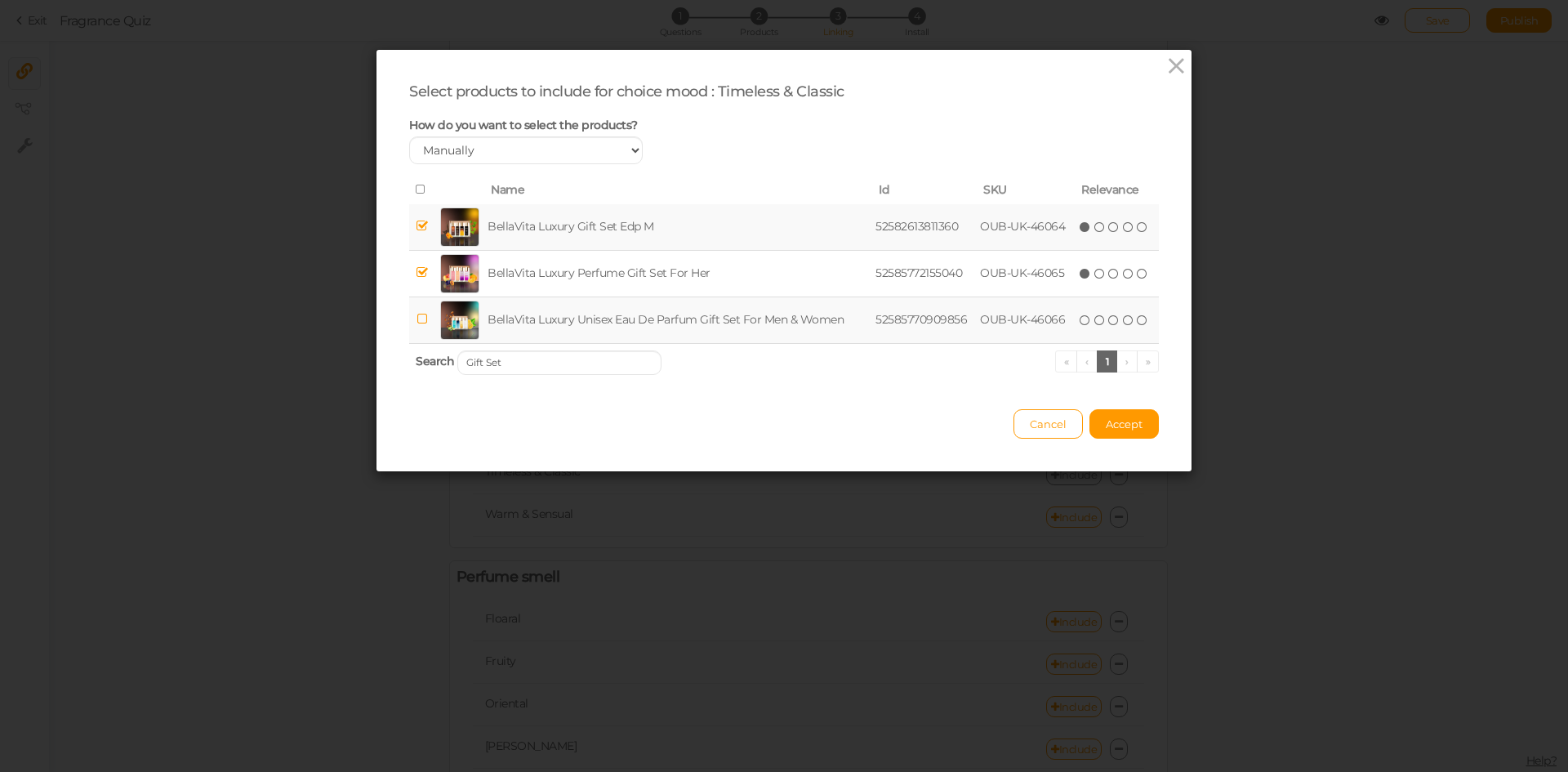
click at [545, 324] on td "BellaVita Luxury Unisex Eau De Parfum Gift Set For Men & Women" at bounding box center [678, 319] width 388 height 46
click at [511, 370] on input "Gift Set" at bounding box center [559, 362] width 204 height 24
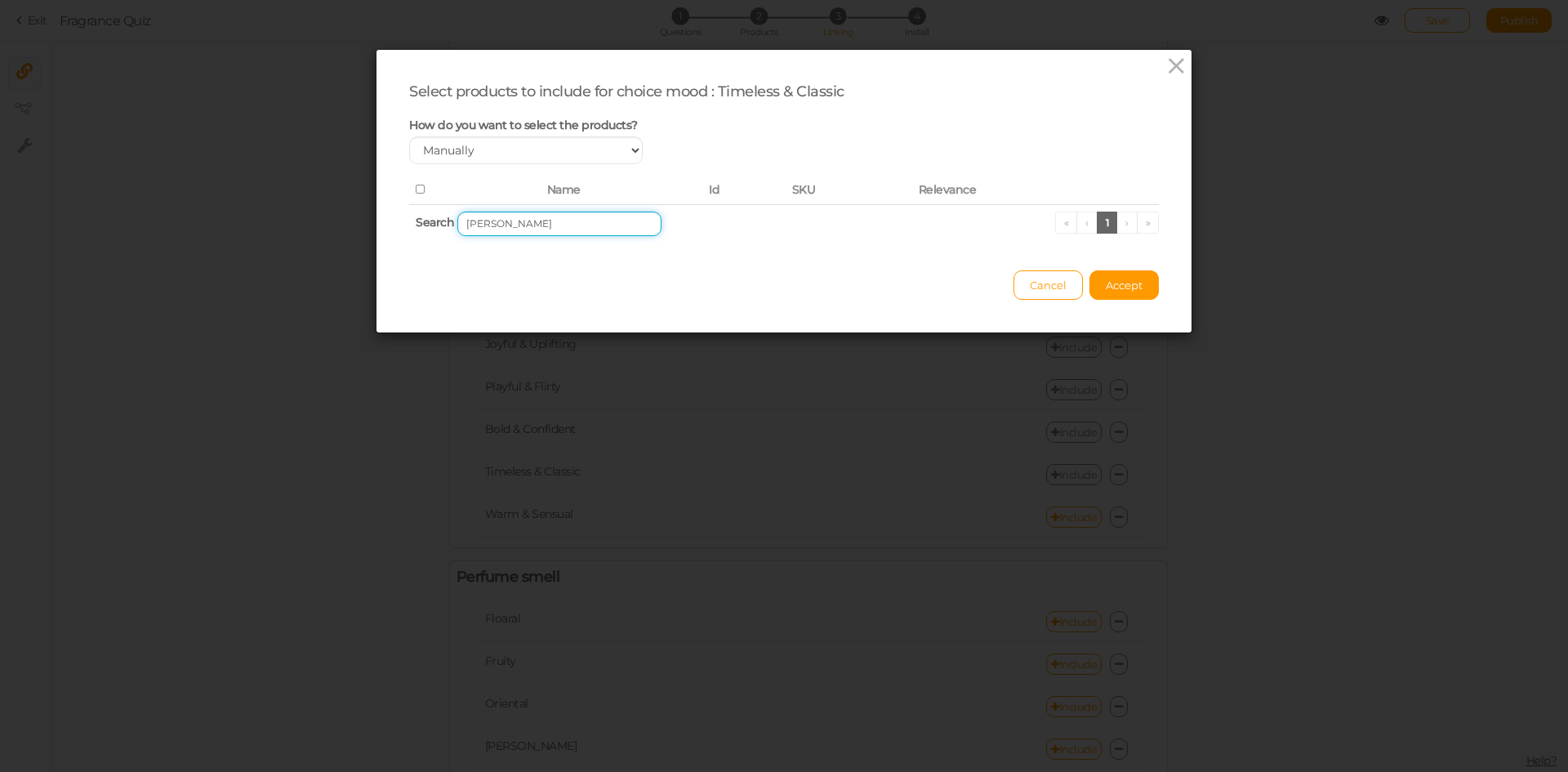
drag, startPoint x: 485, startPoint y: 225, endPoint x: 444, endPoint y: 223, distance: 41.0
click at [444, 223] on th "Search [PERSON_NAME] « ‹ 1 › »" at bounding box center [784, 223] width 750 height 39
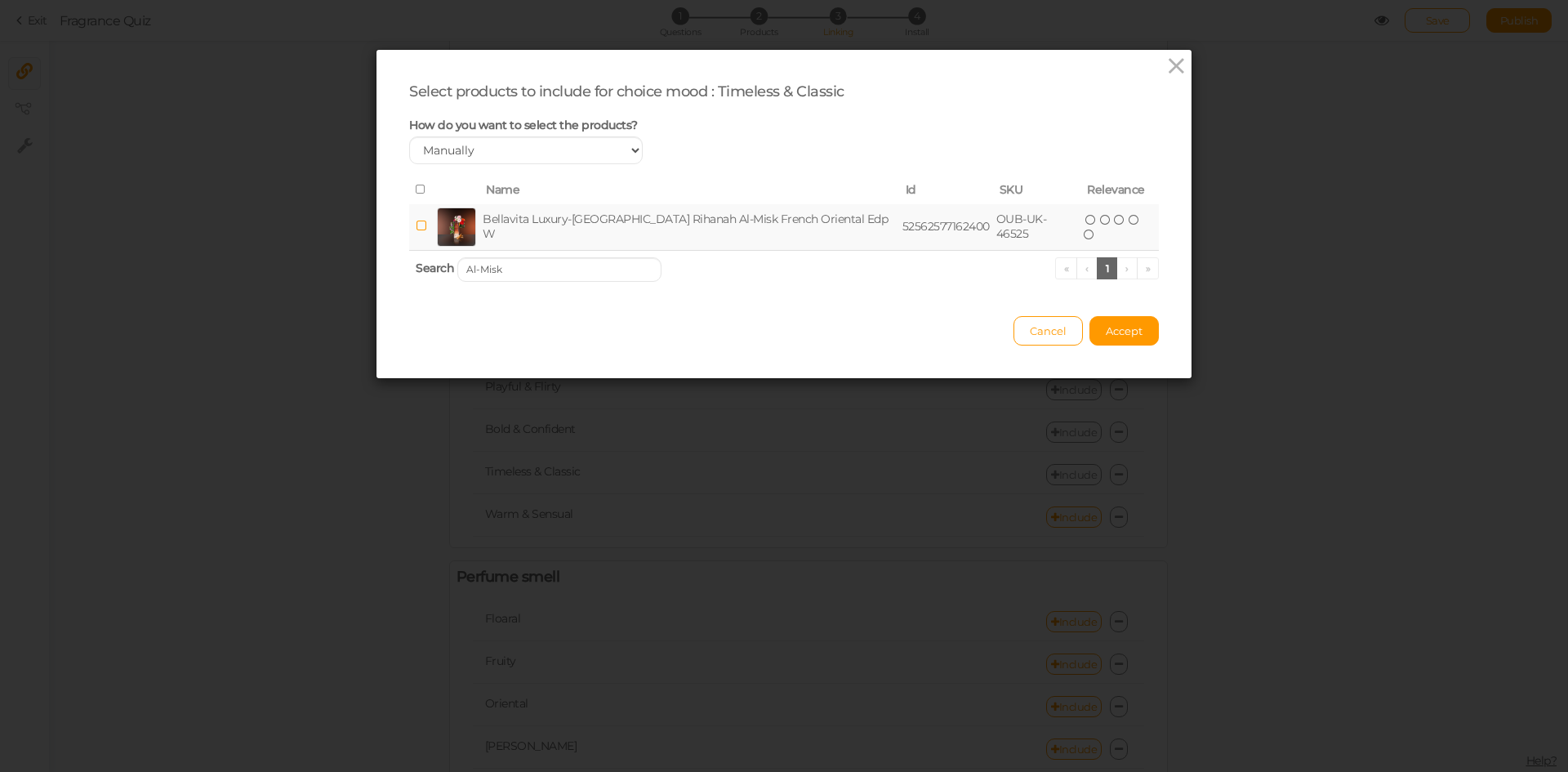
click at [510, 237] on td "Bellavita Luxury-[GEOGRAPHIC_DATA] Rihanah Al-Misk French Oriental Edp W" at bounding box center [690, 227] width 420 height 46
click at [560, 271] on input "Al-Misk" at bounding box center [559, 269] width 204 height 24
click at [582, 227] on td "Bellavita Luxury-[GEOGRAPHIC_DATA] Azizi French Oriental Edp W" at bounding box center [681, 227] width 394 height 46
click at [606, 272] on input "Azizi" at bounding box center [559, 269] width 204 height 24
click at [609, 223] on td "Bellavita Luxury-[GEOGRAPHIC_DATA] Zawwarat Oriental Edp W" at bounding box center [678, 227] width 385 height 46
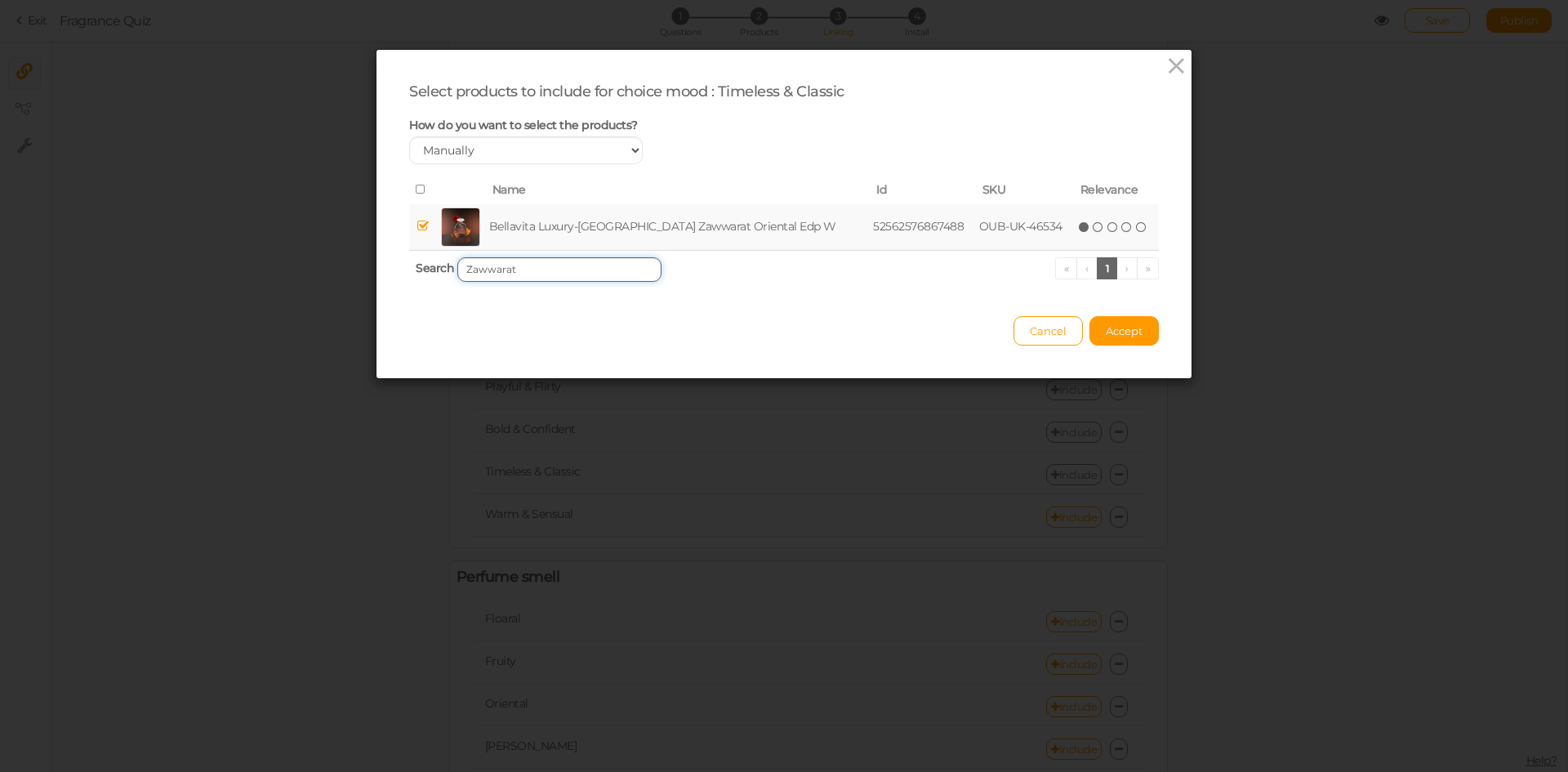
click at [573, 268] on input "Zawwarat" at bounding box center [559, 269] width 204 height 24
click at [589, 224] on td "Bellavita Luxury-[GEOGRAPHIC_DATA] Consequence French Oriental Edp M" at bounding box center [688, 227] width 416 height 46
click at [596, 268] on input "Consequence" at bounding box center [559, 269] width 204 height 24
click at [608, 231] on td "Bellavita Luxury-[GEOGRAPHIC_DATA] Timeless [PERSON_NAME] Edp W" at bounding box center [684, 227] width 406 height 46
click at [574, 282] on th "Search TimeLESS Flora « ‹ 1 › »" at bounding box center [784, 269] width 750 height 39
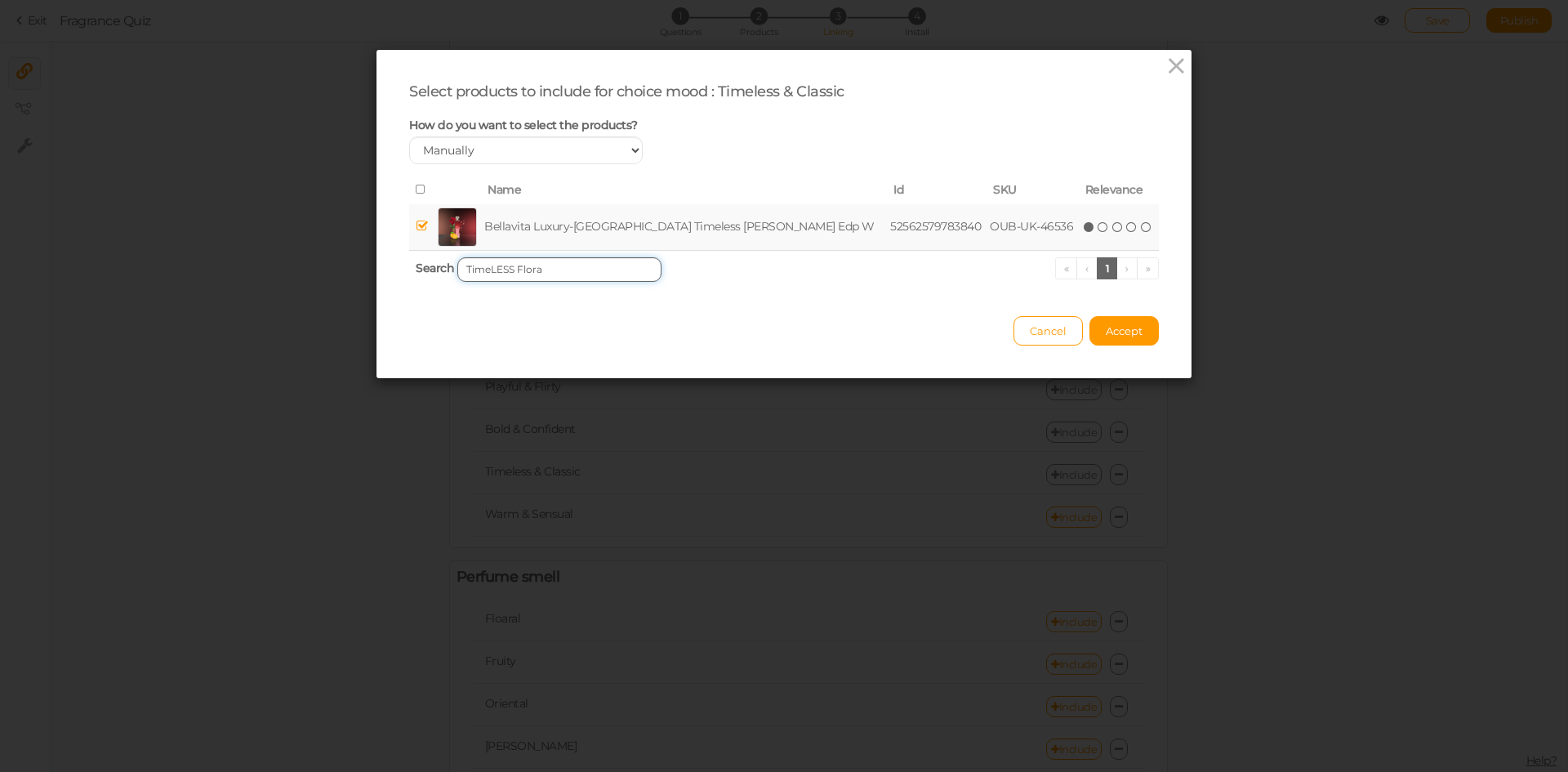
click at [574, 269] on input "TimeLESS Flora" at bounding box center [559, 269] width 204 height 24
click at [574, 226] on td "Bellavita Luxury-[GEOGRAPHIC_DATA] Man In Tuxedo French Edp M" at bounding box center [682, 227] width 395 height 46
click at [551, 268] on input "Man in [GEOGRAPHIC_DATA]" at bounding box center [559, 269] width 204 height 24
click at [568, 225] on td "Bellavita Luxury-[GEOGRAPHIC_DATA] Urbane French Edp W" at bounding box center [674, 227] width 374 height 46
click at [512, 270] on input "Urbane" at bounding box center [559, 269] width 204 height 24
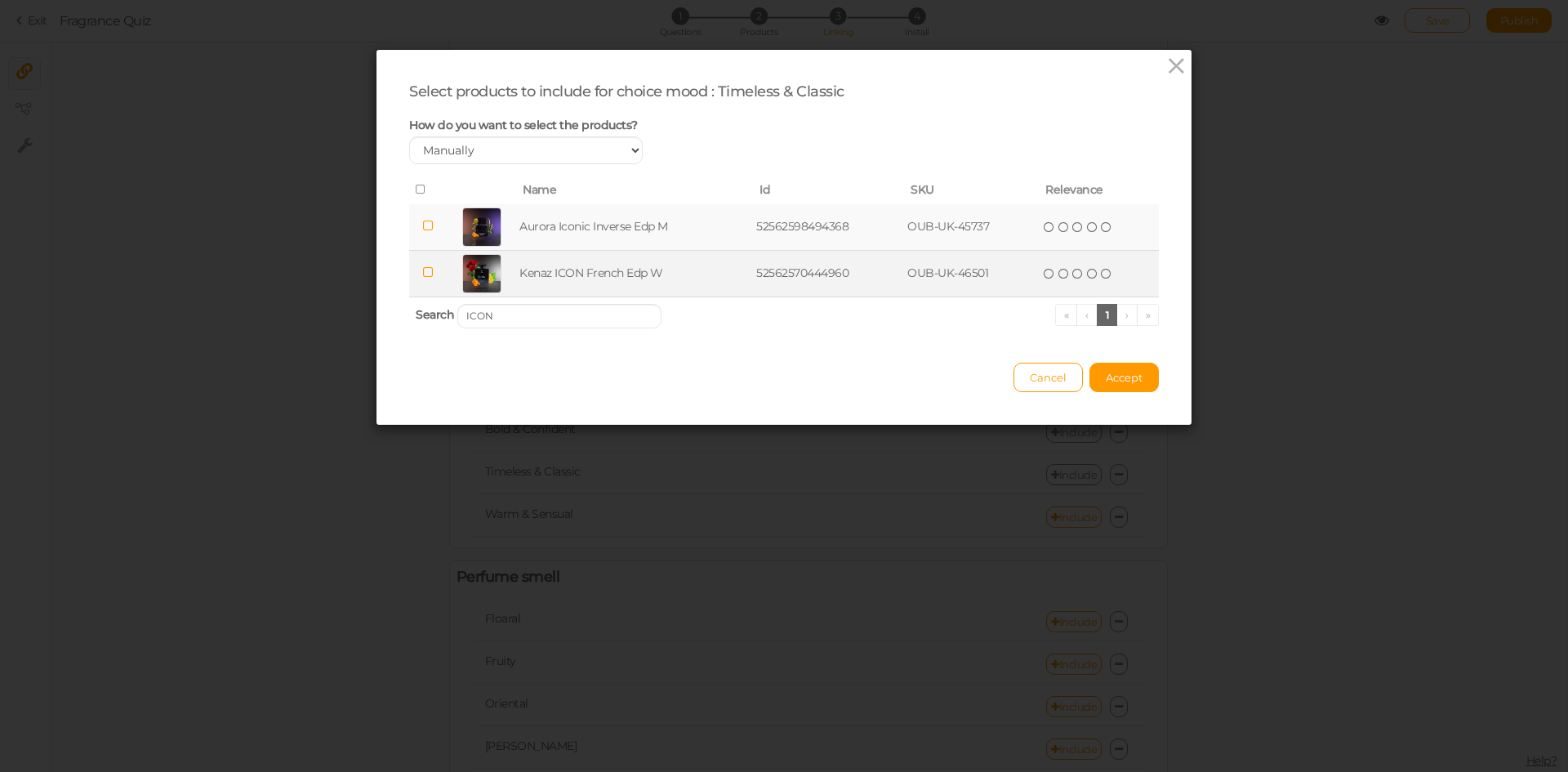
click at [595, 276] on td "Kenaz ICON French Edp W" at bounding box center [635, 273] width 237 height 46
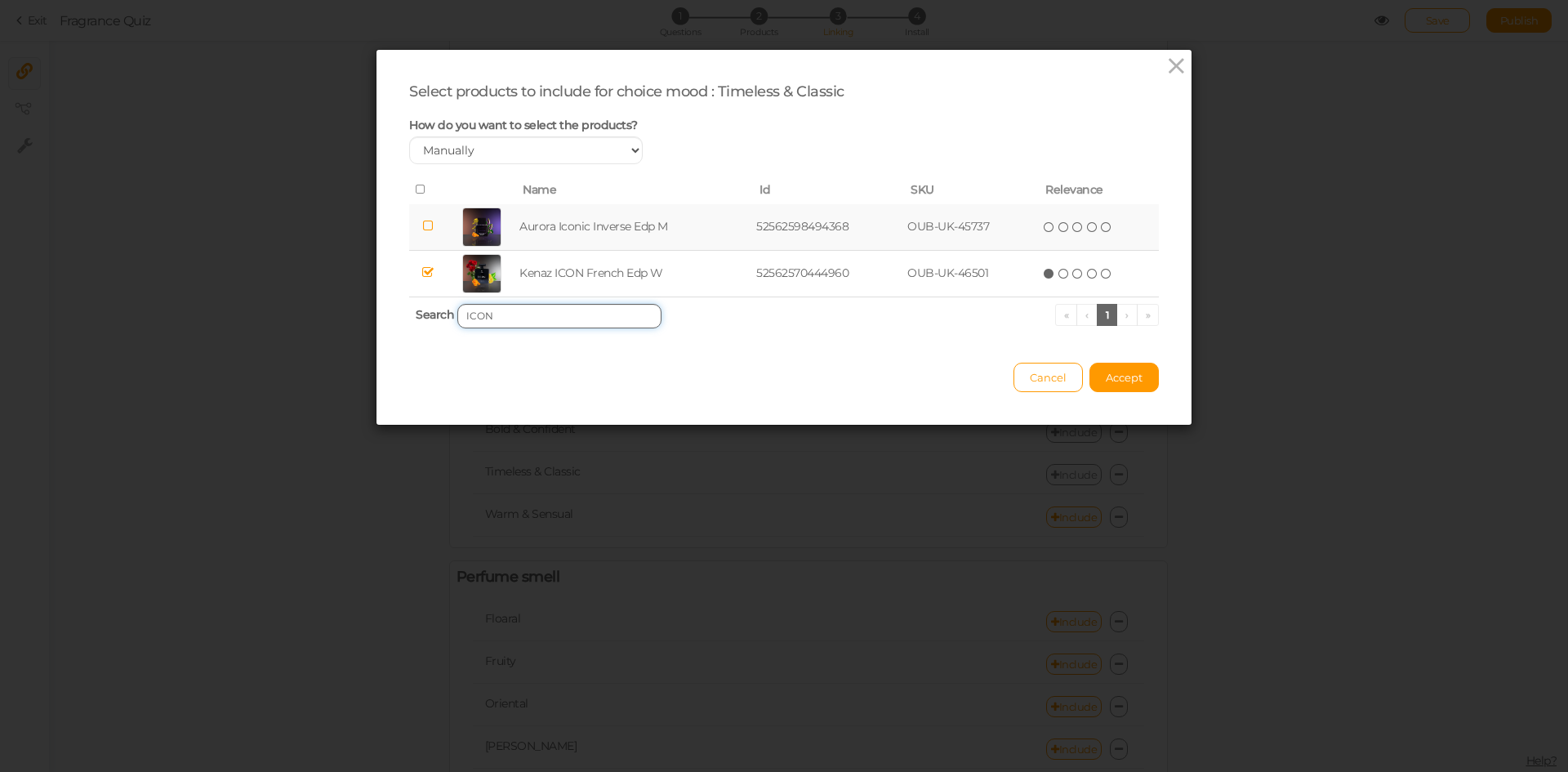
click at [571, 307] on input "ICON" at bounding box center [559, 315] width 204 height 24
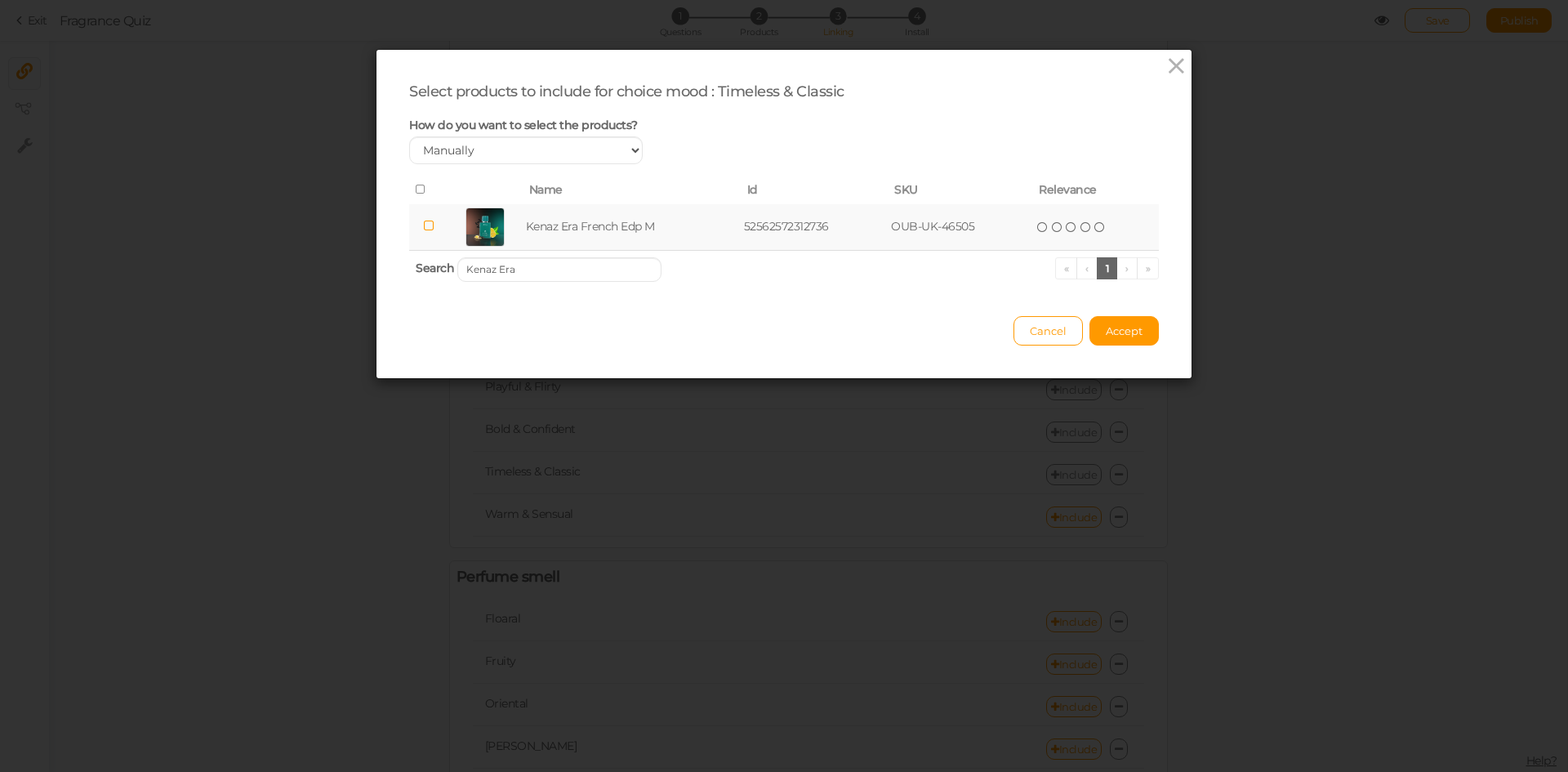
click at [603, 221] on td "Kenaz Era French Edp M" at bounding box center [631, 227] width 218 height 46
click at [548, 267] on input "Kenaz Era" at bounding box center [559, 269] width 204 height 24
click at [606, 219] on td "Kenaz Gentleman French Edp M" at bounding box center [640, 227] width 260 height 46
click at [567, 273] on input "GentleMAN" at bounding box center [559, 269] width 204 height 24
click at [592, 227] on td "[PERSON_NAME] Owhar Oriental Edp U" at bounding box center [656, 227] width 300 height 46
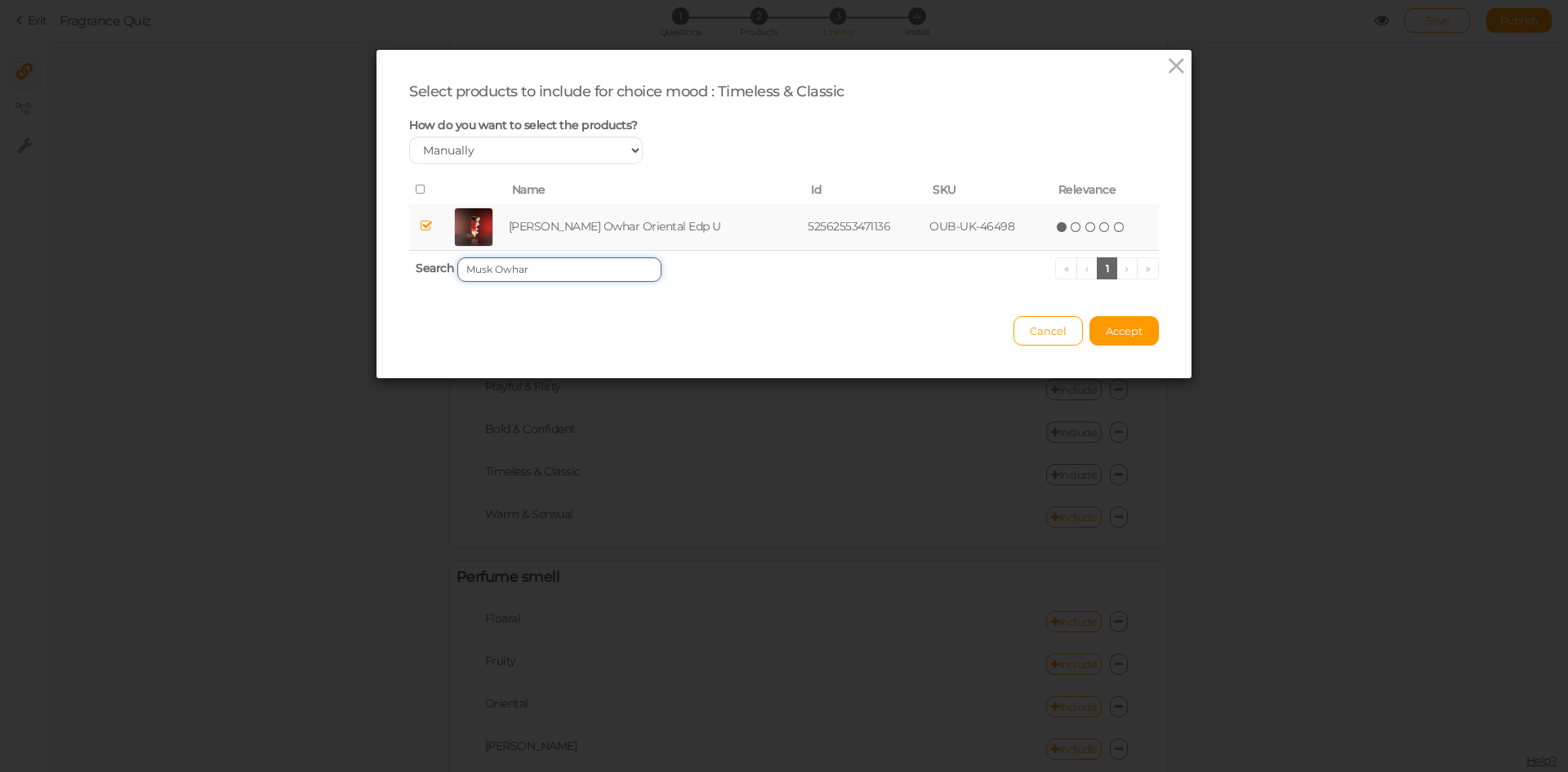
click at [572, 261] on input "Musk Owhar" at bounding box center [559, 269] width 204 height 24
click at [591, 226] on td "Kenaz Regale French Edp M" at bounding box center [636, 227] width 239 height 46
click at [564, 270] on input "Regale" at bounding box center [559, 269] width 204 height 24
click at [591, 225] on td "[PERSON_NAME] Oriental Edp W" at bounding box center [643, 227] width 265 height 46
click at [564, 270] on input "Saraya" at bounding box center [559, 269] width 204 height 24
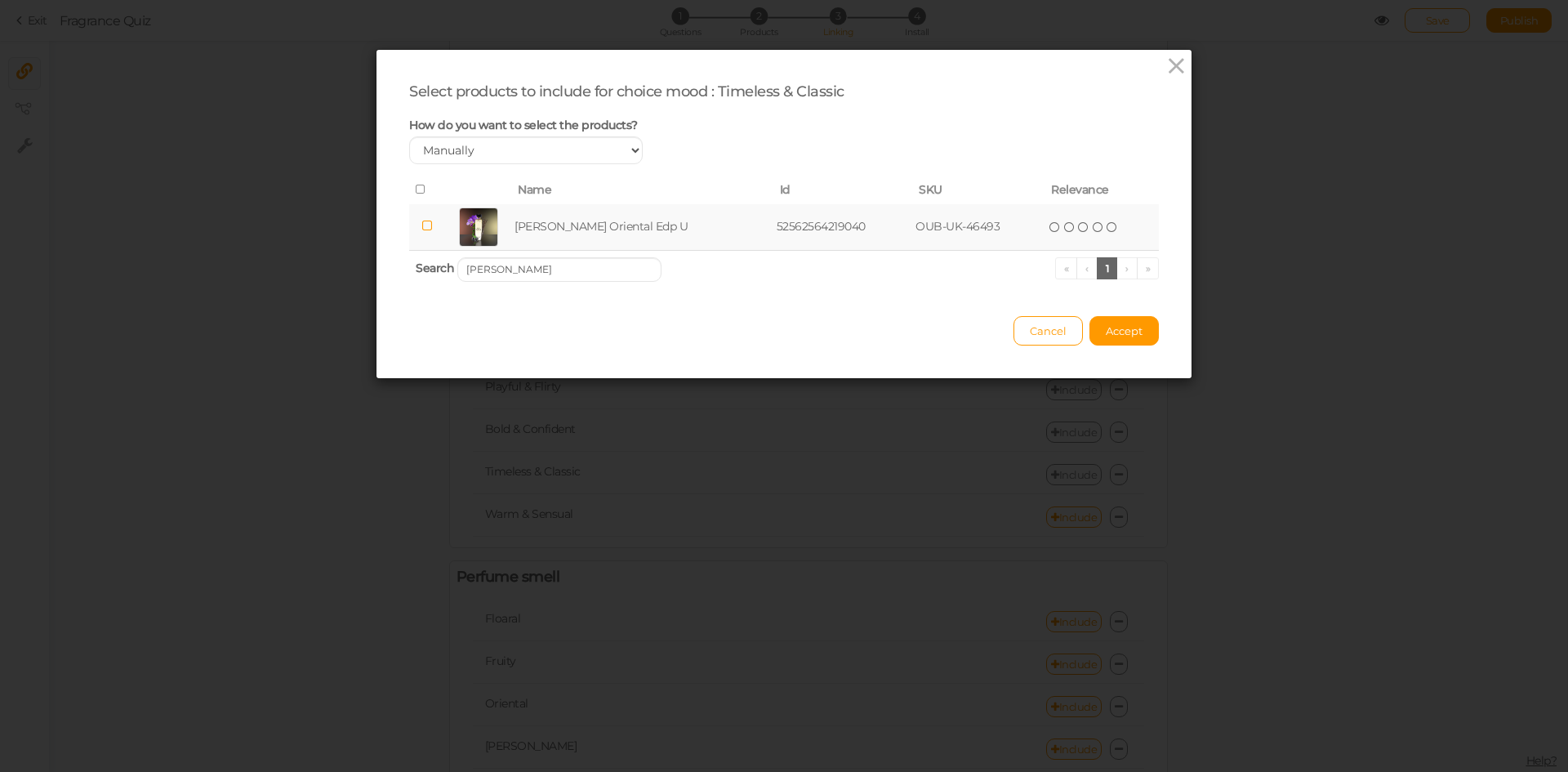
click at [575, 228] on td "[PERSON_NAME] Oriental Edp U" at bounding box center [641, 227] width 262 height 46
drag, startPoint x: 541, startPoint y: 269, endPoint x: 570, endPoint y: 275, distance: 29.6
click at [540, 269] on input "[PERSON_NAME]" at bounding box center [559, 269] width 204 height 24
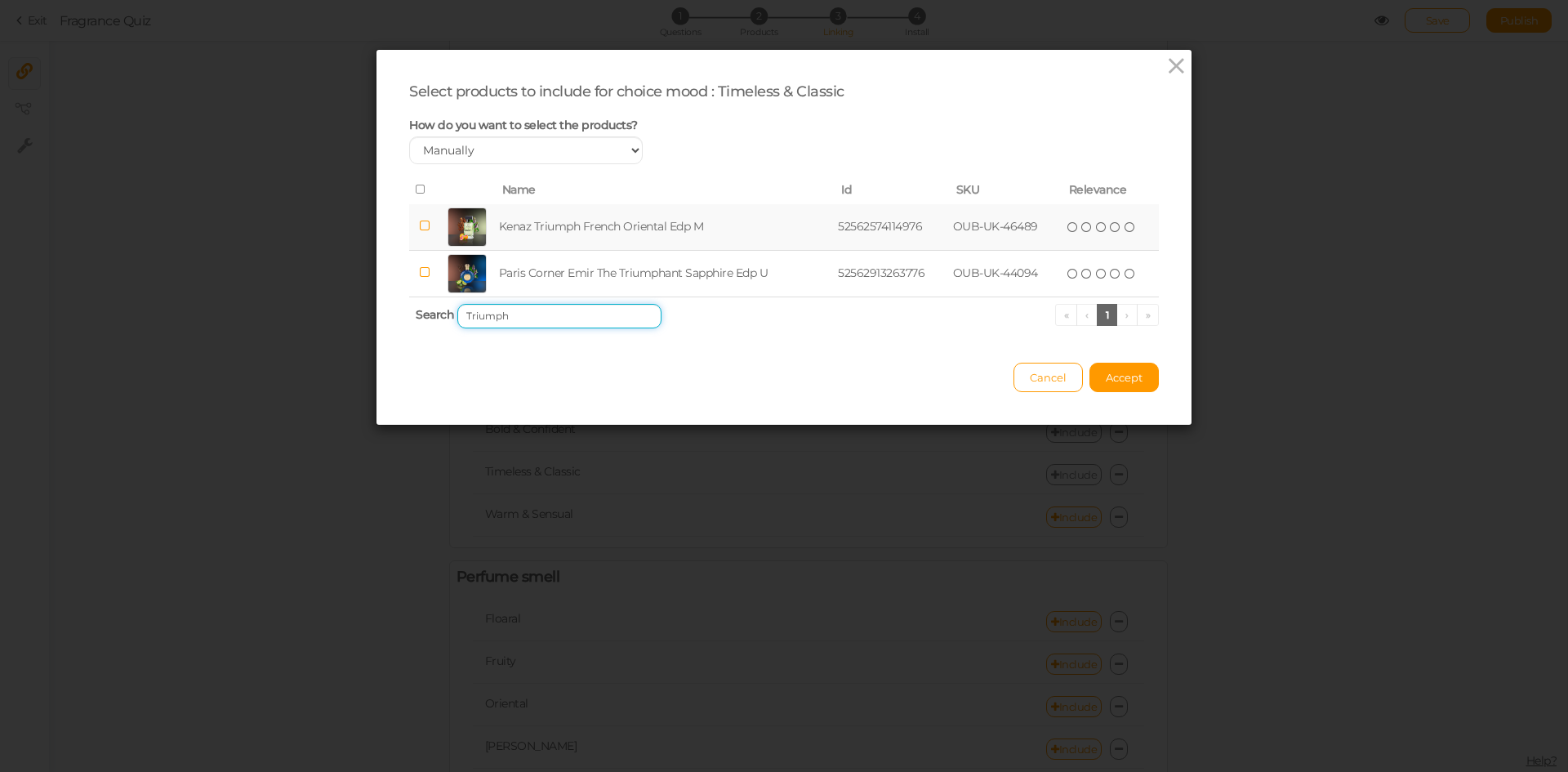
type input "Triumph"
click at [596, 222] on td "Kenaz Triumph French Oriental Edp M" at bounding box center [665, 227] width 340 height 46
click at [1133, 374] on span "Accept" at bounding box center [1124, 377] width 37 height 14
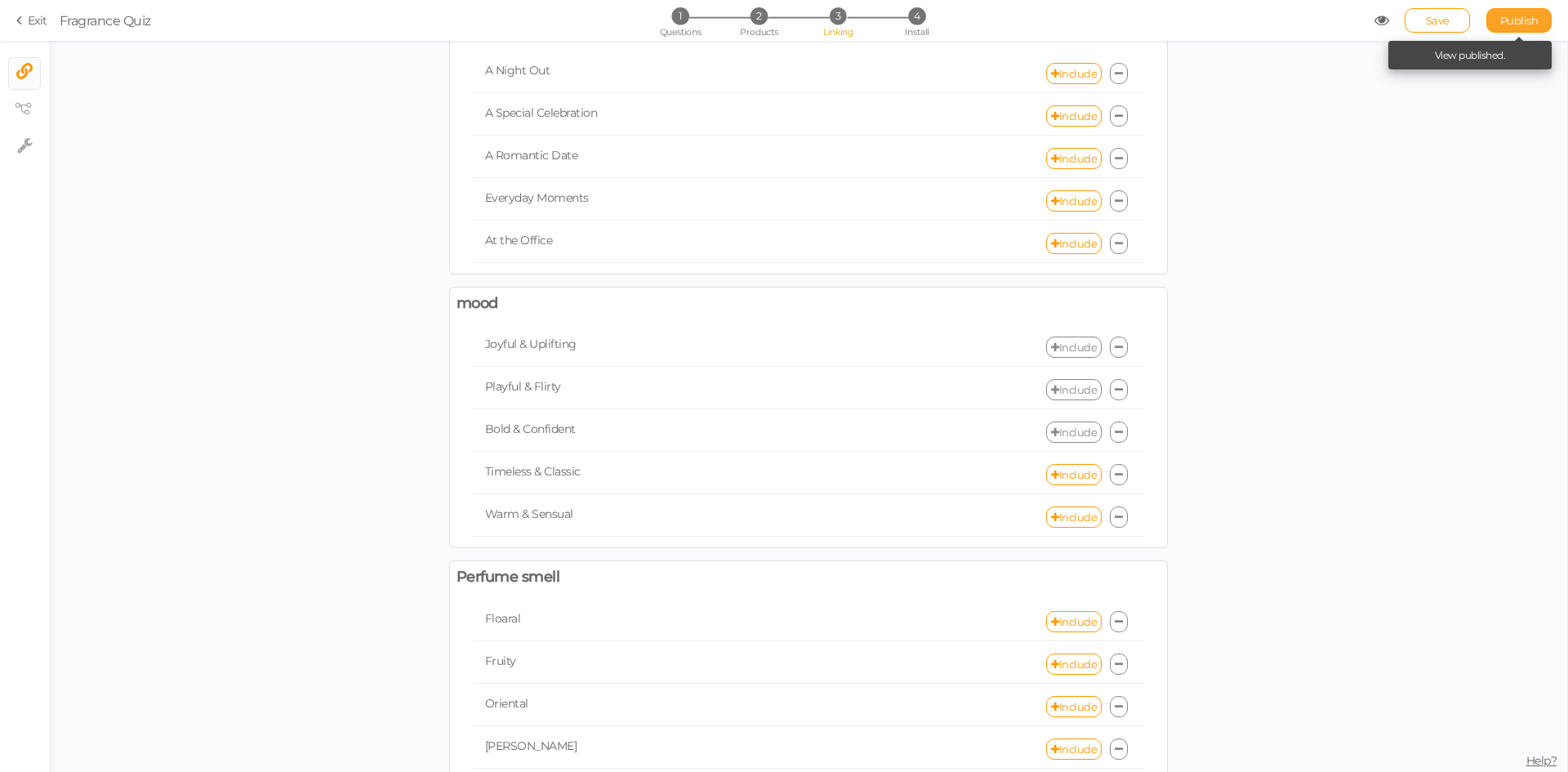
click at [1518, 18] on span "Publish" at bounding box center [1520, 20] width 39 height 14
click at [1061, 346] on link "Include" at bounding box center [1073, 347] width 55 height 21
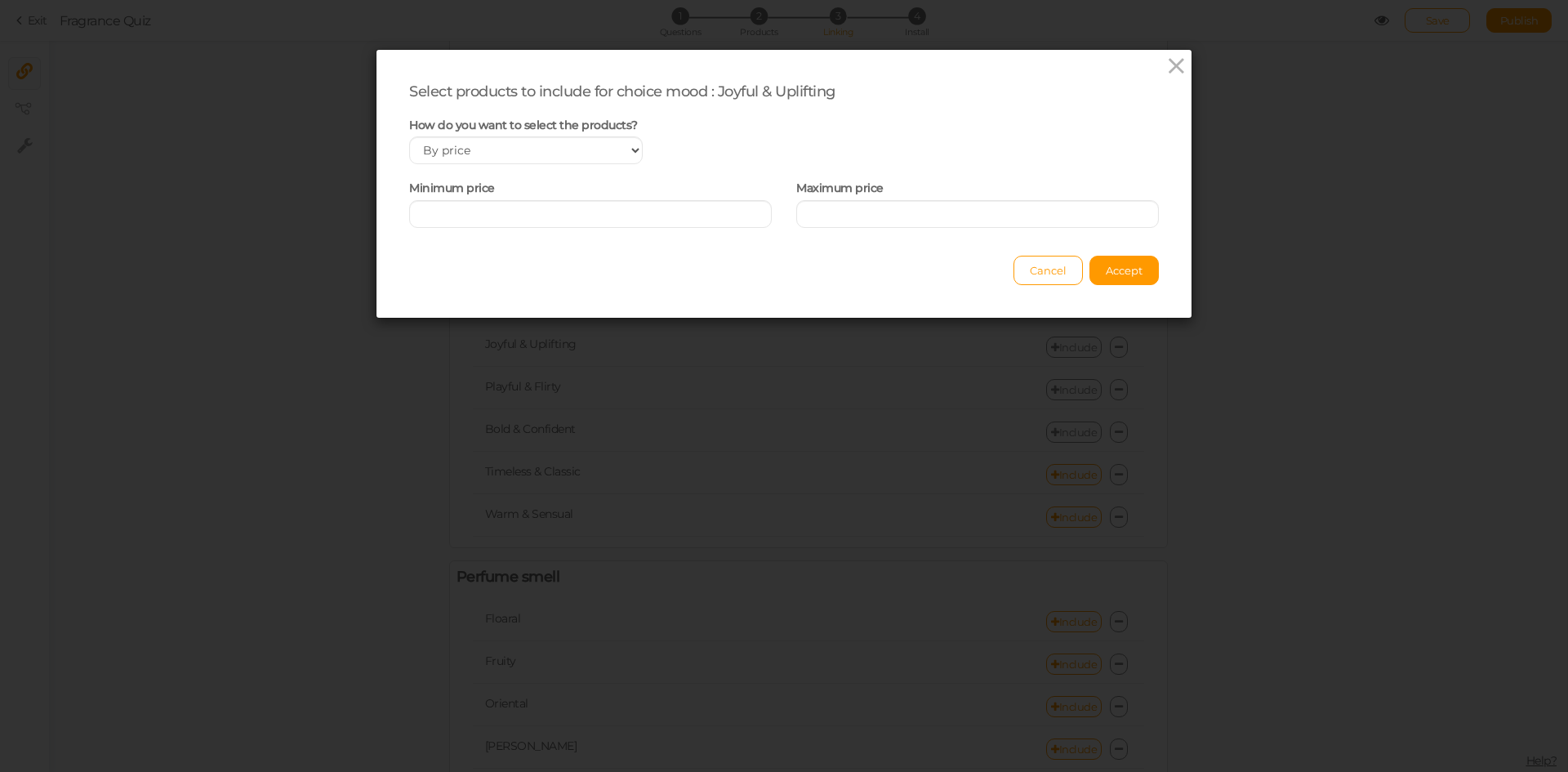
click at [581, 135] on div "How do you want to select the products? Manually By tags By price" at bounding box center [525, 141] width 258 height 47
click at [569, 164] on div "Select products to include for choice mood : Joyful & Uplifting How do you want…" at bounding box center [784, 155] width 750 height 145
click at [559, 157] on select "Manually By tags By price" at bounding box center [525, 150] width 233 height 28
select select "manual"
click at [409, 136] on select "Manually By tags By price" at bounding box center [525, 150] width 233 height 28
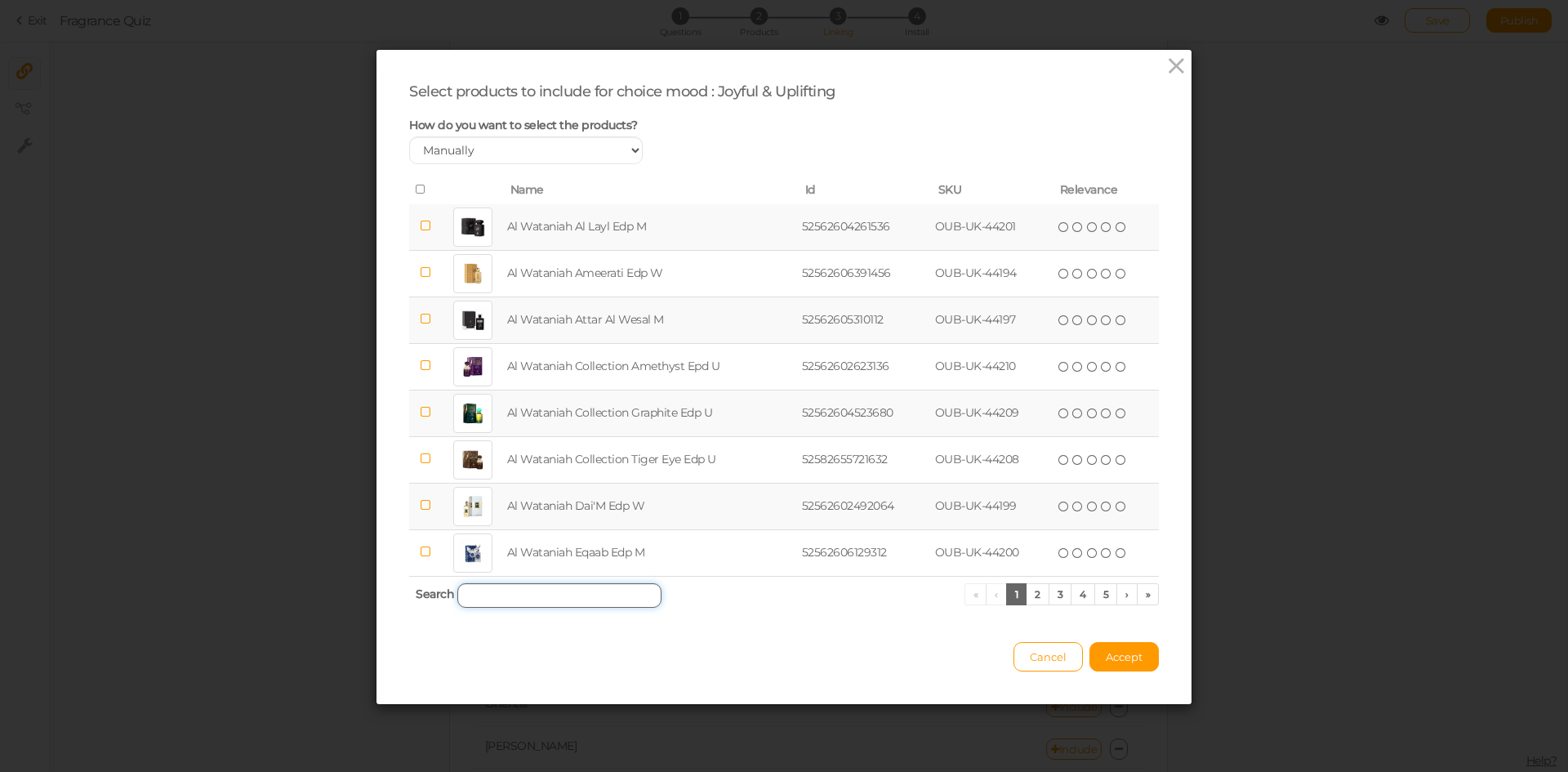
click at [554, 599] on input "search" at bounding box center [559, 595] width 204 height 24
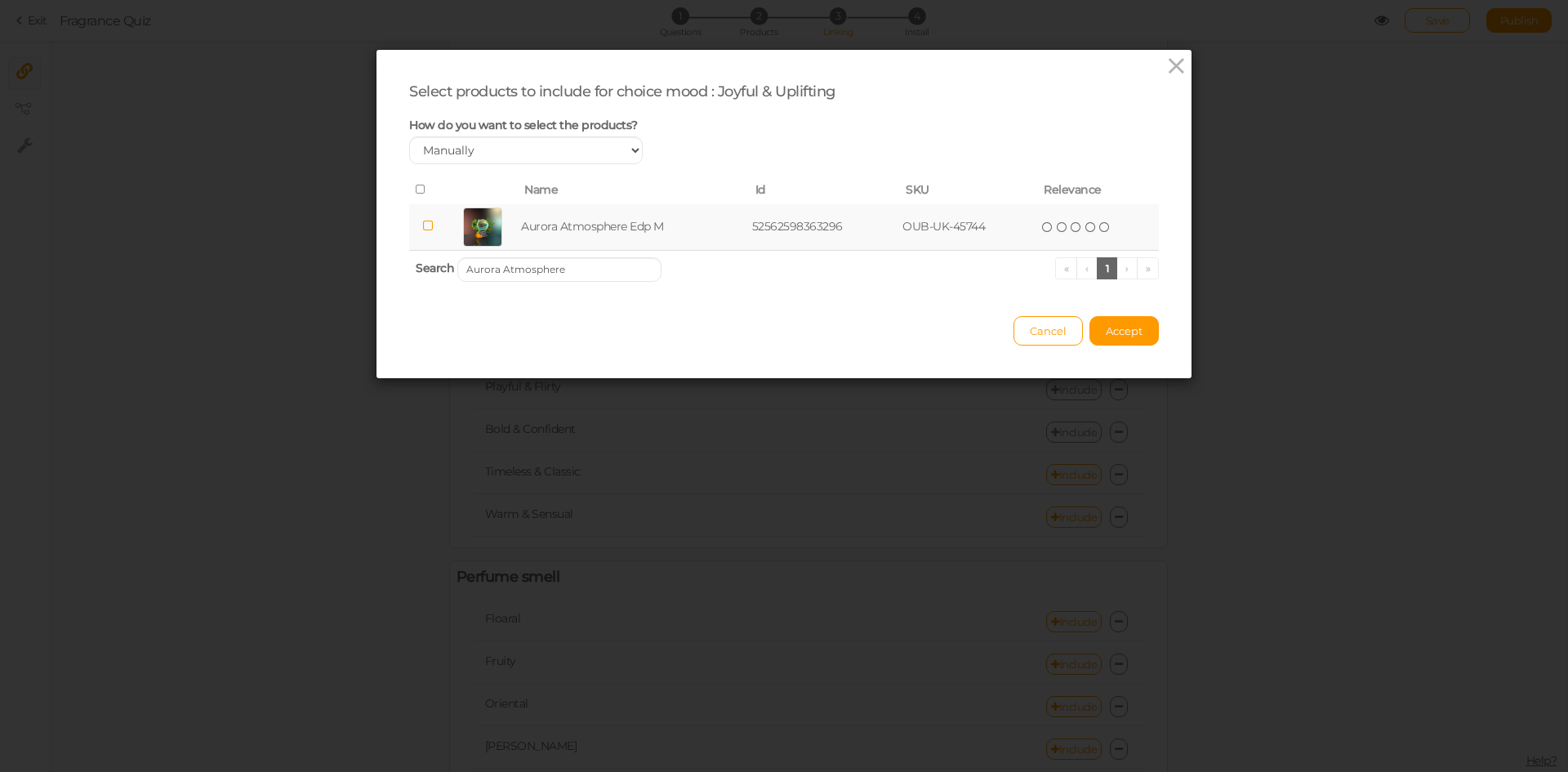
click at [555, 232] on td "Aurora Atmosphere Edp M" at bounding box center [633, 227] width 231 height 46
click at [561, 267] on input "Aurora Atmosphere" at bounding box center [559, 269] width 204 height 24
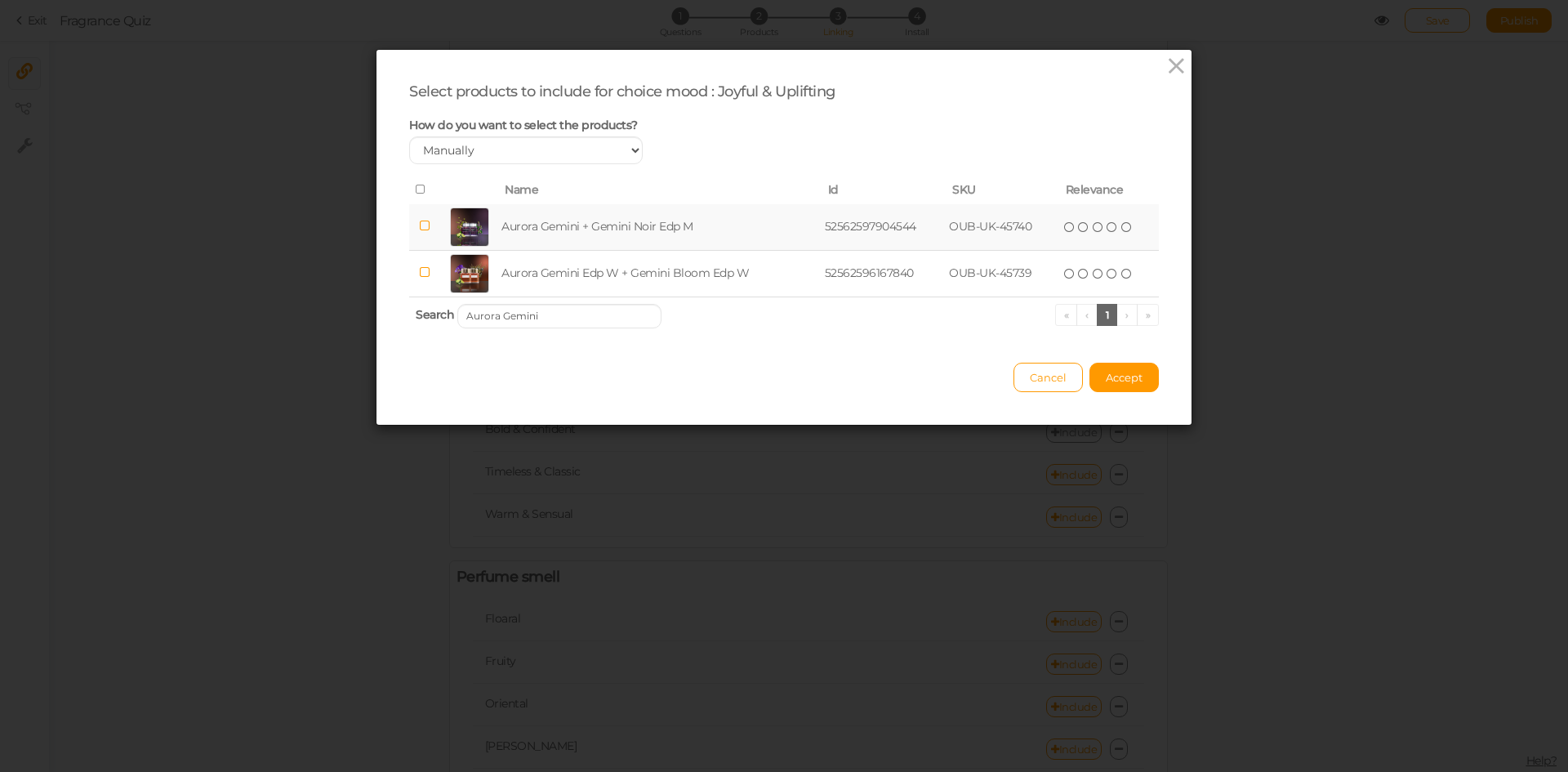
click at [574, 231] on td "Aurora Gemini + Gemini Noir Edp M" at bounding box center [659, 227] width 322 height 46
click at [558, 317] on input "Aurora Gemini" at bounding box center [559, 315] width 204 height 24
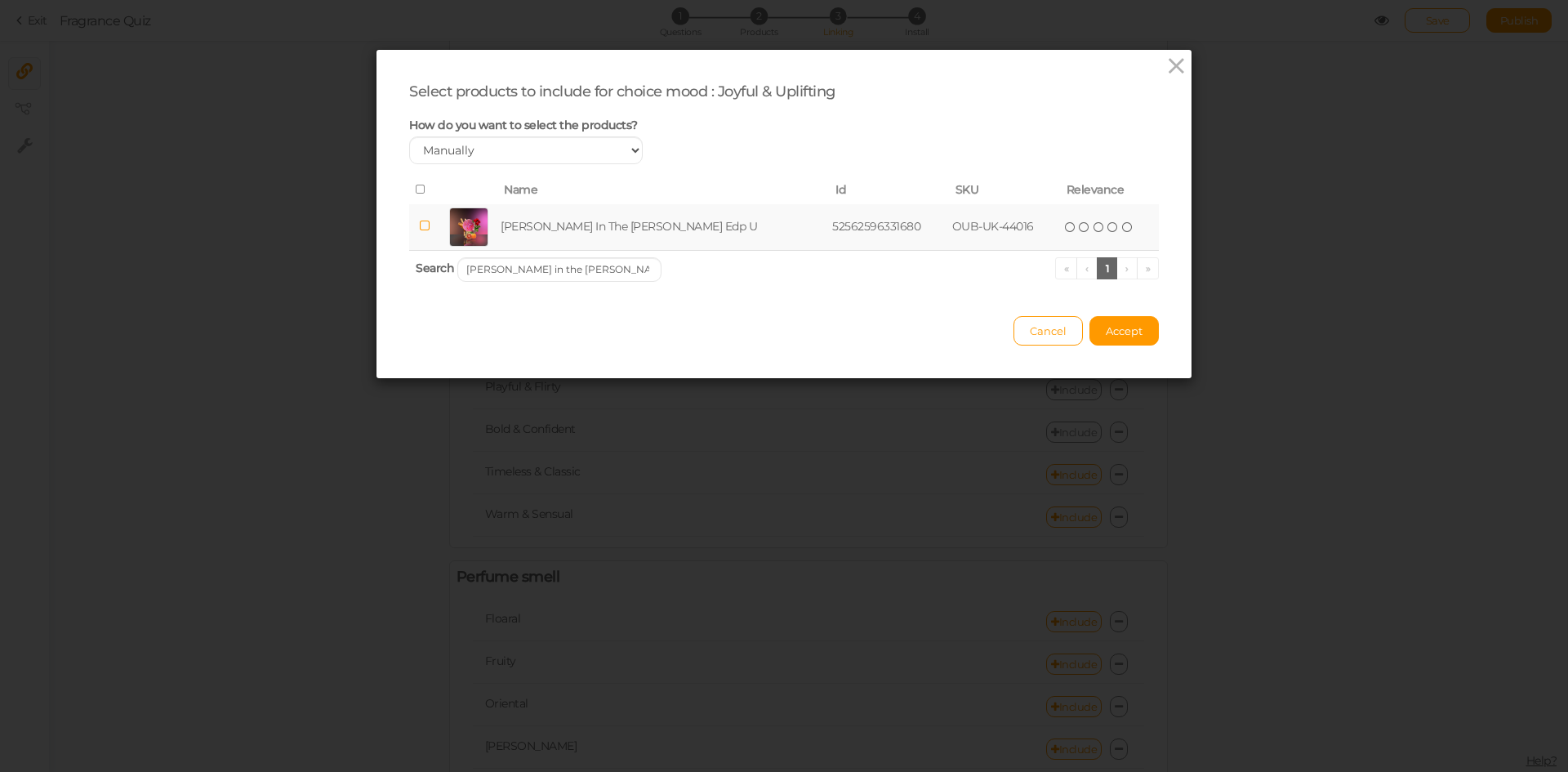
click at [627, 222] on td "[PERSON_NAME] In The [PERSON_NAME] Edp U" at bounding box center [663, 227] width 332 height 46
click at [548, 273] on input "[PERSON_NAME] in the [PERSON_NAME]" at bounding box center [559, 269] width 204 height 24
click at [565, 223] on td "Paris Corner Mango Punch Edp W" at bounding box center [647, 227] width 274 height 46
click at [591, 278] on input "Paris Corner Mango Punch" at bounding box center [559, 269] width 204 height 24
click at [609, 234] on td "Paris Corner Banana Bliss Edp U" at bounding box center [642, 227] width 262 height 46
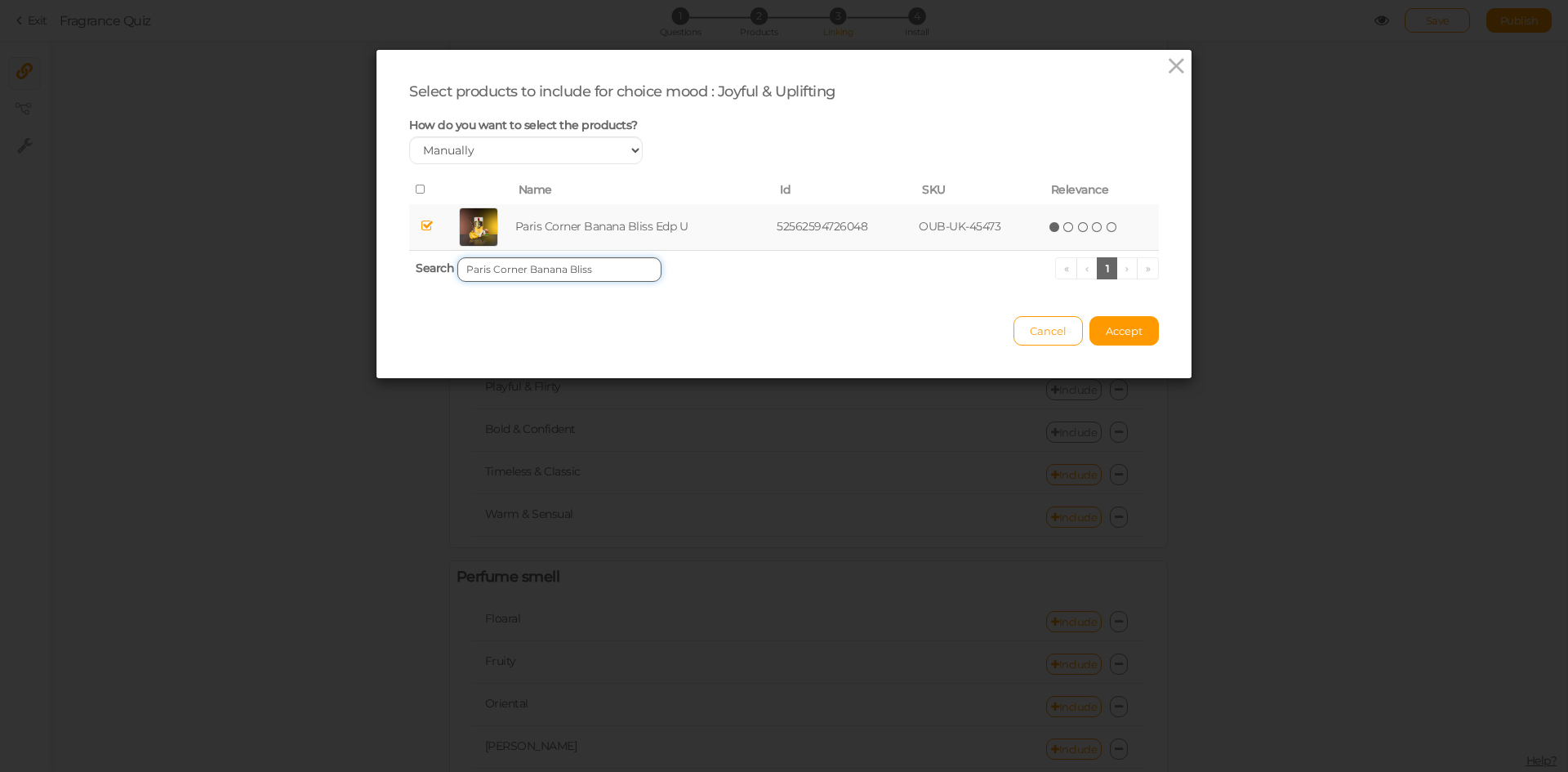
click at [590, 266] on input "Paris Corner Banana Bliss" at bounding box center [559, 269] width 204 height 24
click at [606, 230] on td "Paris Corner Qissa Pink Edp W" at bounding box center [641, 227] width 254 height 46
click at [606, 266] on input "Paris Corner [PERSON_NAME]" at bounding box center [559, 269] width 204 height 24
click at [616, 225] on td "Naseem Whispers Aqua Edp U" at bounding box center [637, 227] width 251 height 46
click at [606, 276] on input "[PERSON_NAME]" at bounding box center [559, 269] width 204 height 24
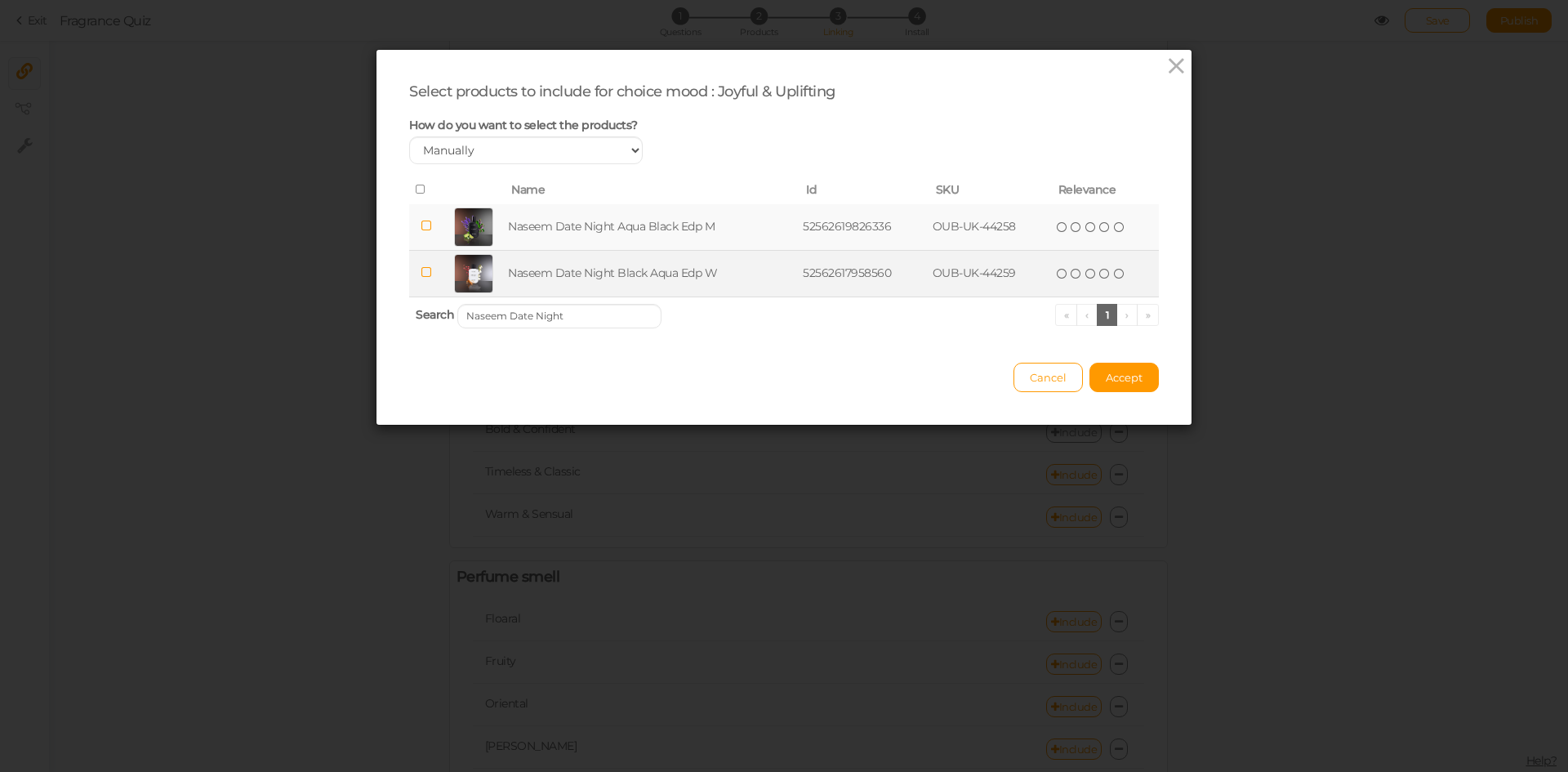
click at [628, 269] on td "Naseem Date Night Black Aqua Edp W" at bounding box center [652, 273] width 295 height 46
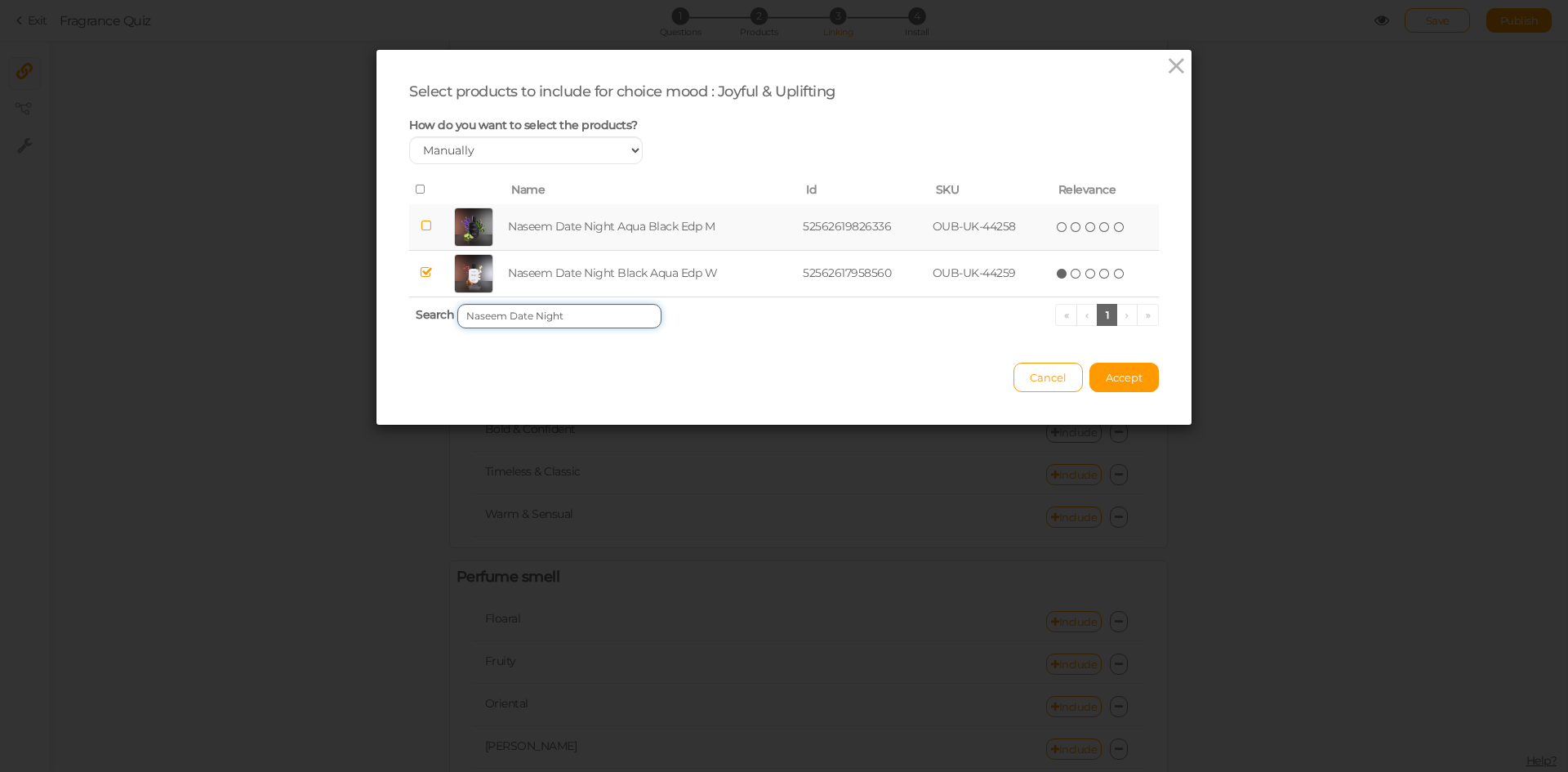
click at [624, 317] on input "Naseem Date Night" at bounding box center [559, 315] width 204 height 24
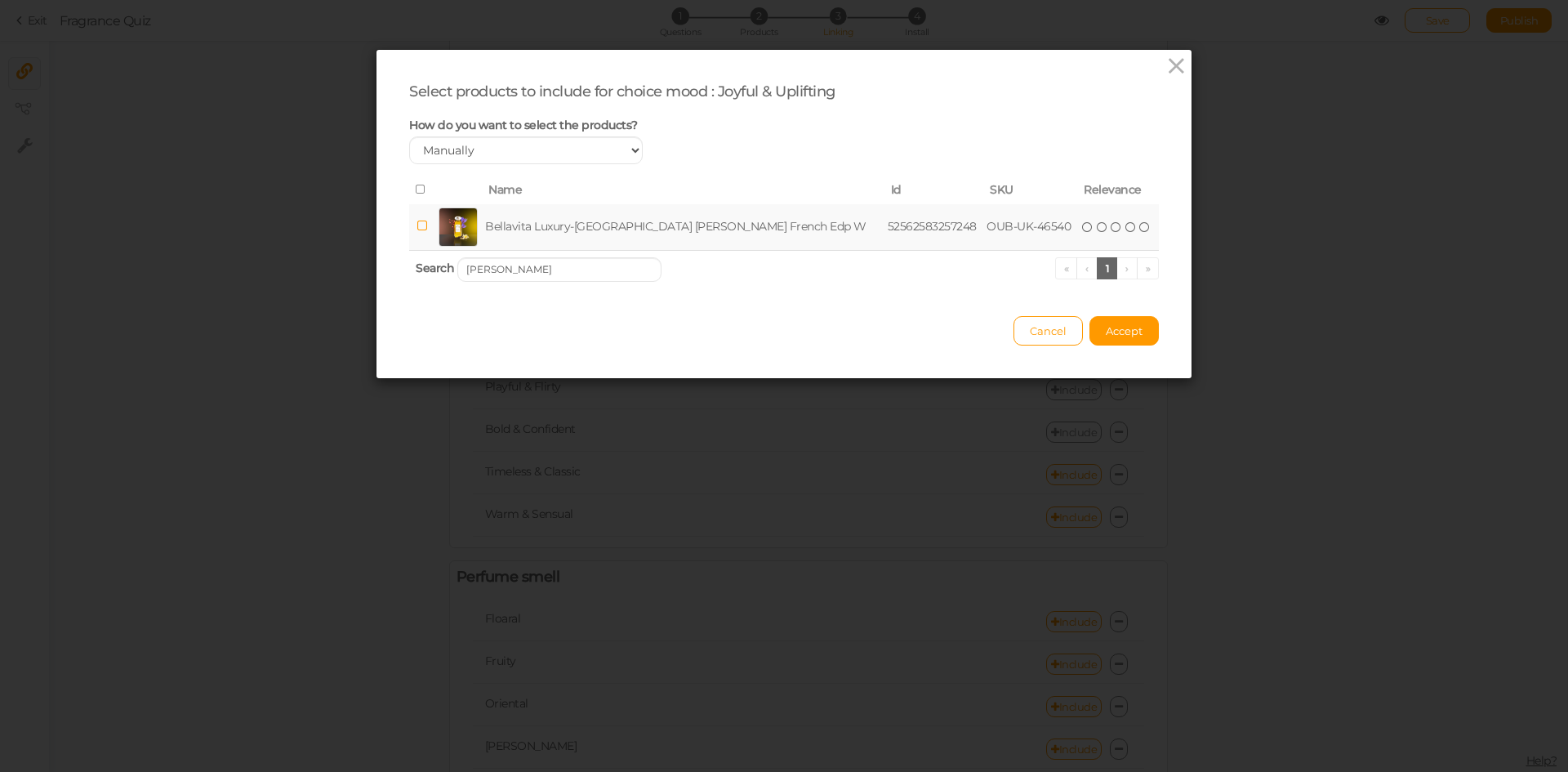
click at [632, 226] on td "Bellavita Luxury-[GEOGRAPHIC_DATA] [PERSON_NAME] French Edp W" at bounding box center [682, 227] width 401 height 46
click at [598, 280] on input "[PERSON_NAME]" at bounding box center [559, 269] width 204 height 24
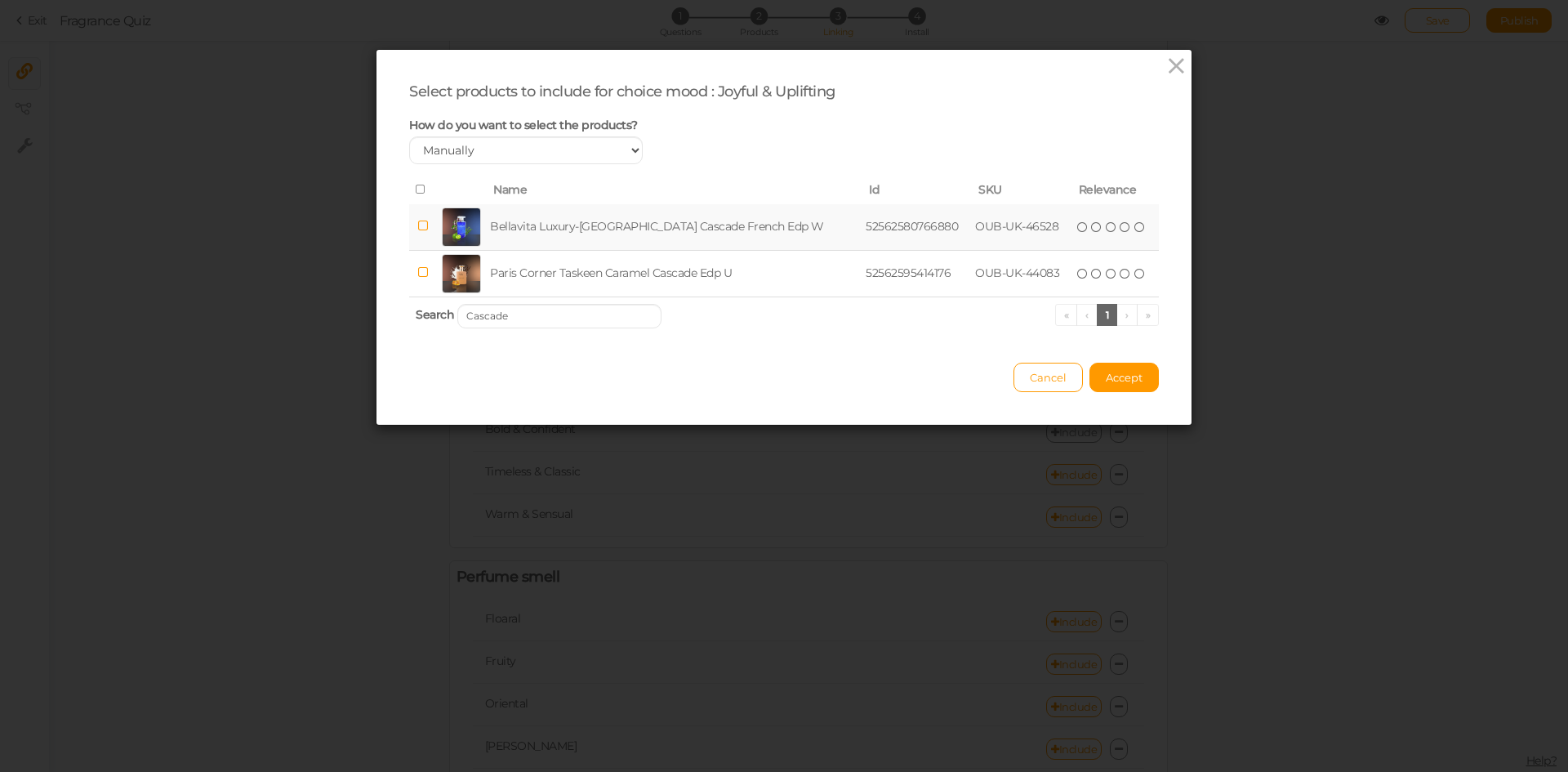
click at [628, 225] on td "Bellavita Luxury-[GEOGRAPHIC_DATA] Cascade French Edp W" at bounding box center [674, 227] width 375 height 46
click at [606, 314] on input "Cascade" at bounding box center [559, 315] width 204 height 24
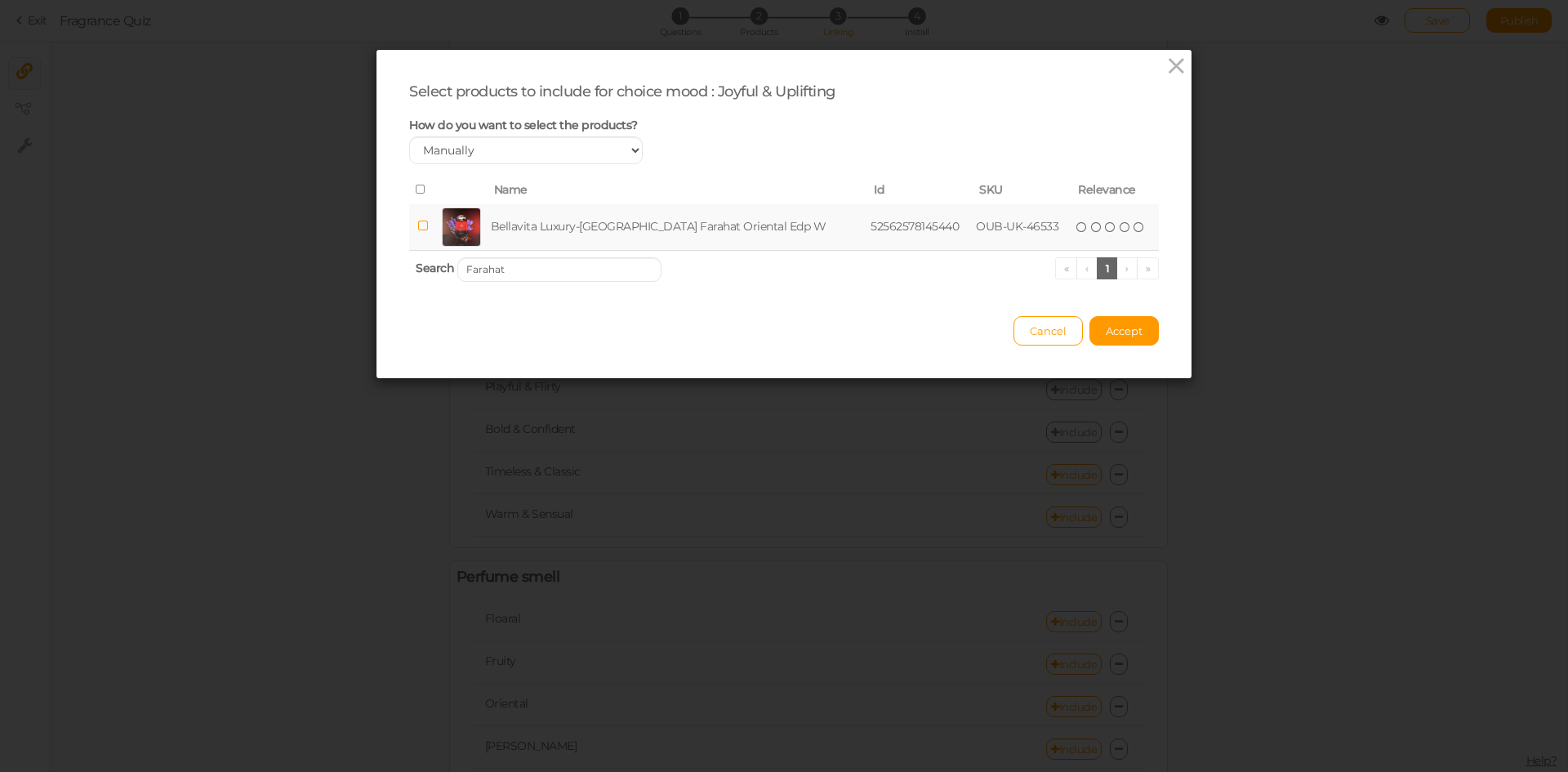
click at [630, 230] on td "Bellavita Luxury-[GEOGRAPHIC_DATA] Farahat Oriental Edp W" at bounding box center [677, 227] width 380 height 46
click at [608, 259] on input "Farahat" at bounding box center [559, 269] width 204 height 24
click at [636, 227] on td "Bellavita Luxury-[GEOGRAPHIC_DATA] Timeless [PERSON_NAME] Edp W" at bounding box center [684, 227] width 406 height 46
click at [607, 261] on input "Timeless Flora" at bounding box center [559, 269] width 204 height 24
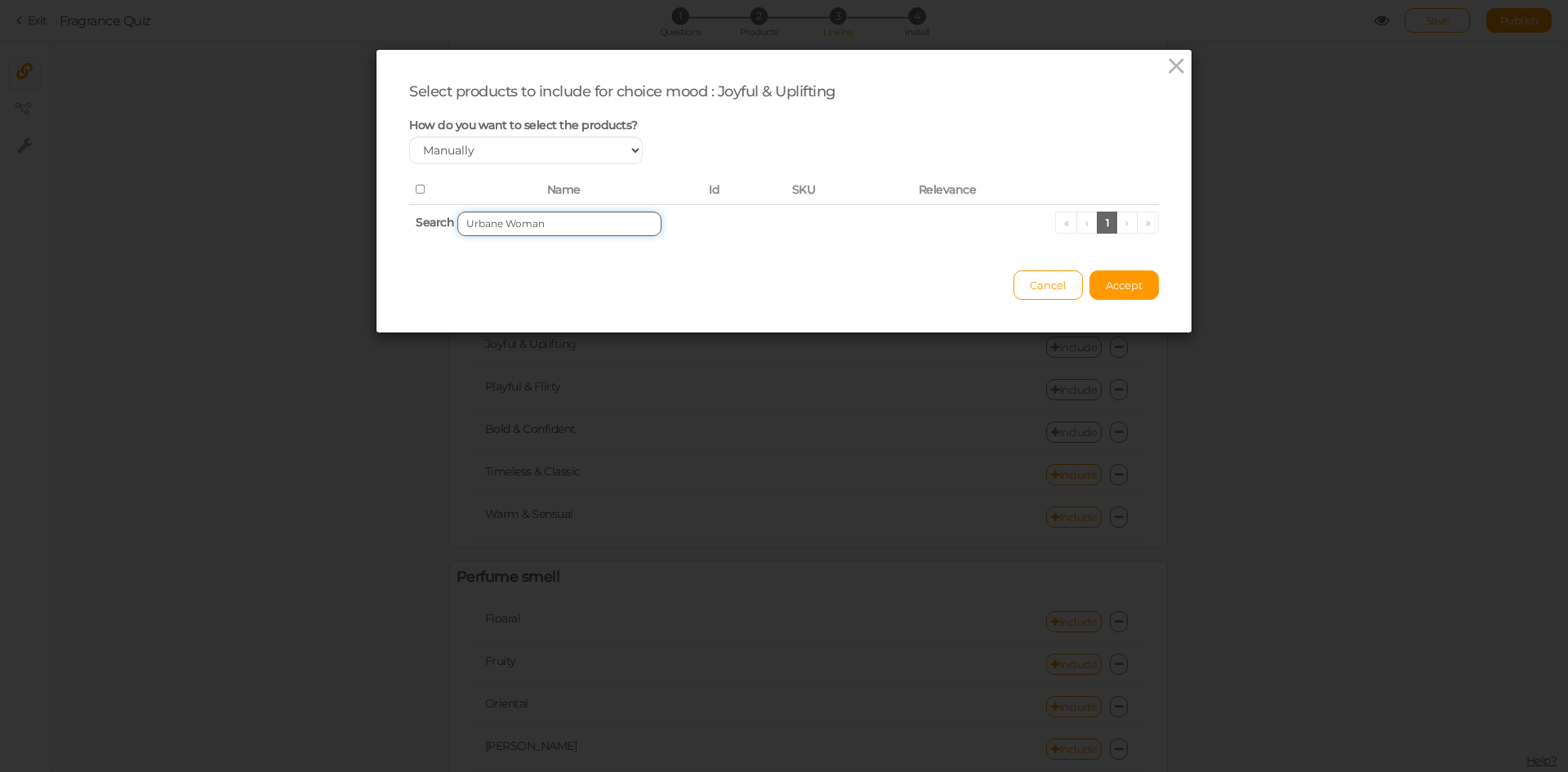
drag, startPoint x: 495, startPoint y: 225, endPoint x: 628, endPoint y: 230, distance: 133.1
click at [628, 230] on input "Urbane Woman" at bounding box center [559, 223] width 204 height 24
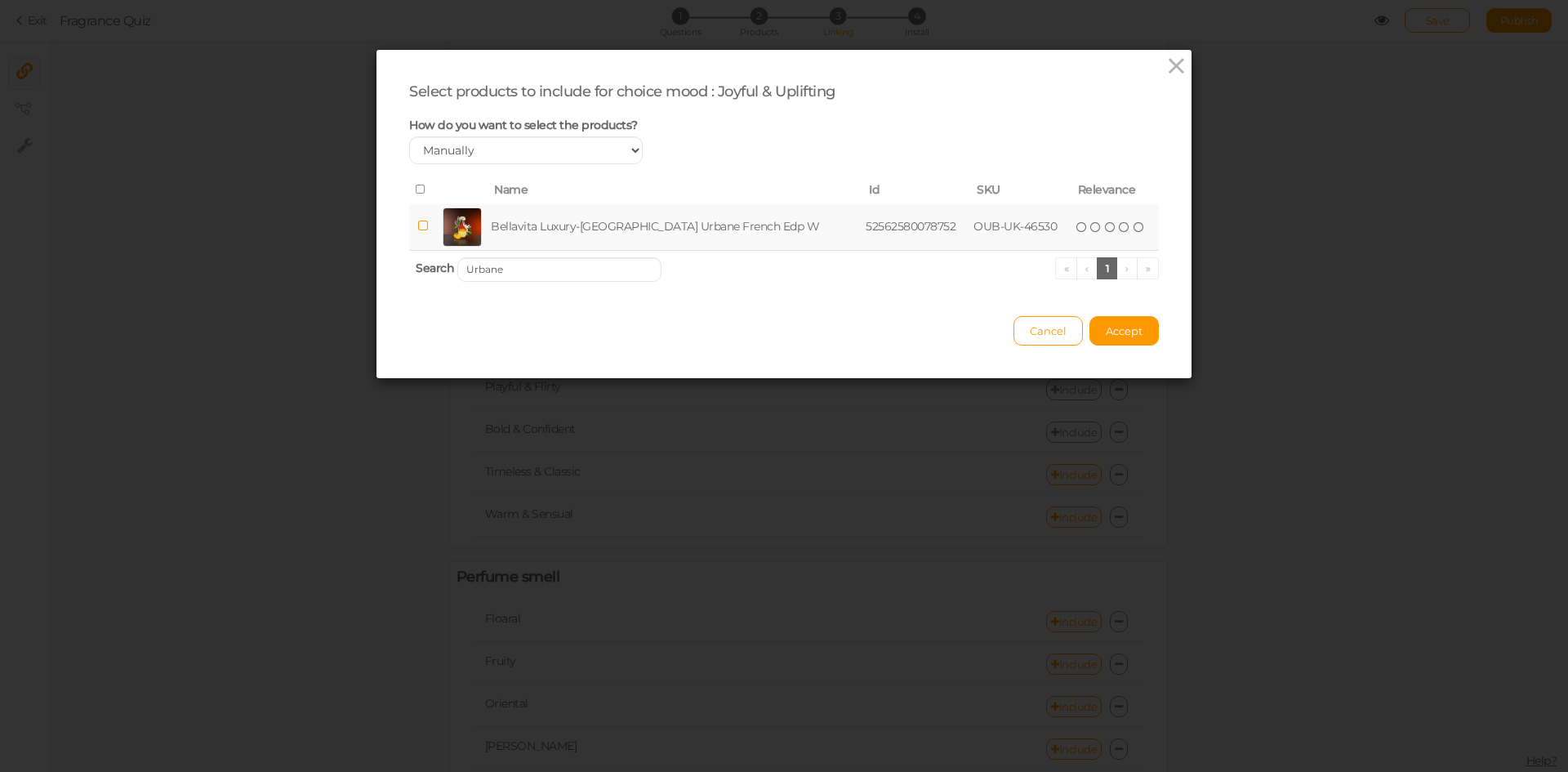
click at [627, 228] on td "Bellavita Luxury-[GEOGRAPHIC_DATA] Urbane French Edp W" at bounding box center [674, 227] width 374 height 46
click at [592, 271] on input "Urbane" at bounding box center [559, 269] width 204 height 24
click at [627, 222] on td "Kenaz La Beaute French Edp W" at bounding box center [641, 227] width 257 height 46
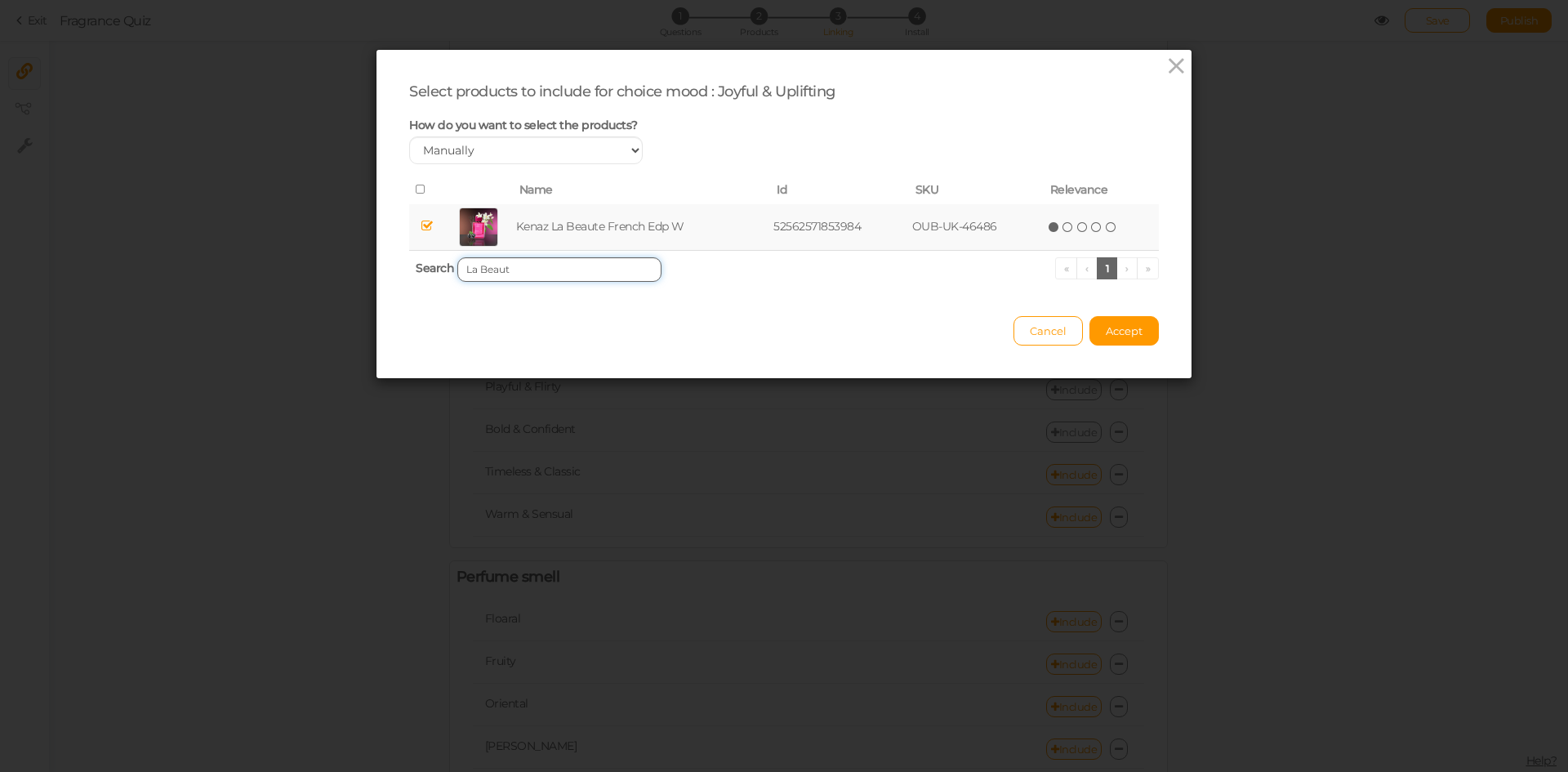
click at [580, 271] on input "La Beaut" at bounding box center [559, 269] width 204 height 24
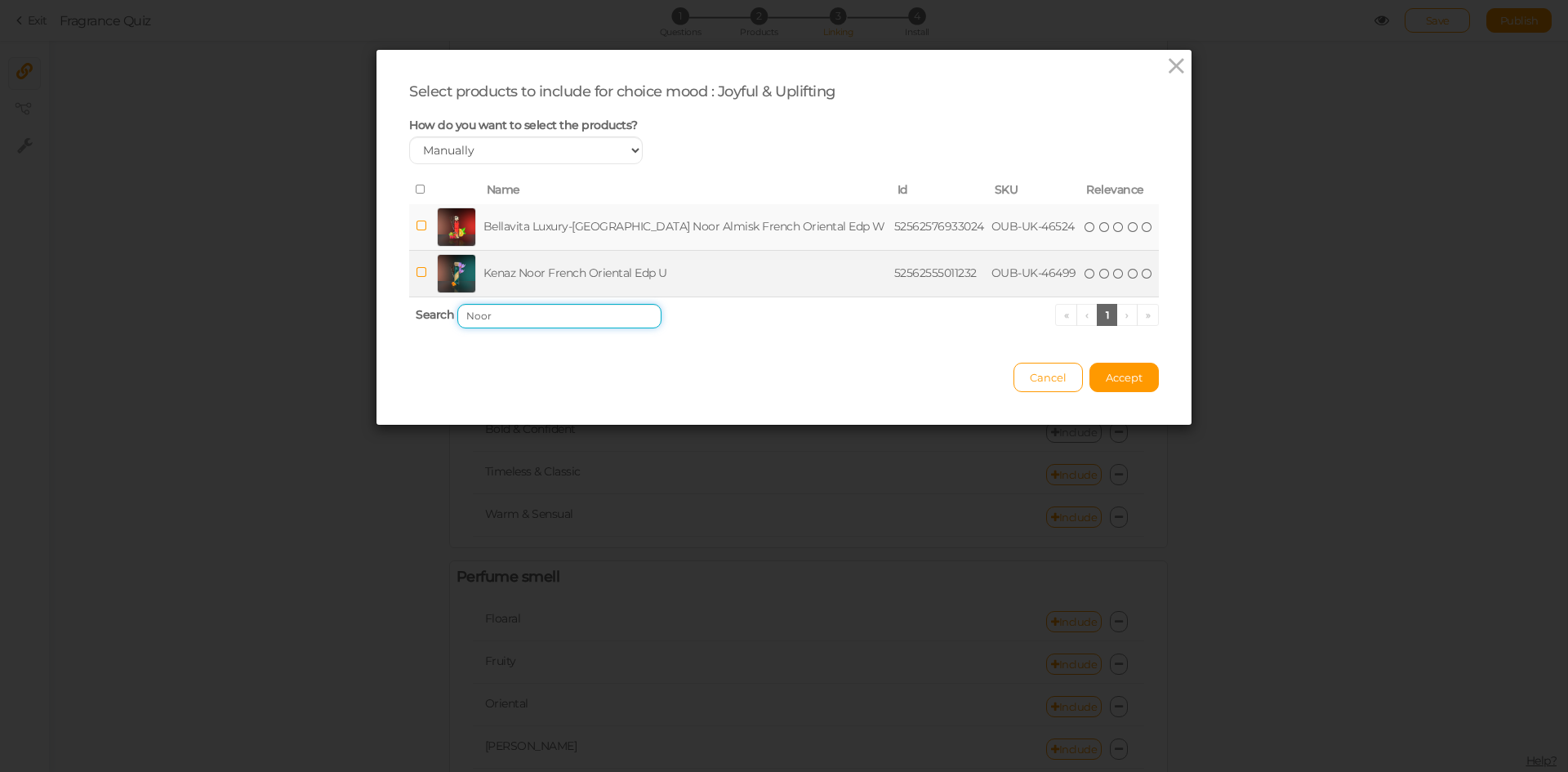
type input "Noor"
click at [590, 262] on td "Kenaz Noor French Oriental Edp U" at bounding box center [685, 273] width 411 height 46
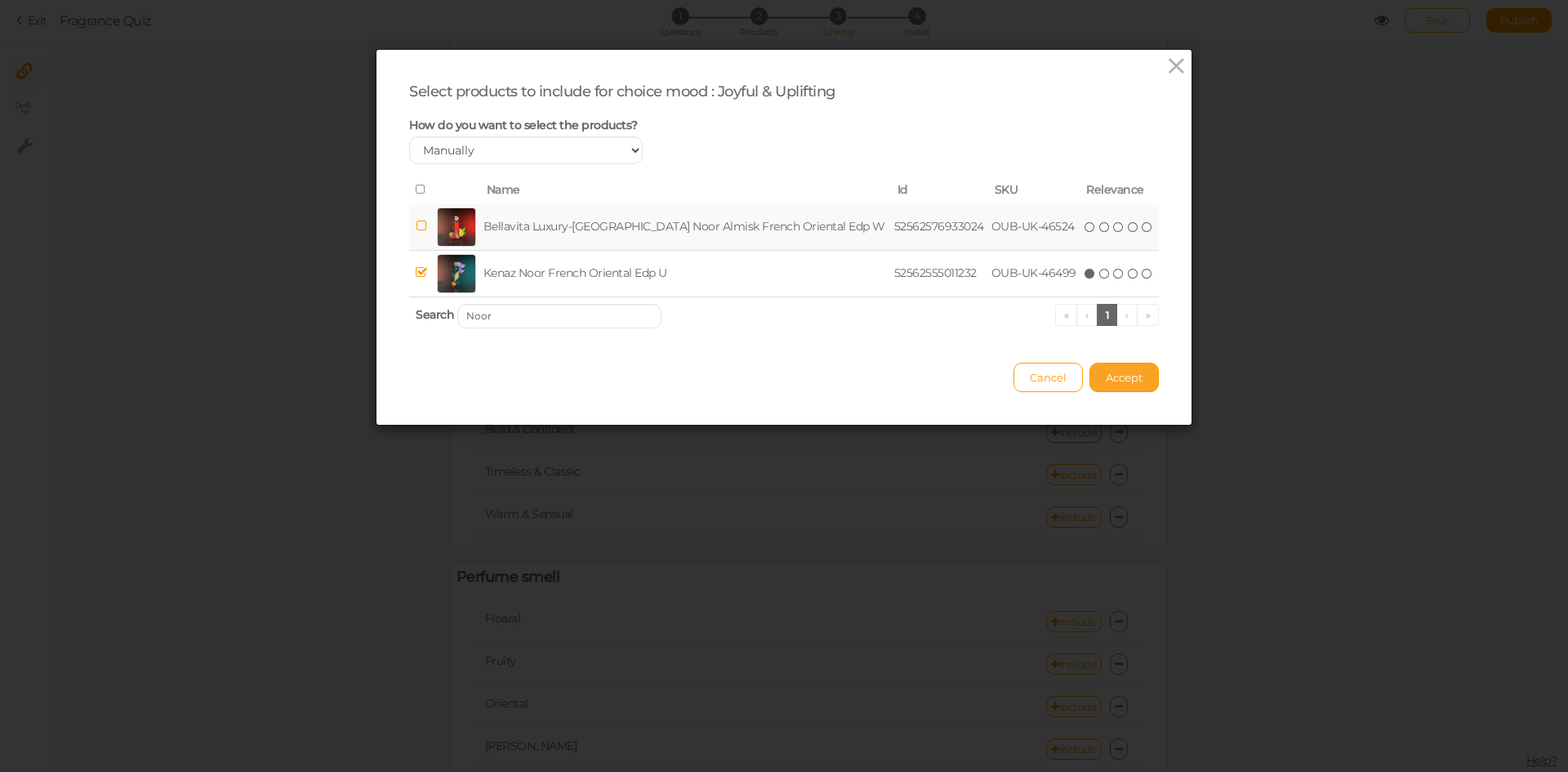
click at [1117, 375] on span "Accept" at bounding box center [1124, 377] width 37 height 14
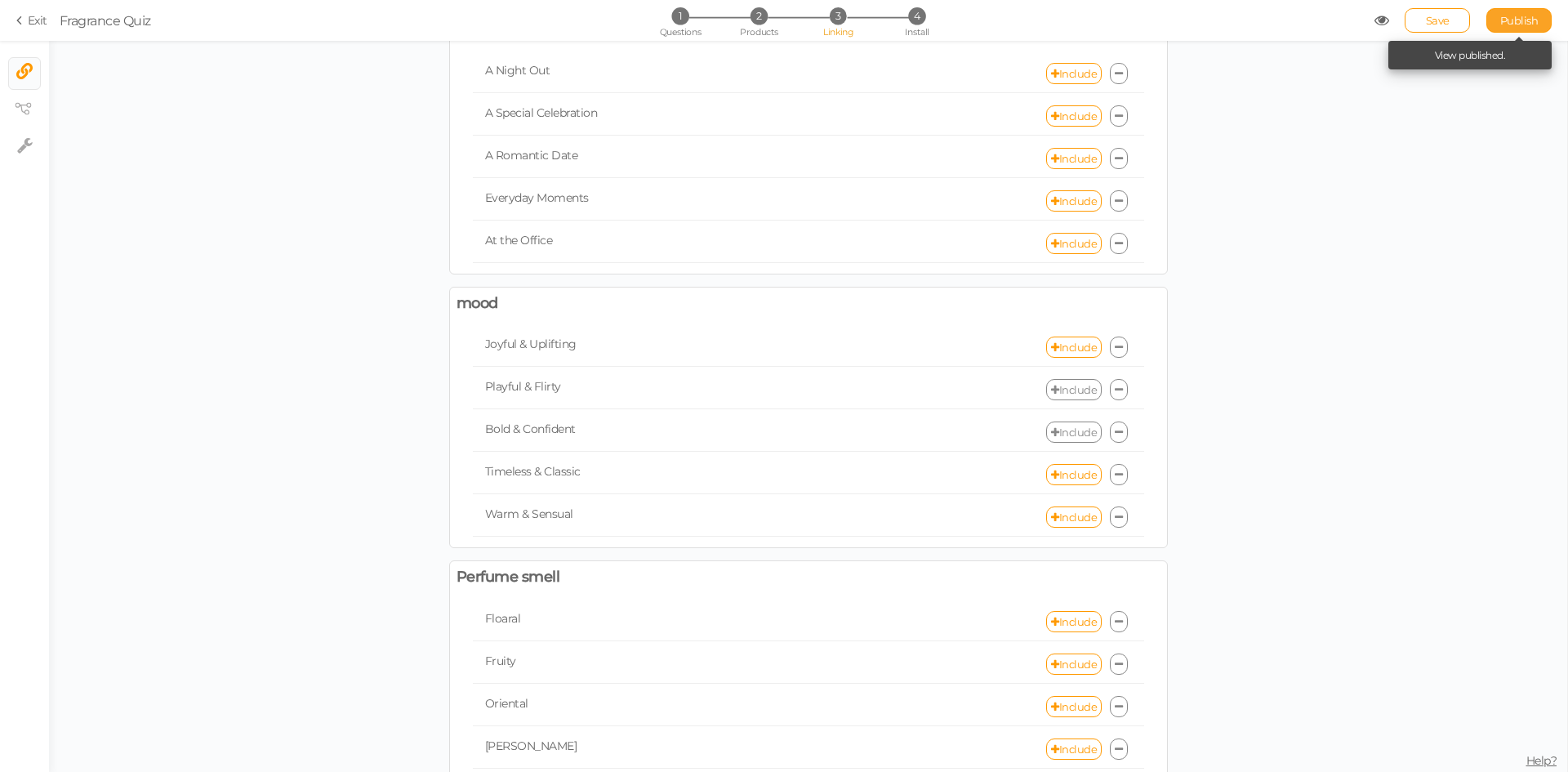
click at [1523, 16] on span "Publish" at bounding box center [1520, 20] width 39 height 14
click at [1063, 381] on link "Include" at bounding box center [1073, 390] width 55 height 21
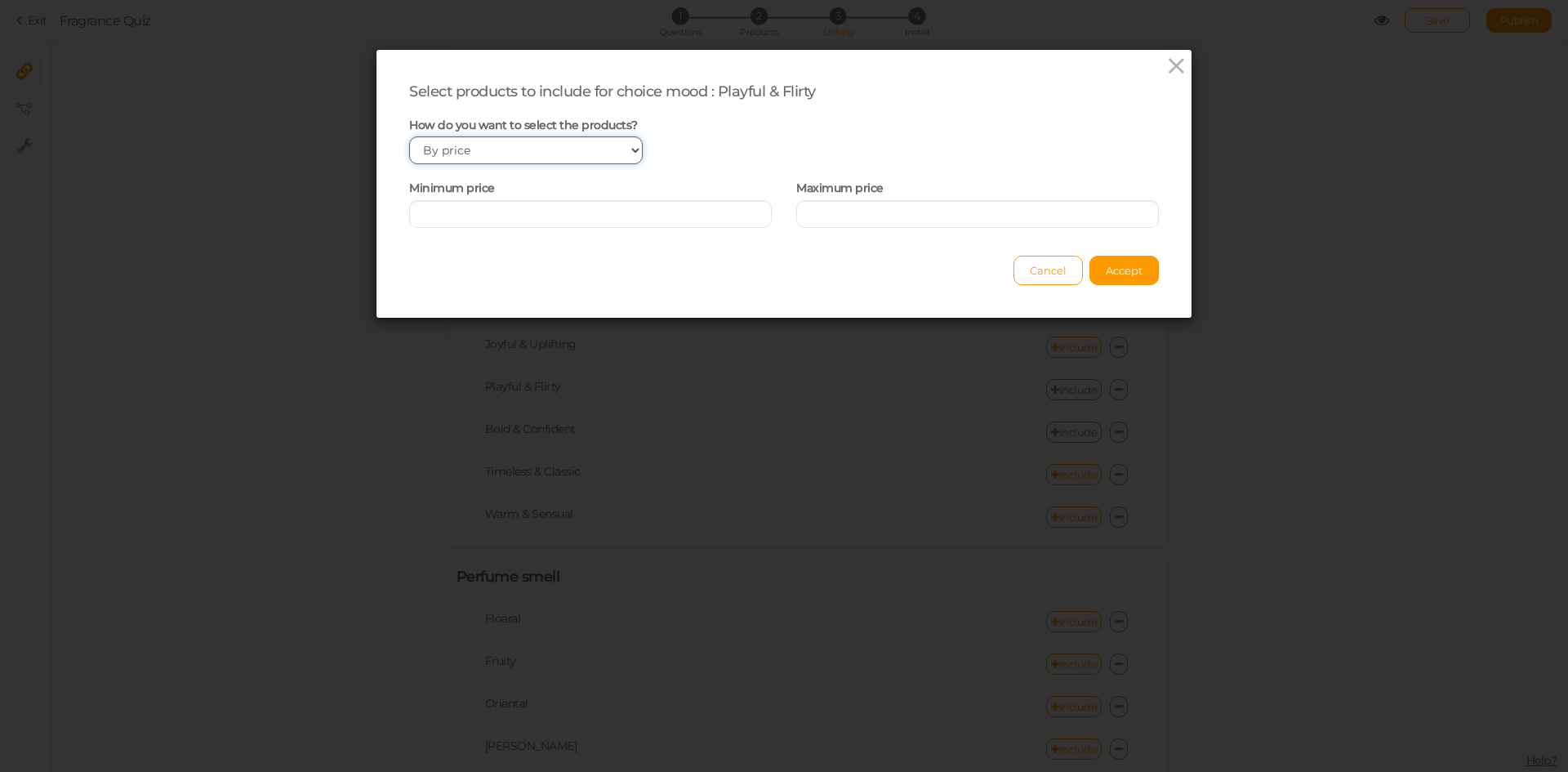
click at [579, 153] on select "Manually By tags By price" at bounding box center [525, 150] width 233 height 28
select select "manual"
click at [409, 136] on select "Manually By tags By price" at bounding box center [525, 150] width 233 height 28
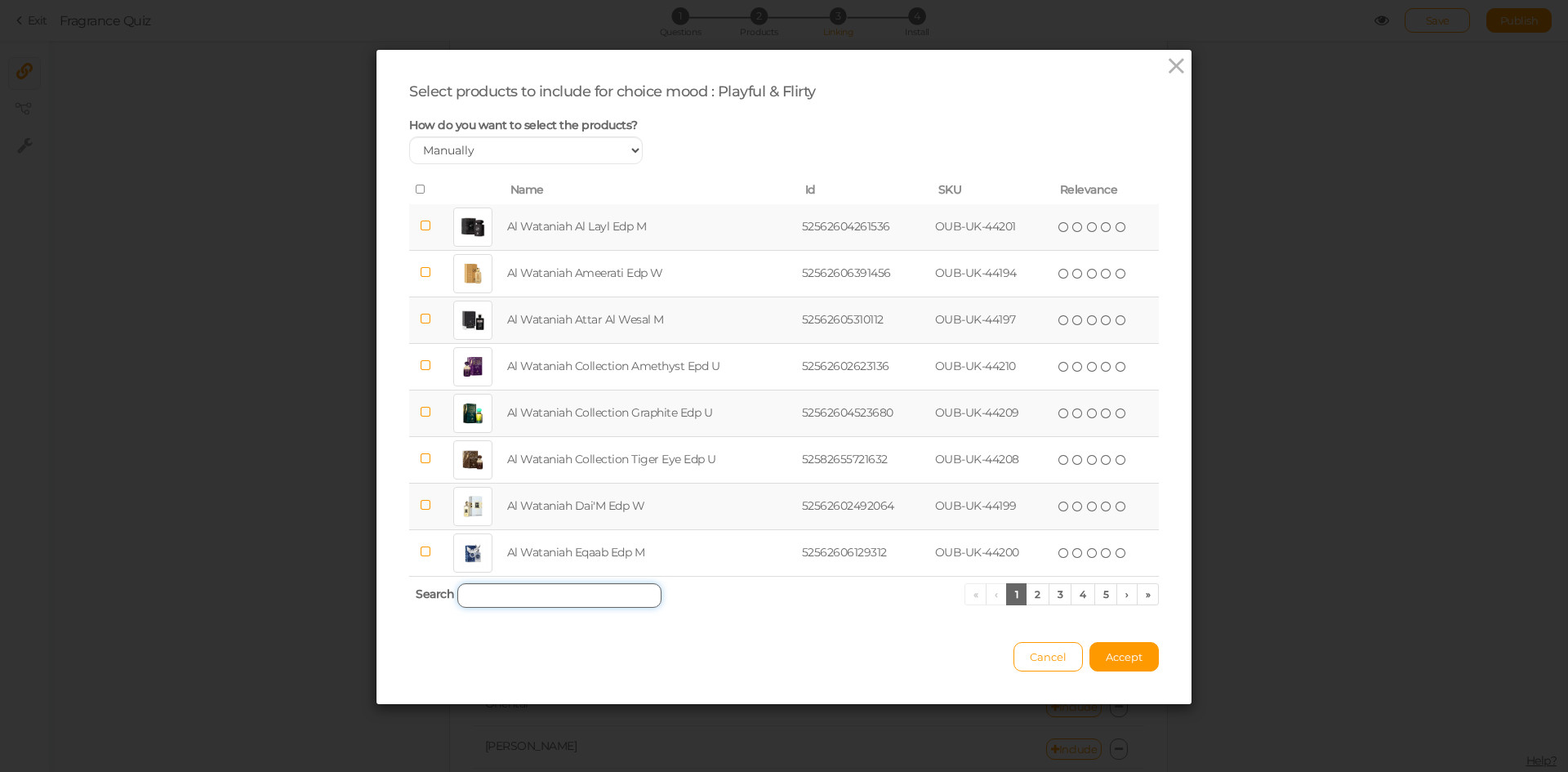
click at [549, 591] on input "search" at bounding box center [559, 595] width 204 height 24
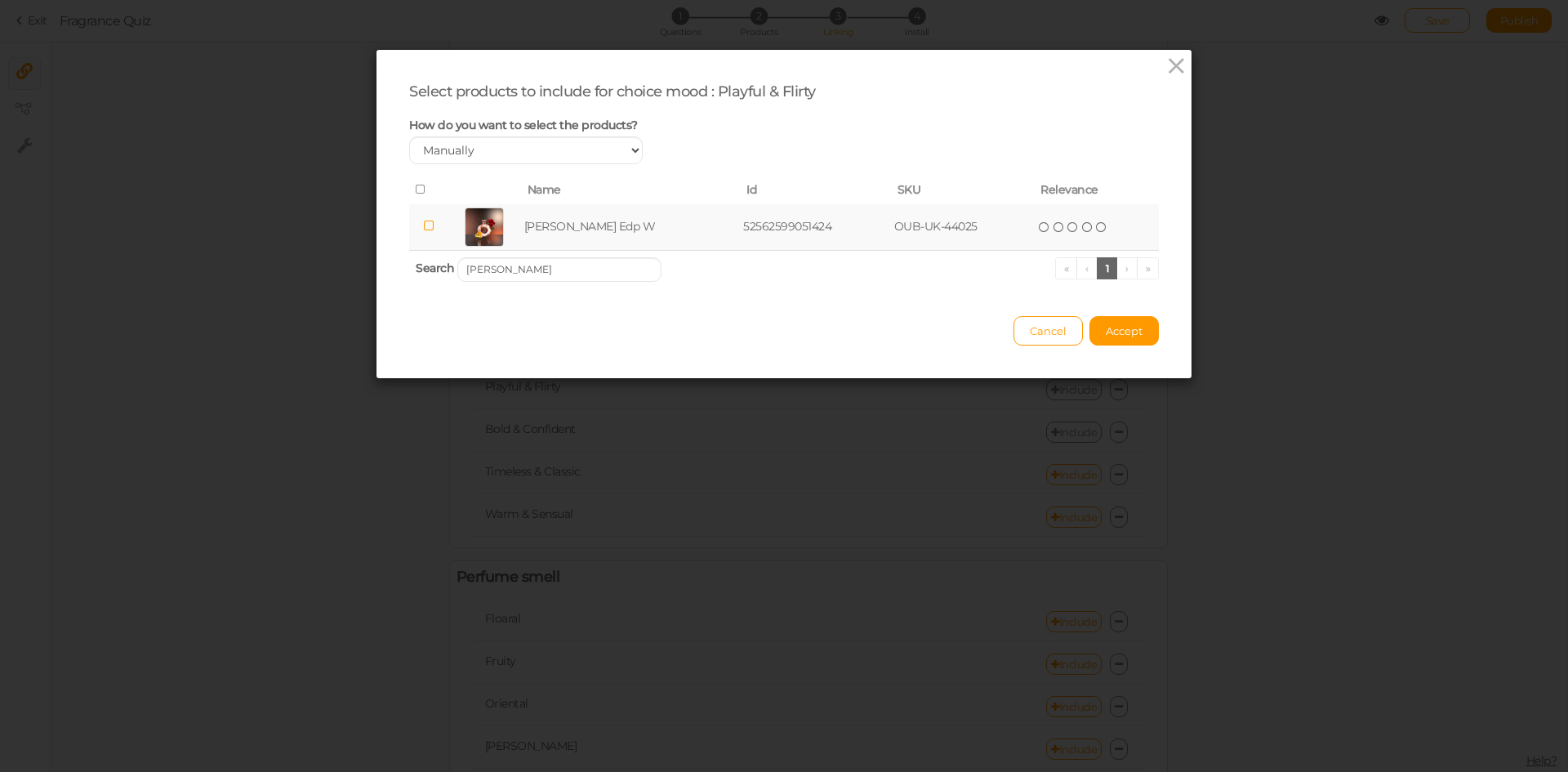
click at [543, 235] on td "[PERSON_NAME] Edp W" at bounding box center [631, 227] width 219 height 46
click at [589, 266] on input "[PERSON_NAME]" at bounding box center [559, 269] width 204 height 24
click at [590, 227] on td "[PERSON_NAME] In The [PERSON_NAME] Edp U" at bounding box center [663, 227] width 332 height 46
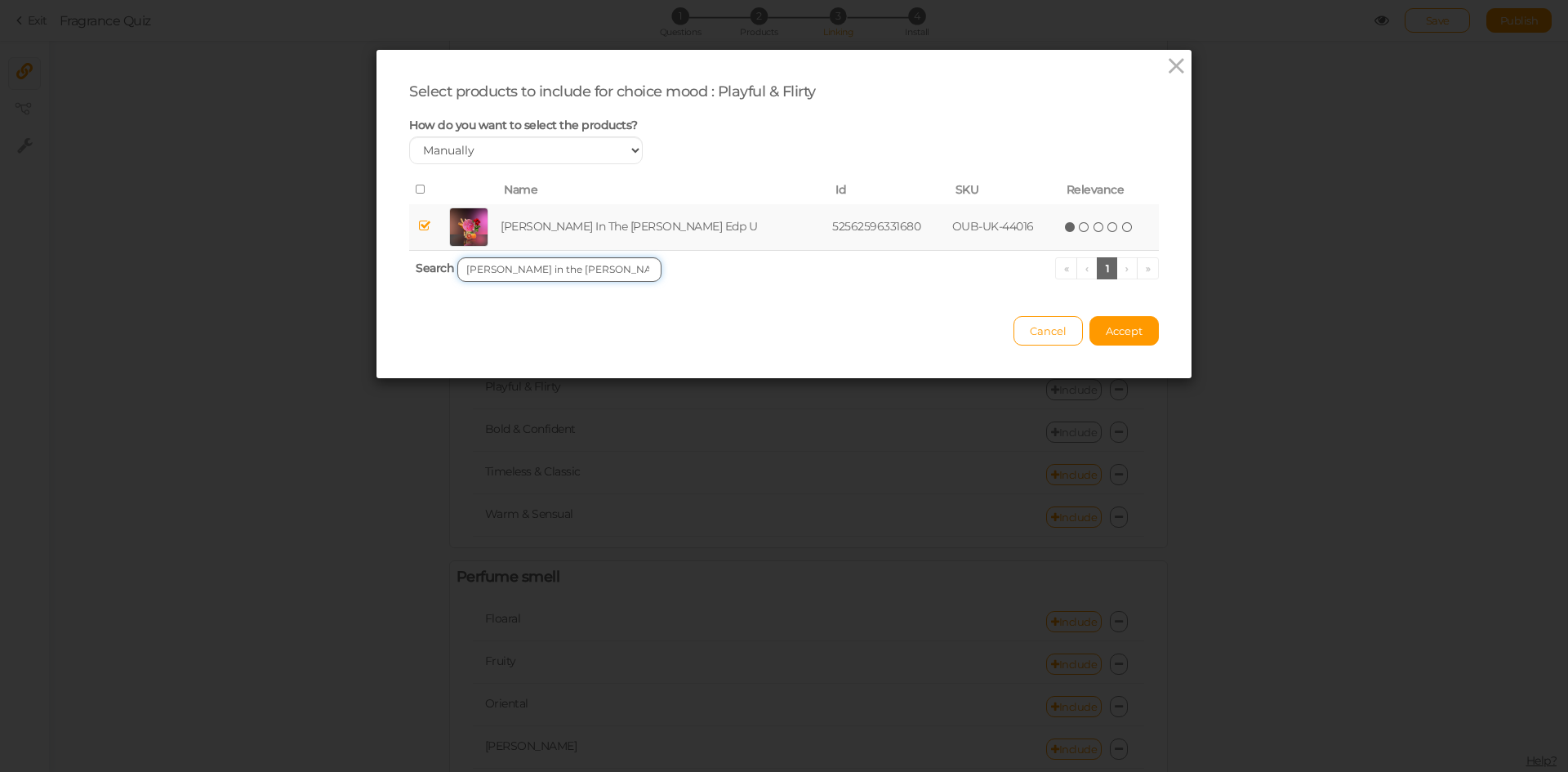
click at [616, 272] on input "[PERSON_NAME] in the [PERSON_NAME]" at bounding box center [559, 269] width 204 height 24
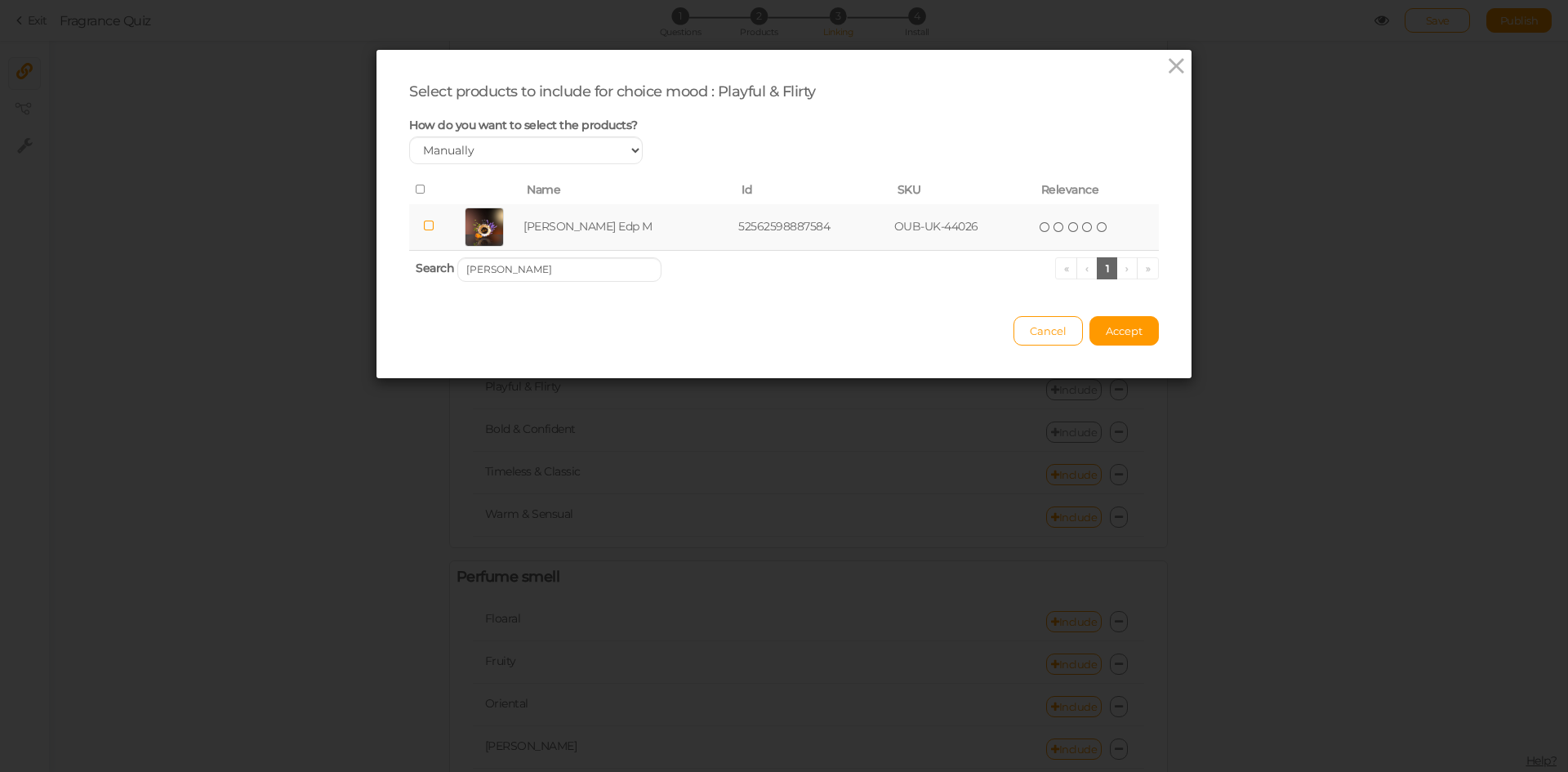
click at [621, 228] on td "[PERSON_NAME] Edp M" at bounding box center [628, 227] width 215 height 46
click at [573, 274] on input "[PERSON_NAME]" at bounding box center [559, 269] width 204 height 24
click at [613, 220] on td "Naseem Jour & Nuit Edp U" at bounding box center [634, 227] width 230 height 46
click at [606, 272] on input "Jour & Nuit" at bounding box center [559, 269] width 204 height 24
click at [653, 223] on td "Naseem Purple Blue Aqua Parfum Edp U" at bounding box center [658, 227] width 307 height 46
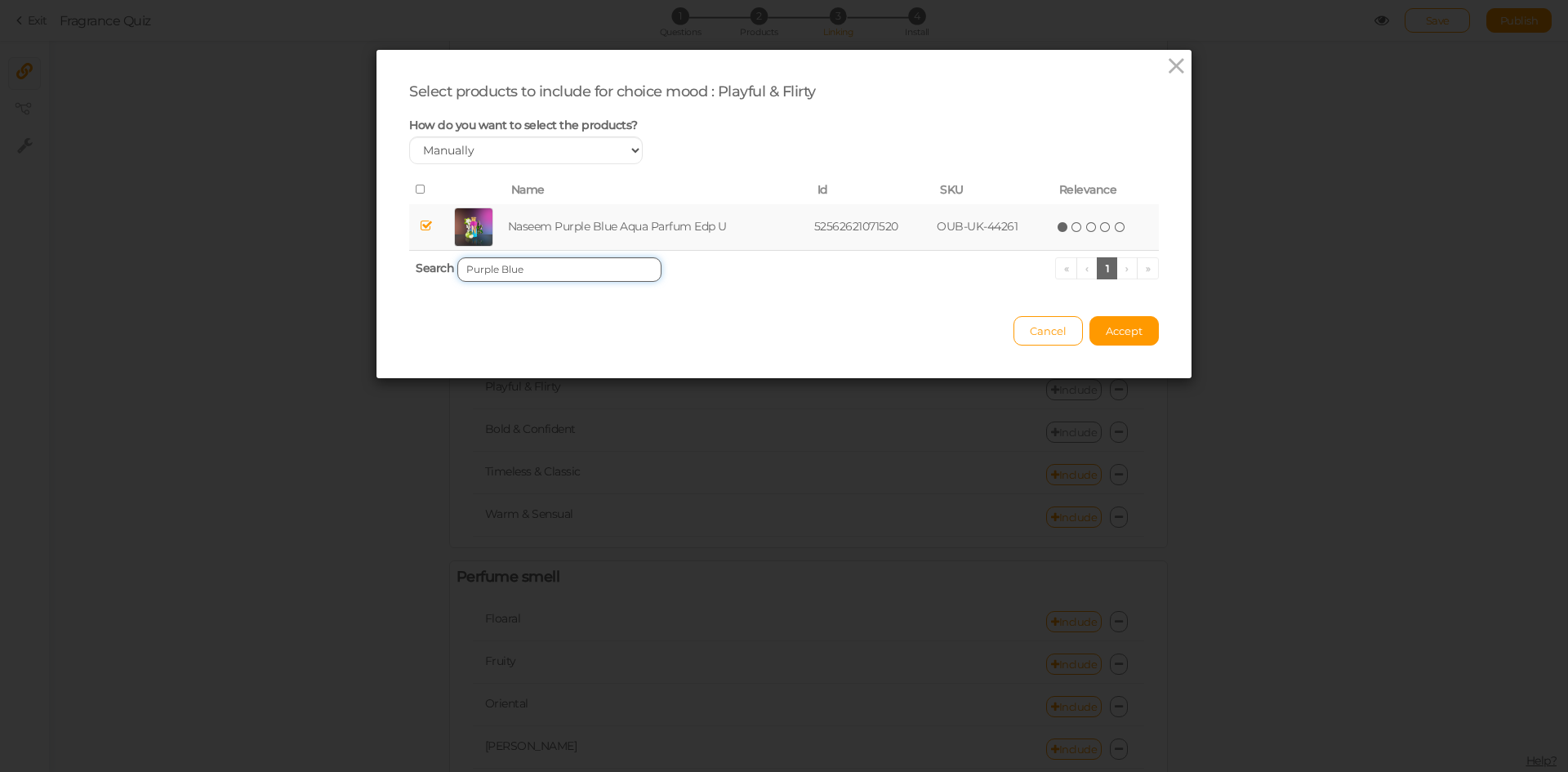
click at [572, 265] on input "Purple Blue" at bounding box center [559, 269] width 204 height 24
click at [624, 233] on td "Naseem Shabab Aqua Edp U" at bounding box center [636, 227] width 242 height 46
click at [583, 272] on input "Shabab" at bounding box center [559, 269] width 204 height 24
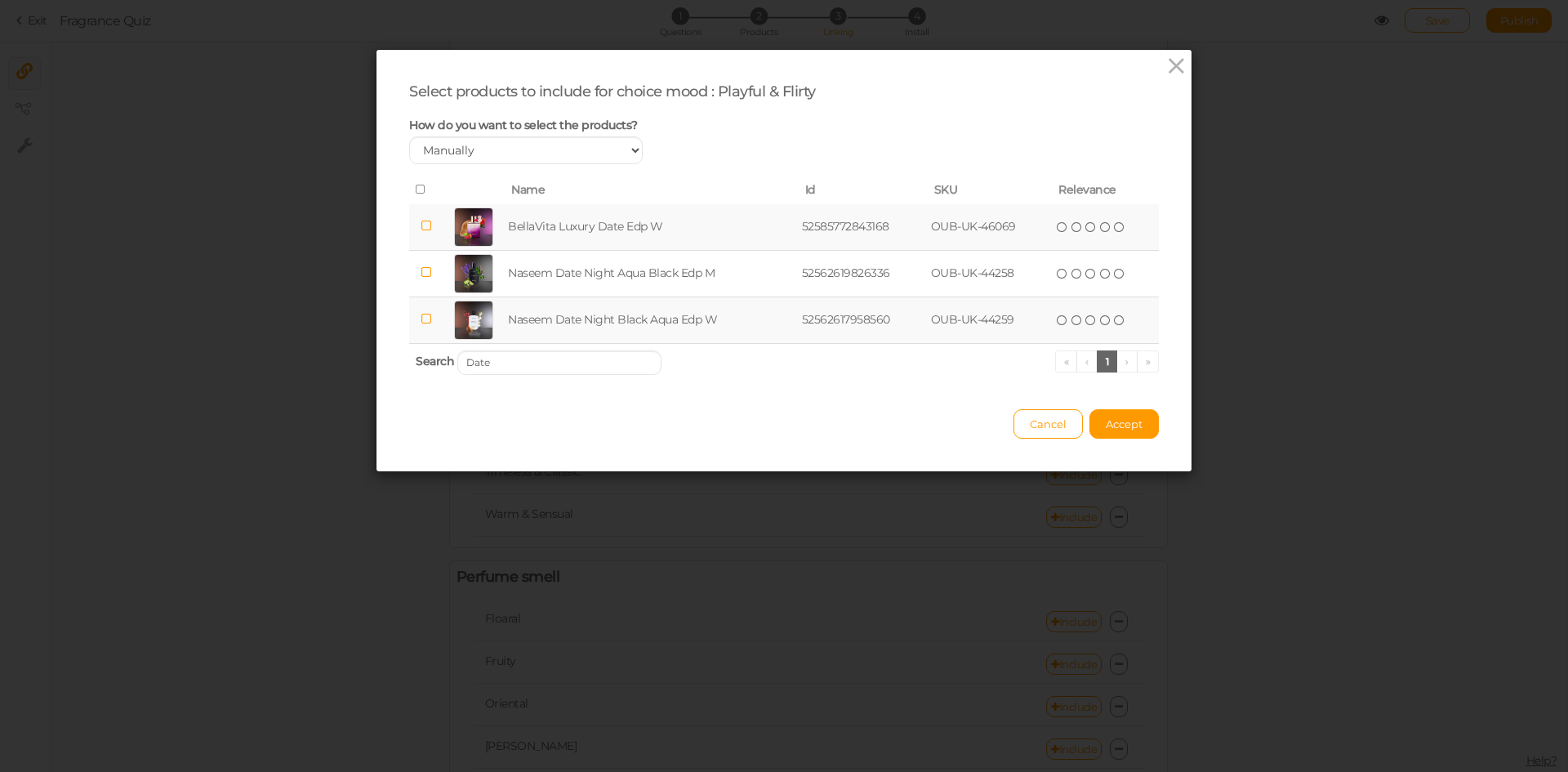
click at [601, 224] on td "BellaVita Luxury Date Edp W" at bounding box center [652, 227] width 294 height 46
click at [590, 358] on input "Date" at bounding box center [559, 362] width 204 height 24
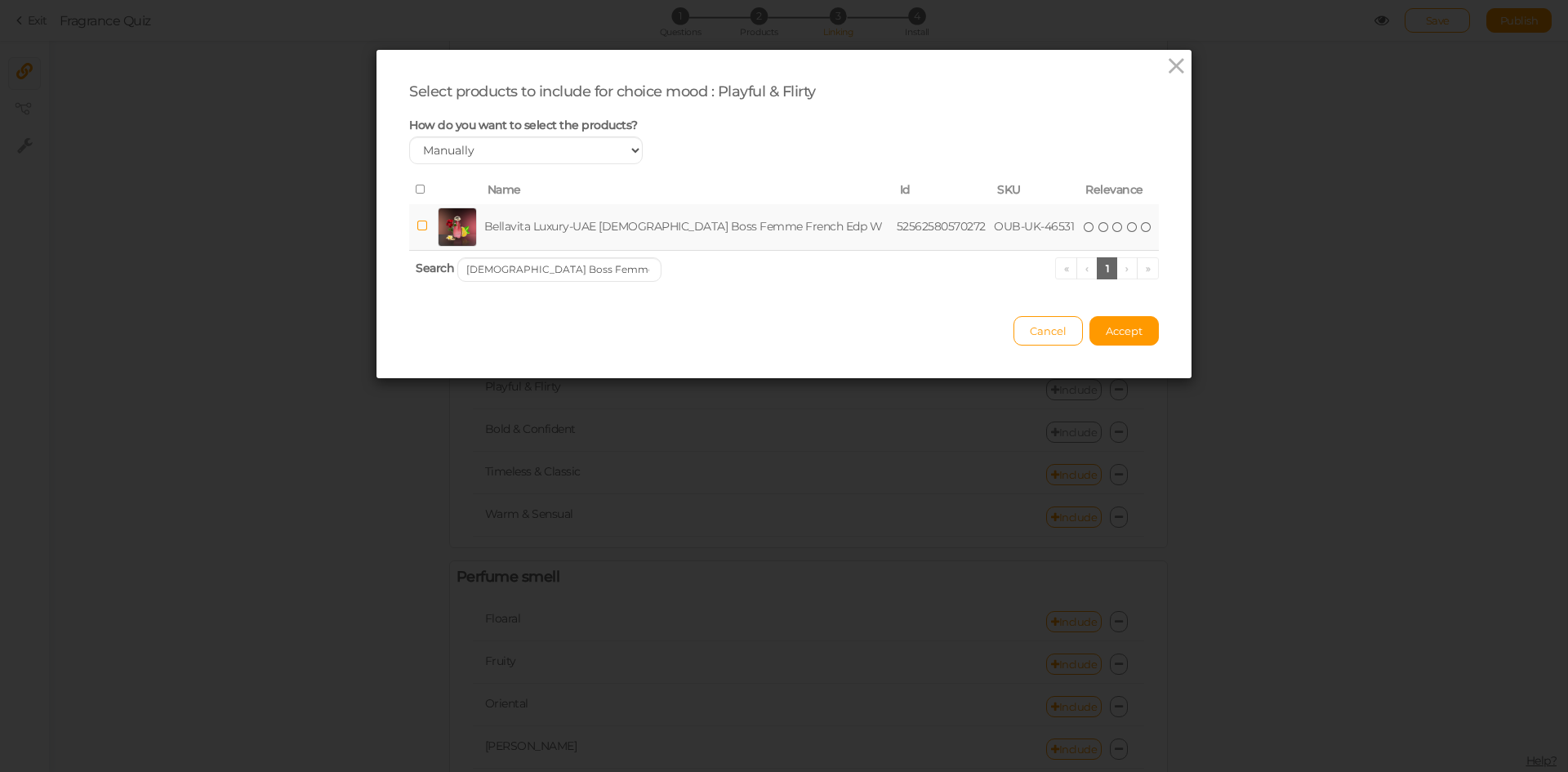
click at [642, 226] on td "Bellavita Luxury-UAE [DEMOGRAPHIC_DATA] Boss Femme French Edp W" at bounding box center [687, 227] width 412 height 46
click at [580, 272] on input "[DEMOGRAPHIC_DATA] Boss Femme" at bounding box center [559, 269] width 204 height 24
click at [621, 227] on td "Bellavita Luxury-[GEOGRAPHIC_DATA] Hub Love French Oriental Edp W" at bounding box center [685, 227] width 407 height 46
click at [596, 270] on input "Hub Love" at bounding box center [559, 269] width 204 height 24
click at [646, 223] on td "Bellavita Luxury-[GEOGRAPHIC_DATA] Magnifique French Edp W" at bounding box center [677, 227] width 386 height 46
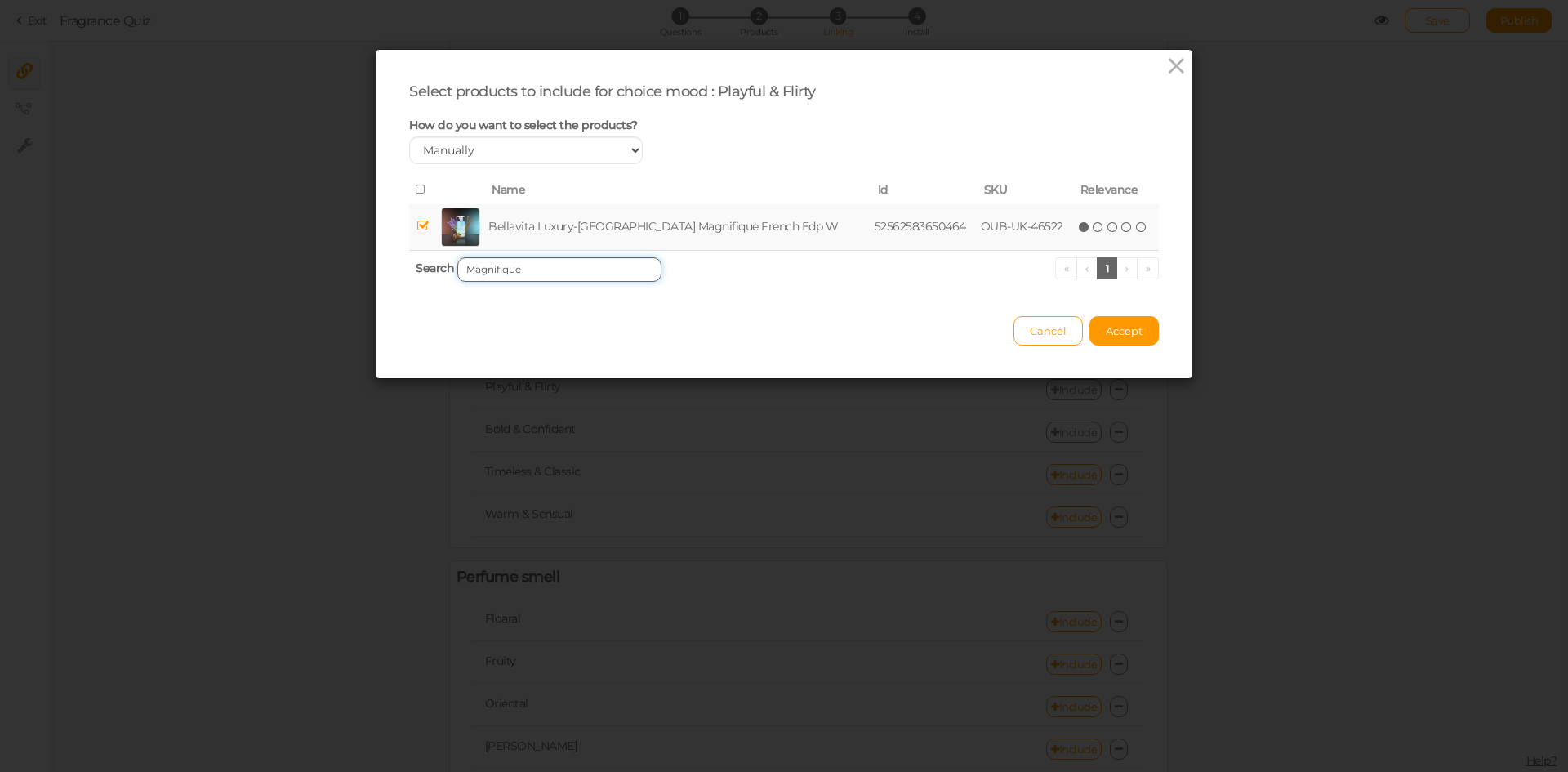
click at [619, 267] on input "Magnifique" at bounding box center [559, 269] width 204 height 24
click at [649, 228] on td "Bellavita Luxury-[GEOGRAPHIC_DATA] Consequence French Oriental Edp M" at bounding box center [688, 227] width 416 height 46
click at [577, 258] on input "Consequence" at bounding box center [559, 269] width 204 height 24
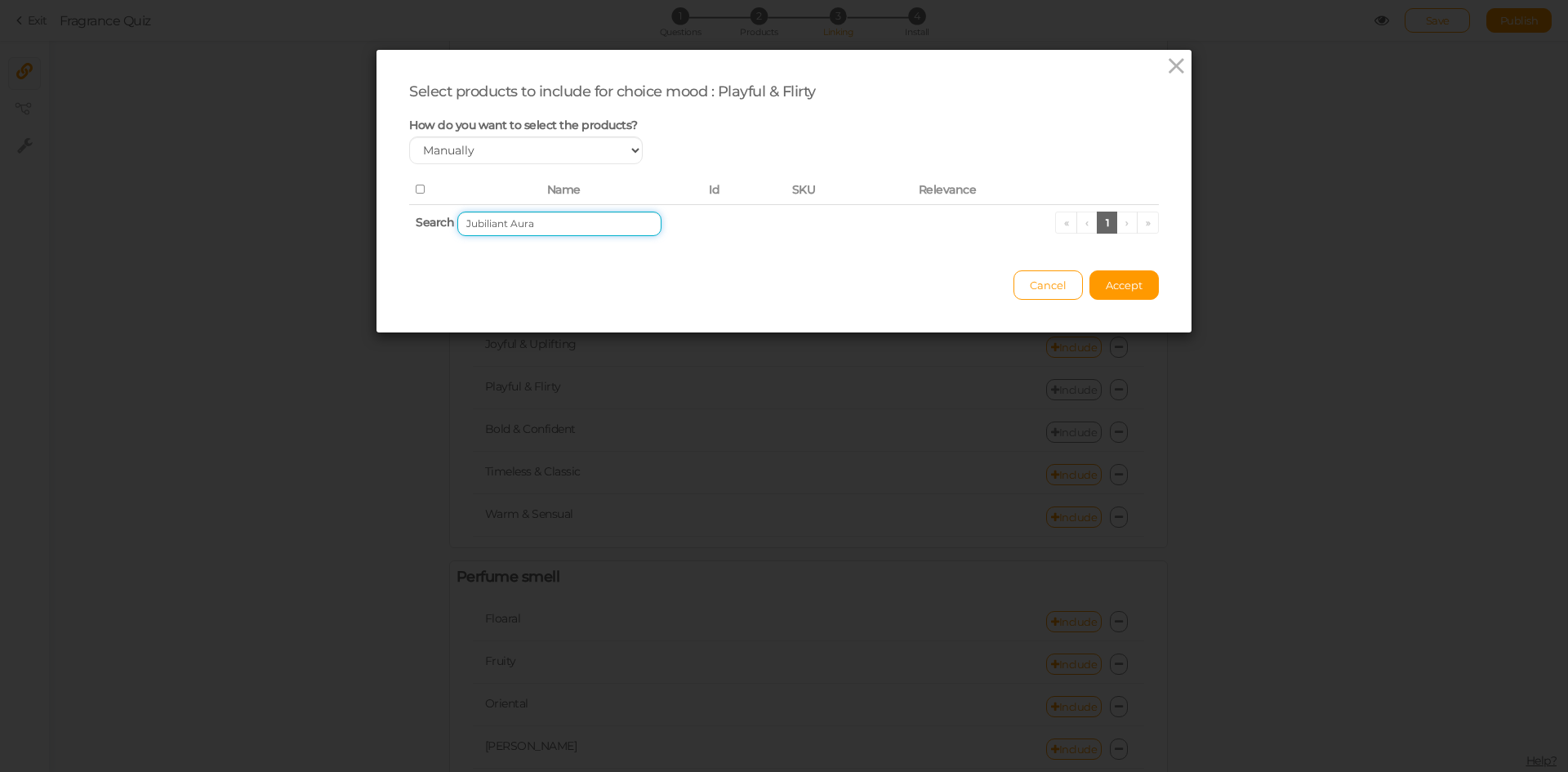
drag, startPoint x: 504, startPoint y: 222, endPoint x: 374, endPoint y: 221, distance: 130.0
click at [376, 222] on div "Select products to include for choice mood : Playful & Flirty How do you want t…" at bounding box center [784, 191] width 815 height 282
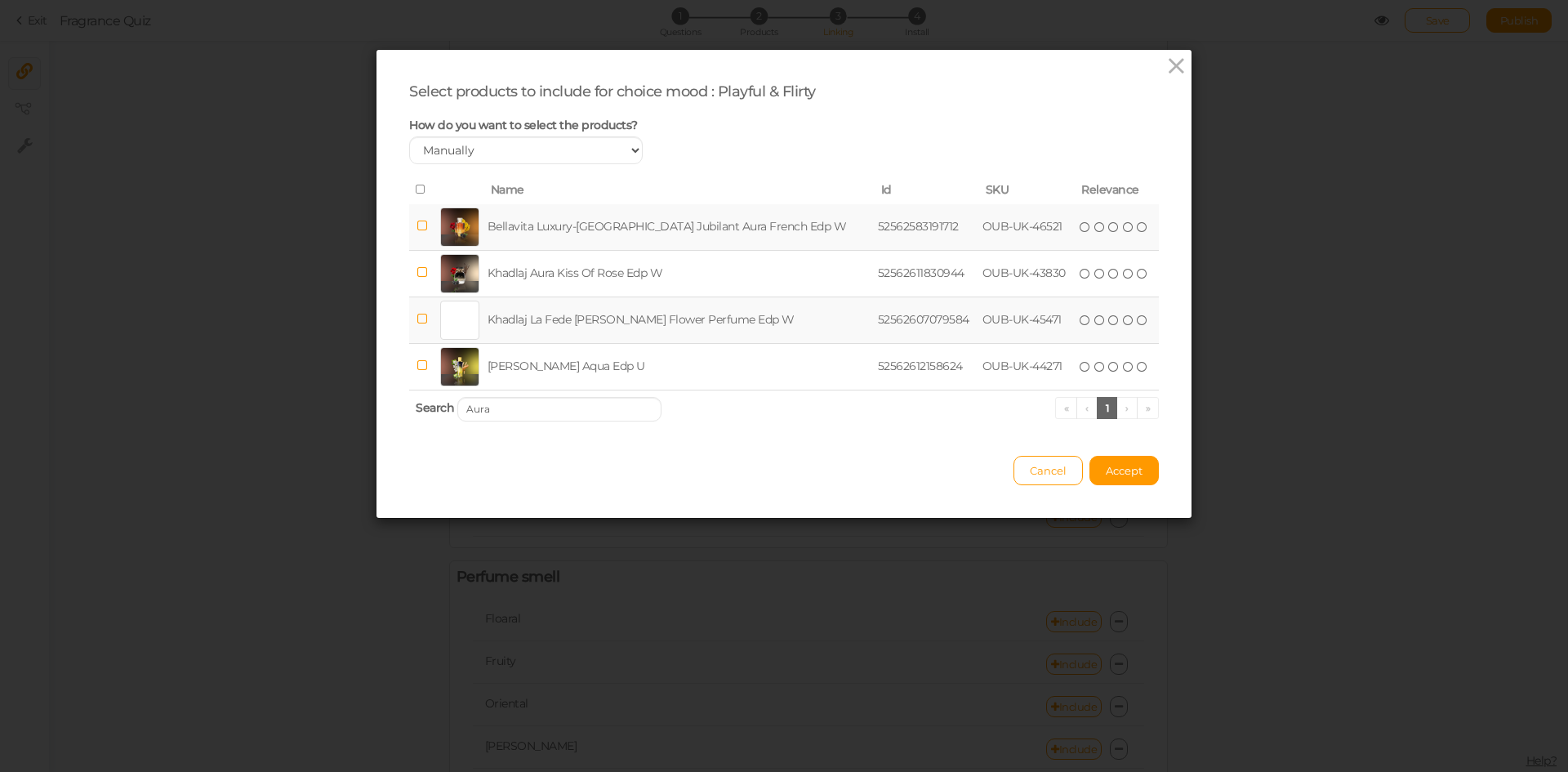
click at [604, 228] on td "Bellavita Luxury-[GEOGRAPHIC_DATA] Jubilant Aura French Edp W" at bounding box center [680, 227] width 391 height 46
click at [543, 406] on input "Aura" at bounding box center [559, 408] width 204 height 24
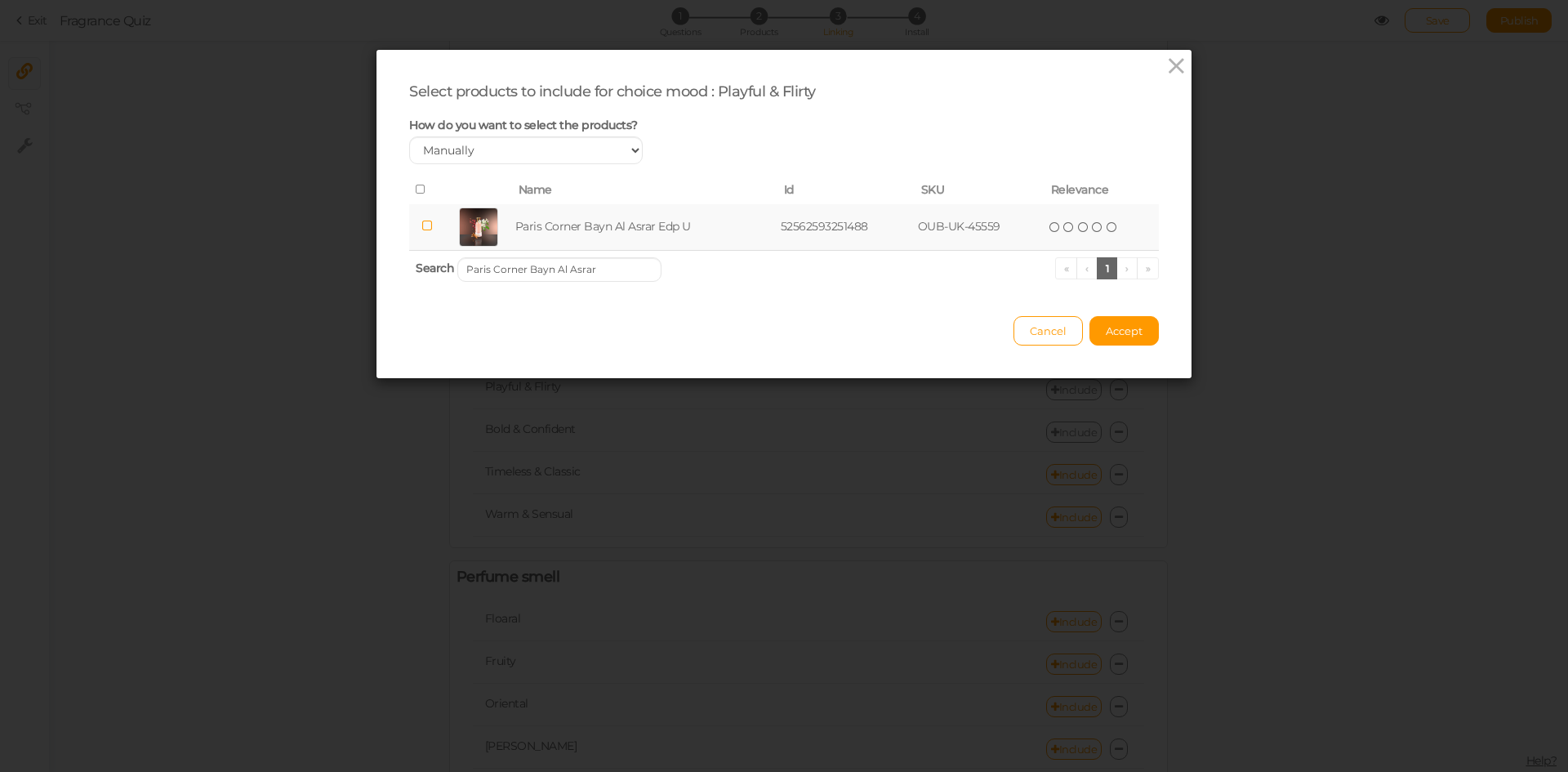
click at [610, 220] on td "Paris Corner Bayn Al Asrar Edp U" at bounding box center [644, 227] width 265 height 46
click at [595, 271] on input "Paris Corner Bayn Al Asrar" at bounding box center [559, 269] width 204 height 24
type input "Paris Corner Voux Turquoise"
click at [602, 233] on td "Paris Corner Voux Turquoise Edp U" at bounding box center [647, 227] width 276 height 46
click at [1136, 335] on span "Accept" at bounding box center [1124, 331] width 37 height 14
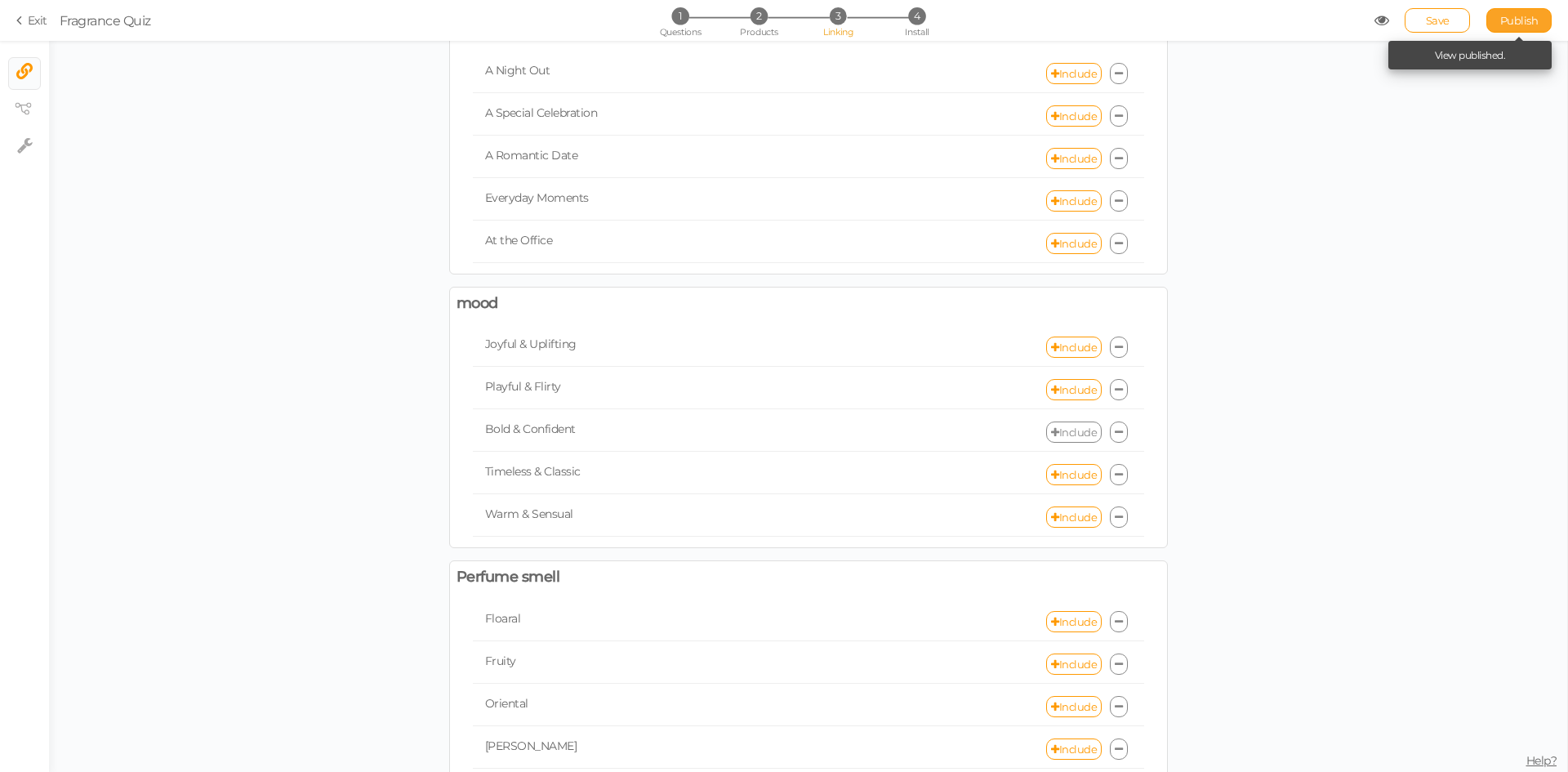
click at [1508, 21] on span "Publish" at bounding box center [1520, 20] width 39 height 14
click at [1062, 435] on link "Include" at bounding box center [1073, 432] width 55 height 21
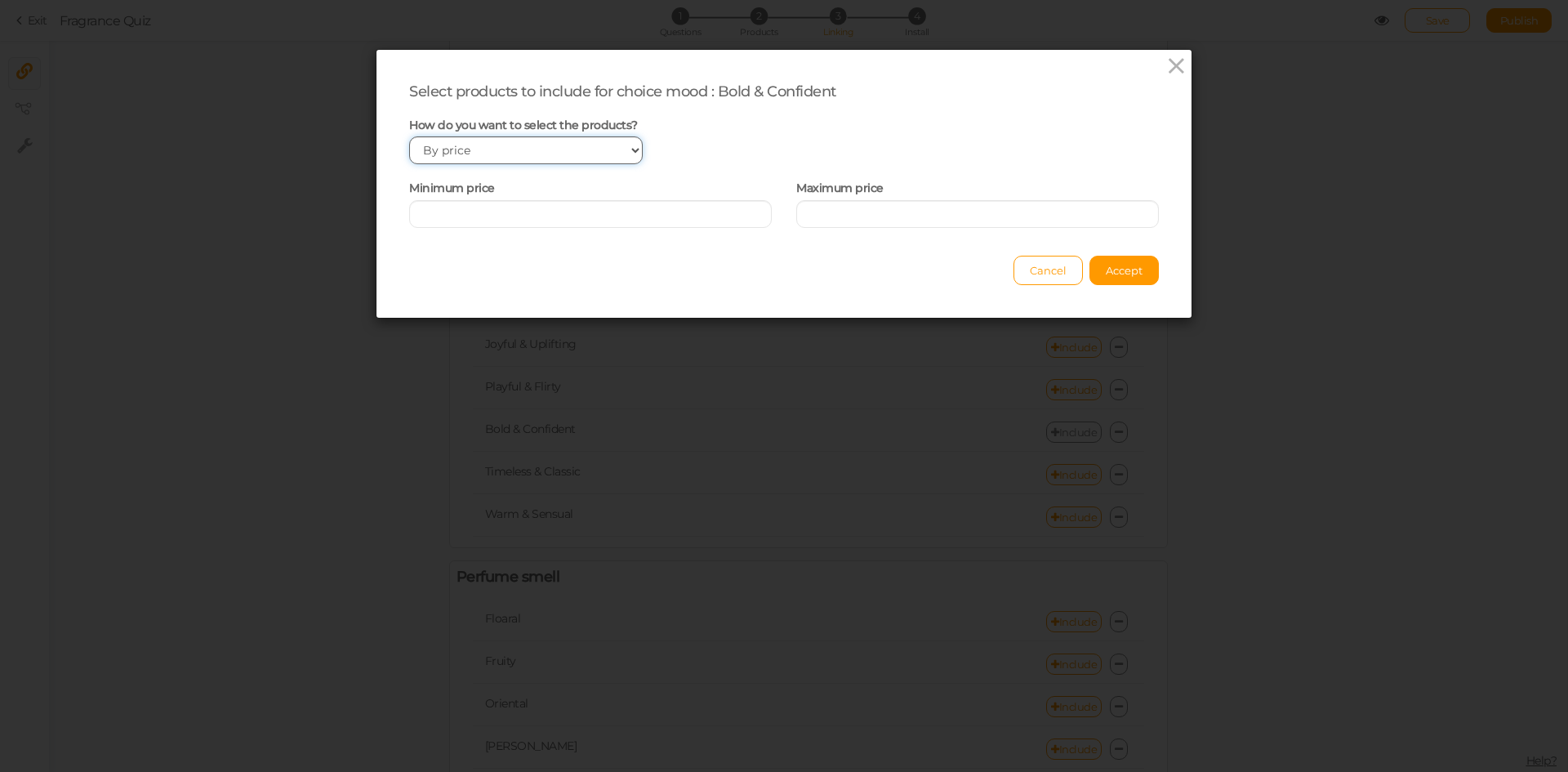
click at [552, 158] on select "Manually By tags By price" at bounding box center [525, 150] width 233 height 28
select select "manual"
click at [409, 136] on select "Manually By tags By price" at bounding box center [525, 150] width 233 height 28
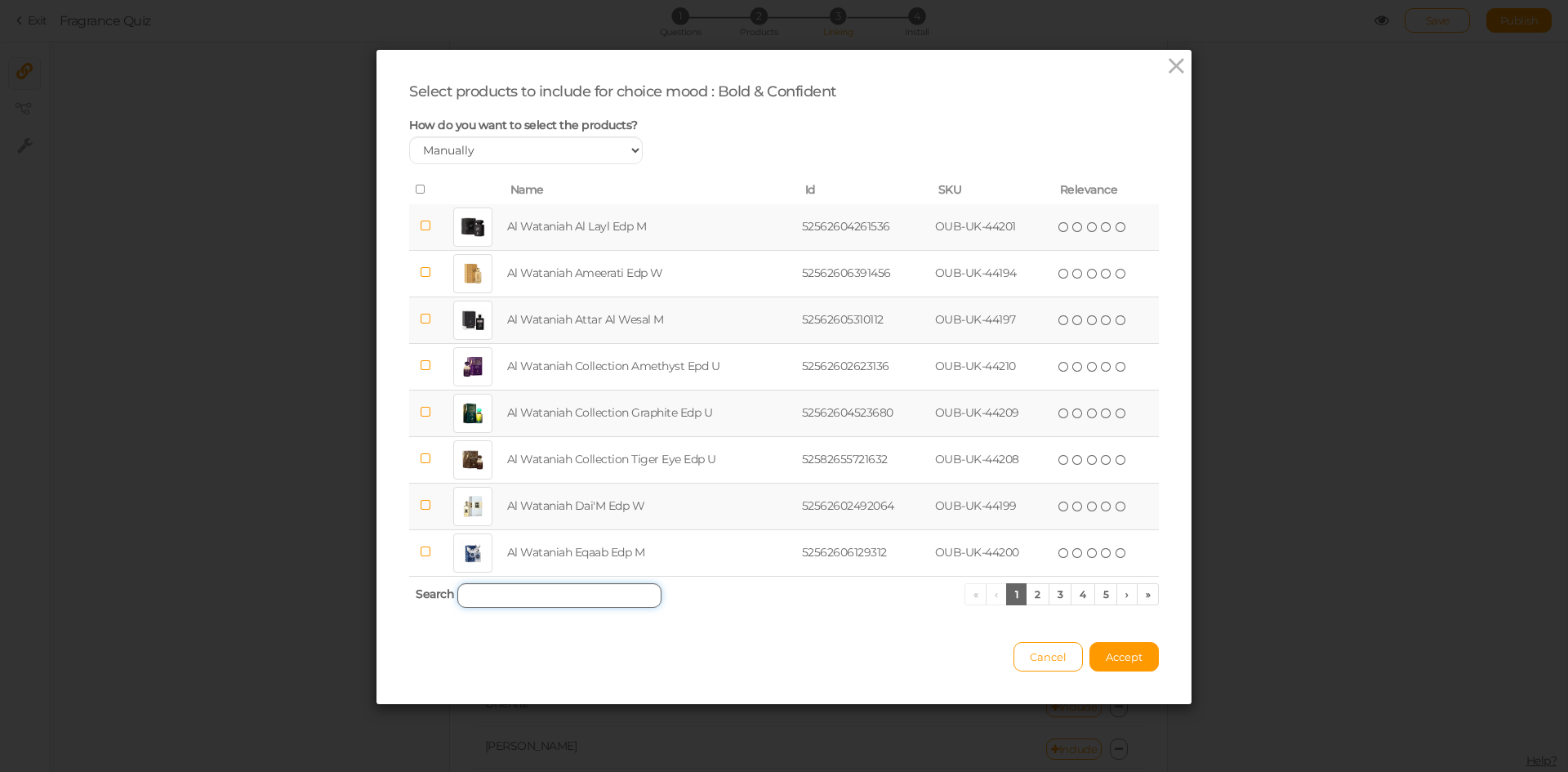
click at [536, 599] on input "search" at bounding box center [559, 595] width 204 height 24
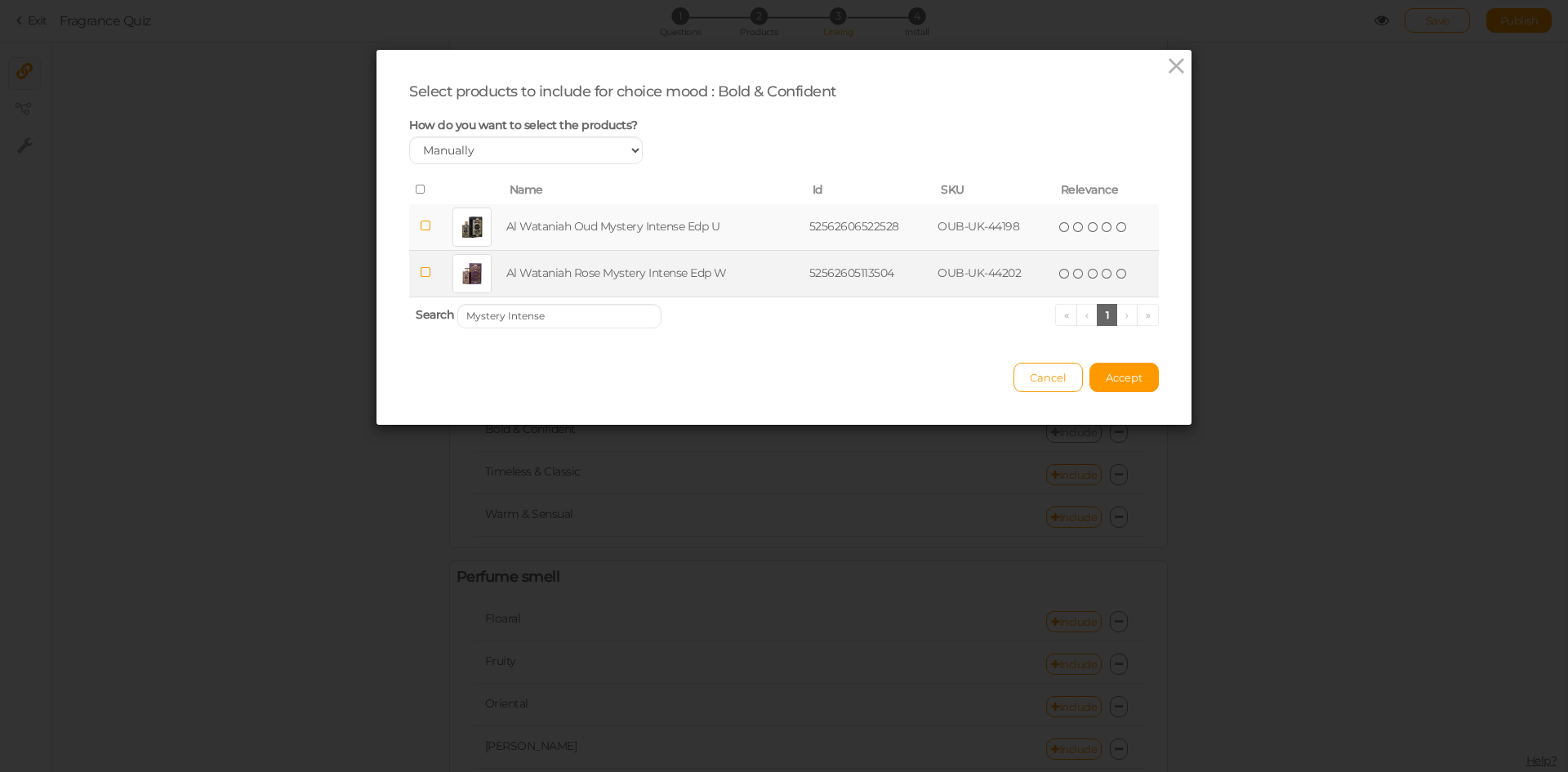
click at [565, 276] on td "Al Wataniah Rose Mystery Intense Edp W" at bounding box center [654, 273] width 303 height 46
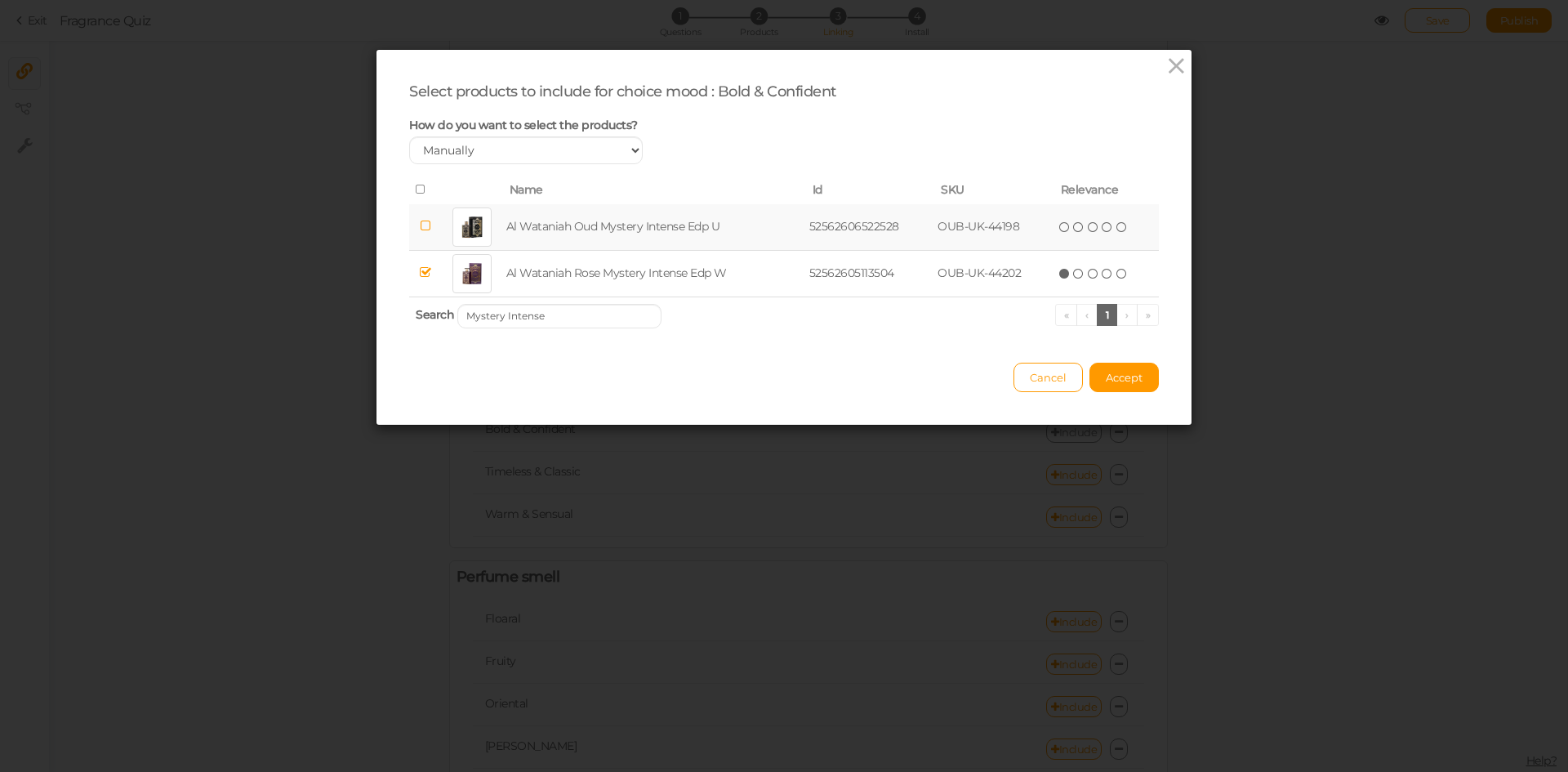
click at [579, 217] on td "Al Wataniah Oud Mystery Intense Edp U" at bounding box center [654, 227] width 303 height 46
click at [569, 322] on input "Mystery Intense" at bounding box center [559, 315] width 204 height 24
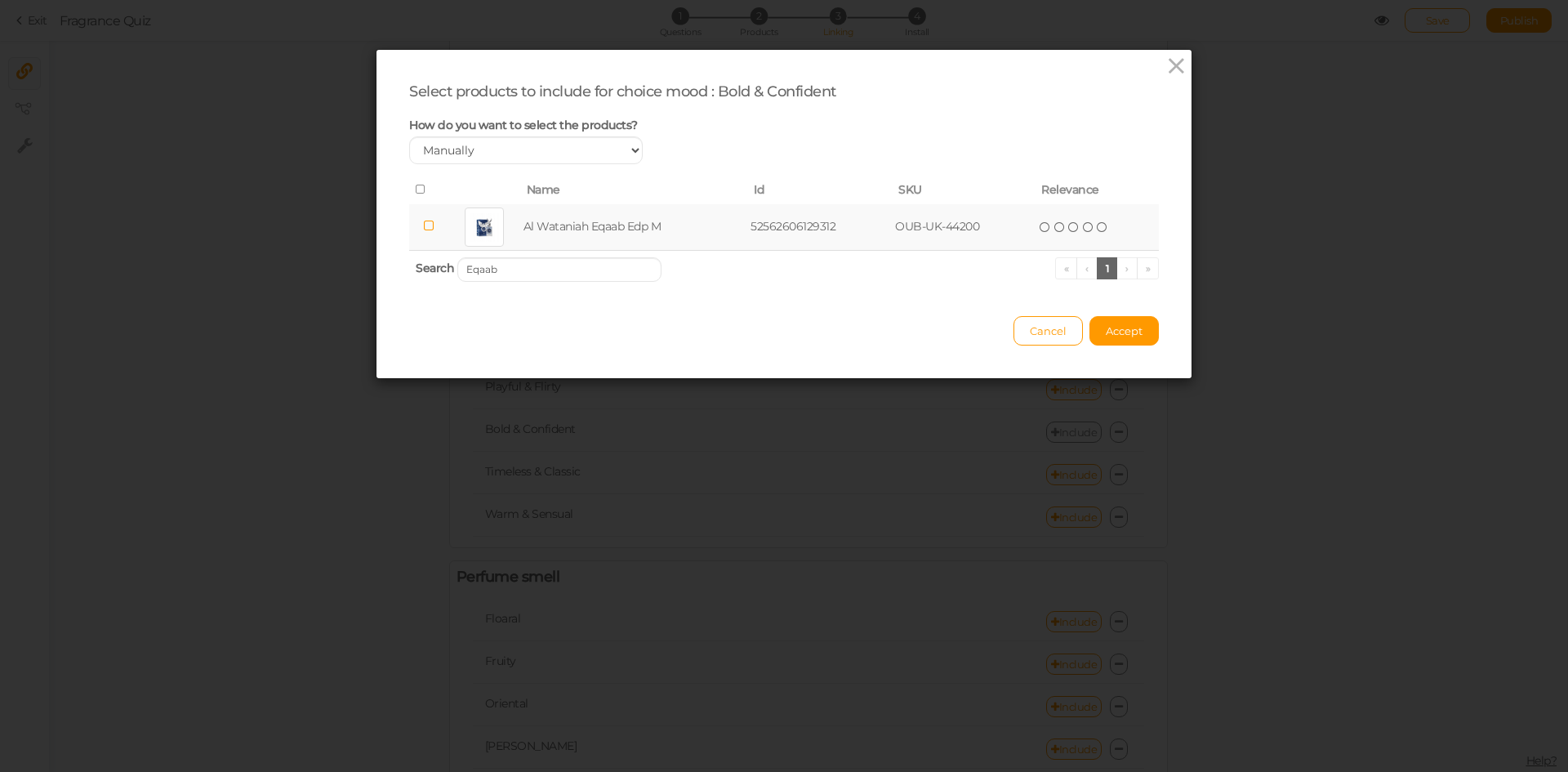
click at [580, 223] on td "Al Wataniah Eqaab Edp M" at bounding box center [635, 227] width 228 height 46
click at [607, 267] on input "Eqaab" at bounding box center [559, 269] width 204 height 24
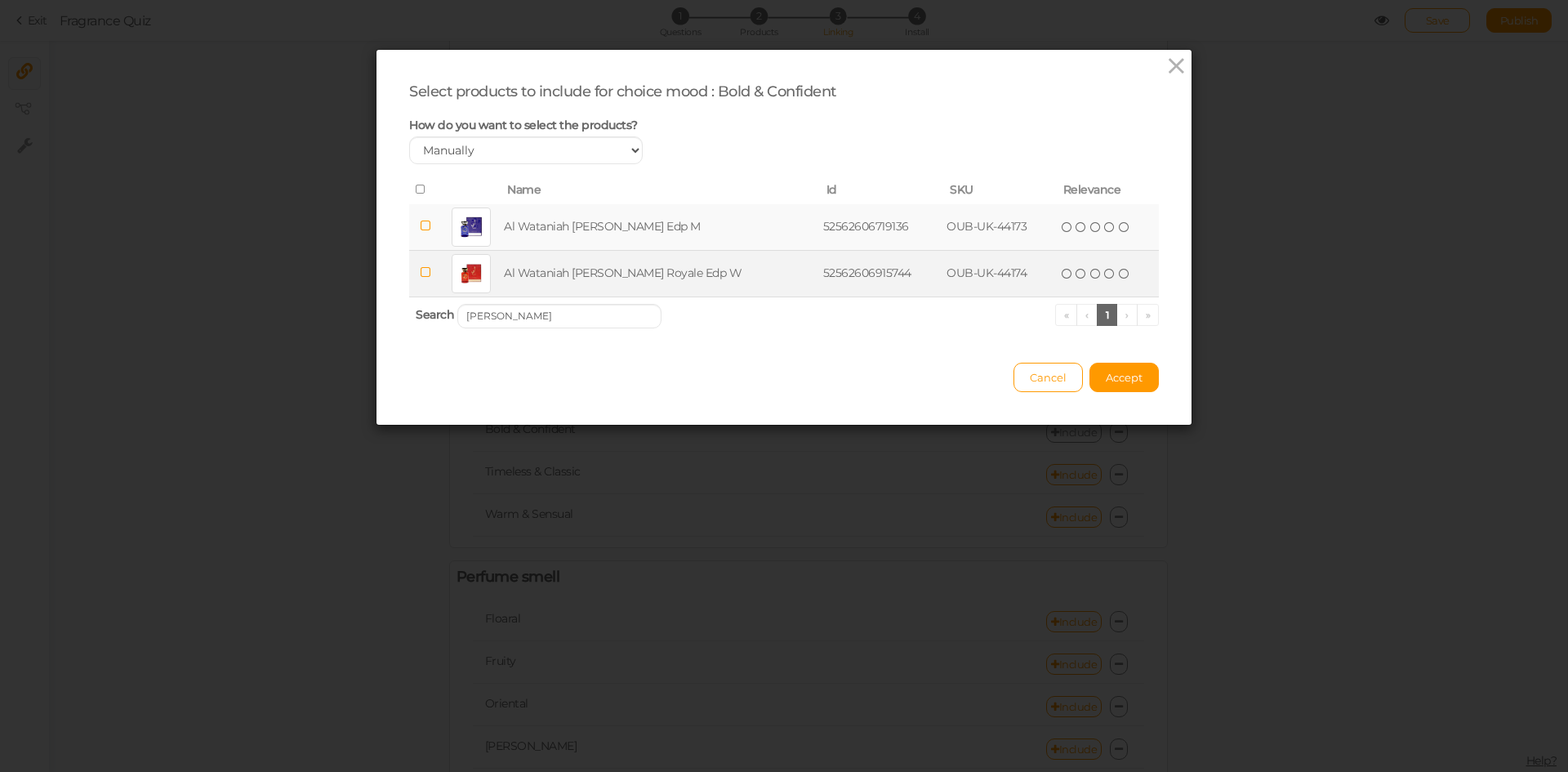
click at [614, 265] on td "Al Wataniah [PERSON_NAME] Royale Edp W" at bounding box center [660, 273] width 318 height 46
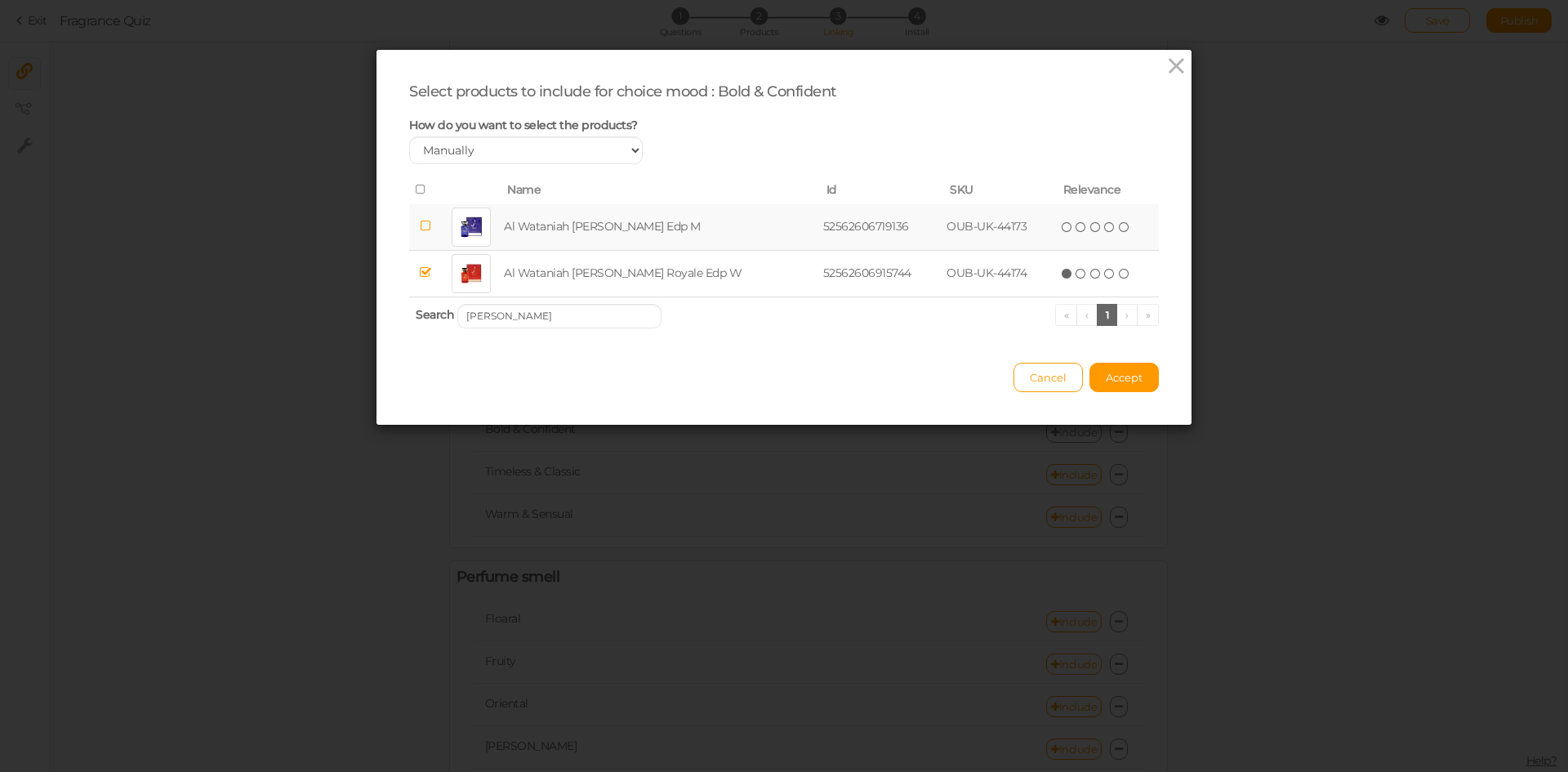
click at [616, 223] on td "Al Wataniah [PERSON_NAME] Edp M" at bounding box center [660, 227] width 318 height 46
click at [629, 307] on input "[PERSON_NAME]" at bounding box center [559, 315] width 204 height 24
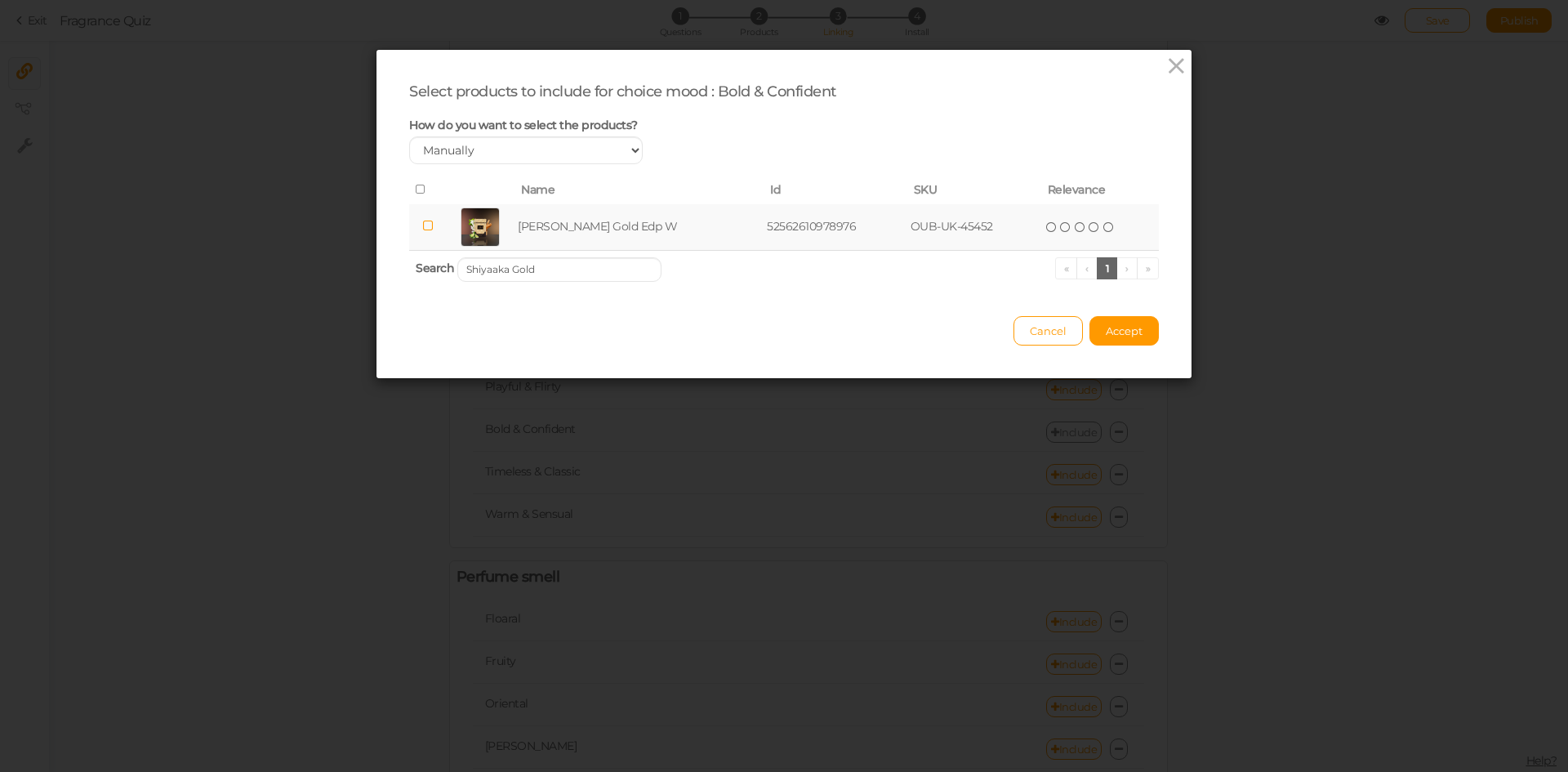
click at [641, 213] on td "[PERSON_NAME] Gold Edp W" at bounding box center [638, 227] width 249 height 46
click at [600, 270] on input "Shiyaaka Gold" at bounding box center [559, 269] width 204 height 24
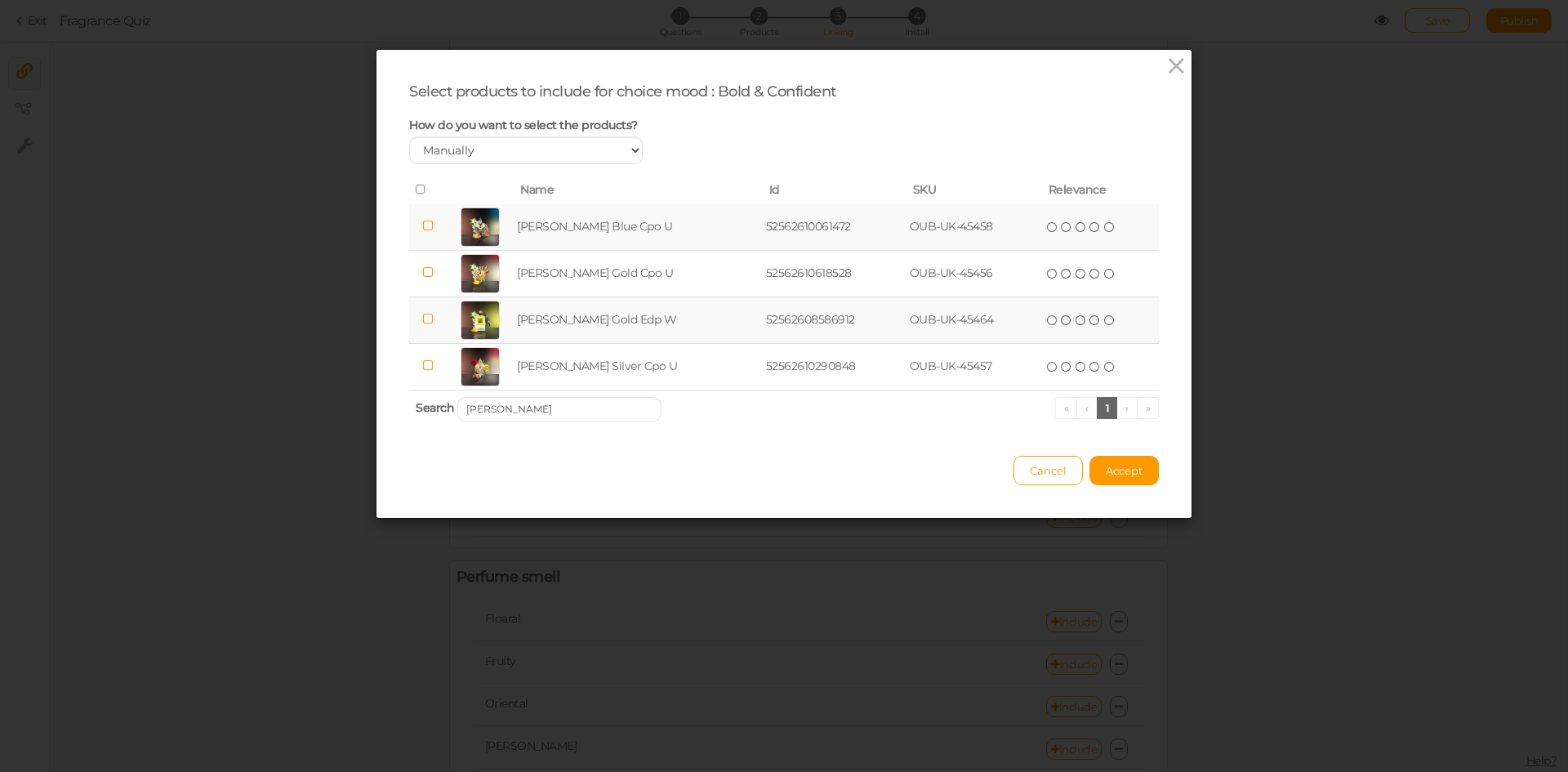
click at [659, 224] on td "[PERSON_NAME] Blue Cpo U" at bounding box center [637, 227] width 249 height 46
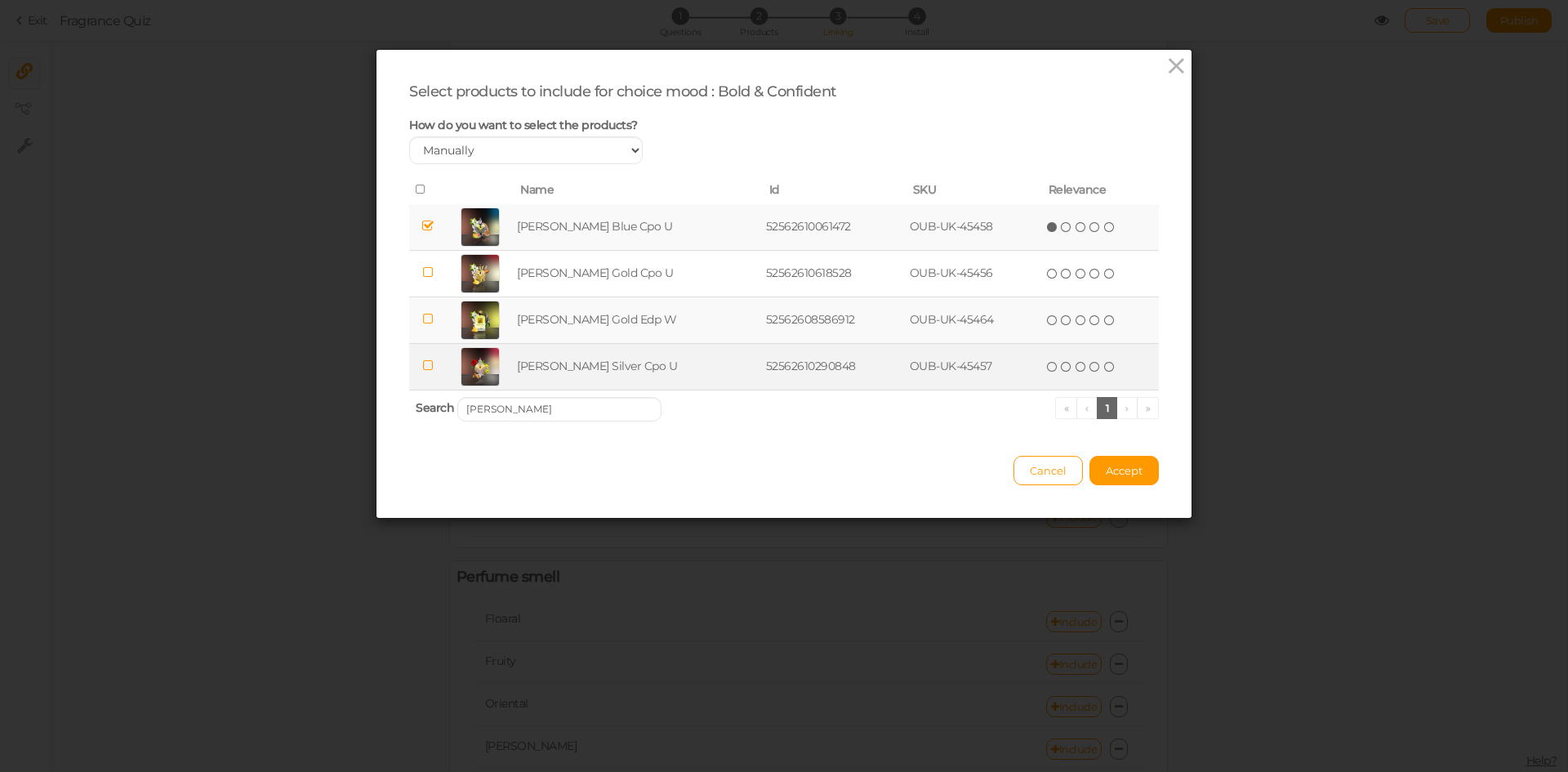
click at [661, 372] on td "[PERSON_NAME] Silver Cpo U" at bounding box center [637, 367] width 249 height 46
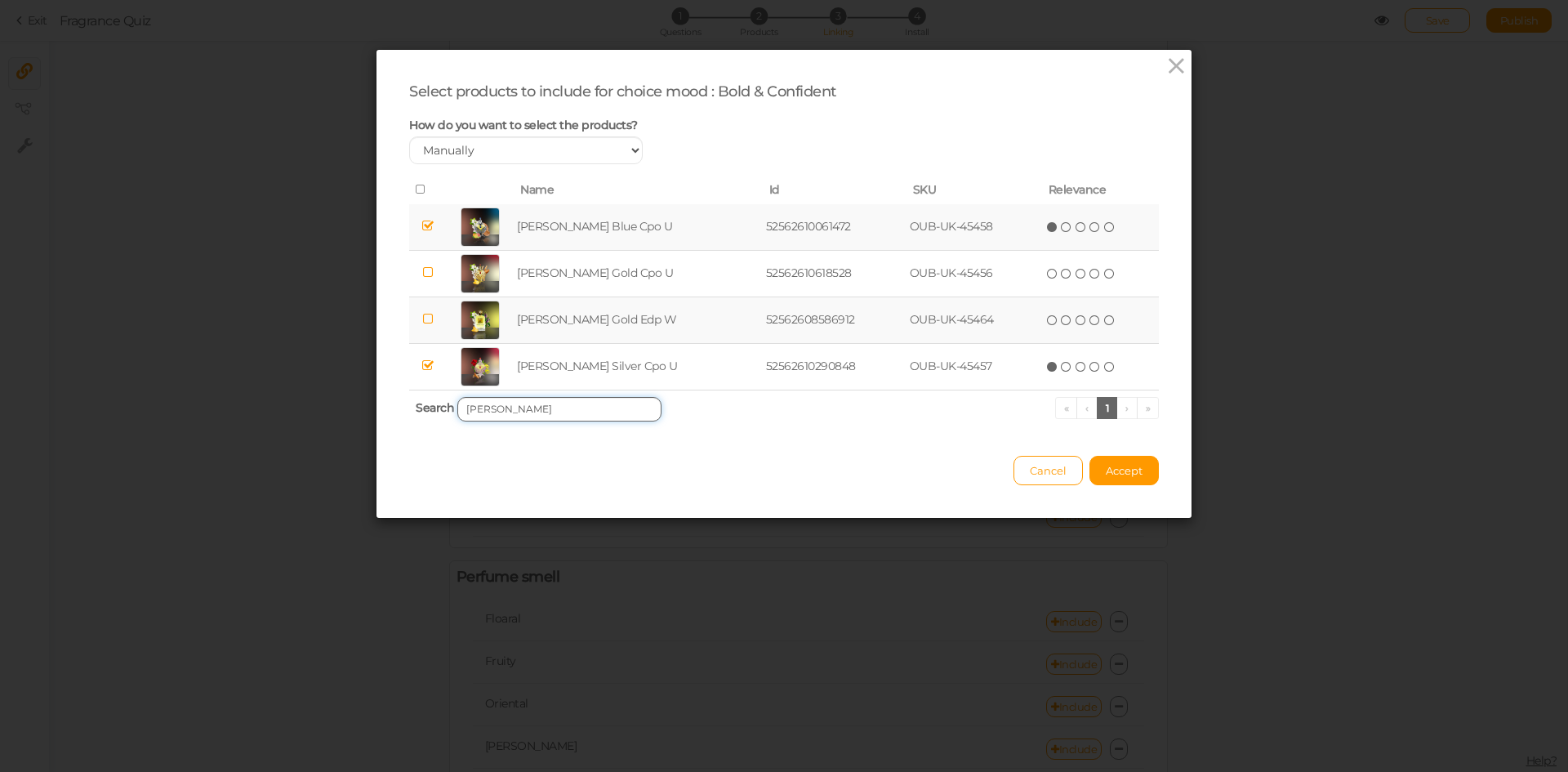
click at [582, 399] on input "[PERSON_NAME]" at bounding box center [559, 408] width 204 height 24
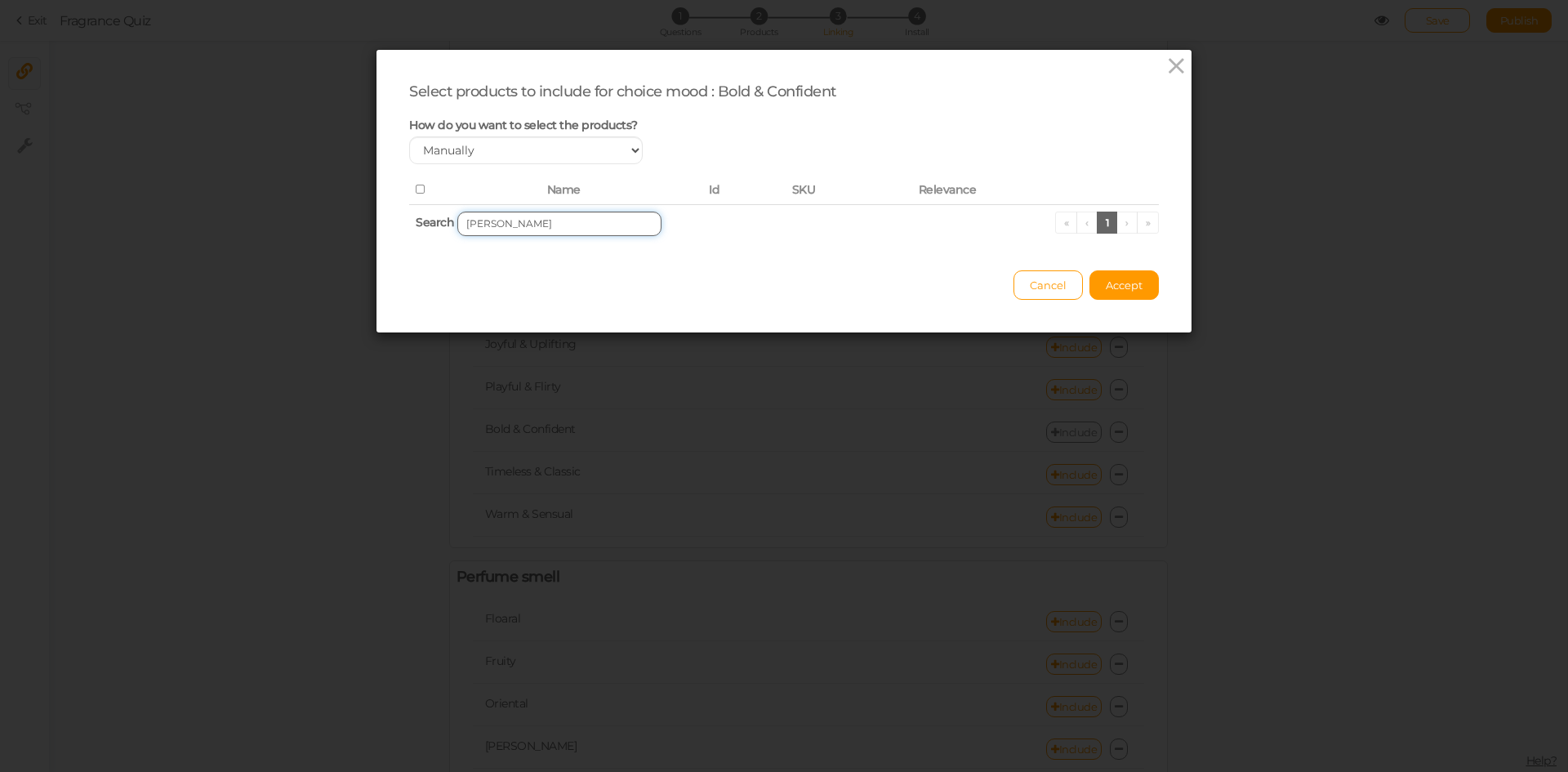
drag, startPoint x: 490, startPoint y: 225, endPoint x: 579, endPoint y: 232, distance: 89.3
click at [579, 232] on input "[PERSON_NAME]" at bounding box center [559, 223] width 204 height 24
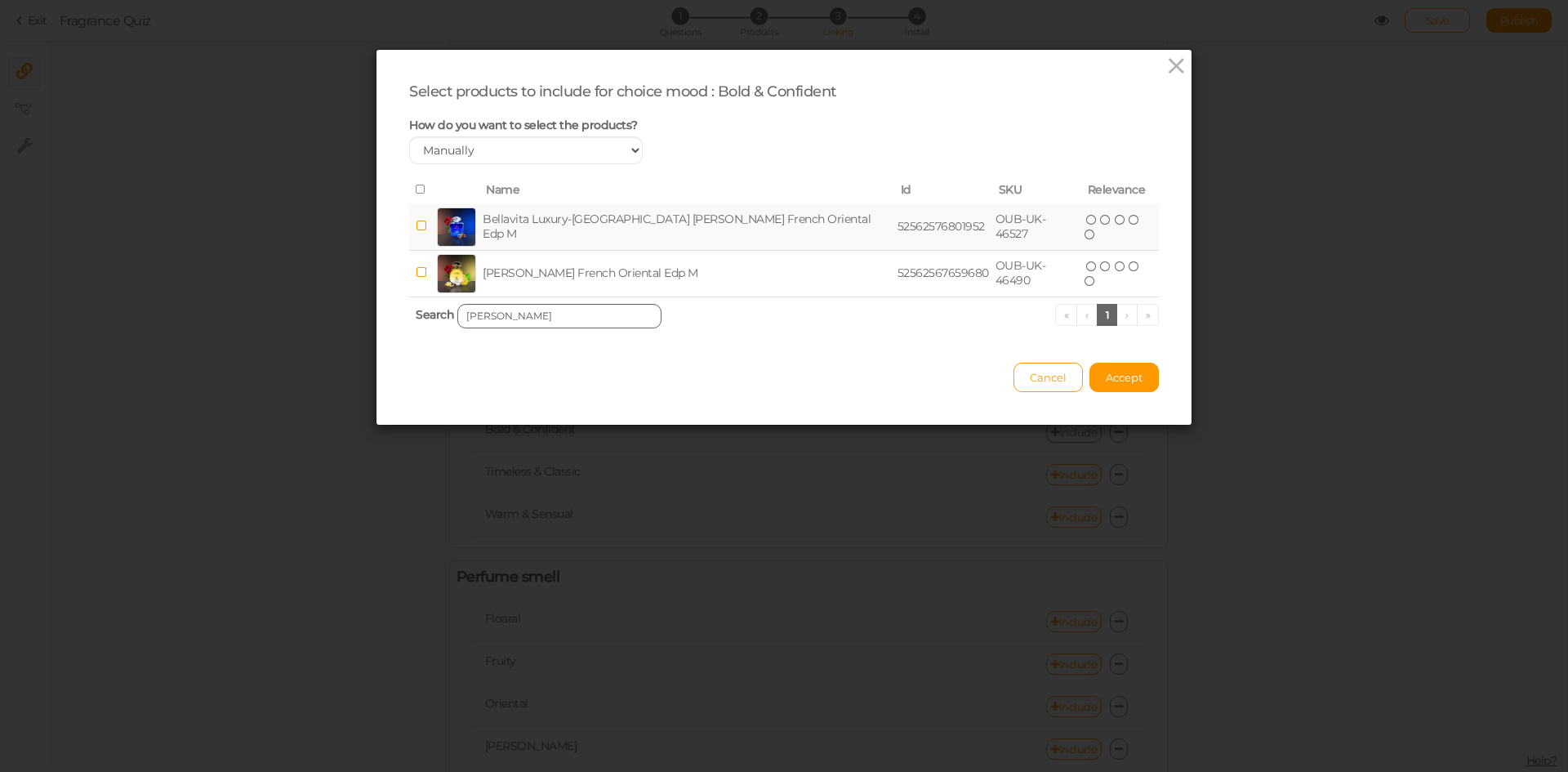
click at [579, 232] on td "Bellavita Luxury-[GEOGRAPHIC_DATA] [PERSON_NAME] French Oriental Edp M" at bounding box center [687, 227] width 415 height 46
click at [576, 312] on input "[PERSON_NAME]" at bounding box center [559, 315] width 204 height 24
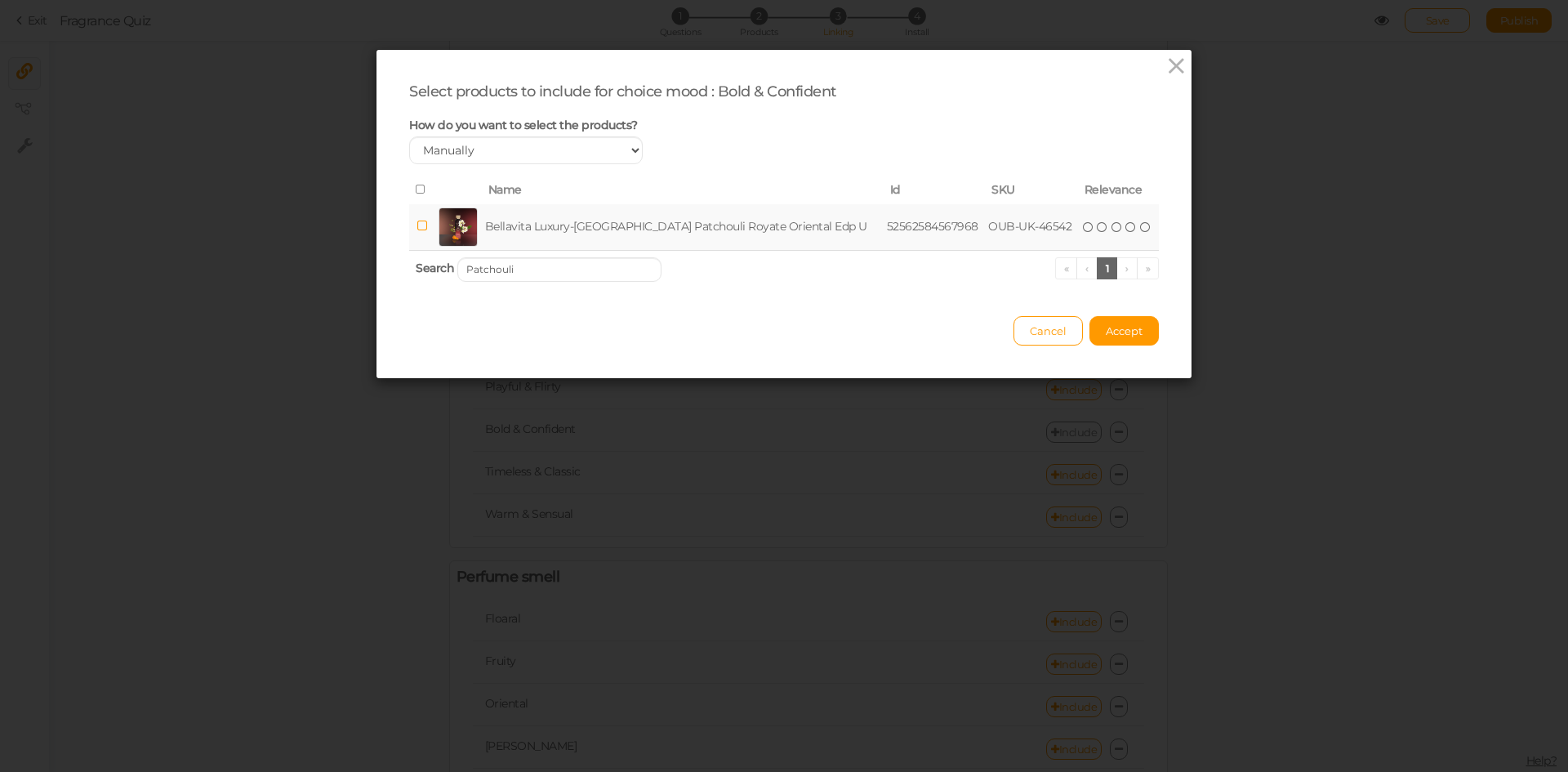
click at [604, 232] on td "Bellavita Luxury-[GEOGRAPHIC_DATA] Patchouli Royate Oriental Edp U" at bounding box center [682, 227] width 401 height 46
click at [610, 273] on input "Patchouli" at bounding box center [559, 269] width 204 height 24
click at [537, 218] on td "Bellavita Luxury-[GEOGRAPHIC_DATA] Rihanah Al-Misk French Oriental Edp W" at bounding box center [690, 227] width 420 height 46
click at [617, 271] on input "Rihanah Al-Misk" at bounding box center [559, 269] width 204 height 24
click at [613, 222] on td "Bellavita Luxury-[GEOGRAPHIC_DATA] Oud Lumiére French Oriental Edp W" at bounding box center [686, 227] width 413 height 46
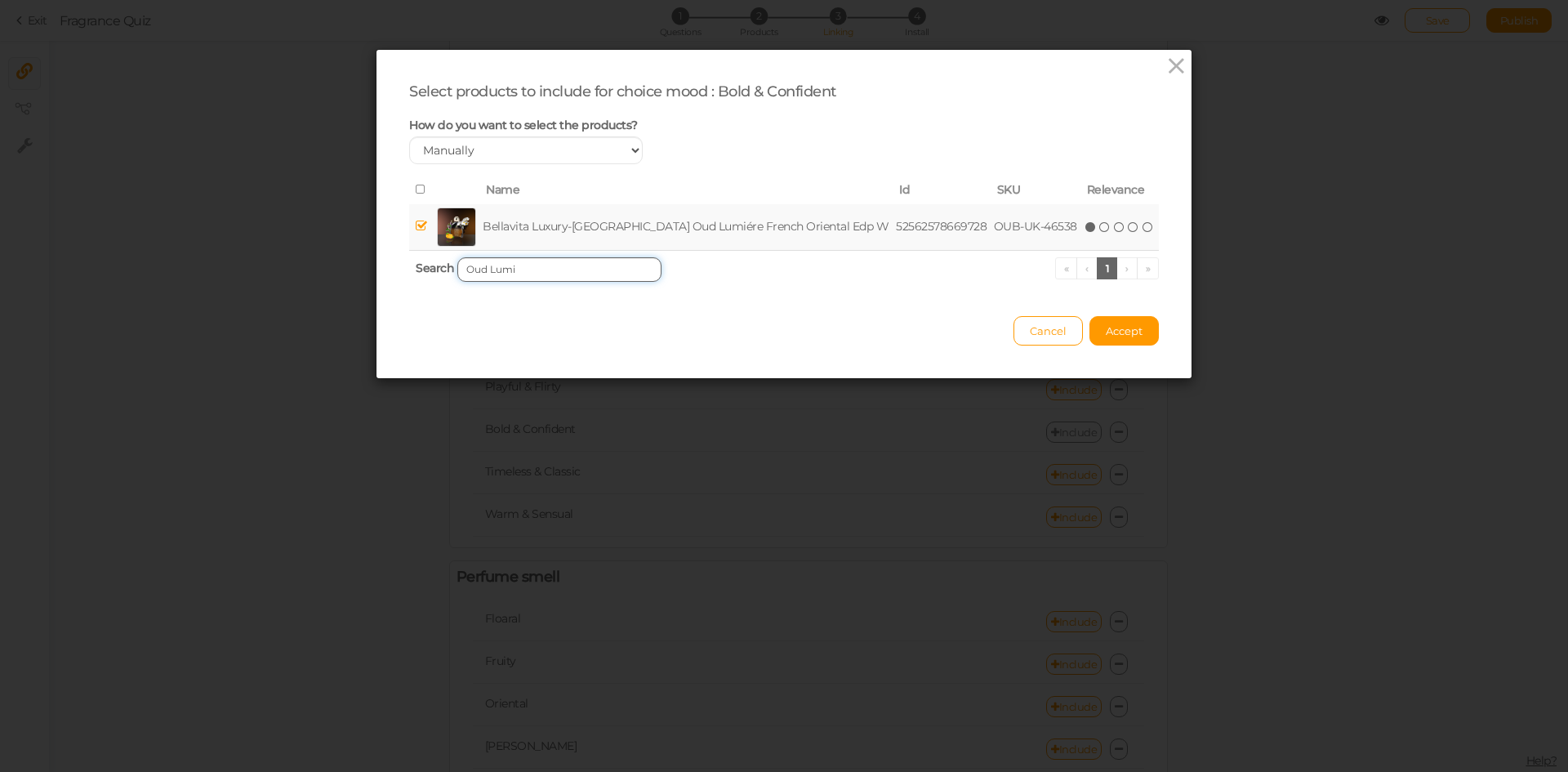
click at [612, 268] on input "Oud Lumi" at bounding box center [559, 269] width 204 height 24
click at [628, 229] on td "Bellavita Luxury-[GEOGRAPHIC_DATA] Rare lce French Edp M" at bounding box center [677, 227] width 378 height 46
click at [608, 272] on input "Rare" at bounding box center [559, 269] width 204 height 24
click at [585, 230] on td "Bellavita Luxury-UAE Séducteur Pcur Homme French Edp M" at bounding box center [676, 227] width 374 height 46
click at [619, 275] on input "Séducteur" at bounding box center [559, 269] width 204 height 24
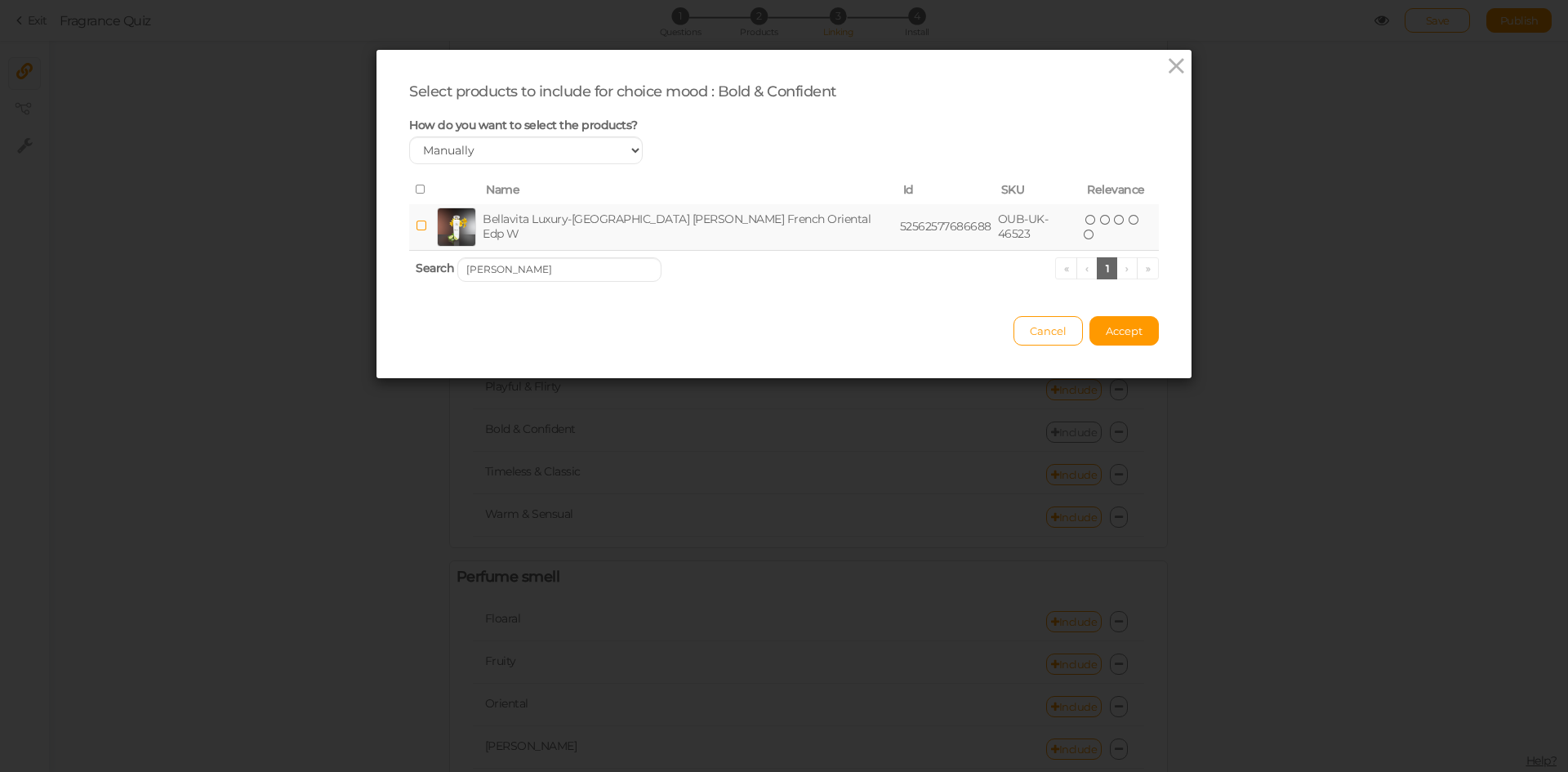
click at [636, 222] on td "Bellavita Luxury-[GEOGRAPHIC_DATA] [PERSON_NAME] French Oriental Edp W" at bounding box center [688, 227] width 417 height 46
click at [607, 259] on input "[PERSON_NAME]" at bounding box center [559, 269] width 204 height 24
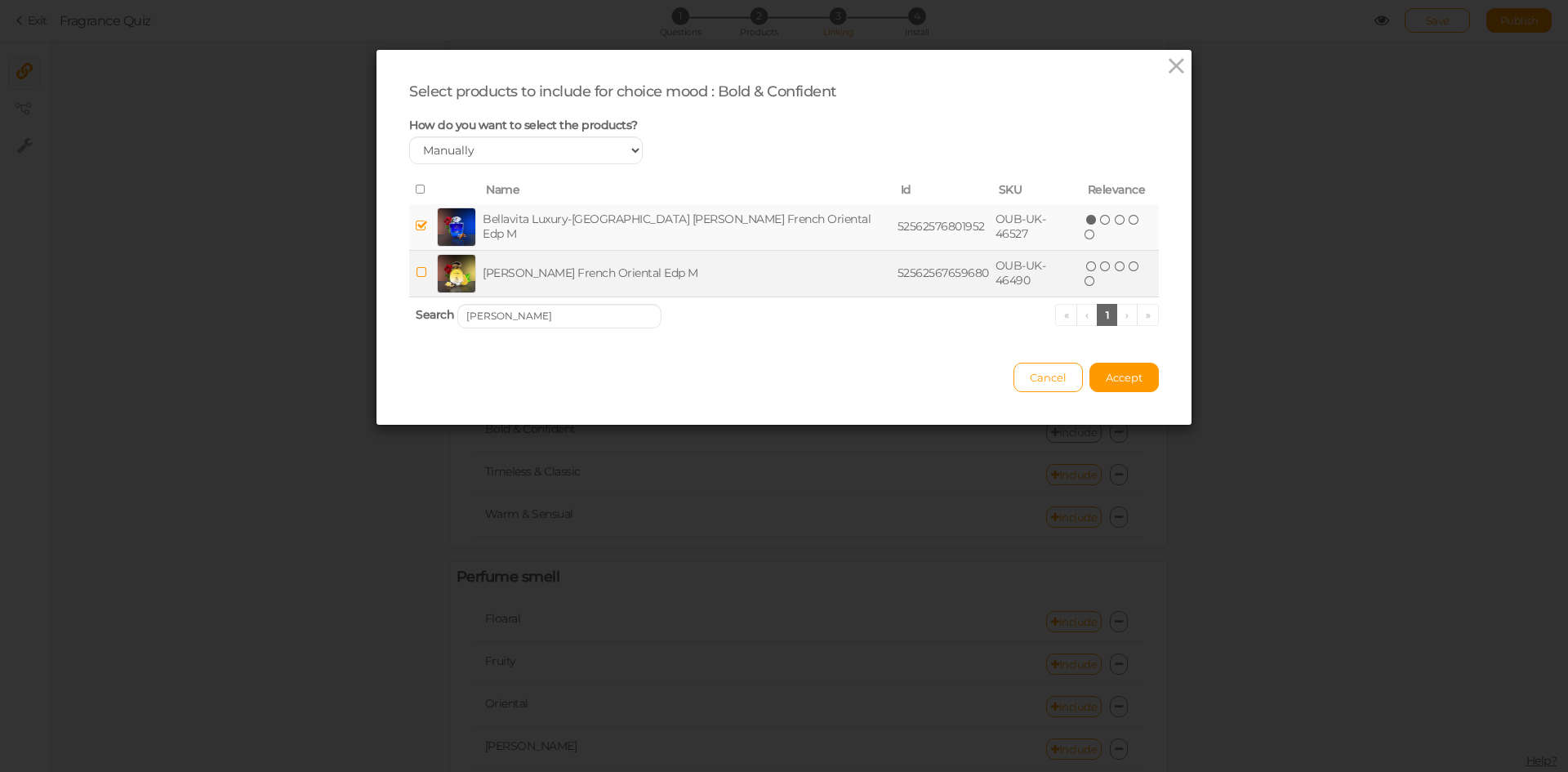
click at [632, 270] on td "[PERSON_NAME] French Oriental Edp M" at bounding box center [687, 273] width 415 height 46
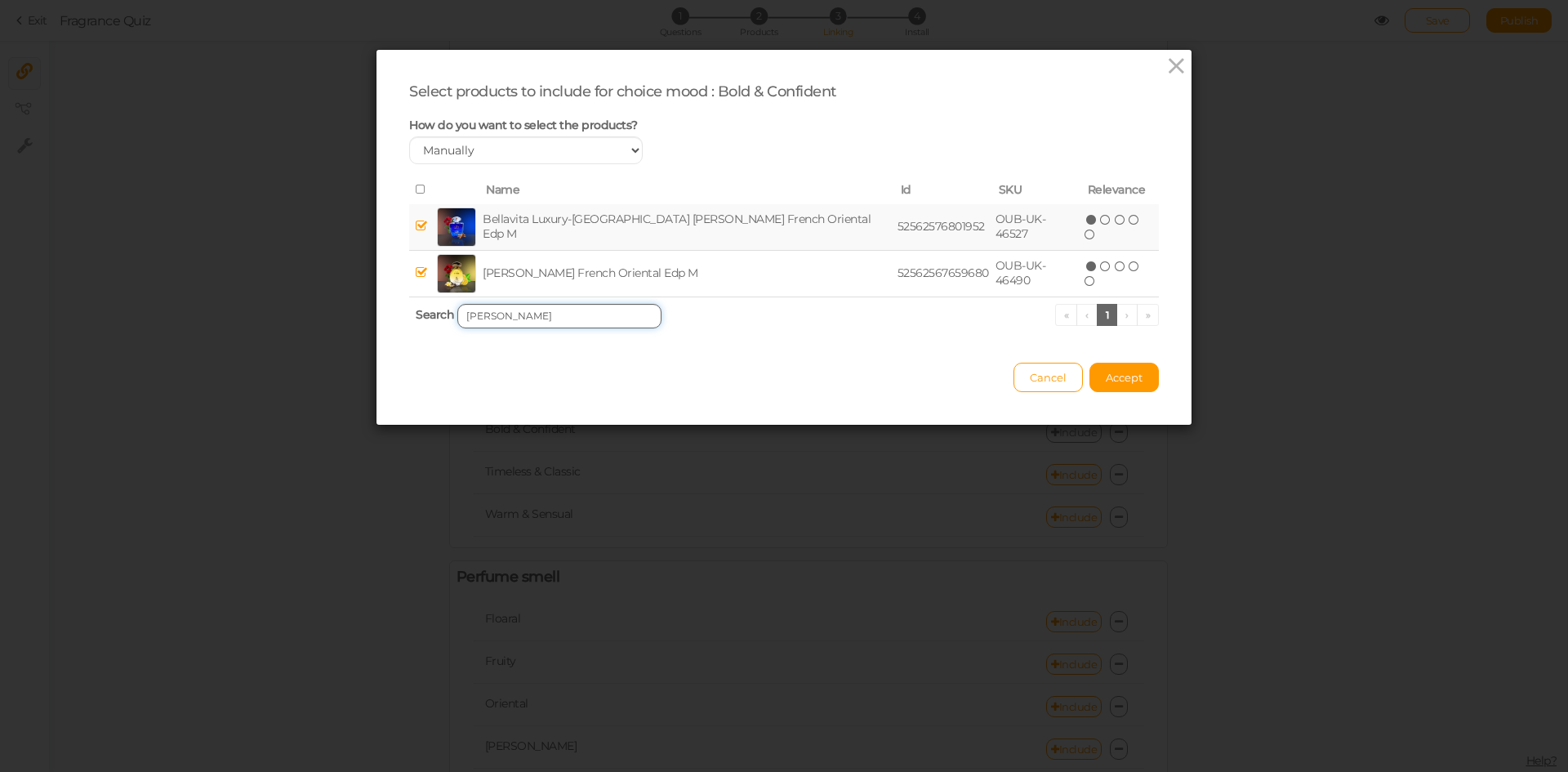
click at [614, 312] on input "[PERSON_NAME]" at bounding box center [559, 315] width 204 height 24
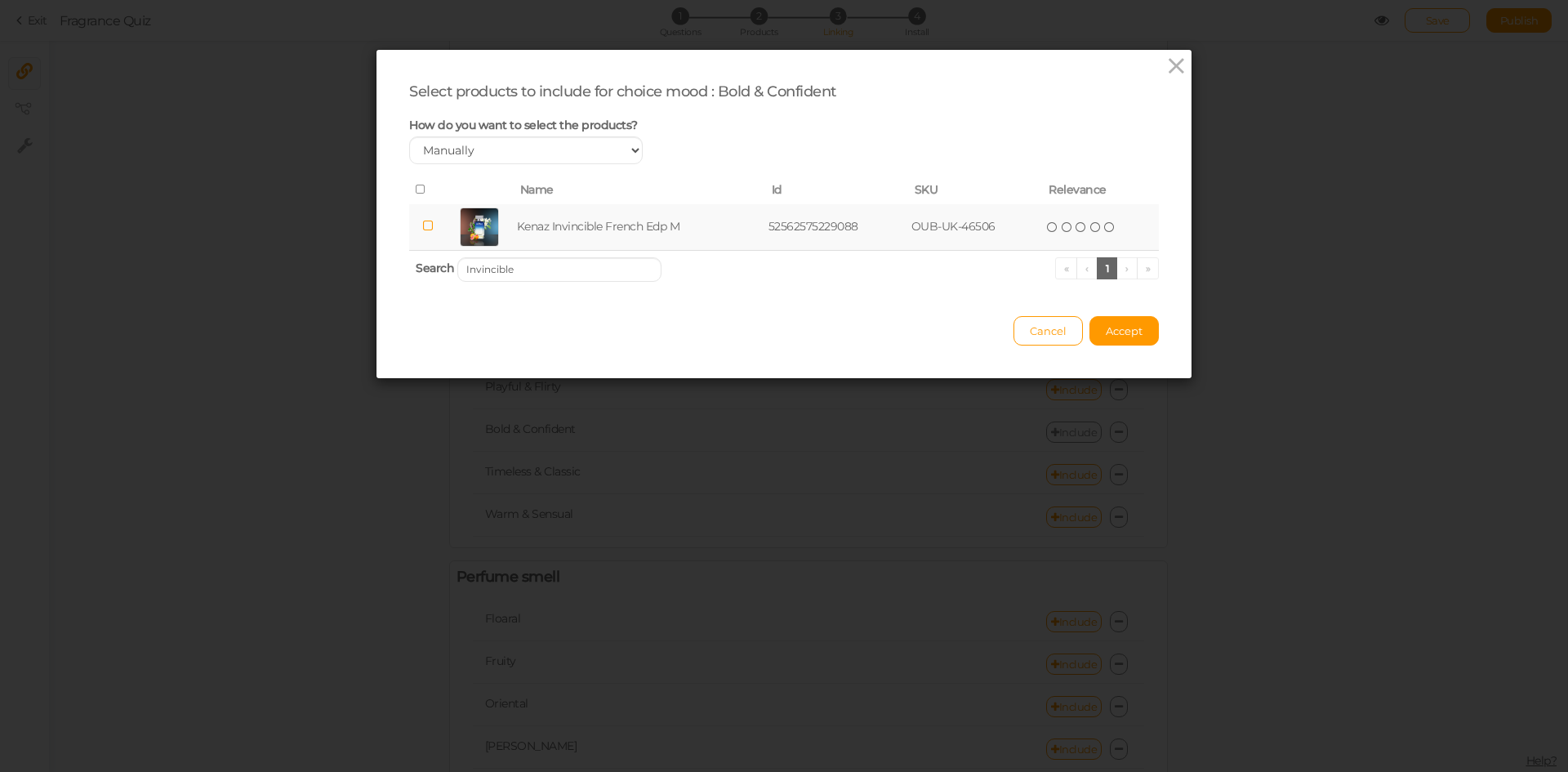
click at [631, 220] on td "Kenaz Invincible French Edp M" at bounding box center [639, 227] width 251 height 46
click at [574, 270] on input "Kenaz Onyx Edge" at bounding box center [559, 269] width 204 height 24
click at [606, 218] on td "Kenaz Onyx Edge French Edp U" at bounding box center [639, 227] width 256 height 46
click at [569, 271] on input "Kenaz Onyx Edge" at bounding box center [559, 269] width 204 height 24
click at [625, 229] on td "Kenaz Oud [PERSON_NAME] Oriental Edp W" at bounding box center [658, 227] width 316 height 46
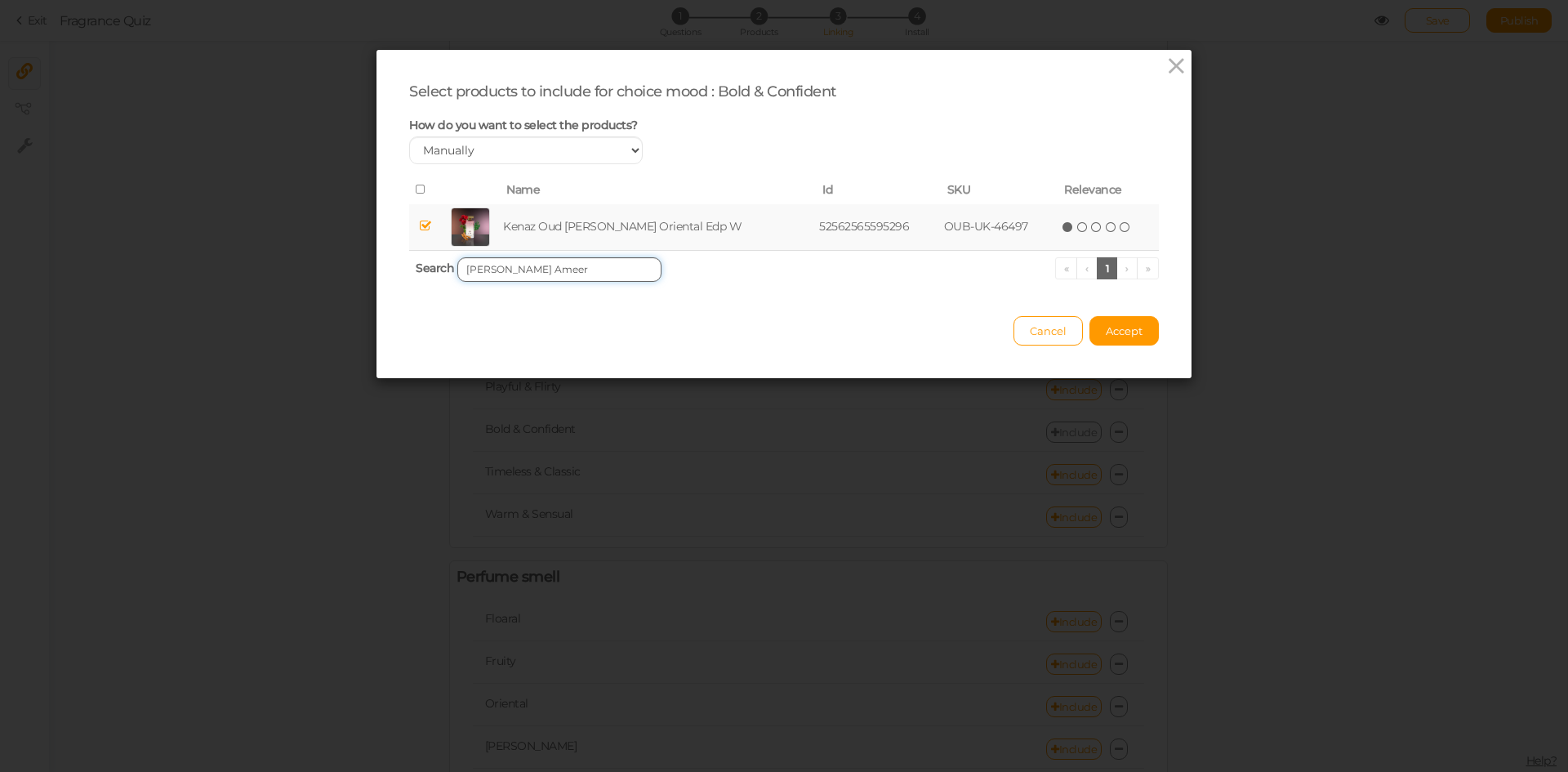
click at [571, 278] on input "[PERSON_NAME] Ameer" at bounding box center [559, 269] width 204 height 24
click at [604, 220] on td "Kenaz Oud Dahab Oriental Edp W" at bounding box center [644, 227] width 269 height 46
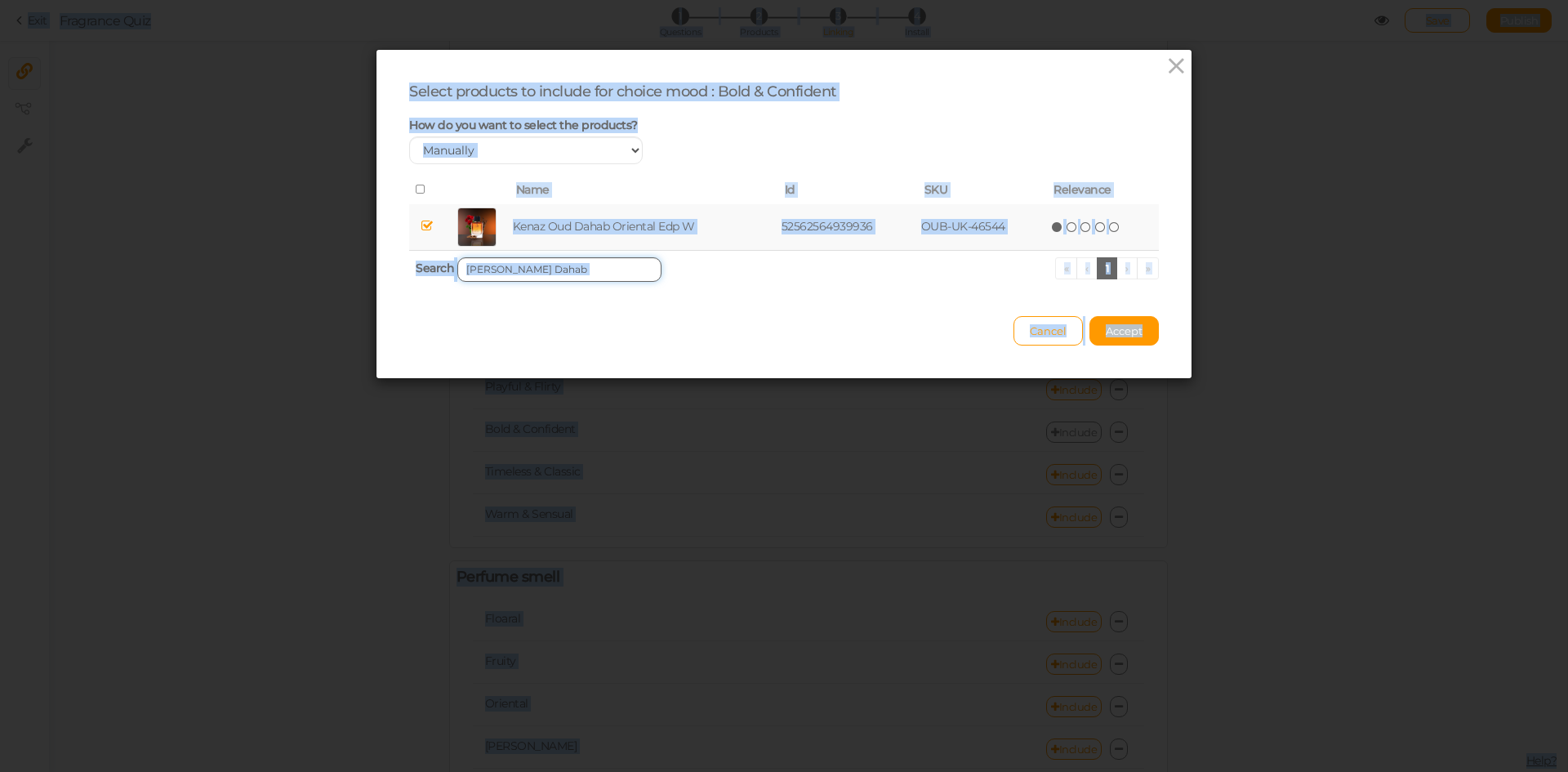
click at [591, 272] on input "[PERSON_NAME] Dahab" at bounding box center [559, 269] width 204 height 24
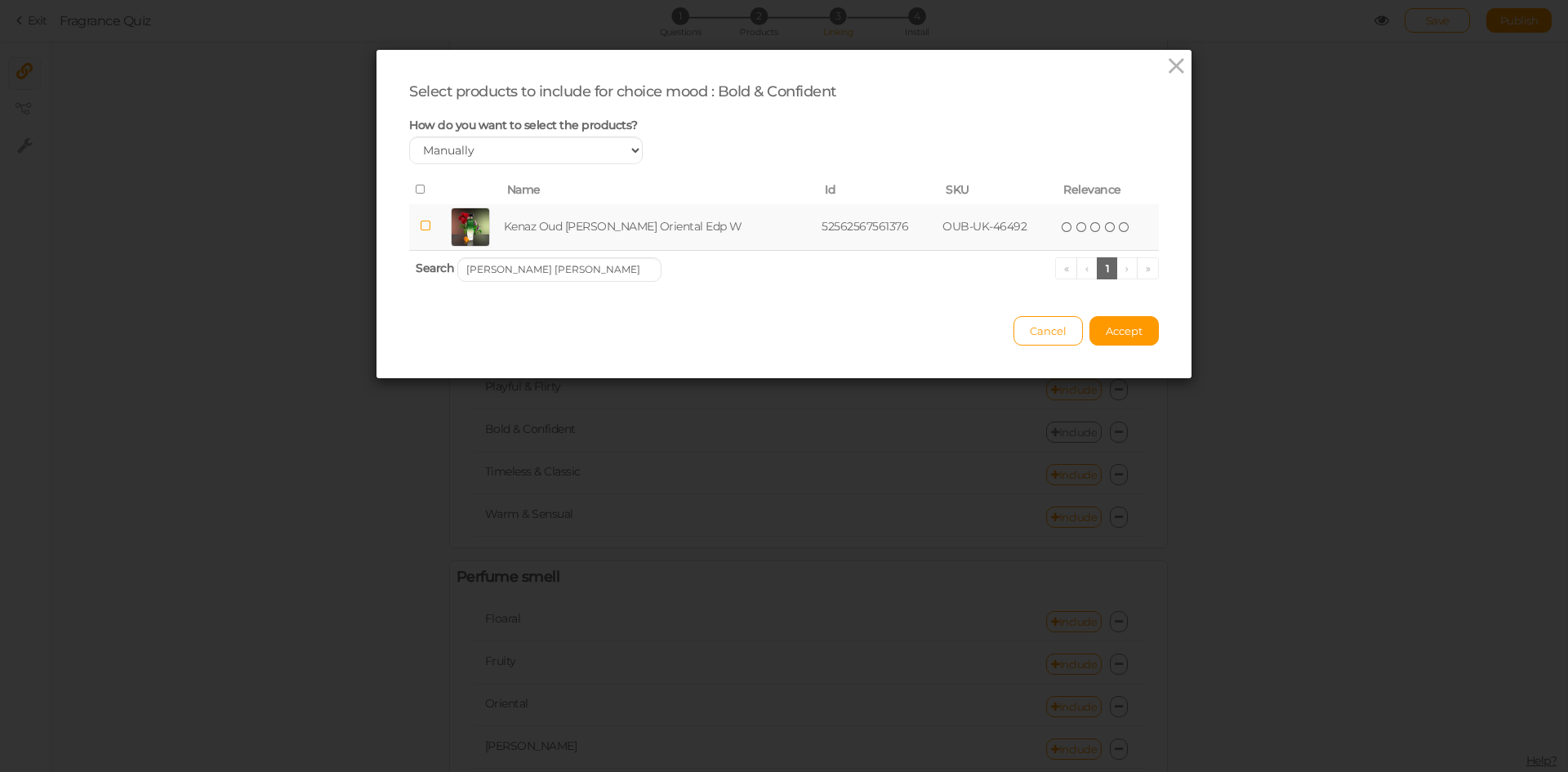
click at [641, 228] on td "Kenaz Oud [PERSON_NAME] Oriental Edp W" at bounding box center [660, 227] width 318 height 46
click at [586, 265] on input "[PERSON_NAME] [PERSON_NAME]" at bounding box center [559, 269] width 204 height 24
click at [656, 225] on td "Kenaz Oud [PERSON_NAME] Oriental Edp M" at bounding box center [659, 227] width 315 height 46
click at [584, 267] on input "Kenaz Oud [PERSON_NAME]" at bounding box center [559, 269] width 204 height 24
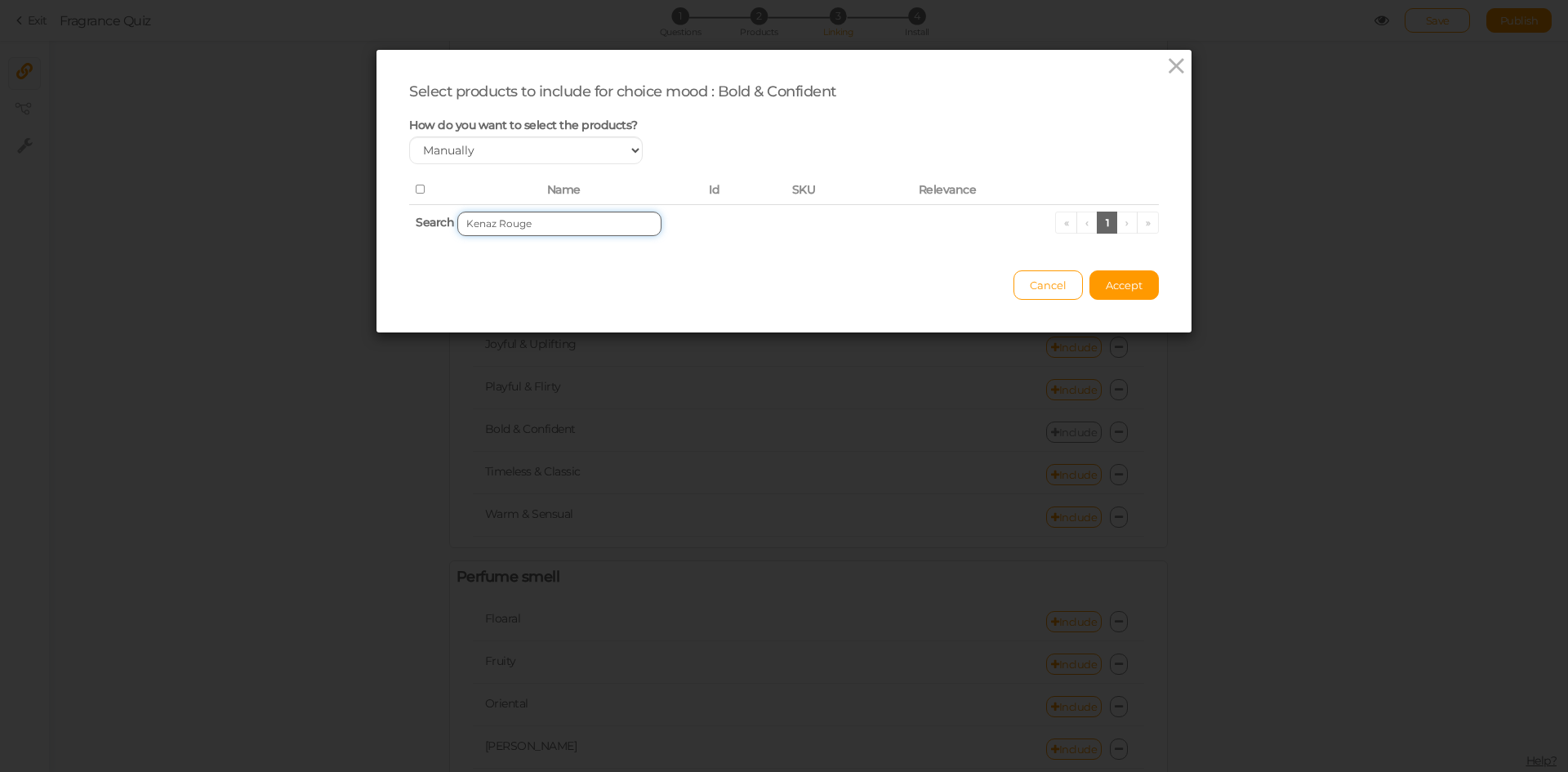
click at [613, 221] on input "Kenaz Rouge" at bounding box center [559, 223] width 204 height 24
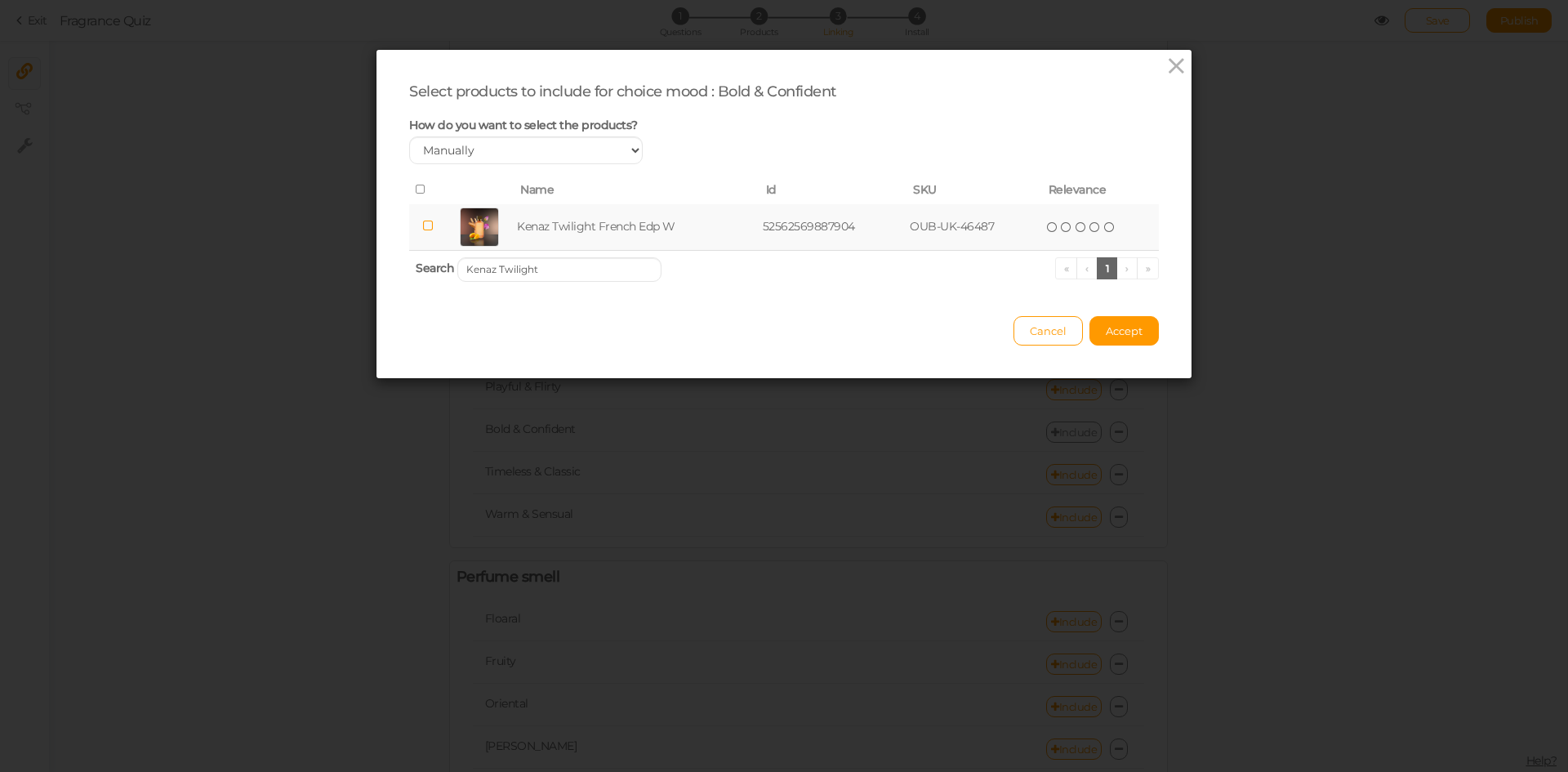
click at [639, 225] on td "Kenaz Twilight French Edp W" at bounding box center [636, 227] width 246 height 46
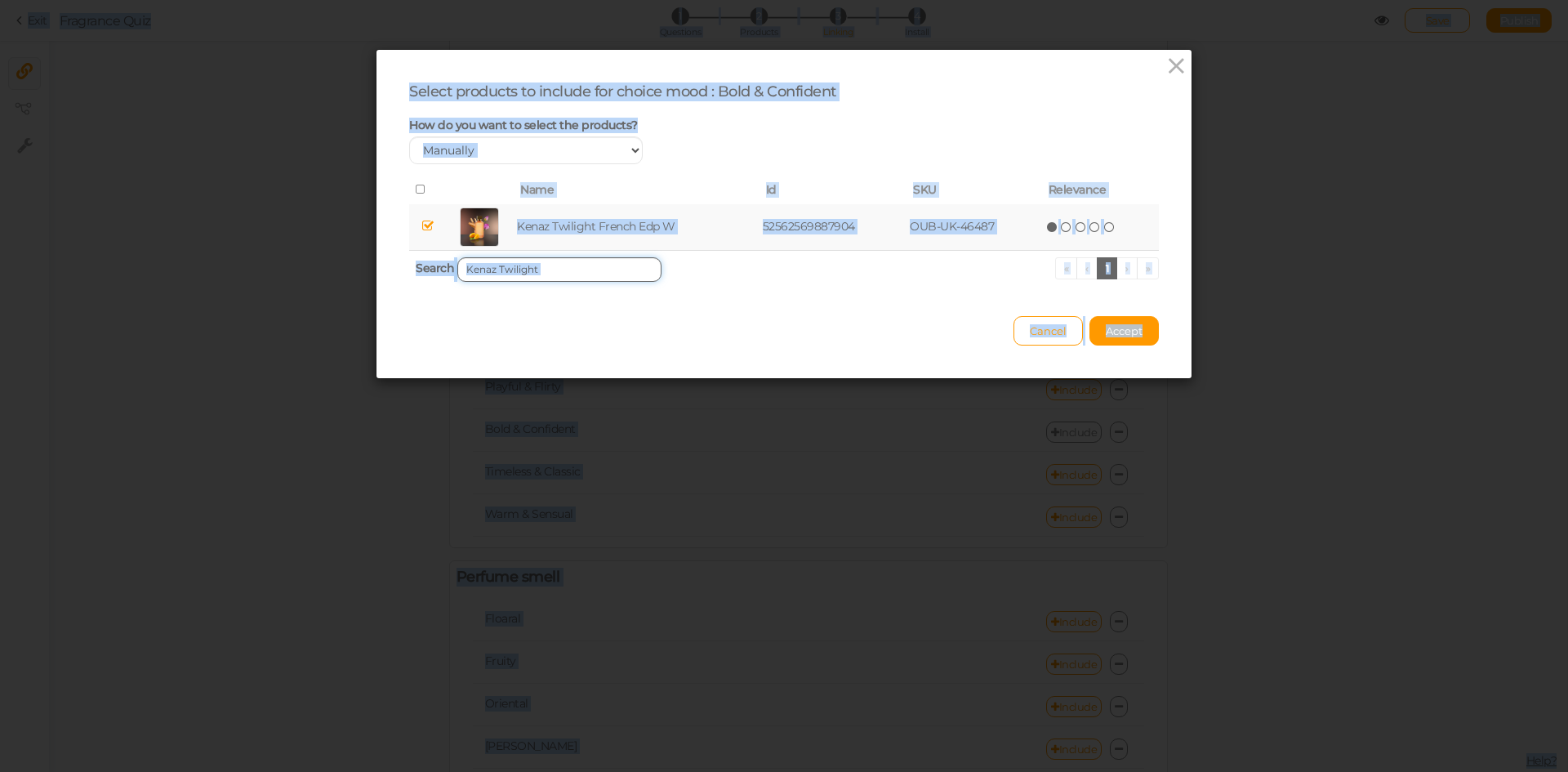
click at [582, 277] on input "Kenaz Twilight" at bounding box center [559, 269] width 204 height 24
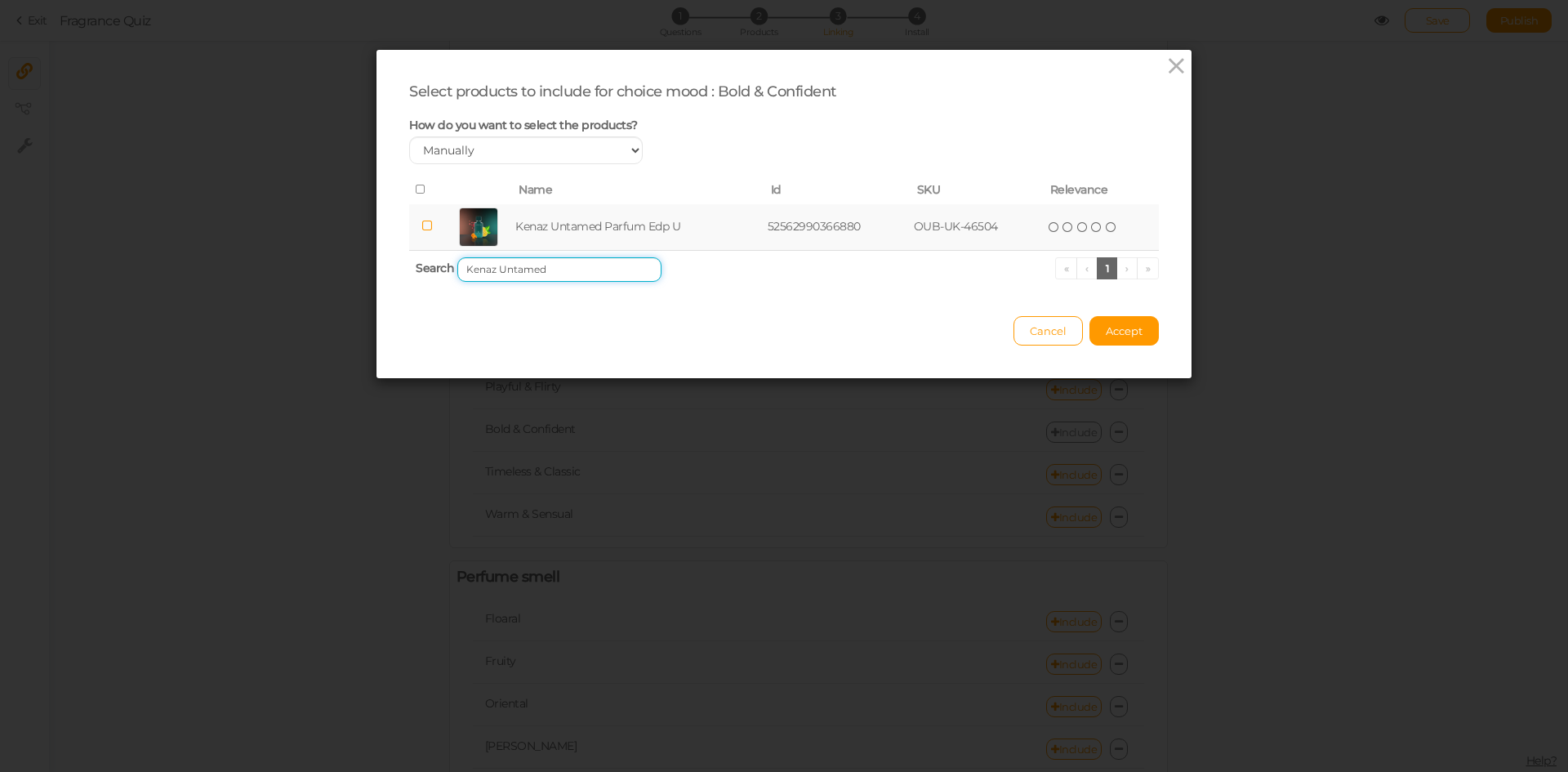
type input "Kenaz Untamed"
click at [584, 216] on td "Kenaz Untamed Parfum Edp U" at bounding box center [637, 227] width 251 height 46
click at [1121, 312] on div "Cancel Accept" at bounding box center [784, 323] width 750 height 45
click at [1118, 328] on span "Accept" at bounding box center [1124, 331] width 37 height 14
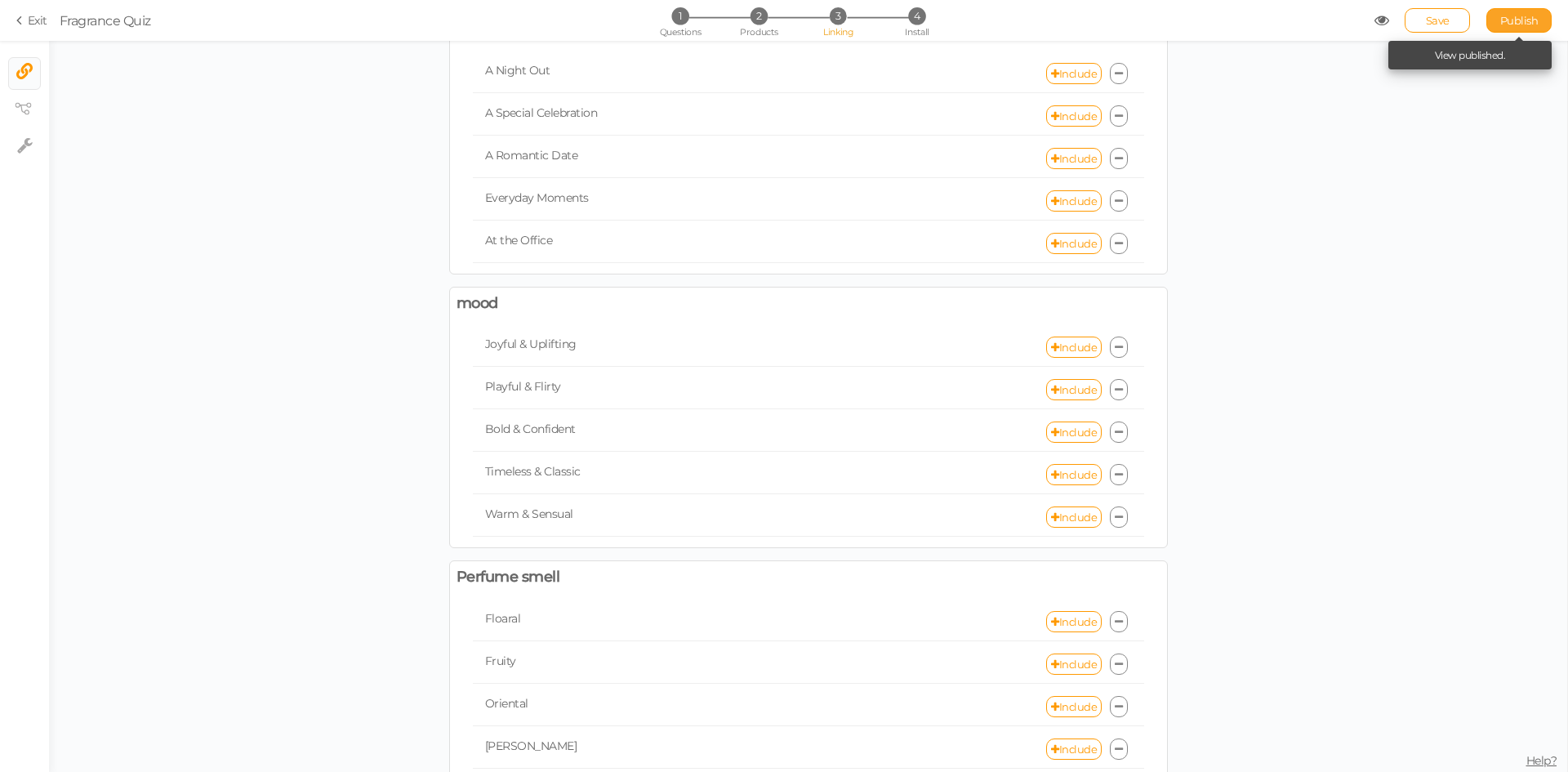
click at [1505, 23] on span "Publish" at bounding box center [1520, 20] width 39 height 14
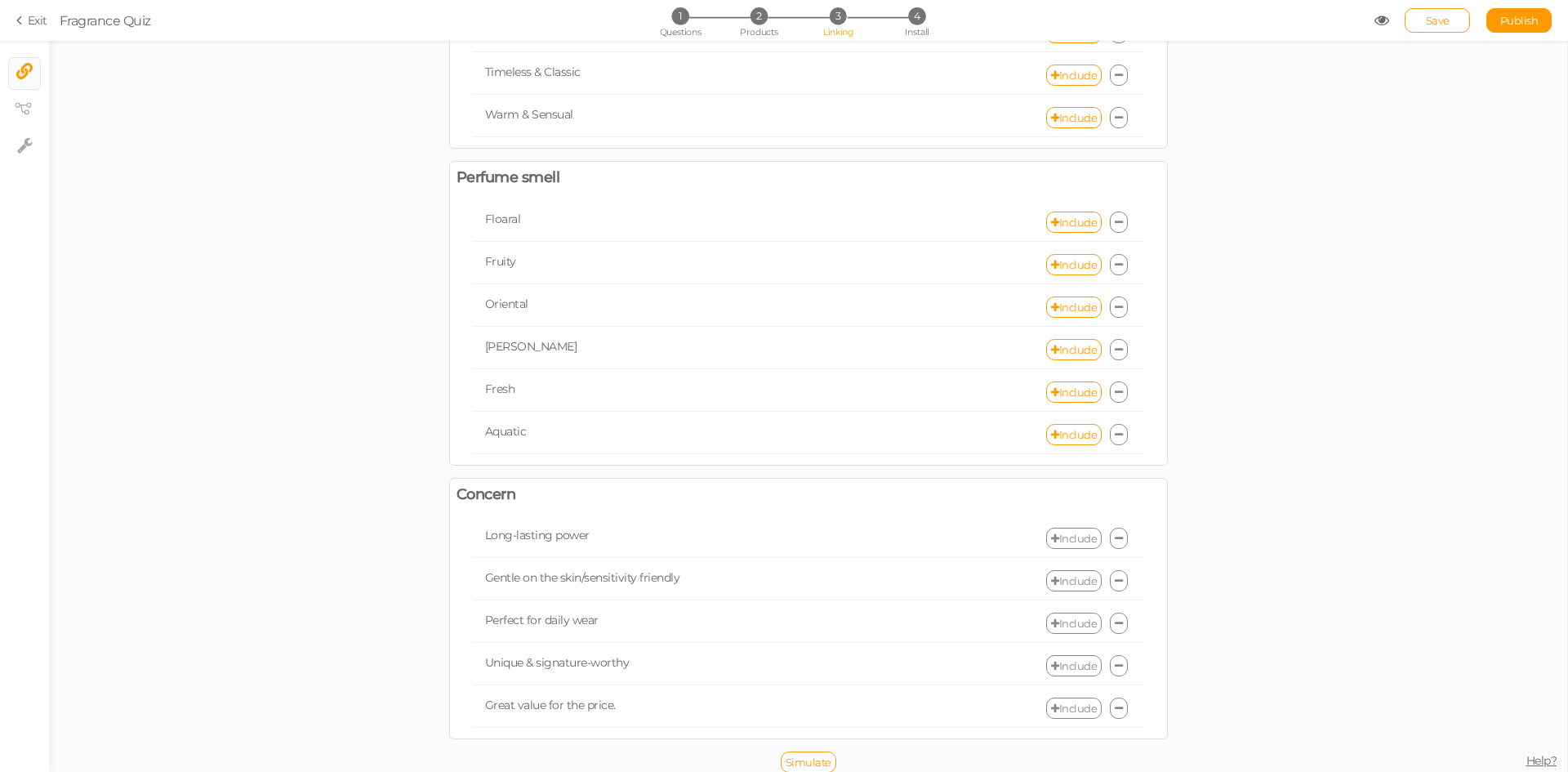
scroll to position [513, 0]
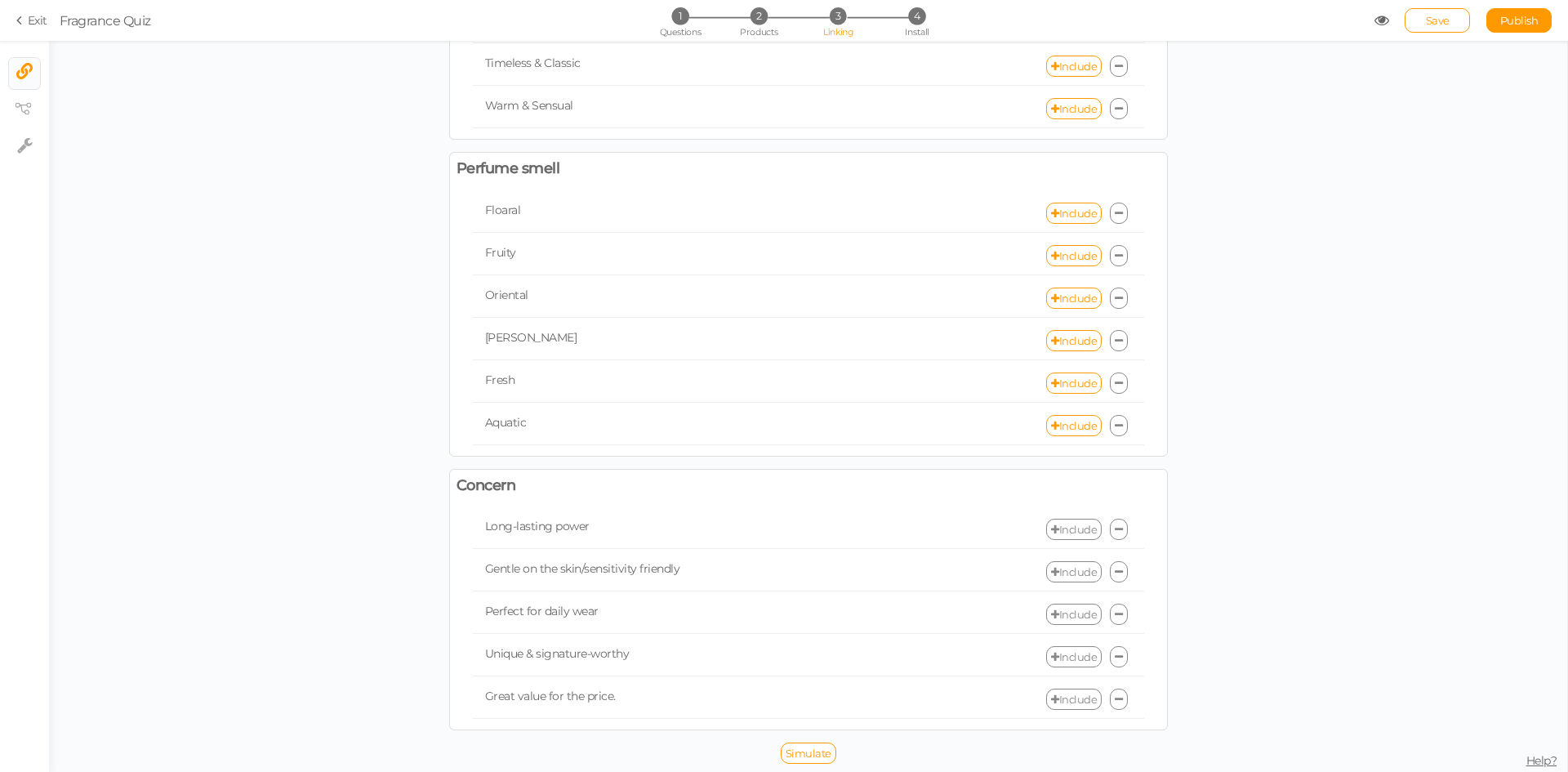
click at [1068, 696] on link "Include" at bounding box center [1073, 699] width 55 height 21
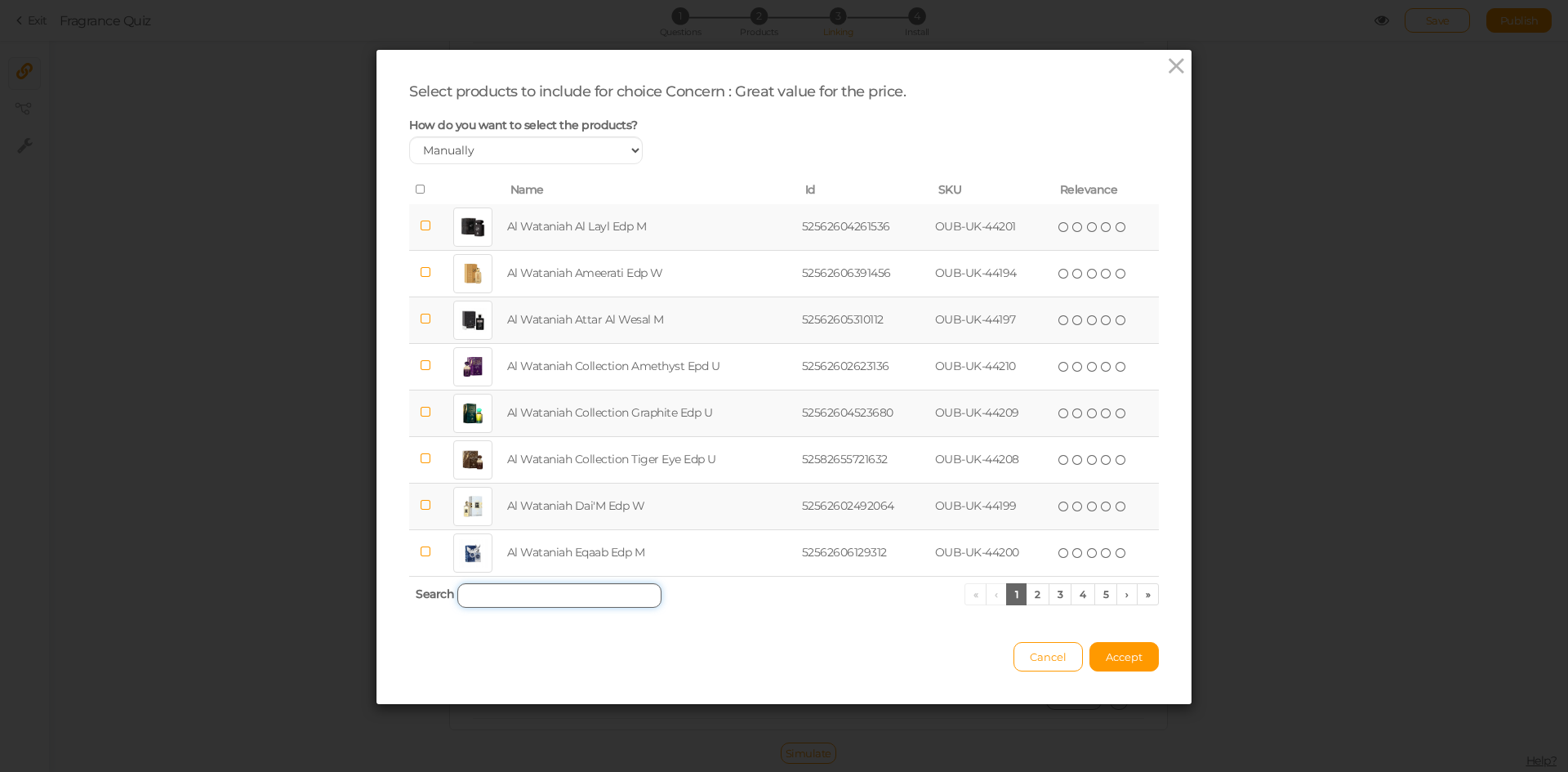
click at [521, 588] on input "search" at bounding box center [559, 595] width 204 height 24
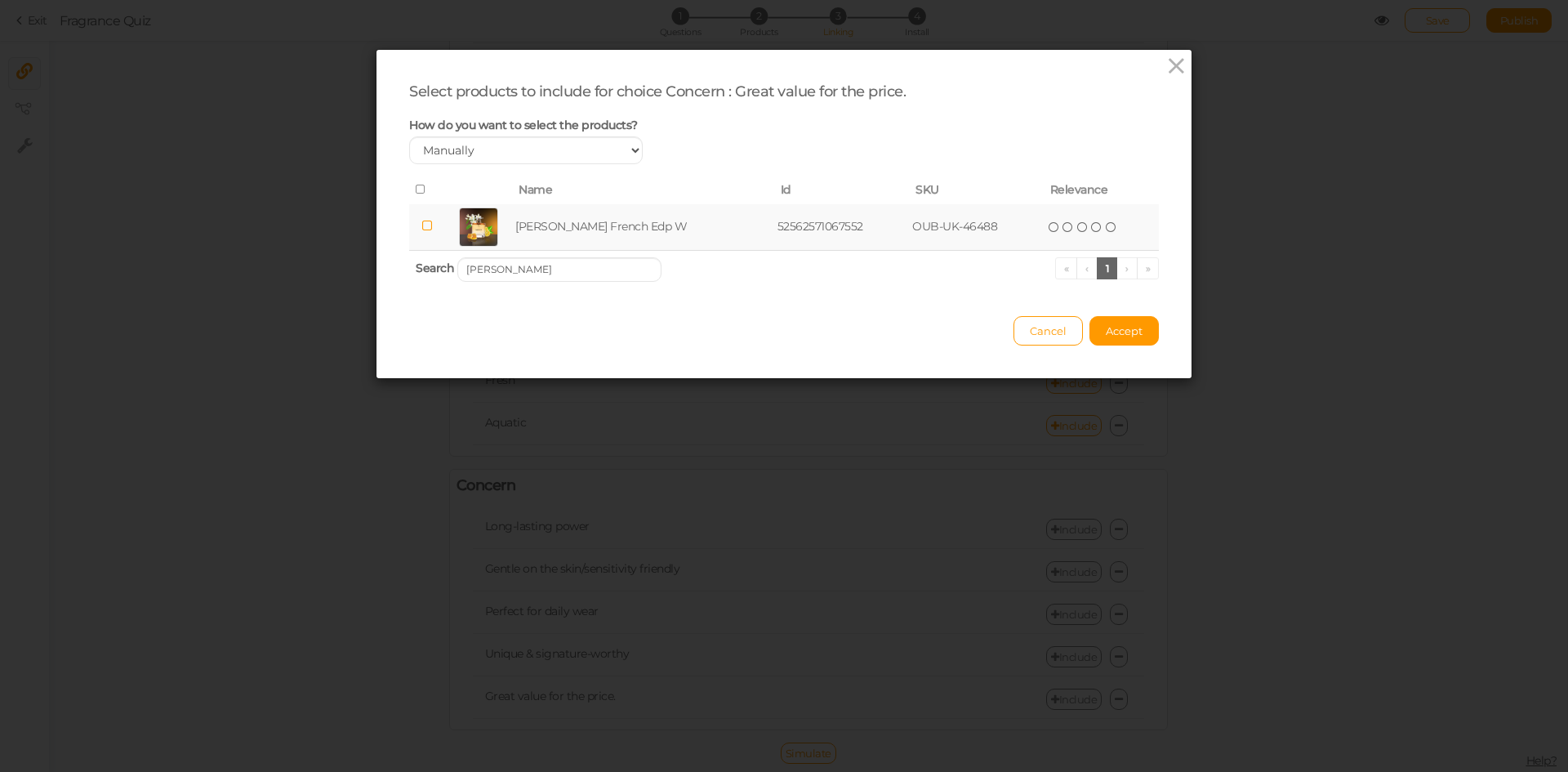
click at [537, 227] on td "[PERSON_NAME] French Edp W" at bounding box center [642, 227] width 261 height 46
click at [547, 273] on input "[PERSON_NAME]" at bounding box center [559, 269] width 204 height 24
click at [558, 229] on td "Kenaz Era French Edp M" at bounding box center [631, 227] width 218 height 46
click at [590, 270] on input "Kenaz Era" at bounding box center [559, 269] width 204 height 24
click at [592, 225] on td "Paris Corner Bayn Al Asrar Edp U" at bounding box center [644, 227] width 265 height 46
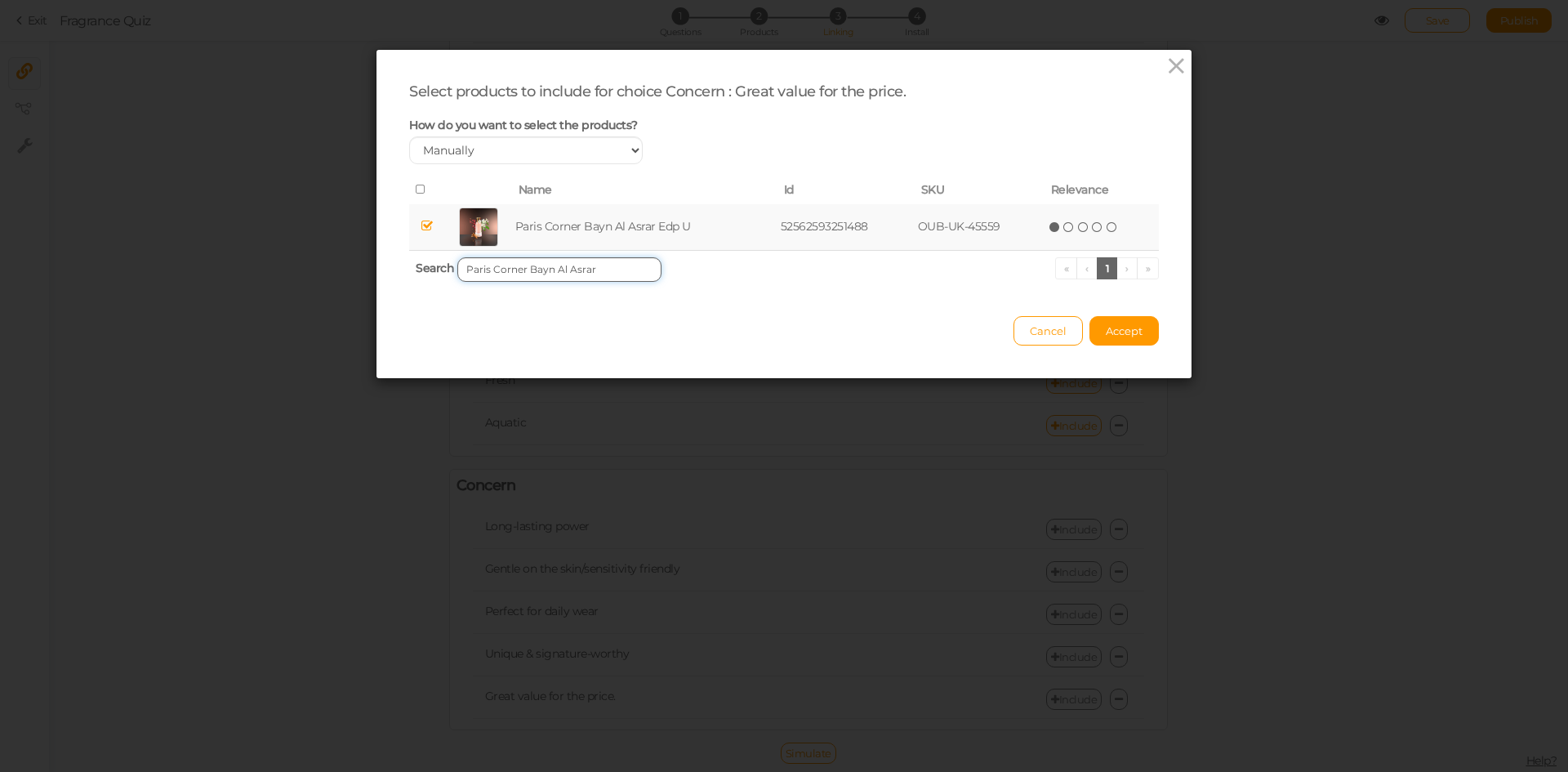
click at [610, 276] on input "Paris Corner Bayn Al Asrar" at bounding box center [559, 269] width 204 height 24
click at [620, 232] on td "Naseem Shabab Aqua Edp U" at bounding box center [636, 227] width 242 height 46
click at [611, 267] on input "[PERSON_NAME]" at bounding box center [559, 269] width 204 height 24
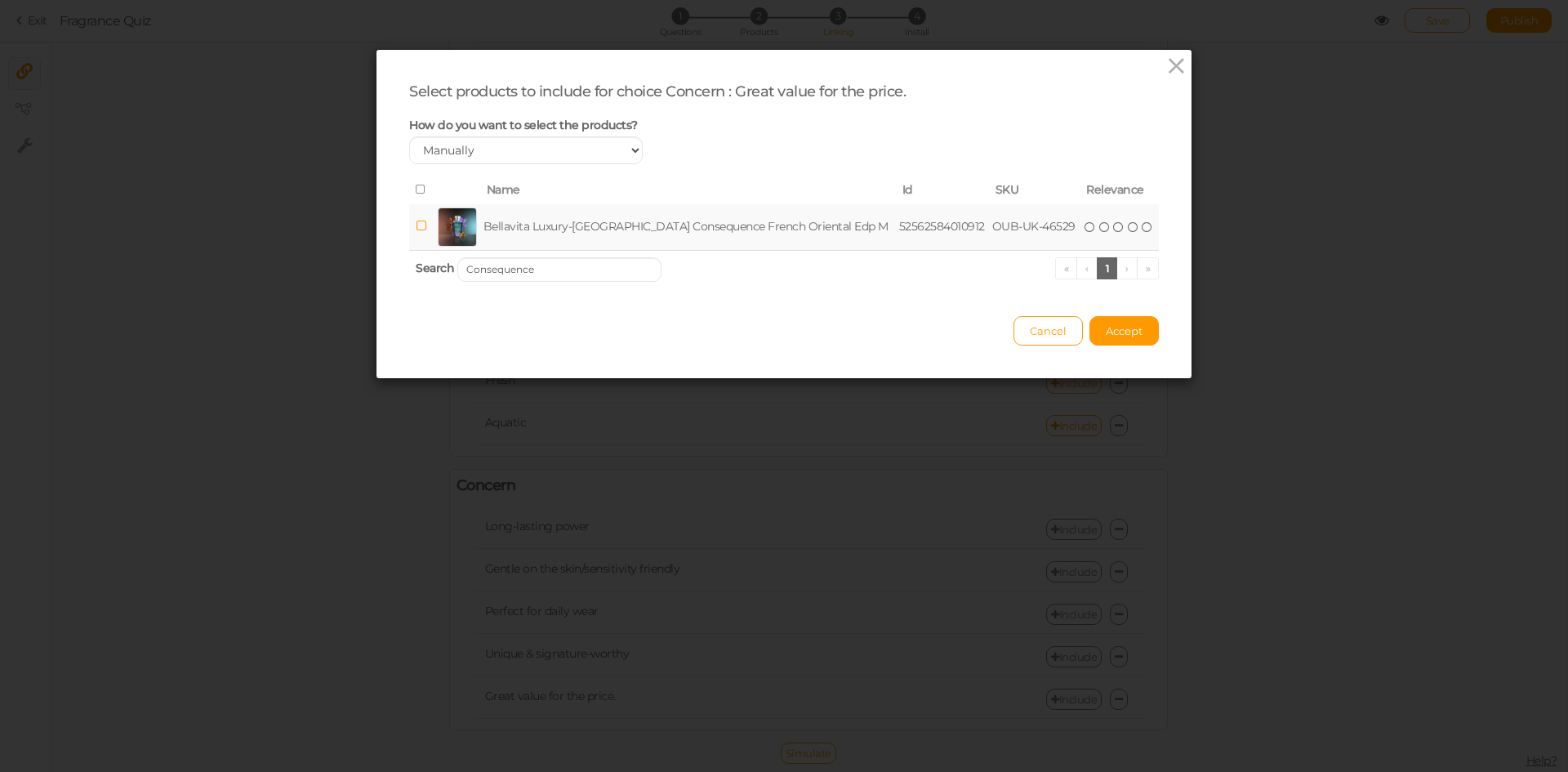
click at [609, 223] on td "Bellavita Luxury-[GEOGRAPHIC_DATA] Consequence French Oriental Edp M" at bounding box center [688, 227] width 416 height 46
click at [577, 272] on input "Consequence" at bounding box center [559, 269] width 204 height 24
click at [586, 213] on td "Bellavita Luxury-[GEOGRAPHIC_DATA] Farahat Oriental Edp W" at bounding box center [677, 227] width 380 height 46
click at [596, 275] on input "Farahat" at bounding box center [559, 269] width 204 height 24
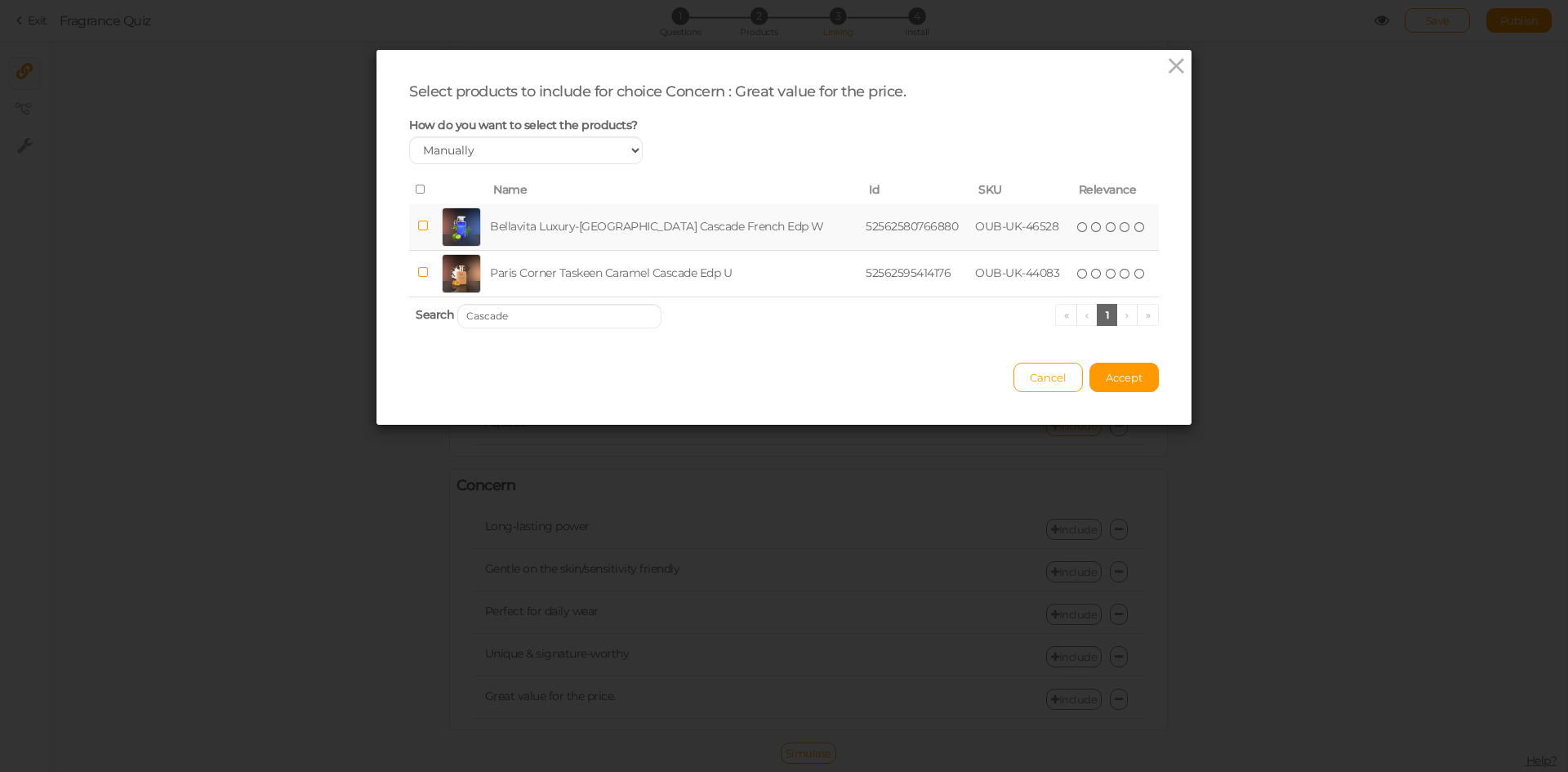
click at [603, 212] on td "Bellavita Luxury-[GEOGRAPHIC_DATA] Cascade French Edp W" at bounding box center [674, 227] width 375 height 46
click at [528, 316] on input "Cascade" at bounding box center [559, 315] width 204 height 24
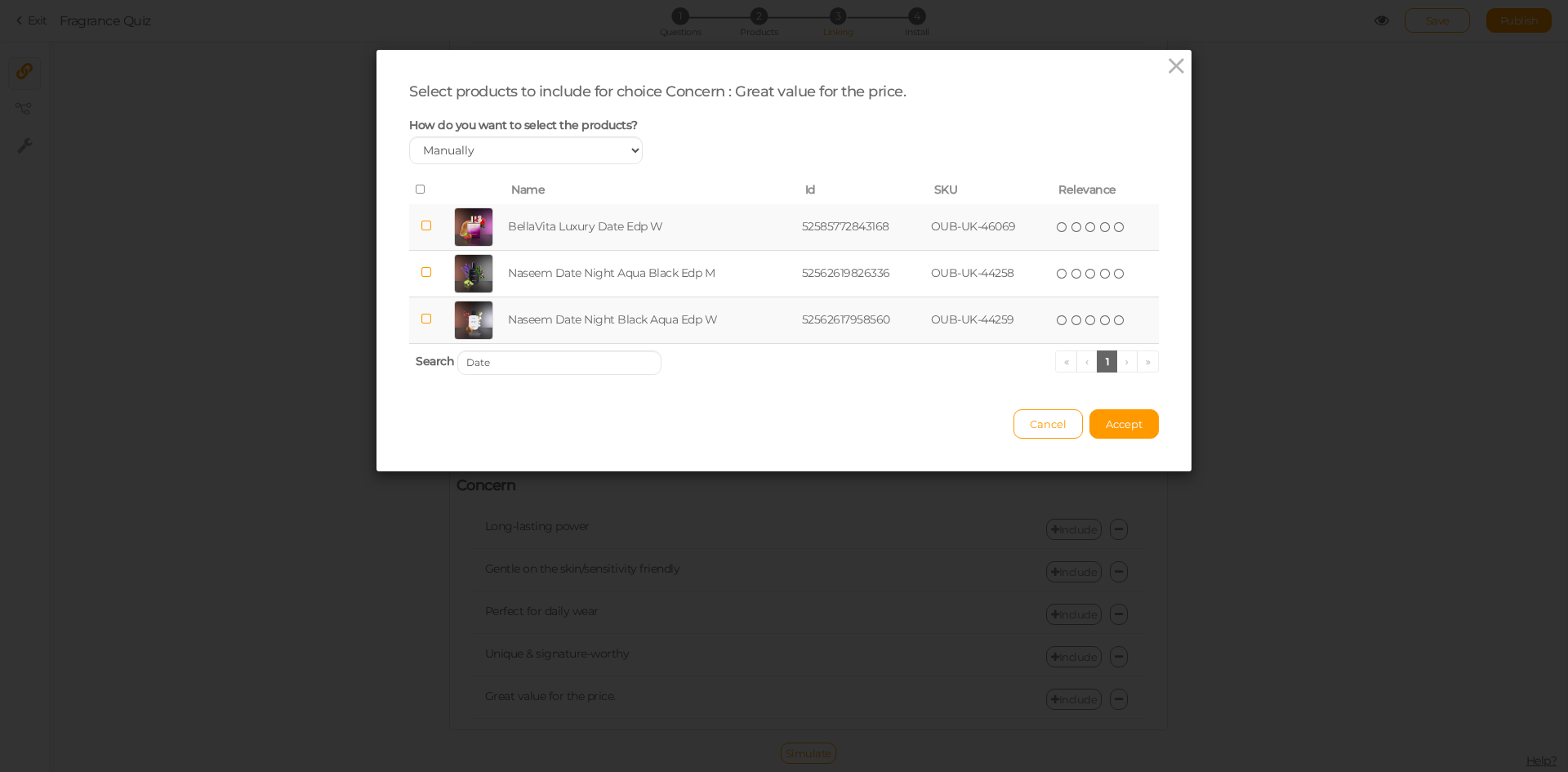
click at [574, 225] on td "BellaVita Luxury Date Edp W" at bounding box center [652, 227] width 294 height 46
click at [543, 372] on input "Date" at bounding box center [559, 362] width 204 height 24
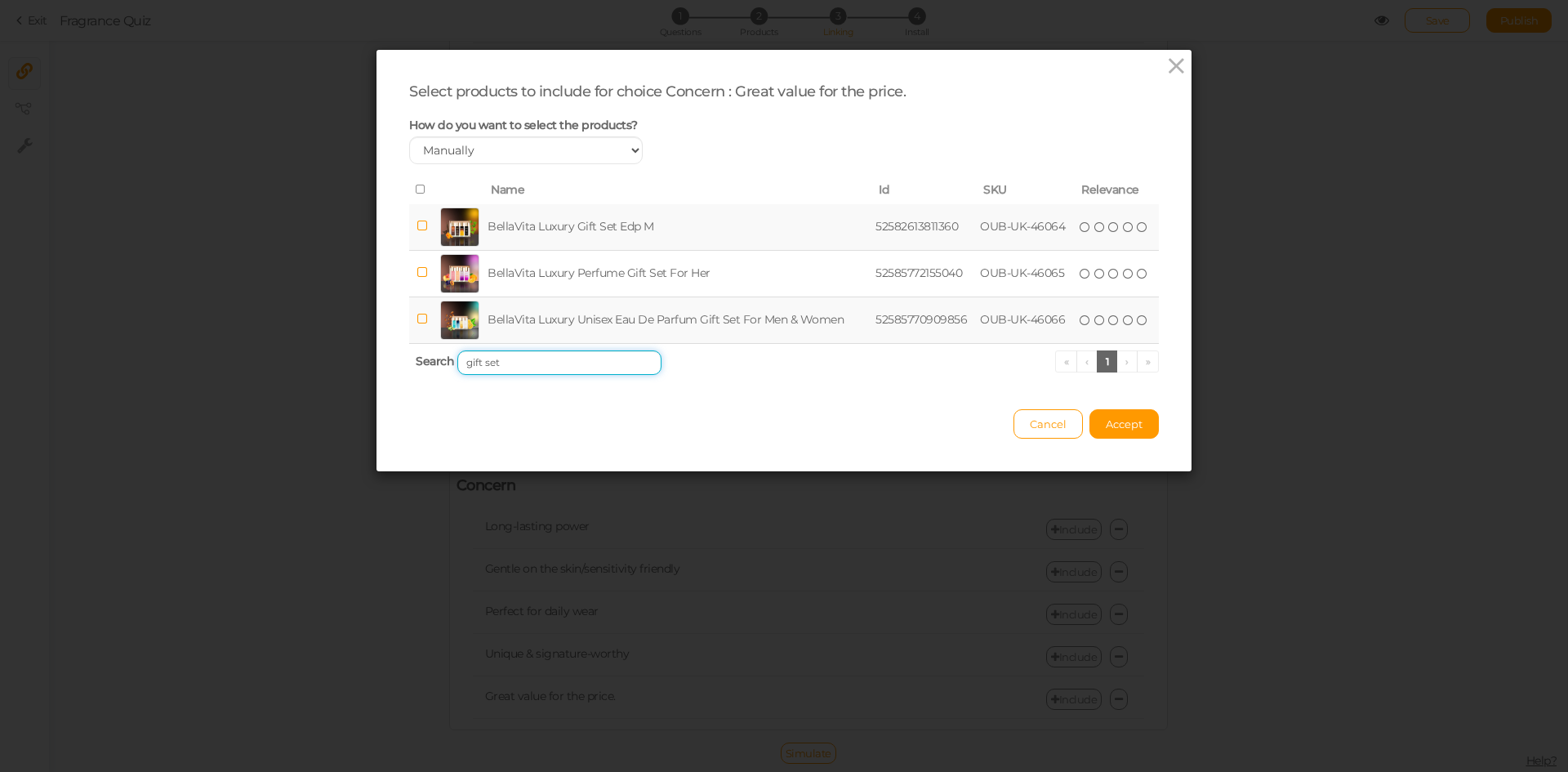
type input "gift set"
click at [548, 321] on td "BellaVita Luxury Unisex Eau De Parfum Gift Set For Men & Women" at bounding box center [678, 319] width 388 height 46
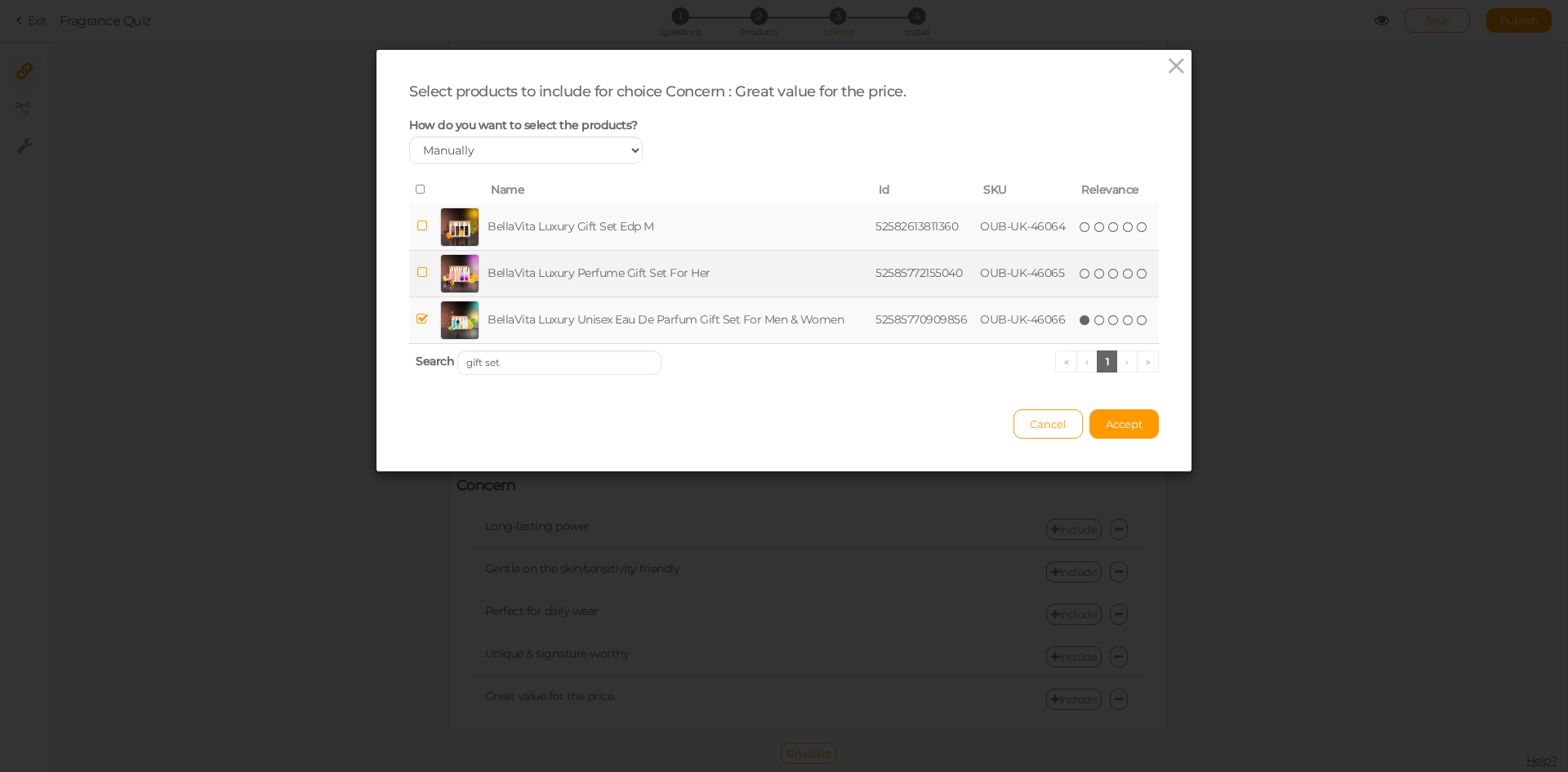
click at [543, 278] on td "BellaVita Luxury Perfume Gift Set For Her" at bounding box center [678, 273] width 388 height 46
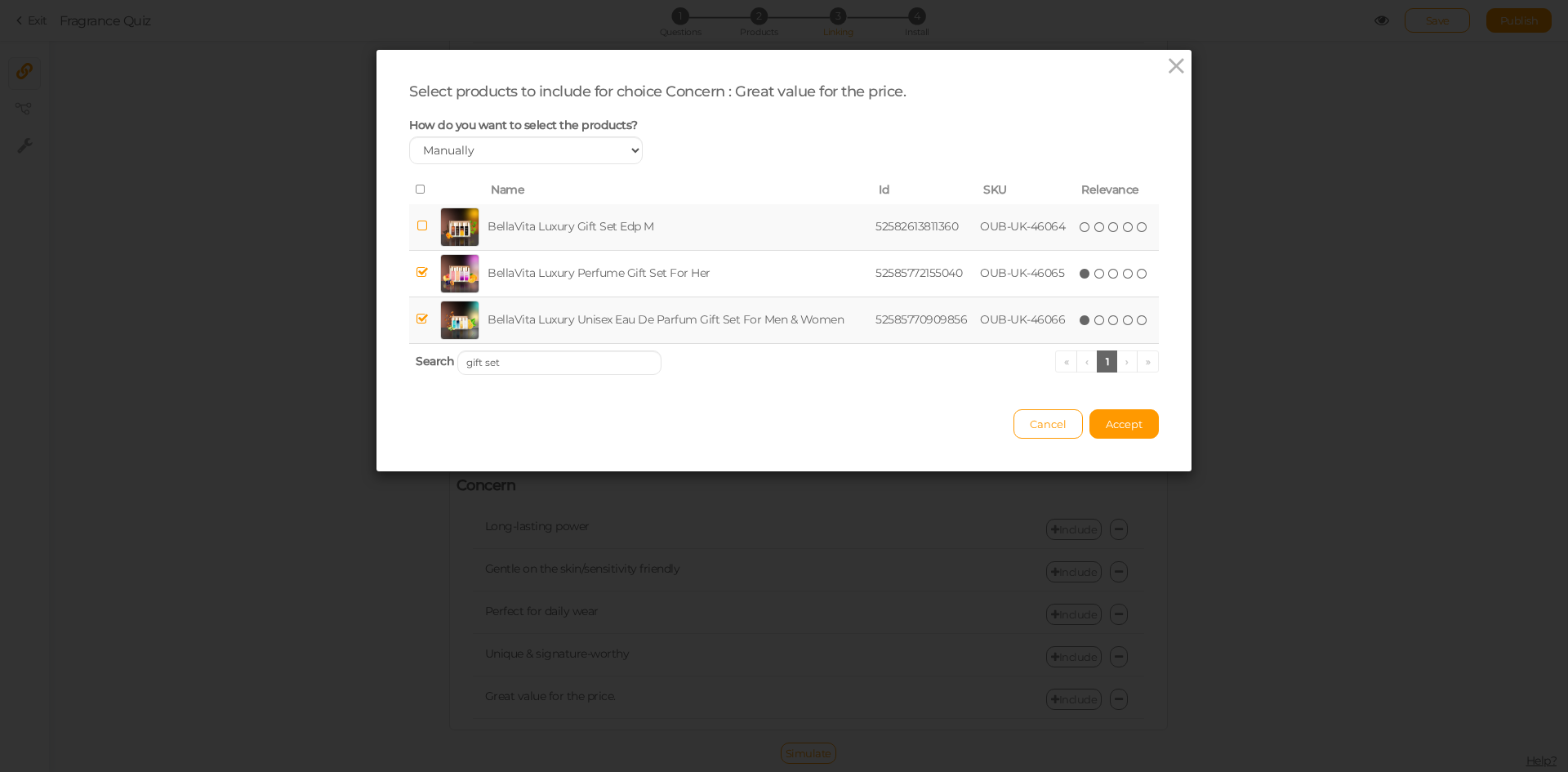
click at [548, 232] on td "BellaVita Luxury Gift Set Edp M" at bounding box center [678, 227] width 388 height 46
click at [1134, 421] on span "Accept" at bounding box center [1124, 424] width 37 height 14
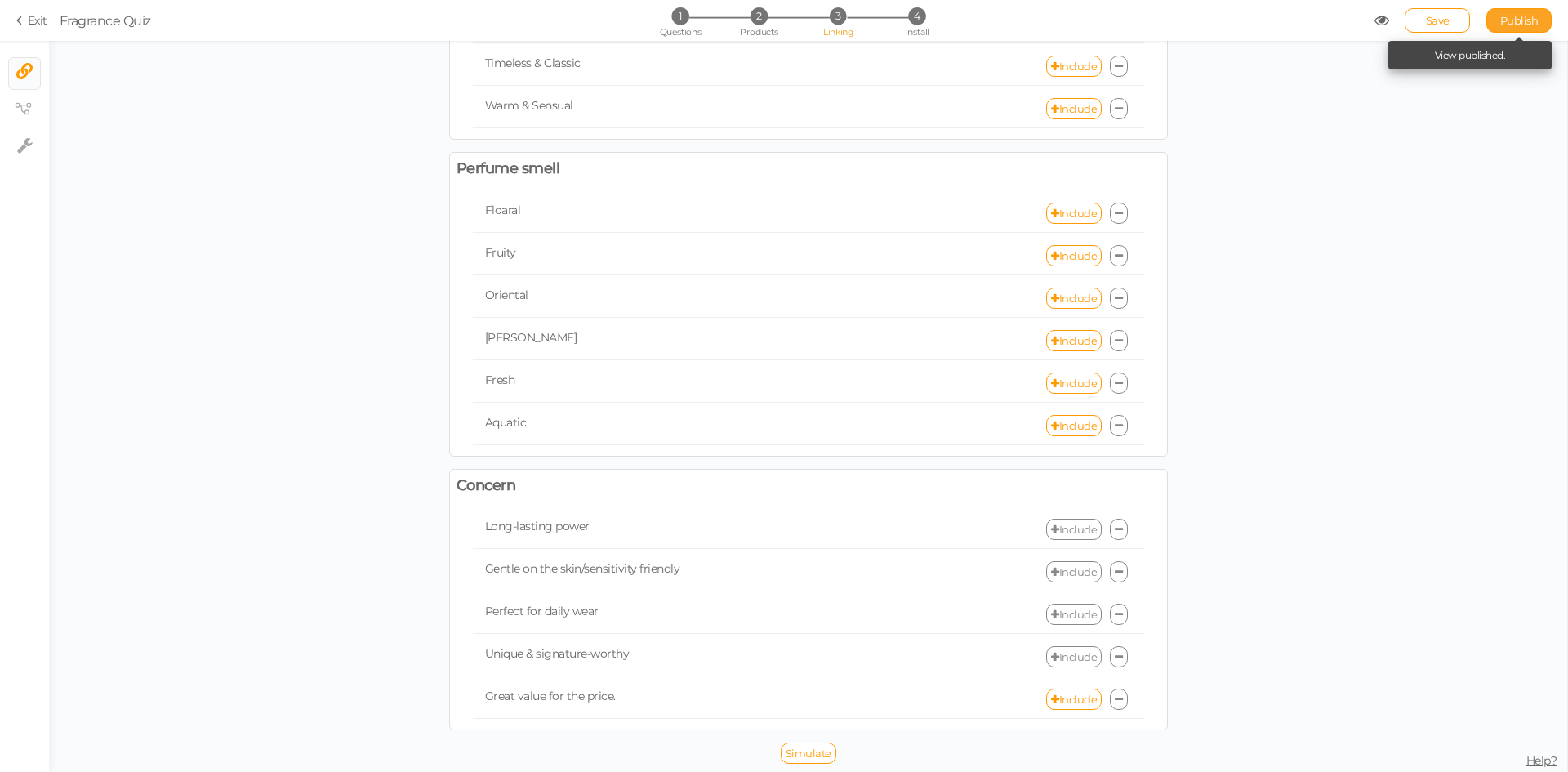
click at [1515, 18] on span "Publish" at bounding box center [1520, 20] width 39 height 14
click at [1070, 658] on link "Include" at bounding box center [1073, 657] width 55 height 21
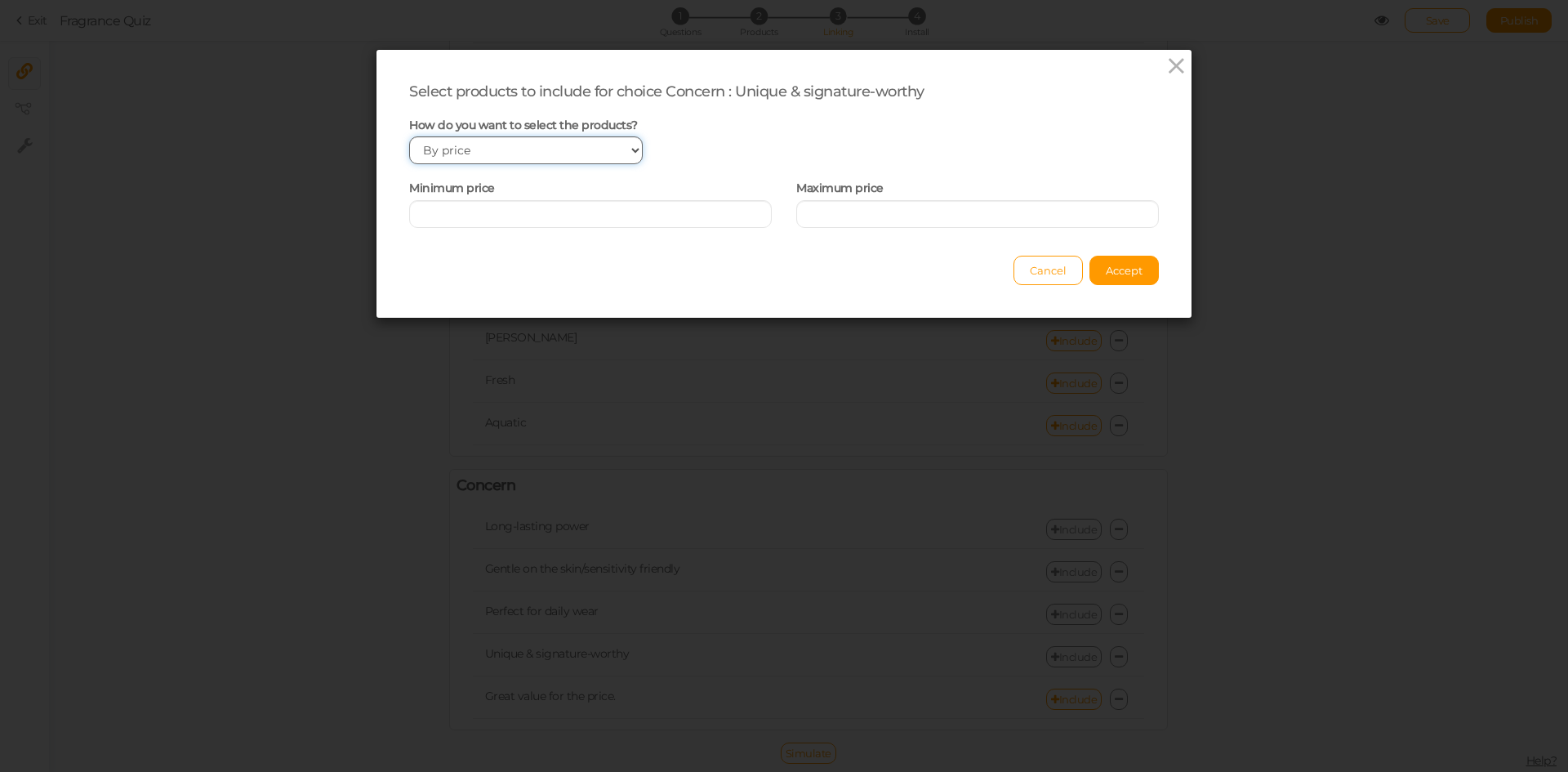
click at [547, 156] on select "Manually By tags By price" at bounding box center [525, 150] width 233 height 28
select select "manual"
click at [409, 136] on select "Manually By tags By price" at bounding box center [525, 150] width 233 height 28
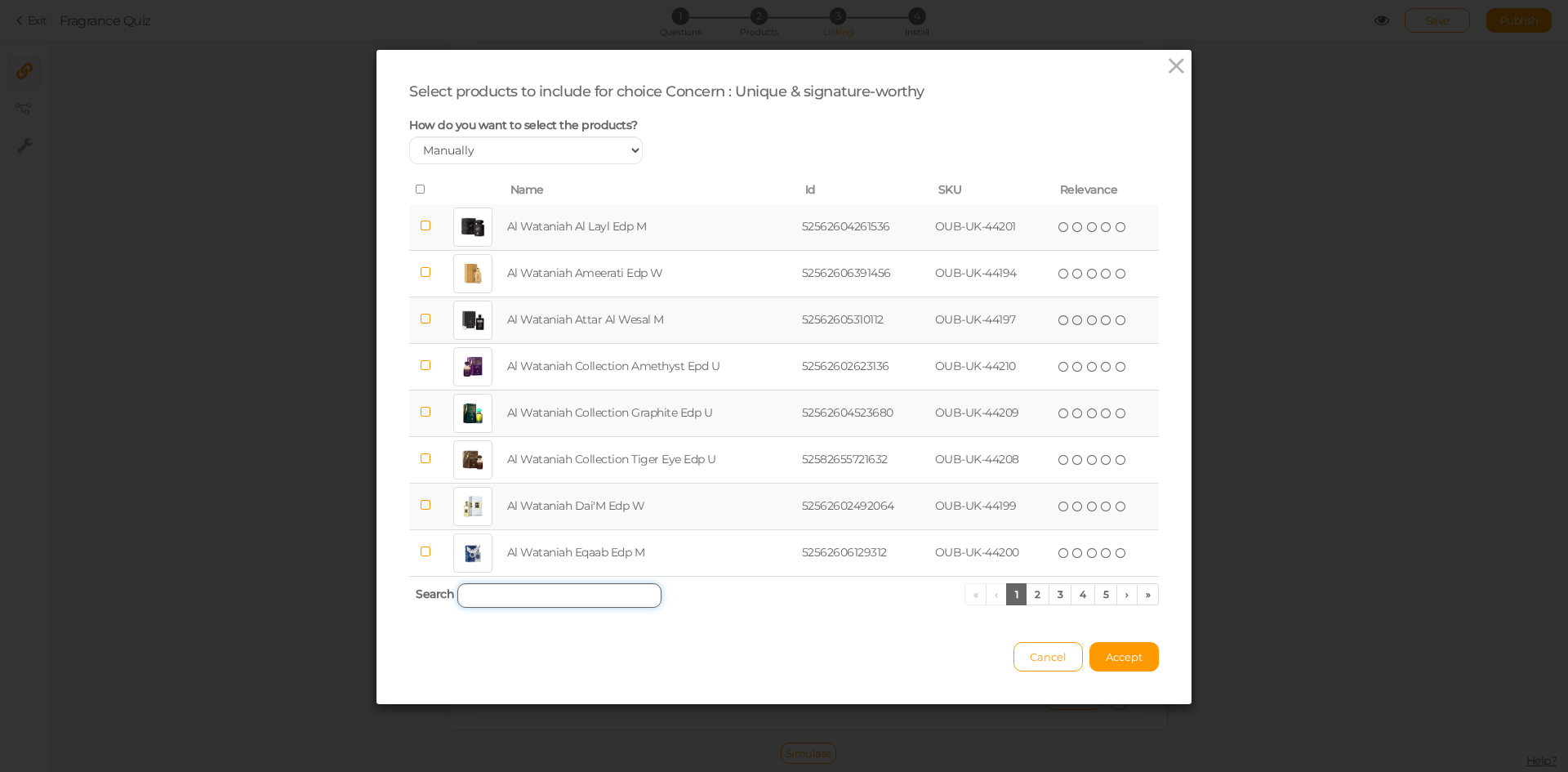
click at [553, 590] on input "search" at bounding box center [559, 595] width 204 height 24
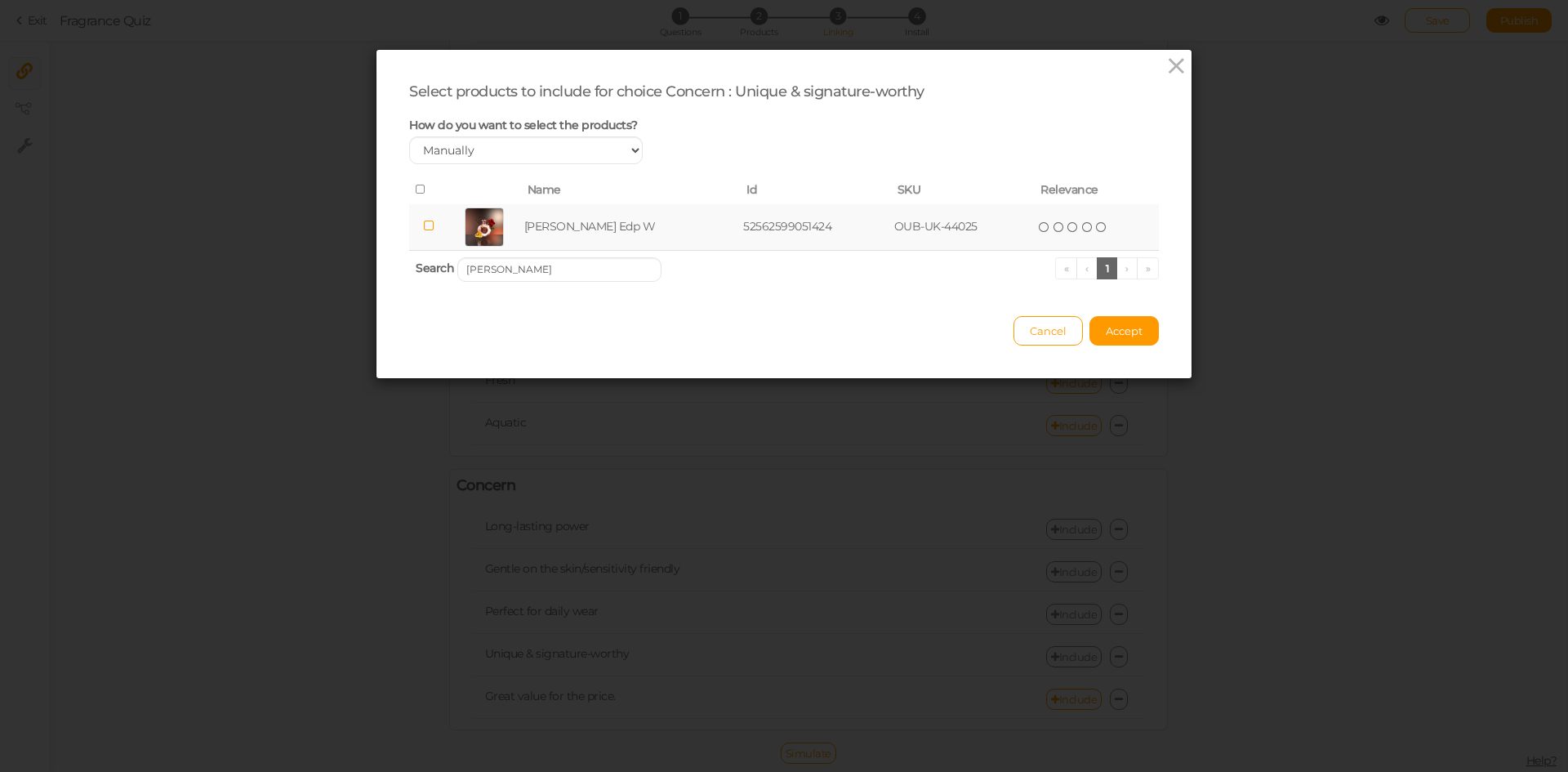
click at [561, 232] on td "[PERSON_NAME] Edp W" at bounding box center [631, 227] width 219 height 46
click at [559, 265] on input "[PERSON_NAME]" at bounding box center [559, 269] width 204 height 24
click at [577, 233] on td "[PERSON_NAME] In The [PERSON_NAME] Edp U" at bounding box center [663, 227] width 332 height 46
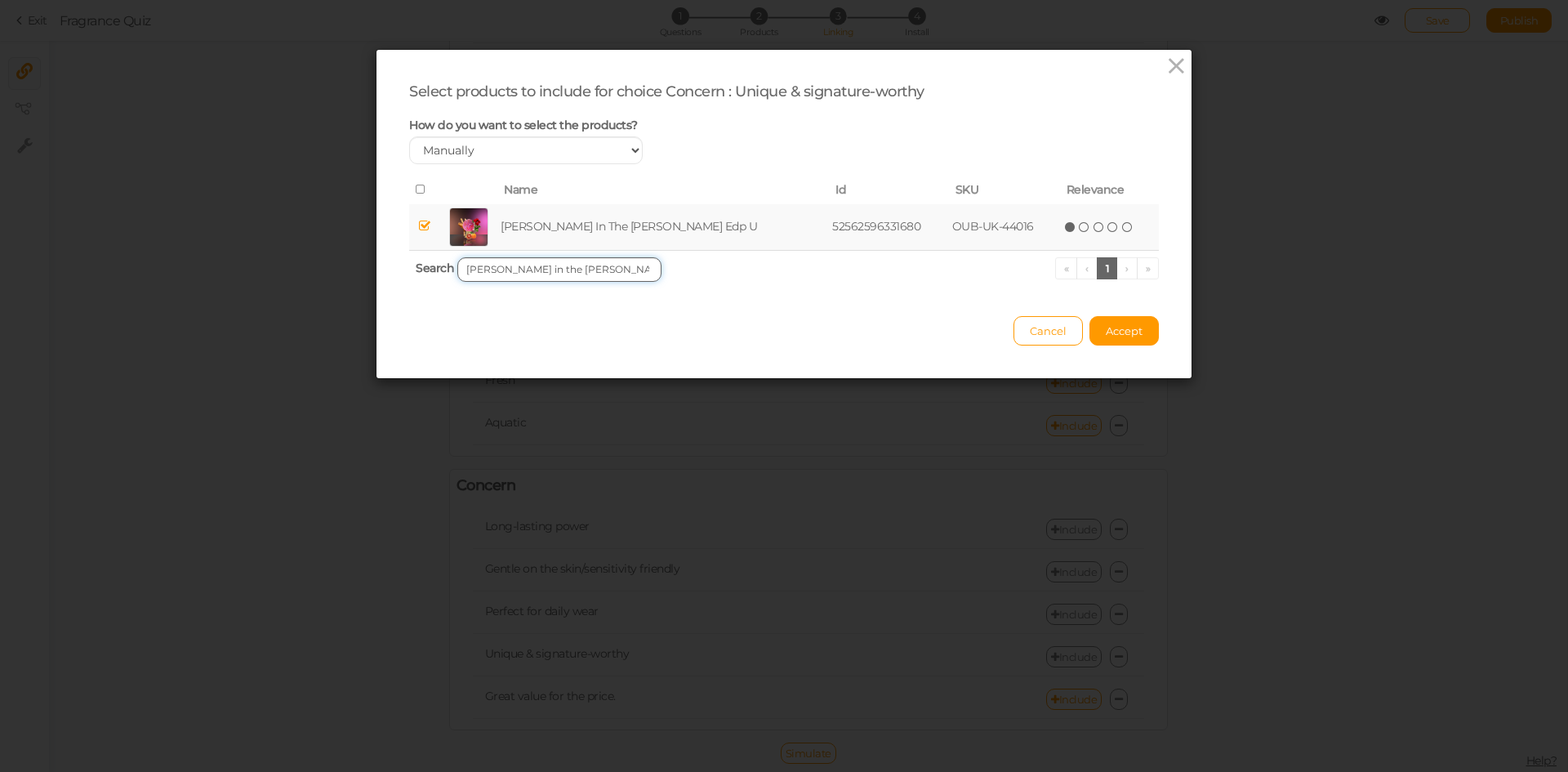
click at [605, 272] on input "[PERSON_NAME] in the [PERSON_NAME]" at bounding box center [559, 269] width 204 height 24
click at [606, 238] on td "Paris Corner Mango Punch Edp W" at bounding box center [647, 227] width 274 height 46
click at [603, 265] on input "Paris Corner Mango Punch" at bounding box center [559, 269] width 204 height 24
click at [610, 228] on td "Paris Corner Banana Bliss Edp U" at bounding box center [642, 227] width 262 height 46
click at [613, 265] on input "Paris Corner Banana Bliss" at bounding box center [559, 269] width 204 height 24
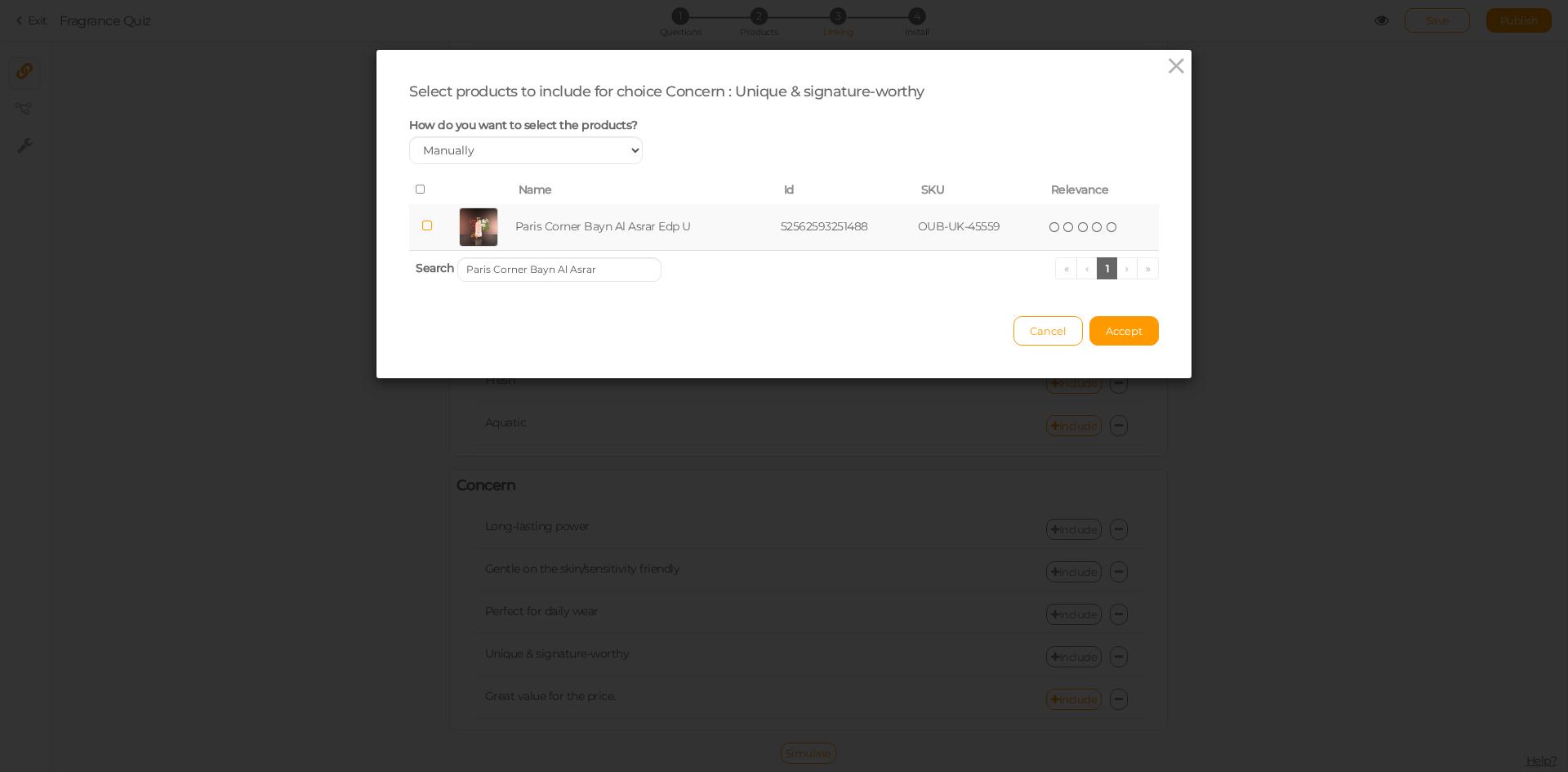
click at [632, 233] on td "Paris Corner Bayn Al Asrar Edp U" at bounding box center [644, 227] width 265 height 46
click at [601, 276] on input "Paris Corner Bayn Al Asrar" at bounding box center [559, 269] width 204 height 24
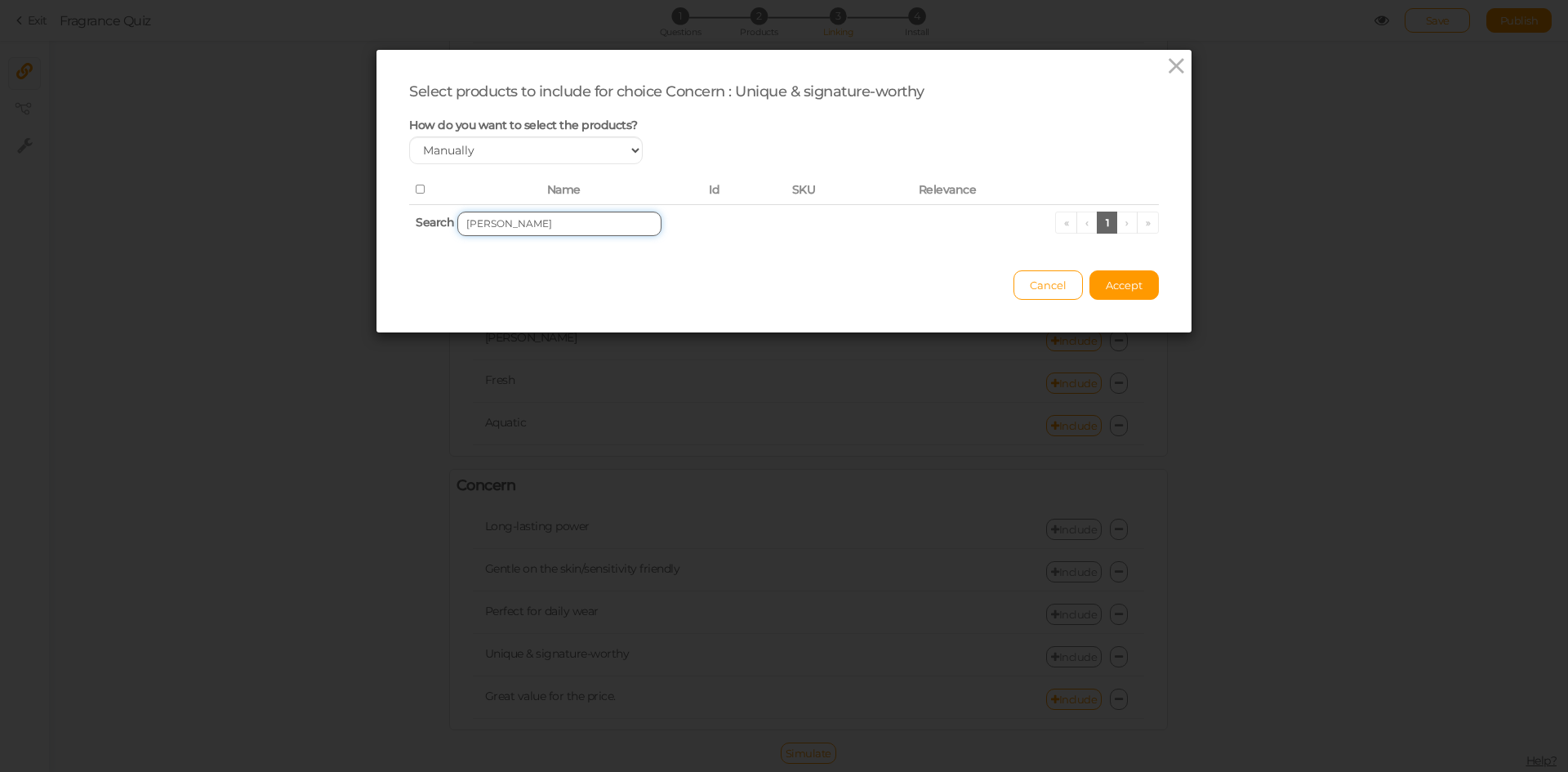
drag, startPoint x: 486, startPoint y: 224, endPoint x: 590, endPoint y: 226, distance: 104.0
click at [590, 226] on input "[PERSON_NAME]" at bounding box center [559, 223] width 204 height 24
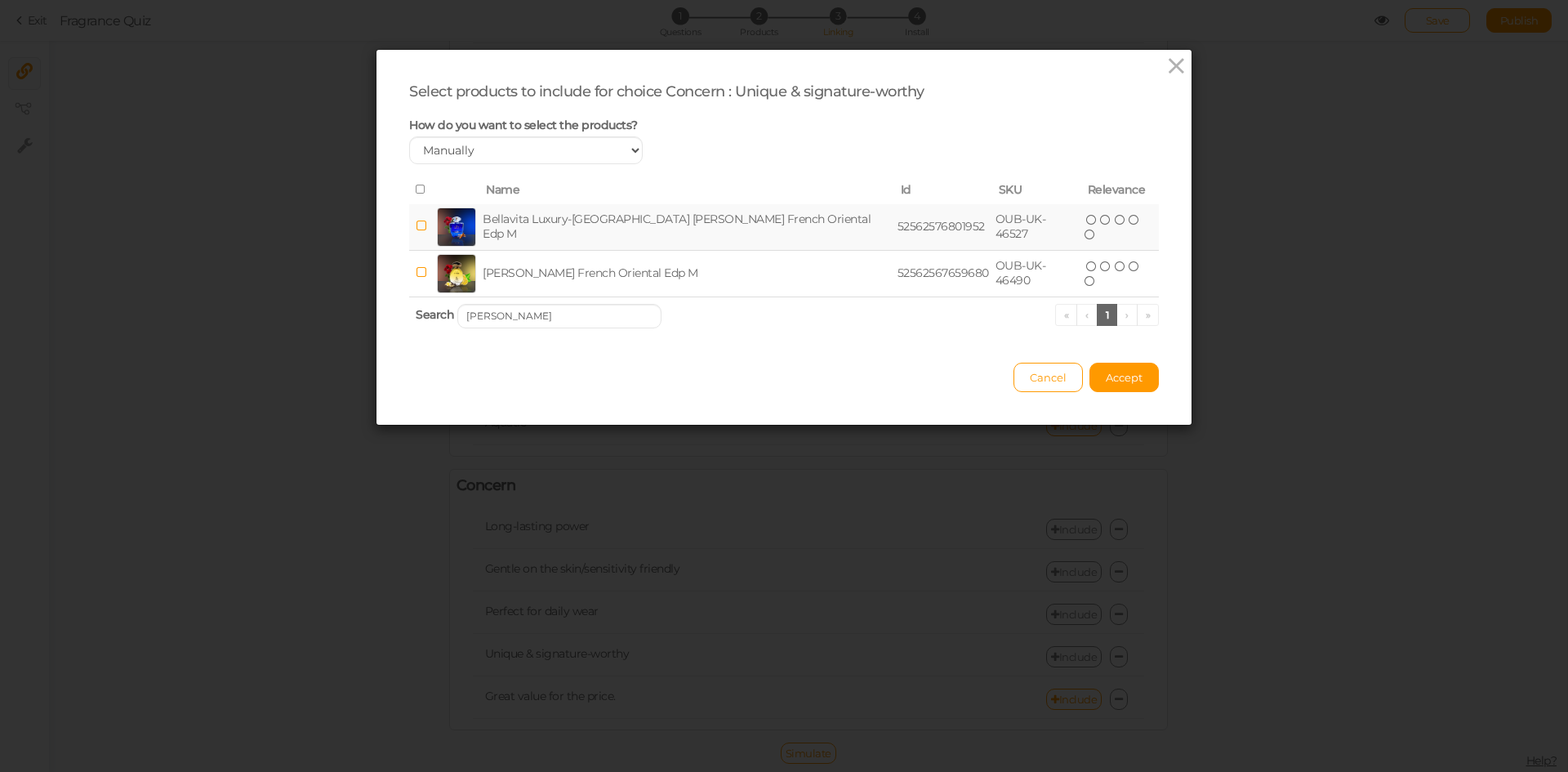
click at [583, 218] on td "Bellavita Luxury-[GEOGRAPHIC_DATA] [PERSON_NAME] French Oriental Edp M" at bounding box center [687, 227] width 415 height 46
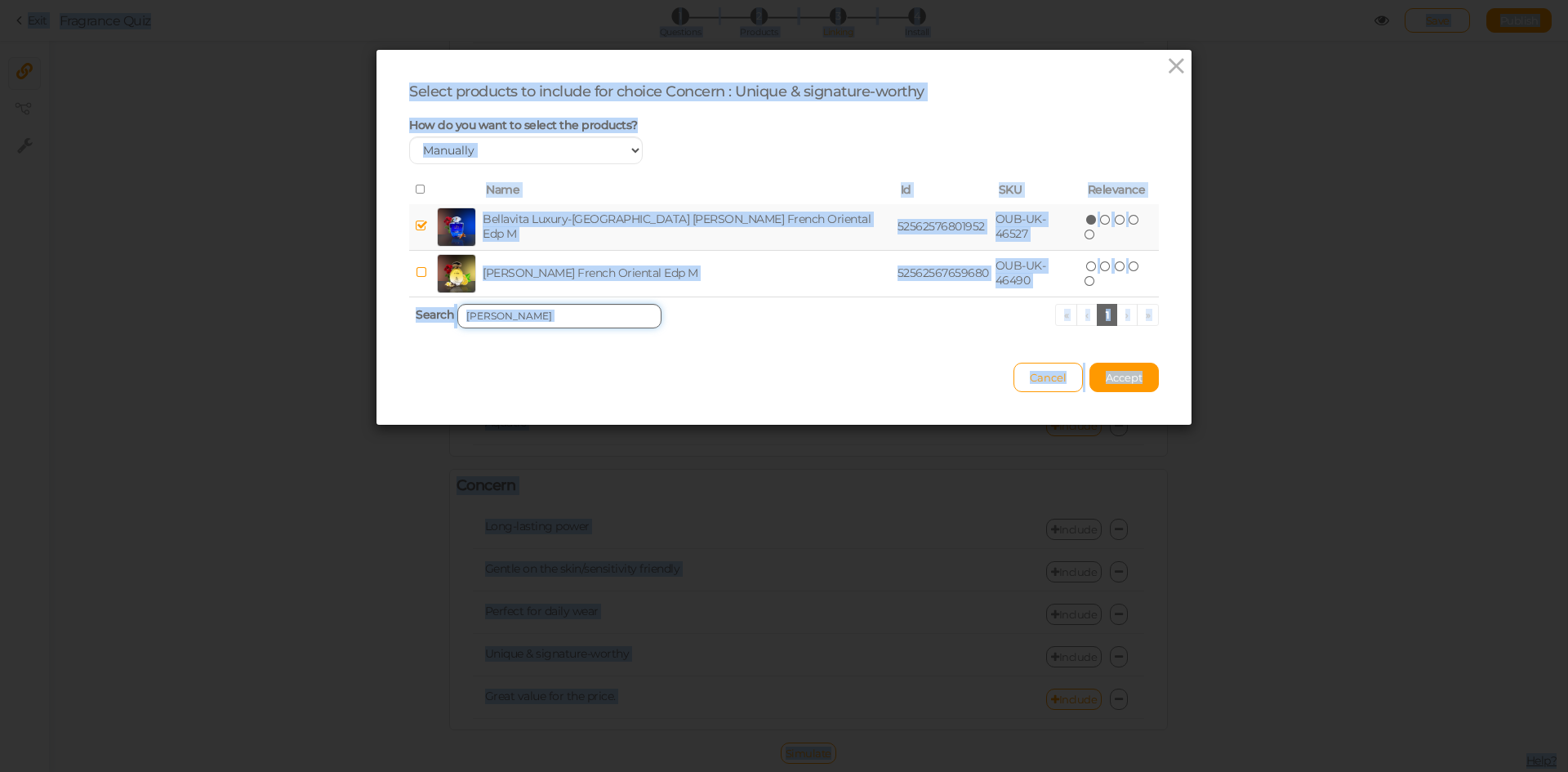
click at [567, 319] on input "[PERSON_NAME]" at bounding box center [559, 315] width 204 height 24
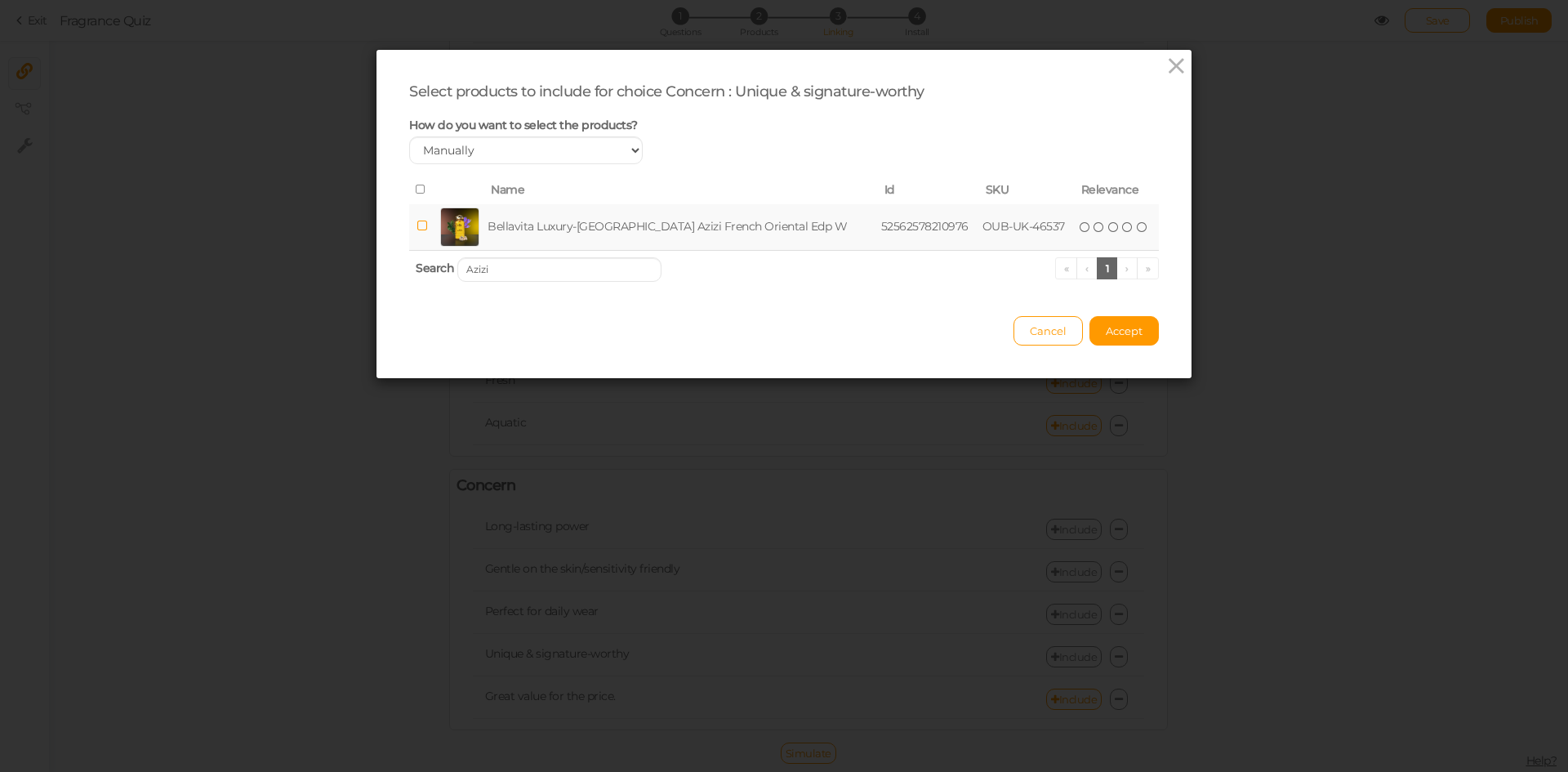
click at [574, 224] on td "Bellavita Luxury-[GEOGRAPHIC_DATA] Azizi French Oriental Edp W" at bounding box center [681, 227] width 394 height 46
click at [571, 268] on input "Azizi" at bounding box center [559, 269] width 204 height 24
click at [587, 233] on td "Bellavita Luxury-[GEOGRAPHIC_DATA] Consequence French Oriental Edp M" at bounding box center [688, 227] width 416 height 46
click at [601, 276] on input "Consequence" at bounding box center [559, 269] width 204 height 24
click at [596, 230] on td "Bellavita Luxury-[GEOGRAPHIC_DATA] Magnifique French Edp W" at bounding box center [677, 227] width 386 height 46
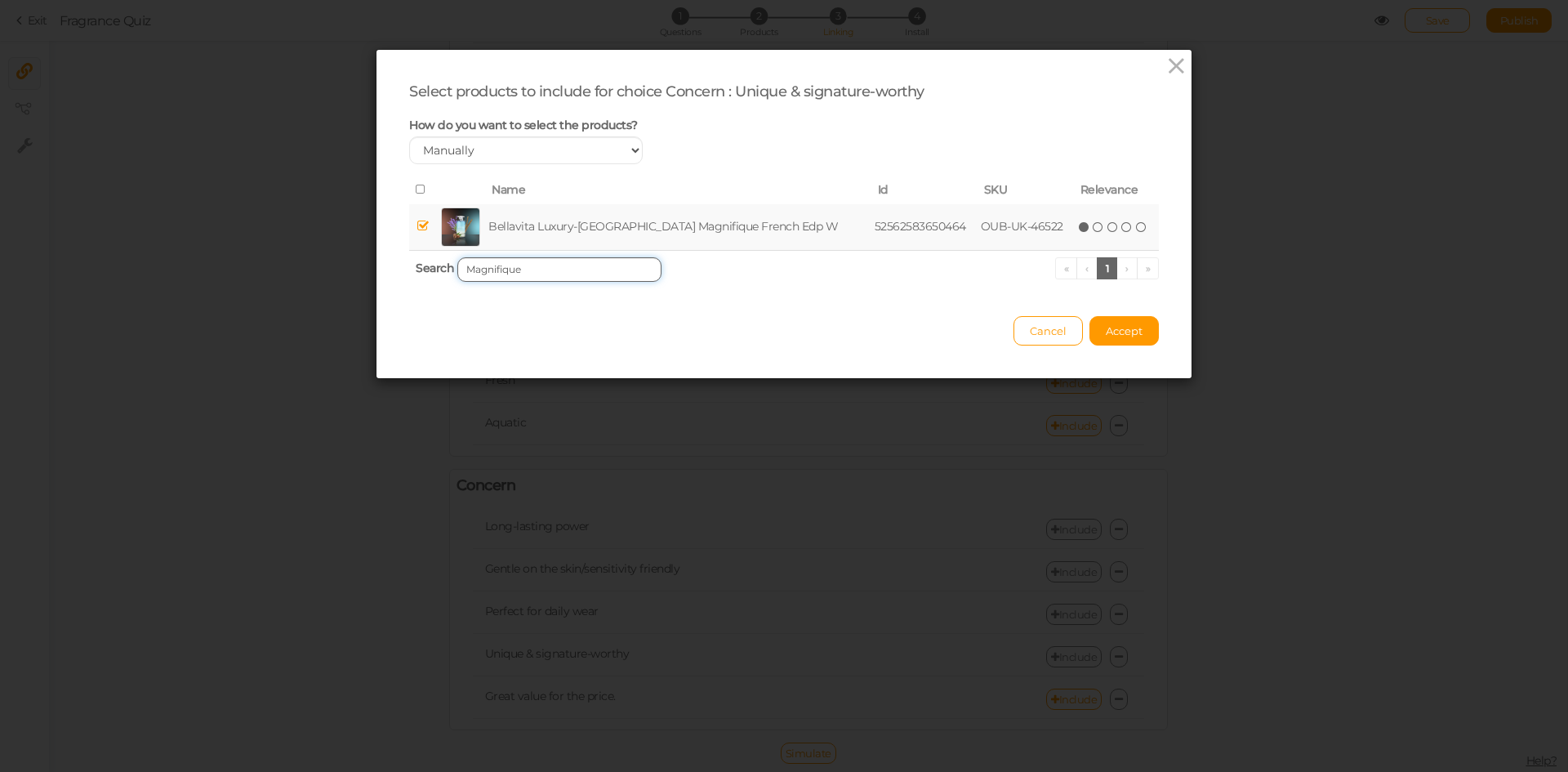
click at [572, 266] on input "Magnifique" at bounding box center [559, 269] width 204 height 24
click at [517, 233] on td "Bellavita Luxury-[GEOGRAPHIC_DATA] Jubilant Aura French Edp W" at bounding box center [685, 227] width 399 height 46
click at [561, 275] on input "Jubilant Aura" at bounding box center [559, 269] width 204 height 24
click at [602, 230] on td "Bellavita Luxury-[GEOGRAPHIC_DATA] Hayal Al-Bahar French Oriental Edp W" at bounding box center [688, 227] width 417 height 46
click at [584, 268] on input "Hayal Al-Bahar" at bounding box center [559, 269] width 204 height 24
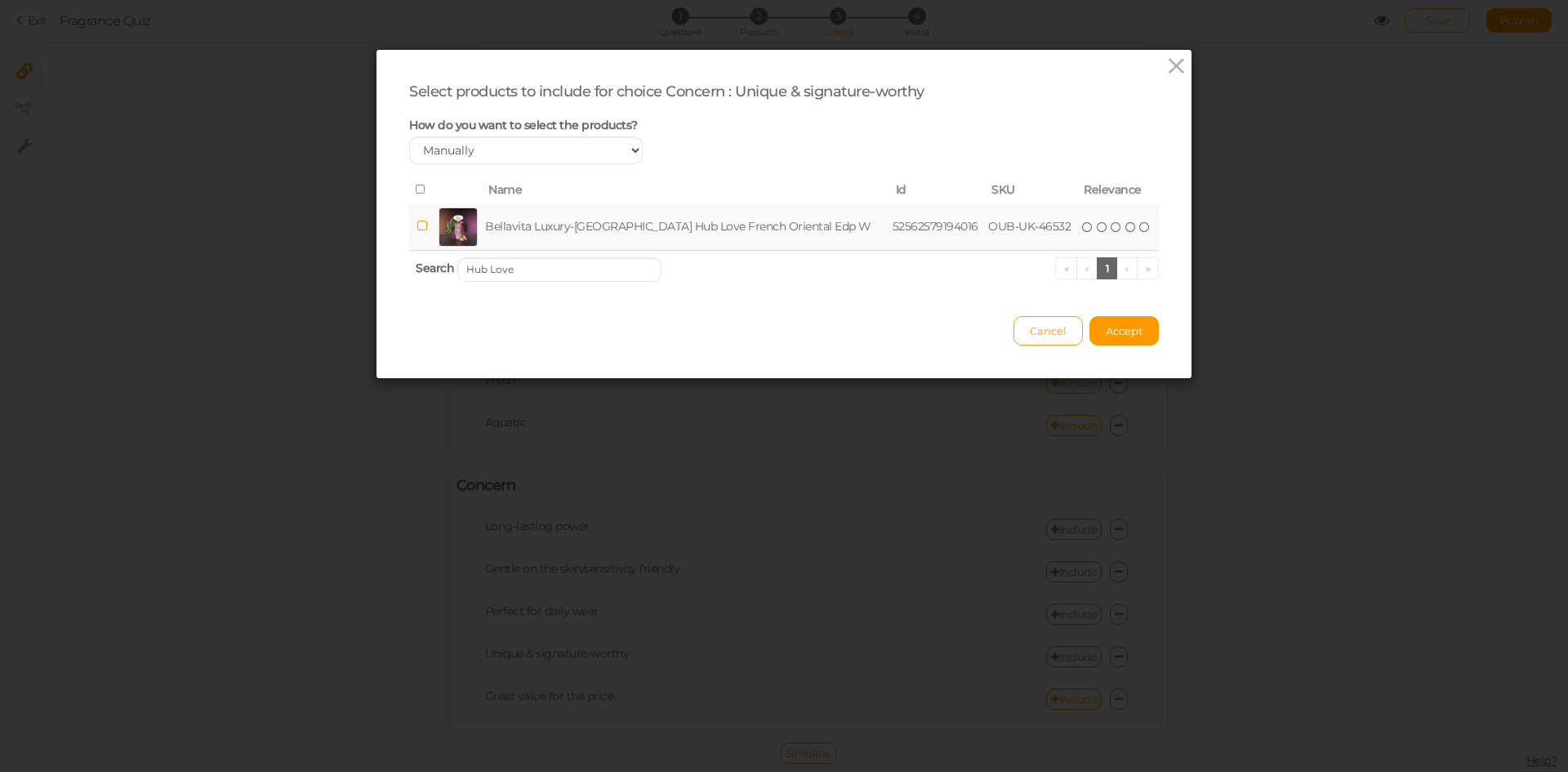
click at [592, 236] on td "Bellavita Luxury-[GEOGRAPHIC_DATA] Hub Love French Oriental Edp W" at bounding box center [685, 227] width 407 height 46
click at [598, 263] on input "Hub Love" at bounding box center [559, 269] width 204 height 24
click at [603, 220] on td "Bellavita Luxury-[GEOGRAPHIC_DATA] [PERSON_NAME] French Oriental Edp W" at bounding box center [688, 227] width 417 height 46
click at [552, 264] on input "[PERSON_NAME]" at bounding box center [559, 269] width 204 height 24
click at [583, 218] on td "Kenaz [PERSON_NAME] French Edp W" at bounding box center [651, 227] width 291 height 46
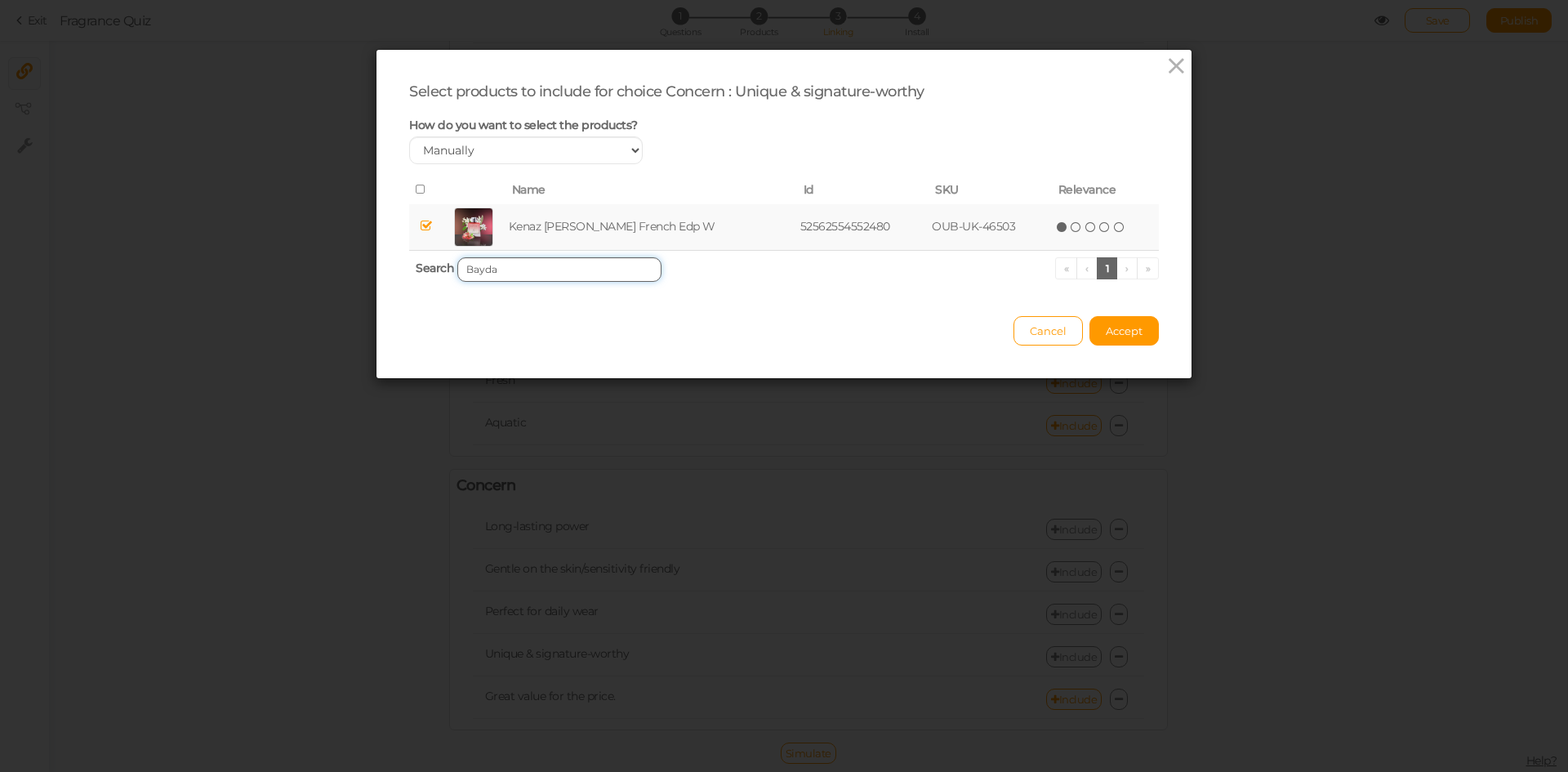
click at [583, 265] on input "Bayda" at bounding box center [559, 269] width 204 height 24
type input "Rawda"
click at [590, 219] on td "[PERSON_NAME] French Oriental Edp W" at bounding box center [653, 227] width 300 height 46
click at [1127, 322] on button "Accept" at bounding box center [1124, 331] width 70 height 29
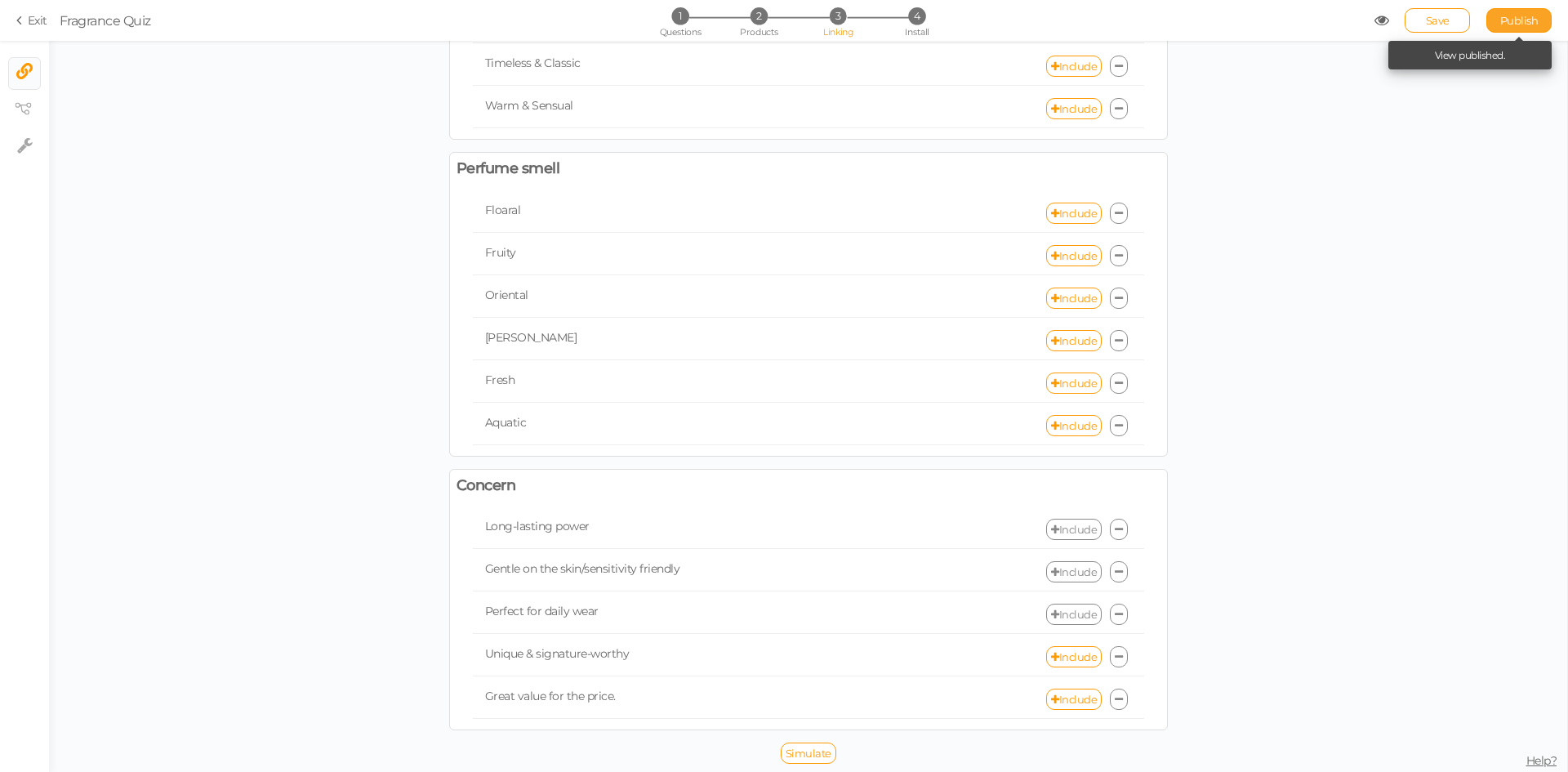
click at [1519, 19] on span "Publish" at bounding box center [1520, 20] width 39 height 14
click at [1059, 610] on link "Include" at bounding box center [1073, 614] width 55 height 21
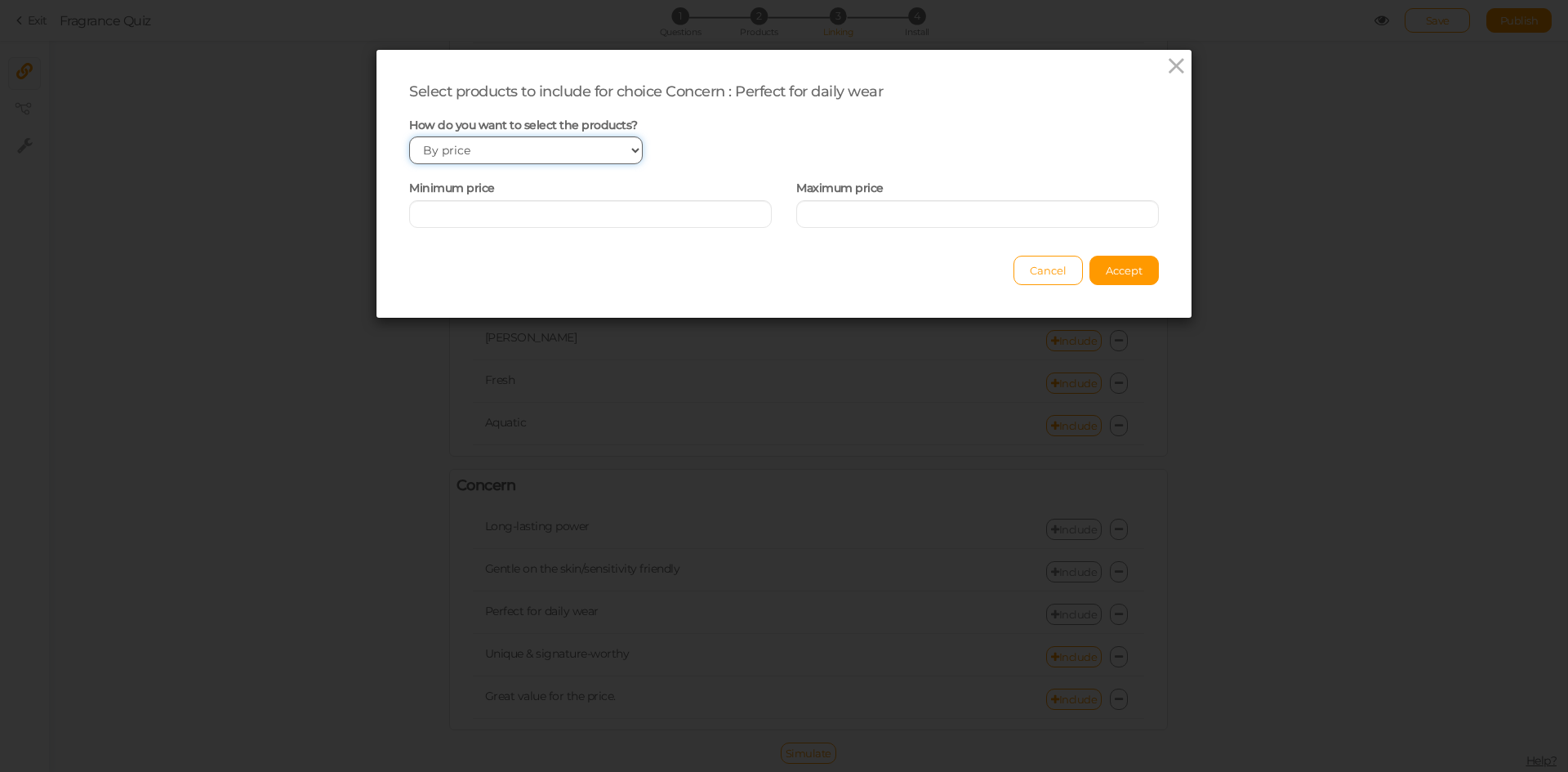
click at [528, 159] on select "Manually By tags By price" at bounding box center [525, 150] width 233 height 28
select select "manual"
click at [409, 136] on select "Manually By tags By price" at bounding box center [525, 150] width 233 height 28
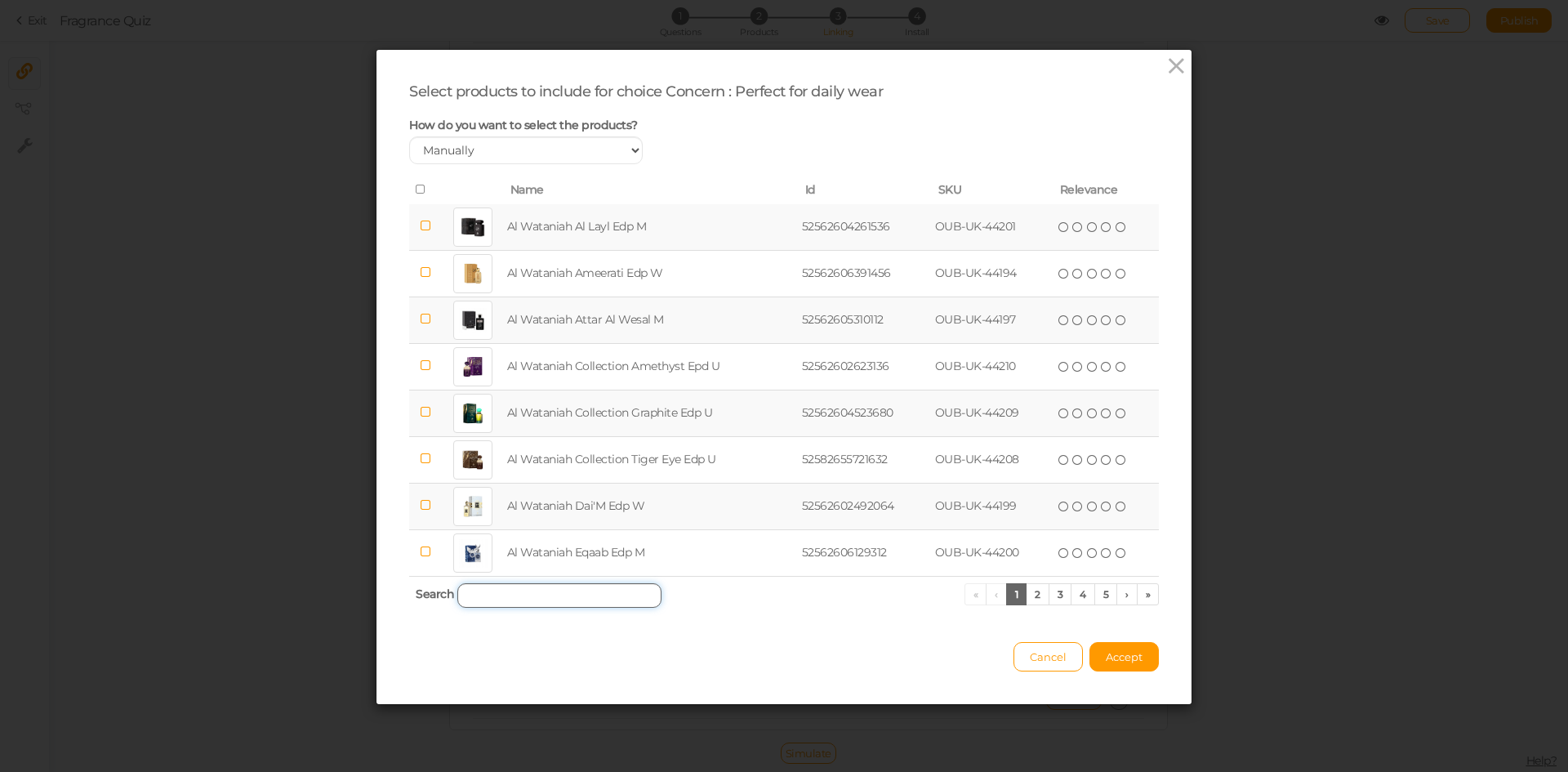
click at [513, 601] on input "search" at bounding box center [559, 595] width 204 height 24
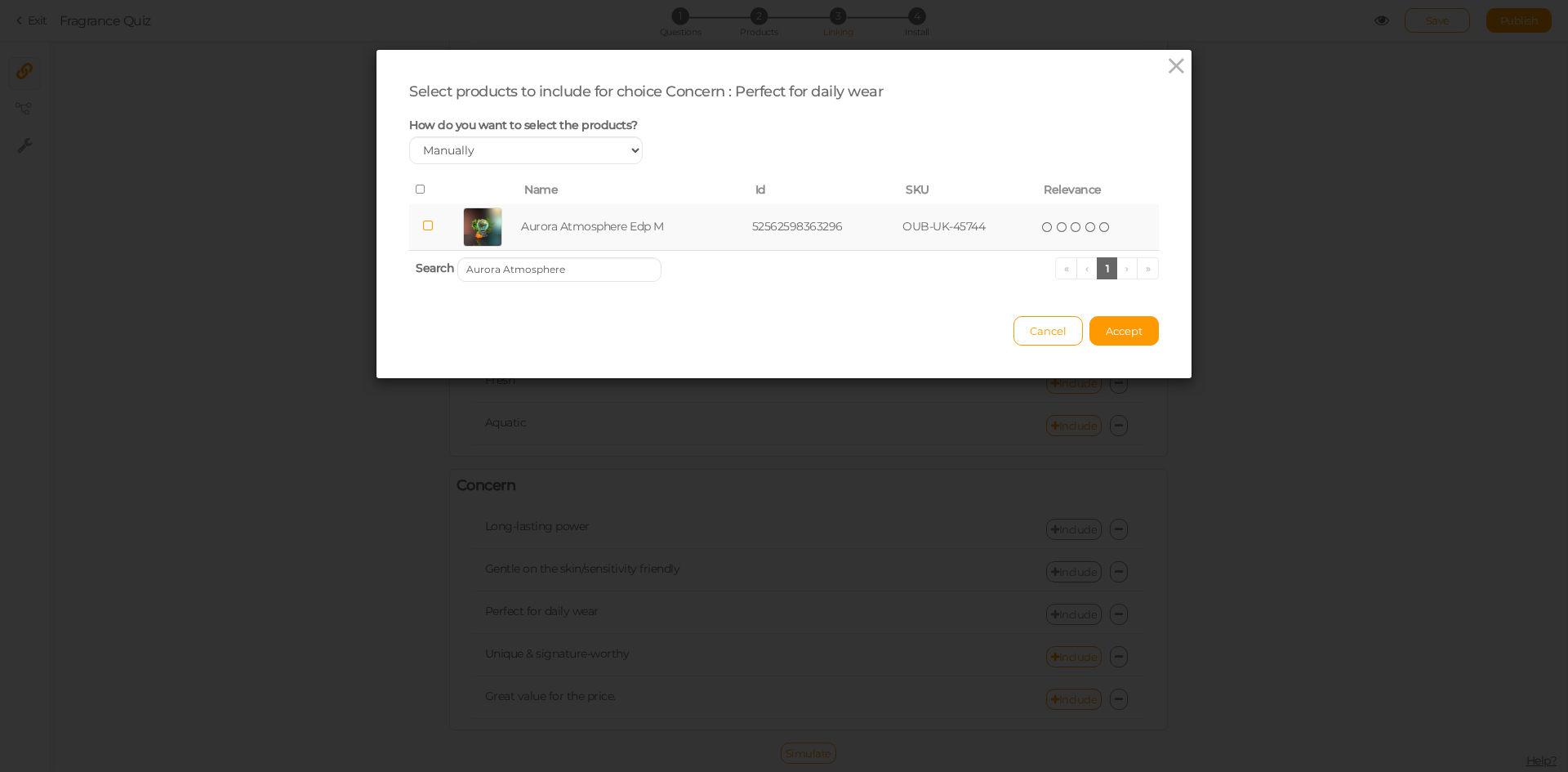
click at [569, 220] on td "Aurora Atmosphere Edp M" at bounding box center [633, 227] width 231 height 46
click at [579, 259] on input "Aurora Atmosphere" at bounding box center [559, 269] width 204 height 24
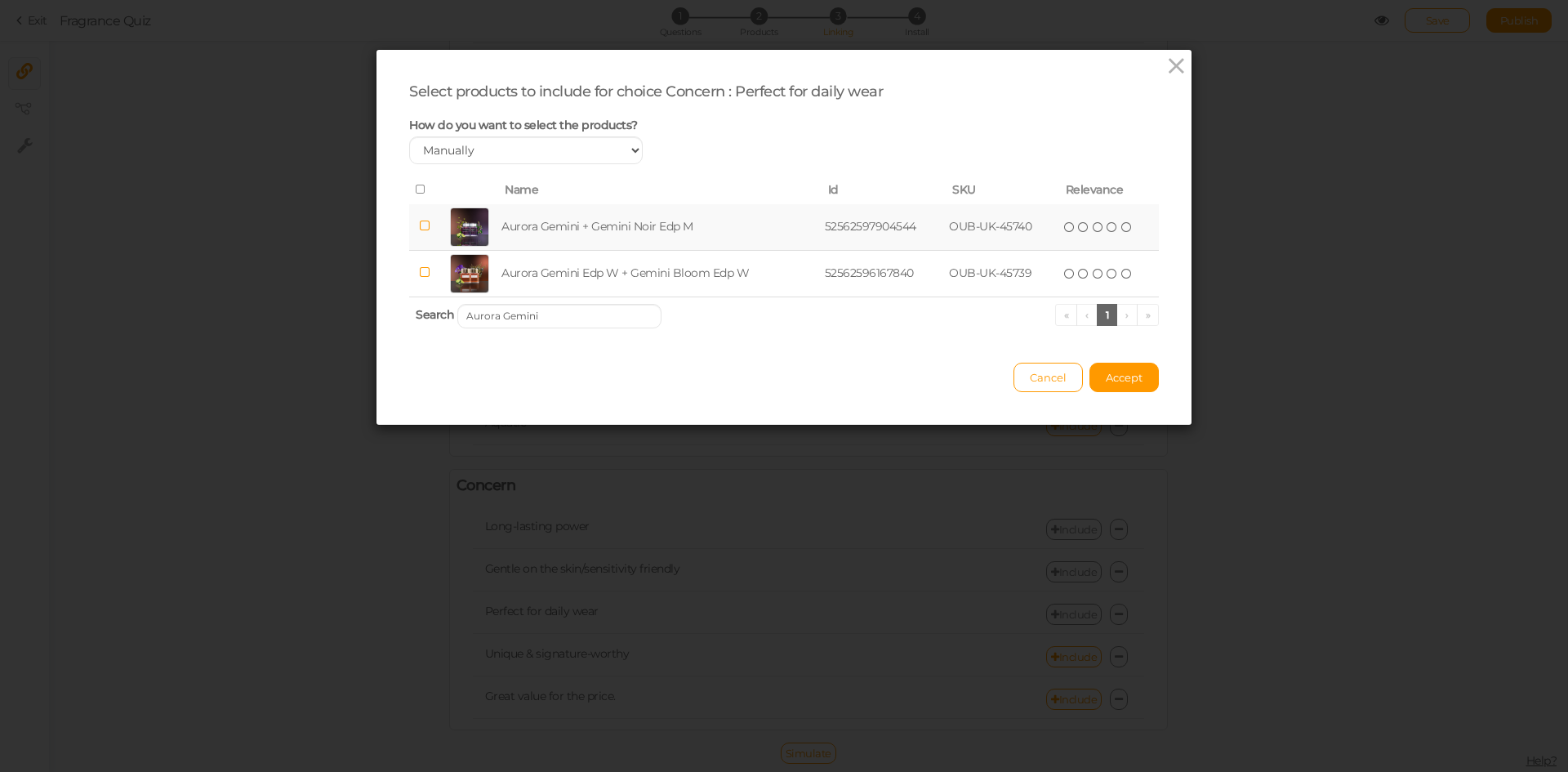
click at [596, 228] on td "Aurora Gemini + Gemini Noir Edp M" at bounding box center [659, 227] width 322 height 46
click at [579, 321] on input "Aurora Gemini" at bounding box center [559, 315] width 204 height 24
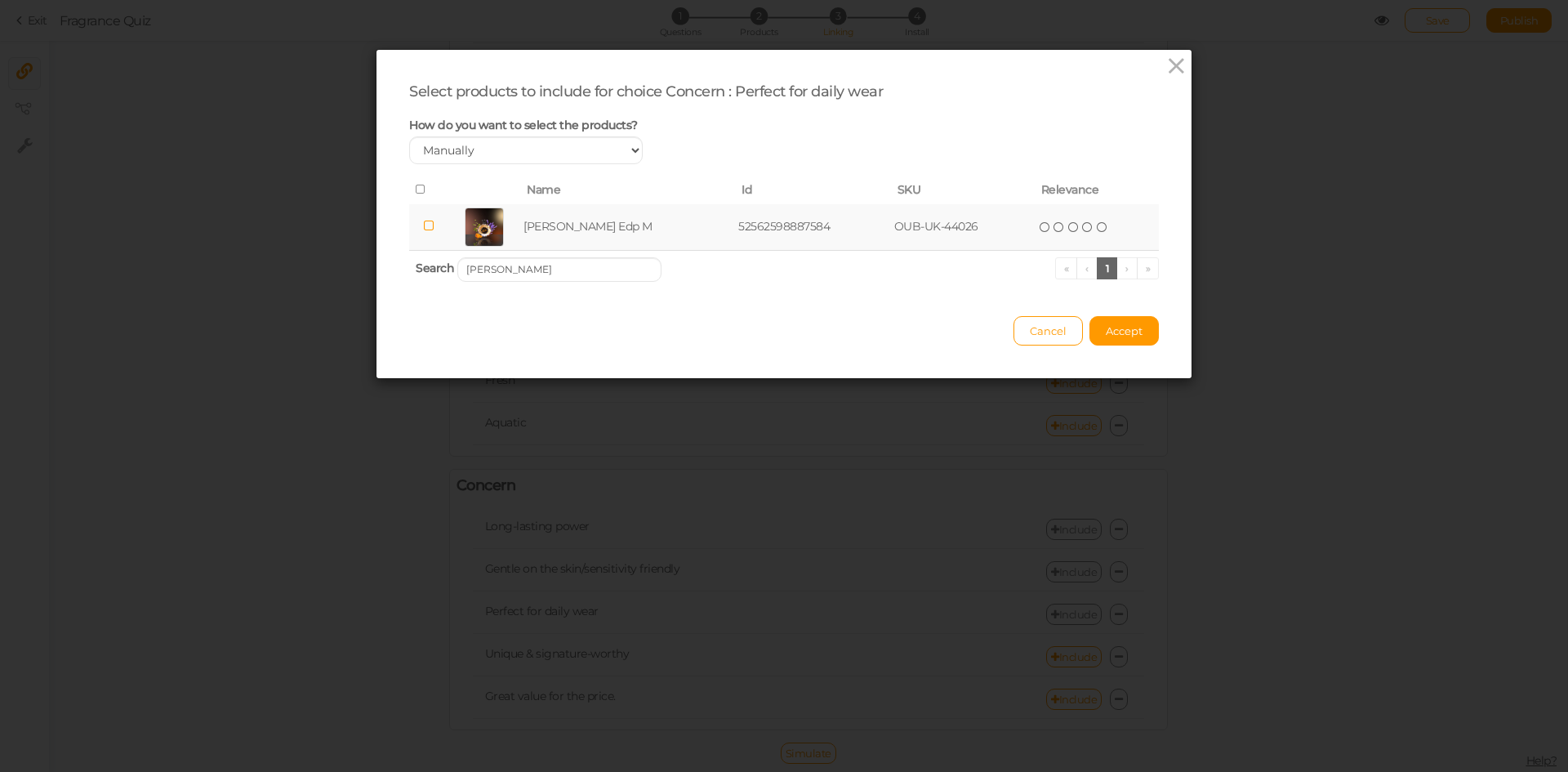
click at [593, 223] on td "[PERSON_NAME] Edp M" at bounding box center [628, 227] width 215 height 46
click at [591, 263] on input "[PERSON_NAME]" at bounding box center [559, 269] width 204 height 24
click at [605, 209] on td "Paris Corner Qissa Pink Edp W" at bounding box center [641, 227] width 254 height 46
click at [590, 276] on input "Paris Corner [PERSON_NAME]" at bounding box center [559, 269] width 204 height 24
click at [601, 233] on td "Paris Corner Voux Turquoise Edp U" at bounding box center [647, 227] width 276 height 46
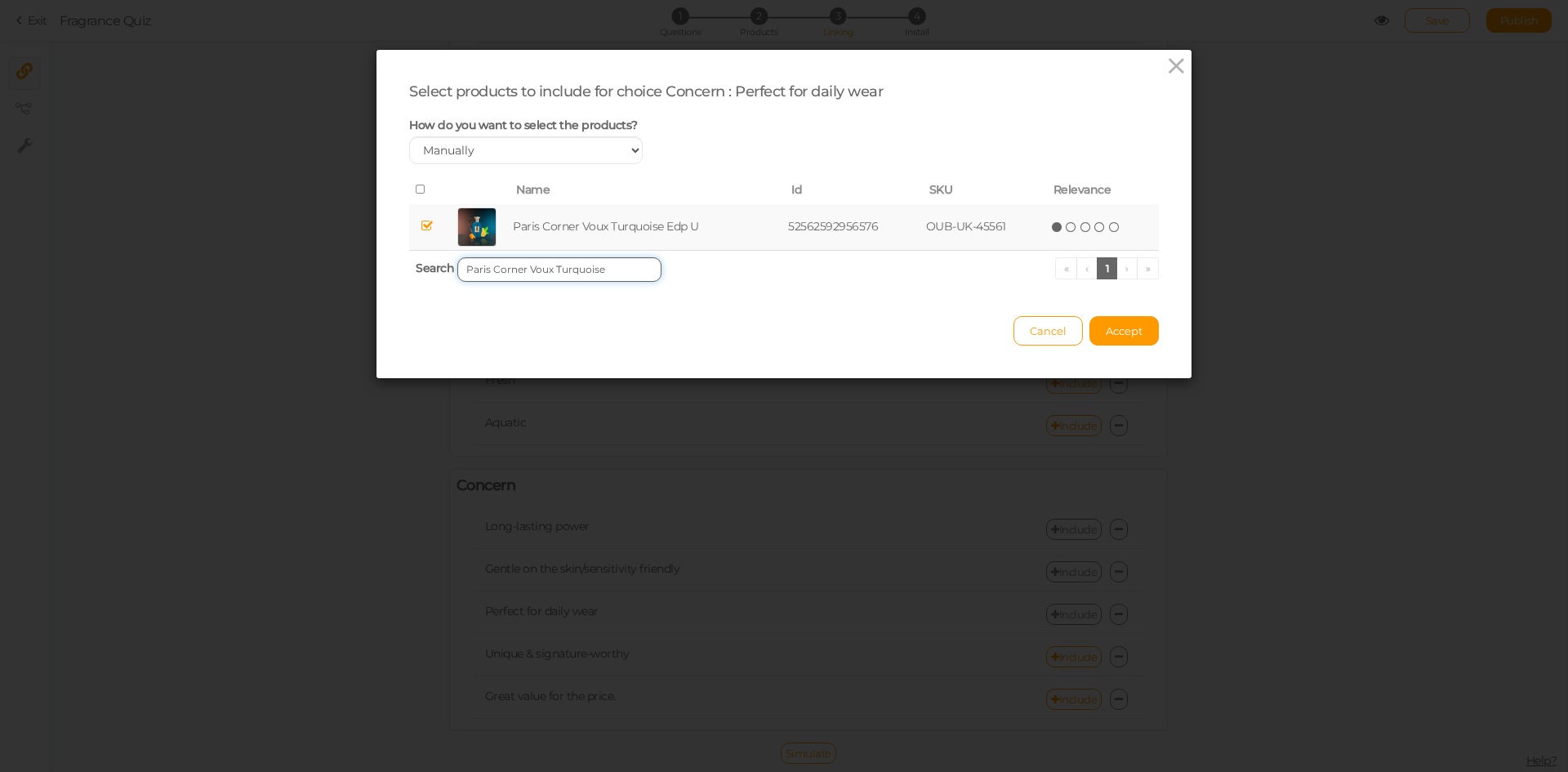
click at [588, 272] on input "Paris Corner Voux Turquoise" at bounding box center [559, 269] width 204 height 24
click at [606, 228] on td "BellaVita Luxury CEO [PERSON_NAME]" at bounding box center [653, 227] width 294 height 46
click at [604, 268] on input "CEO" at bounding box center [559, 269] width 204 height 24
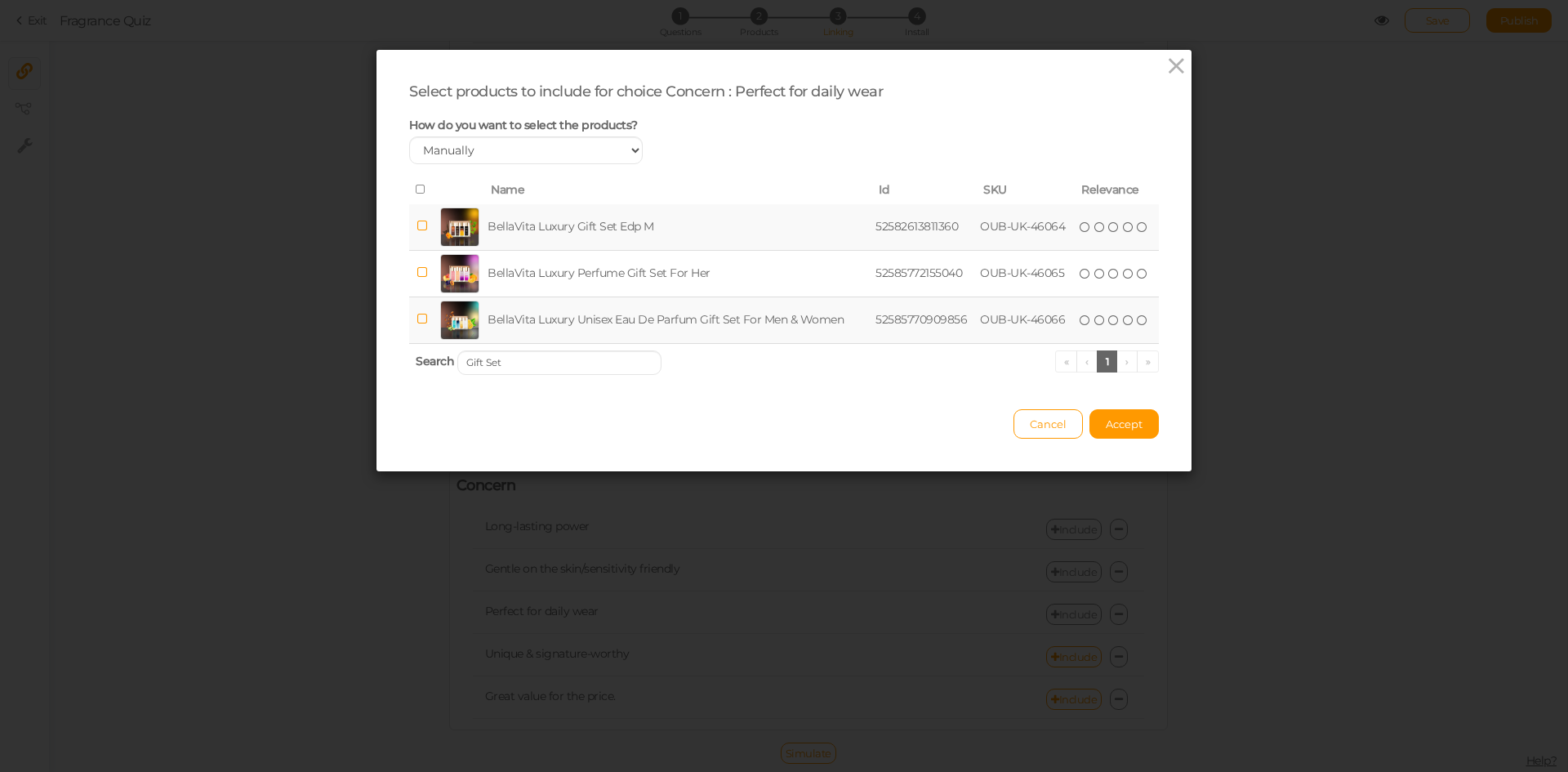
click at [615, 217] on td "BellaVita Luxury Gift Set Edp M" at bounding box center [678, 227] width 388 height 46
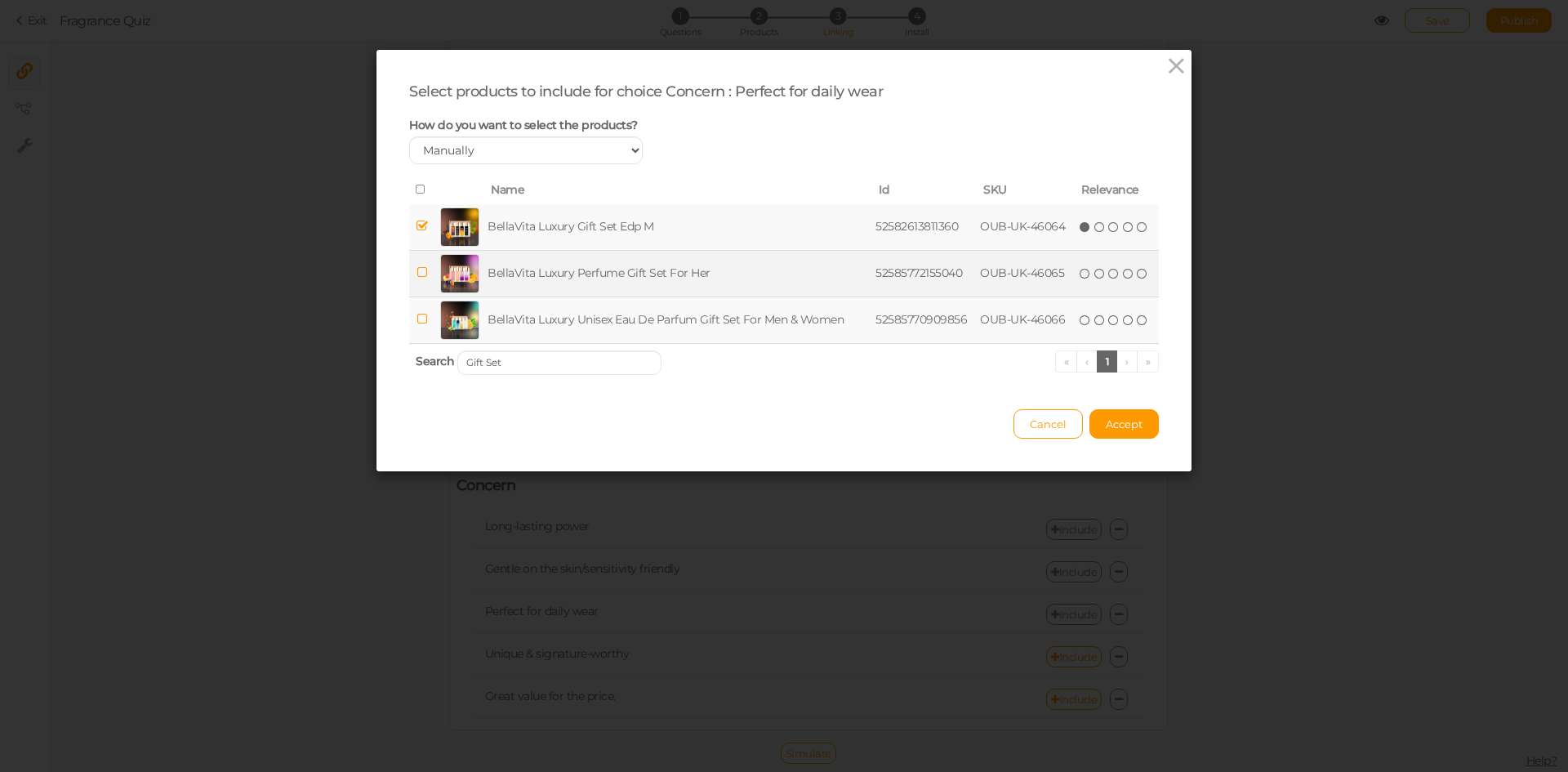
click at [607, 277] on td "BellaVita Luxury Perfume Gift Set For Her" at bounding box center [678, 273] width 388 height 46
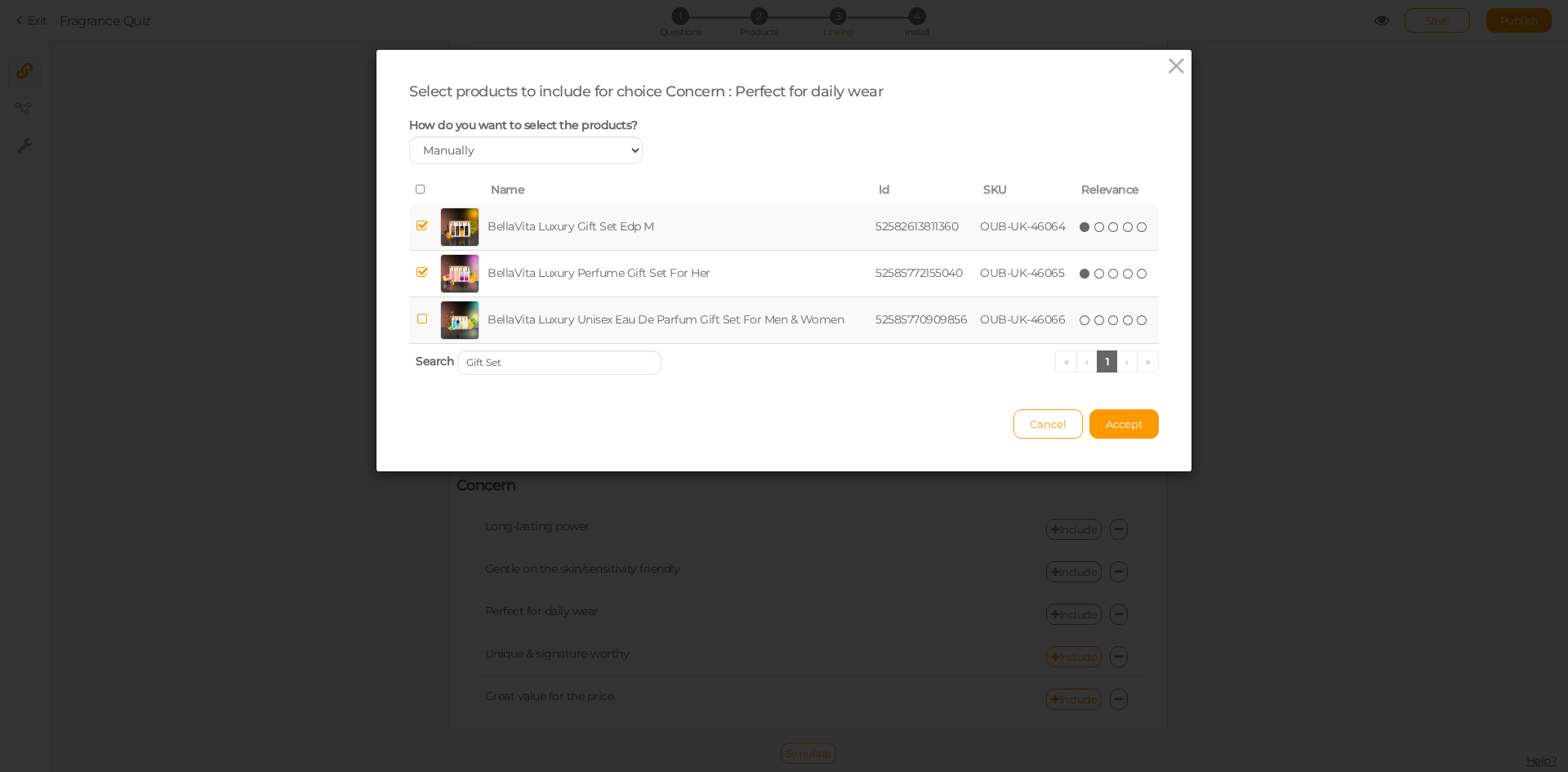
click at [606, 314] on td "BellaVita Luxury Unisex Eau De Parfum Gift Set For Men & Women" at bounding box center [678, 319] width 388 height 46
click at [547, 357] on input "Gift Set" at bounding box center [559, 362] width 204 height 24
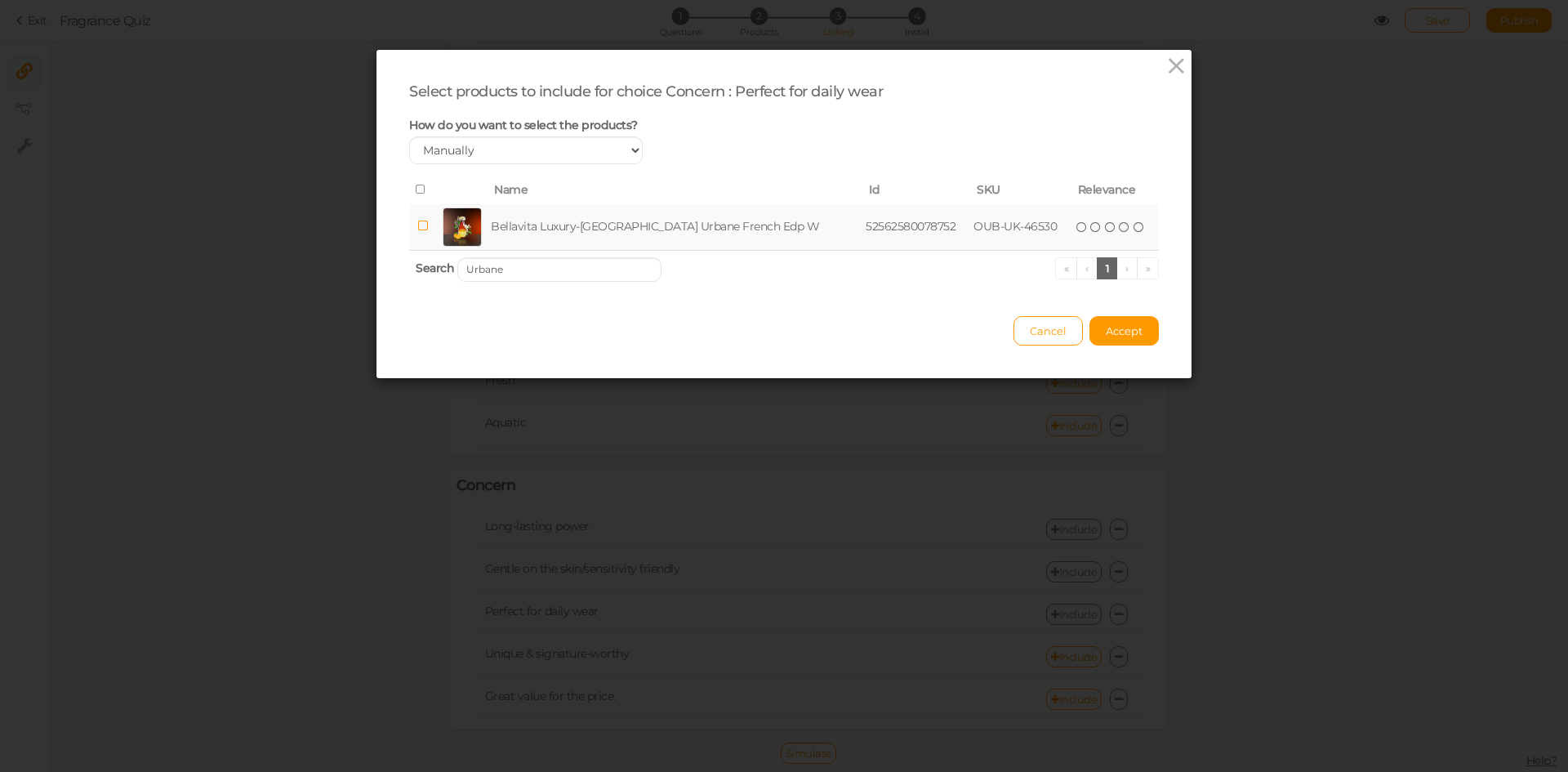
click at [623, 217] on td "Bellavita Luxury-[GEOGRAPHIC_DATA] Urbane French Edp W" at bounding box center [674, 227] width 374 height 46
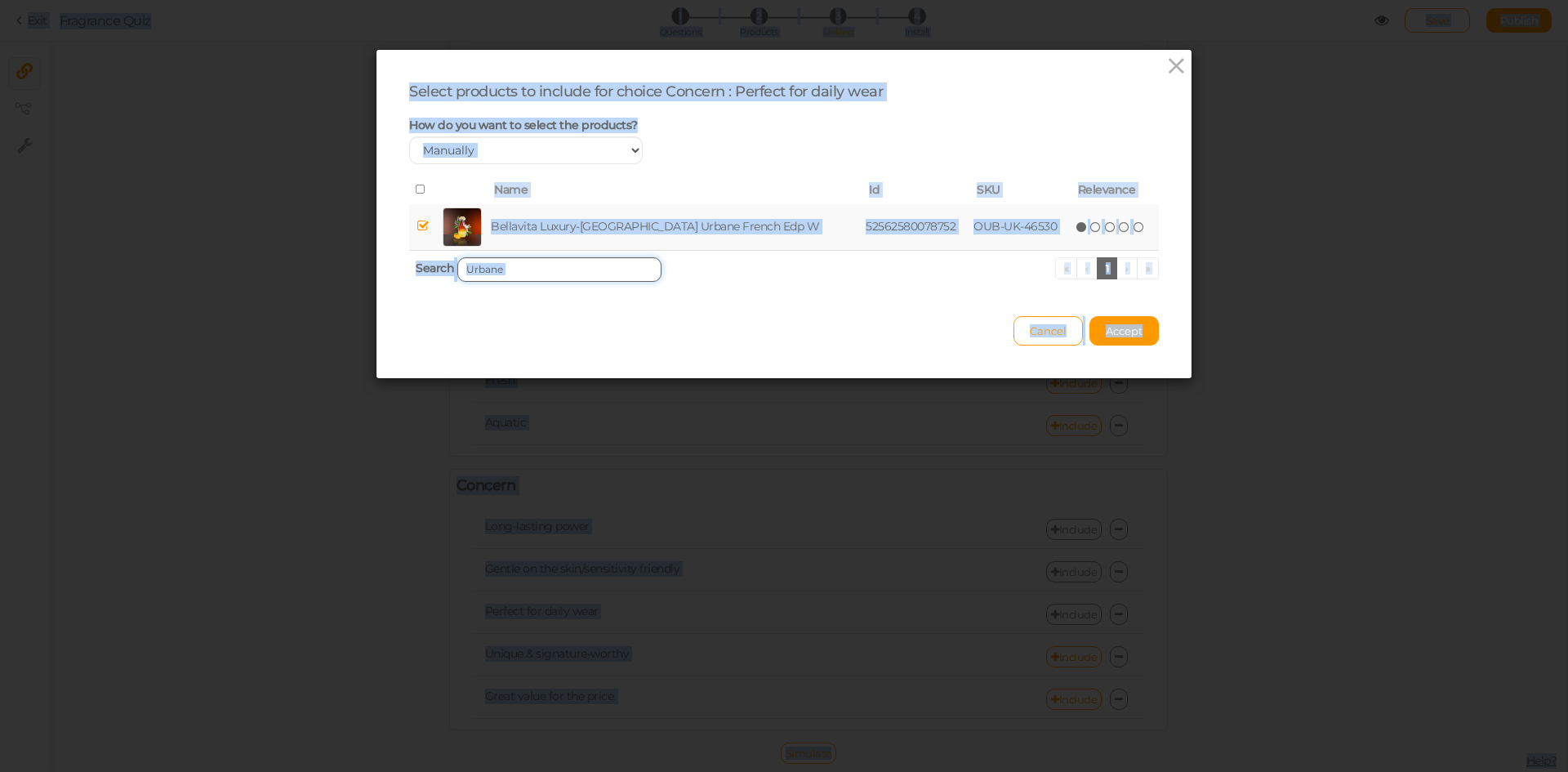
click at [559, 271] on input "Urbane" at bounding box center [559, 269] width 204 height 24
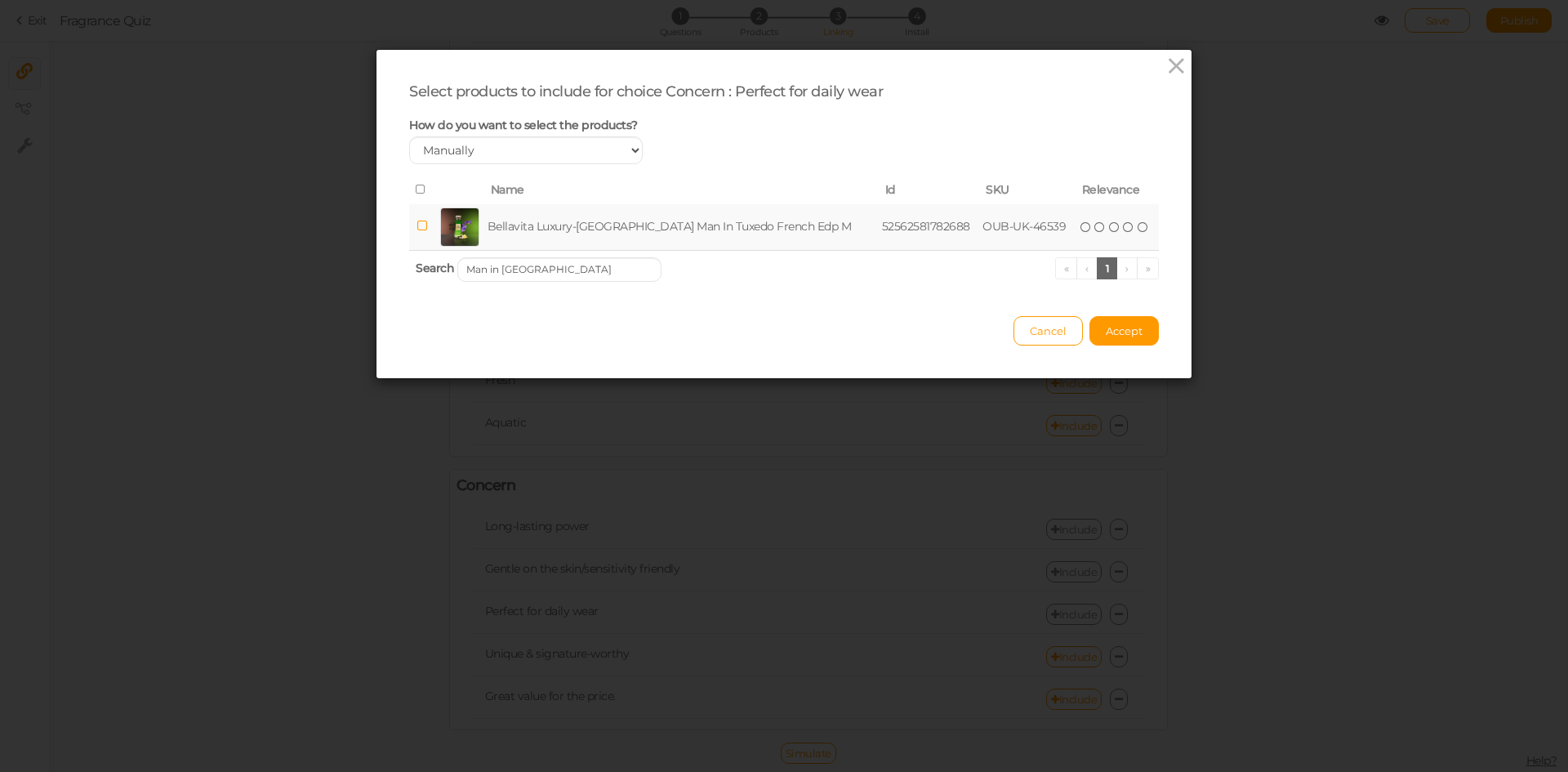
click at [568, 250] on th "Search Man in Tuxedo « ‹ 1 › »" at bounding box center [784, 269] width 750 height 39
click at [597, 224] on td "Bellavita Luxury-[GEOGRAPHIC_DATA] Man In Tuxedo French Edp M" at bounding box center [682, 227] width 395 height 46
click at [574, 272] on input "Man in [GEOGRAPHIC_DATA]" at bounding box center [559, 269] width 204 height 24
click at [614, 218] on td "Kenaz Gentleman French Edp M" at bounding box center [640, 227] width 260 height 46
click at [589, 265] on input "GentleMAN" at bounding box center [559, 269] width 204 height 24
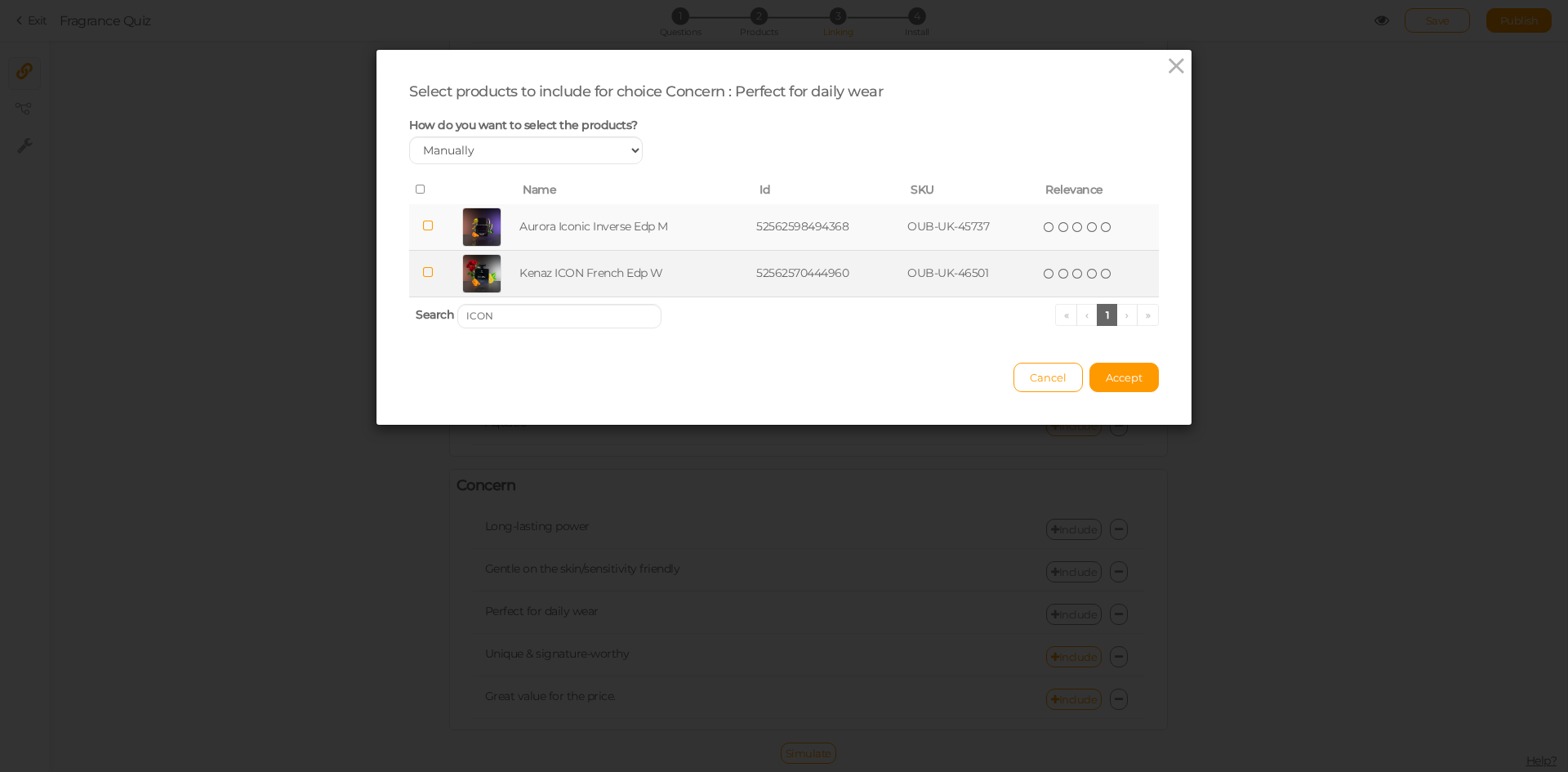
click at [583, 278] on td "Kenaz ICON French Edp W" at bounding box center [635, 273] width 237 height 46
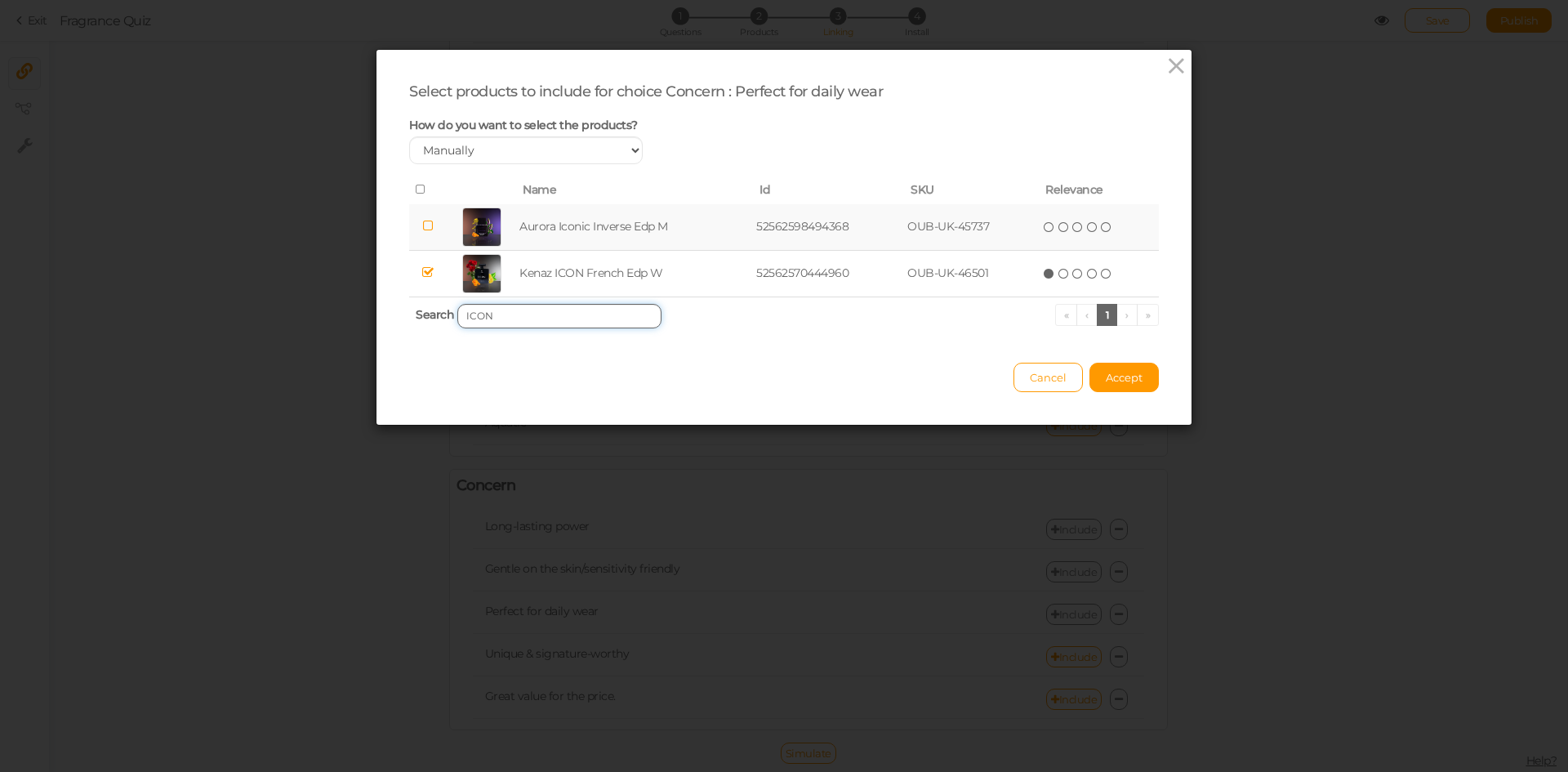
click at [553, 321] on input "ICON" at bounding box center [559, 315] width 204 height 24
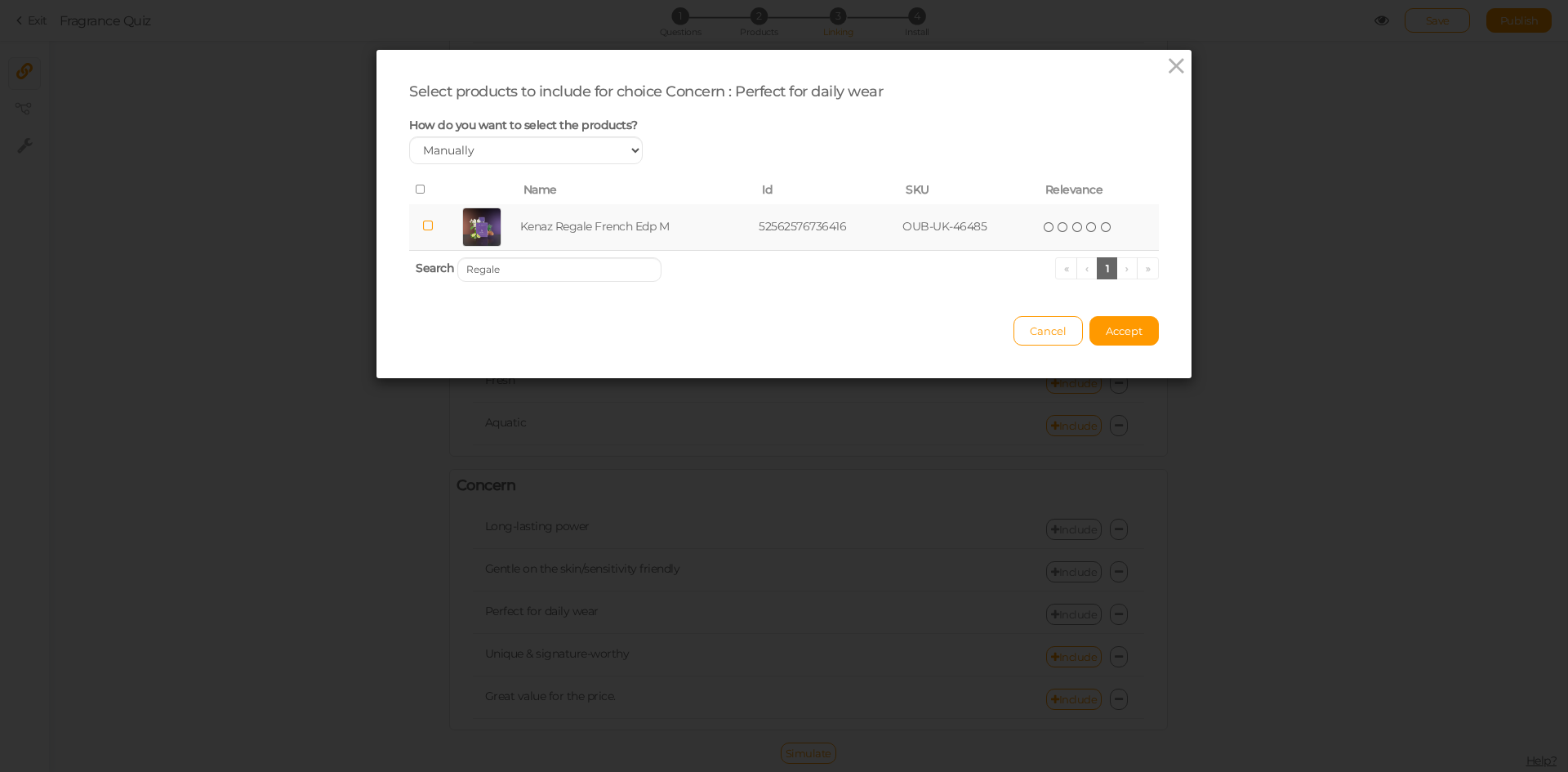
click at [578, 223] on td "Kenaz Regale French Edp M" at bounding box center [636, 227] width 239 height 46
click at [585, 274] on input "Regale" at bounding box center [559, 269] width 204 height 24
click at [601, 227] on td "[PERSON_NAME] Oriental Edp U" at bounding box center [641, 227] width 262 height 46
click at [584, 275] on input "[PERSON_NAME]" at bounding box center [559, 269] width 204 height 24
click at [617, 225] on td "[PERSON_NAME] Oriental Edp W" at bounding box center [643, 227] width 265 height 46
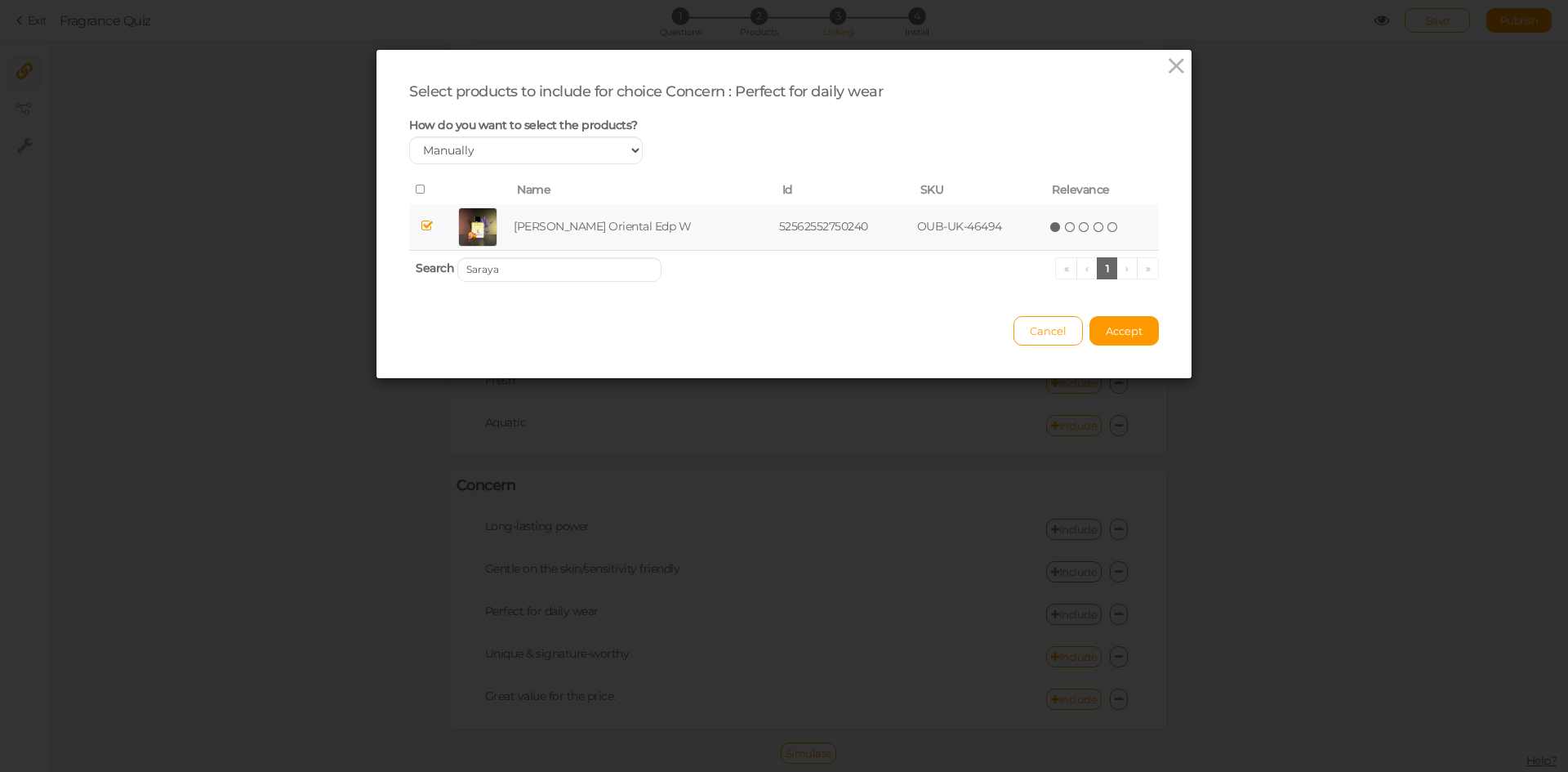
click at [521, 254] on th "Search [PERSON_NAME] « ‹ 1 › »" at bounding box center [784, 269] width 750 height 39
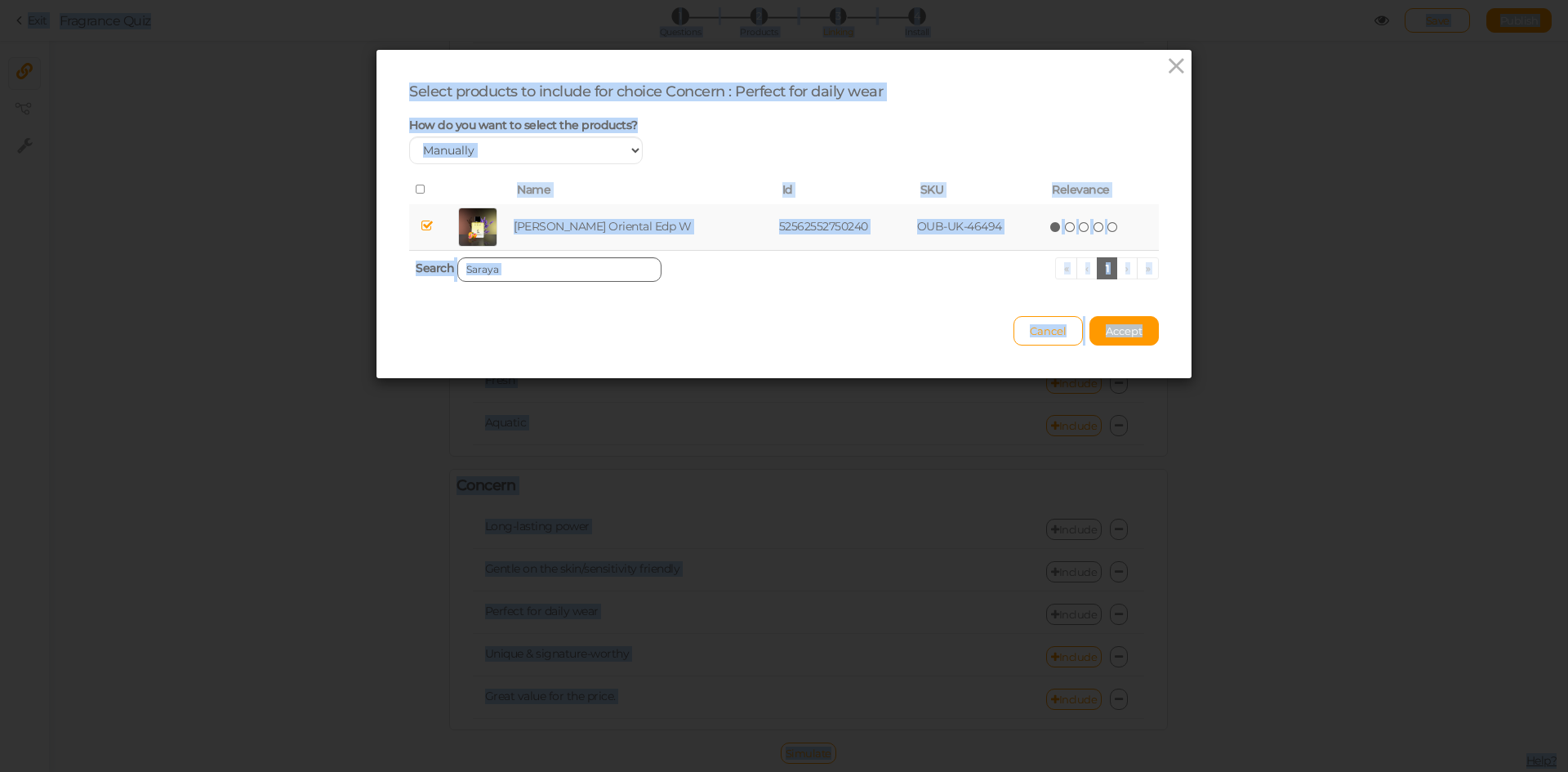
click at [528, 264] on input "Saraya" at bounding box center [559, 269] width 204 height 24
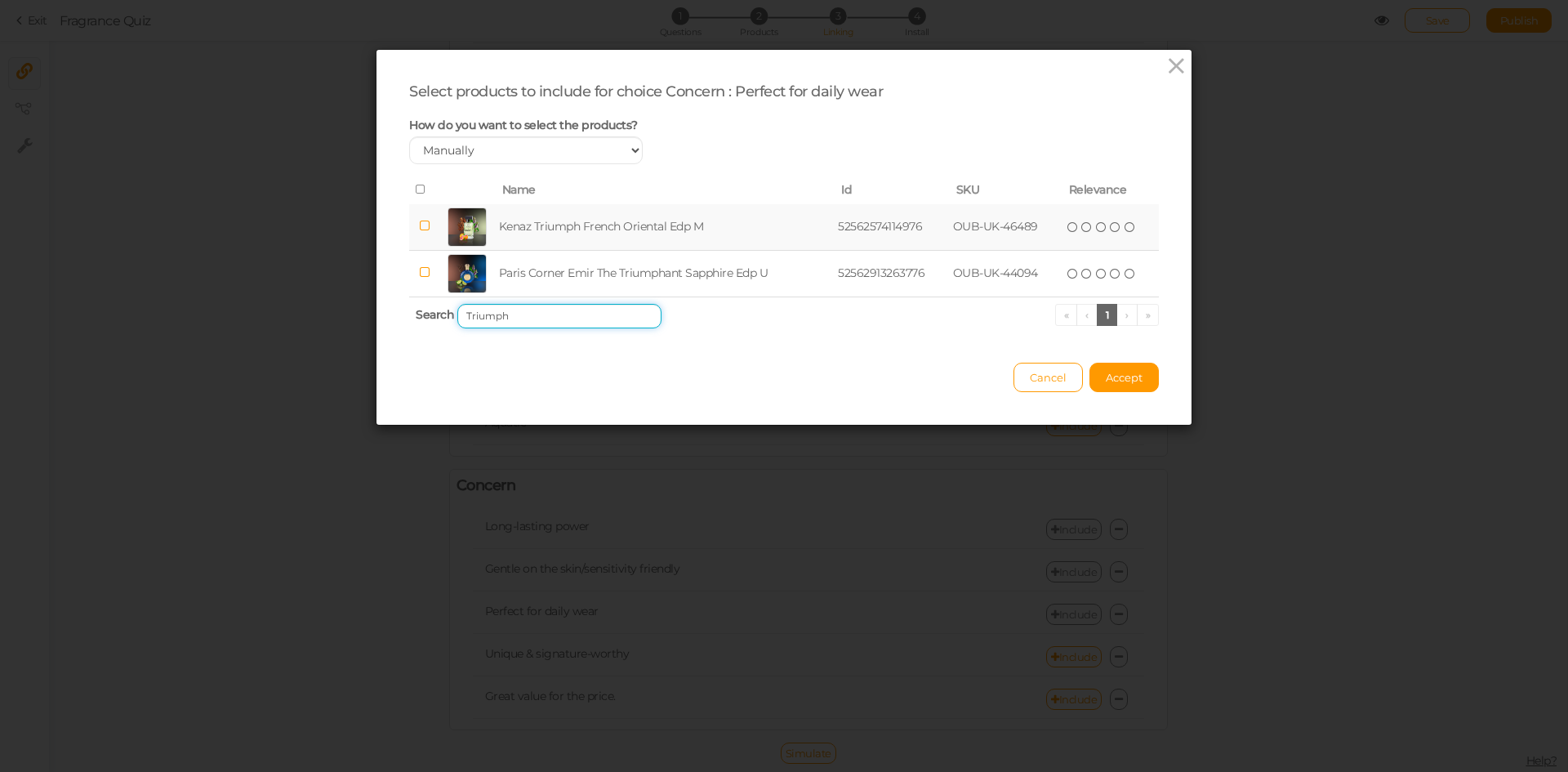
type input "Triumph"
click at [584, 231] on td "Kenaz Triumph French Oriental Edp M" at bounding box center [665, 227] width 340 height 46
click at [1139, 384] on button "Accept" at bounding box center [1124, 377] width 70 height 29
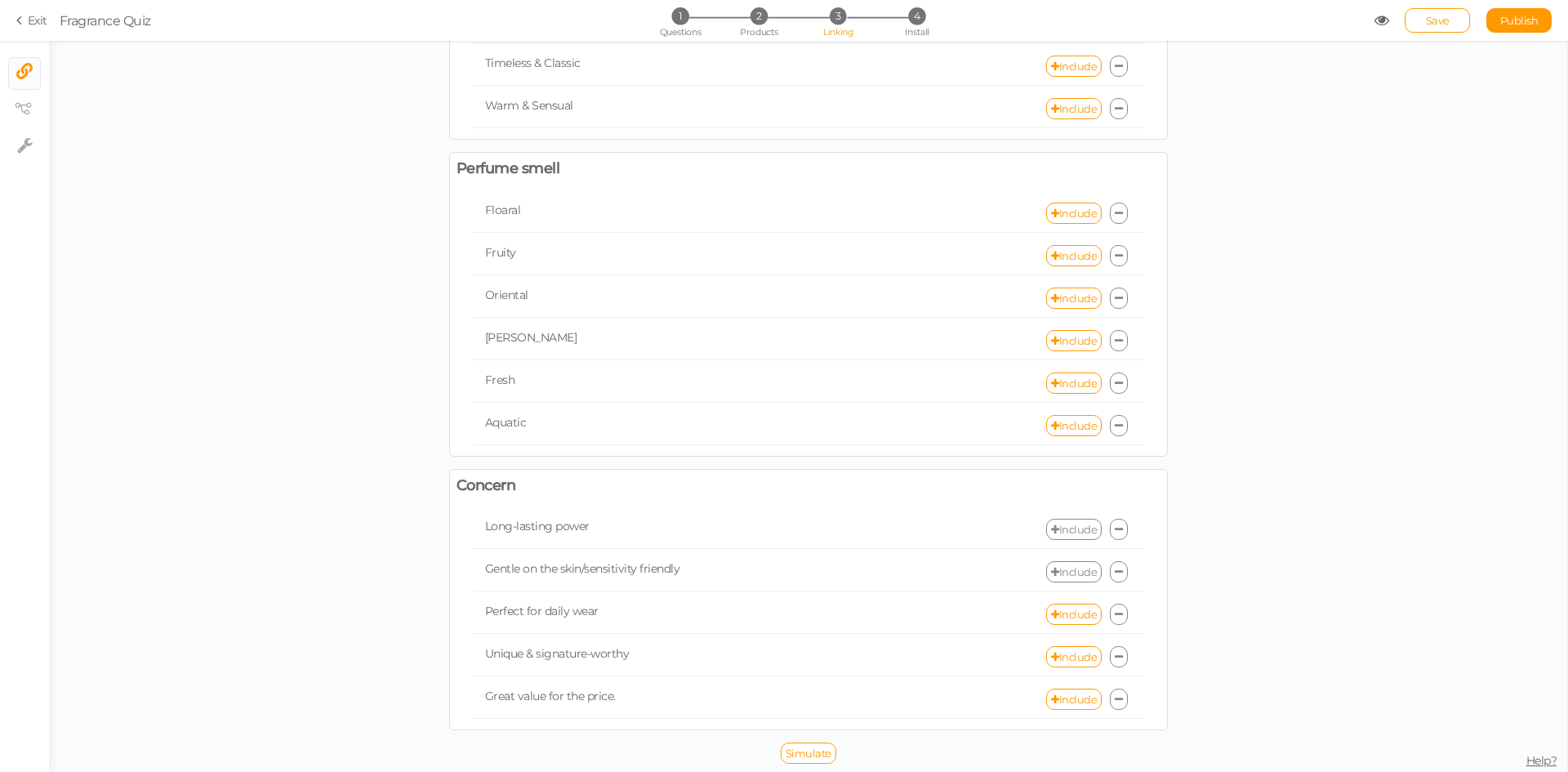
click at [1521, 6] on section "Exit Fragrance Quiz 1 Questions 2 Products 3 Linking 4 Install Save Publish Vie…" at bounding box center [784, 20] width 1568 height 41
click at [1539, 18] on link "Publish" at bounding box center [1519, 19] width 66 height 24
click at [1055, 571] on link "Include" at bounding box center [1073, 572] width 55 height 21
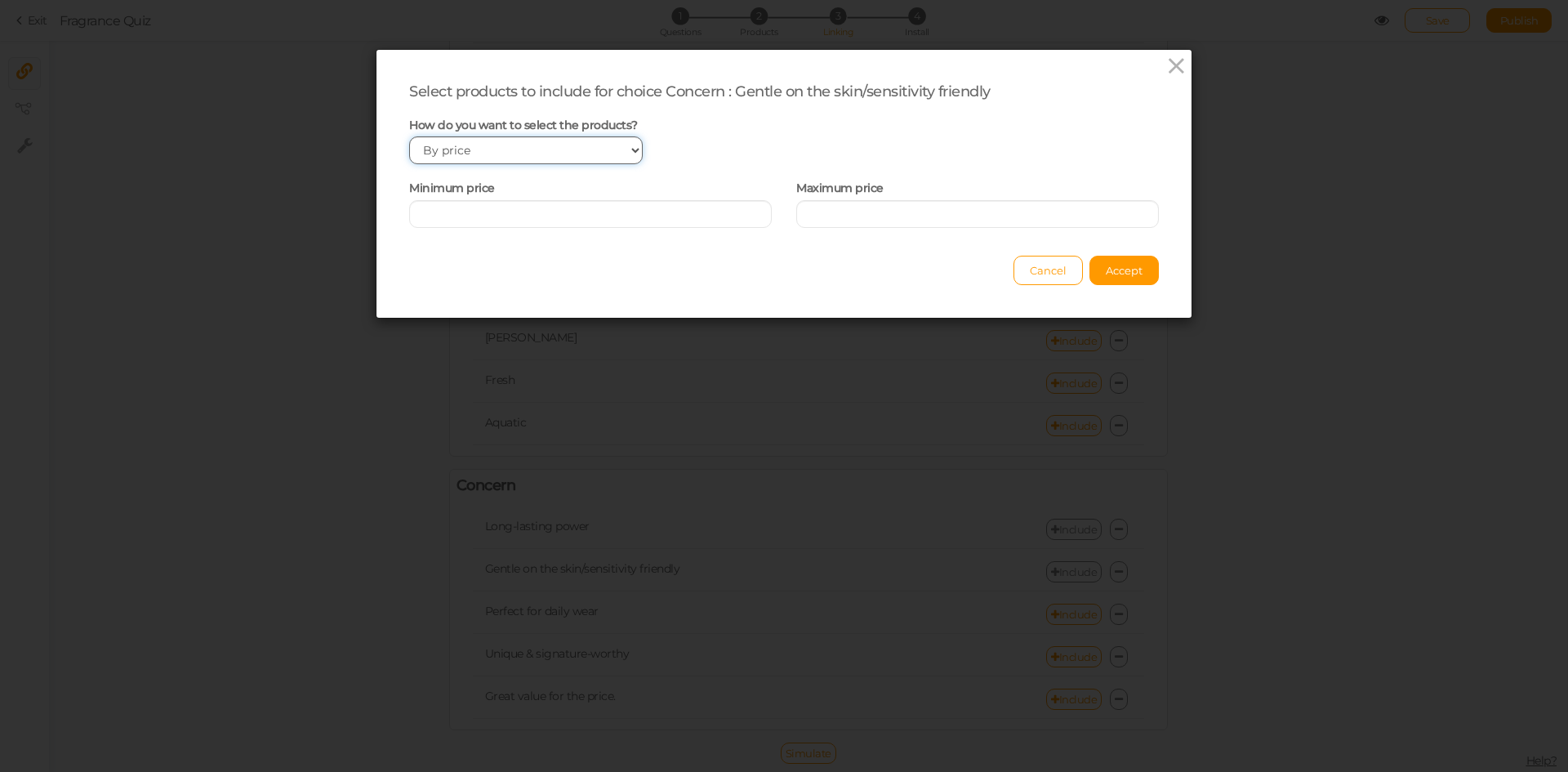
click at [590, 146] on select "Manually By tags By price" at bounding box center [525, 150] width 233 height 28
select select "manual"
click at [409, 136] on select "Manually By tags By price" at bounding box center [525, 150] width 233 height 28
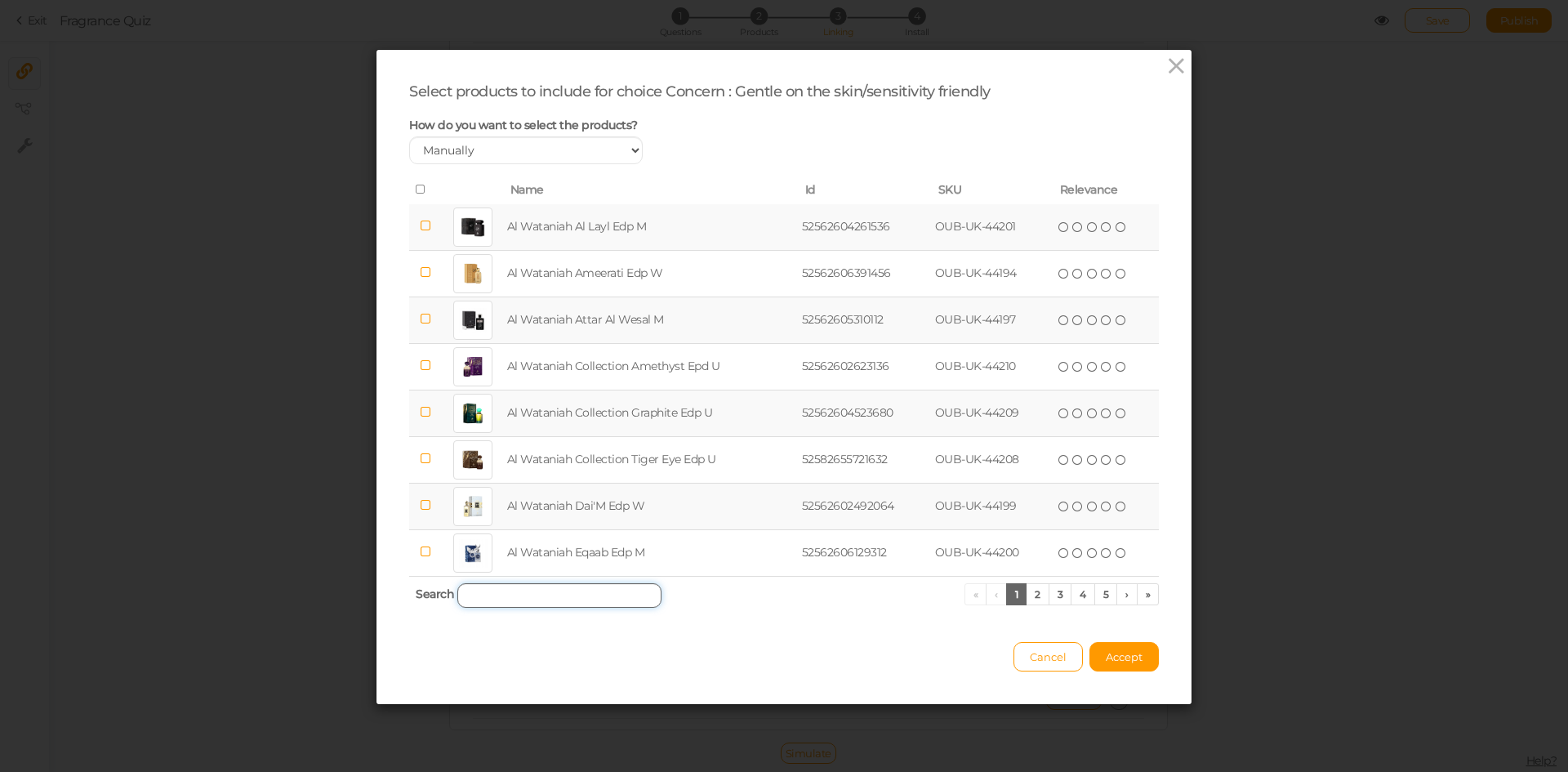
click at [589, 594] on input "search" at bounding box center [559, 595] width 204 height 24
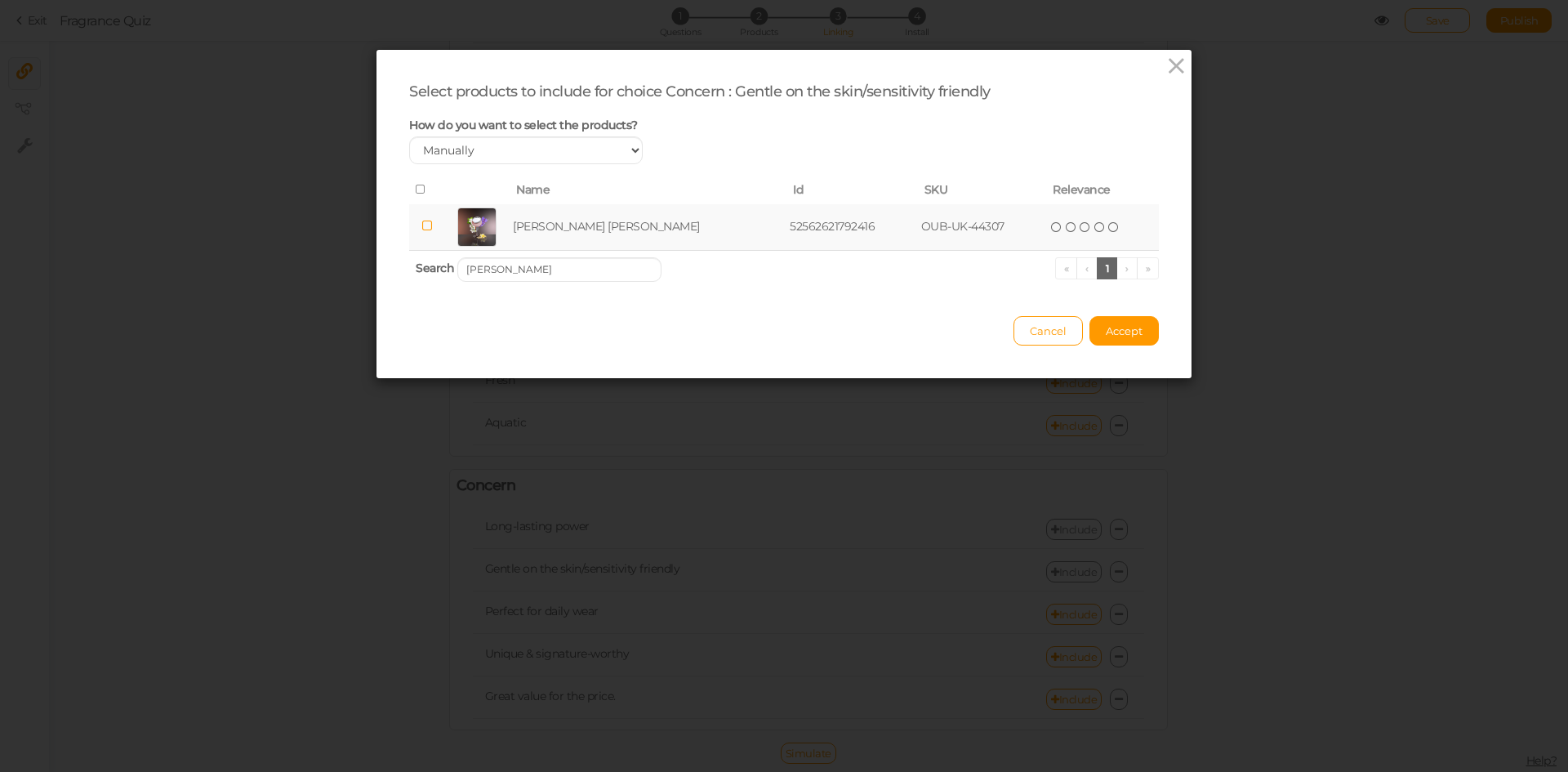
click at [584, 223] on td "[PERSON_NAME] [PERSON_NAME]" at bounding box center [648, 227] width 277 height 46
click at [618, 259] on input "[PERSON_NAME]" at bounding box center [559, 269] width 204 height 24
click at [610, 233] on td "Naseem Whispers Aqua Edp U" at bounding box center [637, 227] width 251 height 46
click at [611, 259] on input "[PERSON_NAME]" at bounding box center [559, 269] width 204 height 24
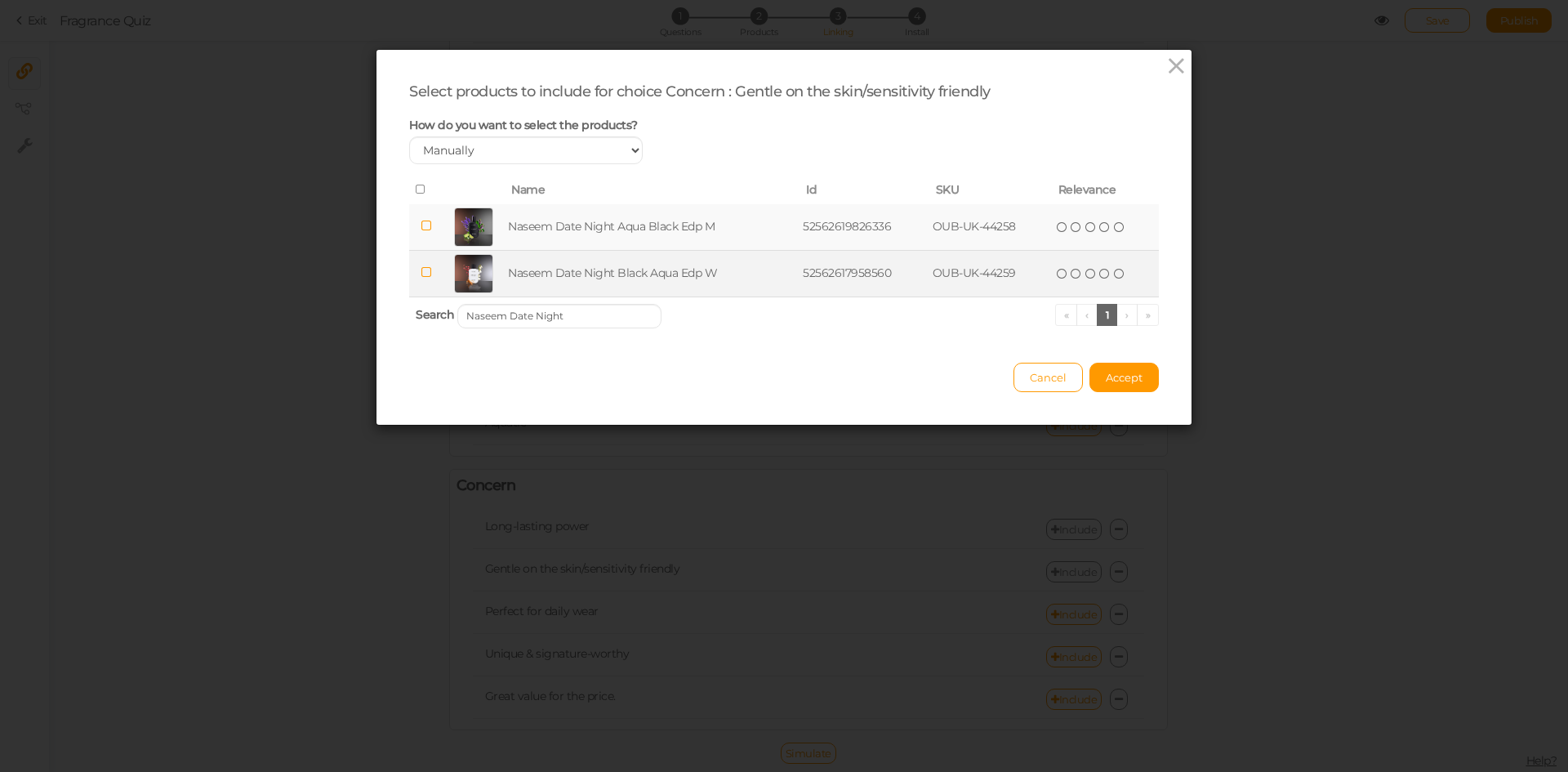
click at [642, 277] on td "Naseem Date Night Black Aqua Edp W" at bounding box center [652, 273] width 295 height 46
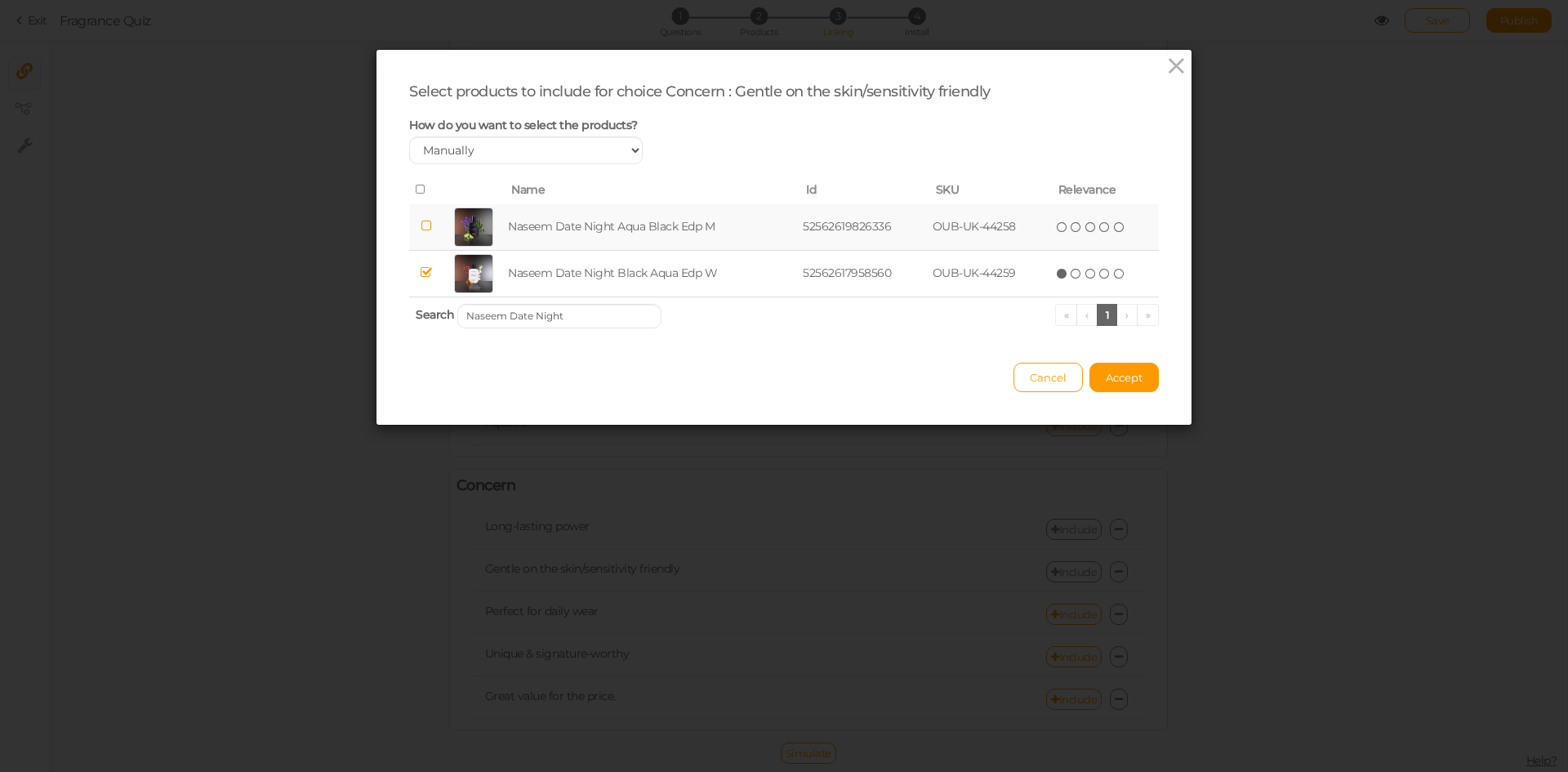
click at [590, 302] on th "Search Naseem Date Night « ‹ 1 › »" at bounding box center [784, 315] width 750 height 39
click at [592, 313] on input "Naseem Date Night" at bounding box center [559, 315] width 204 height 24
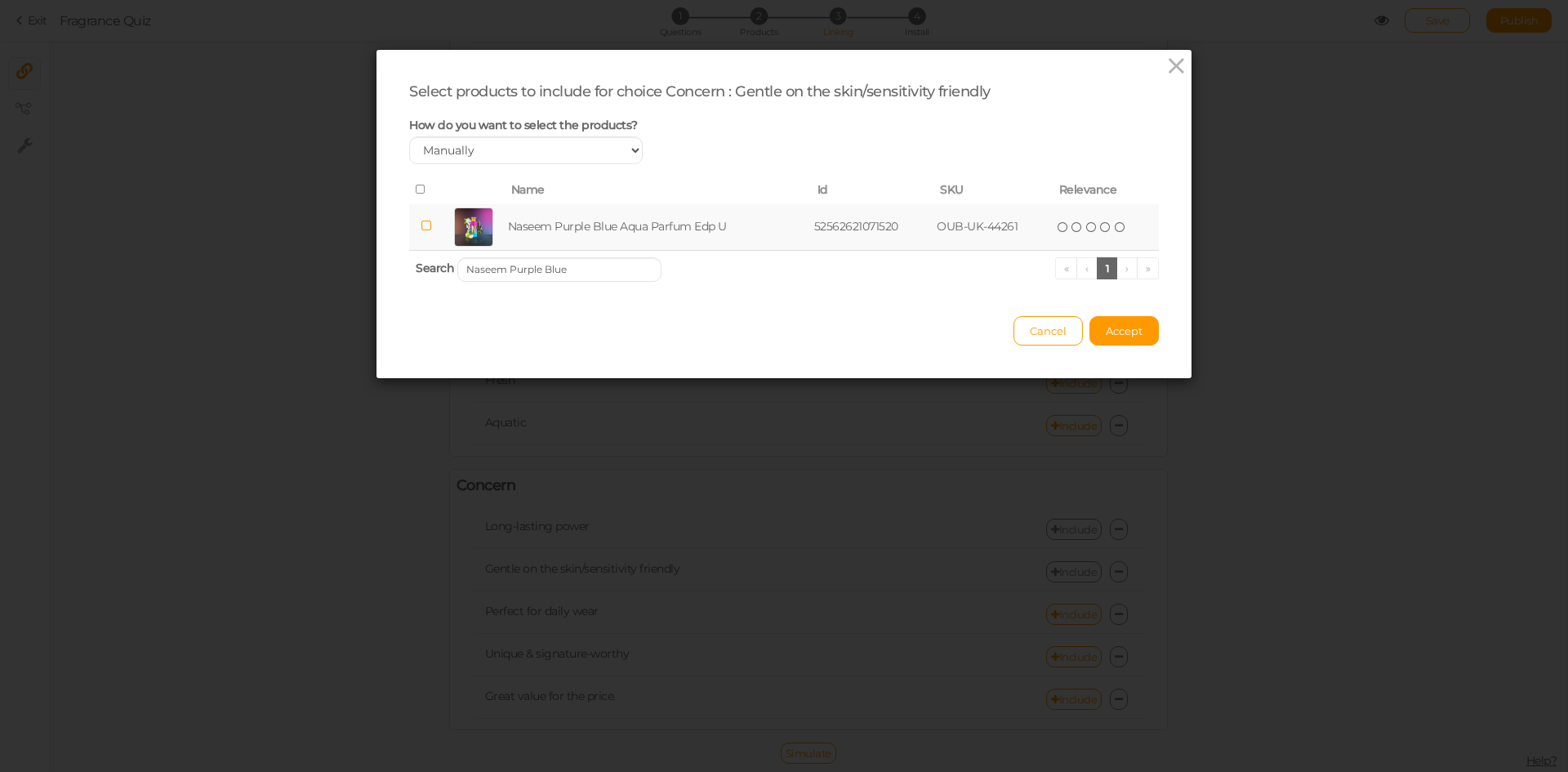
click at [592, 239] on td "Naseem Purple Blue Aqua Parfum Edp U" at bounding box center [658, 227] width 307 height 46
click at [588, 268] on input "Naseem Purple Blue" at bounding box center [559, 269] width 204 height 24
click at [596, 234] on td "Naseem Jour & Nuit Edp U" at bounding box center [634, 227] width 230 height 46
click at [616, 269] on input "Naseem Jour & Nuit" at bounding box center [559, 269] width 204 height 24
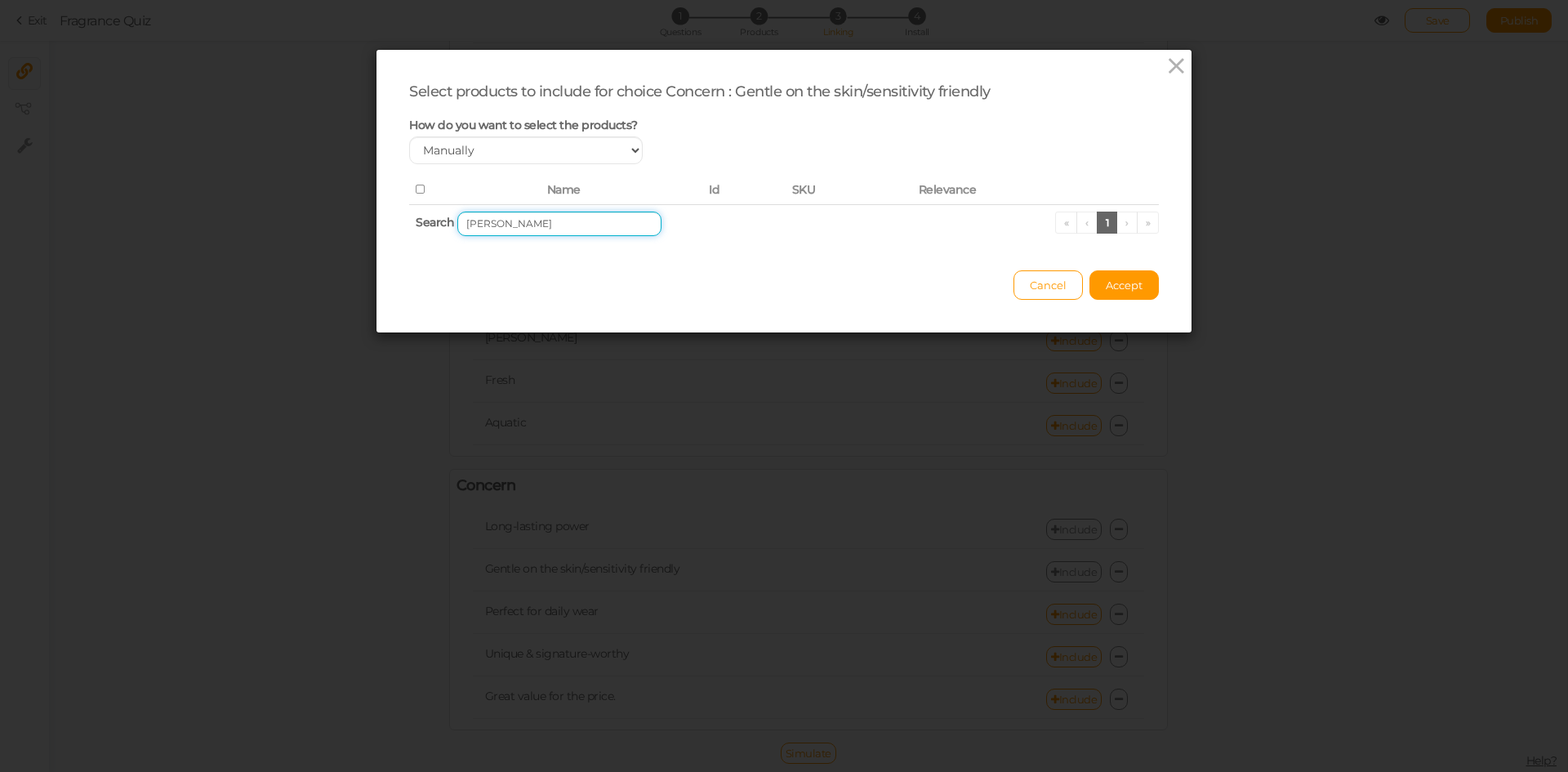
drag, startPoint x: 482, startPoint y: 223, endPoint x: 446, endPoint y: 223, distance: 36.0
click at [446, 223] on th "Search [PERSON_NAME] « ‹ 1 › »" at bounding box center [784, 223] width 750 height 39
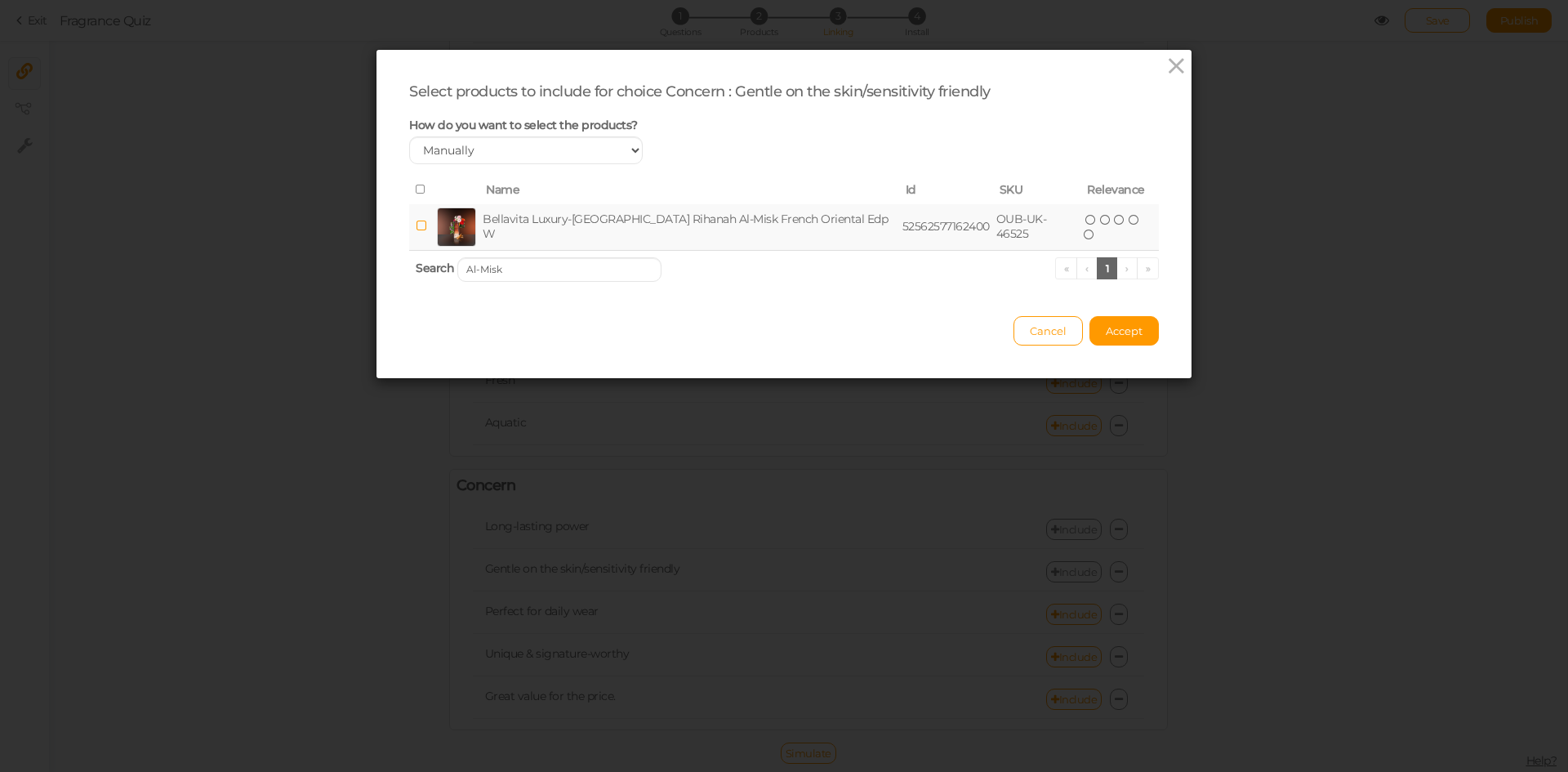
click at [545, 227] on td "Bellavita Luxury-[GEOGRAPHIC_DATA] Rihanah Al-Misk French Oriental Edp W" at bounding box center [690, 227] width 420 height 46
click at [626, 265] on input "Al-Misk" at bounding box center [559, 269] width 204 height 24
click at [608, 216] on td "Bellavita Luxury-[GEOGRAPHIC_DATA] Zawwarat Oriental Edp W" at bounding box center [678, 227] width 385 height 46
click at [608, 263] on input "Zawwarat" at bounding box center [559, 269] width 204 height 24
click at [634, 226] on td "Bellavita Luxury-[GEOGRAPHIC_DATA] [PERSON_NAME] French Edp W" at bounding box center [682, 227] width 401 height 46
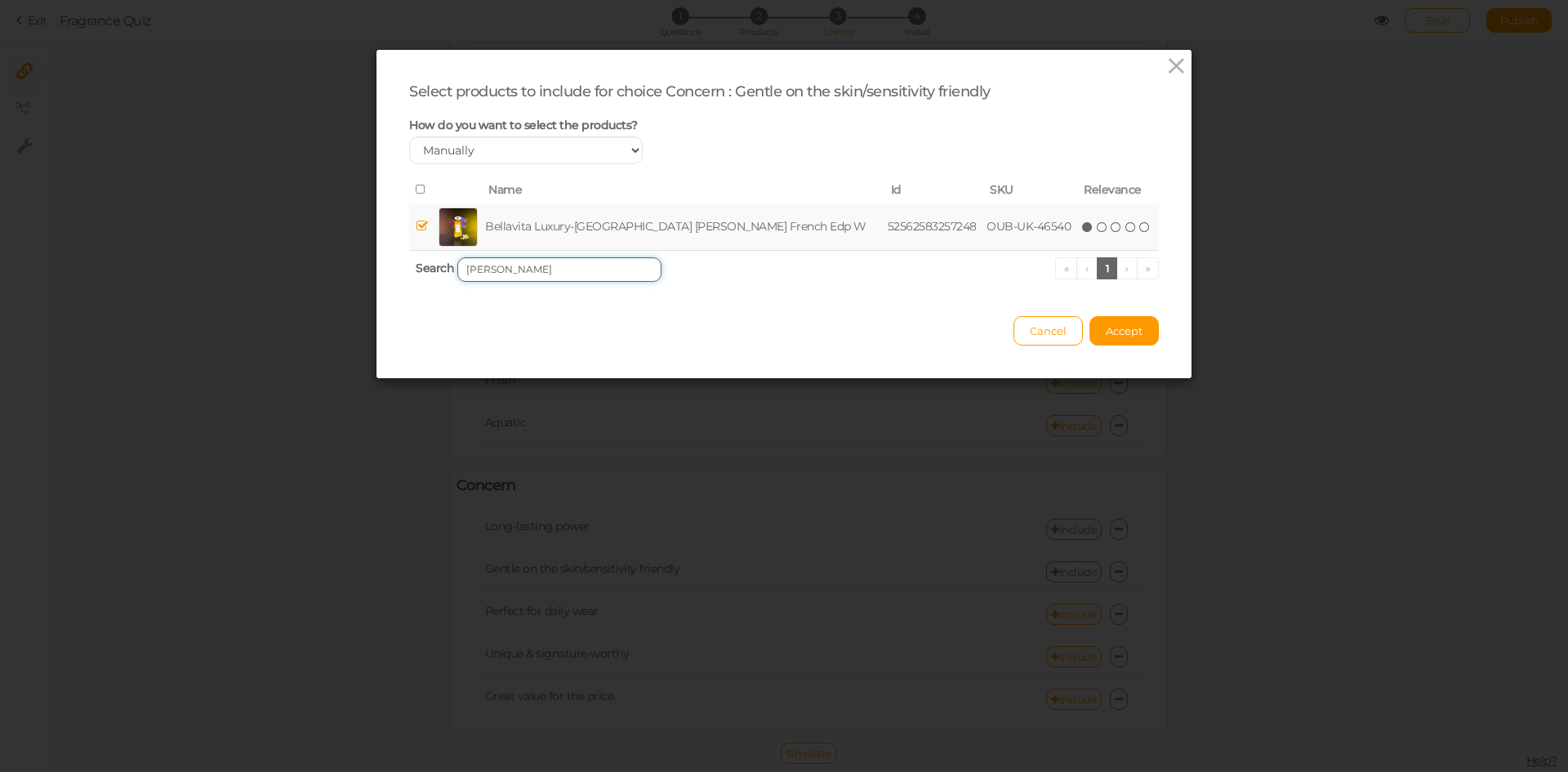
click at [615, 271] on input "[PERSON_NAME]" at bounding box center [559, 269] width 204 height 24
click at [635, 228] on td "Bellavita Luxury-[GEOGRAPHIC_DATA] Timeless [PERSON_NAME] Edp W" at bounding box center [684, 227] width 406 height 46
click at [613, 265] on input "Timeless Flora" at bounding box center [559, 269] width 204 height 24
click at [608, 223] on td "Bellavita Luxury-[GEOGRAPHIC_DATA] Urbane French Edp W" at bounding box center [674, 227] width 374 height 46
click at [595, 270] on input "Urbane" at bounding box center [559, 269] width 204 height 24
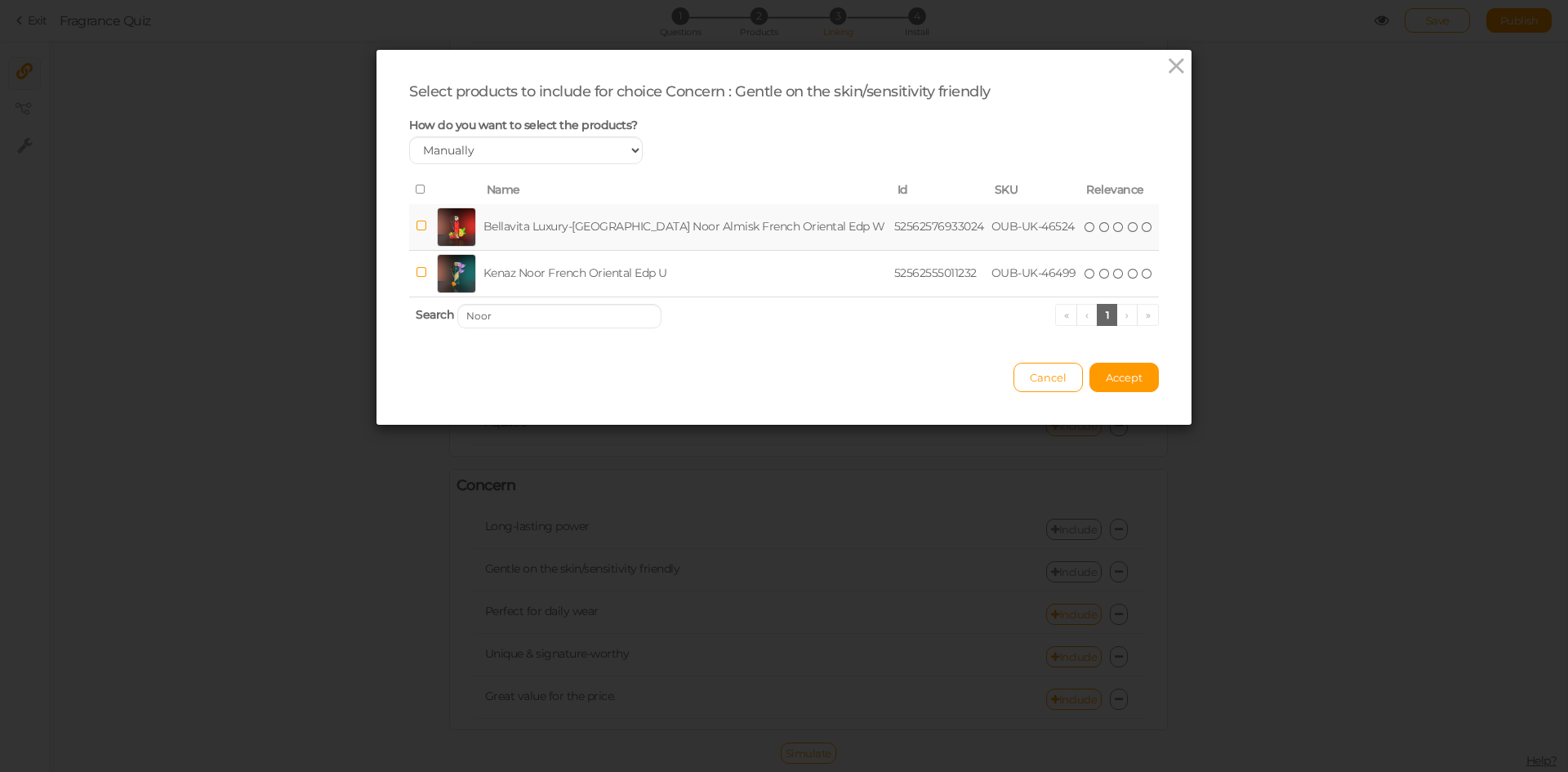
click at [616, 222] on td "Bellavita Luxury-[GEOGRAPHIC_DATA] Noor Almisk French Oriental Edp W" at bounding box center [685, 227] width 411 height 46
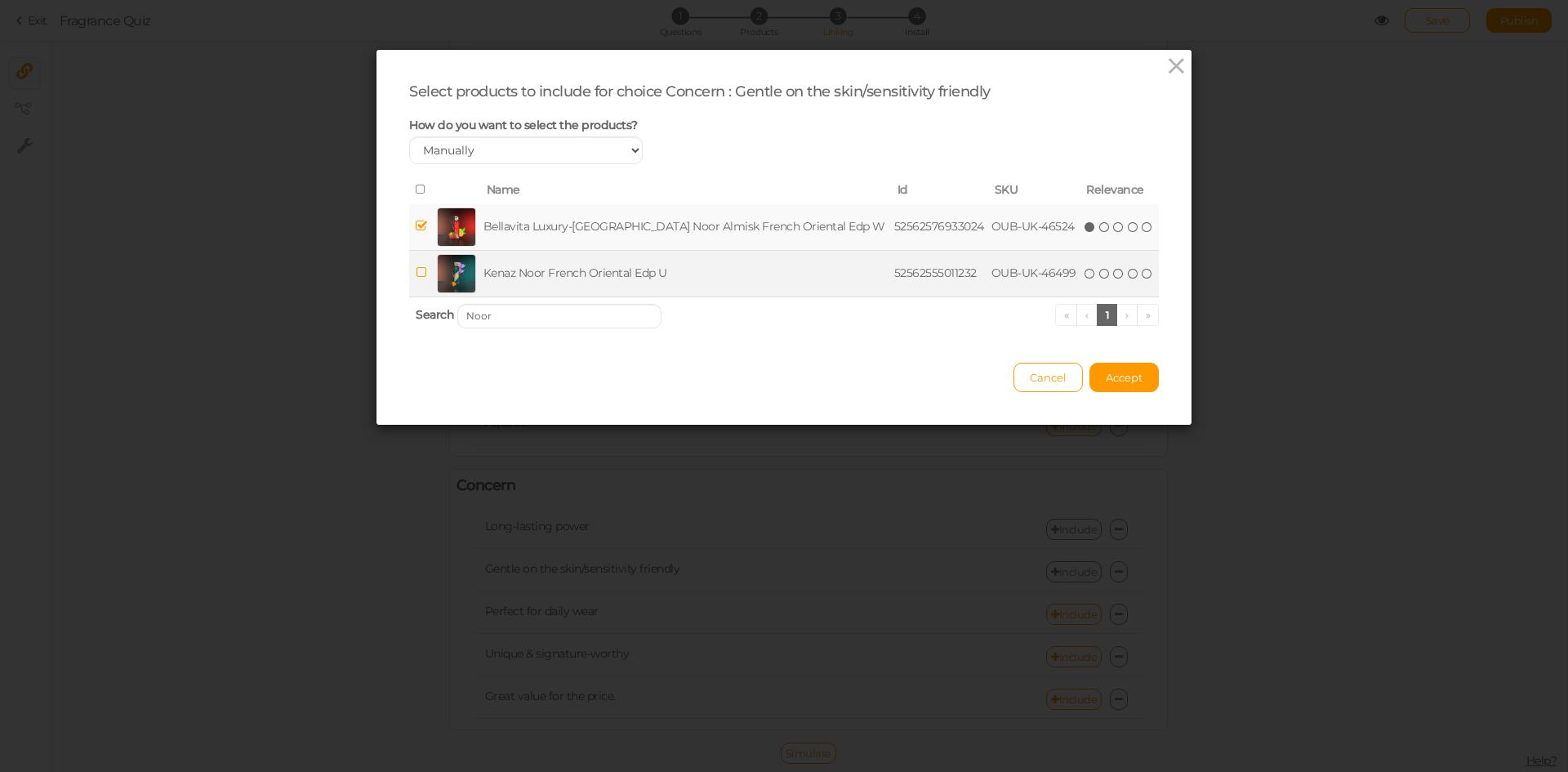
click at [615, 276] on td "Kenaz Noor French Oriental Edp U" at bounding box center [685, 273] width 411 height 46
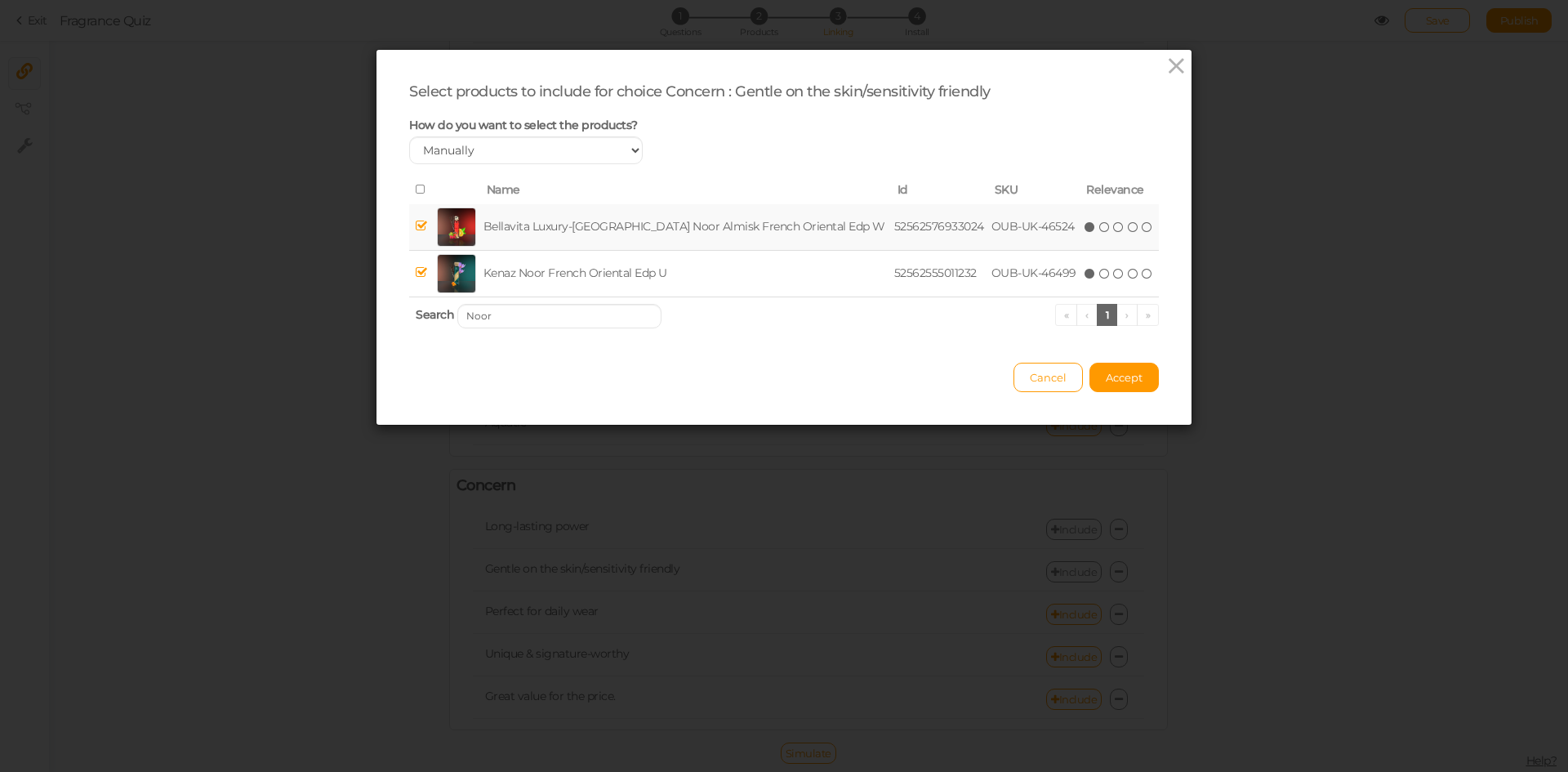
click at [610, 205] on td "Bellavita Luxury-[GEOGRAPHIC_DATA] Noor Almisk French Oriental Edp W" at bounding box center [685, 227] width 411 height 46
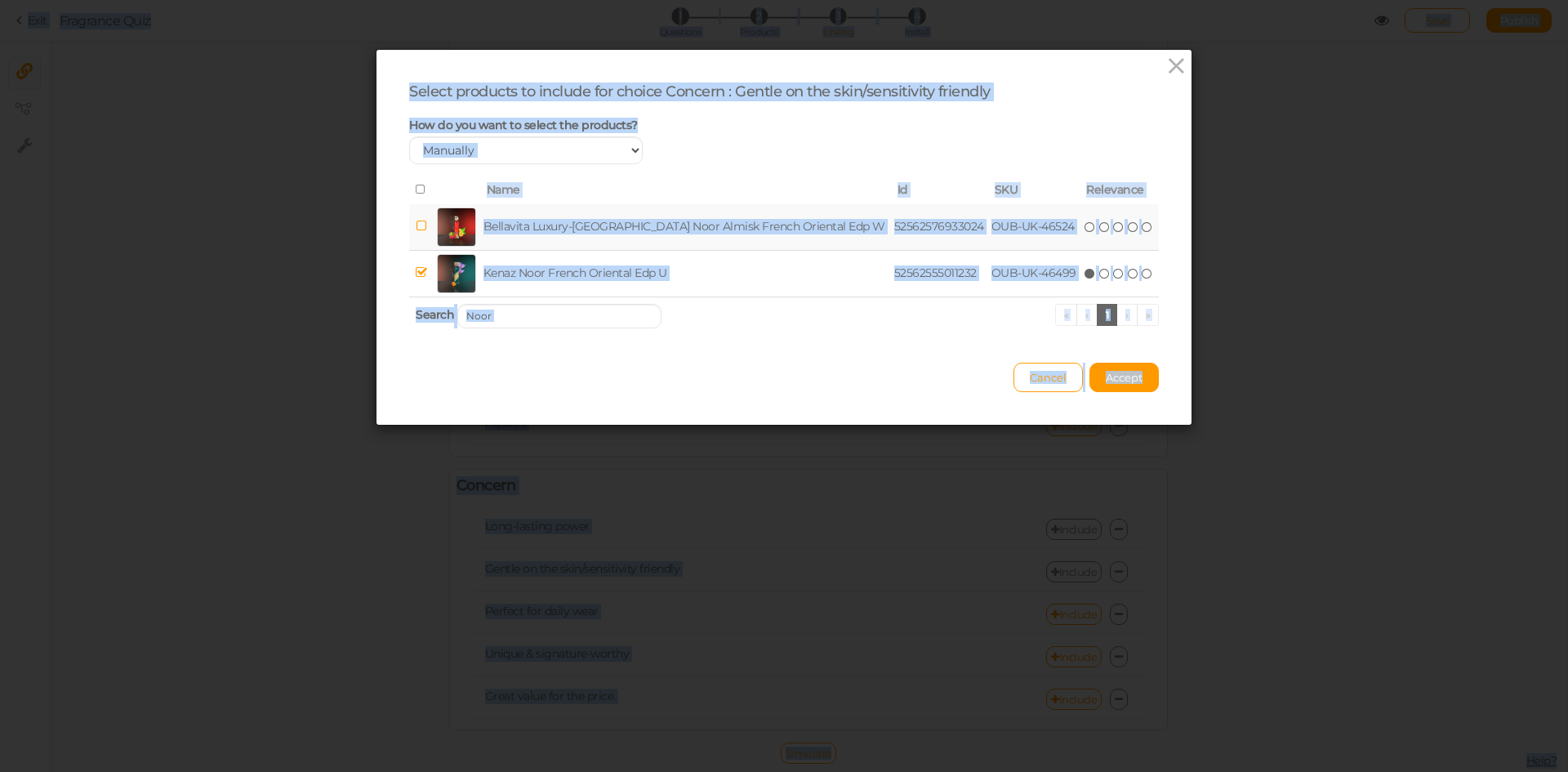
click at [511, 330] on th "Search Noor « ‹ 1 › »" at bounding box center [784, 315] width 750 height 39
click at [506, 317] on input "Noor" at bounding box center [559, 315] width 204 height 24
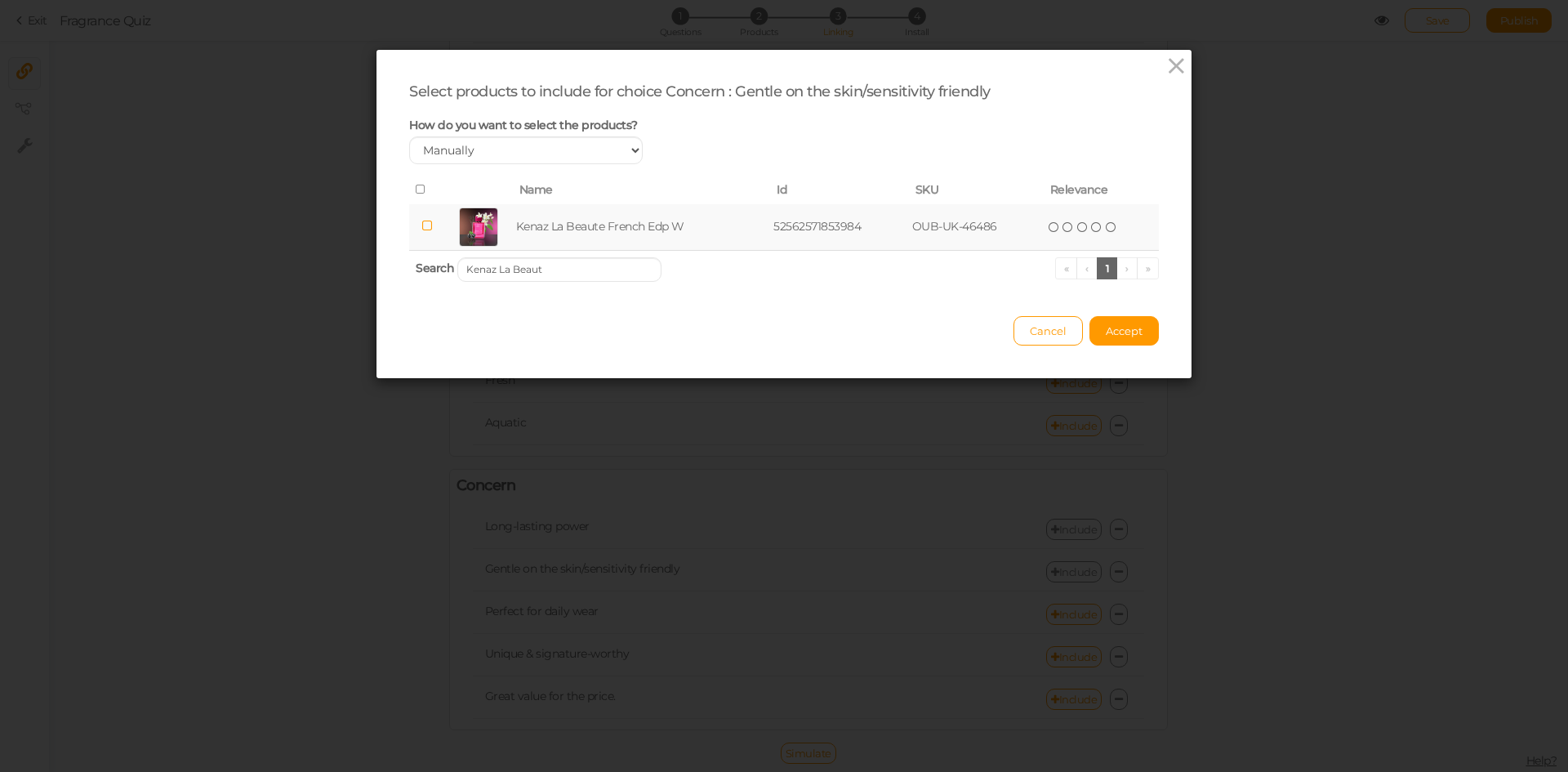
click at [566, 211] on td "Kenaz La Beaute French Edp W" at bounding box center [641, 227] width 257 height 46
click at [614, 264] on input "Kenaz La Beaut" at bounding box center [559, 269] width 204 height 24
click at [581, 222] on td "[PERSON_NAME] Owhar Oriental Edp U" at bounding box center [656, 227] width 300 height 46
click at [619, 270] on input "Musk Owhar" at bounding box center [559, 269] width 204 height 24
click at [611, 226] on td "Kenaz Era French Edp M" at bounding box center [631, 227] width 218 height 46
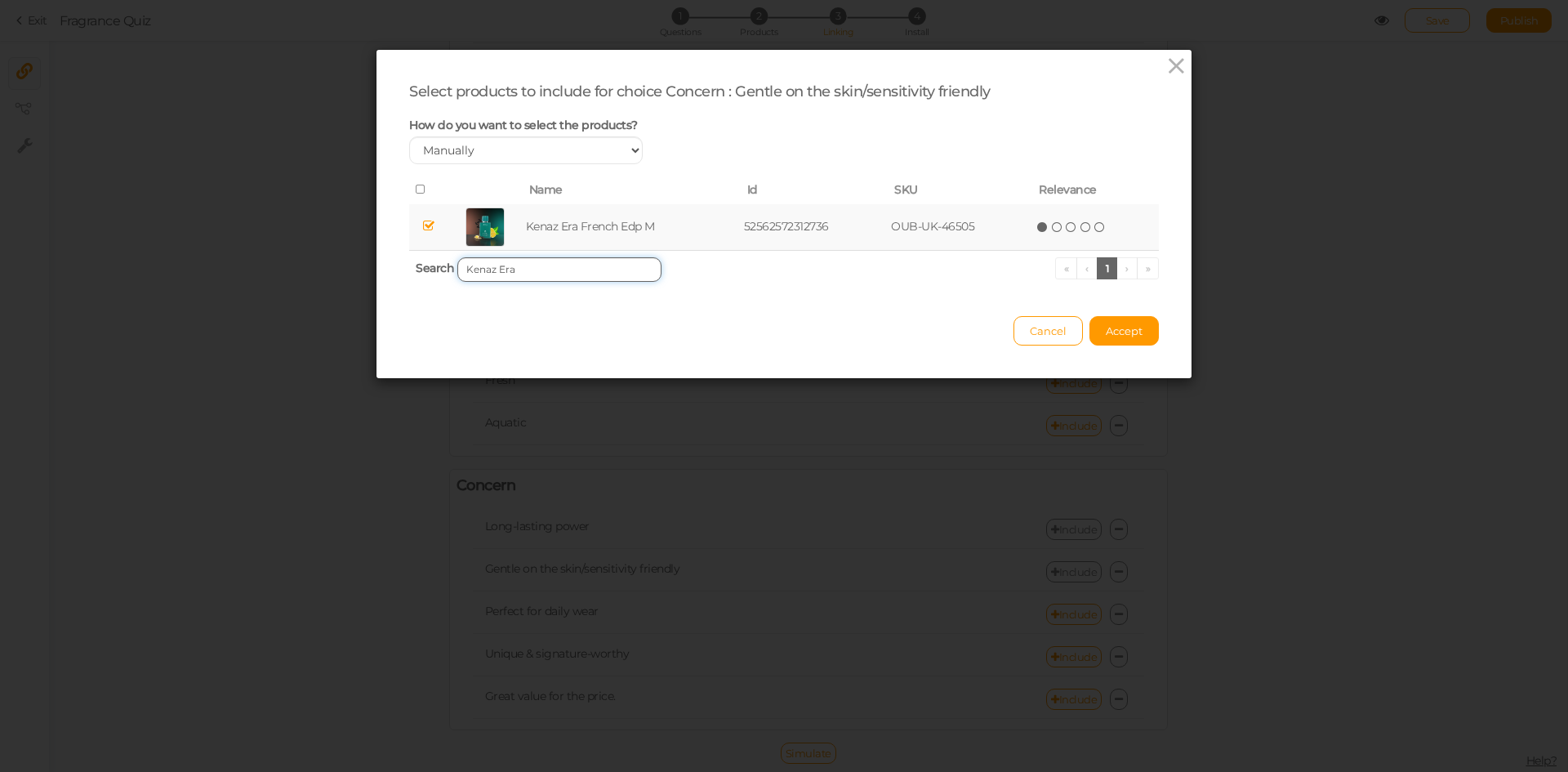
click at [606, 268] on input "Kenaz Era" at bounding box center [559, 269] width 204 height 24
type input "[PERSON_NAME]"
click at [668, 226] on td "[PERSON_NAME] French Edp W" at bounding box center [642, 227] width 261 height 46
click at [1118, 322] on button "Accept" at bounding box center [1124, 331] width 70 height 29
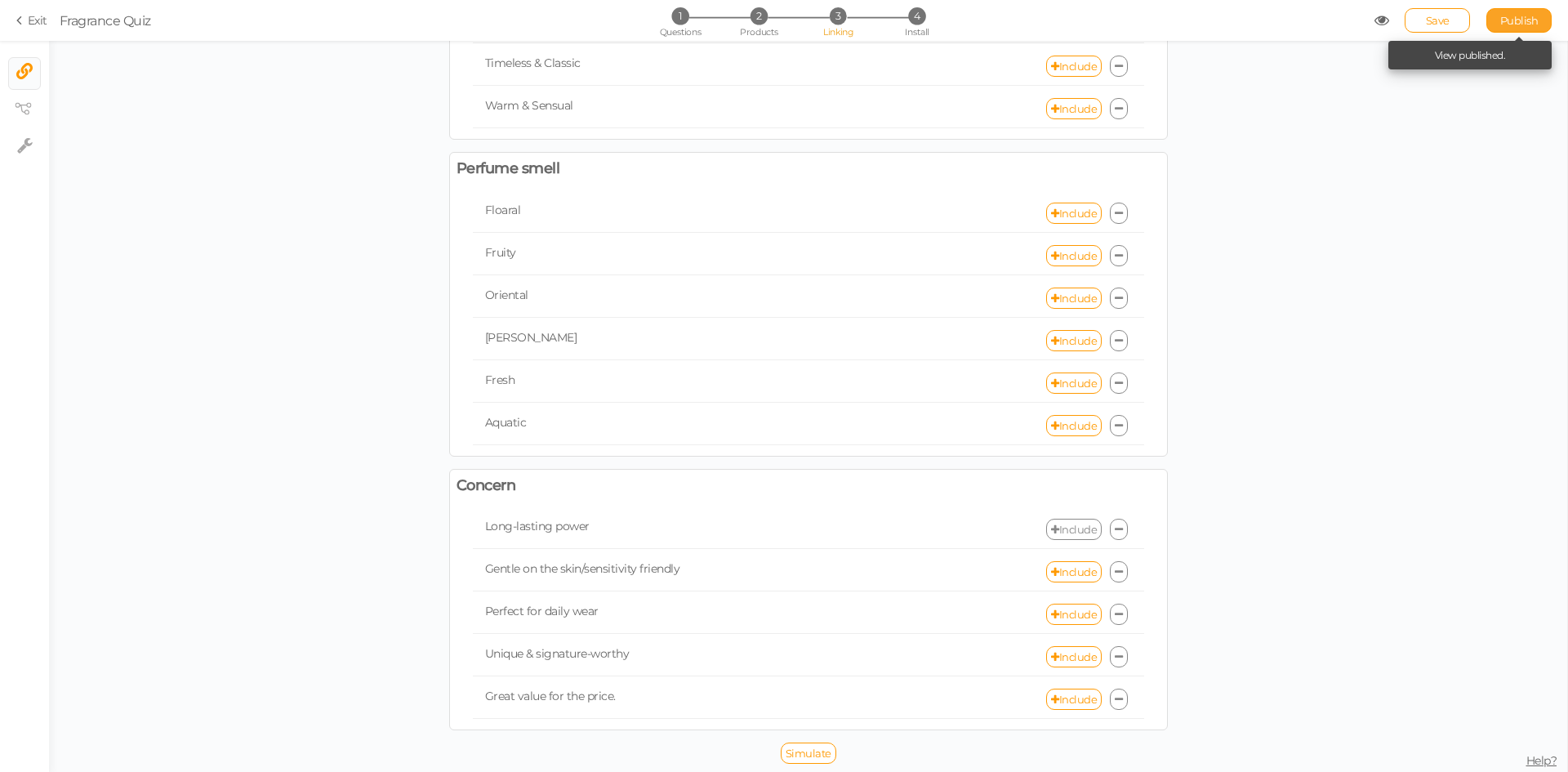
click at [1516, 23] on span "Publish" at bounding box center [1520, 20] width 39 height 14
click at [1082, 530] on link "Include" at bounding box center [1073, 529] width 55 height 21
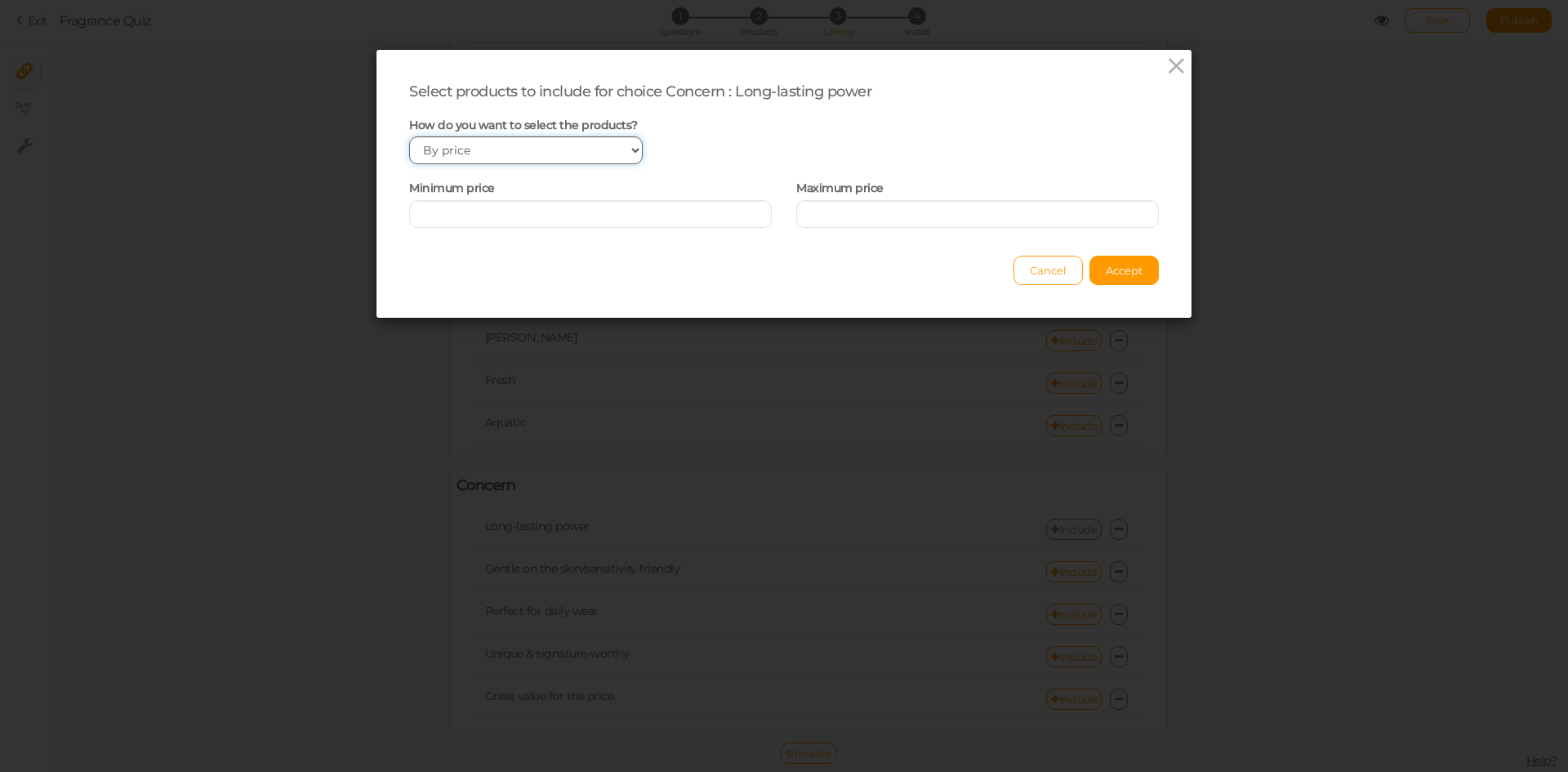
drag, startPoint x: 555, startPoint y: 148, endPoint x: 552, endPoint y: 162, distance: 14.3
click at [555, 148] on select "Manually By tags By price" at bounding box center [525, 150] width 233 height 28
select select "manual"
click at [409, 136] on select "Manually By tags By price" at bounding box center [525, 150] width 233 height 28
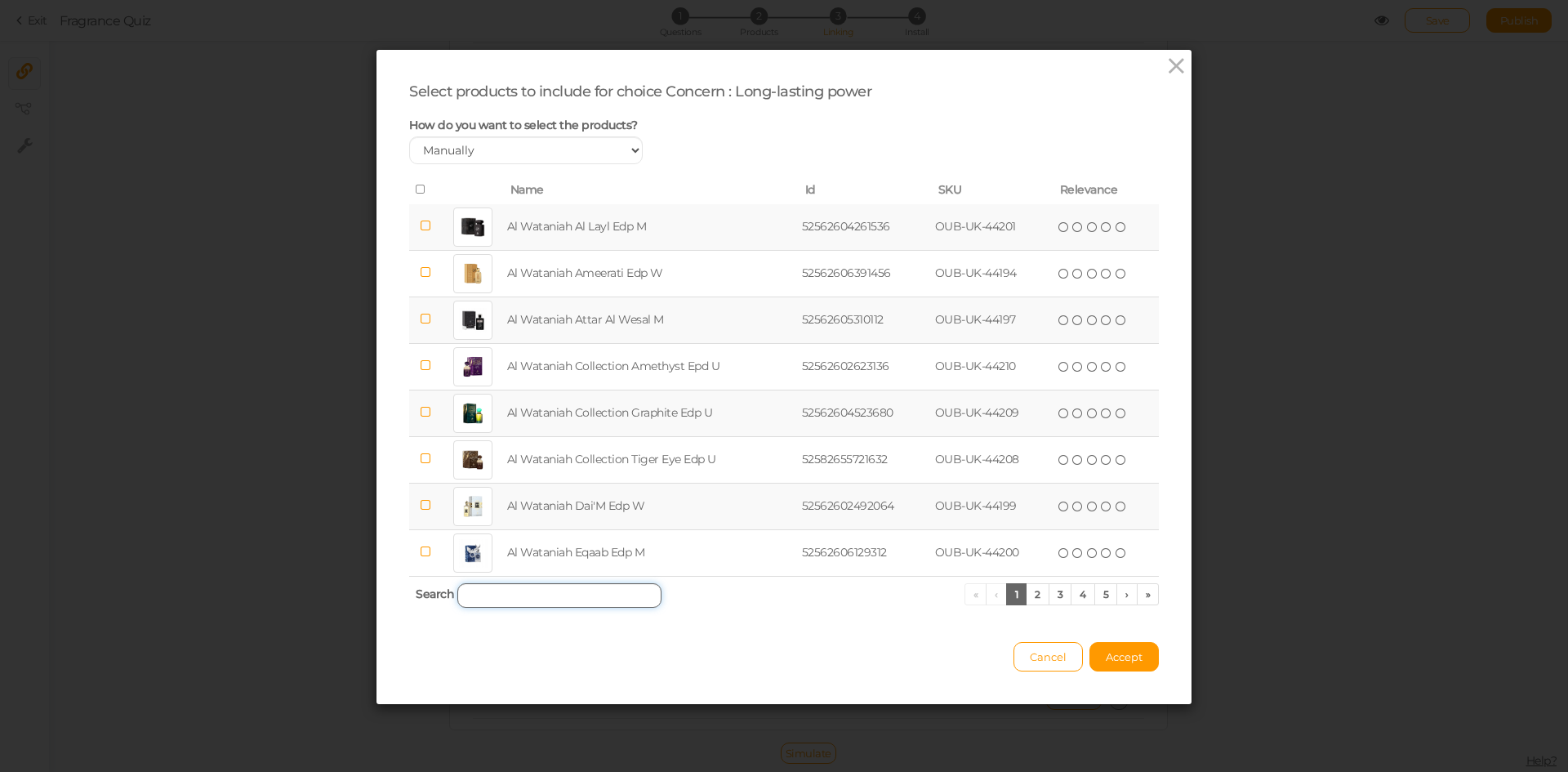
click at [546, 585] on input "search" at bounding box center [559, 595] width 204 height 24
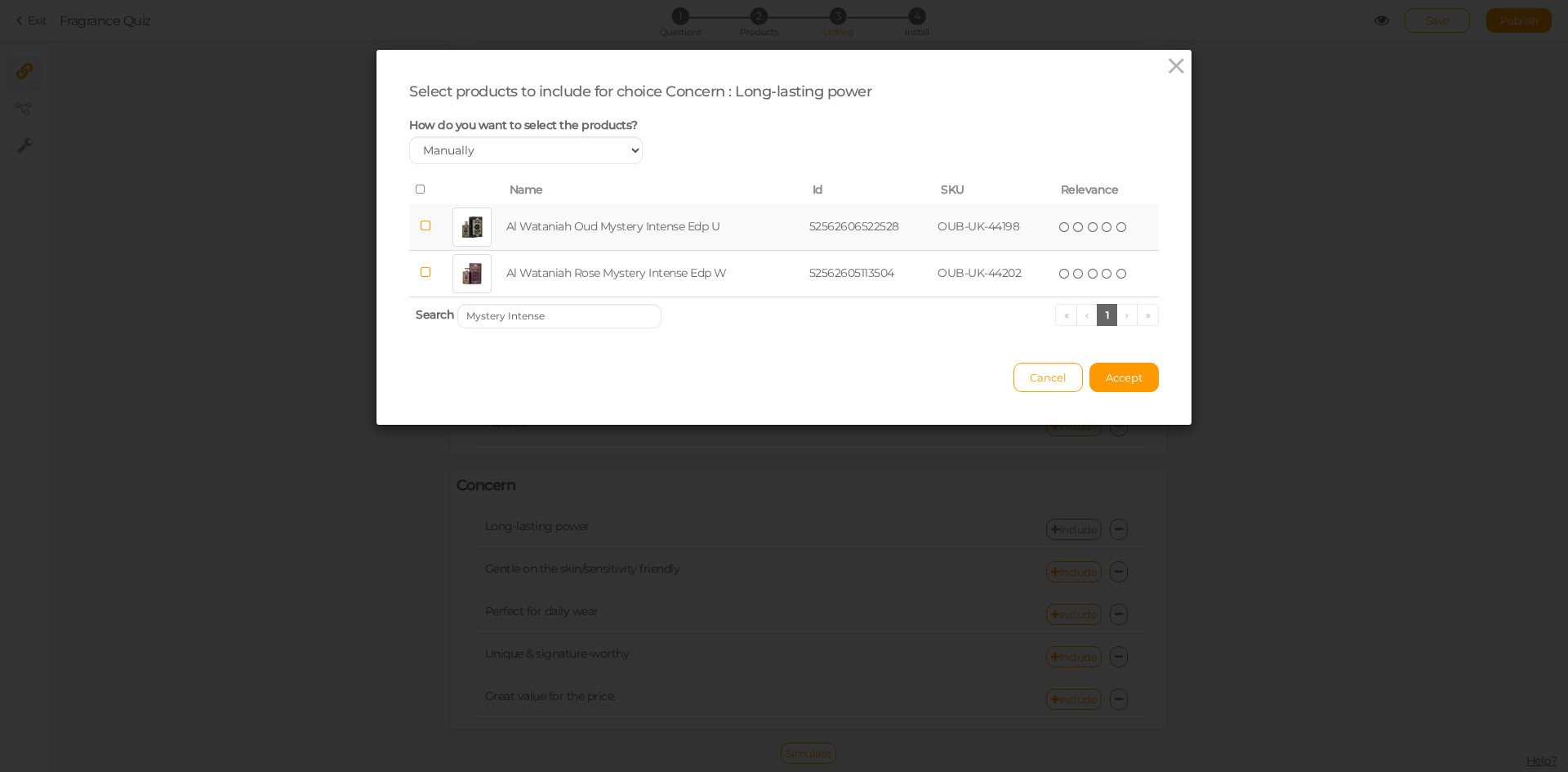
click at [561, 220] on td "Al Wataniah Oud Mystery Intense Edp U" at bounding box center [654, 227] width 303 height 46
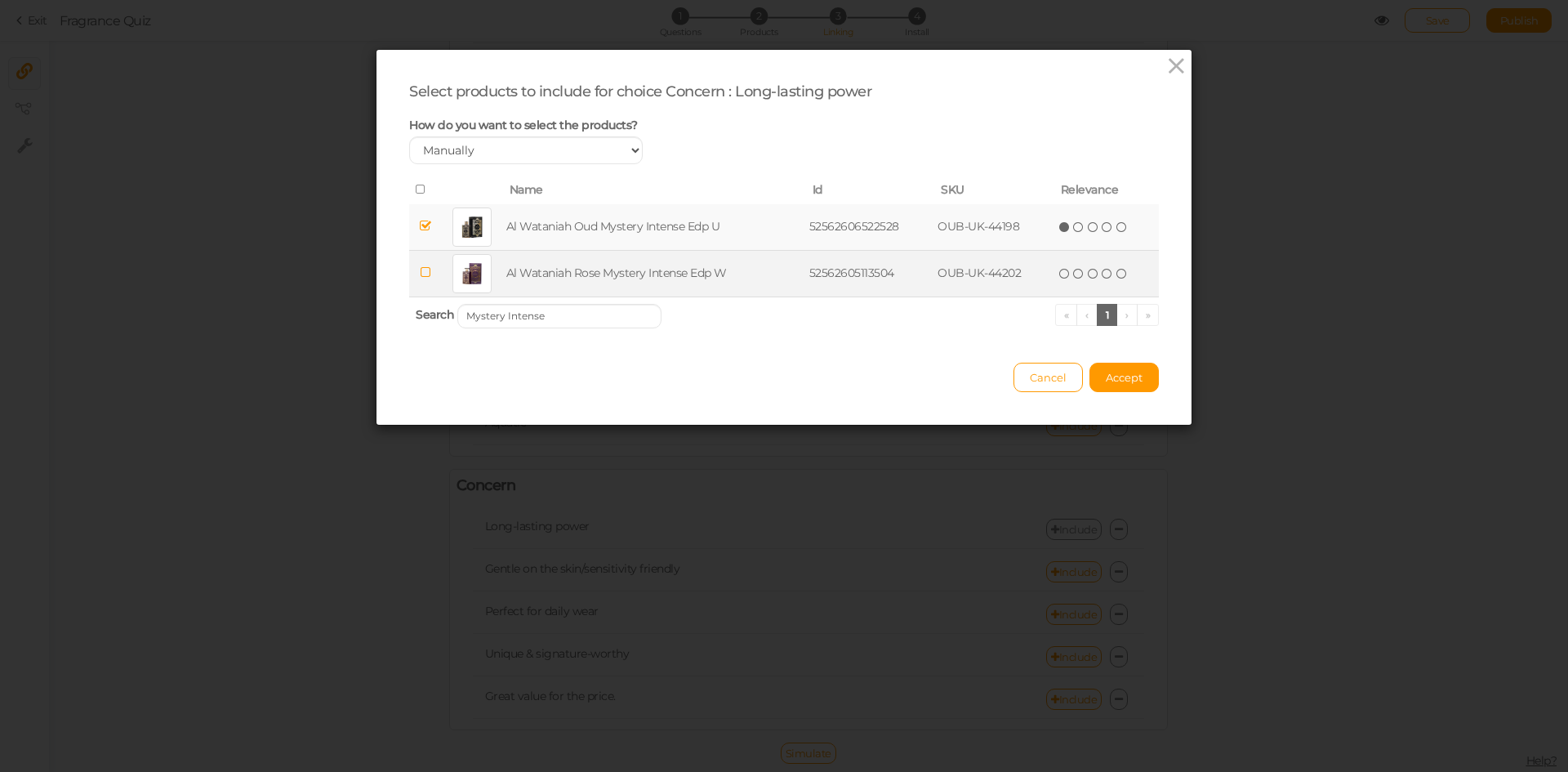
click at [570, 272] on td "Al Wataniah Rose Mystery Intense Edp W" at bounding box center [654, 273] width 303 height 46
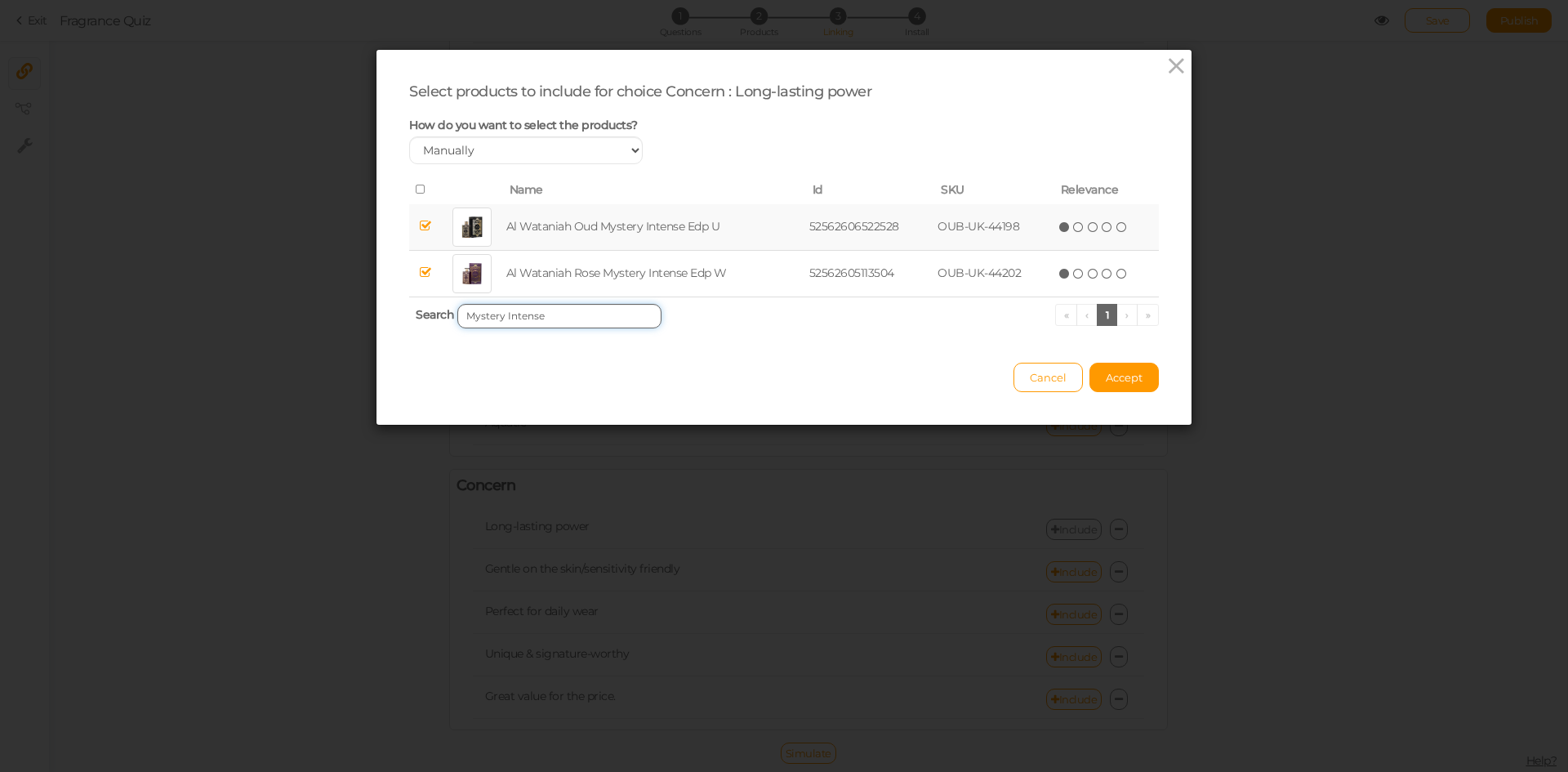
click at [564, 322] on input "Mystery Intense" at bounding box center [559, 315] width 204 height 24
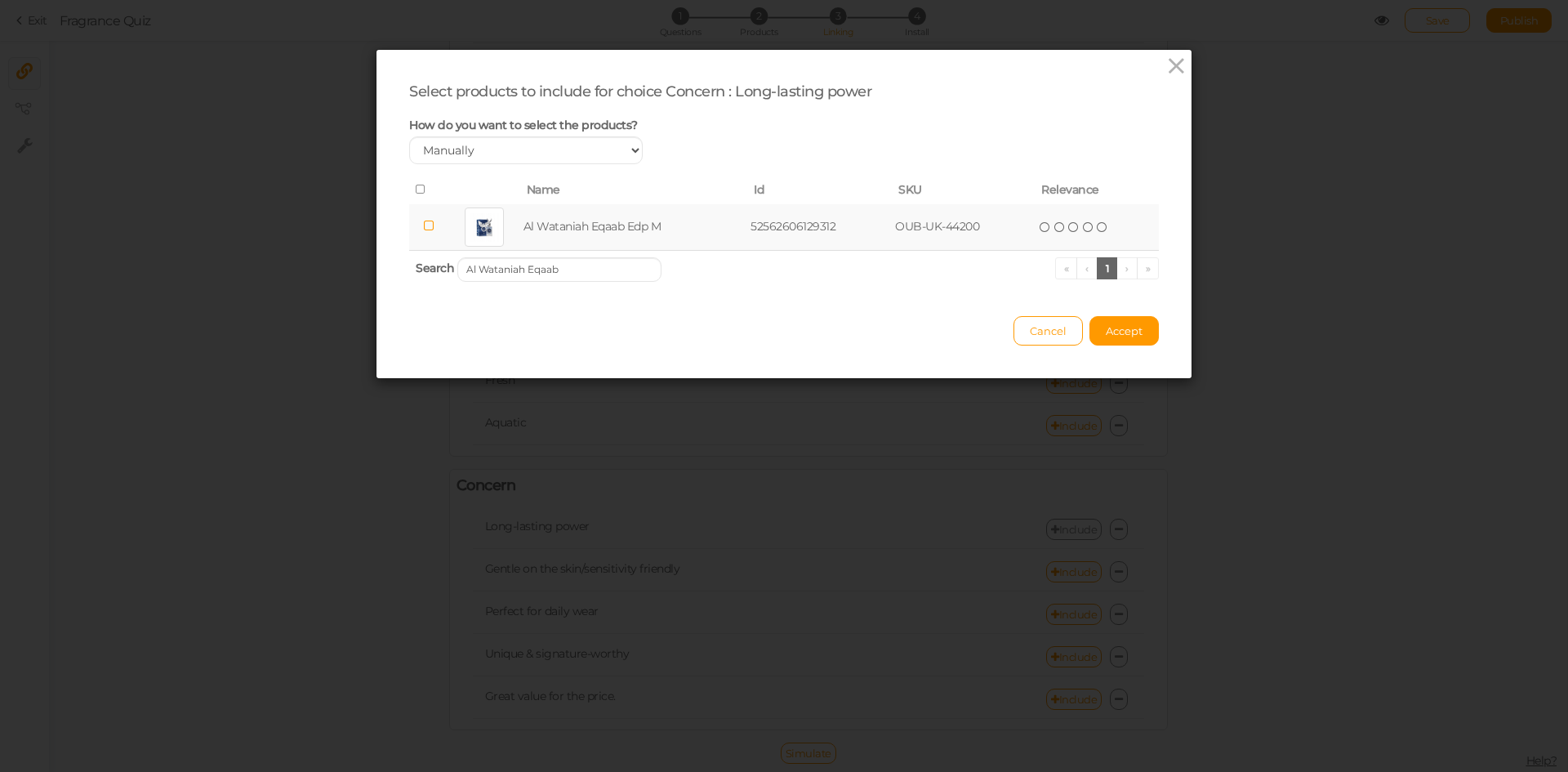
click at [582, 227] on td "Al Wataniah Eqaab Edp M" at bounding box center [635, 227] width 228 height 46
click at [584, 267] on input "Al Wataniah Eqaab" at bounding box center [559, 269] width 204 height 24
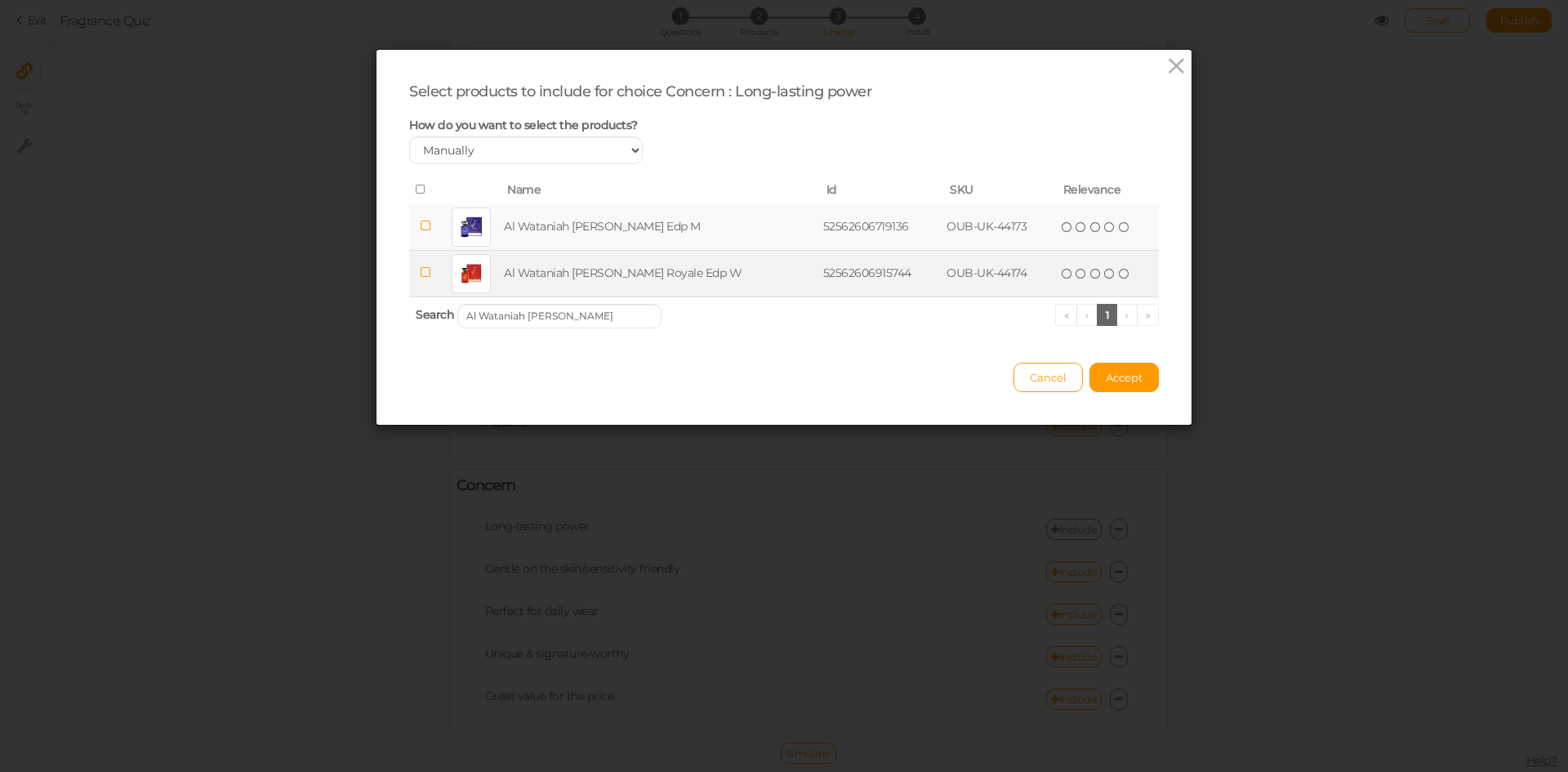
click at [632, 264] on td "Al Wataniah [PERSON_NAME] Royale Edp W" at bounding box center [660, 273] width 318 height 46
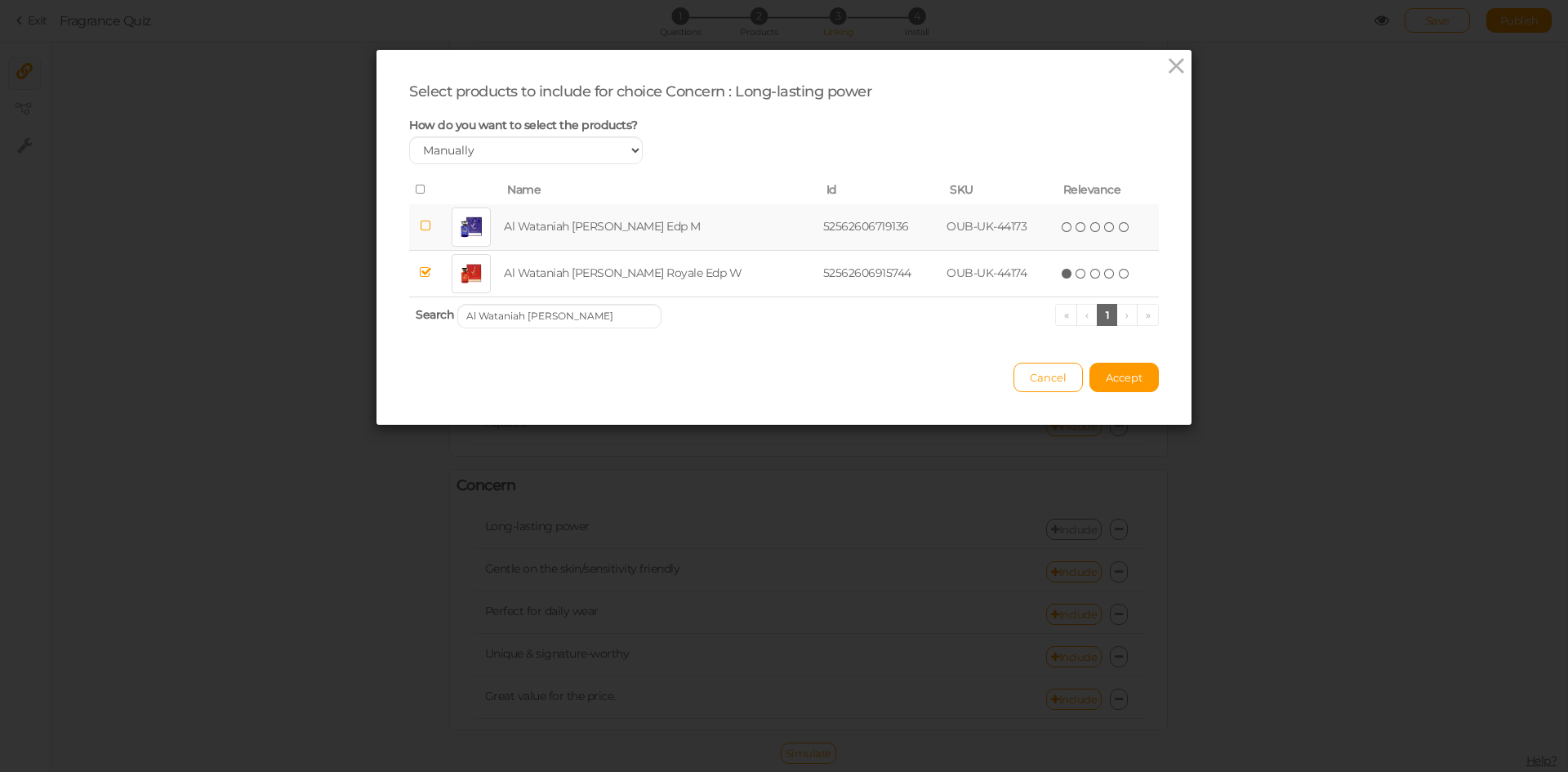
click at [642, 224] on td "Al Wataniah [PERSON_NAME] Edp M" at bounding box center [660, 227] width 318 height 46
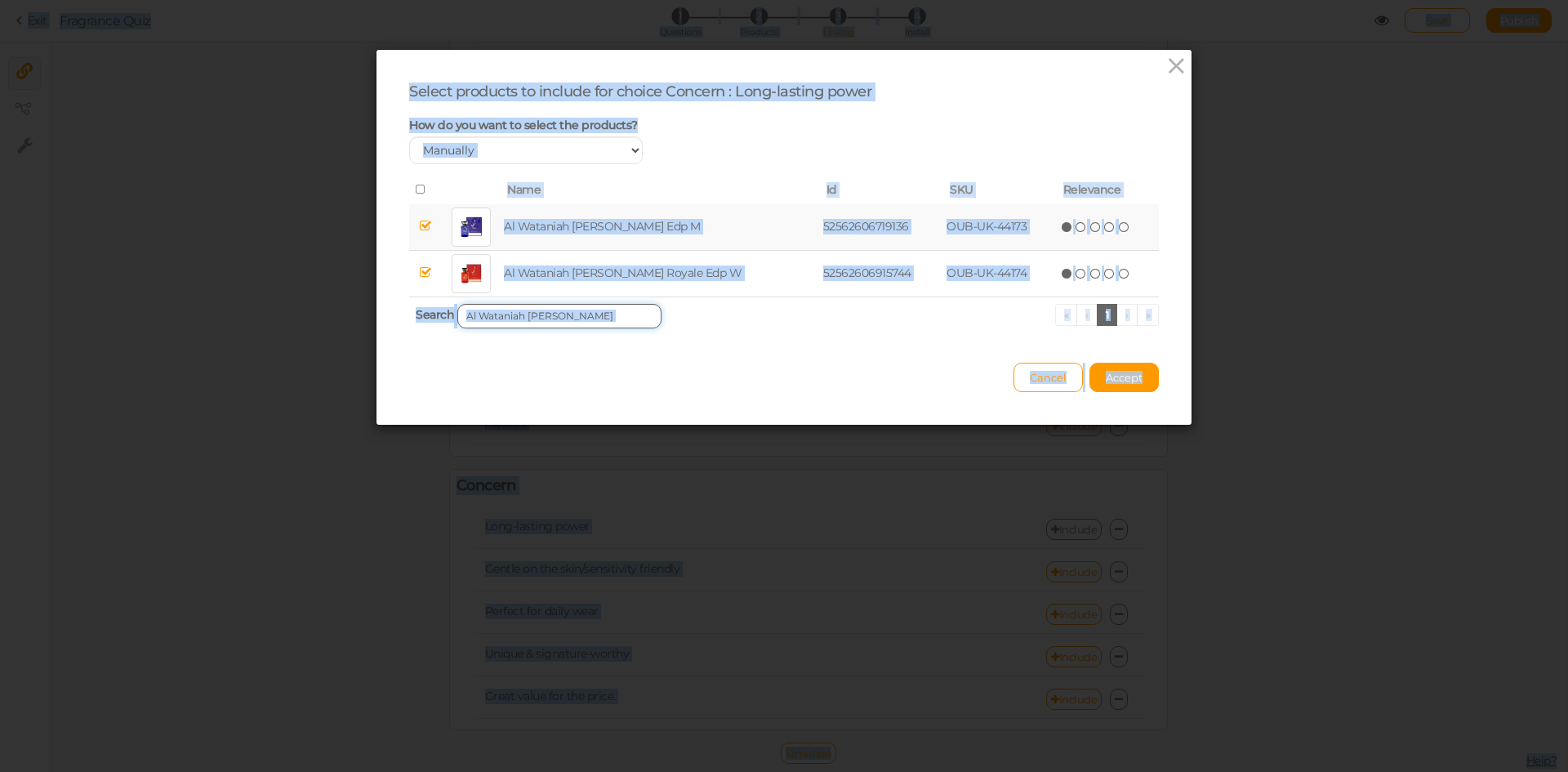
click at [564, 313] on input "Al Wataniah [PERSON_NAME]" at bounding box center [559, 315] width 204 height 24
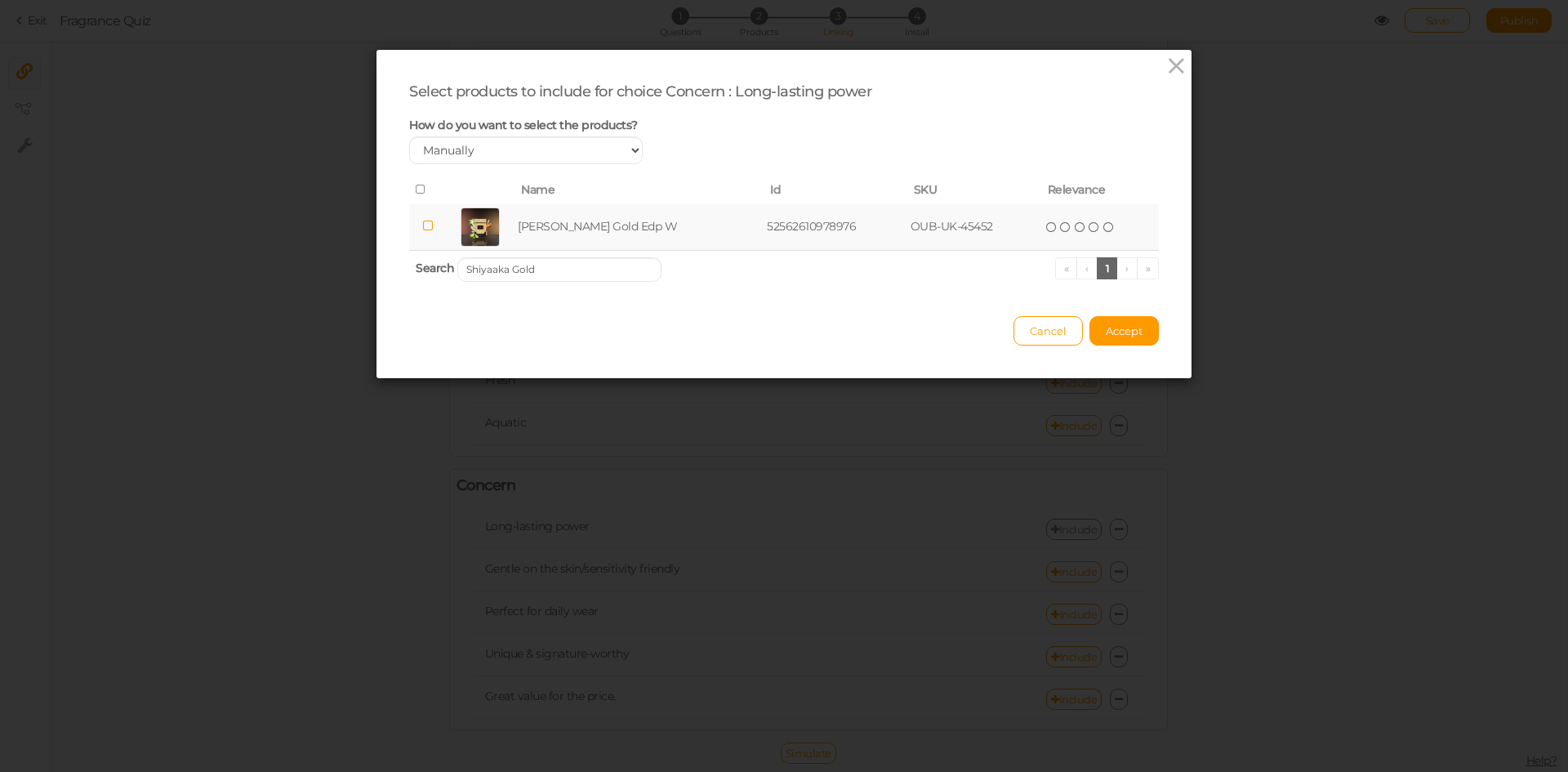
click at [621, 233] on td "[PERSON_NAME] Gold Edp W" at bounding box center [638, 227] width 249 height 46
click at [592, 265] on input "Shiyaaka Gold" at bounding box center [559, 269] width 204 height 24
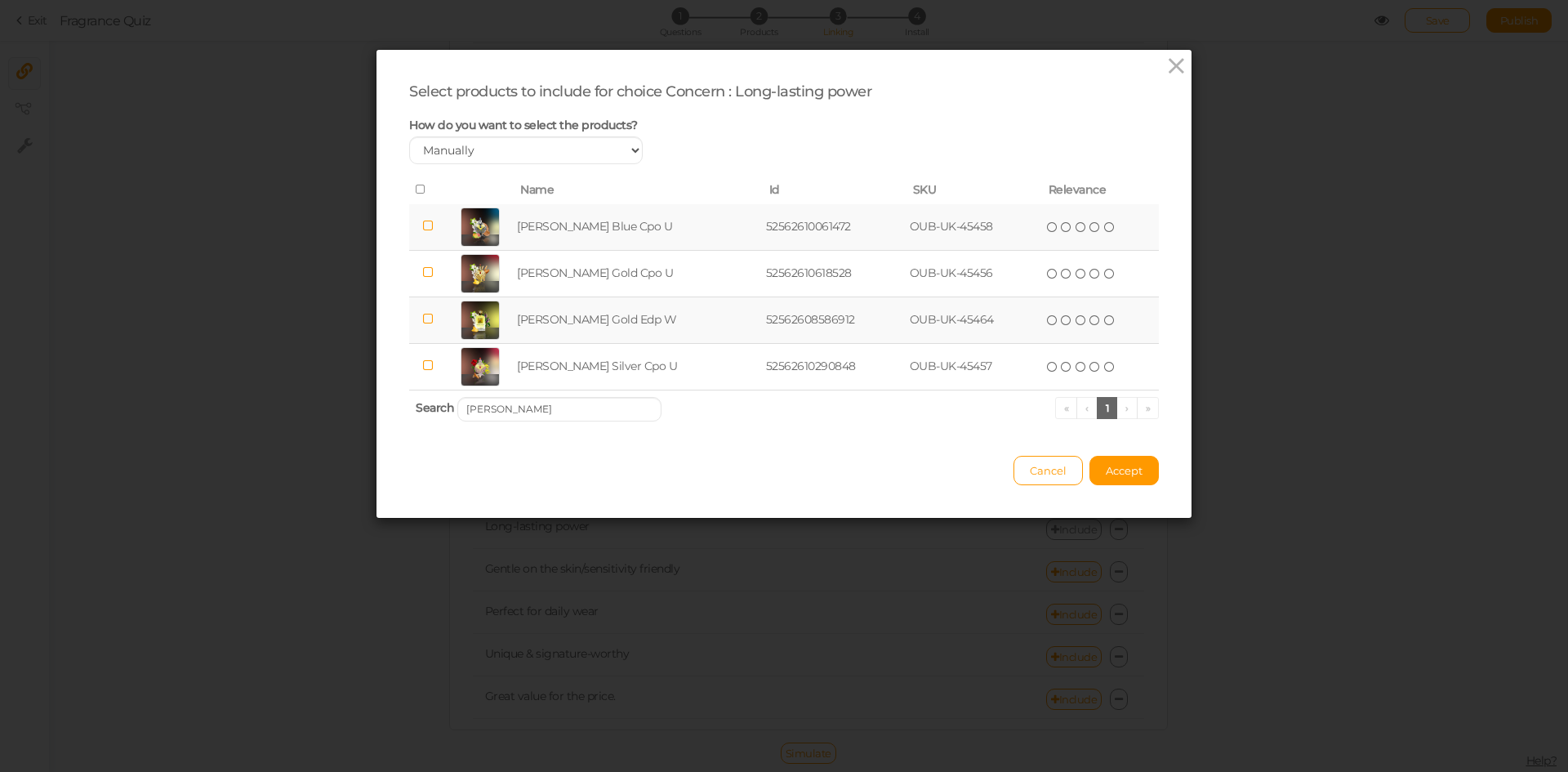
click at [666, 222] on td "[PERSON_NAME] Blue Cpo U" at bounding box center [637, 227] width 249 height 46
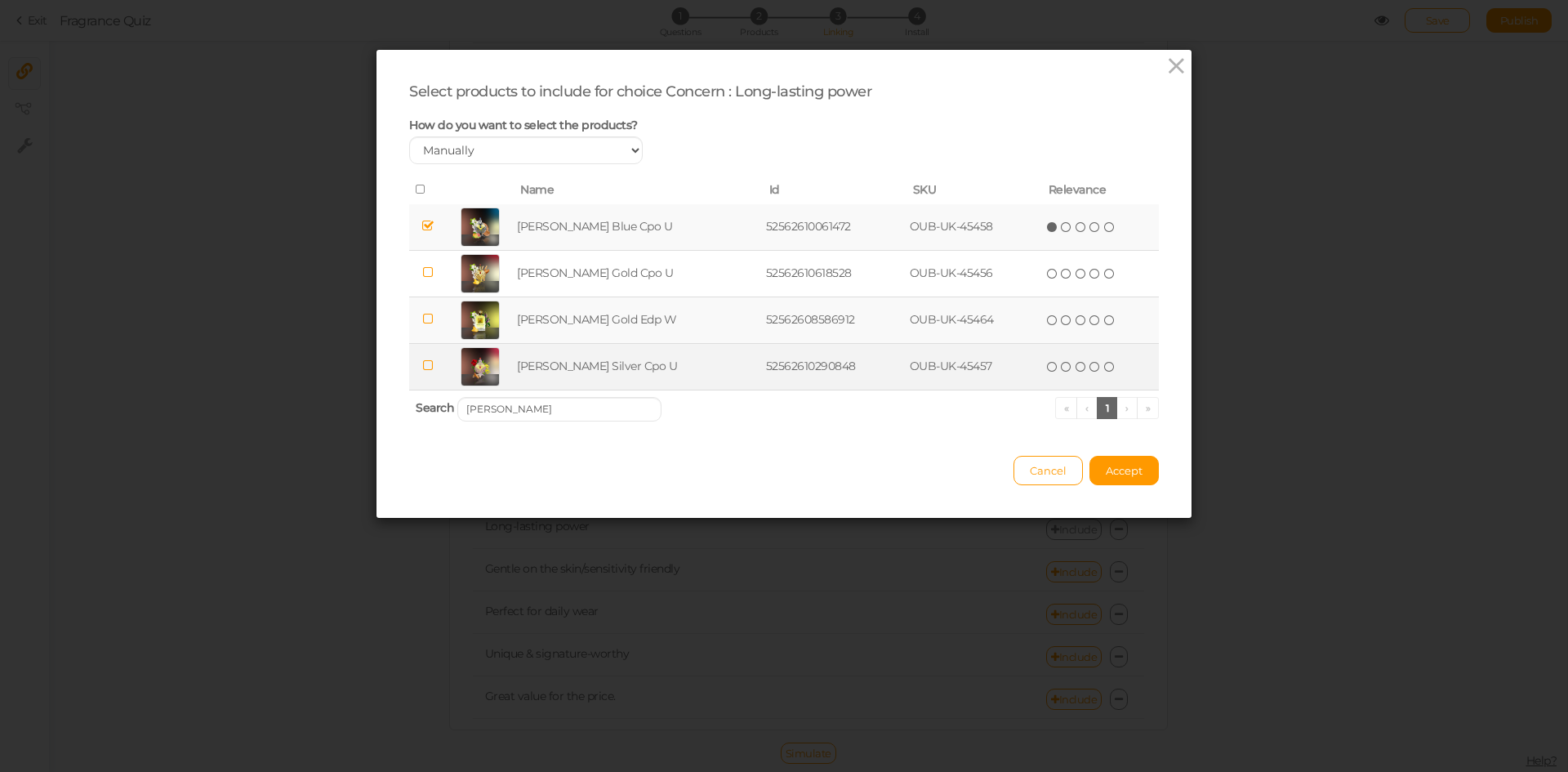
click at [668, 370] on td "[PERSON_NAME] Silver Cpo U" at bounding box center [637, 367] width 249 height 46
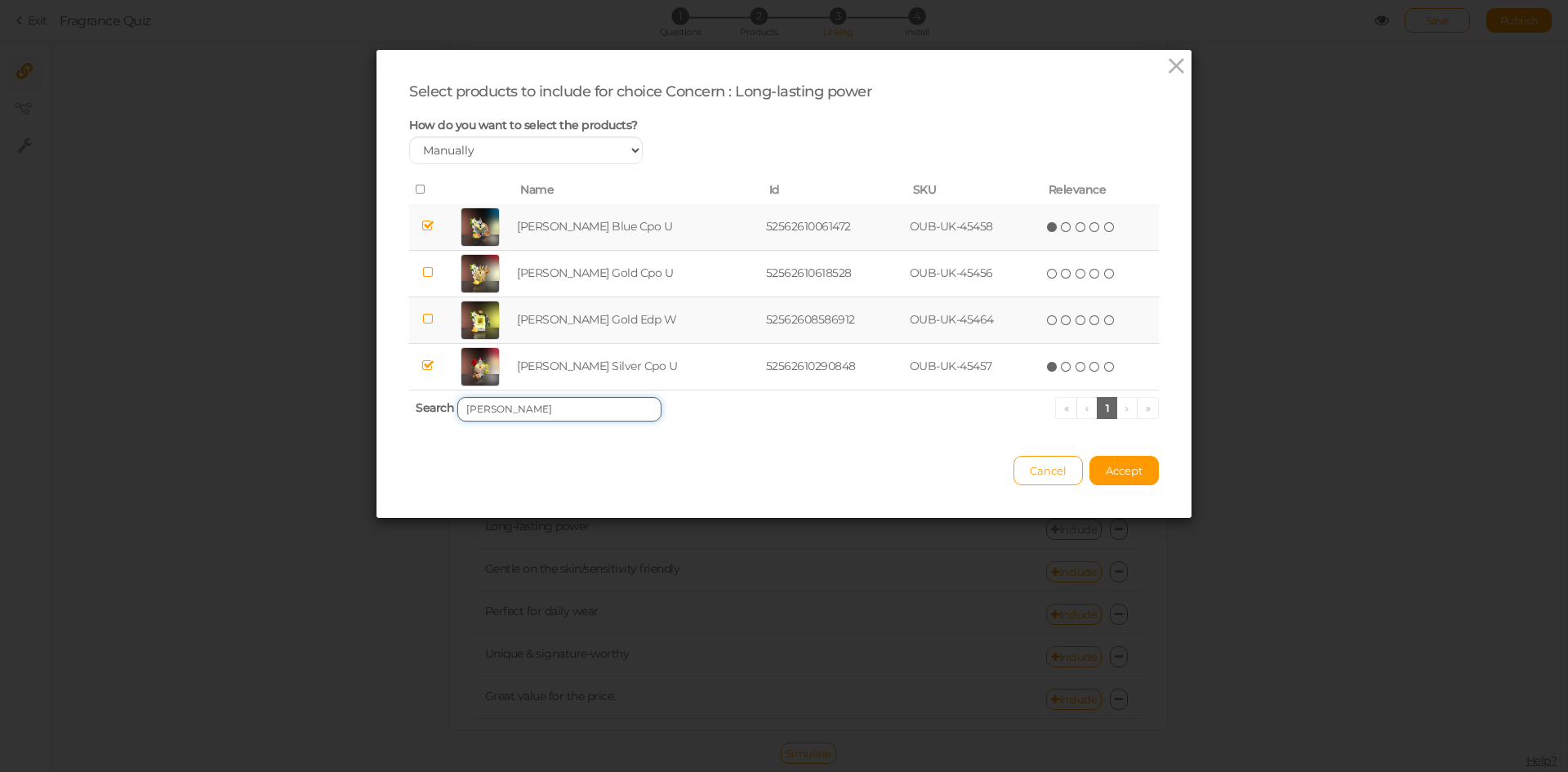
click at [575, 403] on input "[PERSON_NAME]" at bounding box center [559, 408] width 204 height 24
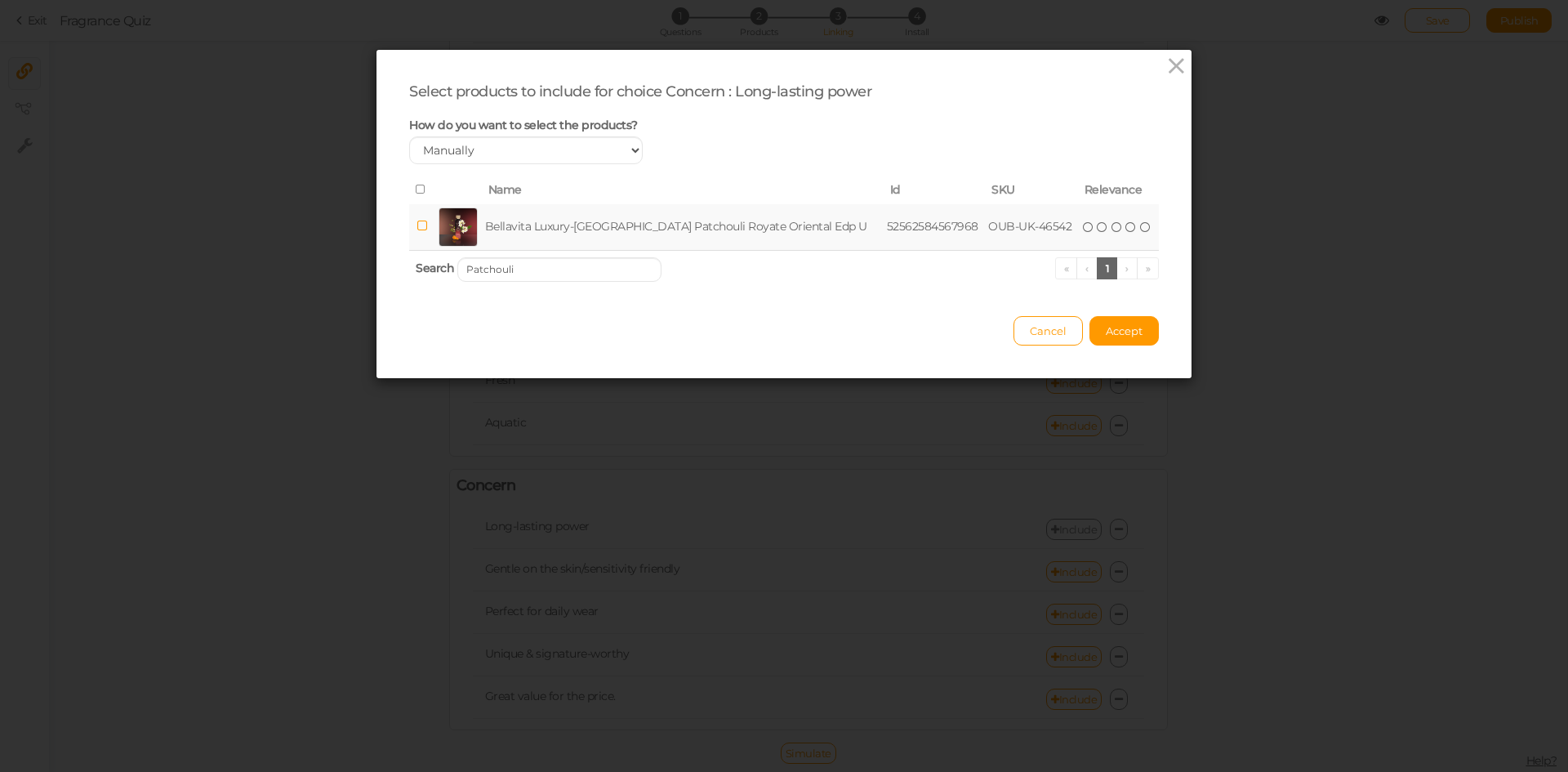
click at [621, 220] on td "Bellavita Luxury-[GEOGRAPHIC_DATA] Patchouli Royate Oriental Edp U" at bounding box center [682, 227] width 401 height 46
click at [574, 278] on input "Patchouli" at bounding box center [559, 269] width 204 height 24
click at [599, 219] on td "Bellavita Luxury-[GEOGRAPHIC_DATA] Oud Lumiére French Oriental Edp W" at bounding box center [686, 227] width 413 height 46
click at [592, 276] on input "Oud Lumi" at bounding box center [559, 269] width 204 height 24
click at [630, 223] on td "Bellavita Luxury-[GEOGRAPHIC_DATA] Rare lce French Edp M" at bounding box center [677, 227] width 378 height 46
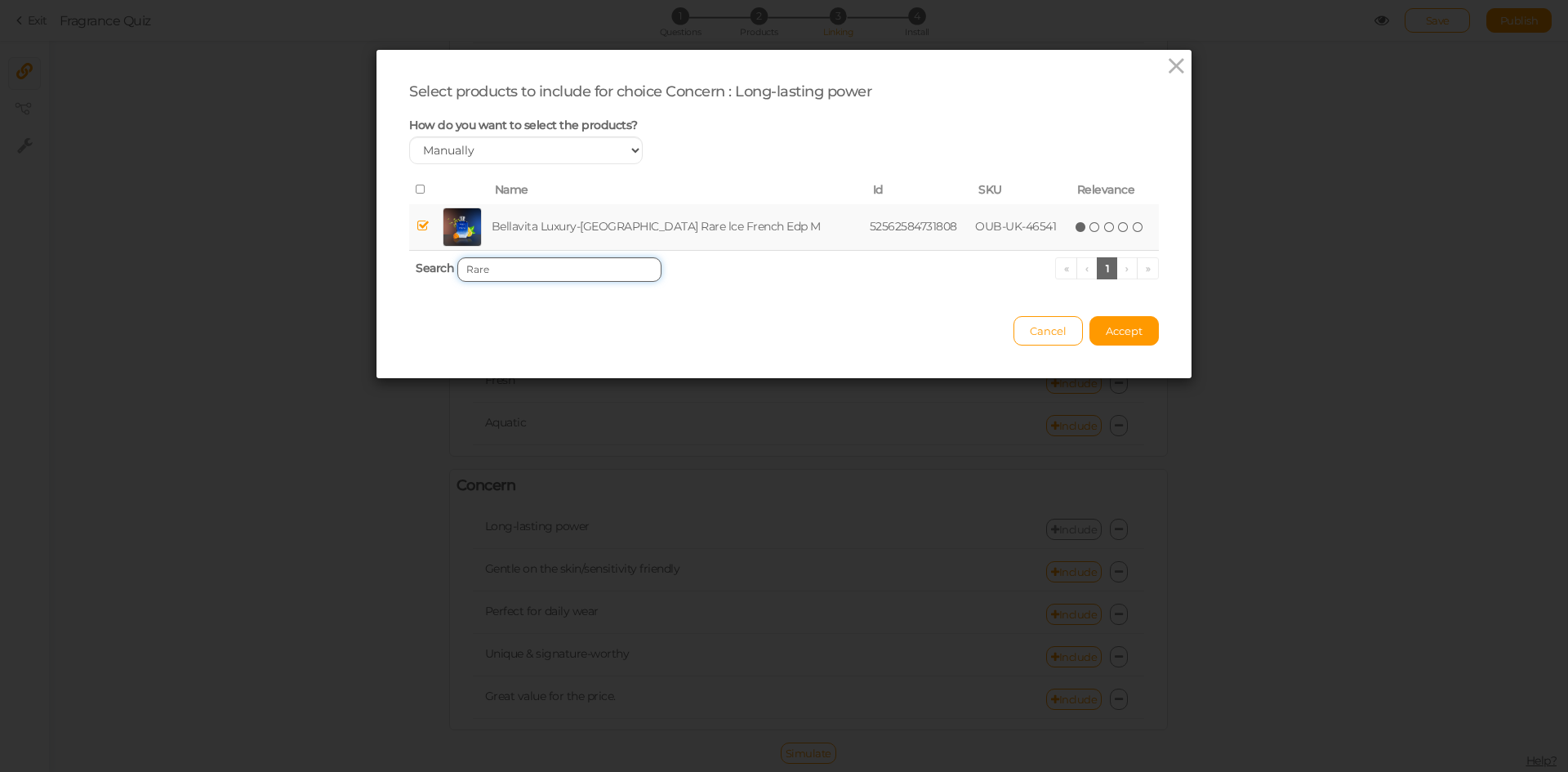
click at [596, 276] on input "Rare" at bounding box center [559, 269] width 204 height 24
click at [618, 223] on td "Bellavita Luxury-UAE Séducteur Pcur Homme French Edp M" at bounding box center [676, 227] width 374 height 46
click at [570, 264] on input "Séducteur" at bounding box center [559, 269] width 204 height 24
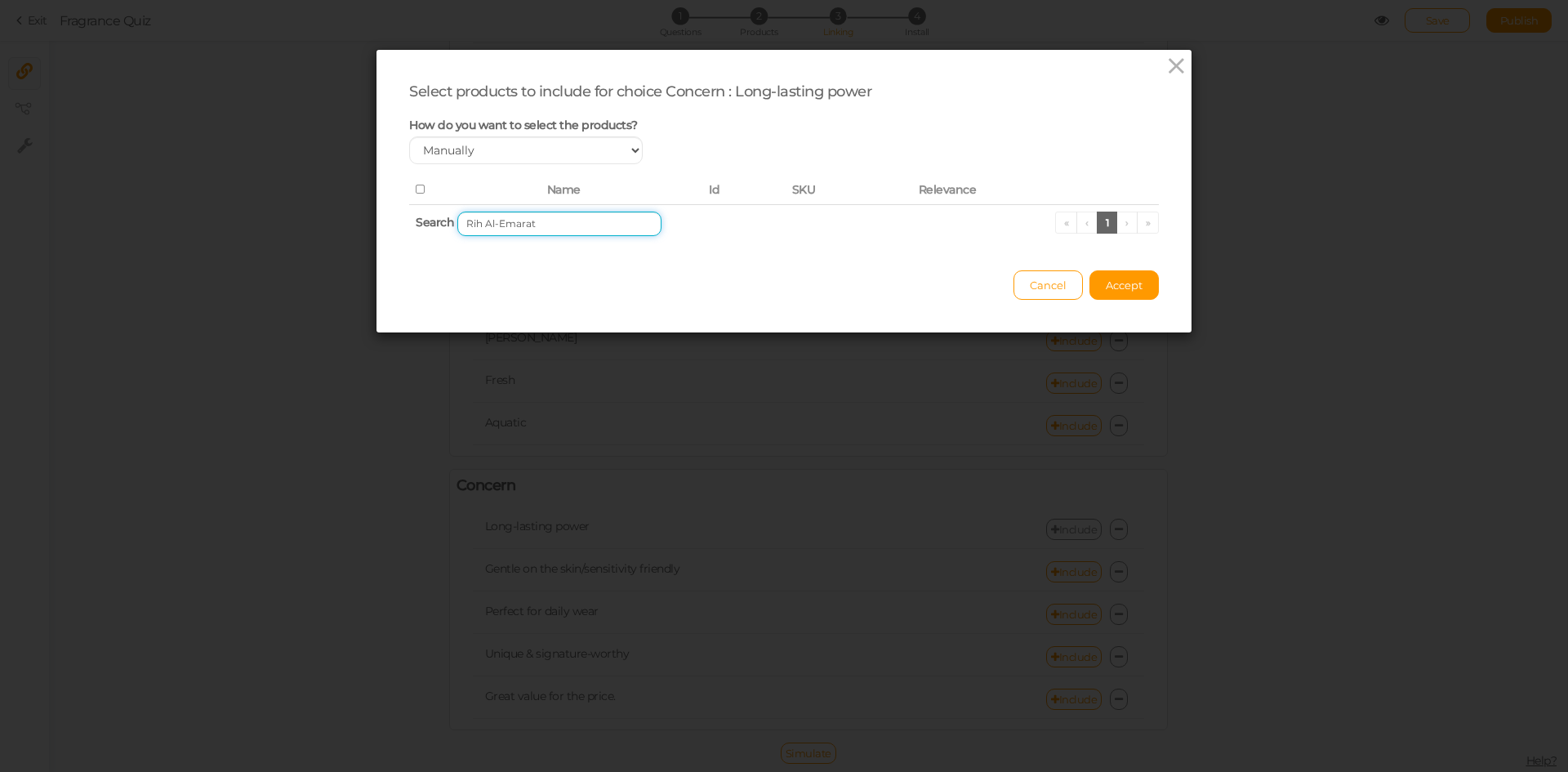
drag, startPoint x: 492, startPoint y: 223, endPoint x: 410, endPoint y: 223, distance: 82.0
click at [410, 223] on th "Search Rih Al-Emarat « ‹ 1 › »" at bounding box center [784, 223] width 750 height 39
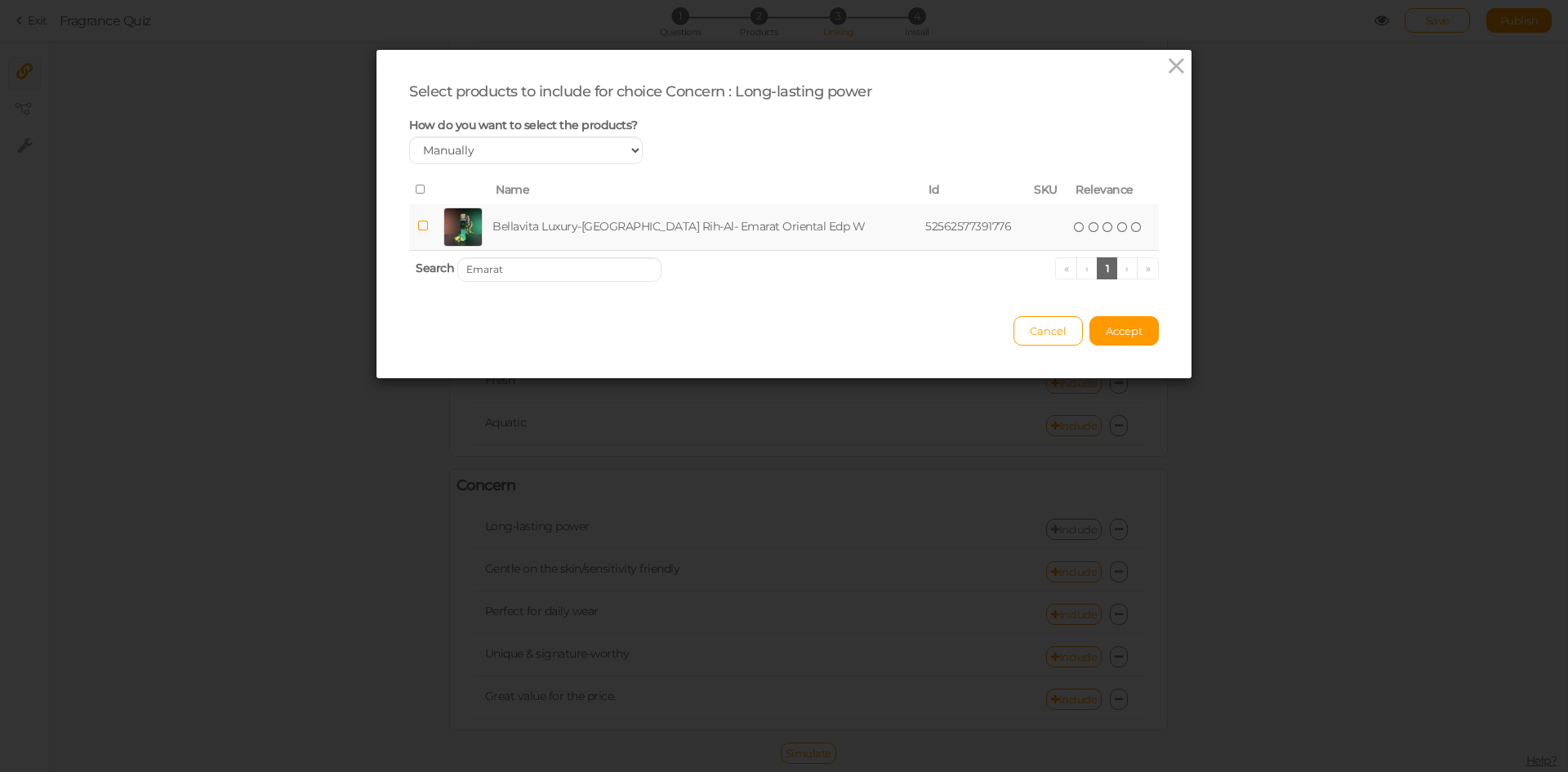
click at [549, 231] on td "Bellavita Luxury-[GEOGRAPHIC_DATA] Rih-Al- Emarat Oriental Edp W" at bounding box center [705, 227] width 432 height 46
click at [610, 265] on input "Emarat" at bounding box center [559, 269] width 204 height 24
click at [653, 225] on td "Bellavita Luxury-[GEOGRAPHIC_DATA] [PERSON_NAME] Oriental Edp W" at bounding box center [686, 227] width 408 height 46
click at [610, 261] on input "[PERSON_NAME]" at bounding box center [559, 269] width 204 height 24
click at [621, 225] on td "Kenaz Oud [PERSON_NAME] Oriental Edp W" at bounding box center [658, 227] width 316 height 46
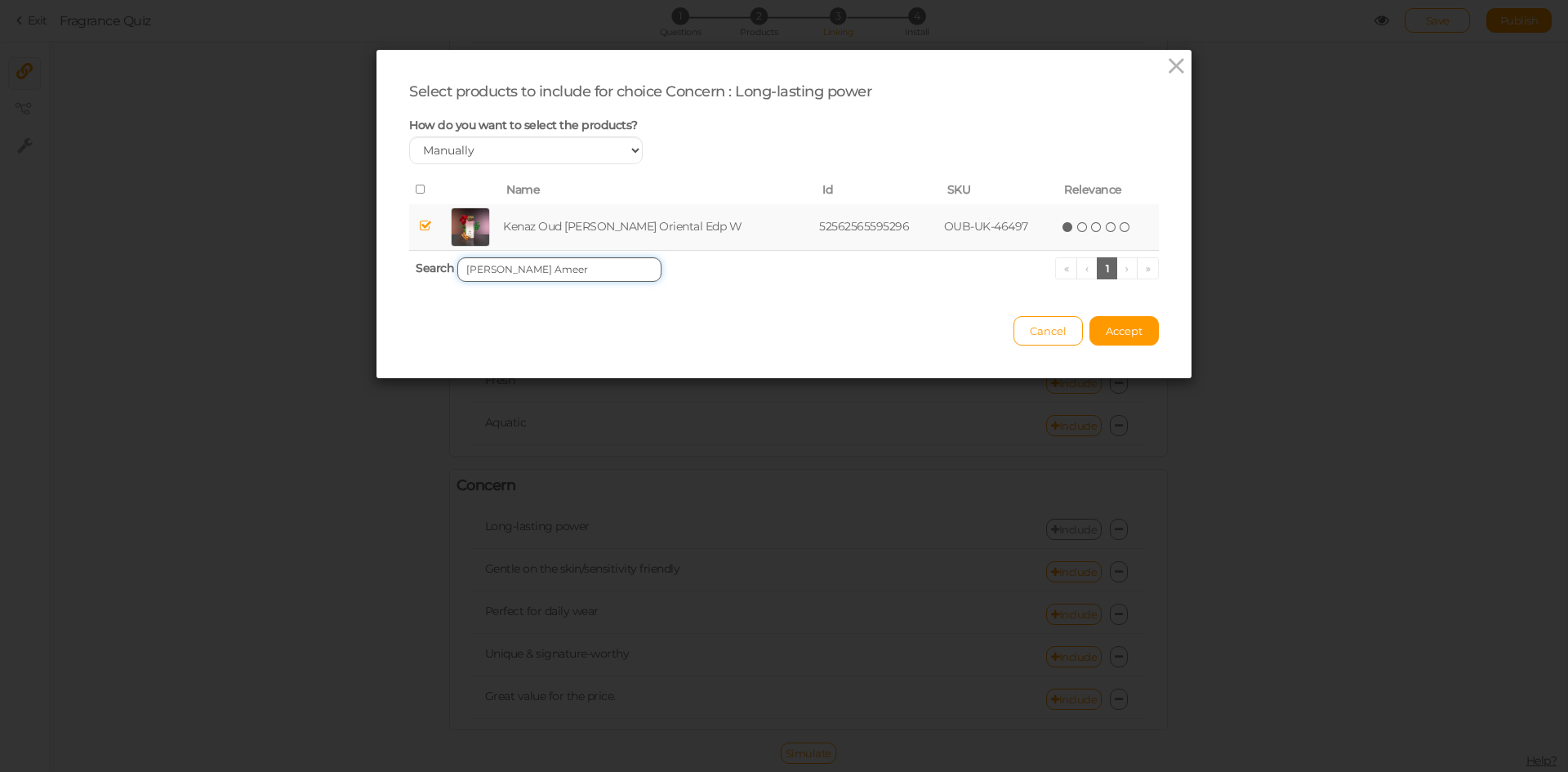
click at [569, 274] on input "[PERSON_NAME] Ameer" at bounding box center [559, 269] width 204 height 24
click at [597, 233] on td "Kenaz Oud Dahab Oriental Edp W" at bounding box center [644, 227] width 269 height 46
click at [617, 257] on input "[PERSON_NAME] Dahab" at bounding box center [559, 269] width 204 height 24
click at [635, 226] on td "Kenaz Oud [PERSON_NAME] Oriental Edp W" at bounding box center [660, 227] width 318 height 46
click at [618, 265] on input "[PERSON_NAME] [PERSON_NAME]" at bounding box center [559, 269] width 204 height 24
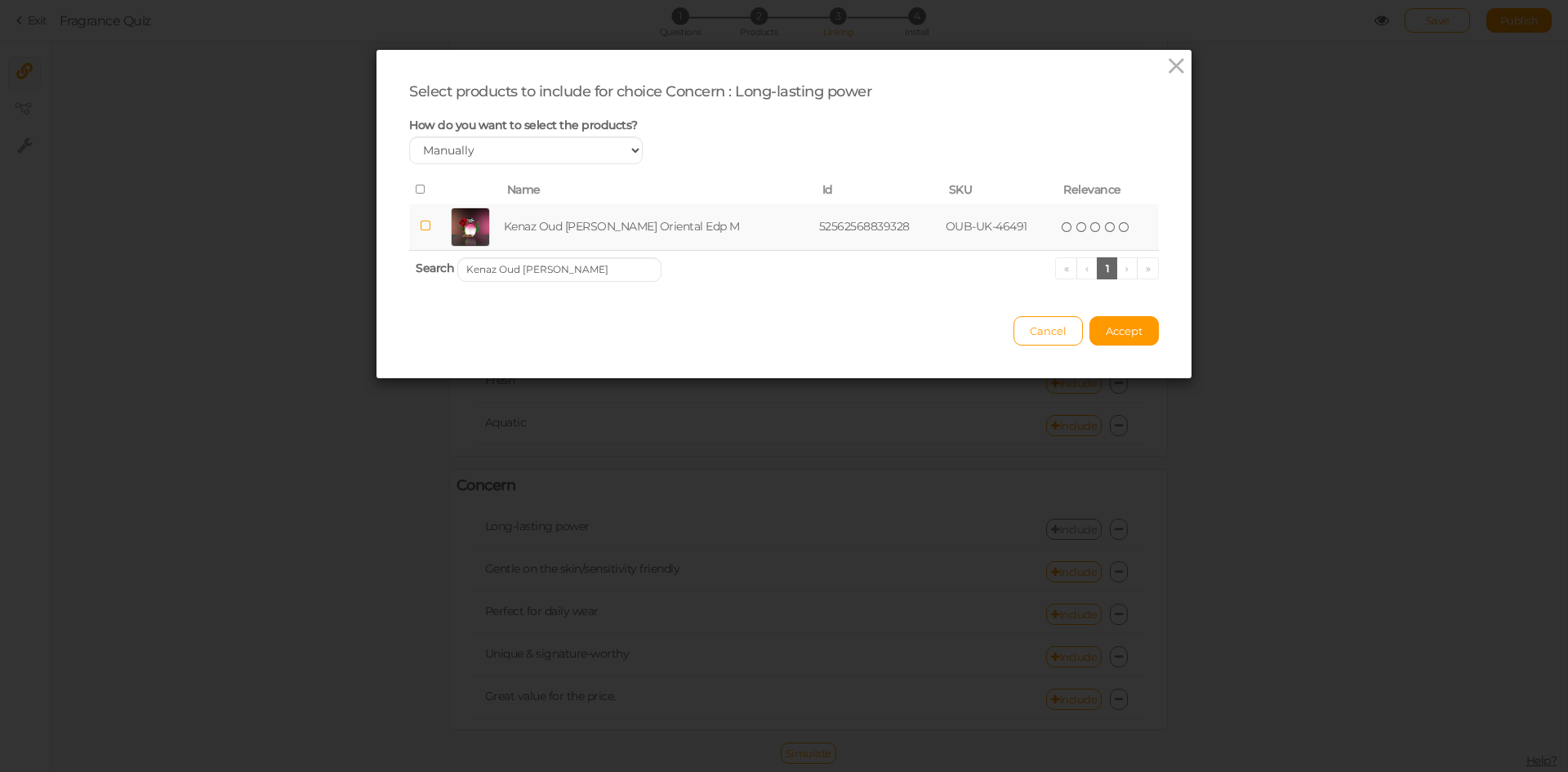
click at [626, 222] on td "Kenaz Oud [PERSON_NAME] Oriental Edp M" at bounding box center [659, 227] width 315 height 46
click at [601, 278] on input "Kenaz Oud [PERSON_NAME]" at bounding box center [559, 269] width 204 height 24
click at [598, 274] on input "Kenaz Oud [PERSON_NAME]" at bounding box center [559, 269] width 204 height 24
click at [607, 233] on td "Kenaz Invincible French Edp M" at bounding box center [639, 227] width 251 height 46
click at [623, 263] on input "Kenaz Invincible" at bounding box center [559, 269] width 204 height 24
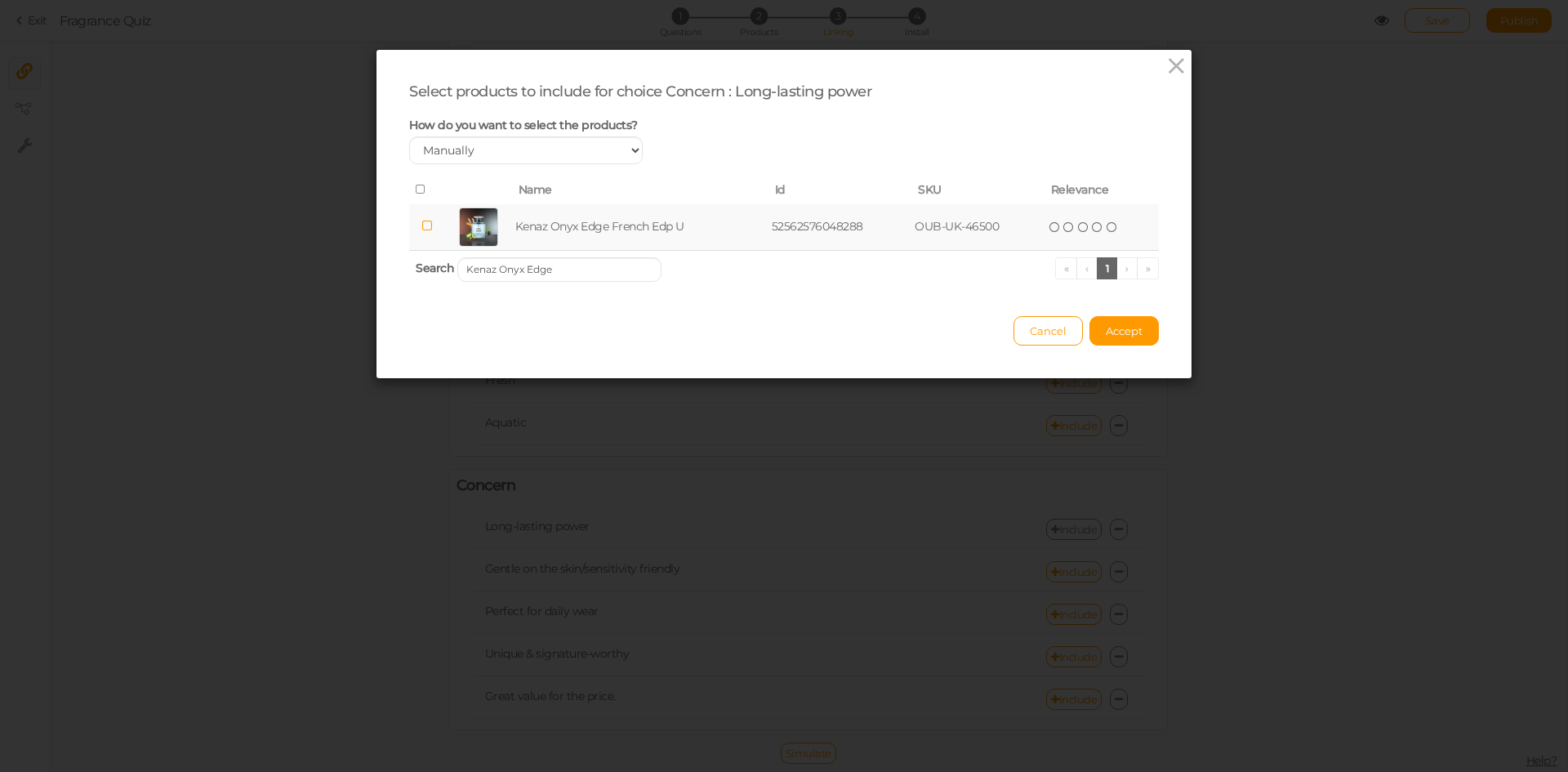
click at [639, 230] on td "Kenaz Onyx Edge French Edp U" at bounding box center [639, 227] width 256 height 46
click at [597, 275] on input "Kenaz Onyx Edge" at bounding box center [559, 269] width 204 height 24
click at [602, 233] on td "Kenaz Untamed Parfum Edp U" at bounding box center [637, 227] width 251 height 46
click at [572, 264] on input "Kenaz Untamed" at bounding box center [559, 269] width 204 height 24
type input "Kenaz Twilight"
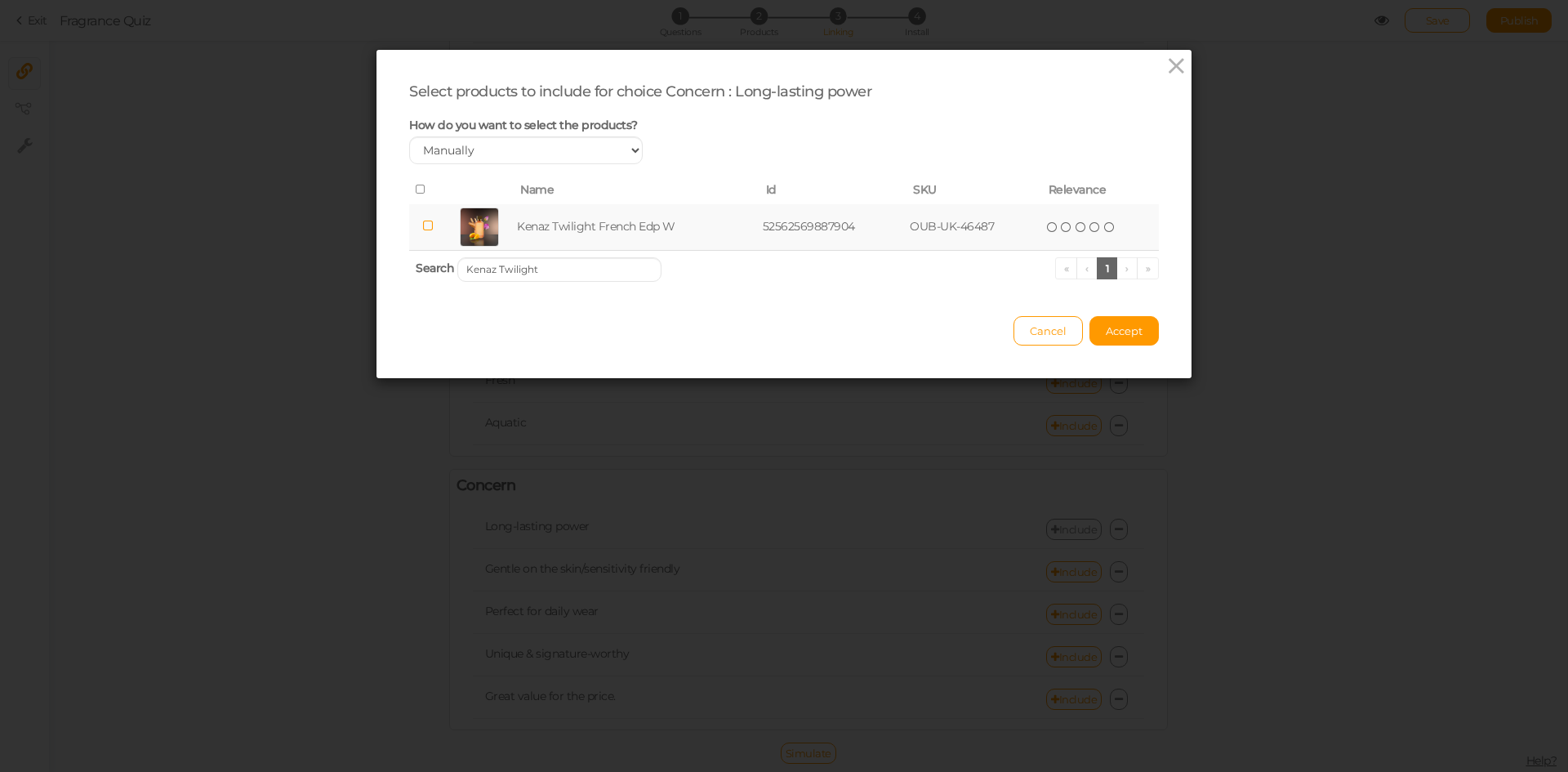
click at [632, 211] on td "Kenaz Twilight French Edp W" at bounding box center [636, 227] width 246 height 46
click at [1114, 332] on span "Accept" at bounding box center [1124, 331] width 37 height 14
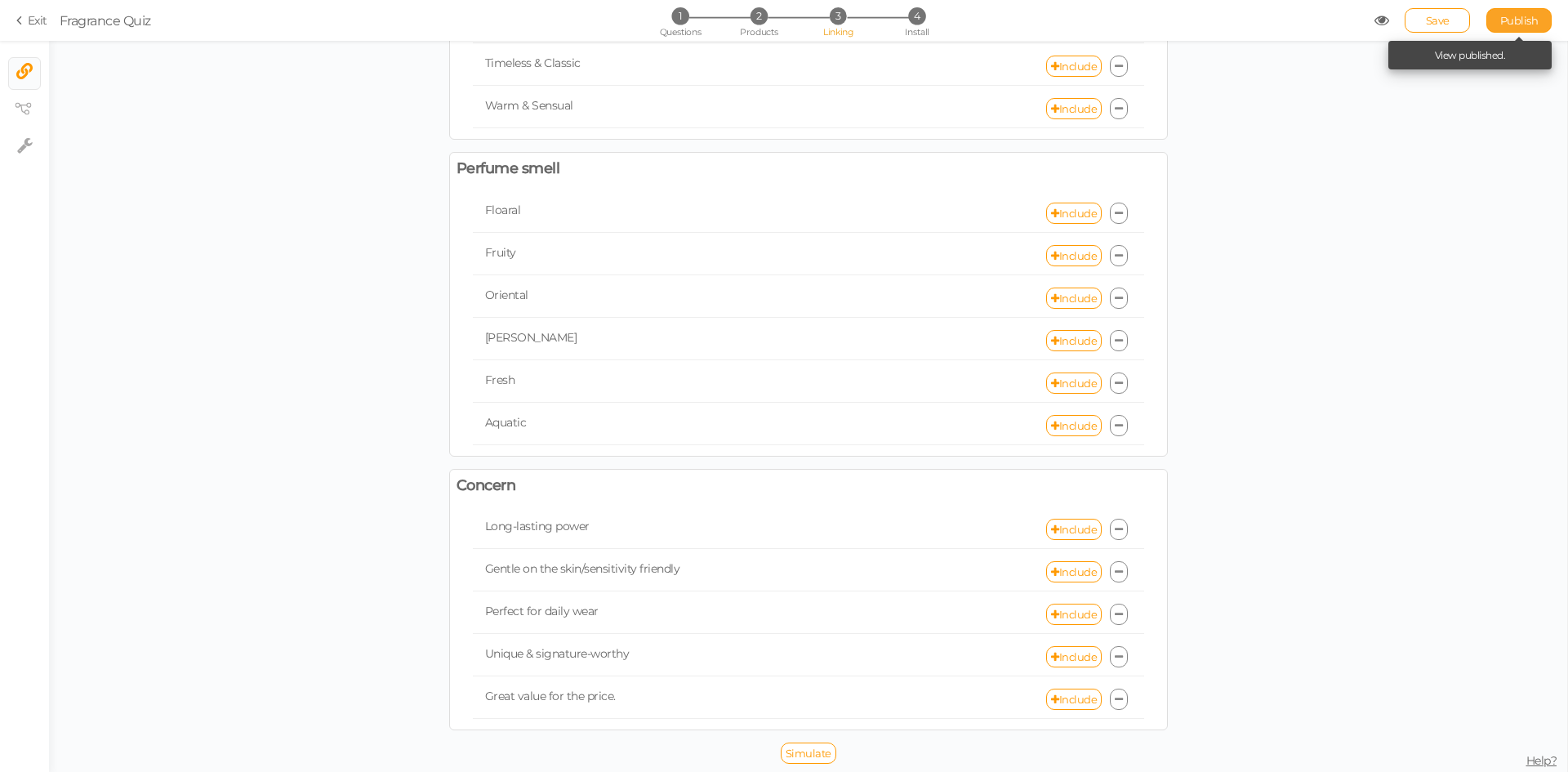
click at [1516, 15] on span "Publish" at bounding box center [1520, 20] width 39 height 14
click at [1439, 15] on span "Save" at bounding box center [1437, 20] width 23 height 14
drag, startPoint x: 1565, startPoint y: 19, endPoint x: 1533, endPoint y: 19, distance: 32.0
click at [1563, 19] on section "Exit Fragrance Quiz 1 Questions 2 Products 3 Linking 4 Install Save Publish Vie…" at bounding box center [784, 20] width 1568 height 41
click at [1533, 19] on span "Publish" at bounding box center [1520, 20] width 39 height 14
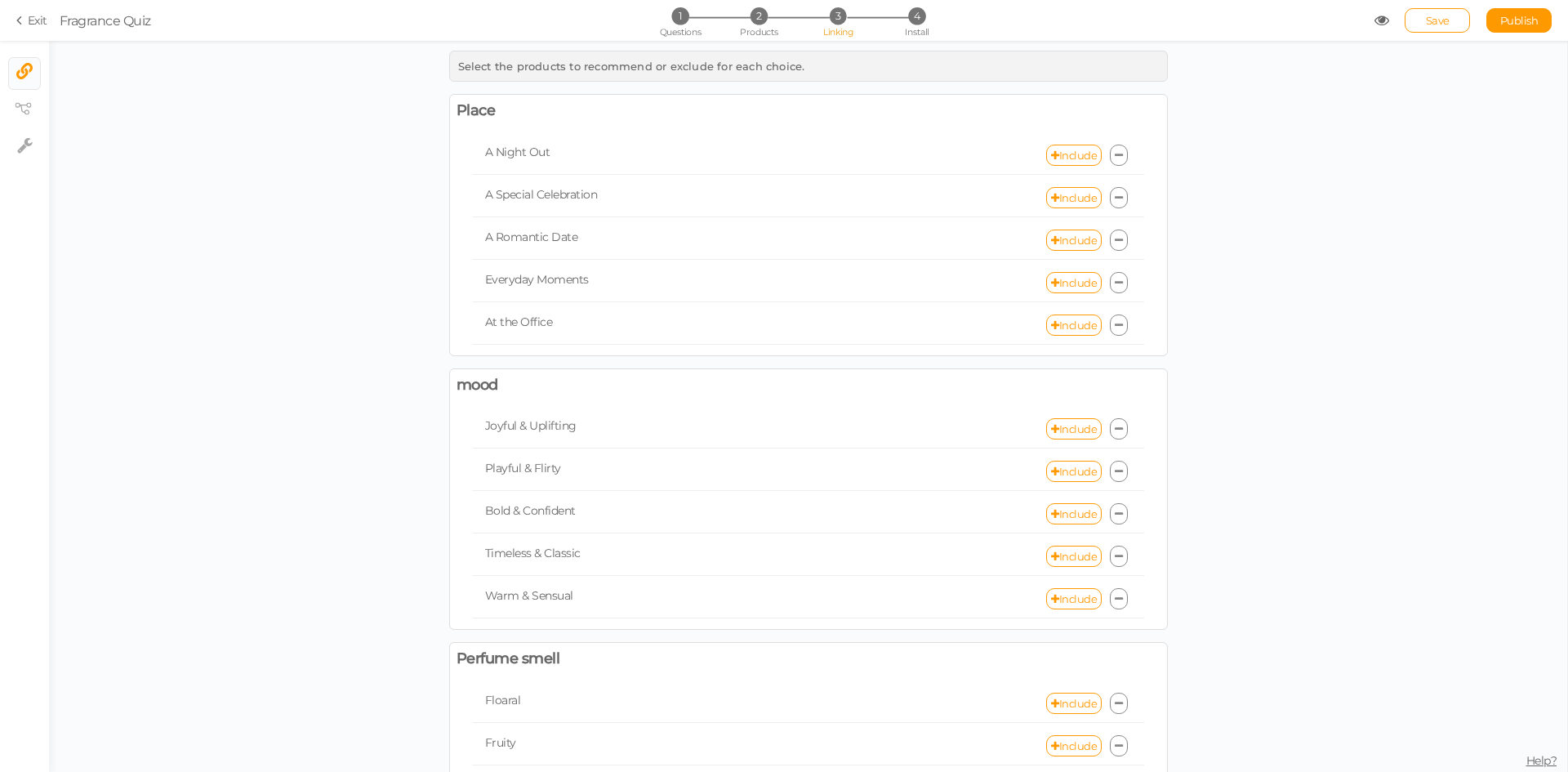
scroll to position [0, 0]
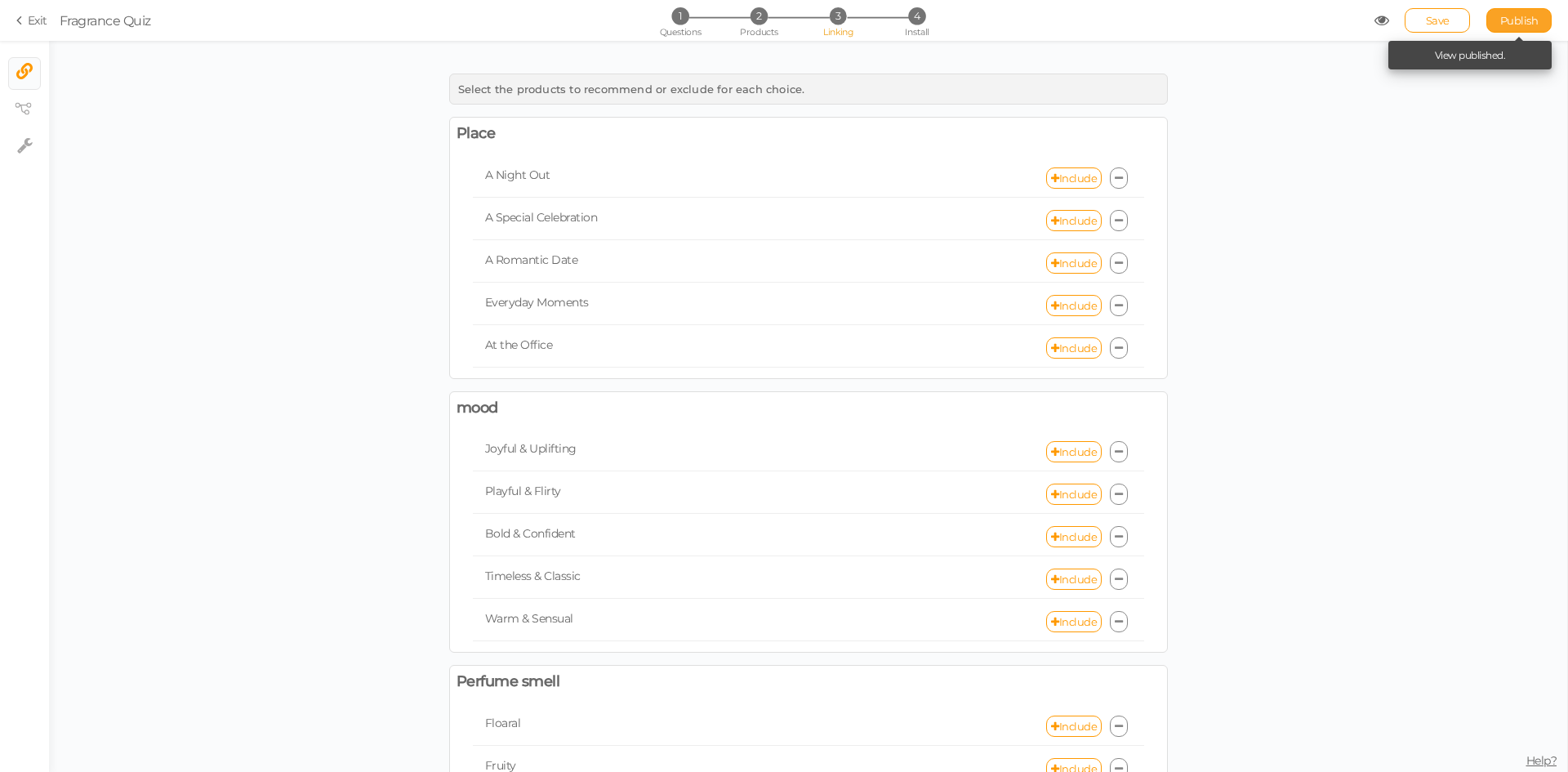
click at [1502, 30] on link "Publish" at bounding box center [1519, 19] width 66 height 24
click at [692, 21] on li "1 Questions" at bounding box center [680, 16] width 76 height 17
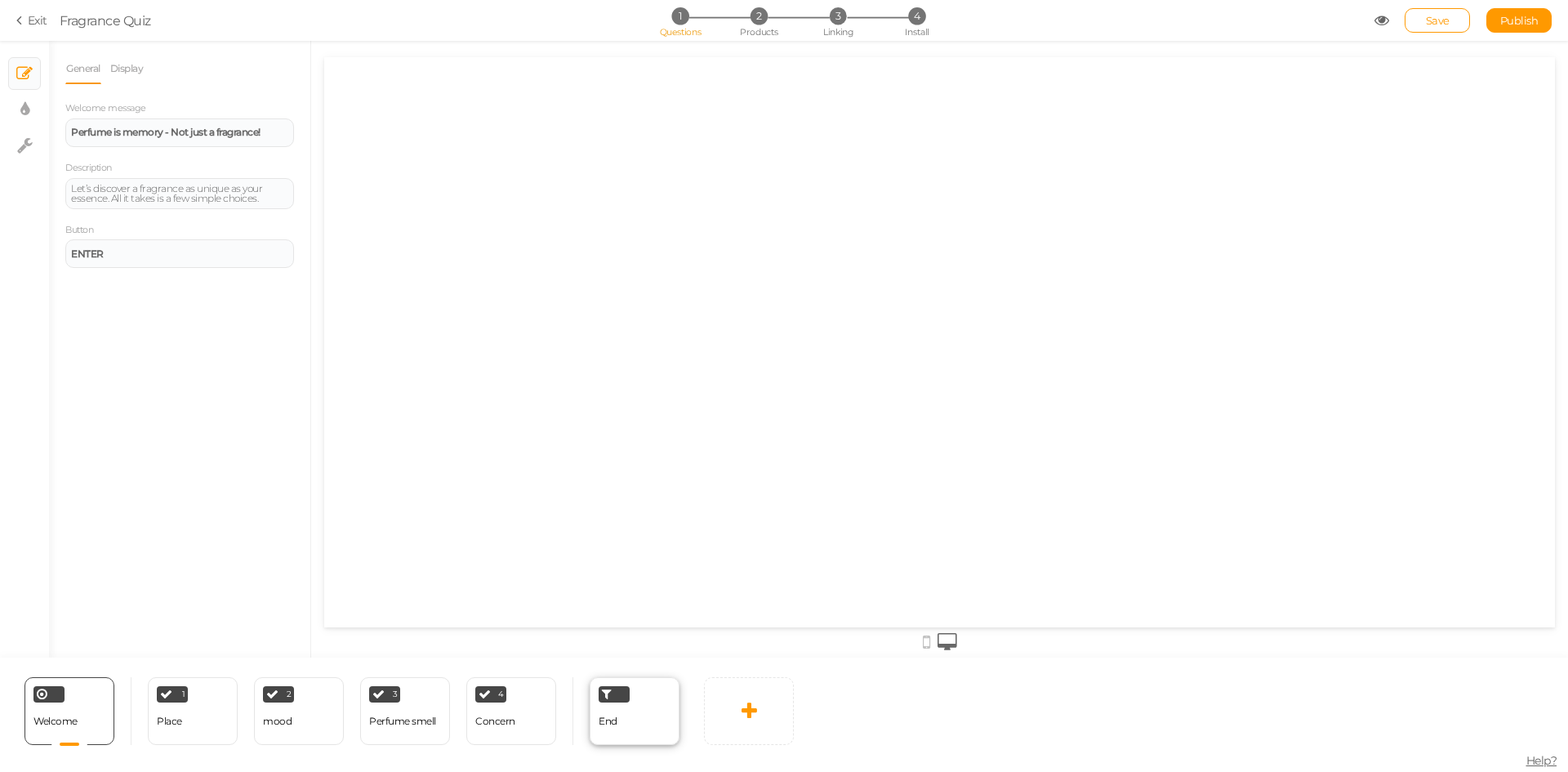
click at [636, 729] on div "End" at bounding box center [635, 711] width 90 height 68
select select "GBP"
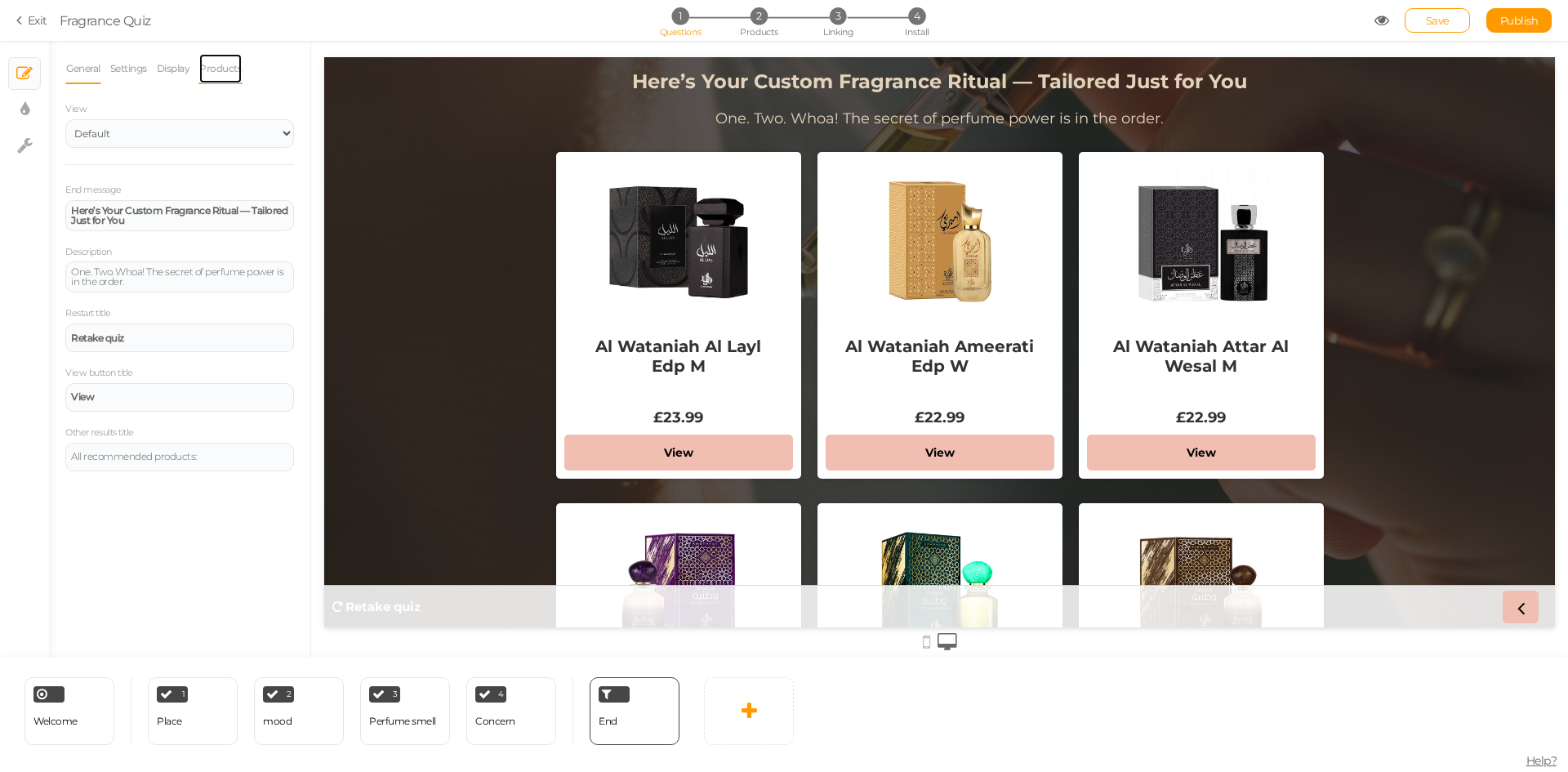
click at [212, 66] on link "Products" at bounding box center [221, 69] width 44 height 31
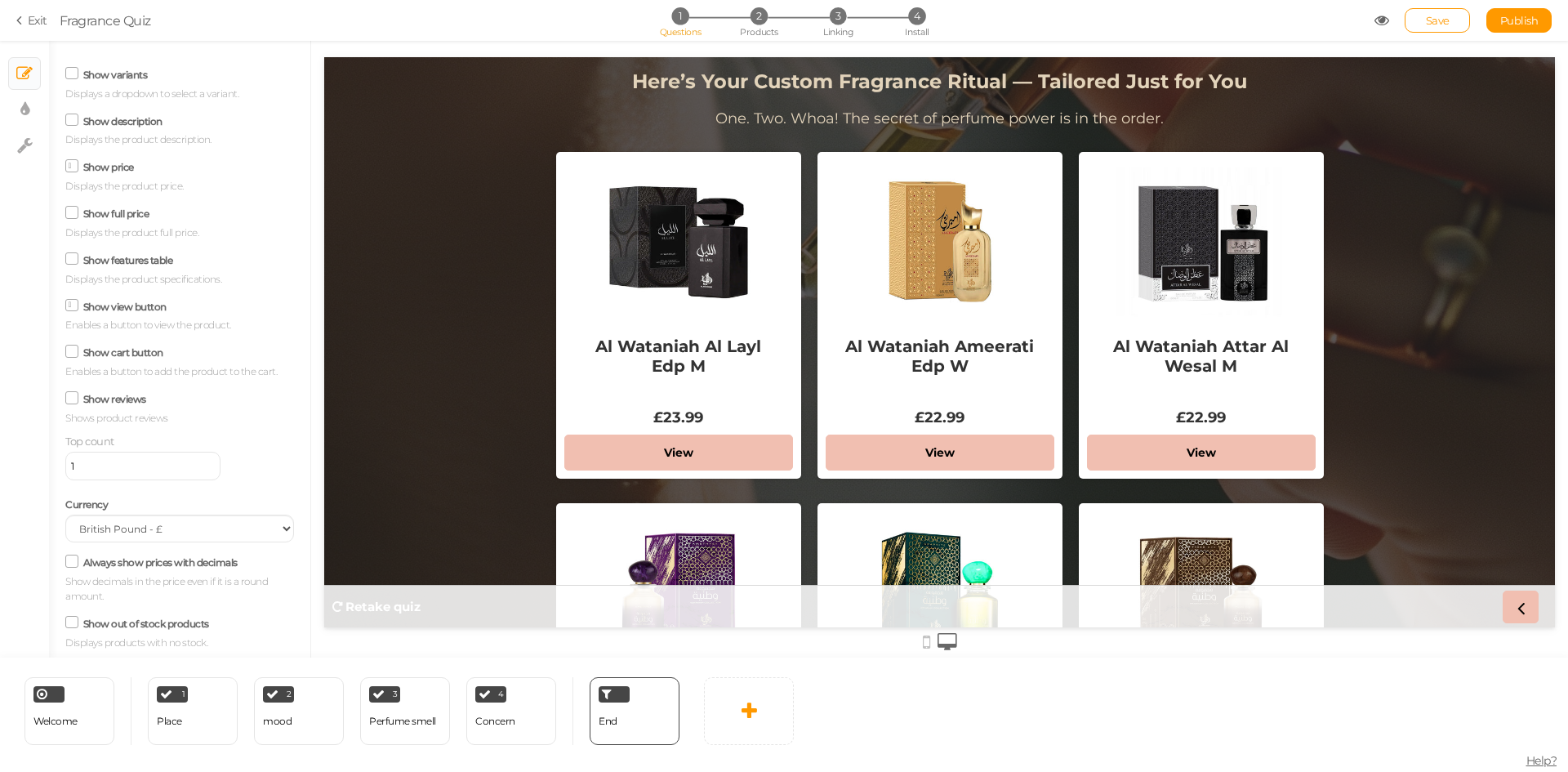
scroll to position [182, 0]
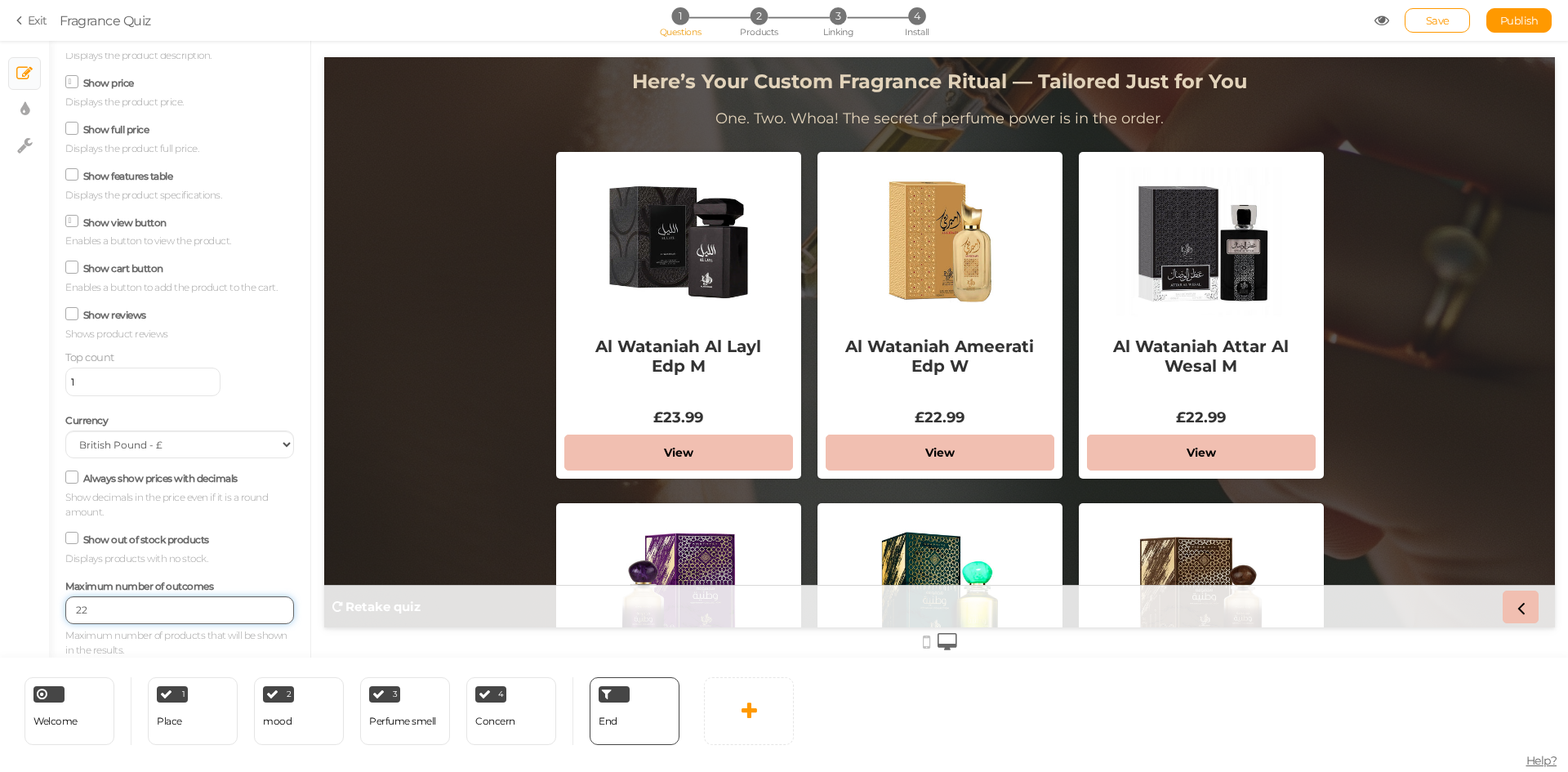
click at [267, 605] on input "22" at bounding box center [180, 609] width 228 height 28
click at [267, 605] on input "23" at bounding box center [180, 609] width 228 height 28
click at [267, 605] on input "24" at bounding box center [180, 609] width 228 height 28
click at [267, 605] on input "25" at bounding box center [180, 609] width 228 height 28
click at [267, 605] on input "26" at bounding box center [180, 609] width 228 height 28
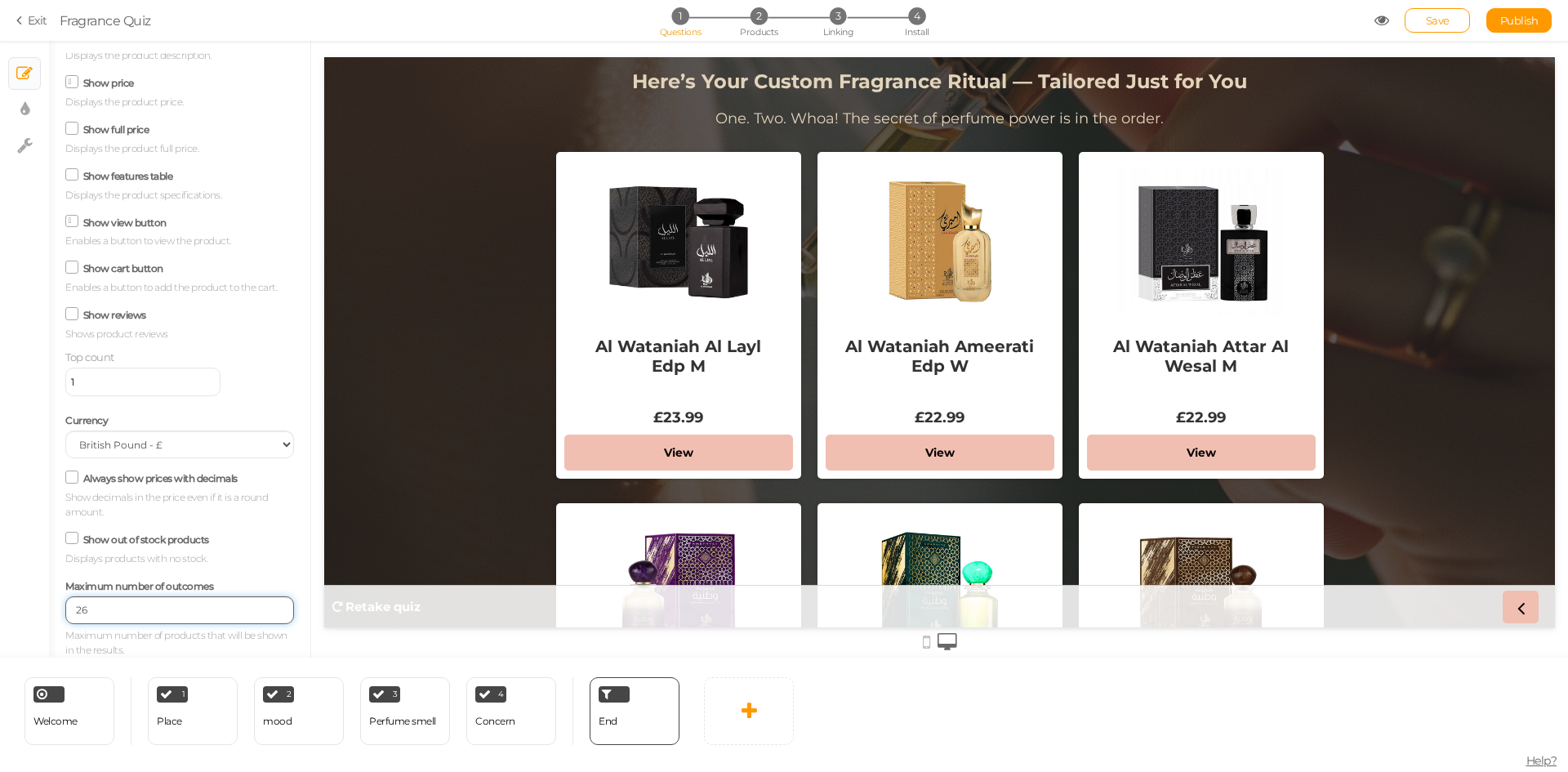
click at [267, 605] on input "27" at bounding box center [180, 609] width 228 height 28
click at [267, 605] on input "28" at bounding box center [180, 609] width 228 height 28
click at [267, 605] on input "29" at bounding box center [180, 609] width 228 height 28
type input "30"
click at [267, 605] on input "30" at bounding box center [180, 609] width 228 height 28
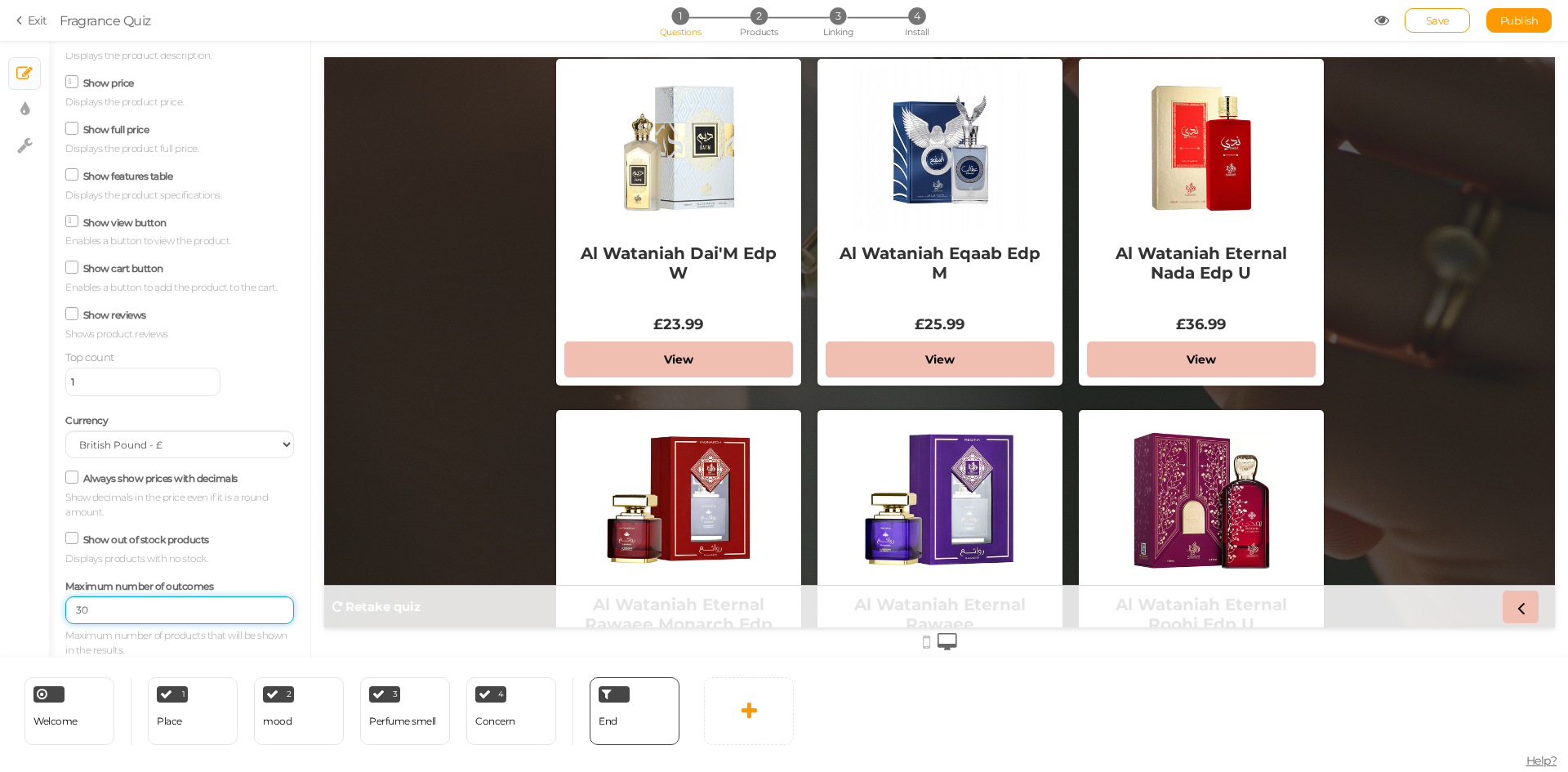
scroll to position [899, 0]
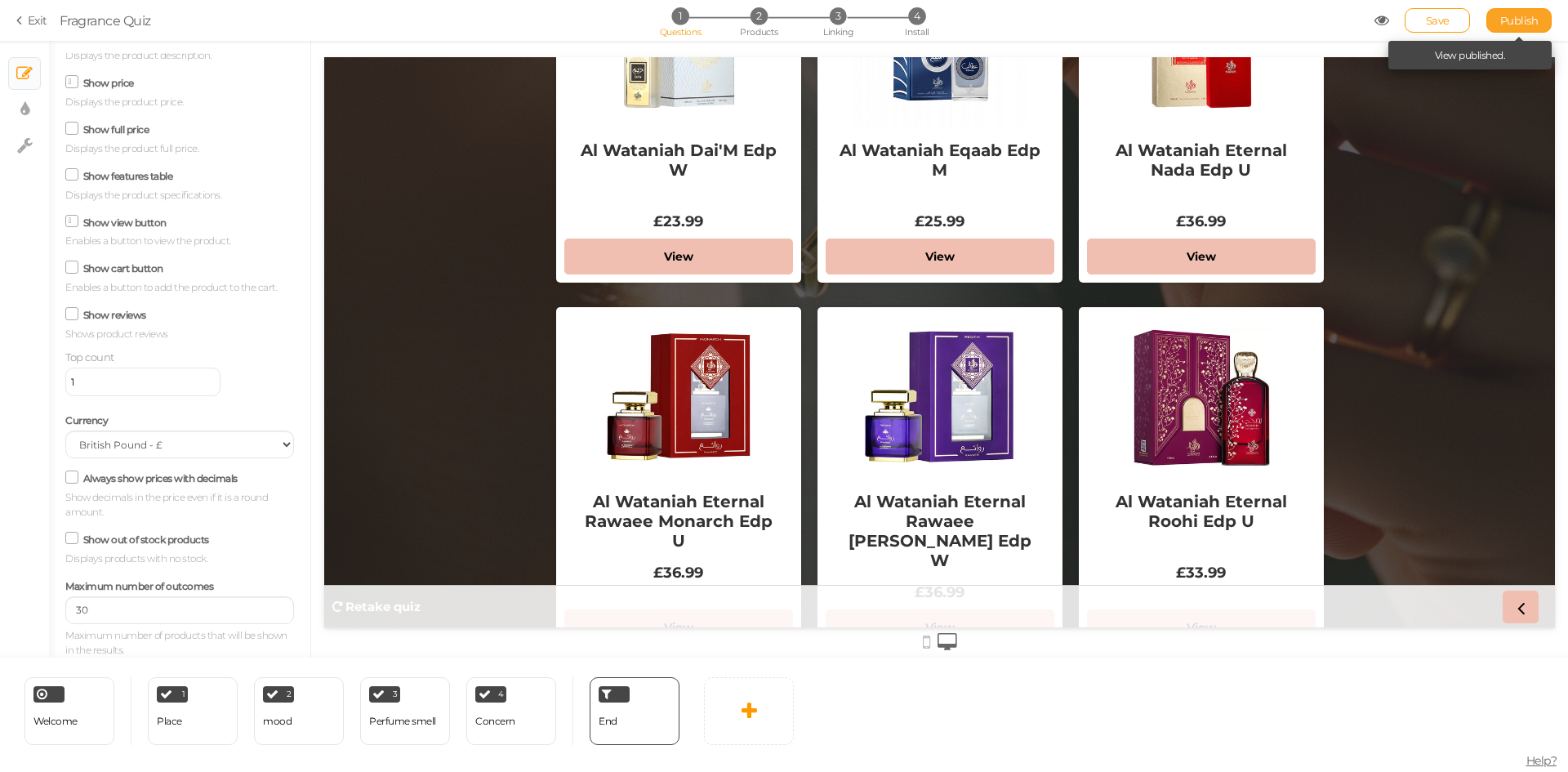
click at [1505, 9] on link "Publish" at bounding box center [1519, 19] width 66 height 24
click at [1443, 18] on span "Save" at bounding box center [1437, 20] width 23 height 14
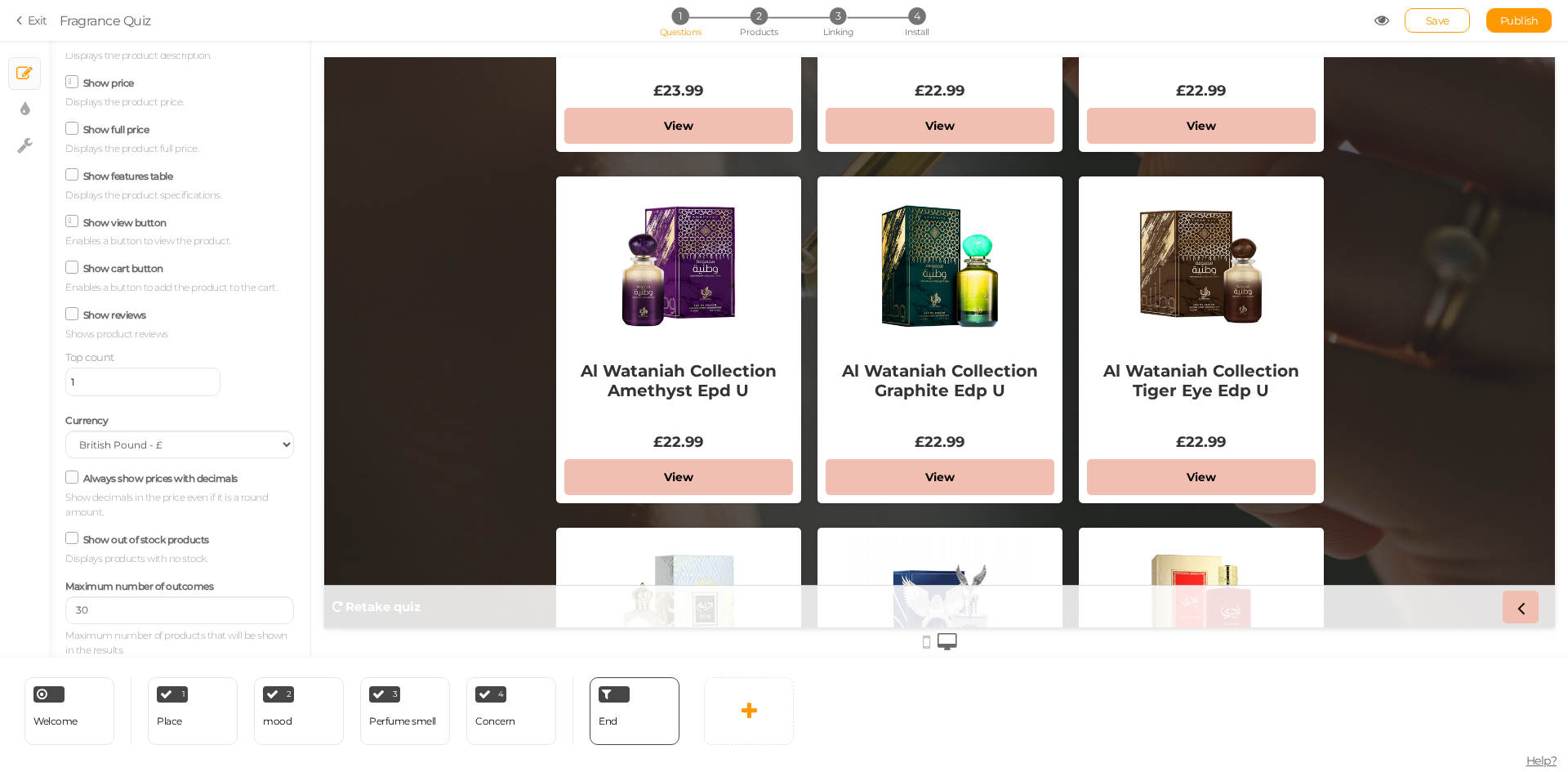
scroll to position [0, 0]
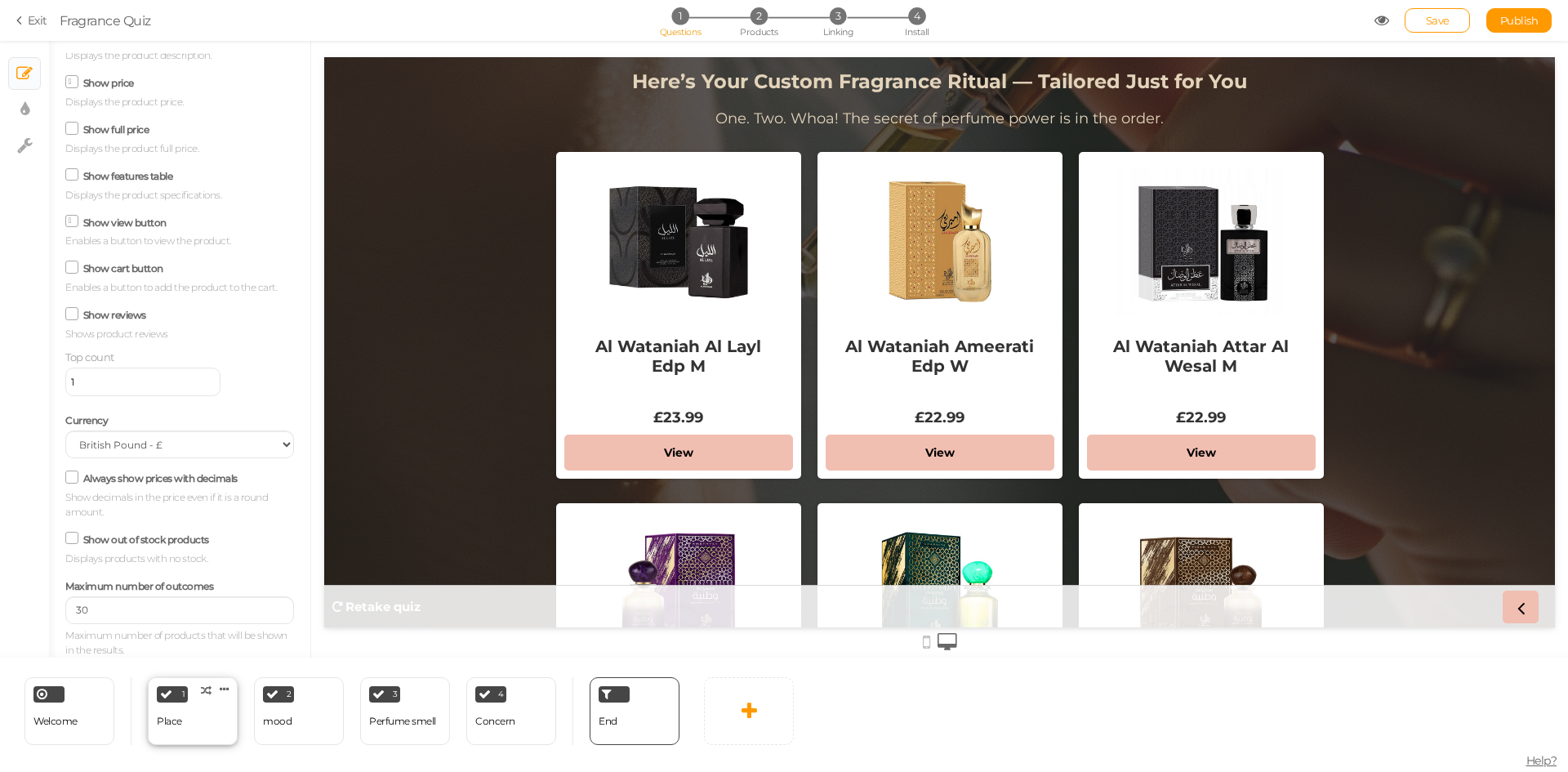
click at [191, 734] on div "1 Place × Define the conditions to show this slide. Clone Change type Delete" at bounding box center [192, 711] width 90 height 68
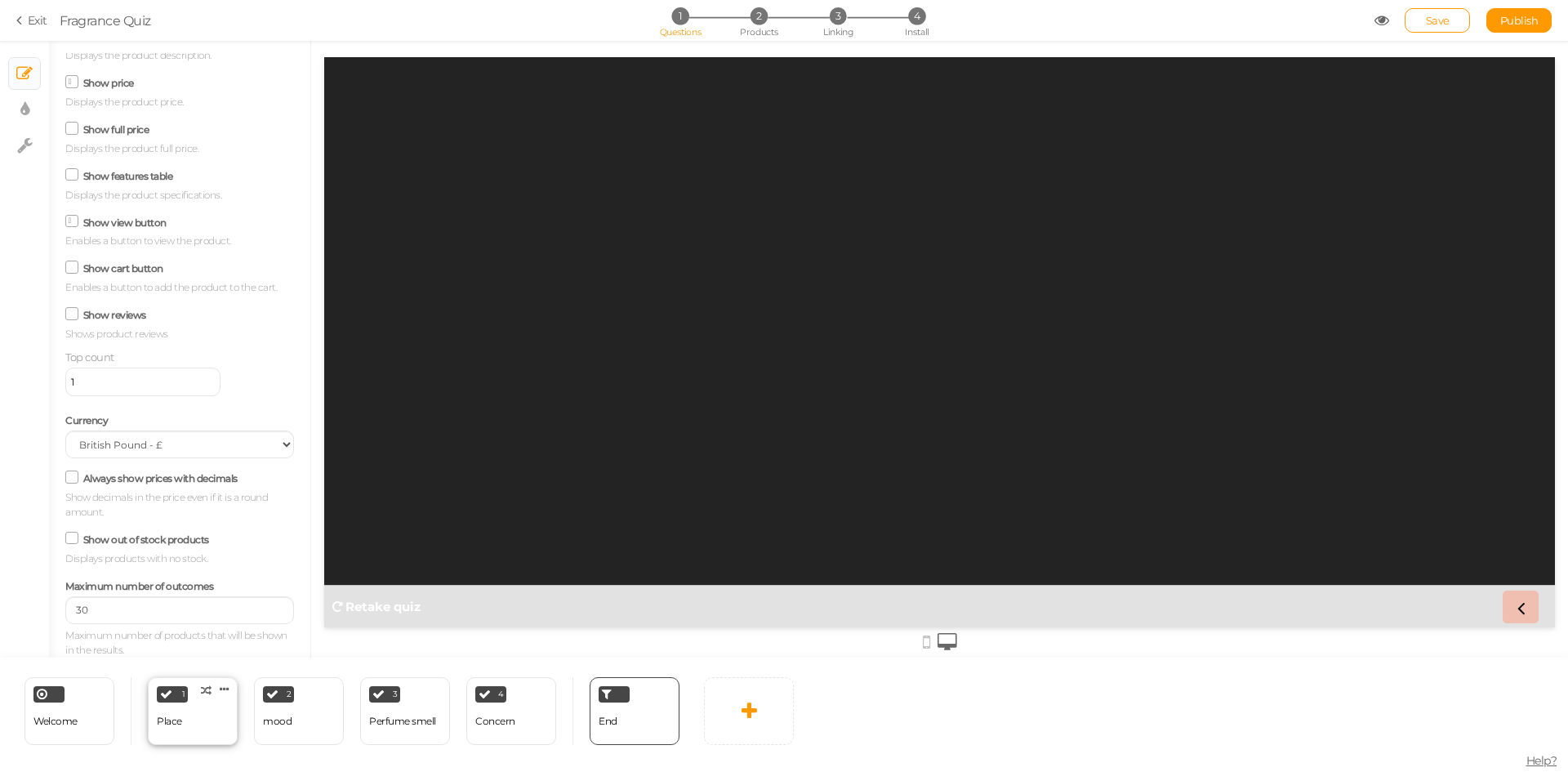
select select "2"
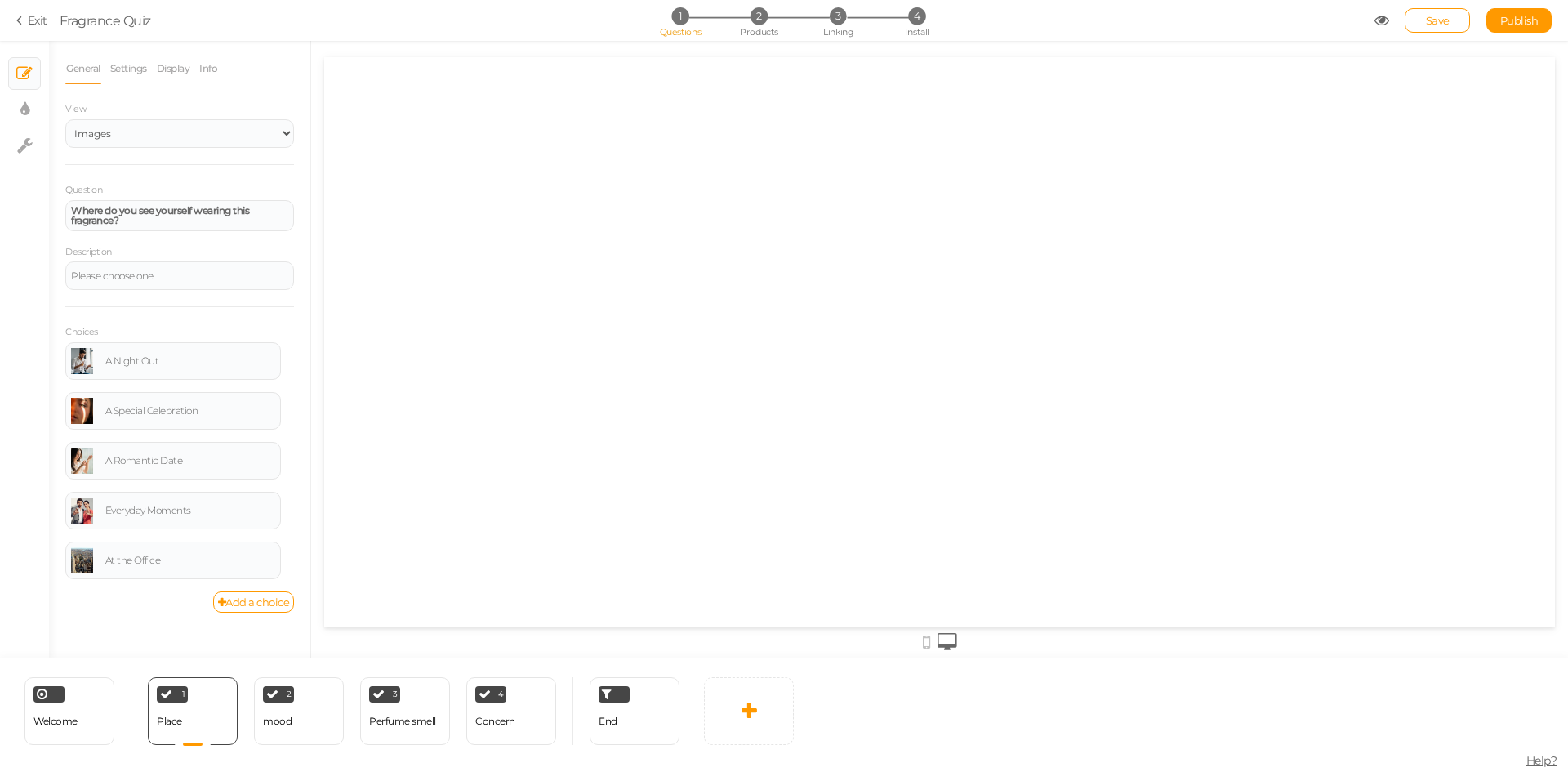
select select "2"
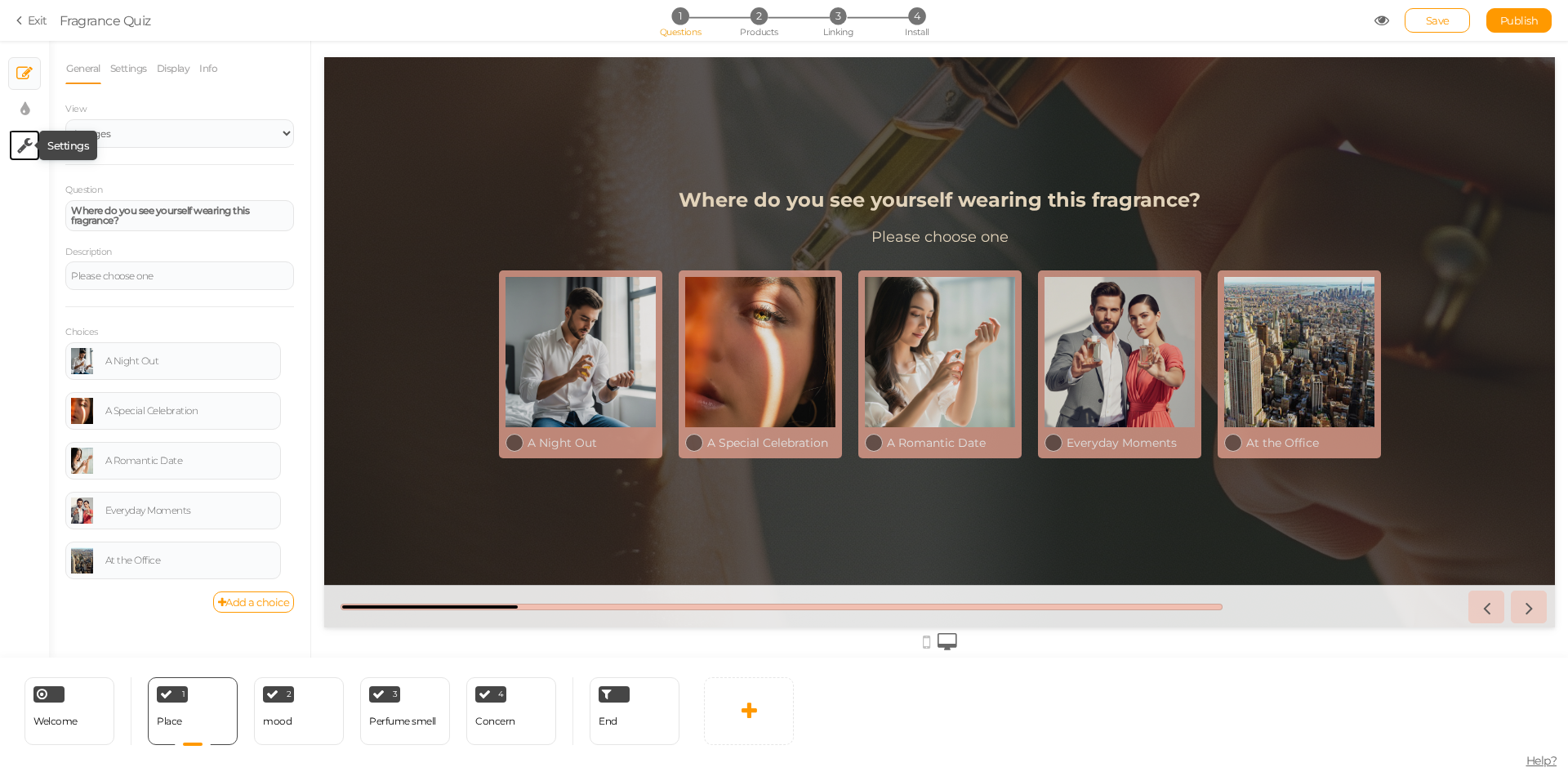
click at [27, 144] on icon at bounding box center [25, 145] width 15 height 16
select select "en"
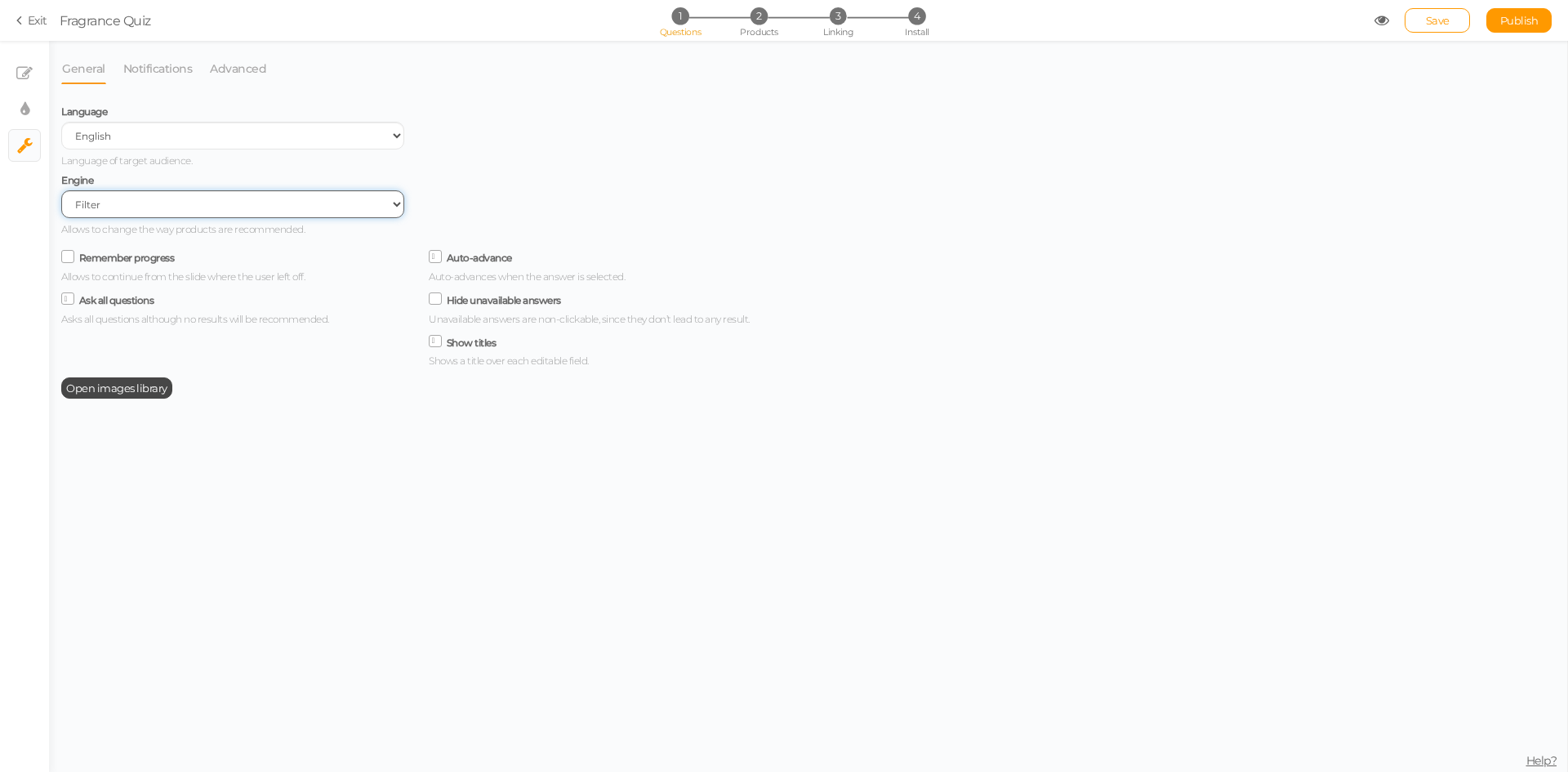
click at [181, 212] on select "Filter AI Tree No-Code Form (No products)" at bounding box center [232, 204] width 343 height 28
click at [133, 59] on link "Notifications" at bounding box center [158, 69] width 71 height 31
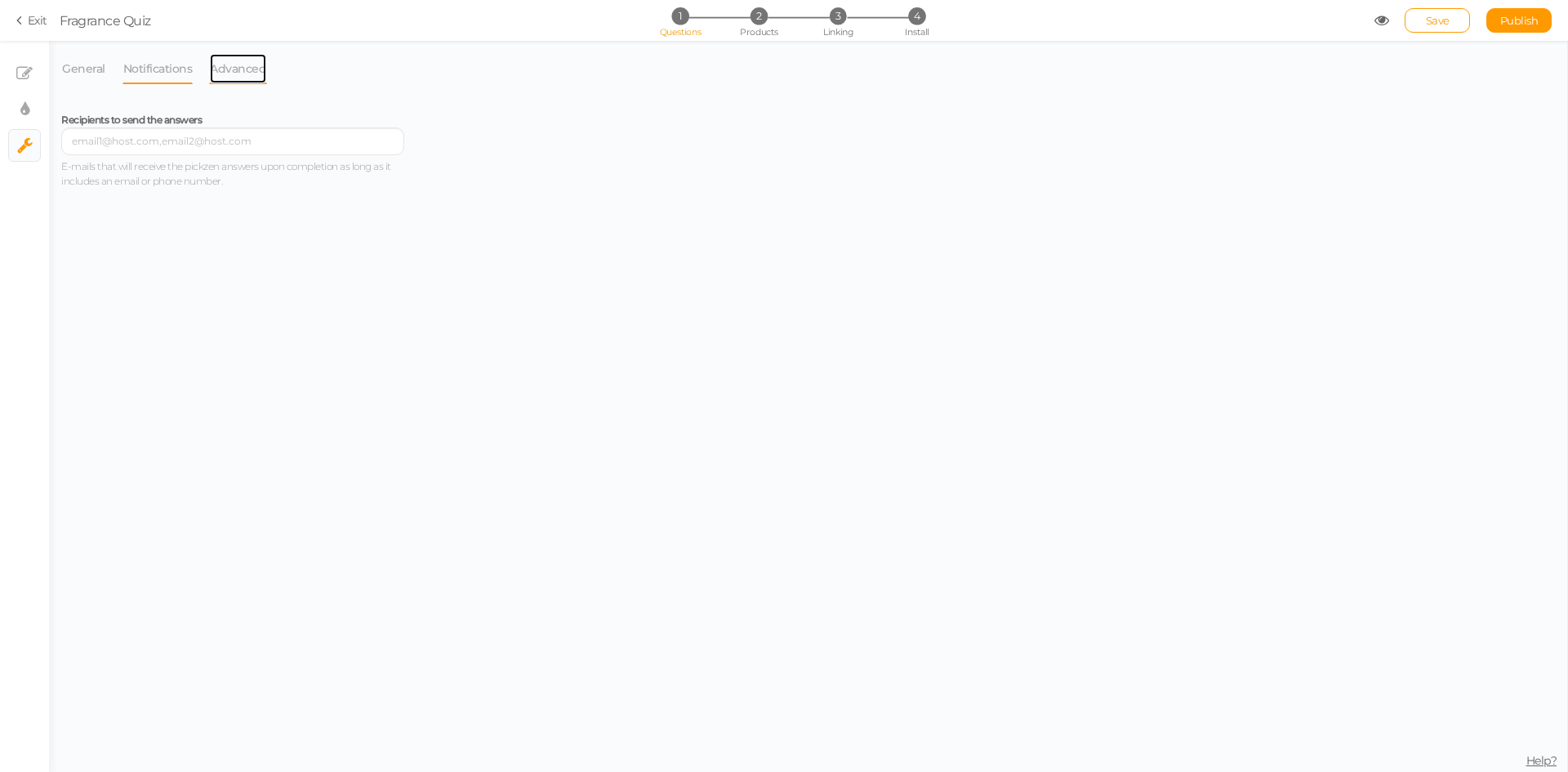
click at [231, 71] on link "Advanced" at bounding box center [238, 69] width 58 height 31
click at [107, 59] on li "General" at bounding box center [91, 69] width 61 height 31
click at [87, 67] on link "General" at bounding box center [83, 69] width 44 height 31
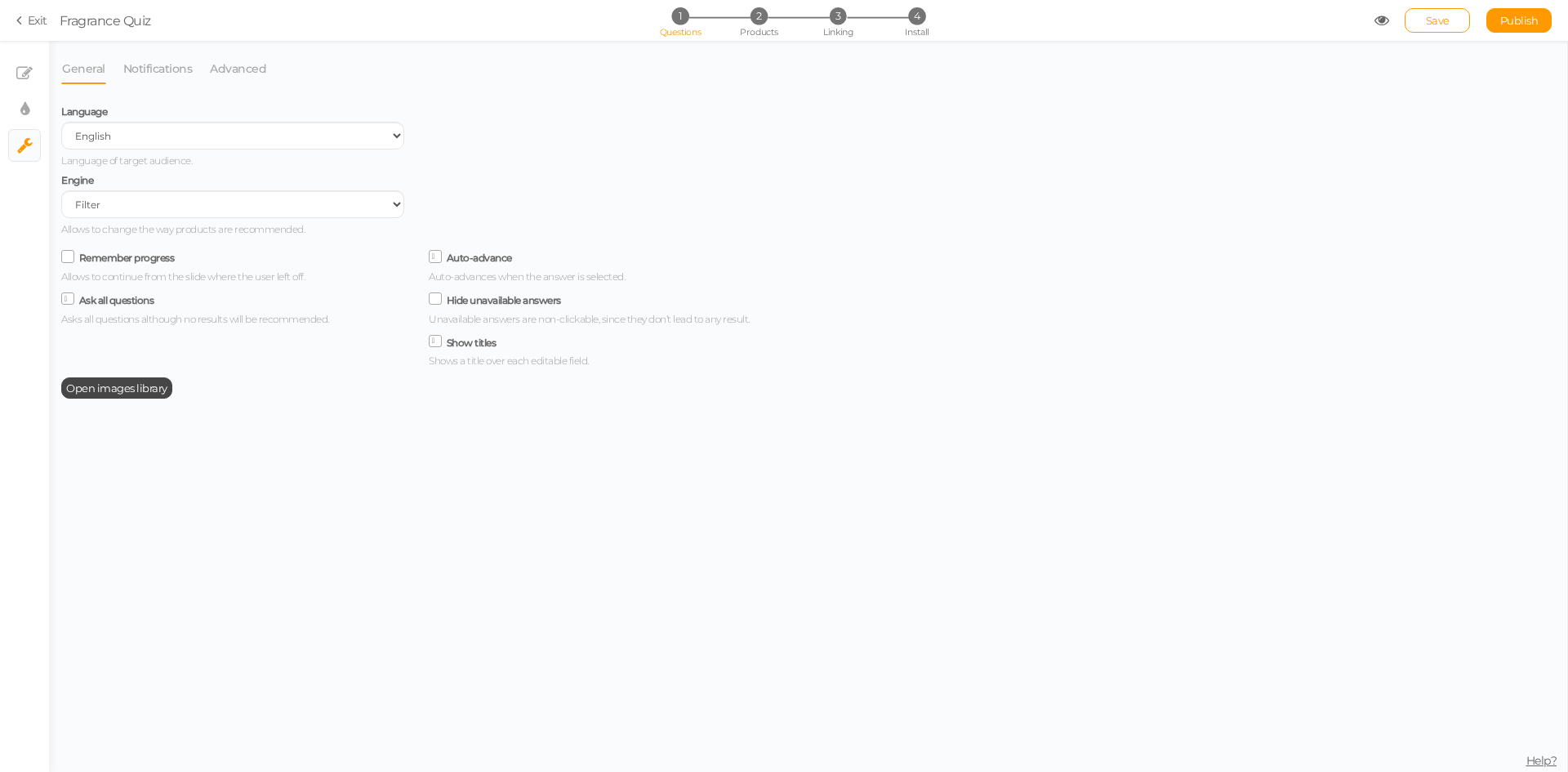
click at [906, 43] on div "General Notifications Advanced Language Spanish English Portuguese Language of …" at bounding box center [809, 406] width 1519 height 731
click at [916, 25] on div "1 Questions 2 Products 3 Linking 4 Install" at bounding box center [784, 22] width 342 height 29
click at [924, 29] on span "Install" at bounding box center [916, 32] width 23 height 12
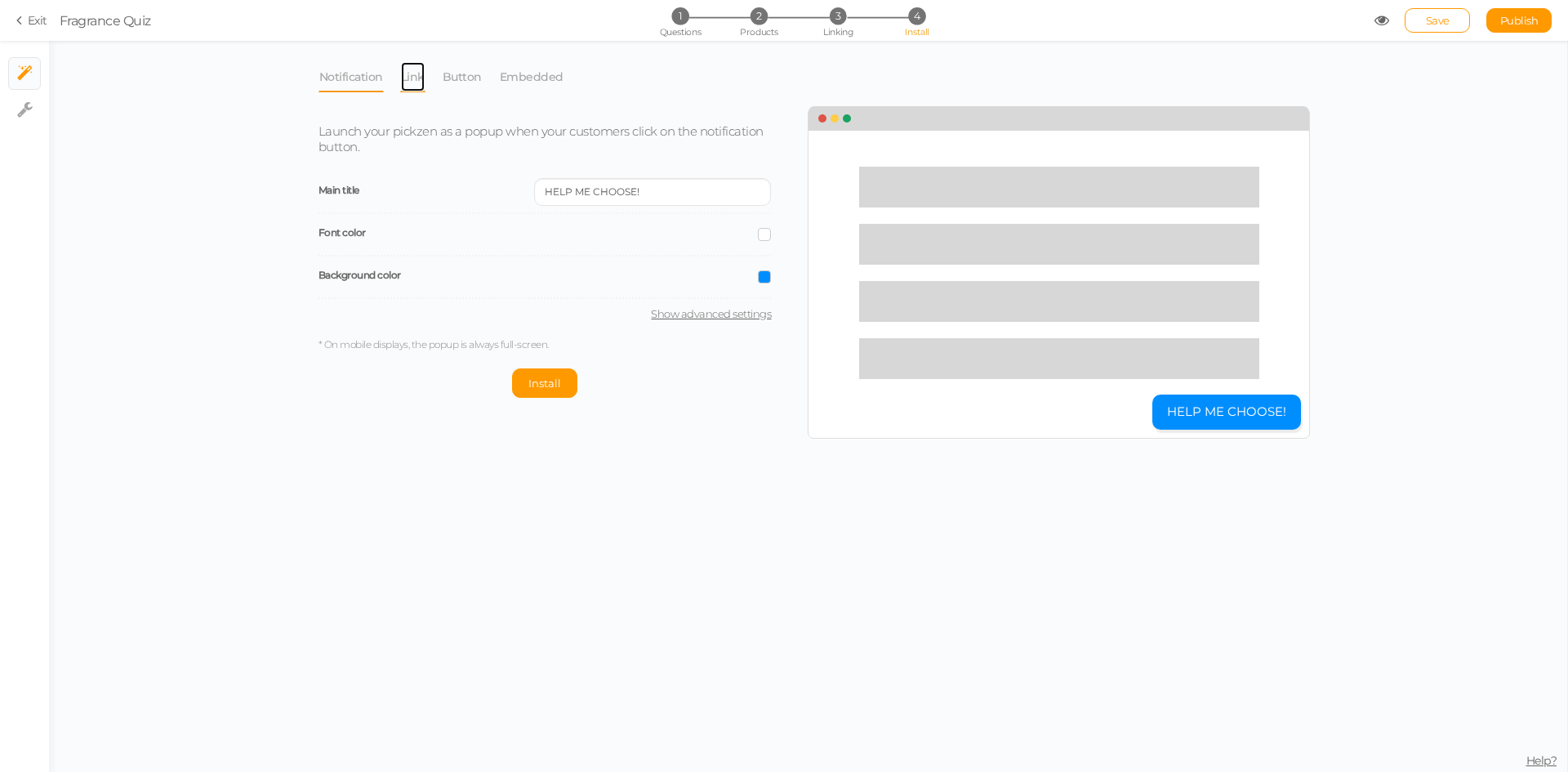
click at [420, 84] on link "Link" at bounding box center [413, 76] width 25 height 31
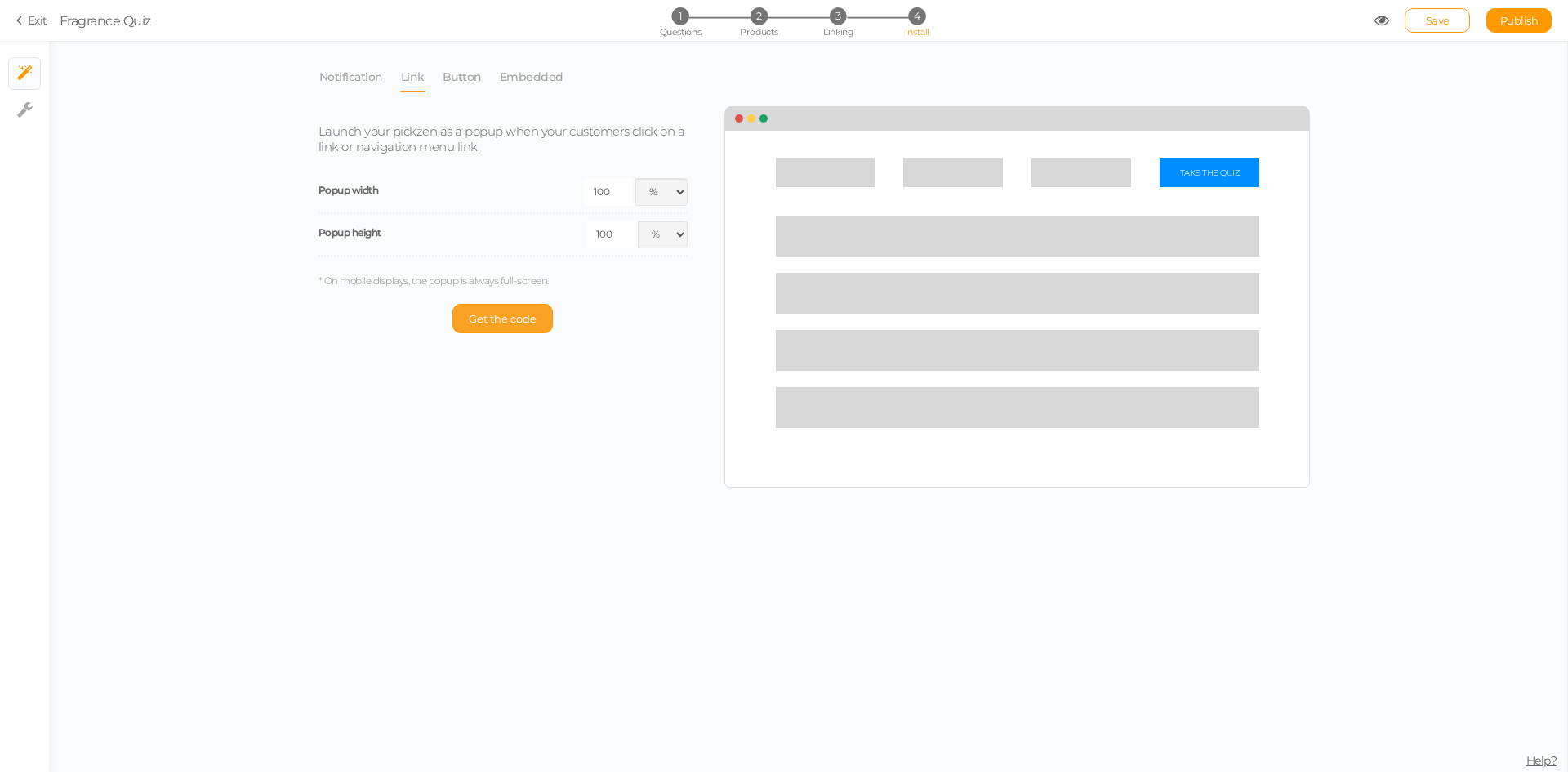
click at [488, 312] on span "Get the code" at bounding box center [503, 318] width 68 height 14
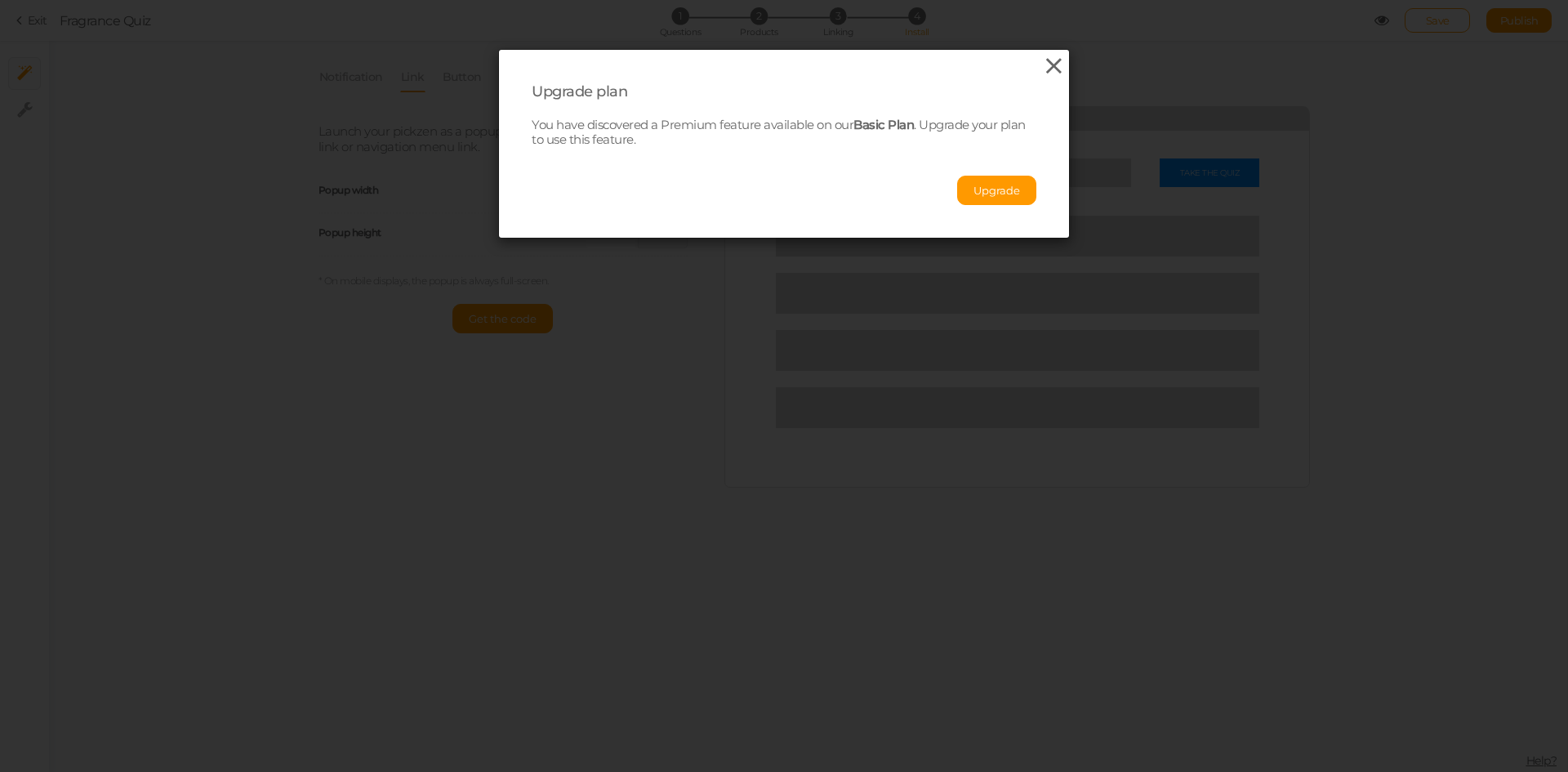
click at [1042, 68] on icon at bounding box center [1053, 66] width 23 height 24
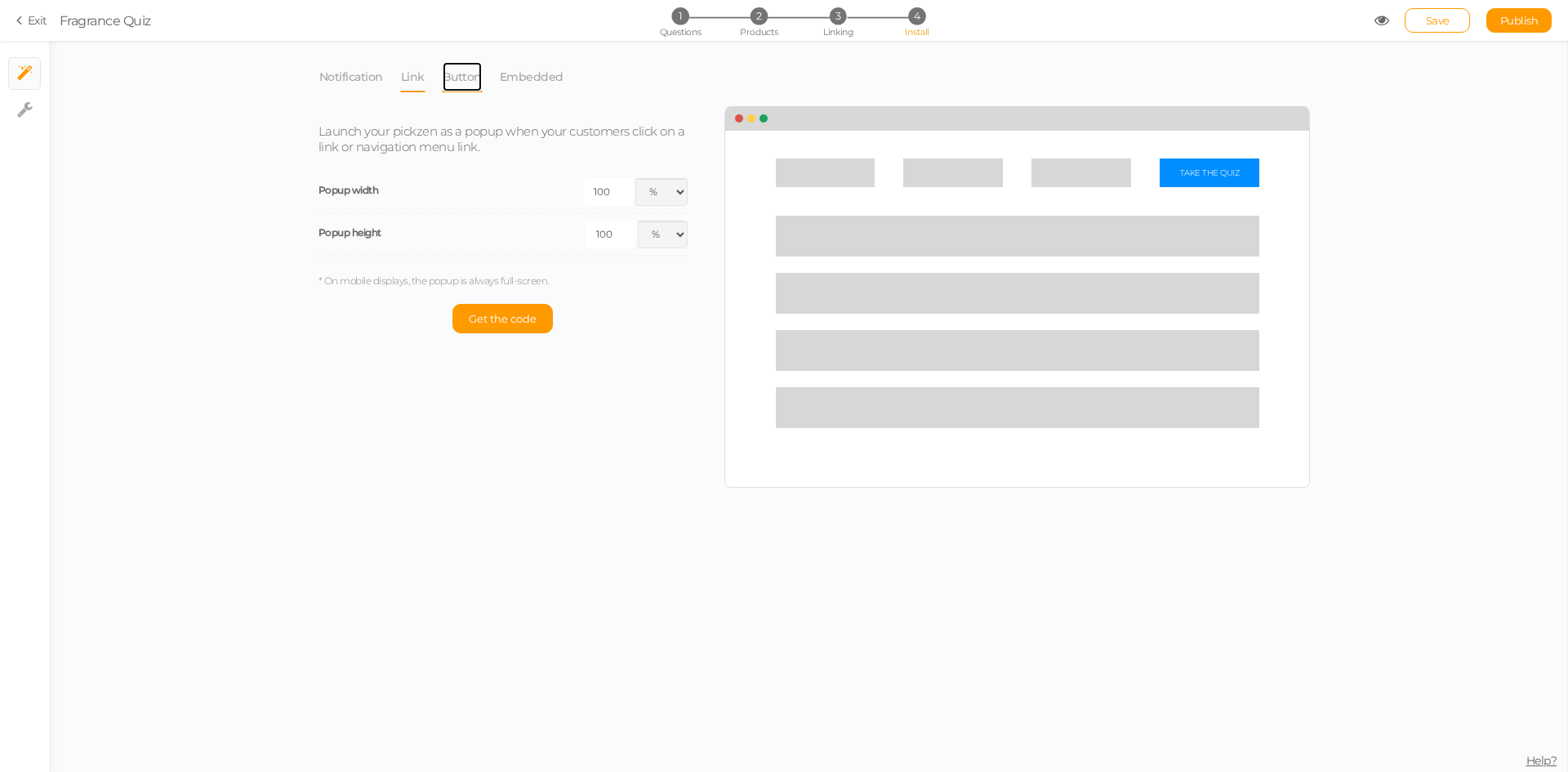
click at [454, 84] on link "Button" at bounding box center [462, 76] width 41 height 31
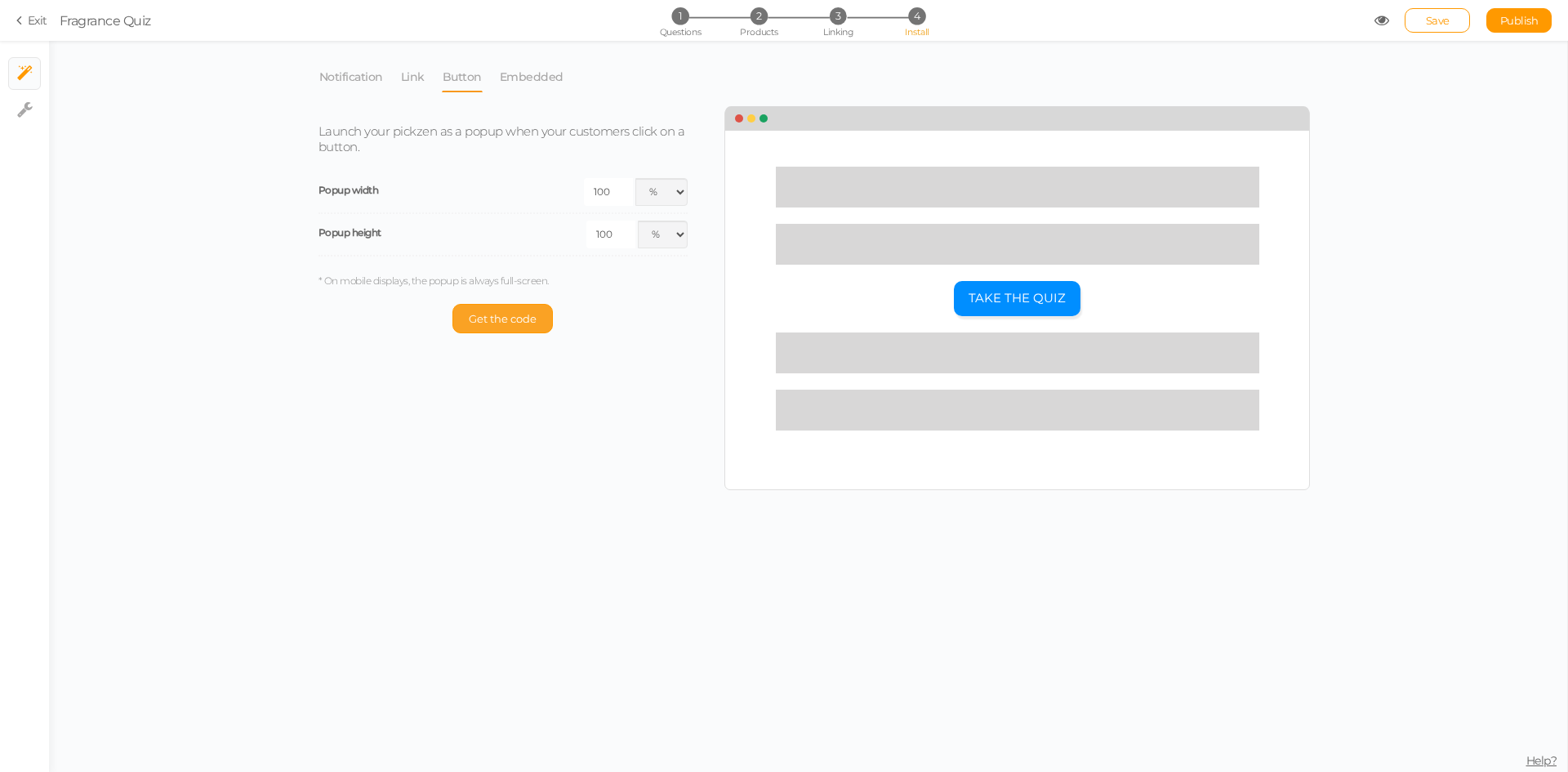
click at [532, 318] on span "Get the code" at bounding box center [503, 318] width 68 height 14
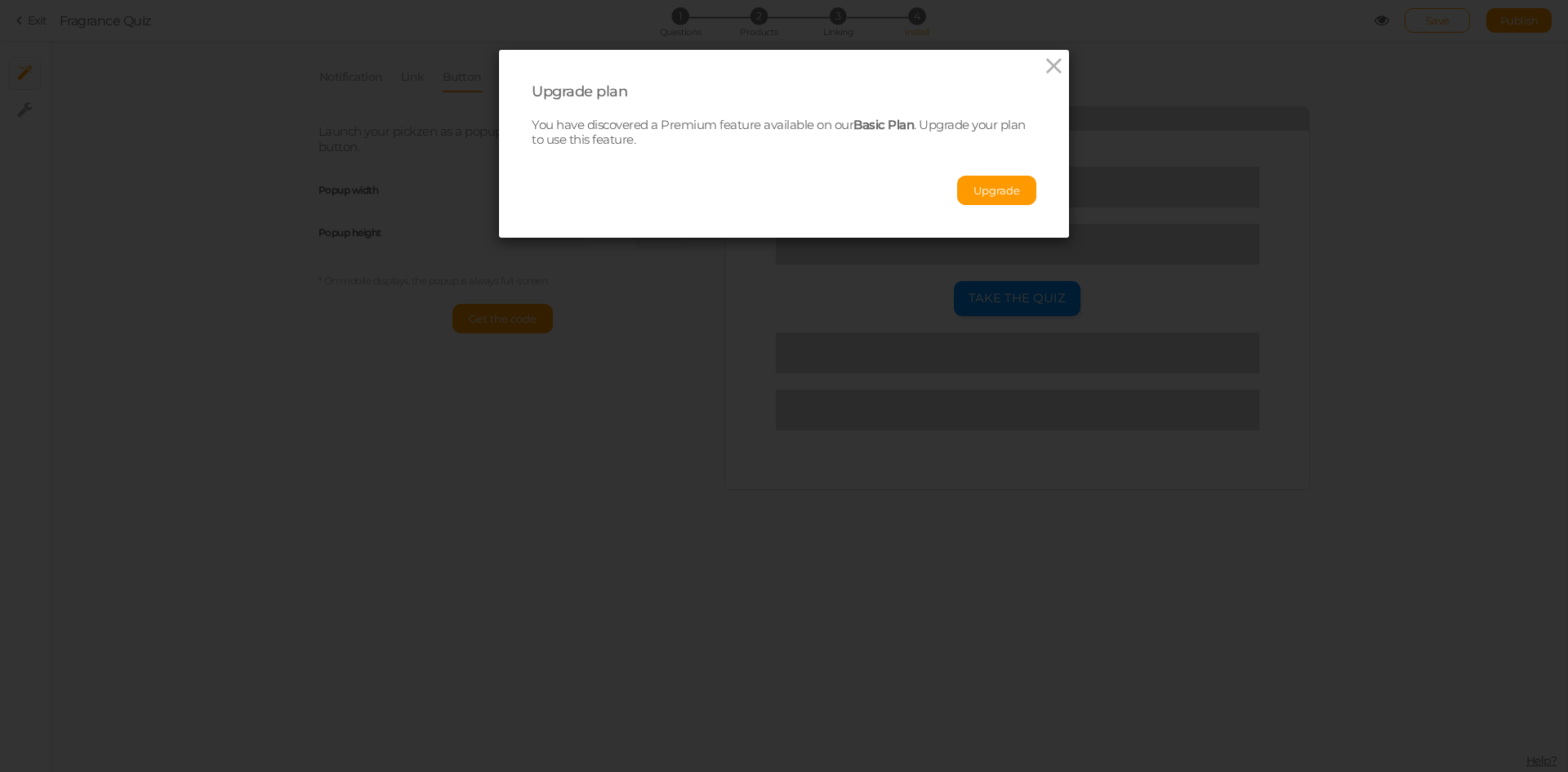
click at [1042, 78] on link at bounding box center [1053, 68] width 23 height 27
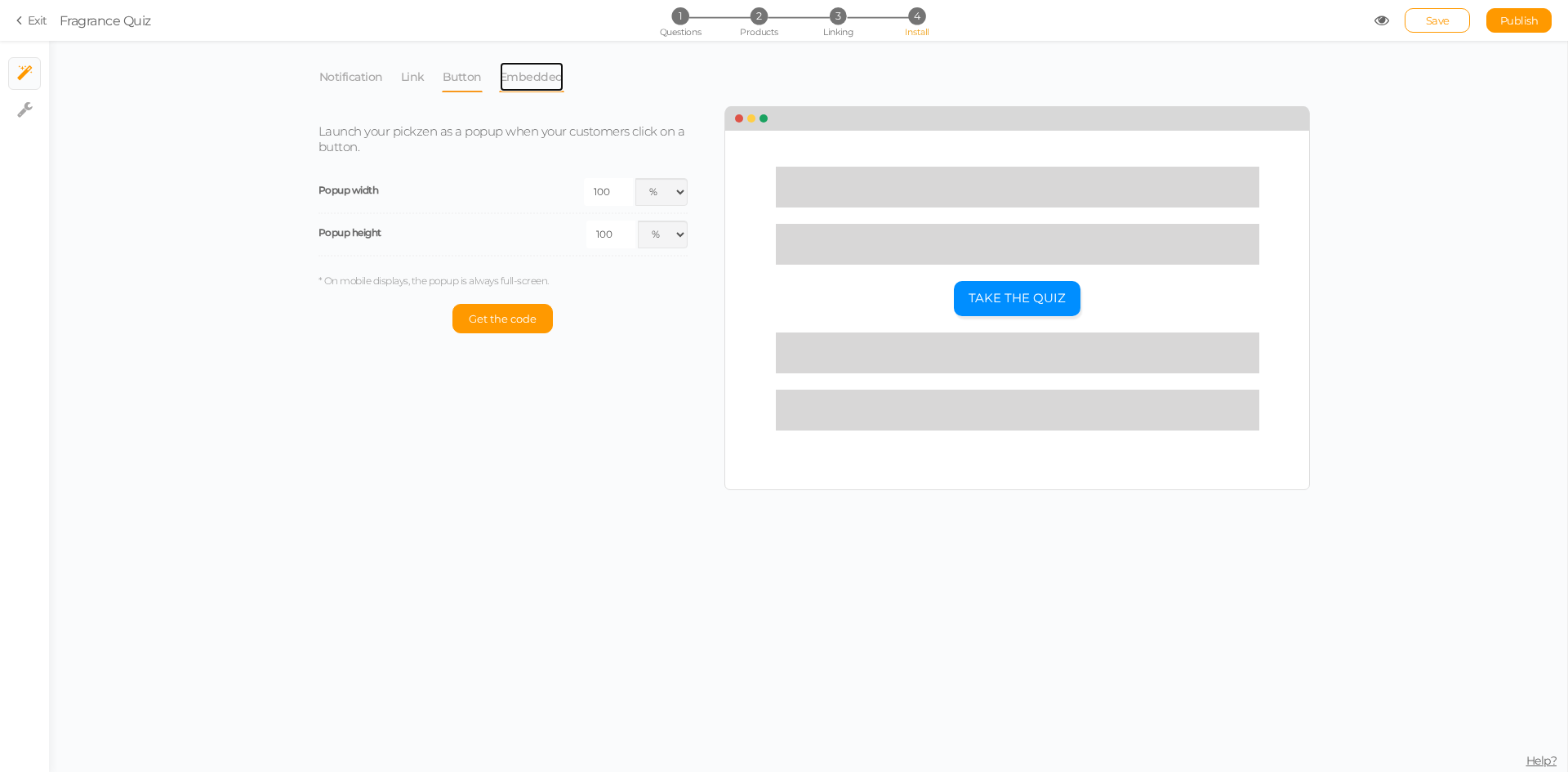
click at [517, 79] on link "Embedded" at bounding box center [532, 76] width 66 height 31
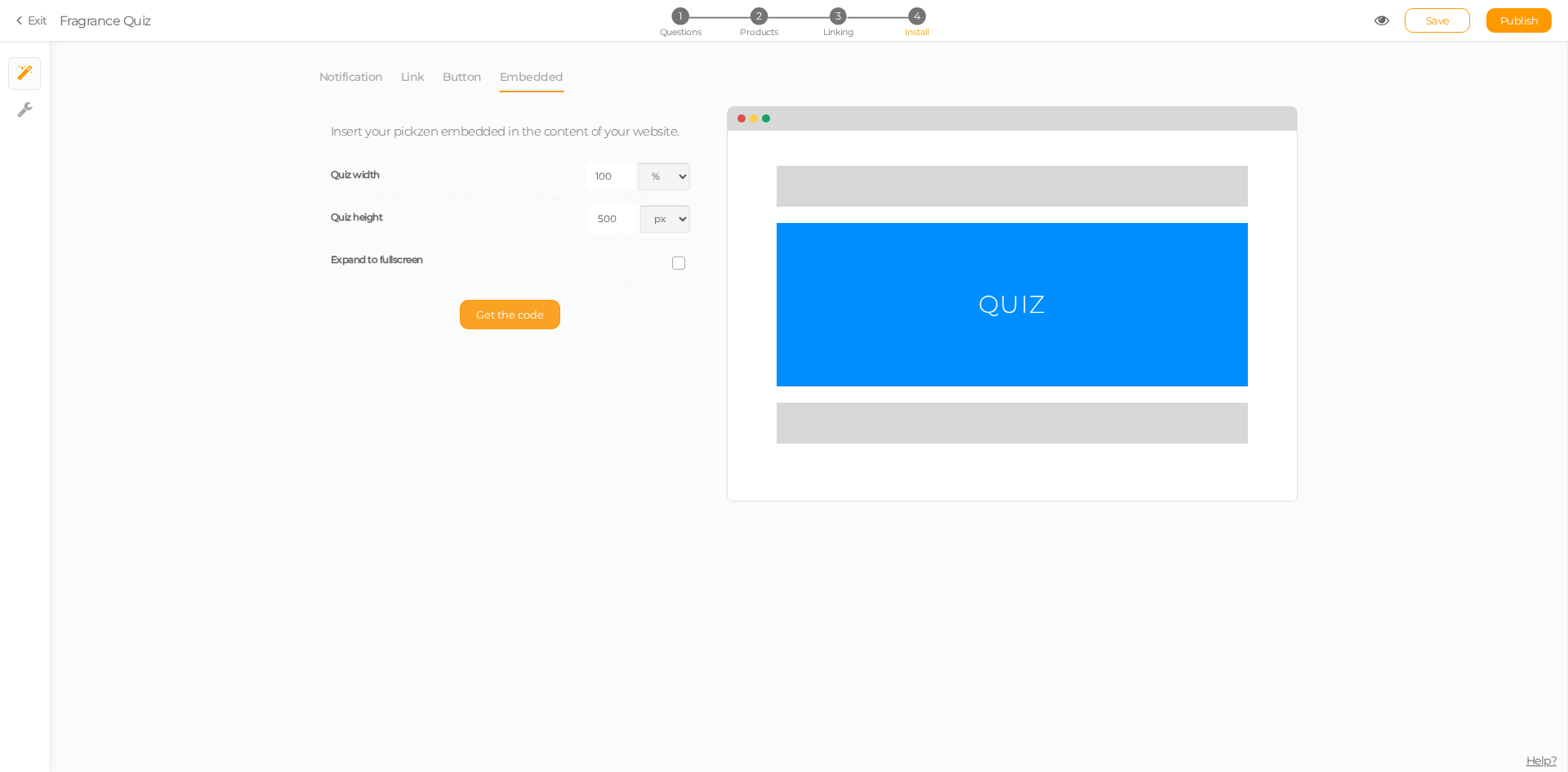
click at [541, 326] on button "Get the code" at bounding box center [510, 314] width 101 height 29
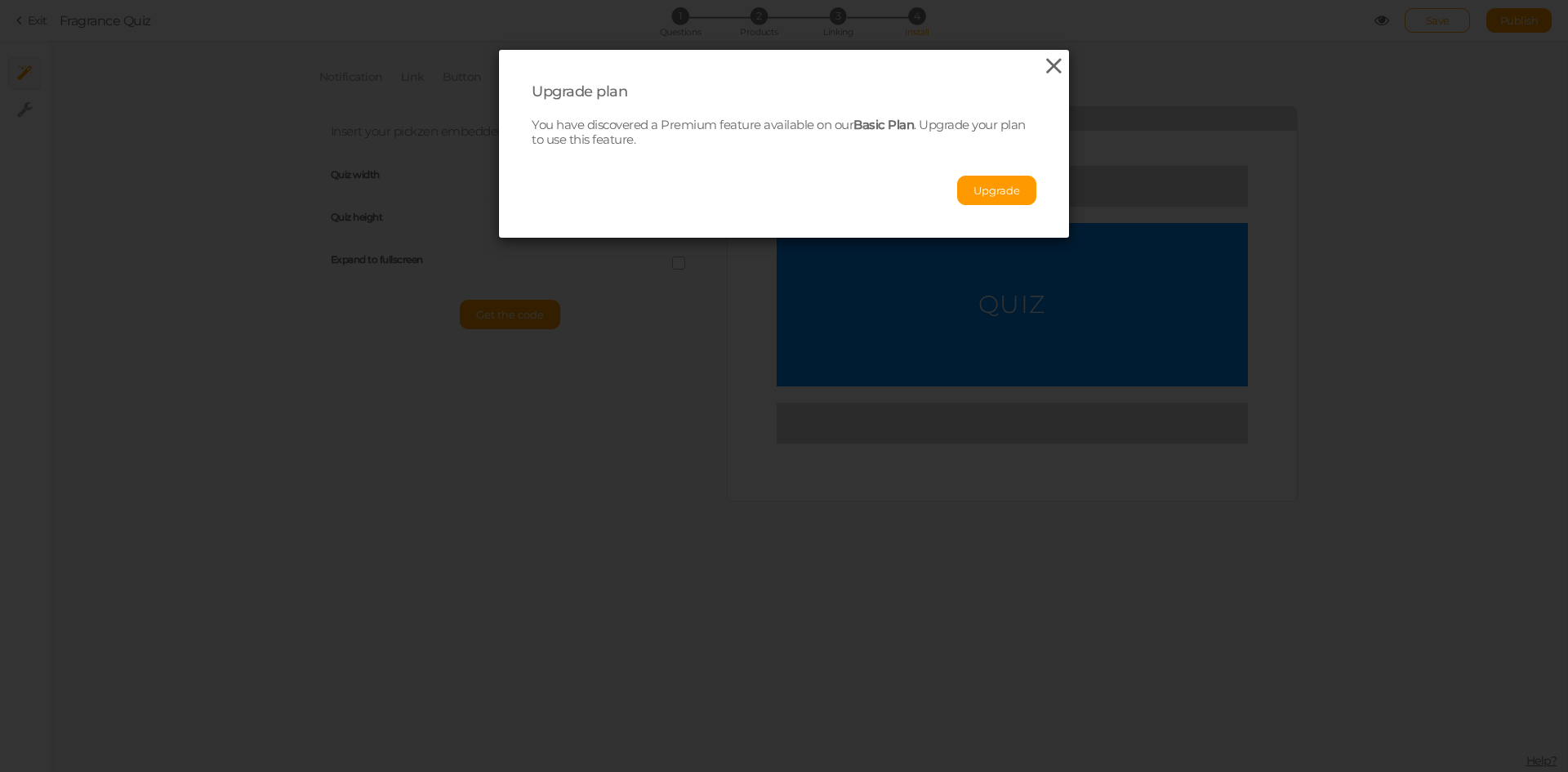
click at [1050, 59] on icon at bounding box center [1053, 66] width 23 height 24
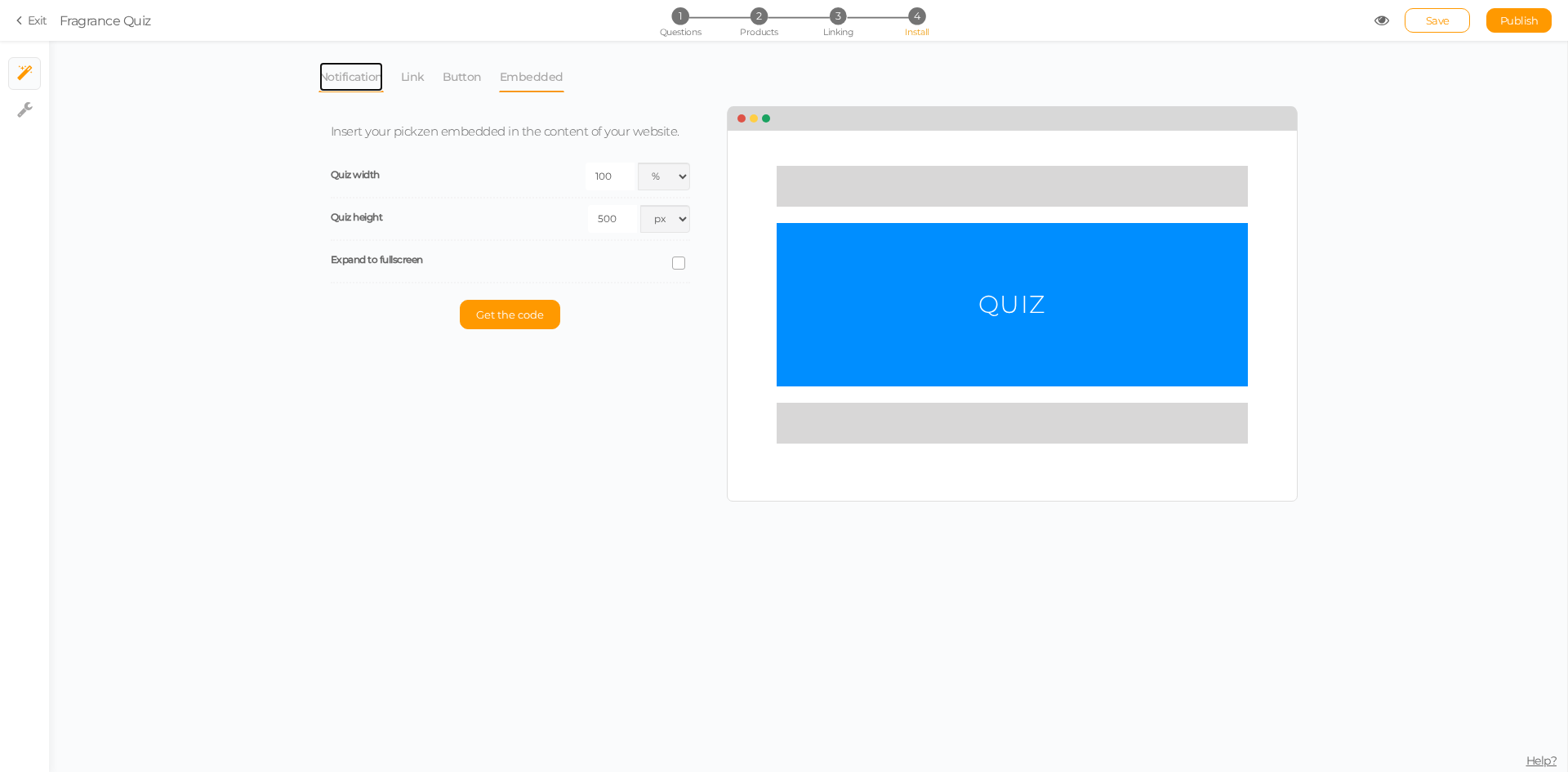
click at [352, 80] on link "Notification" at bounding box center [351, 76] width 66 height 31
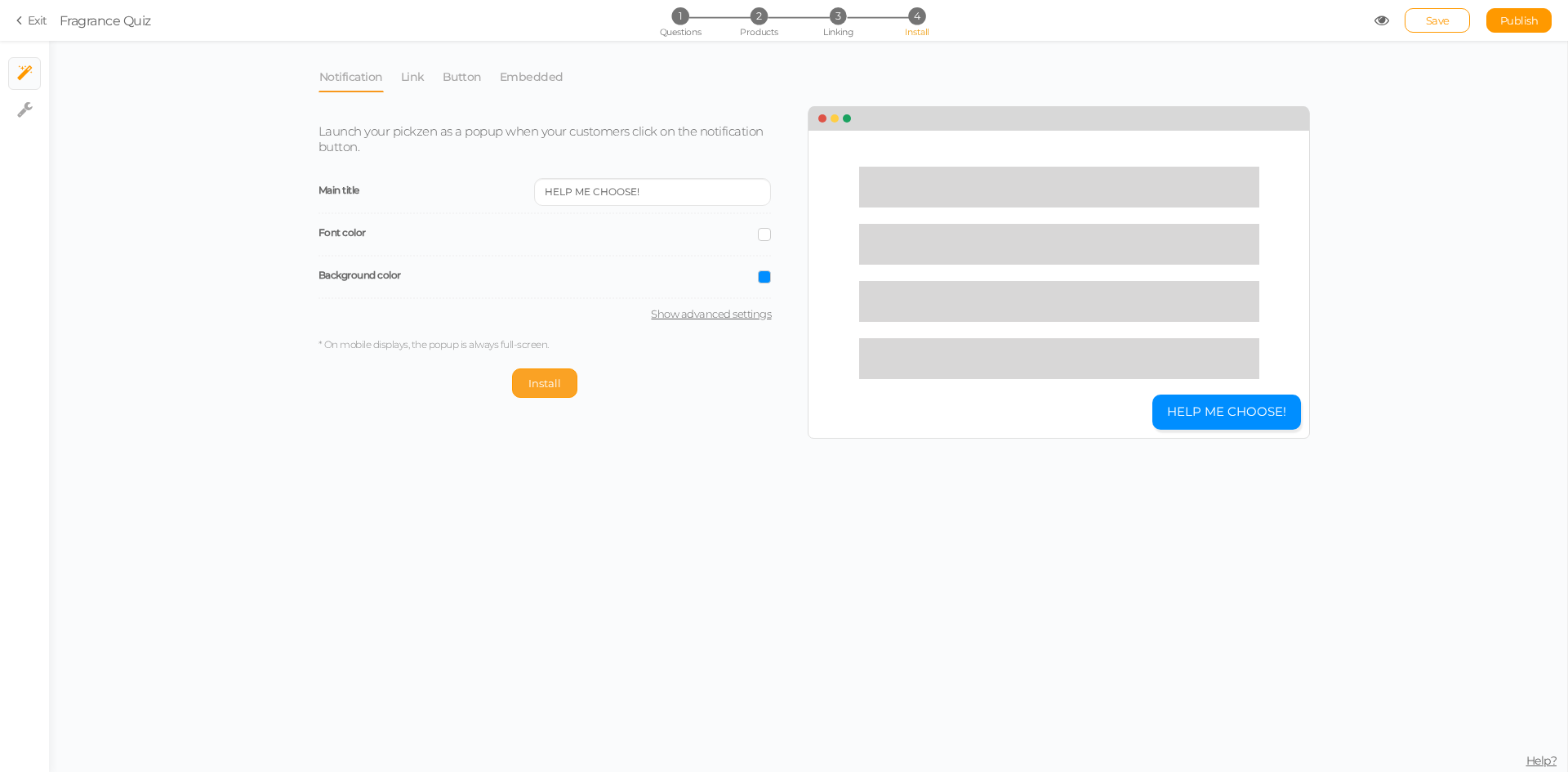
click at [532, 387] on span "Install" at bounding box center [545, 383] width 33 height 14
click at [707, 317] on link "Show advanced settings" at bounding box center [545, 313] width 454 height 14
select select "pct"
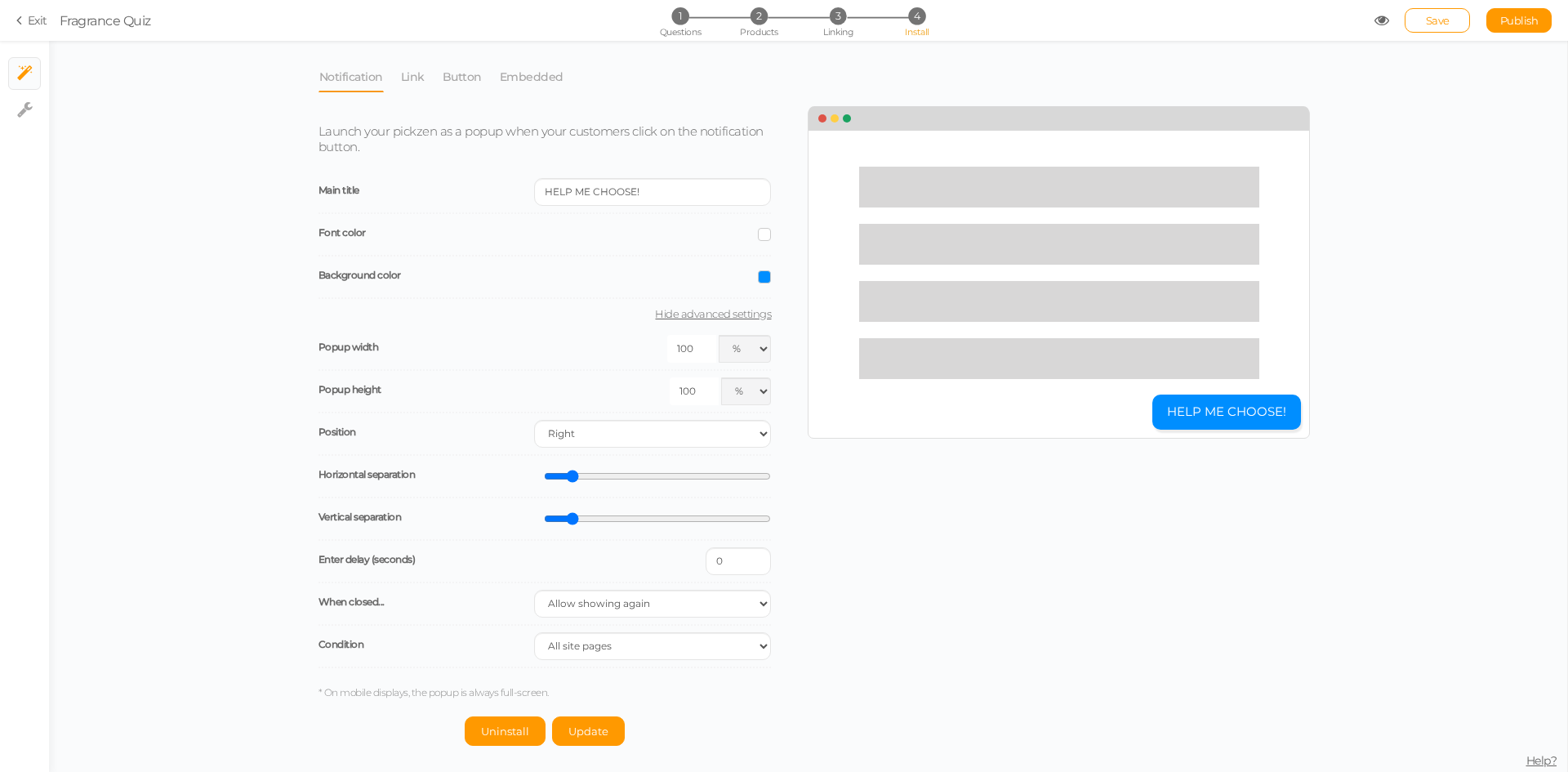
click at [707, 317] on link "Hide advanced settings" at bounding box center [545, 313] width 454 height 14
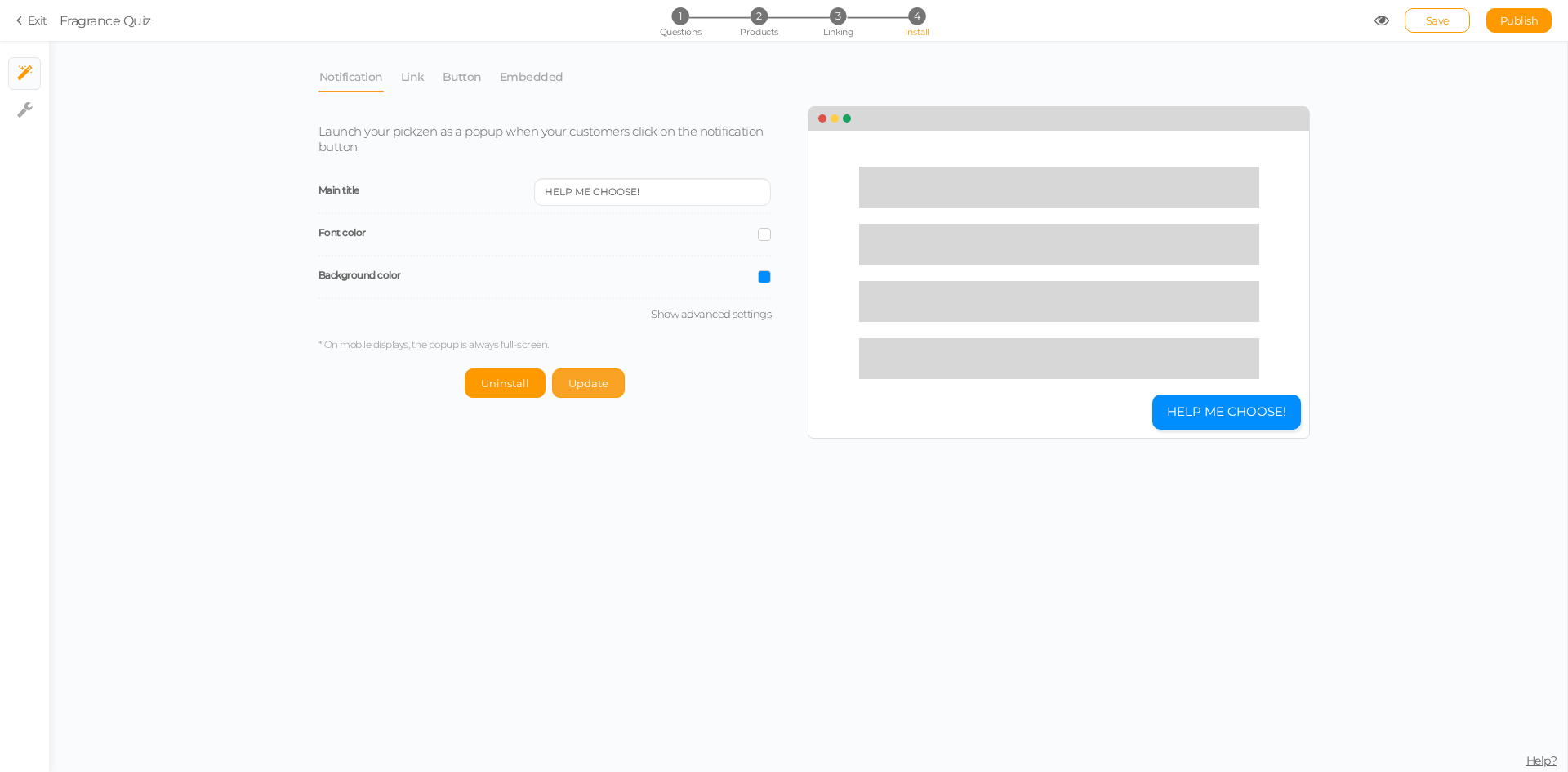
click at [594, 394] on button "Update" at bounding box center [588, 383] width 73 height 29
click at [471, 385] on button "Uninstall" at bounding box center [505, 383] width 81 height 29
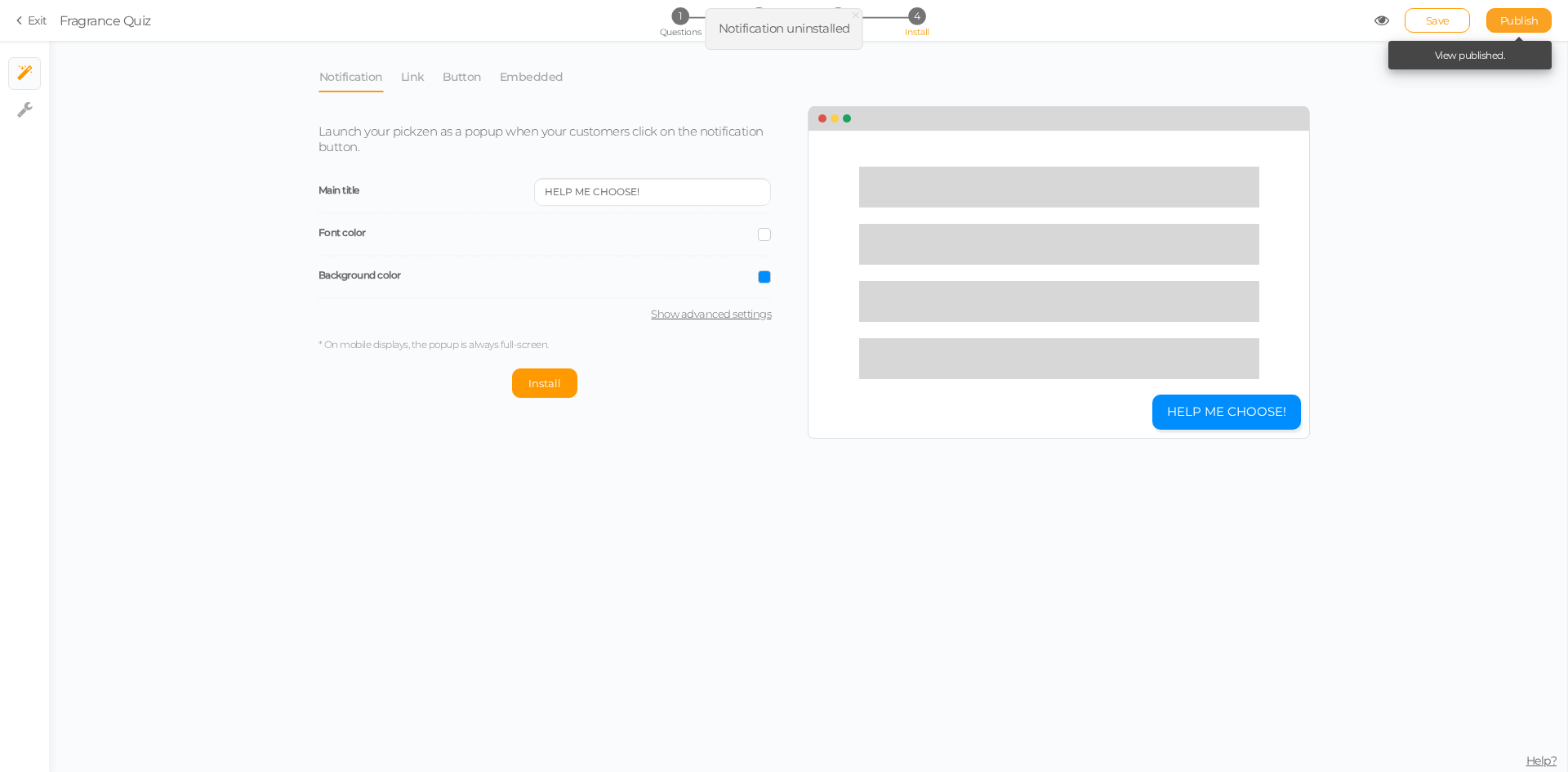
click at [1515, 14] on link "Publish" at bounding box center [1519, 19] width 66 height 24
click at [695, 33] on span "Questions" at bounding box center [680, 32] width 42 height 12
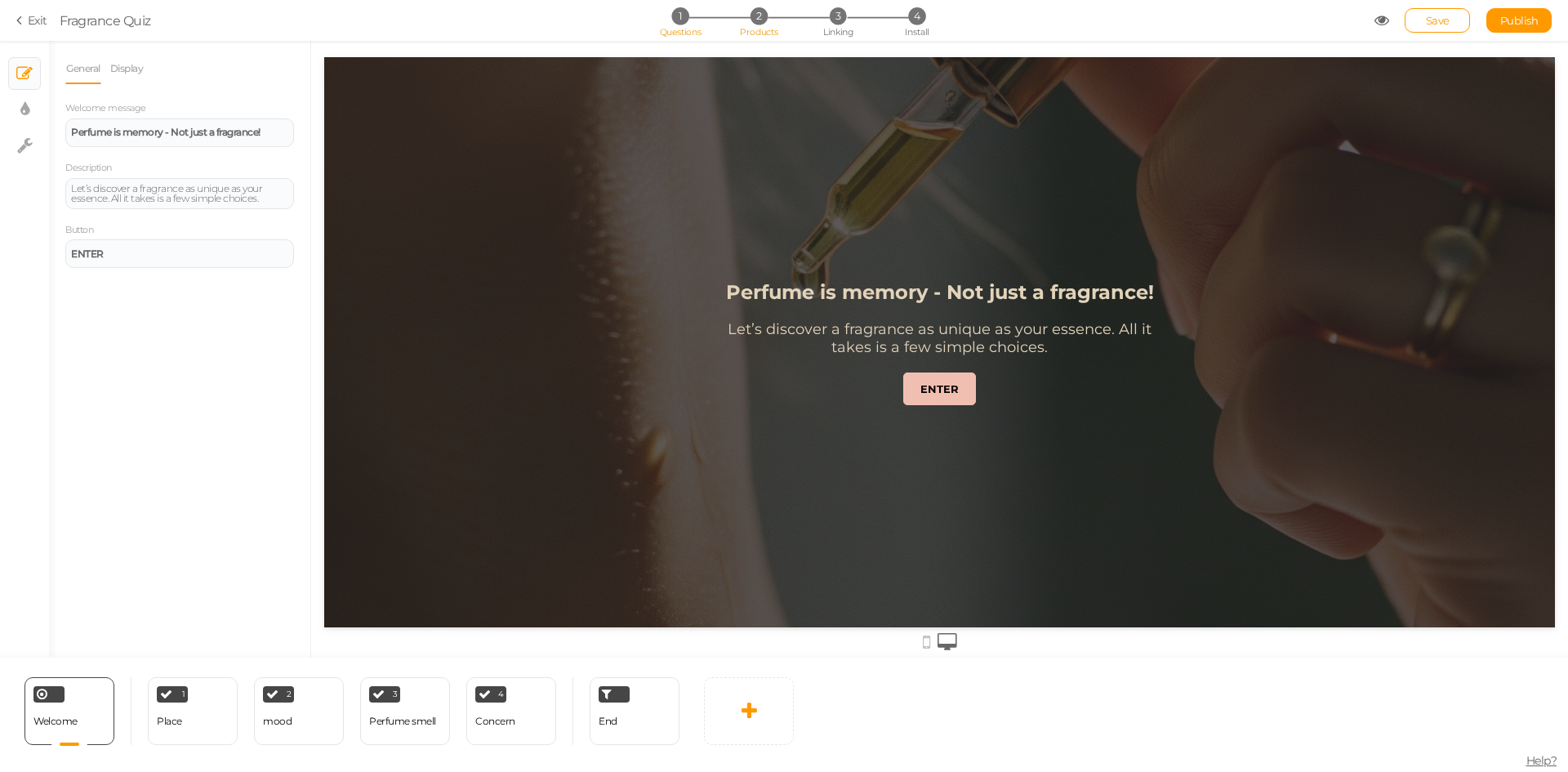
click at [753, 37] on span "Products" at bounding box center [759, 32] width 39 height 12
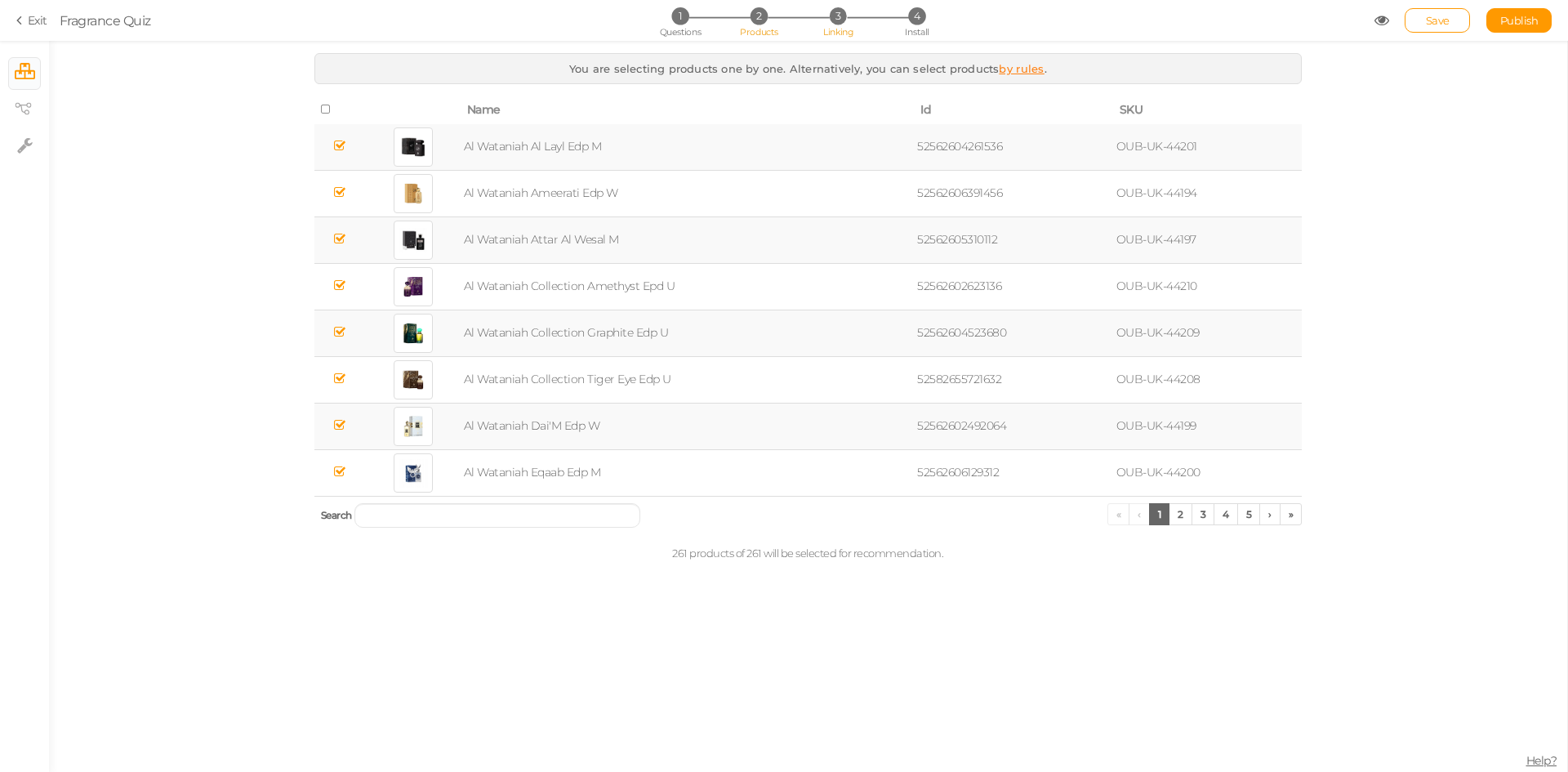
click at [828, 31] on span "Linking" at bounding box center [838, 32] width 29 height 12
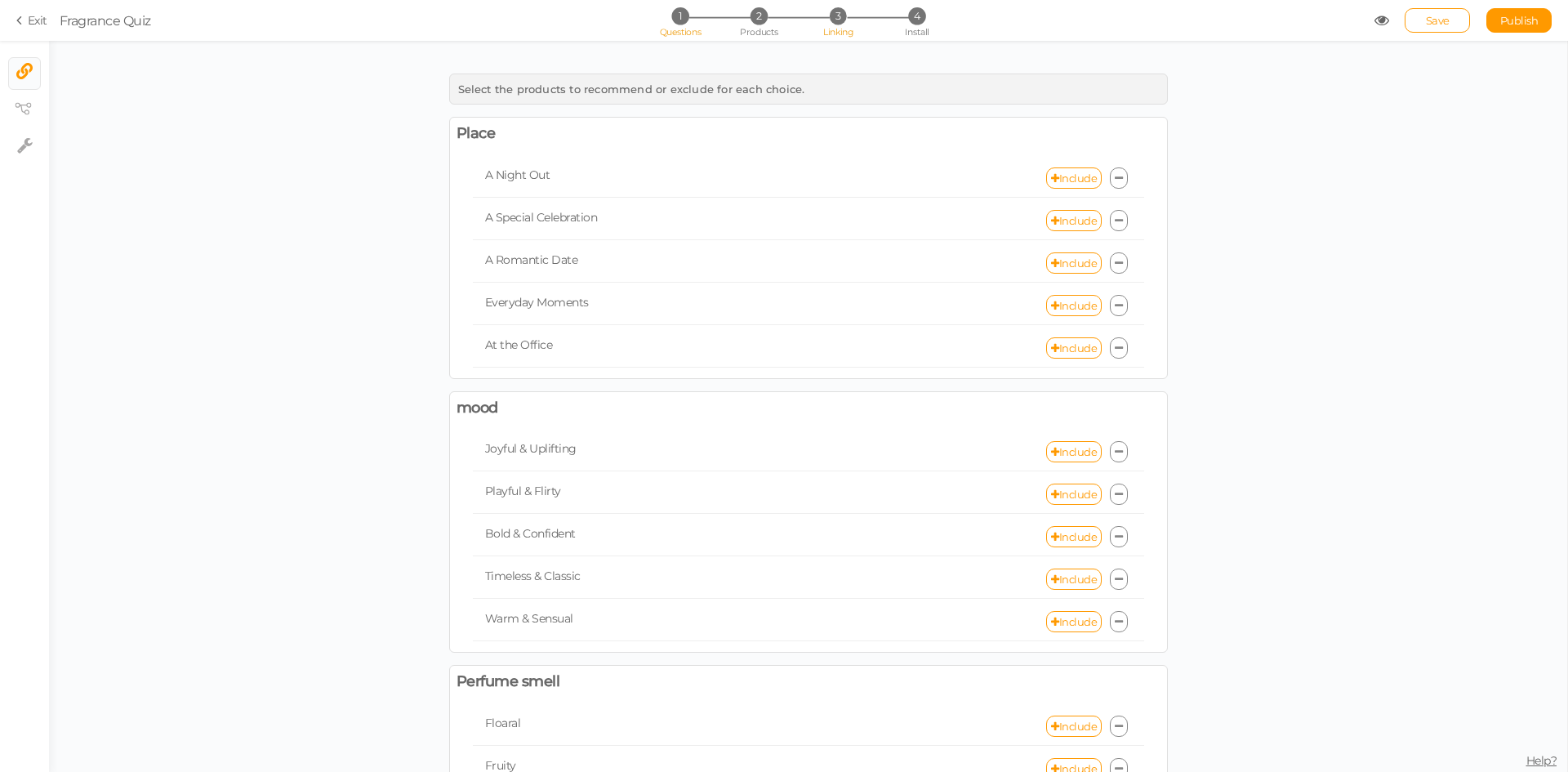
click at [689, 12] on span "1" at bounding box center [680, 16] width 17 height 17
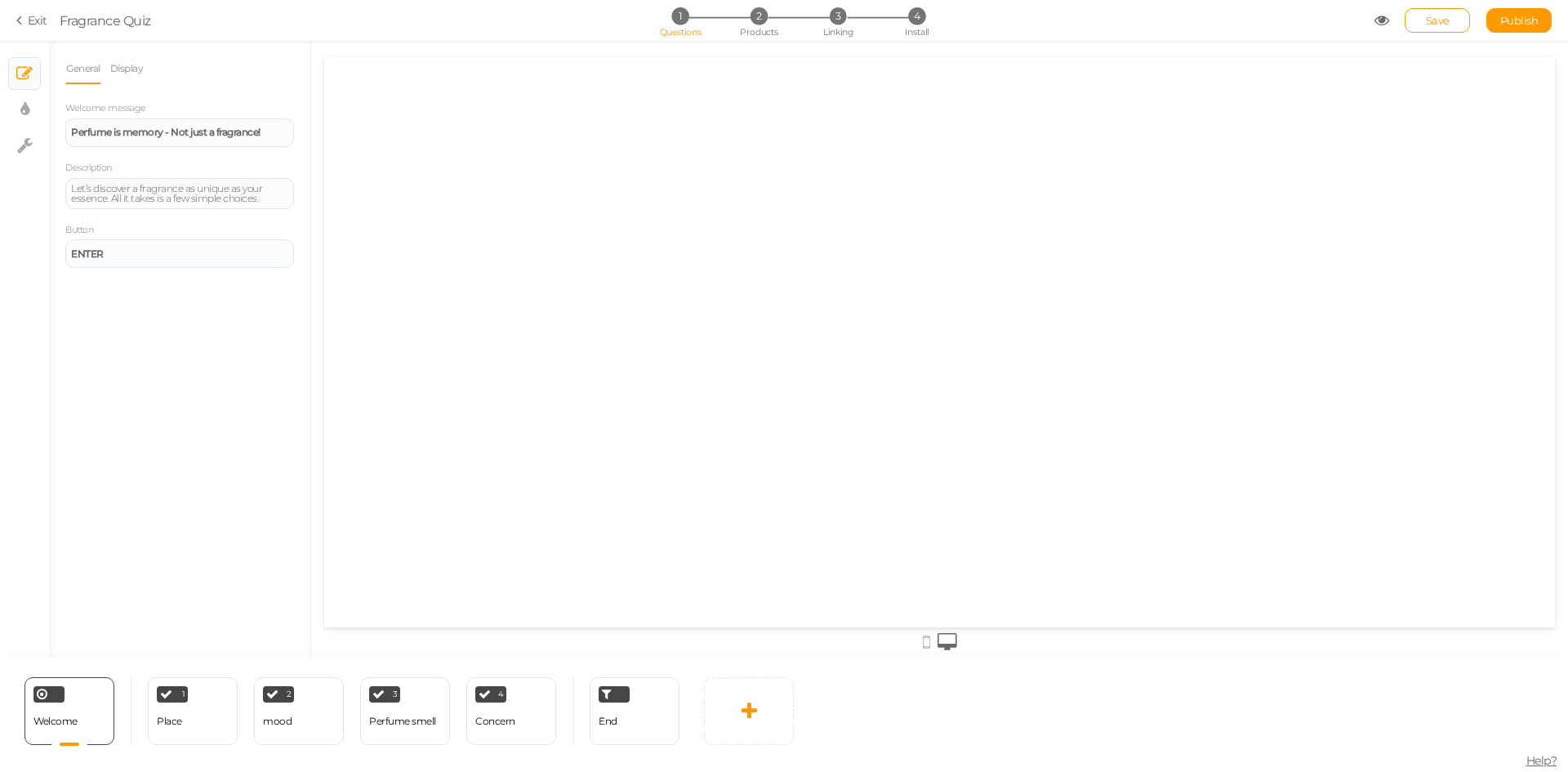
click at [399, 749] on div "Welcome Delete 1 Place × Define the conditions to show this slide. Clone Change…" at bounding box center [343, 711] width 688 height 106
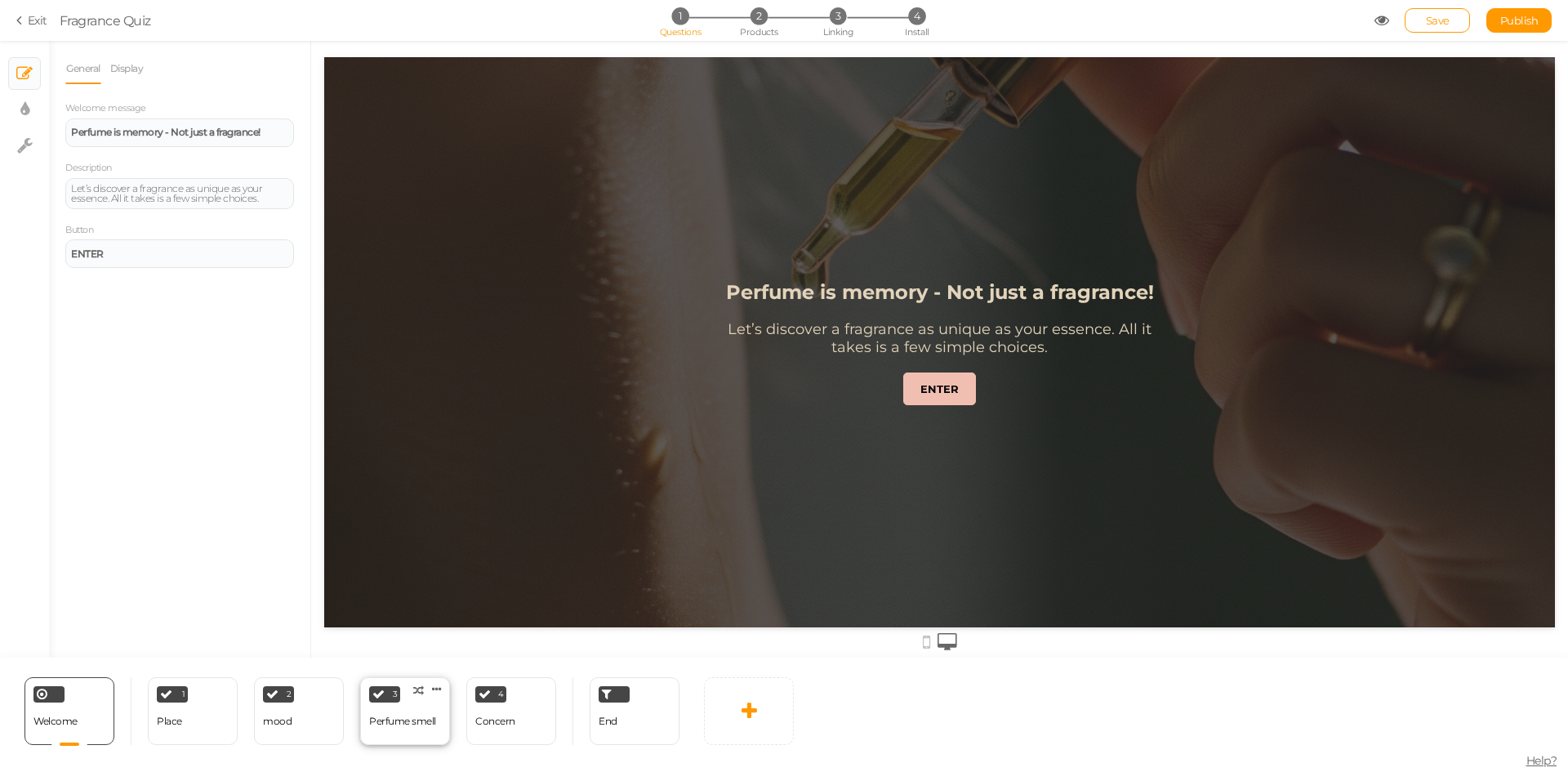
click at [399, 729] on div "Perfume smell" at bounding box center [402, 722] width 67 height 29
select select "2"
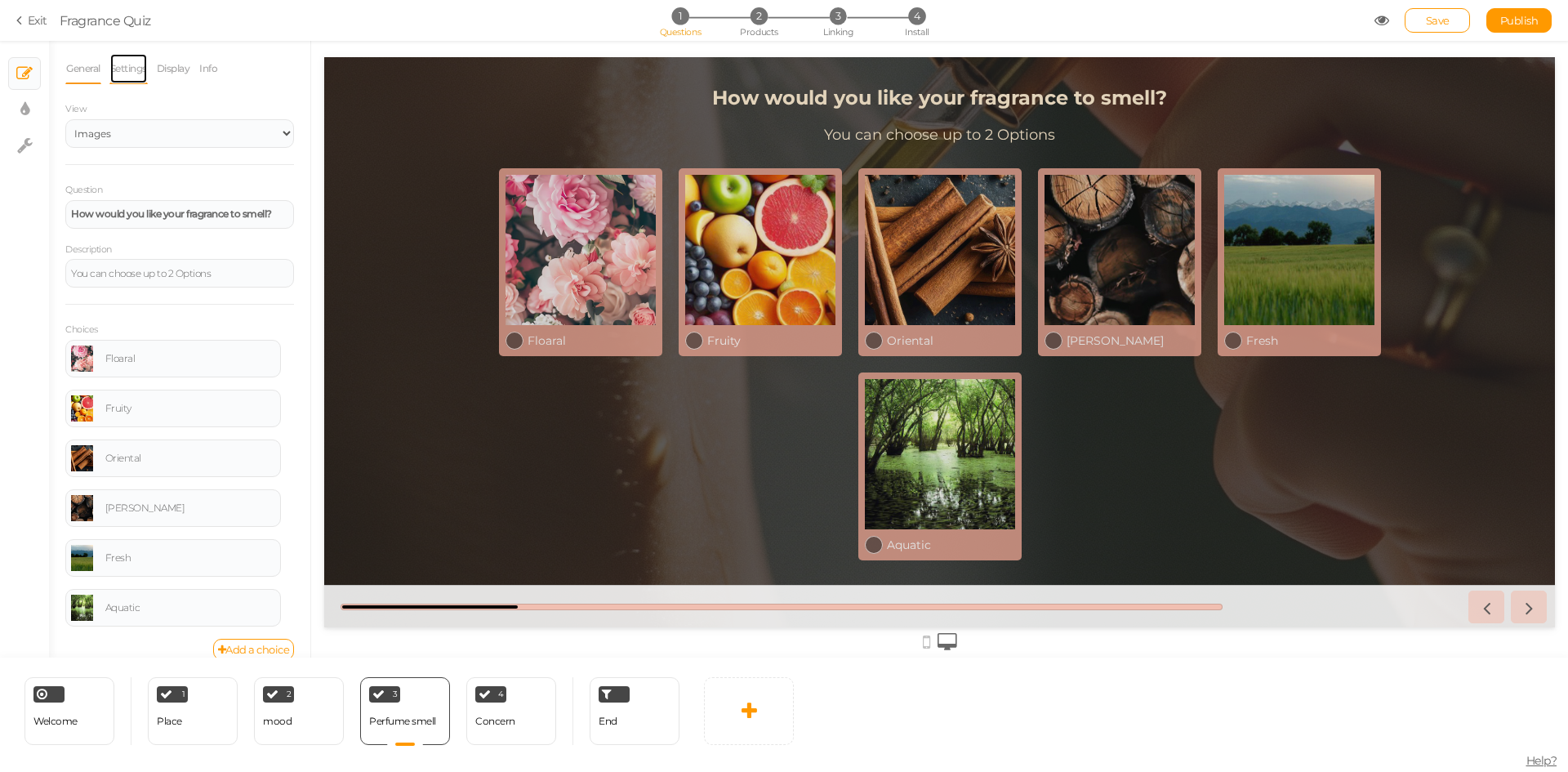
click at [145, 67] on link "Settings" at bounding box center [129, 69] width 39 height 31
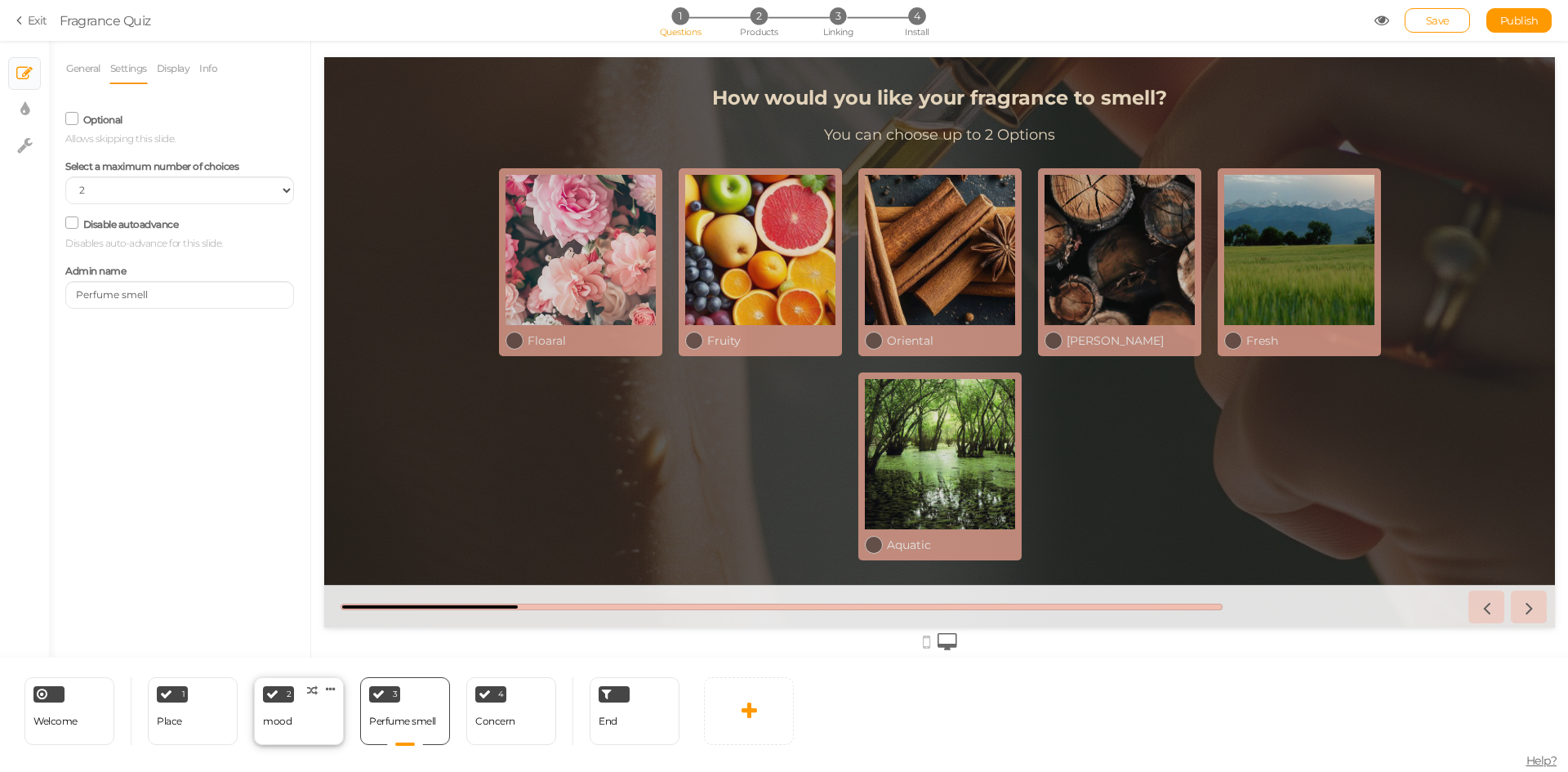
click at [312, 710] on div "2 mood × Define the conditions to show this slide. Clone Change type Delete" at bounding box center [299, 711] width 90 height 68
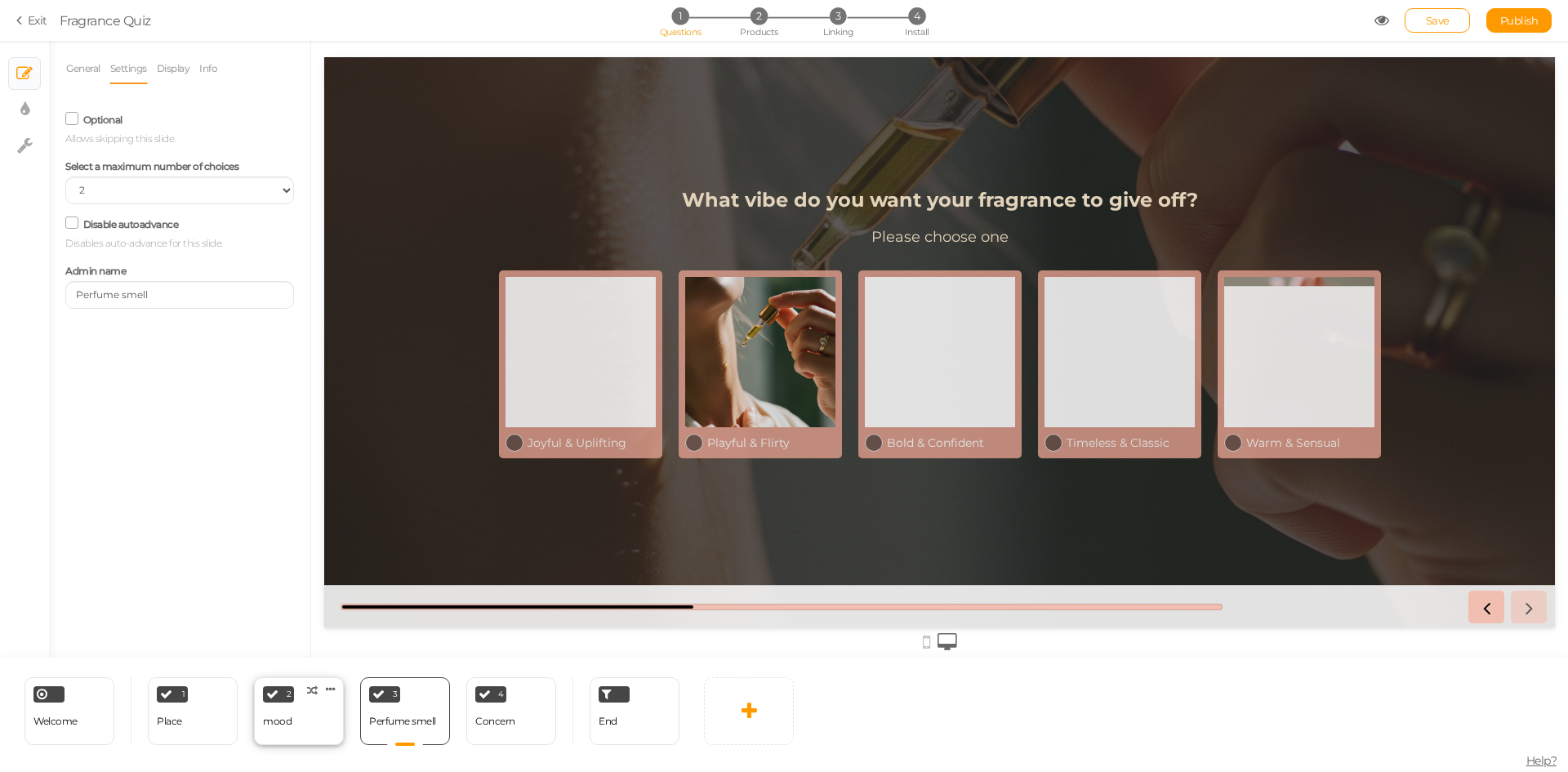
select select "2"
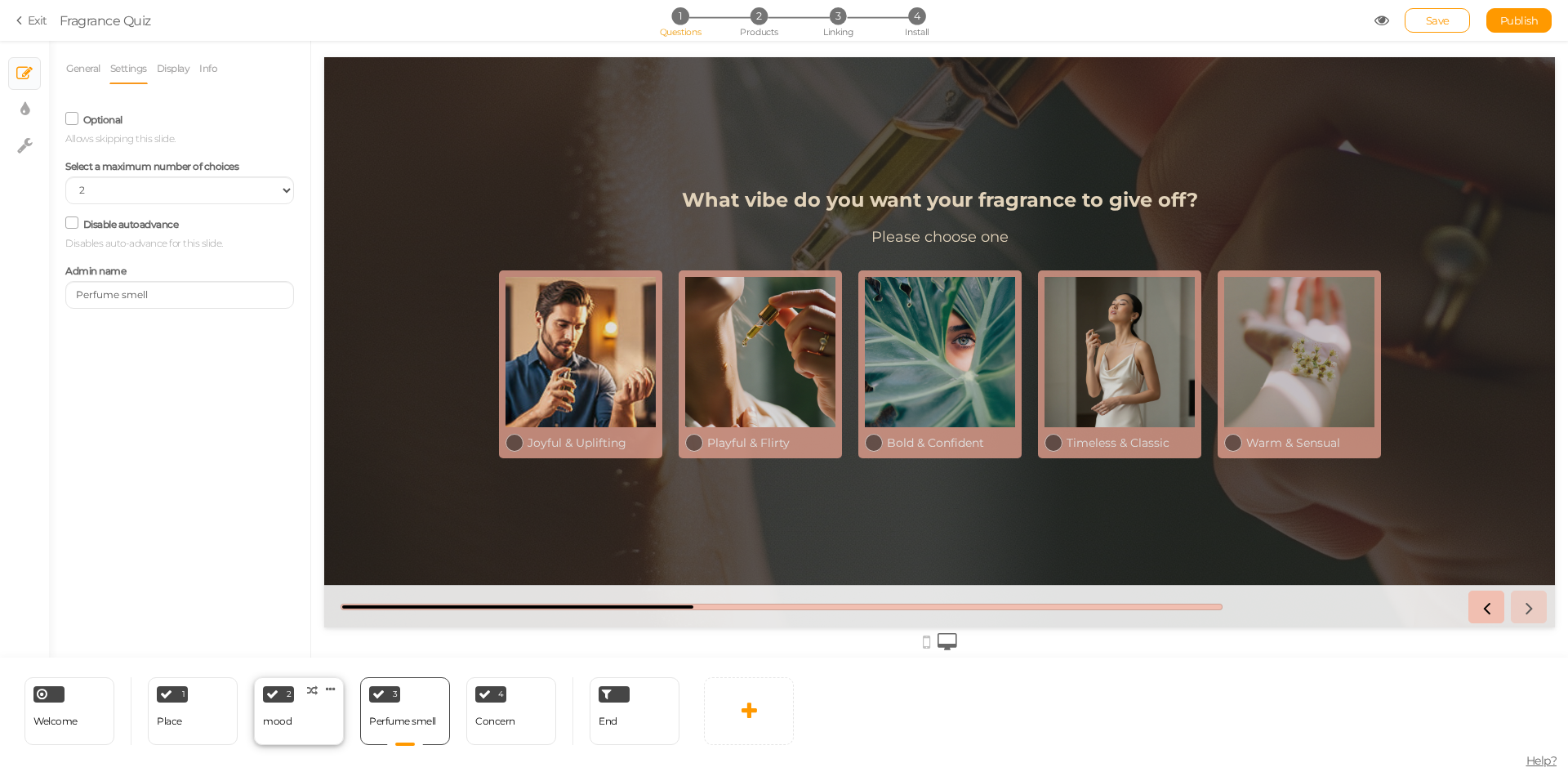
select select "1"
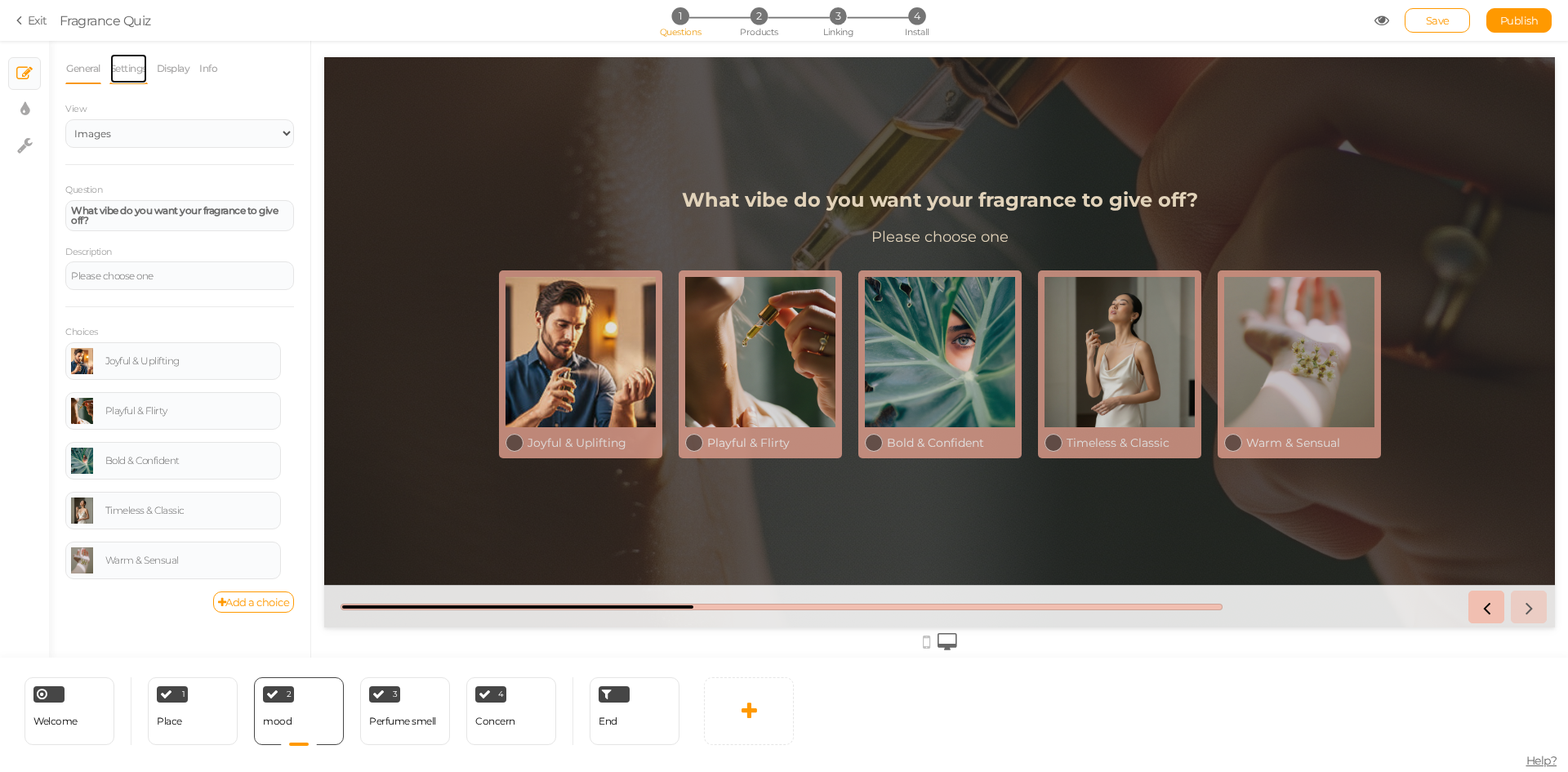
click at [144, 76] on link "Settings" at bounding box center [129, 69] width 39 height 31
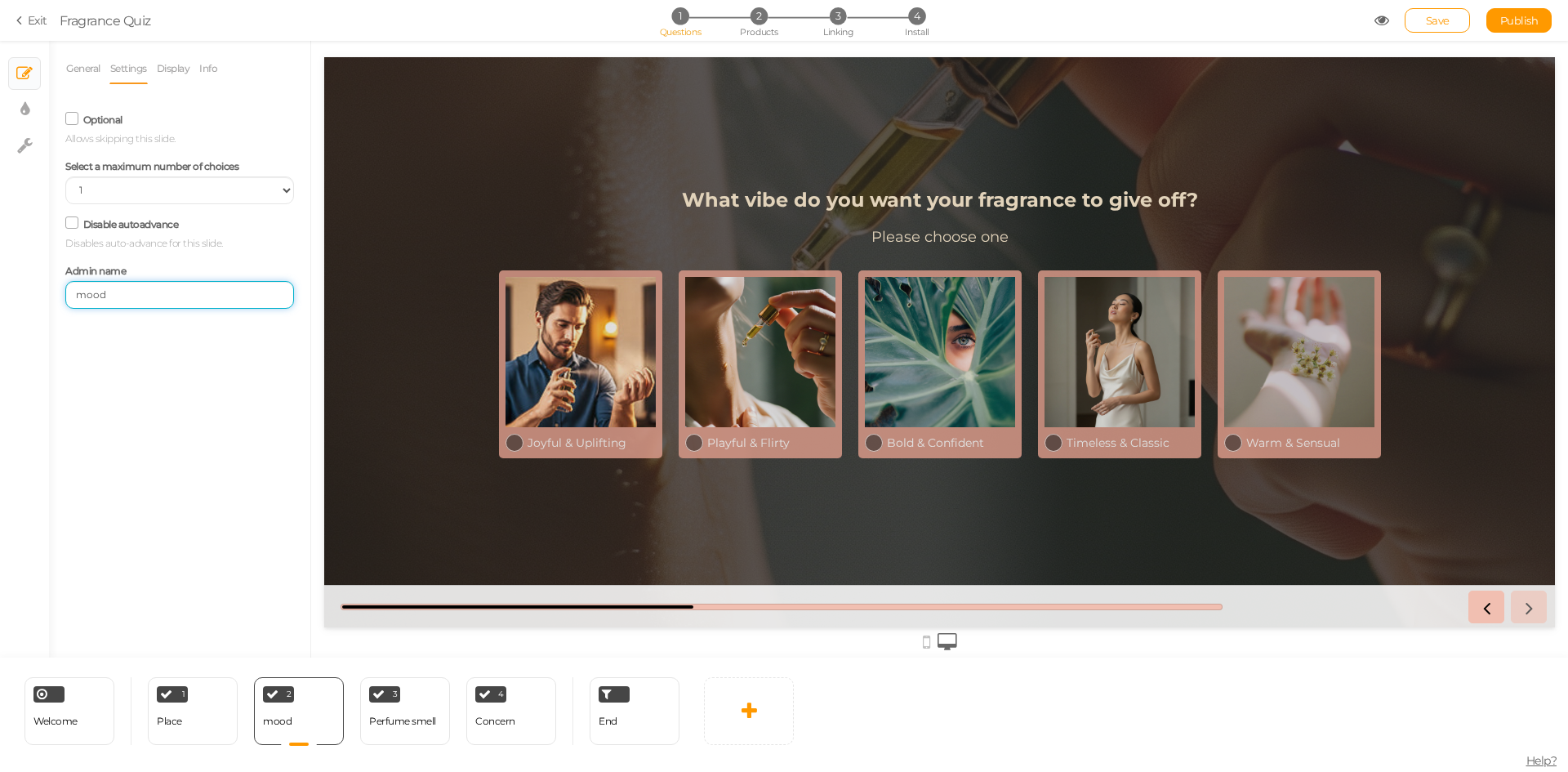
drag, startPoint x: 81, startPoint y: 295, endPoint x: 65, endPoint y: 295, distance: 16.0
click at [65, 295] on div "Admin name mood" at bounding box center [180, 283] width 253 height 49
type input "Mood"
click at [1510, 20] on span "Publish" at bounding box center [1520, 20] width 39 height 14
click at [640, 724] on div "End" at bounding box center [635, 711] width 90 height 68
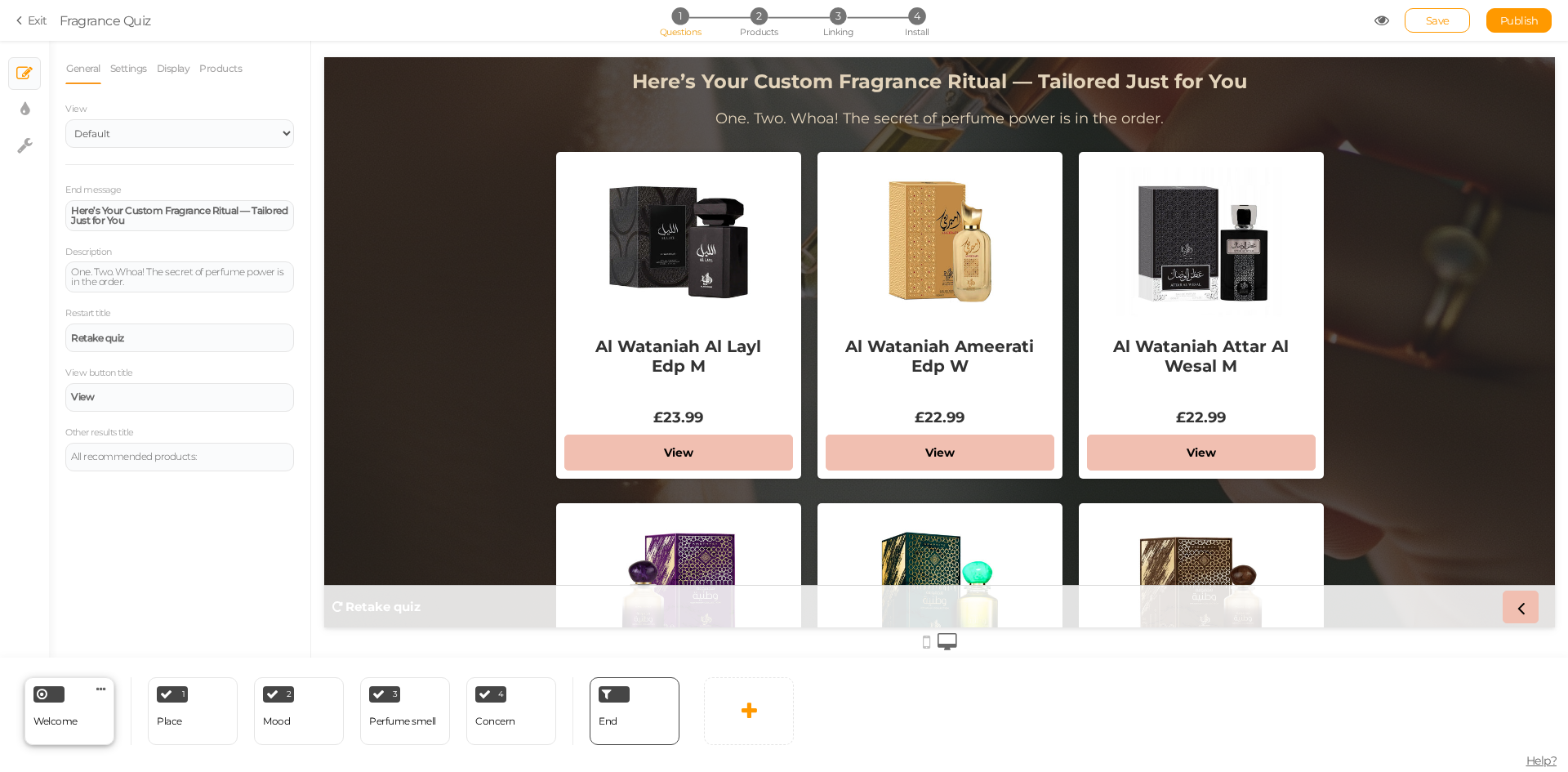
click at [62, 728] on div "Welcome" at bounding box center [56, 722] width 44 height 29
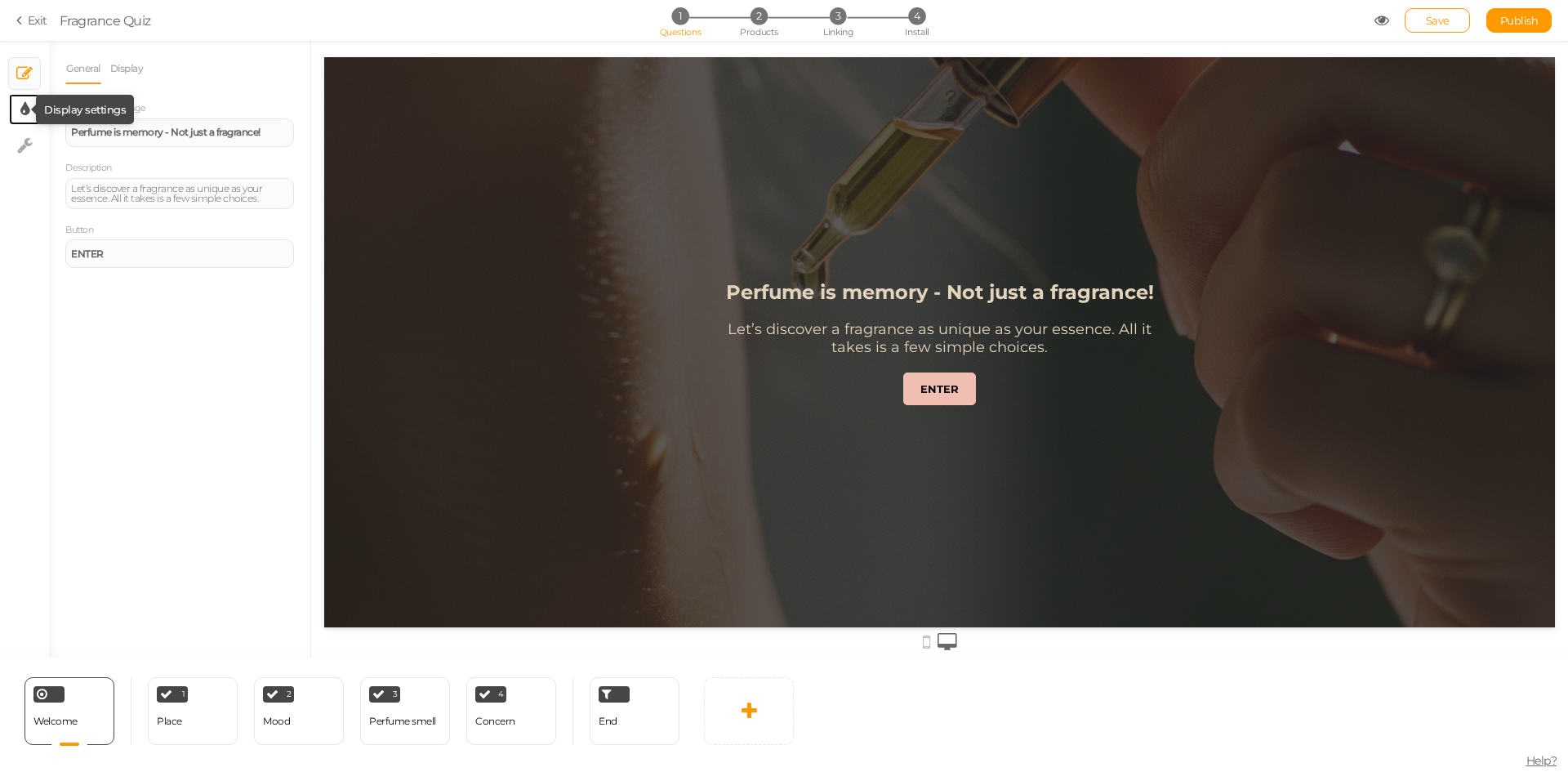
click at [12, 114] on link "× Display settings" at bounding box center [24, 109] width 31 height 31
select select "2"
select select "montserrat"
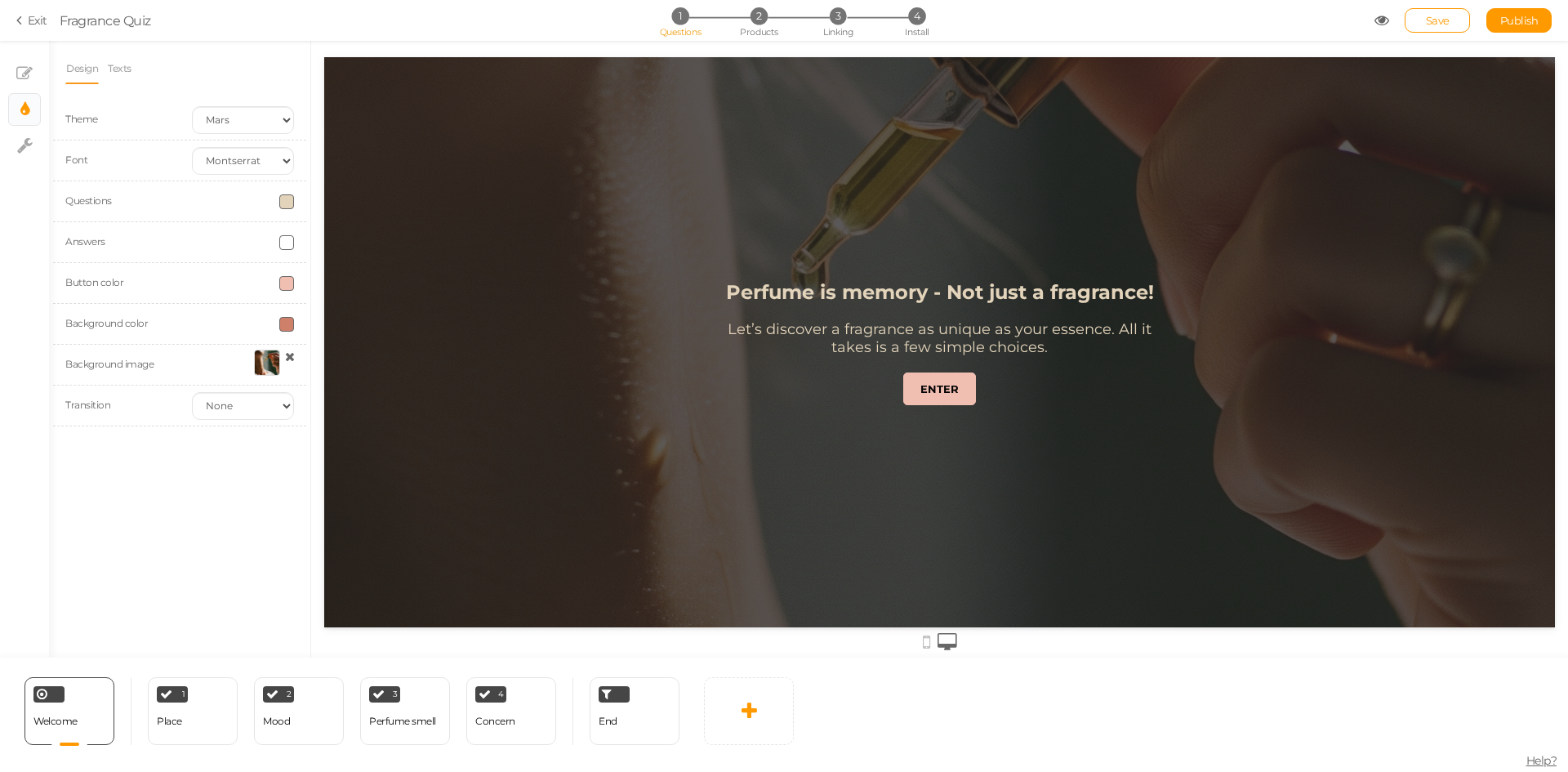
click at [269, 359] on div at bounding box center [267, 362] width 26 height 26
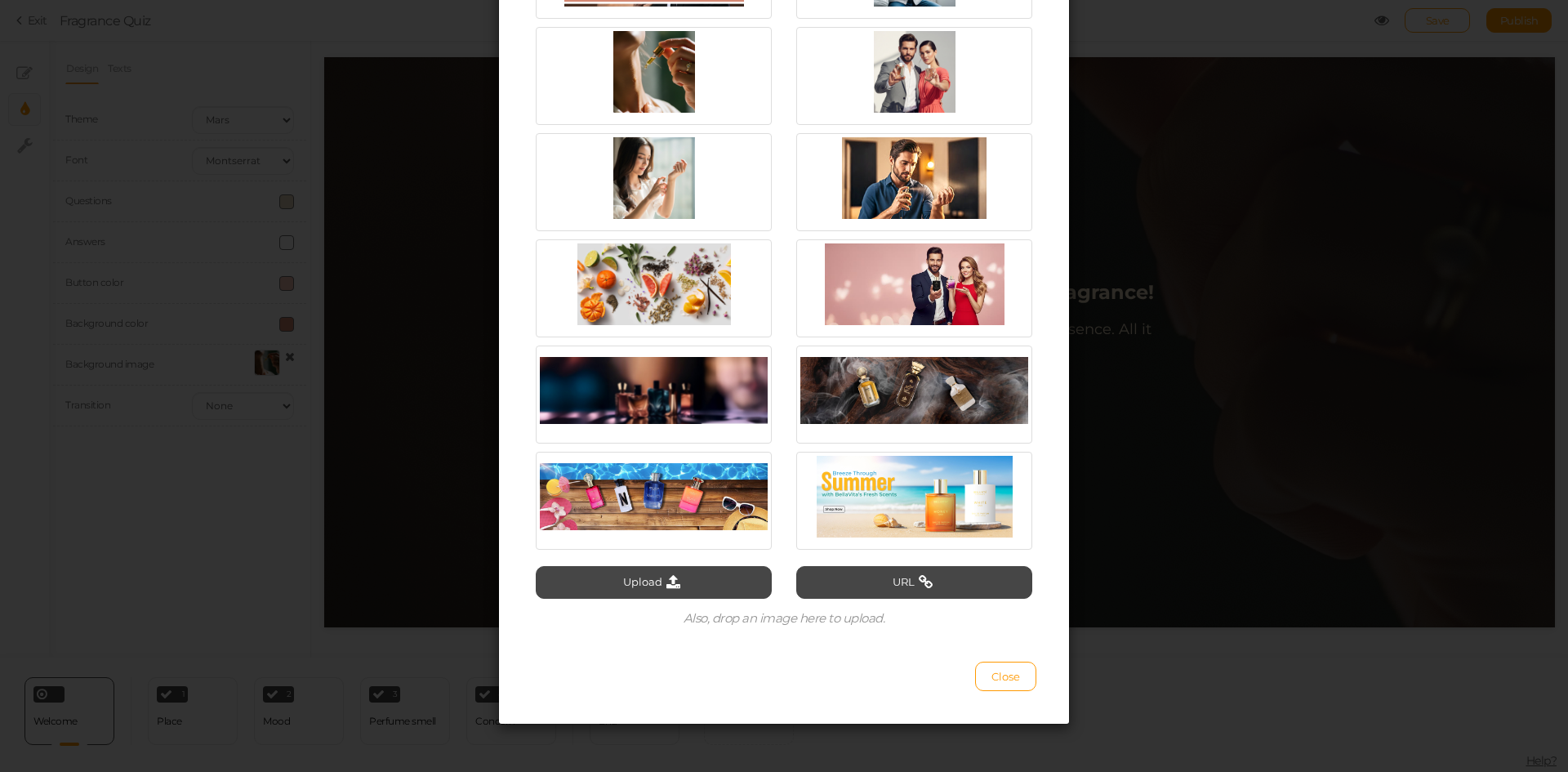
scroll to position [1807, 0]
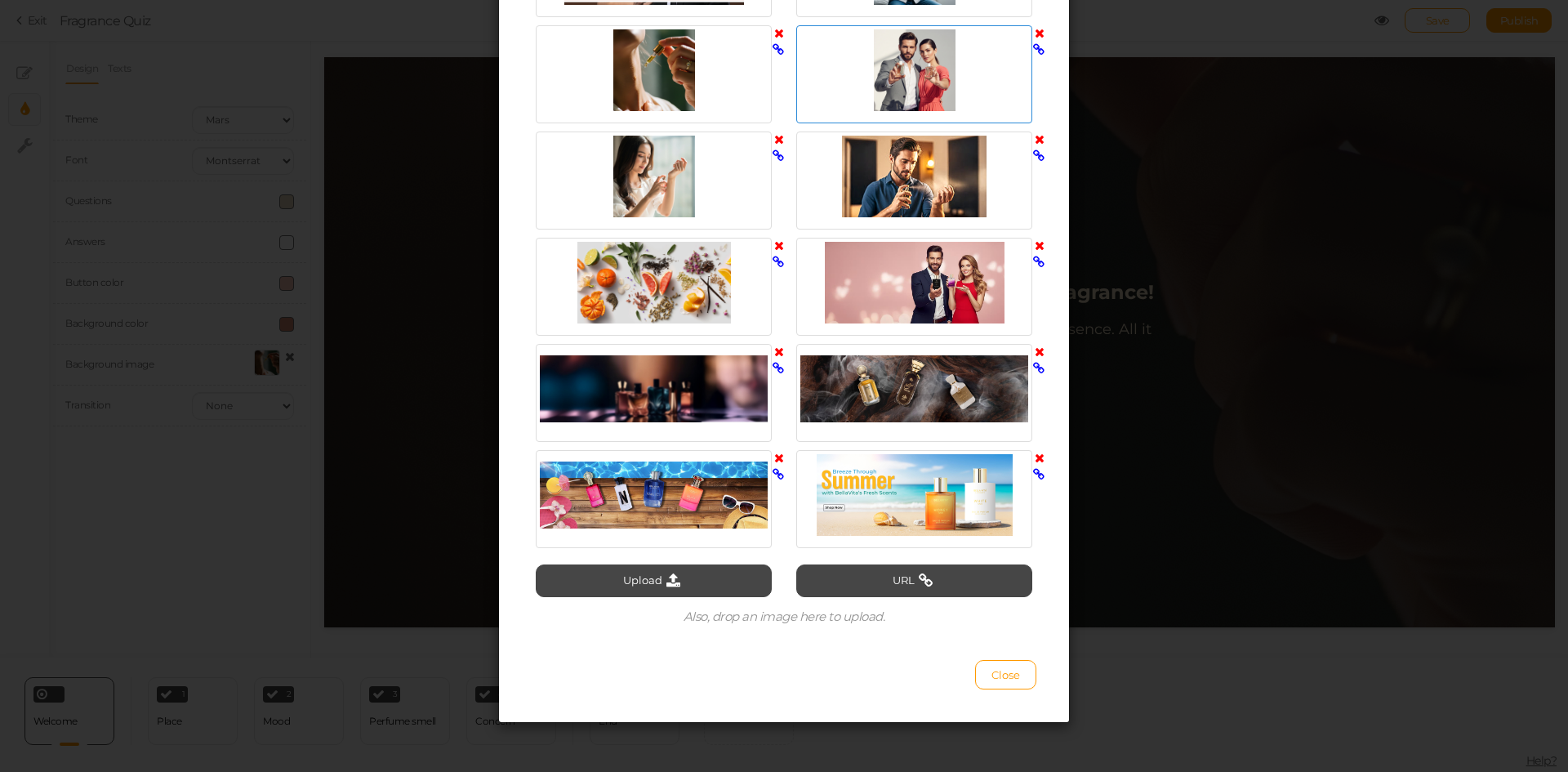
click at [919, 77] on div at bounding box center [914, 70] width 228 height 81
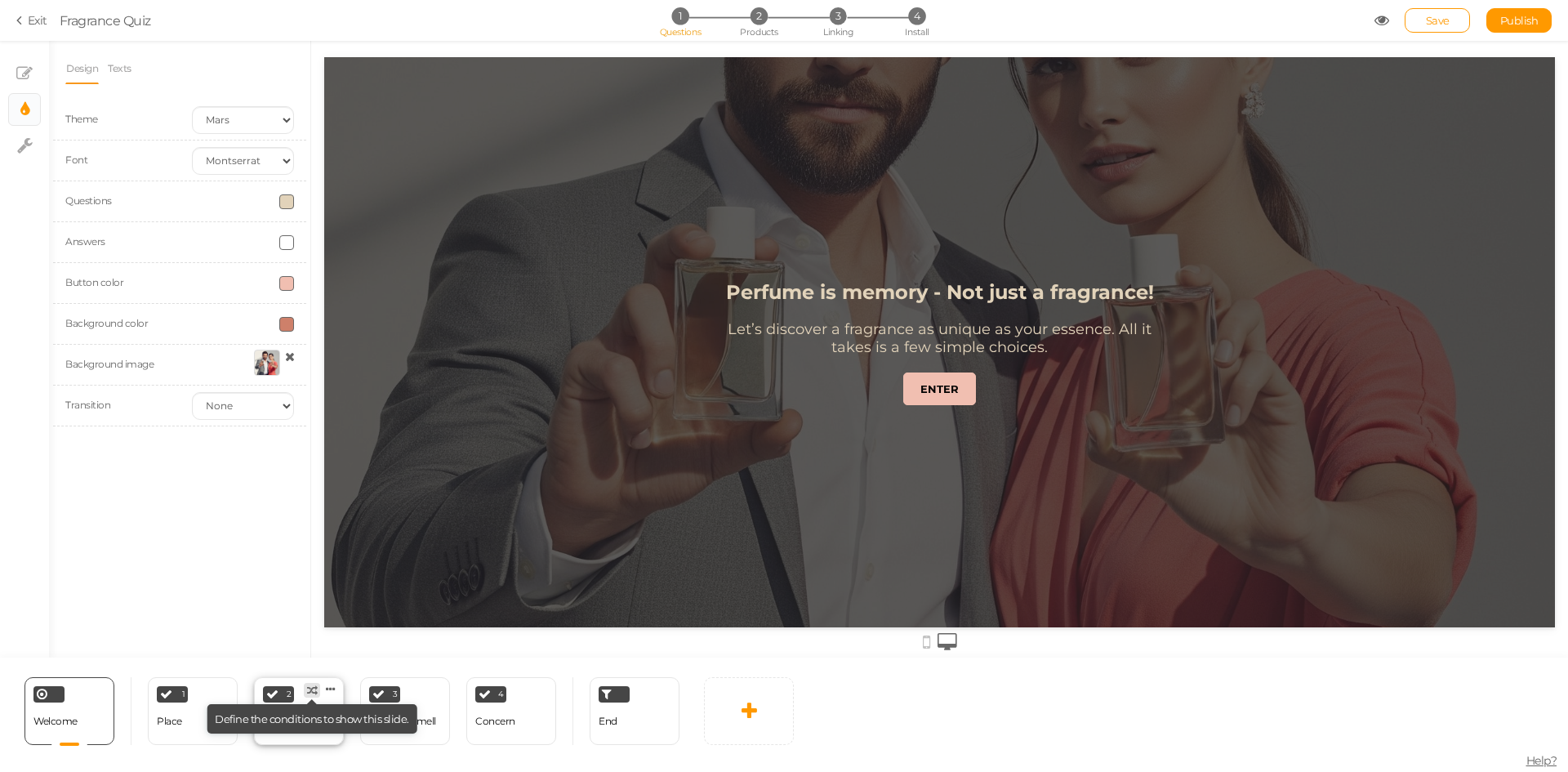
click at [309, 721] on tip-tip "× Define the conditions to show this slide." at bounding box center [311, 719] width 194 height 14
select select "2"
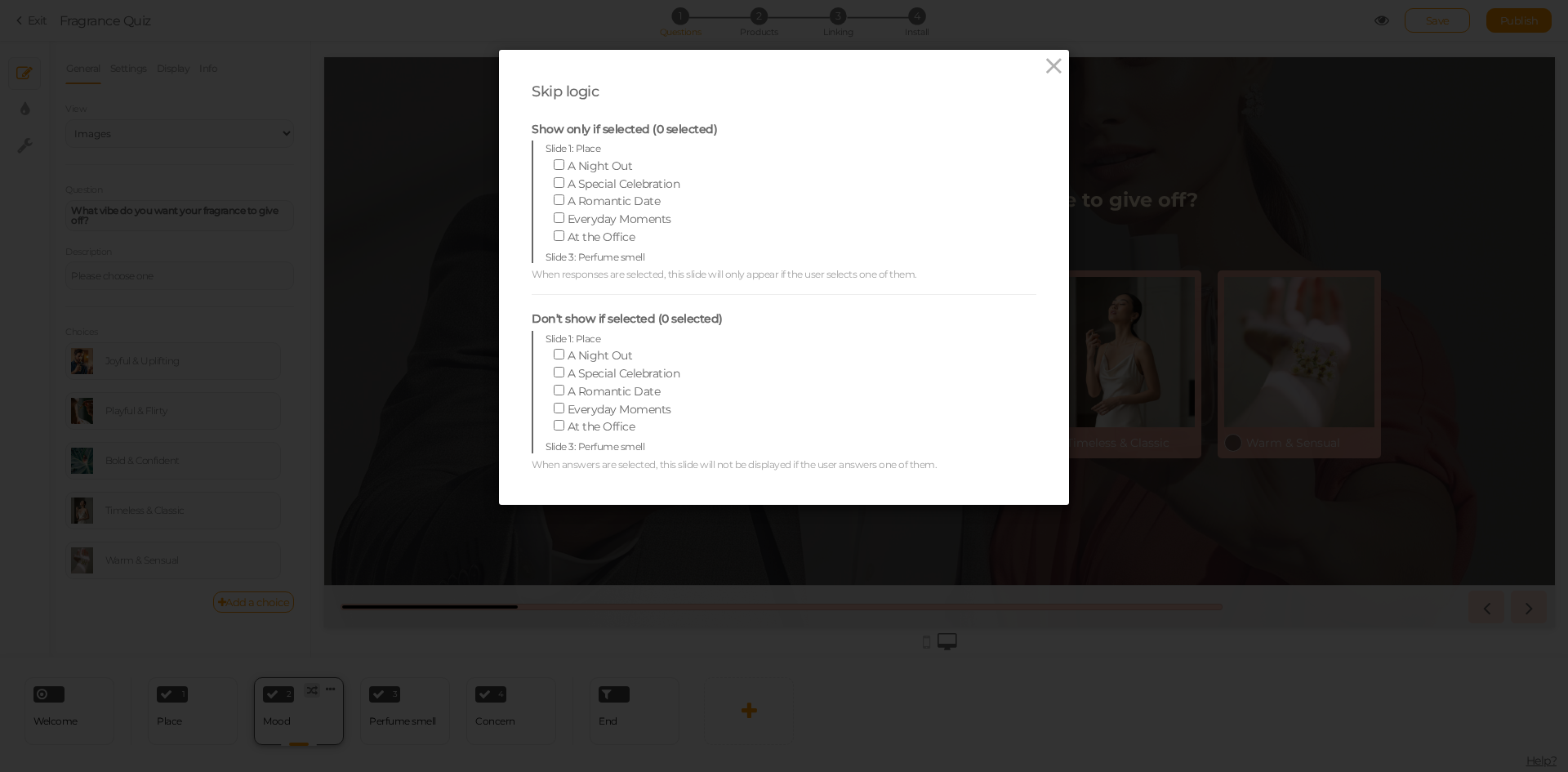
scroll to position [0, 0]
click at [1051, 66] on icon at bounding box center [1053, 66] width 23 height 24
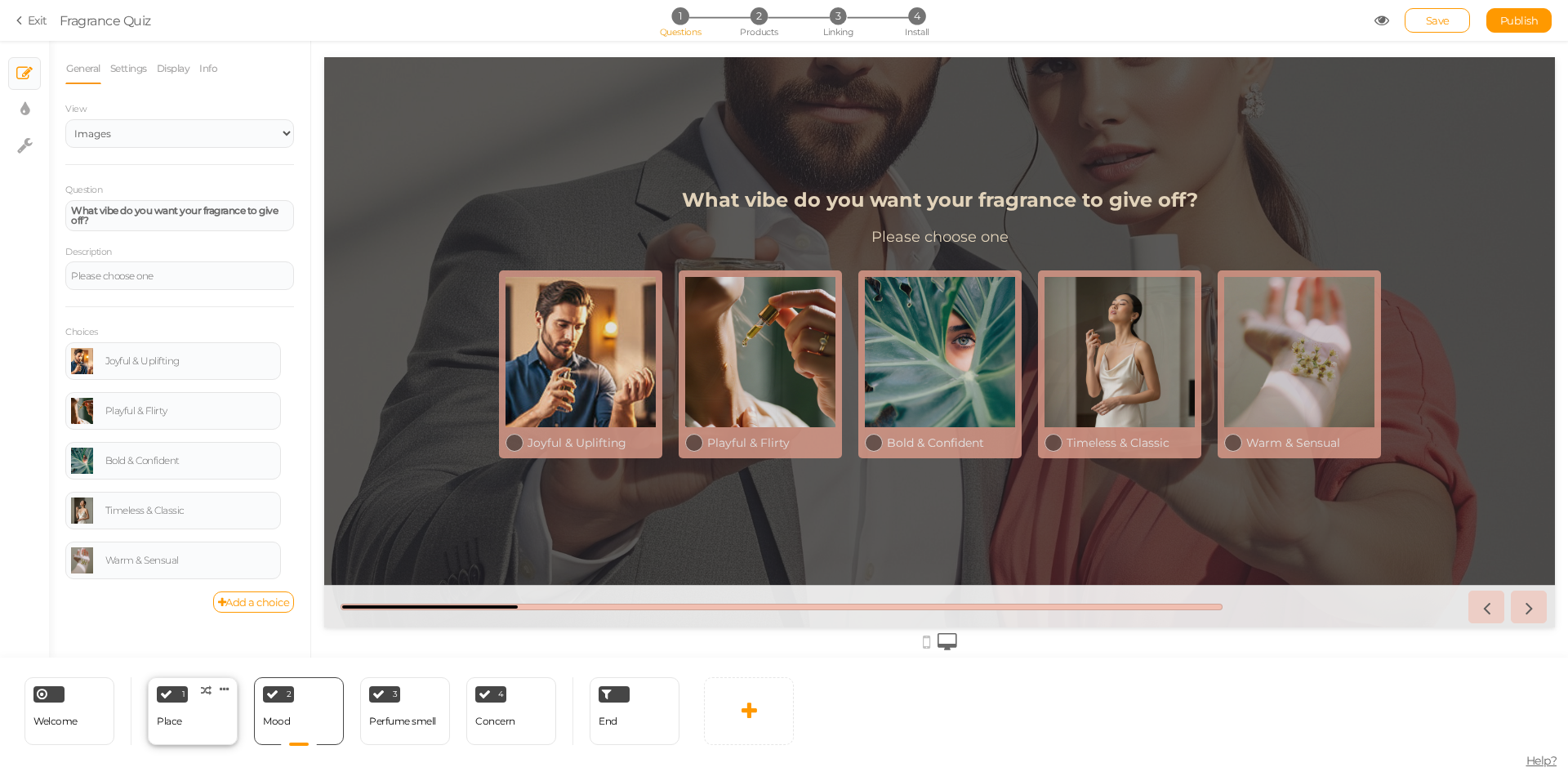
click at [186, 731] on div "1 Place × Define the conditions to show this slide. Clone Change type Delete" at bounding box center [192, 711] width 90 height 68
select select "2"
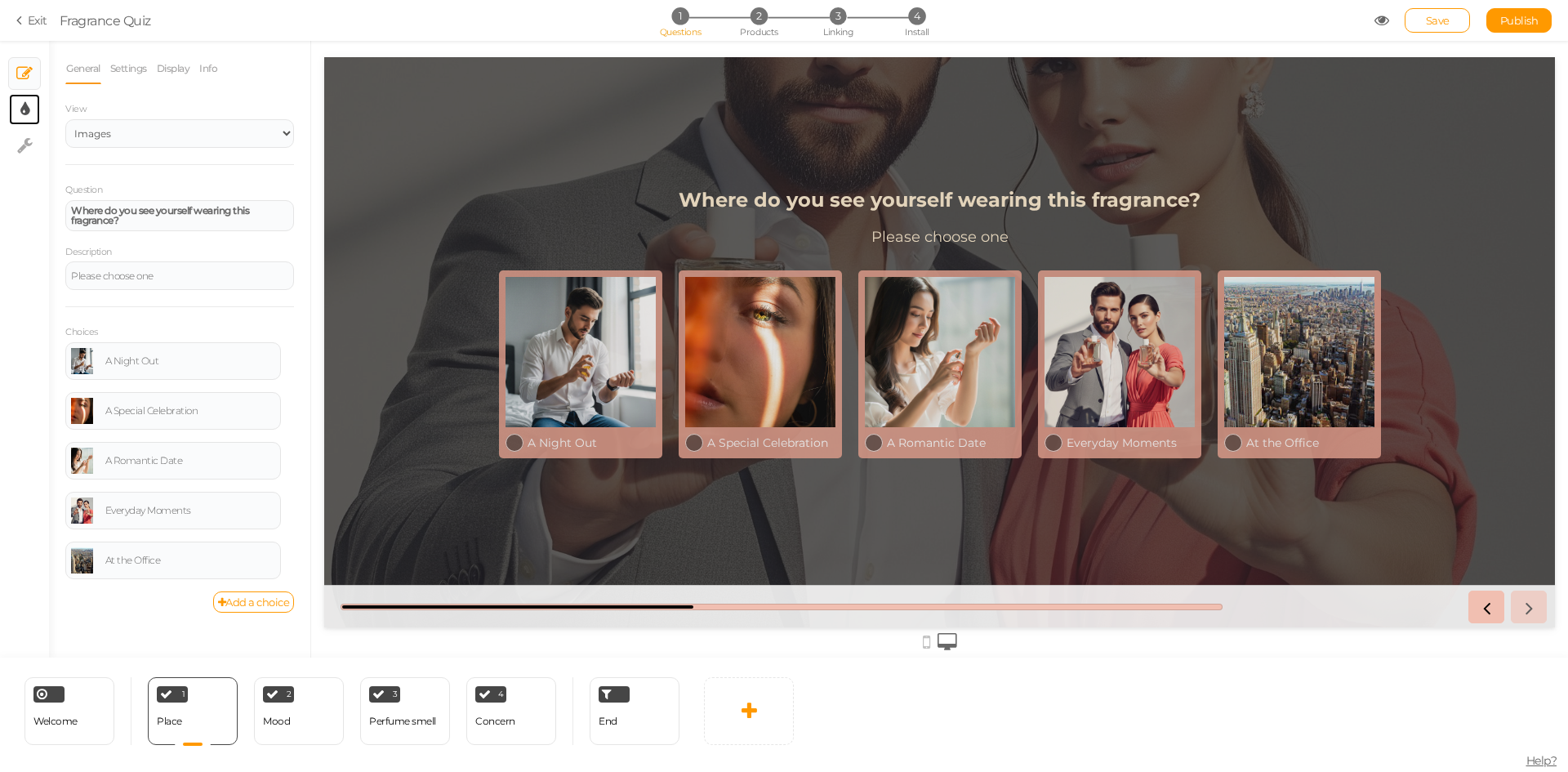
click at [18, 113] on link "× Display settings" at bounding box center [24, 109] width 31 height 31
select select "2"
select select "montserrat"
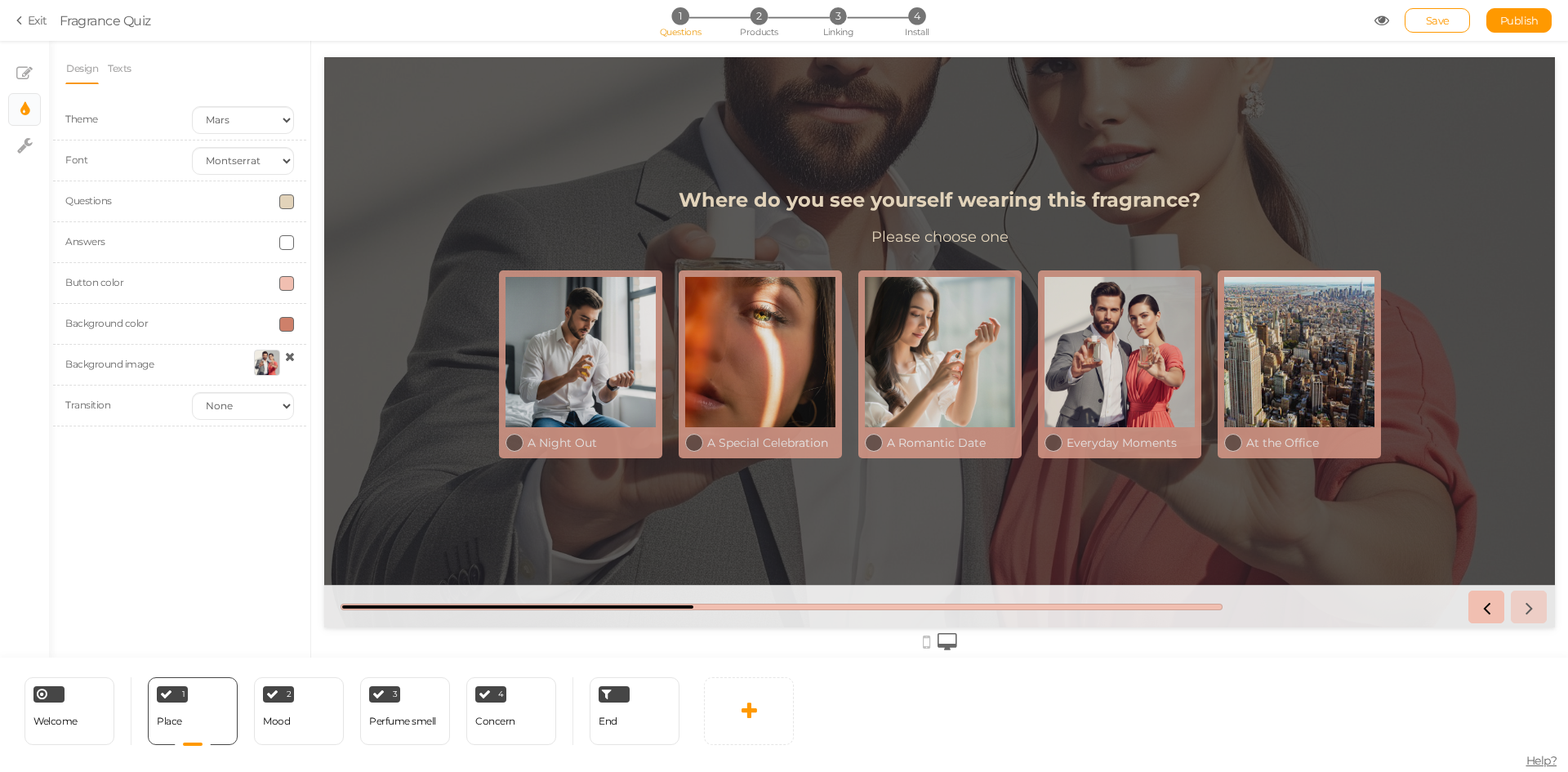
click at [259, 359] on div at bounding box center [267, 362] width 26 height 26
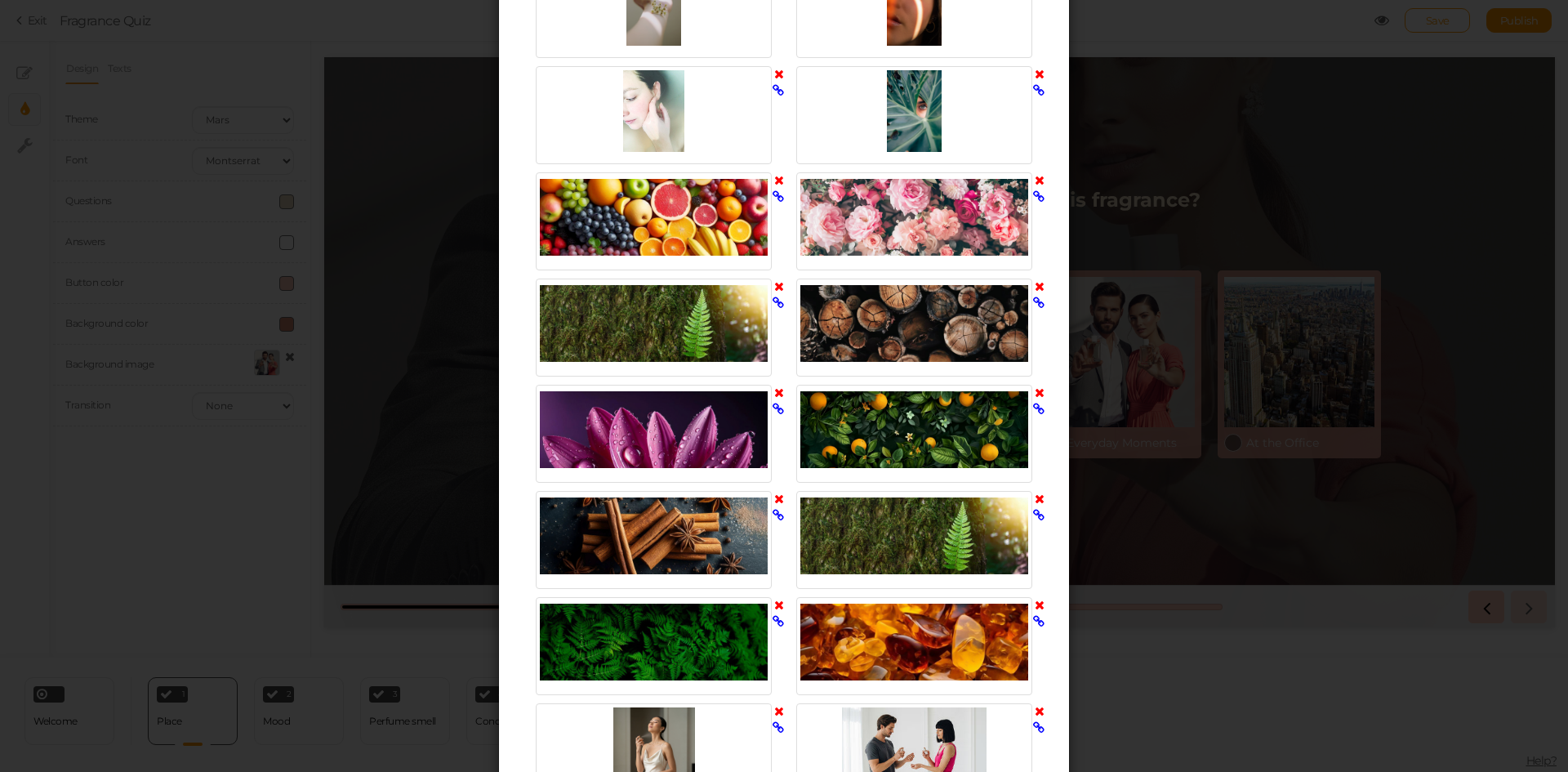
scroll to position [980, 0]
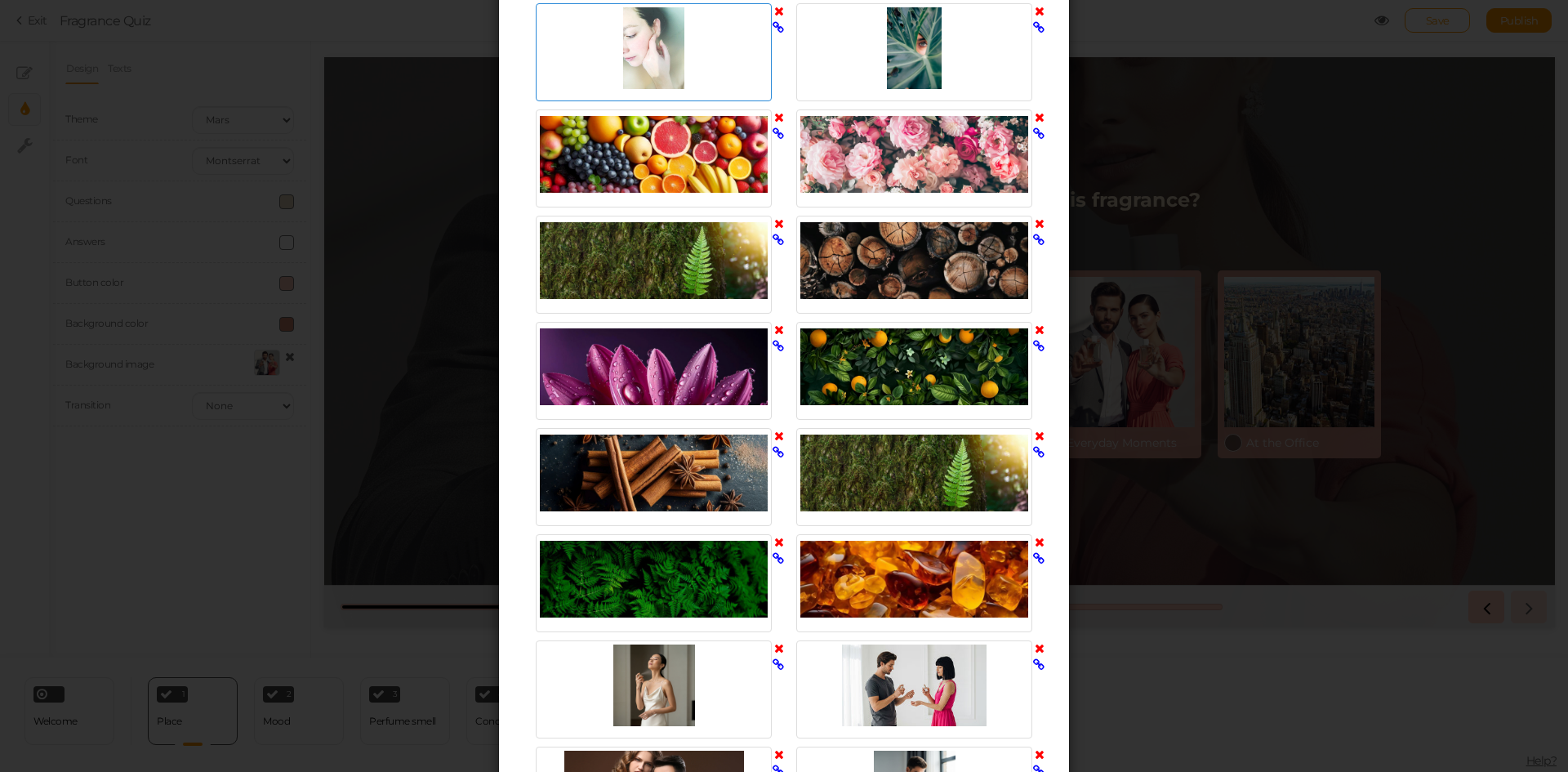
click at [647, 53] on div at bounding box center [654, 48] width 228 height 81
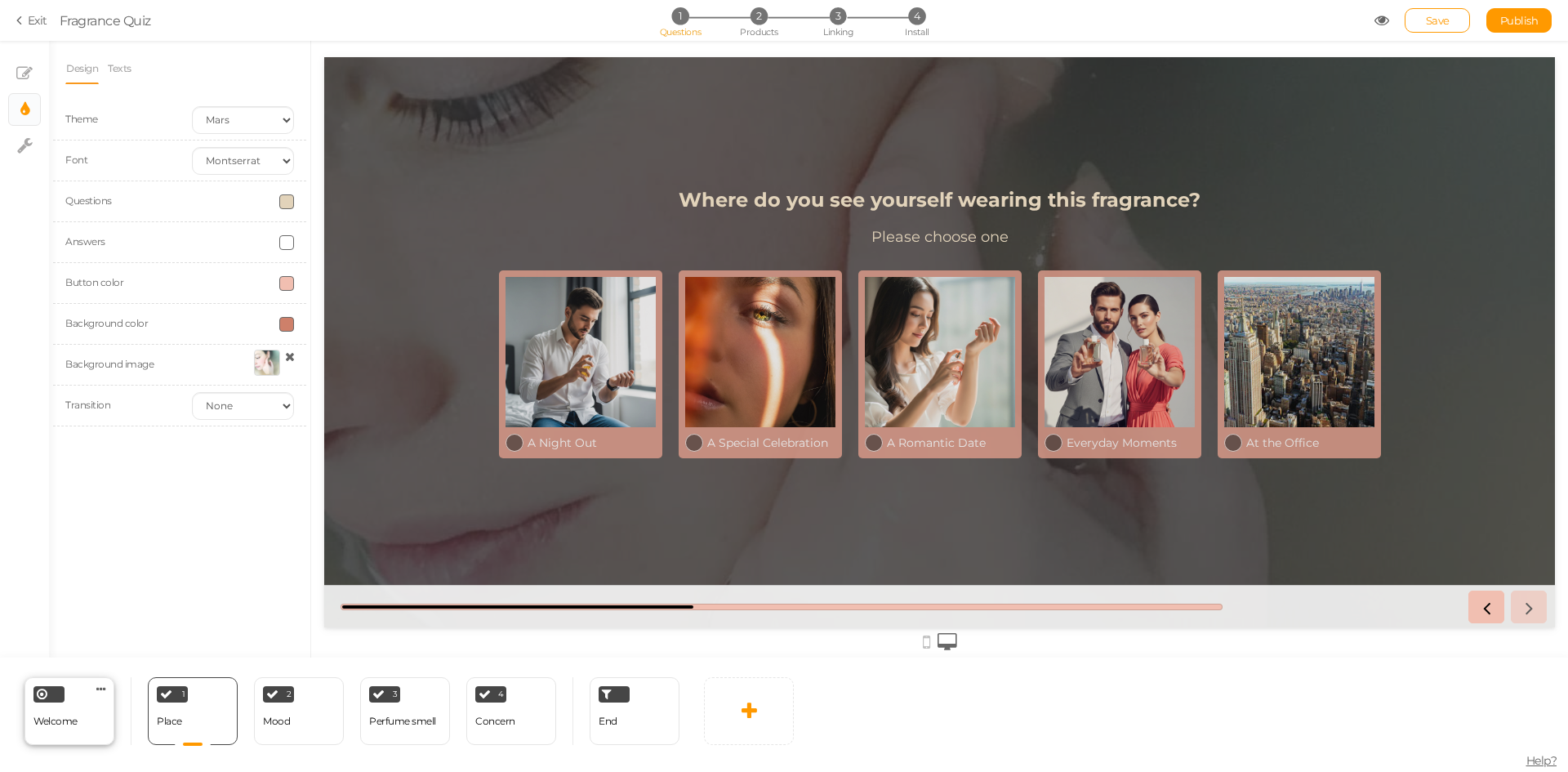
click at [60, 732] on div "Welcome" at bounding box center [56, 722] width 44 height 29
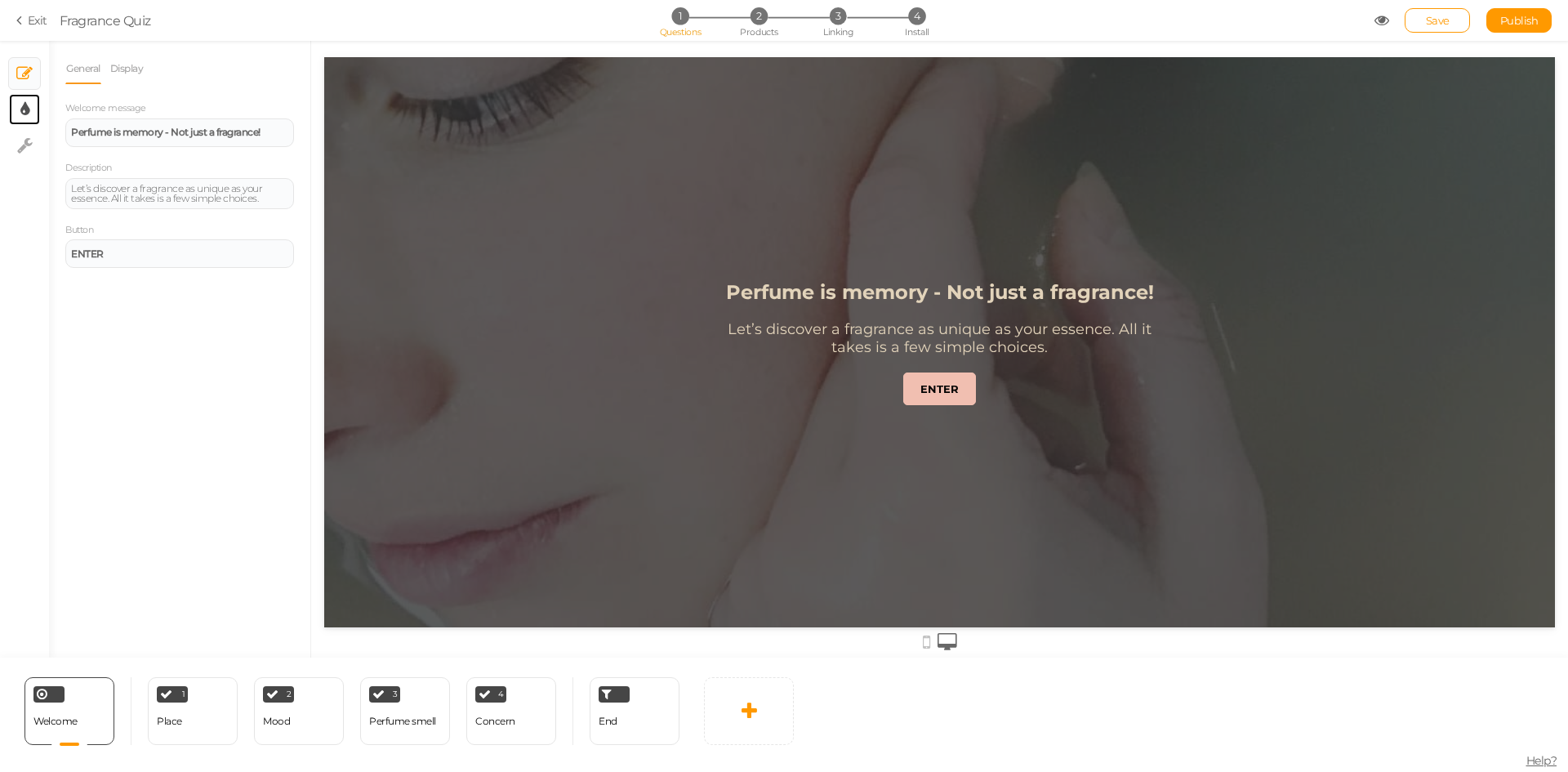
click at [18, 119] on link "× Display settings" at bounding box center [24, 109] width 31 height 31
select select "2"
select select "montserrat"
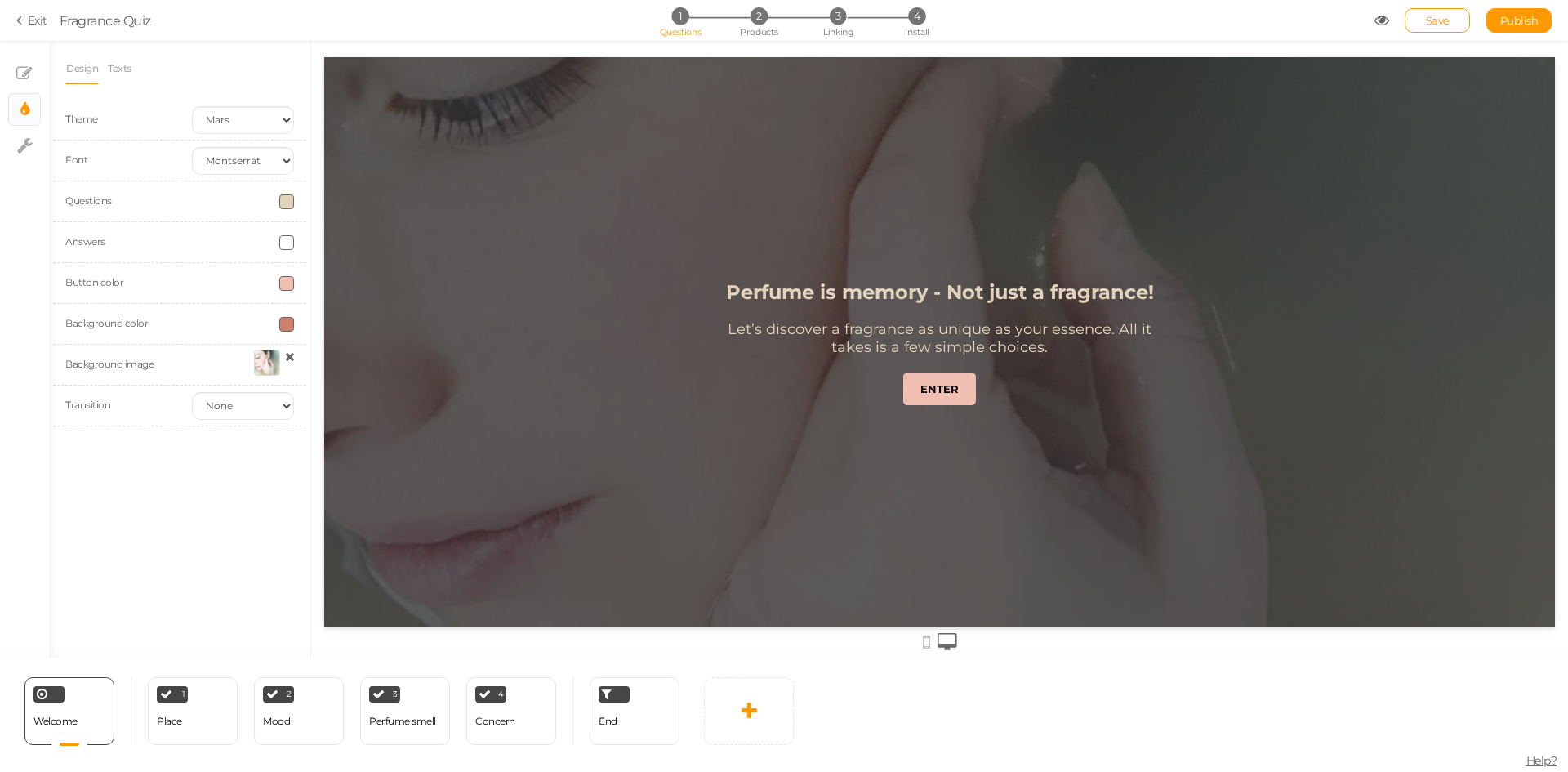
click at [266, 370] on div at bounding box center [267, 362] width 26 height 26
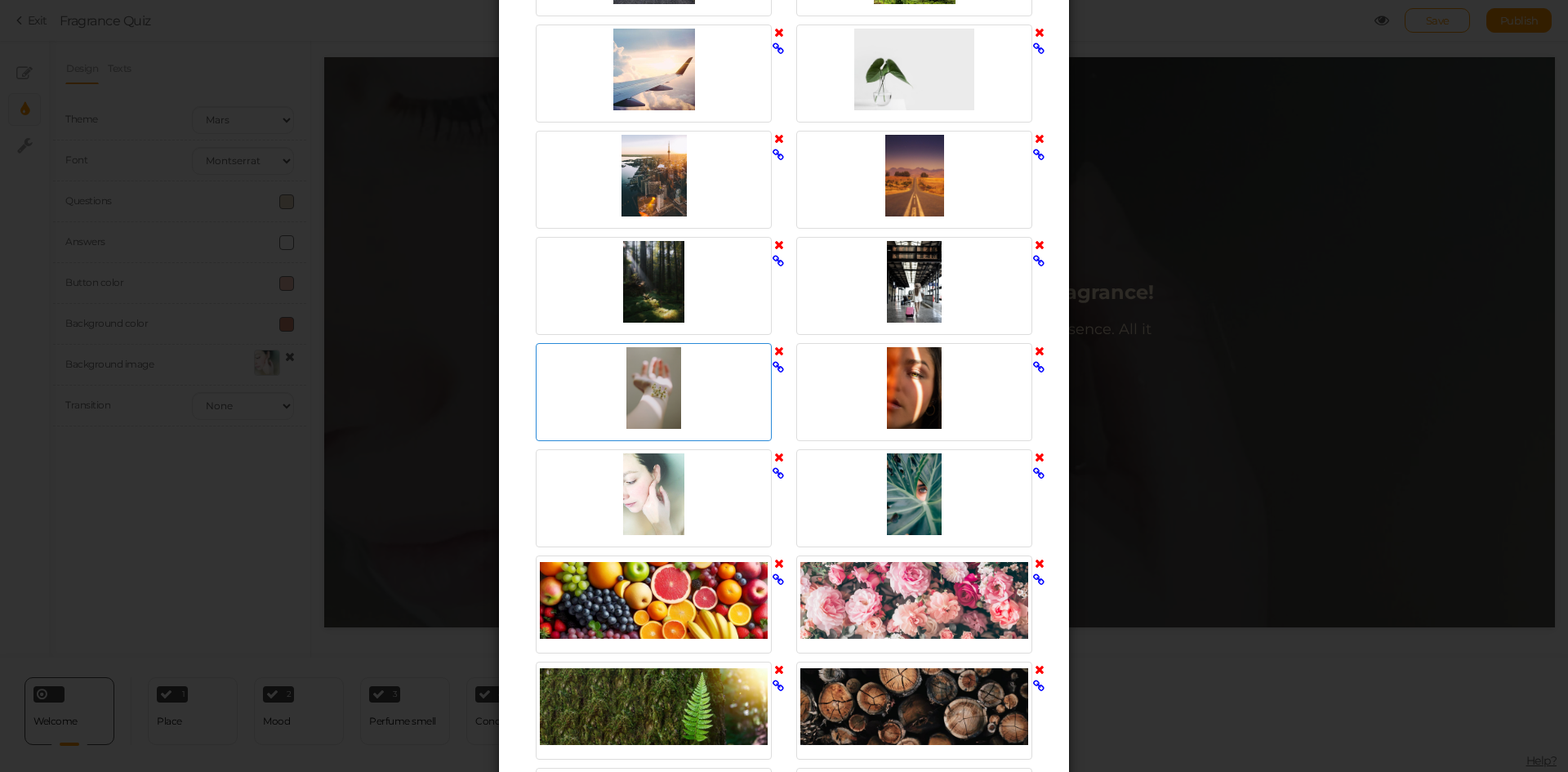
scroll to position [735, 0]
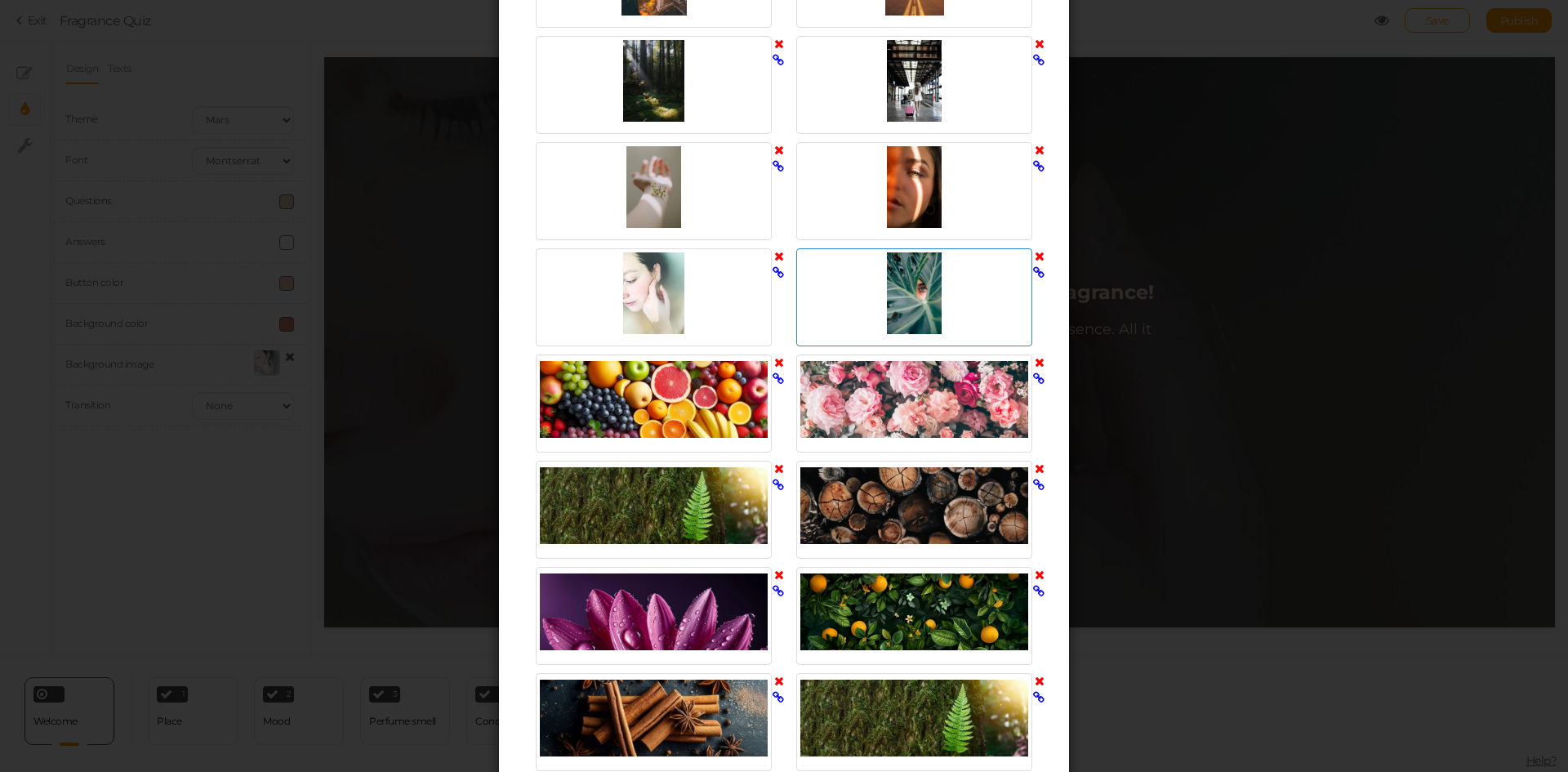
click at [890, 272] on div at bounding box center [914, 293] width 228 height 81
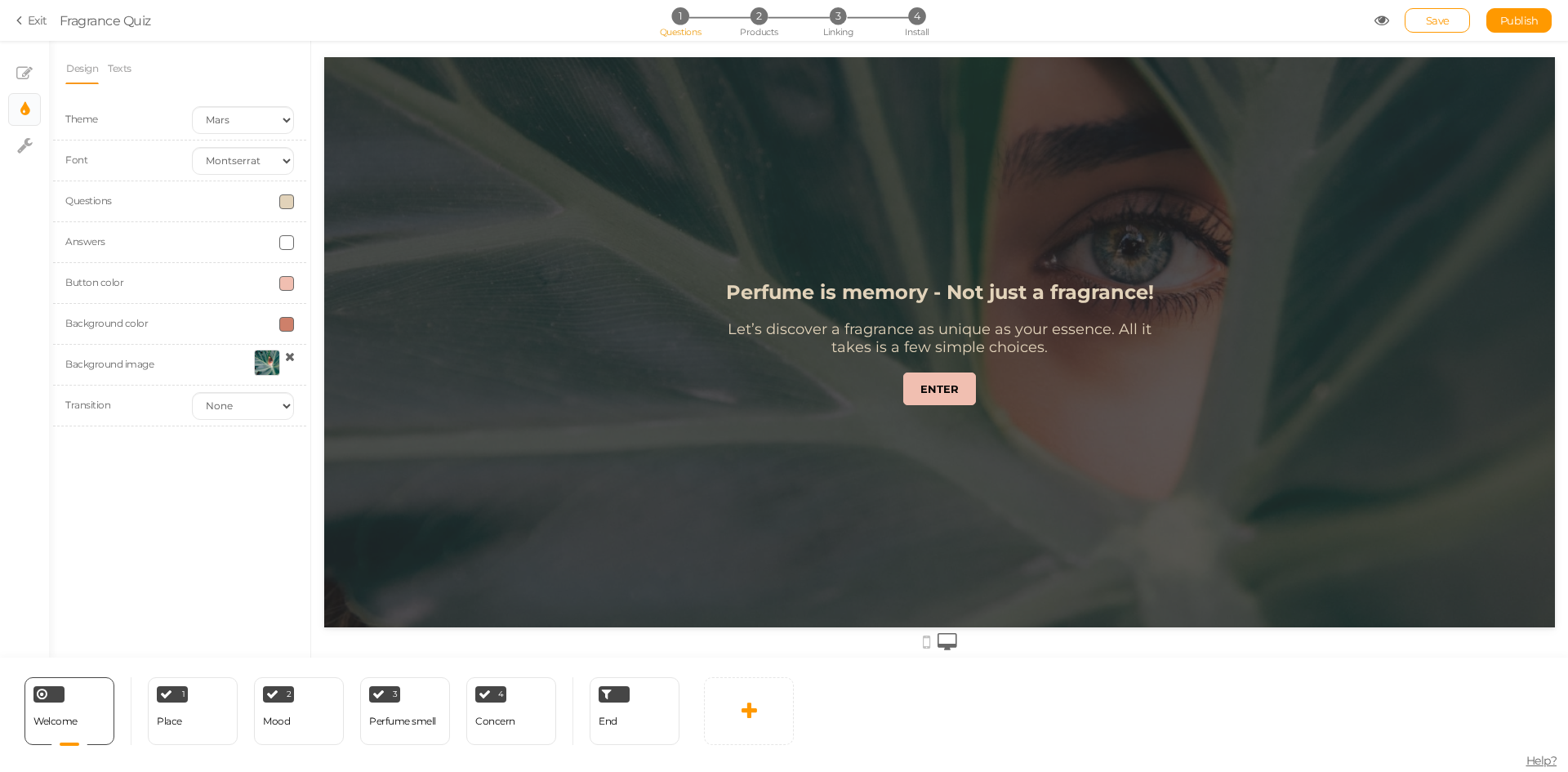
click at [263, 364] on div at bounding box center [267, 362] width 26 height 26
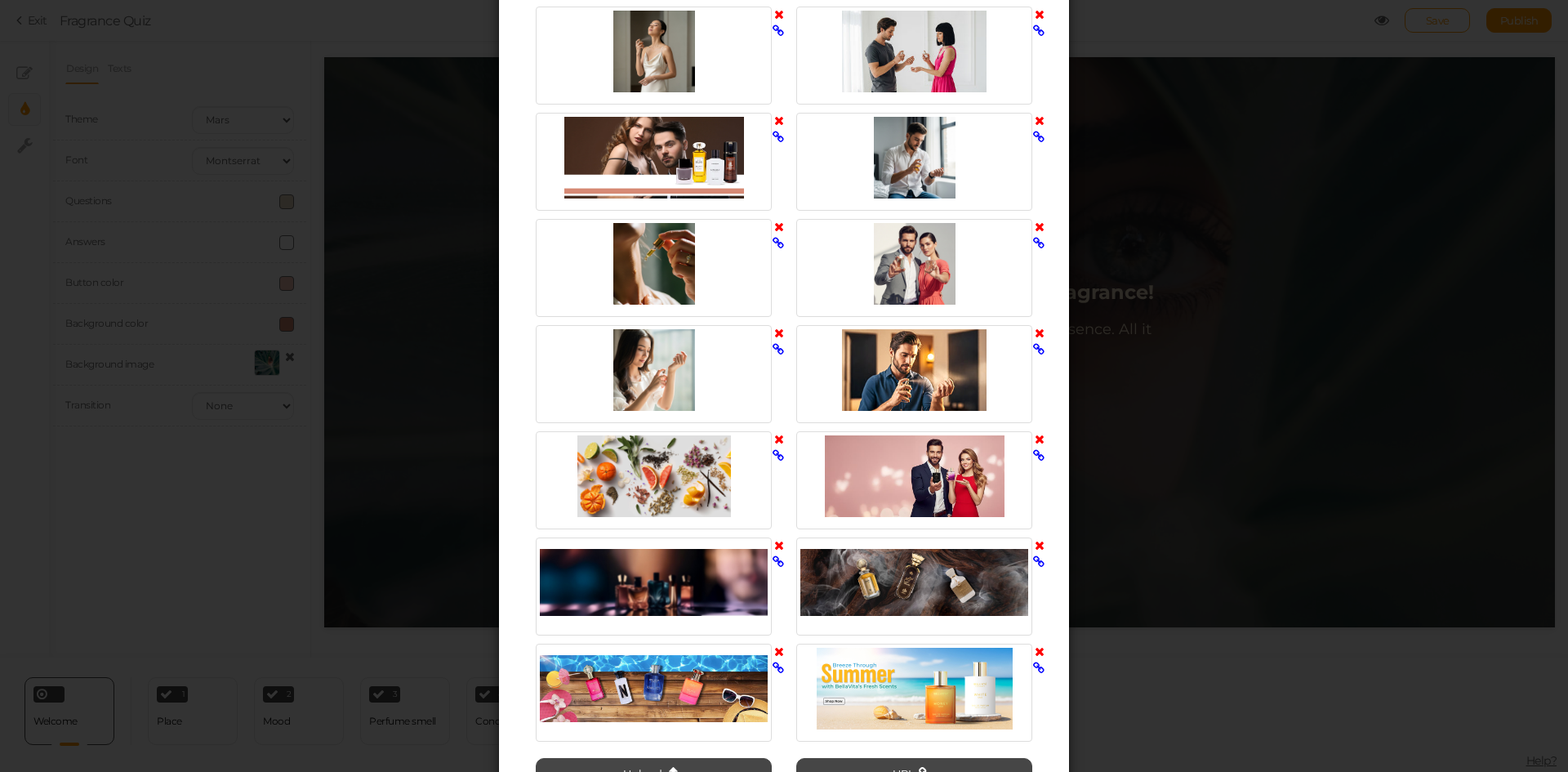
scroll to position [1633, 0]
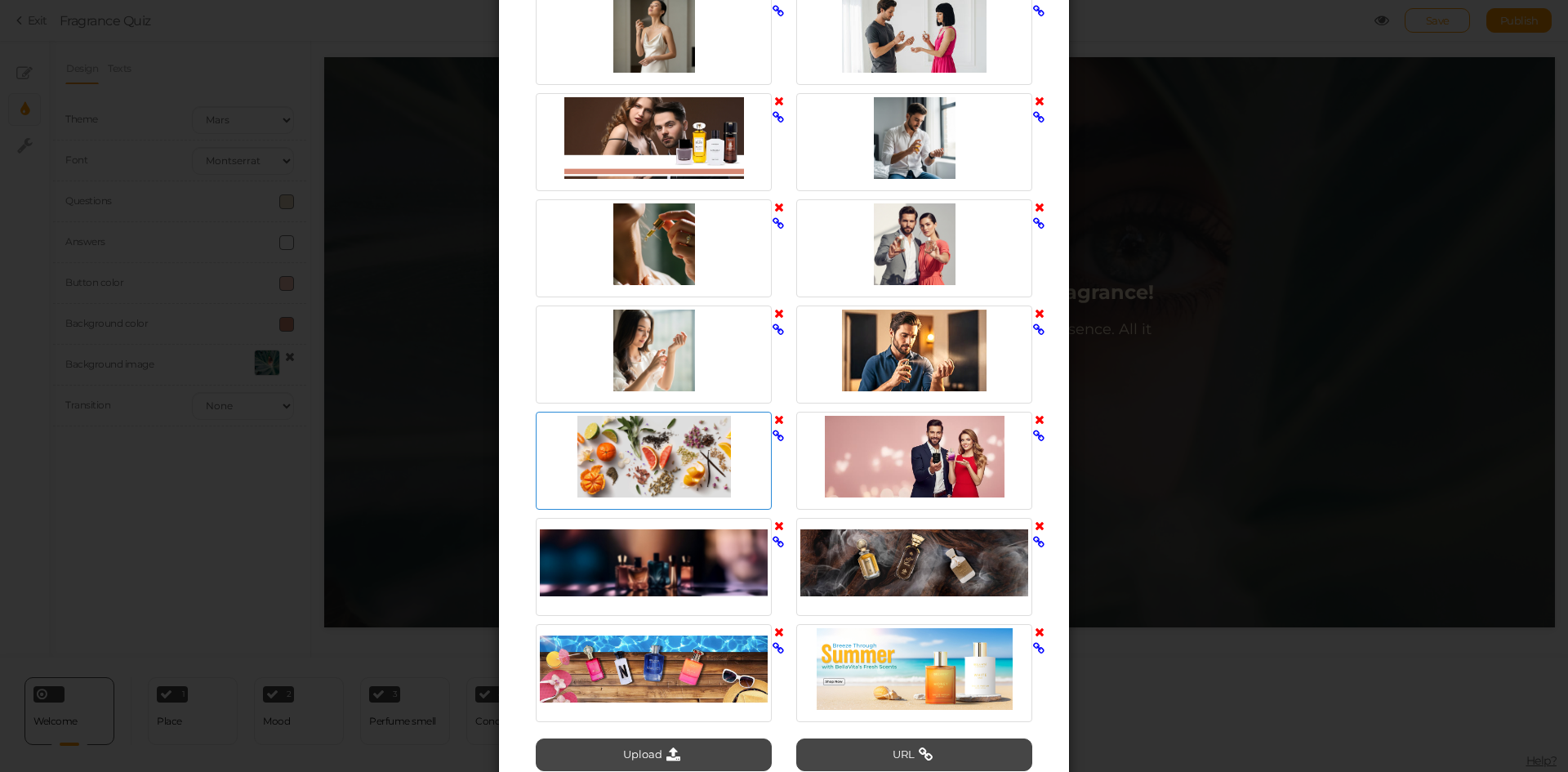
click at [637, 476] on div at bounding box center [654, 457] width 228 height 81
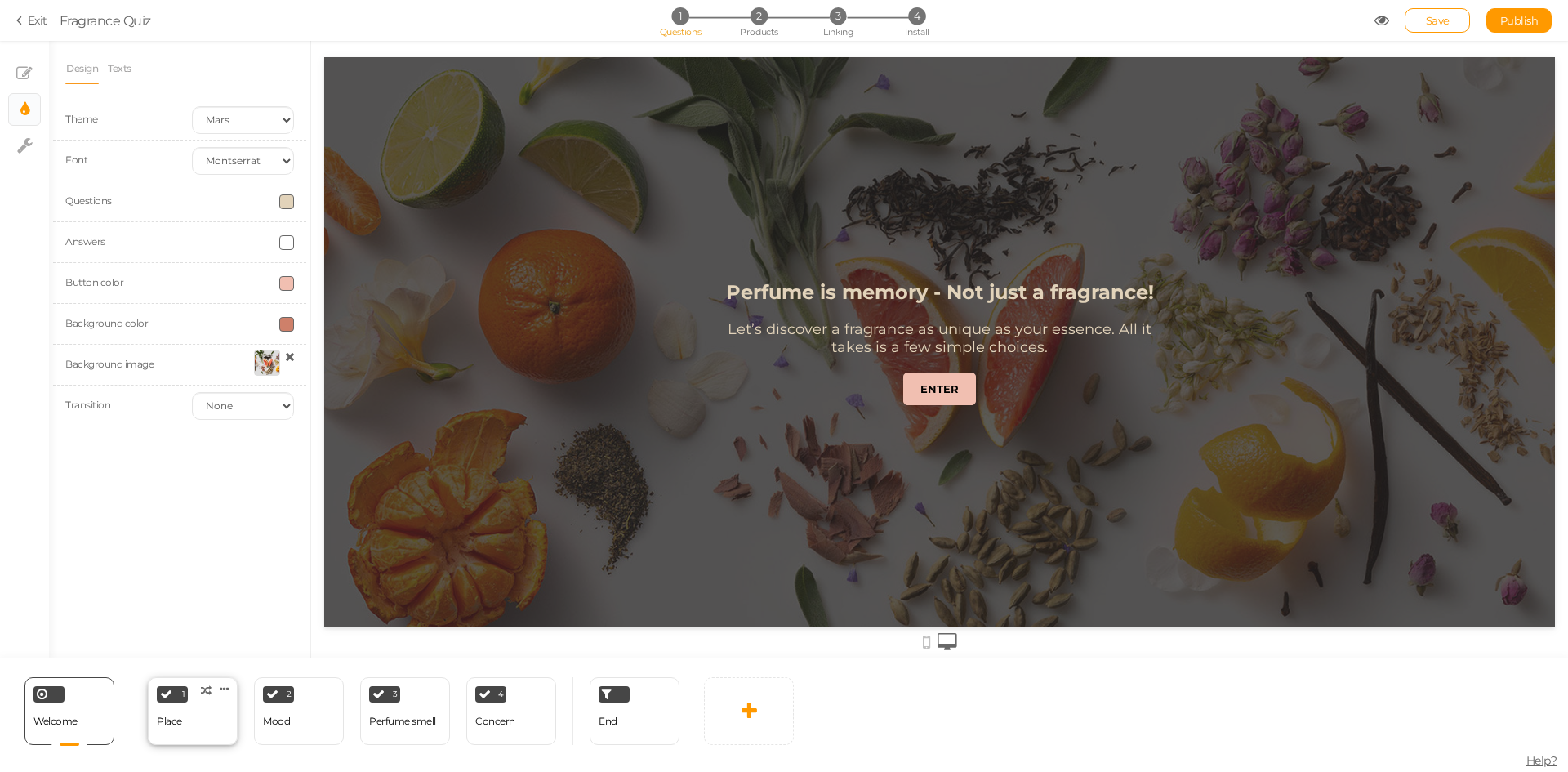
click at [199, 723] on div "1 Place × Define the conditions to show this slide. Clone Change type Delete" at bounding box center [192, 711] width 90 height 68
select select "2"
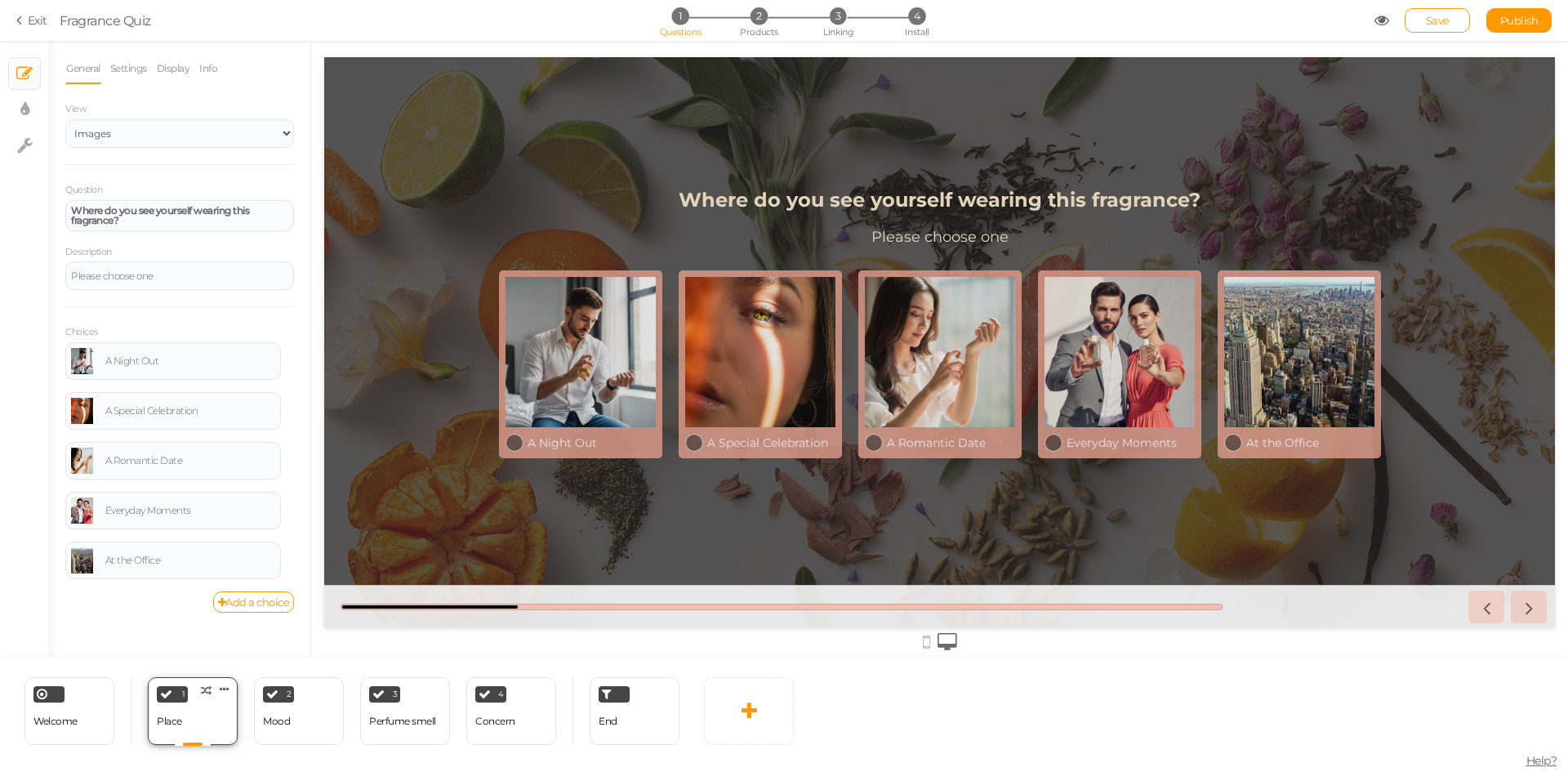
scroll to position [0, 0]
click at [295, 735] on div "2 Mood × Define the conditions to show this slide. Clone Change type Delete" at bounding box center [299, 711] width 90 height 68
select select "2"
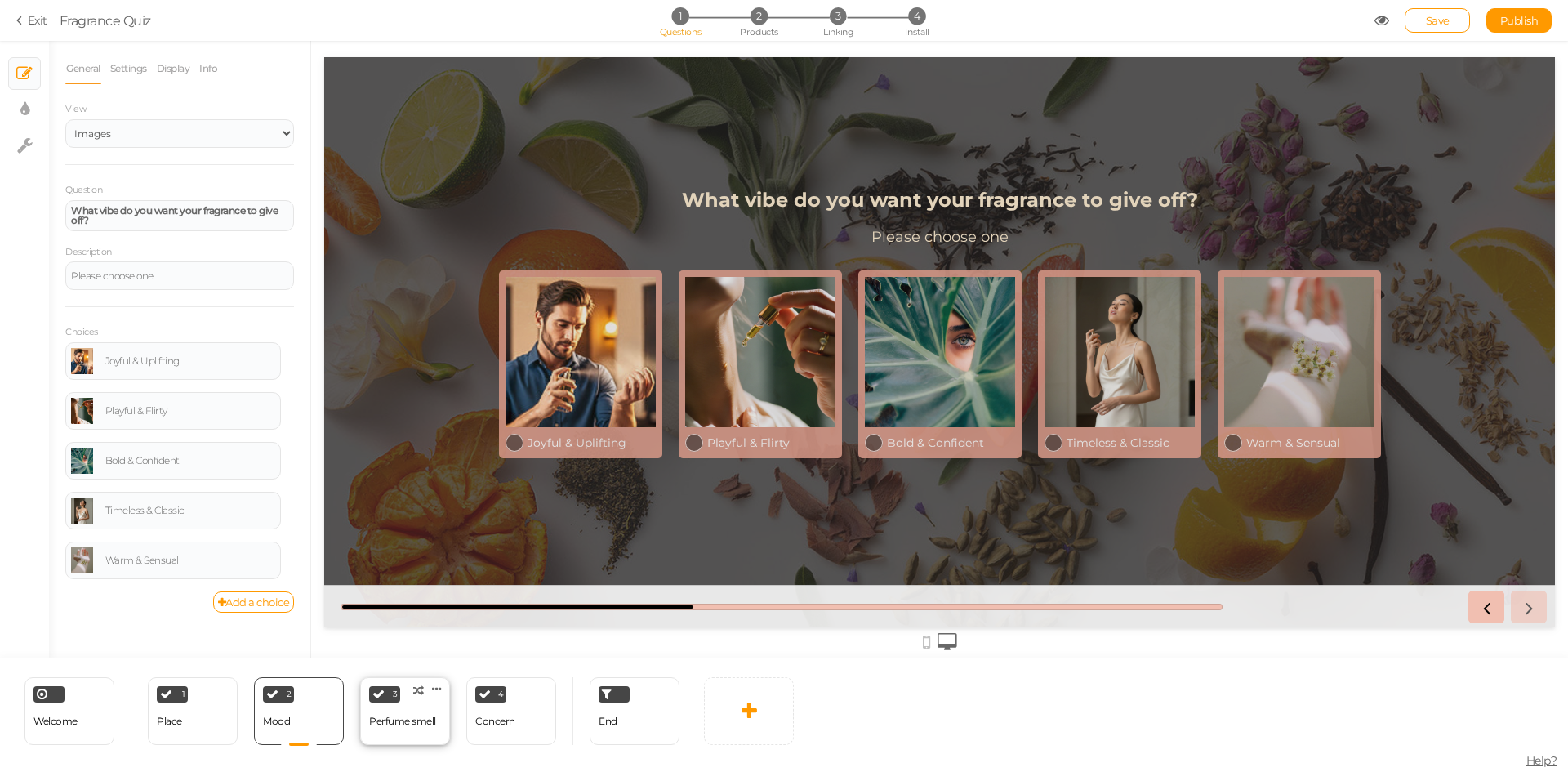
click at [412, 734] on div "Perfume smell" at bounding box center [402, 722] width 67 height 29
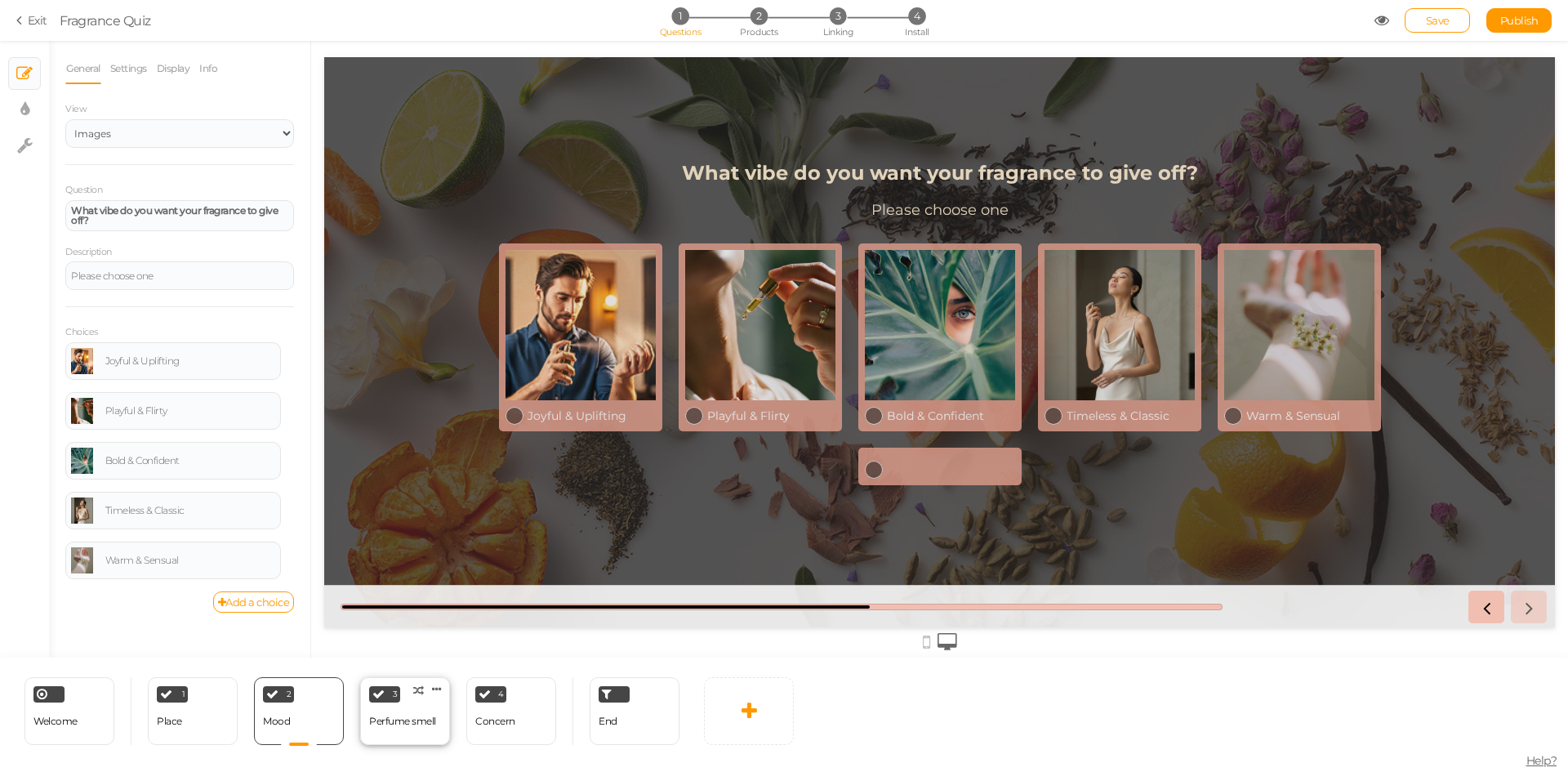
select select "2"
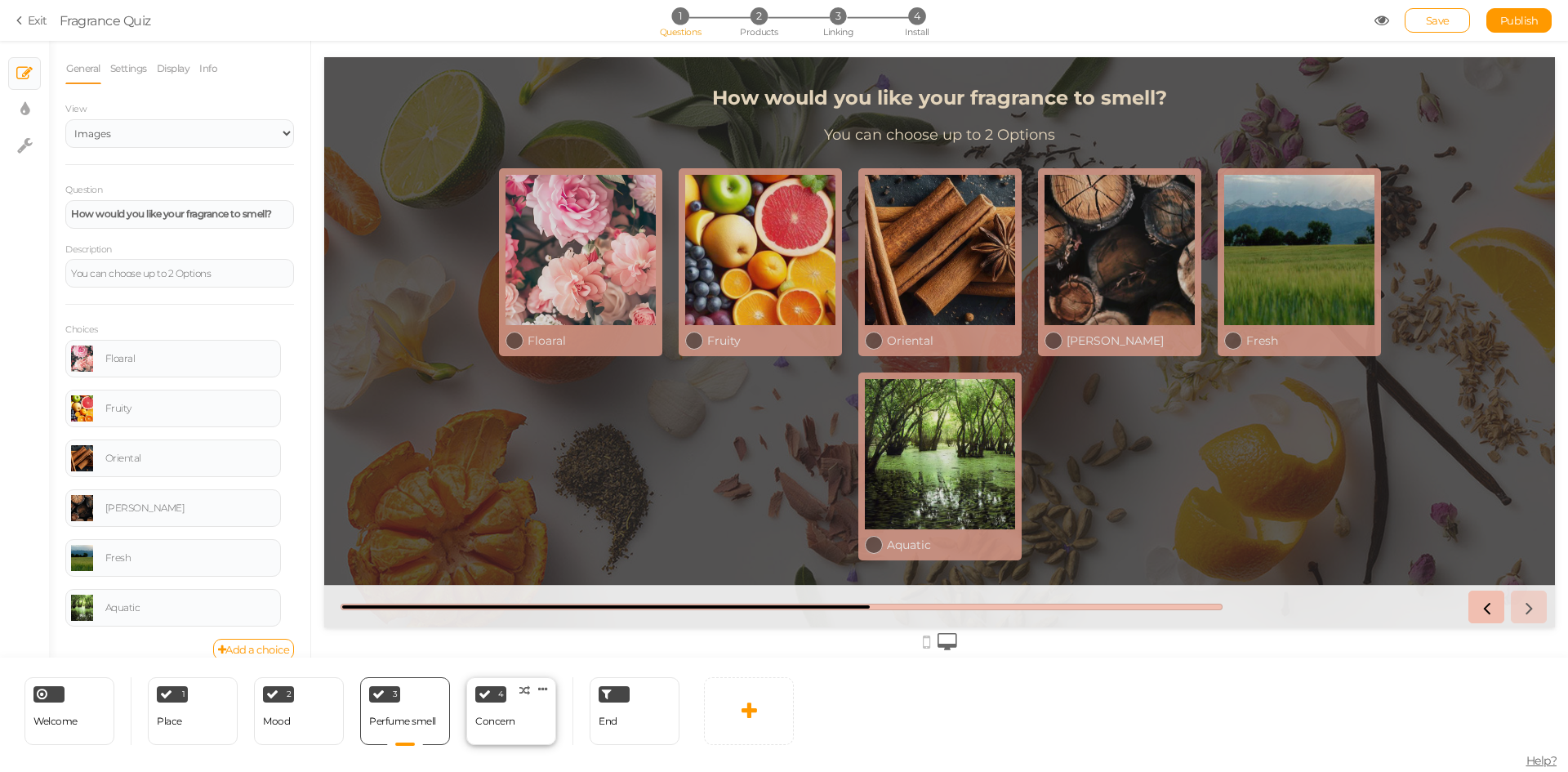
click at [505, 726] on div "Concern" at bounding box center [494, 722] width 40 height 12
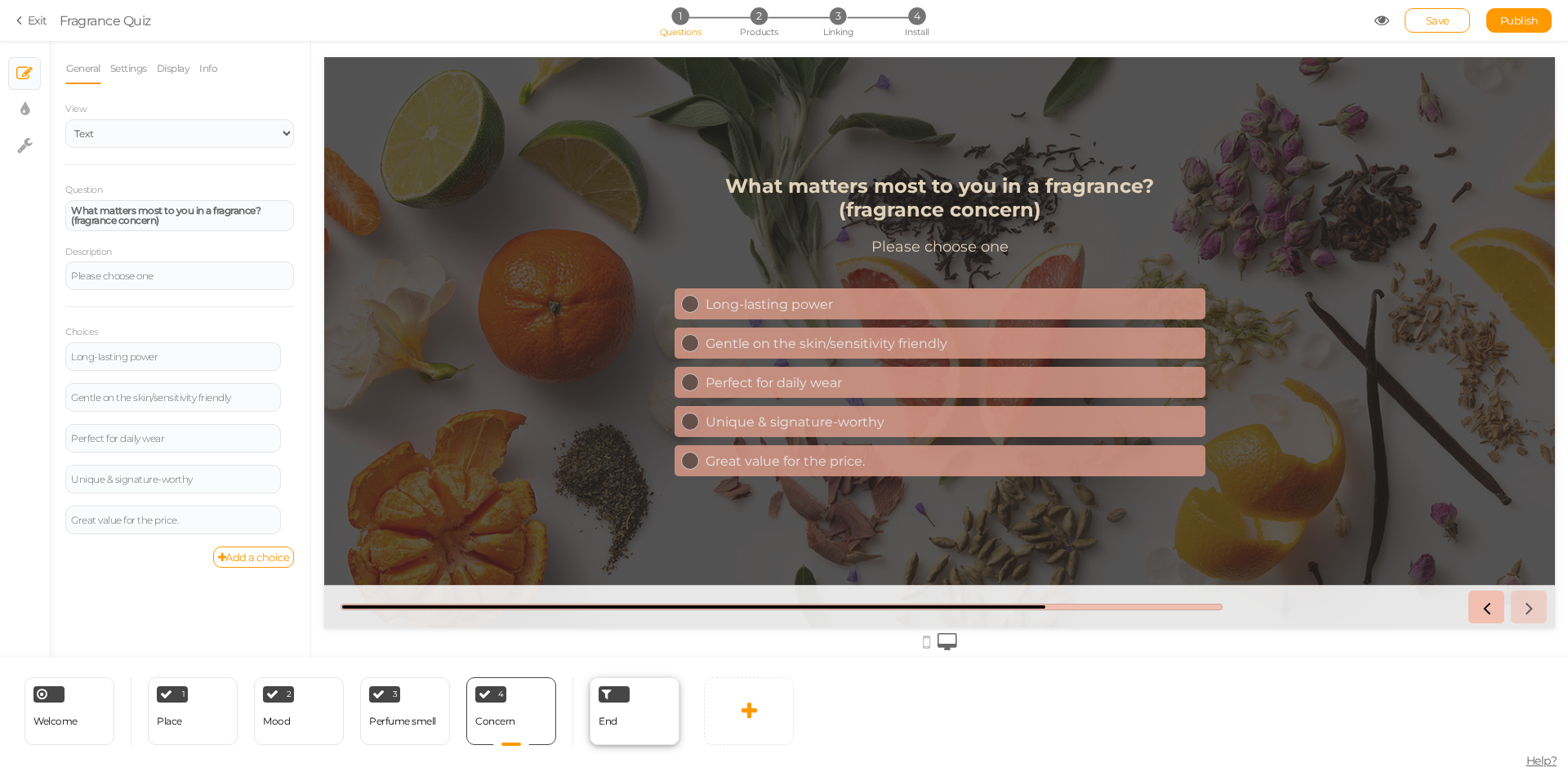
click at [599, 720] on span "End" at bounding box center [607, 721] width 18 height 13
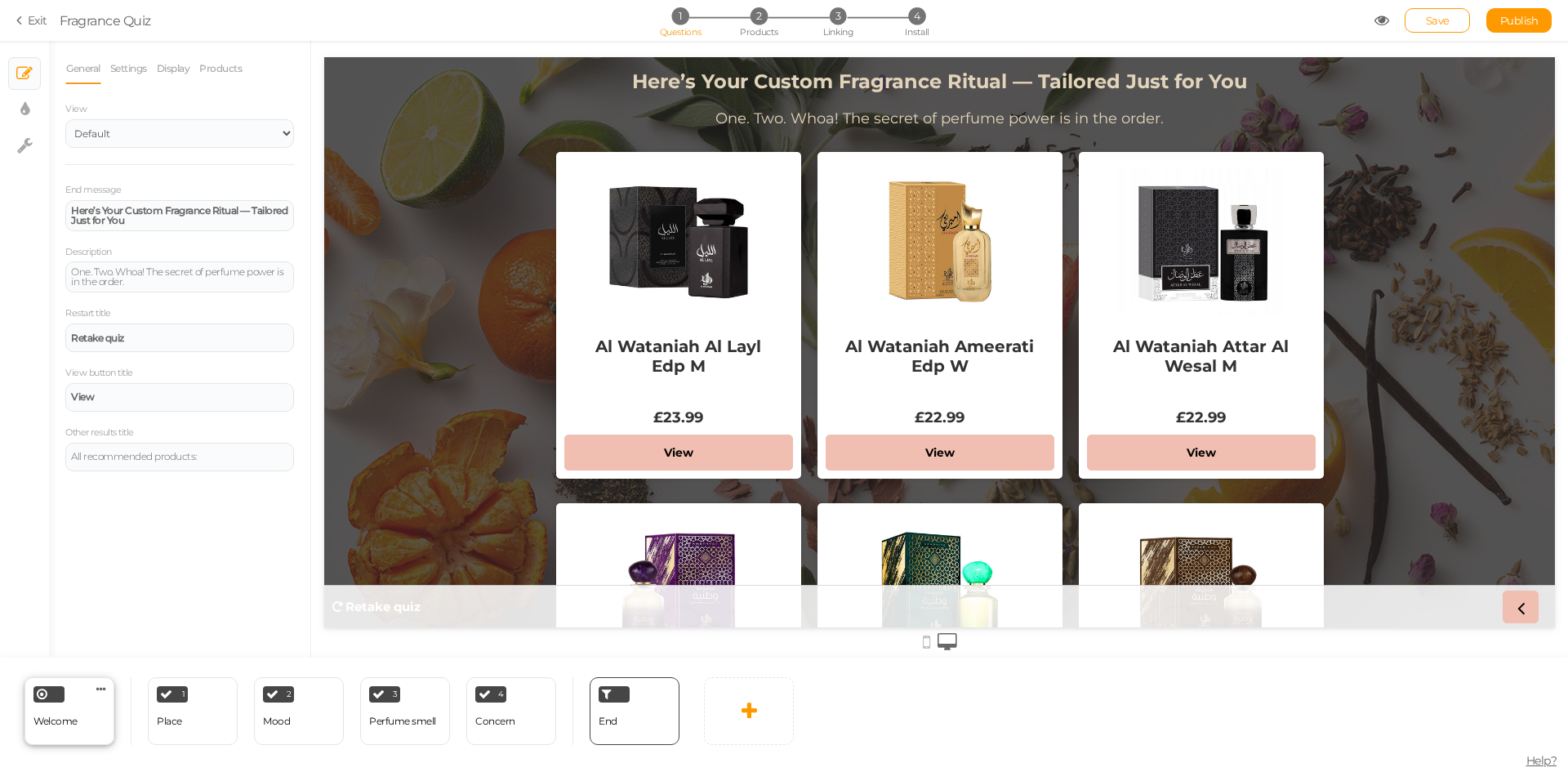
click at [81, 729] on div "Welcome Delete" at bounding box center [69, 711] width 90 height 68
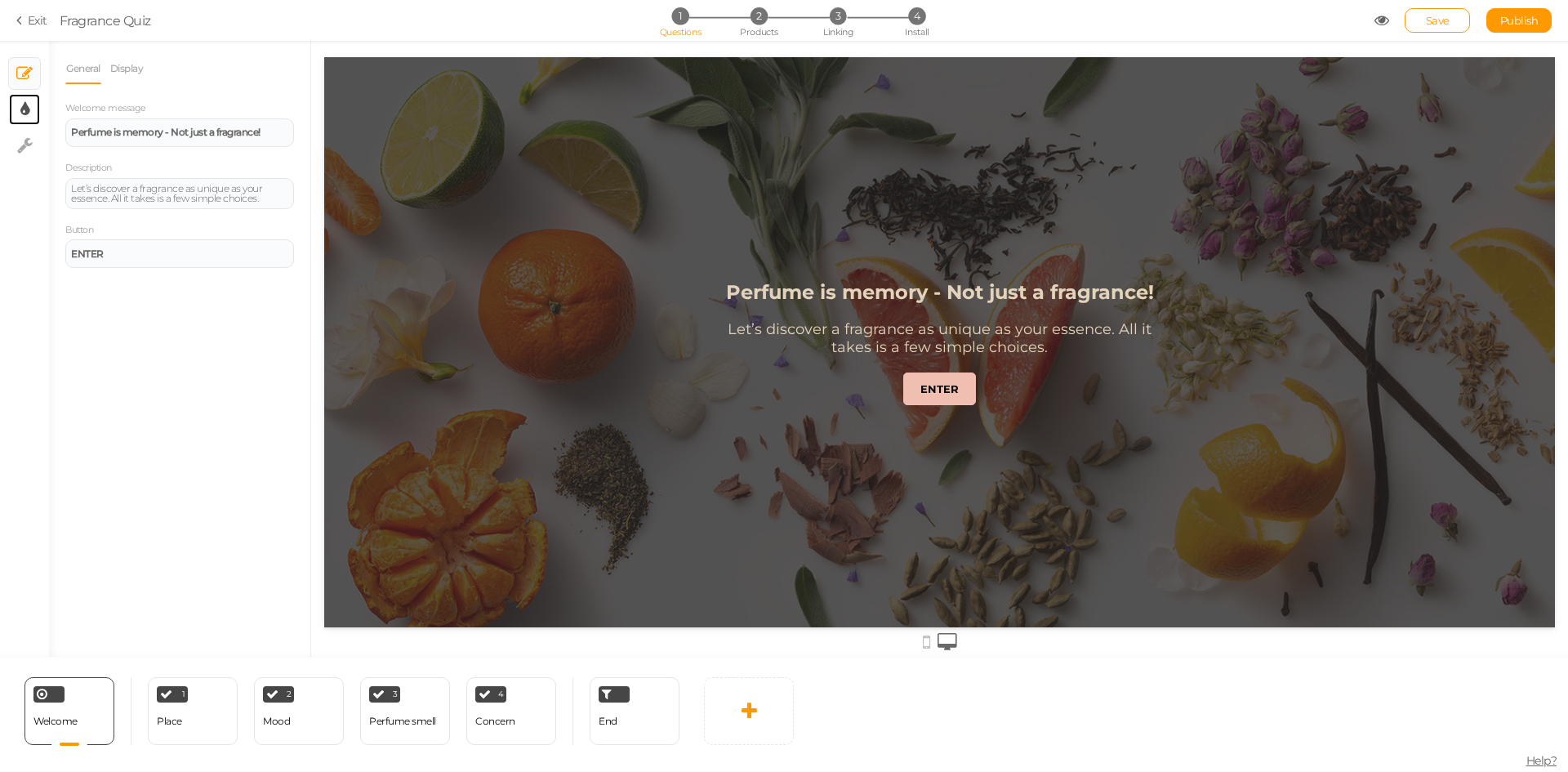
click at [17, 117] on link "× Display settings" at bounding box center [24, 109] width 31 height 31
select select "2"
select select "montserrat"
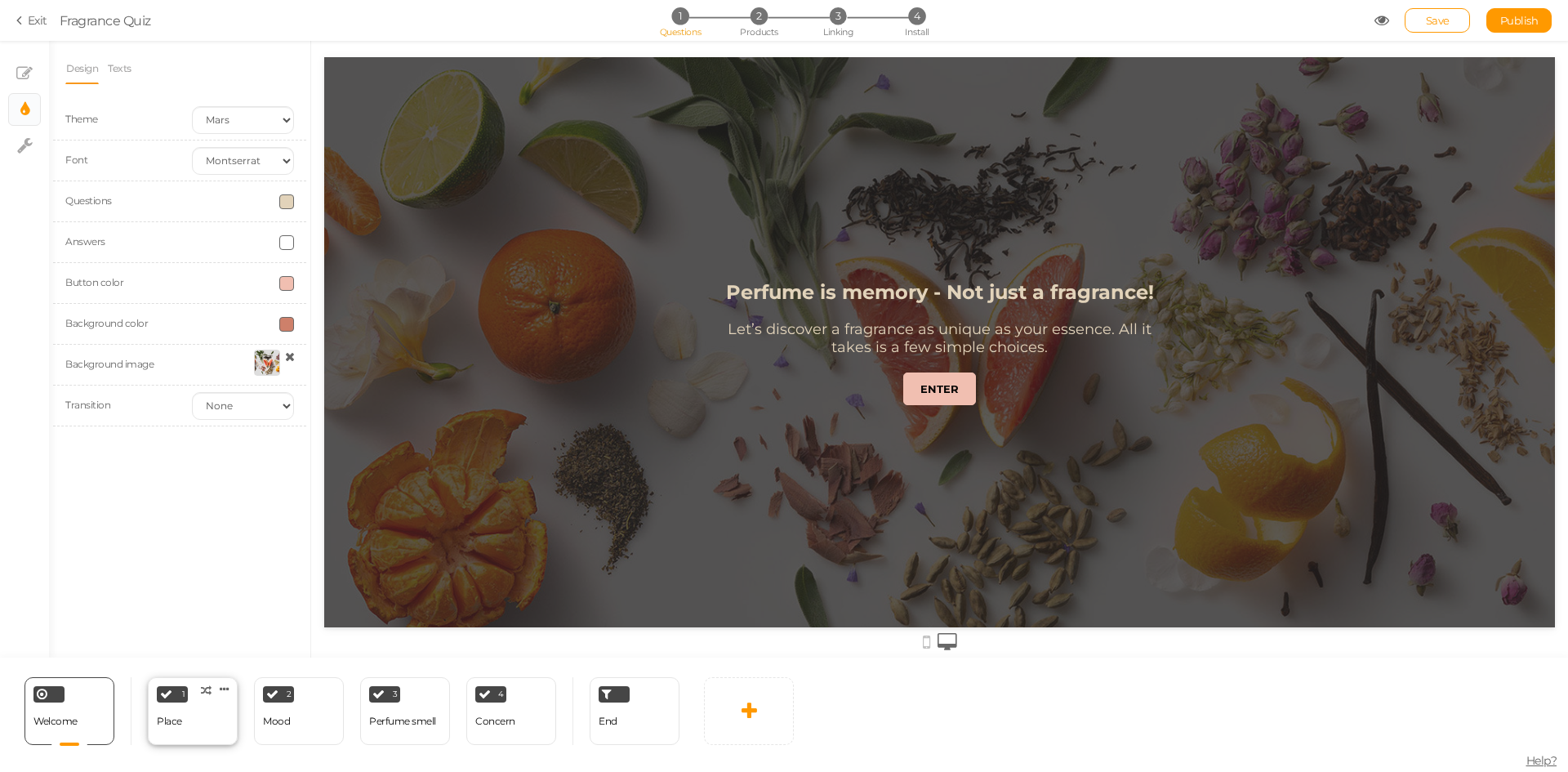
click at [207, 732] on div "1 Place × Define the conditions to show this slide. Clone Change type Delete" at bounding box center [192, 711] width 90 height 68
select select "2"
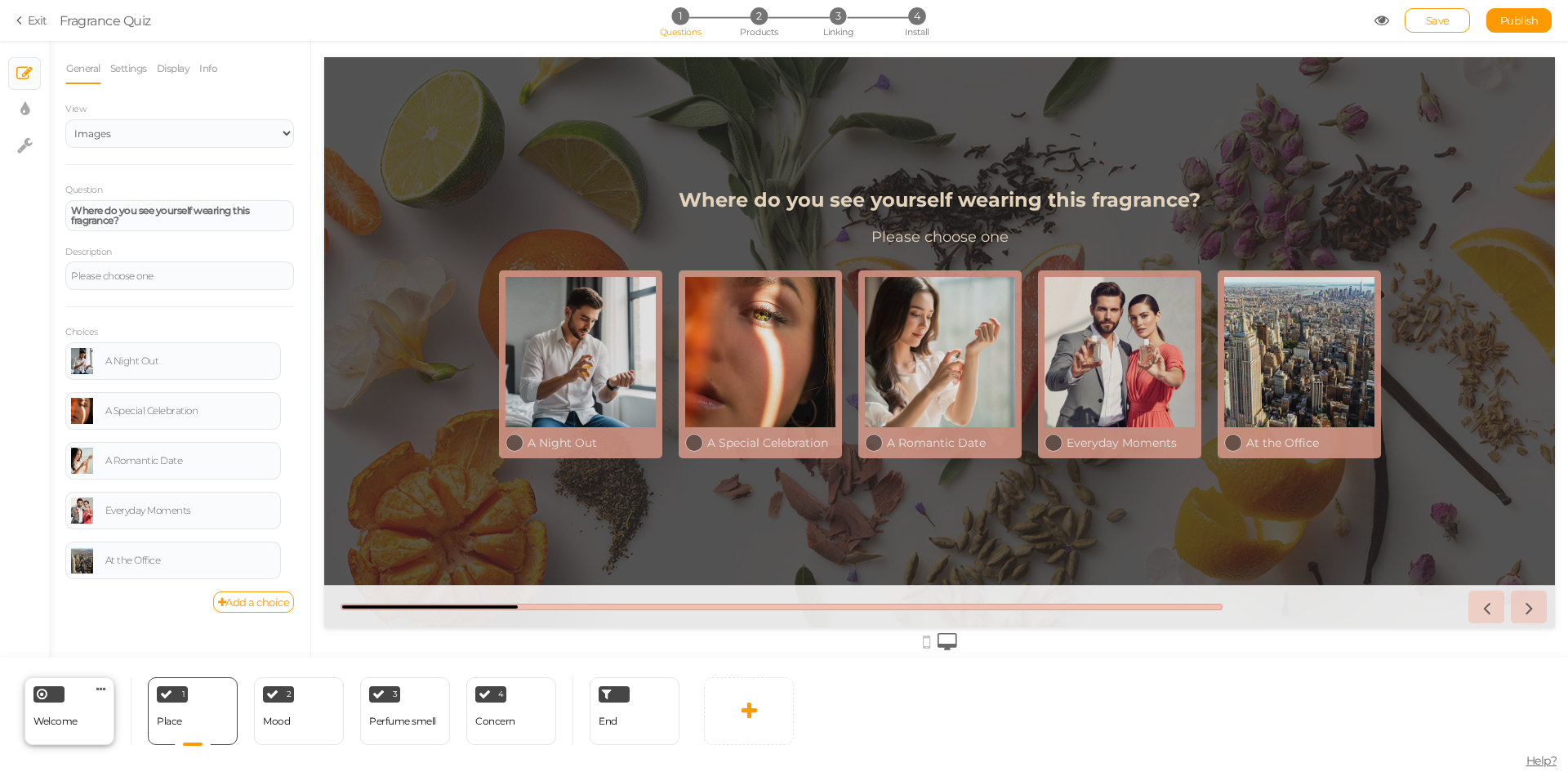
click at [60, 727] on div "Welcome" at bounding box center [56, 722] width 44 height 29
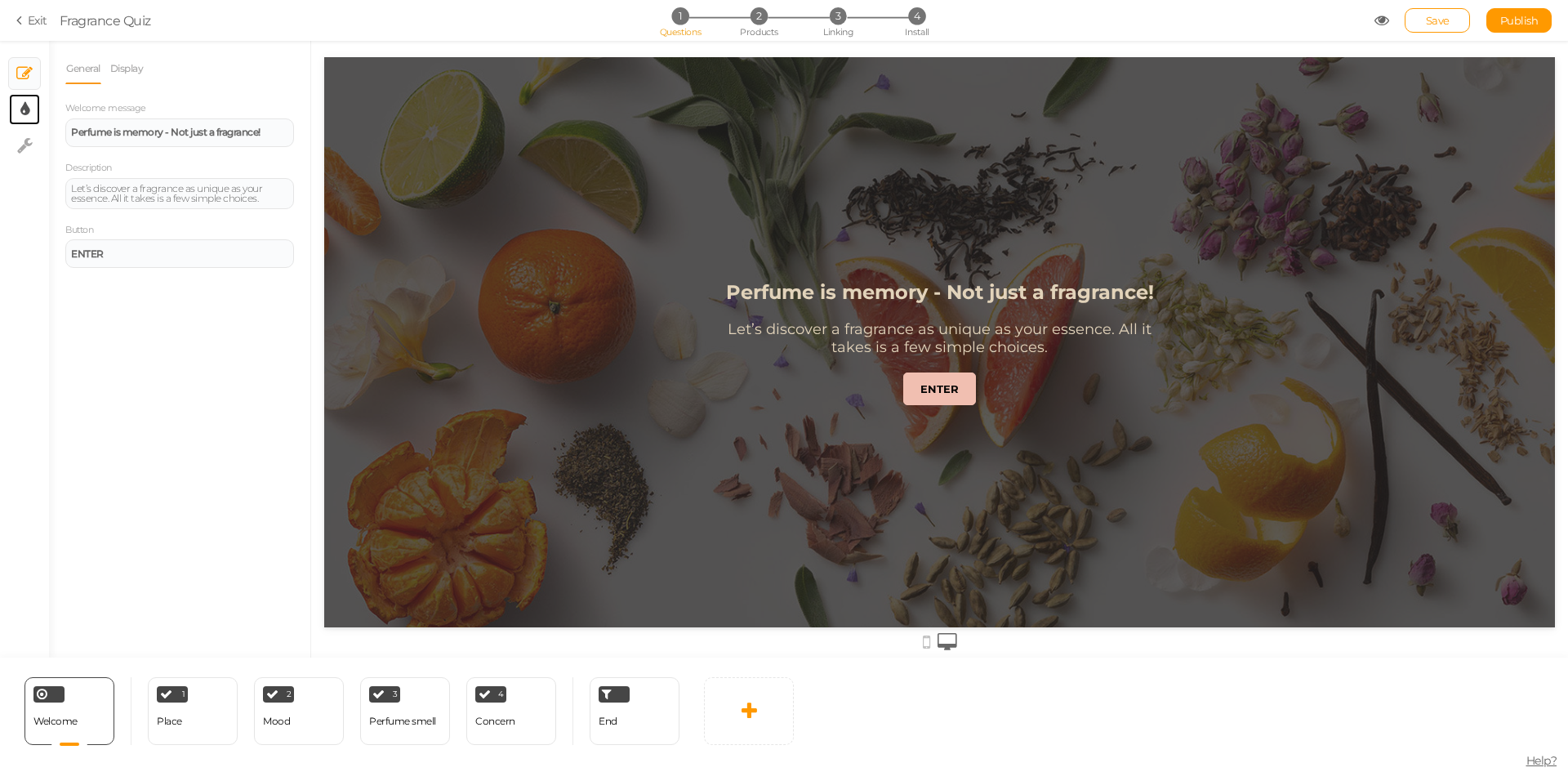
click at [18, 112] on link "× Display settings" at bounding box center [24, 109] width 31 height 31
select select "2"
select select "montserrat"
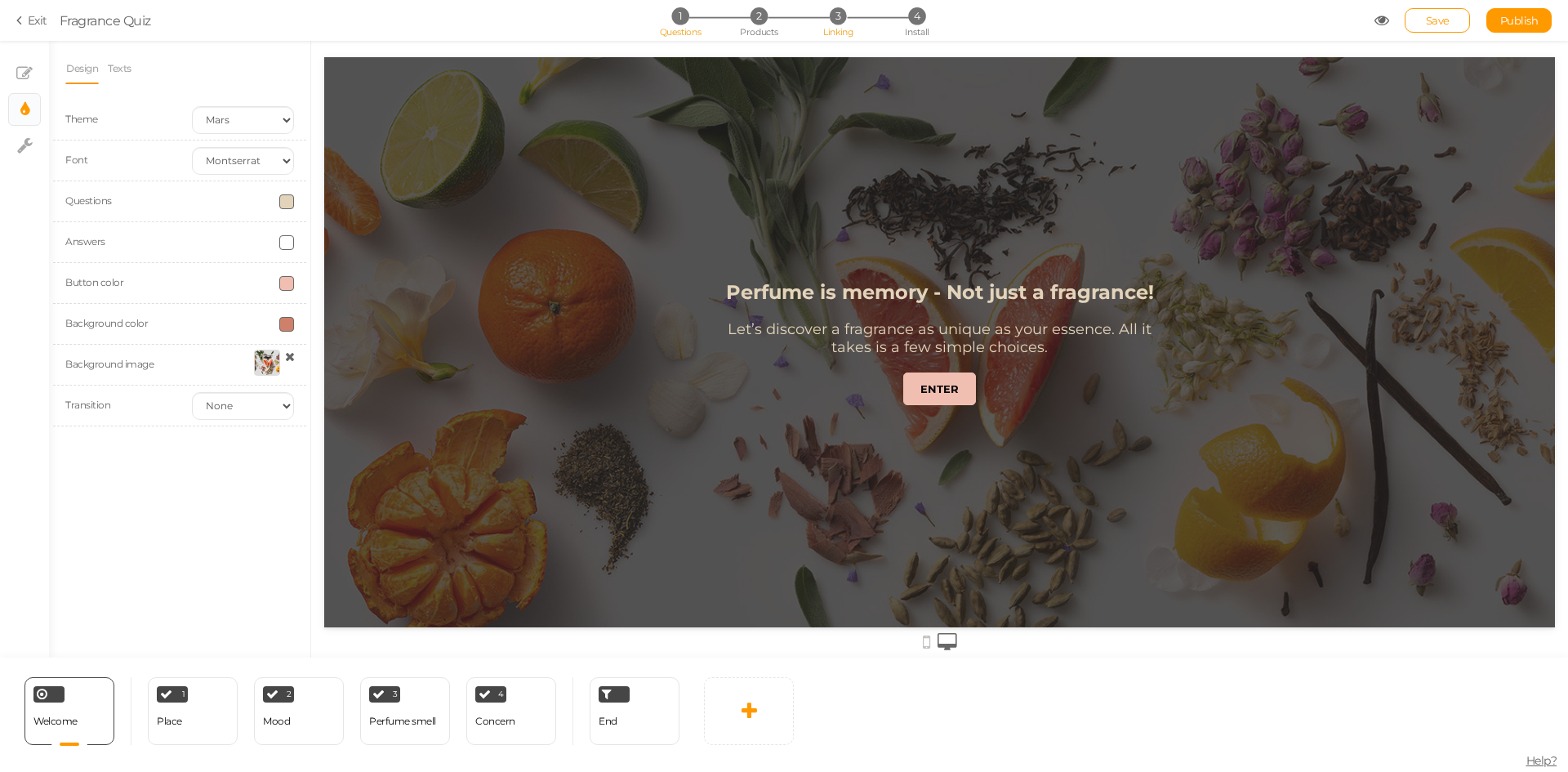
click at [845, 23] on li "3 Linking" at bounding box center [838, 16] width 76 height 17
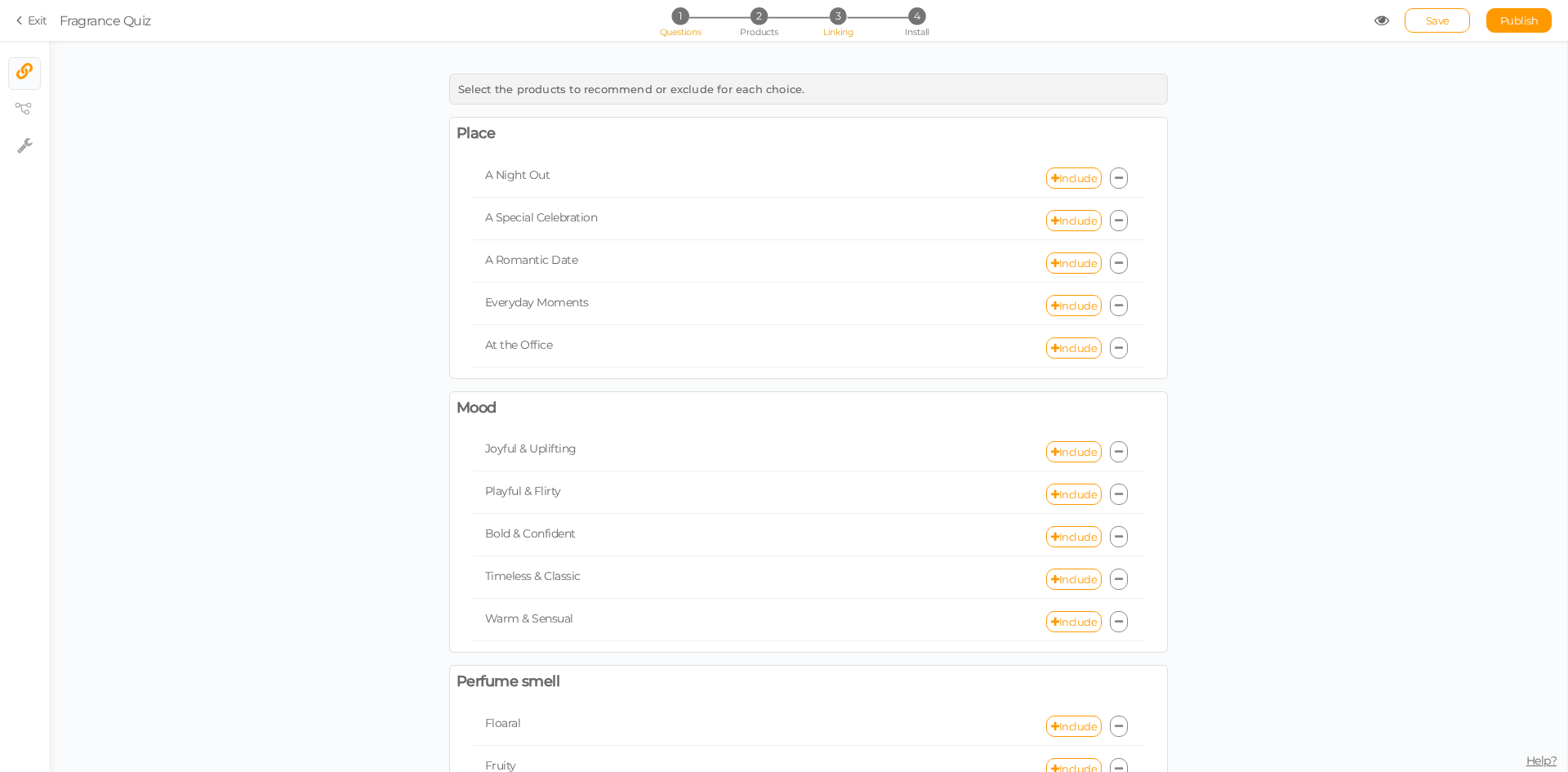
click at [683, 23] on span "1" at bounding box center [680, 16] width 17 height 17
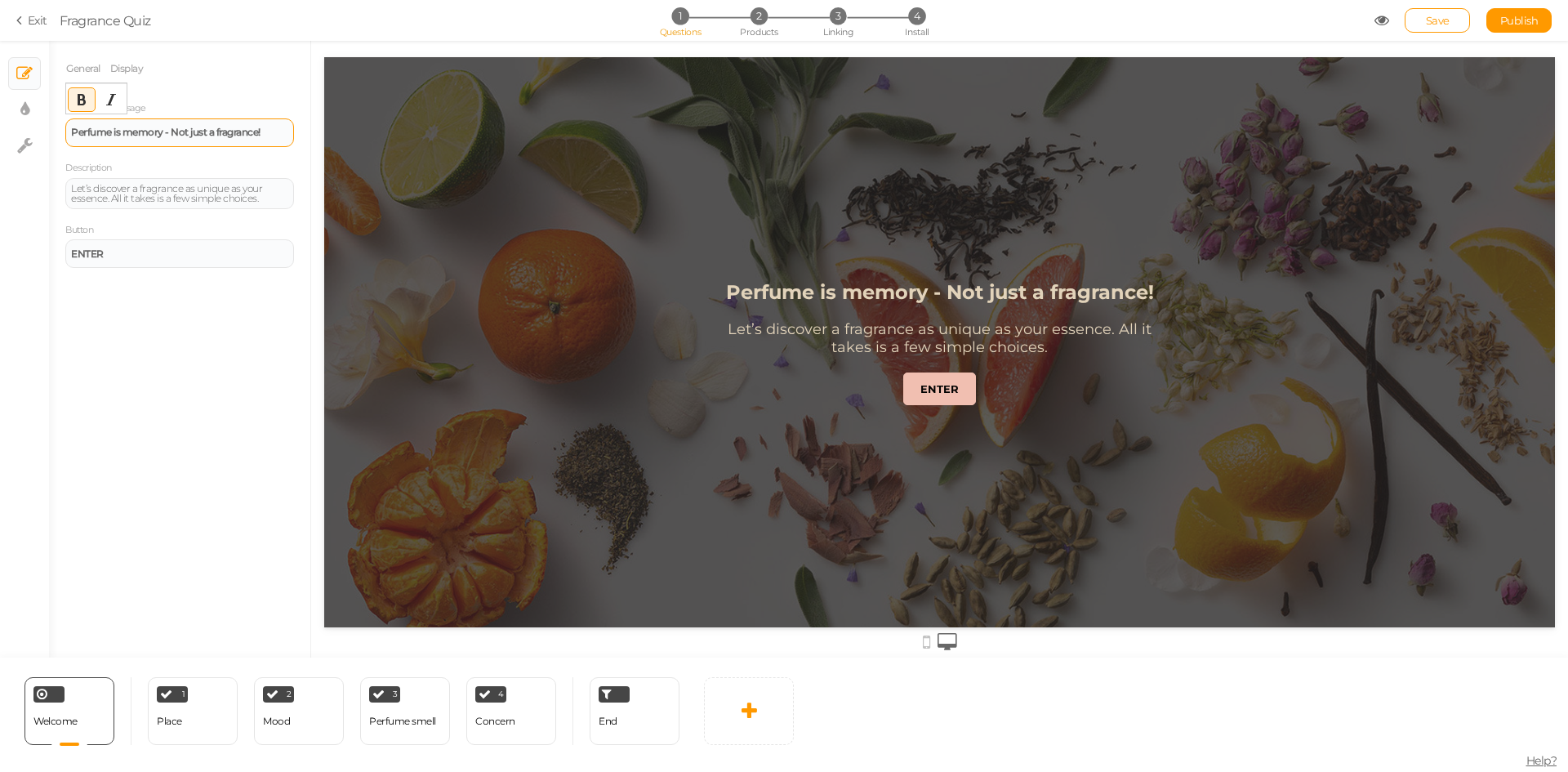
click at [280, 133] on div "Perfume is memory - Not just a fragrance!" at bounding box center [179, 133] width 218 height 10
paste div
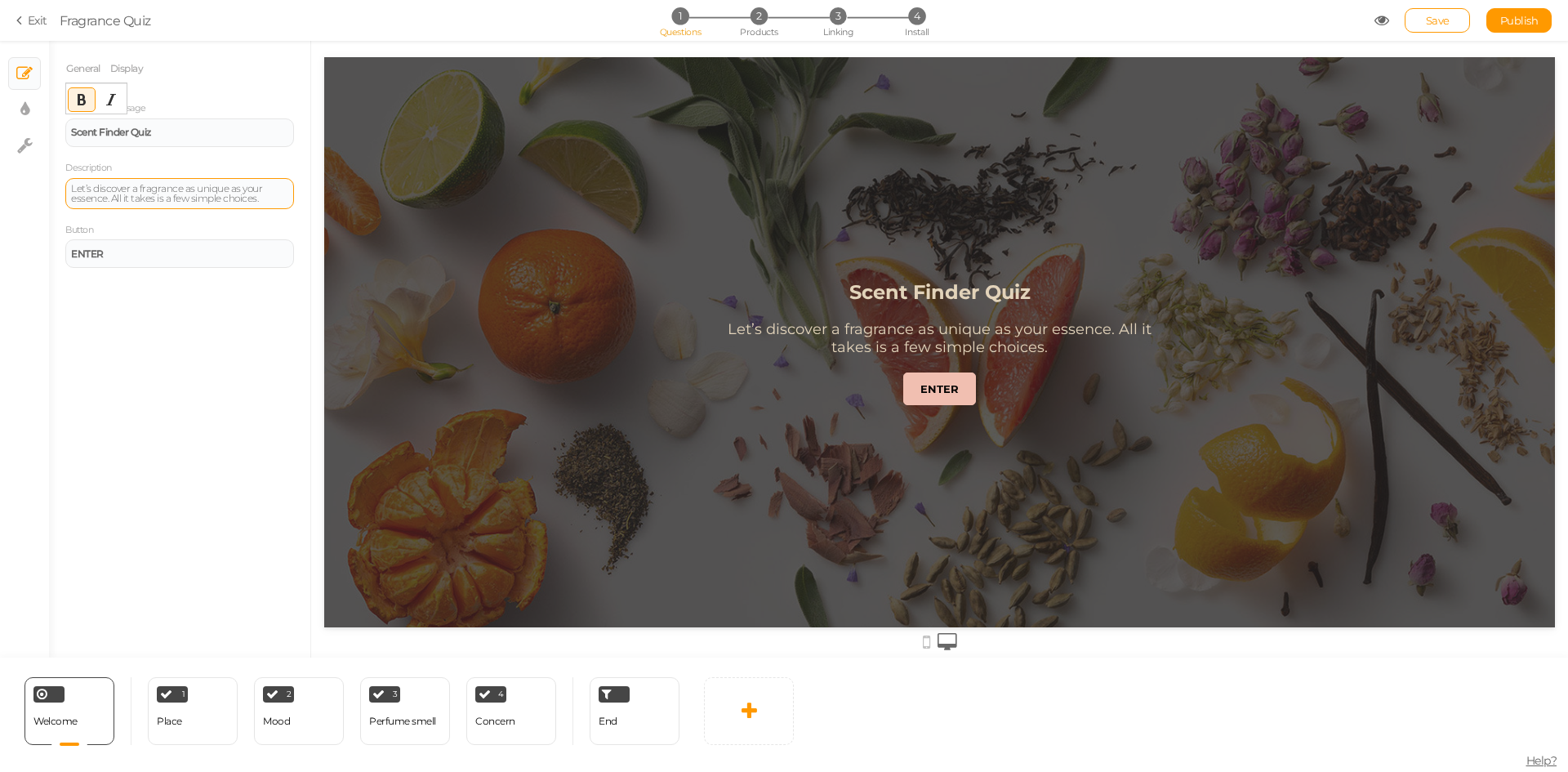
click at [275, 190] on div "Let’s discover a fragrance as unique as your essence. All it takes is a few sim…" at bounding box center [179, 193] width 218 height 19
paste div
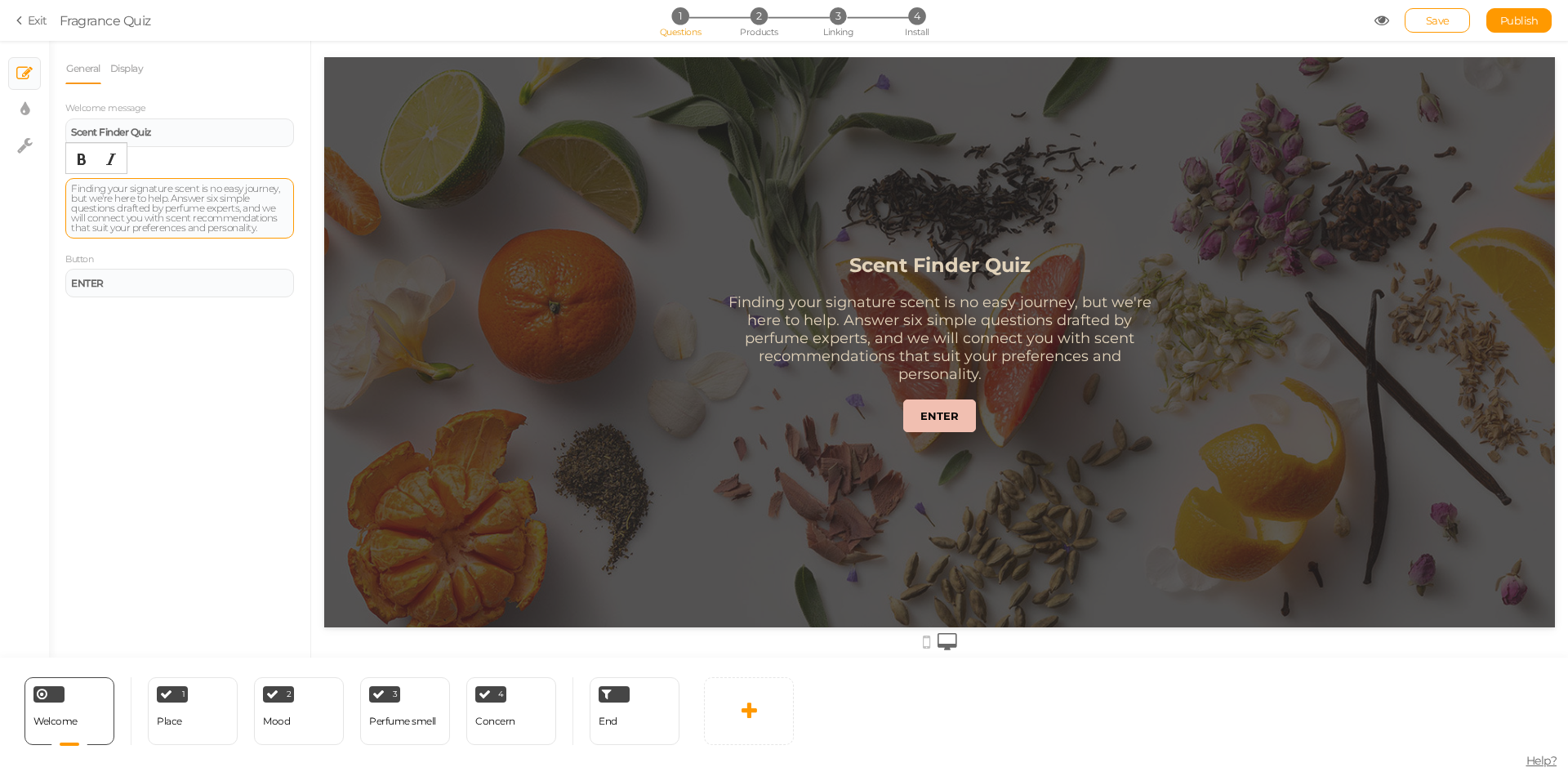
click at [257, 219] on div "Finding your signature scent is no easy journey, but we're here to help. Answer…" at bounding box center [179, 208] width 218 height 49
click at [265, 226] on div "Finding your signature scent is no easy journey, but we're here to help. Answer…" at bounding box center [179, 208] width 218 height 49
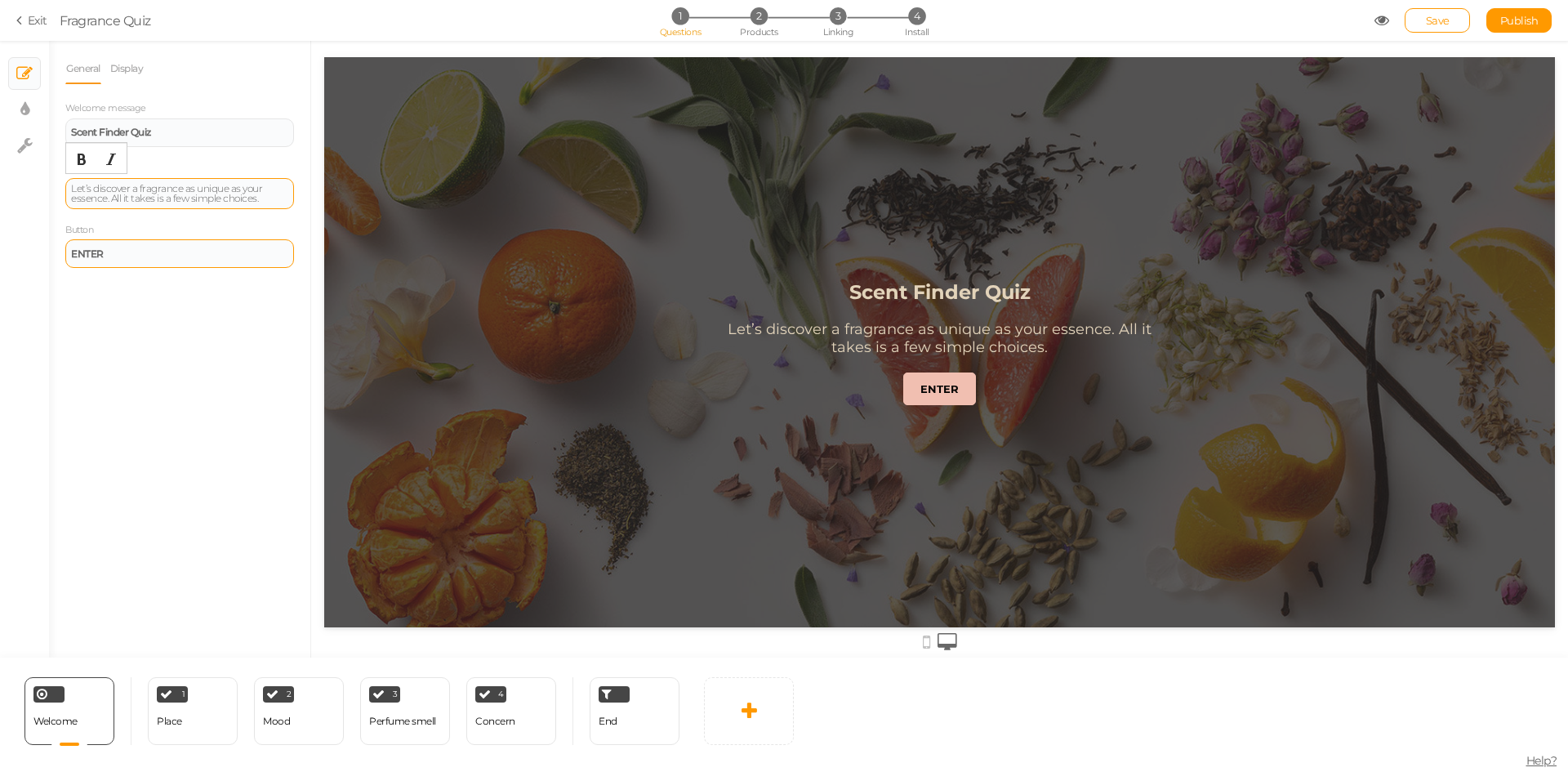
click at [139, 254] on div "ENTER" at bounding box center [179, 253] width 218 height 10
click at [226, 251] on div "Begin My Fragrance Journey" at bounding box center [179, 253] width 218 height 10
click at [89, 221] on button "Bold" at bounding box center [81, 221] width 26 height 23
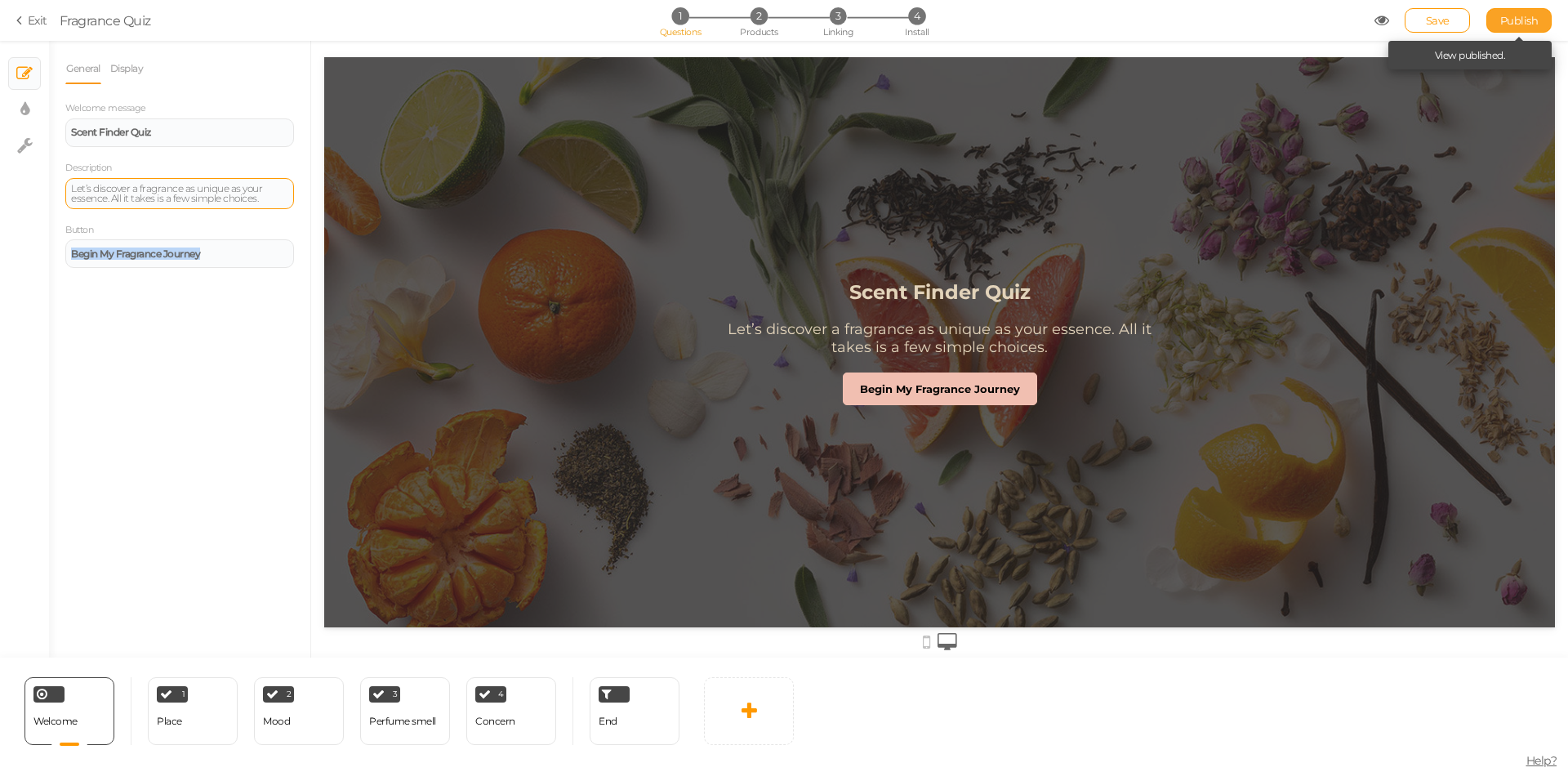
click at [1511, 17] on span "Publish" at bounding box center [1520, 20] width 39 height 14
click at [72, 188] on div "Let’s discover a fragrance as unique as your essence. All it takes is a few sim…" at bounding box center [179, 193] width 218 height 19
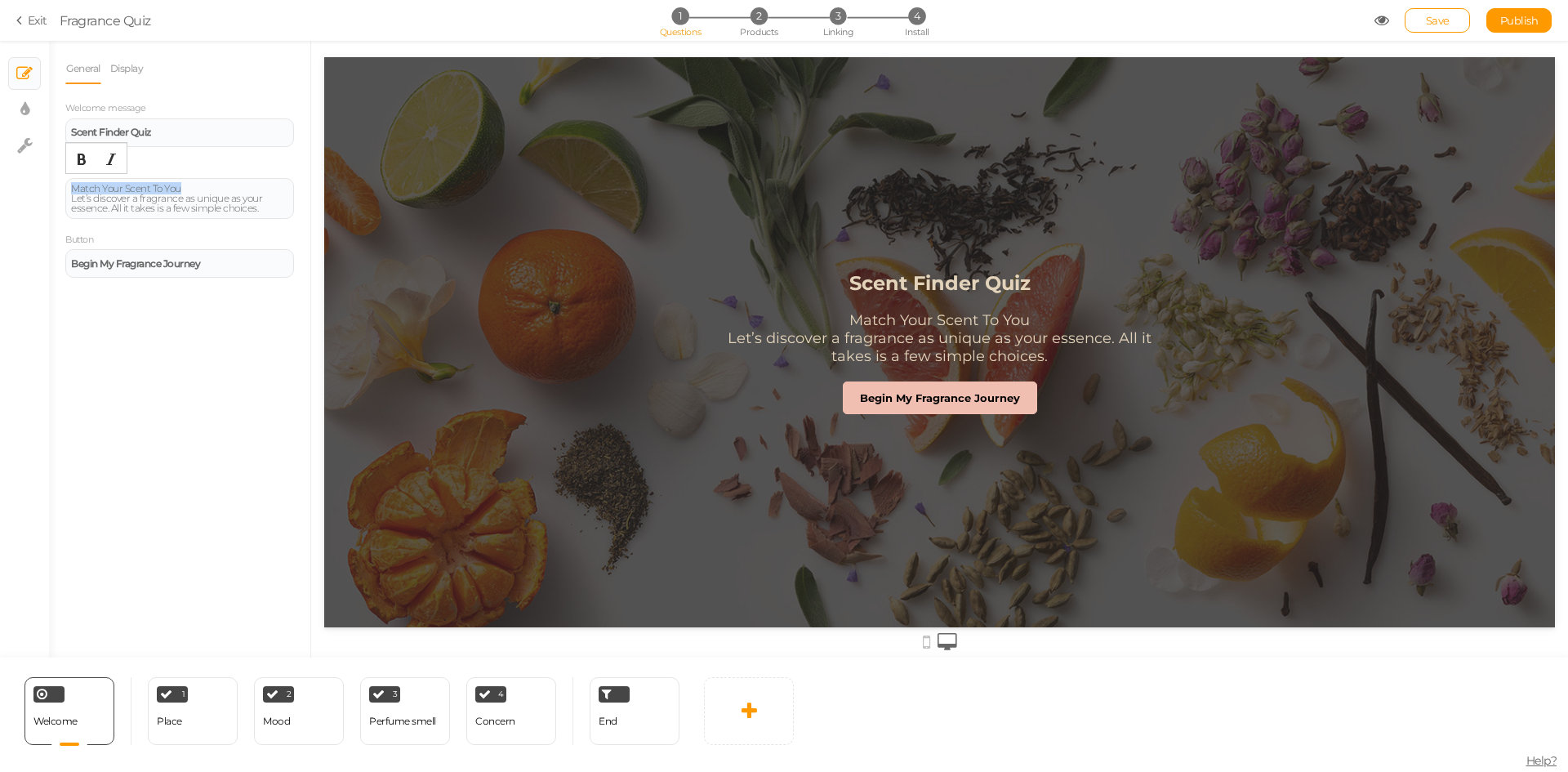
drag, startPoint x: 215, startPoint y: 186, endPoint x: 0, endPoint y: 172, distance: 215.5
click at [0, 172] on div "× Slides × Display settings × Settings General Display Welcome message Scent Fi…" at bounding box center [784, 348] width 1568 height 616
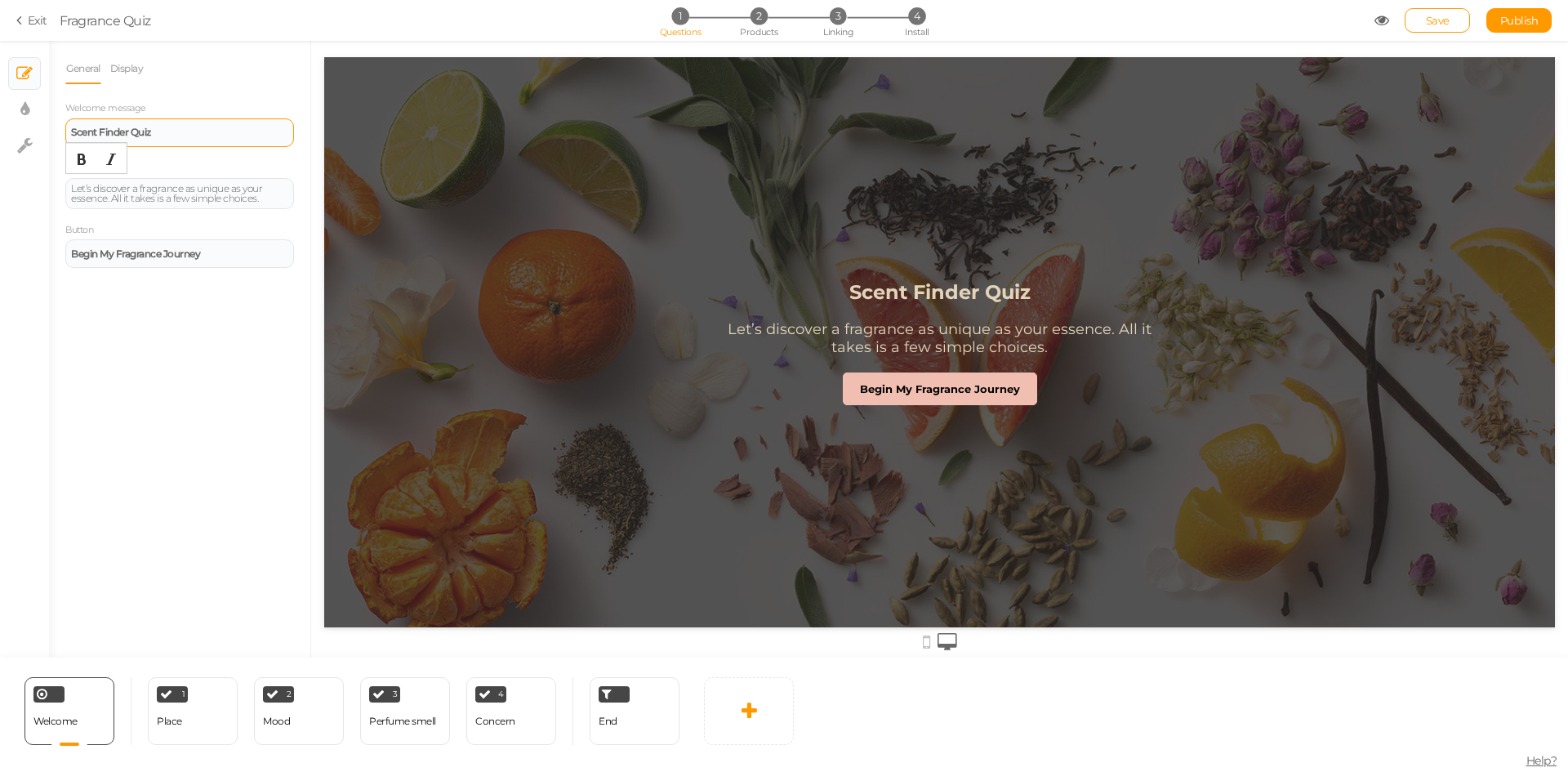
click at [71, 130] on strong "Scent Finder Quiz" at bounding box center [110, 132] width 80 height 13
drag, startPoint x: 188, startPoint y: 133, endPoint x: 303, endPoint y: 130, distance: 115.0
click at [303, 130] on div "General Display Welcome message Match Your Scent To YouScent Finder Quiz Descri…" at bounding box center [180, 355] width 261 height 605
drag, startPoint x: 511, startPoint y: 188, endPoint x: 324, endPoint y: 131, distance: 195.5
click at [70, 188] on div "Let’s discover a fragrance as unique as your essence. All it takes is a few sim…" at bounding box center [180, 193] width 228 height 31
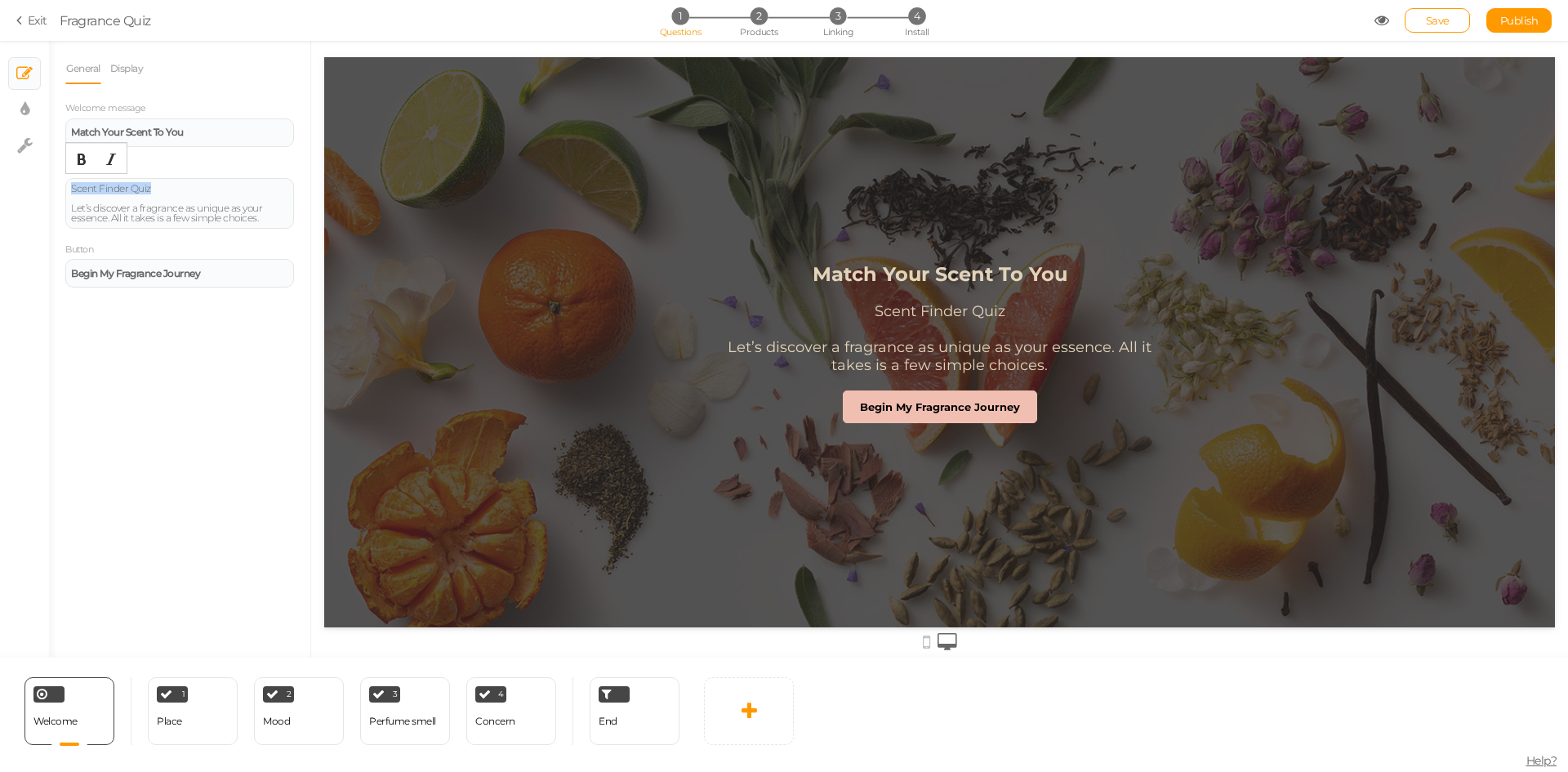
drag, startPoint x: 160, startPoint y: 185, endPoint x: 49, endPoint y: 186, distance: 111.0
click at [49, 186] on div "General Display Welcome message Match Your Scent To You Description Scent Finde…" at bounding box center [180, 355] width 261 height 605
click at [78, 161] on icon "Bold" at bounding box center [82, 160] width 14 height 14
click at [200, 134] on div "Match Your Scent To You" at bounding box center [179, 133] width 218 height 10
click at [81, 104] on icon "Bold" at bounding box center [82, 100] width 14 height 14
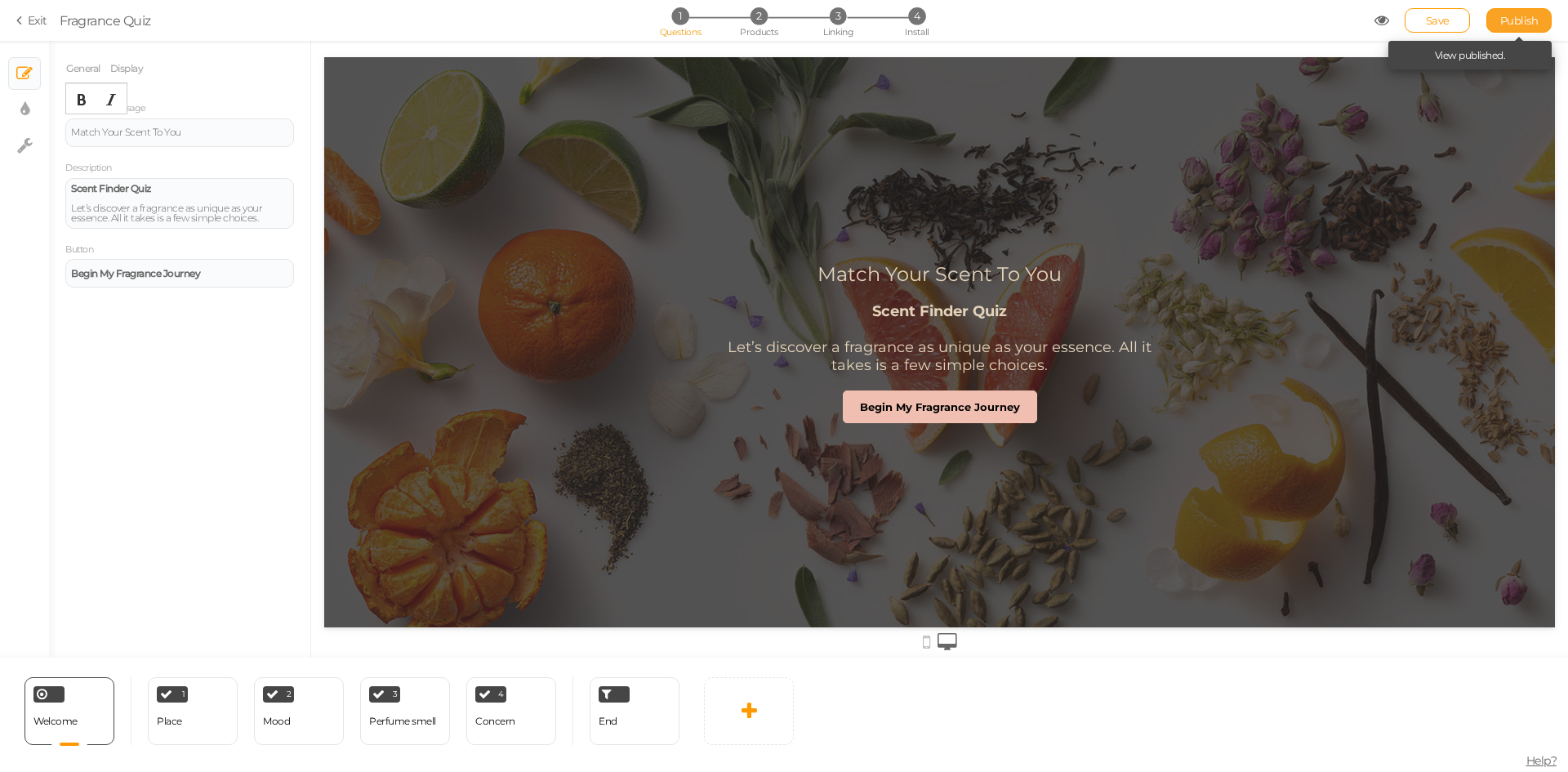
click at [1525, 23] on span "Publish" at bounding box center [1520, 20] width 39 height 14
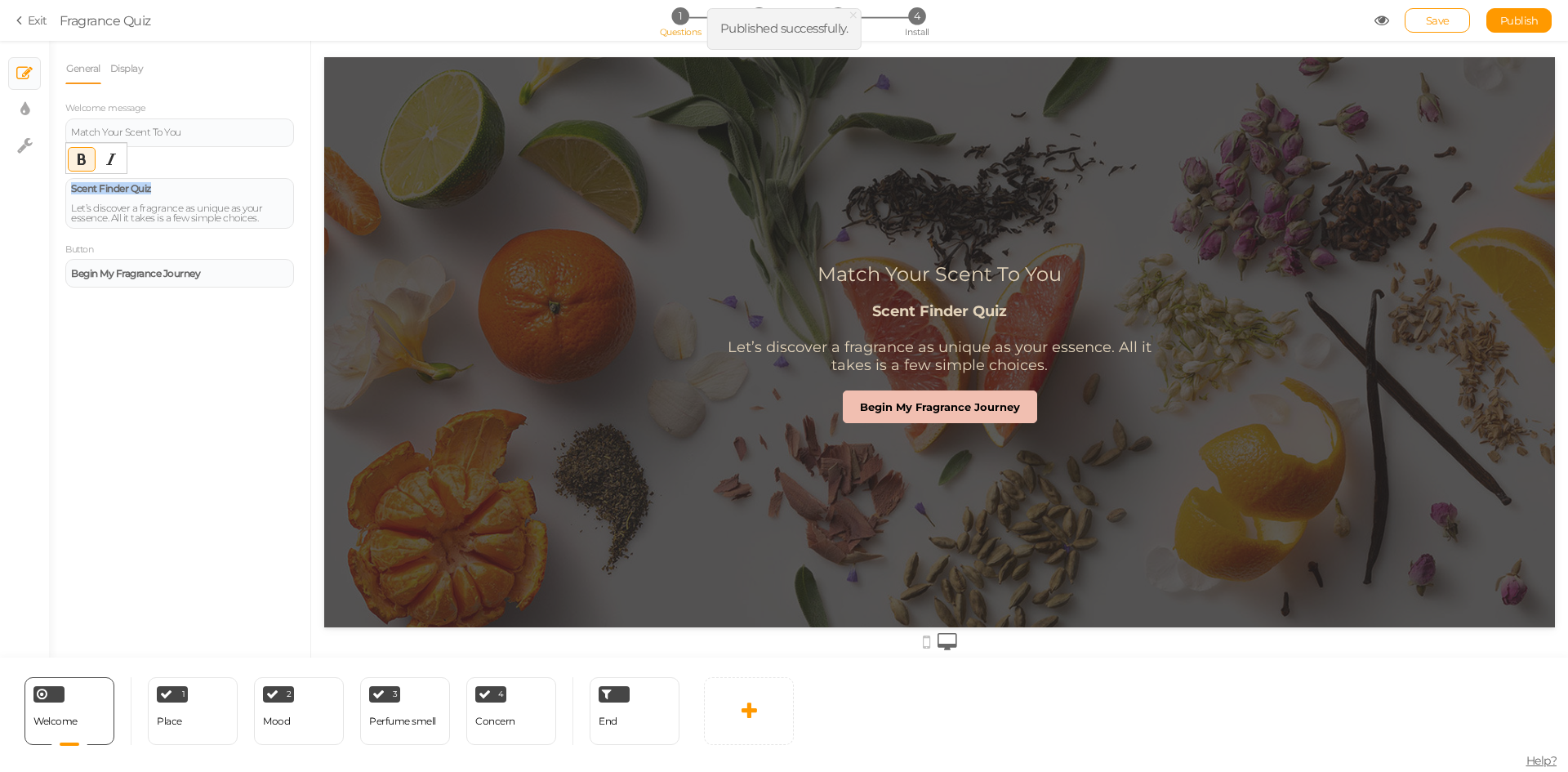
drag, startPoint x: 163, startPoint y: 190, endPoint x: 7, endPoint y: 192, distance: 156.0
click at [7, 192] on div "× Slides × Display settings × Settings General Display Welcome message Match Yo…" at bounding box center [784, 348] width 1568 height 616
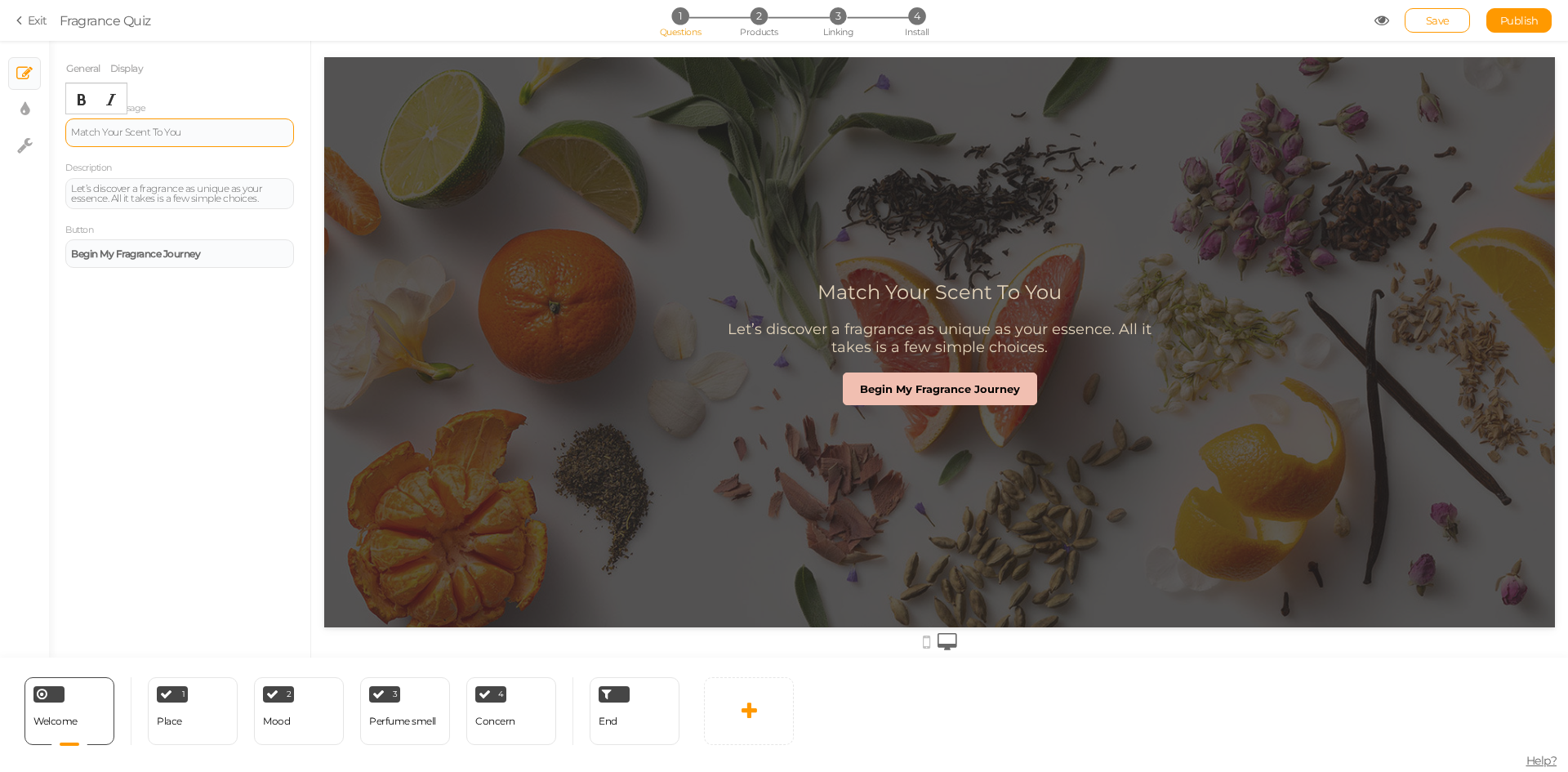
click at [233, 129] on div "Match Your Scent To You" at bounding box center [179, 133] width 218 height 10
click at [76, 106] on button "Bold" at bounding box center [81, 100] width 26 height 23
click at [192, 132] on div "Scent Finder Quiz" at bounding box center [179, 133] width 218 height 10
click at [82, 104] on icon "Bold" at bounding box center [82, 100] width 14 height 14
click at [206, 373] on div "General Display Welcome message Scent Finder Quiz Description Let’s discover a …" at bounding box center [180, 355] width 261 height 605
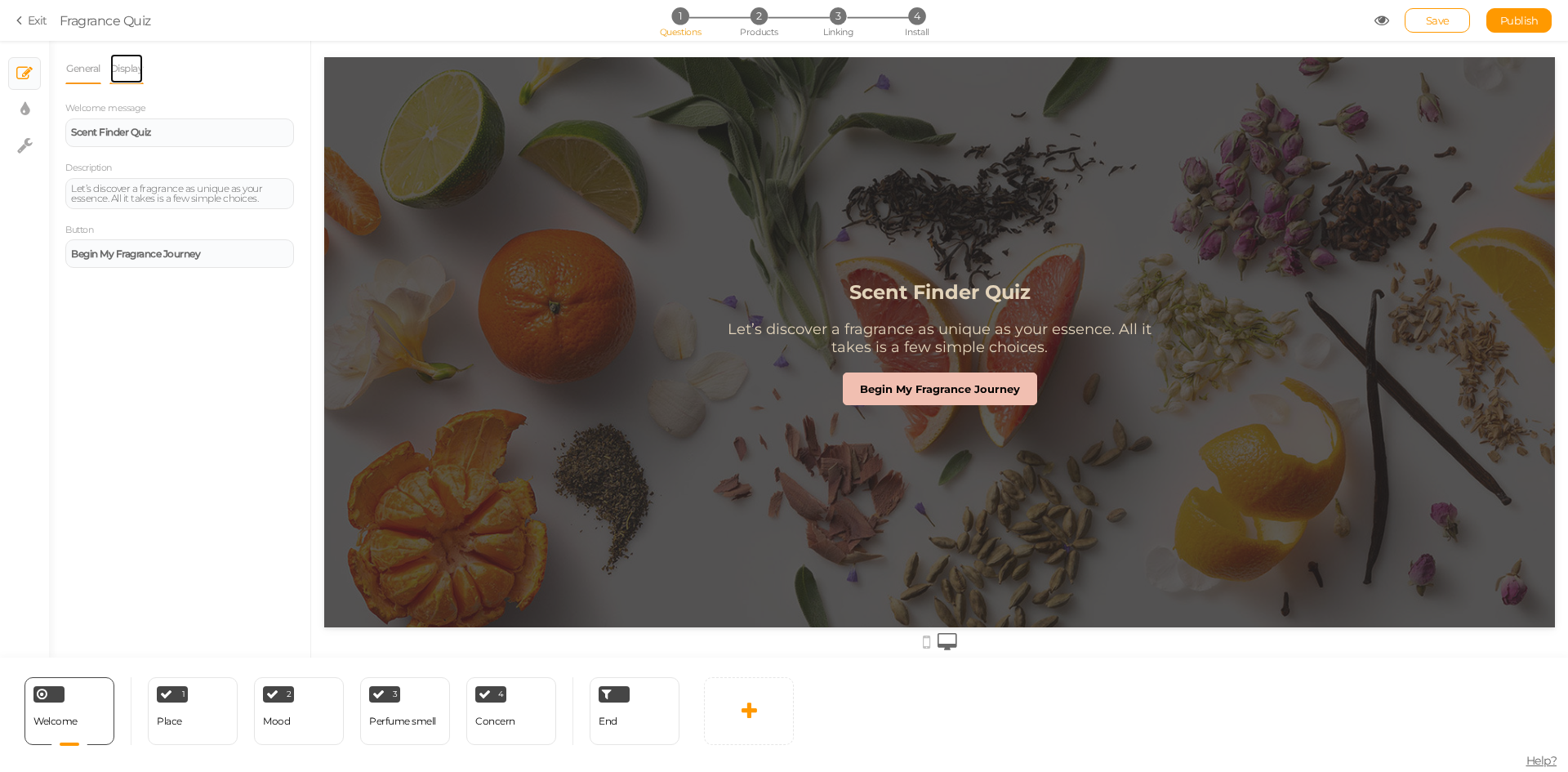
click at [129, 74] on link "Display" at bounding box center [127, 69] width 35 height 31
click at [79, 66] on link "General" at bounding box center [83, 69] width 36 height 31
click at [1515, 24] on span "Publish" at bounding box center [1520, 20] width 39 height 14
click at [263, 196] on div "Let’s discover a fragrance as unique as your essence. All it takes is a few sim…" at bounding box center [179, 193] width 218 height 19
click at [274, 198] on div "Let’s discover a fragrance as unique as your essence. All it takes is a few sim…" at bounding box center [179, 193] width 218 height 19
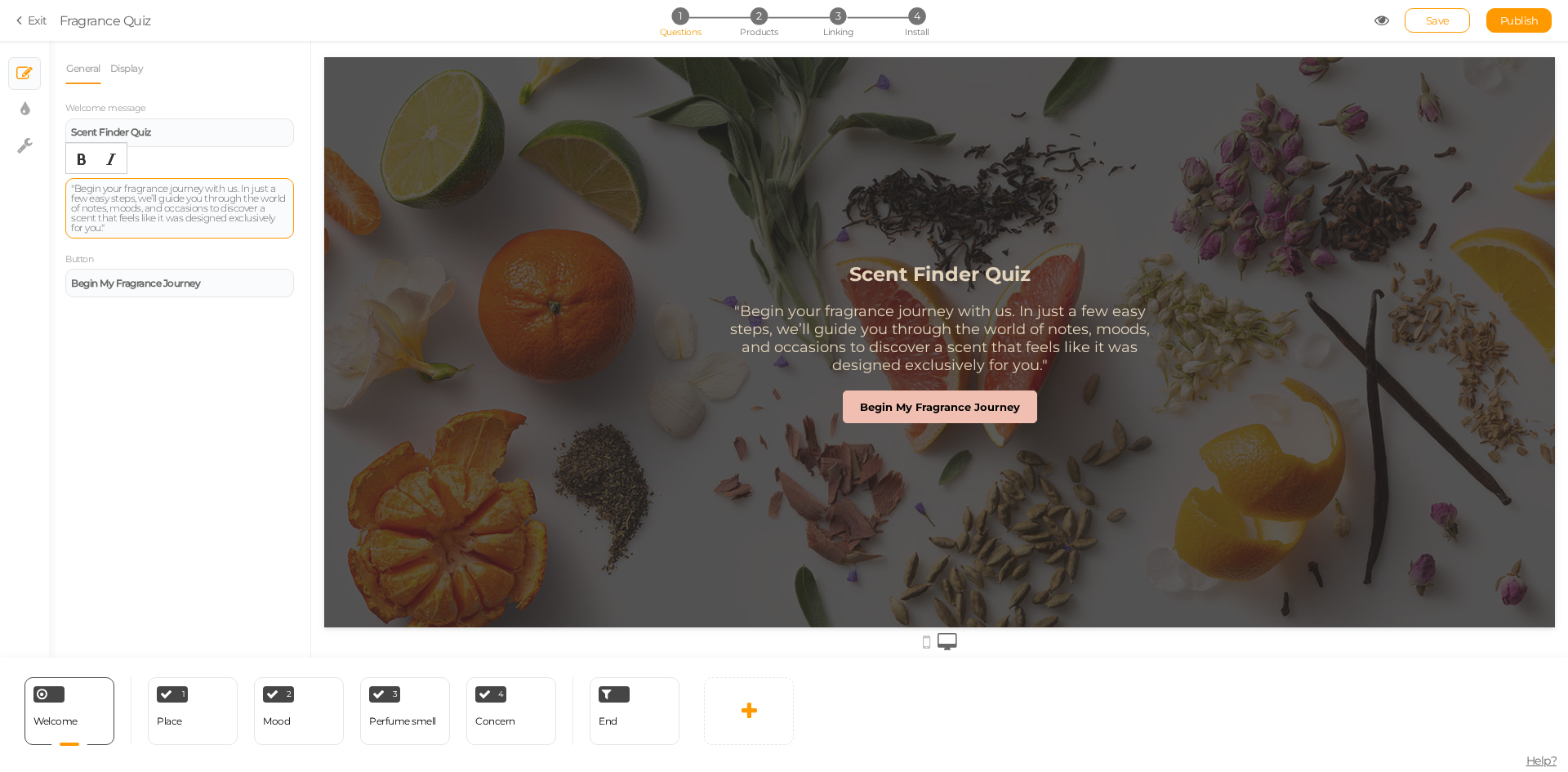
click at [218, 234] on div ""Begin your fragrance journey with us. In just a few easy steps, we’ll guide yo…" at bounding box center [180, 208] width 228 height 60
click at [266, 232] on div ""Every fragrance tells a story — a reflection of who you are and how you want t…" at bounding box center [179, 208] width 218 height 49
click at [250, 228] on div ""Fragrance is more than a scent — it’s an expression of individuality. By answe…" at bounding box center [179, 208] width 218 height 49
click at [201, 226] on div ""Your fragrance should be as unforgettable as you are. Through a few simple cho…" at bounding box center [179, 208] width 218 height 49
click at [1504, 27] on link "Publish" at bounding box center [1519, 19] width 66 height 24
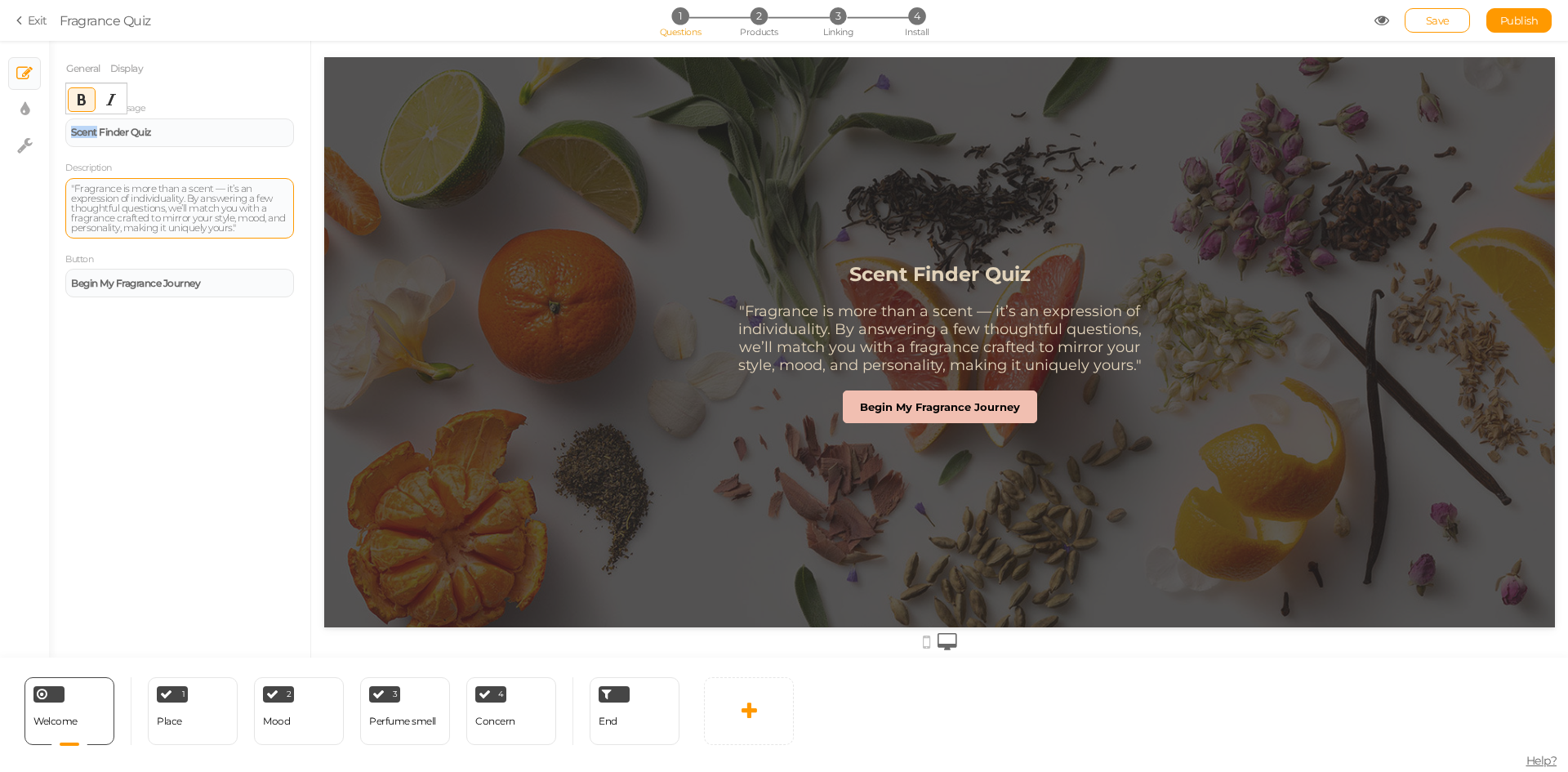
drag, startPoint x: 97, startPoint y: 134, endPoint x: 47, endPoint y: 134, distance: 50.0
click at [47, 134] on div "× Slides × Display settings × Settings General Display Welcome message Scent Fi…" at bounding box center [784, 348] width 1568 height 616
click at [1517, 22] on span "Publish" at bounding box center [1520, 20] width 39 height 14
drag, startPoint x: 111, startPoint y: 133, endPoint x: 16, endPoint y: 124, distance: 95.4
click at [16, 124] on div "× Slides × Display settings × Settings General Display Welcome message Perfume …" at bounding box center [784, 348] width 1568 height 616
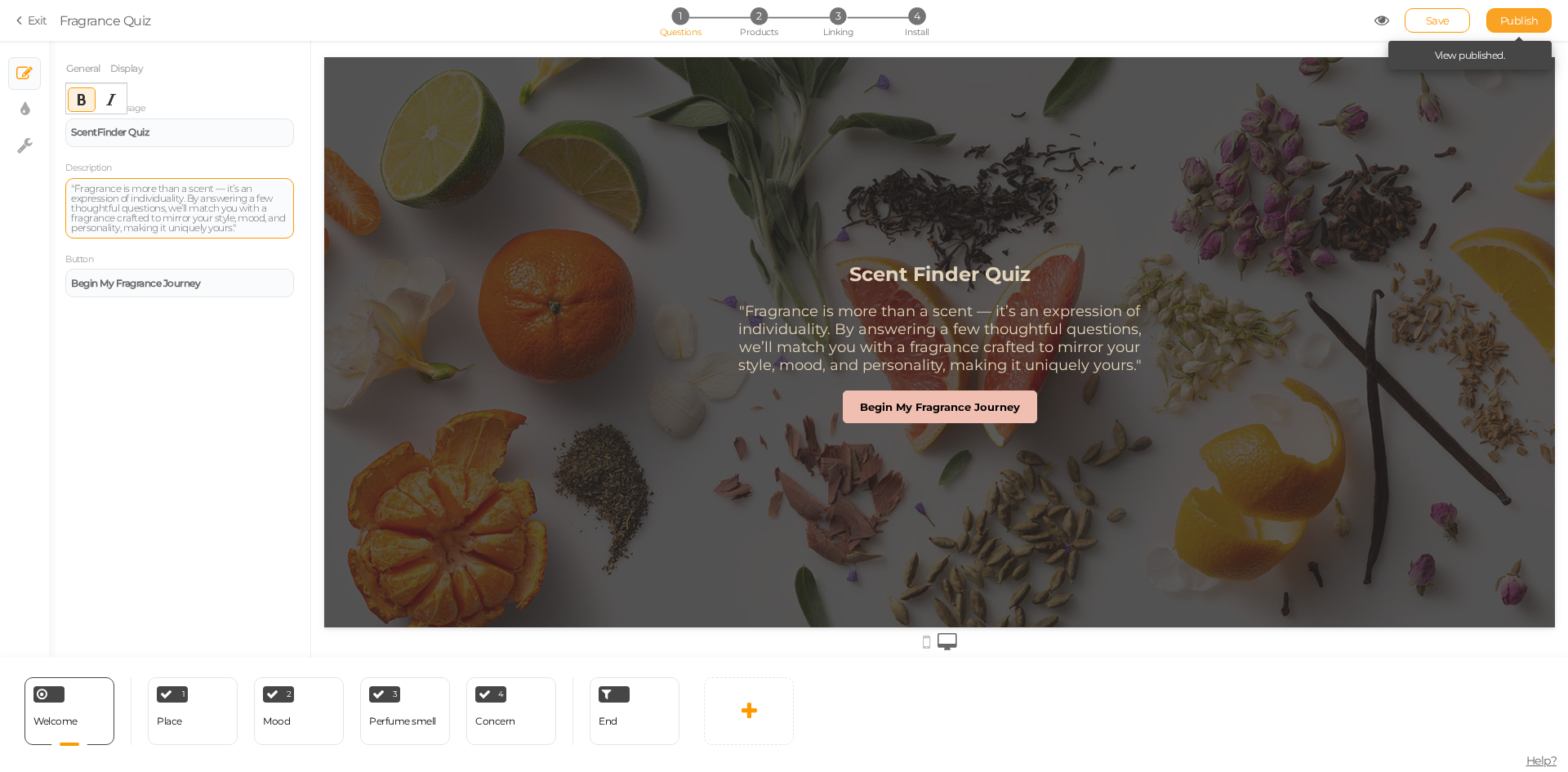
click at [1525, 29] on link "Publish" at bounding box center [1519, 19] width 66 height 24
click at [15, 102] on link "× Display settings" at bounding box center [24, 109] width 31 height 31
select select "2"
select select "montserrat"
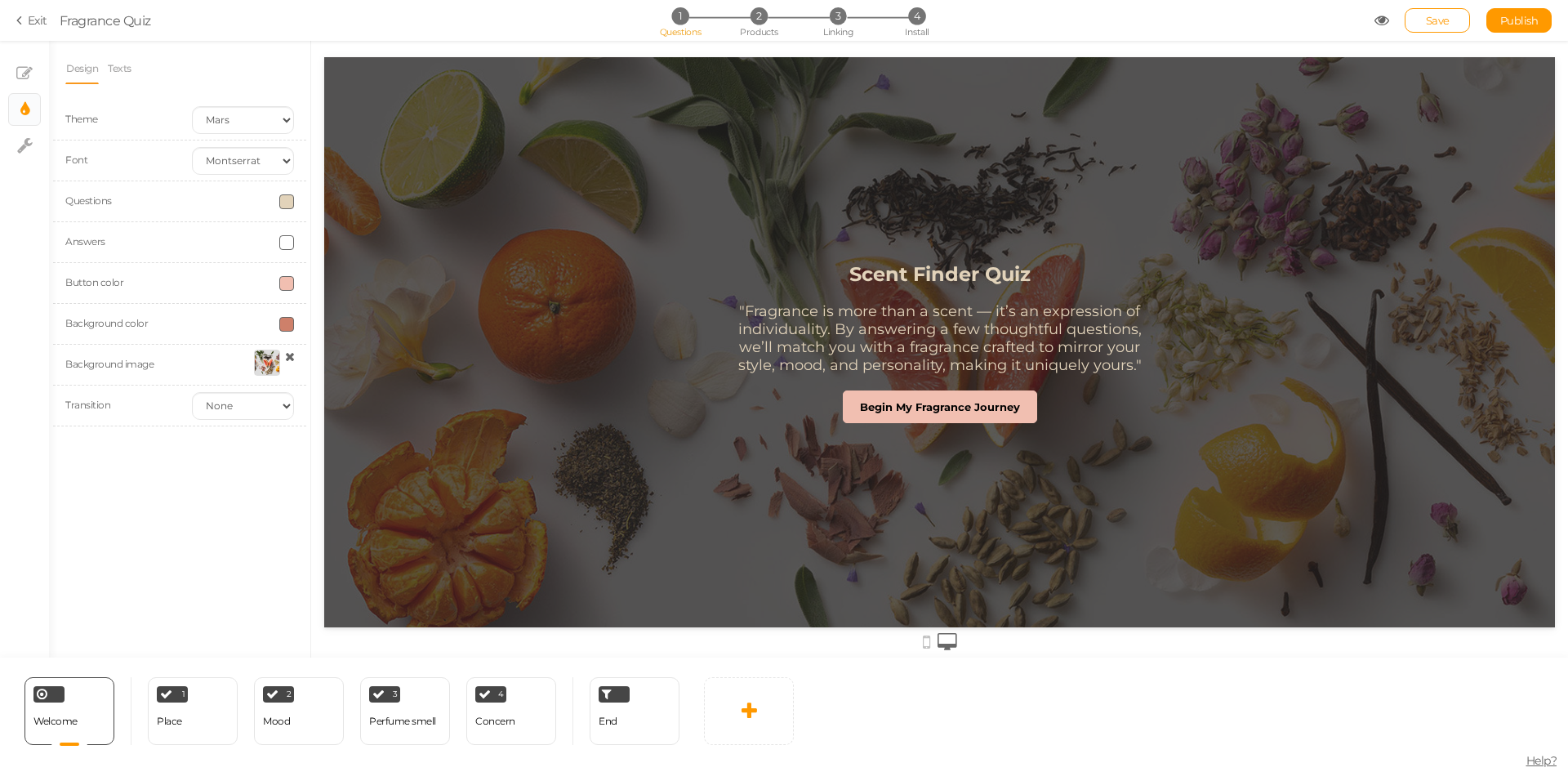
click at [261, 366] on div at bounding box center [267, 362] width 26 height 26
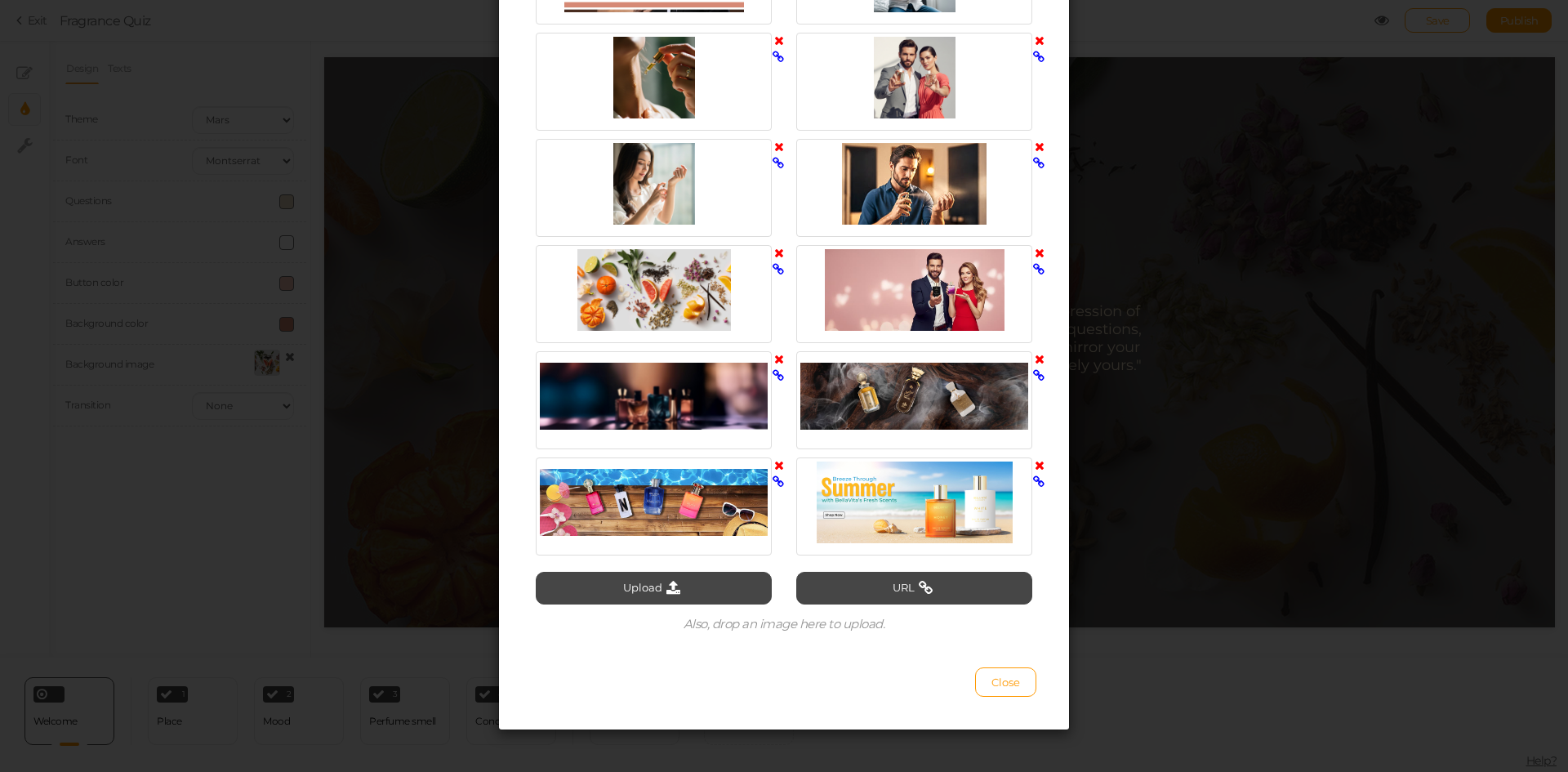
scroll to position [1807, 0]
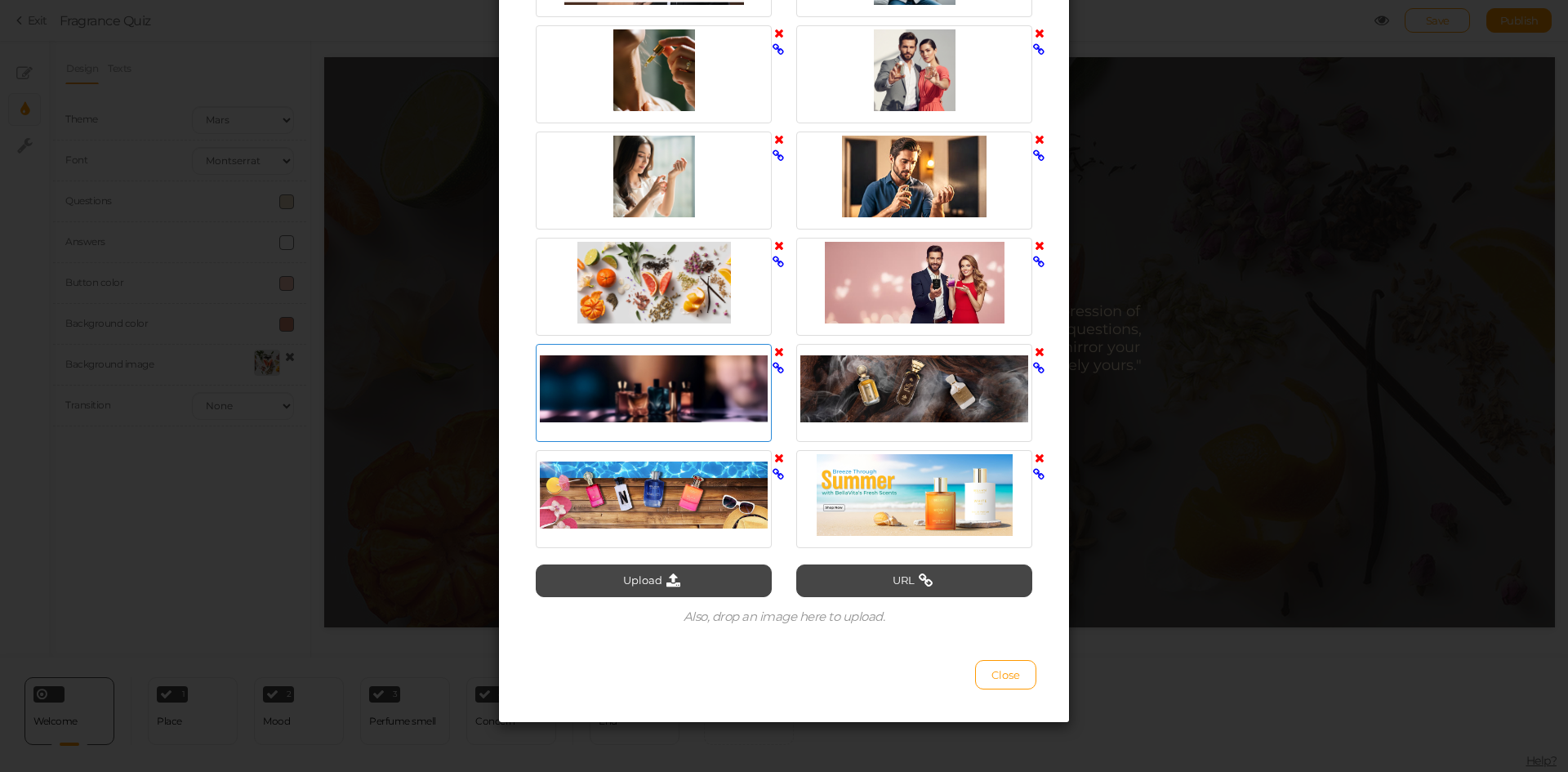
click at [652, 400] on div at bounding box center [654, 389] width 228 height 81
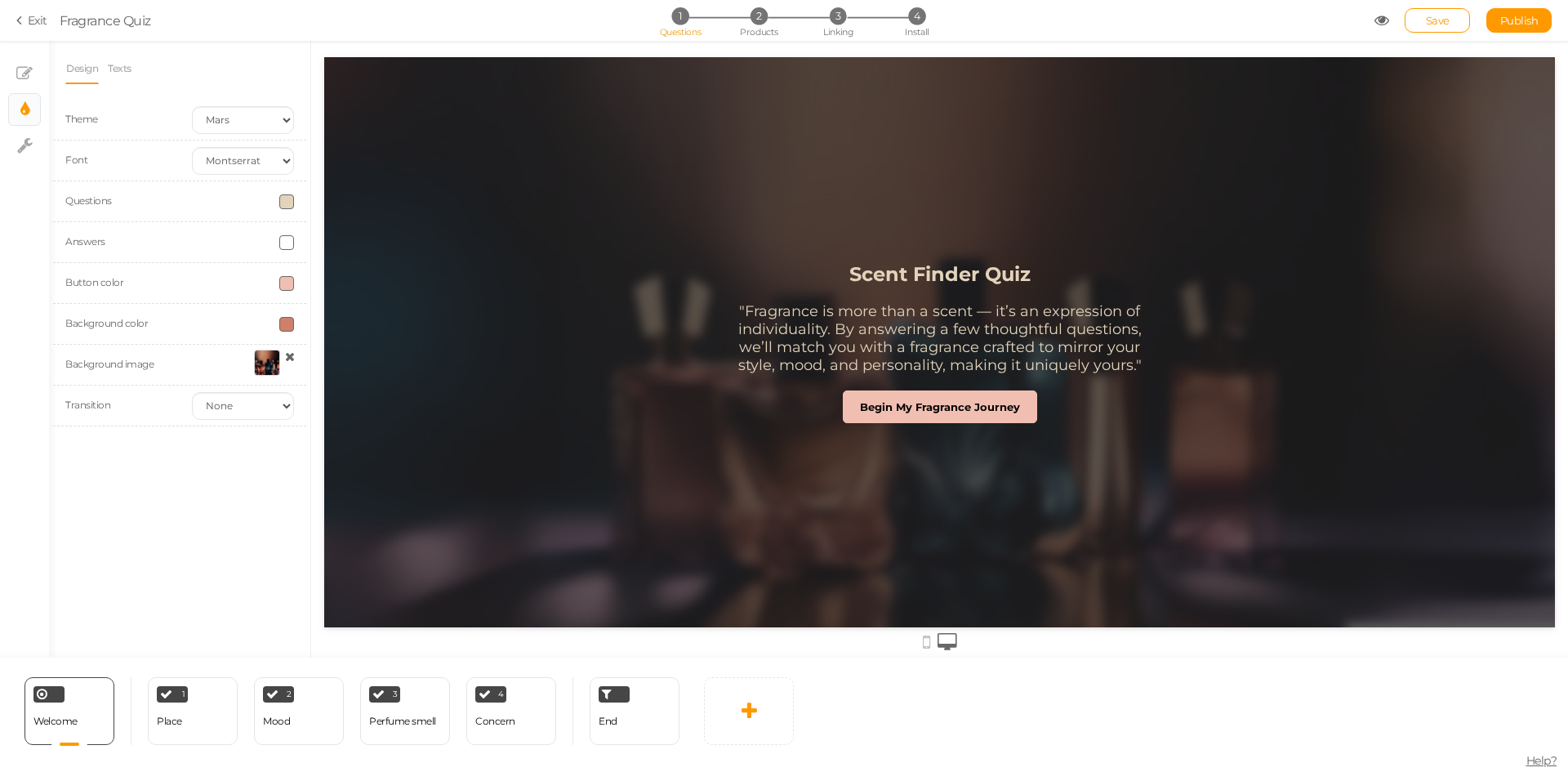
click at [261, 354] on div at bounding box center [267, 362] width 26 height 26
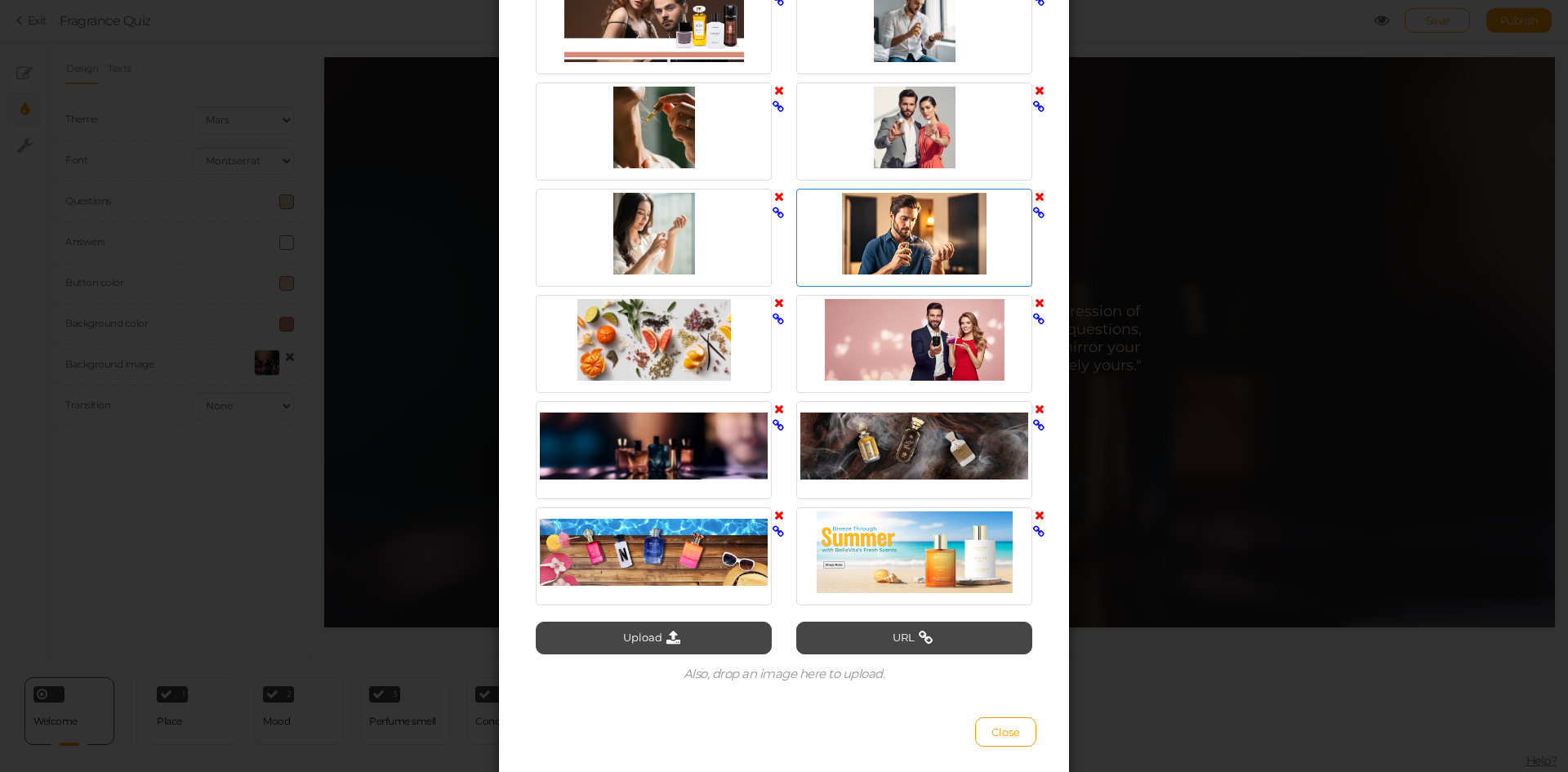
scroll to position [1644, 0]
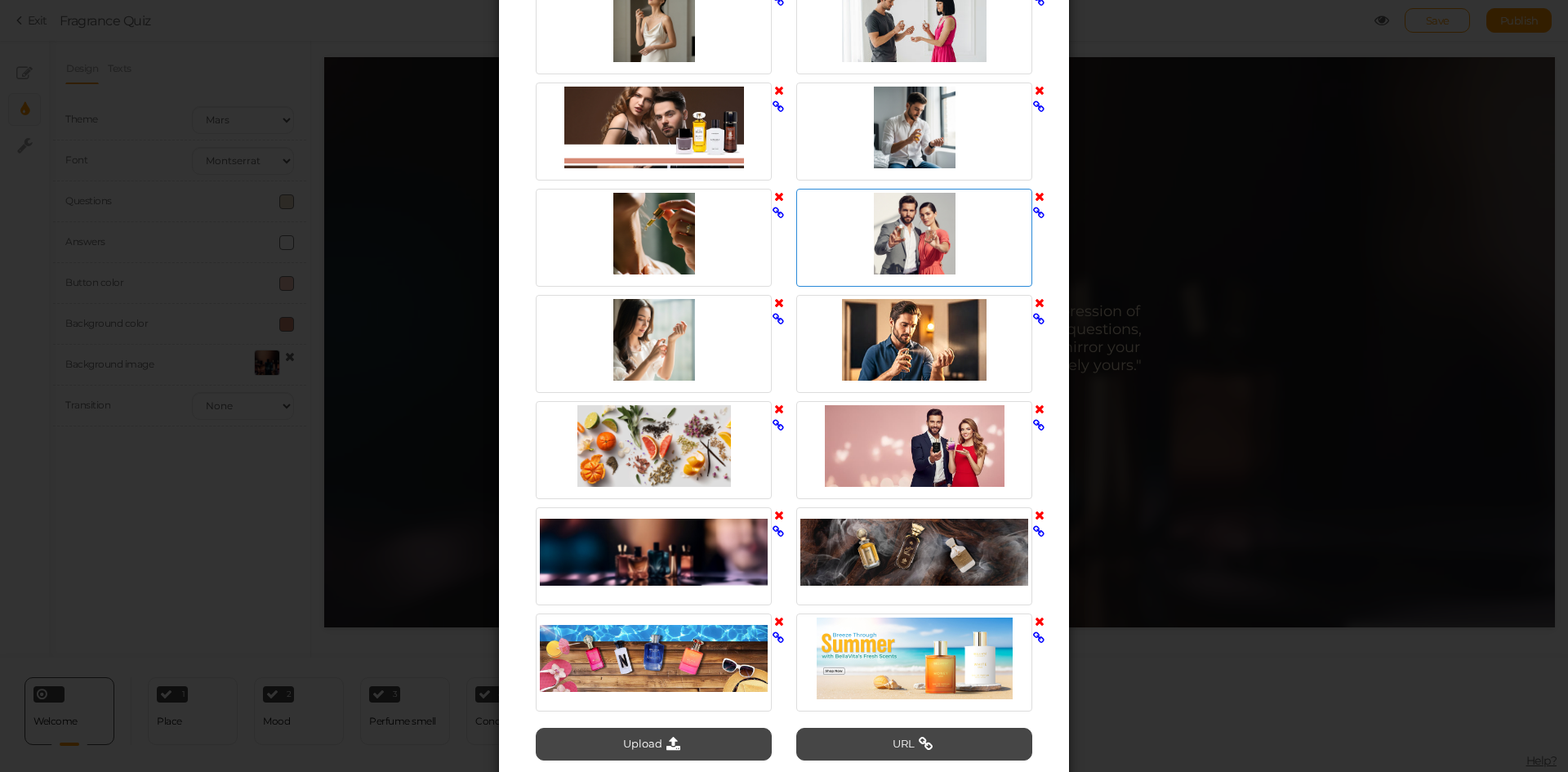
click at [883, 220] on div at bounding box center [914, 233] width 228 height 81
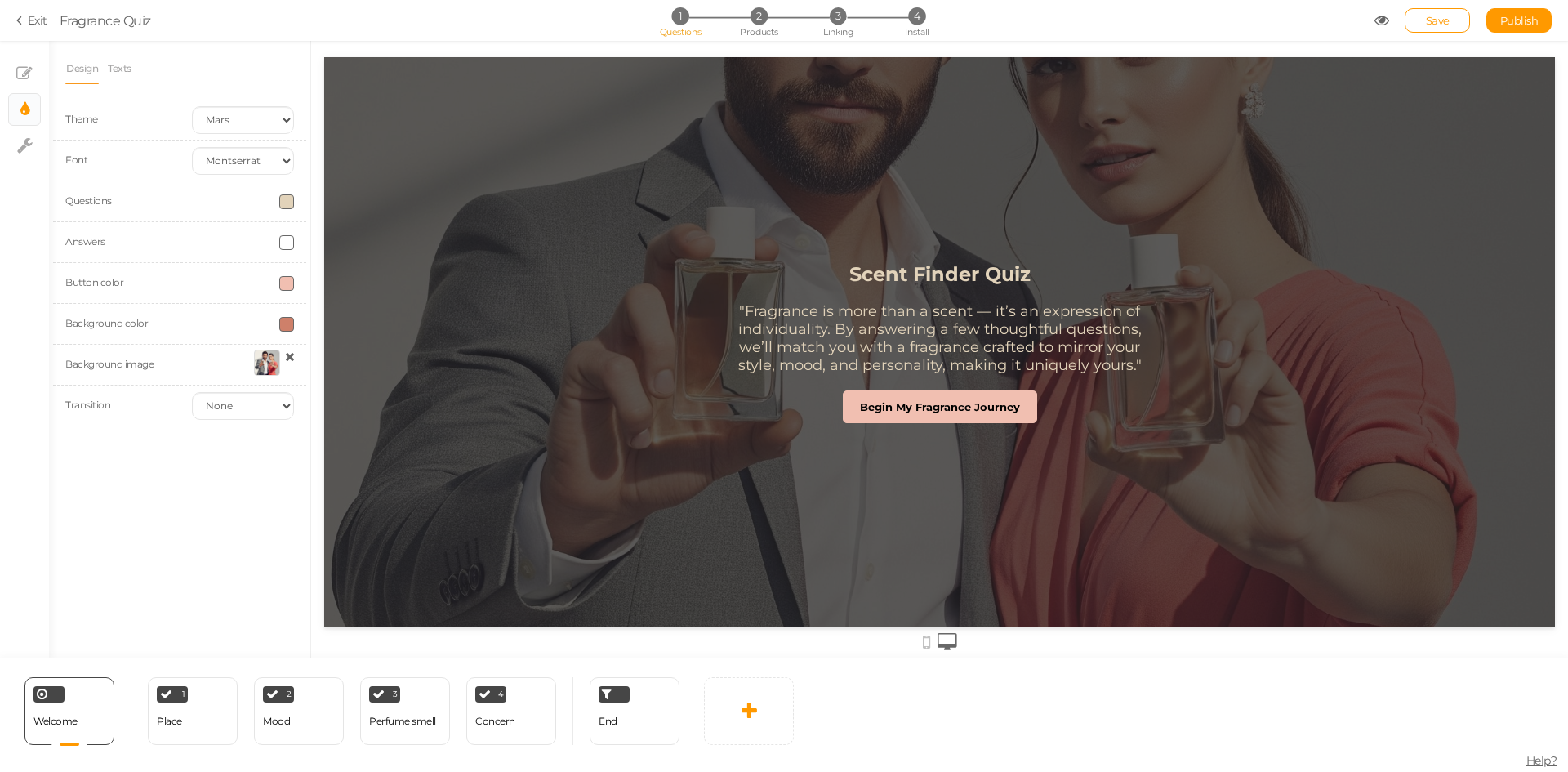
click at [263, 359] on div at bounding box center [267, 362] width 26 height 26
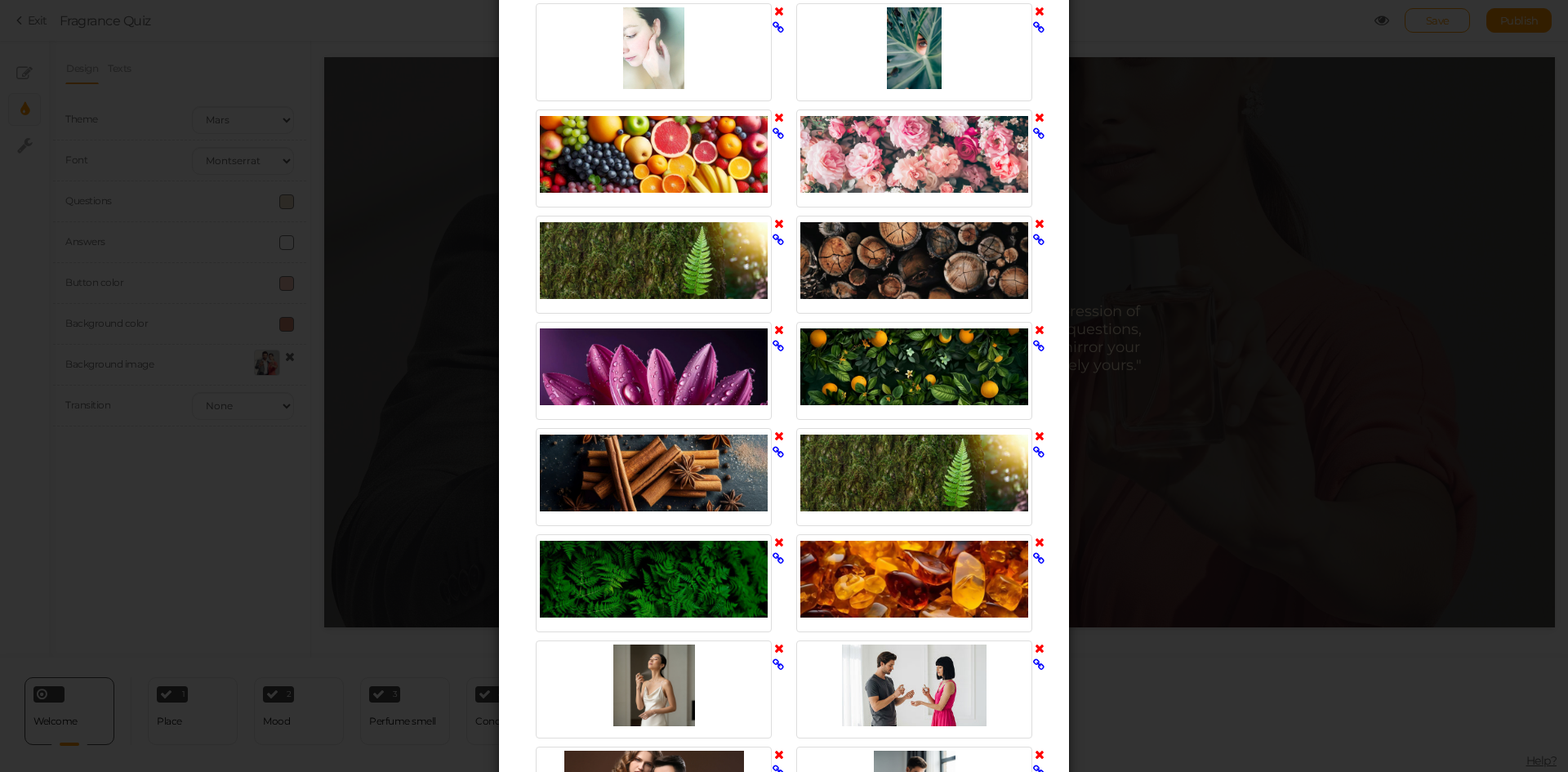
scroll to position [1061, 0]
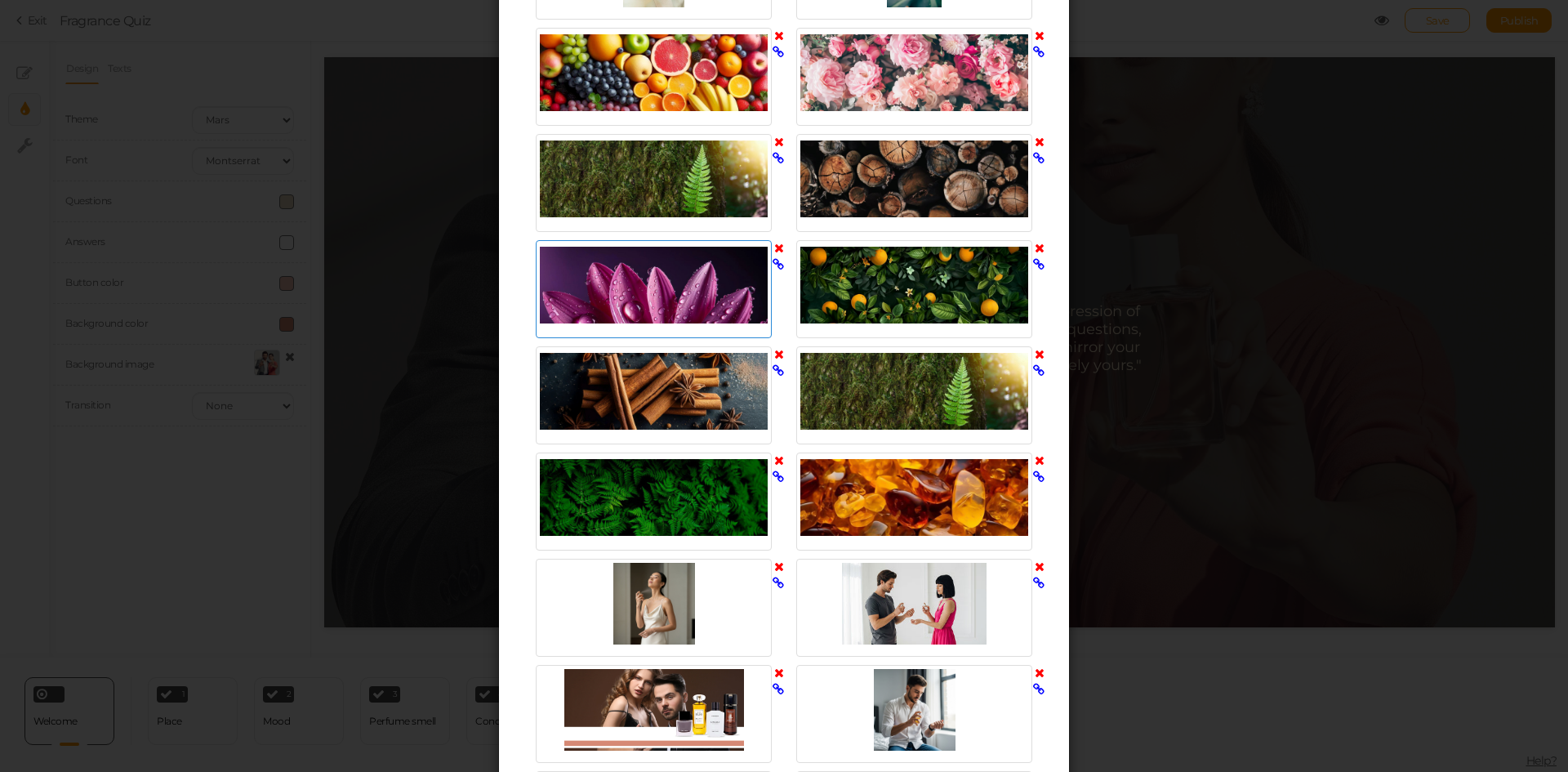
click at [700, 292] on div at bounding box center [654, 284] width 228 height 81
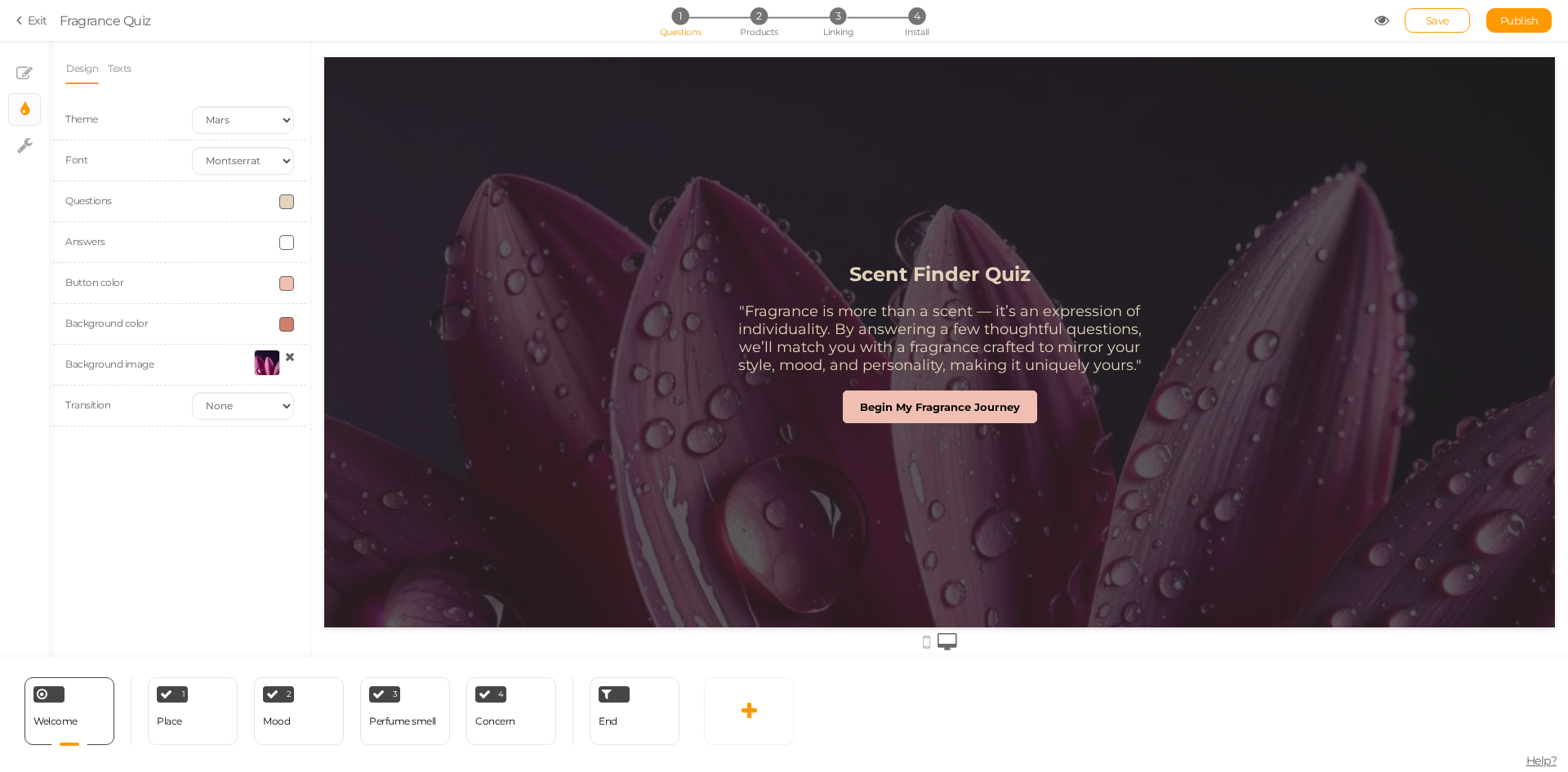
click at [264, 354] on div at bounding box center [267, 362] width 26 height 26
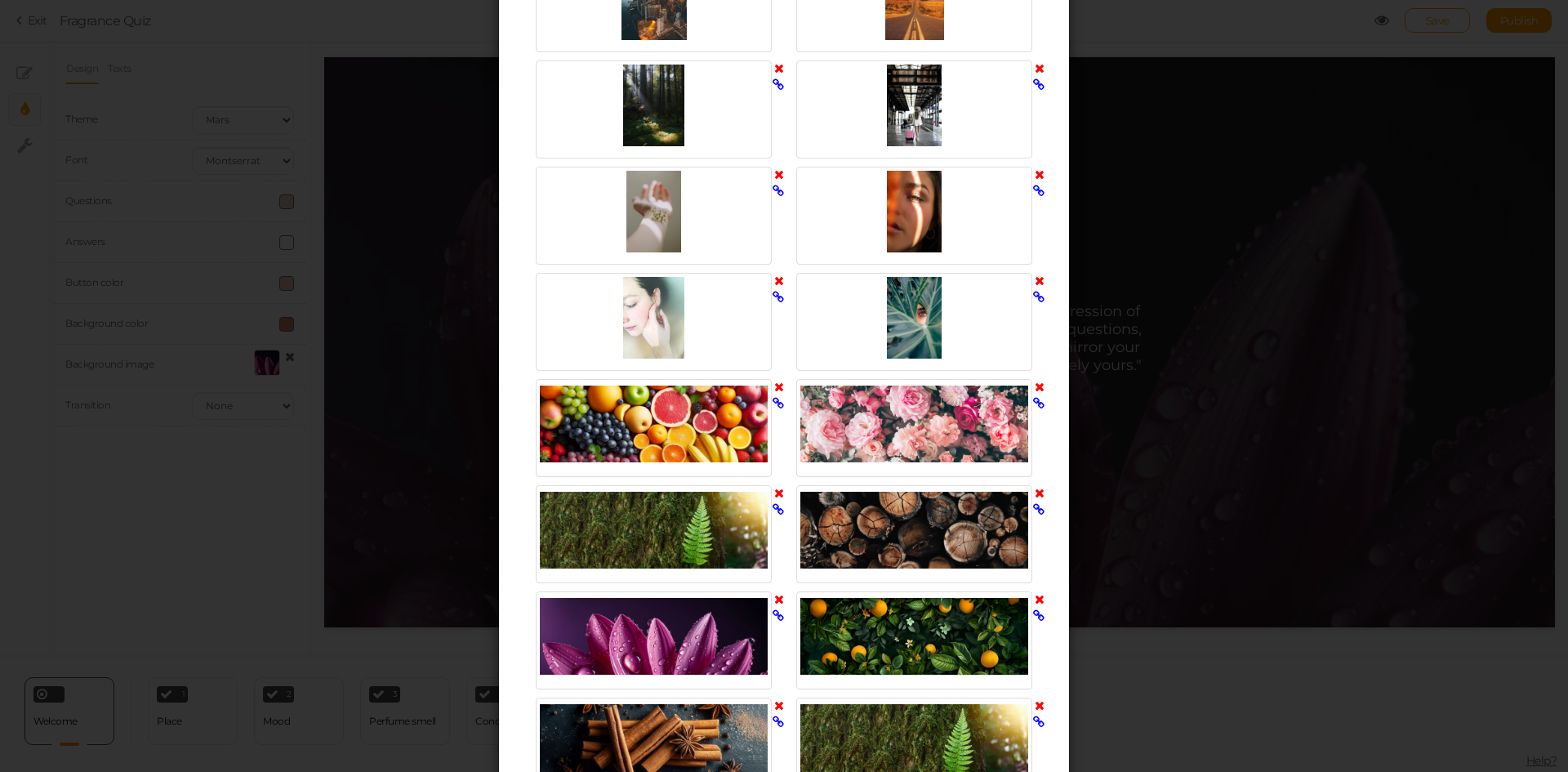
scroll to position [735, 0]
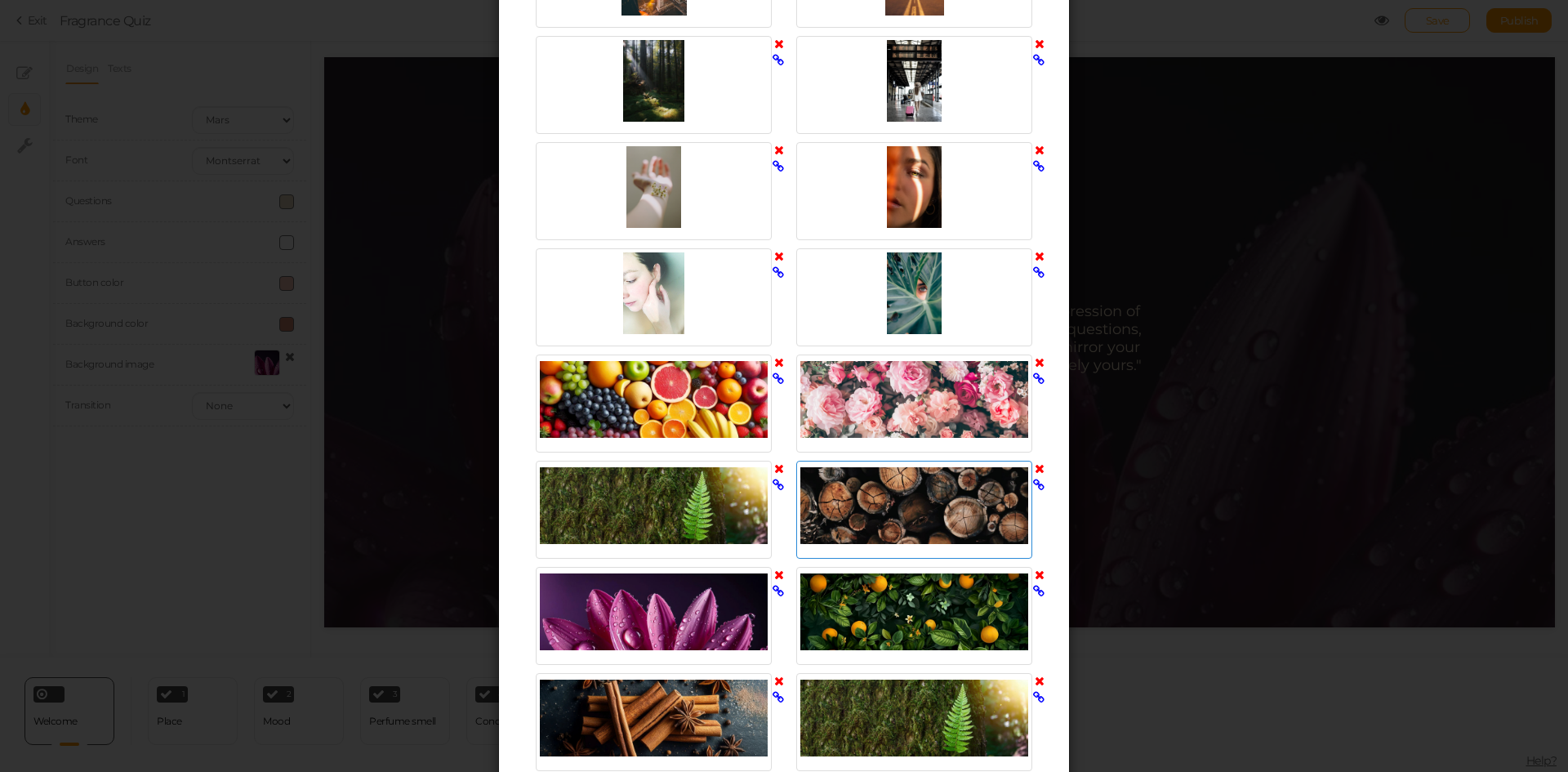
click at [907, 504] on div at bounding box center [914, 505] width 228 height 81
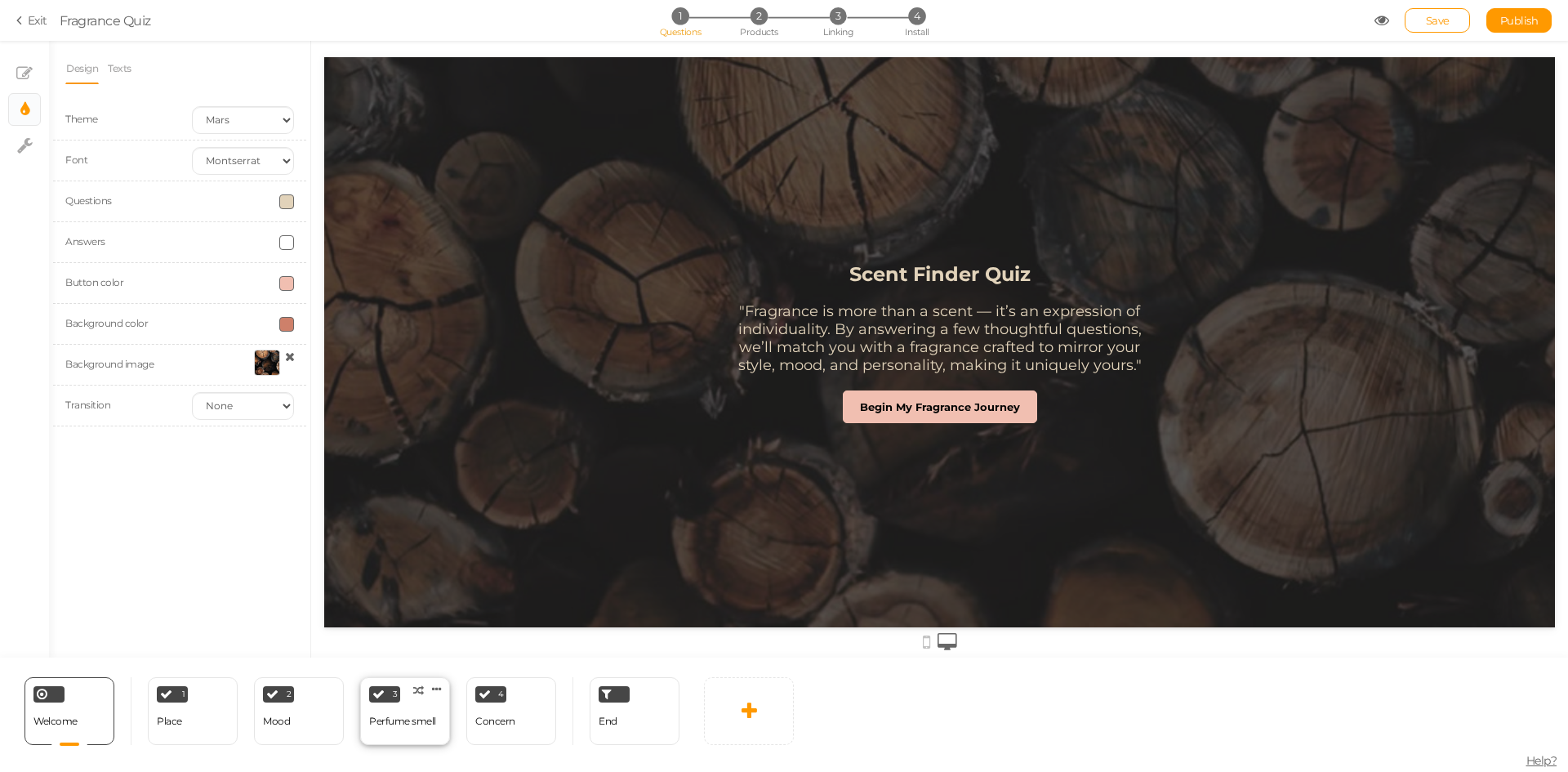
click at [405, 725] on div "Perfume smell" at bounding box center [402, 722] width 67 height 12
select select "2"
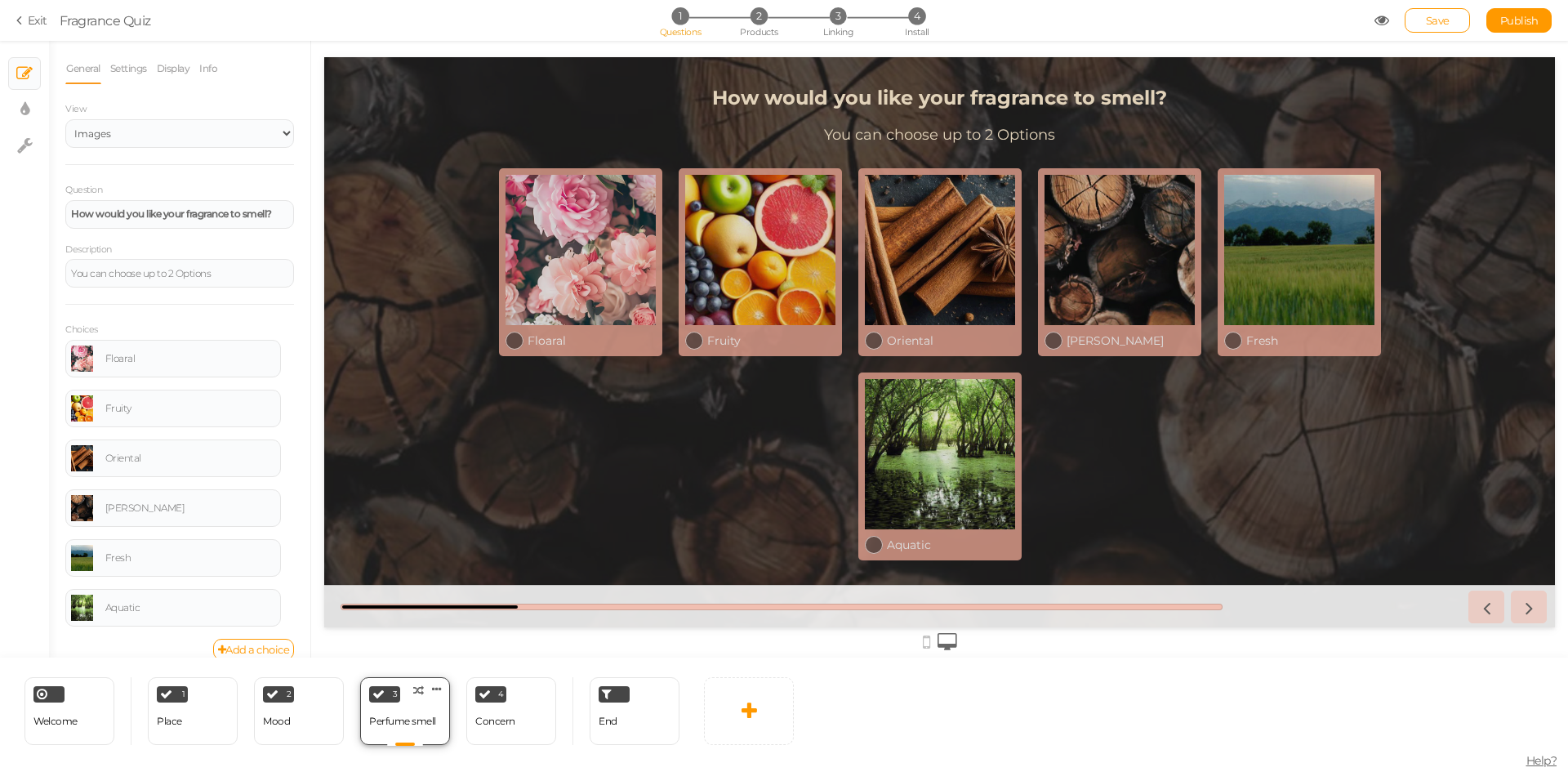
scroll to position [0, 0]
click at [80, 717] on div "Welcome Delete" at bounding box center [69, 711] width 90 height 68
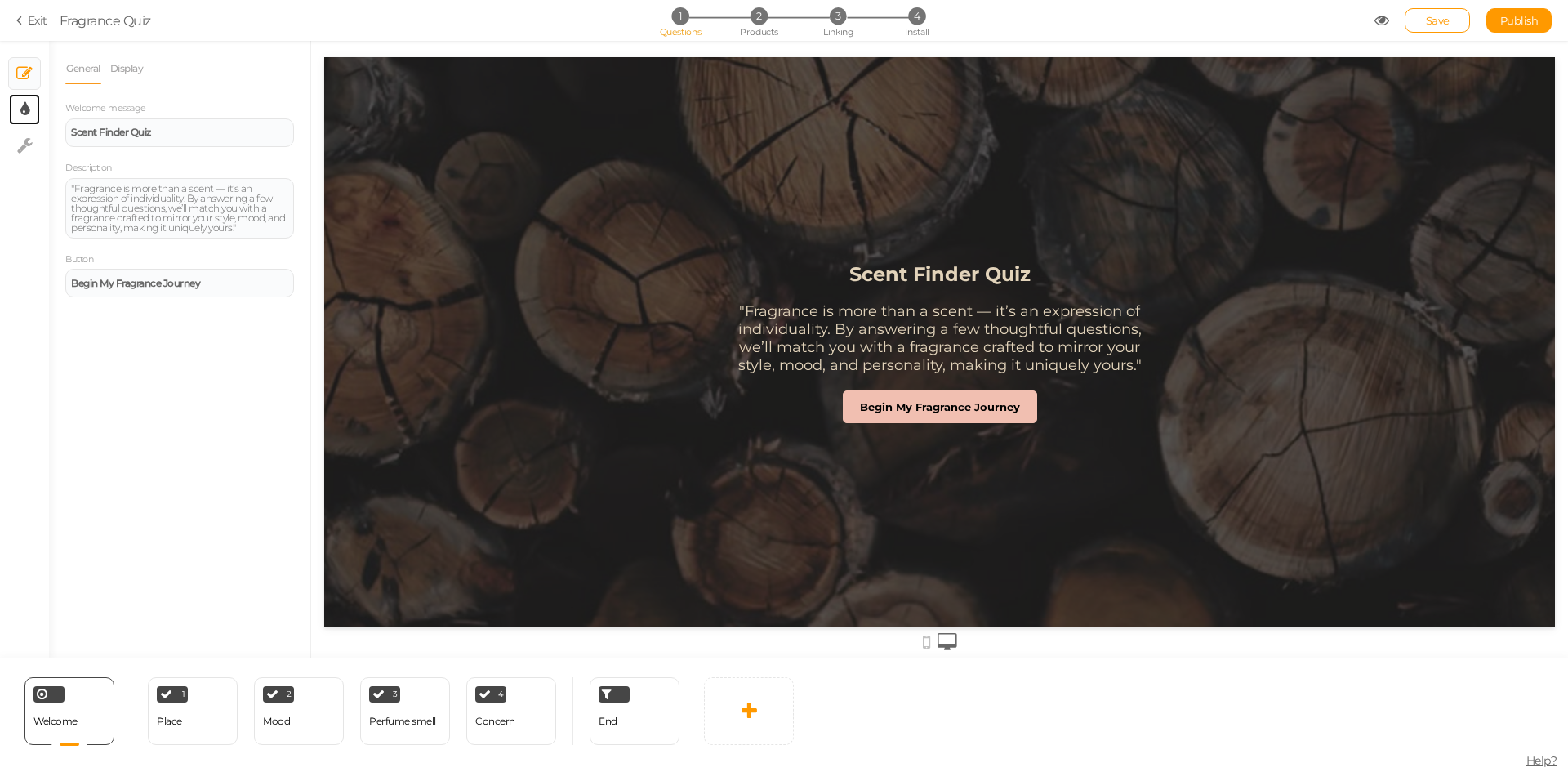
click at [18, 111] on link "× Display settings" at bounding box center [24, 109] width 31 height 31
select select "2"
select select "montserrat"
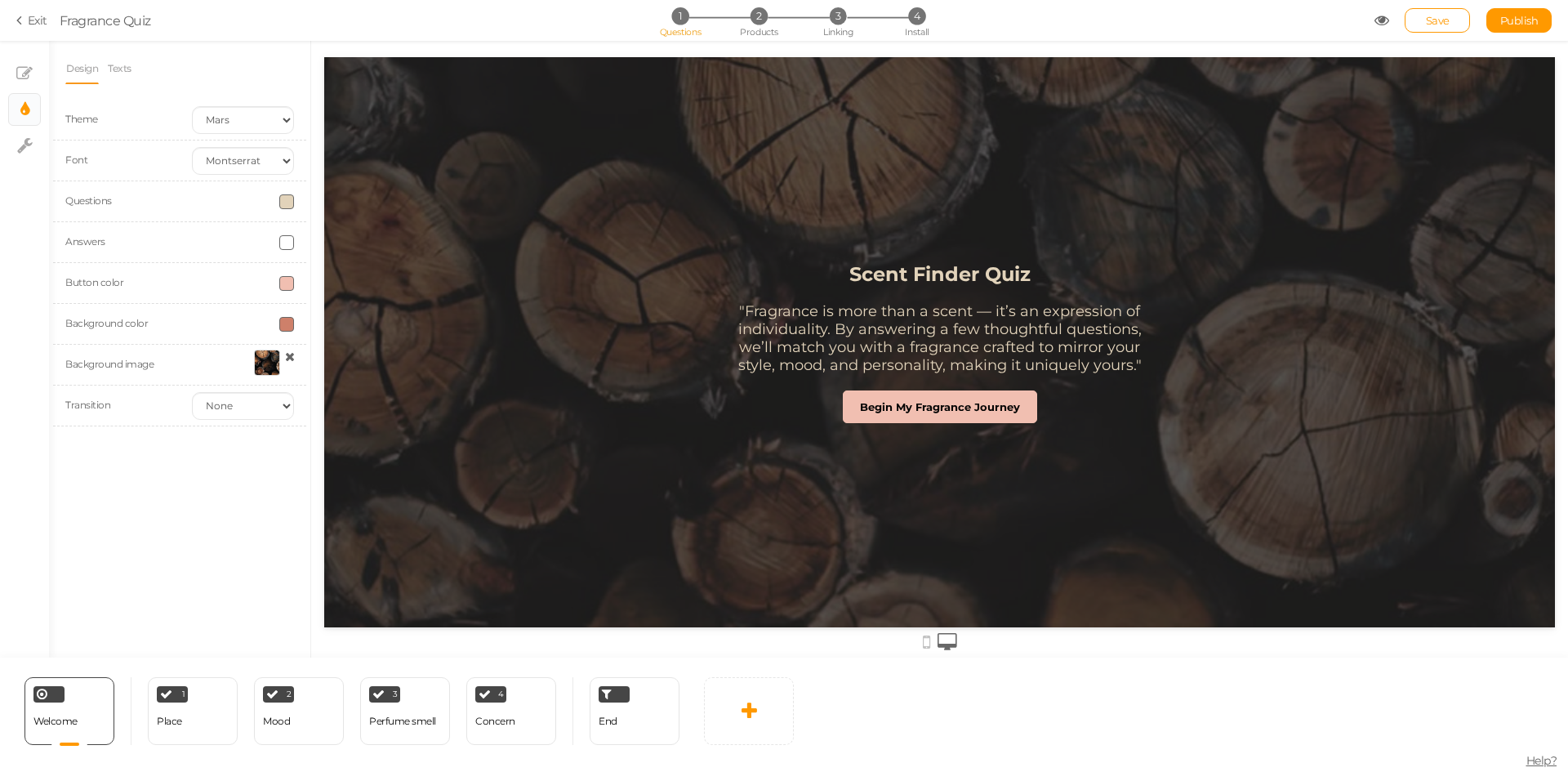
click at [265, 366] on div at bounding box center [267, 362] width 26 height 26
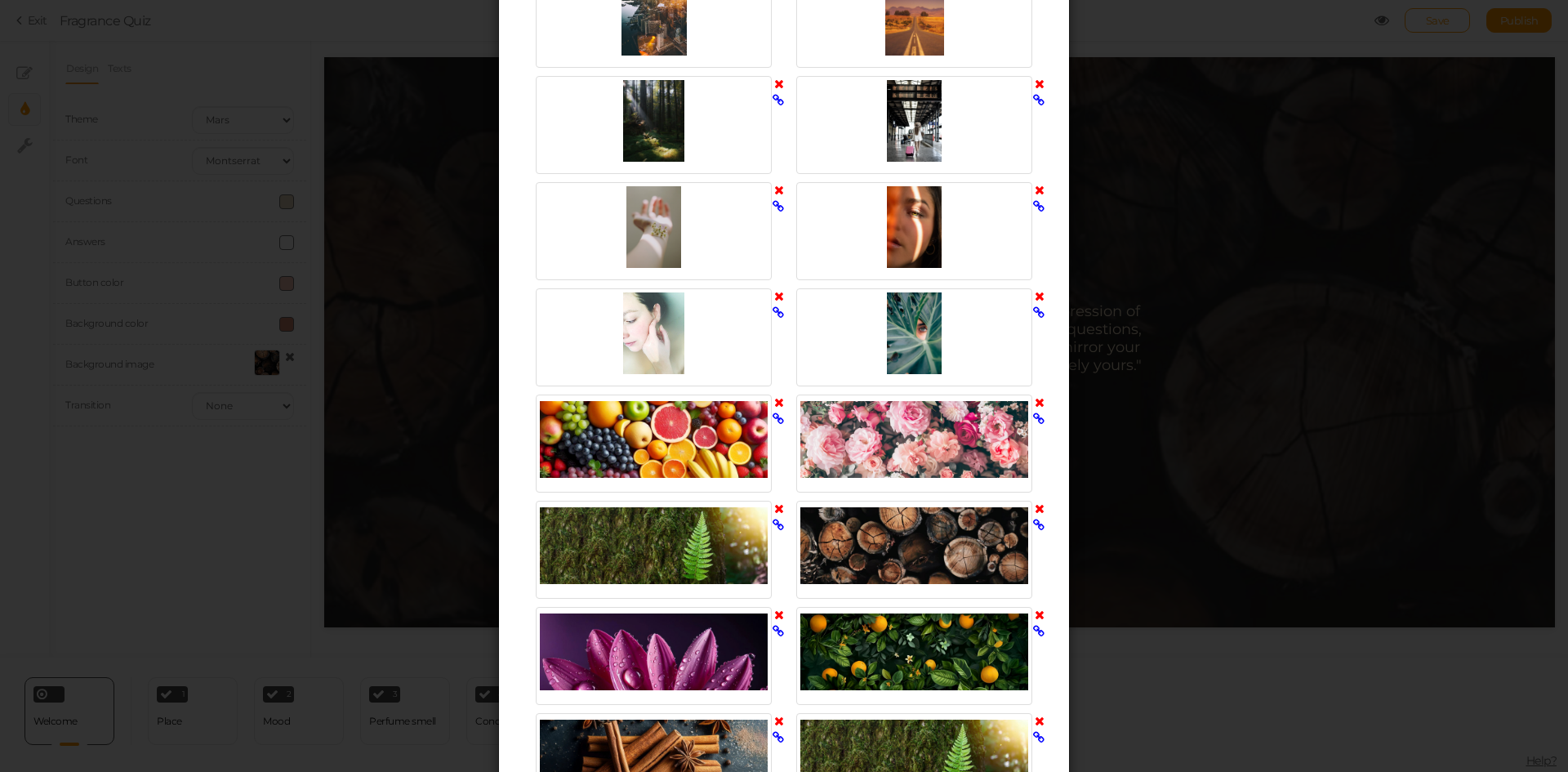
scroll to position [735, 0]
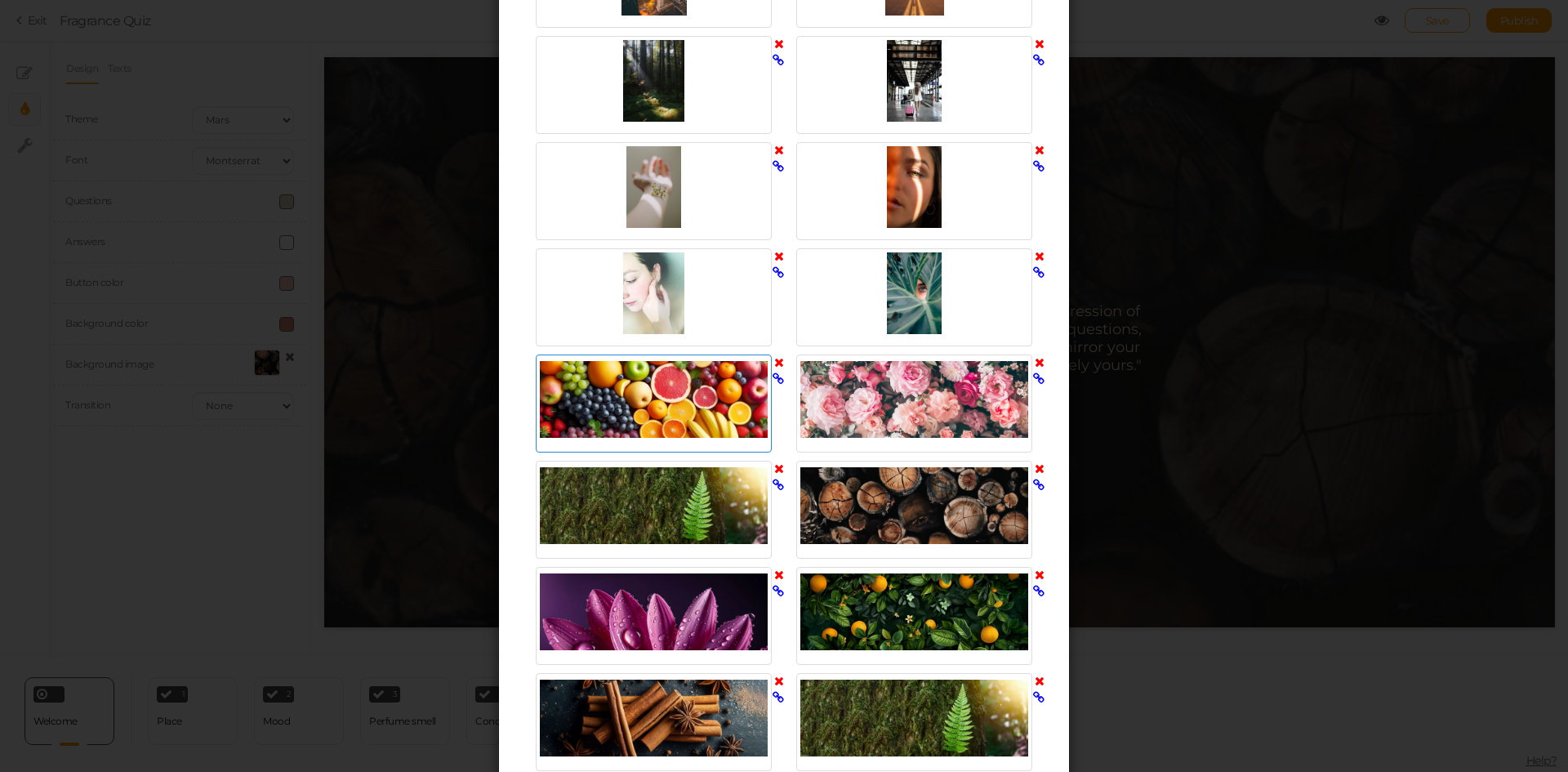
click at [564, 396] on div at bounding box center [654, 400] width 228 height 81
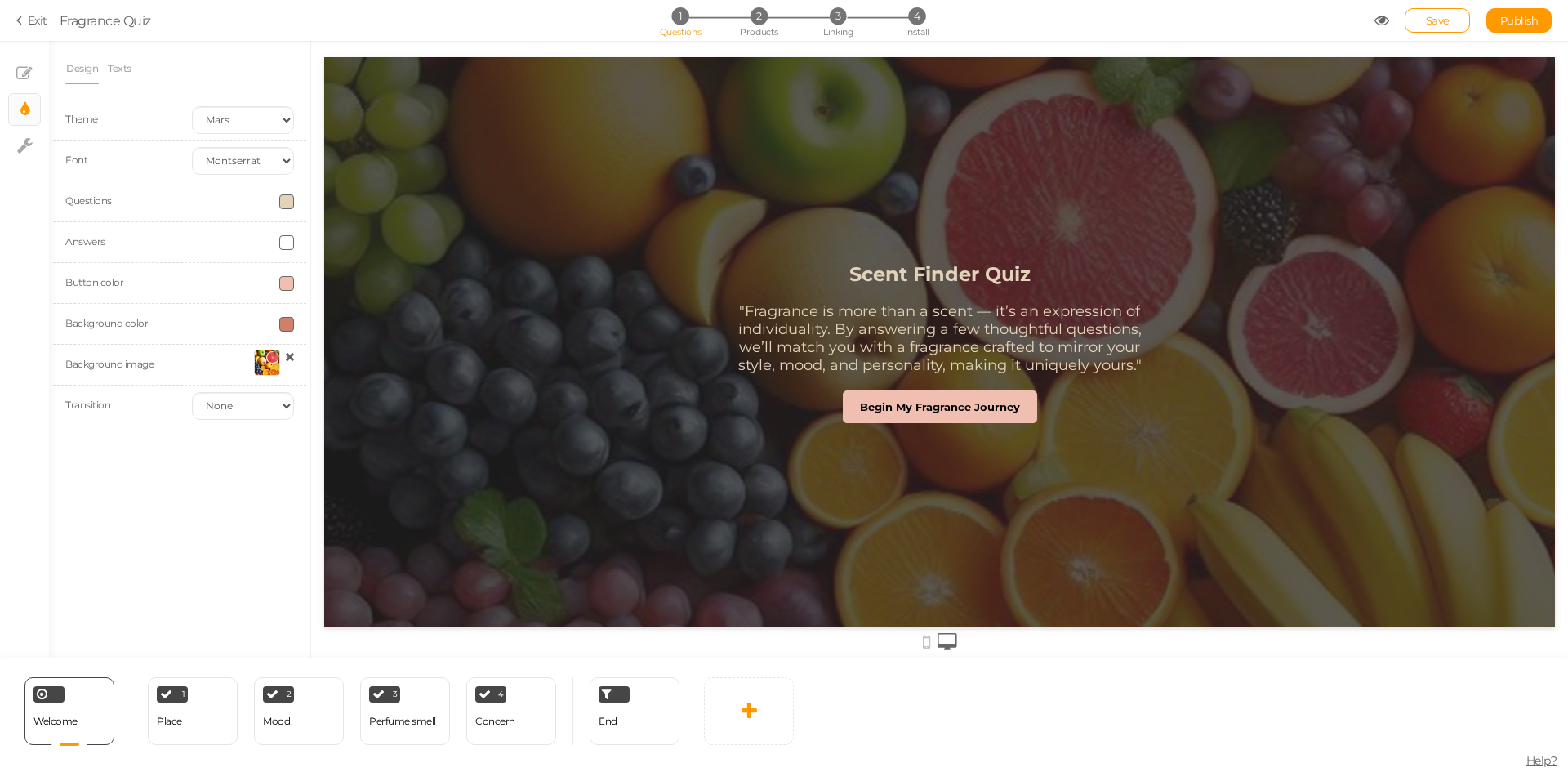
click at [259, 353] on div at bounding box center [267, 362] width 26 height 26
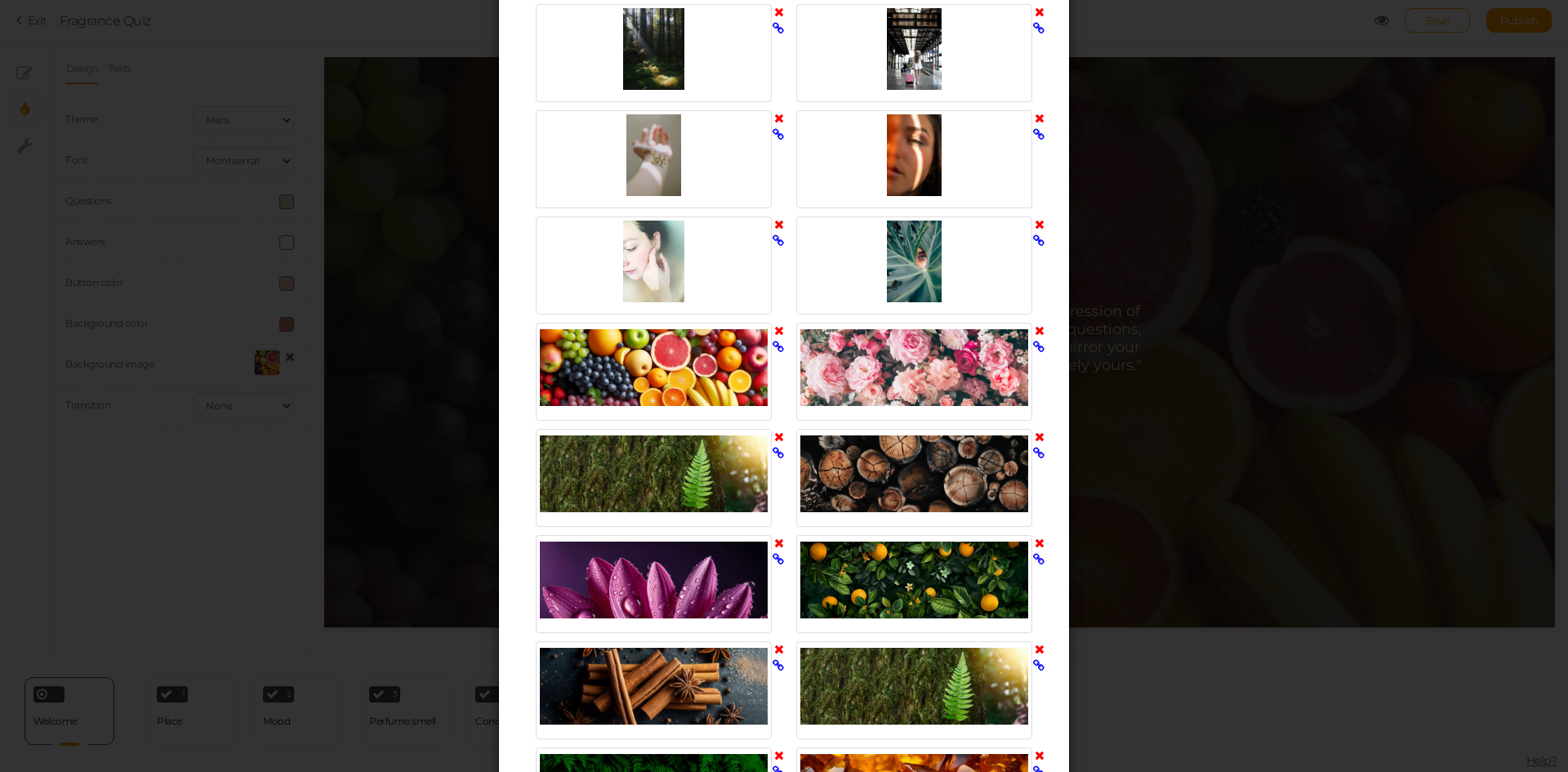
scroll to position [817, 0]
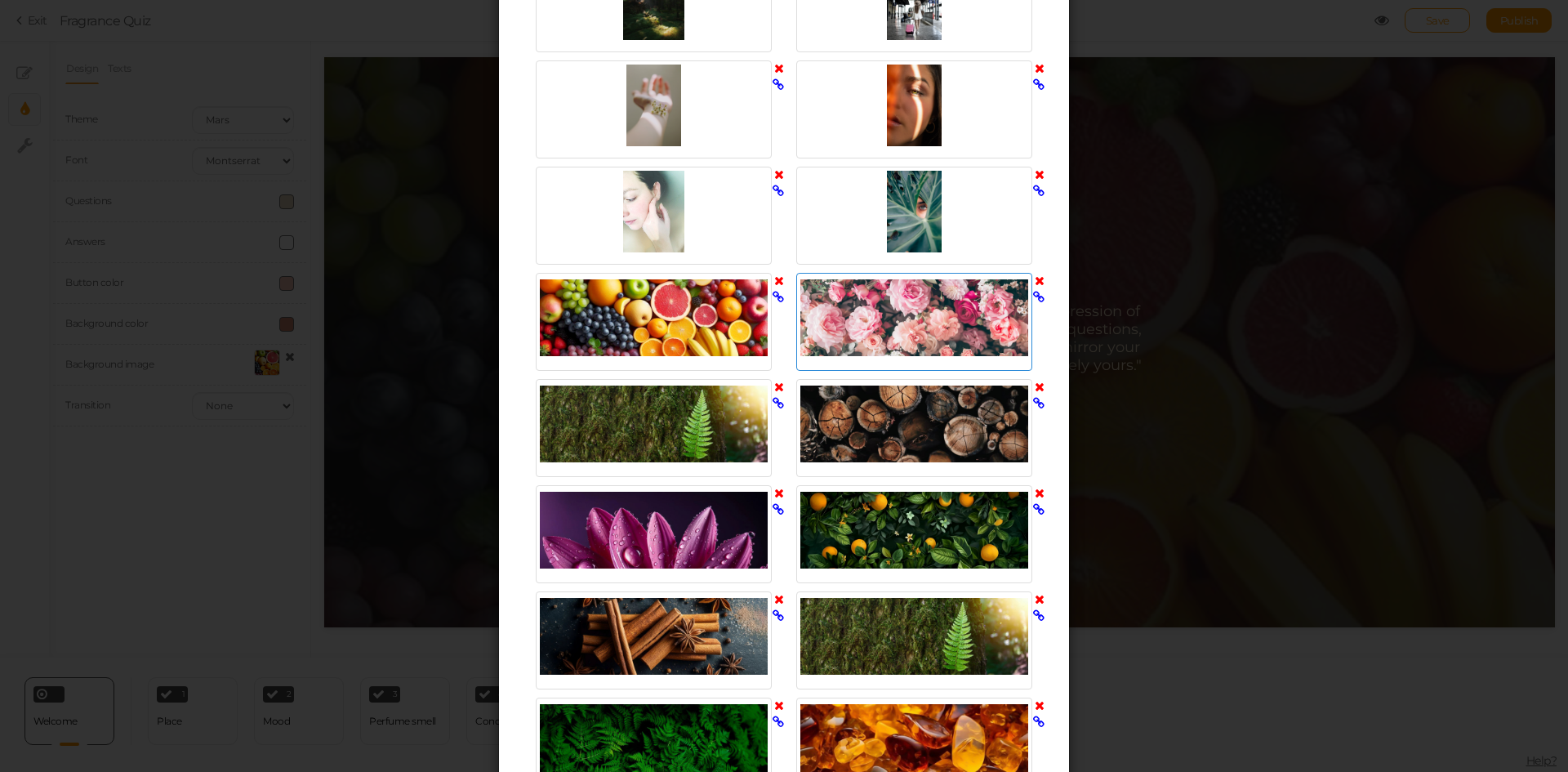
click at [820, 306] on div at bounding box center [914, 317] width 228 height 81
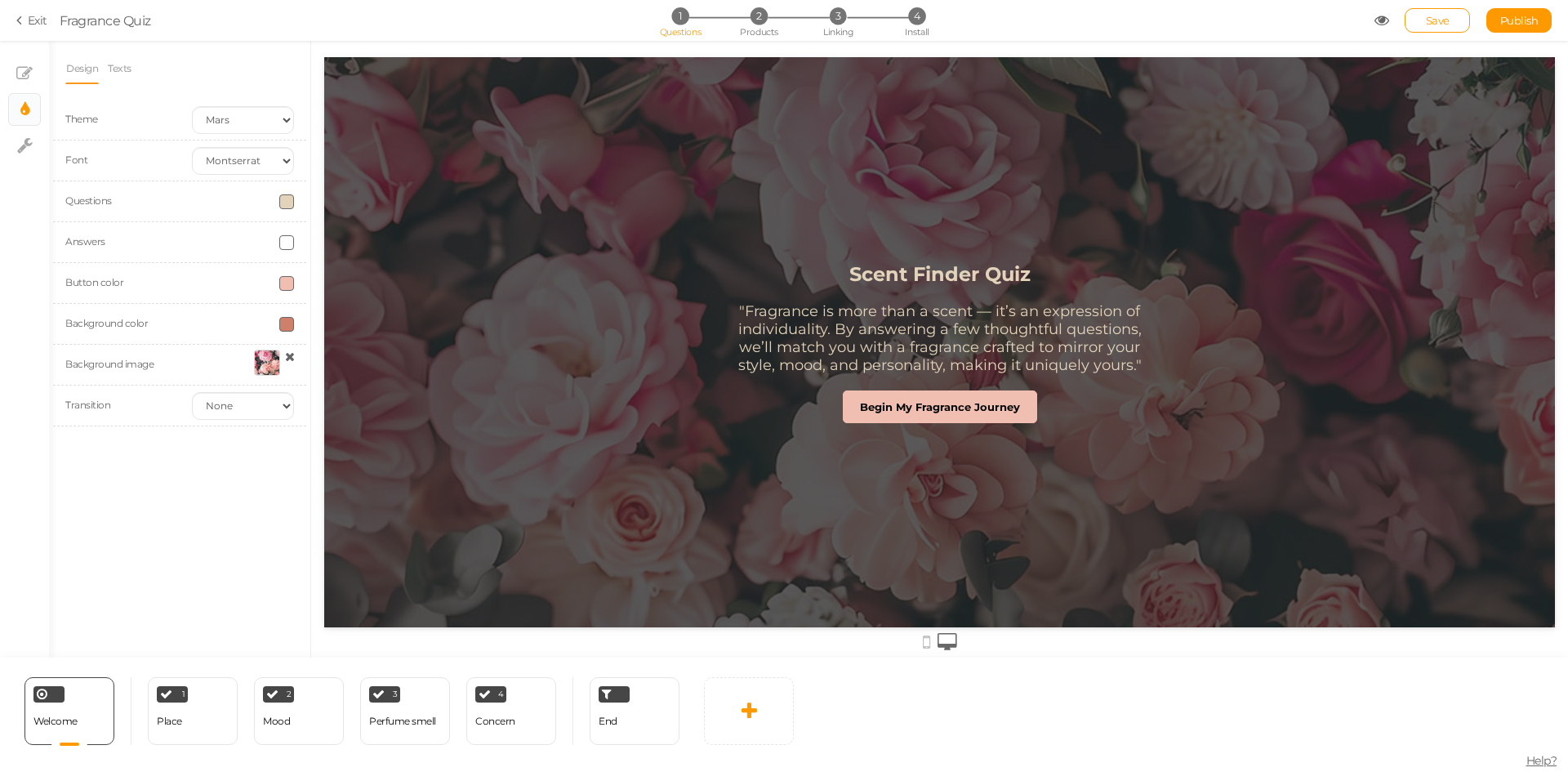
click at [265, 350] on div at bounding box center [267, 362] width 26 height 26
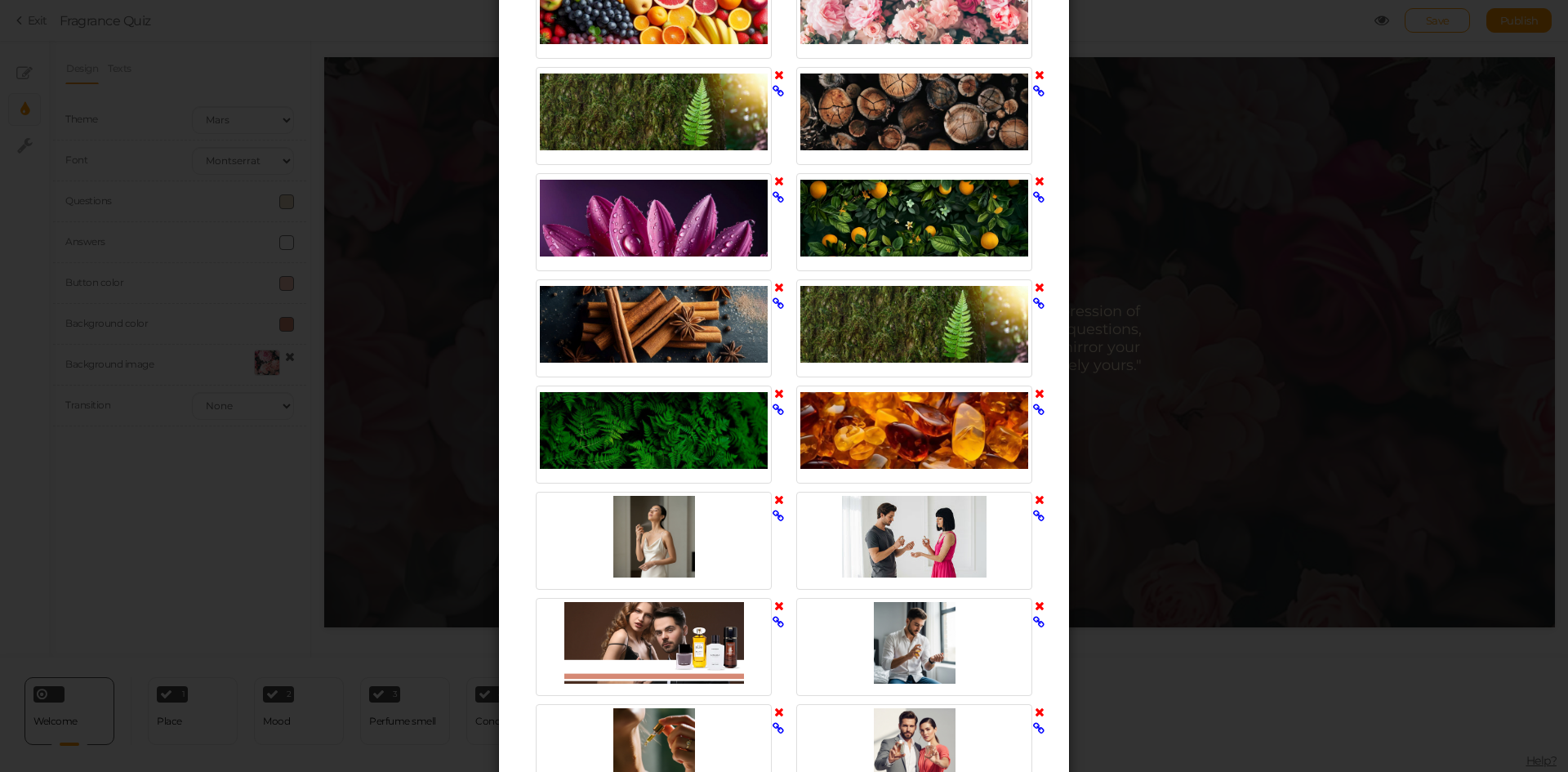
scroll to position [1143, 0]
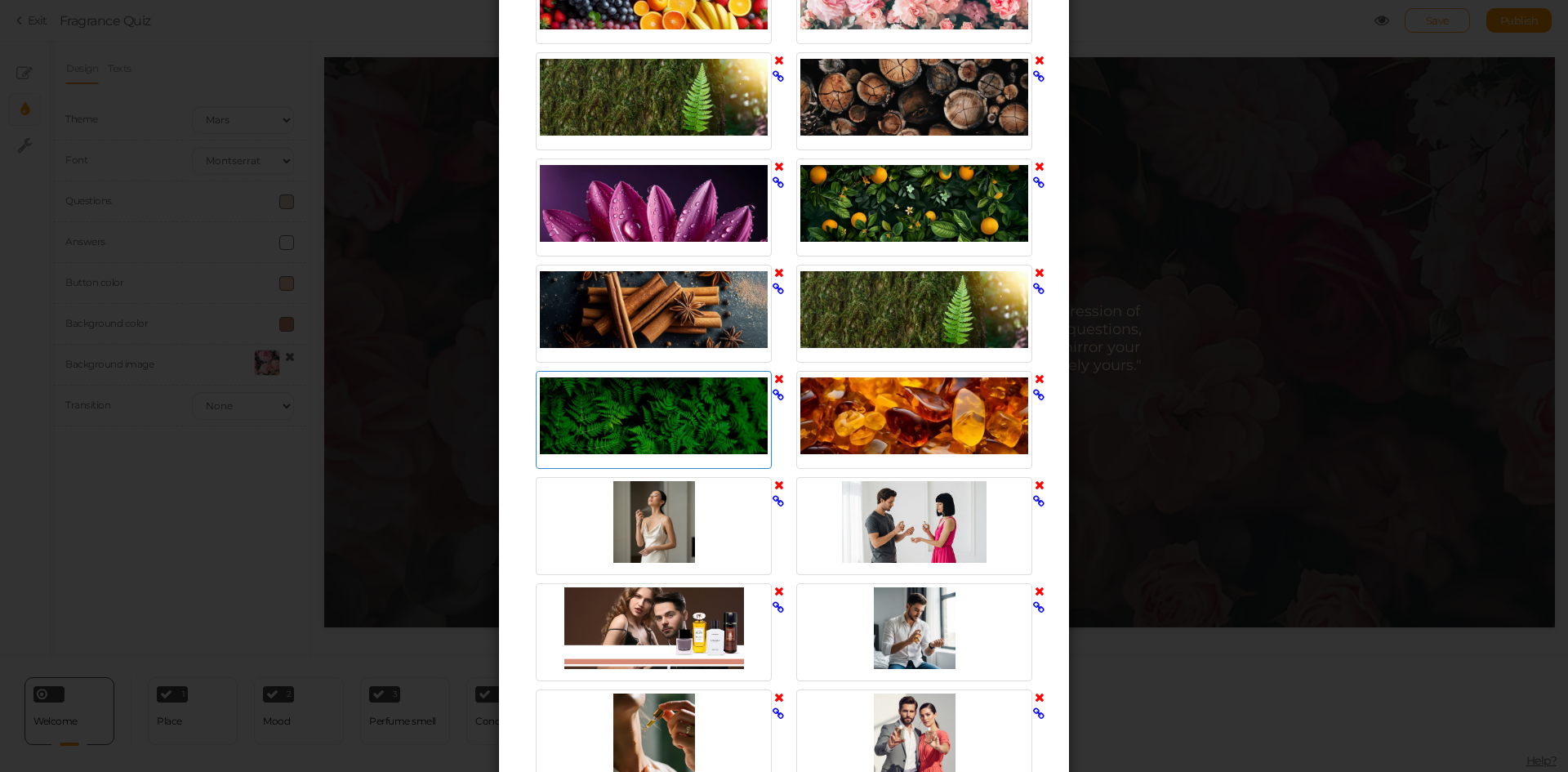
click at [679, 424] on div at bounding box center [654, 415] width 228 height 81
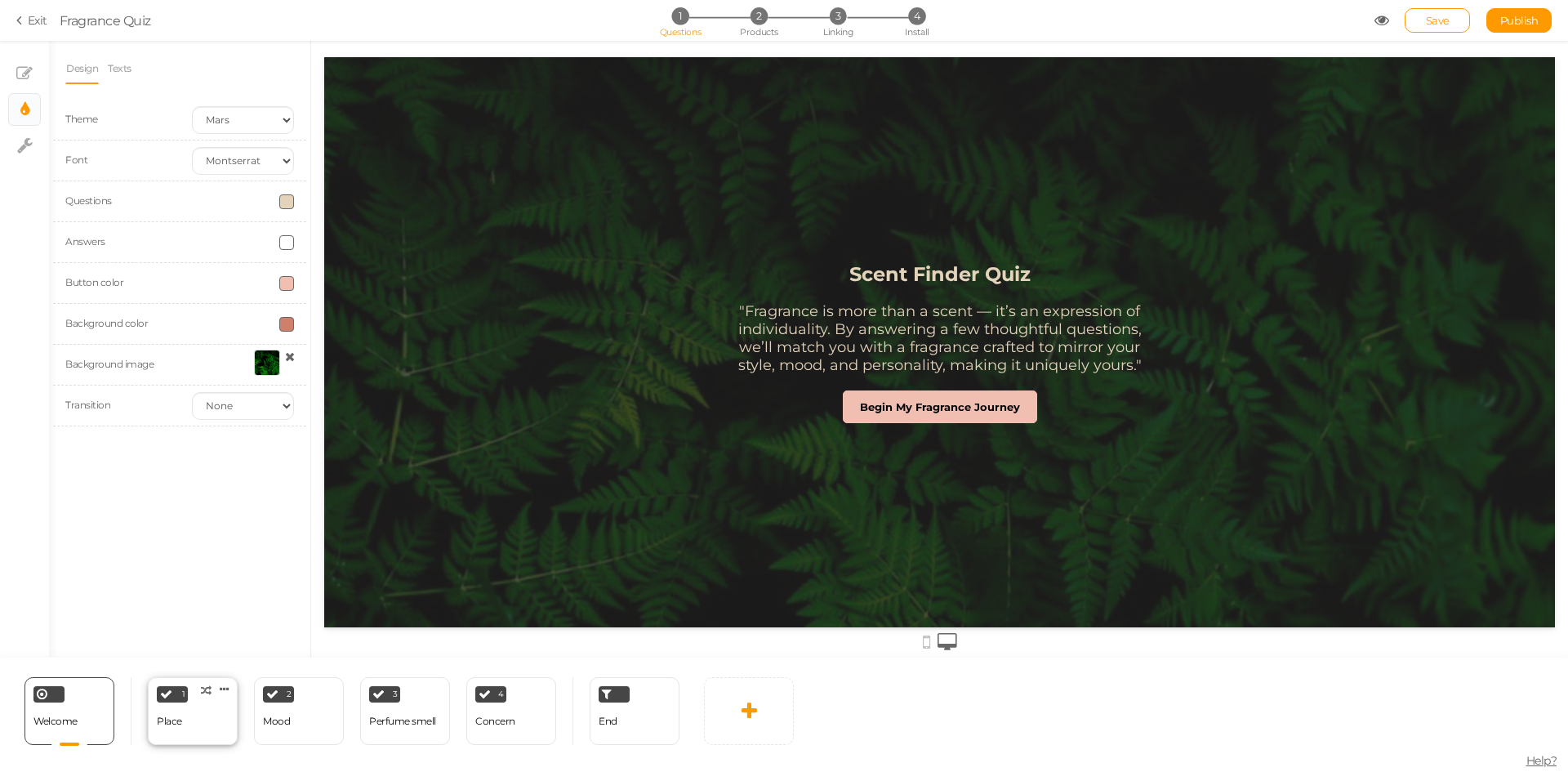
click at [186, 725] on div "1 Place × Define the conditions to show this slide. Clone Change type Delete" at bounding box center [192, 711] width 90 height 68
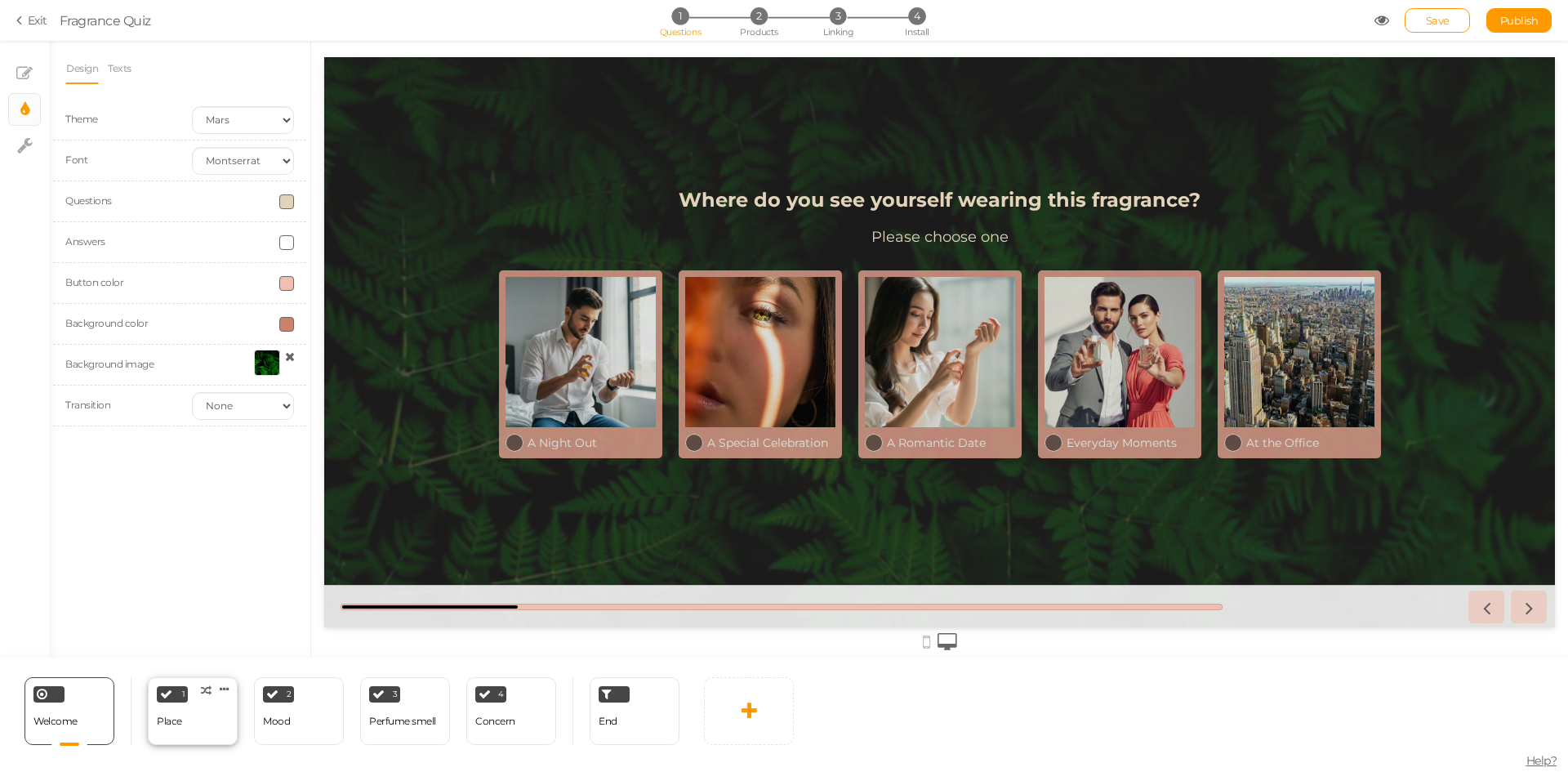
select select "2"
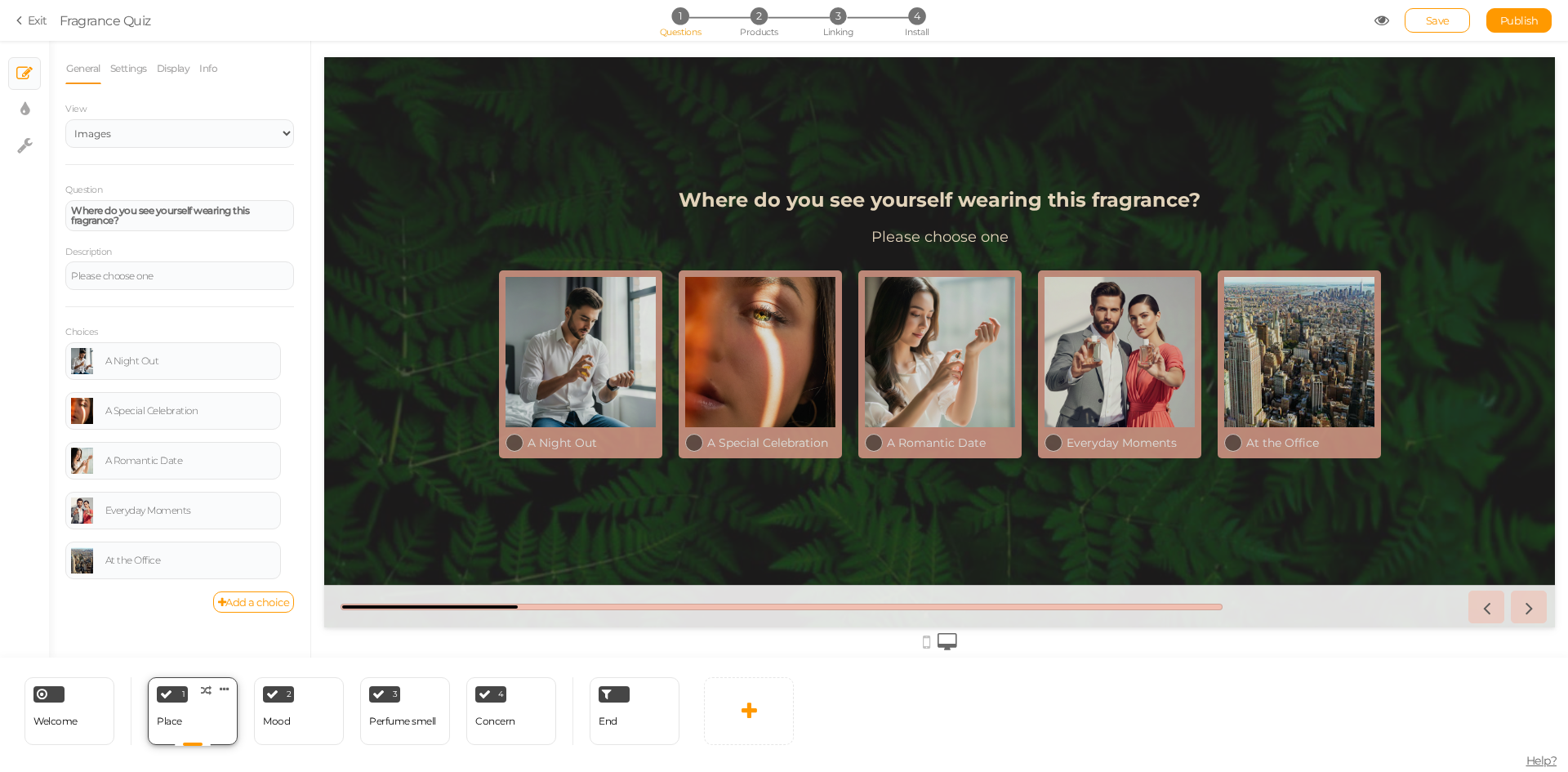
scroll to position [0, 0]
click at [309, 720] on div "2 Mood × Define the conditions to show this slide. Clone Change type Delete" at bounding box center [299, 711] width 90 height 68
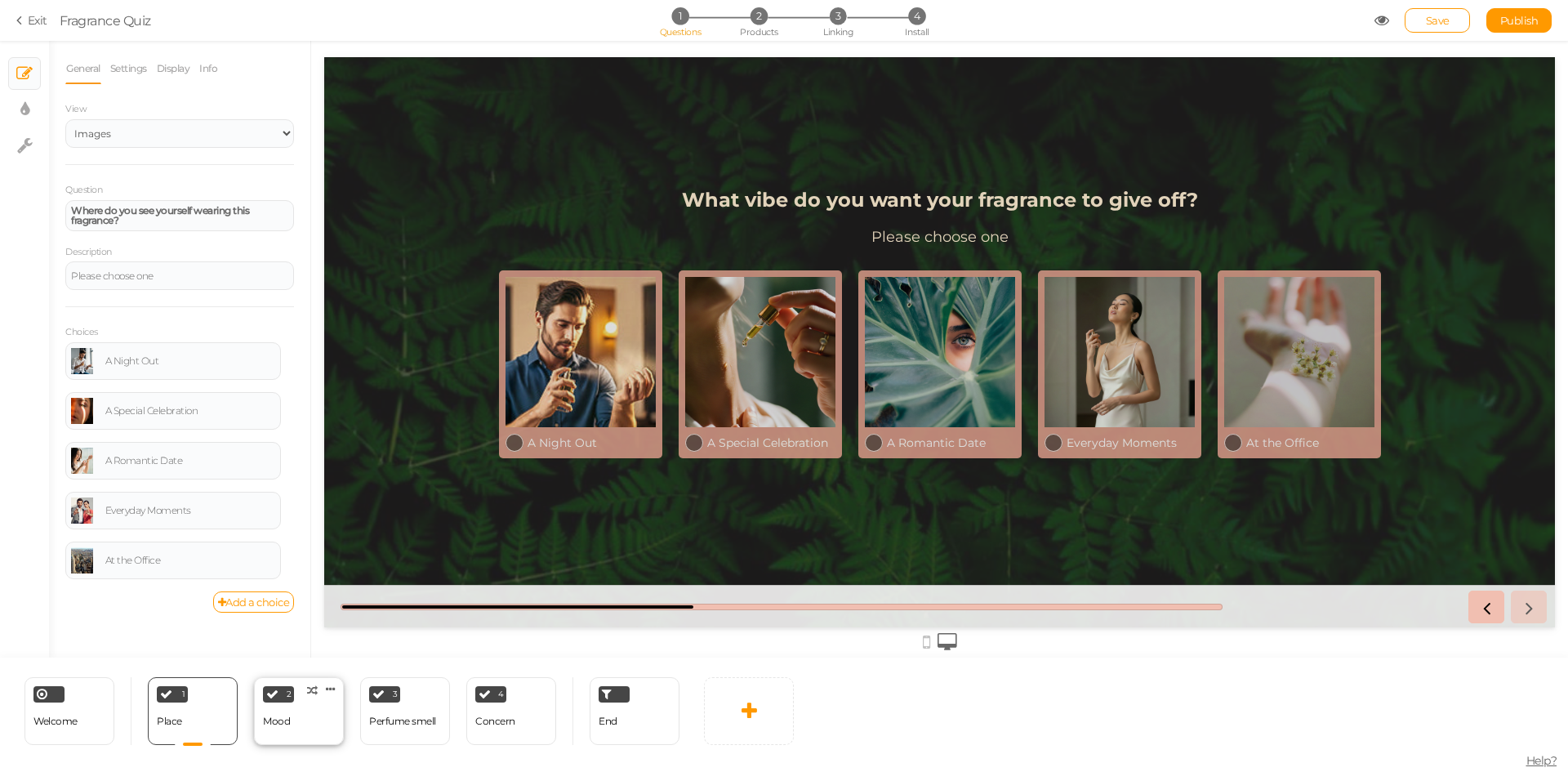
select select "2"
click at [401, 721] on div "Perfume smell" at bounding box center [402, 722] width 67 height 12
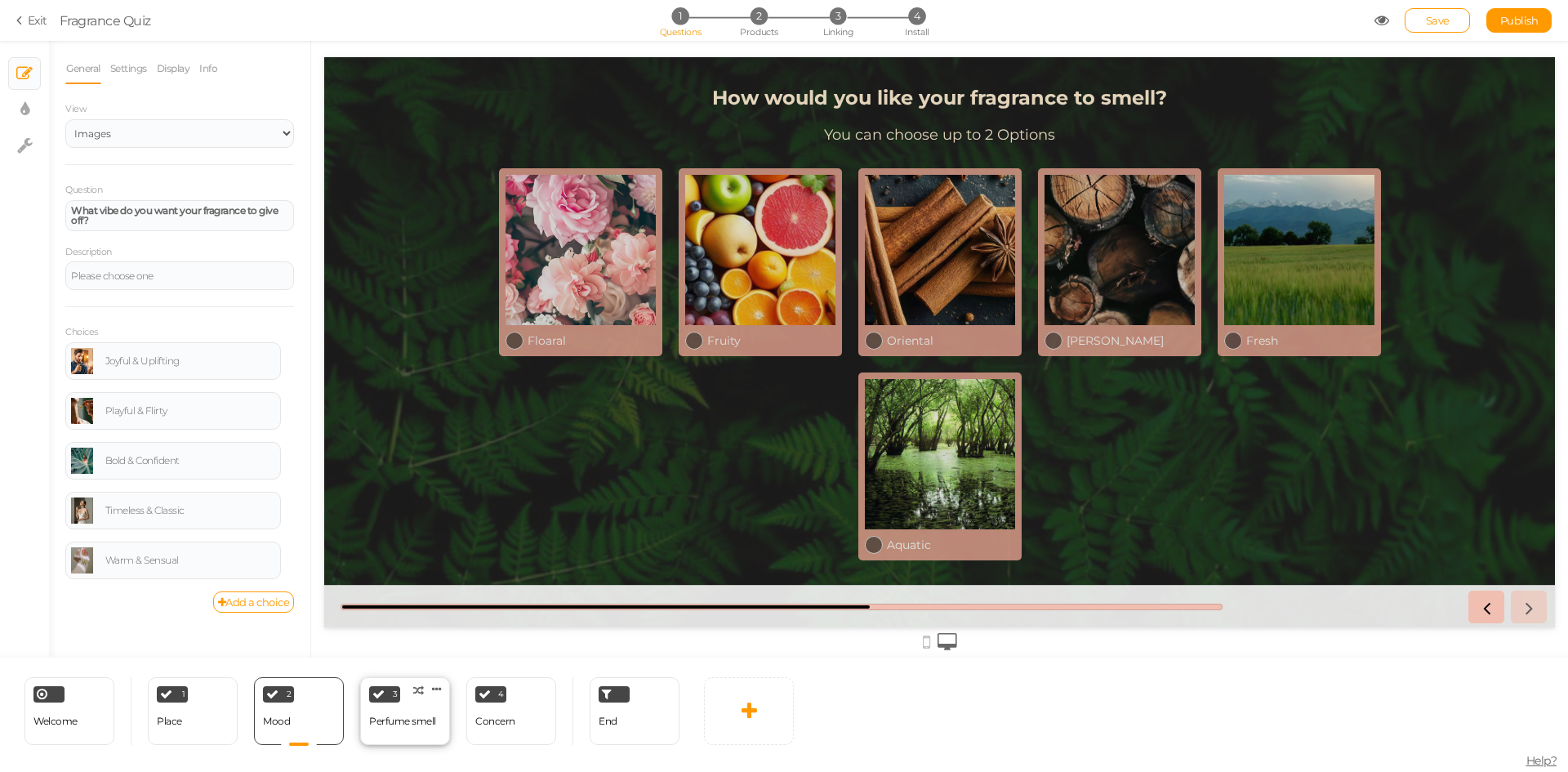
select select "2"
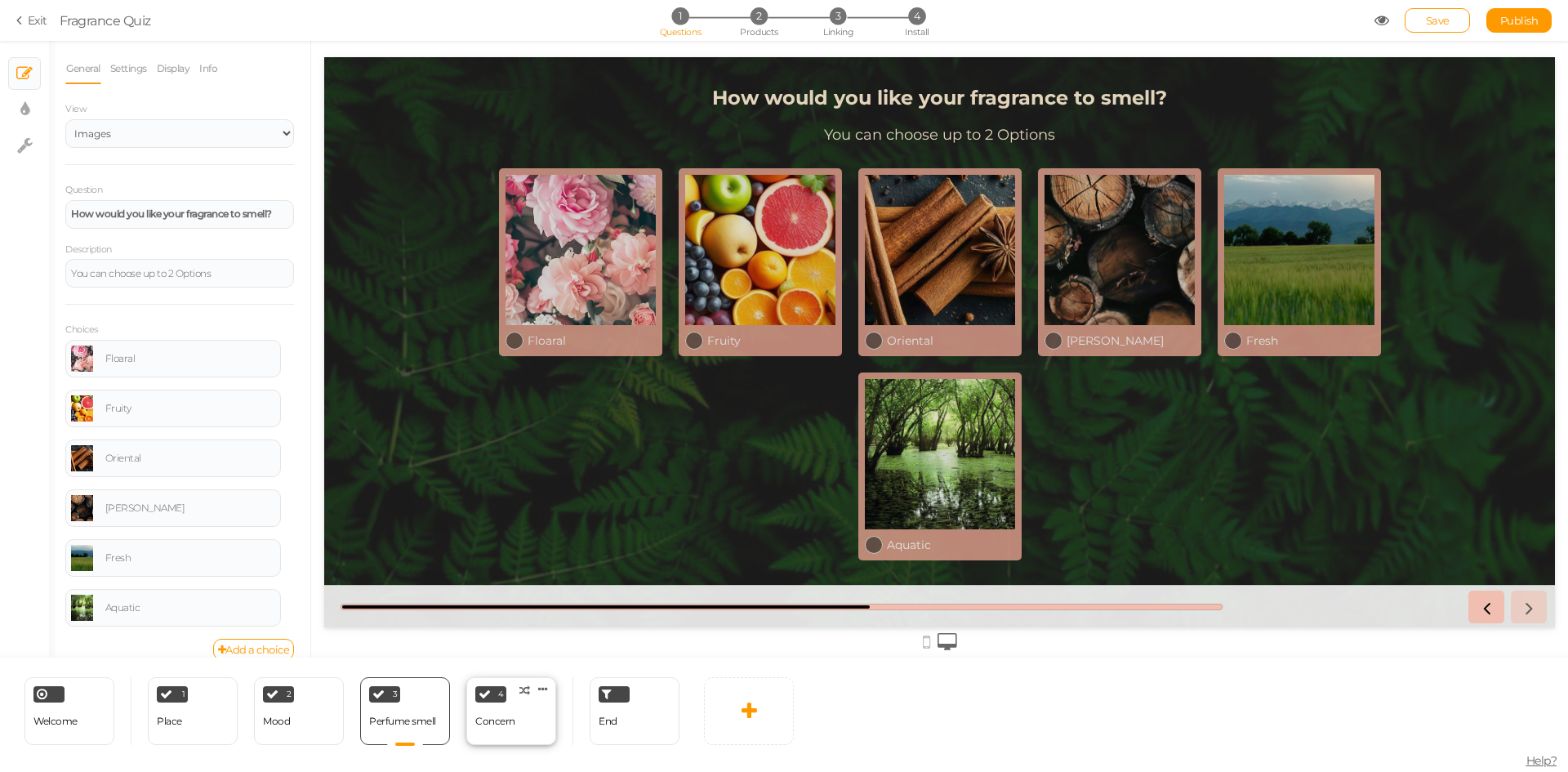
click at [511, 725] on div "Concern" at bounding box center [494, 722] width 40 height 12
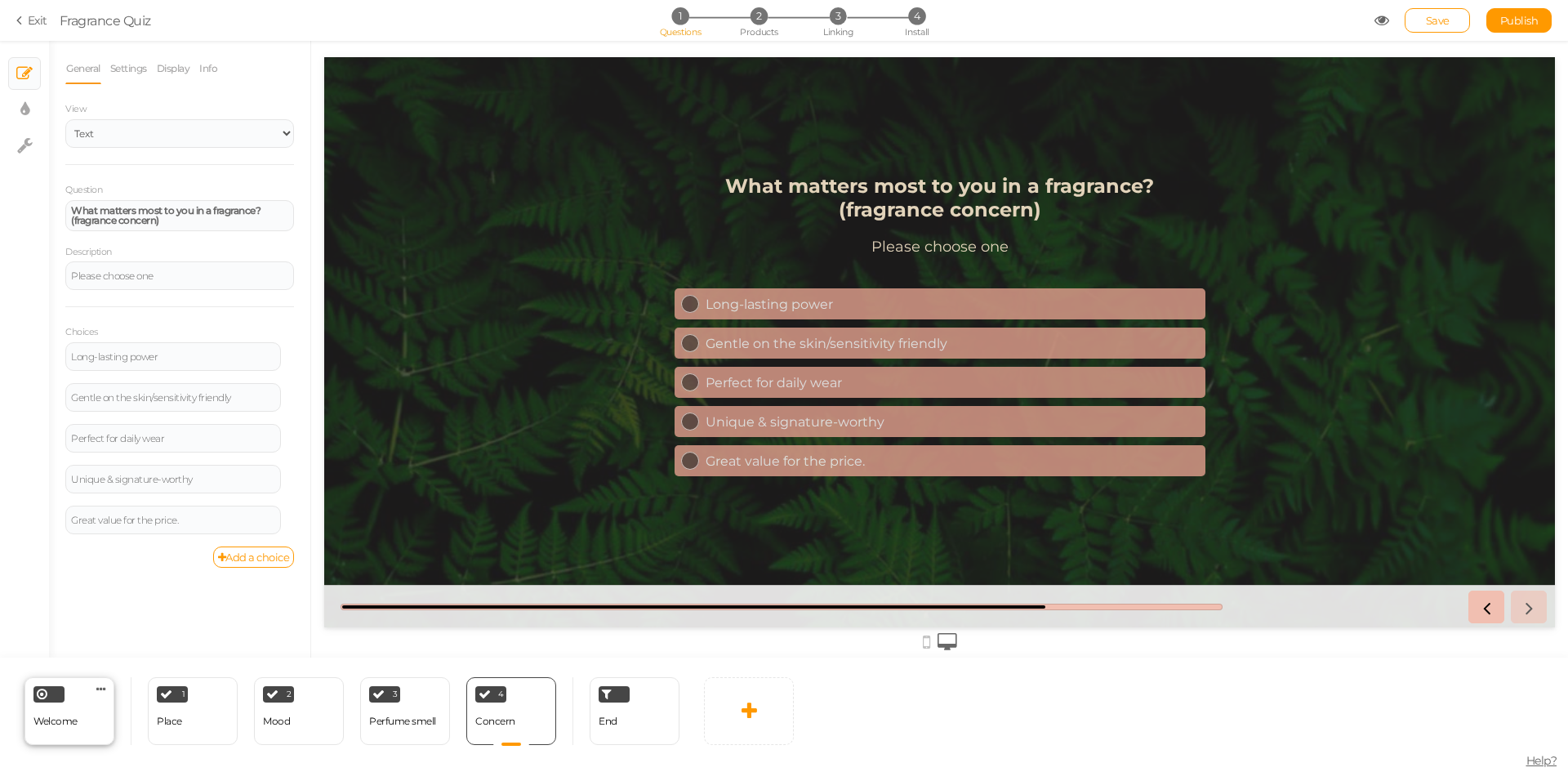
click at [67, 719] on span "Welcome" at bounding box center [56, 721] width 44 height 13
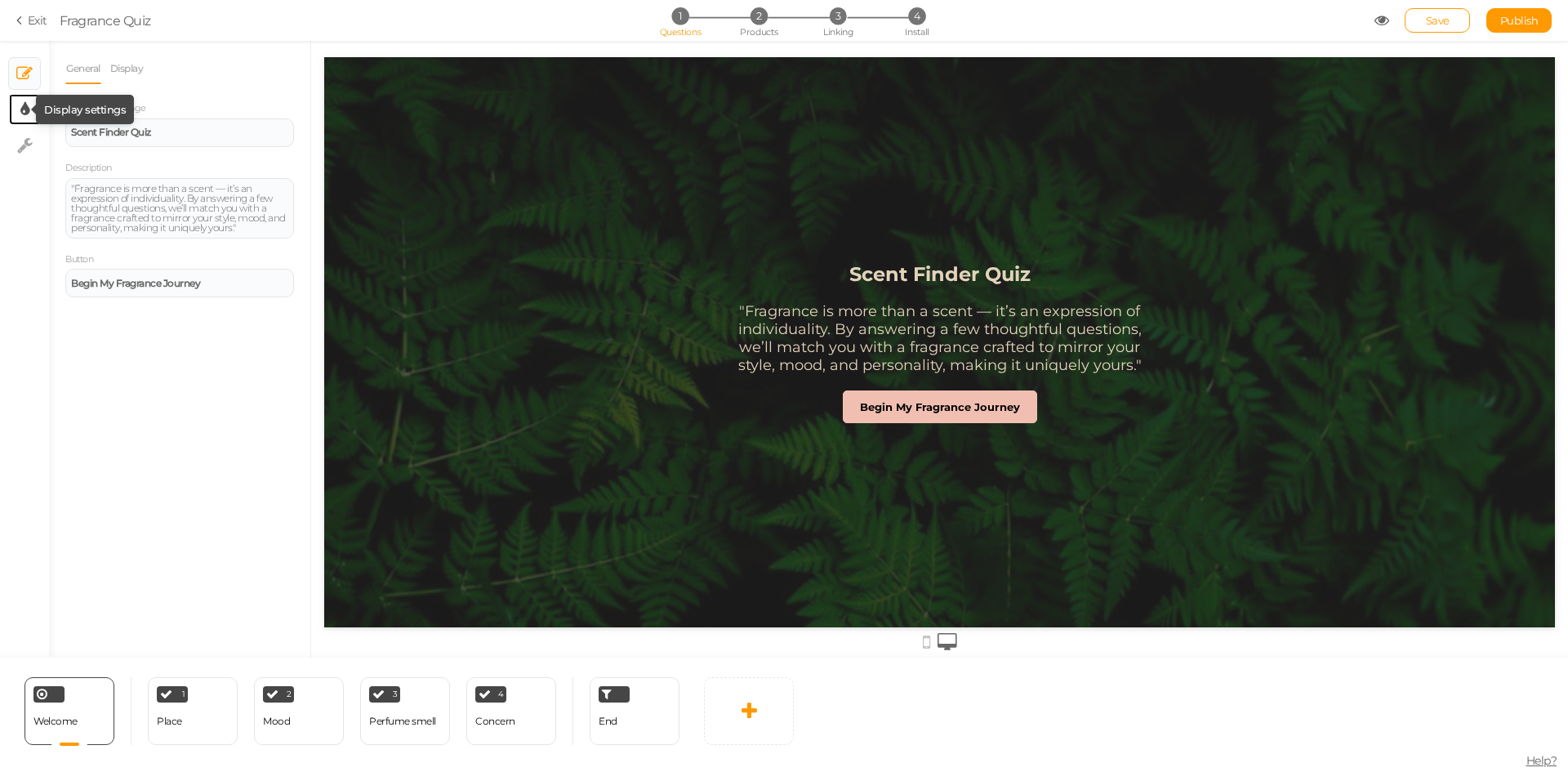
click at [24, 114] on icon at bounding box center [24, 109] width 9 height 16
select select "2"
select select "montserrat"
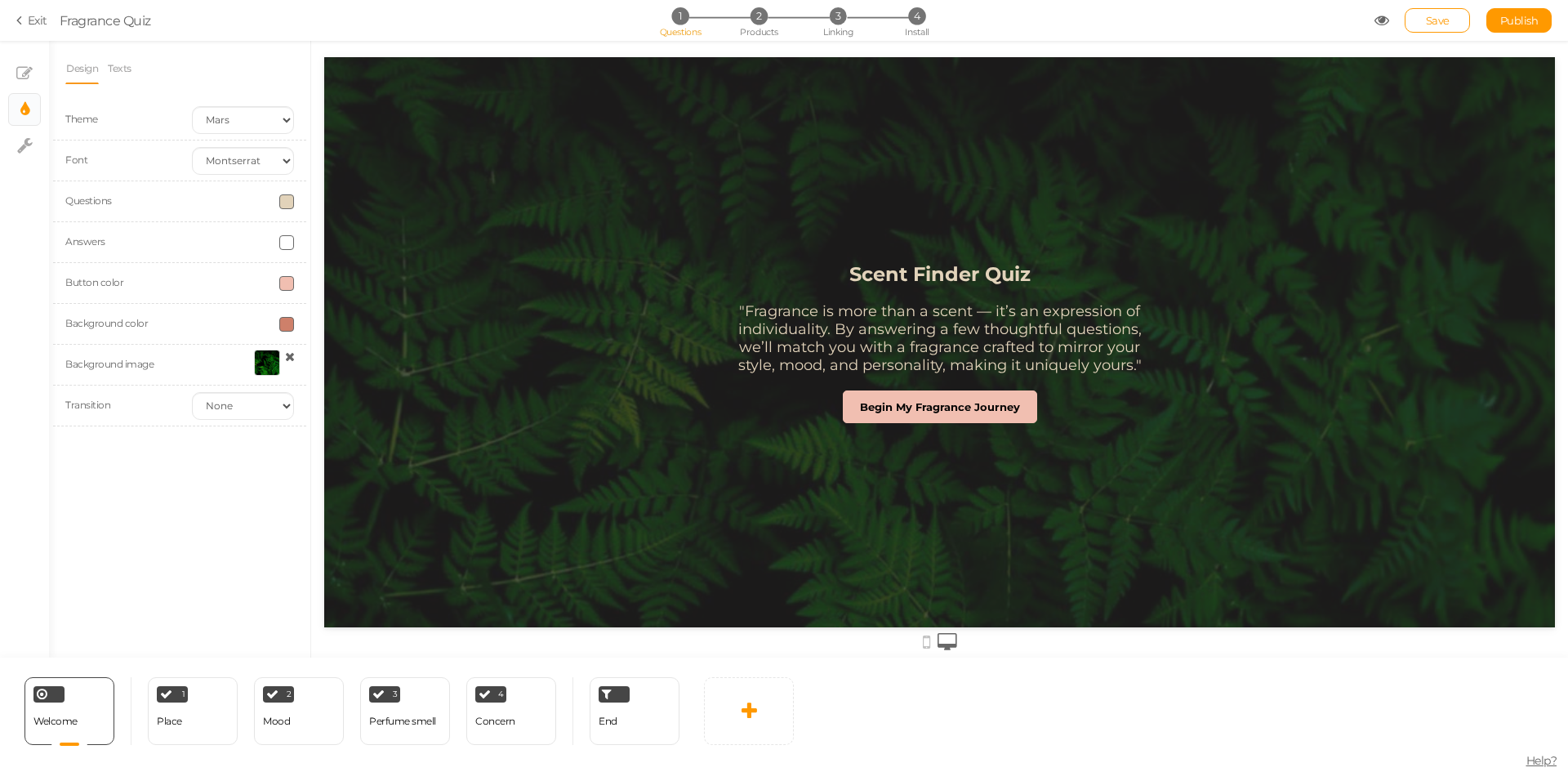
click at [265, 366] on div at bounding box center [267, 362] width 26 height 26
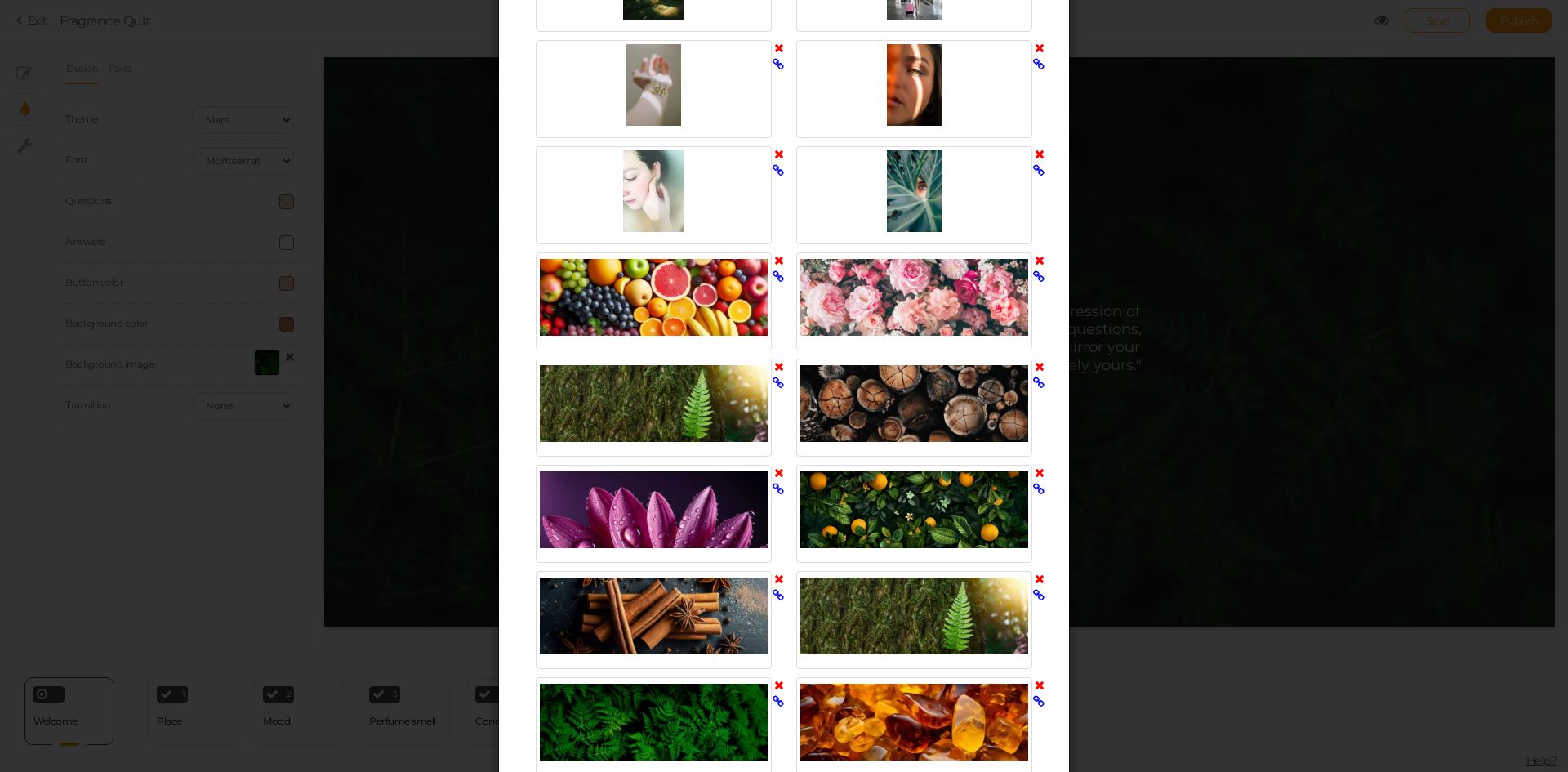
scroll to position [1143, 0]
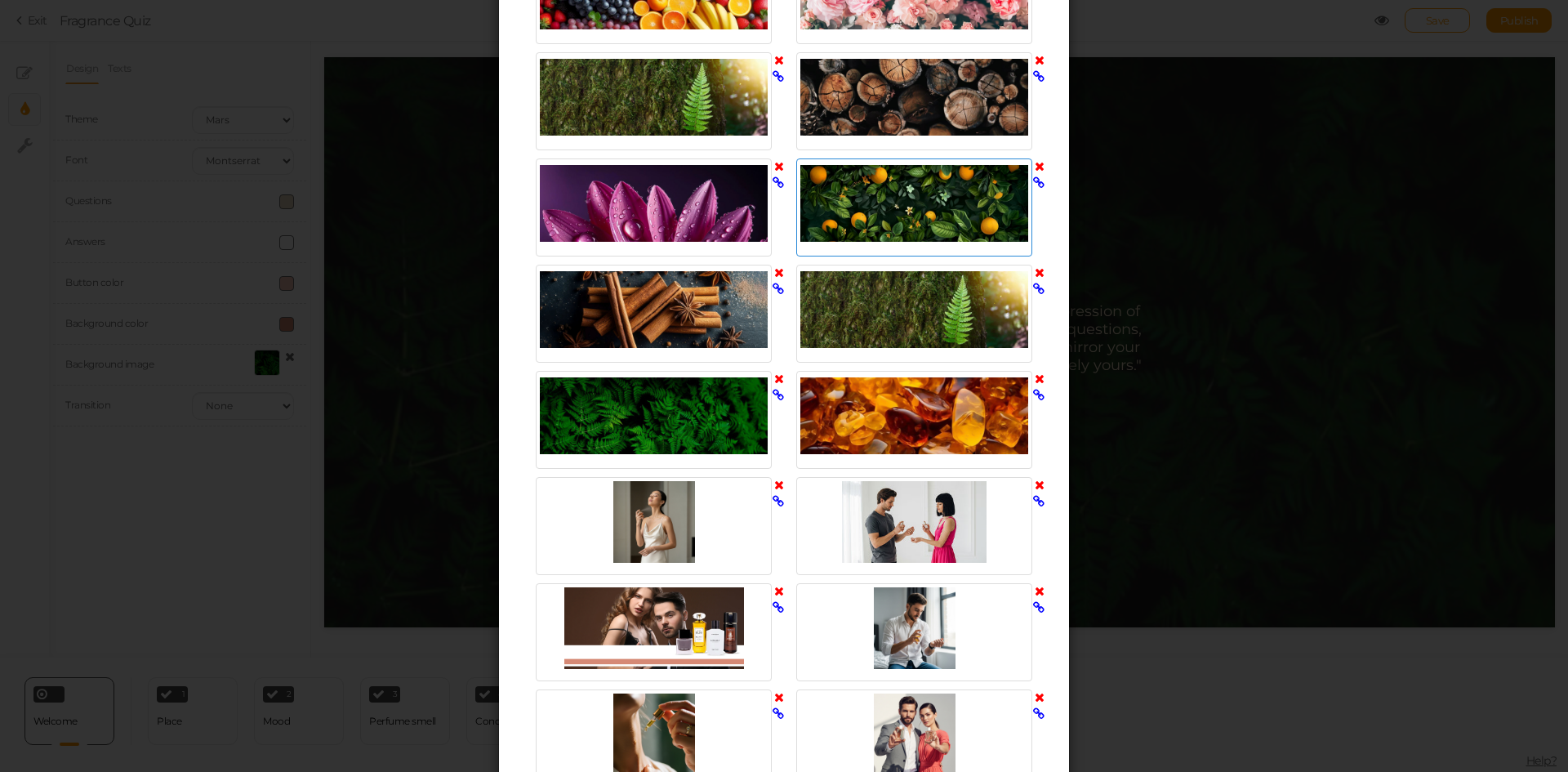
click at [878, 209] on div at bounding box center [914, 203] width 228 height 81
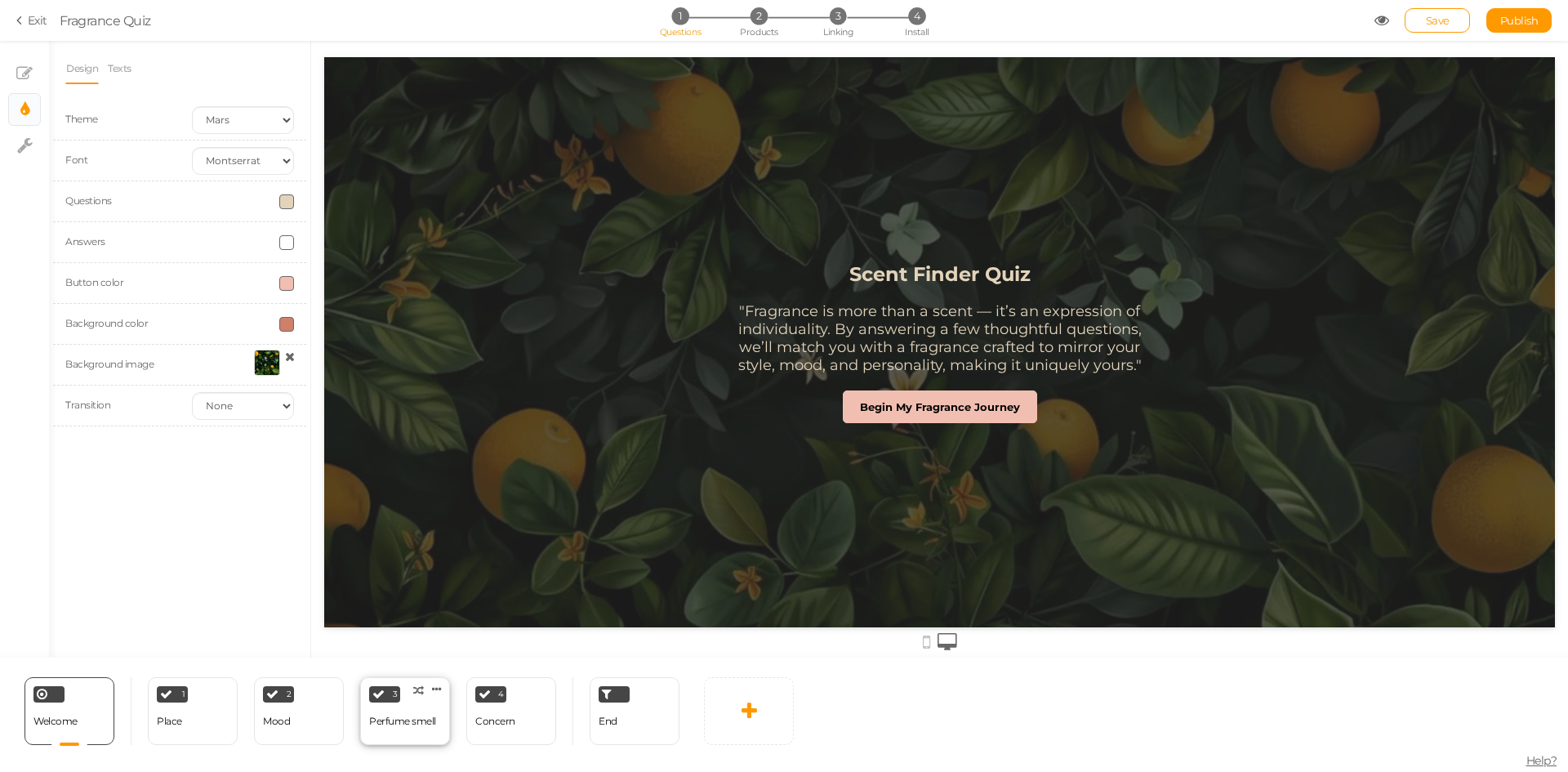
click at [406, 725] on div "Perfume smell" at bounding box center [402, 722] width 67 height 12
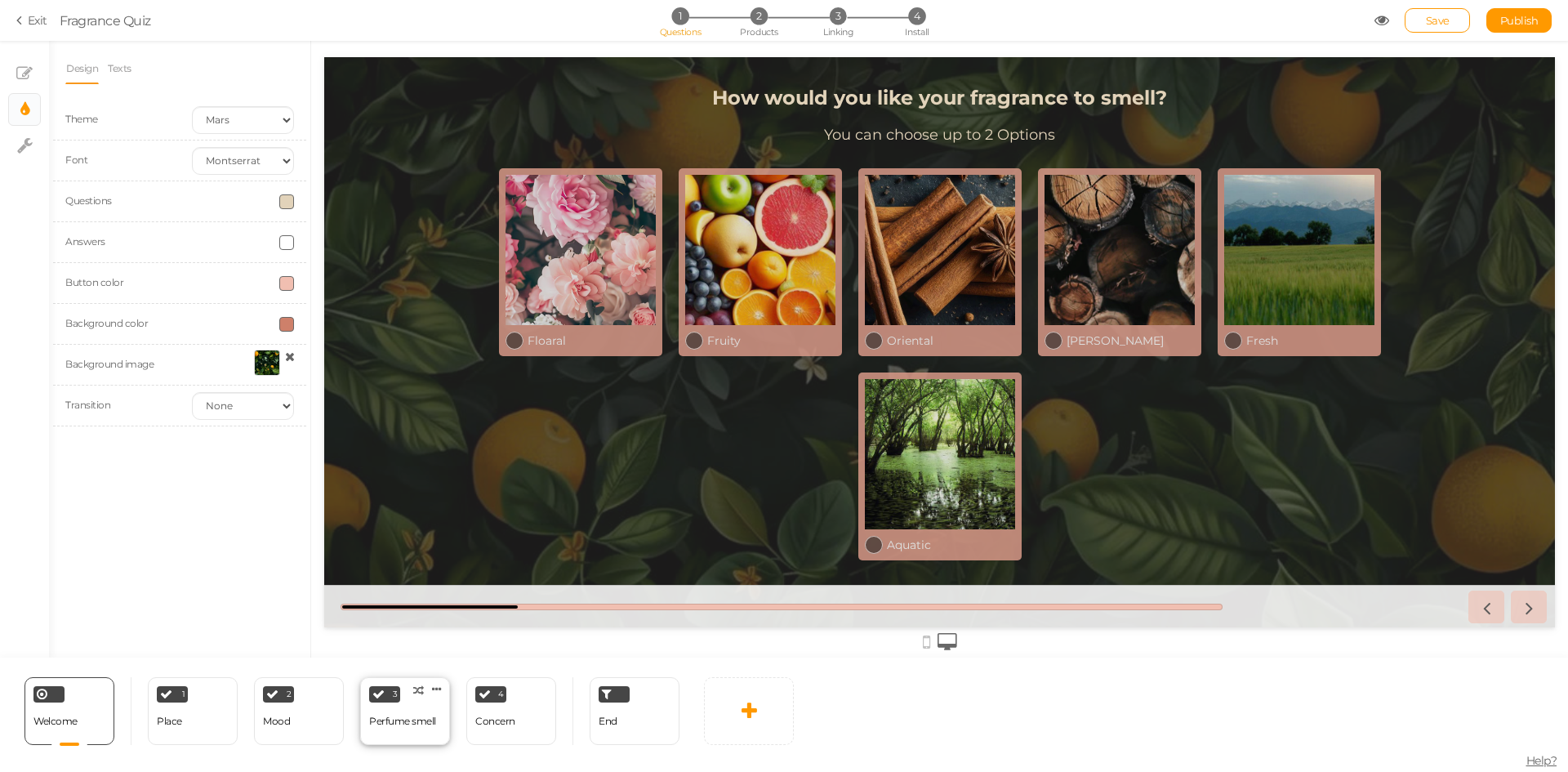
select select "2"
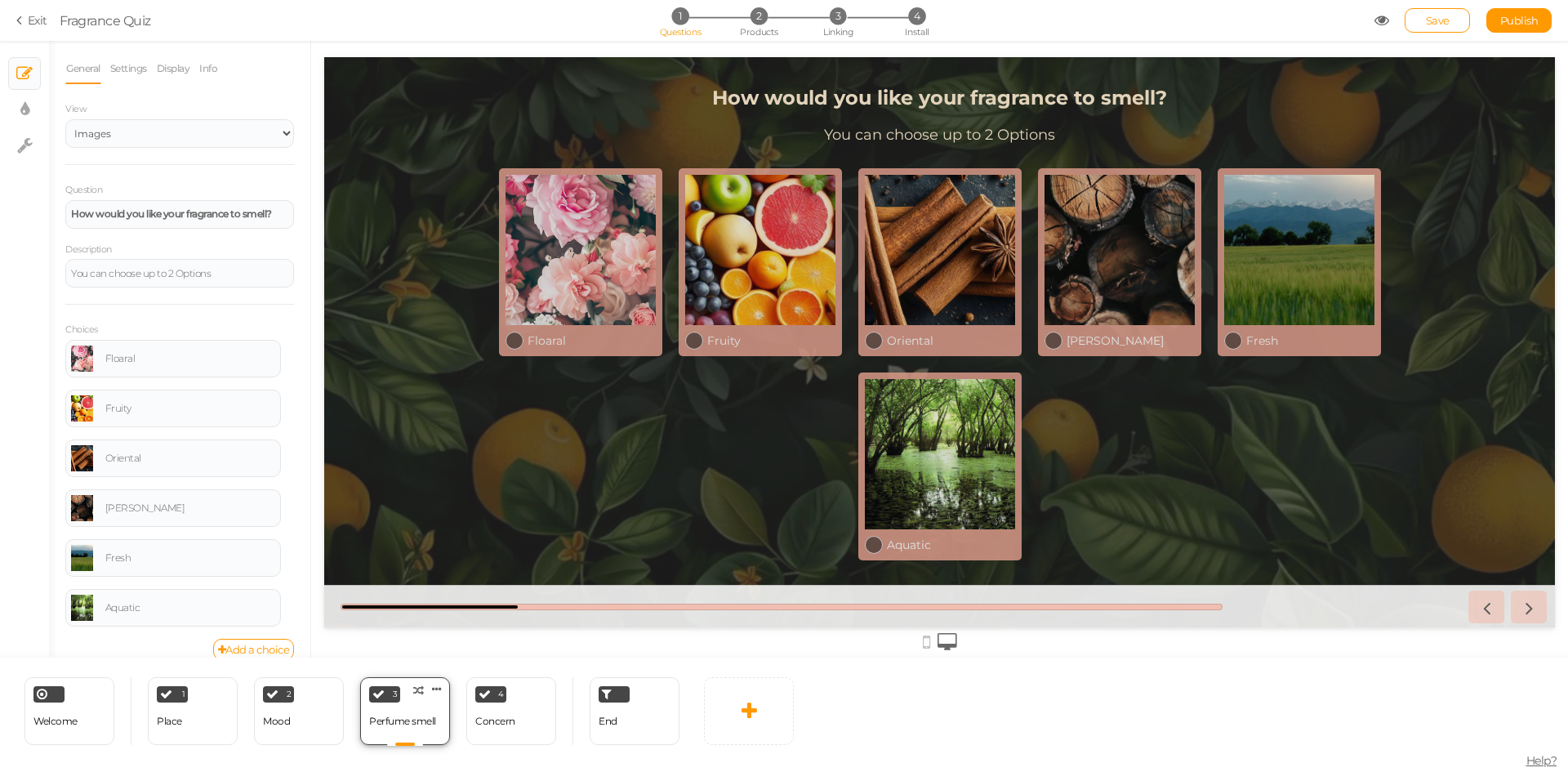
scroll to position [0, 0]
click at [21, 104] on icon at bounding box center [24, 109] width 9 height 16
select select "2"
select select "montserrat"
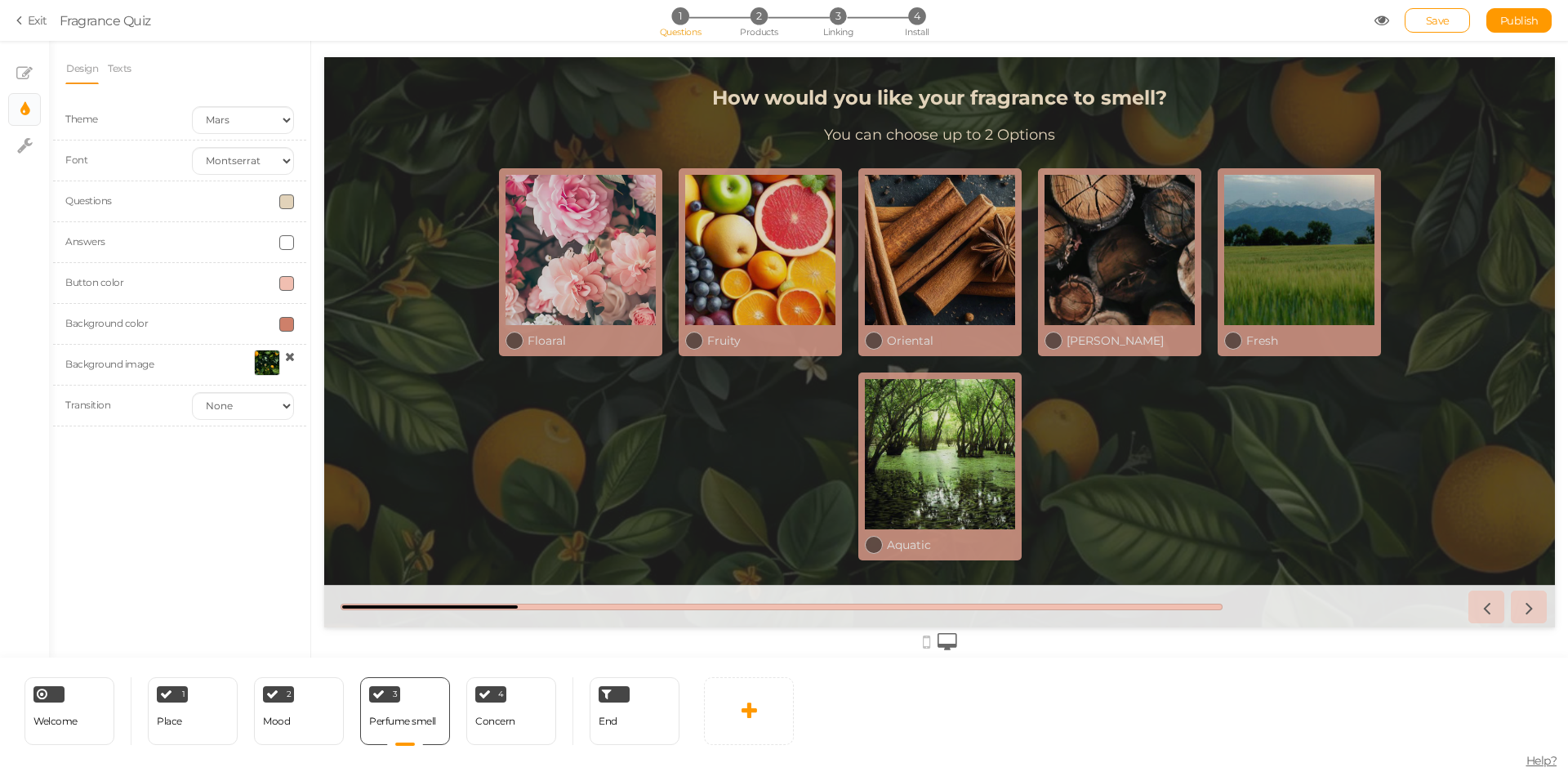
click at [266, 363] on div at bounding box center [267, 362] width 26 height 26
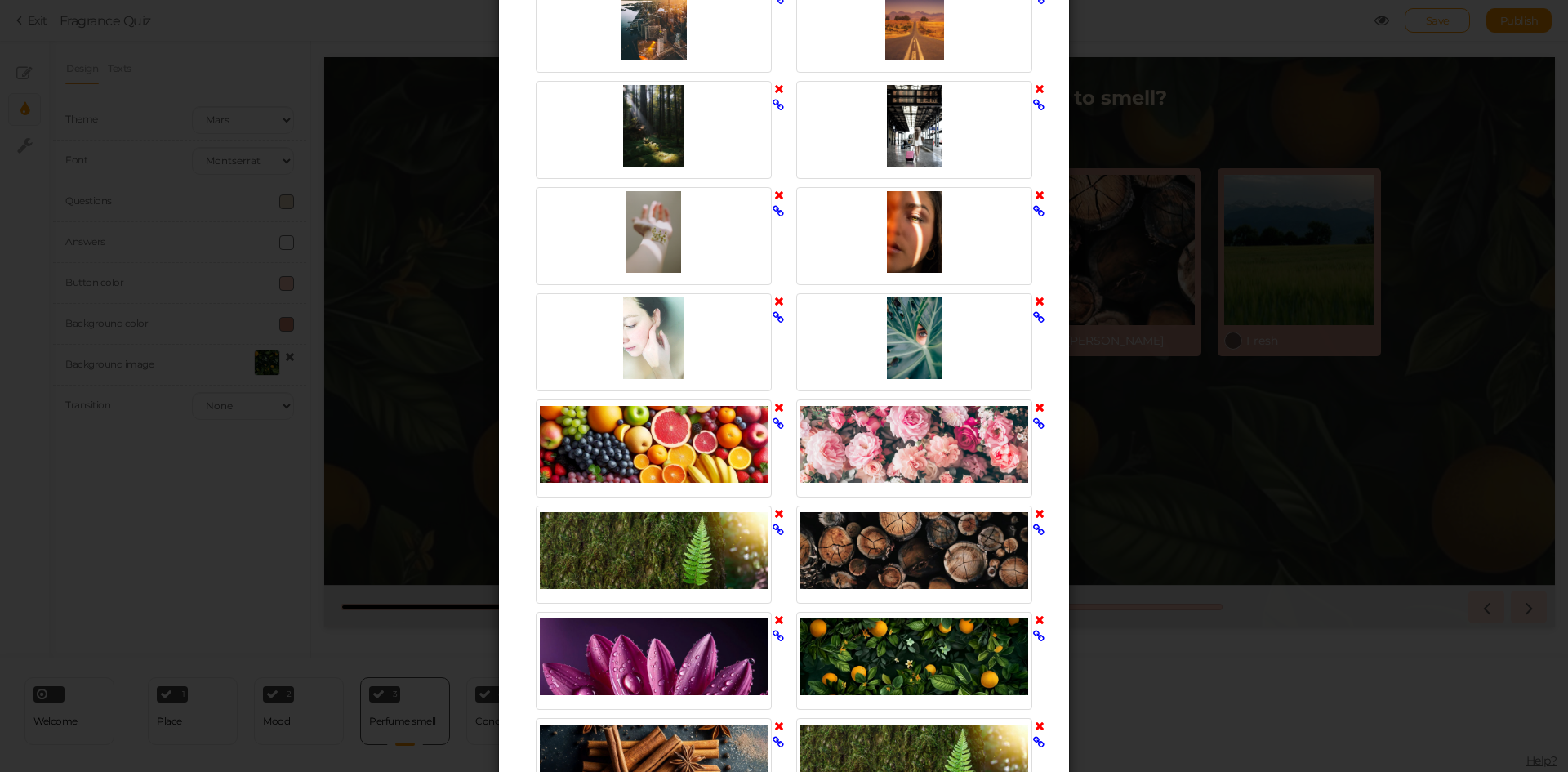
scroll to position [899, 0]
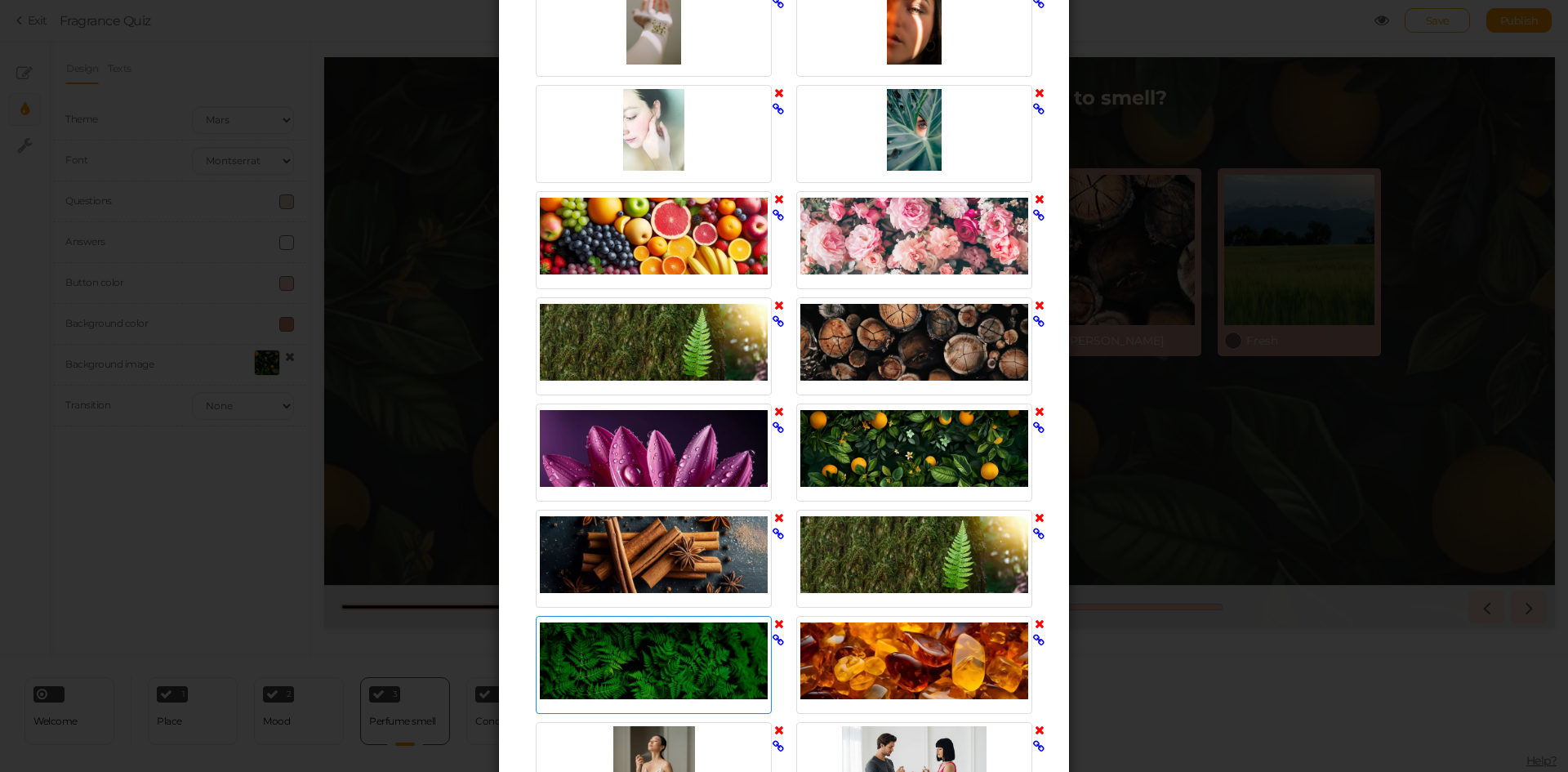
click at [677, 654] on div at bounding box center [654, 661] width 228 height 81
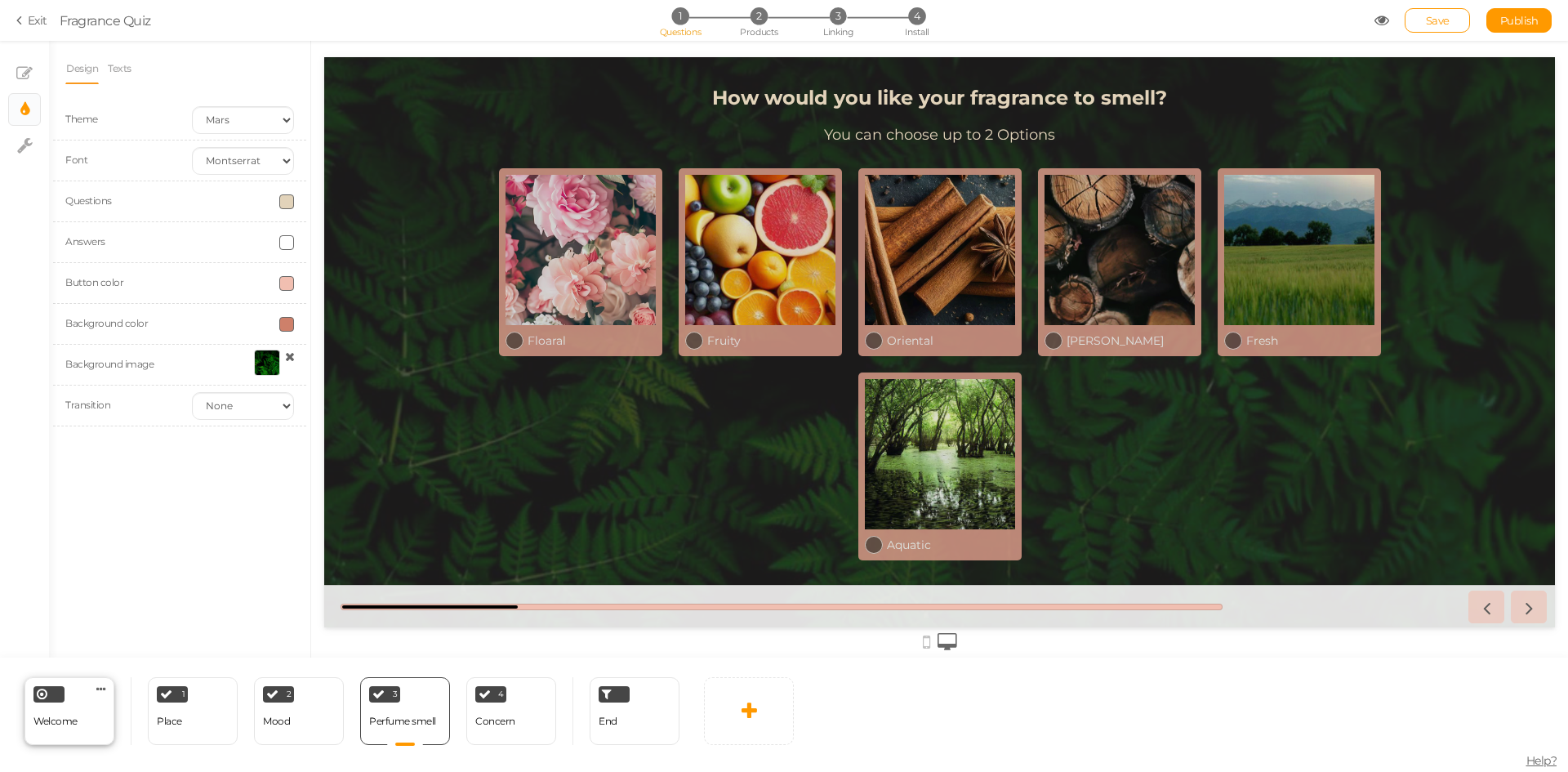
click at [71, 727] on div "Welcome" at bounding box center [56, 722] width 44 height 29
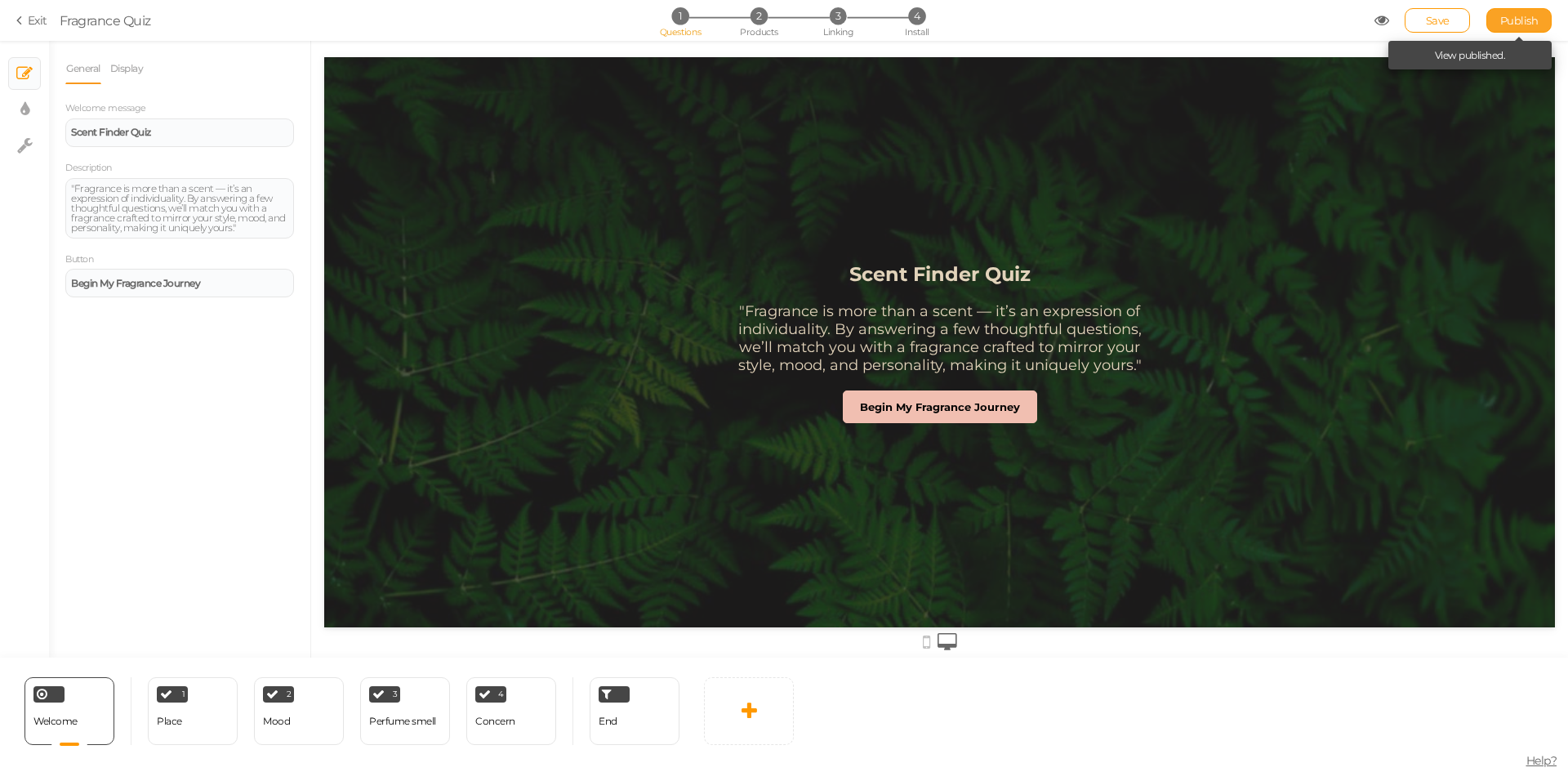
click at [1493, 23] on link "Publish" at bounding box center [1519, 19] width 66 height 24
click at [202, 726] on div "1 Place × Define the conditions to show this slide. Clone Change type Delete" at bounding box center [192, 711] width 90 height 68
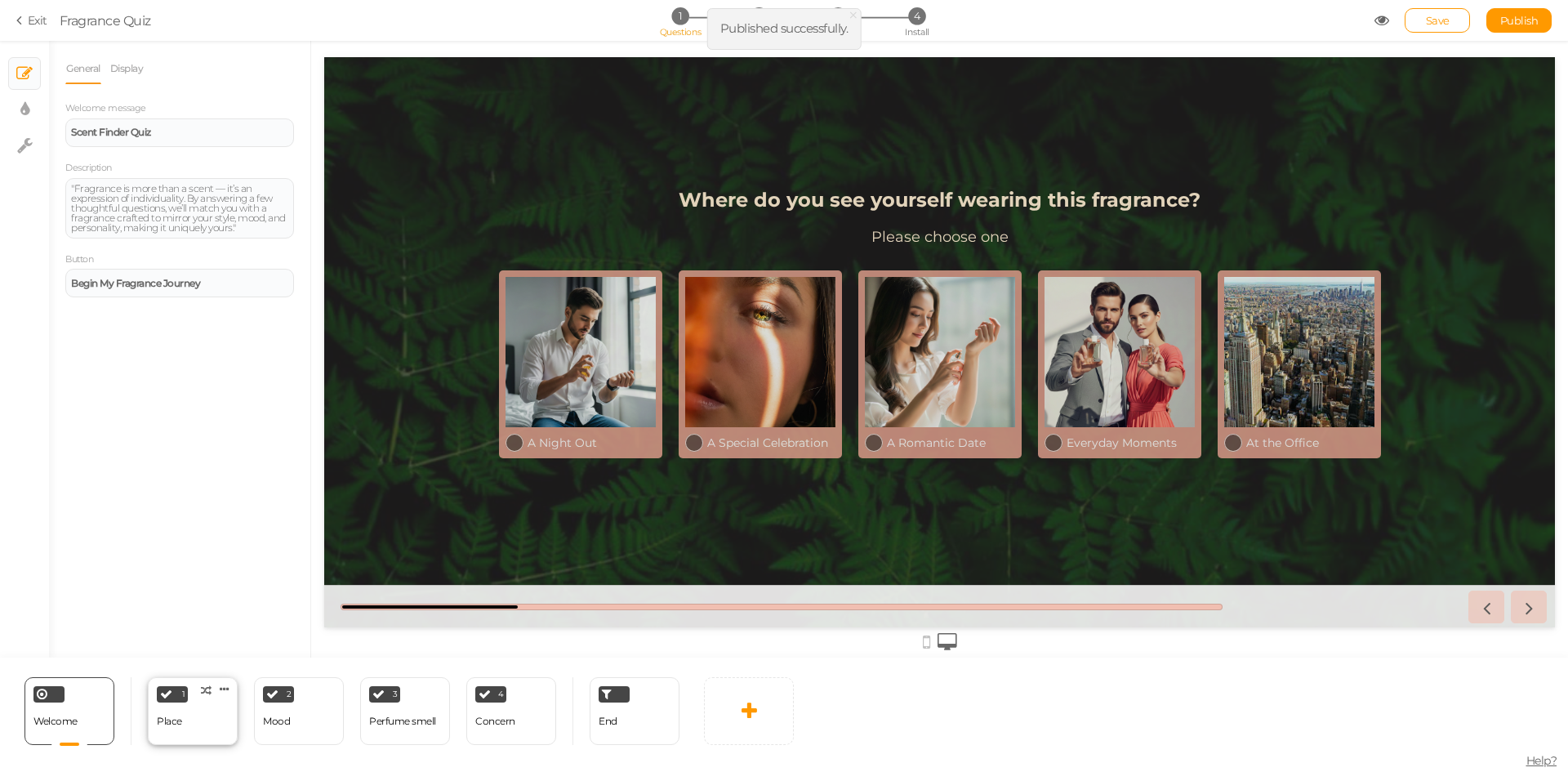
select select "2"
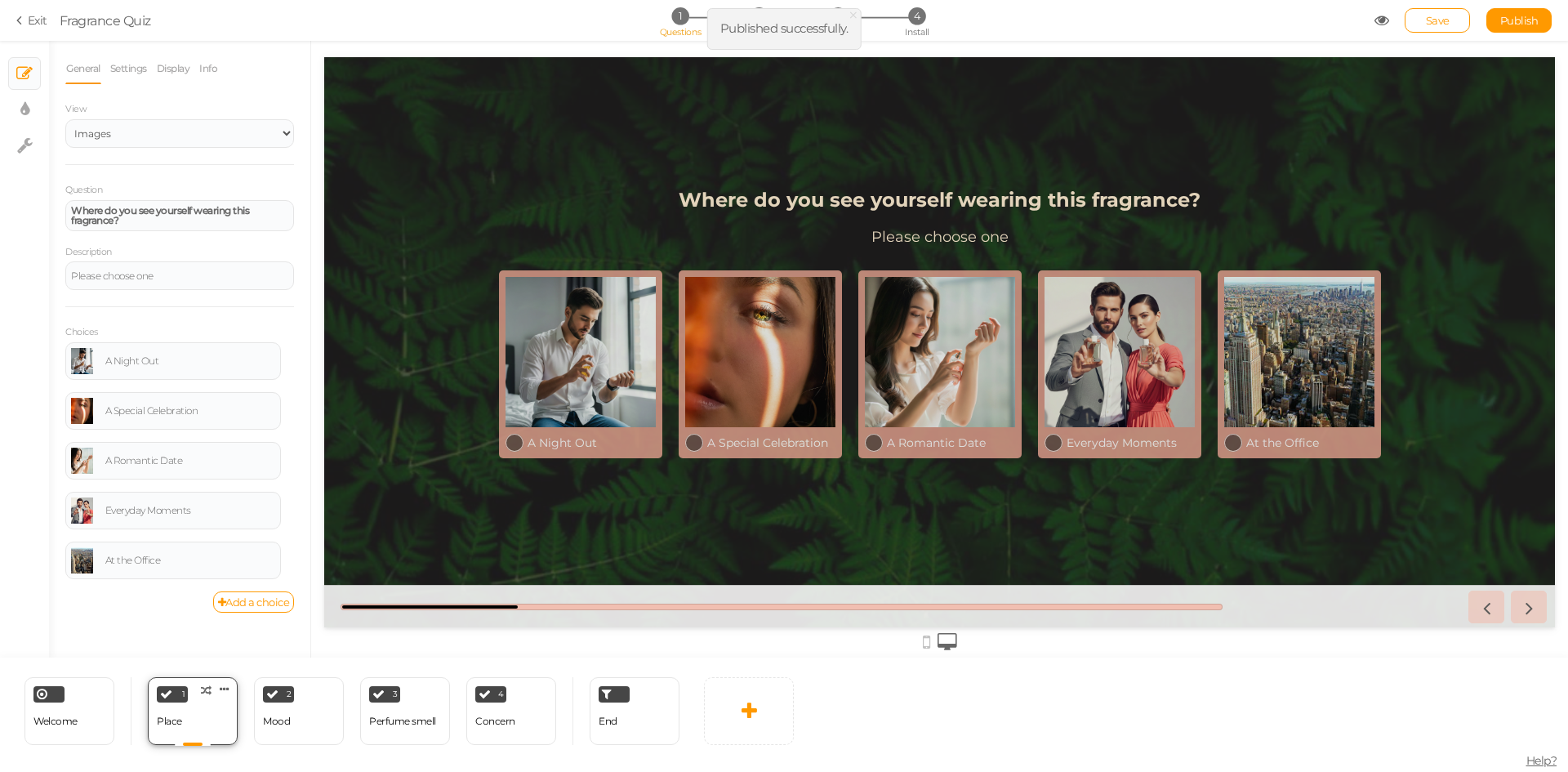
scroll to position [0, 0]
click at [307, 728] on div "2 Mood × Define the conditions to show this slide. Clone Change type Delete" at bounding box center [299, 711] width 90 height 68
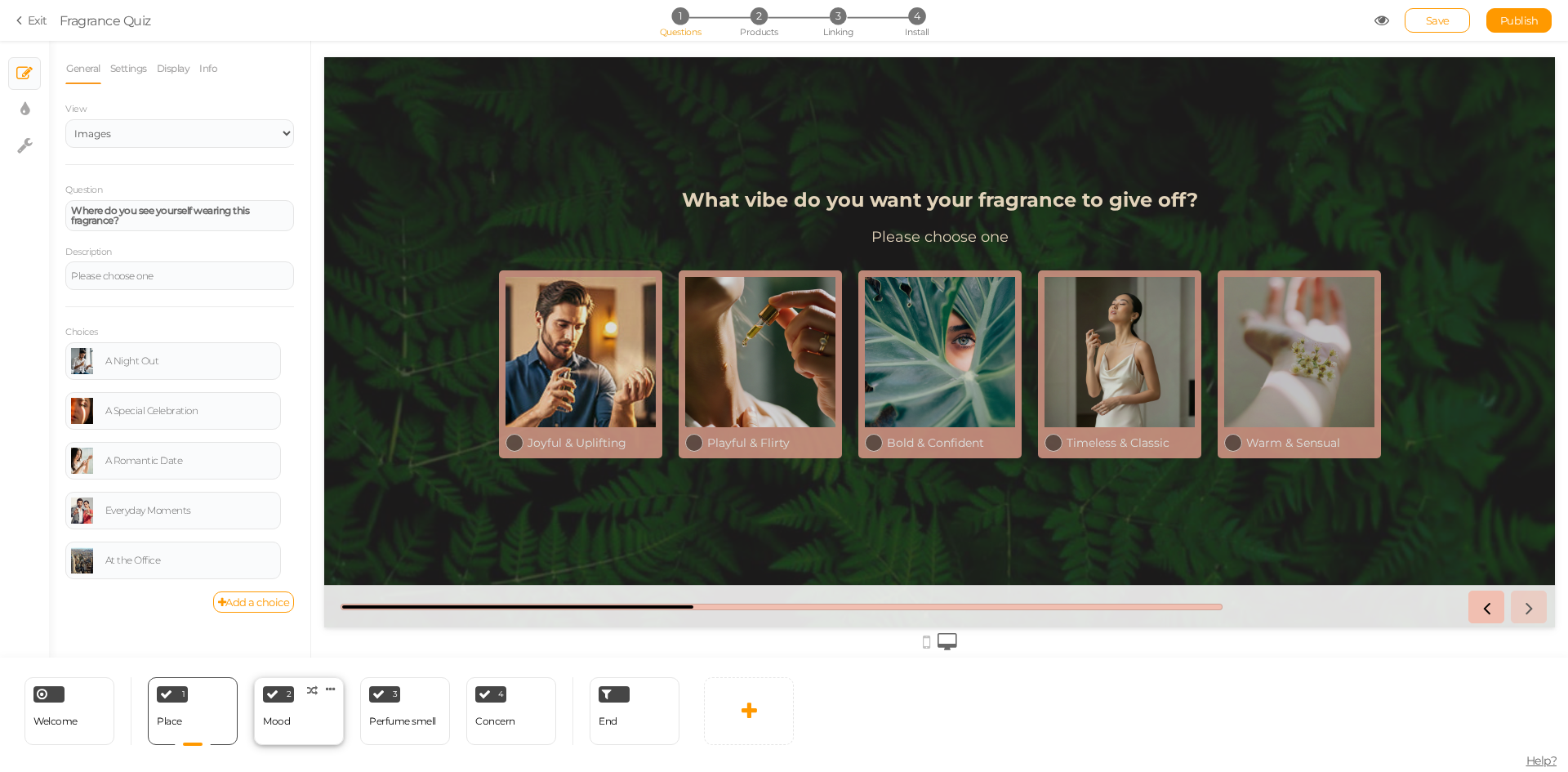
select select "2"
click at [407, 729] on div "Perfume smell" at bounding box center [402, 722] width 67 height 29
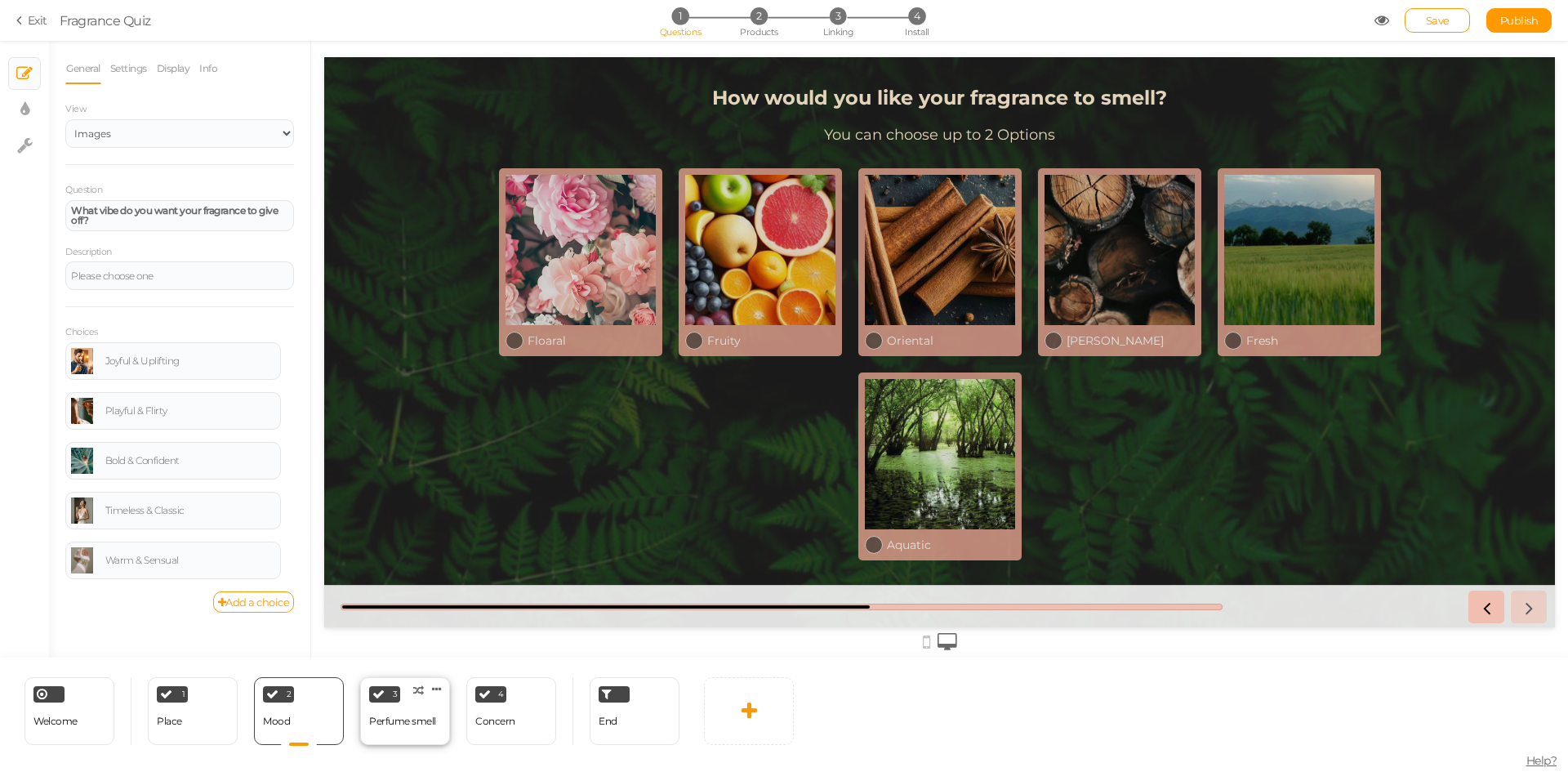
select select "2"
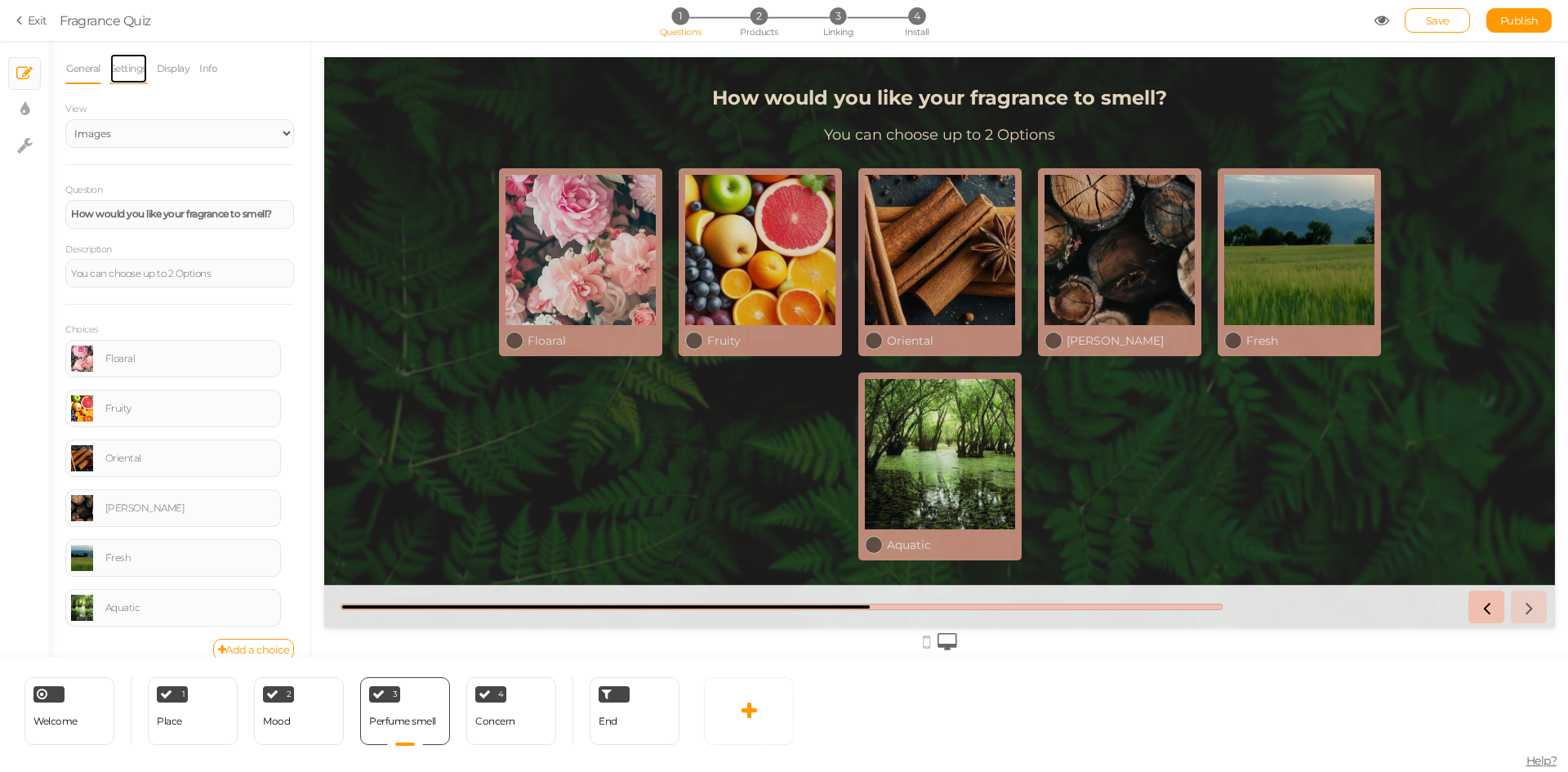
click at [130, 62] on link "Settings" at bounding box center [129, 69] width 39 height 31
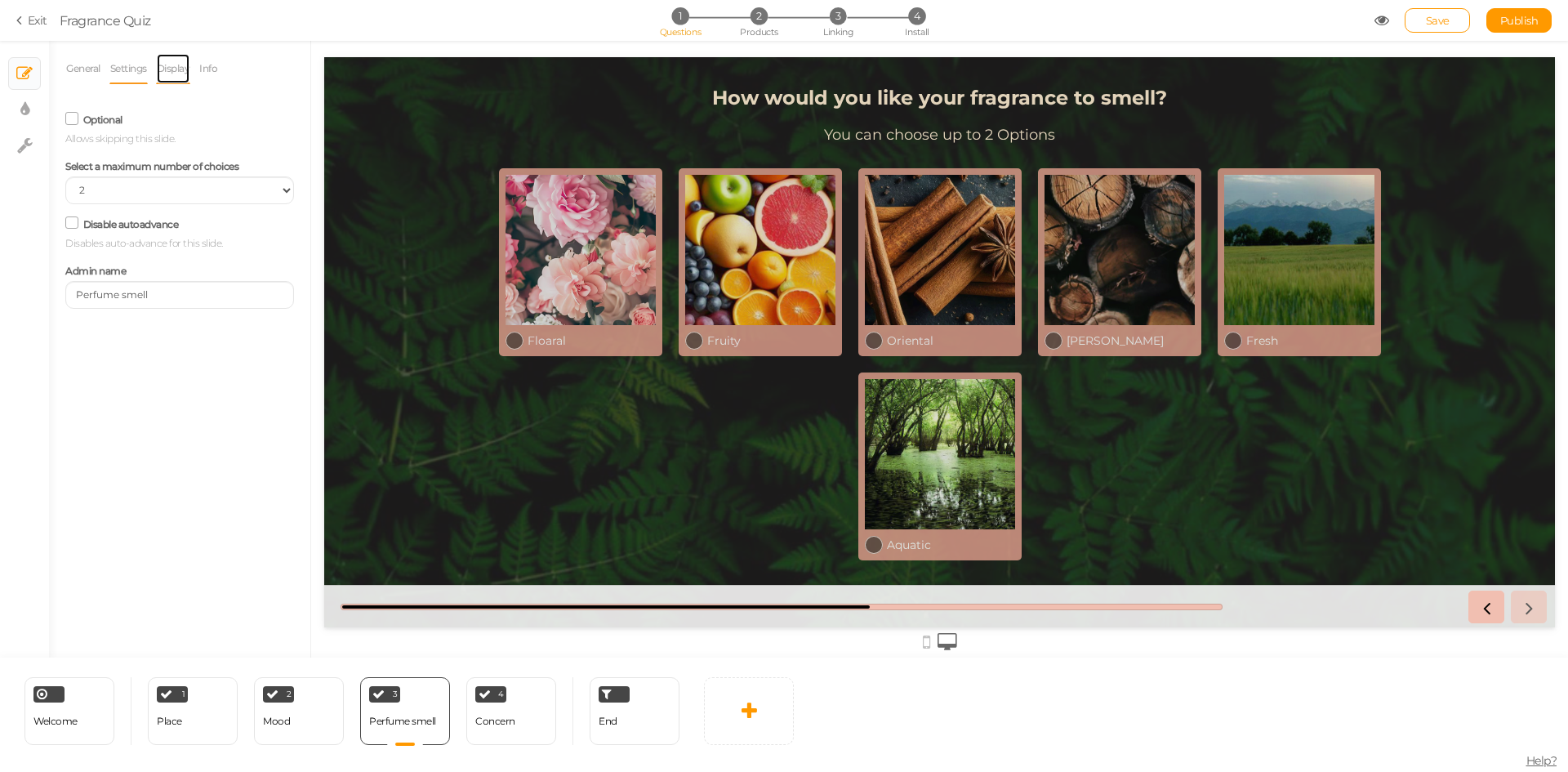
click at [168, 77] on link "Display" at bounding box center [173, 69] width 35 height 31
click at [235, 158] on select "Cover Contain Default" at bounding box center [243, 164] width 103 height 28
select select "contain"
click at [192, 151] on select "Cover Contain Default" at bounding box center [243, 164] width 103 height 28
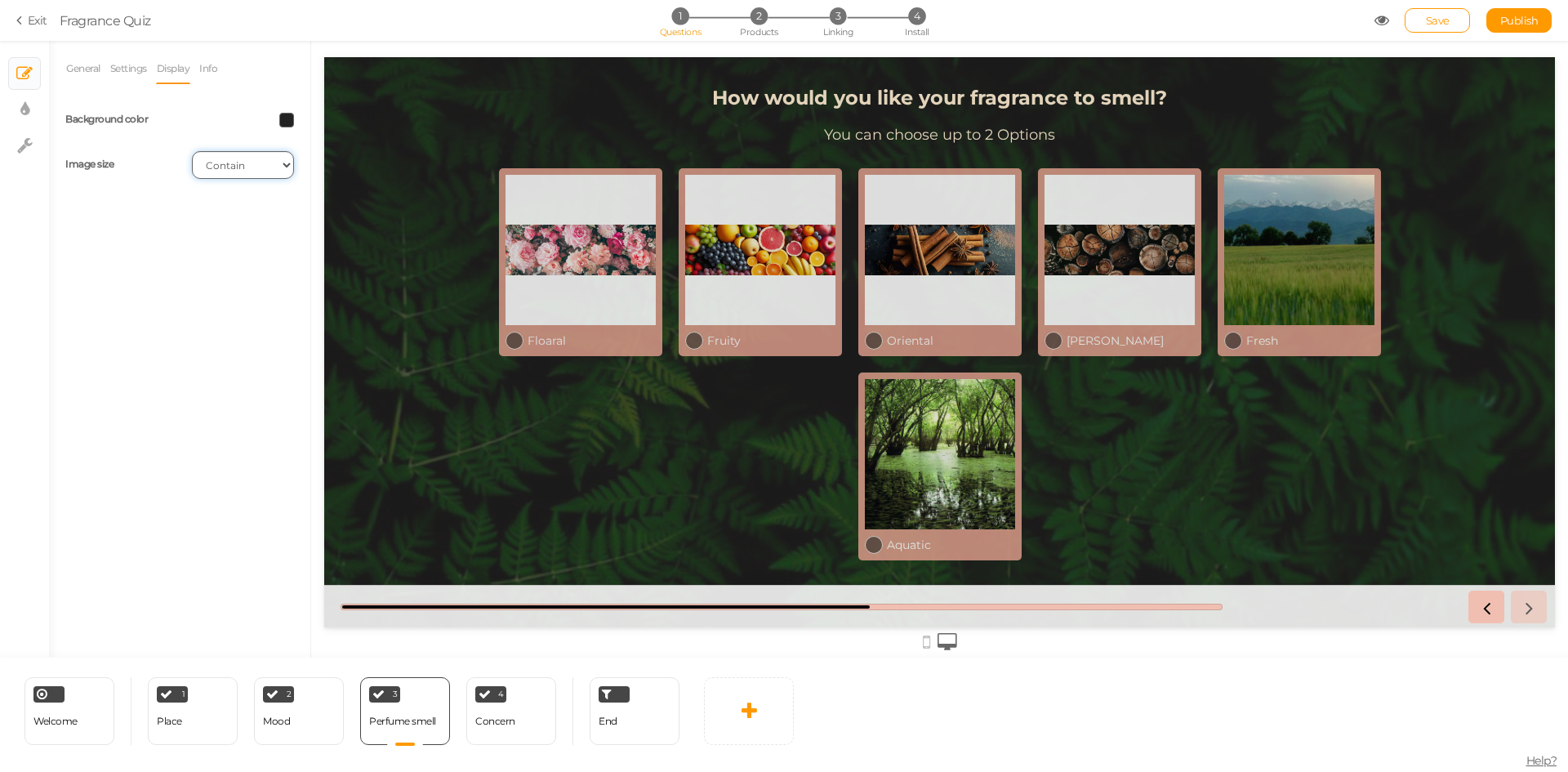
drag, startPoint x: 239, startPoint y: 160, endPoint x: 239, endPoint y: 168, distance: 8.0
click at [239, 160] on select "Cover Contain Default" at bounding box center [243, 164] width 103 height 28
click at [192, 151] on select "Cover Contain Default" at bounding box center [243, 164] width 103 height 28
click at [236, 157] on select "Cover Contain Default" at bounding box center [243, 164] width 103 height 28
select select "cover"
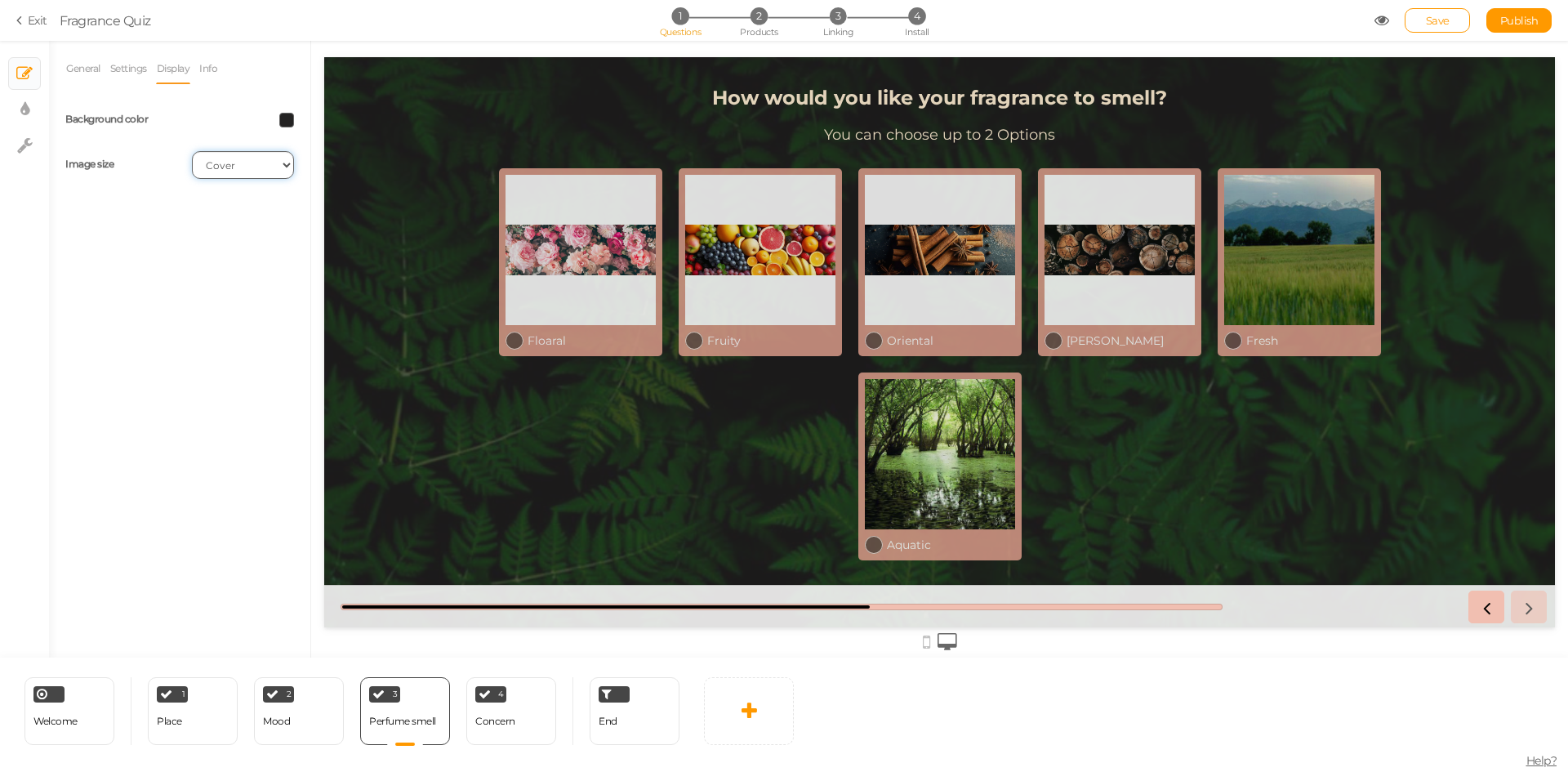
click at [192, 151] on select "Cover Contain Default" at bounding box center [243, 164] width 103 height 28
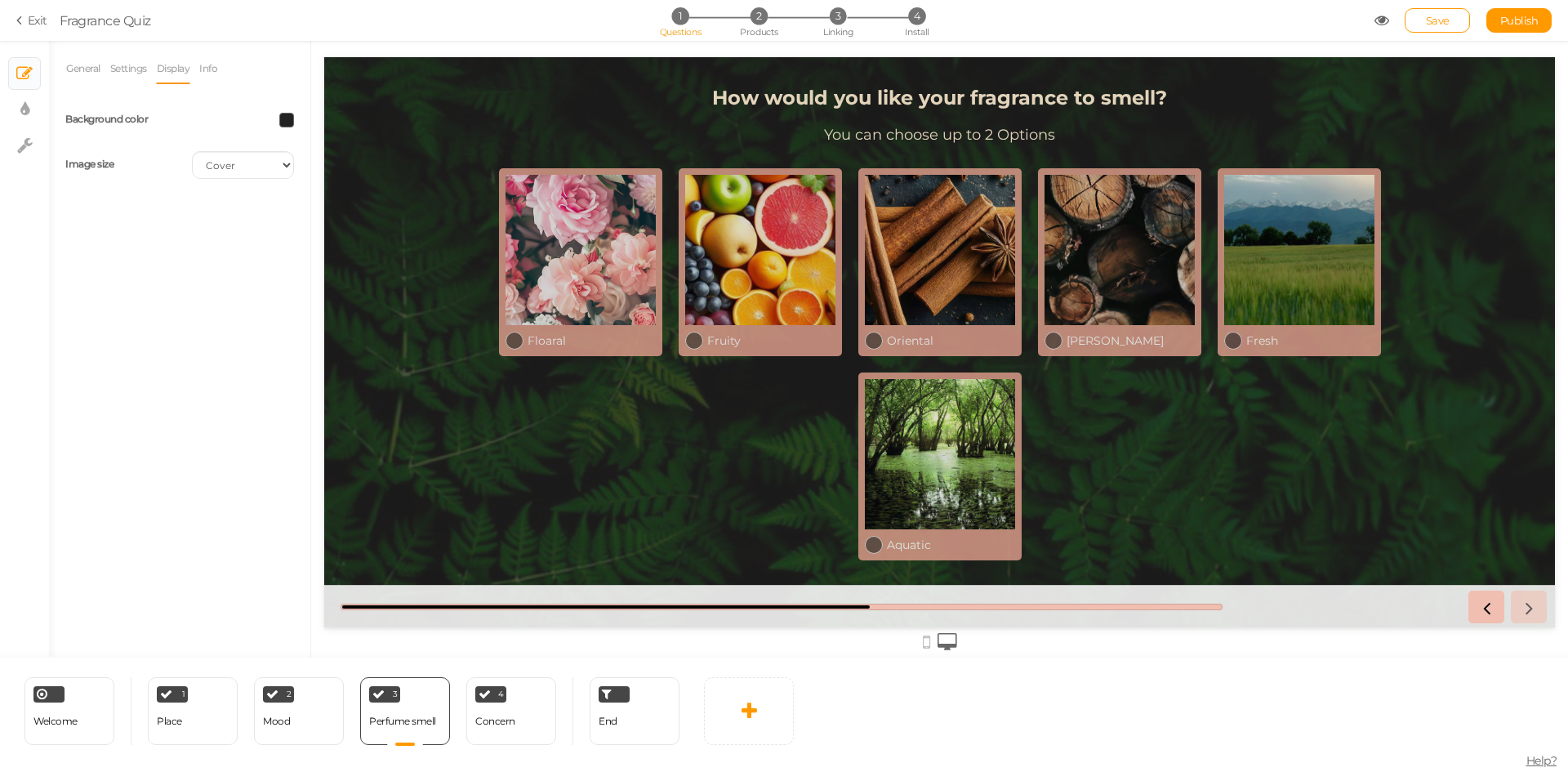
click at [199, 68] on li "Display" at bounding box center [177, 69] width 44 height 31
click at [212, 74] on link "Info" at bounding box center [208, 69] width 19 height 31
click at [150, 70] on li "Settings" at bounding box center [133, 69] width 46 height 31
click at [176, 71] on link "Display" at bounding box center [173, 69] width 35 height 31
click at [129, 71] on link "Settings" at bounding box center [129, 69] width 39 height 31
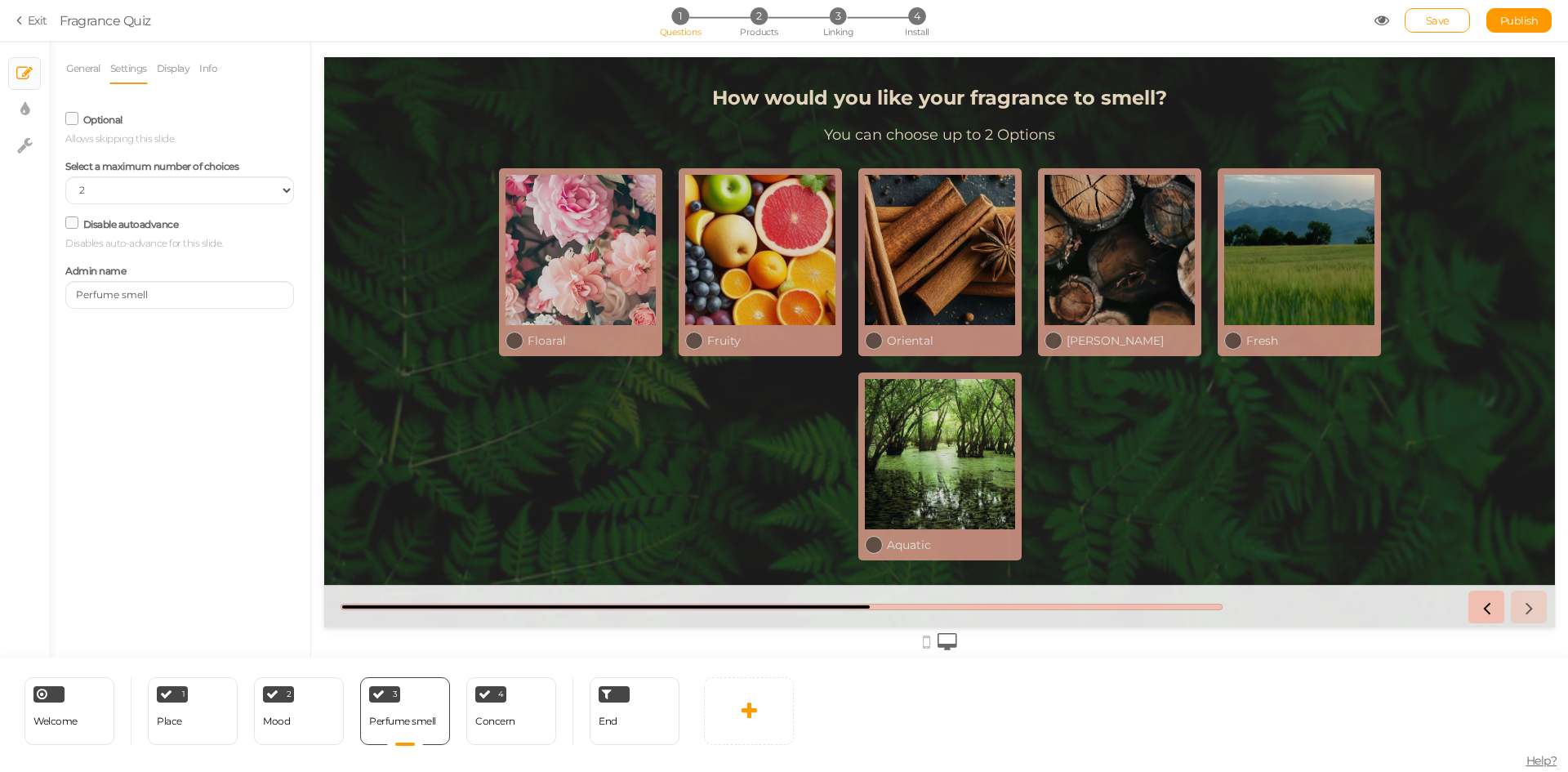
click at [70, 219] on icon at bounding box center [72, 223] width 22 height 8
click at [0, 0] on input "Disable autoadvance" at bounding box center [0, 0] width 0 height 0
click at [72, 223] on icon at bounding box center [73, 223] width 8 height 0
click at [0, 0] on input "Disable autoadvance" at bounding box center [0, 0] width 0 height 0
click at [622, 729] on div "End" at bounding box center [635, 711] width 90 height 68
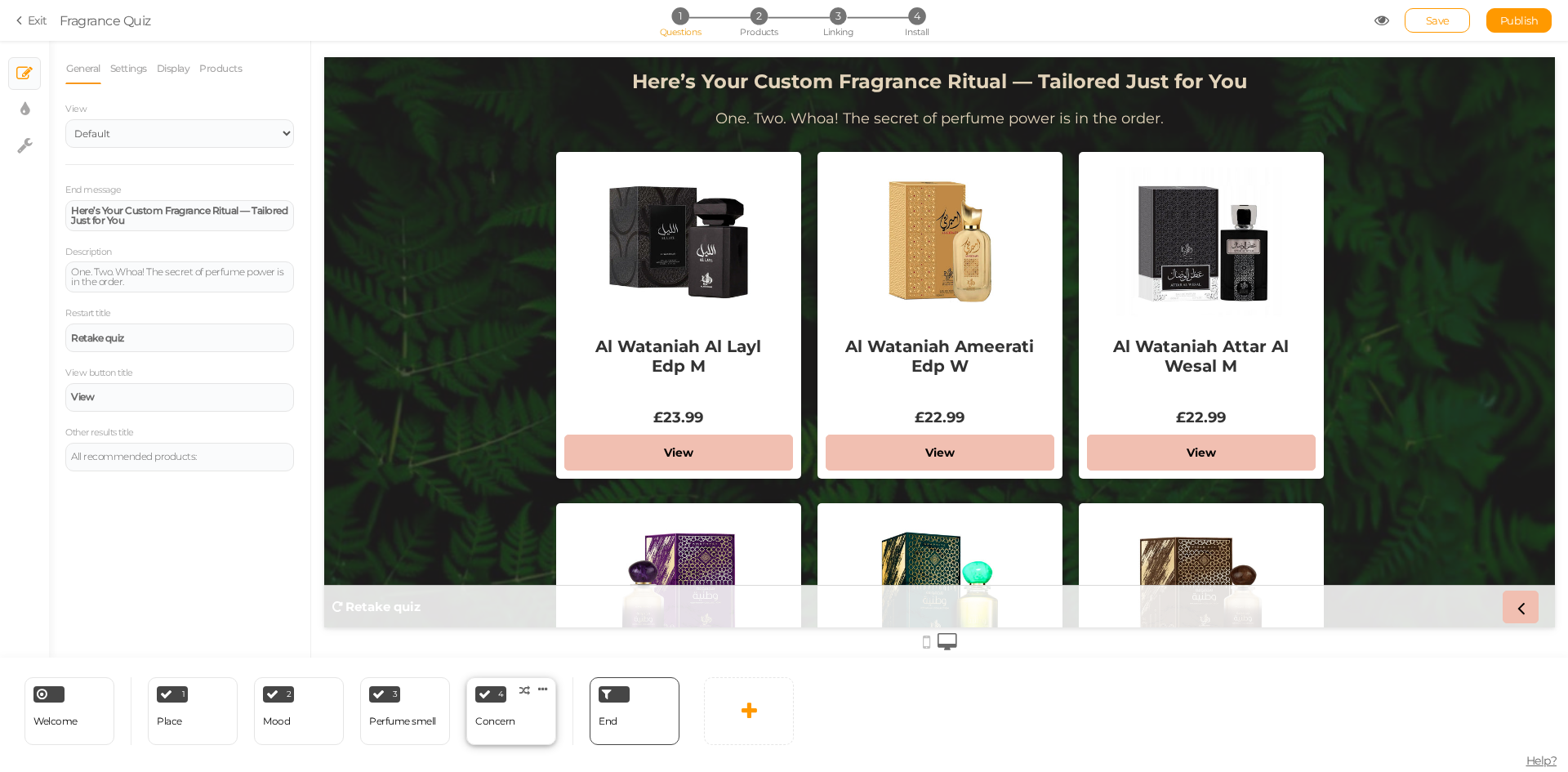
click at [528, 727] on div "4 Concern × Define the conditions to show this slide. Clone Change type Delete" at bounding box center [511, 711] width 90 height 68
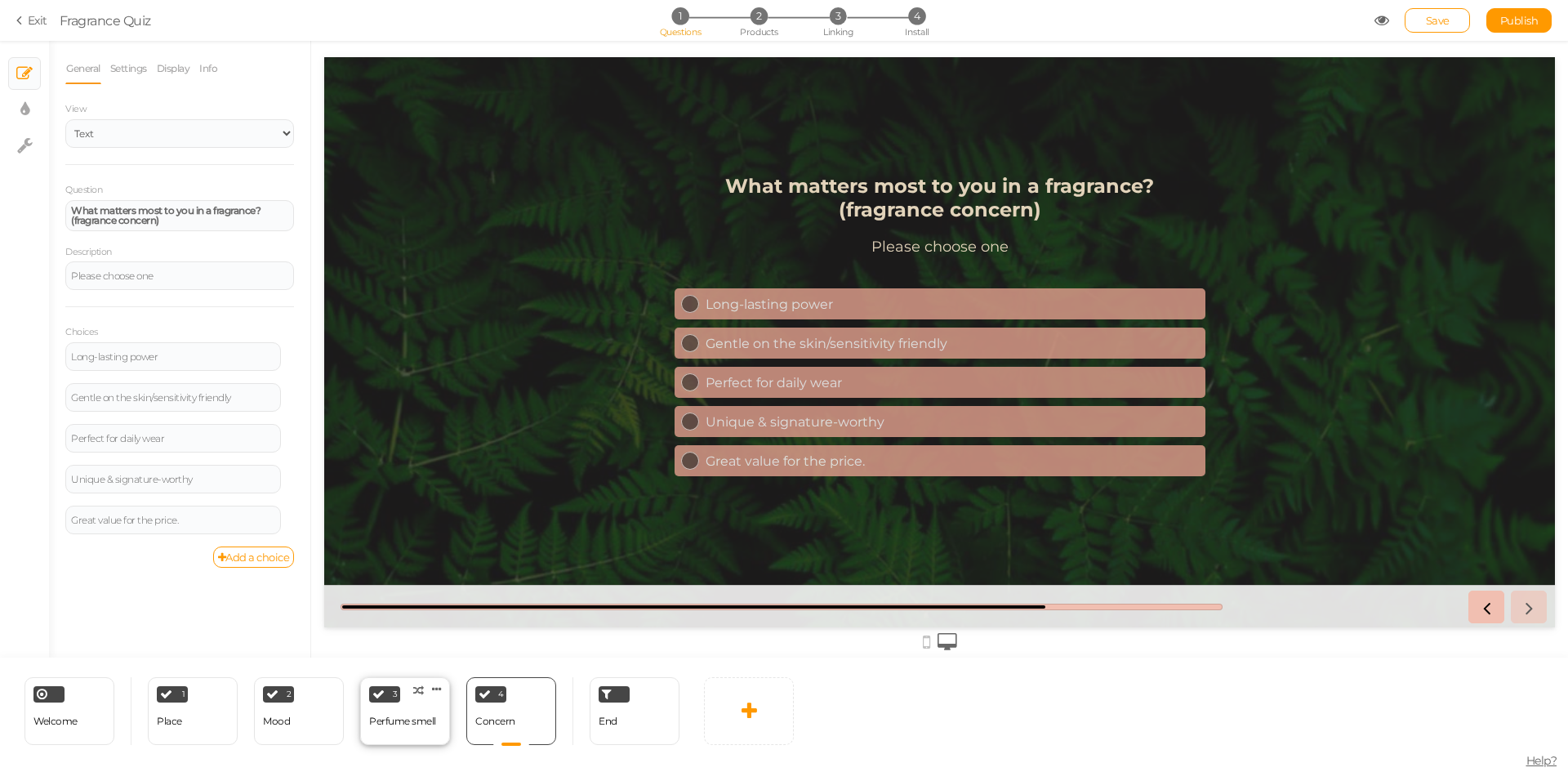
click at [425, 727] on div "Perfume smell" at bounding box center [402, 722] width 67 height 12
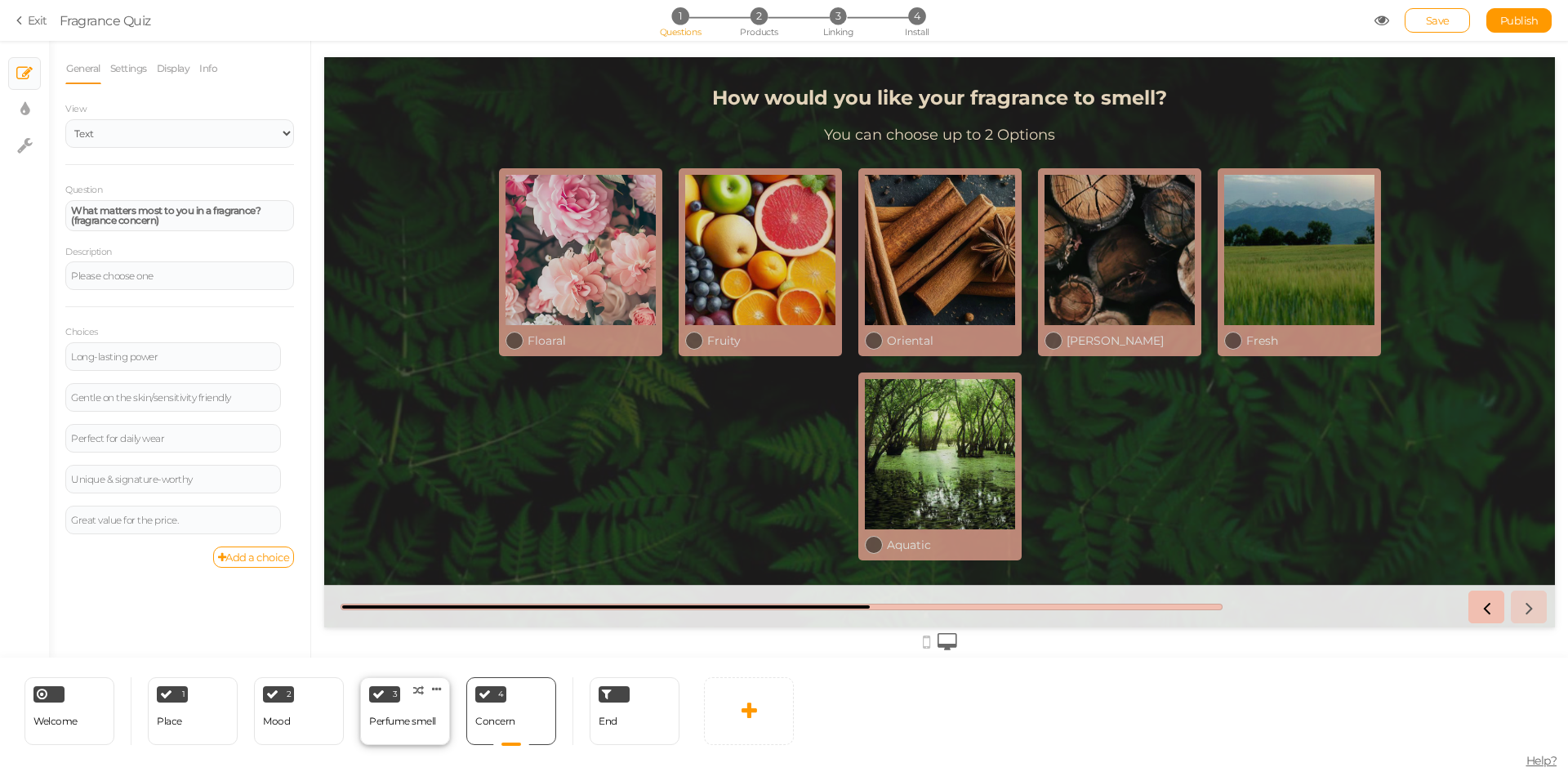
select select "2"
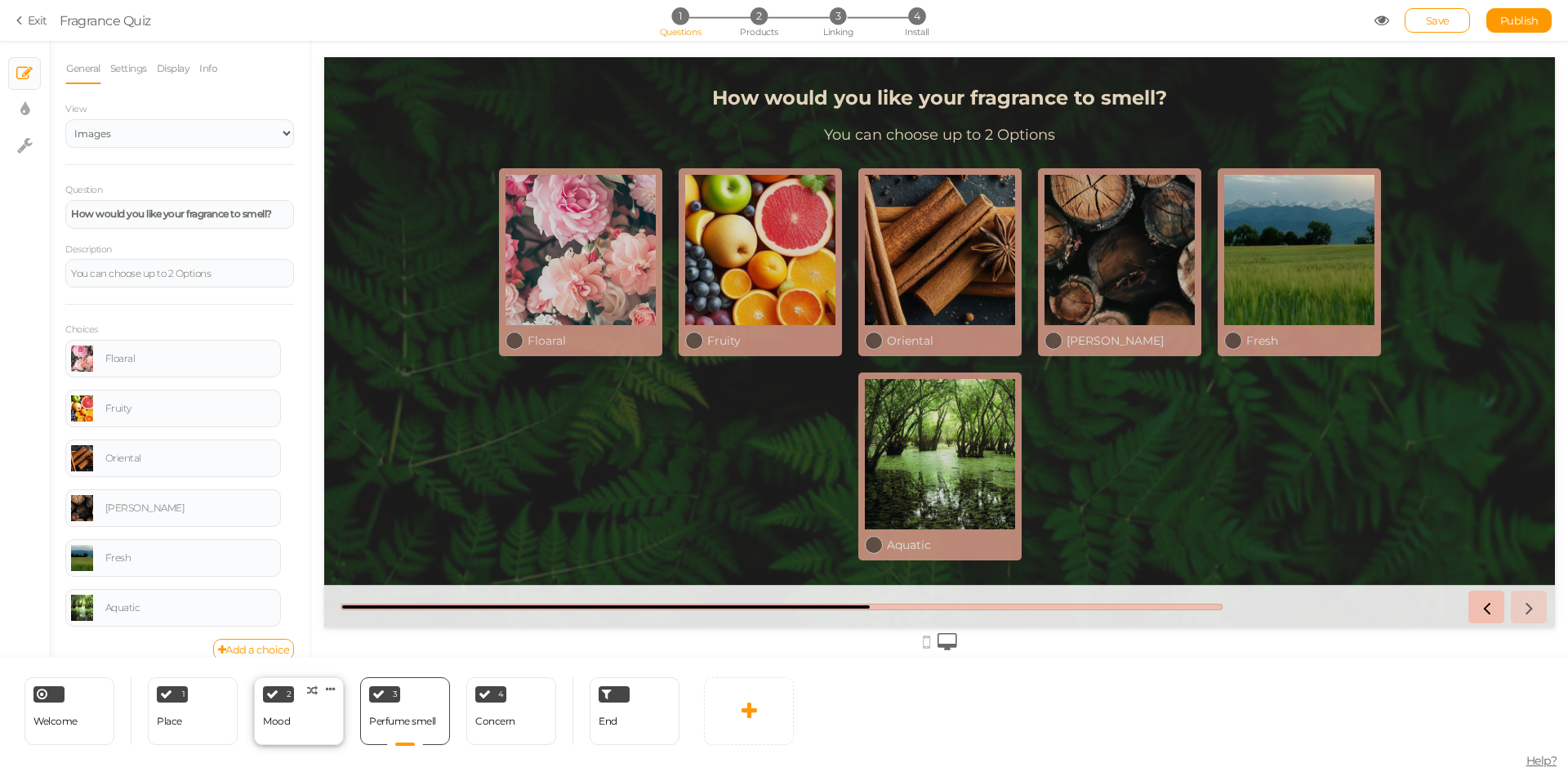
click at [311, 737] on div "2 Mood × Define the conditions to show this slide. Clone Change type Delete" at bounding box center [299, 711] width 90 height 68
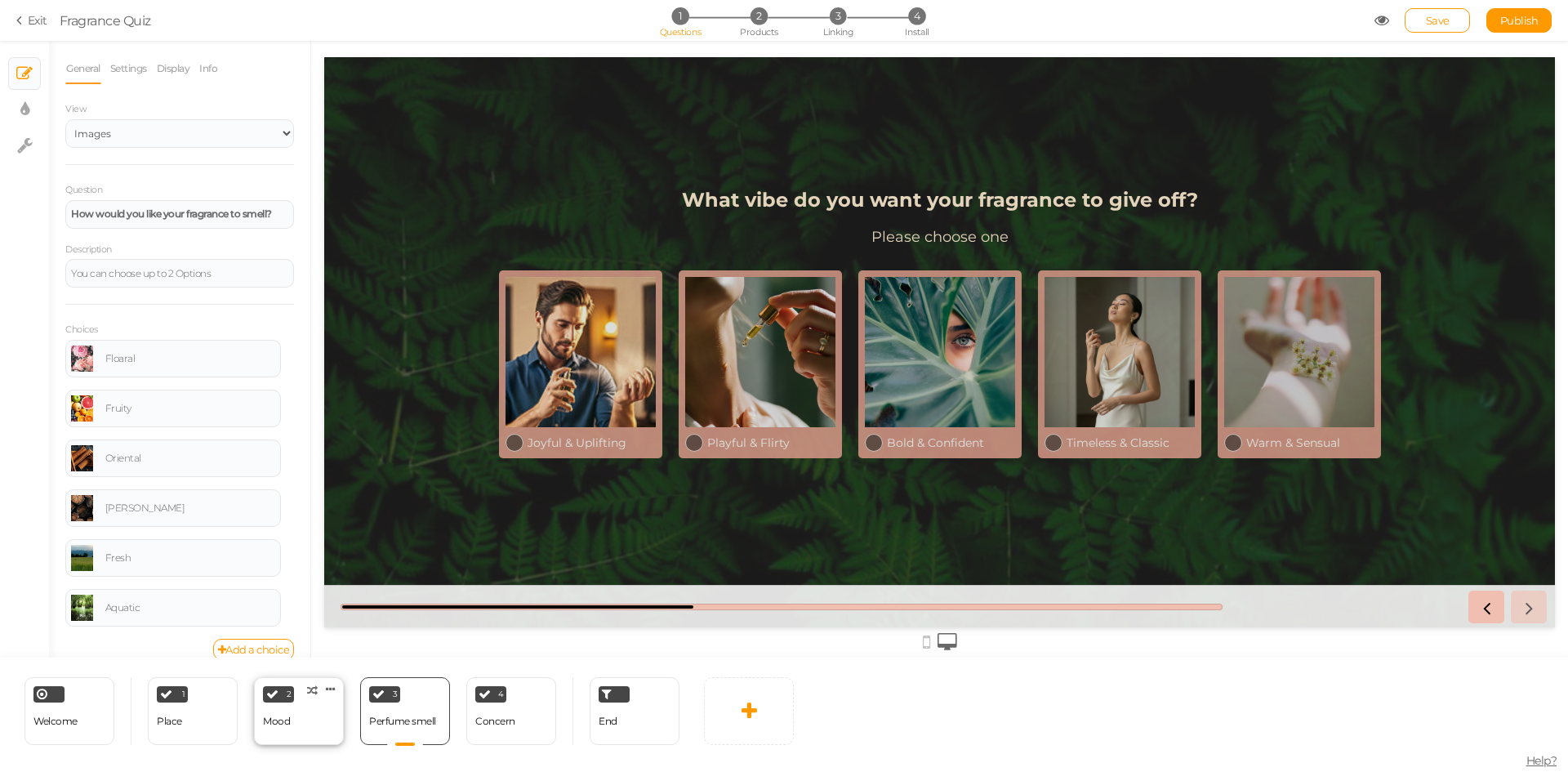
select select "2"
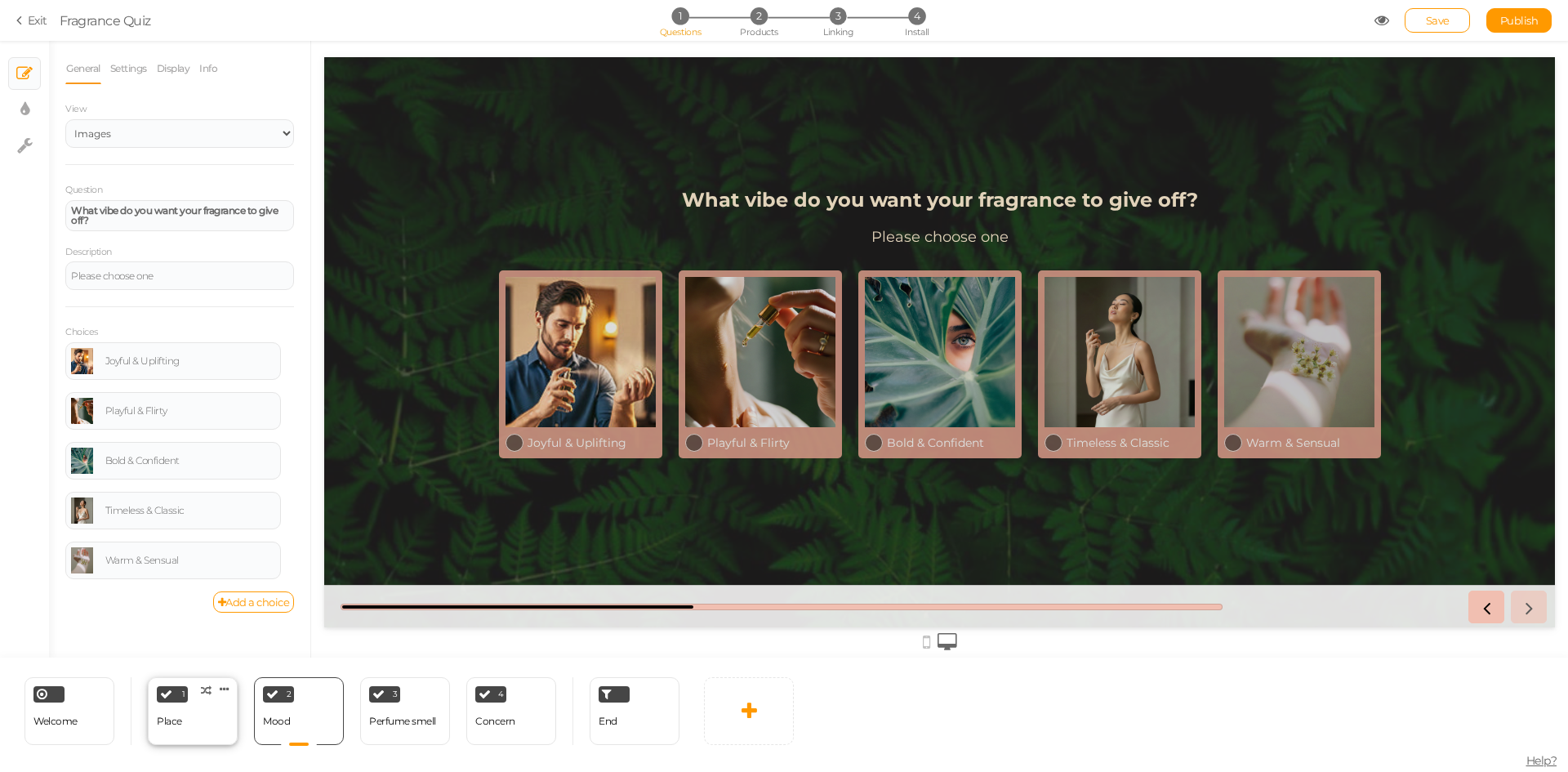
click at [224, 717] on div "1 Place × Define the conditions to show this slide. Clone Change type Delete" at bounding box center [192, 711] width 90 height 68
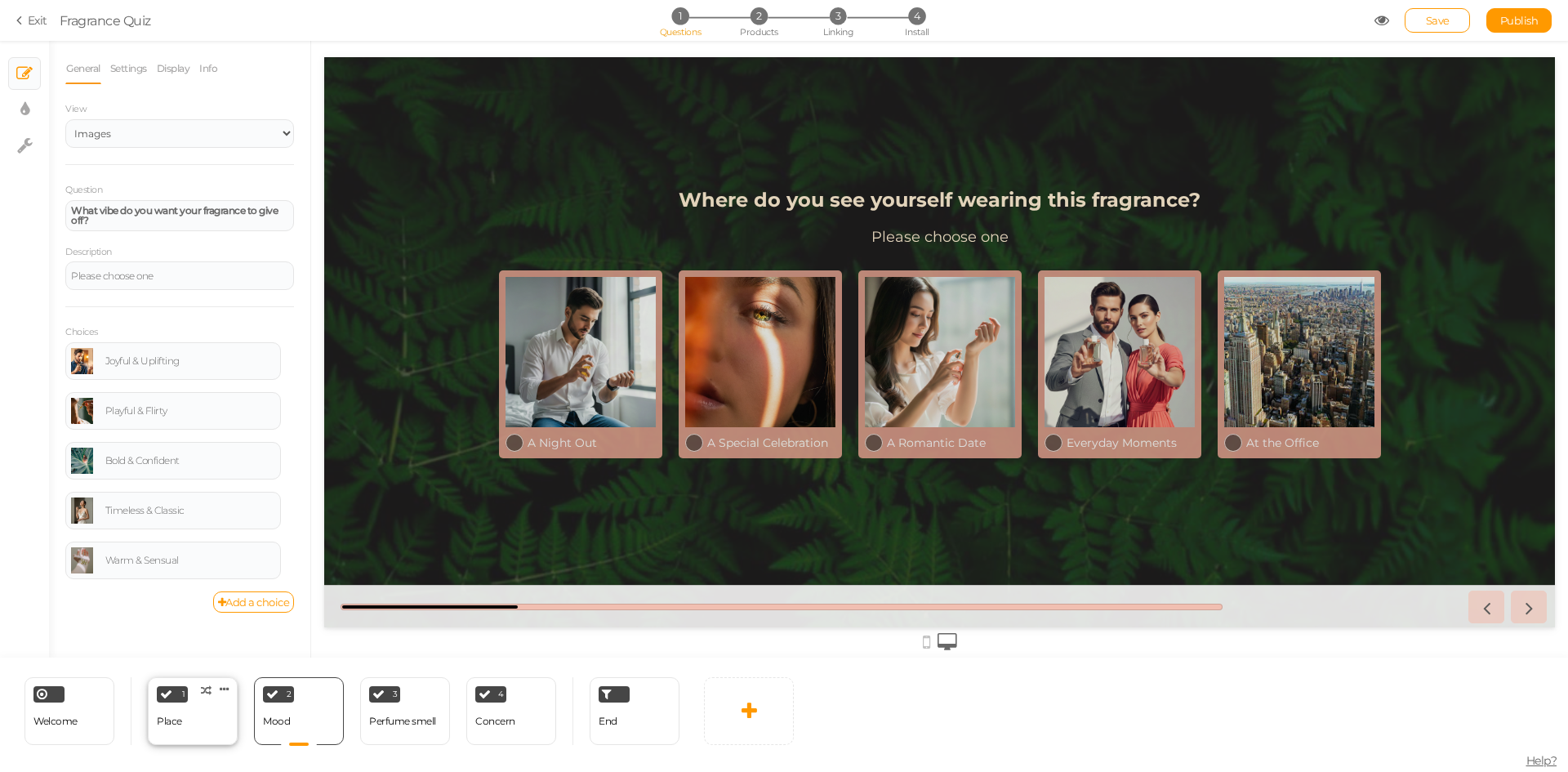
select select "2"
click at [52, 717] on span "Welcome" at bounding box center [56, 721] width 44 height 13
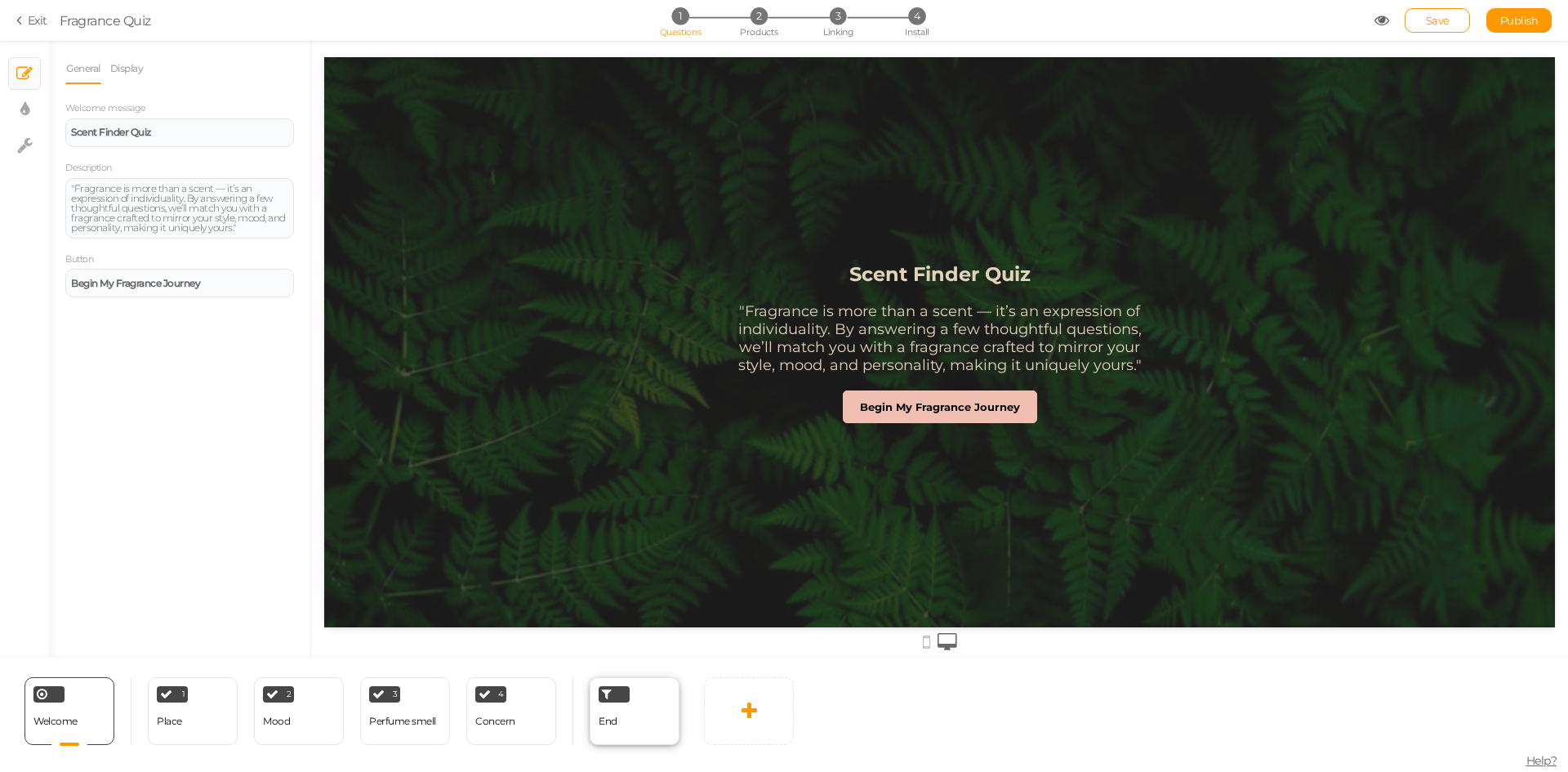
click at [638, 727] on div "End" at bounding box center [635, 711] width 90 height 68
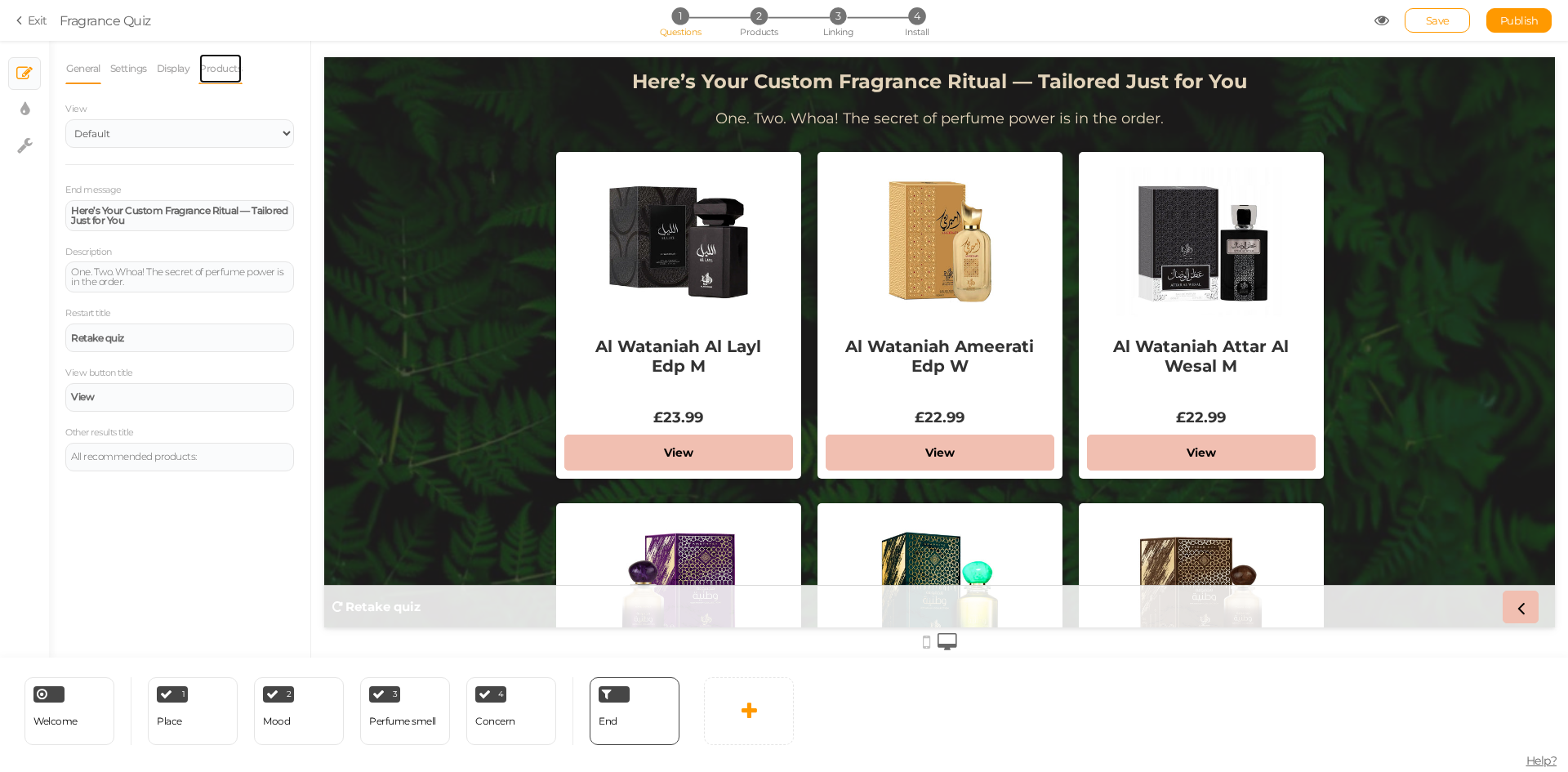
click at [216, 63] on link "Products" at bounding box center [221, 69] width 44 height 31
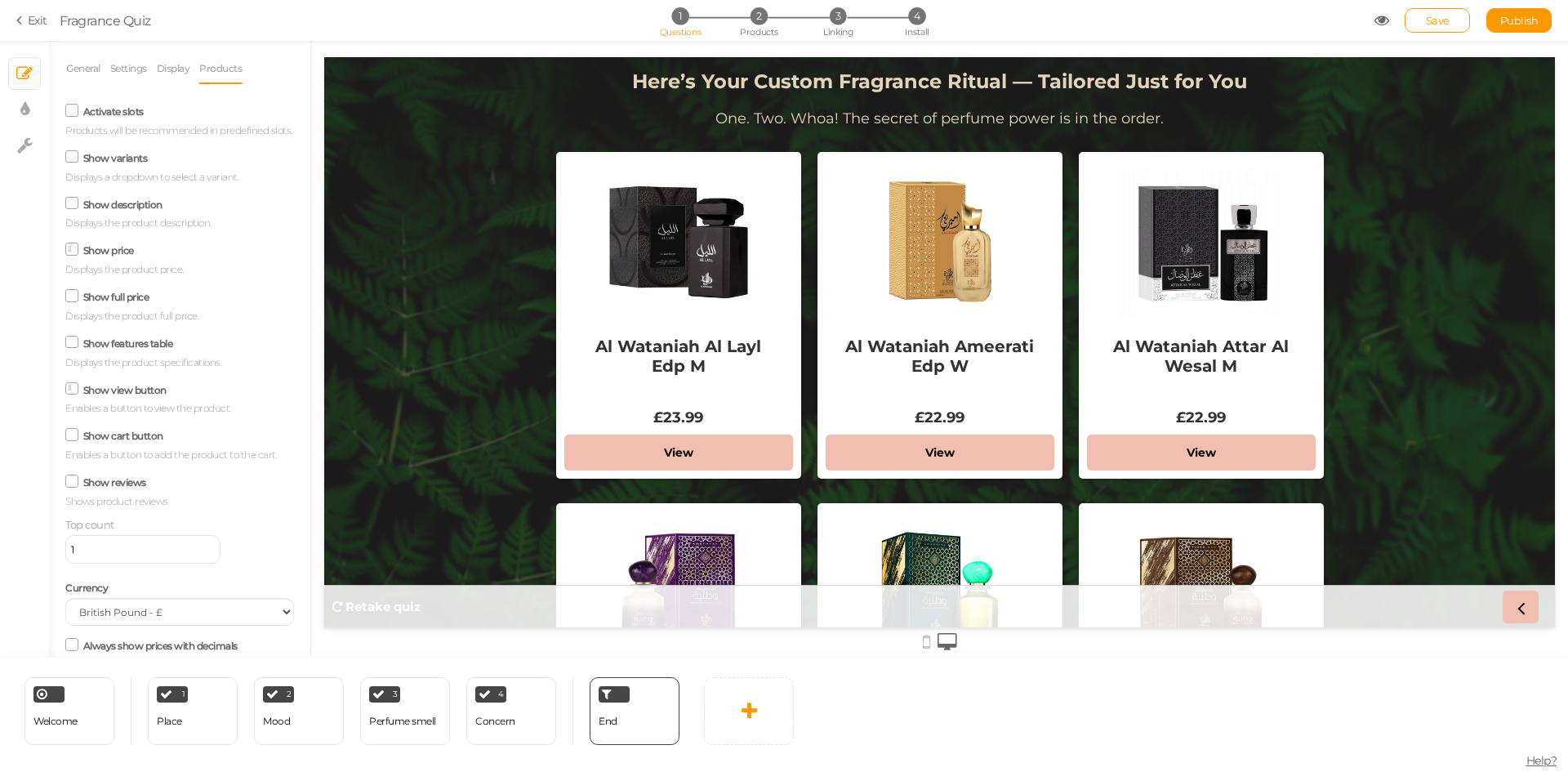
click at [72, 161] on icon at bounding box center [72, 157] width 22 height 8
click at [0, 0] on input "Show variants" at bounding box center [0, 0] width 0 height 0
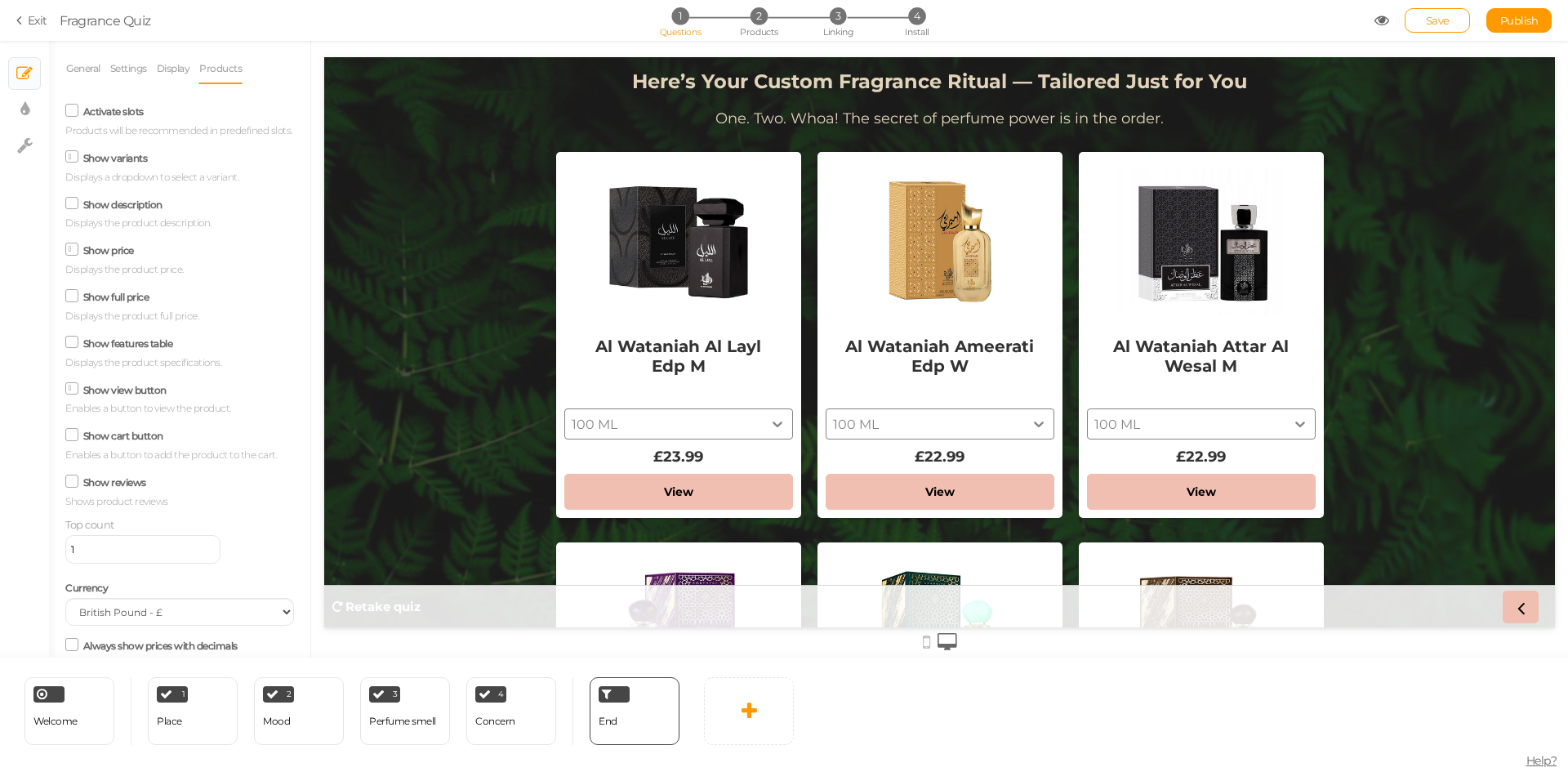
click at [72, 157] on icon at bounding box center [73, 157] width 8 height 0
click at [0, 0] on input "Show variants" at bounding box center [0, 0] width 0 height 0
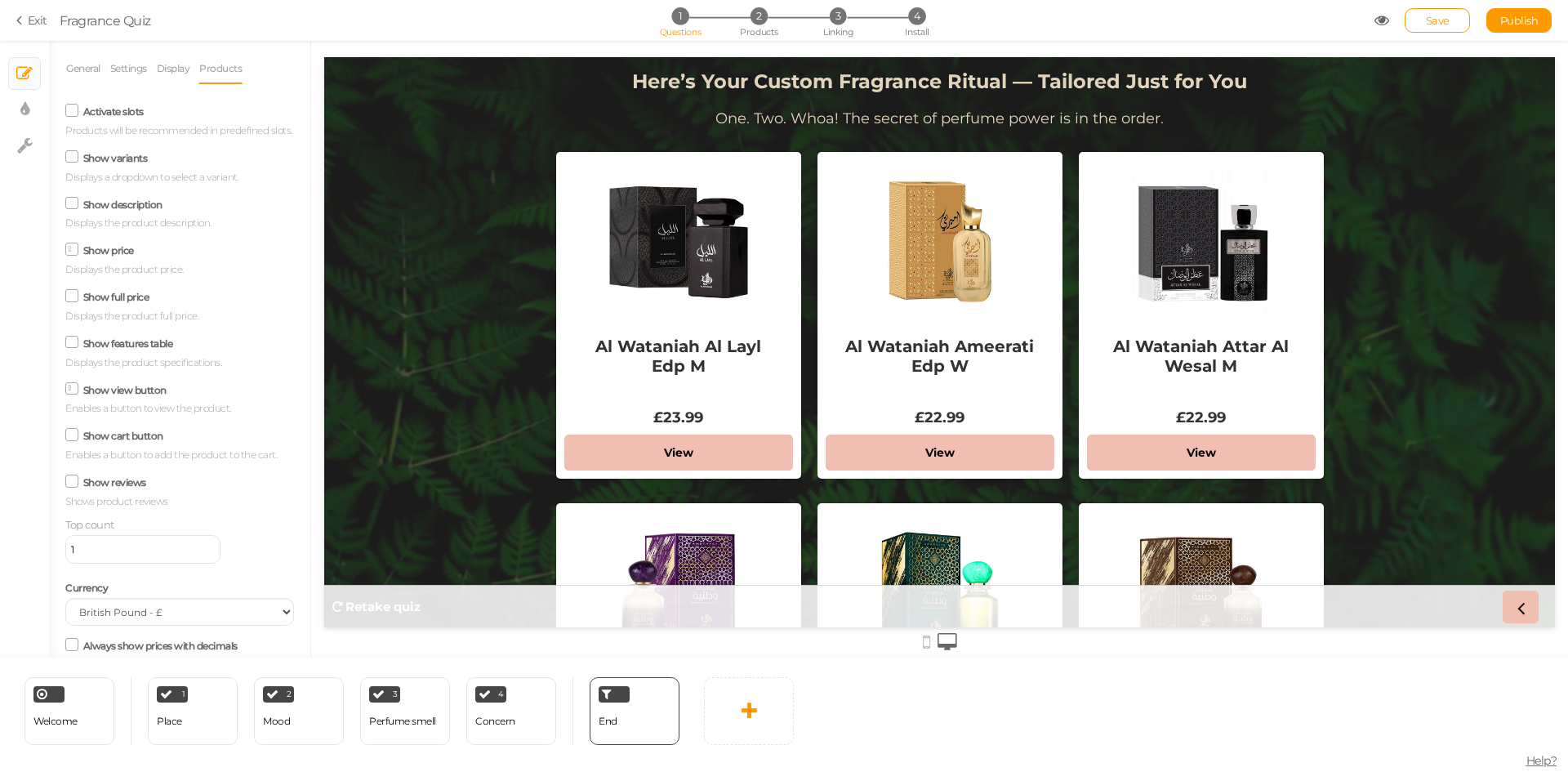
click at [69, 207] on icon at bounding box center [72, 202] width 22 height 8
click at [0, 0] on input "Show description" at bounding box center [0, 0] width 0 height 0
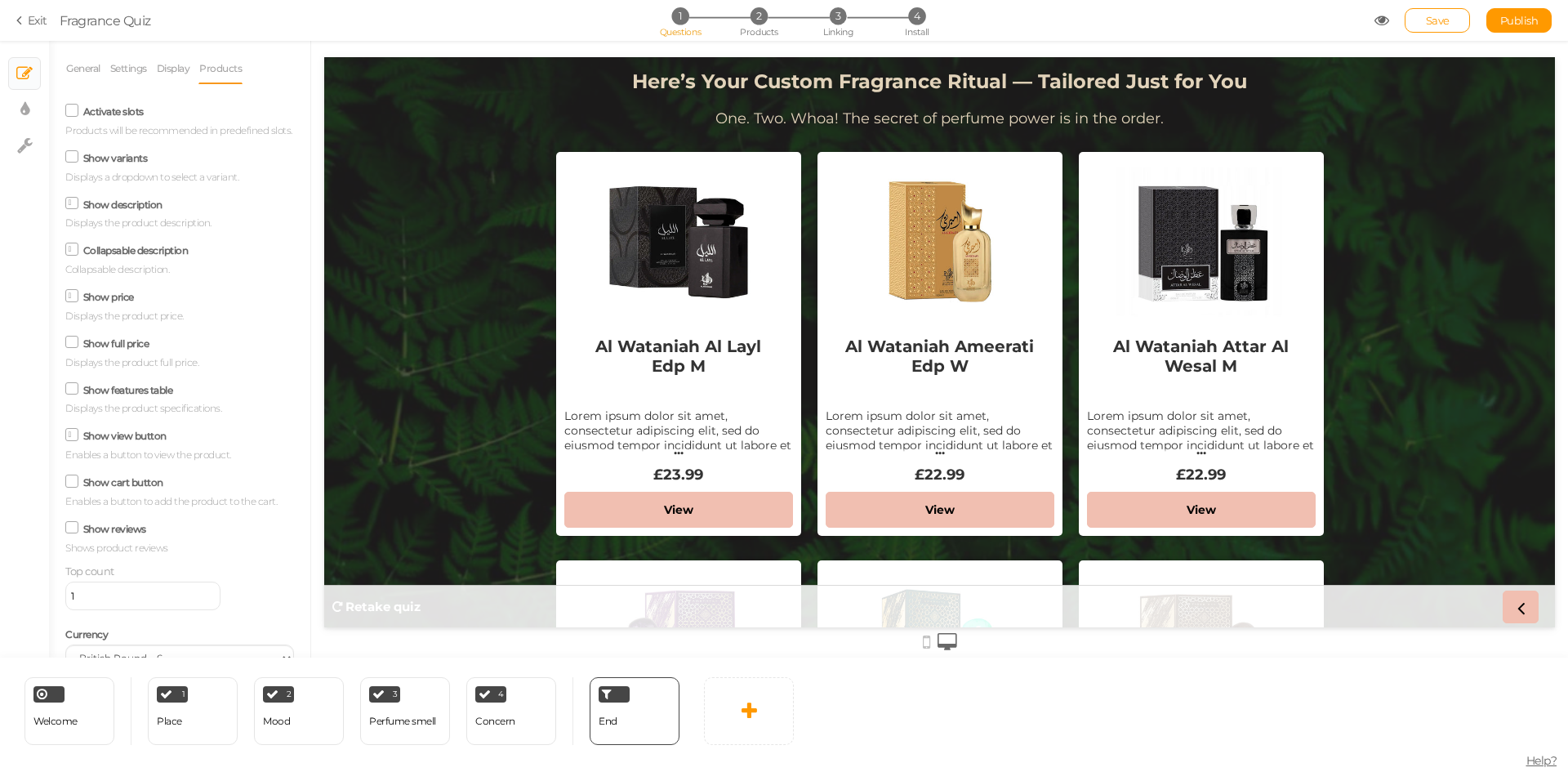
click at [70, 202] on icon at bounding box center [73, 202] width 8 height 0
click at [0, 0] on input "Show description" at bounding box center [0, 0] width 0 height 0
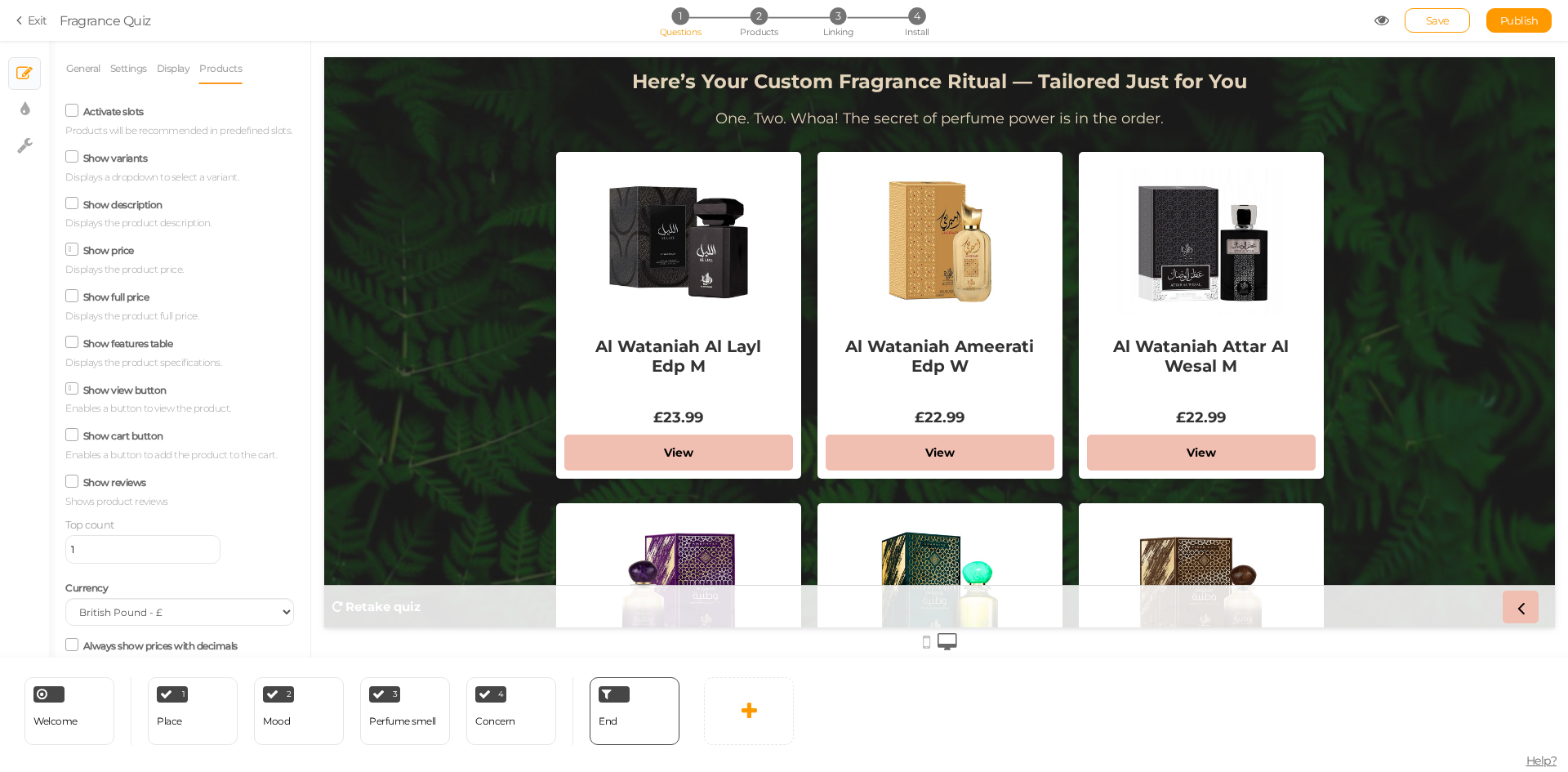
click at [74, 161] on icon at bounding box center [72, 157] width 22 height 8
click at [0, 0] on input "Show variants" at bounding box center [0, 0] width 0 height 0
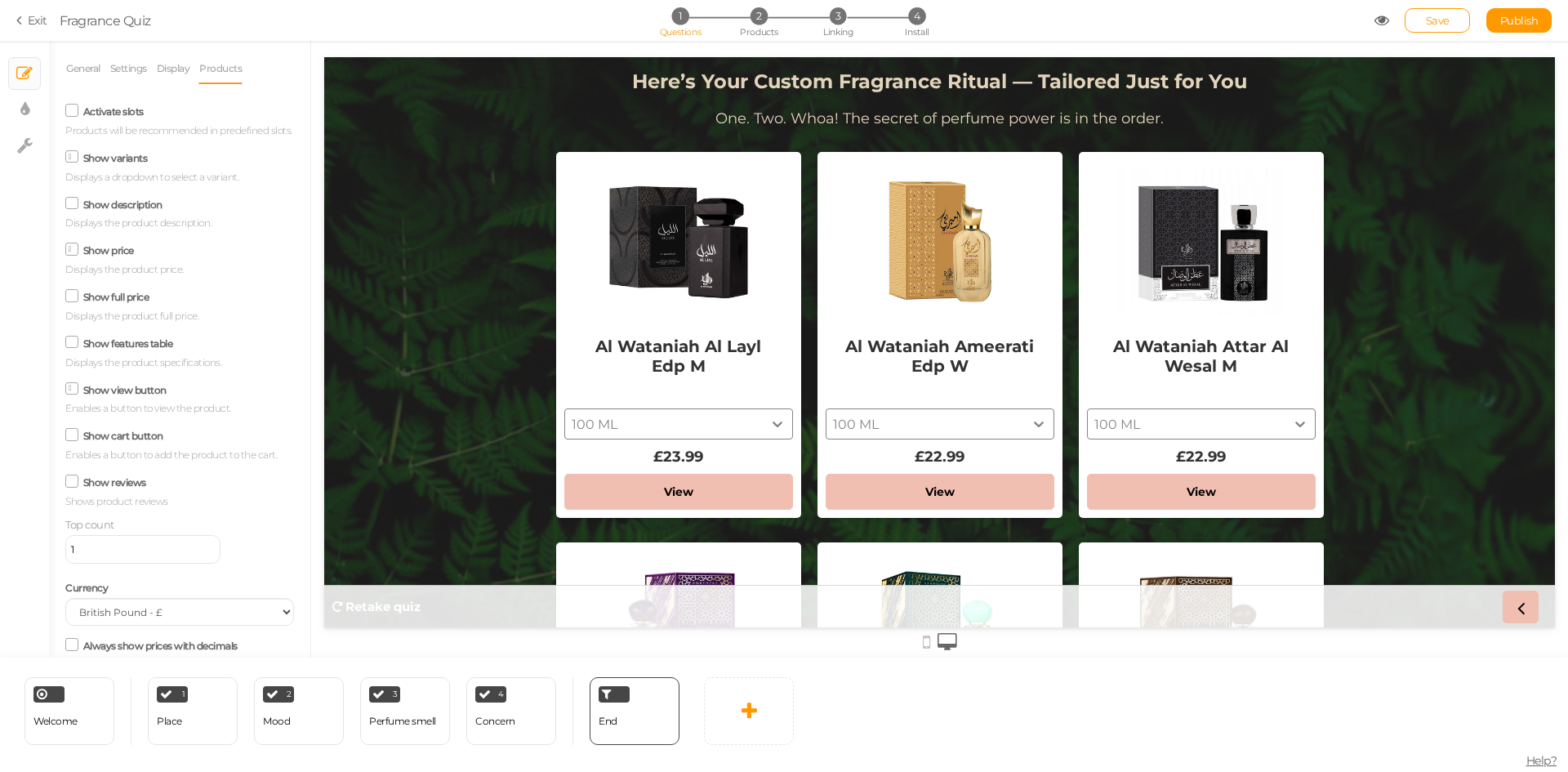
click at [658, 416] on div "Al Wataniah Al Layl Edp M 100 ML £23.99" at bounding box center [678, 398] width 228 height 150
click at [71, 157] on icon at bounding box center [73, 157] width 8 height 0
click at [0, 0] on input "Show variants" at bounding box center [0, 0] width 0 height 0
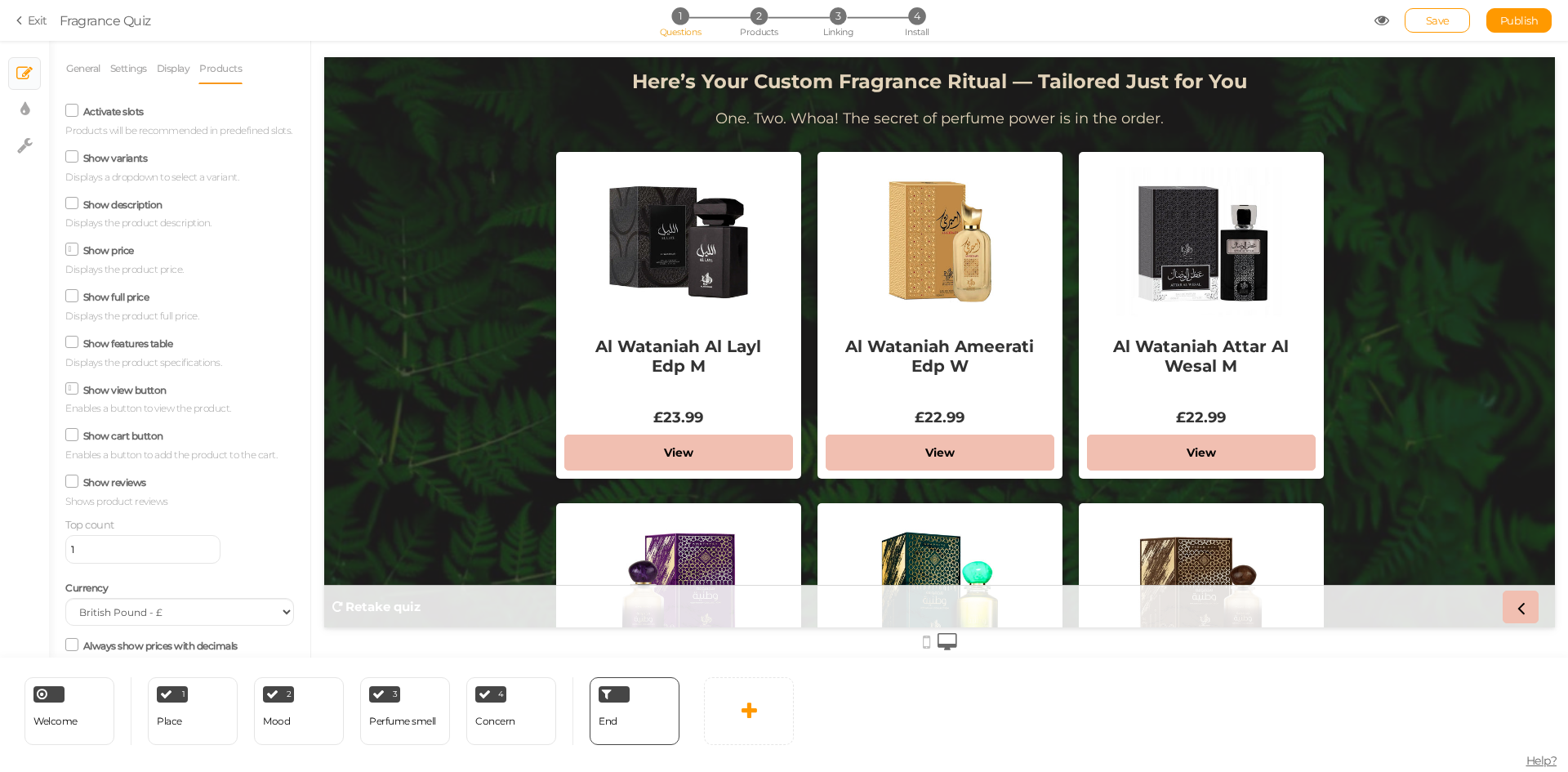
click at [76, 300] on icon at bounding box center [72, 295] width 22 height 8
click at [0, 0] on input "Show full price" at bounding box center [0, 0] width 0 height 0
click at [76, 302] on span at bounding box center [73, 296] width 14 height 14
click at [0, 0] on input "Show full price" at bounding box center [0, 0] width 0 height 0
click at [74, 438] on icon at bounding box center [72, 434] width 22 height 8
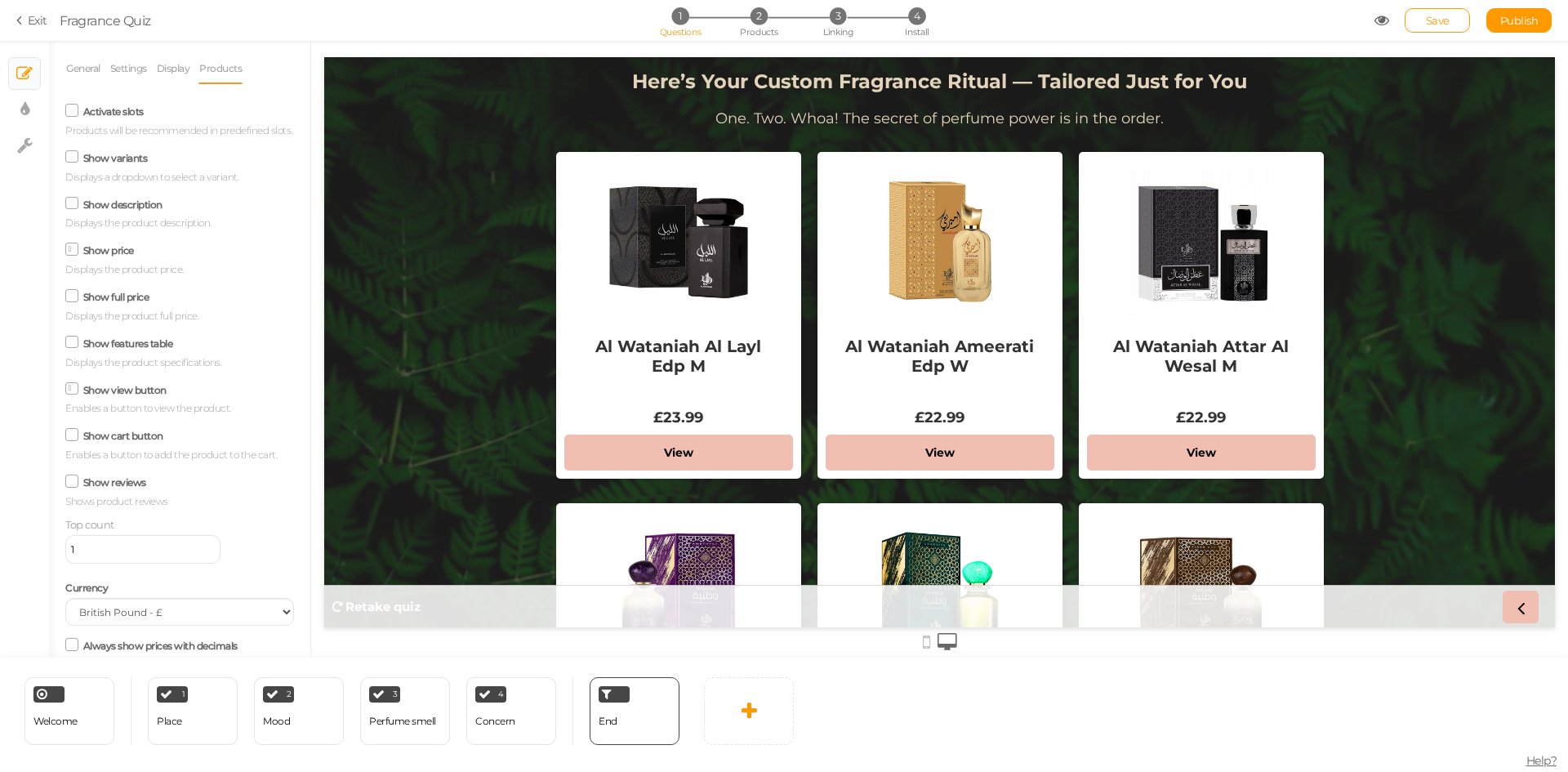
click at [0, 0] on input "Show cart button" at bounding box center [0, 0] width 0 height 0
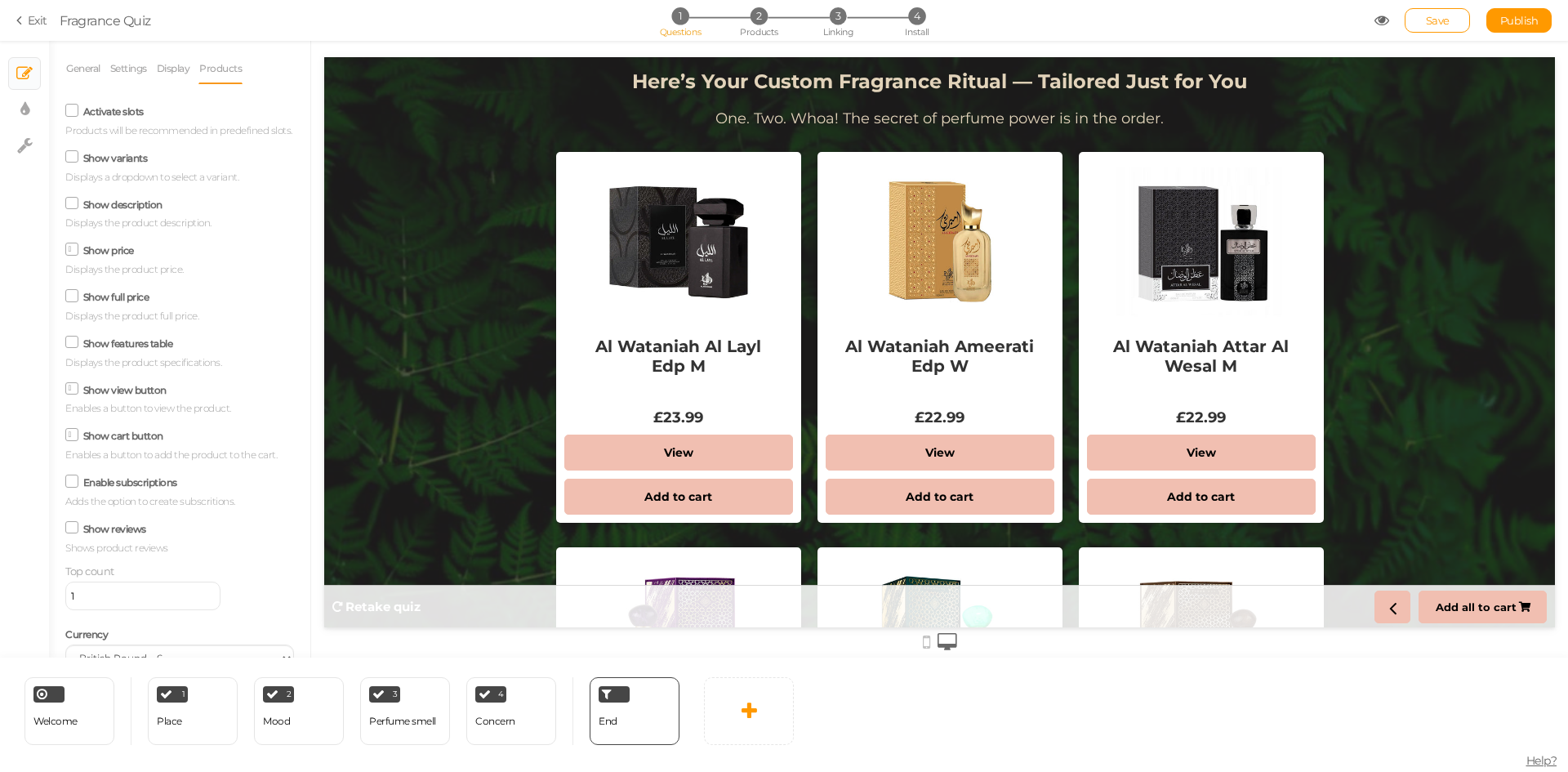
click at [71, 434] on icon at bounding box center [73, 434] width 8 height 0
click at [0, 0] on input "Show cart button" at bounding box center [0, 0] width 0 height 0
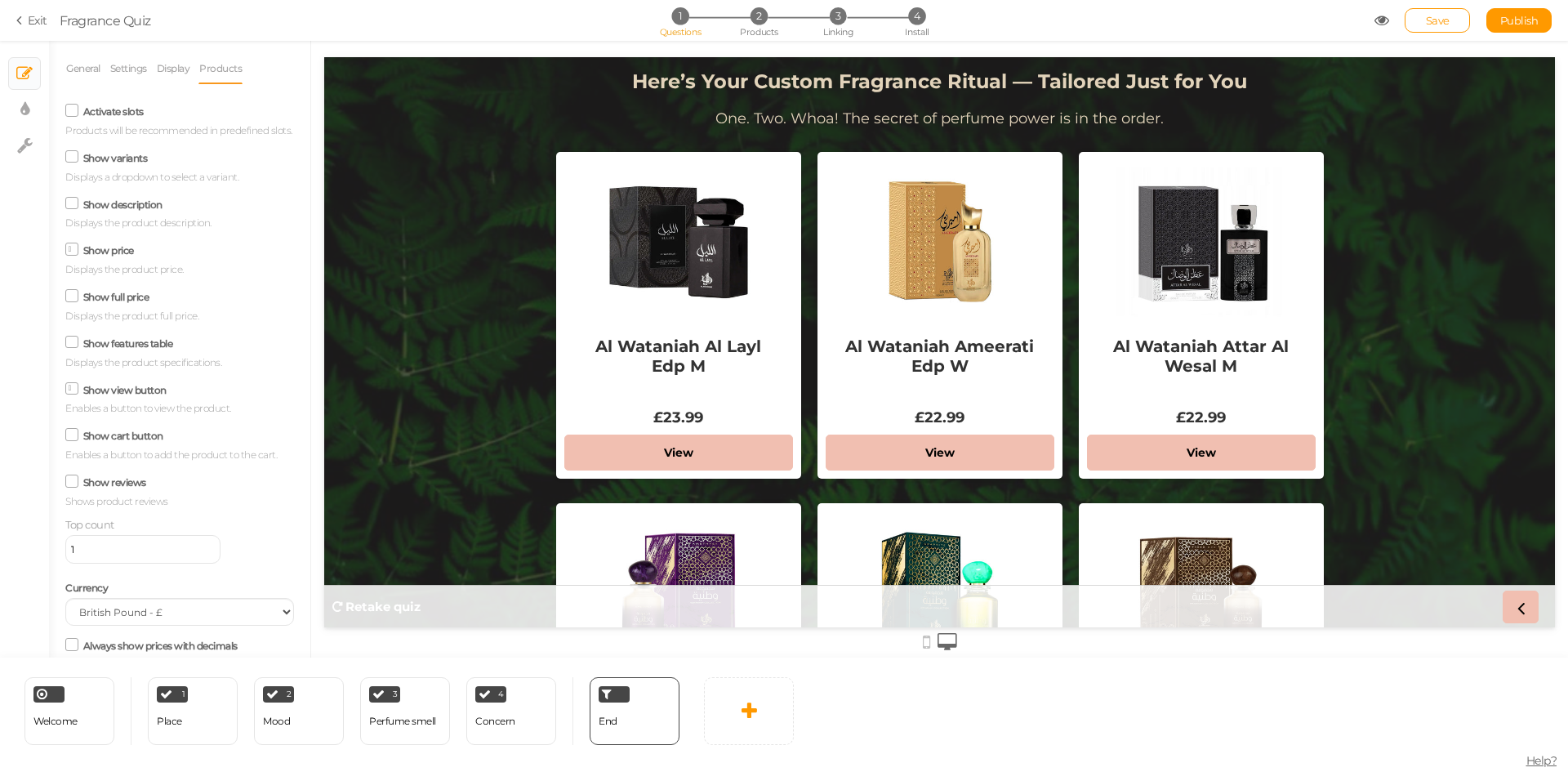
click at [71, 438] on icon at bounding box center [72, 434] width 22 height 8
click at [0, 0] on input "Show cart button" at bounding box center [0, 0] width 0 height 0
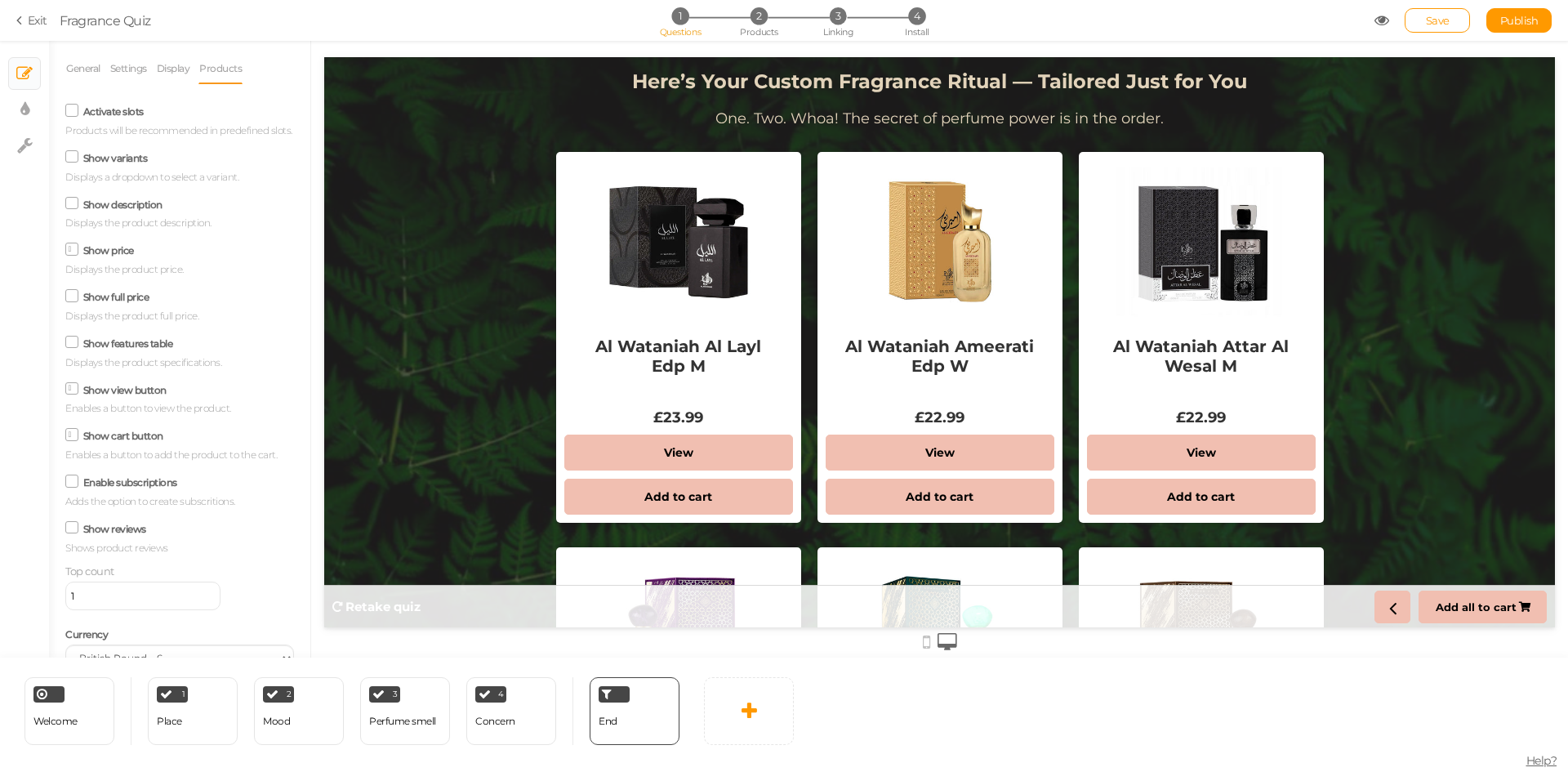
click at [71, 434] on icon at bounding box center [73, 434] width 8 height 0
click at [0, 0] on input "Show cart button" at bounding box center [0, 0] width 0 height 0
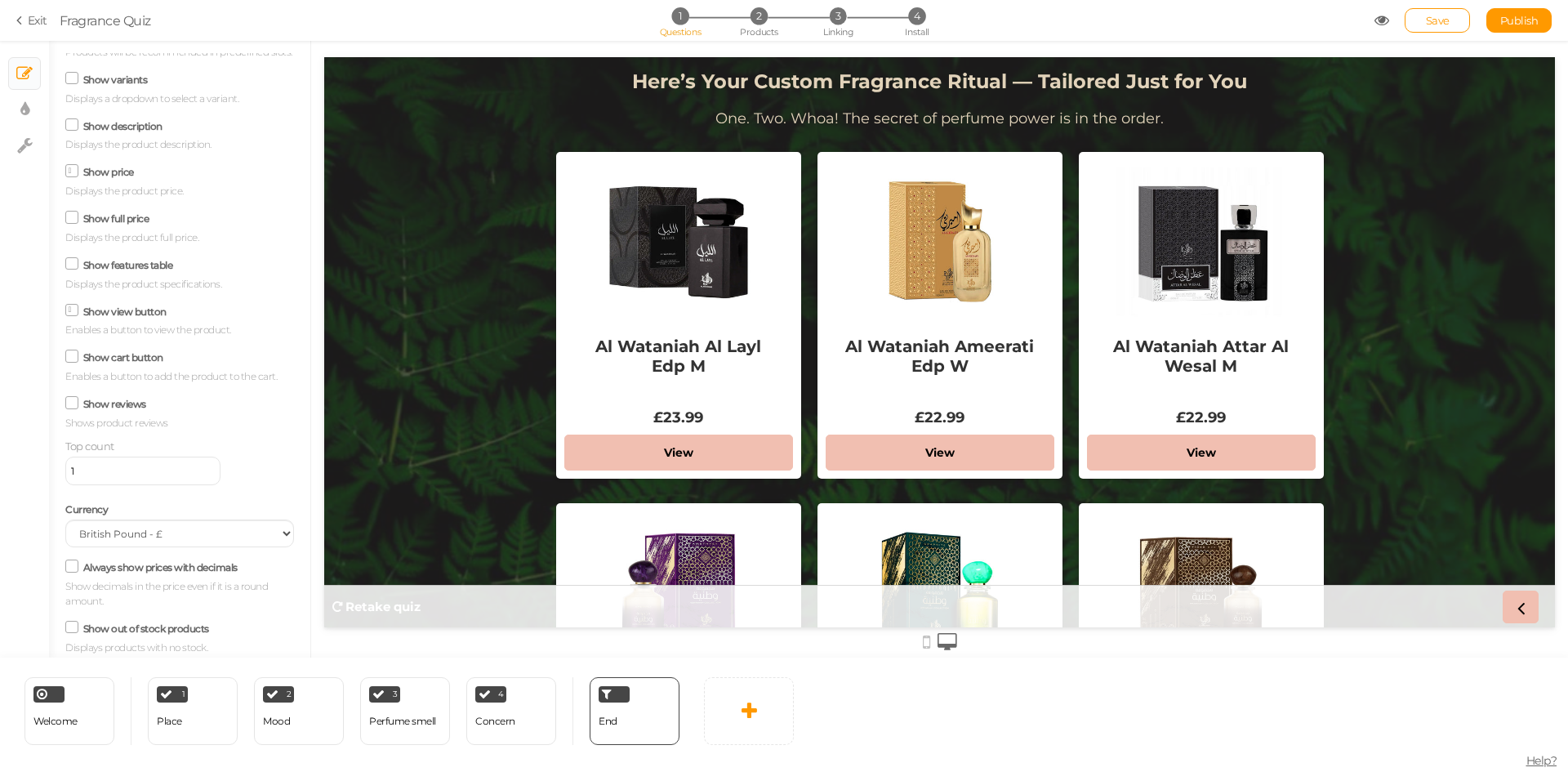
scroll to position [182, 0]
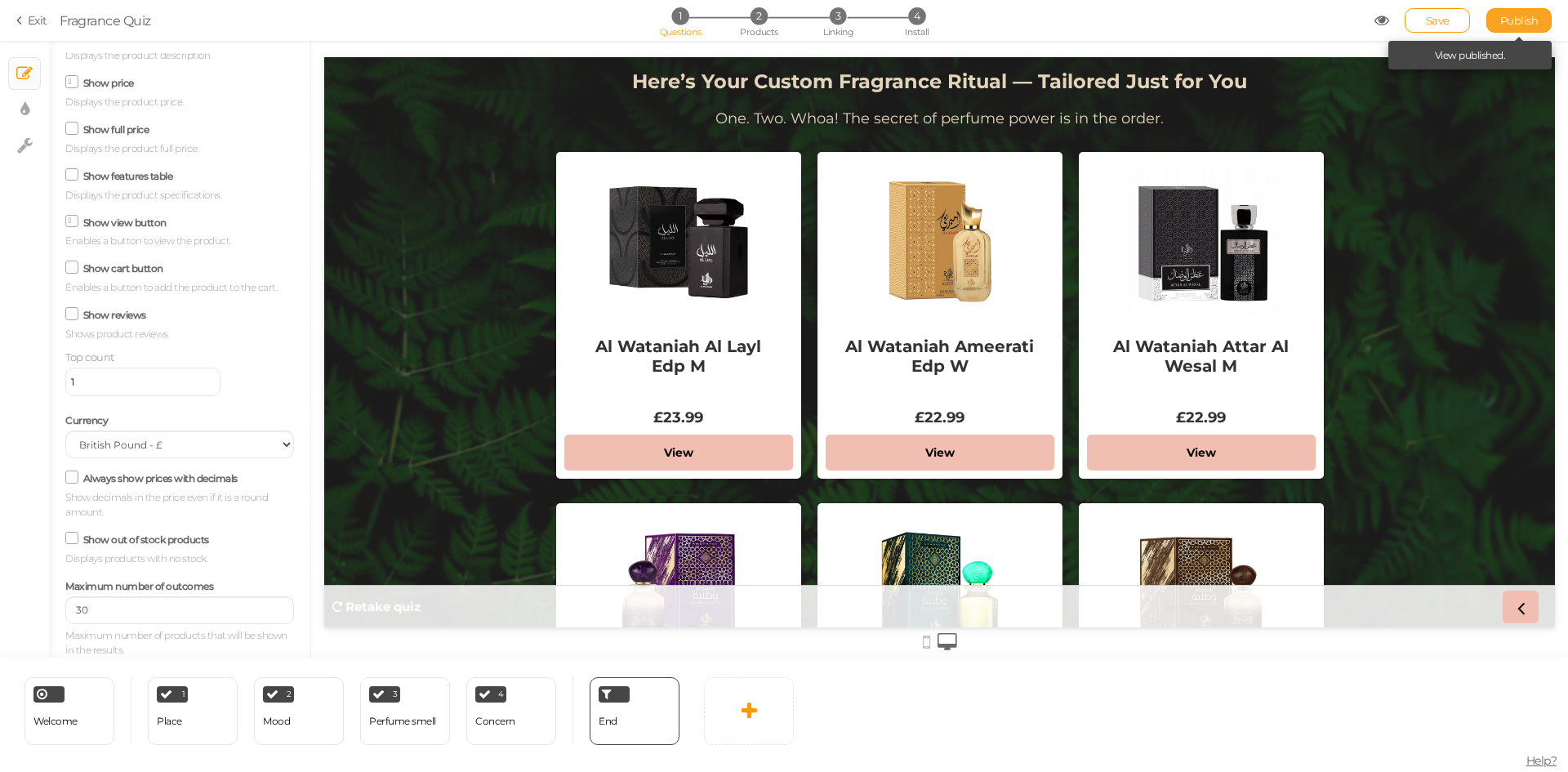
click at [1511, 29] on link "Publish" at bounding box center [1519, 19] width 66 height 24
click at [66, 721] on span "Welcome" at bounding box center [56, 721] width 44 height 13
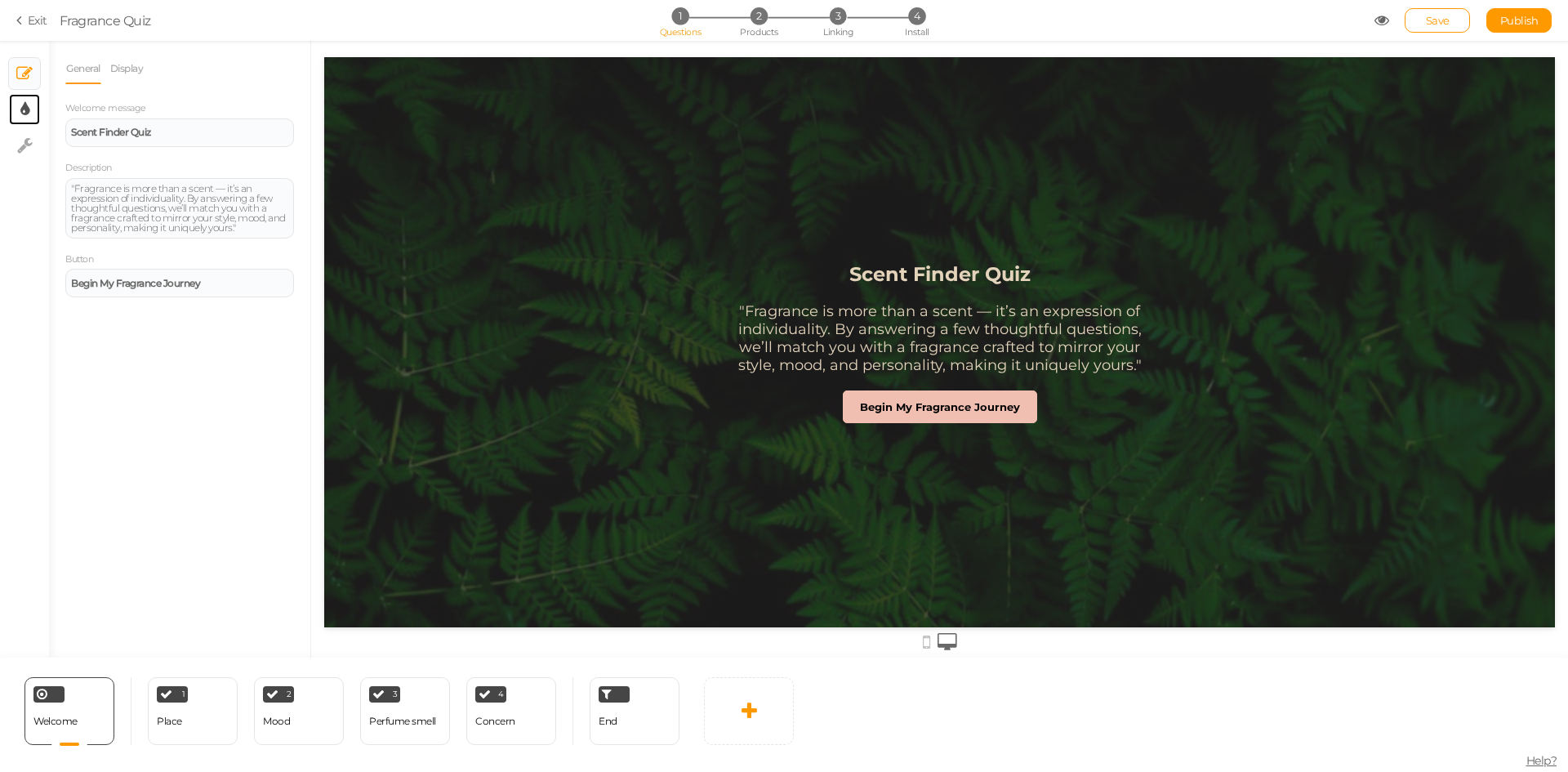
click at [15, 113] on link "× Display settings" at bounding box center [24, 109] width 31 height 31
select select "2"
select select "montserrat"
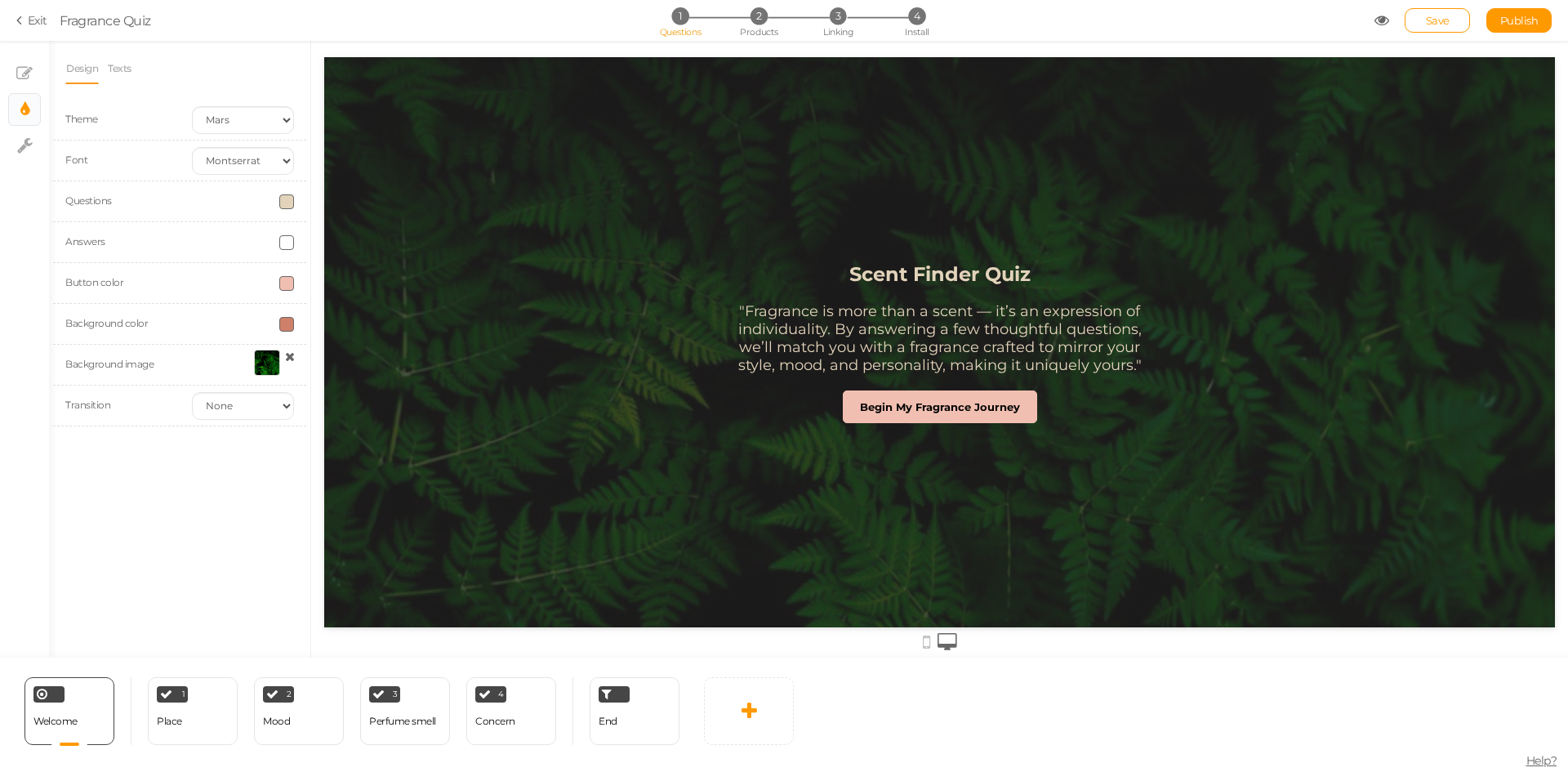
click at [268, 382] on div "Background image" at bounding box center [180, 365] width 253 height 41
click at [261, 367] on div at bounding box center [267, 362] width 26 height 26
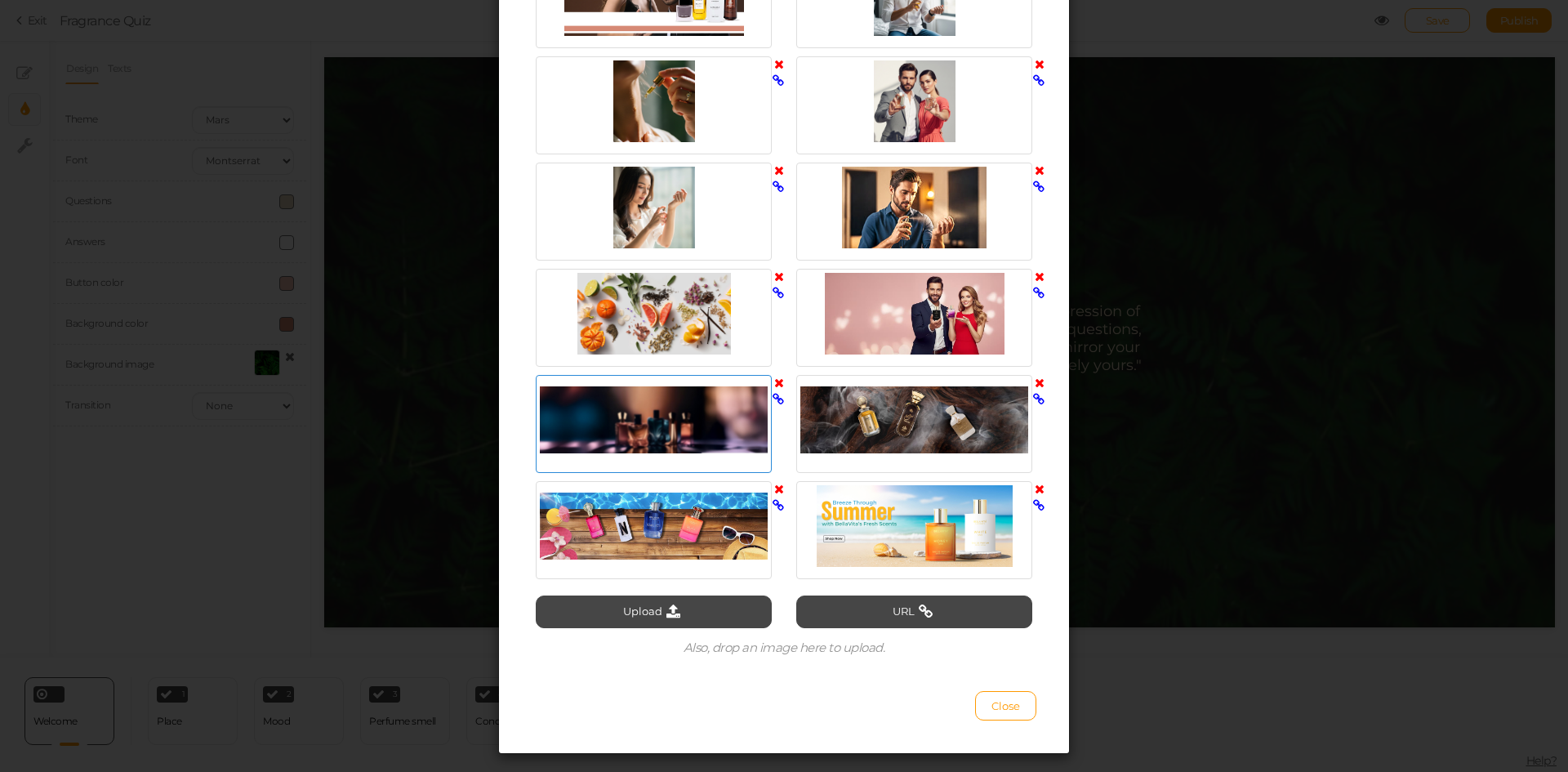
scroll to position [1796, 0]
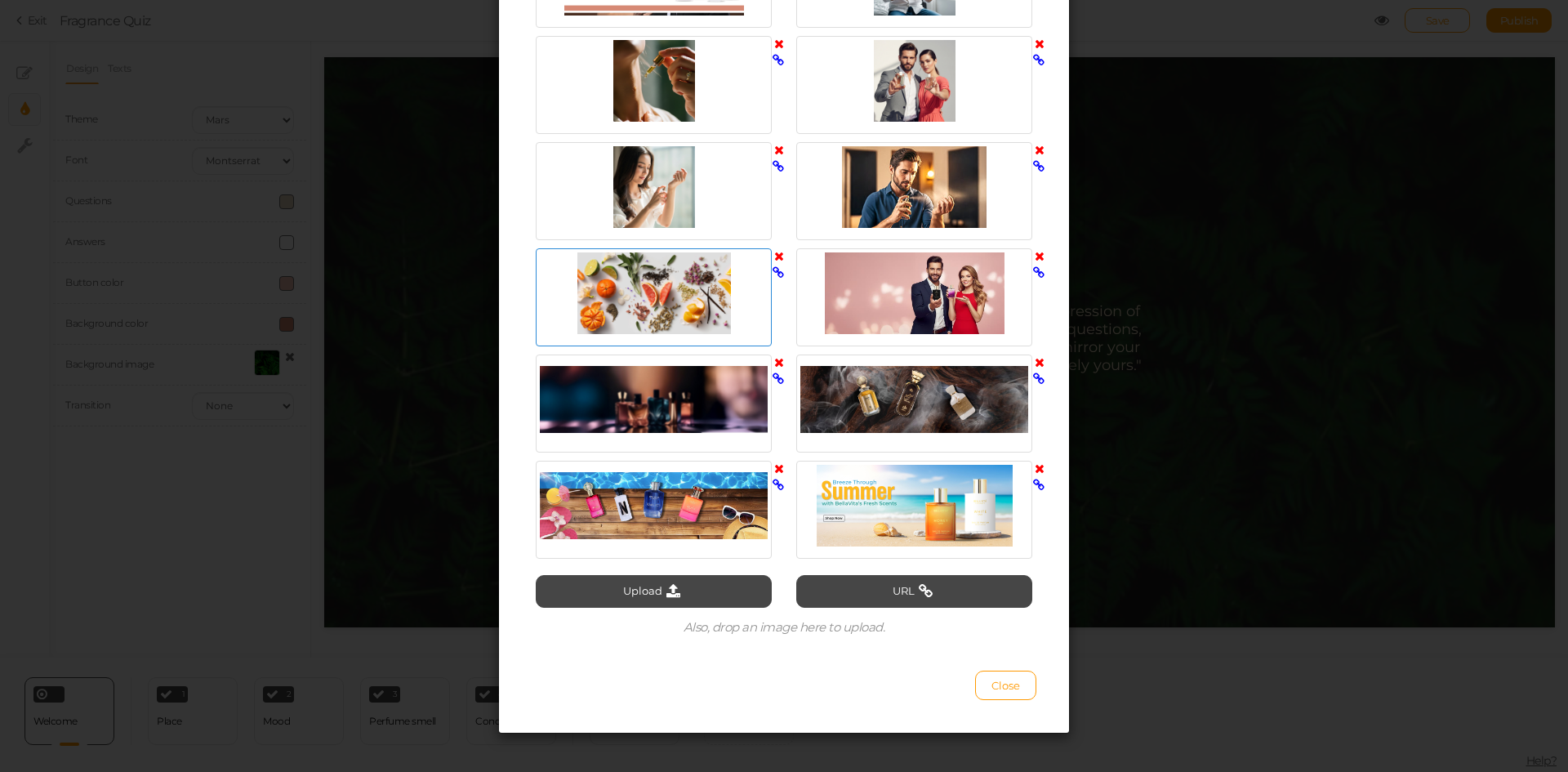
click at [660, 300] on div at bounding box center [654, 293] width 228 height 81
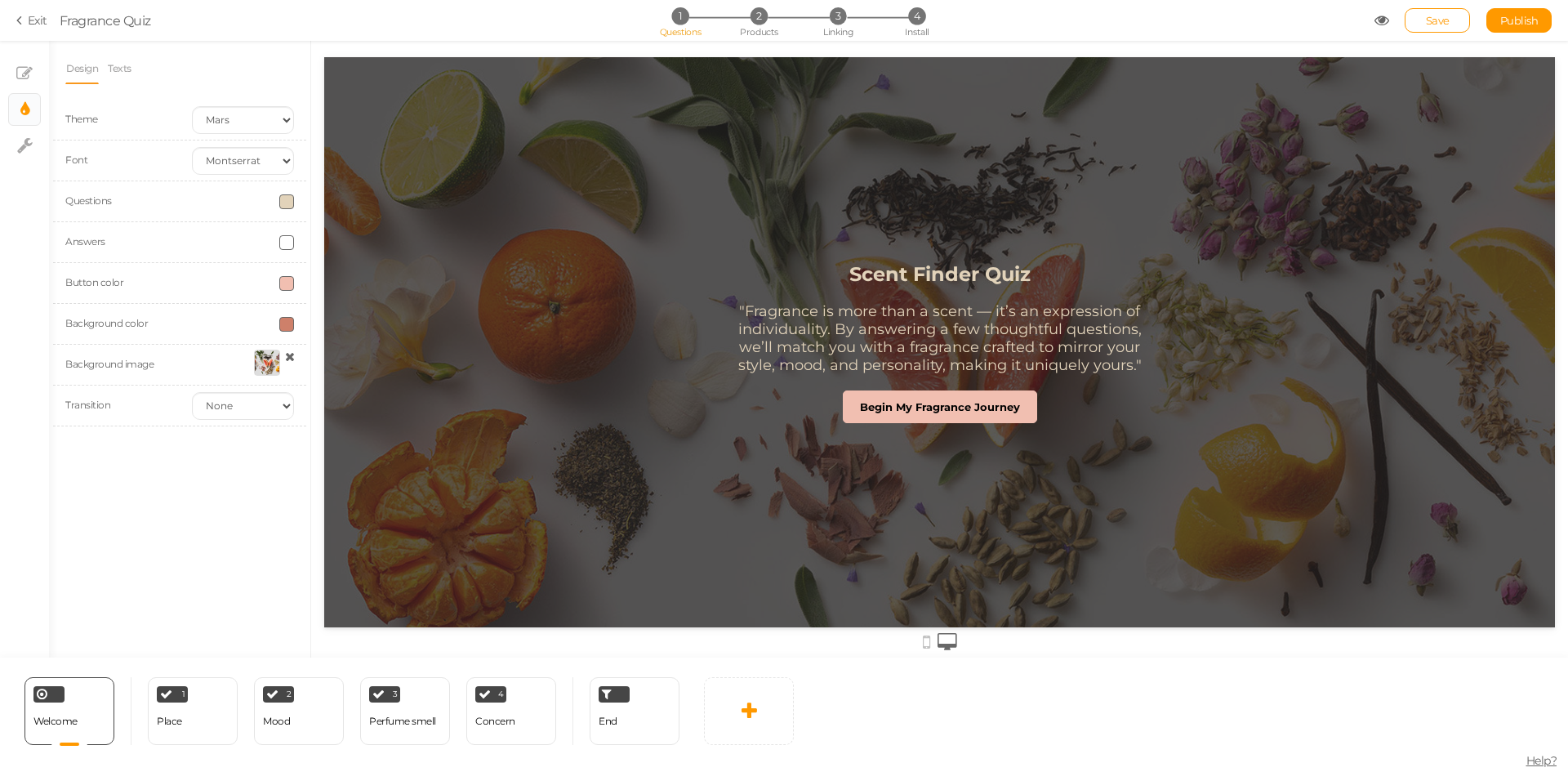
click at [265, 365] on div at bounding box center [267, 362] width 26 height 26
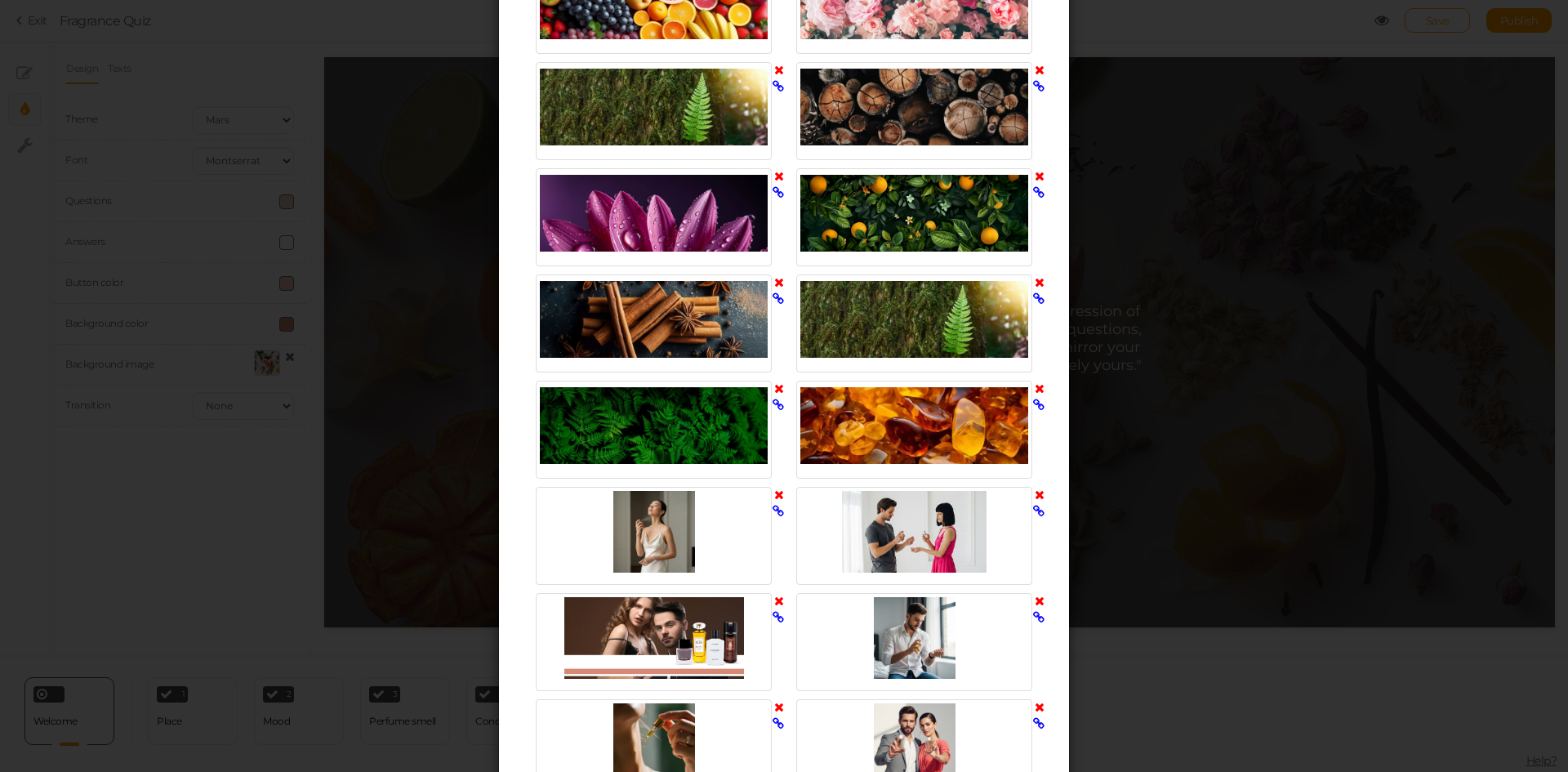
scroll to position [1143, 0]
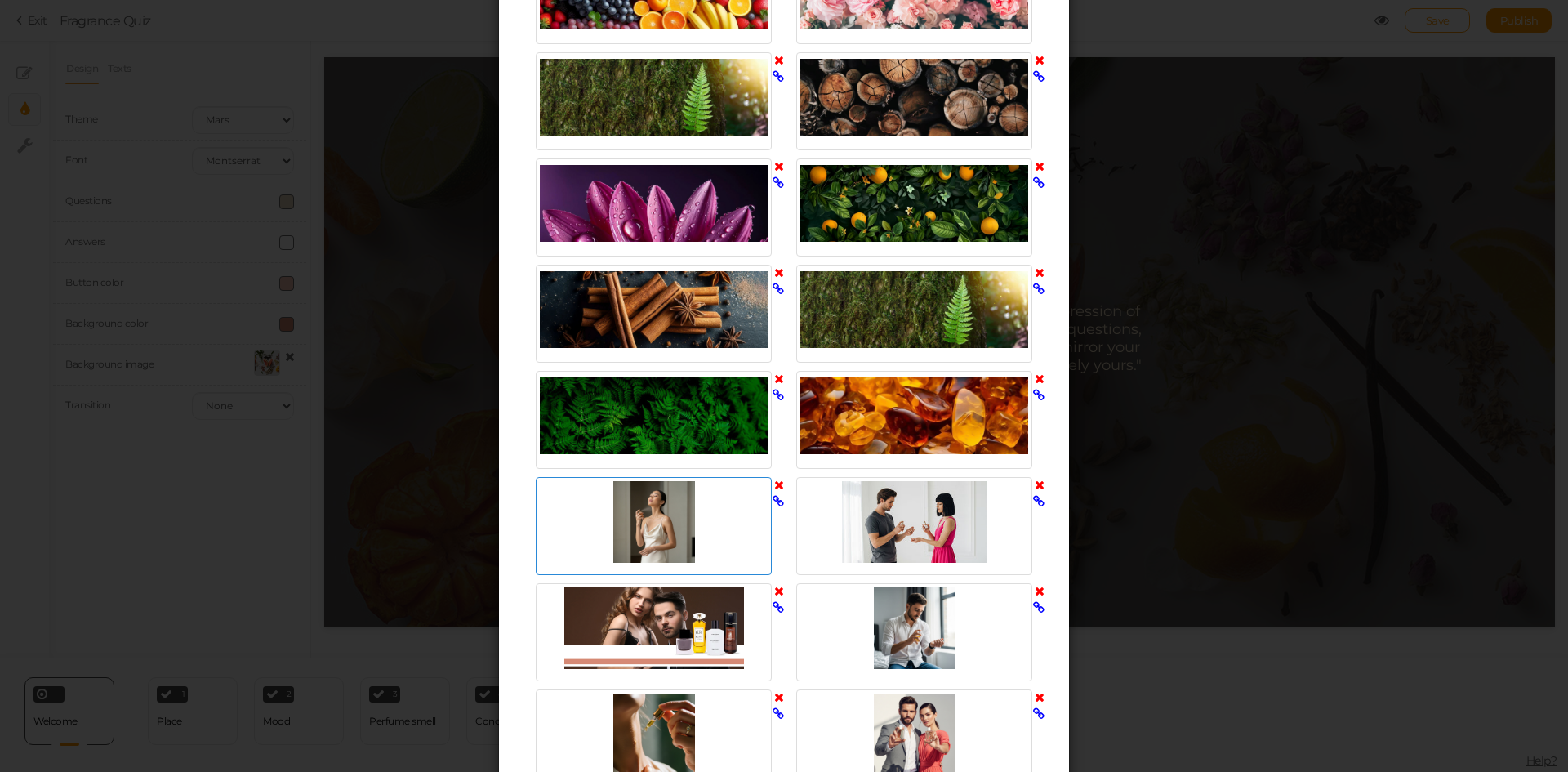
click at [658, 506] on div at bounding box center [654, 521] width 228 height 81
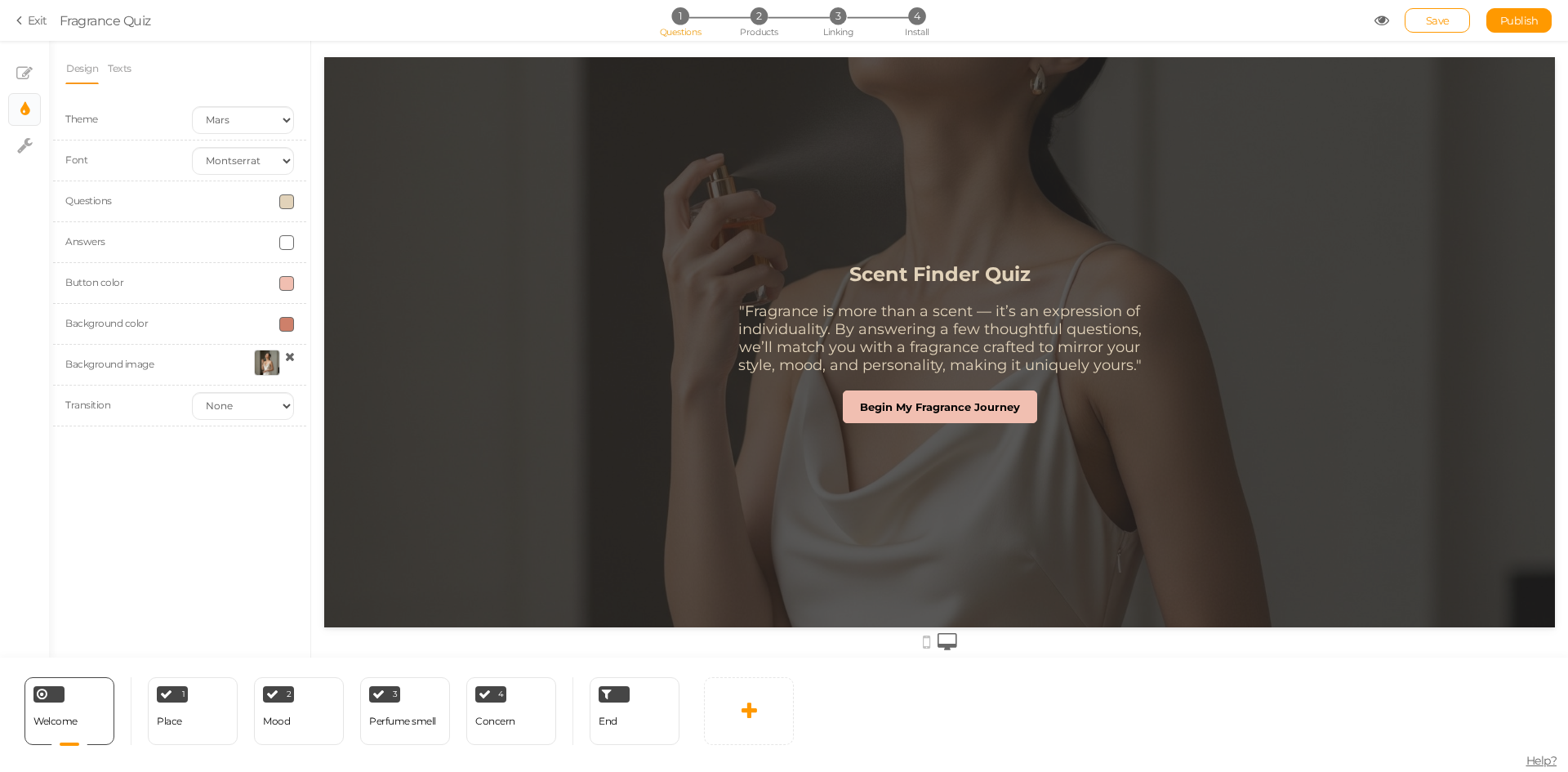
click at [271, 365] on div at bounding box center [267, 362] width 26 height 26
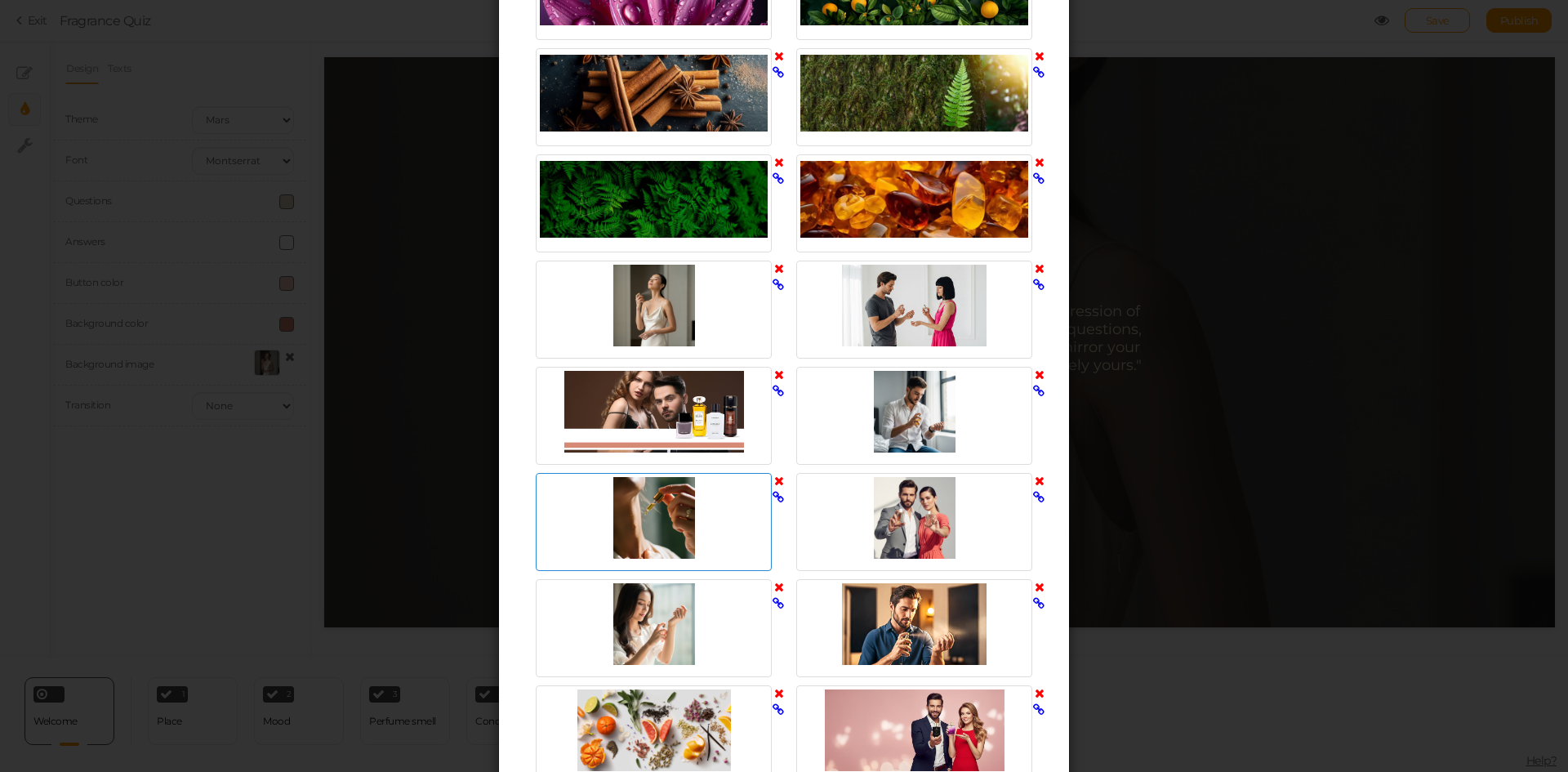
scroll to position [1388, 0]
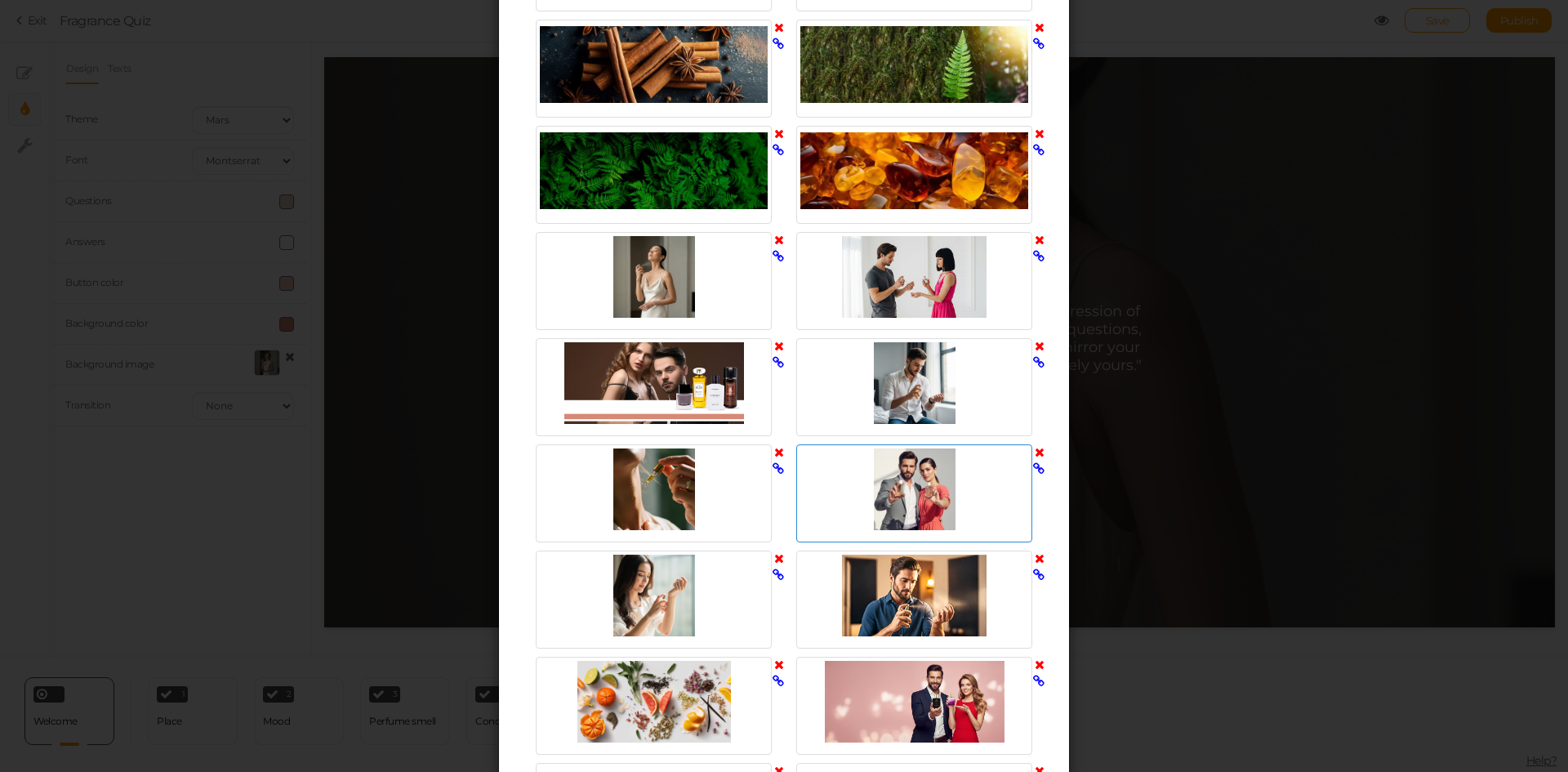
click at [903, 485] on div at bounding box center [914, 489] width 228 height 81
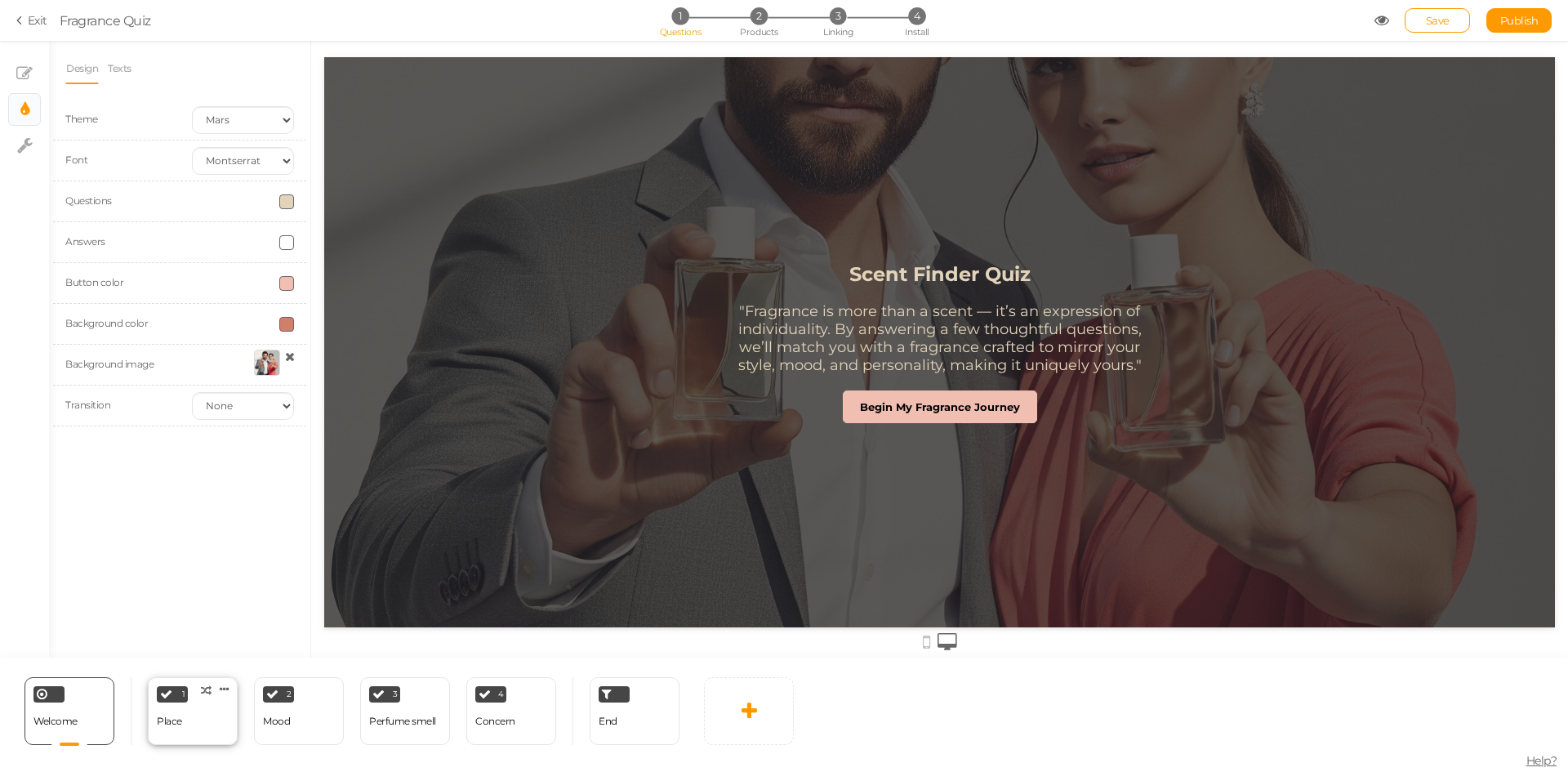
click at [178, 727] on div "Place" at bounding box center [169, 722] width 25 height 12
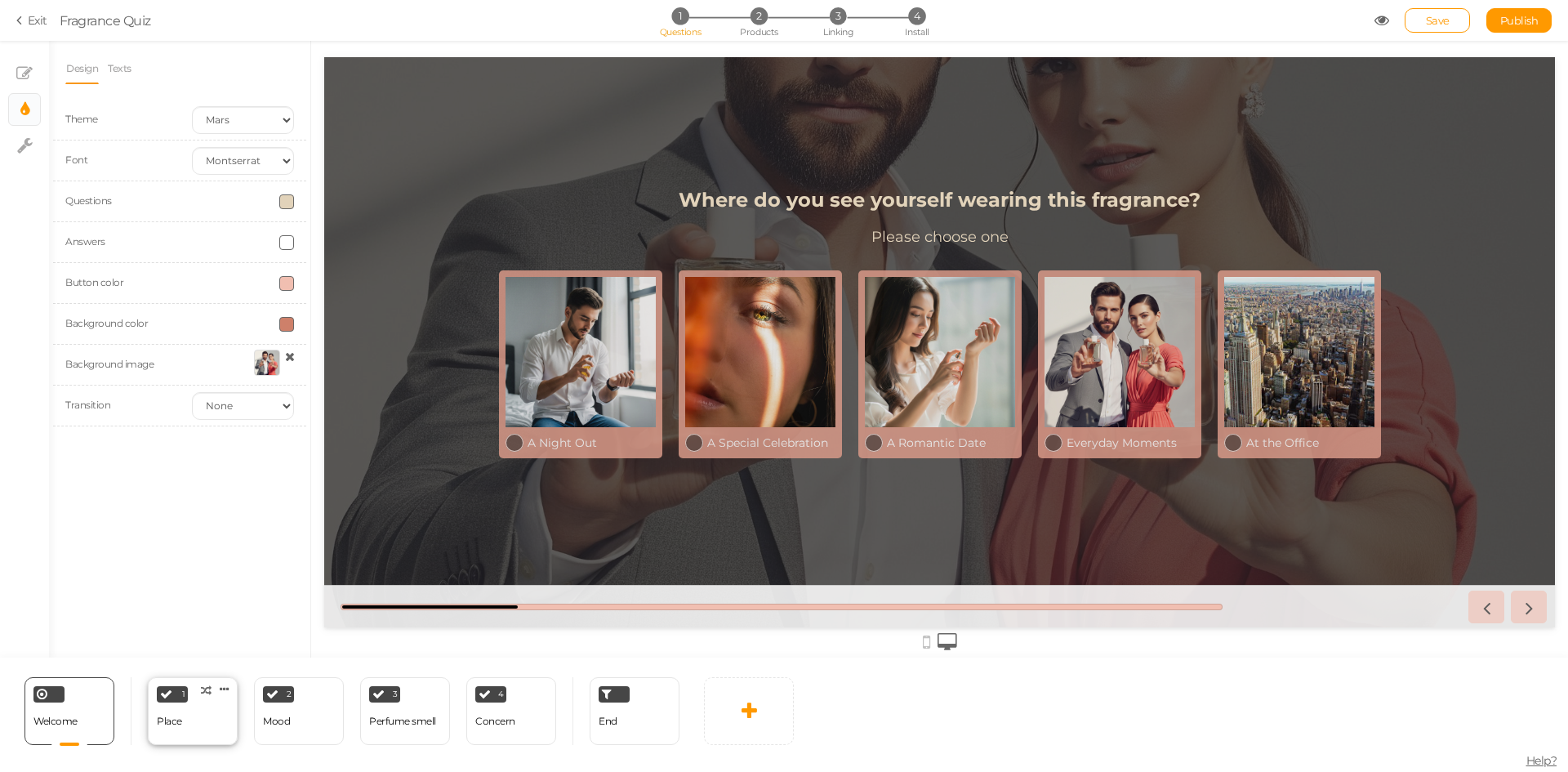
select select "2"
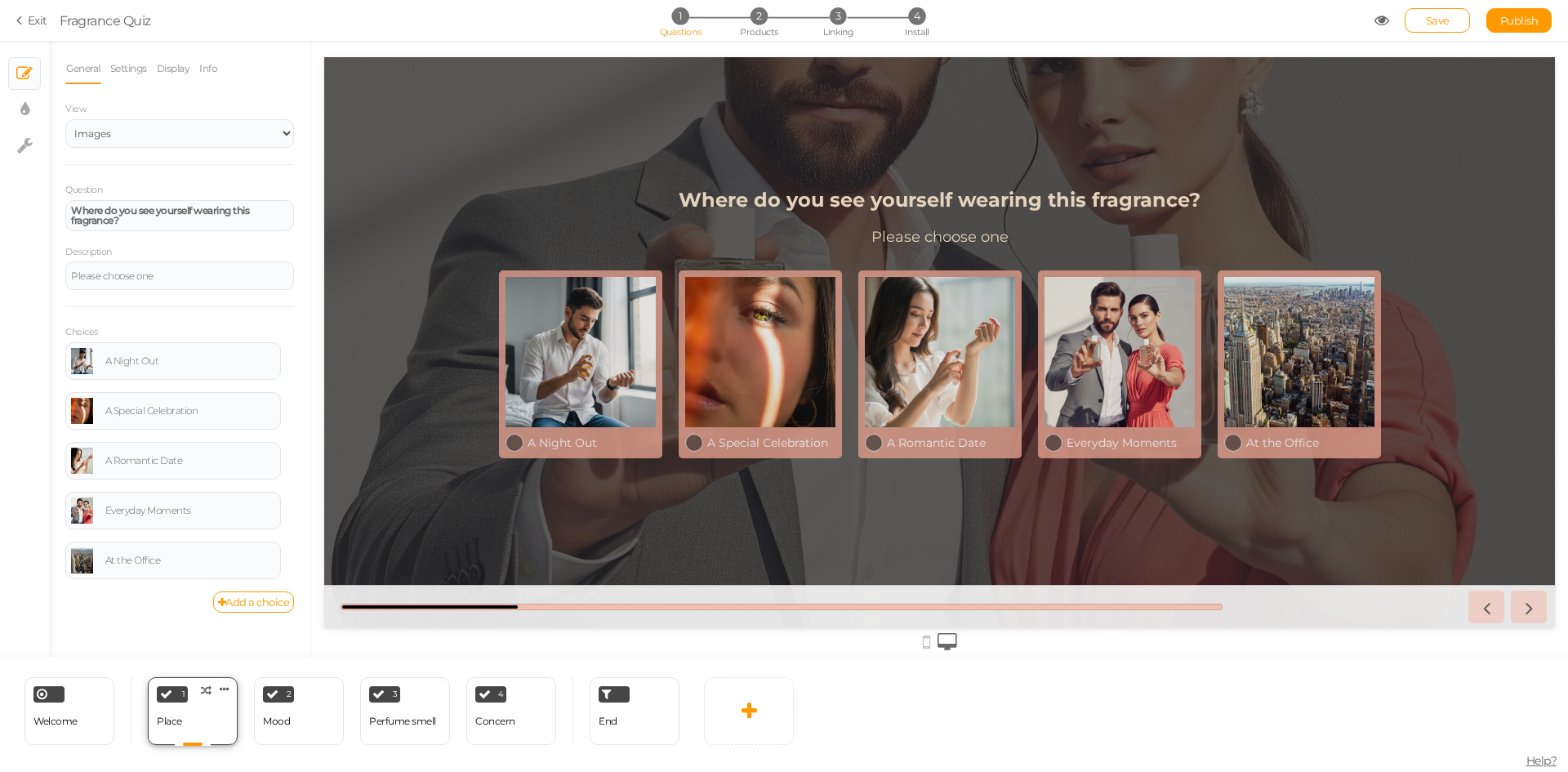
scroll to position [0, 0]
click at [301, 727] on div "2 Mood × Define the conditions to show this slide. Clone Change type Delete" at bounding box center [299, 711] width 90 height 68
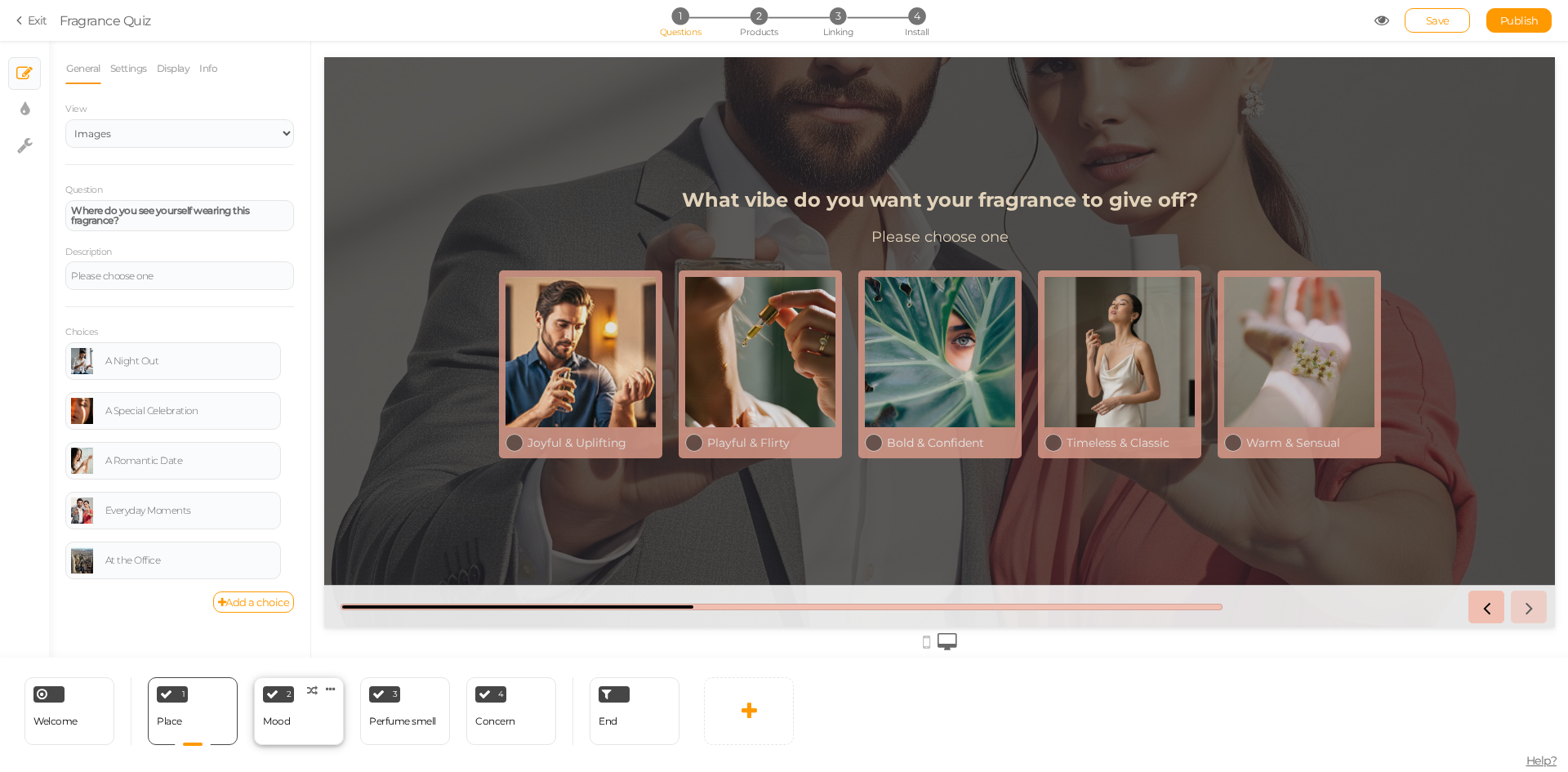
select select "2"
click at [422, 720] on div "Perfume smell" at bounding box center [402, 722] width 67 height 12
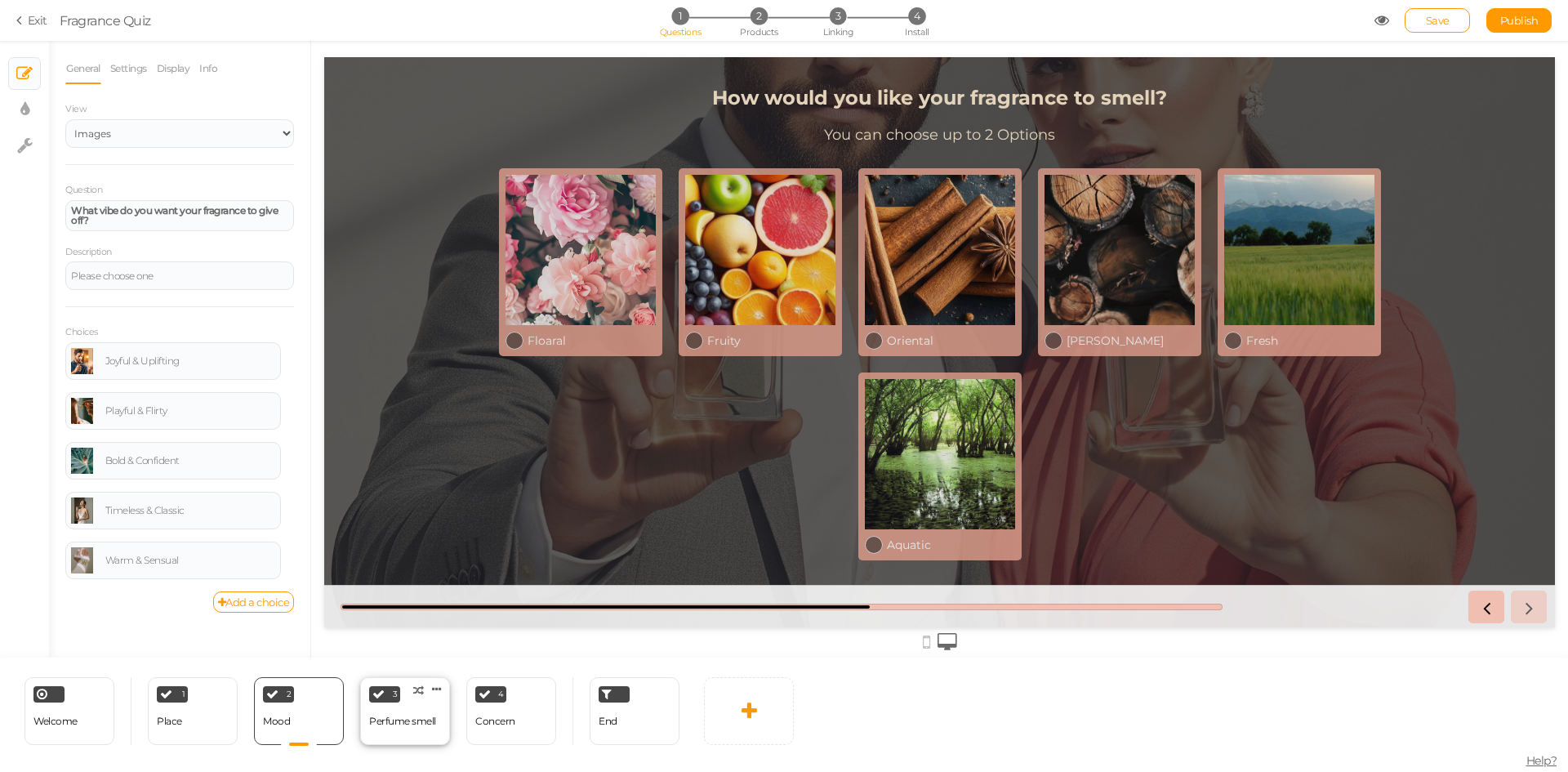
select select "2"
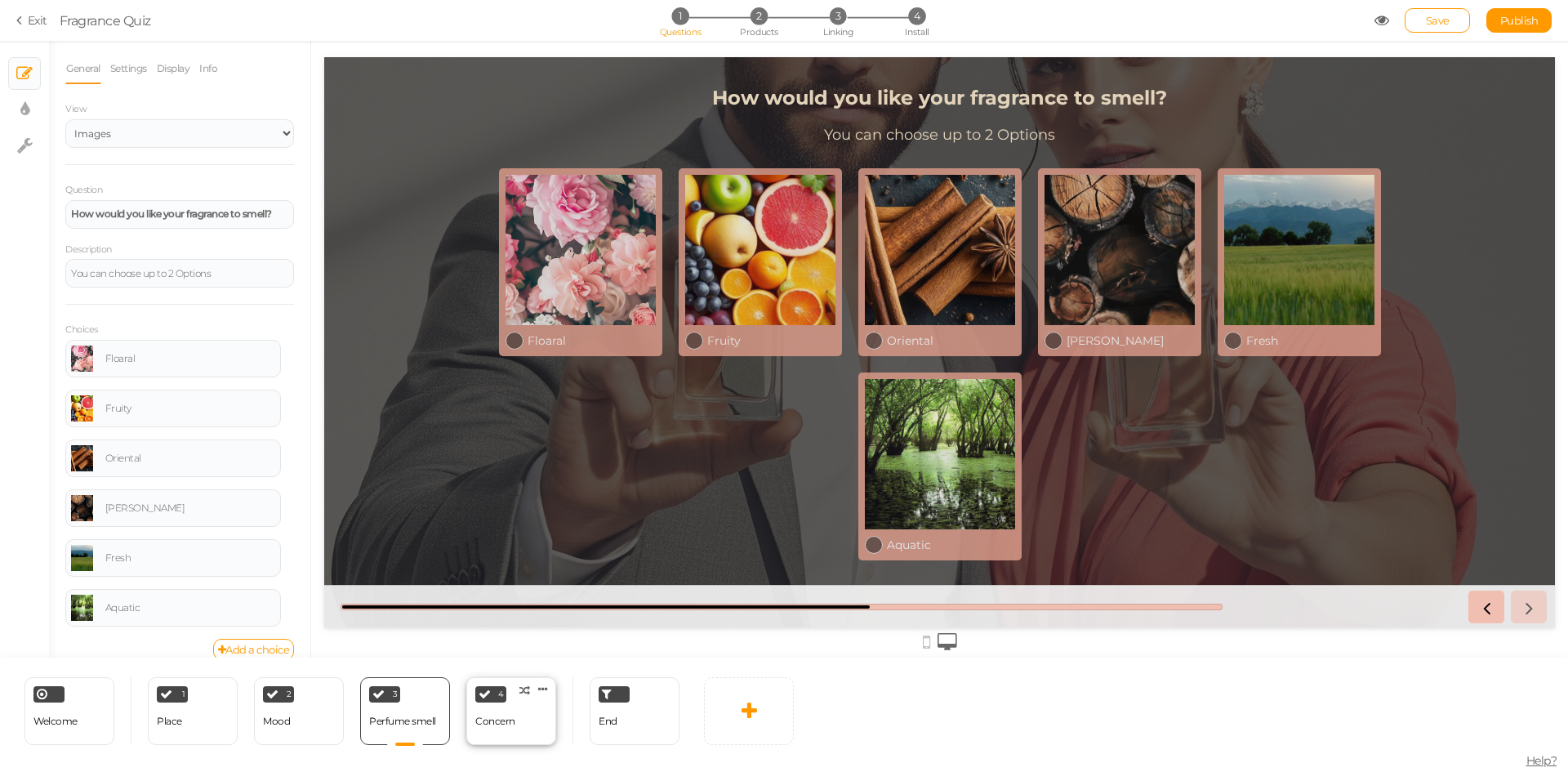
click at [505, 719] on div "Concern" at bounding box center [494, 722] width 40 height 12
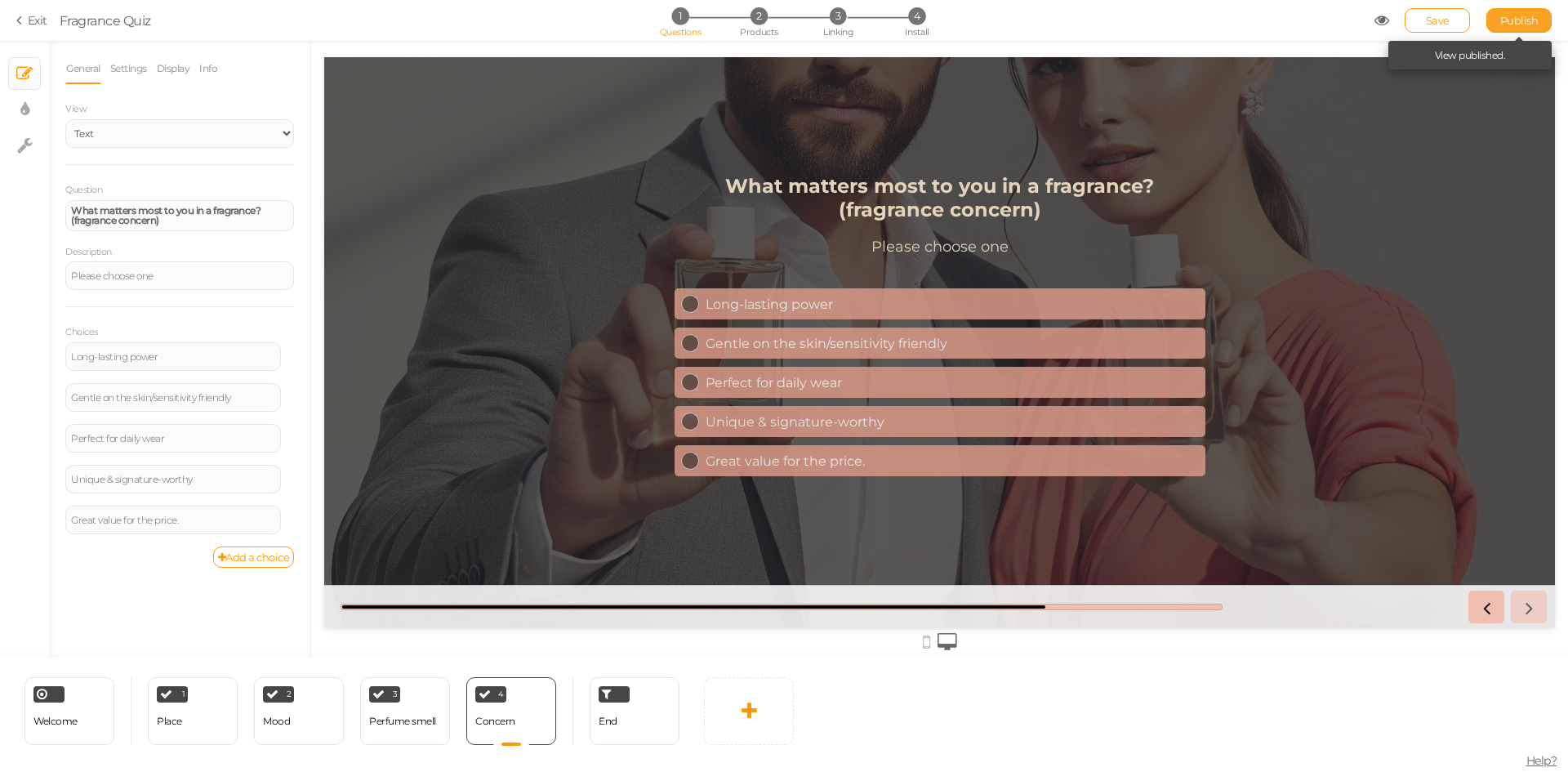
click at [1511, 16] on span "Publish" at bounding box center [1520, 20] width 39 height 14
click at [75, 734] on div "Welcome" at bounding box center [56, 722] width 44 height 29
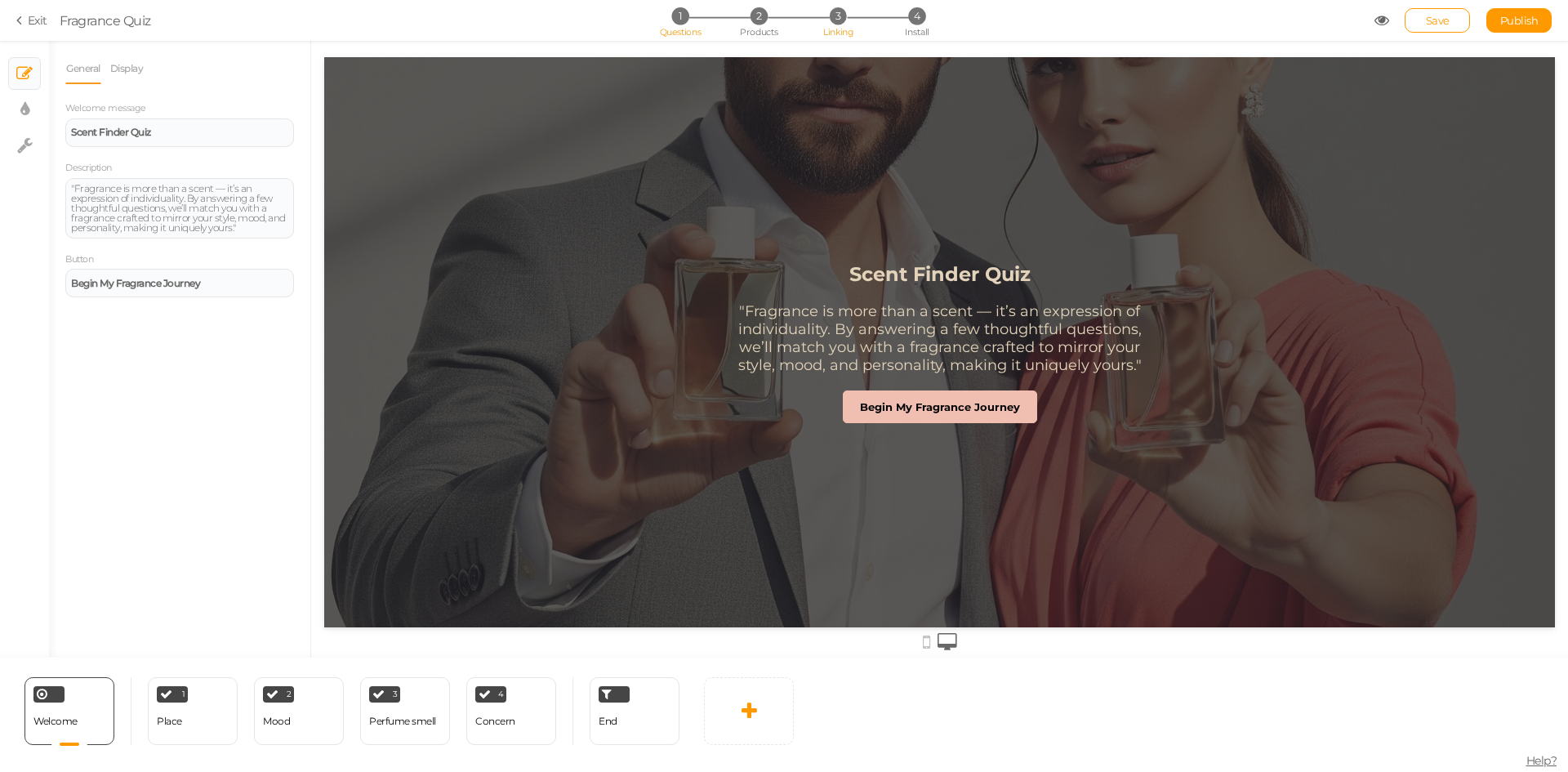
click at [836, 18] on span "3" at bounding box center [839, 16] width 17 height 17
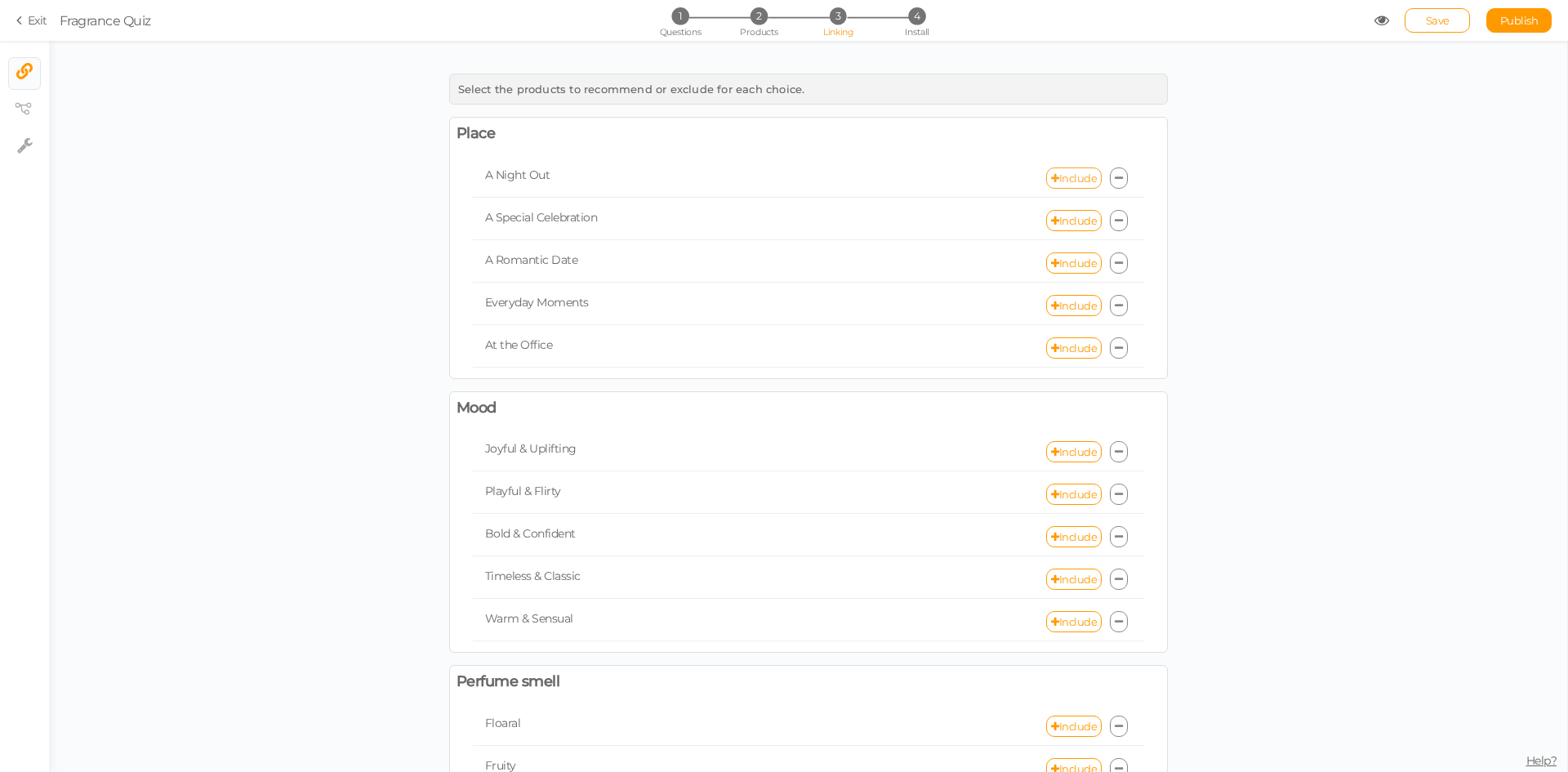
click at [1068, 182] on link "Include" at bounding box center [1073, 178] width 55 height 21
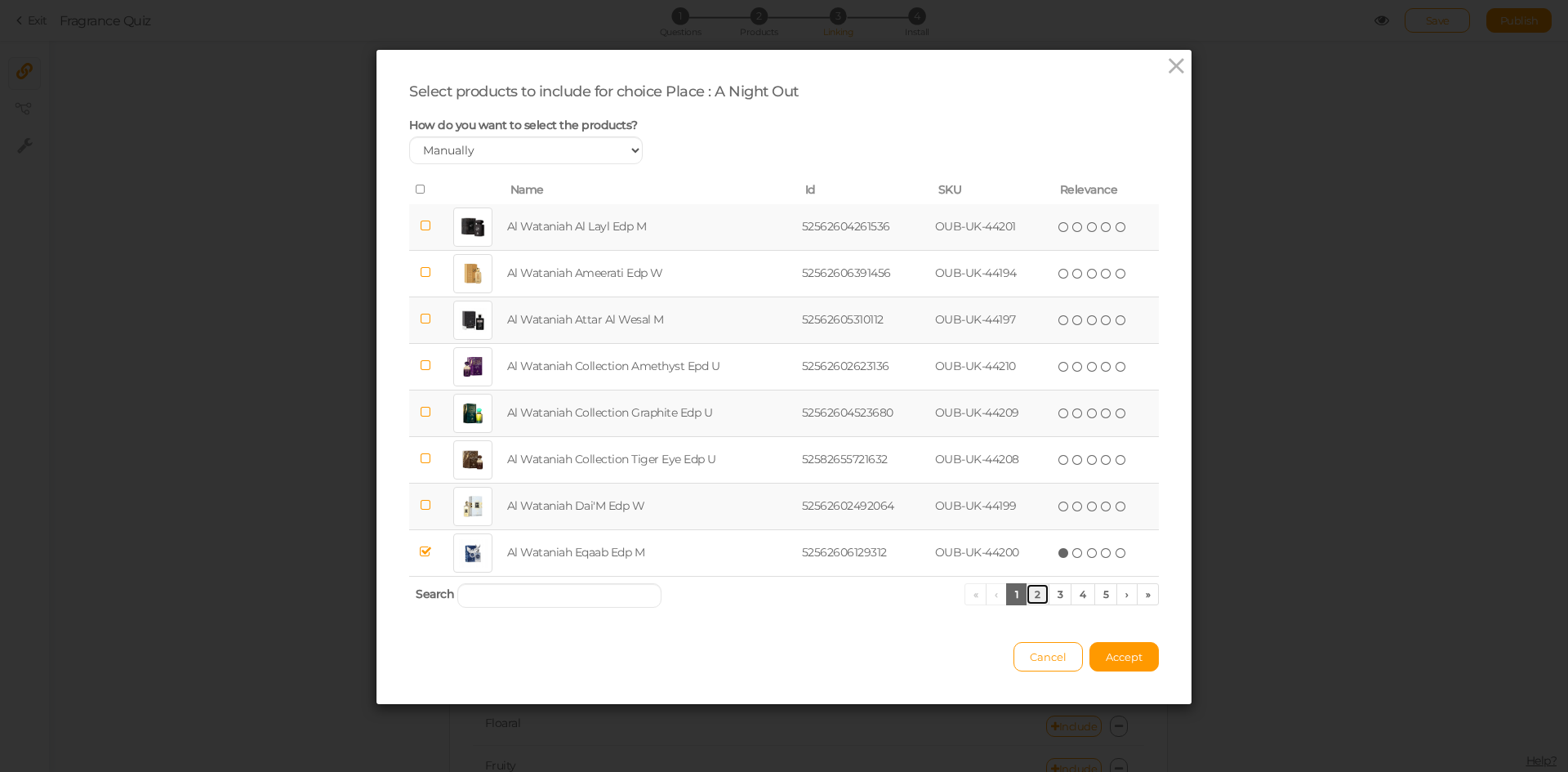
click at [1027, 593] on link "2" at bounding box center [1037, 594] width 23 height 22
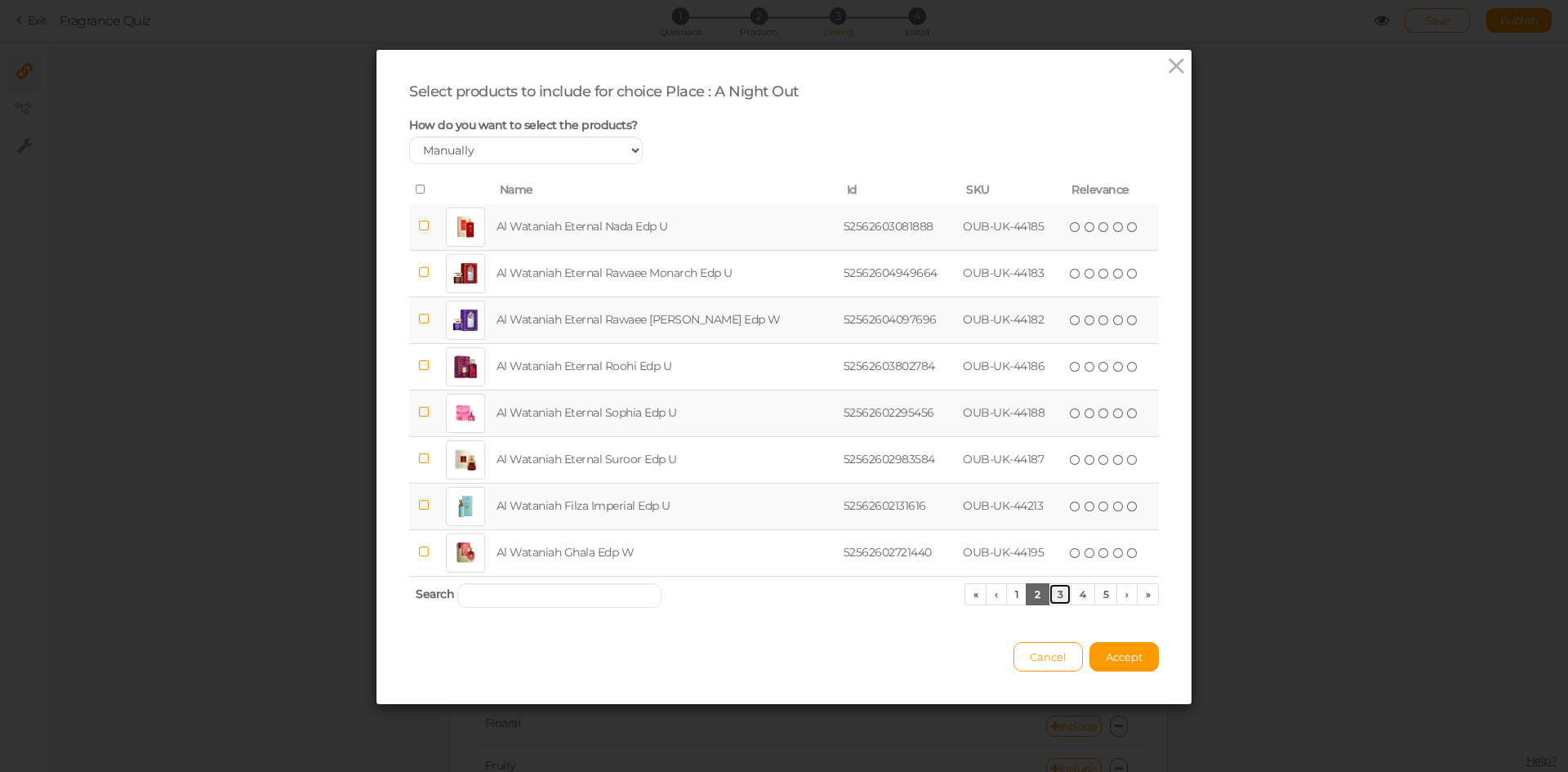
click at [1053, 598] on link "3" at bounding box center [1060, 594] width 23 height 22
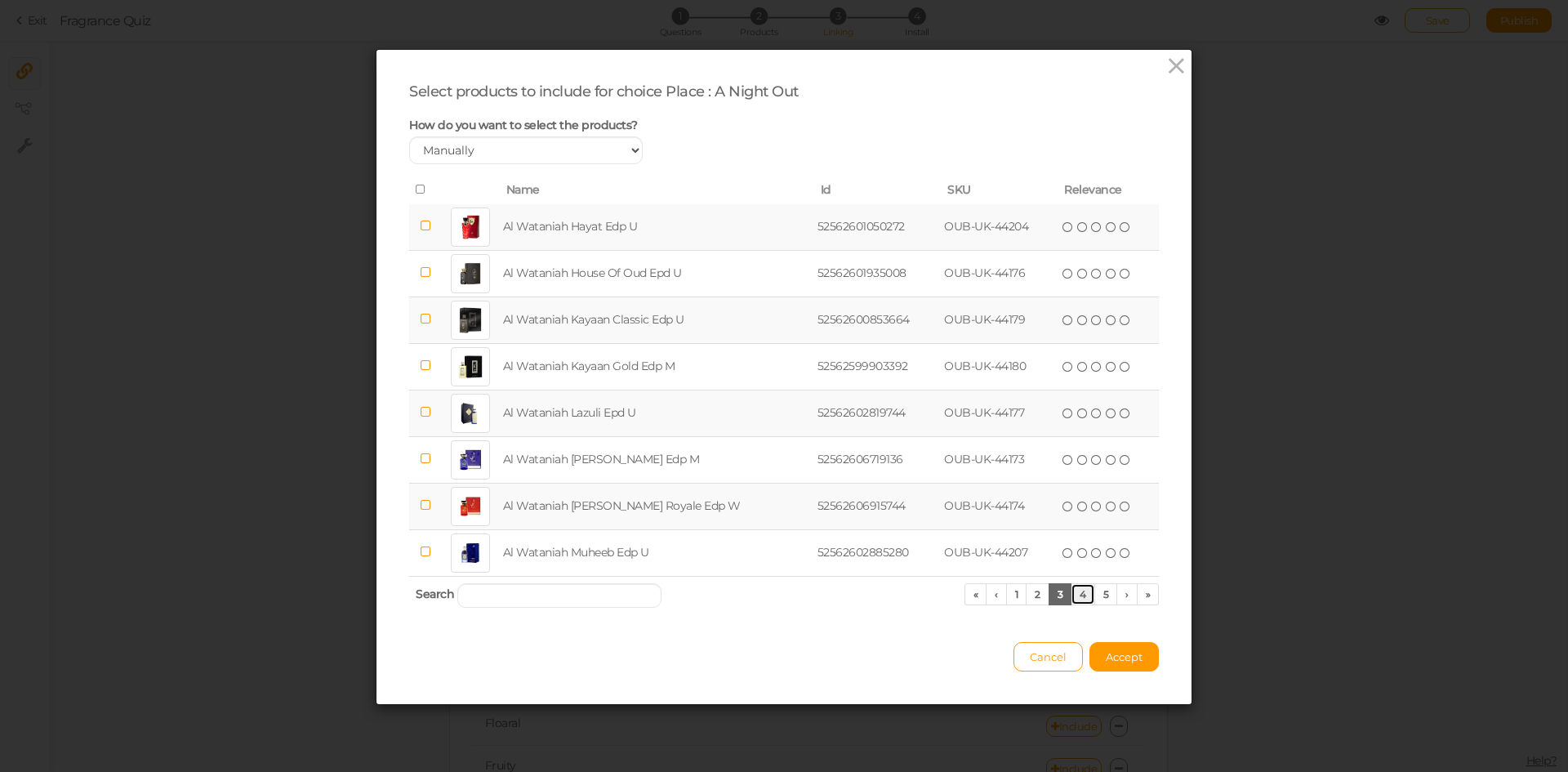
click at [1082, 599] on link "4" at bounding box center [1082, 594] width 24 height 22
click at [1165, 69] on icon at bounding box center [1176, 66] width 23 height 24
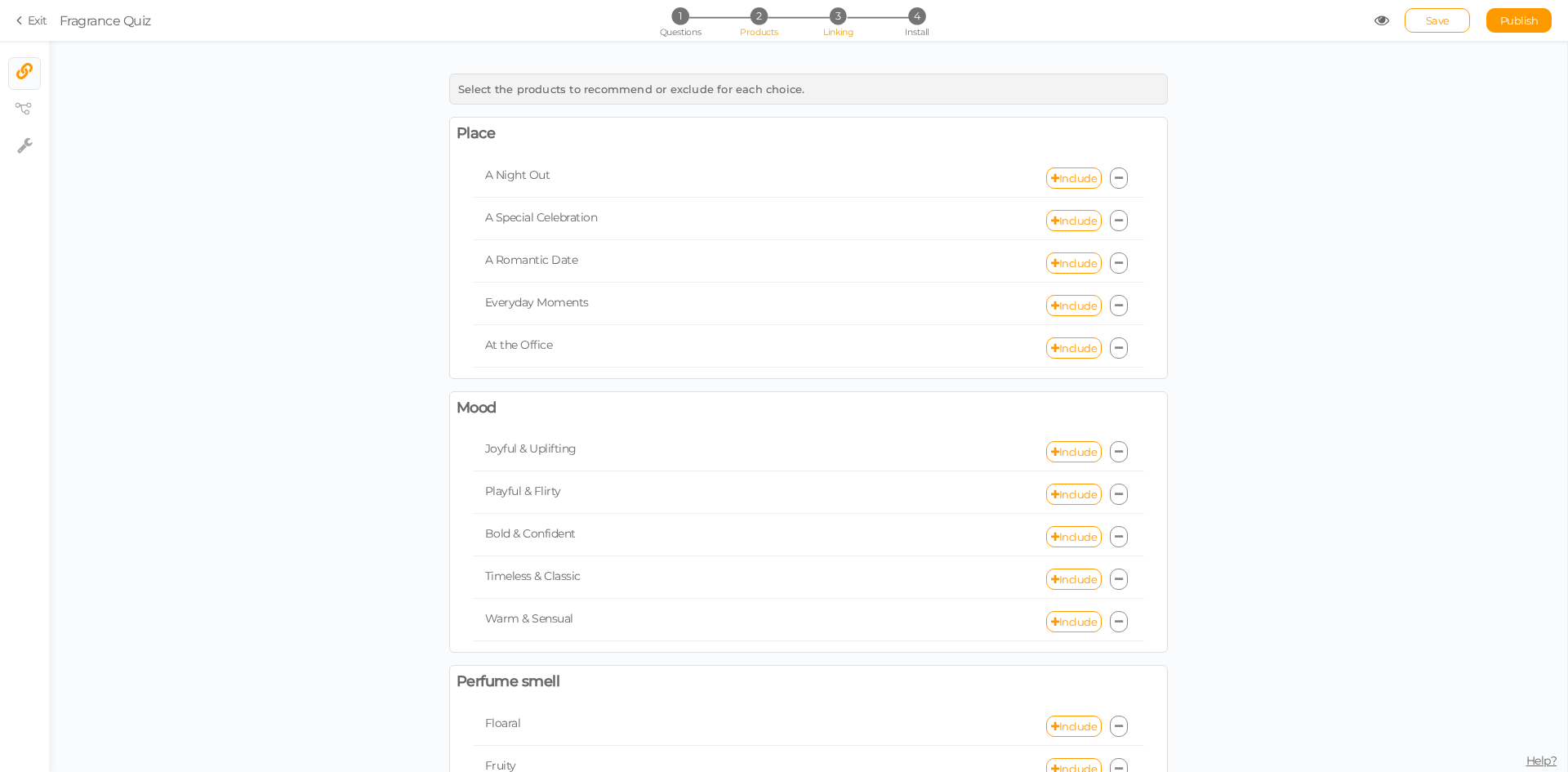
click at [753, 29] on span "Products" at bounding box center [759, 32] width 39 height 12
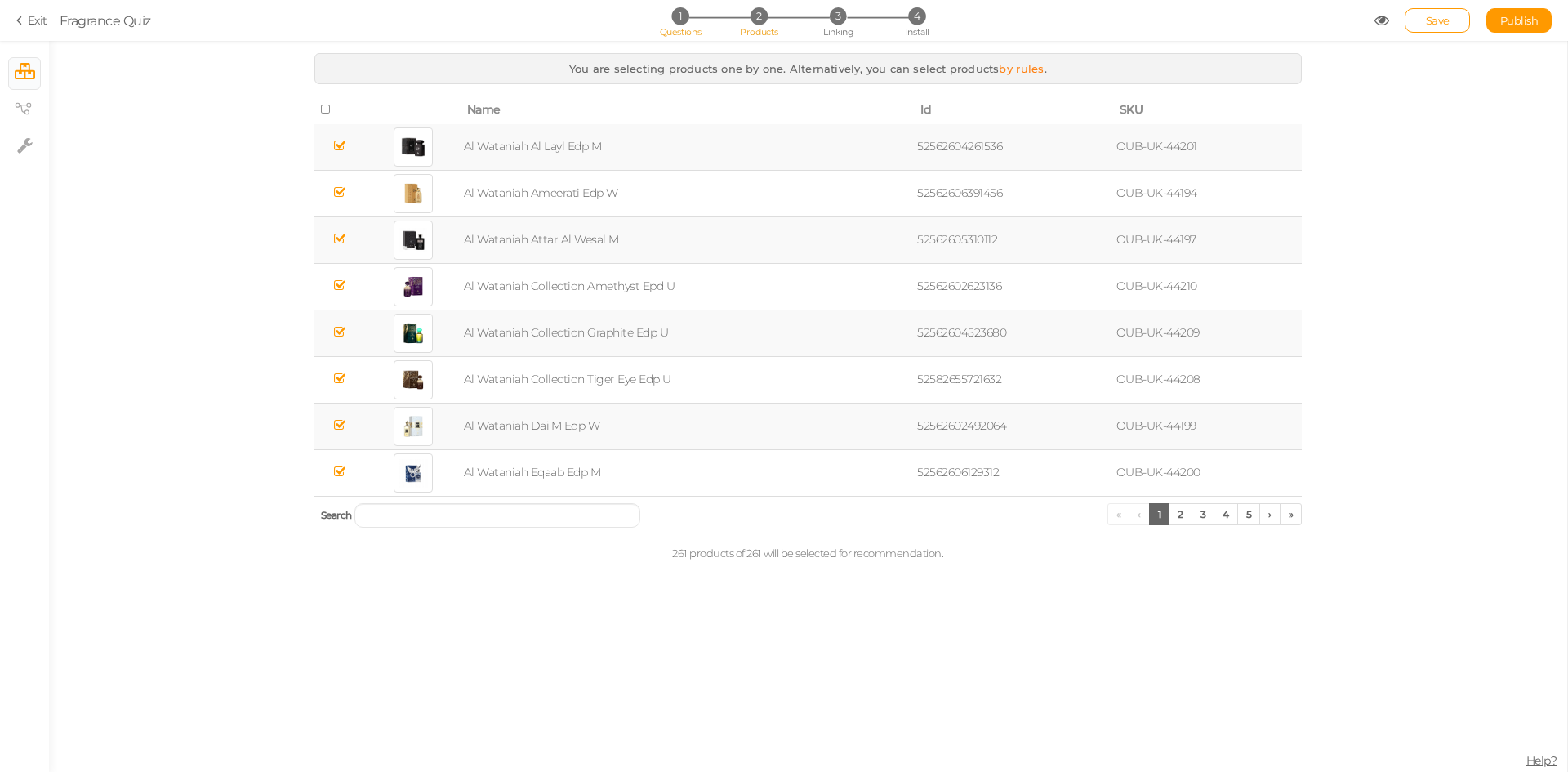
click at [691, 32] on span "Questions" at bounding box center [680, 32] width 42 height 12
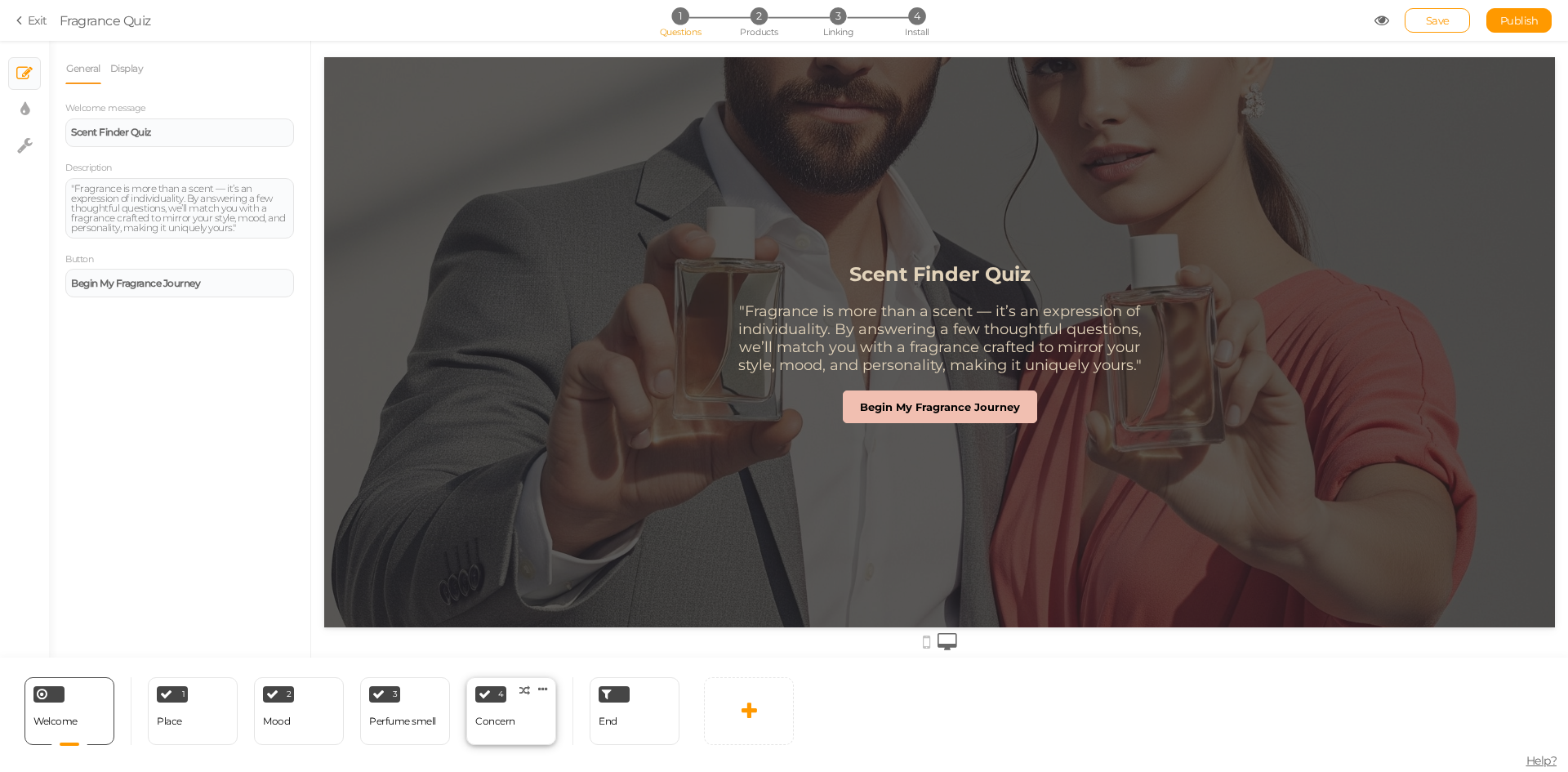
click at [513, 715] on div "Concern" at bounding box center [494, 722] width 40 height 29
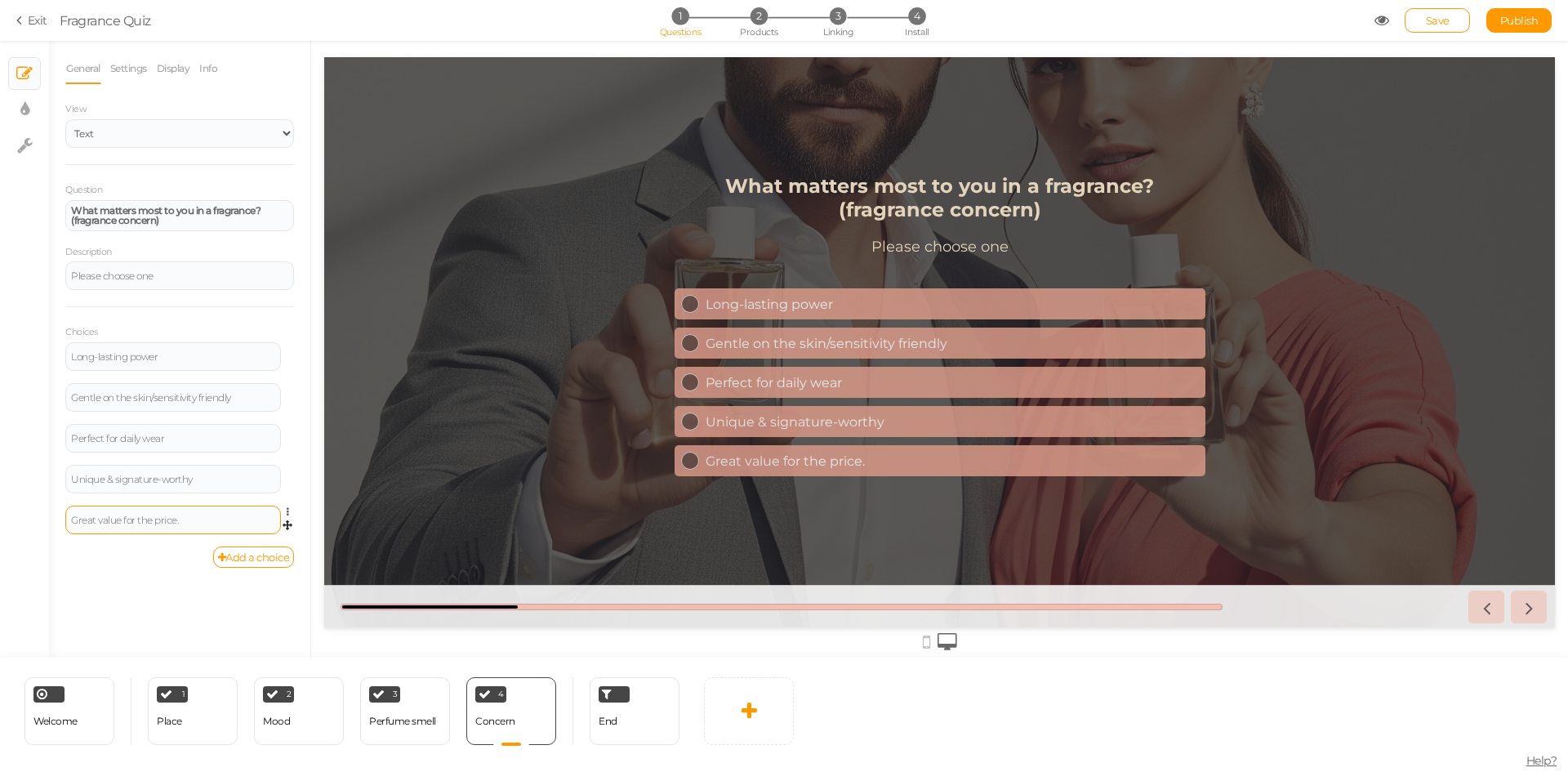
click at [222, 526] on div "Great value for the price." at bounding box center [173, 520] width 216 height 29
click at [218, 516] on div "Great value for the price." at bounding box center [172, 520] width 204 height 10
click at [1521, 23] on span "Publish" at bounding box center [1520, 20] width 39 height 14
click at [44, 23] on link "Exit" at bounding box center [32, 20] width 31 height 16
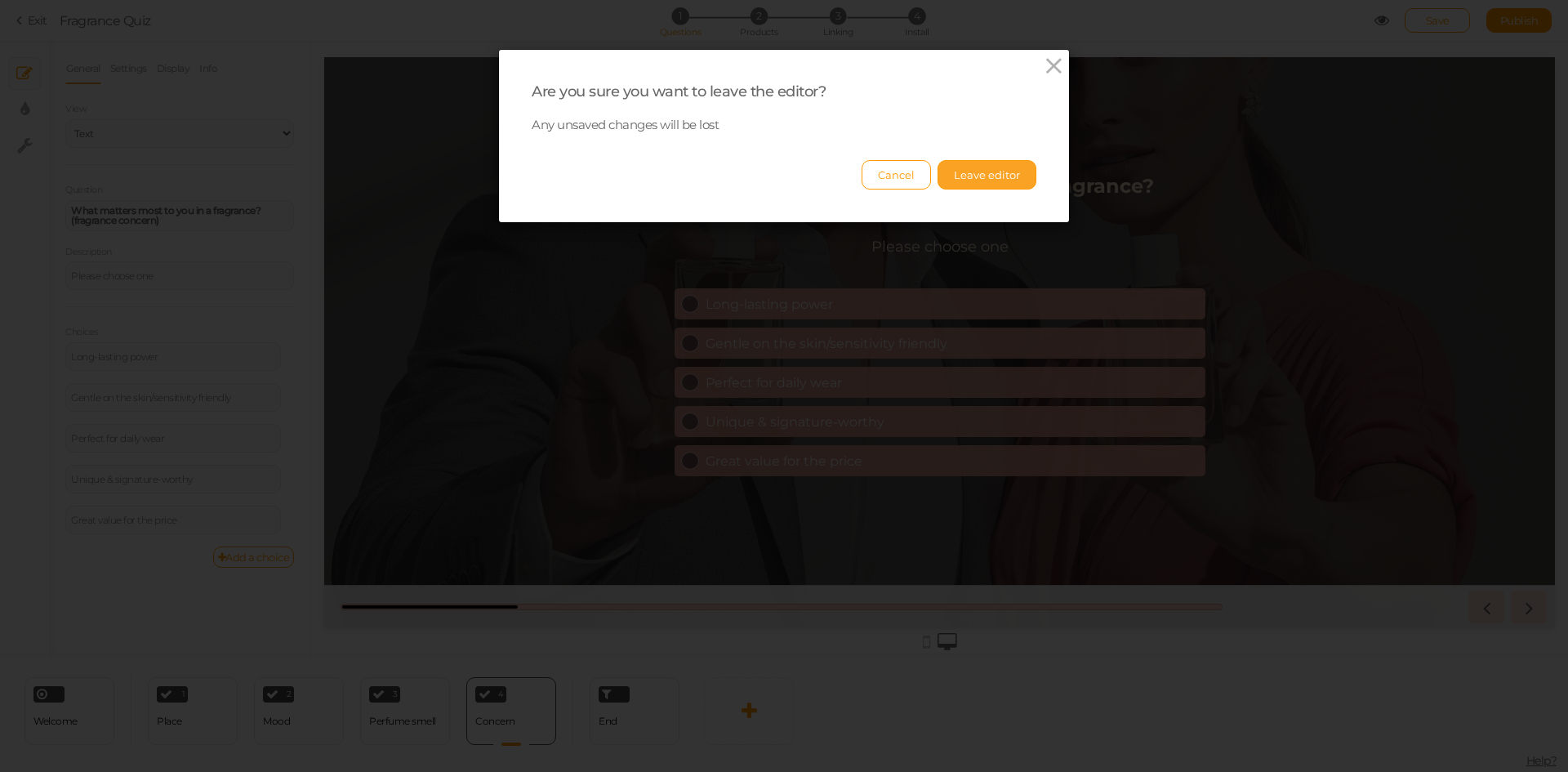
click at [981, 183] on button "Leave editor" at bounding box center [987, 174] width 99 height 29
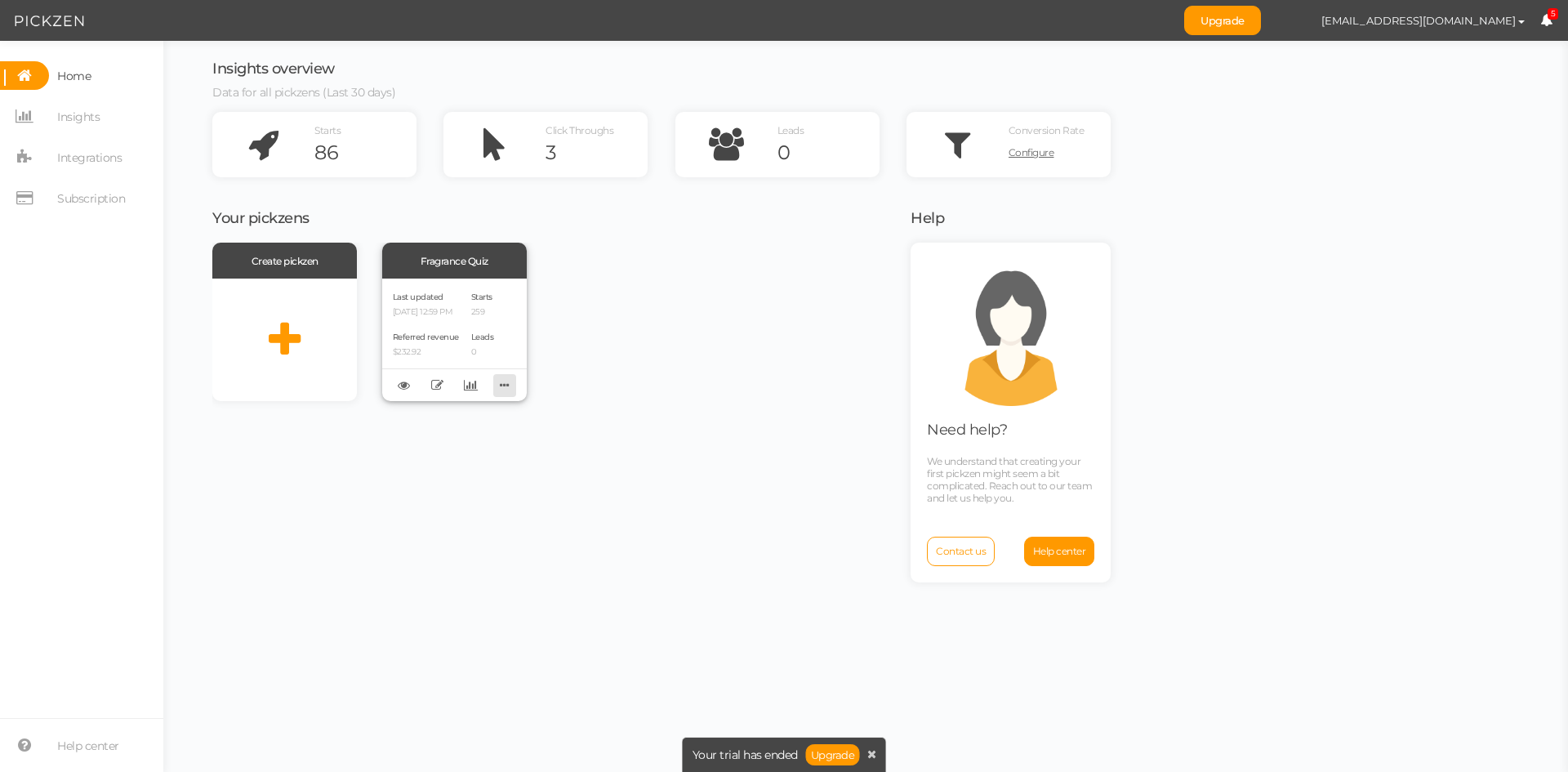
click at [512, 379] on icon at bounding box center [505, 385] width 23 height 25
click at [648, 371] on div "Create pickzen Fragrance Quiz Last updated 09/04/2025 12:59 PM Referred revenue…" at bounding box center [550, 322] width 678 height 159
click at [438, 383] on icon at bounding box center [437, 385] width 13 height 13
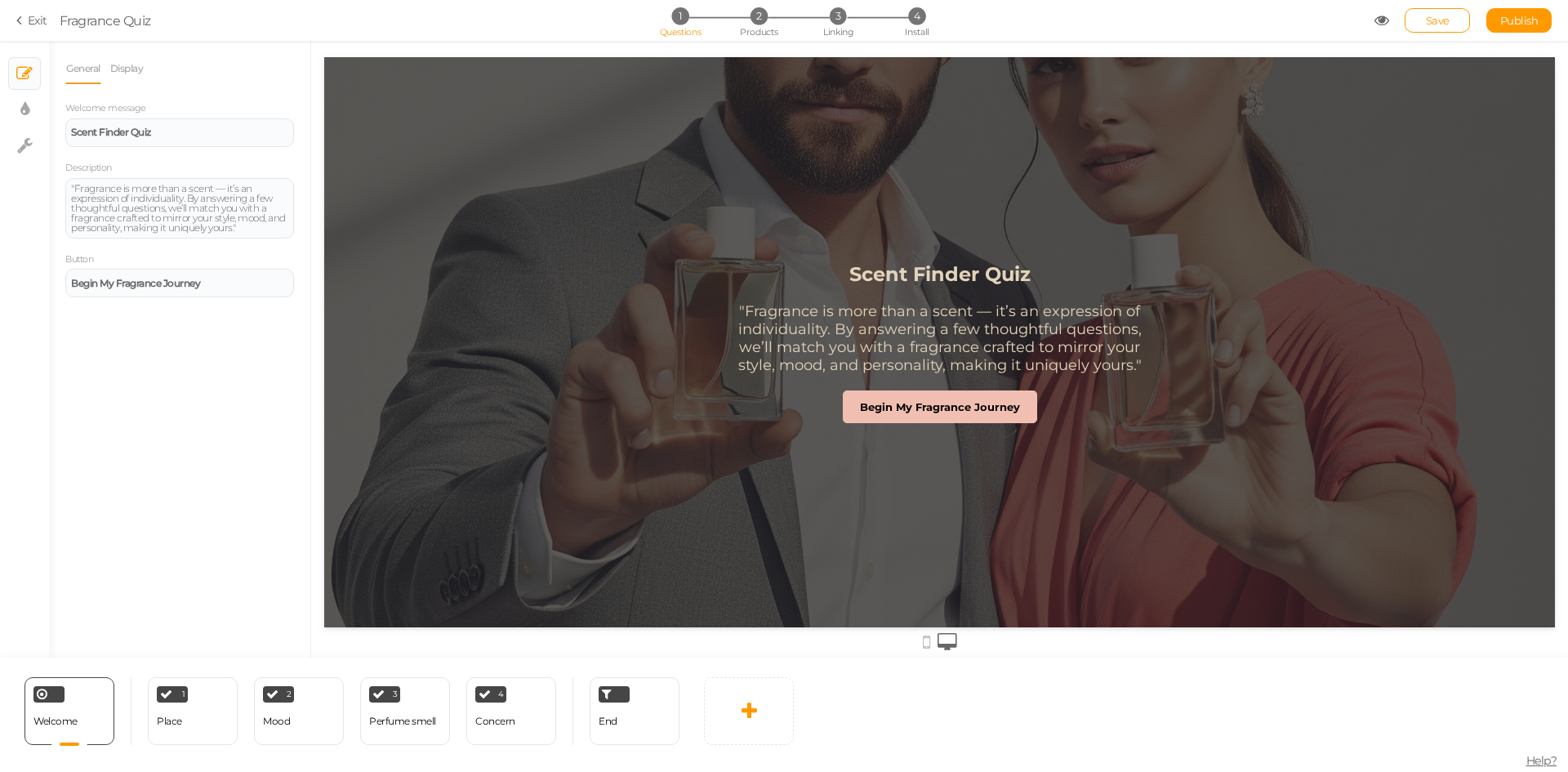
click at [18, 23] on icon at bounding box center [22, 20] width 12 height 15
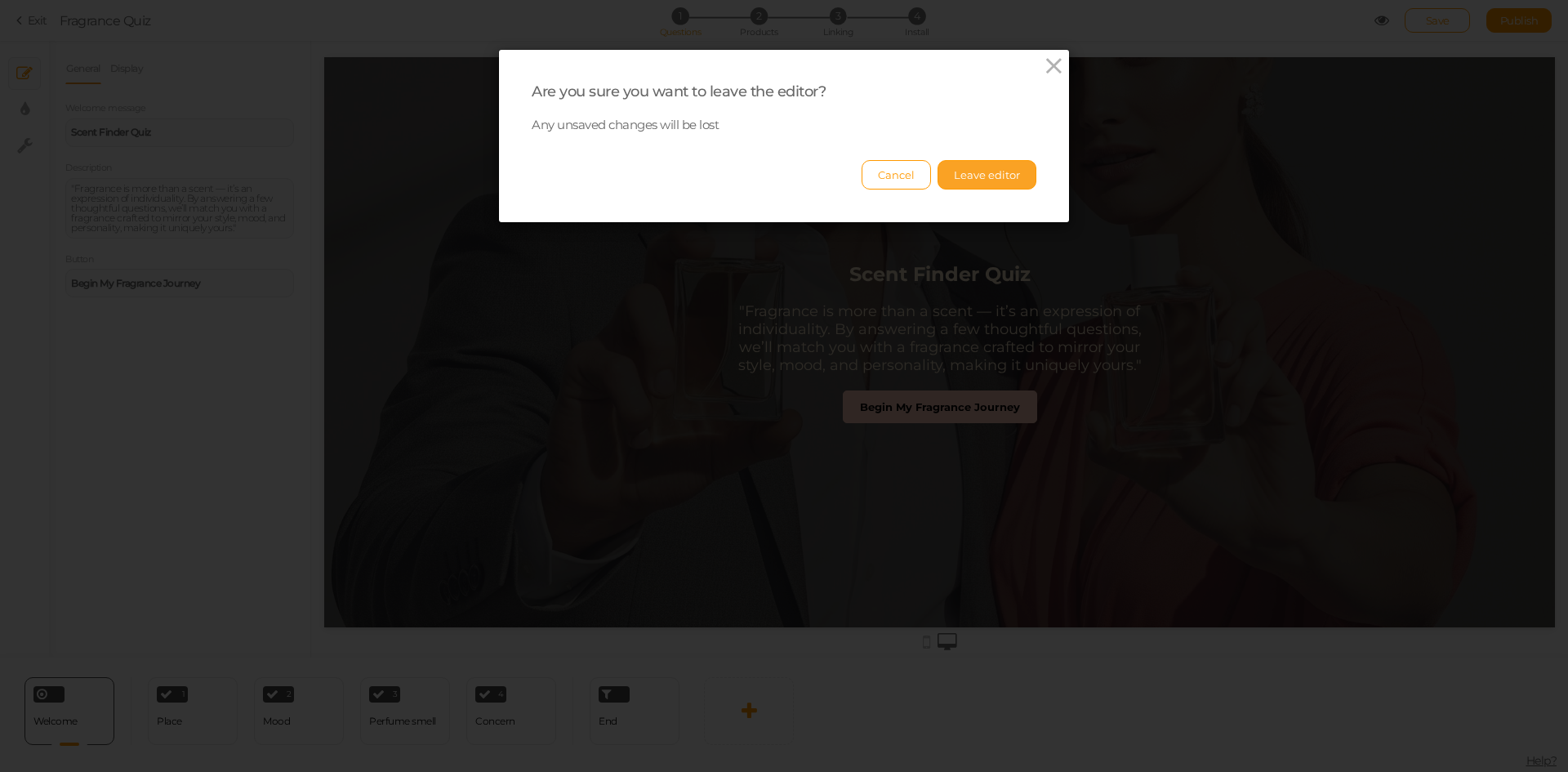
click at [989, 166] on button "Leave editor" at bounding box center [987, 174] width 99 height 29
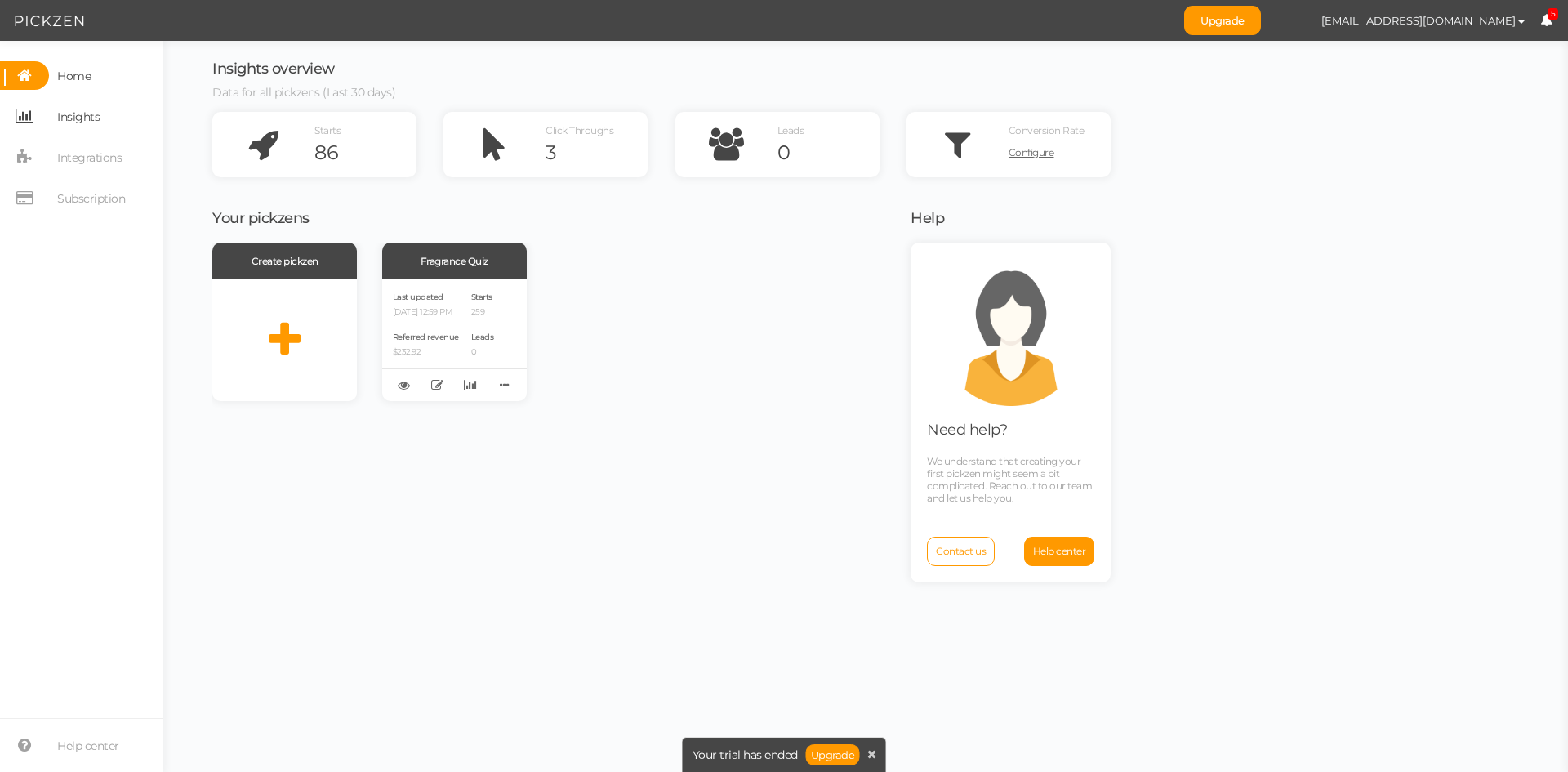
click at [73, 121] on span "Insights" at bounding box center [78, 116] width 43 height 26
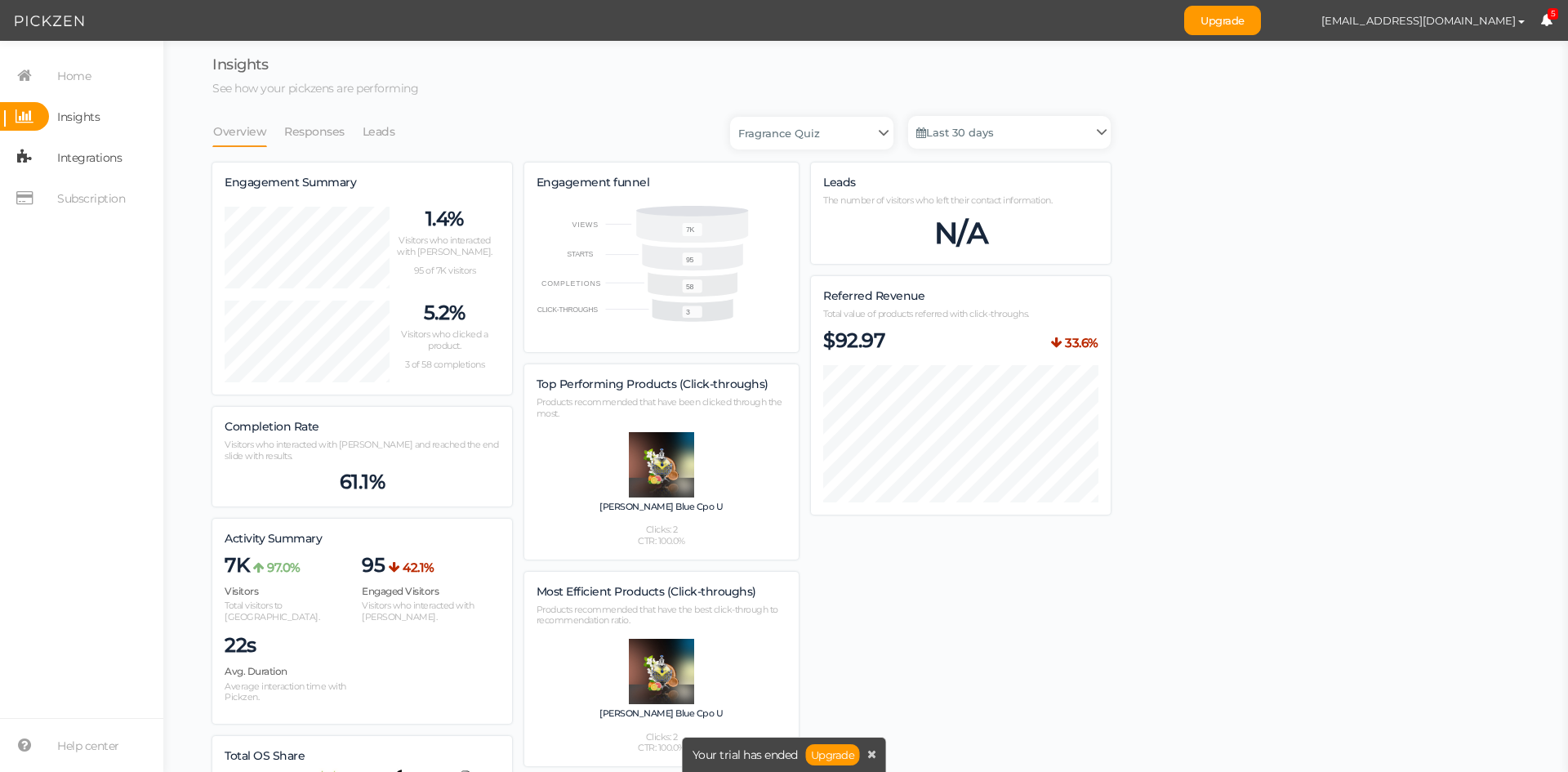
scroll to position [1147, 899]
click at [319, 141] on link "Responses" at bounding box center [314, 132] width 62 height 31
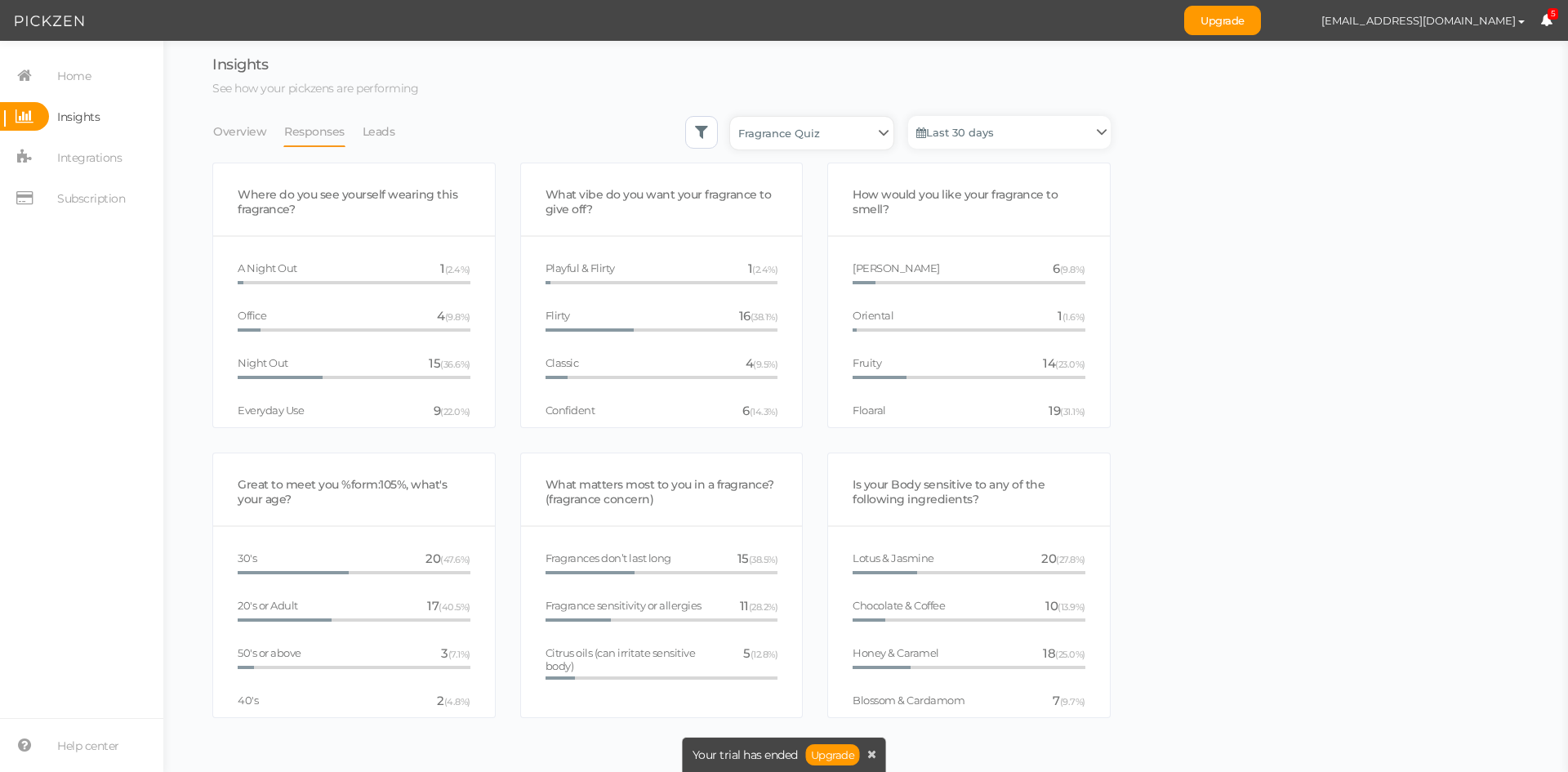
click at [804, 119] on select "Fragrance Quiz" at bounding box center [812, 134] width 163 height 33
click at [384, 135] on link "Leads" at bounding box center [378, 132] width 34 height 31
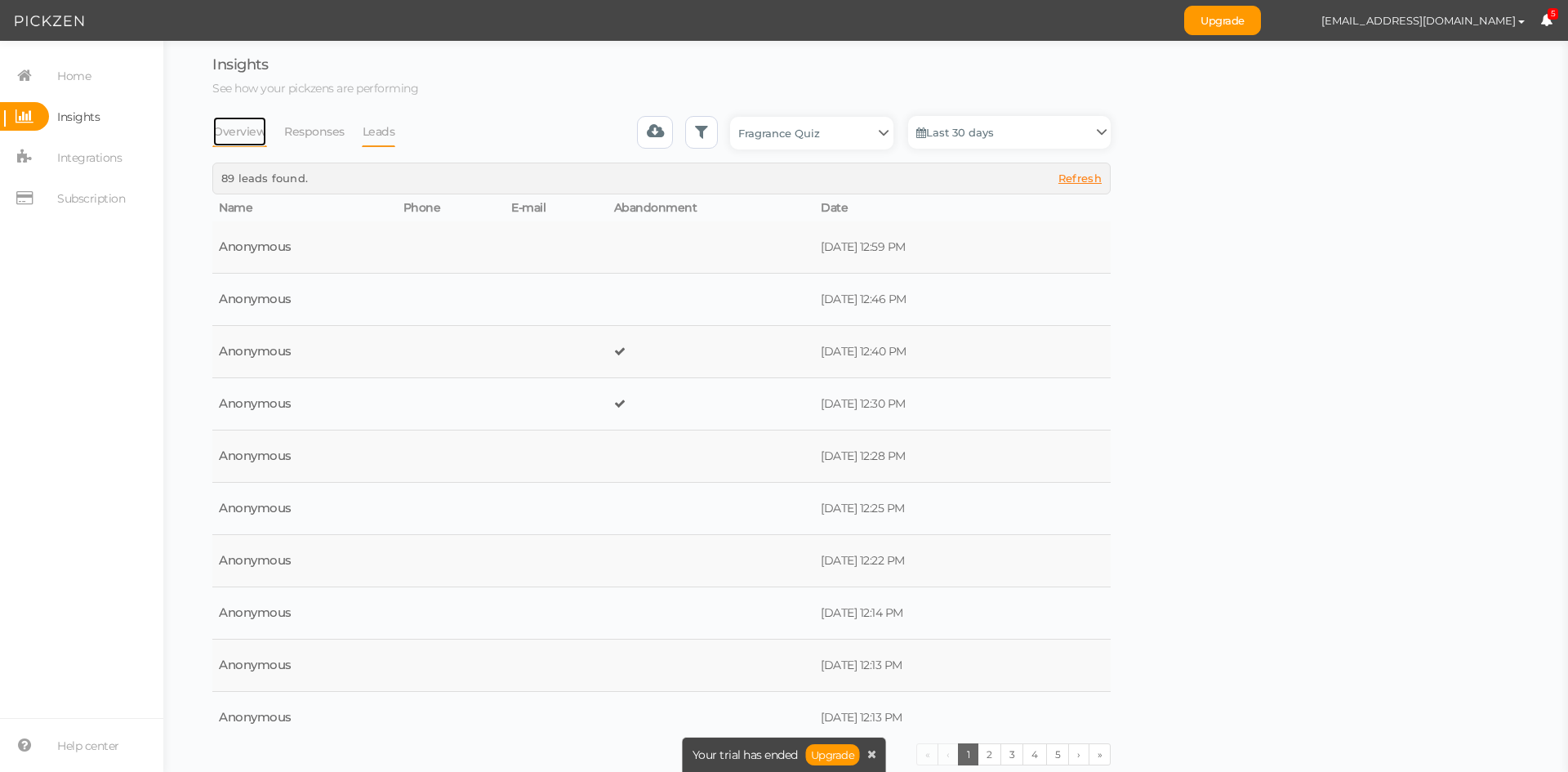
click at [236, 134] on link "Overview" at bounding box center [239, 132] width 55 height 31
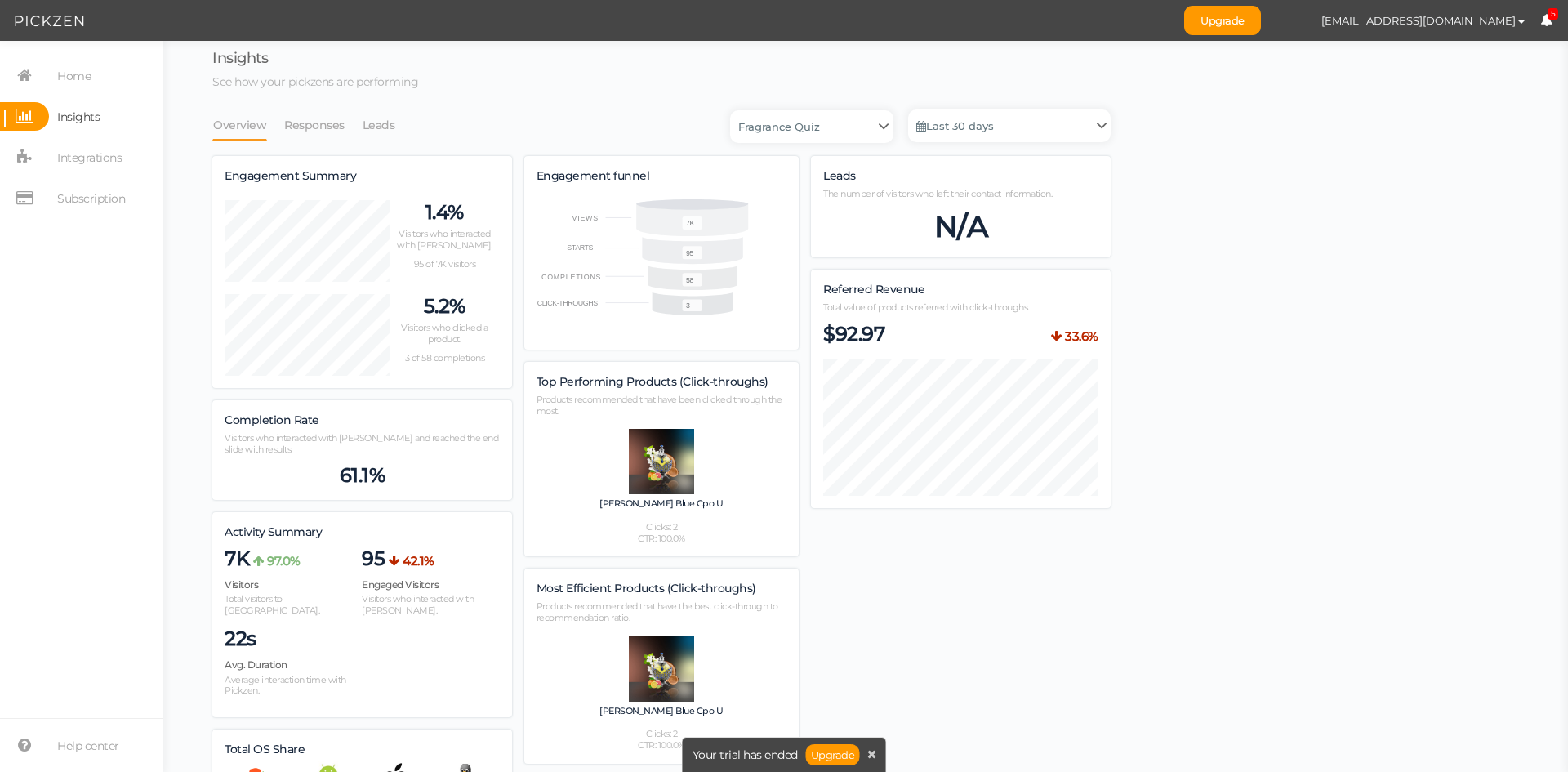
scroll to position [0, 0]
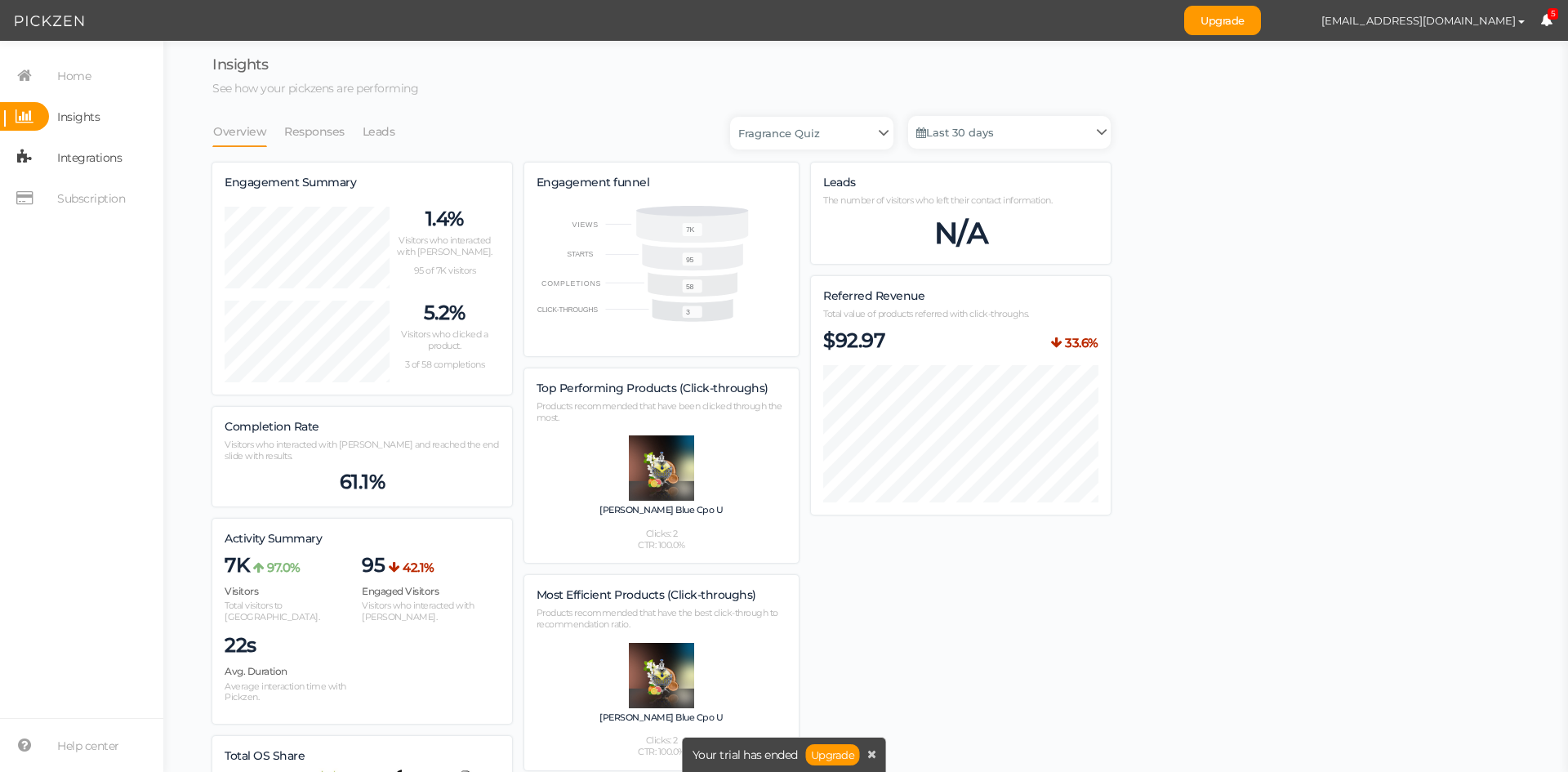
click at [79, 149] on span "Integrations" at bounding box center [89, 157] width 65 height 26
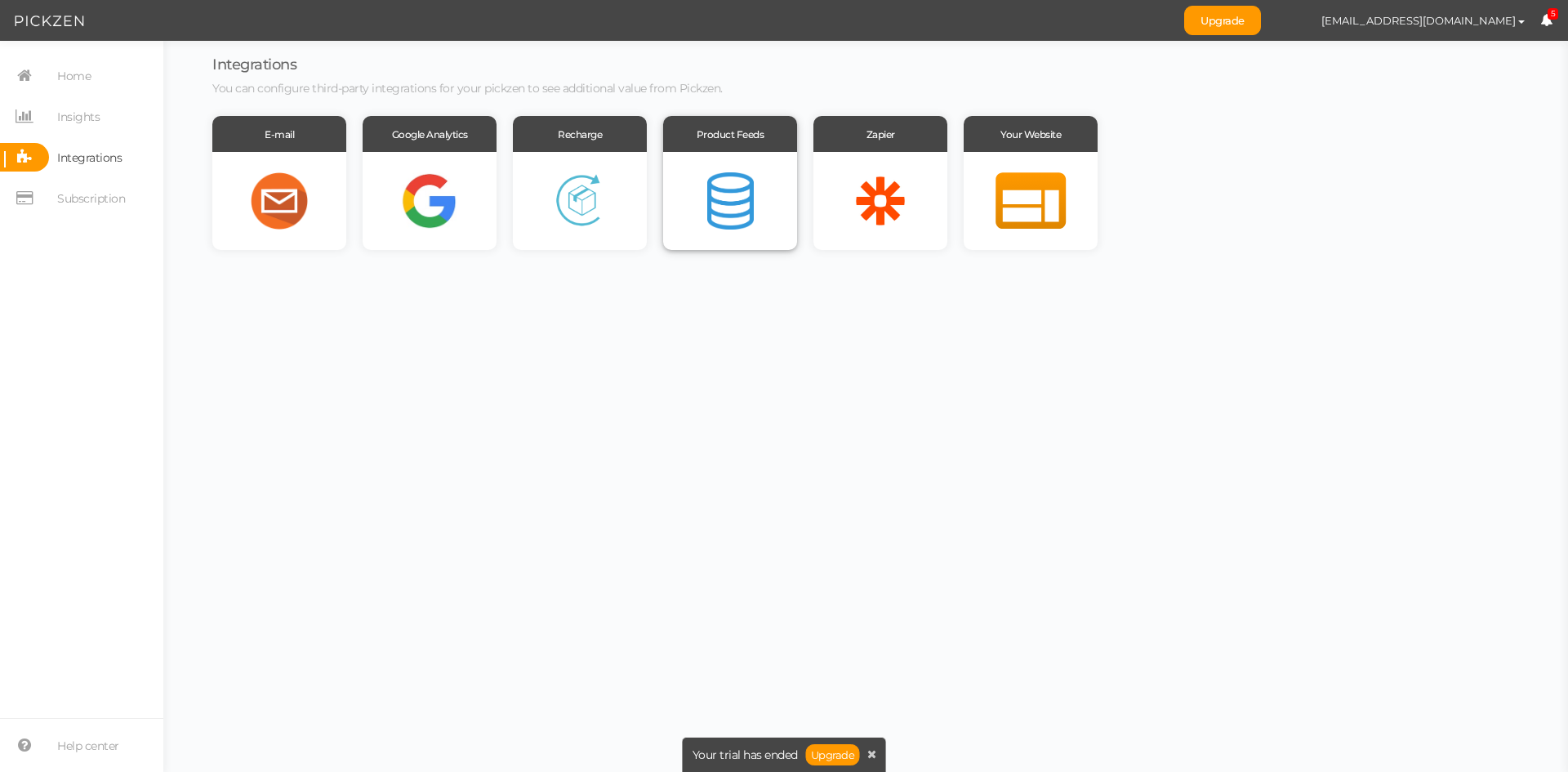
click at [755, 181] on div at bounding box center [730, 200] width 133 height 98
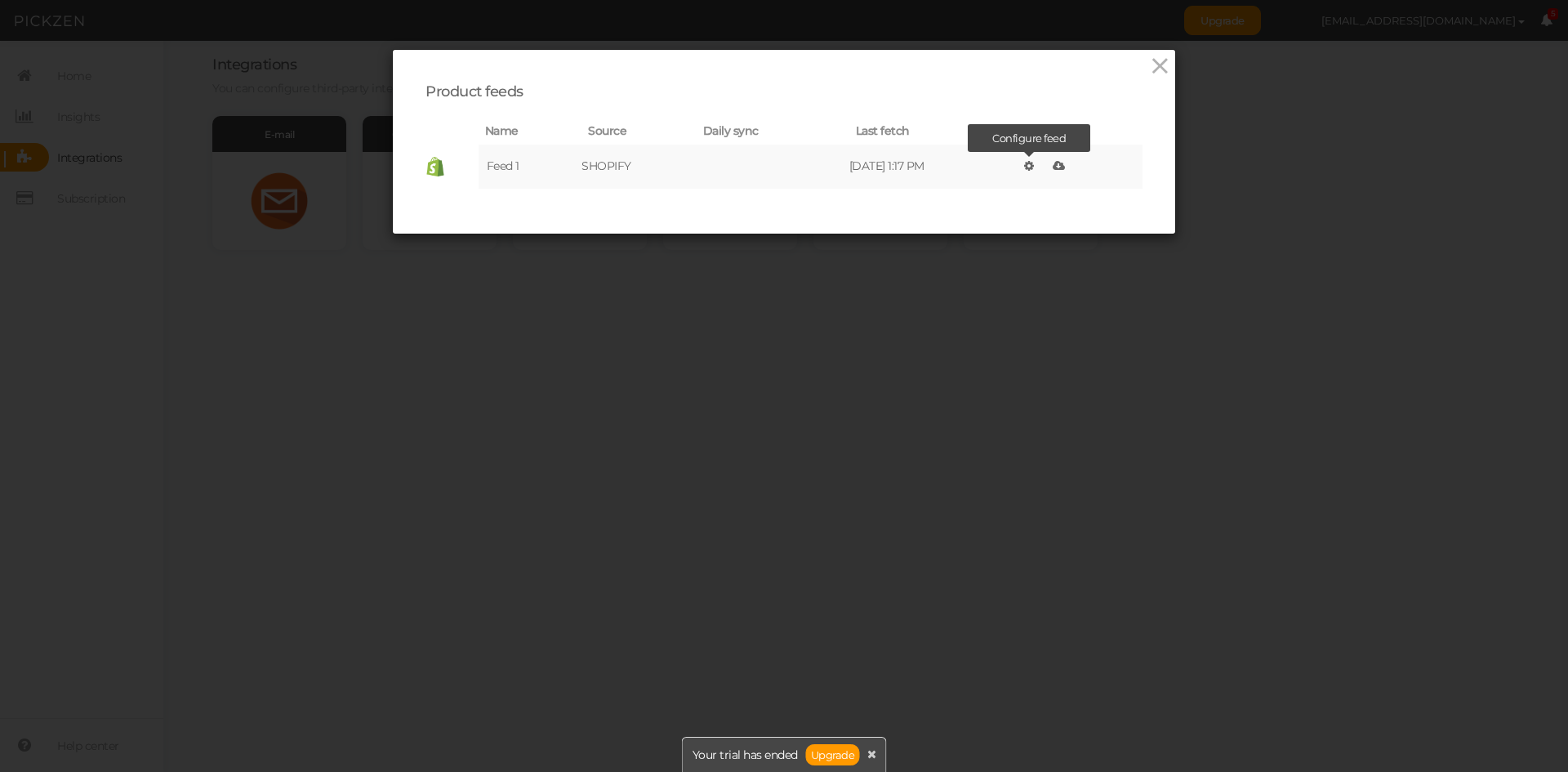
click at [1029, 166] on icon at bounding box center [1029, 165] width 10 height 12
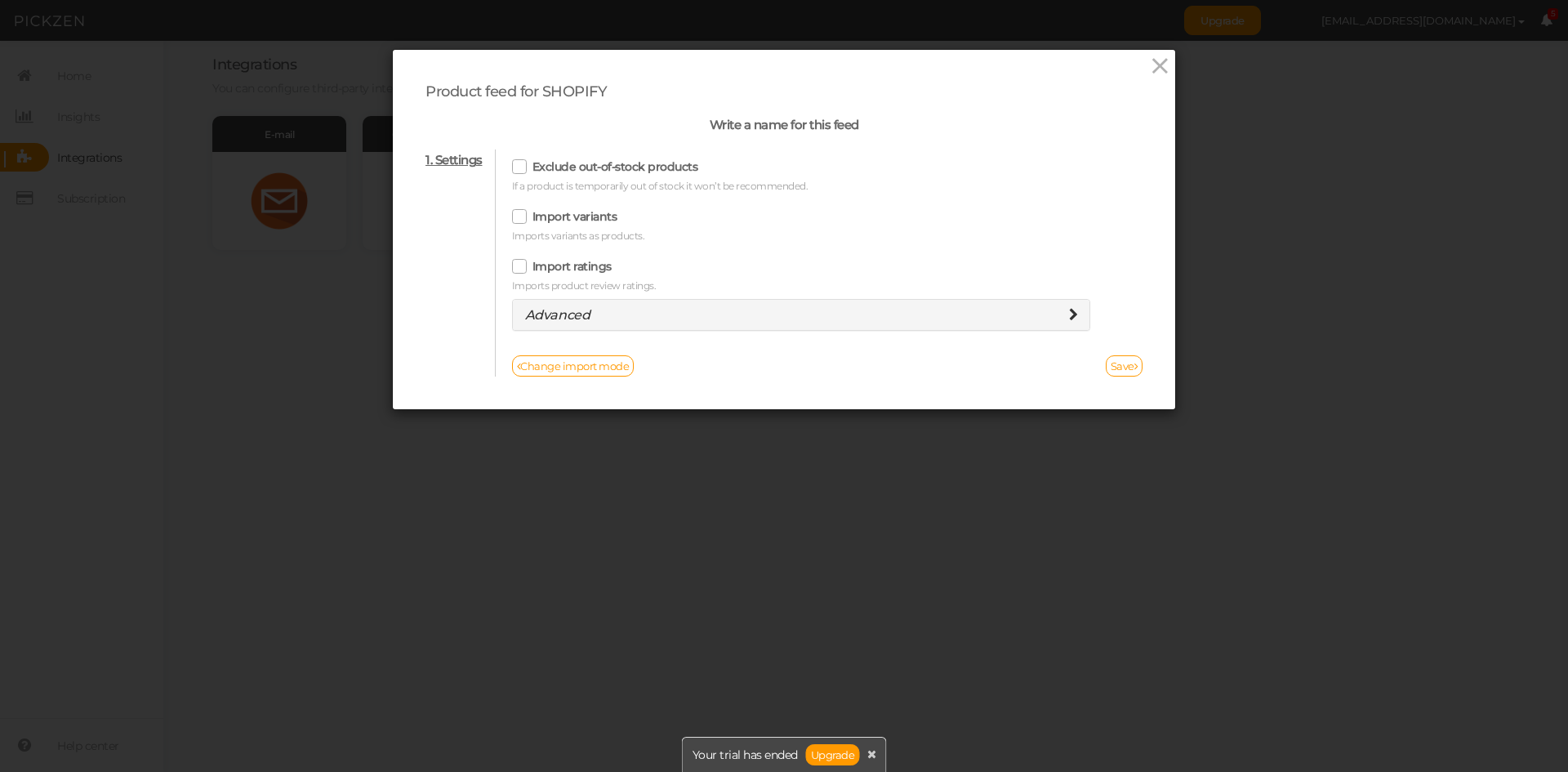
click at [946, 312] on h4 "Advanced" at bounding box center [802, 314] width 553 height 15
click at [1069, 314] on icon at bounding box center [1073, 314] width 9 height 14
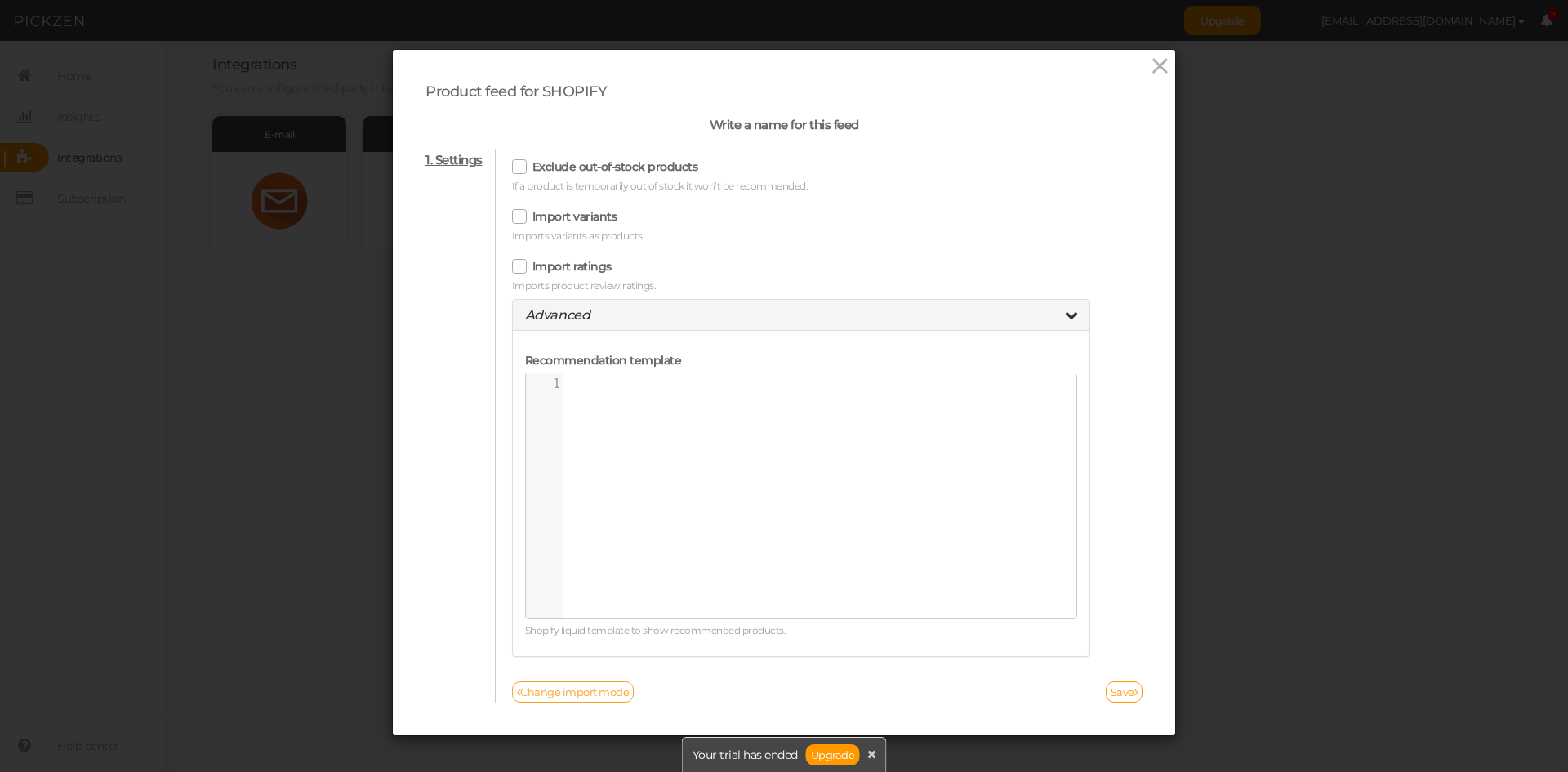
click at [564, 688] on link "Change import mode" at bounding box center [573, 692] width 123 height 21
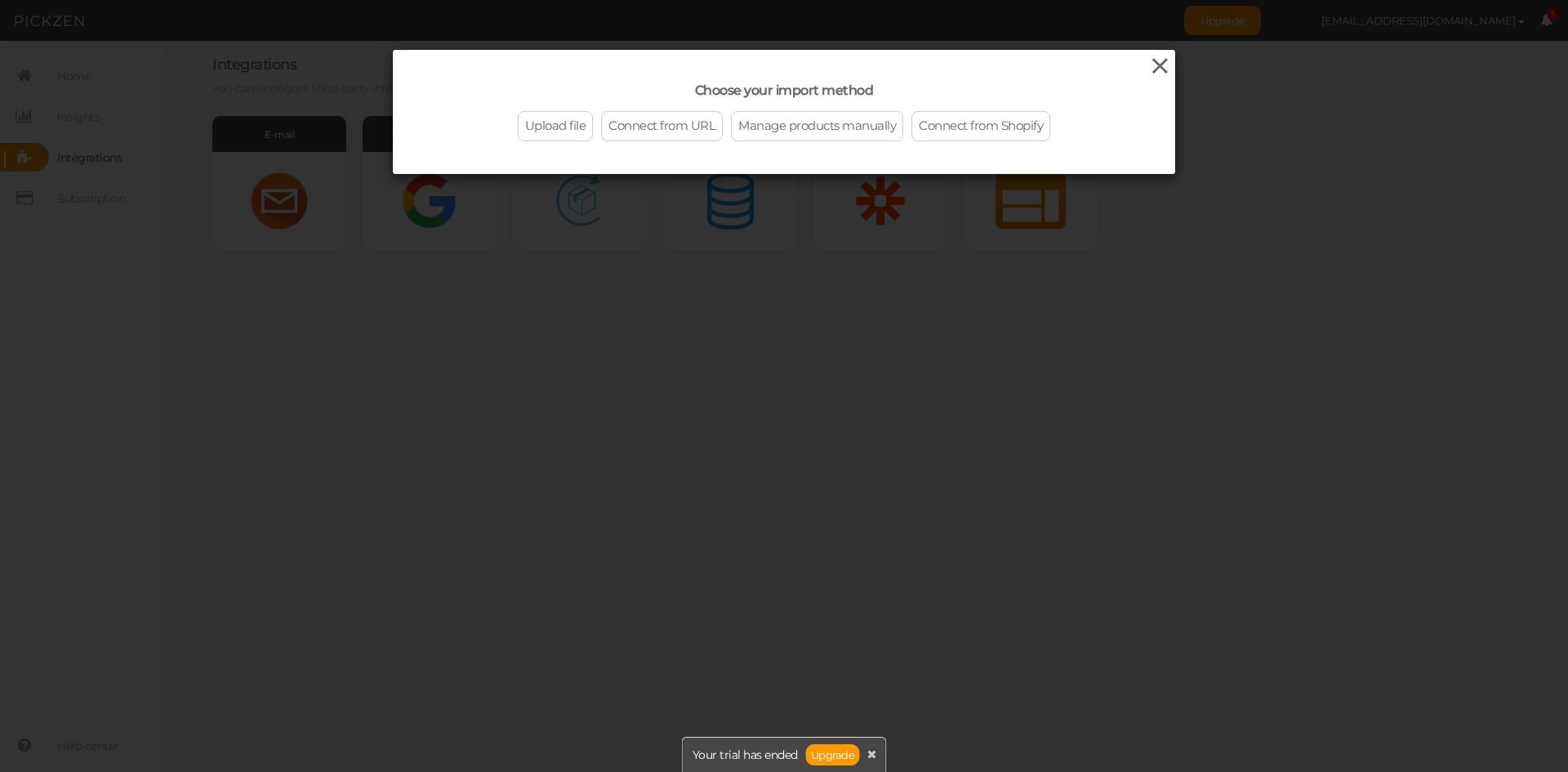
click at [1156, 65] on icon at bounding box center [1160, 66] width 23 height 24
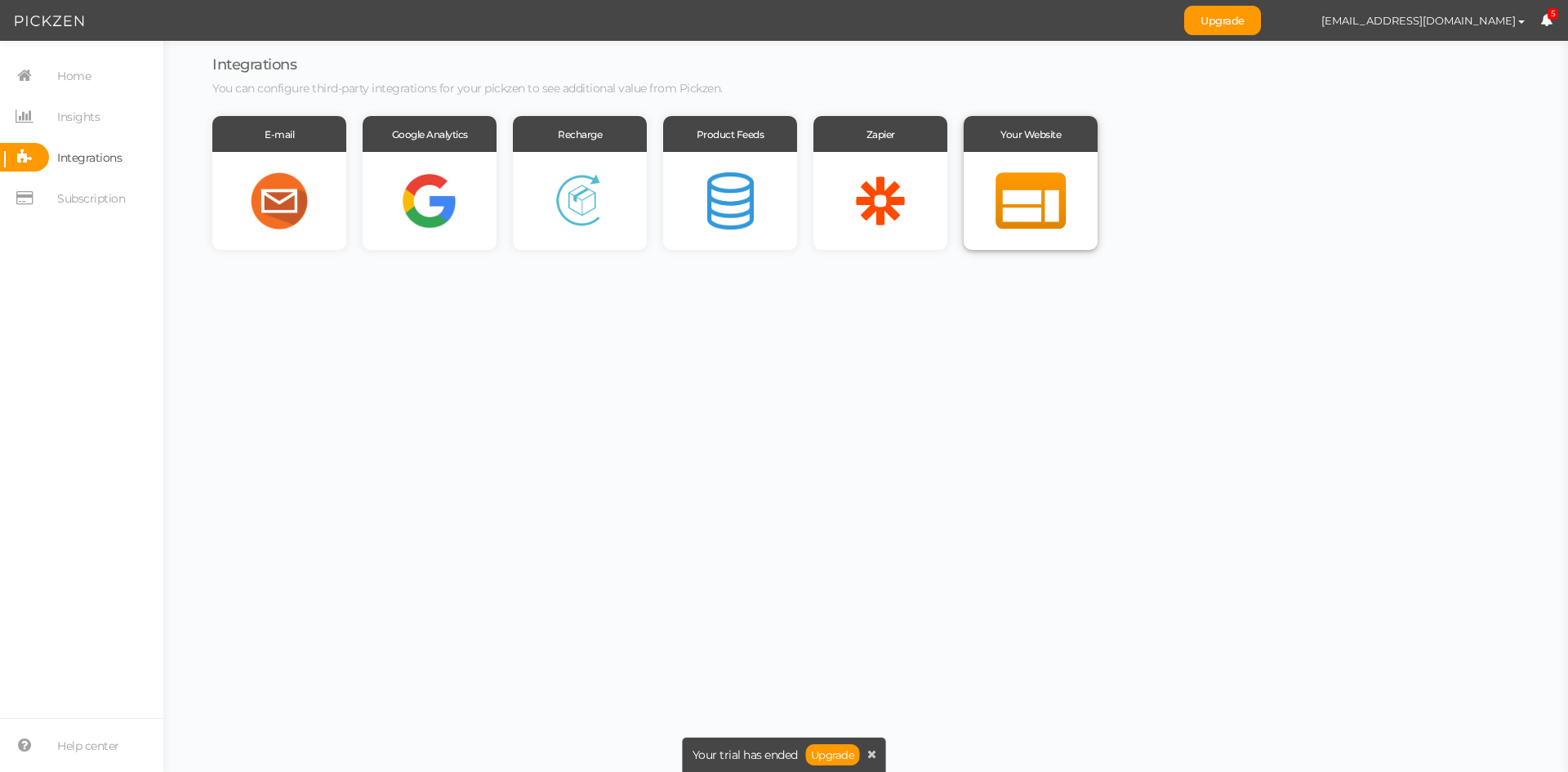
click at [1027, 176] on div at bounding box center [1030, 200] width 133 height 98
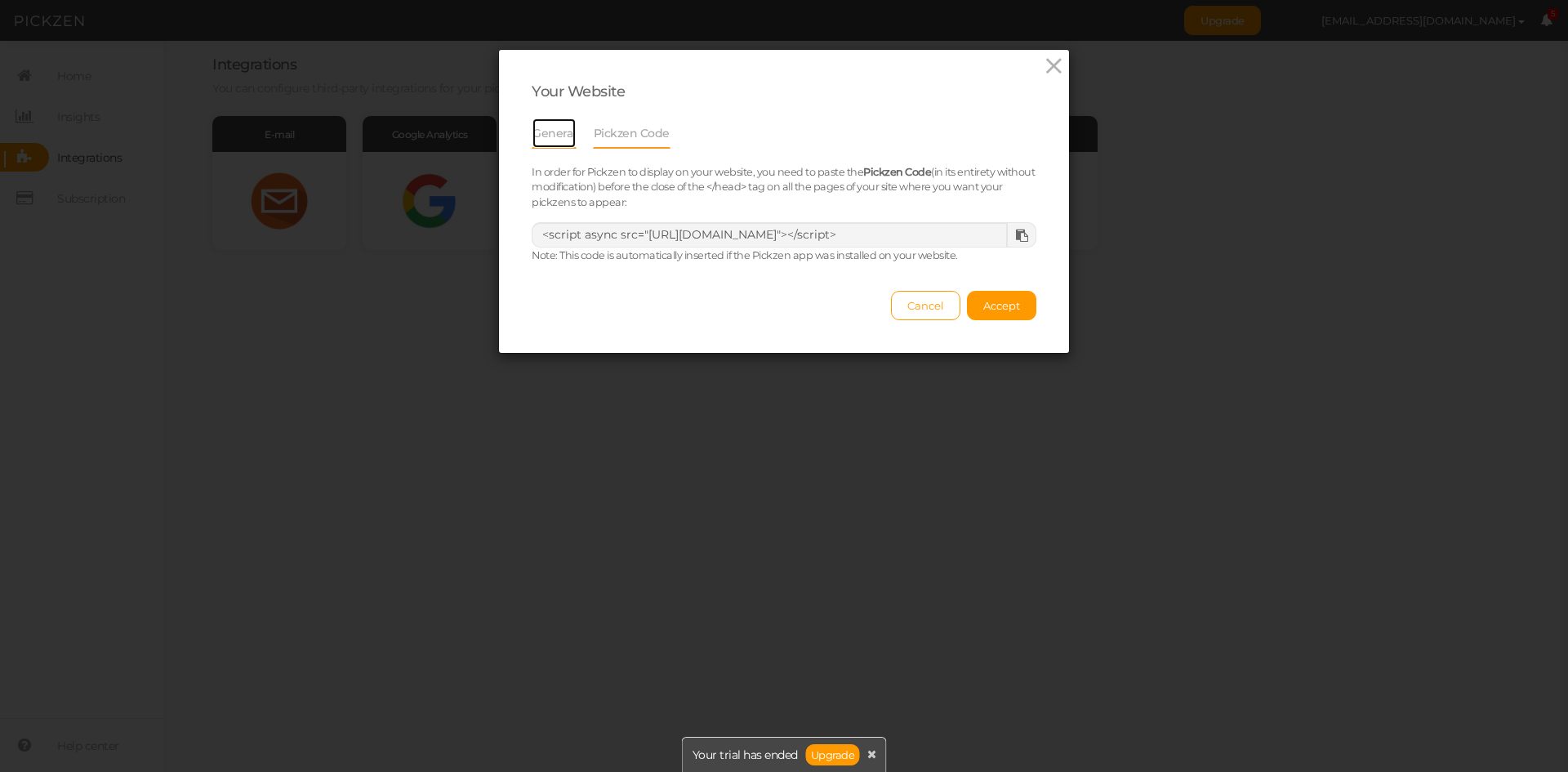
click at [551, 129] on link "General" at bounding box center [554, 134] width 44 height 31
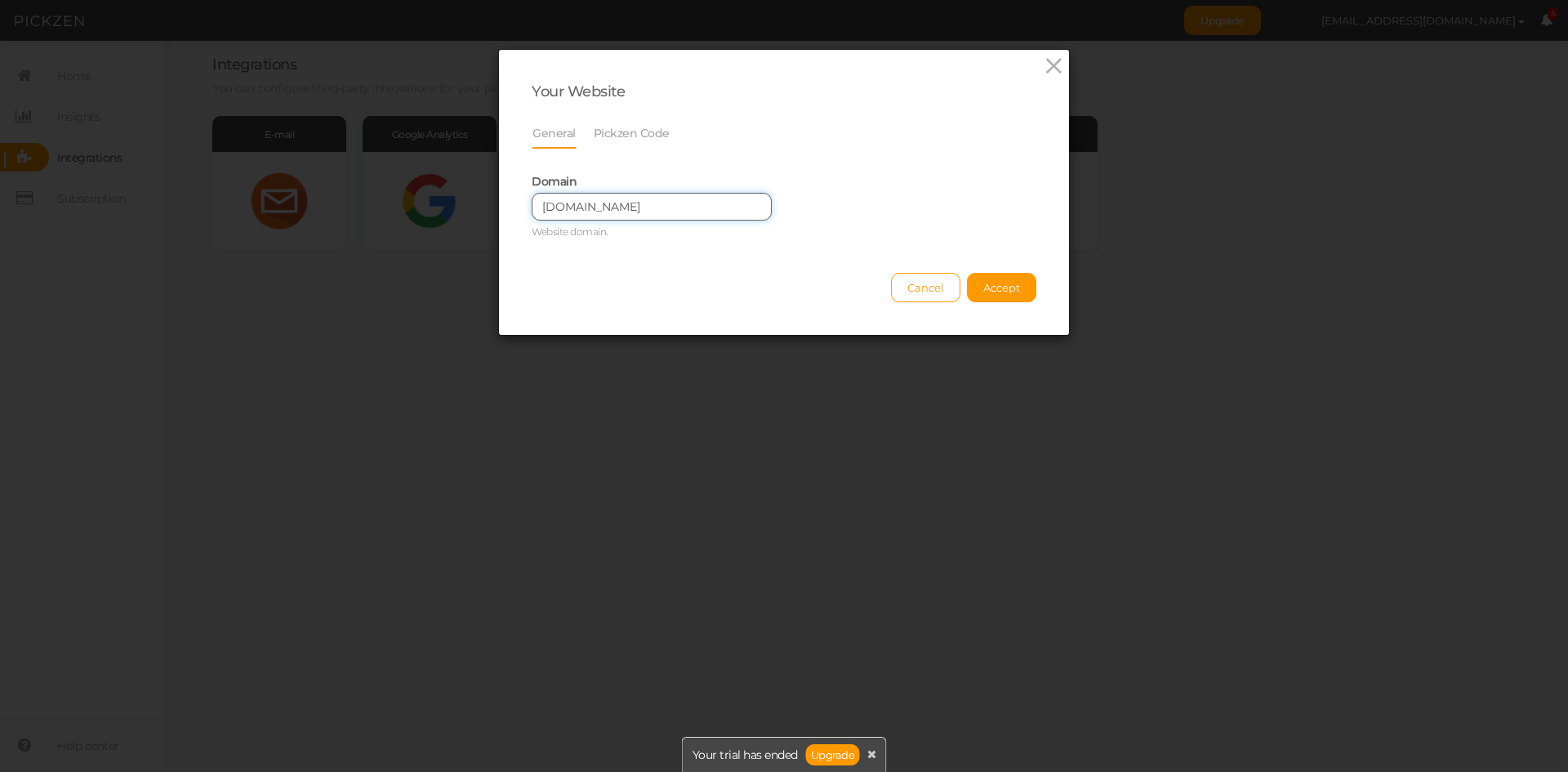
click at [690, 205] on input "oudandbloom.co.uk" at bounding box center [652, 206] width 240 height 28
click at [983, 285] on span "Accept" at bounding box center [1001, 287] width 37 height 14
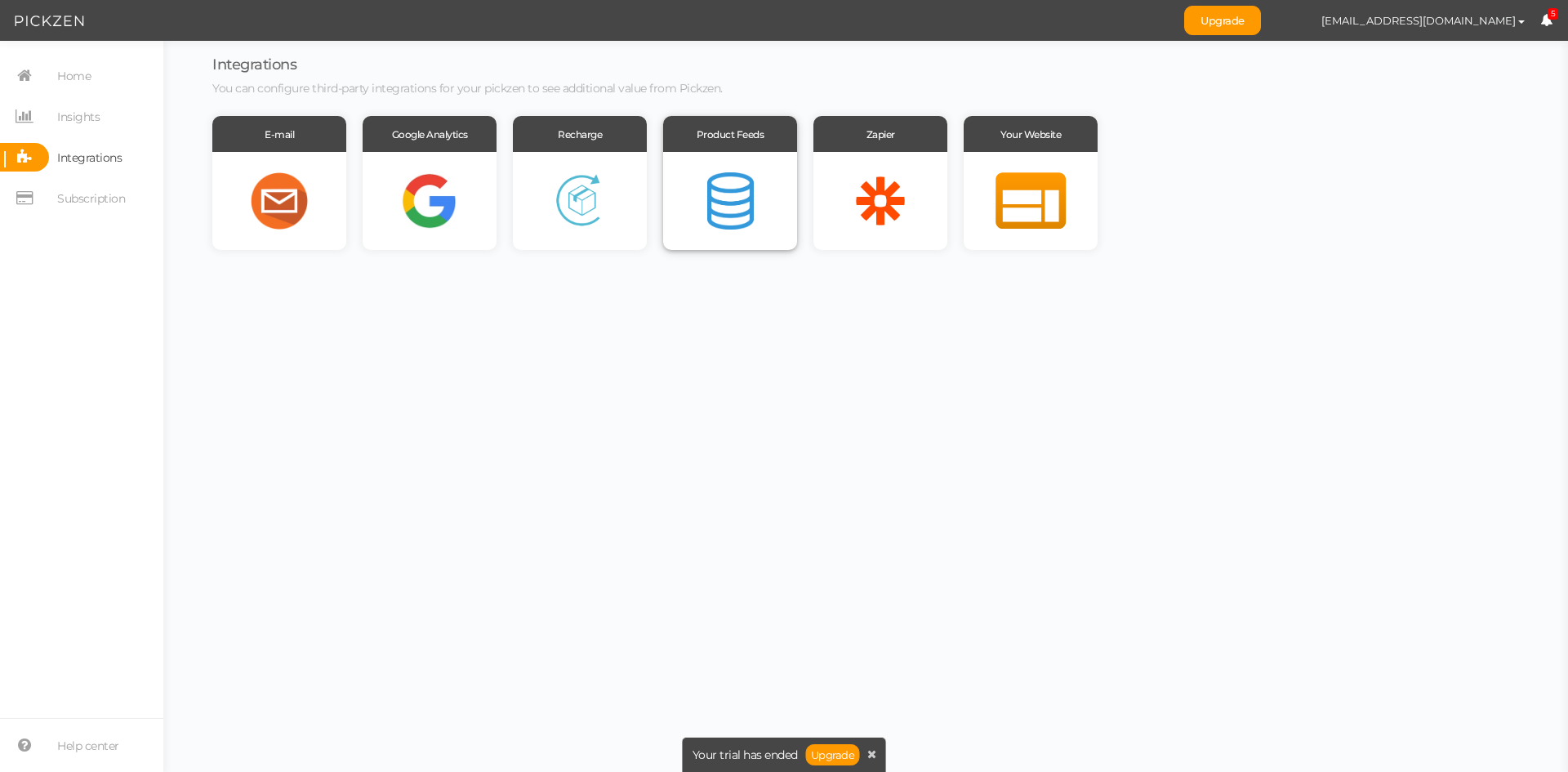
click at [726, 185] on div at bounding box center [730, 200] width 133 height 98
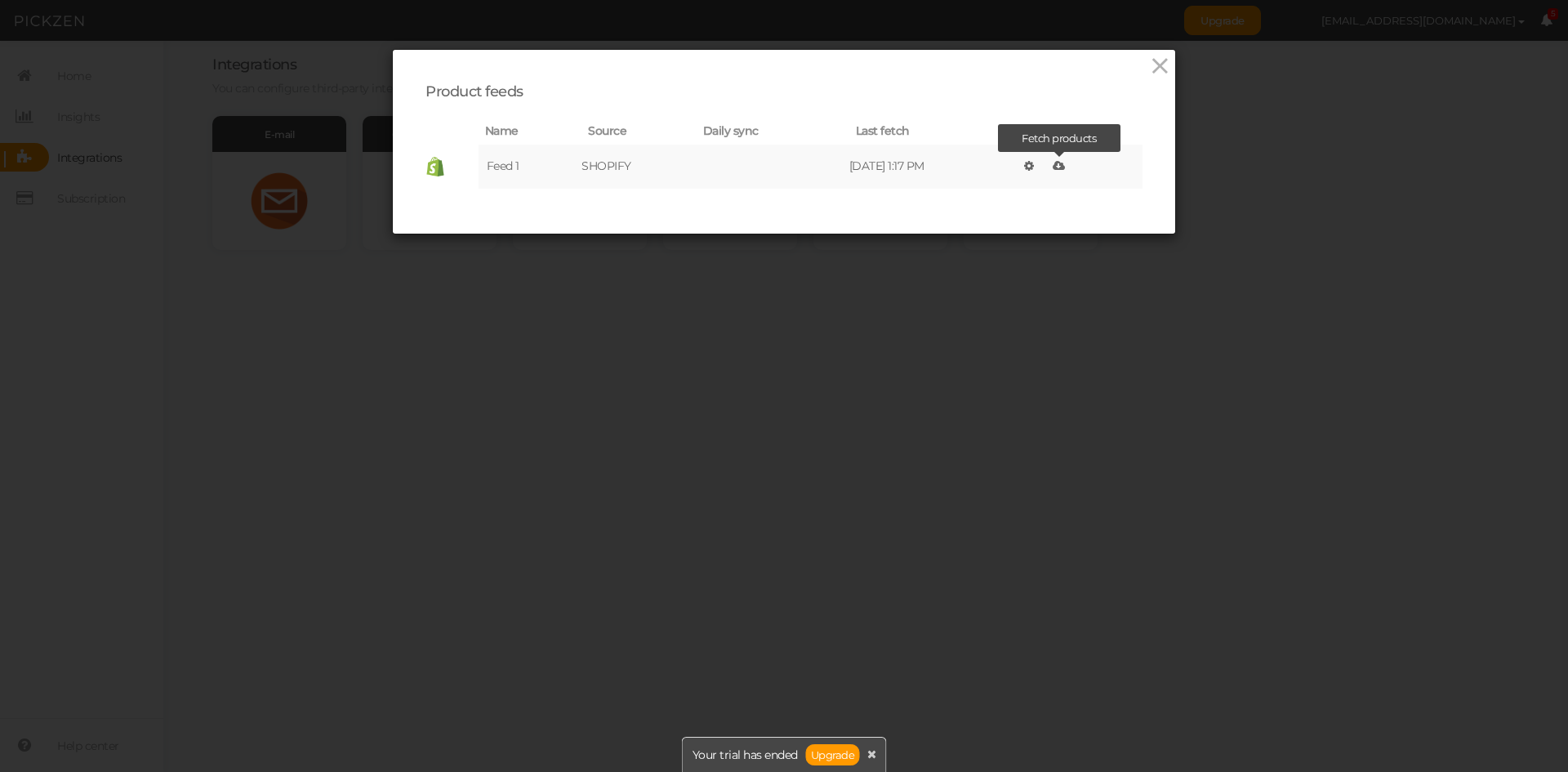
click at [1059, 163] on icon at bounding box center [1058, 165] width 13 height 12
click at [1152, 66] on icon at bounding box center [1160, 66] width 23 height 24
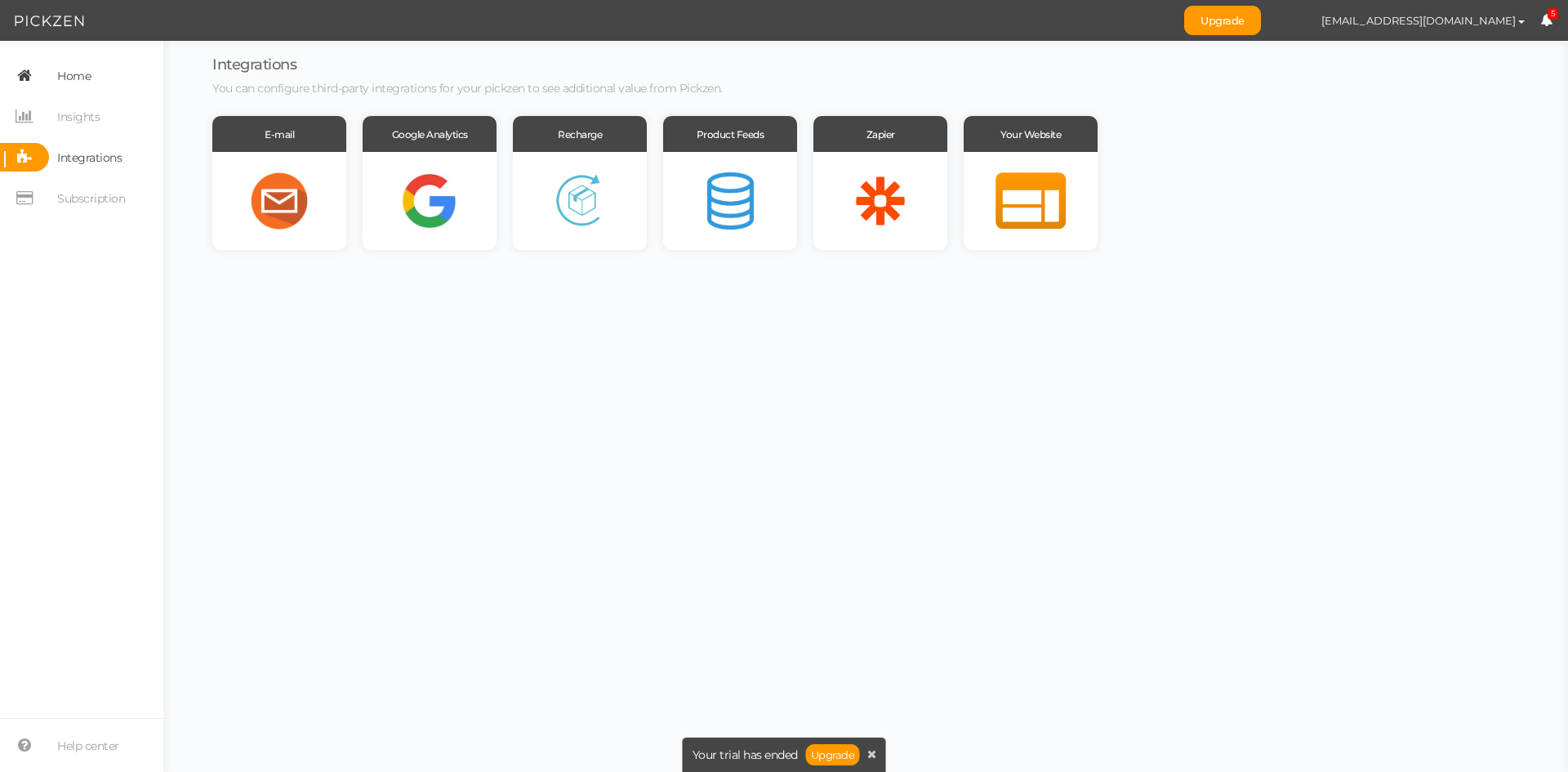
click at [76, 80] on span "Home" at bounding box center [74, 75] width 34 height 26
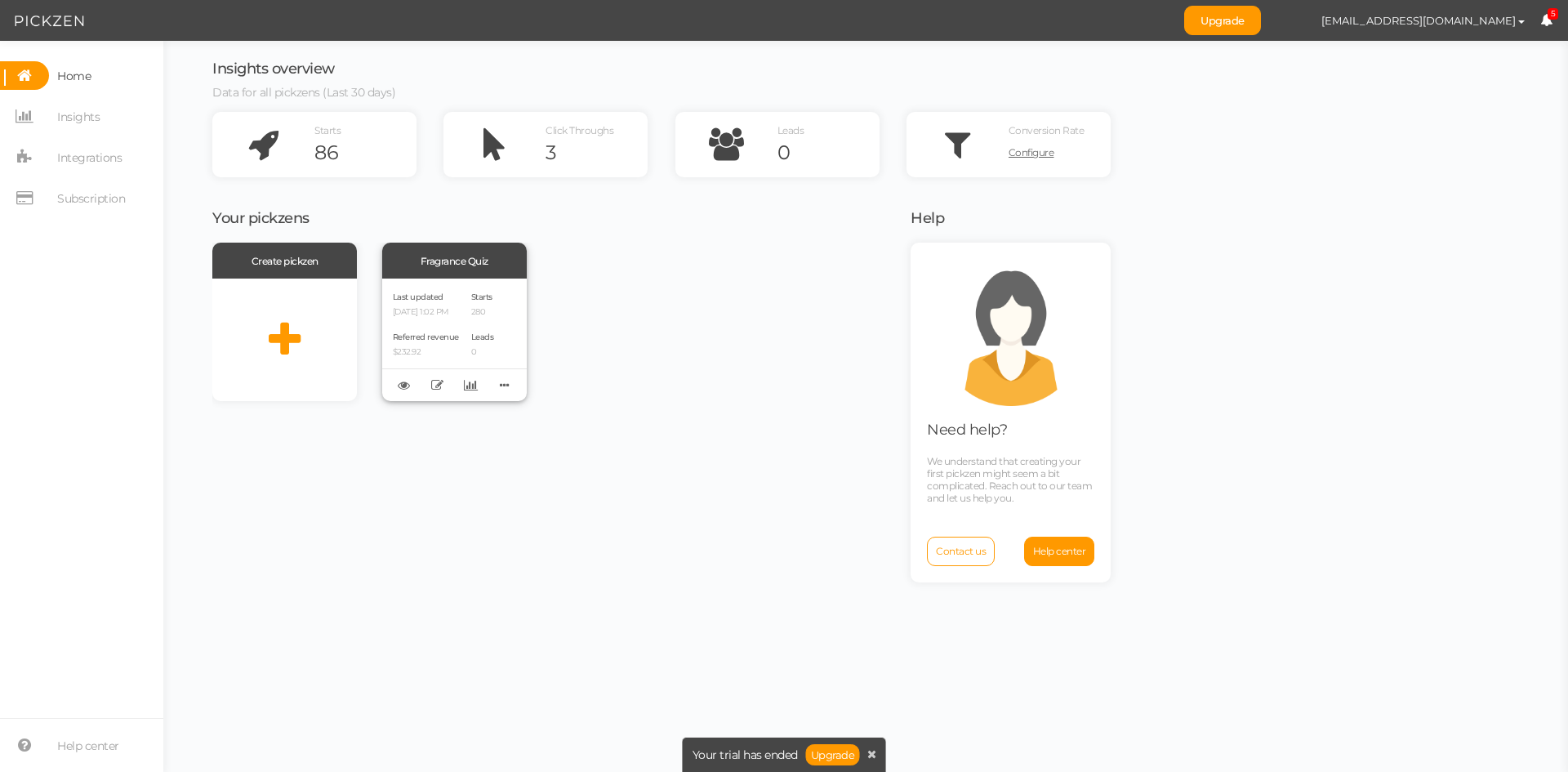
click at [438, 317] on div "Last updated 09/04/2025 1:02 PM Referred revenue $232.92" at bounding box center [426, 340] width 66 height 102
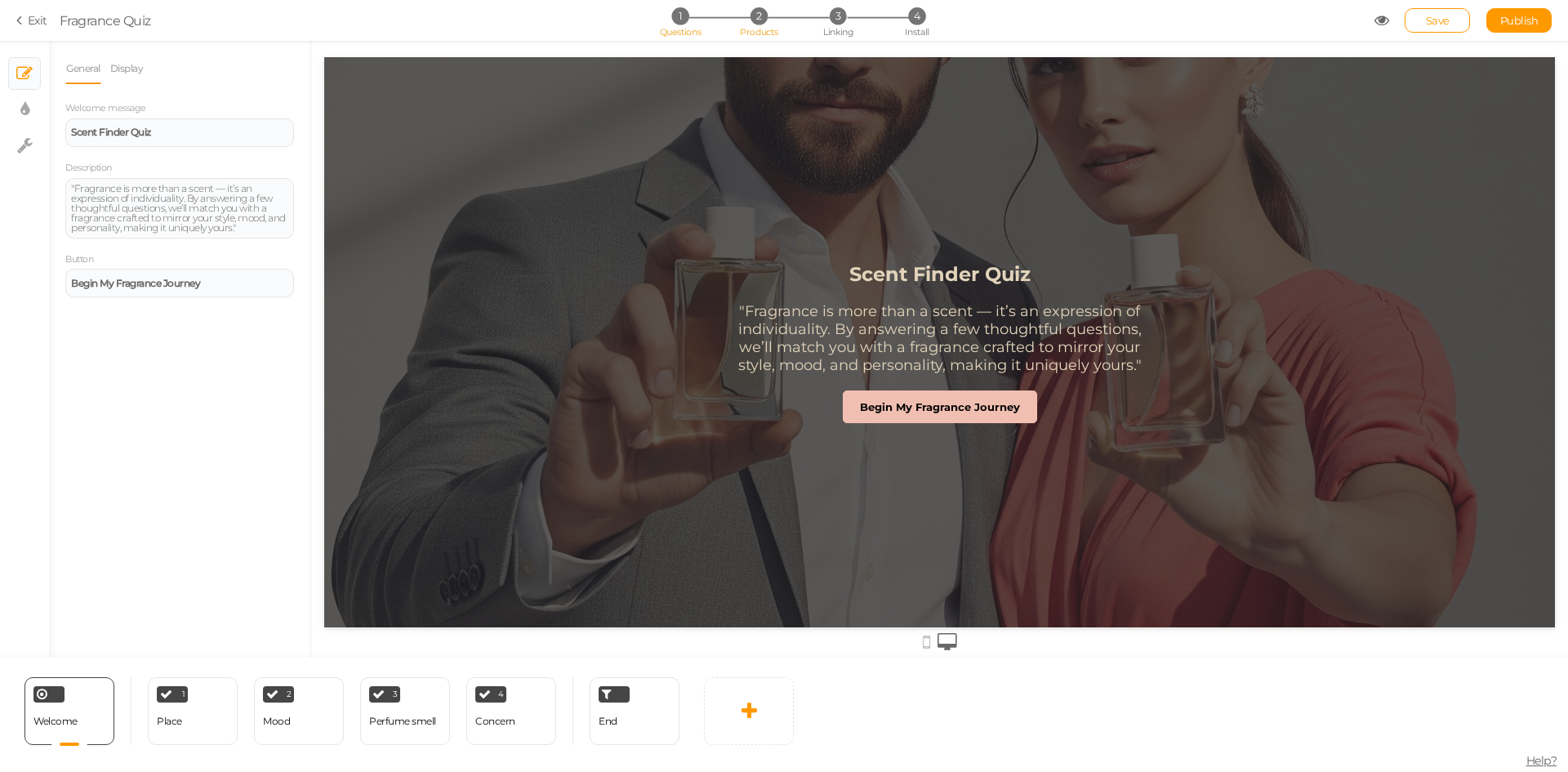
click at [766, 26] on span "Products" at bounding box center [759, 32] width 39 height 12
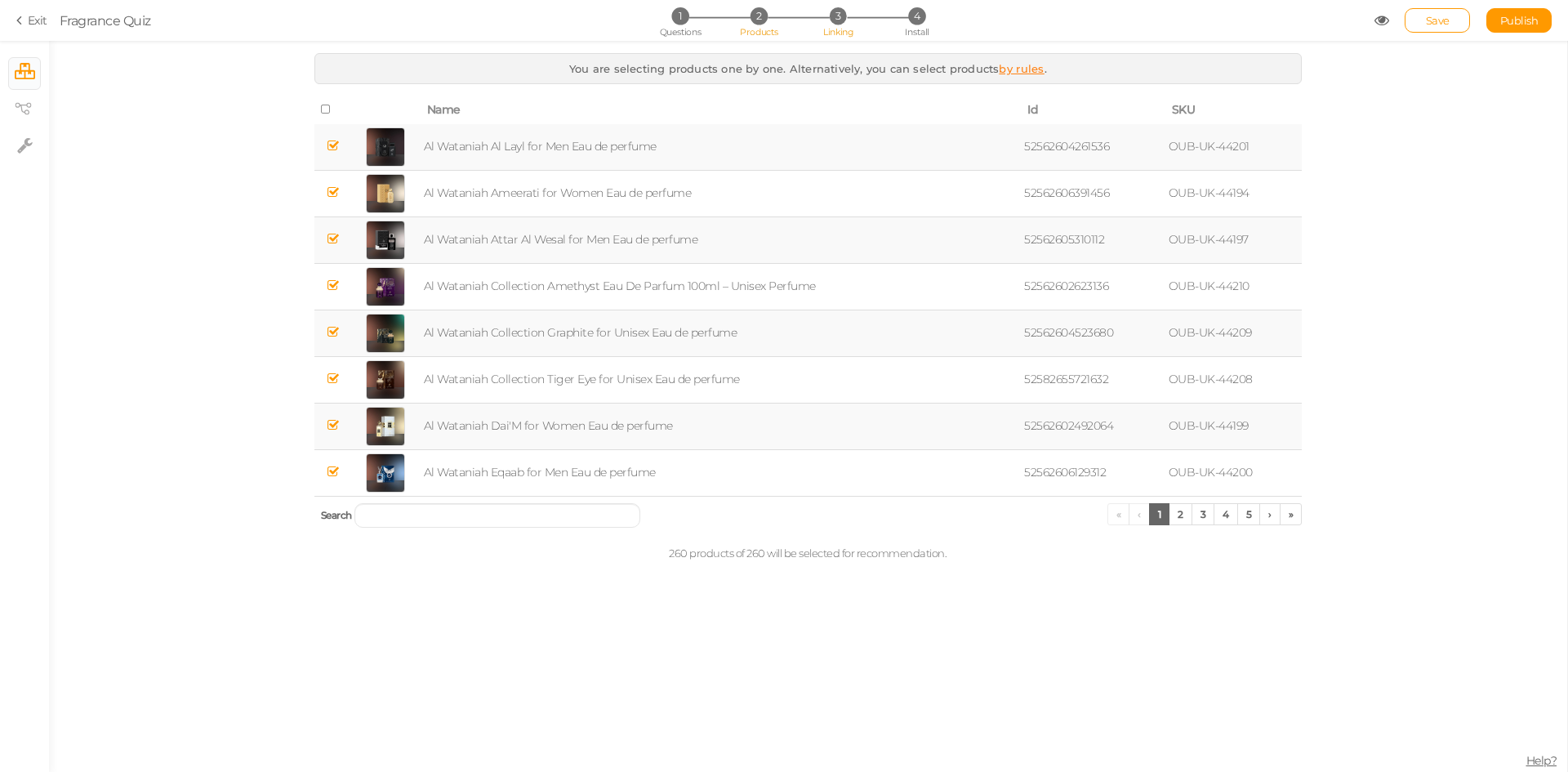
click at [842, 29] on span "Linking" at bounding box center [838, 32] width 29 height 12
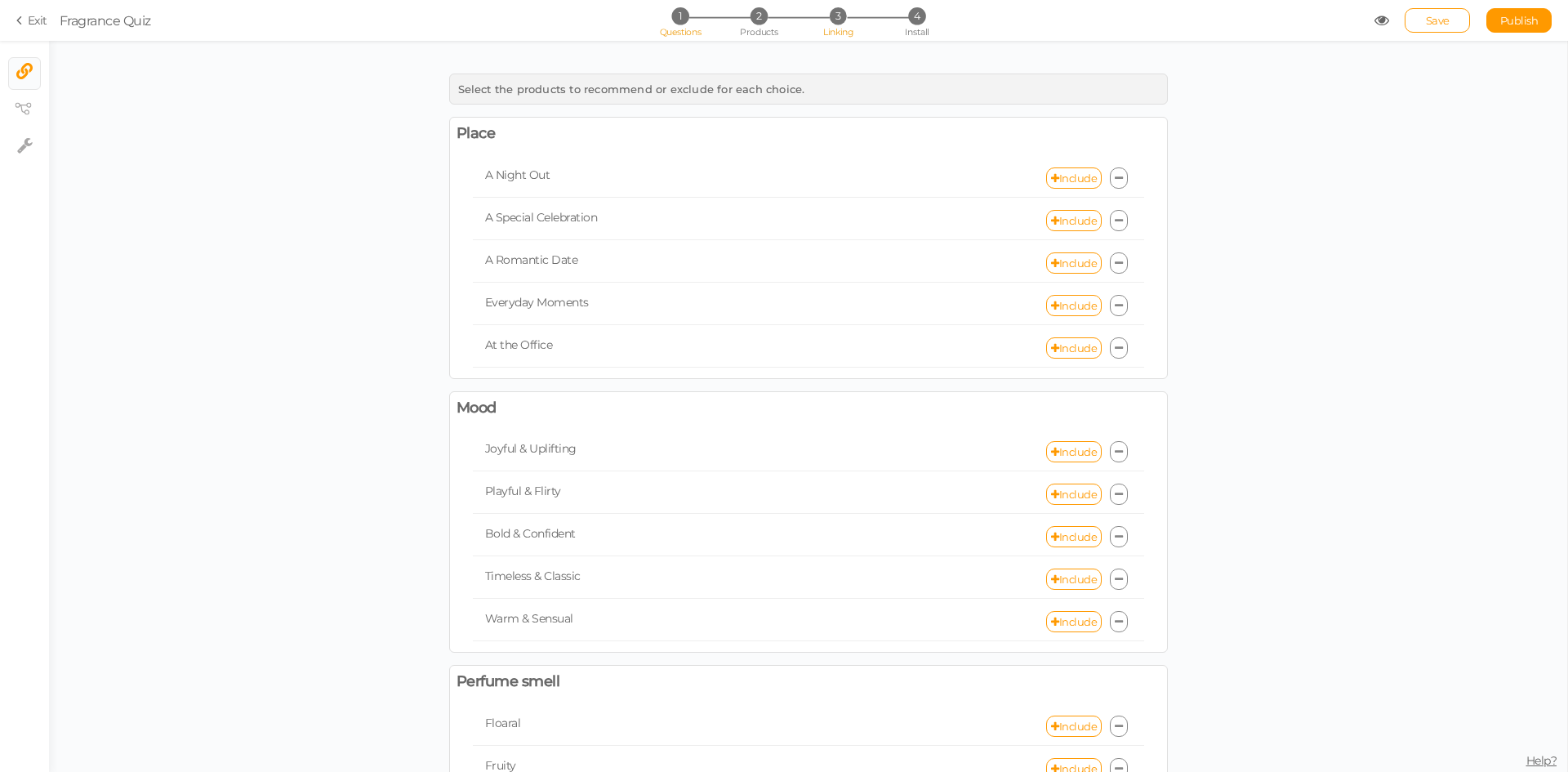
click at [684, 18] on span "1" at bounding box center [680, 16] width 17 height 17
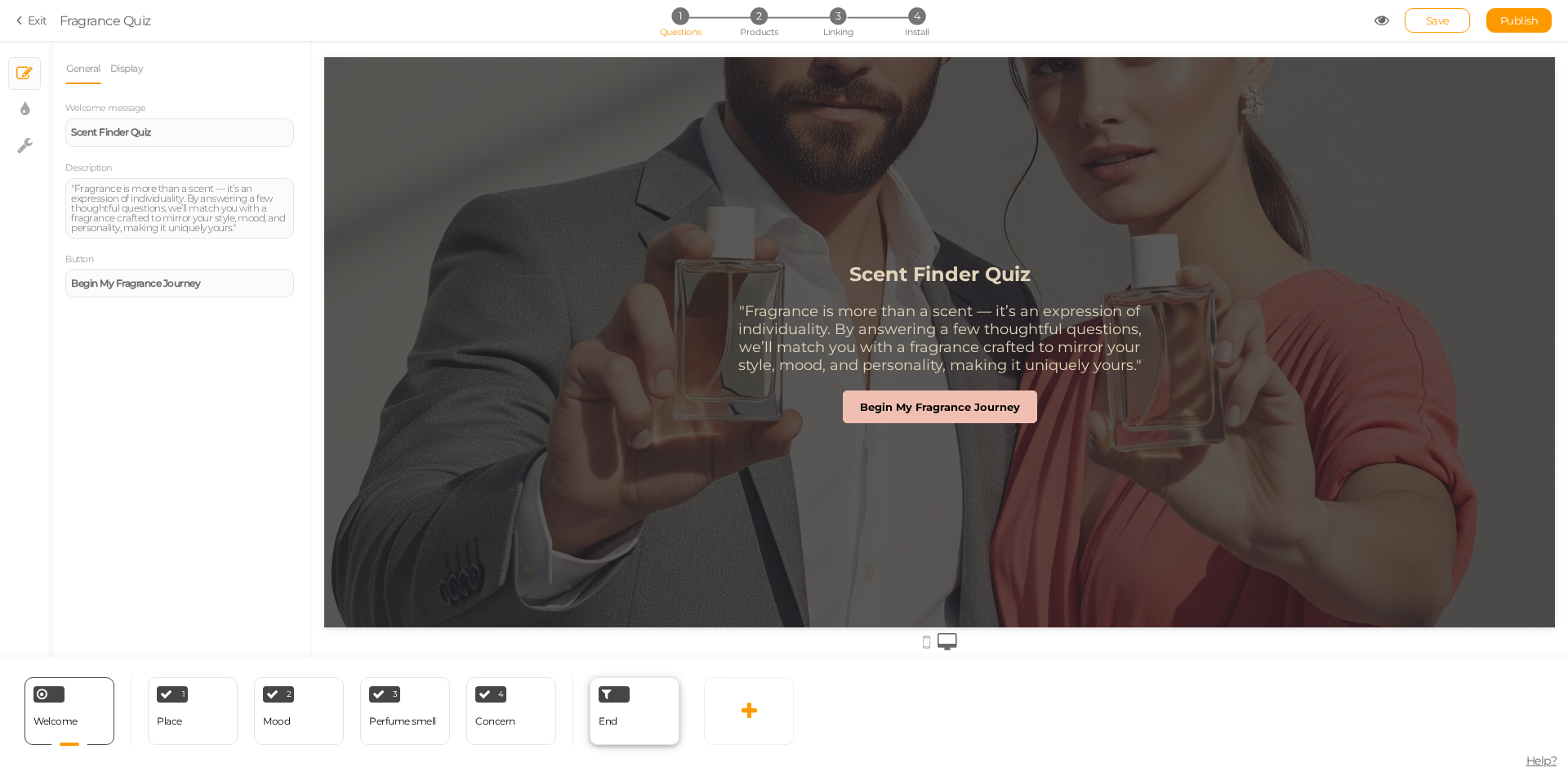
click at [642, 715] on div "End" at bounding box center [635, 711] width 90 height 68
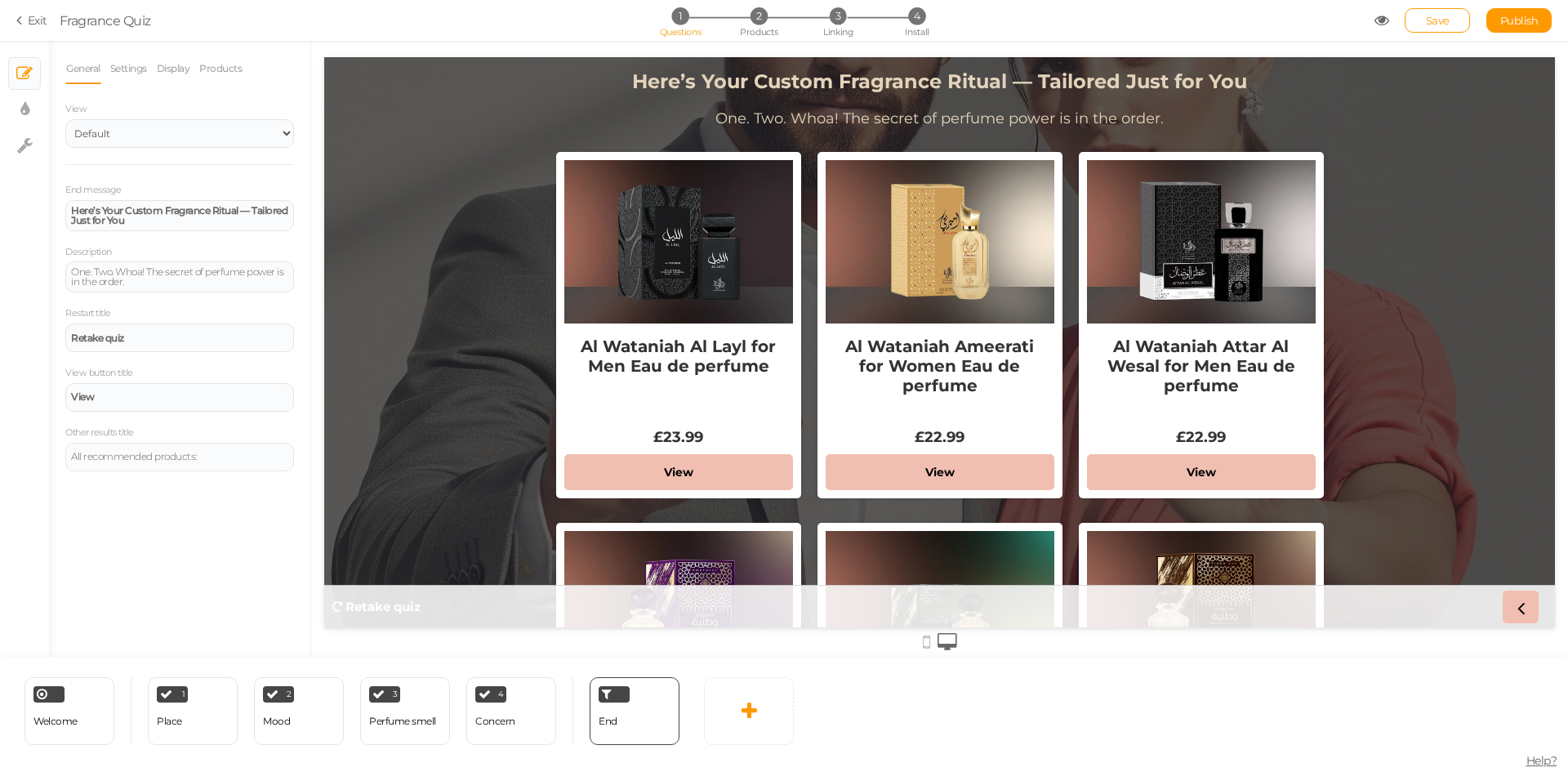
click at [34, 18] on link "Exit" at bounding box center [32, 20] width 31 height 16
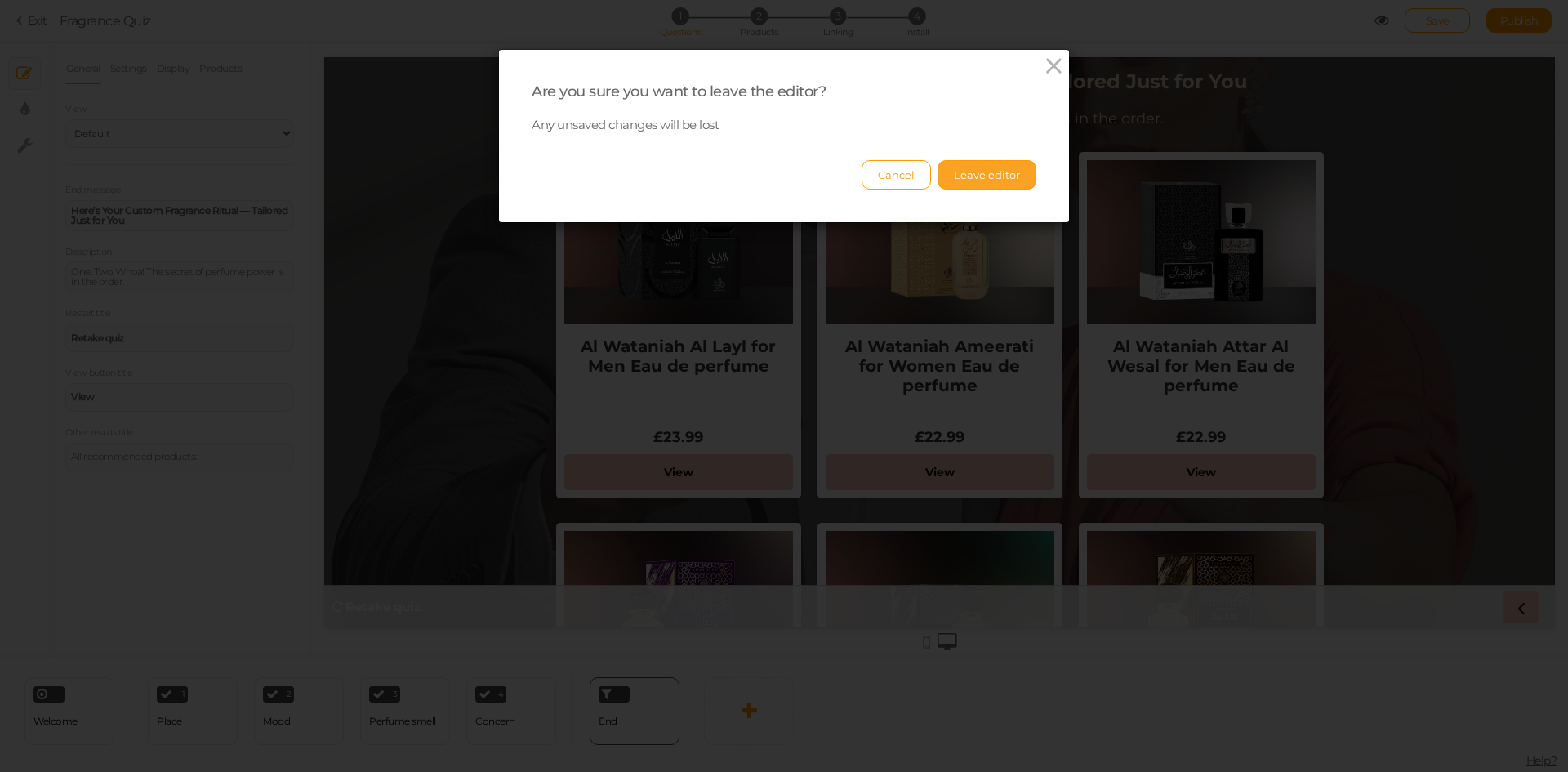
click at [963, 184] on button "Leave editor" at bounding box center [987, 174] width 99 height 29
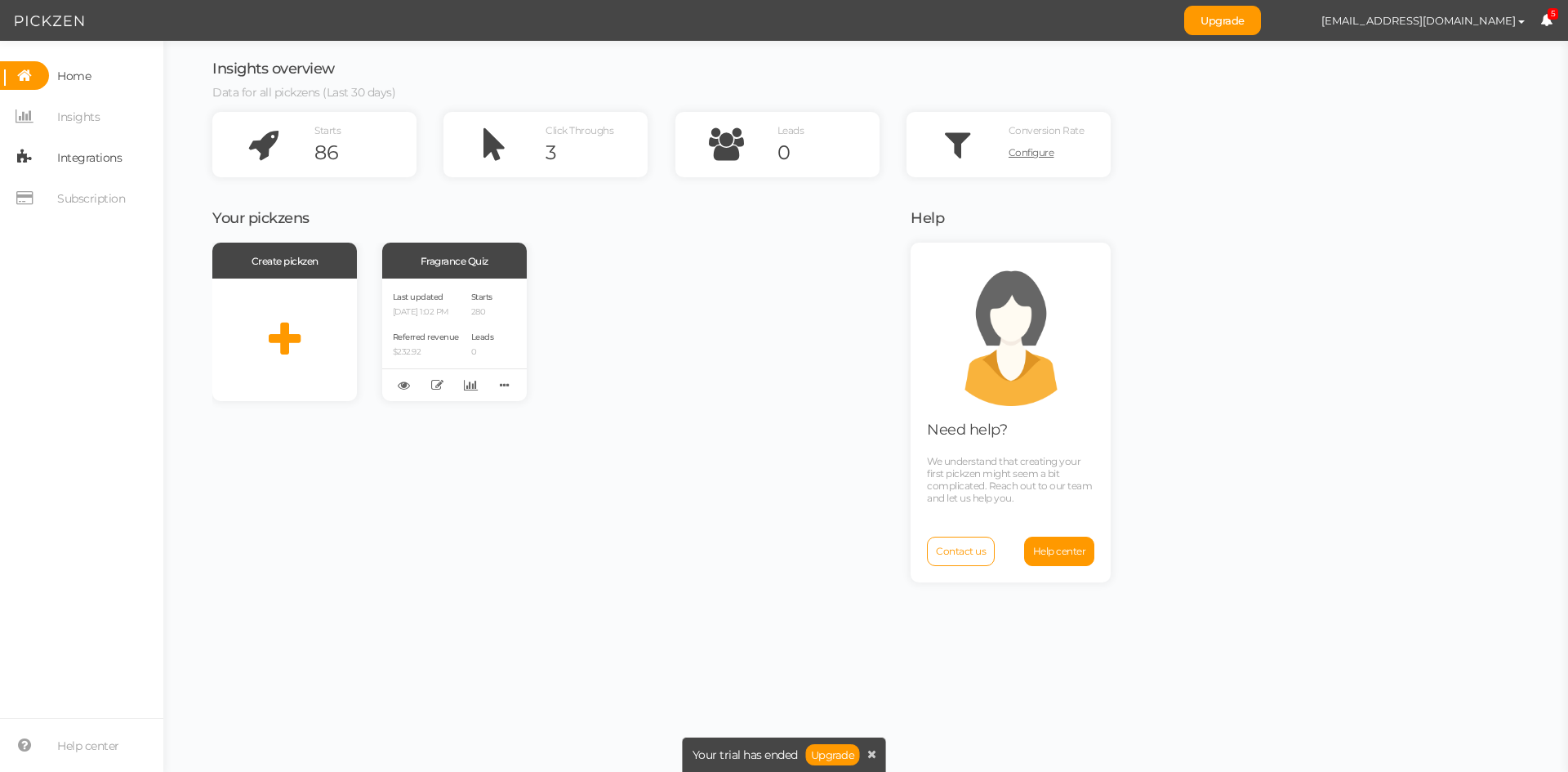
click at [113, 156] on span "Integrations" at bounding box center [89, 157] width 65 height 26
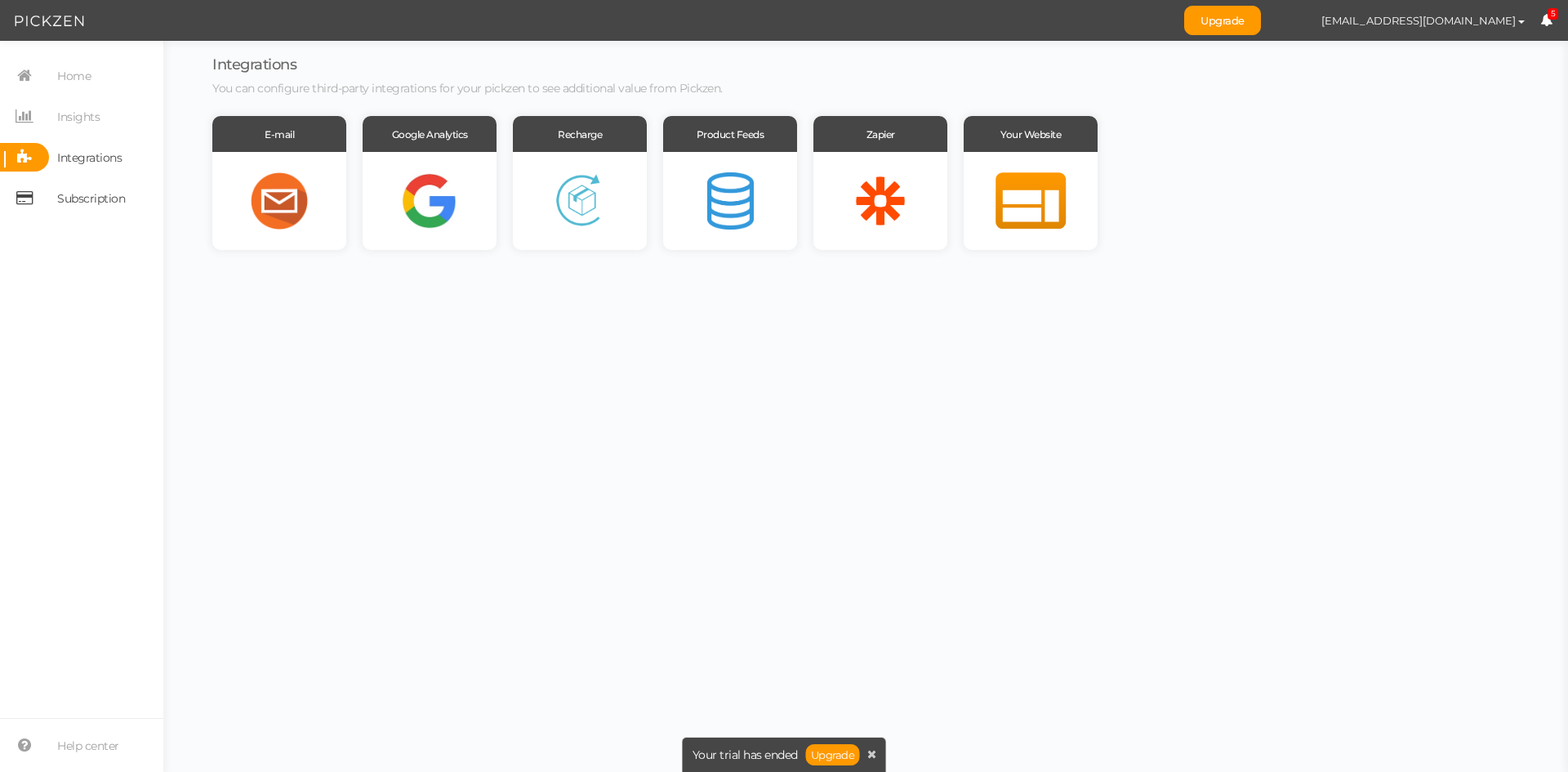
click at [103, 201] on span "Subscription" at bounding box center [91, 198] width 68 height 26
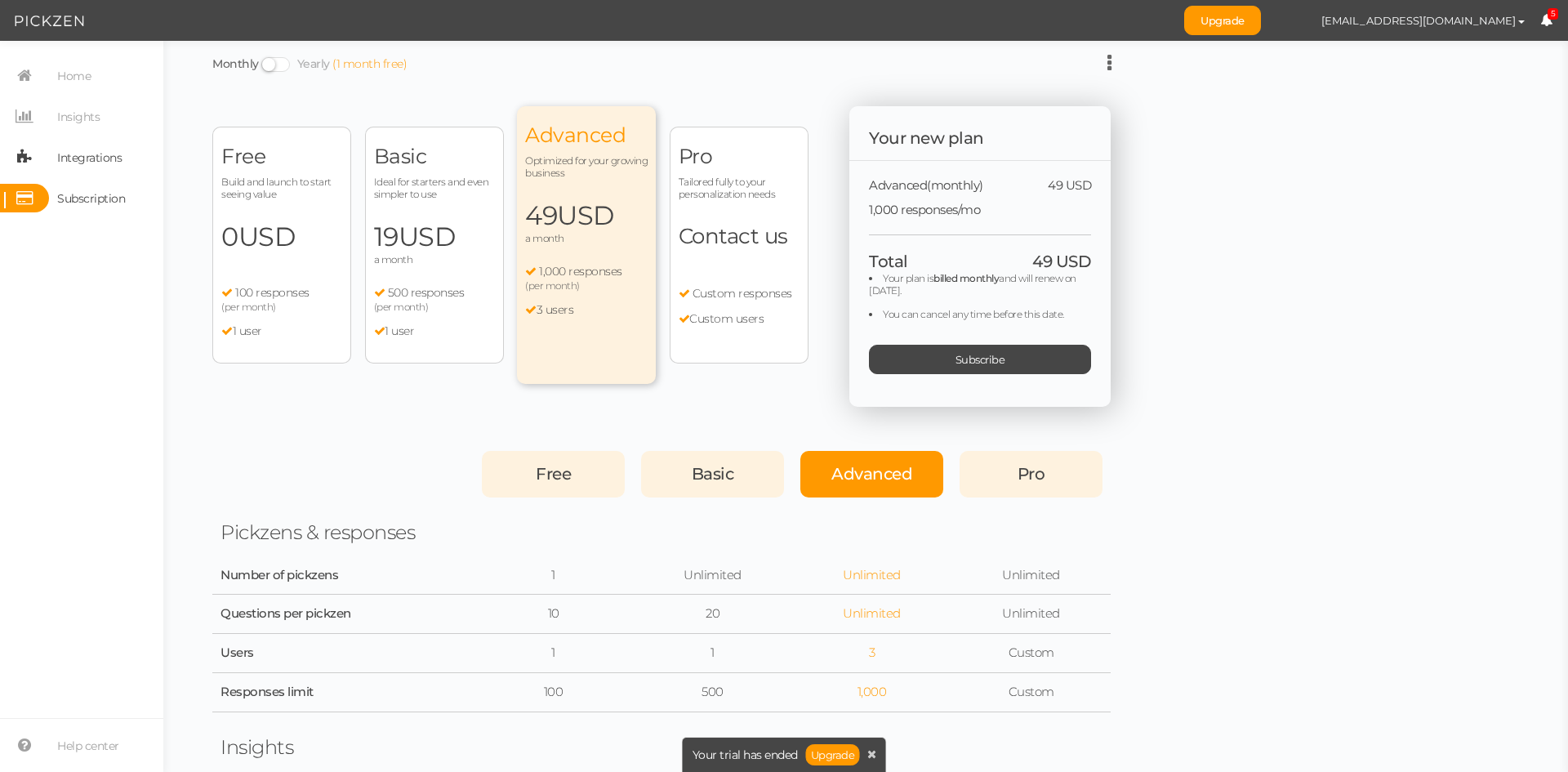
click at [103, 157] on span "Integrations" at bounding box center [89, 157] width 65 height 26
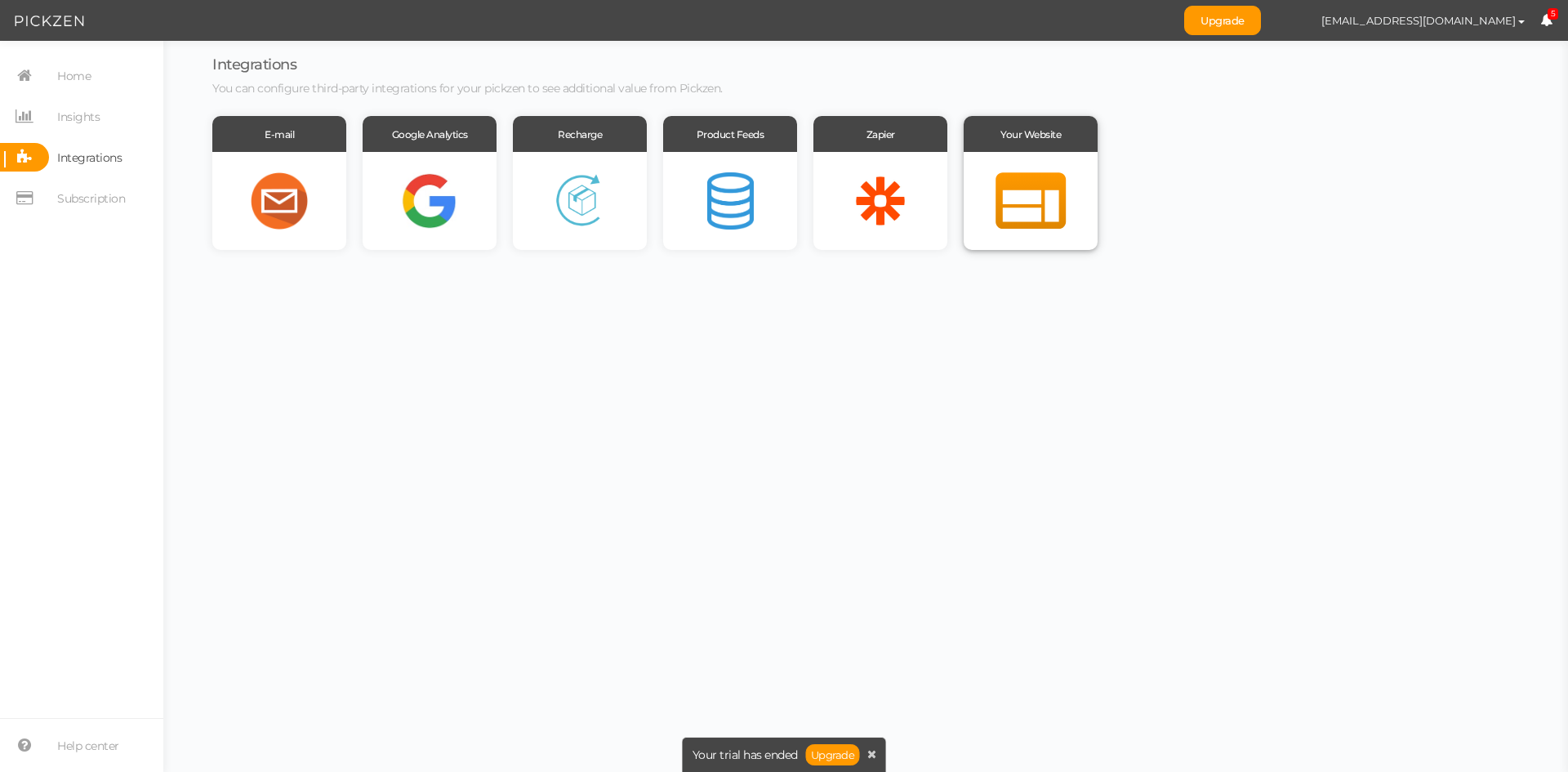
click at [990, 178] on div at bounding box center [1030, 200] width 133 height 98
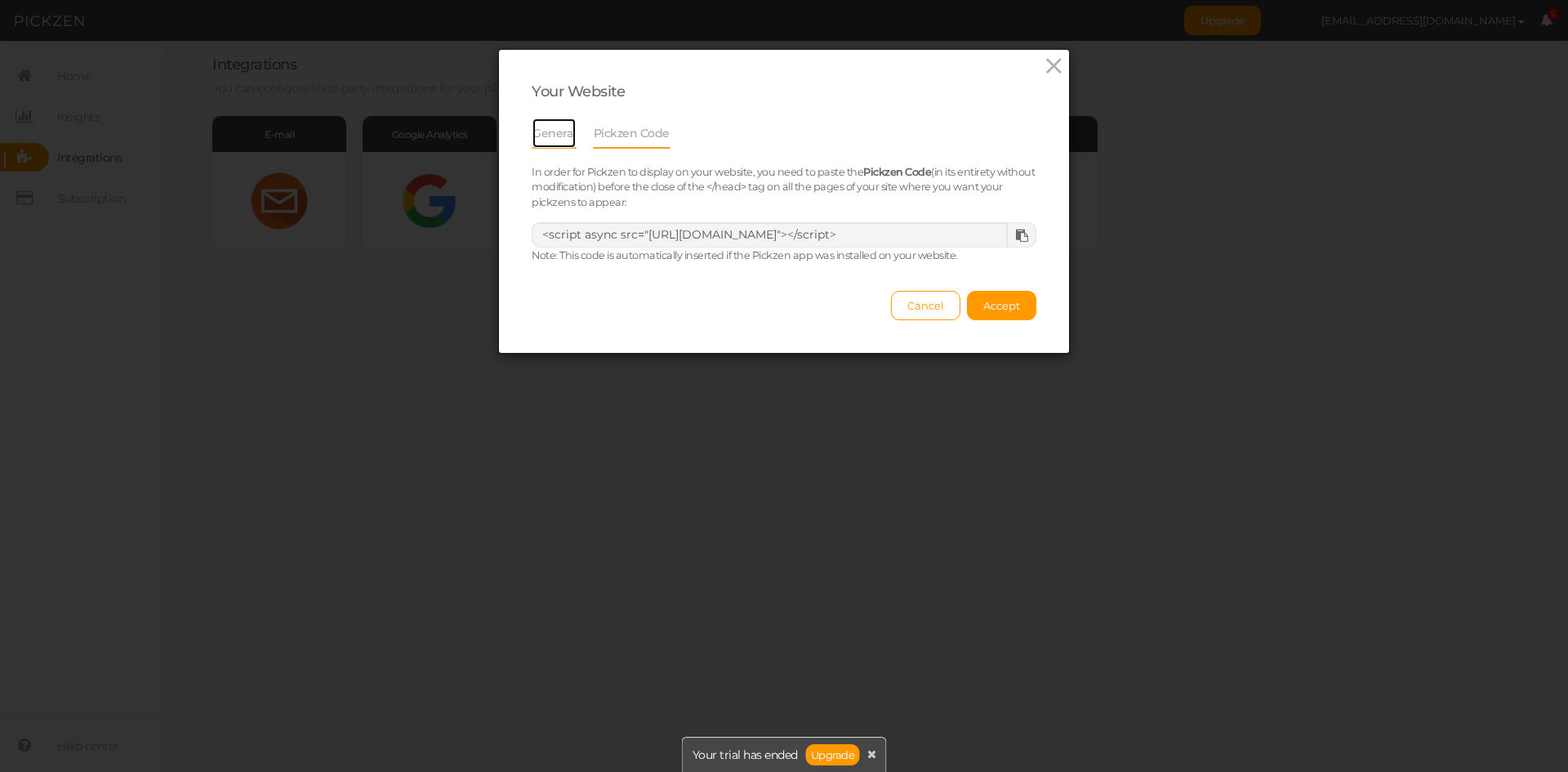
click at [557, 132] on link "General" at bounding box center [554, 134] width 44 height 31
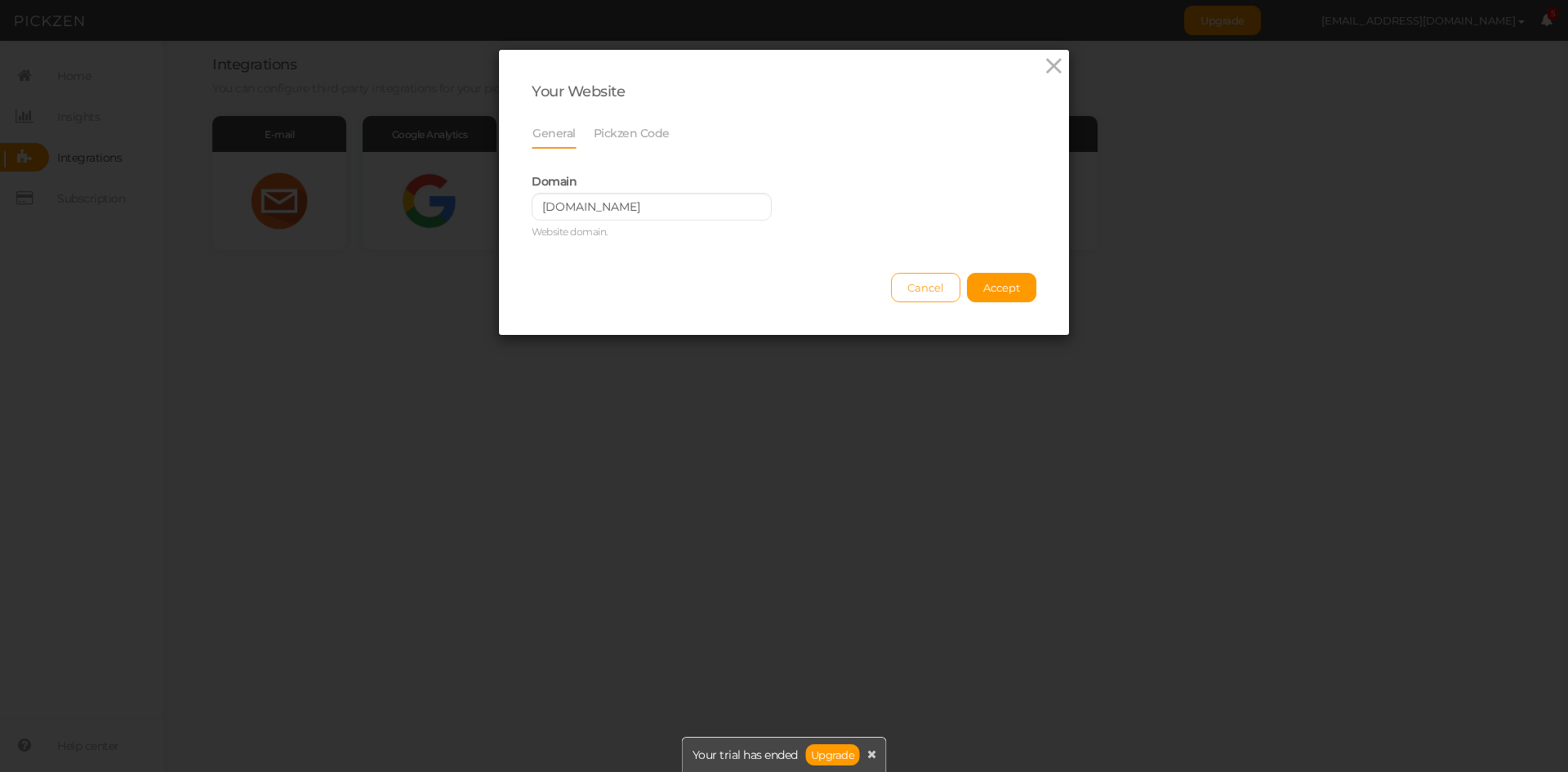
click at [932, 285] on span "Cancel" at bounding box center [926, 287] width 37 height 14
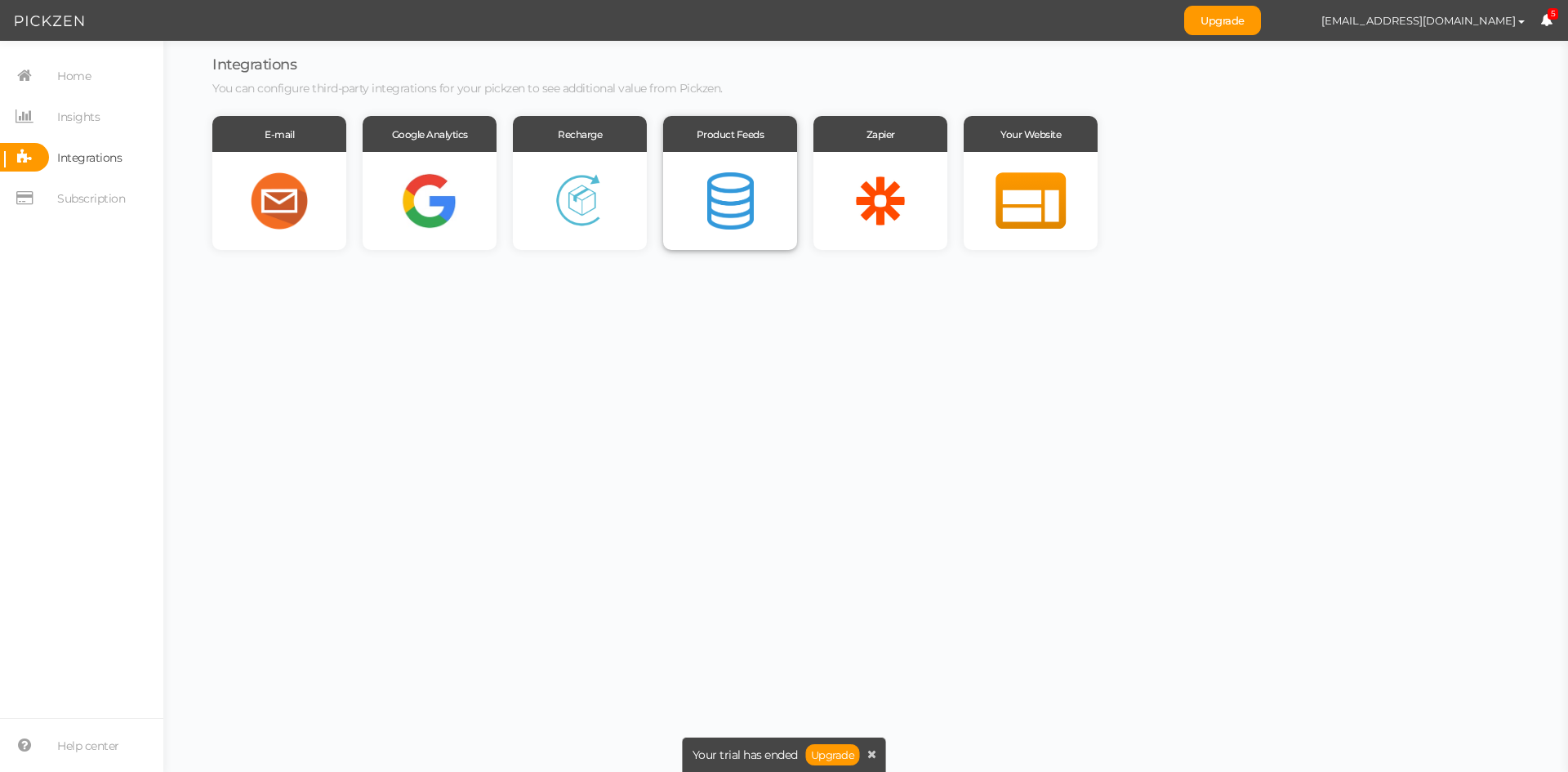
click at [792, 207] on div at bounding box center [730, 200] width 133 height 98
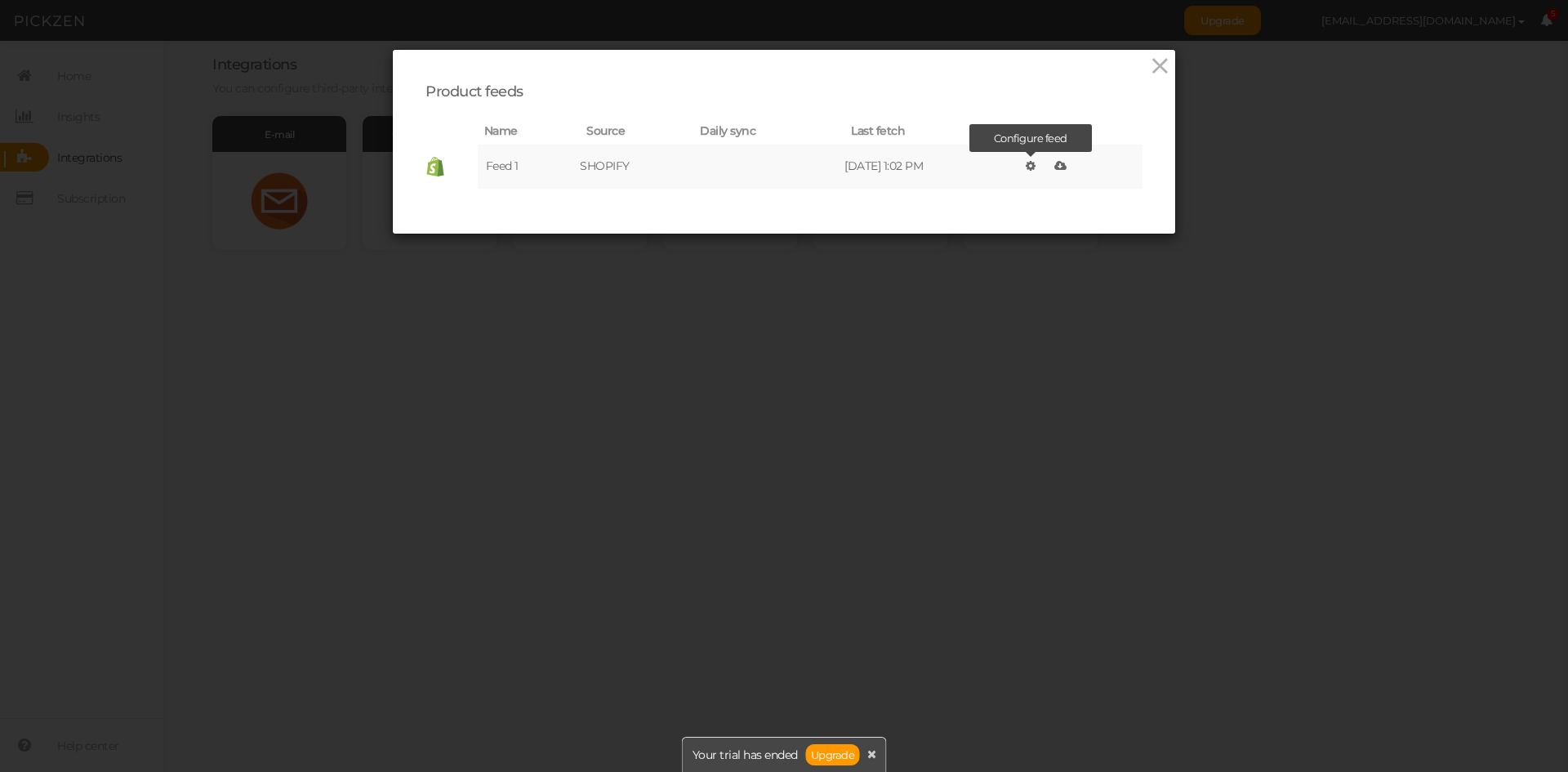
click at [1030, 163] on icon at bounding box center [1030, 165] width 10 height 12
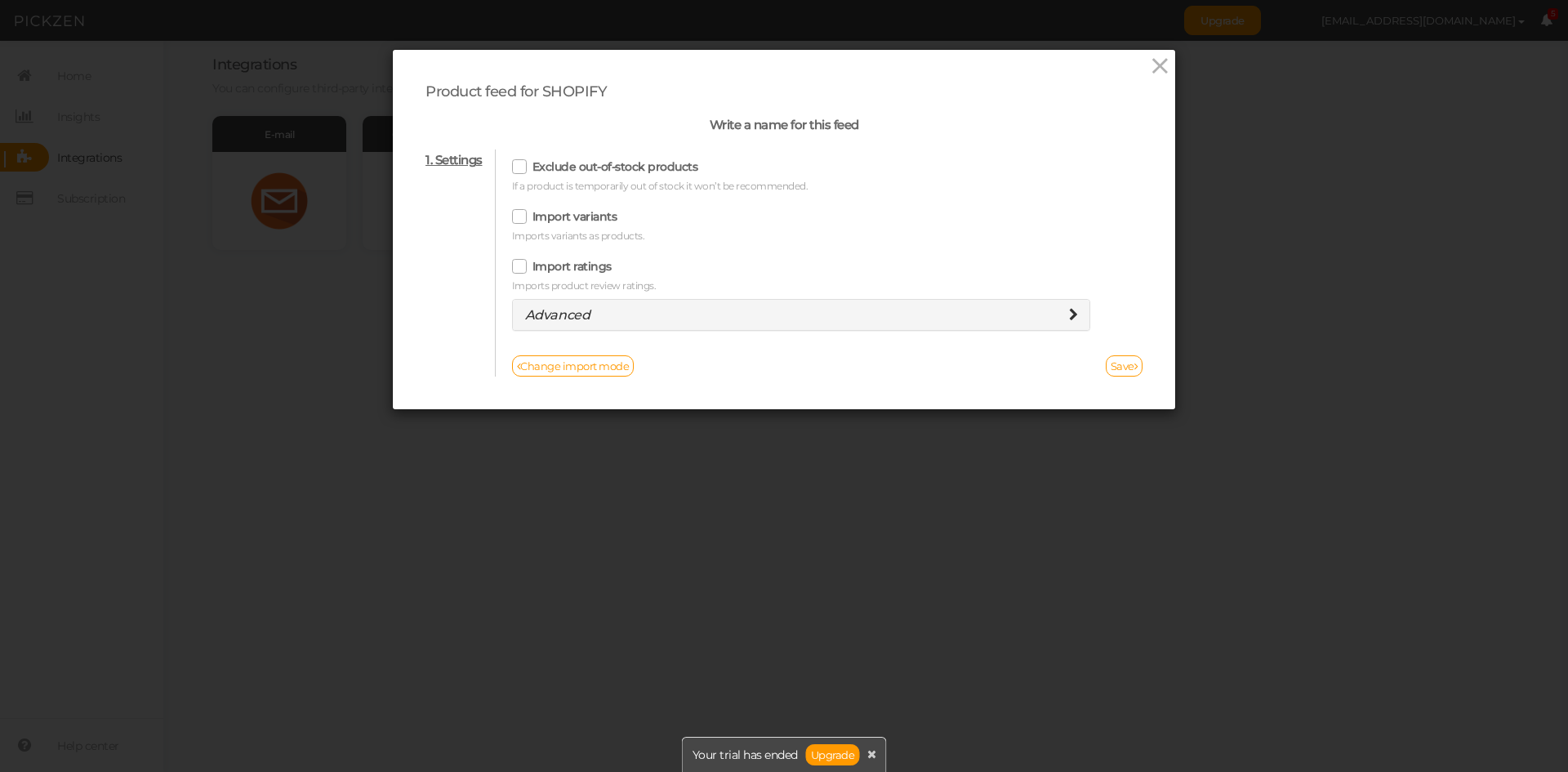
click at [1069, 313] on icon at bounding box center [1073, 314] width 9 height 14
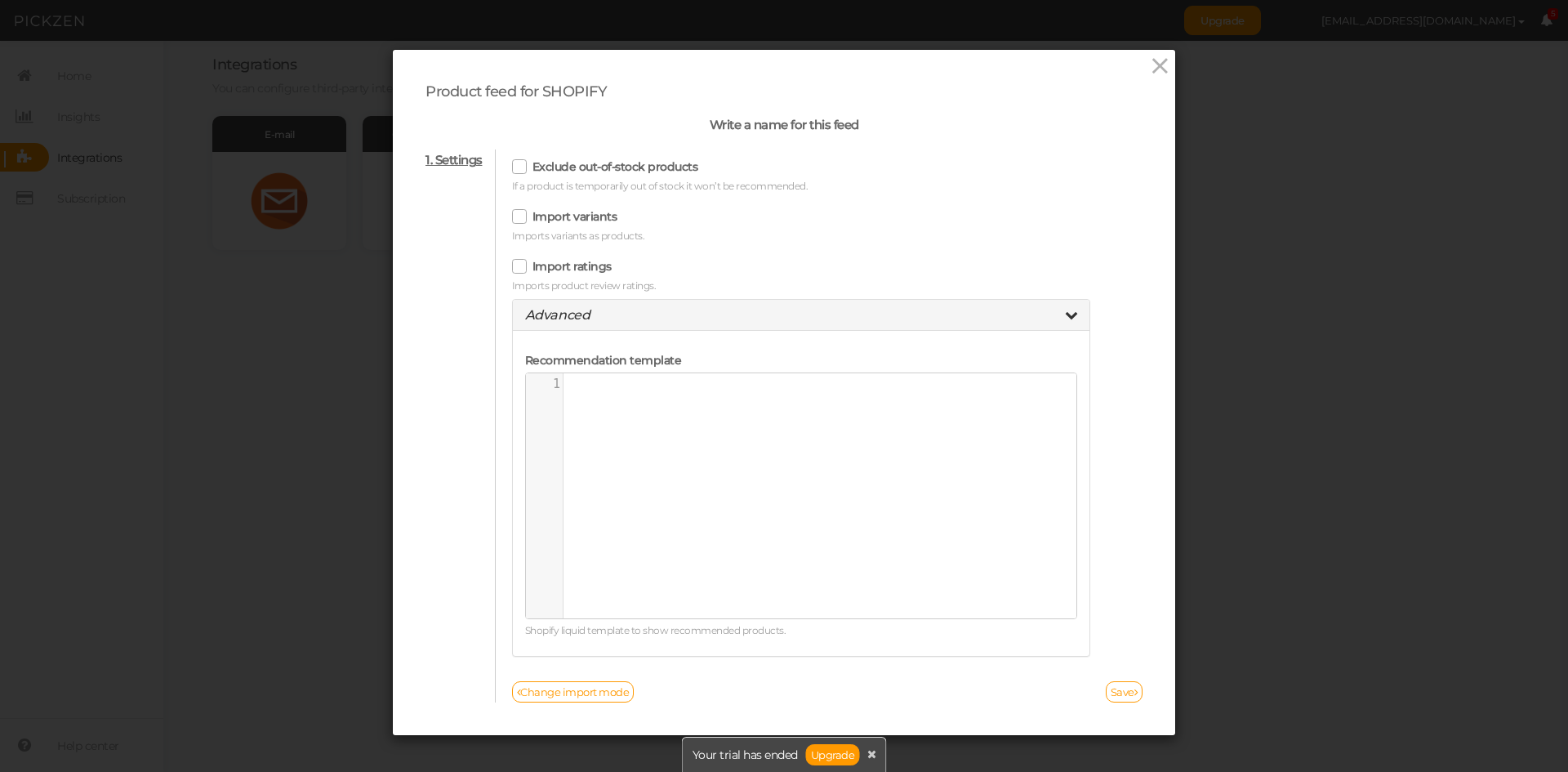
click at [1065, 313] on icon at bounding box center [1072, 314] width 14 height 14
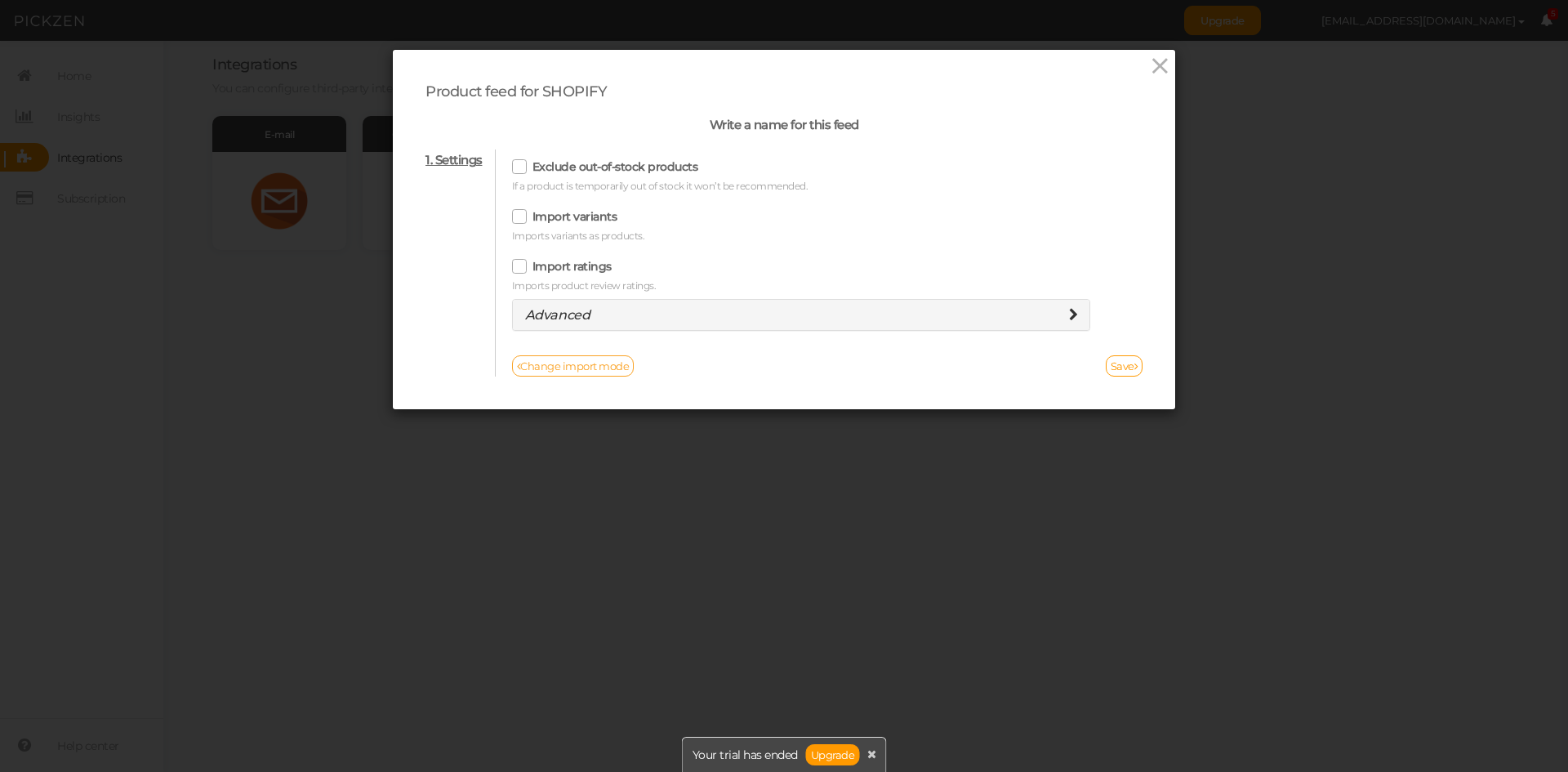
click at [550, 359] on link "Change import mode" at bounding box center [573, 366] width 123 height 21
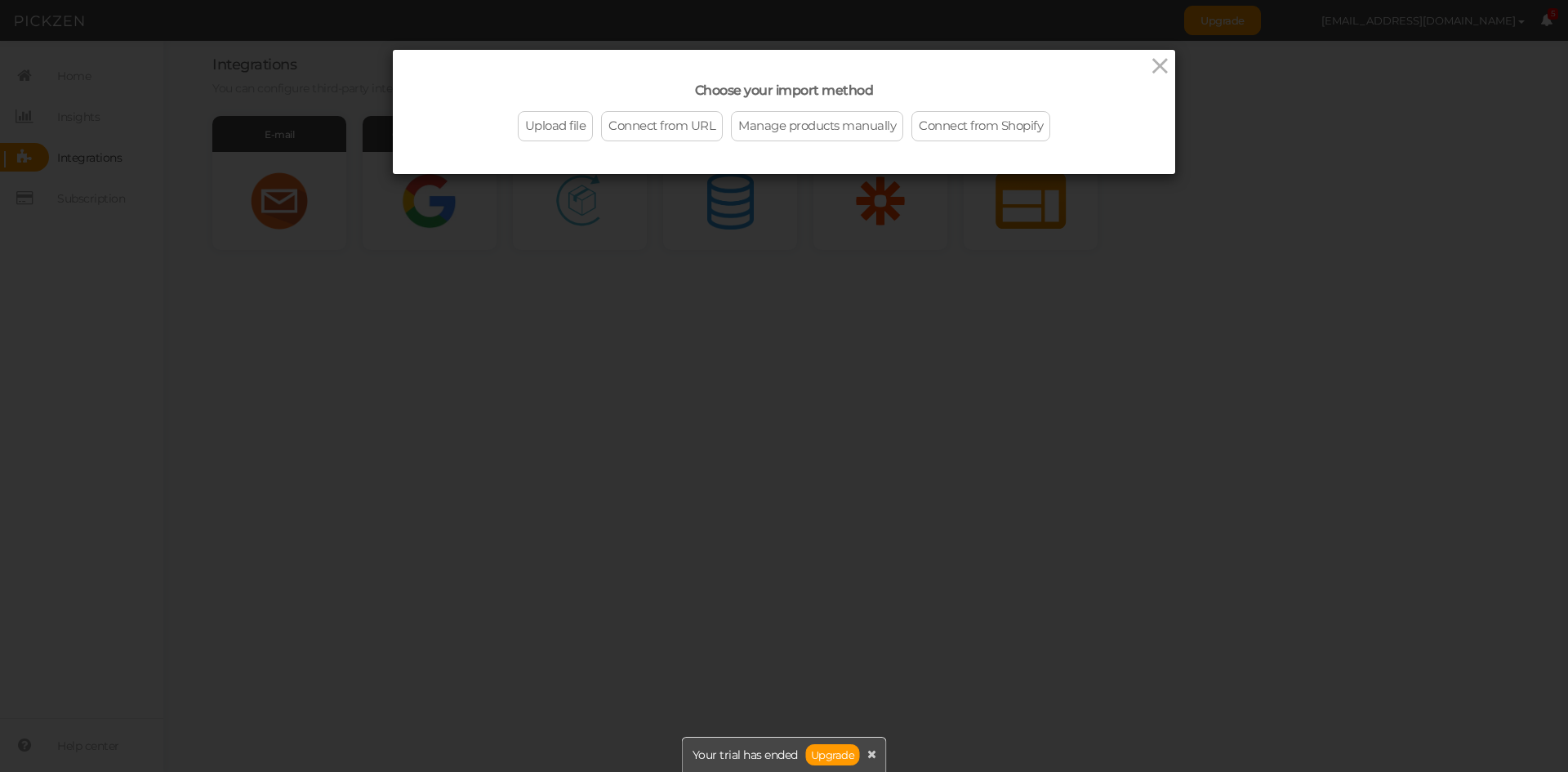
click at [953, 121] on link "Connect from Shopify" at bounding box center [981, 126] width 139 height 30
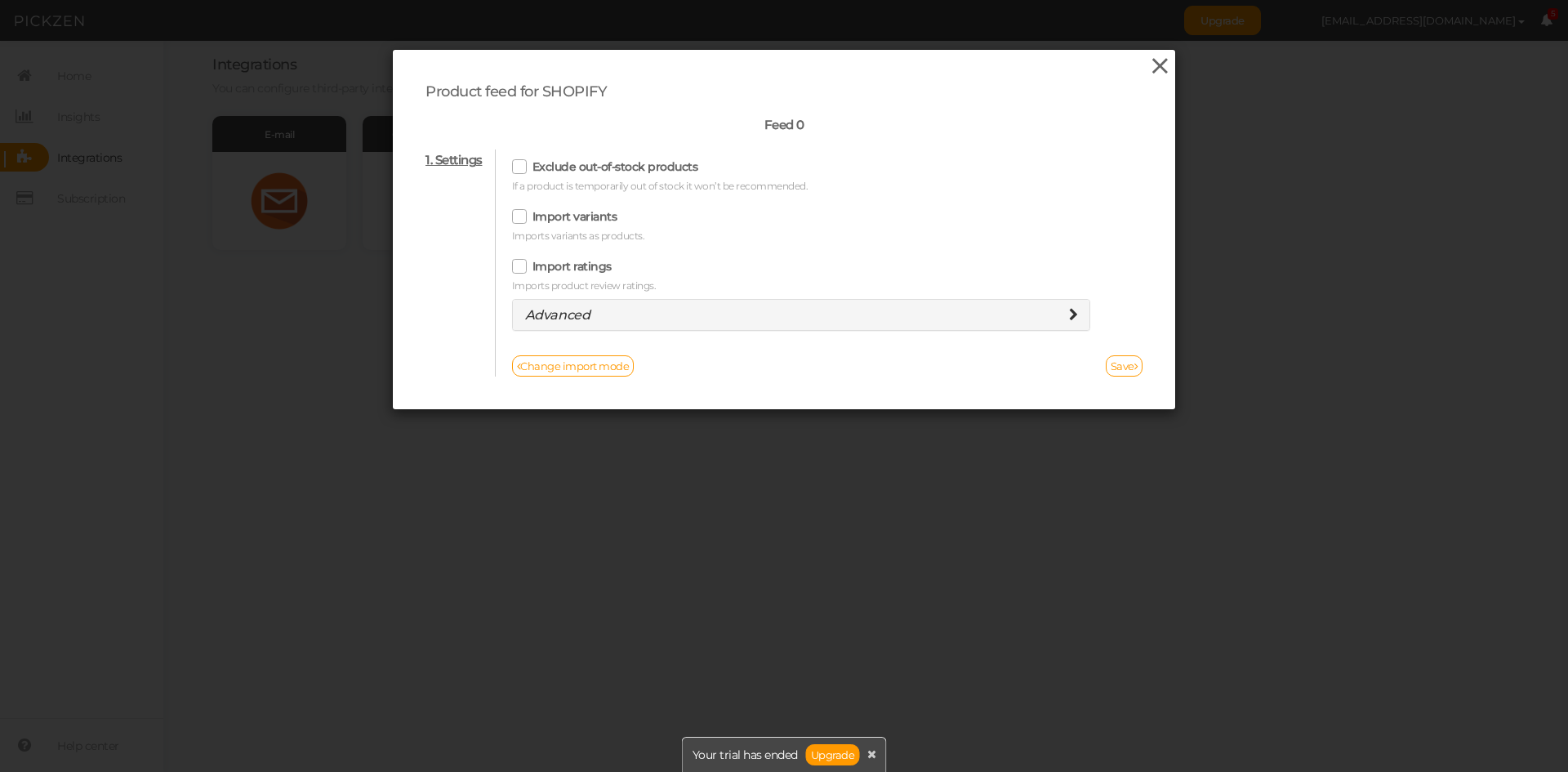
click at [1151, 69] on icon at bounding box center [1160, 66] width 23 height 24
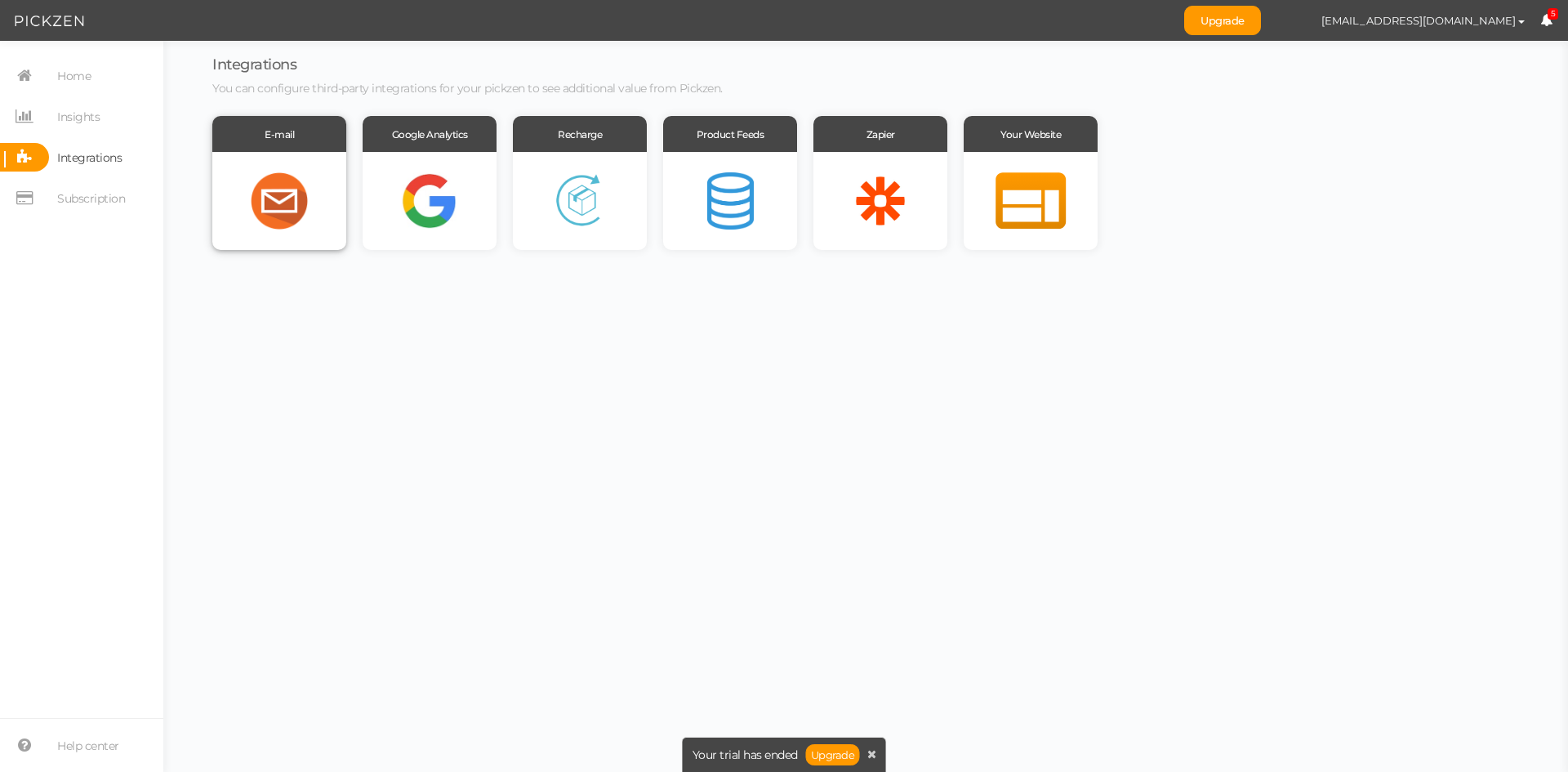
click at [301, 188] on div at bounding box center [279, 200] width 133 height 98
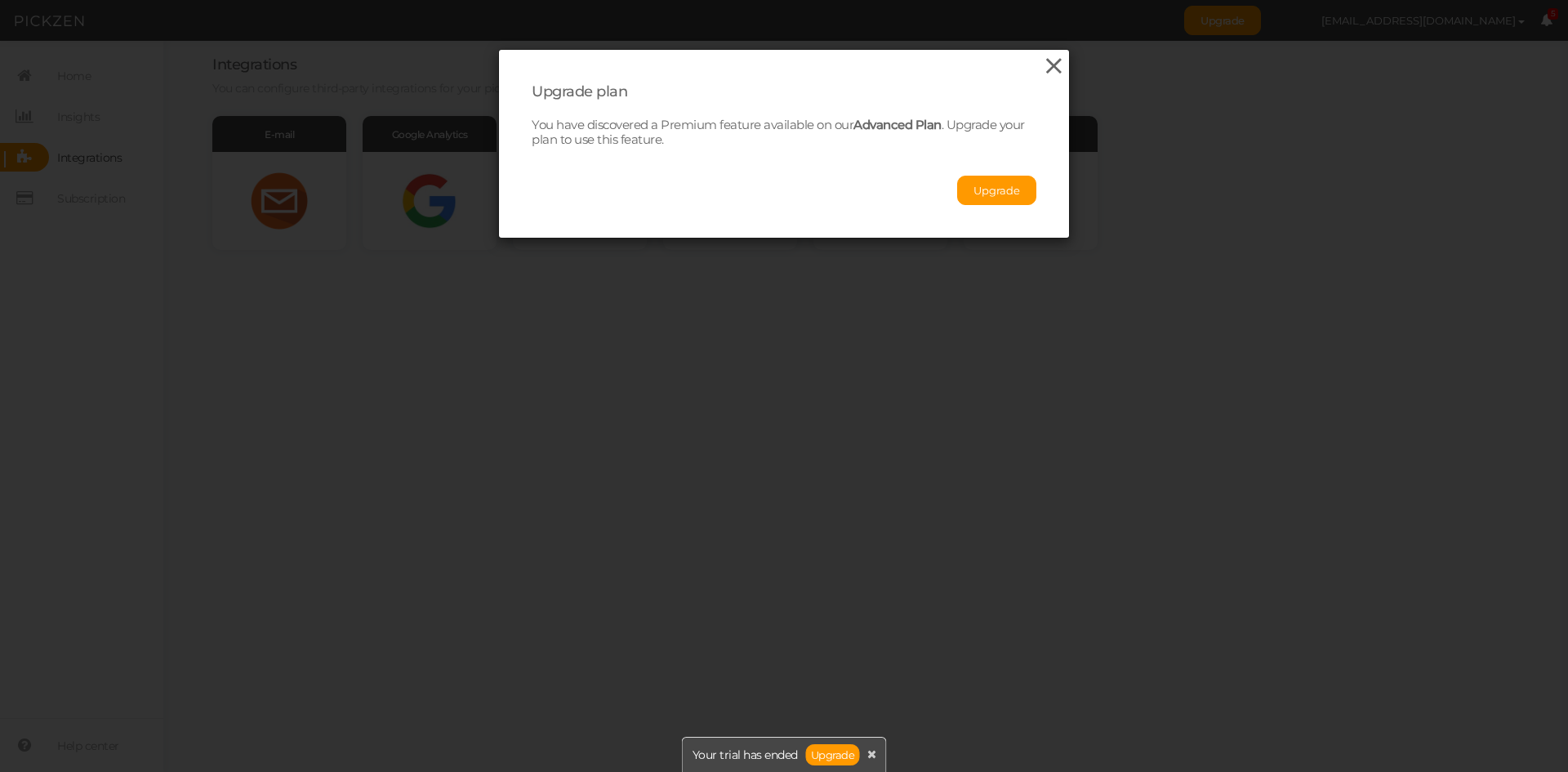
click at [1050, 66] on icon at bounding box center [1053, 66] width 23 height 24
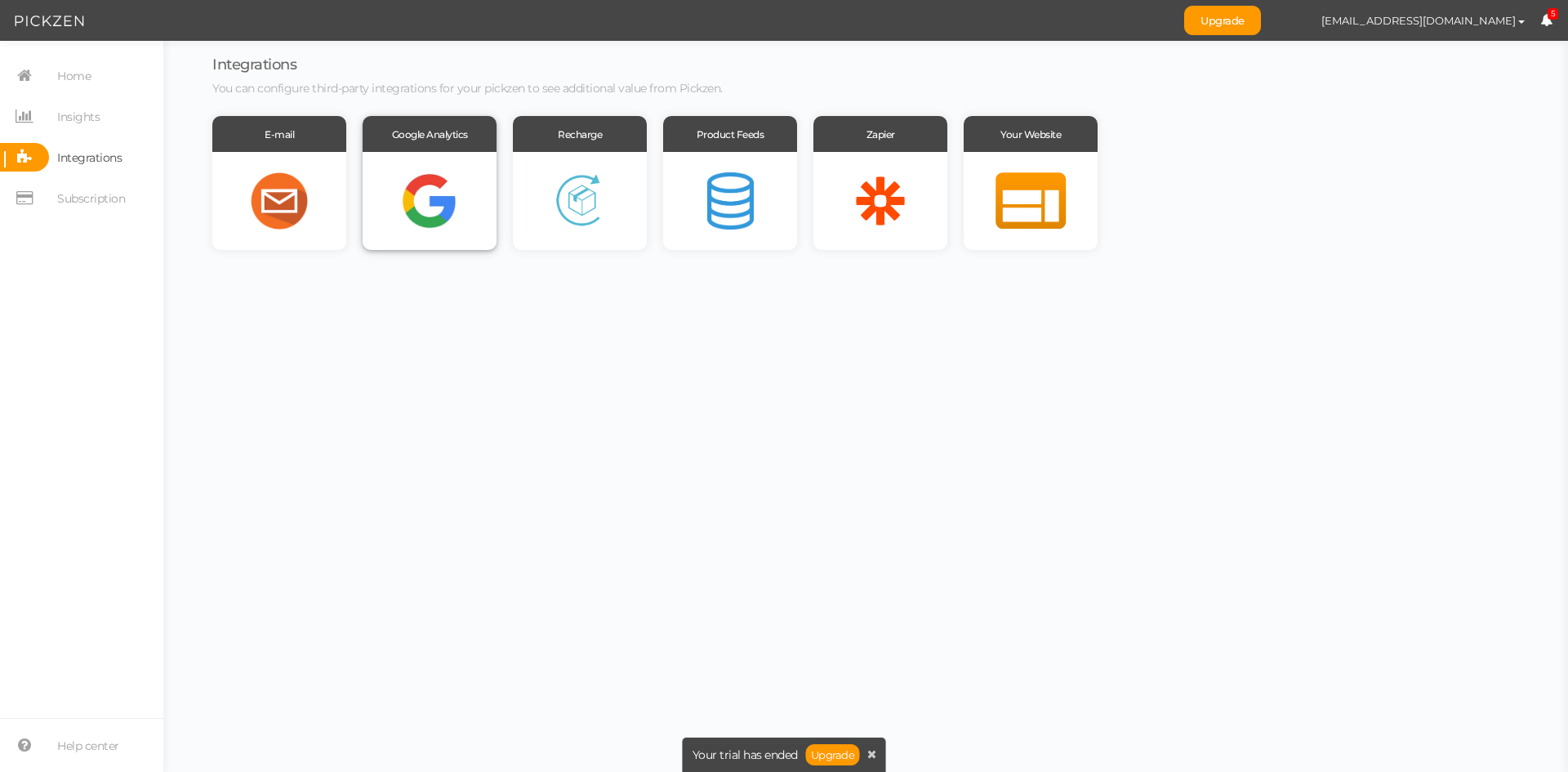
click at [434, 197] on div at bounding box center [429, 200] width 133 height 98
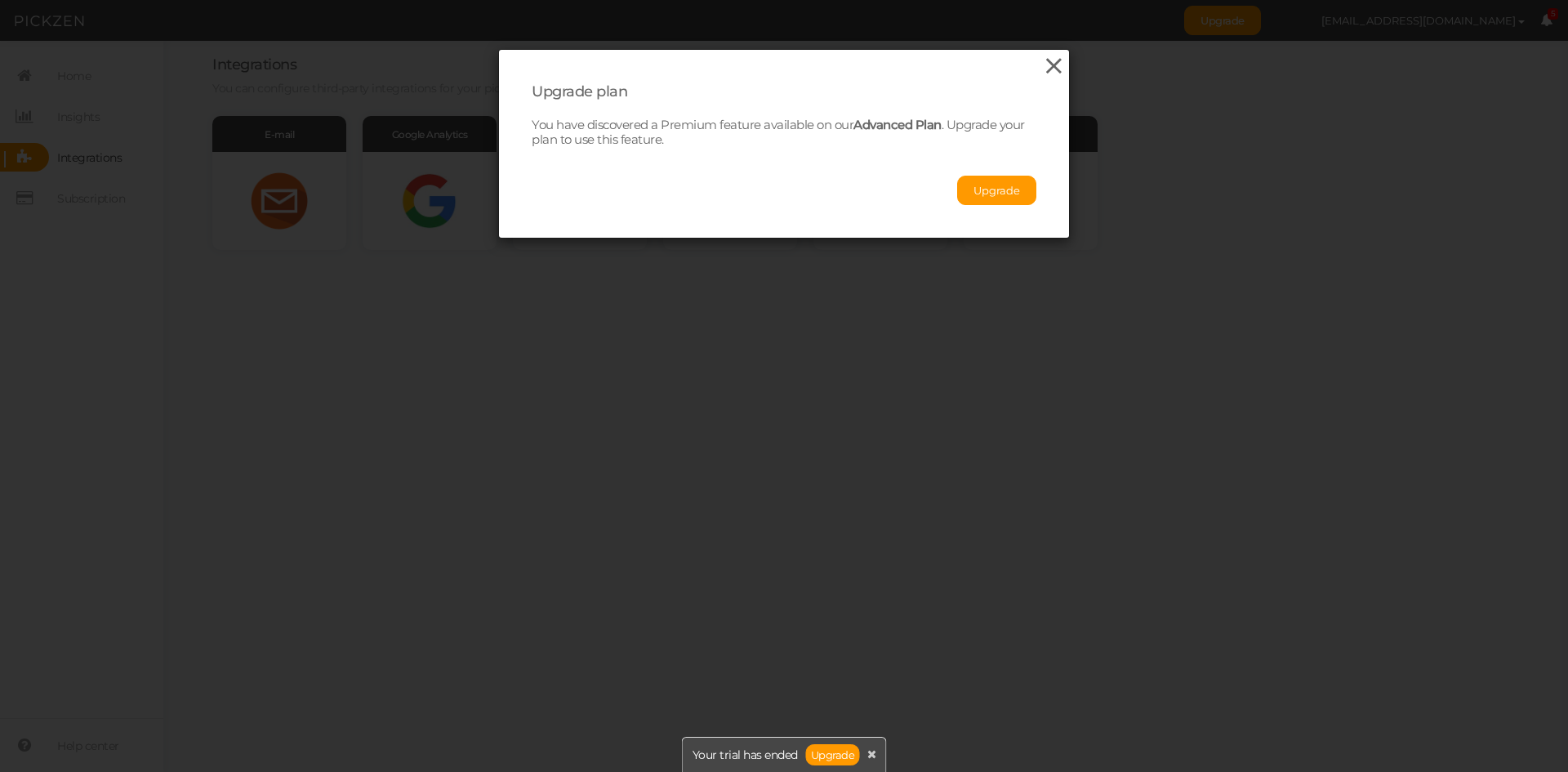
click at [1049, 61] on icon at bounding box center [1053, 66] width 23 height 24
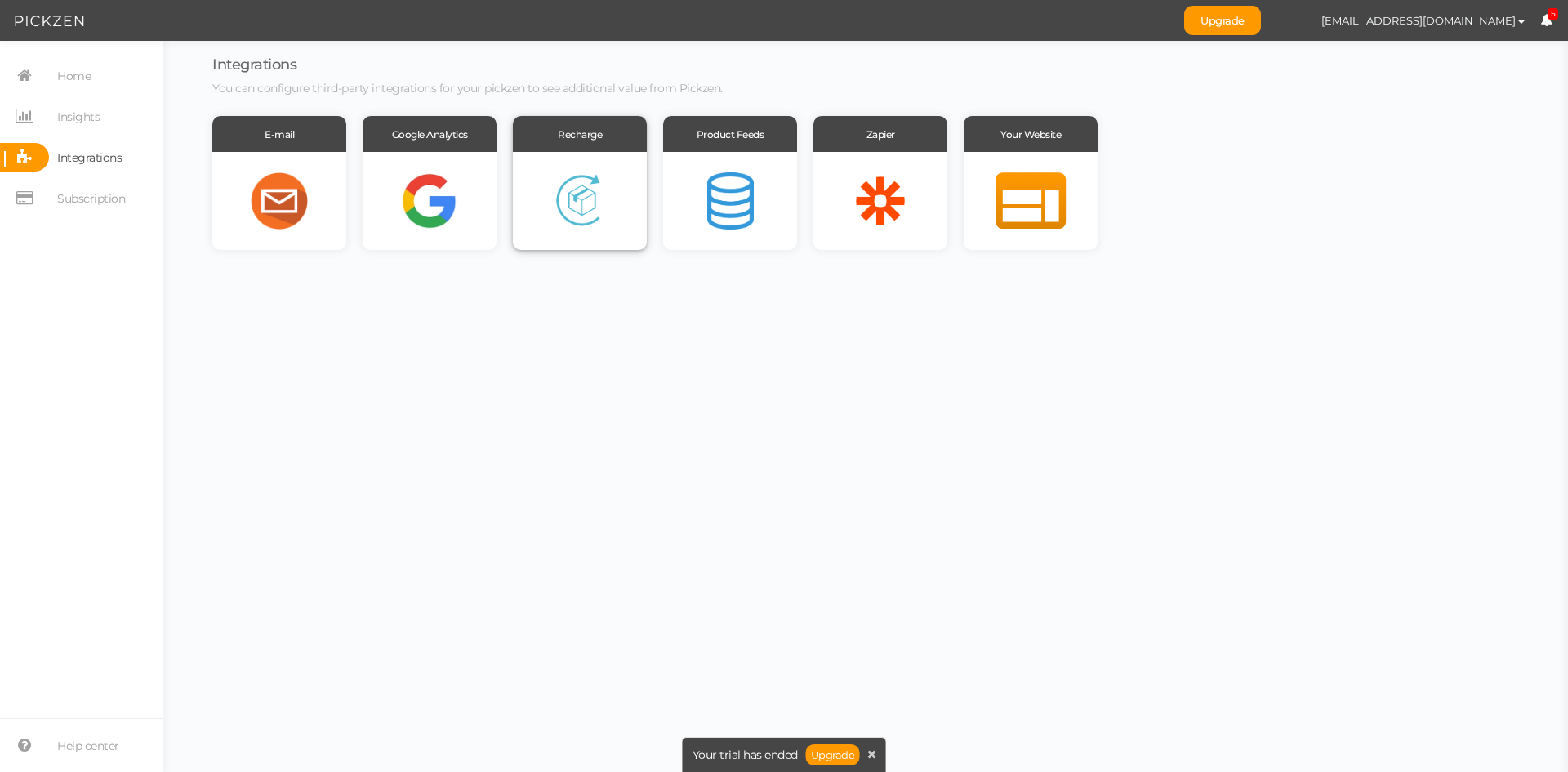
click at [592, 213] on div at bounding box center [579, 200] width 133 height 98
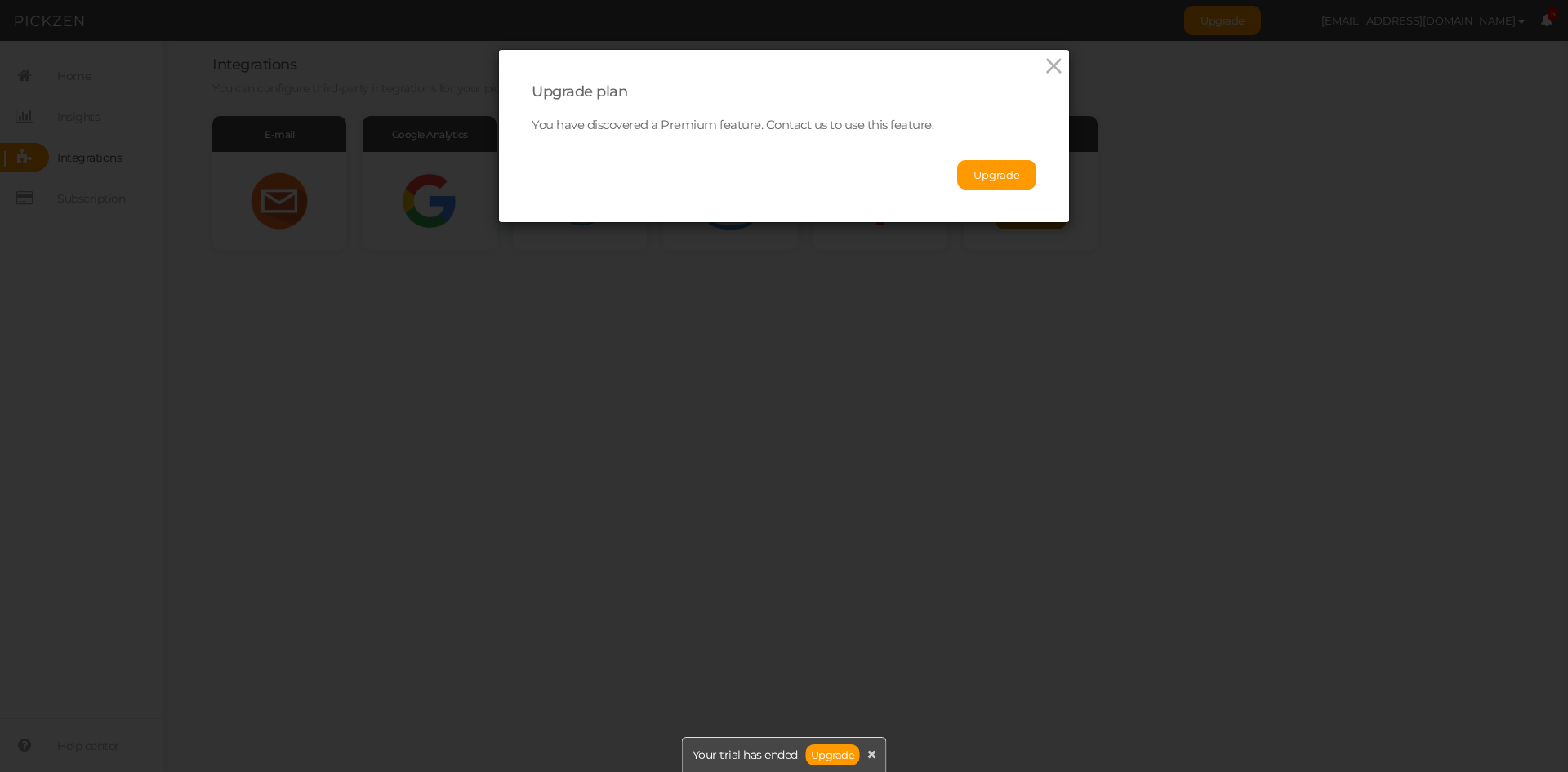
click at [1029, 66] on div "Upgrade plan You have discovered a Premium feature. Contact us to use this feat…" at bounding box center [784, 135] width 570 height 172
click at [1042, 70] on icon at bounding box center [1053, 66] width 23 height 24
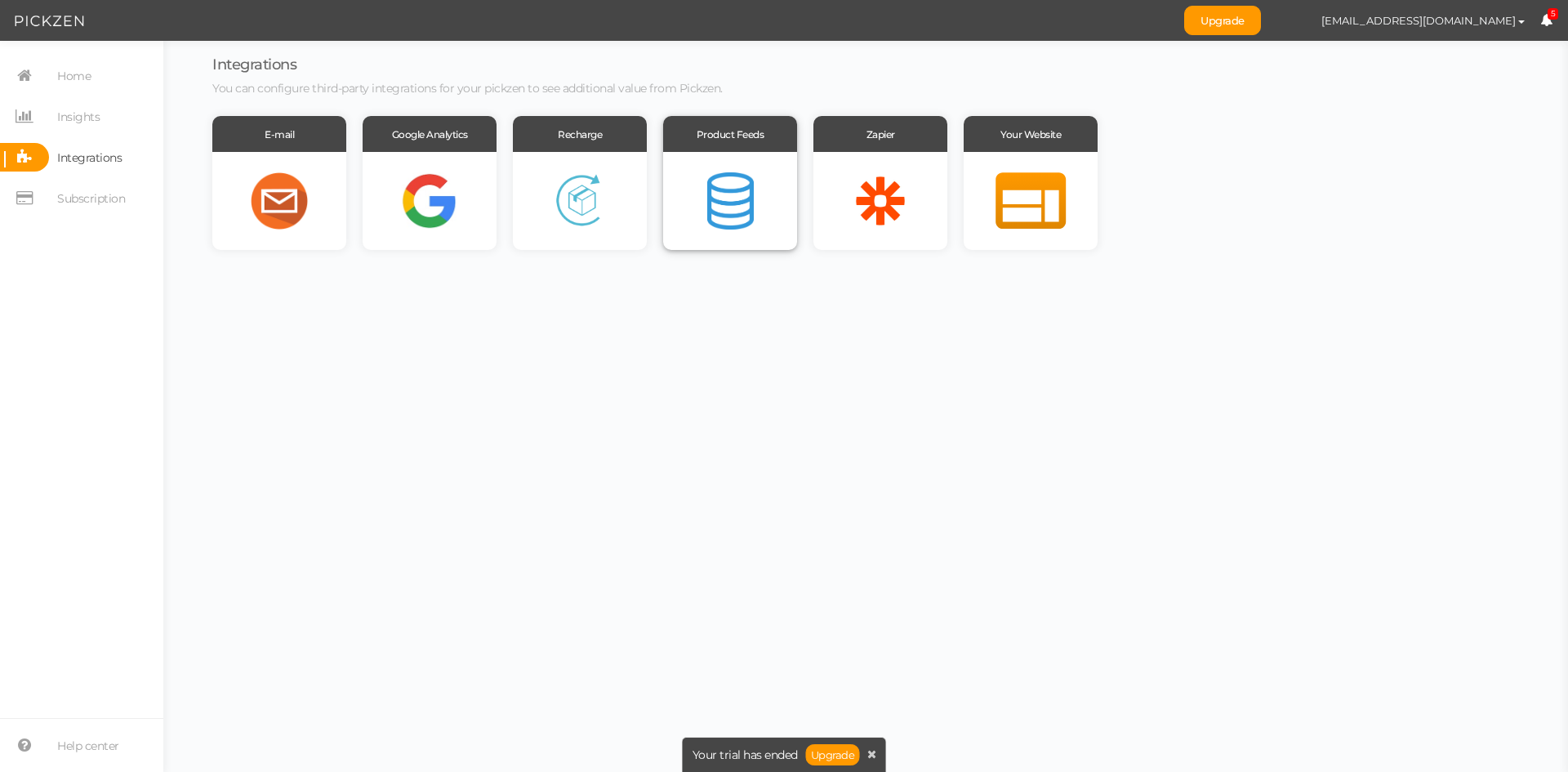
click at [773, 213] on div at bounding box center [730, 200] width 133 height 98
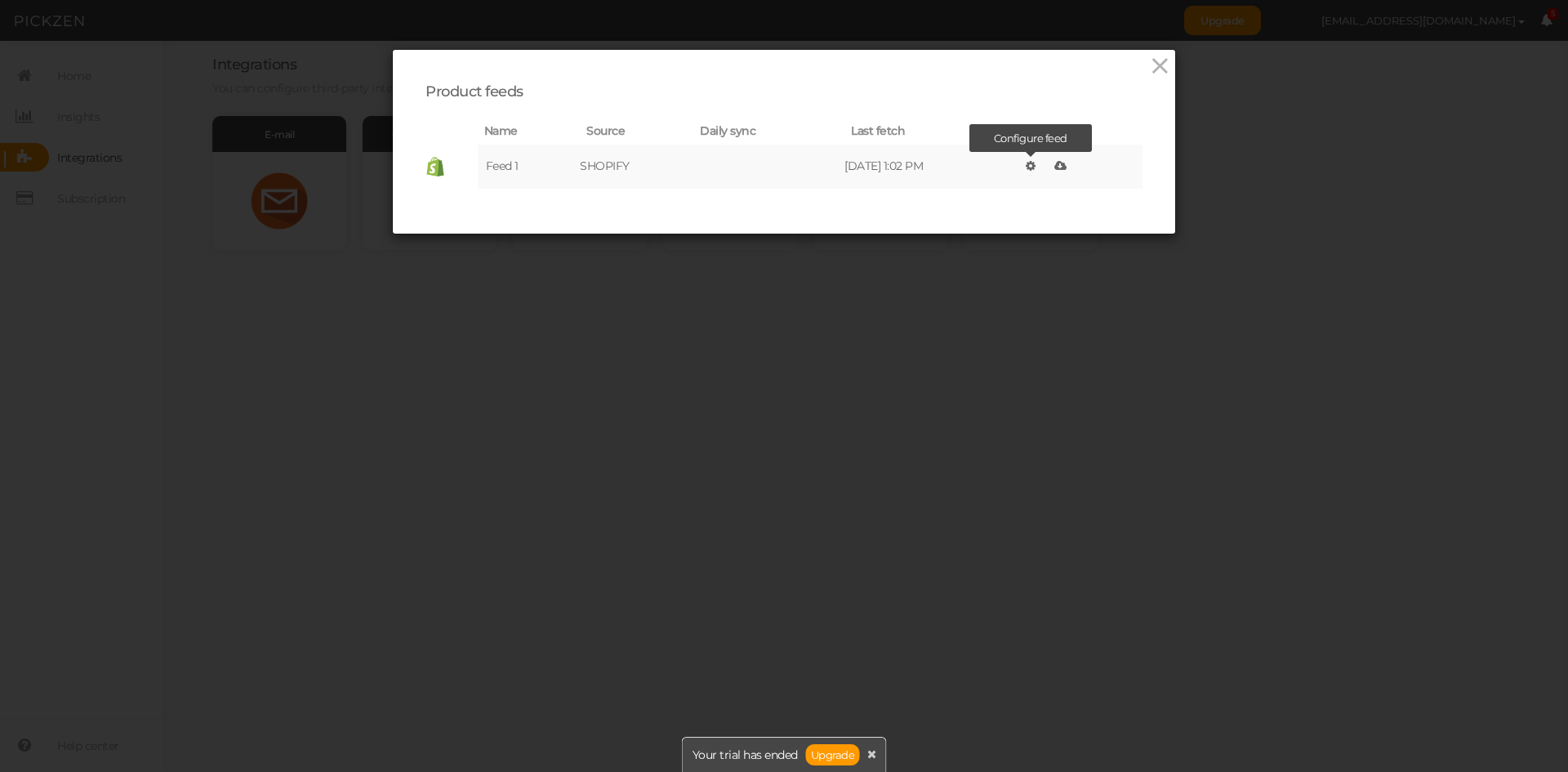
click at [1032, 168] on icon at bounding box center [1030, 165] width 10 height 12
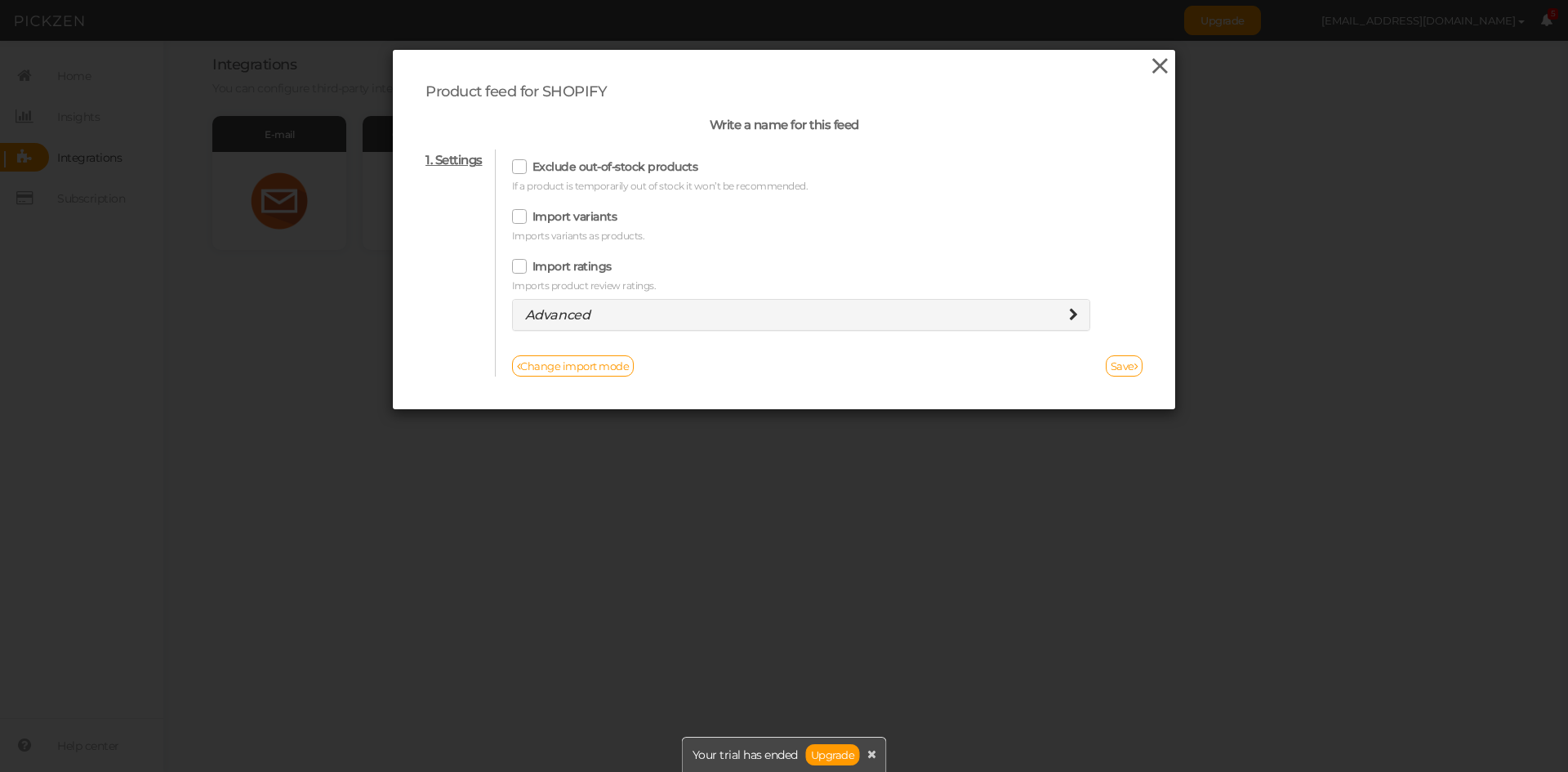
click at [1152, 66] on icon at bounding box center [1160, 66] width 23 height 24
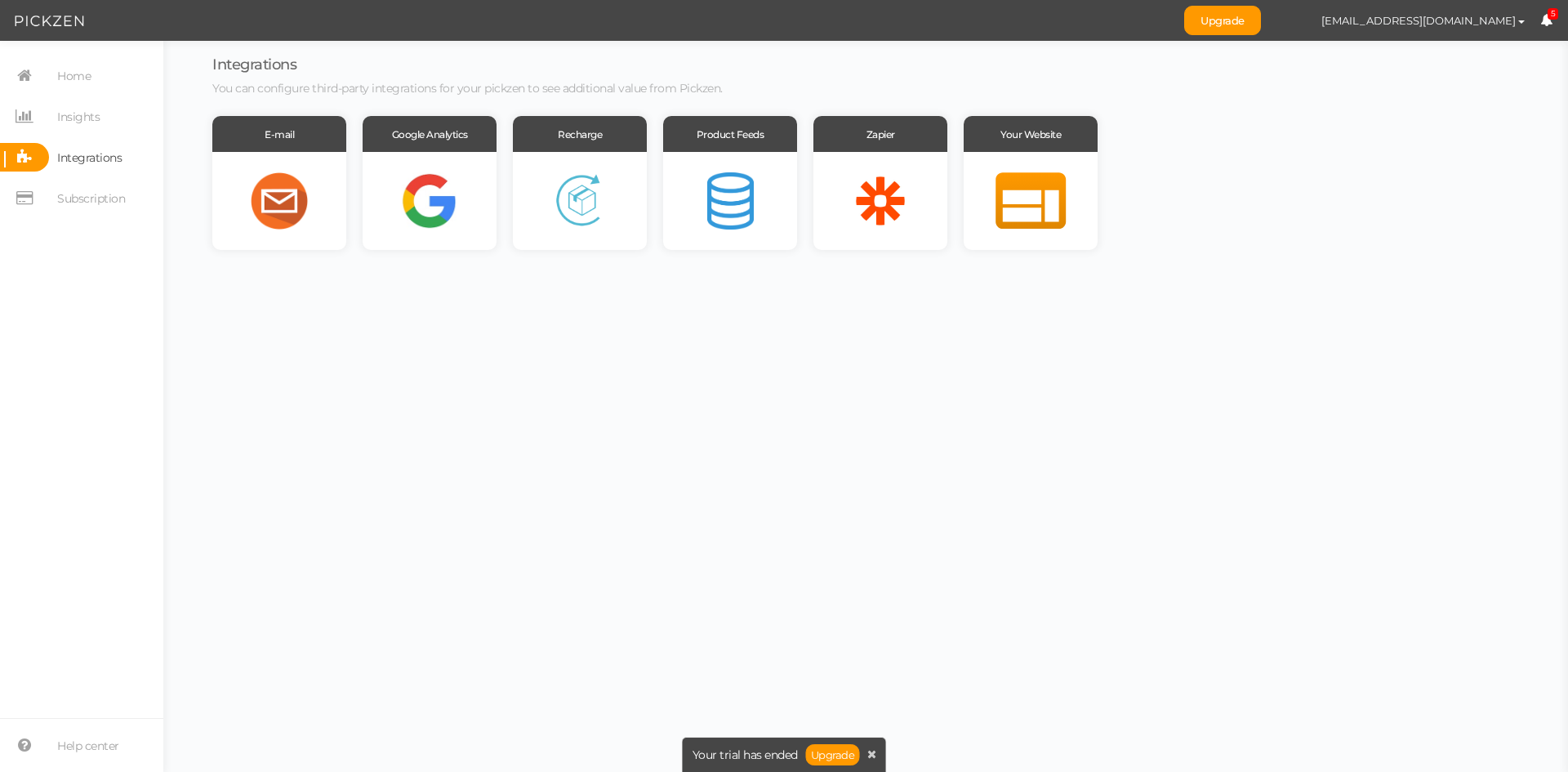
click at [1549, 14] on span "5" at bounding box center [1553, 14] width 12 height 13
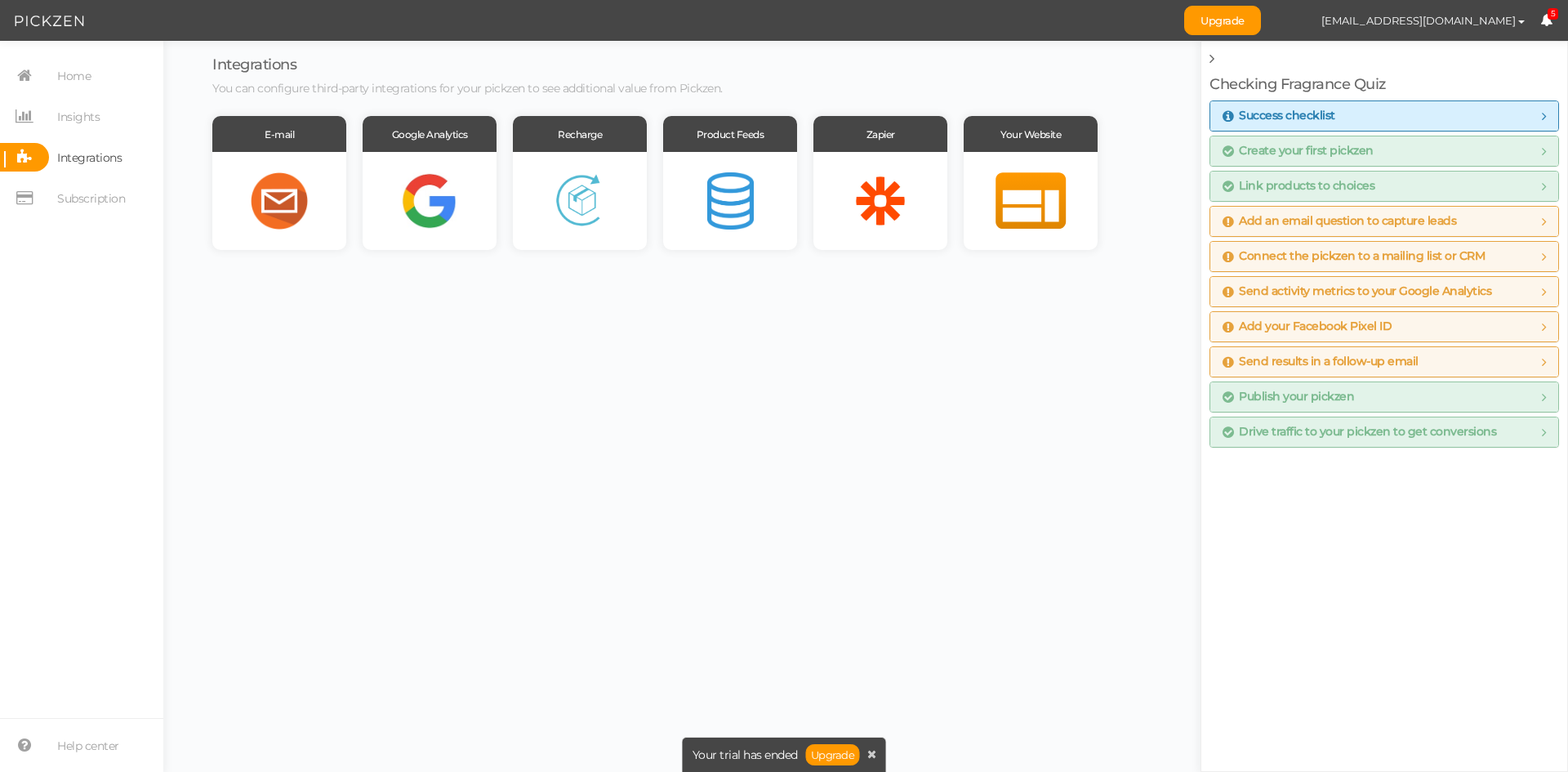
click at [1539, 113] on span "Success checklist" at bounding box center [1384, 116] width 323 height 14
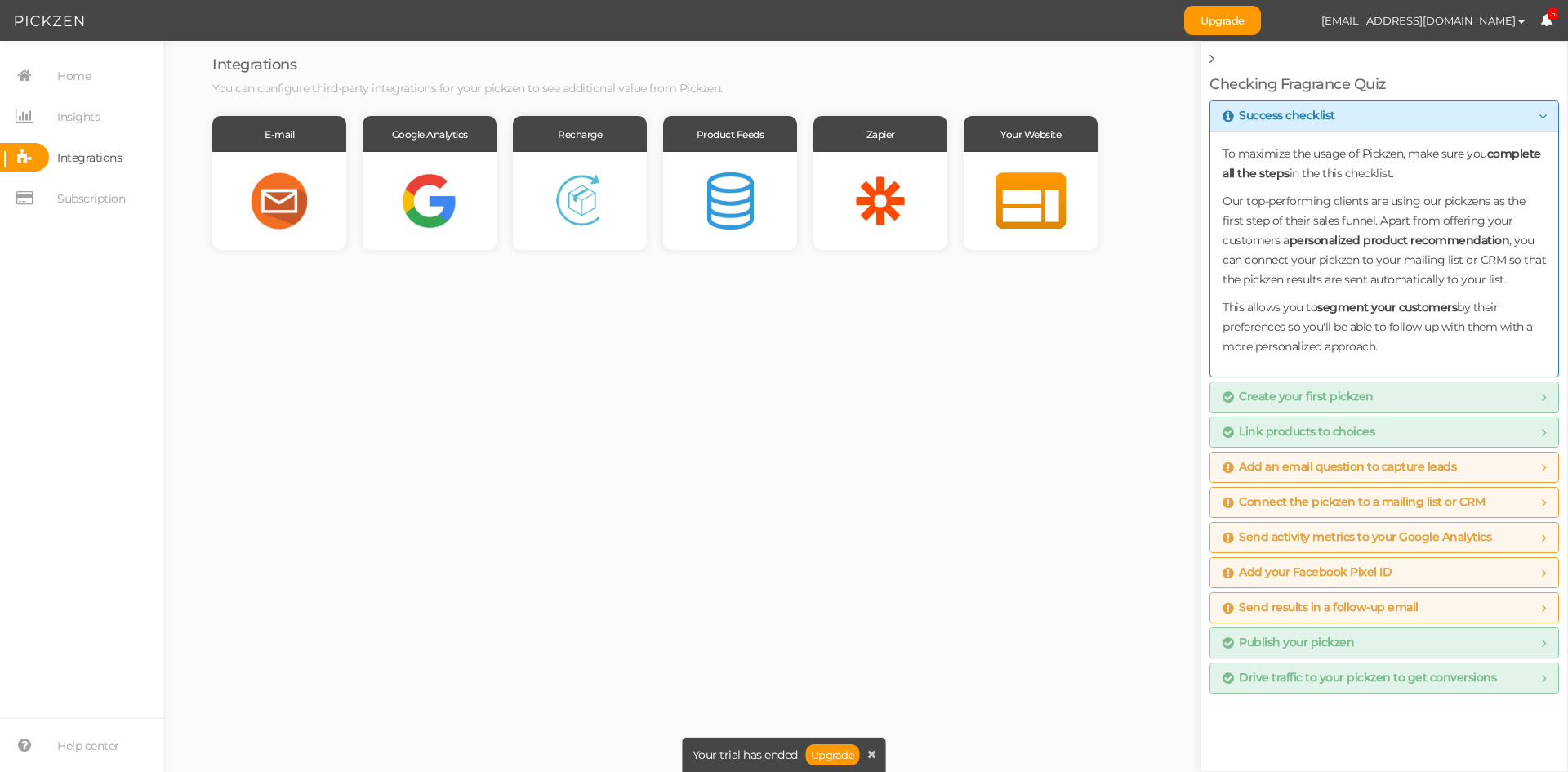
click at [1539, 113] on icon at bounding box center [1543, 116] width 8 height 14
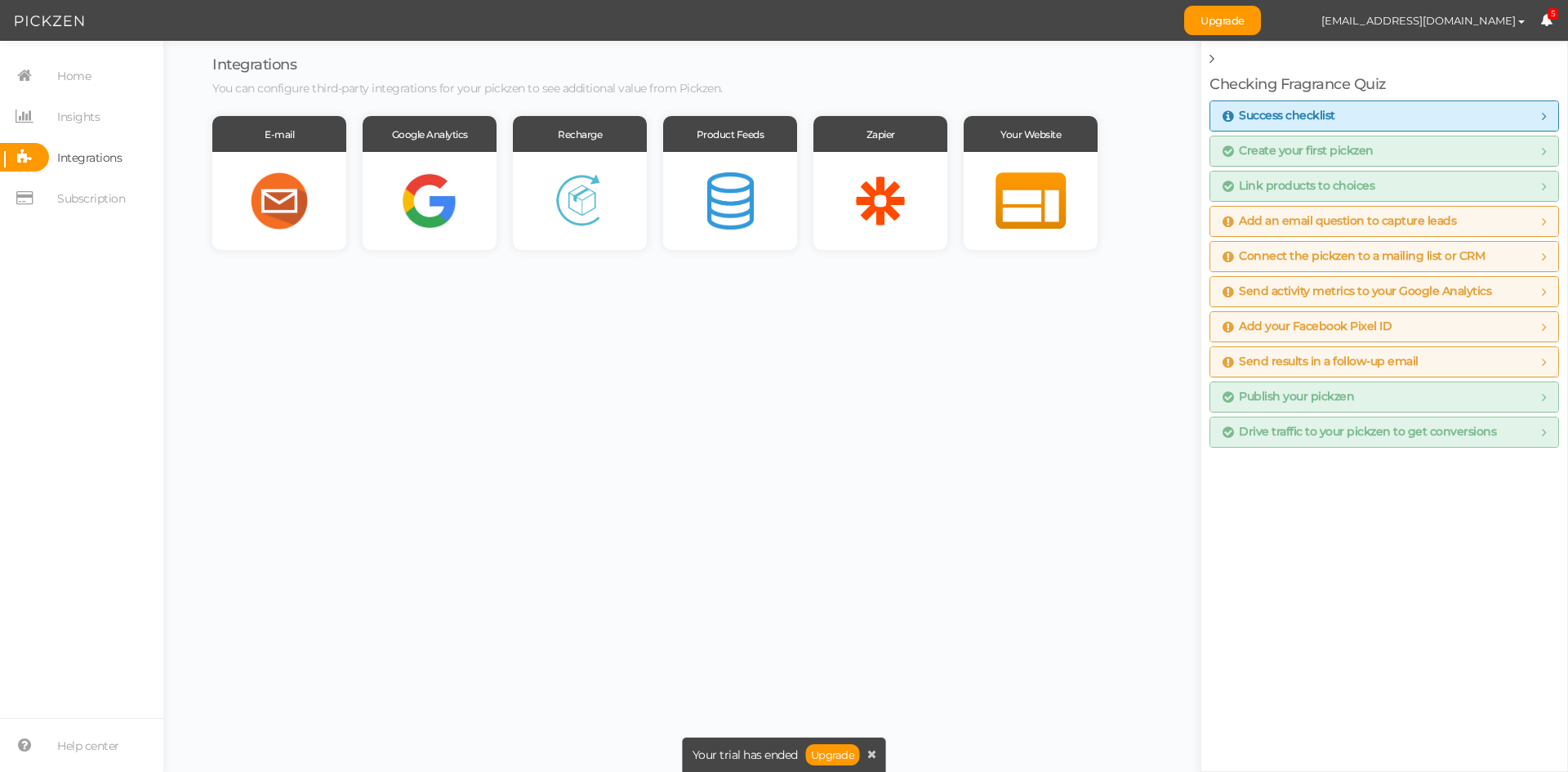
click at [1212, 58] on icon at bounding box center [1211, 58] width 5 height 15
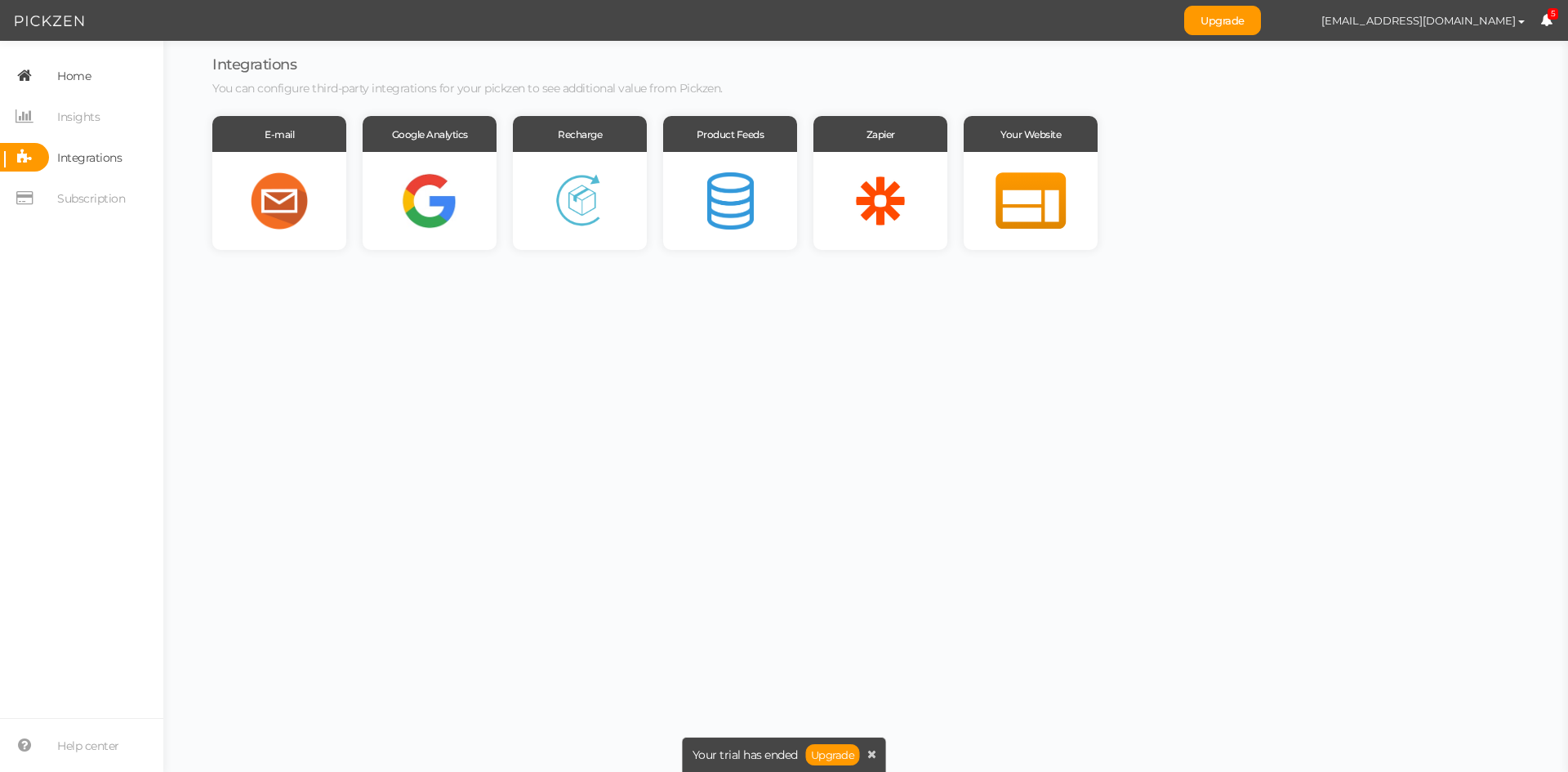
click at [87, 72] on span "Home" at bounding box center [74, 75] width 34 height 26
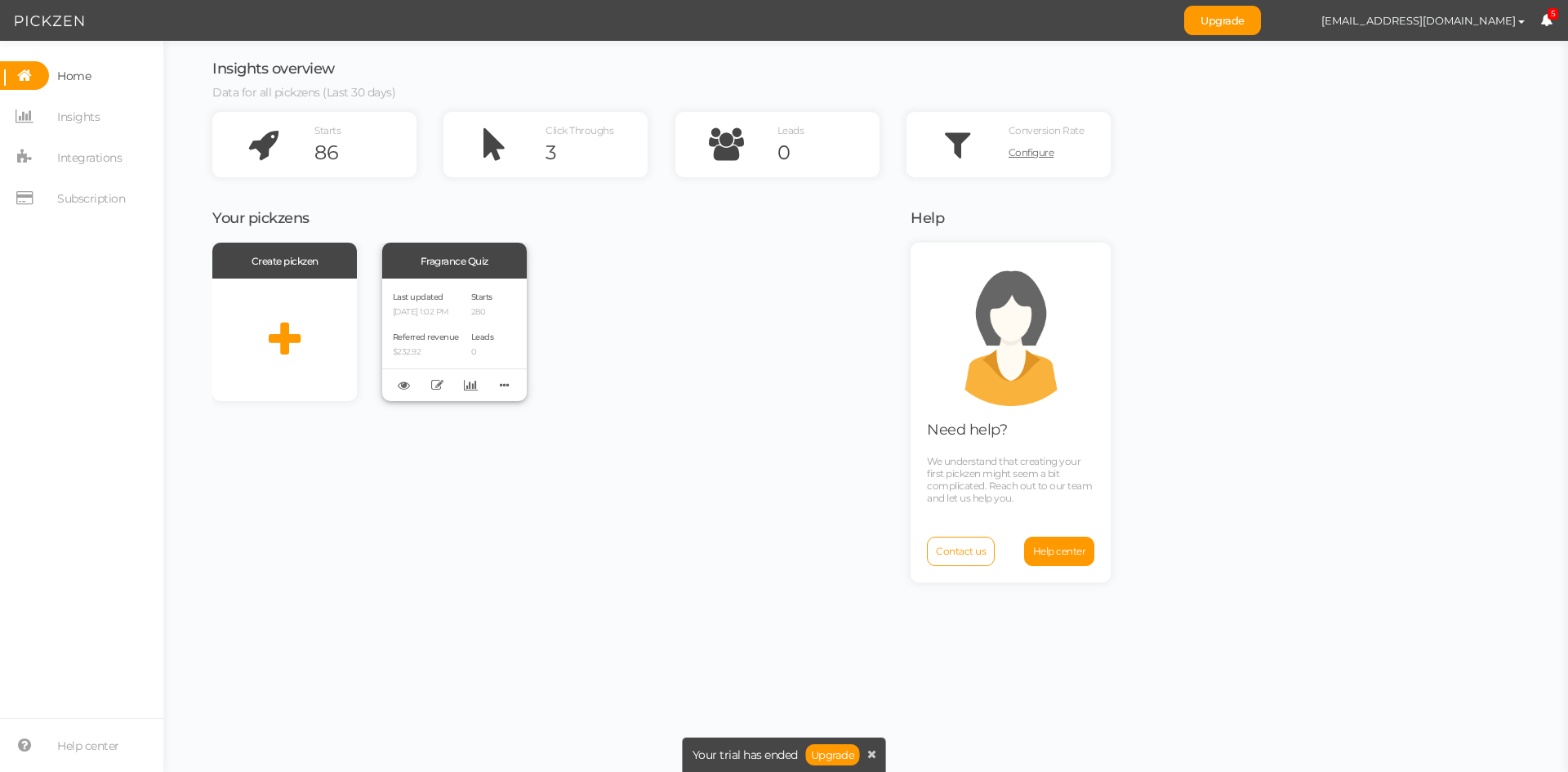
click at [459, 317] on div "Last updated 09/04/2025 1:02 PM Referred revenue $232.92" at bounding box center [426, 340] width 66 height 102
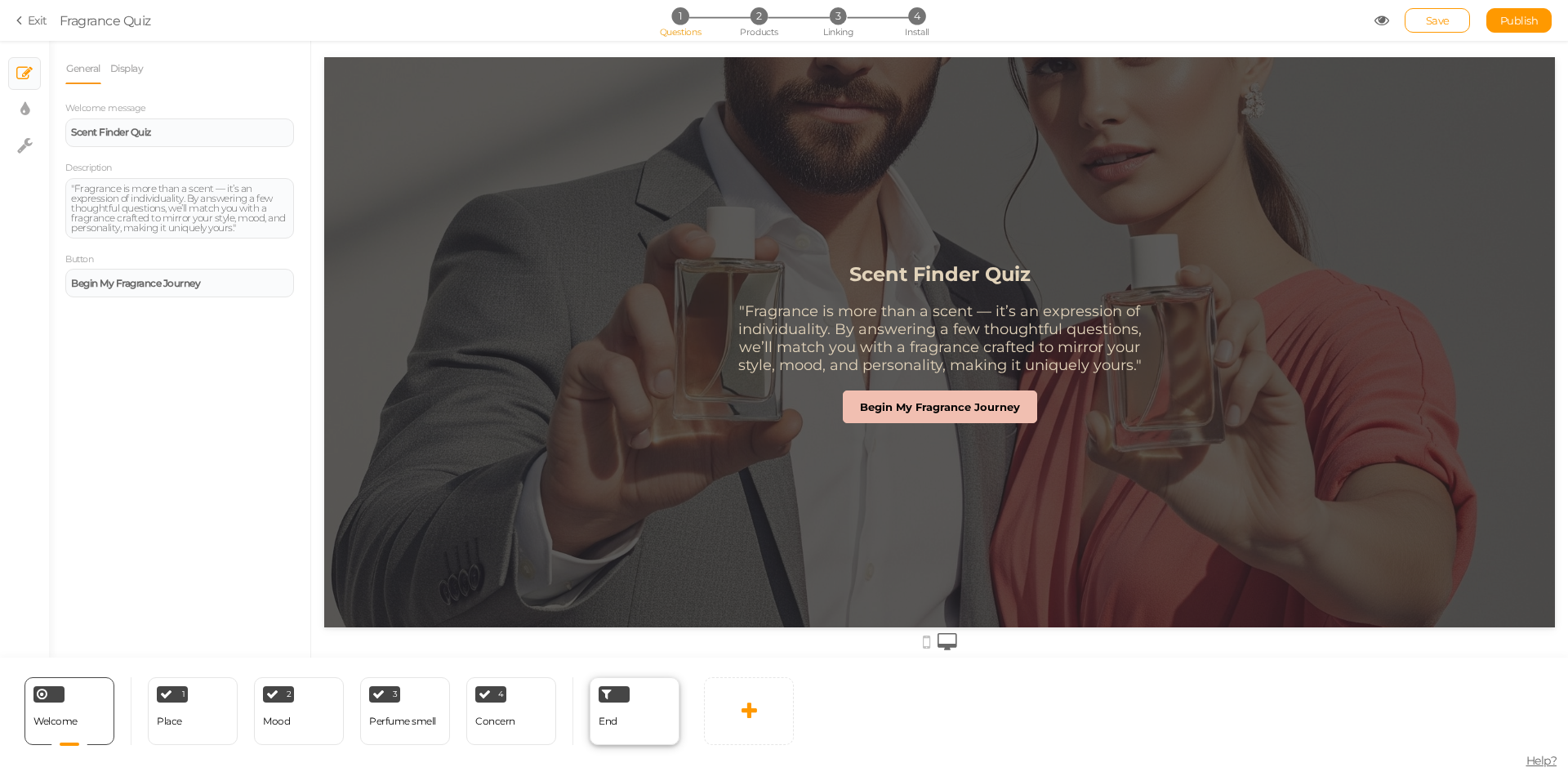
click at [614, 712] on div "End" at bounding box center [607, 722] width 18 height 29
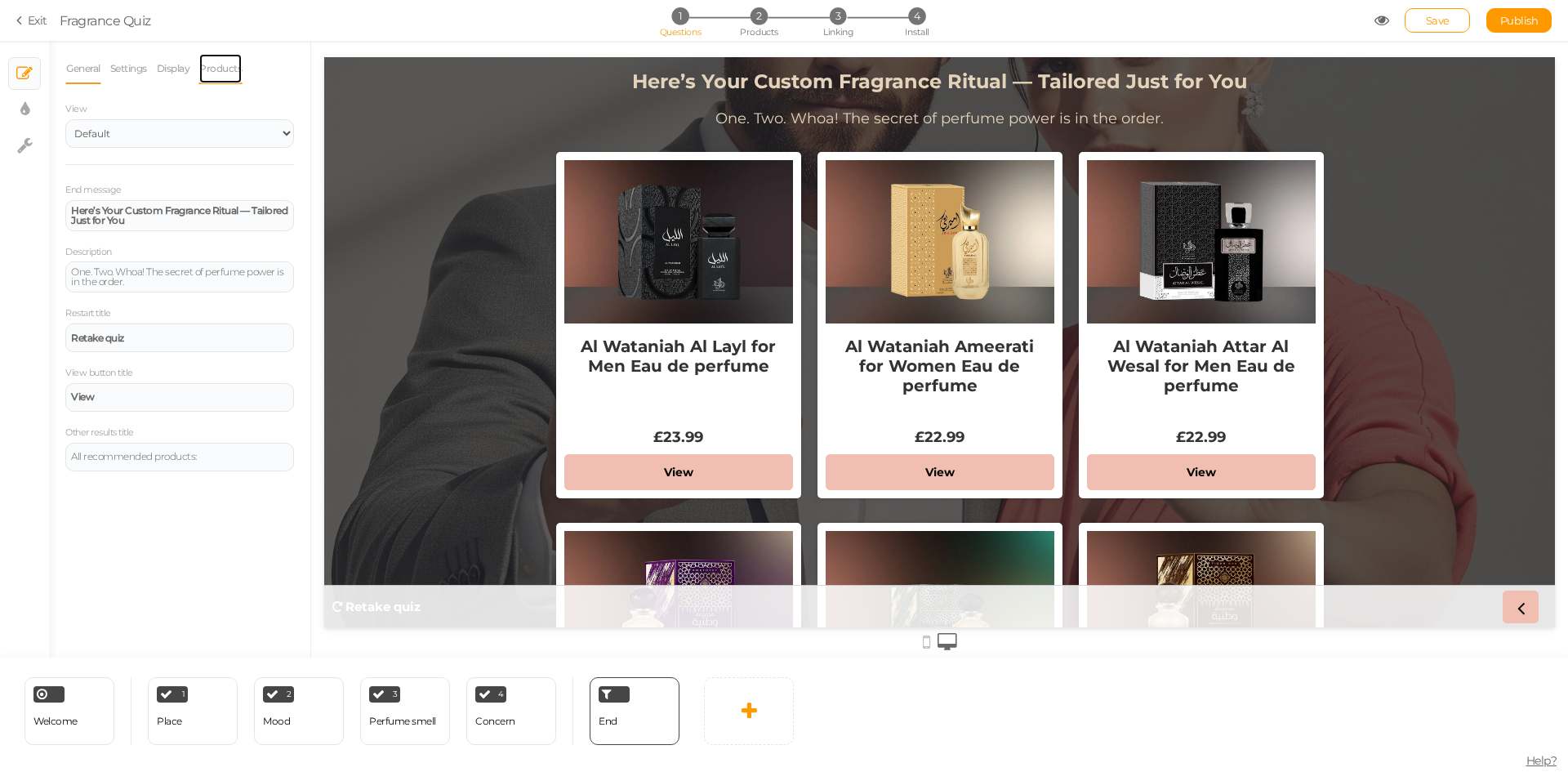
click at [229, 66] on link "Products" at bounding box center [221, 69] width 44 height 31
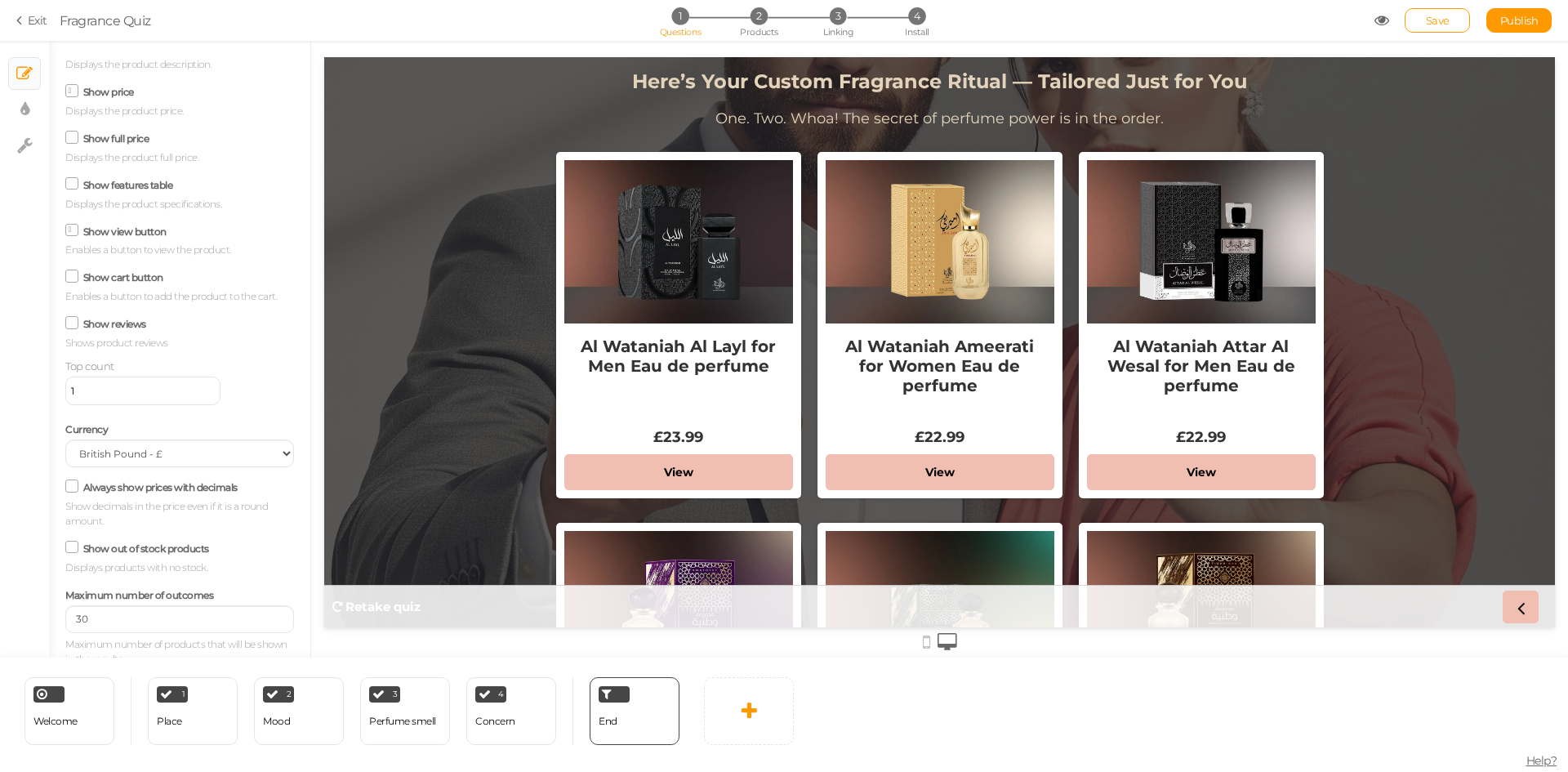
scroll to position [182, 0]
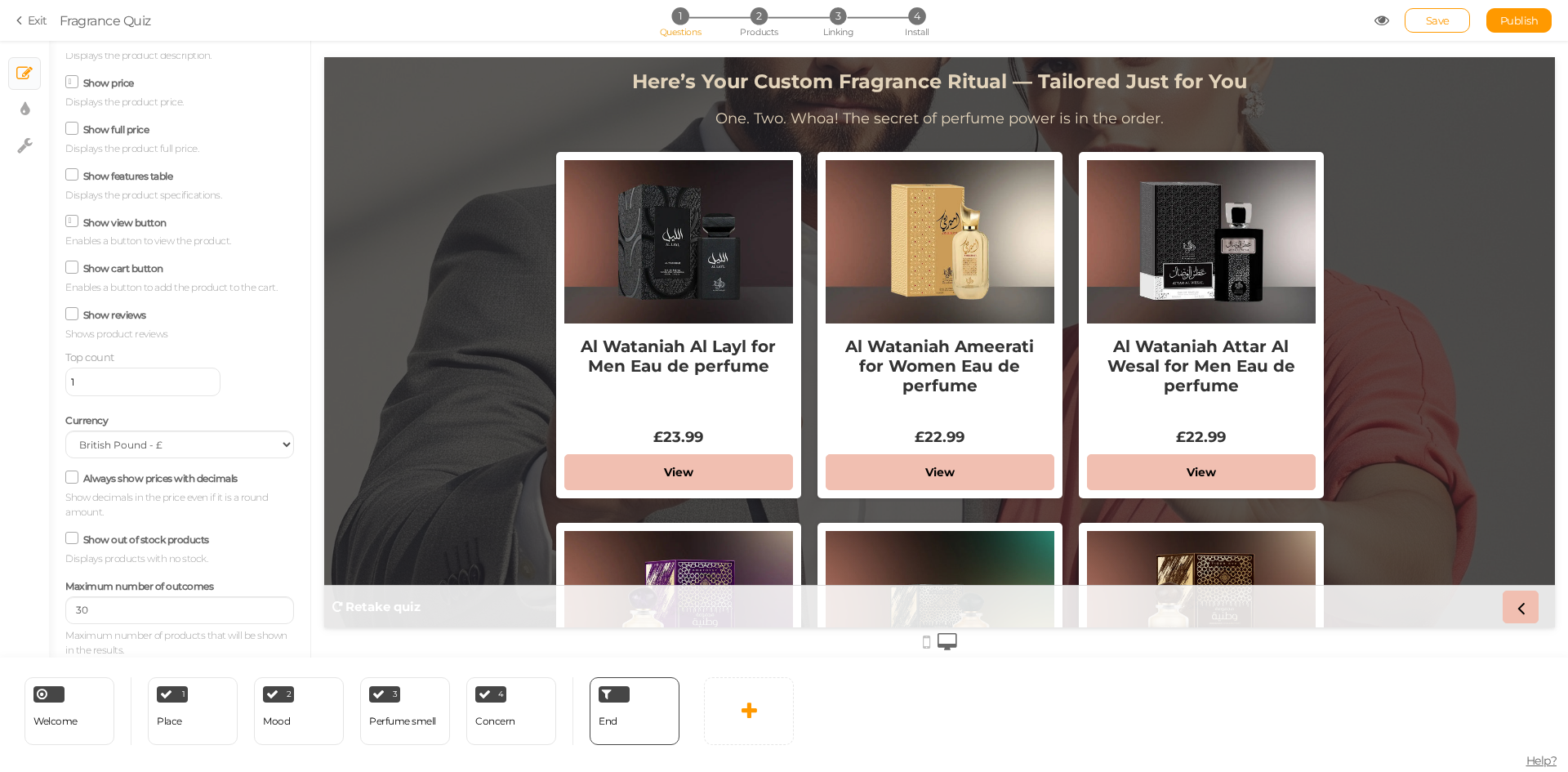
click at [72, 480] on icon at bounding box center [72, 477] width 22 height 8
click at [0, 0] on input "Always show prices with decimals" at bounding box center [0, 0] width 0 height 0
click at [72, 477] on icon at bounding box center [73, 477] width 8 height 0
click at [0, 0] on input "Always show prices with decimals" at bounding box center [0, 0] width 0 height 0
click at [72, 480] on icon at bounding box center [72, 477] width 22 height 8
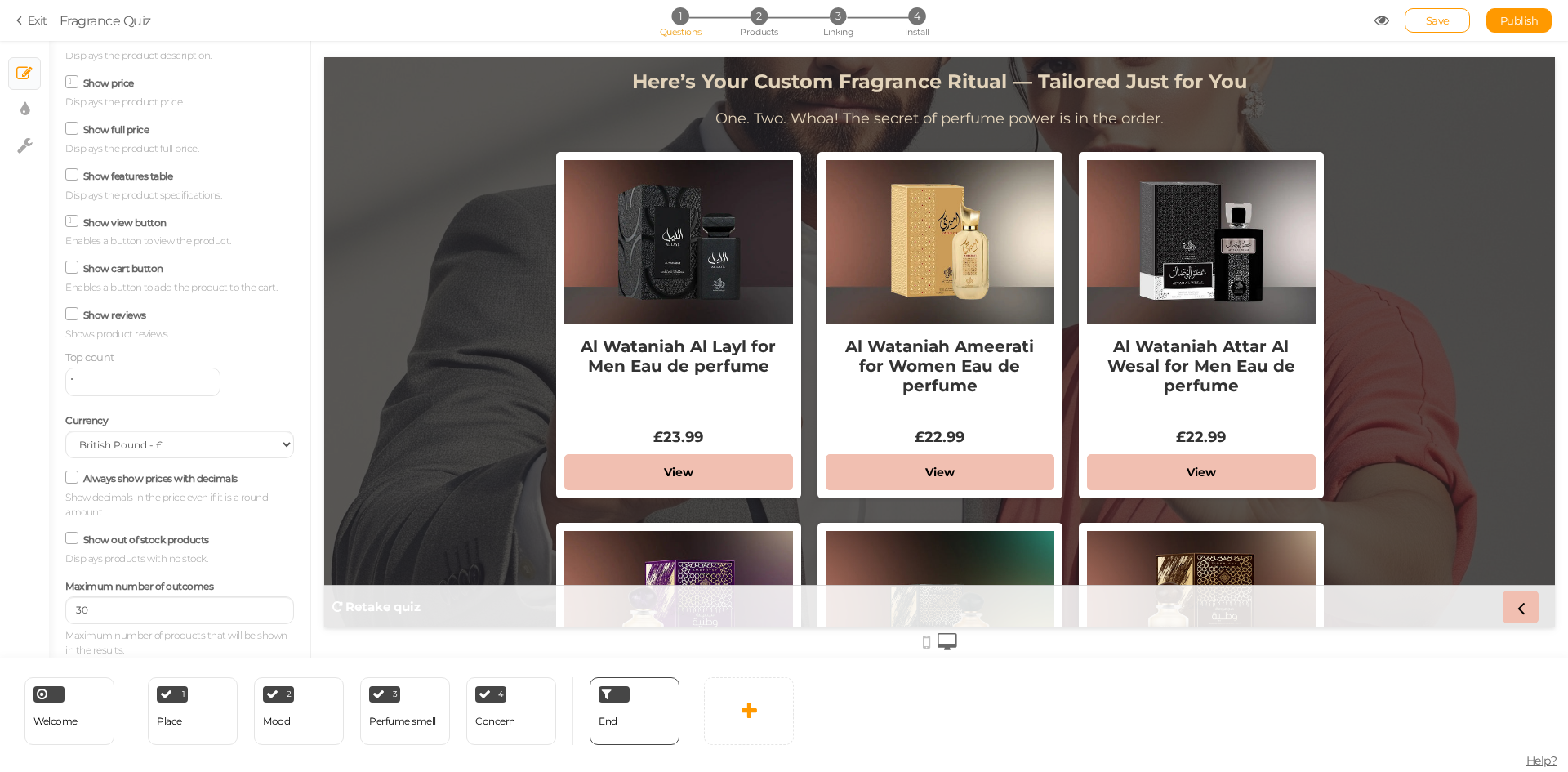
click at [0, 0] on input "Always show prices with decimals" at bounding box center [0, 0] width 0 height 0
click at [72, 477] on icon at bounding box center [73, 477] width 8 height 0
click at [0, 0] on input "Always show prices with decimals" at bounding box center [0, 0] width 0 height 0
click at [1511, 10] on link "Publish" at bounding box center [1519, 19] width 66 height 24
click at [1419, 25] on link "Save" at bounding box center [1437, 19] width 66 height 24
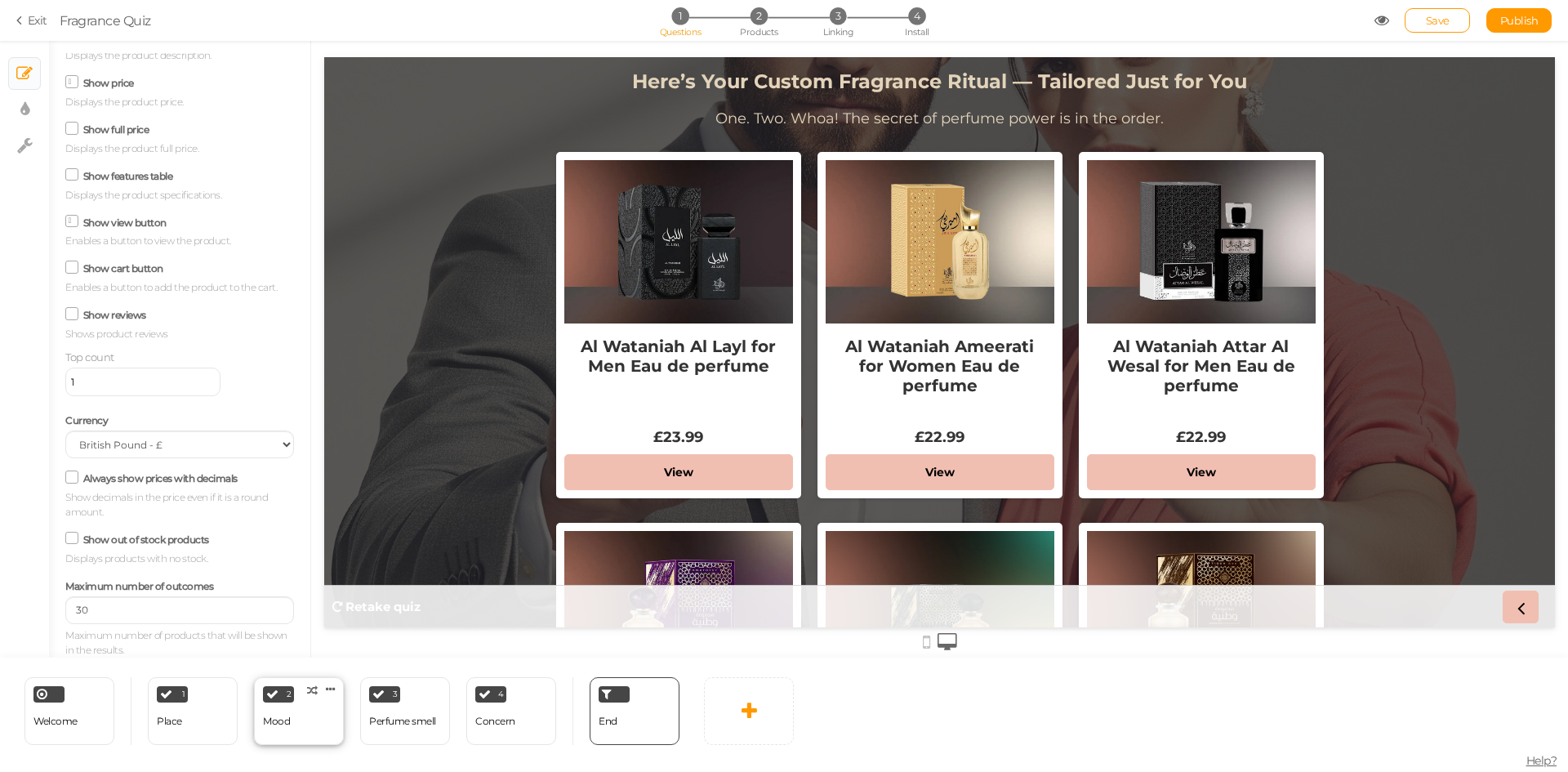
click at [294, 729] on div "2 Mood × Define the conditions to show this slide. Clone Change type Delete" at bounding box center [299, 711] width 90 height 68
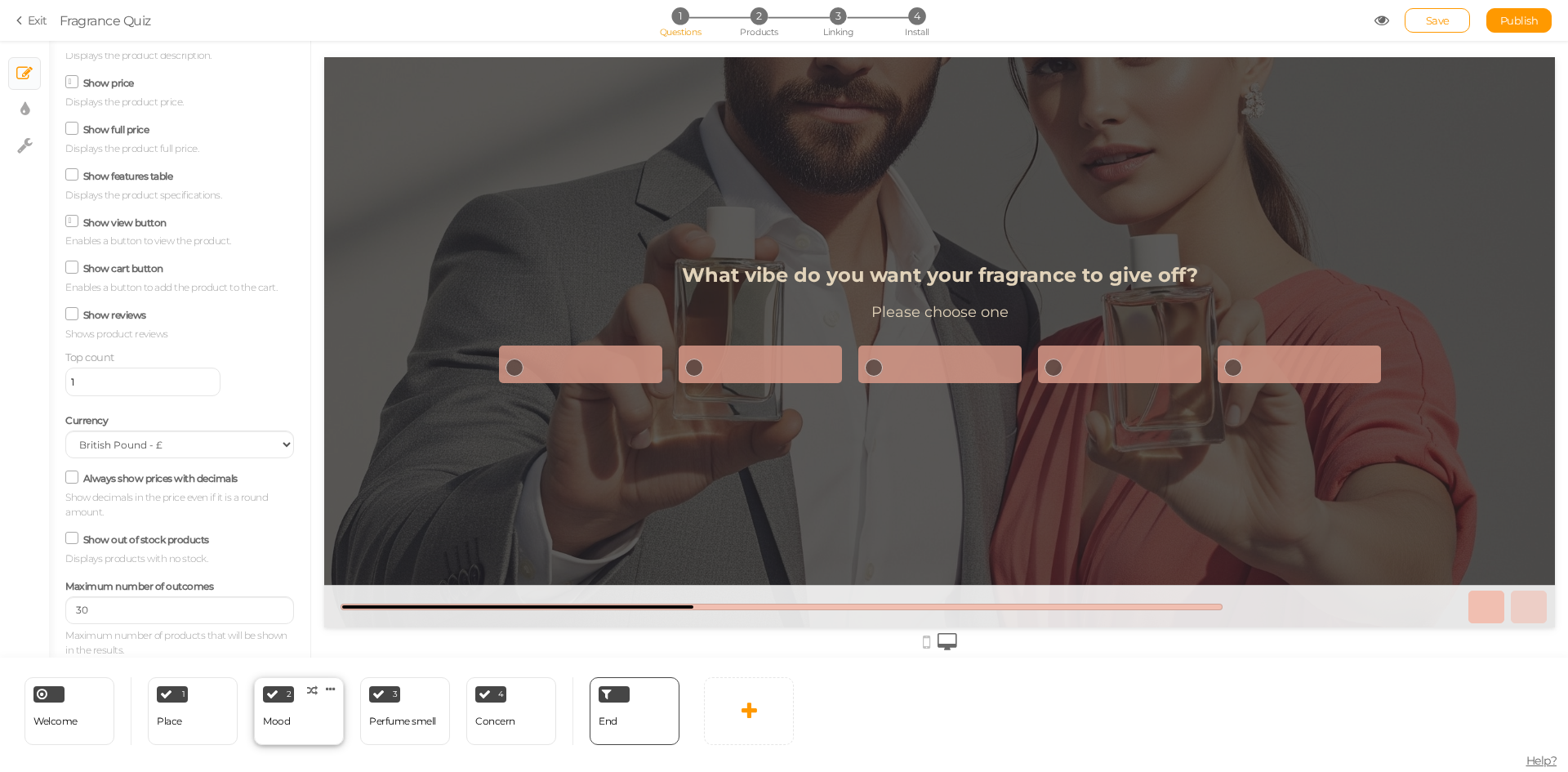
select select "2"
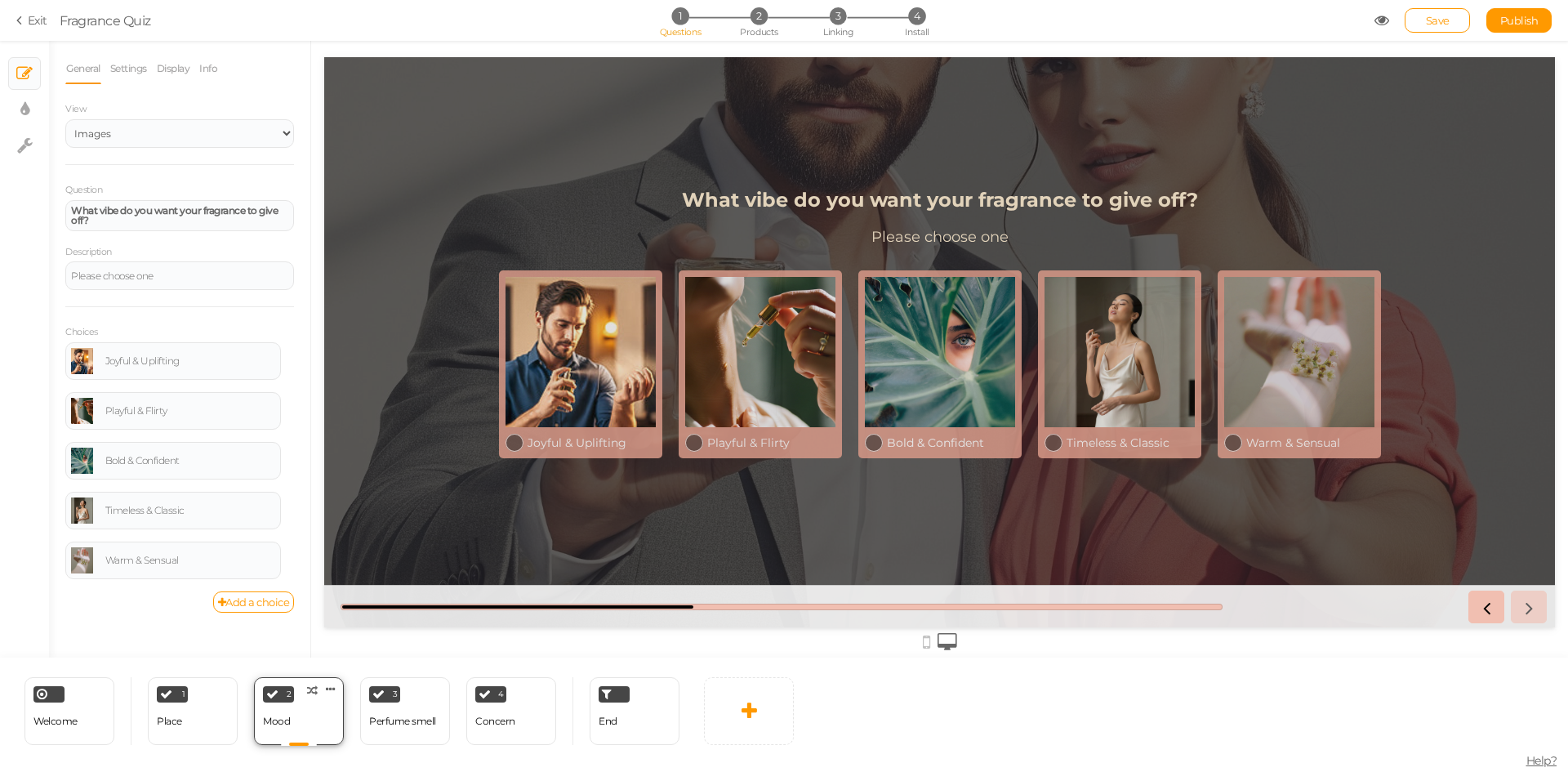
scroll to position [0, 0]
click at [758, 16] on span "2" at bounding box center [759, 16] width 17 height 17
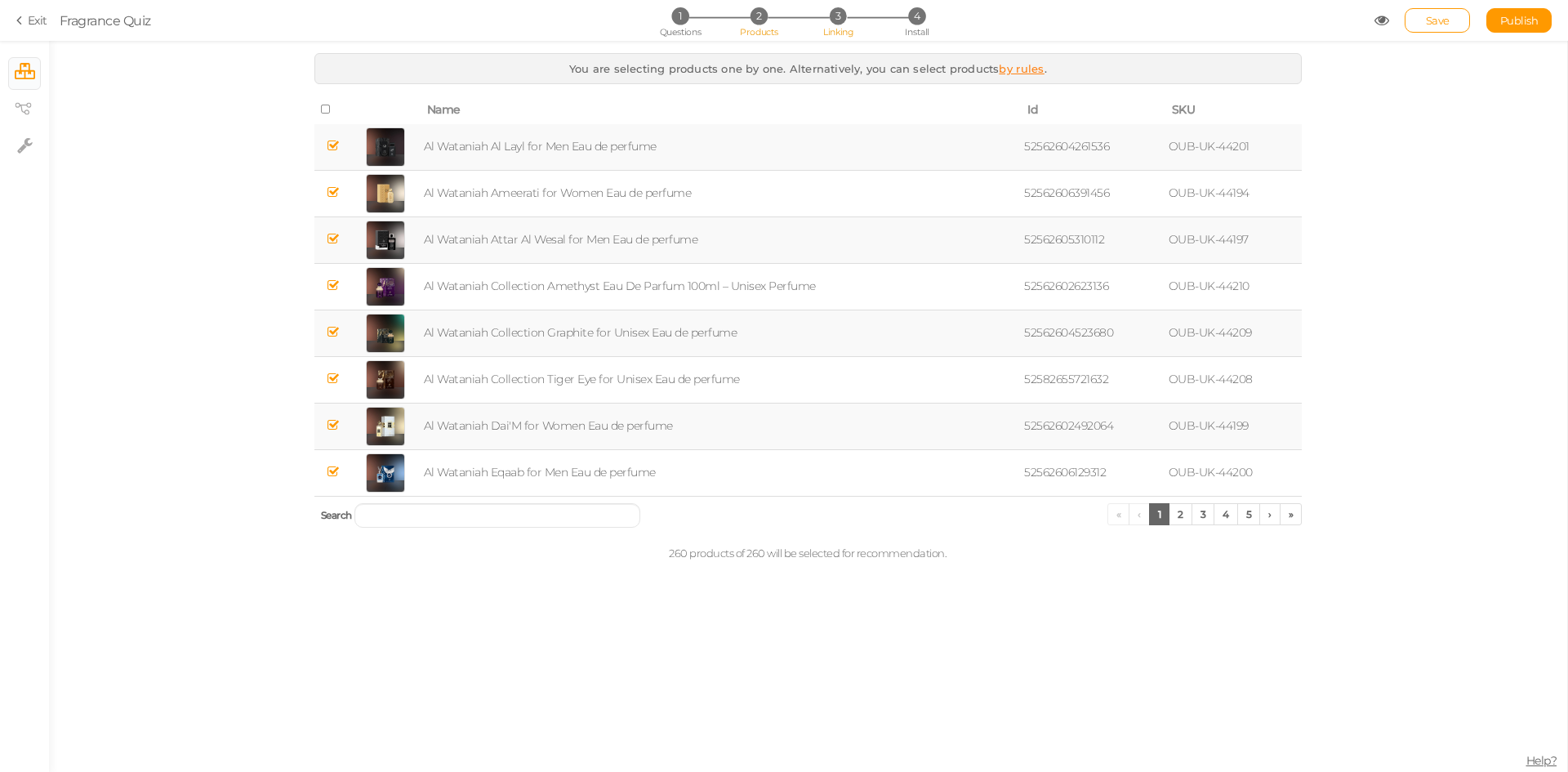
click at [836, 22] on span "3" at bounding box center [839, 16] width 17 height 17
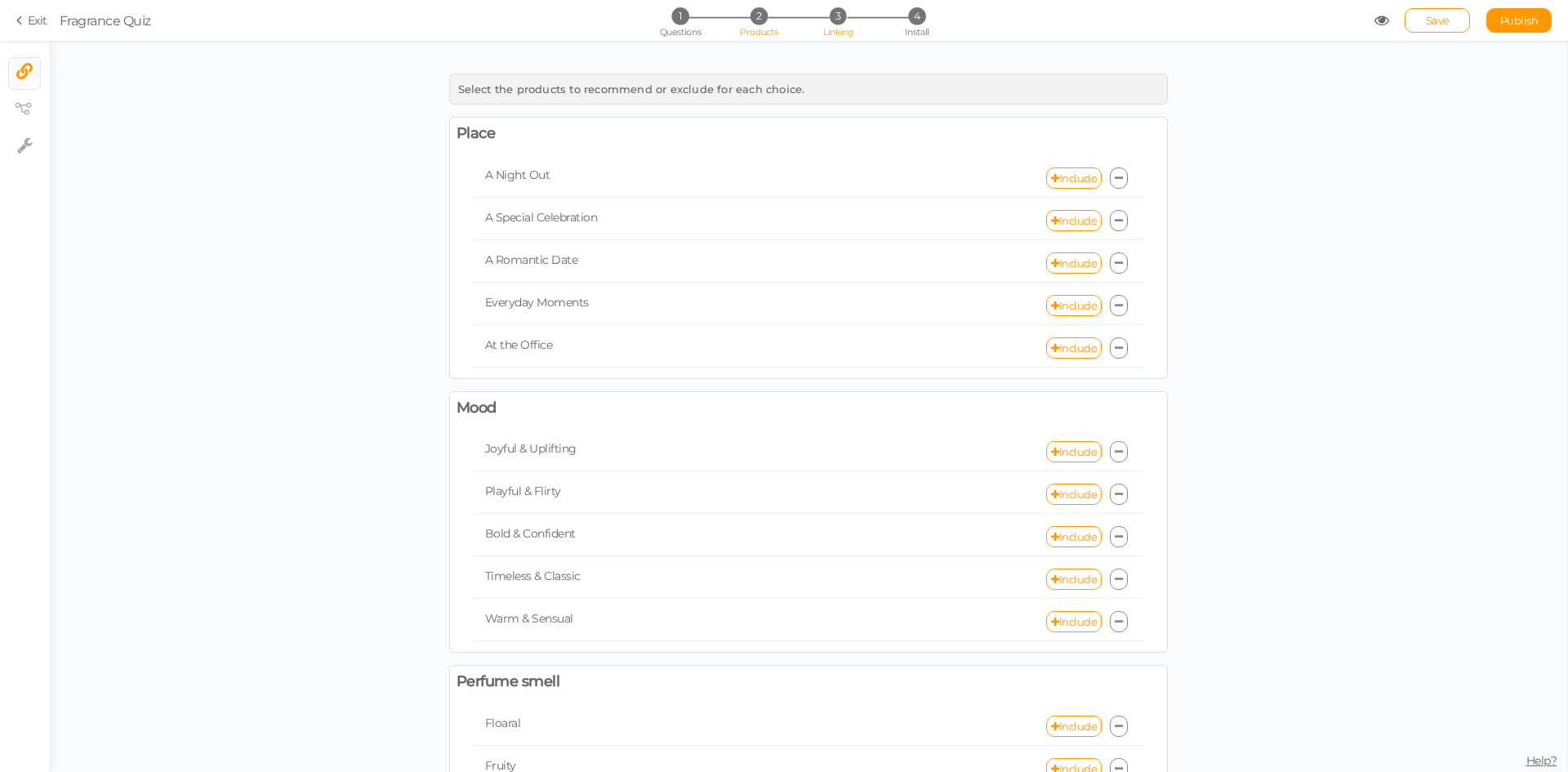
click at [769, 10] on li "2 Products" at bounding box center [758, 16] width 76 height 17
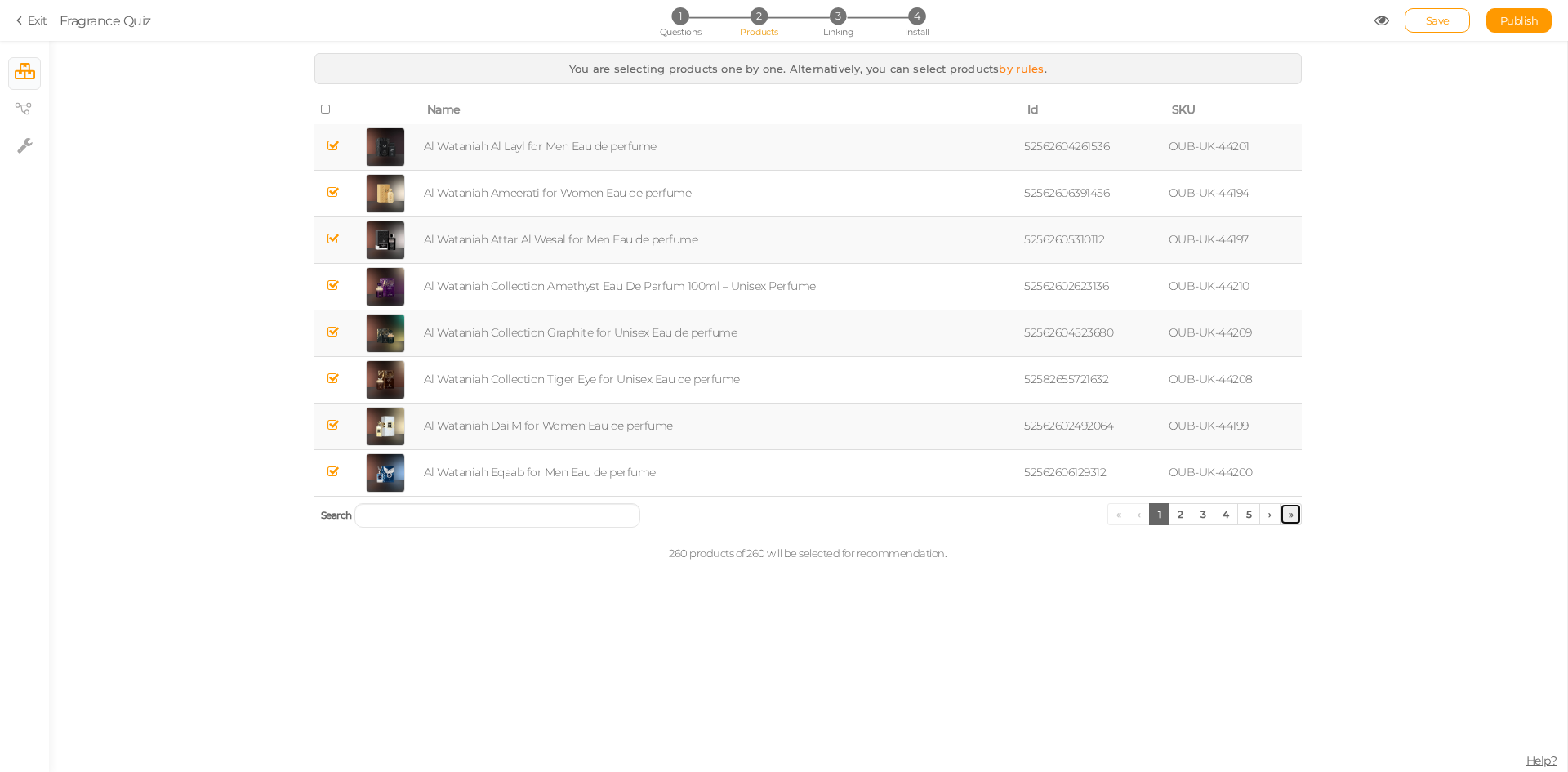
click at [1287, 516] on link "»" at bounding box center [1291, 514] width 23 height 22
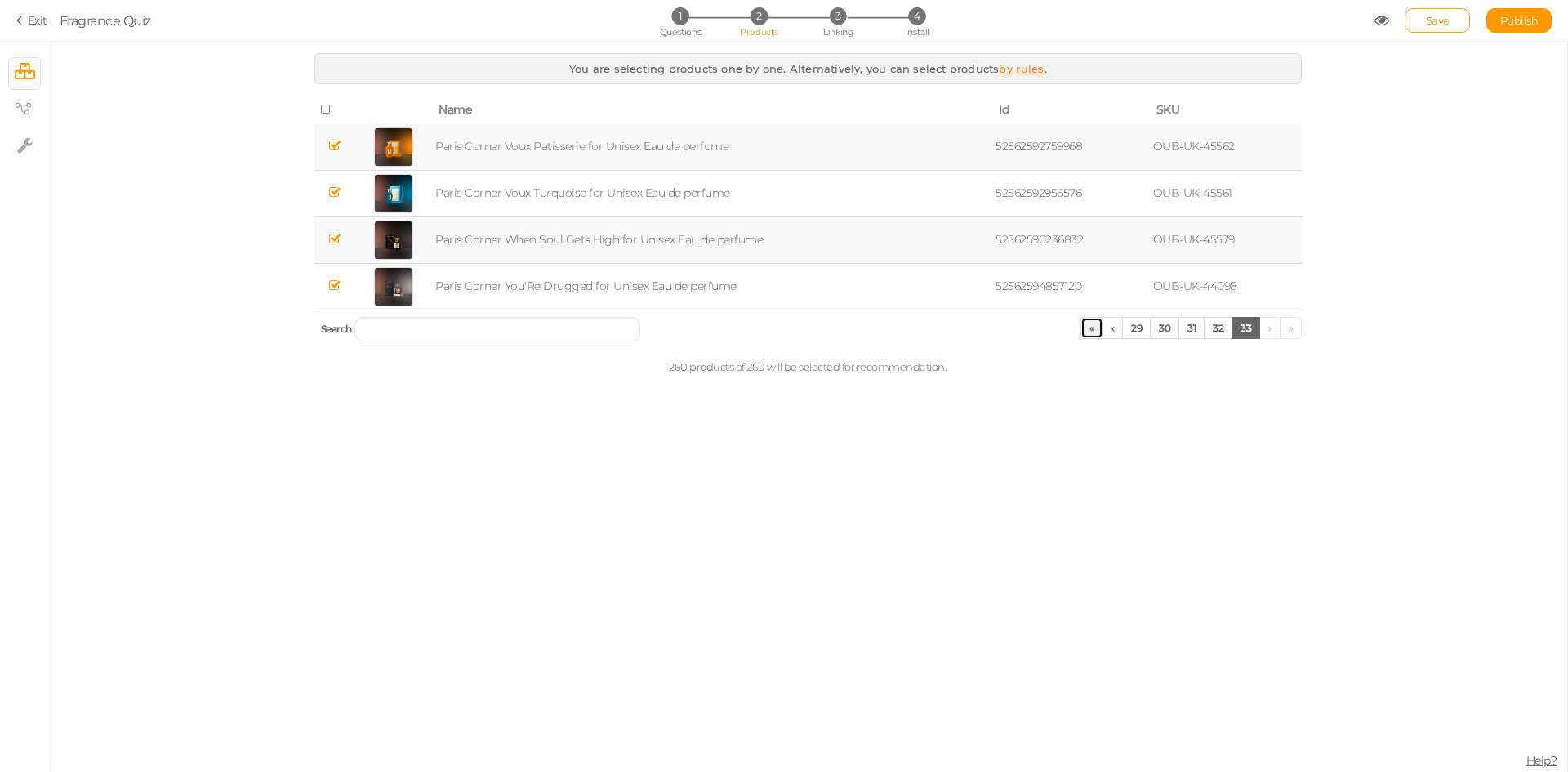
click at [1084, 330] on link "«" at bounding box center [1092, 328] width 23 height 22
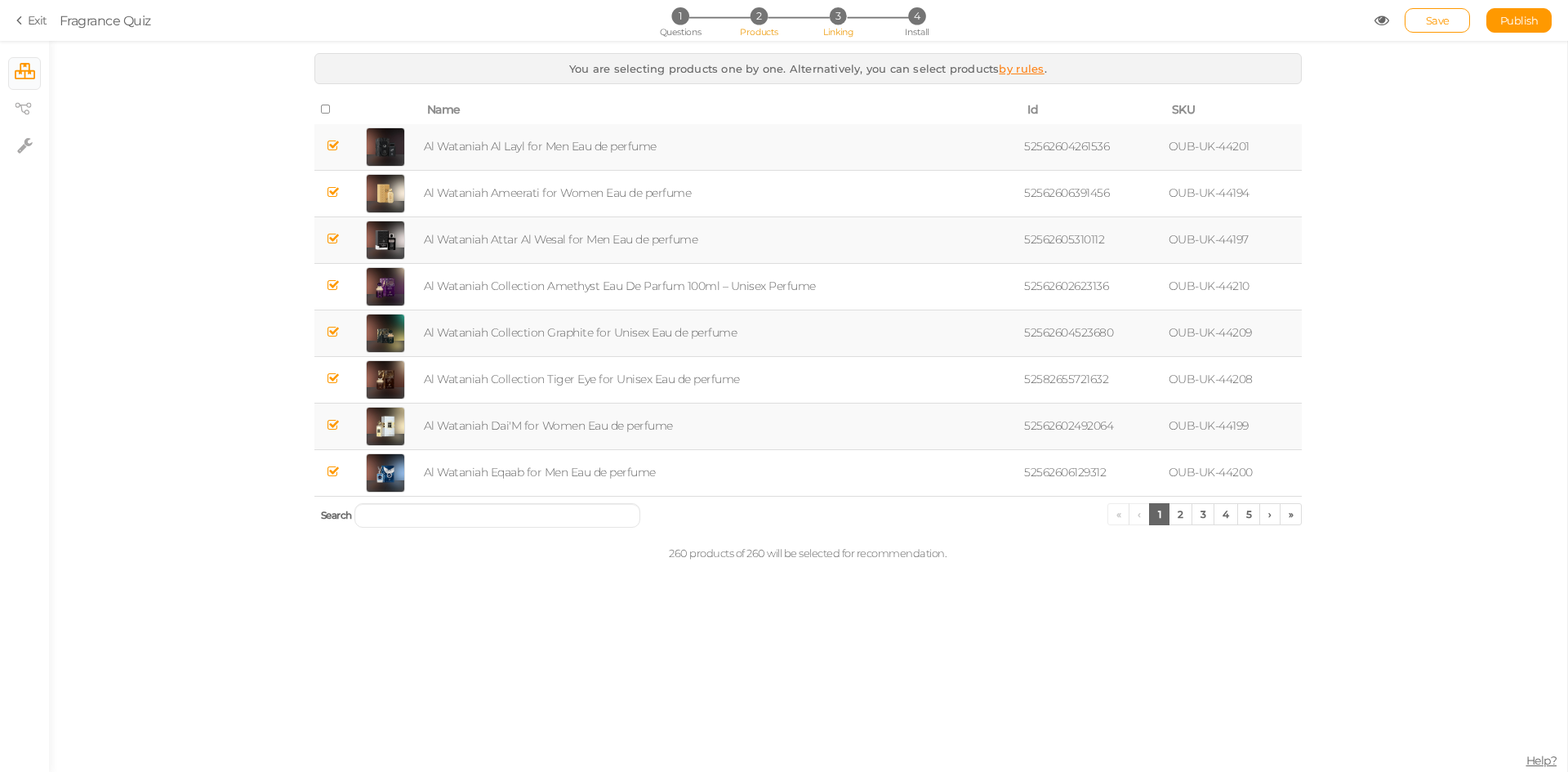
click at [842, 31] on span "Linking" at bounding box center [838, 32] width 29 height 12
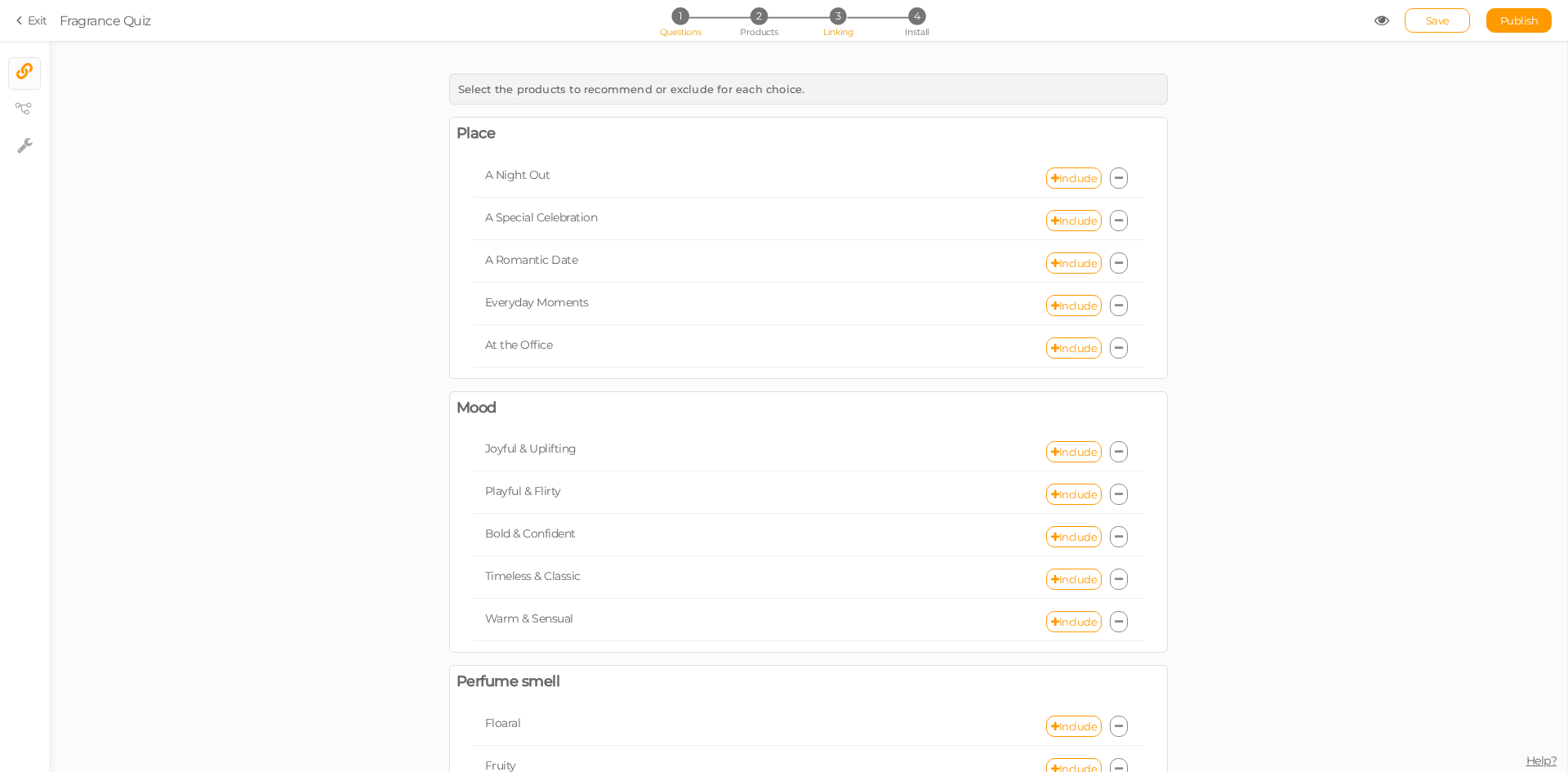
click at [687, 26] on span "Questions" at bounding box center [680, 32] width 42 height 12
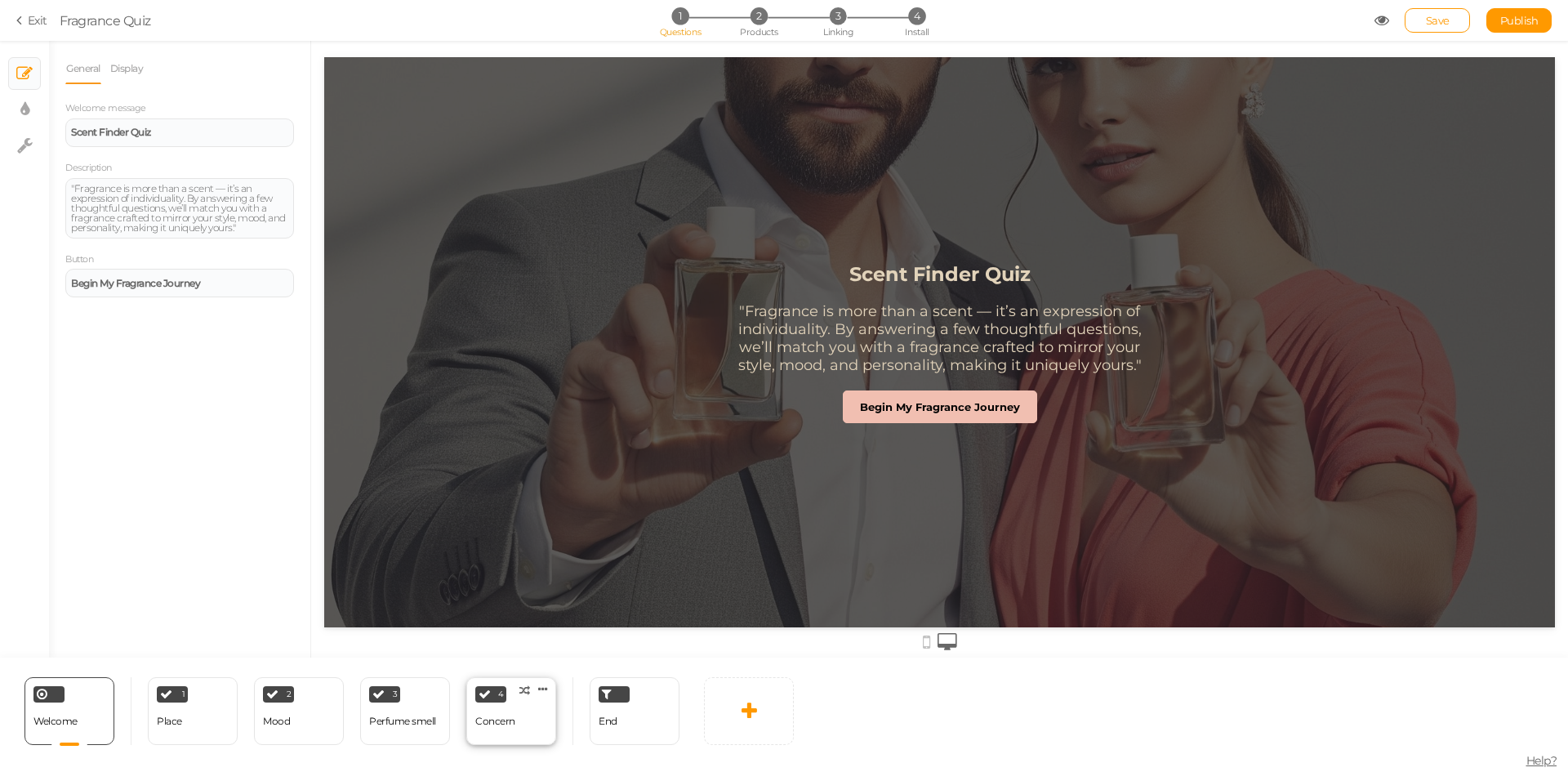
click at [511, 729] on div "Concern" at bounding box center [494, 722] width 40 height 29
